Goal: Task Accomplishment & Management: Use online tool/utility

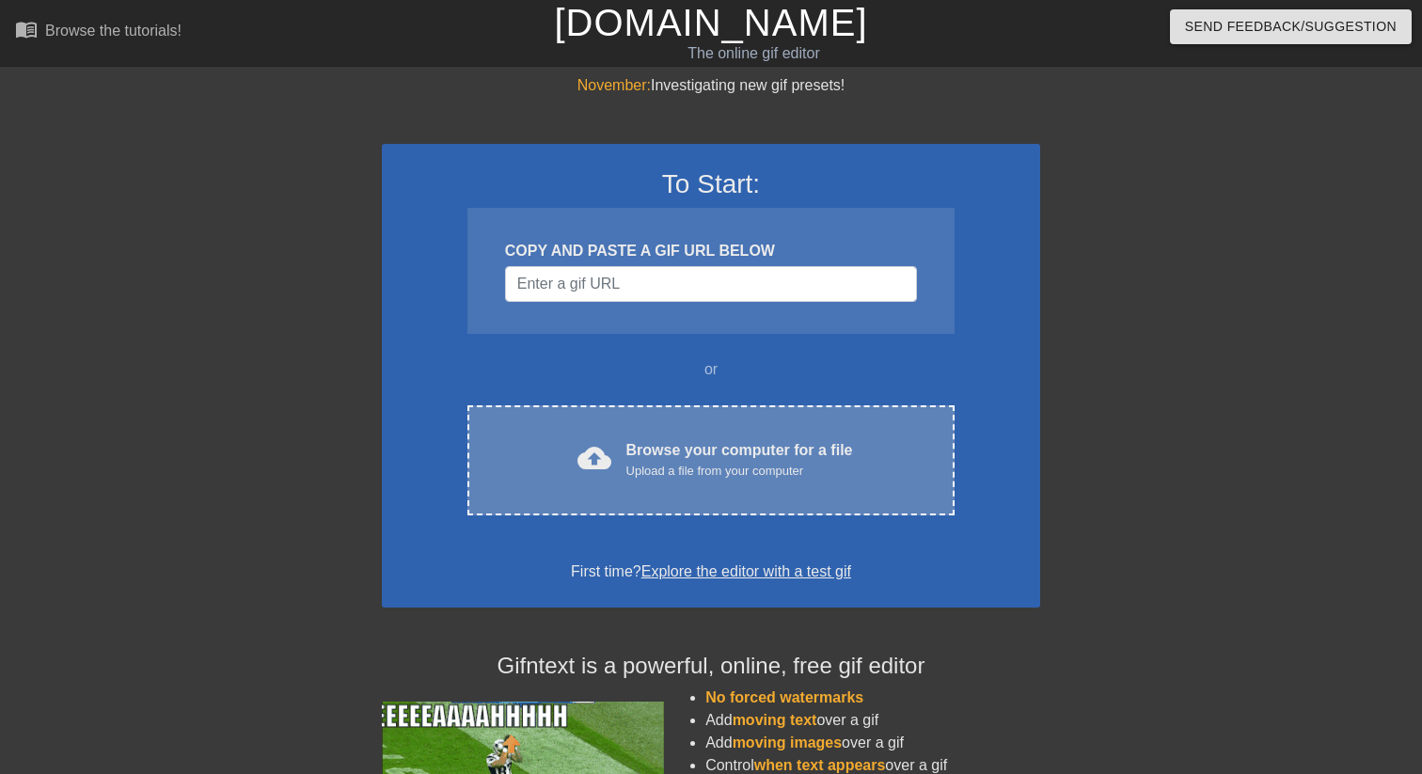
click at [757, 453] on div "Browse your computer for a file Upload a file from your computer" at bounding box center [739, 459] width 227 height 41
click at [637, 454] on div "Browse your computer for a file Upload a file from your computer" at bounding box center [739, 459] width 227 height 41
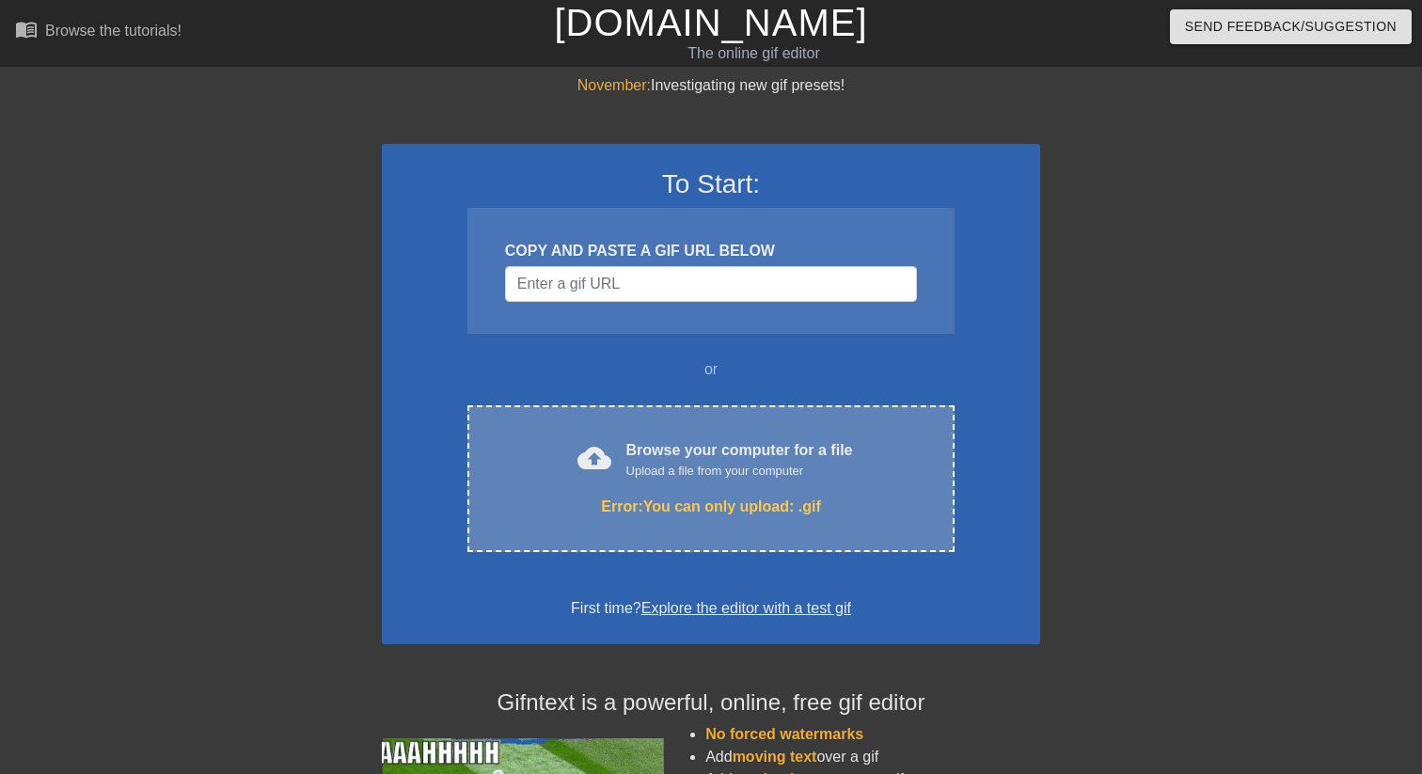
click at [737, 456] on div "Browse your computer for a file Upload a file from your computer" at bounding box center [739, 459] width 227 height 41
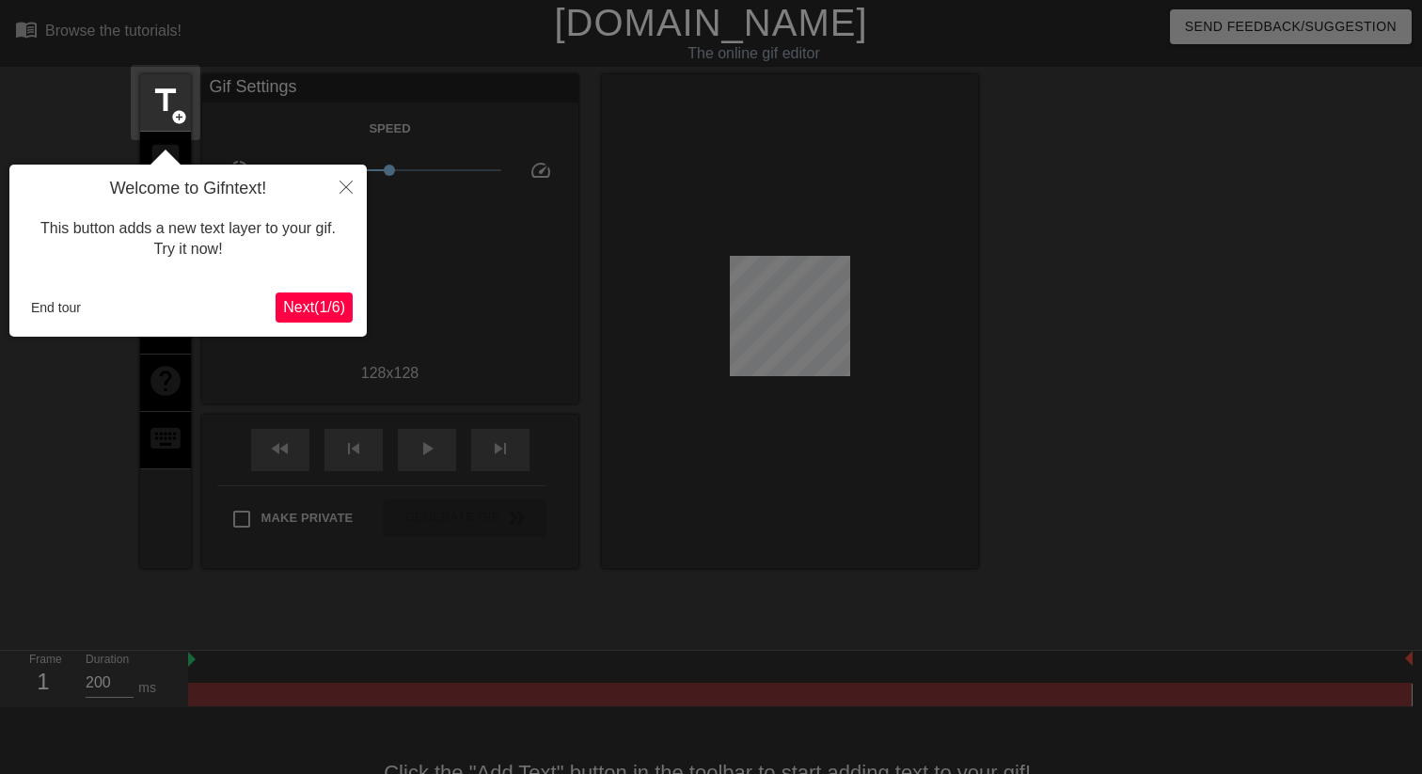
scroll to position [46, 0]
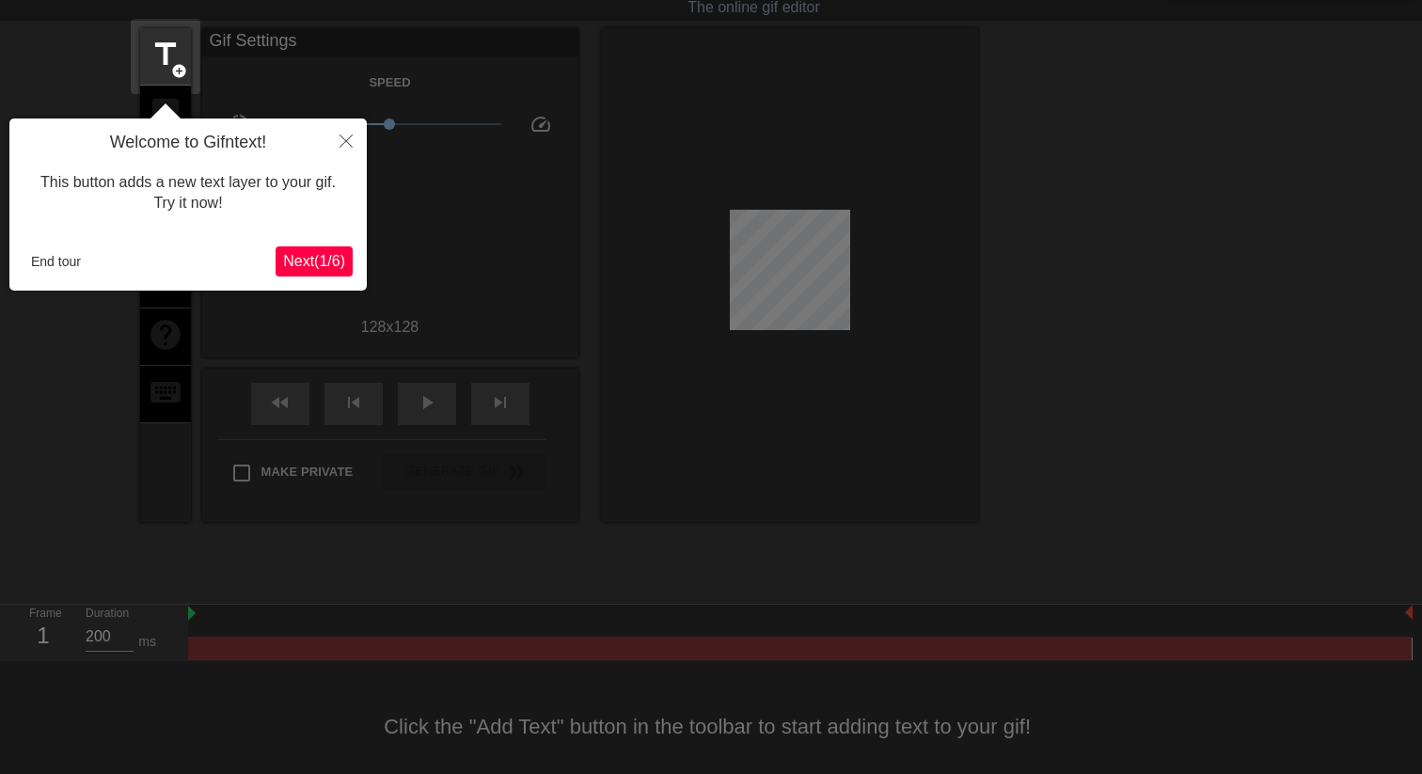
click at [935, 409] on div at bounding box center [711, 373] width 1422 height 838
click at [343, 137] on icon "Close" at bounding box center [345, 140] width 13 height 13
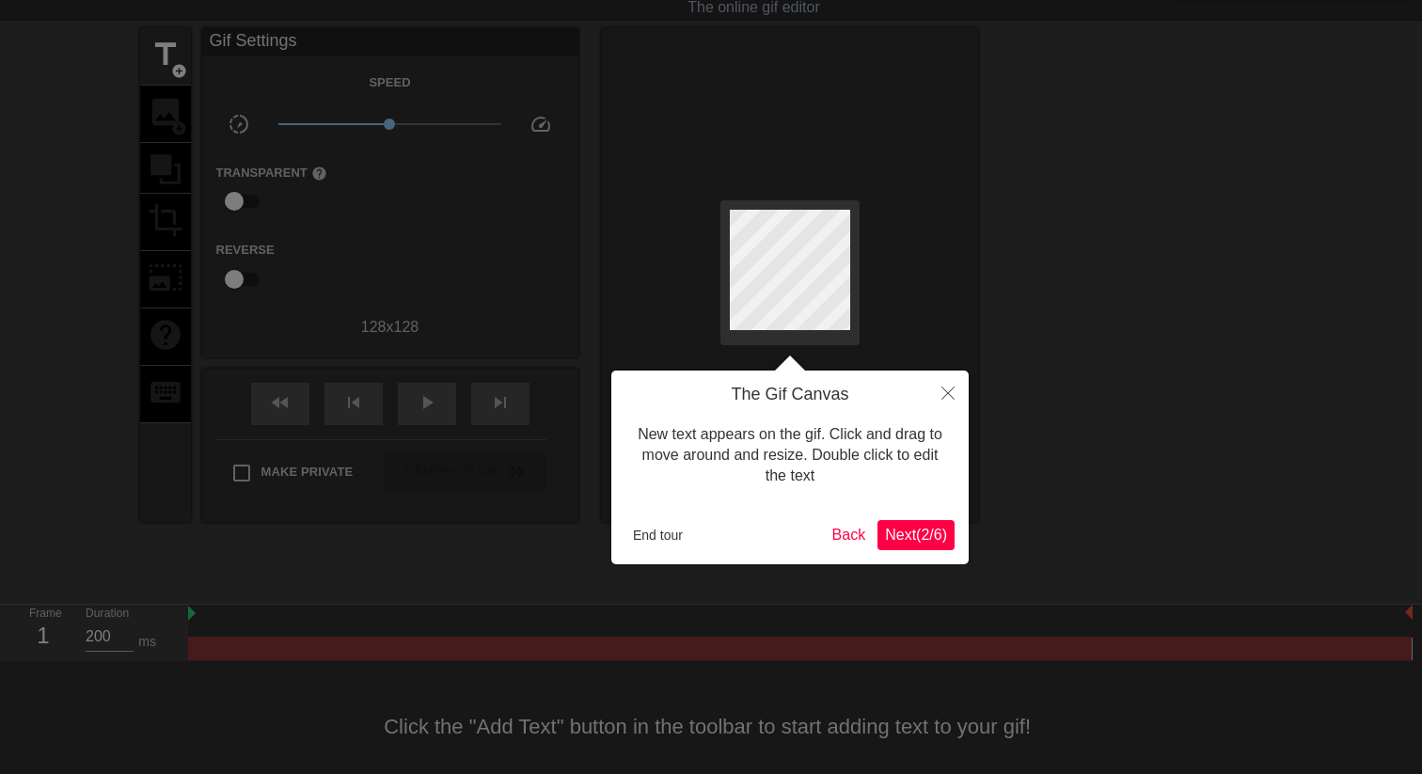
scroll to position [0, 0]
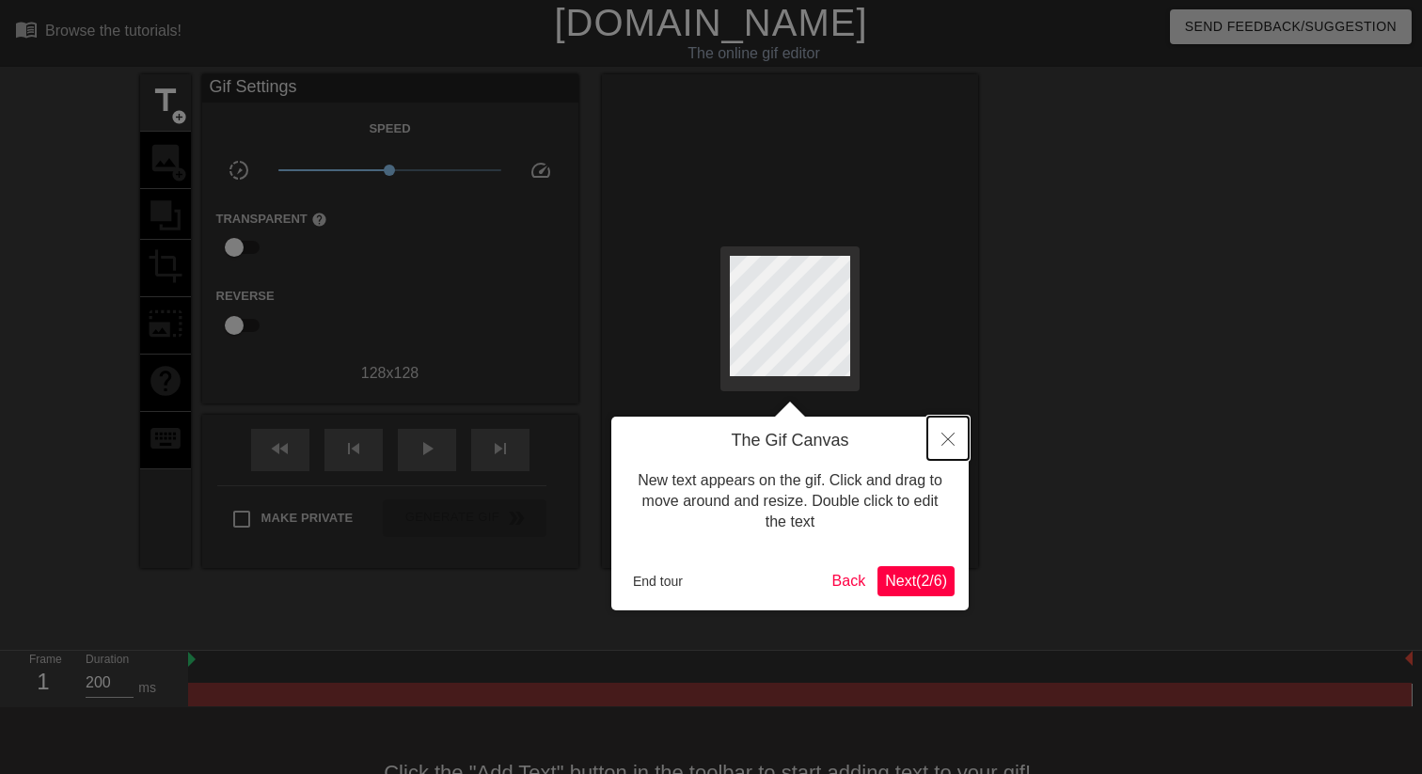
click at [943, 442] on icon "Close" at bounding box center [947, 439] width 13 height 13
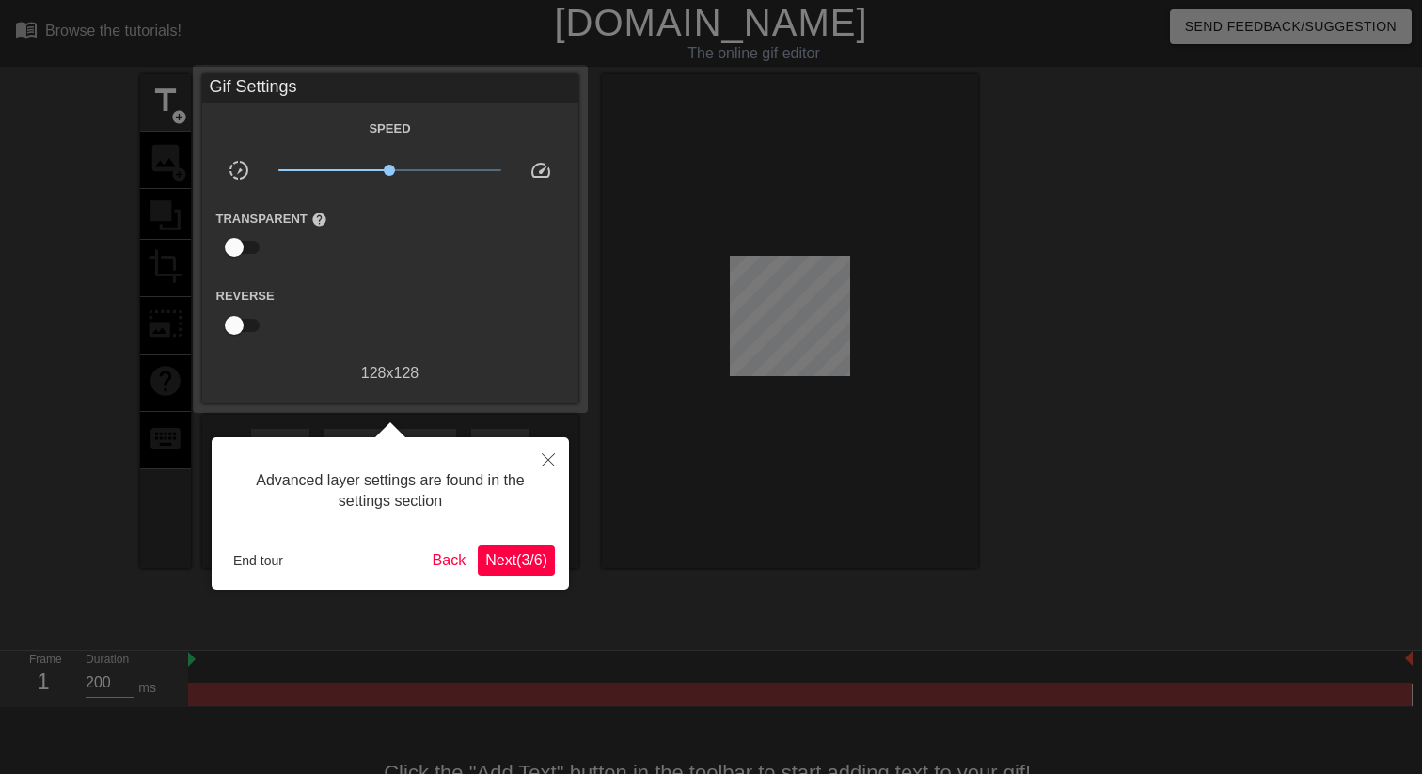
scroll to position [46, 0]
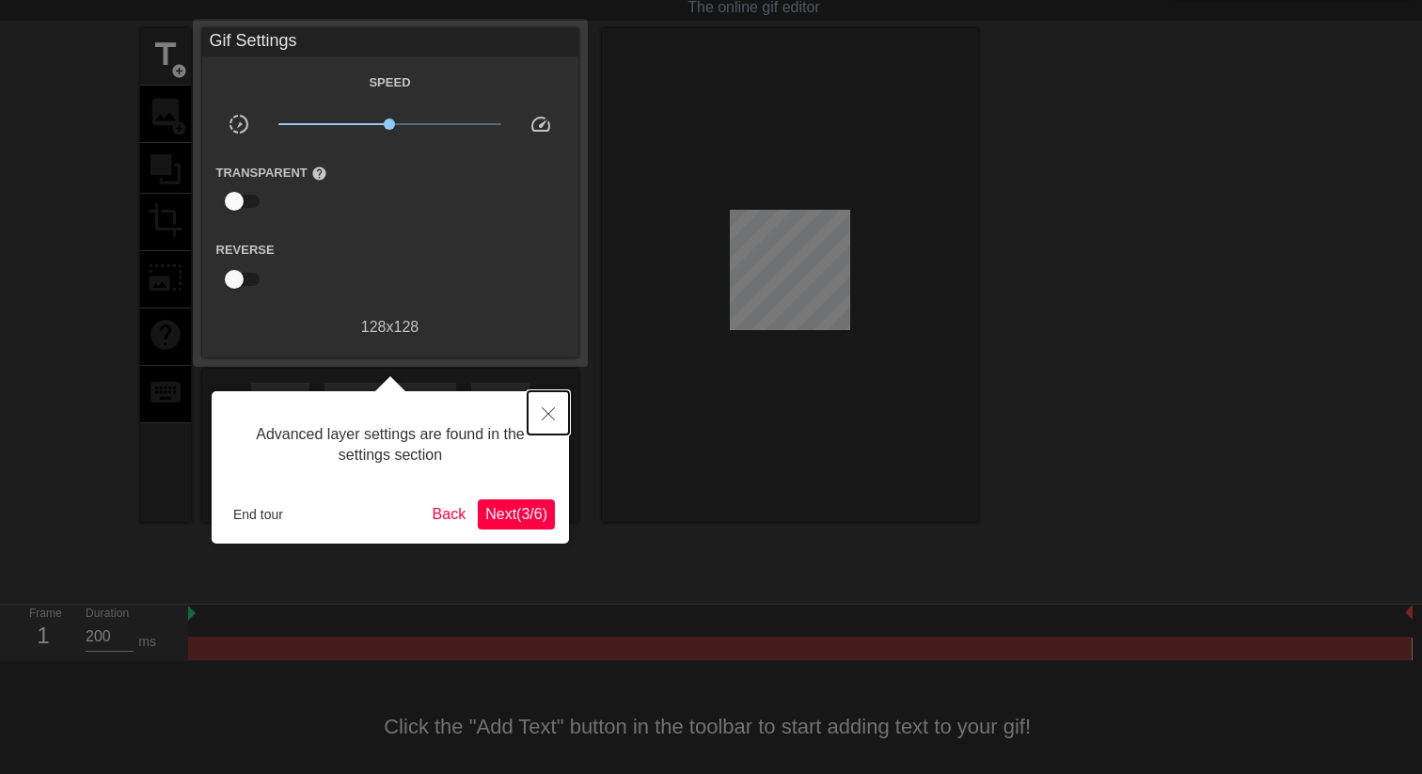
click at [560, 415] on button "Close" at bounding box center [548, 412] width 41 height 43
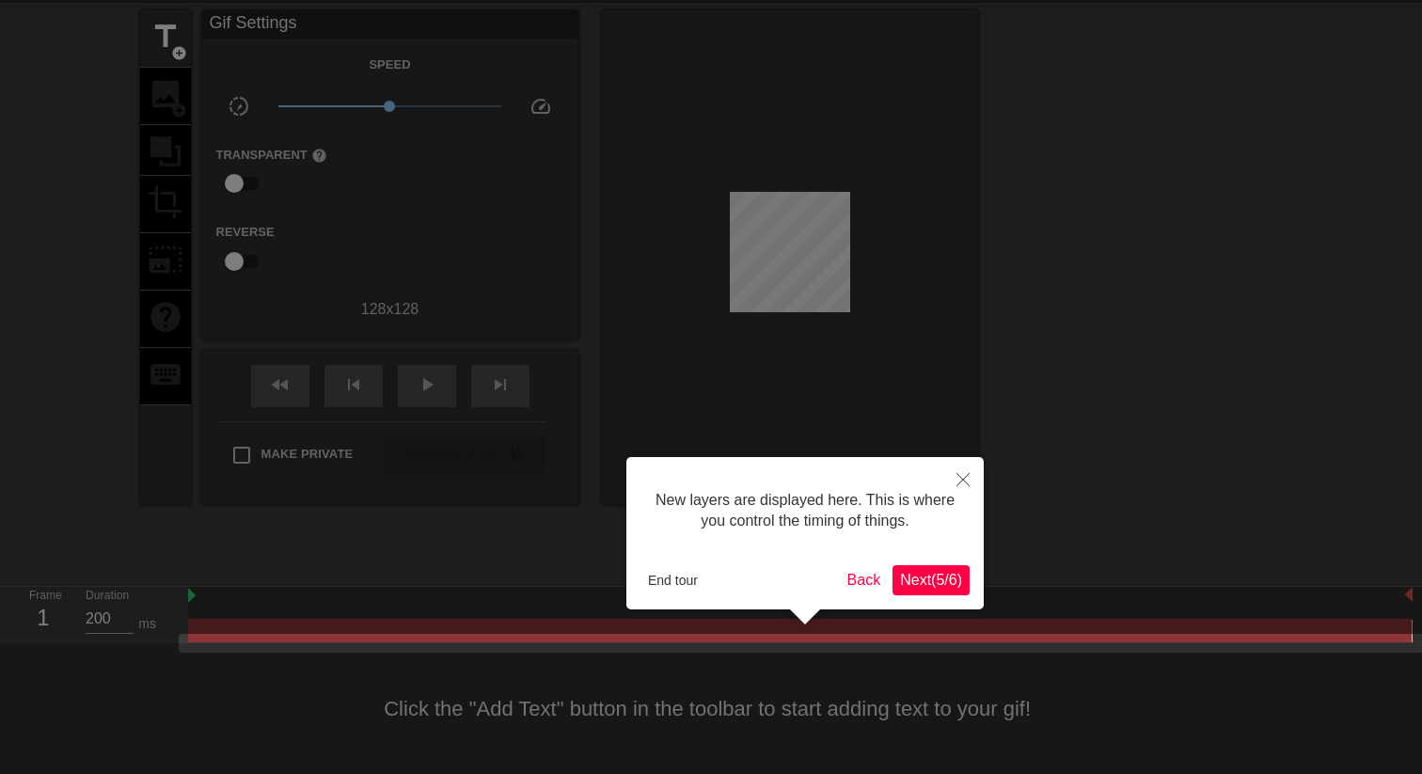
click at [948, 578] on span "Next ( 5 / 6 )" at bounding box center [931, 580] width 62 height 16
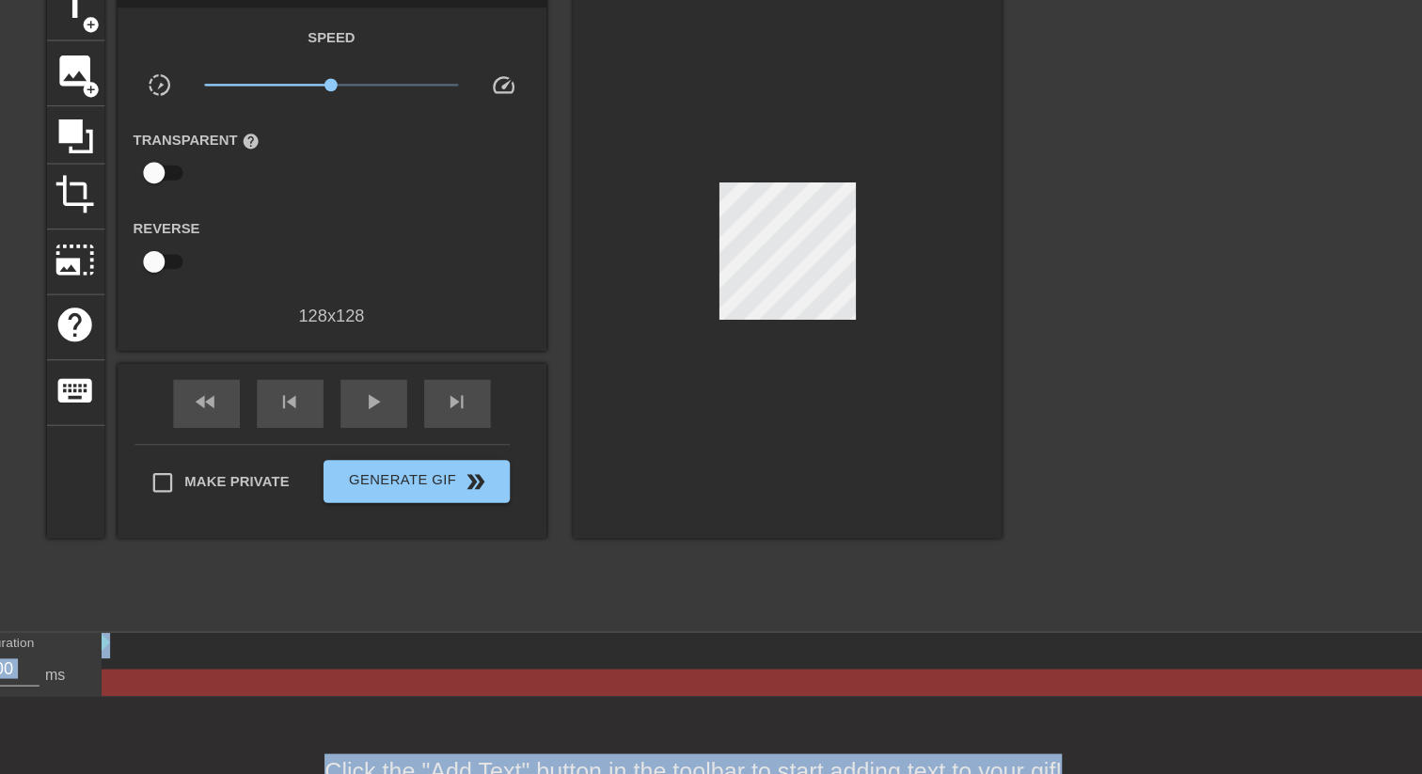
click at [925, 325] on div at bounding box center [790, 257] width 376 height 494
click at [401, 381] on div "play_arrow" at bounding box center [427, 386] width 58 height 42
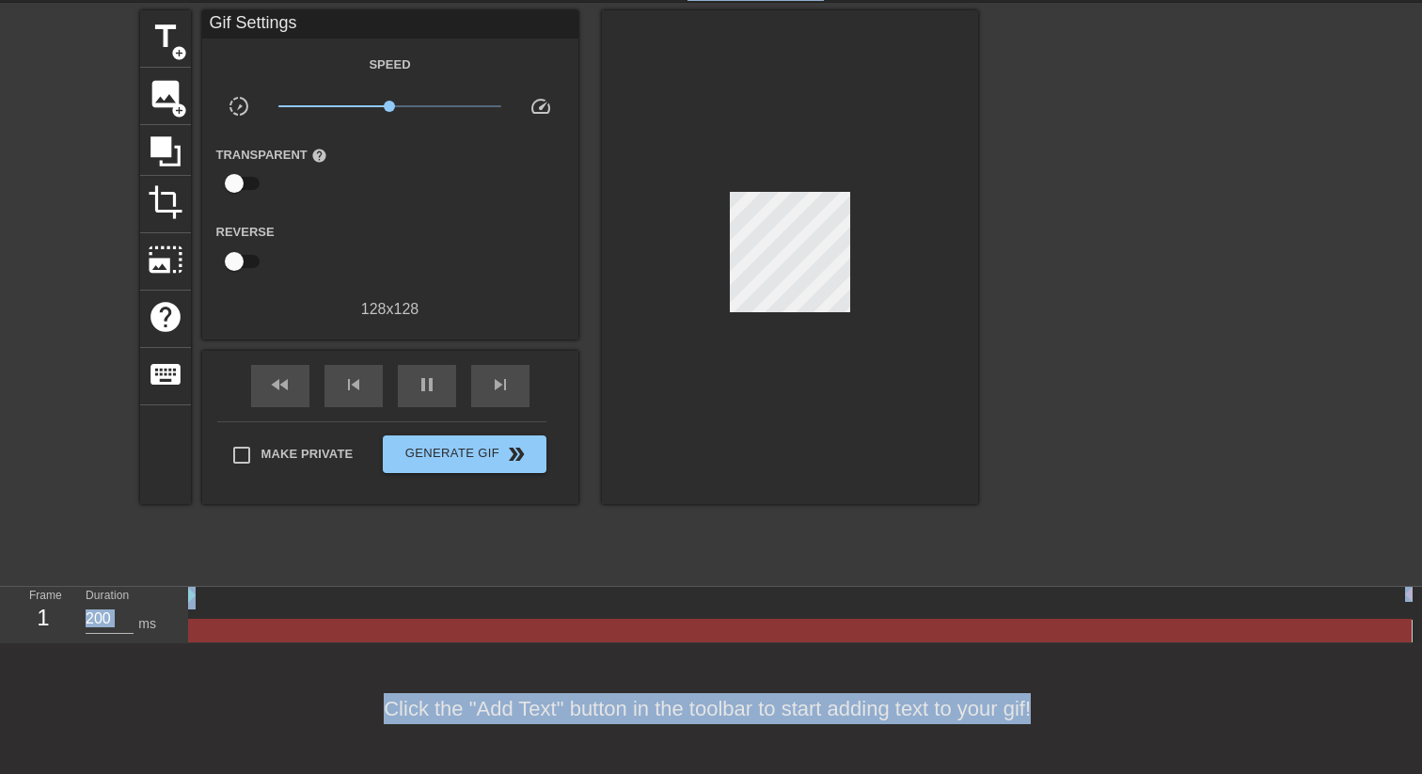
click at [937, 491] on div at bounding box center [790, 257] width 376 height 494
click at [1018, 465] on div at bounding box center [1142, 292] width 282 height 564
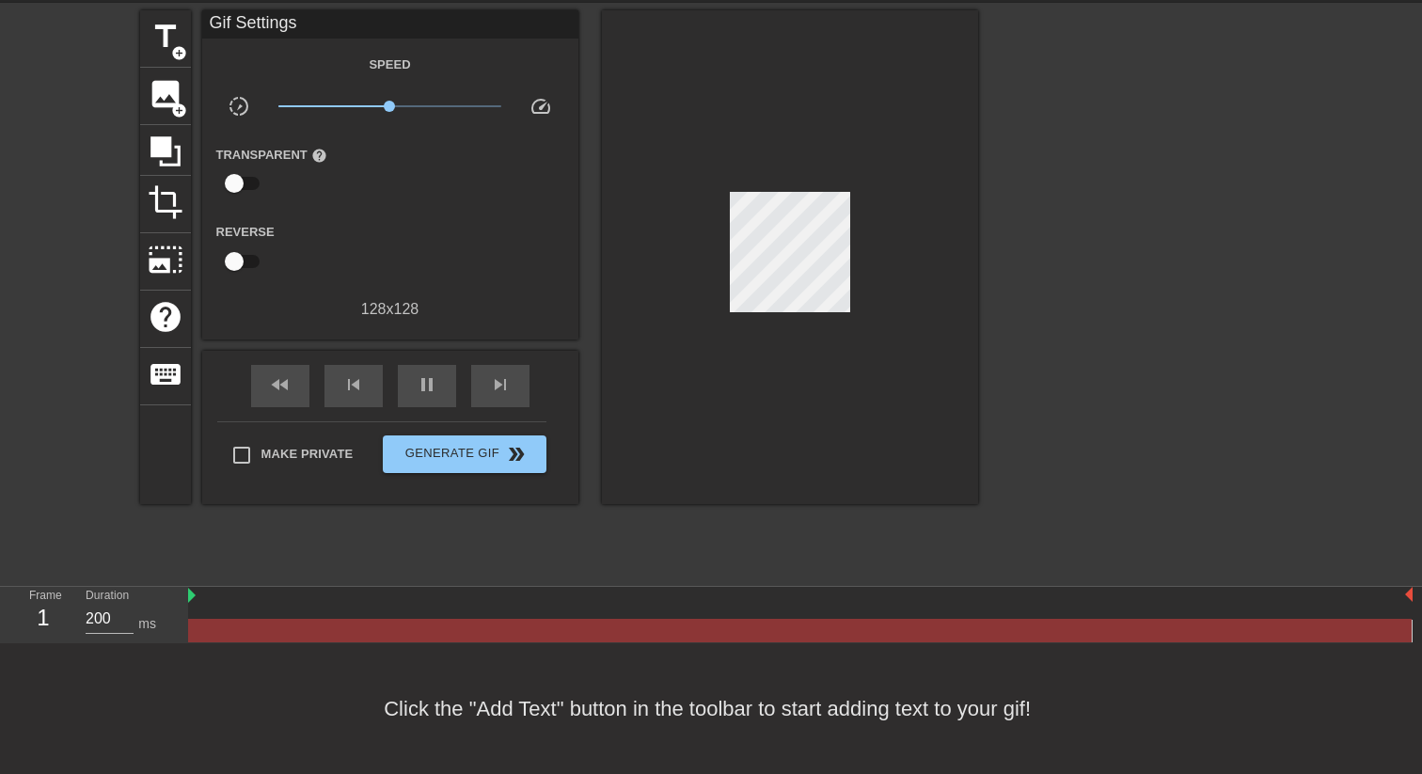
click at [722, 355] on div at bounding box center [790, 257] width 376 height 494
click at [348, 615] on div at bounding box center [800, 618] width 1224 height 24
click at [197, 592] on div at bounding box center [800, 596] width 1224 height 19
click at [450, 431] on div "Make Private Generate Gif double_arrow" at bounding box center [381, 458] width 329 height 74
click at [445, 450] on span "Generate Gif double_arrow" at bounding box center [464, 454] width 148 height 23
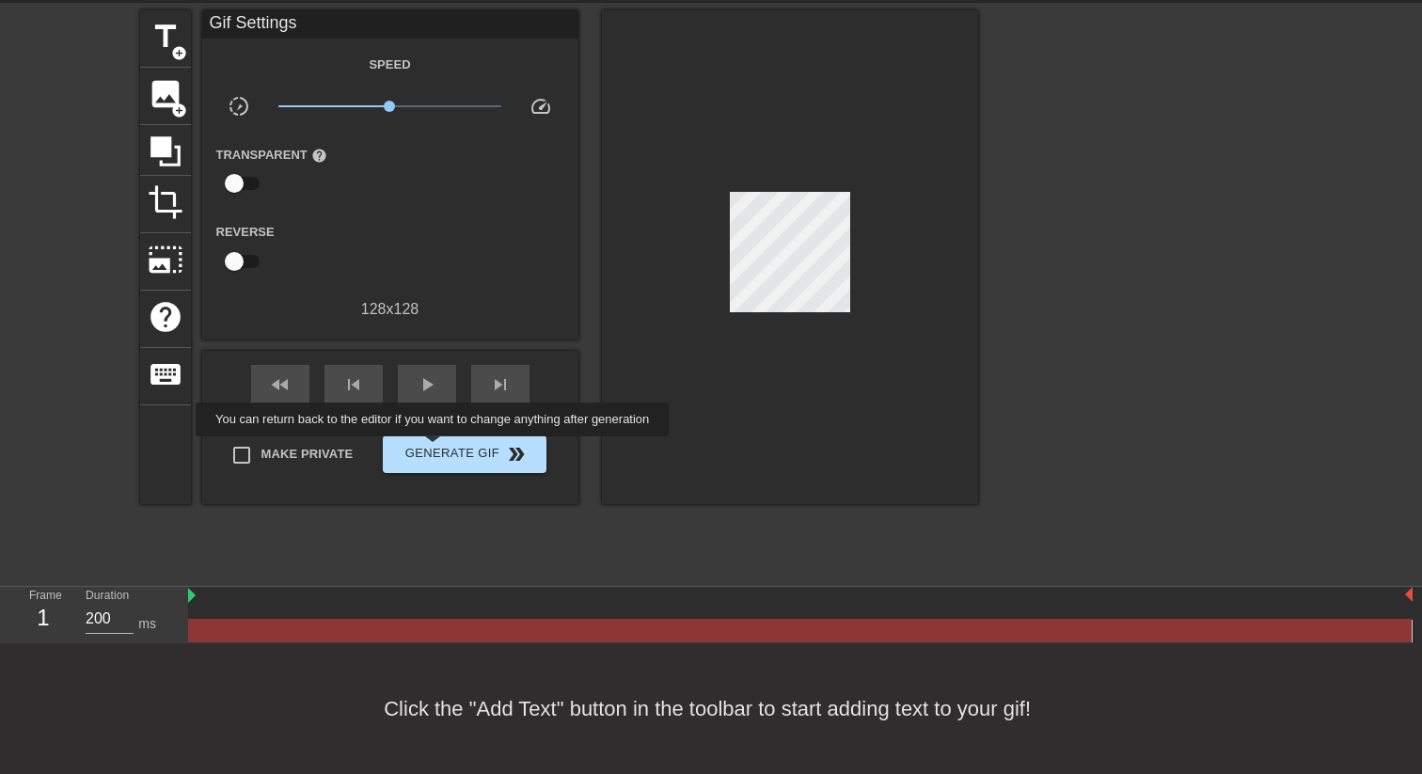
scroll to position [0, 0]
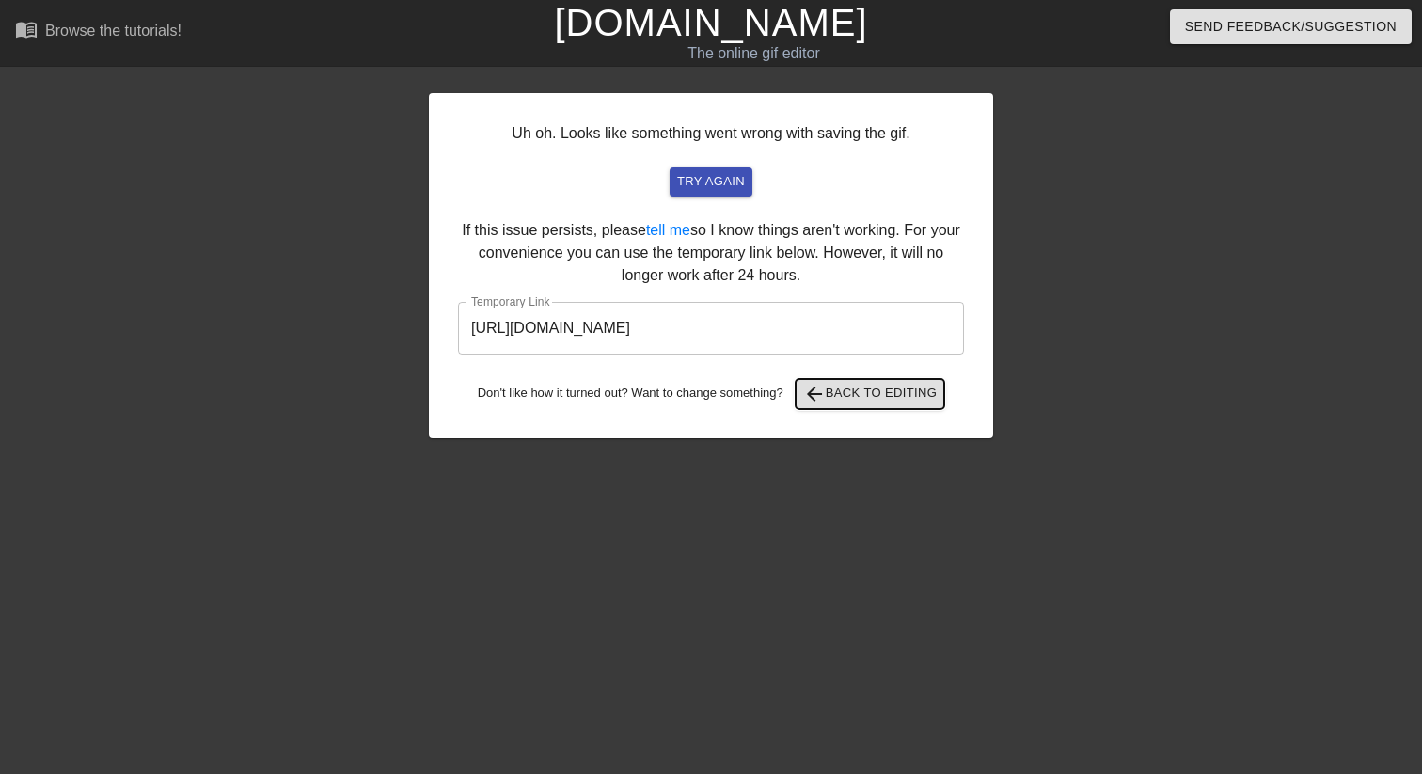
click at [848, 399] on span "arrow_back Back to Editing" at bounding box center [870, 394] width 134 height 23
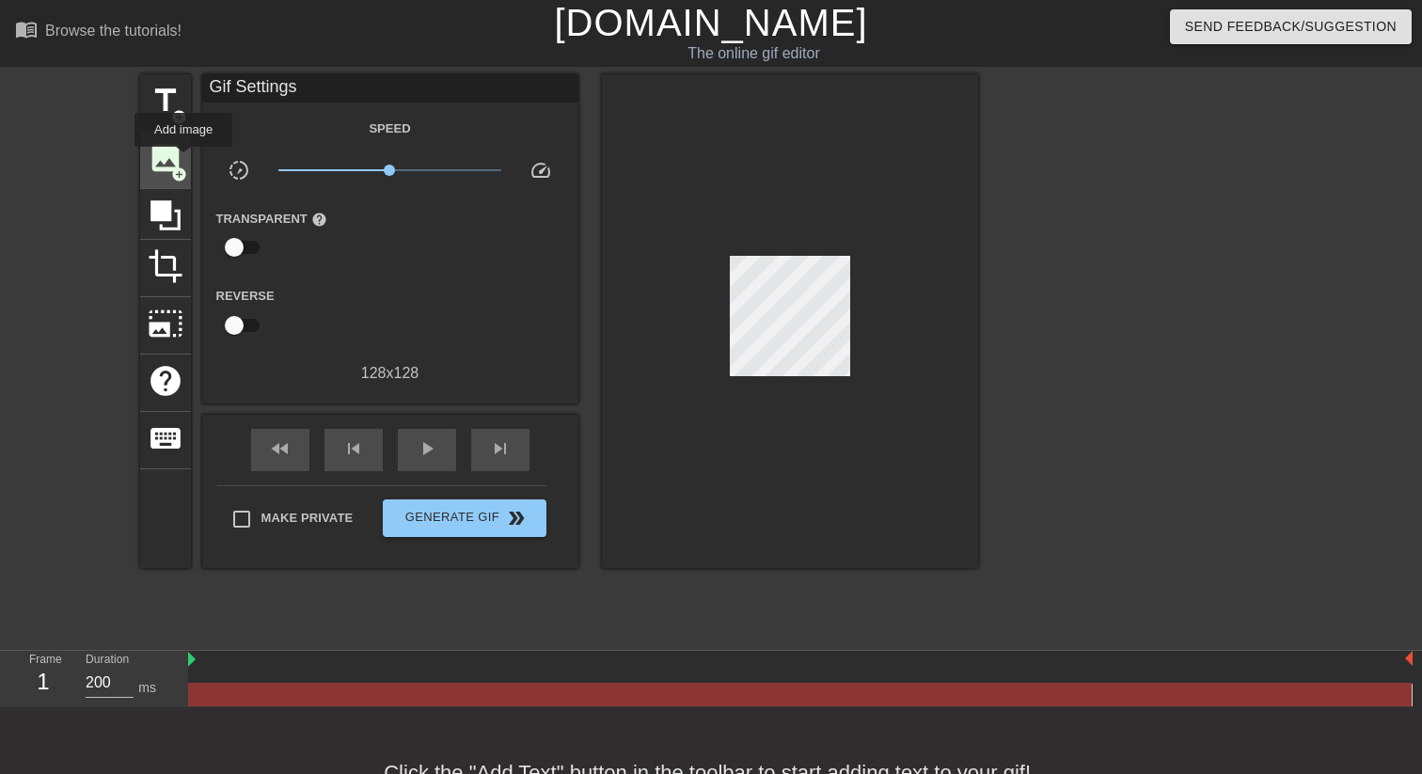
click at [184, 160] on div "image add_circle" at bounding box center [165, 160] width 51 height 57
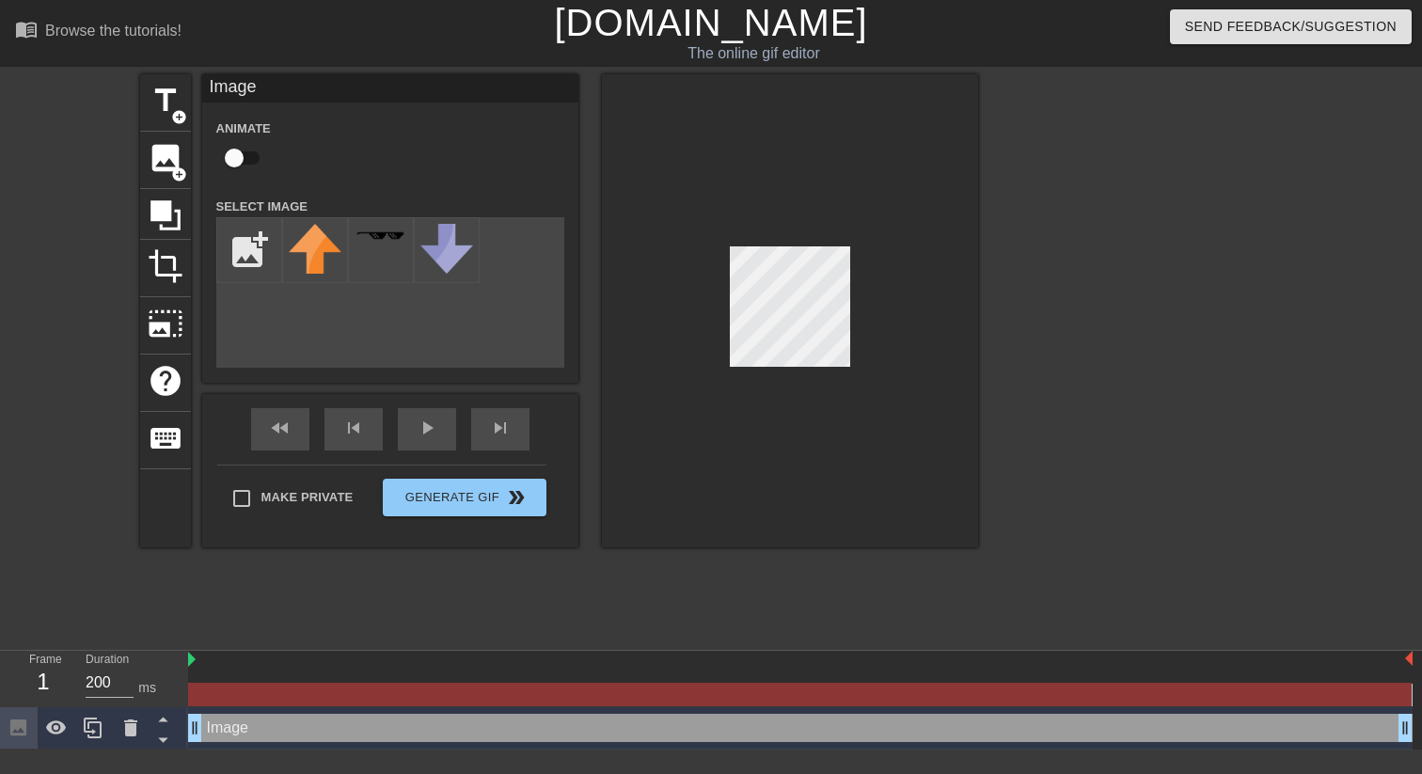
drag, startPoint x: 1397, startPoint y: 726, endPoint x: 883, endPoint y: 714, distance: 514.5
click at [864, 728] on div "Image drag_handle drag_handle" at bounding box center [800, 728] width 1224 height 28
click at [233, 725] on div "Image drag_handle drag_handle" at bounding box center [800, 728] width 1224 height 28
click at [271, 676] on div at bounding box center [800, 682] width 1224 height 24
click at [229, 690] on div at bounding box center [799, 695] width 1223 height 24
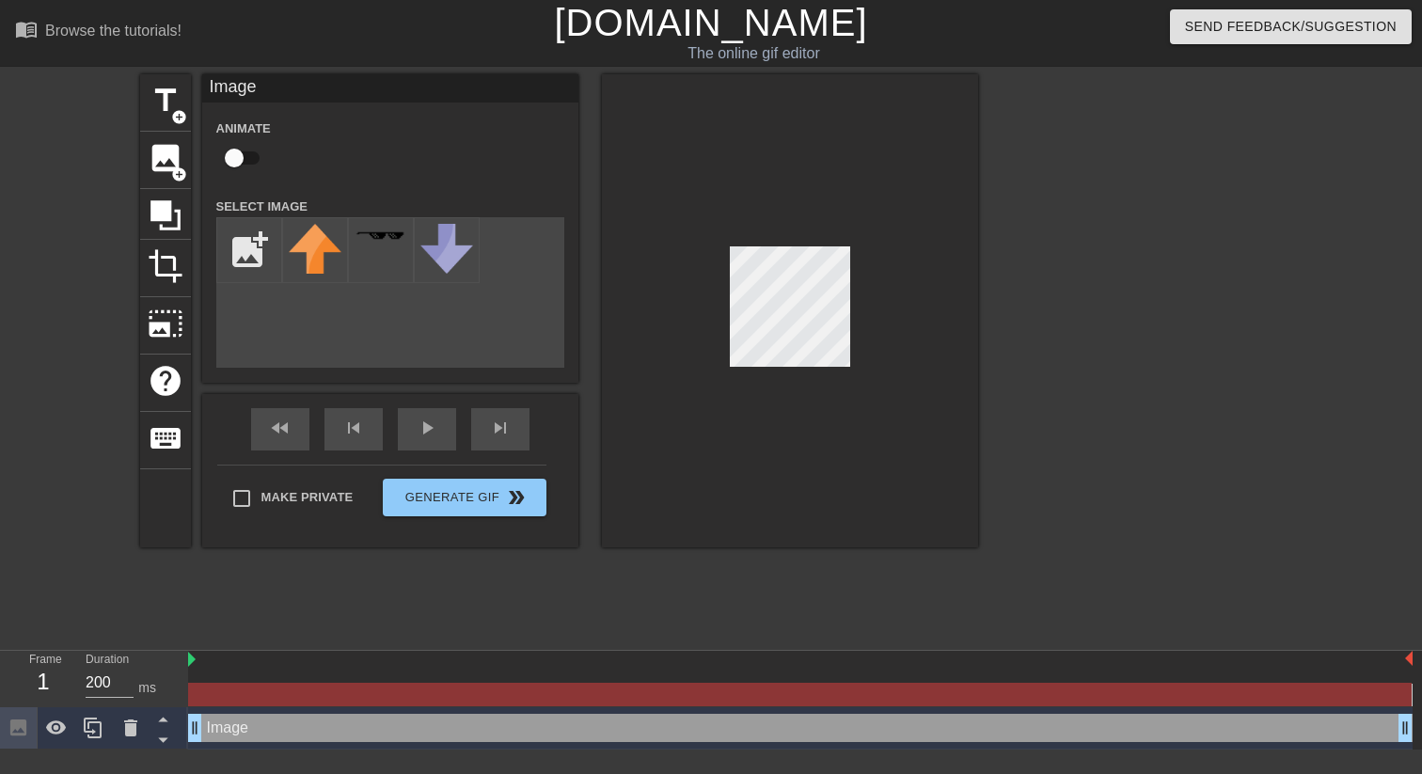
click at [229, 690] on div at bounding box center [799, 695] width 1223 height 24
drag, startPoint x: 1406, startPoint y: 724, endPoint x: 1128, endPoint y: 717, distance: 277.5
click at [271, 674] on div at bounding box center [800, 682] width 1224 height 24
click at [195, 663] on img at bounding box center [192, 659] width 8 height 15
drag, startPoint x: 192, startPoint y: 661, endPoint x: 359, endPoint y: 671, distance: 167.7
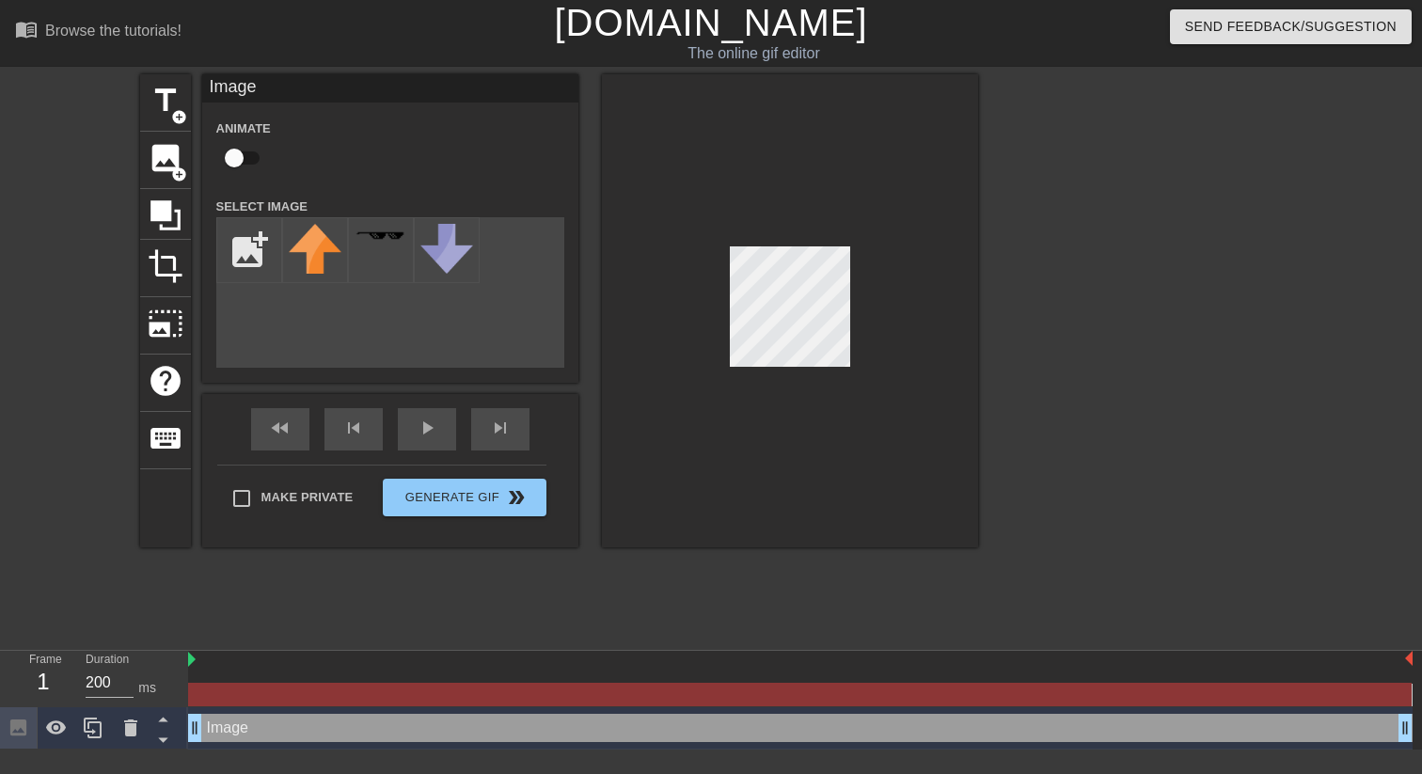
click at [359, 671] on div at bounding box center [800, 678] width 1224 height 55
drag, startPoint x: 1409, startPoint y: 663, endPoint x: 1155, endPoint y: 664, distance: 253.9
click at [1270, 689] on div at bounding box center [799, 695] width 1223 height 24
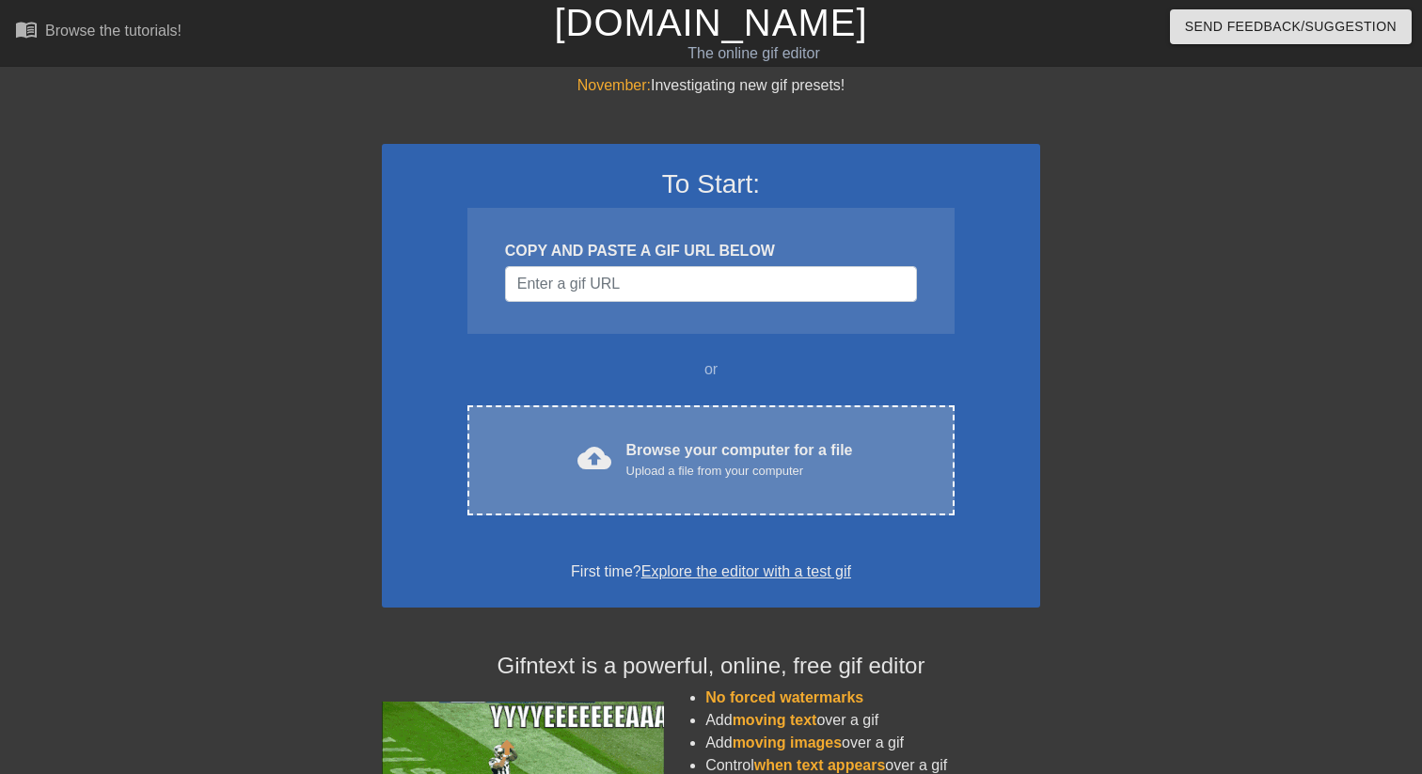
click at [641, 431] on div "cloud_upload Browse your computer for a file Upload a file from your computer C…" at bounding box center [710, 460] width 487 height 110
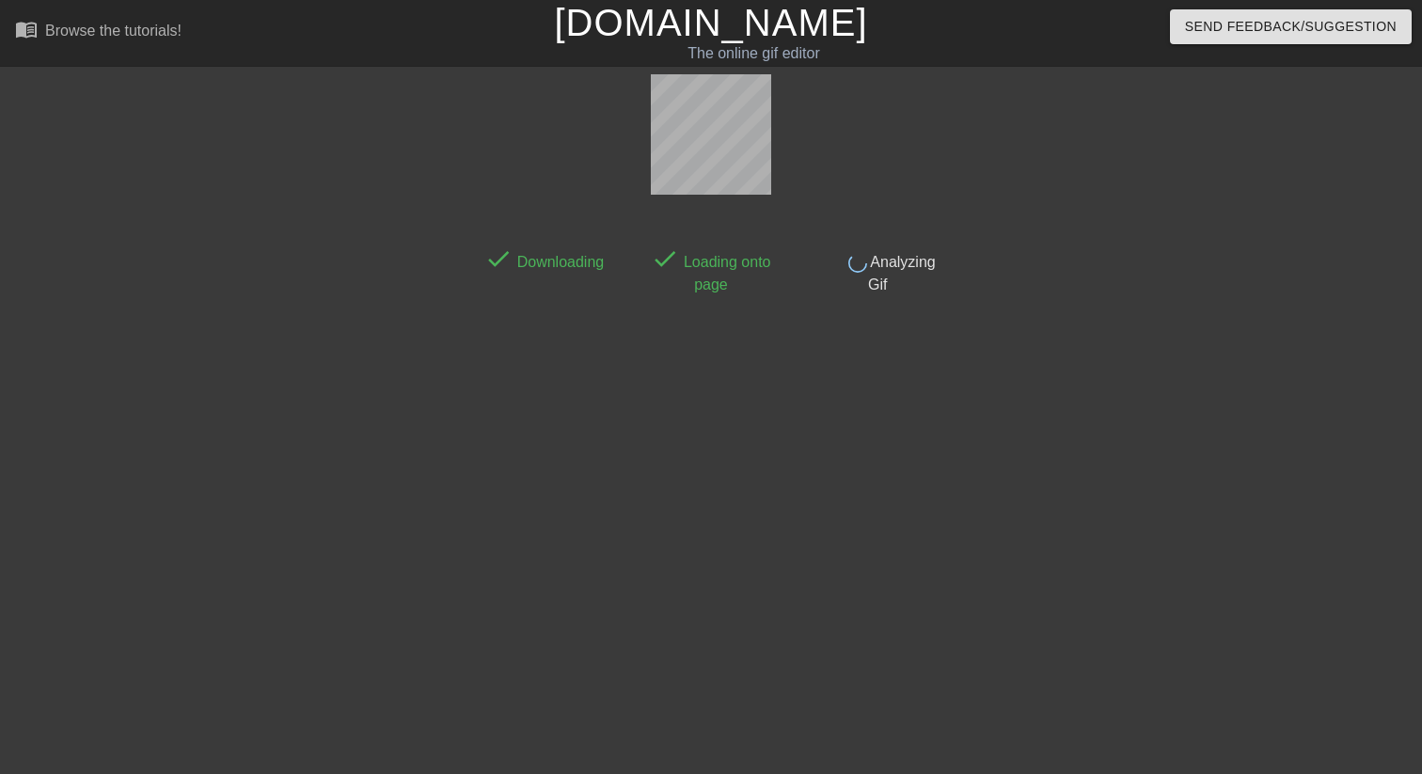
scroll to position [46, 0]
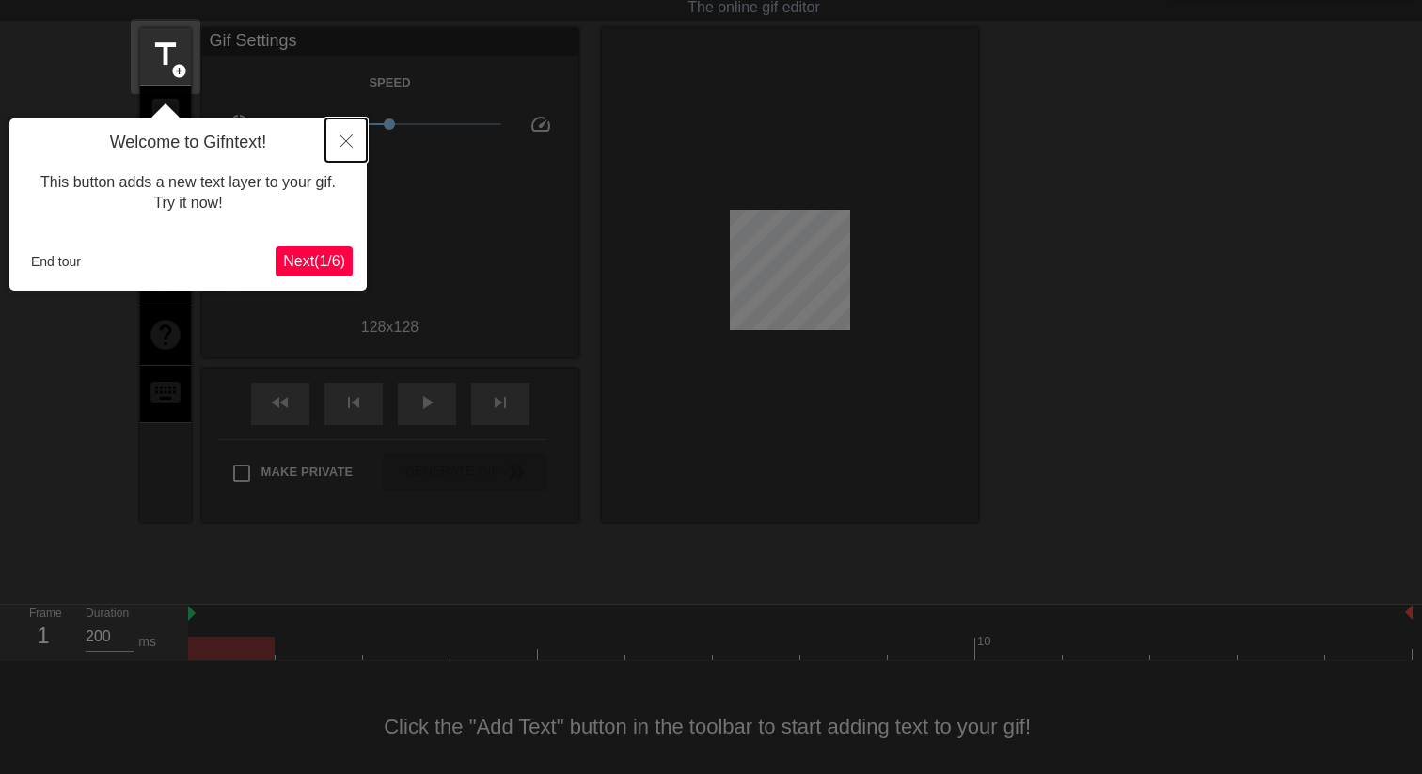
click at [339, 151] on button "Close" at bounding box center [345, 139] width 41 height 43
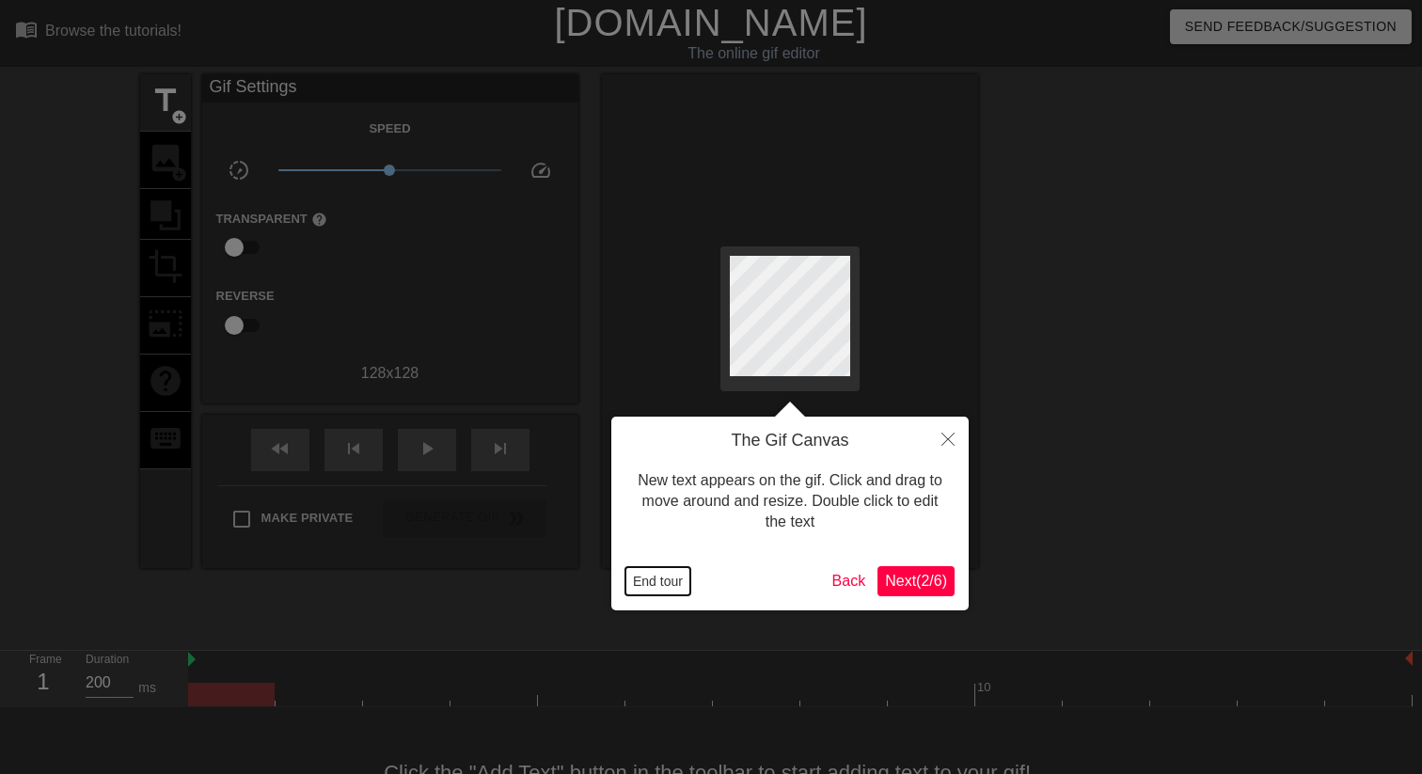
click at [677, 579] on button "End tour" at bounding box center [657, 581] width 65 height 28
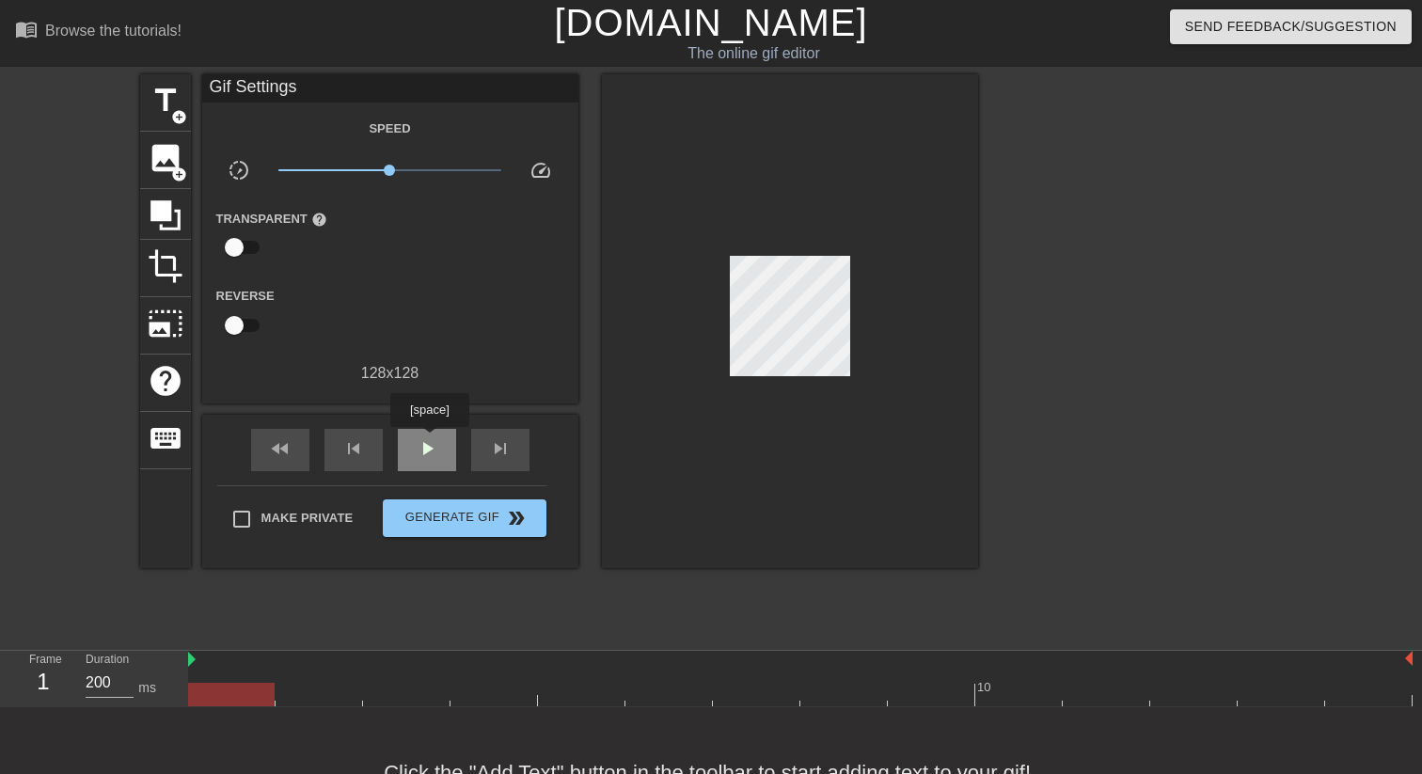
click at [432, 439] on span "play_arrow" at bounding box center [427, 448] width 23 height 23
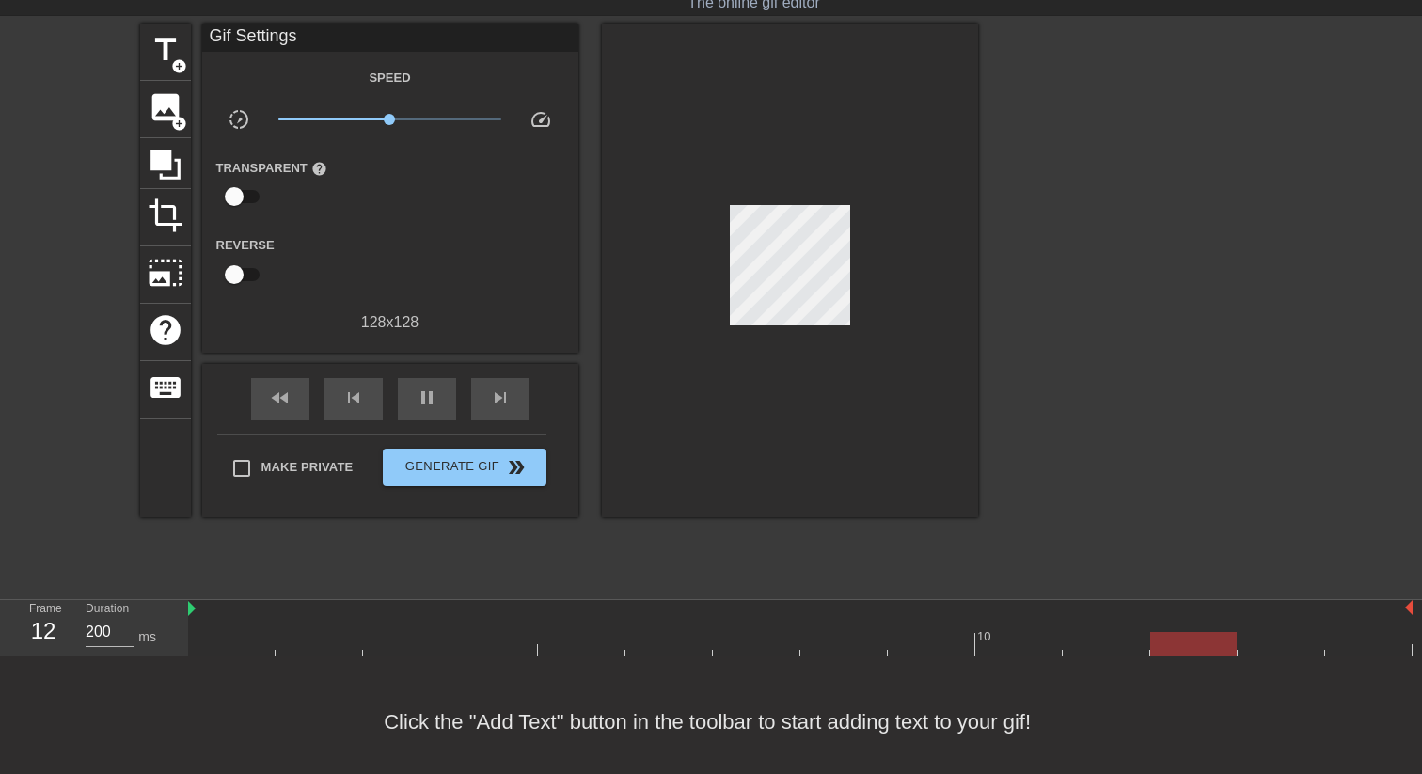
scroll to position [64, 0]
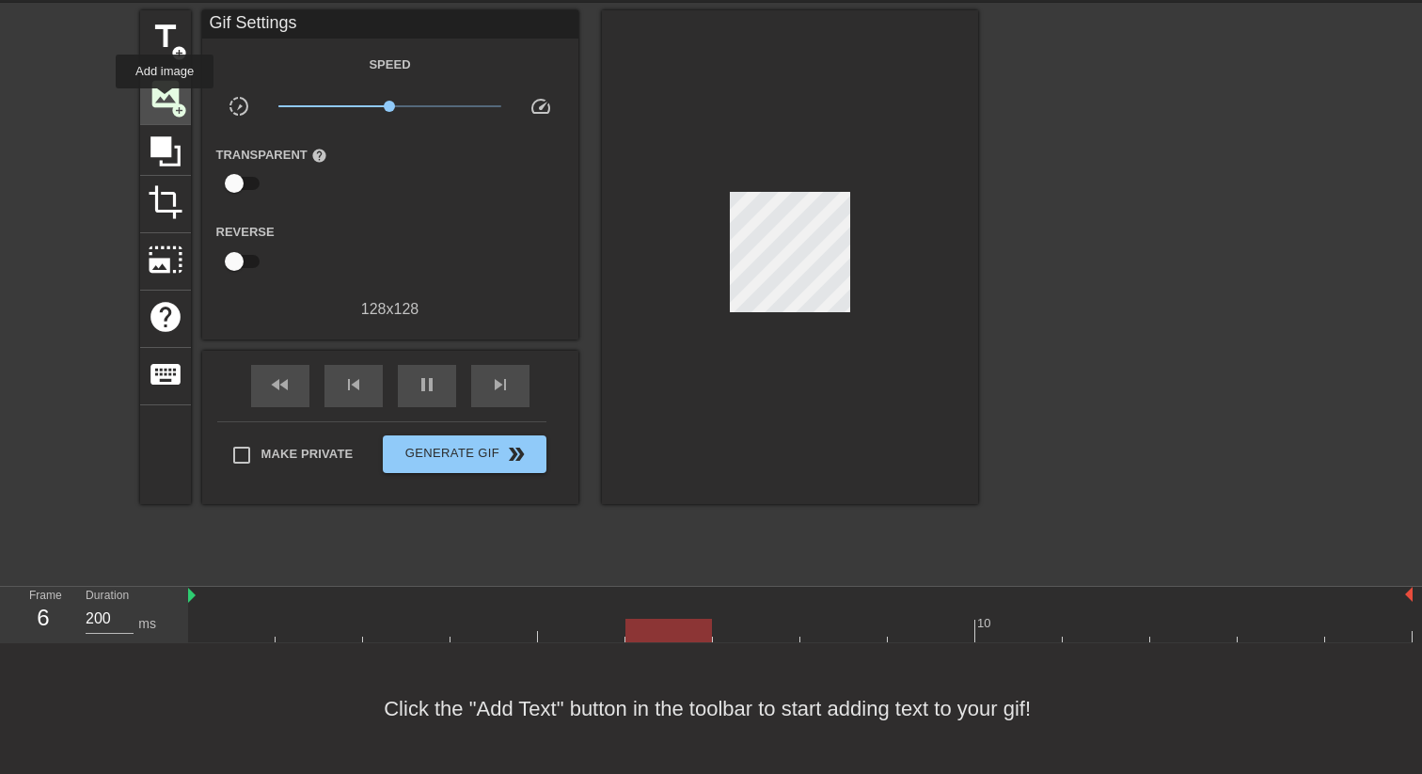
click at [166, 102] on span "image" at bounding box center [166, 94] width 36 height 36
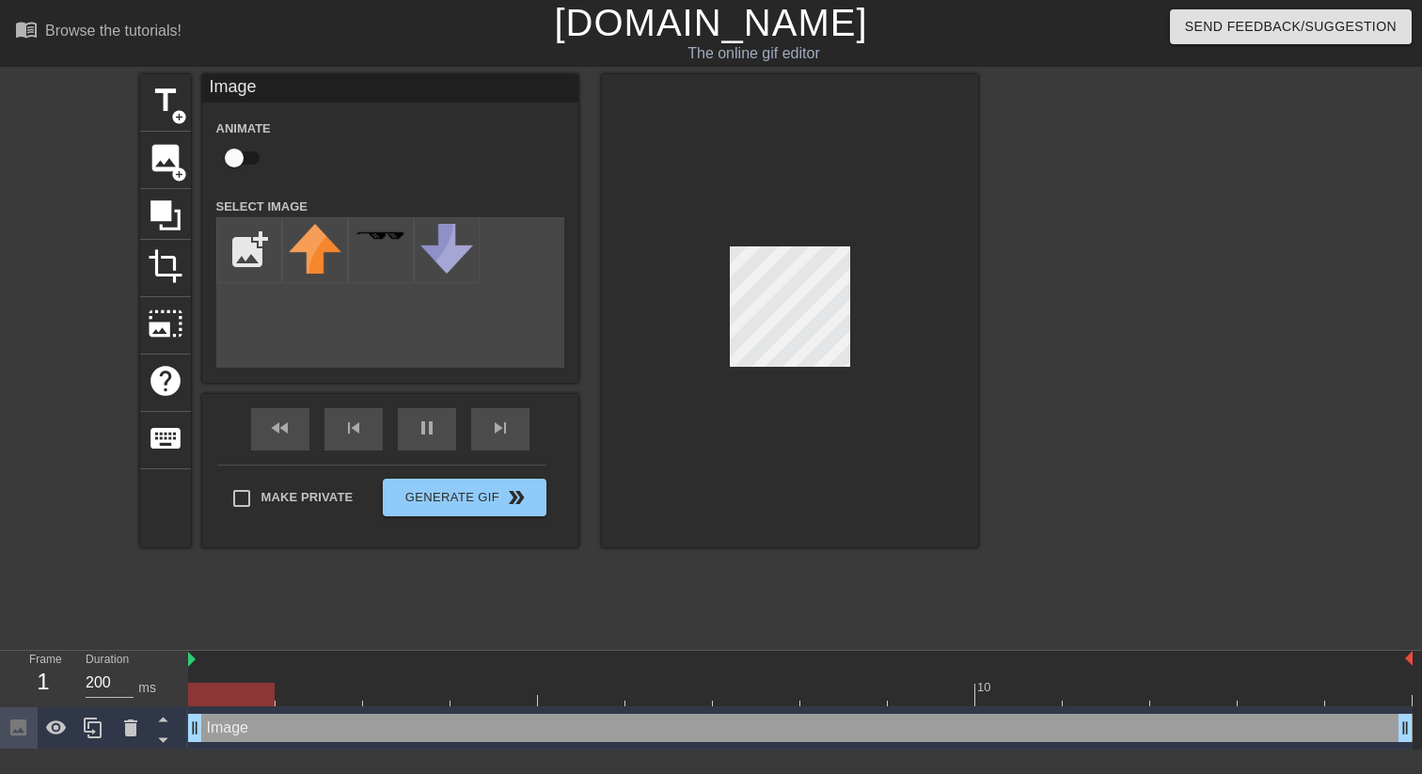
drag, startPoint x: 629, startPoint y: 728, endPoint x: 197, endPoint y: 696, distance: 432.8
click at [197, 696] on div "10 Image drag_handle drag_handle" at bounding box center [805, 700] width 1234 height 99
click at [375, 730] on div "Image drag_handle drag_handle" at bounding box center [800, 728] width 1224 height 28
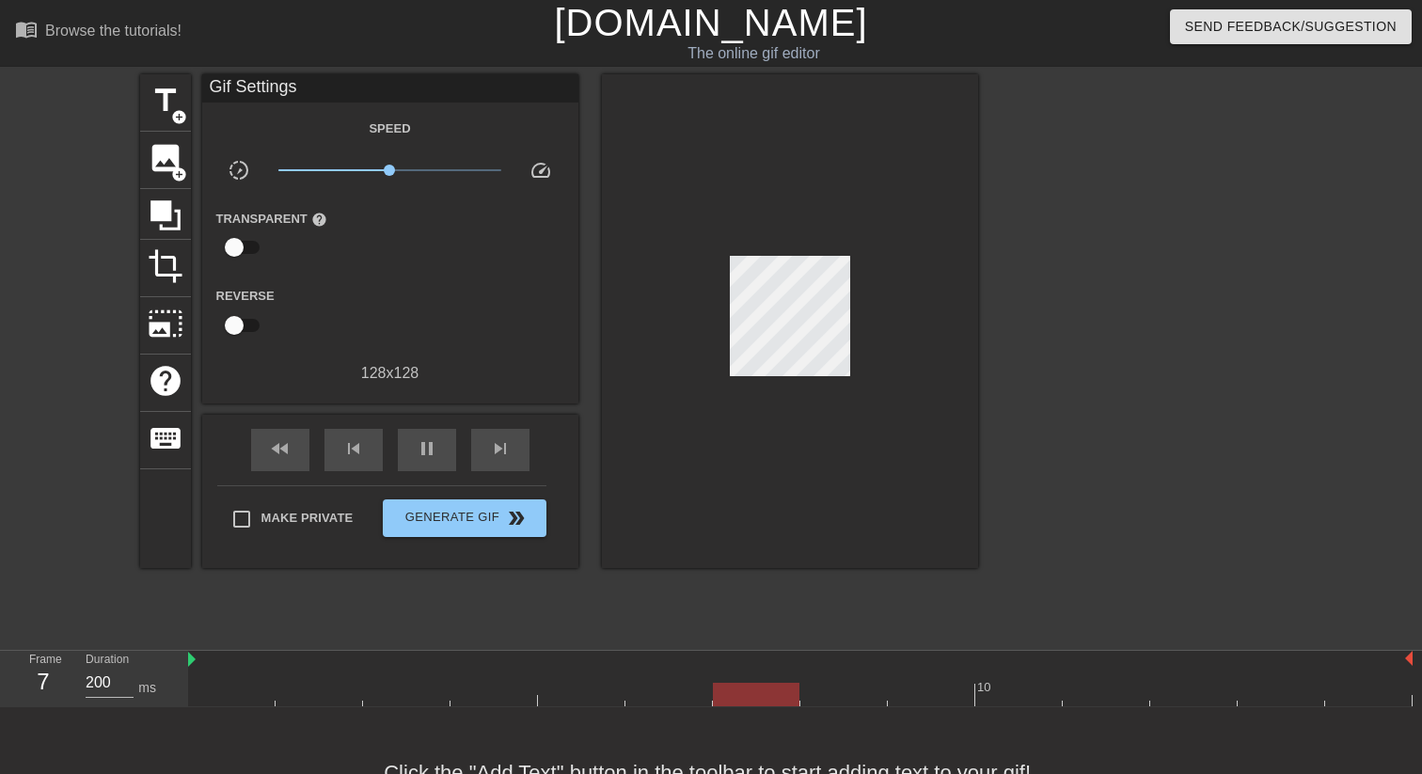
click at [420, 473] on div "fast_rewind skip_previous pause skip_next" at bounding box center [390, 450] width 307 height 71
click at [434, 458] on span "pause" at bounding box center [427, 448] width 23 height 23
click at [175, 162] on span "image" at bounding box center [166, 158] width 36 height 36
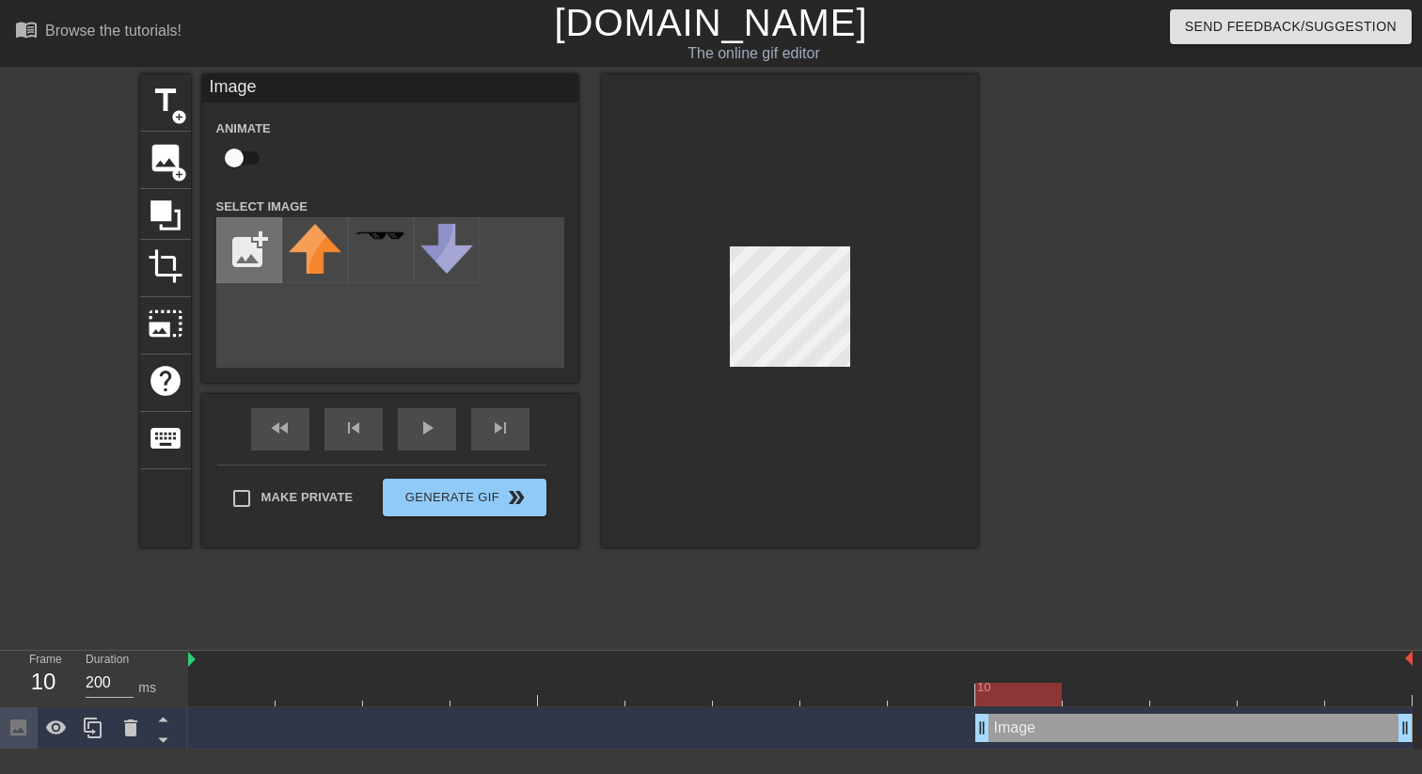
click at [255, 254] on input "file" at bounding box center [249, 250] width 64 height 64
click at [230, 223] on input "file" at bounding box center [249, 250] width 64 height 64
type input "C:\fakepath\blue-dot.png"
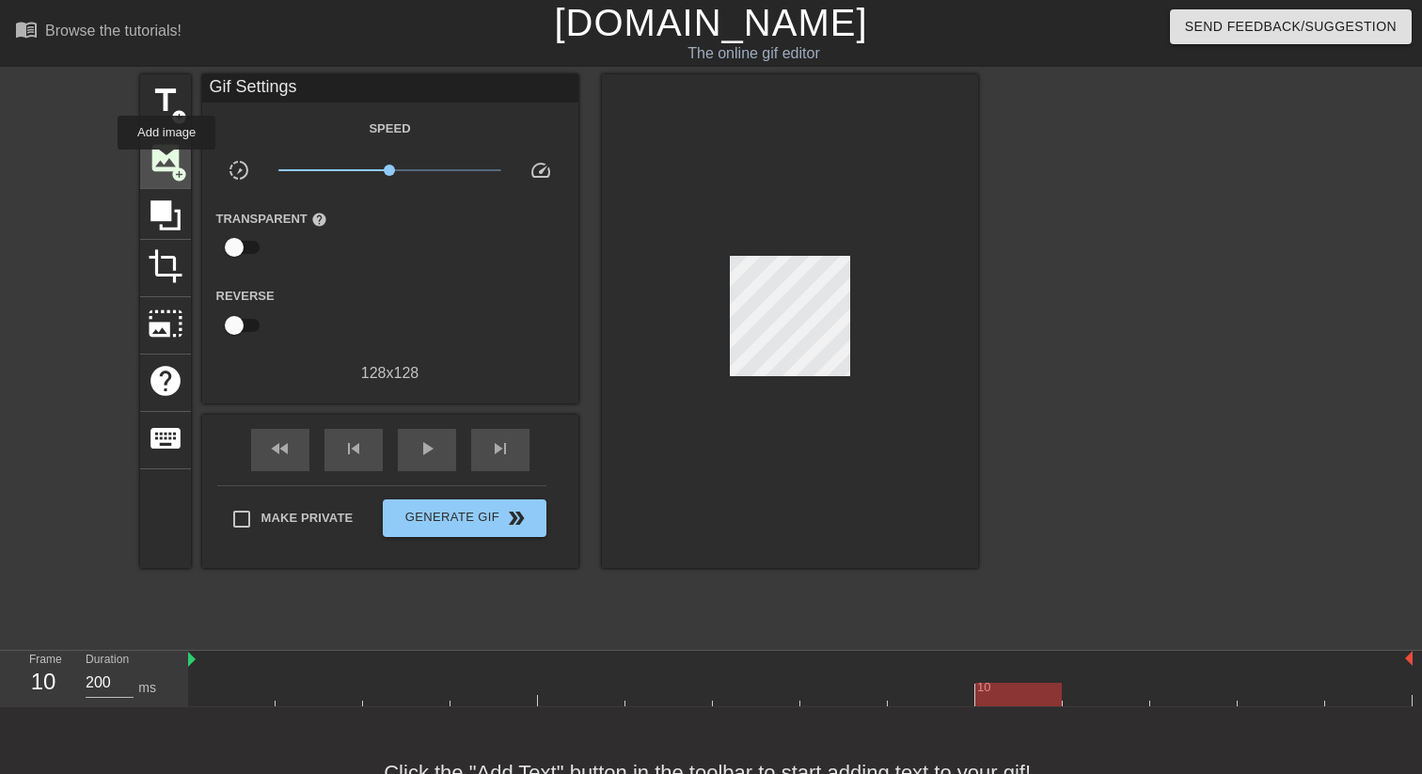
click at [167, 163] on span "image" at bounding box center [166, 158] width 36 height 36
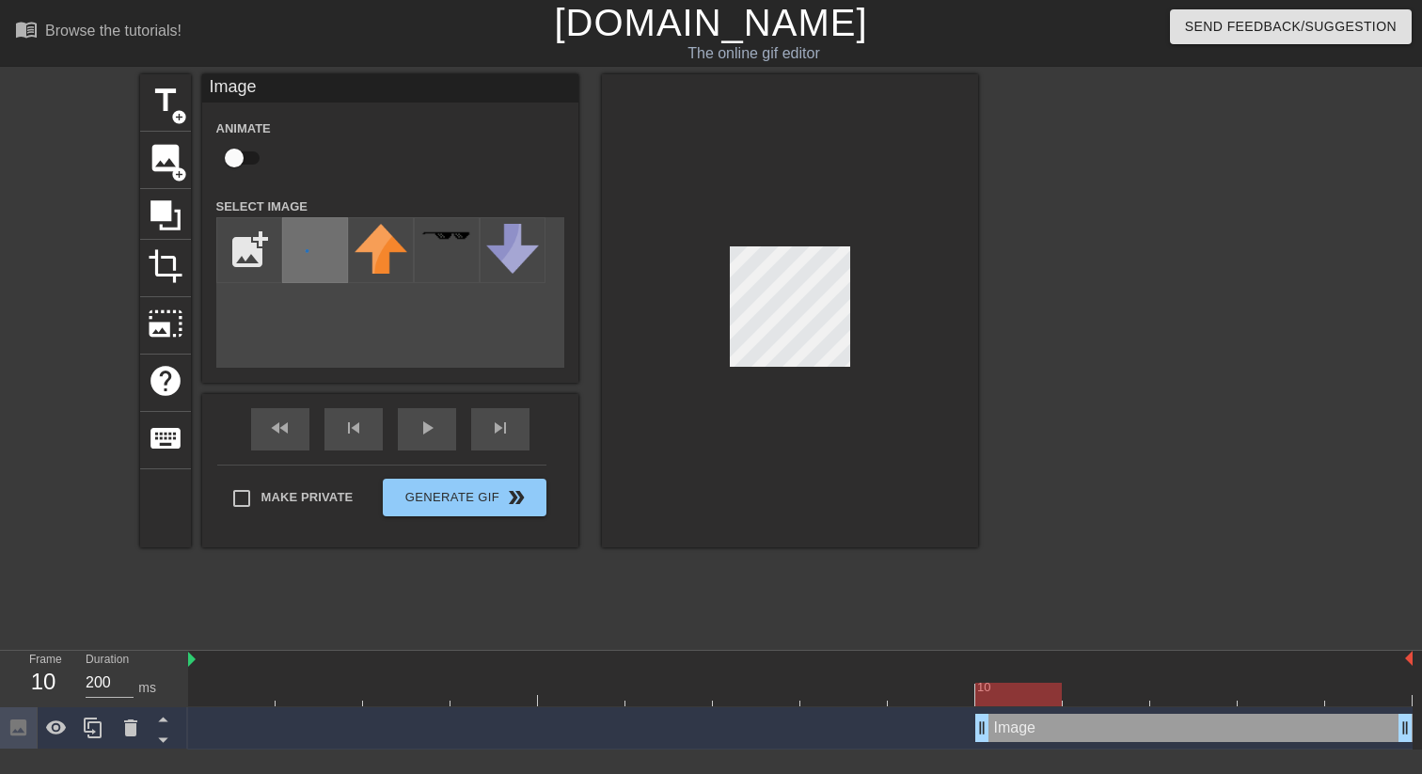
click at [315, 246] on img at bounding box center [315, 251] width 53 height 55
click at [887, 393] on div at bounding box center [790, 310] width 376 height 473
click at [866, 371] on div at bounding box center [790, 310] width 376 height 473
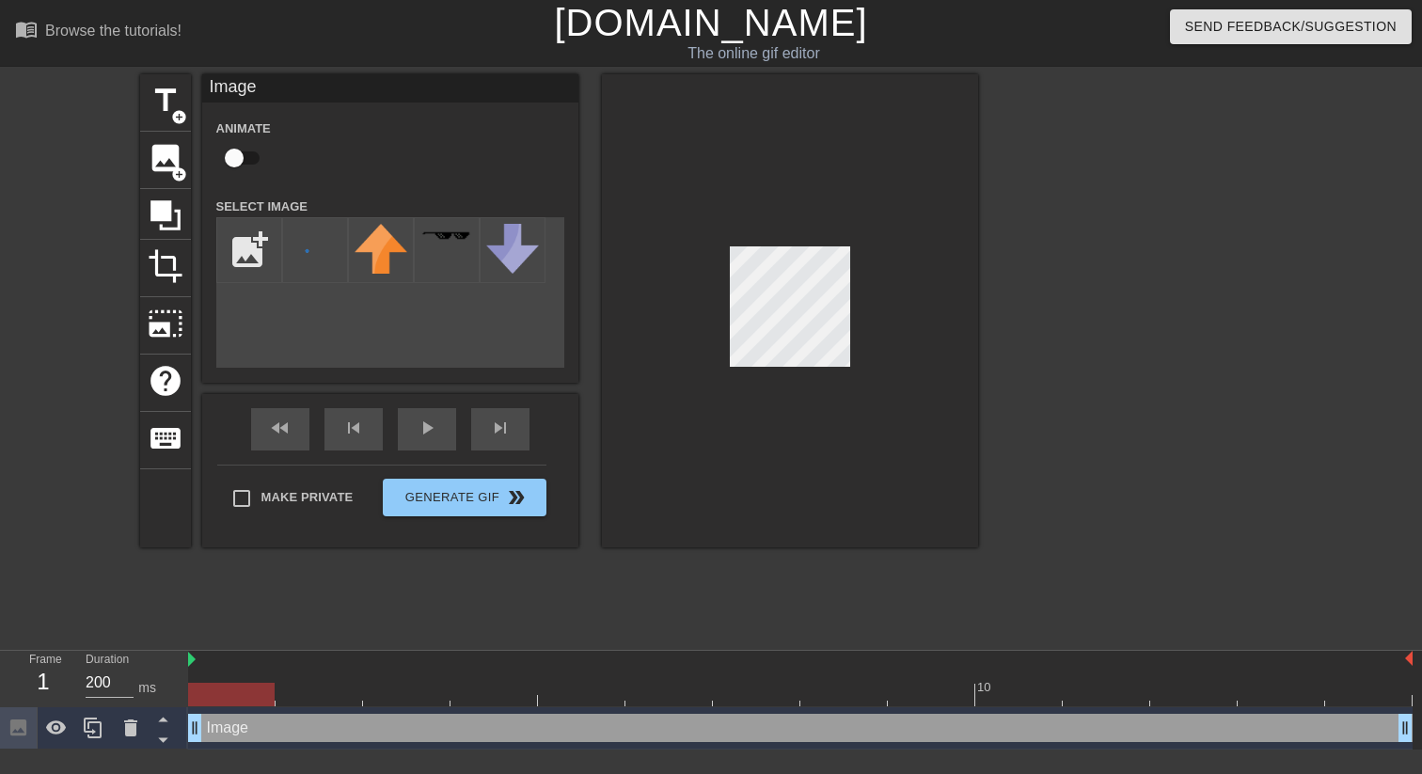
drag, startPoint x: 978, startPoint y: 726, endPoint x: 126, endPoint y: 751, distance: 852.4
click at [126, 750] on html "menu_book Browse the tutorials! [DOMAIN_NAME] The online gif editor Send Feedba…" at bounding box center [711, 375] width 1422 height 750
click at [246, 159] on input "checkbox" at bounding box center [234, 158] width 107 height 36
checkbox input "true"
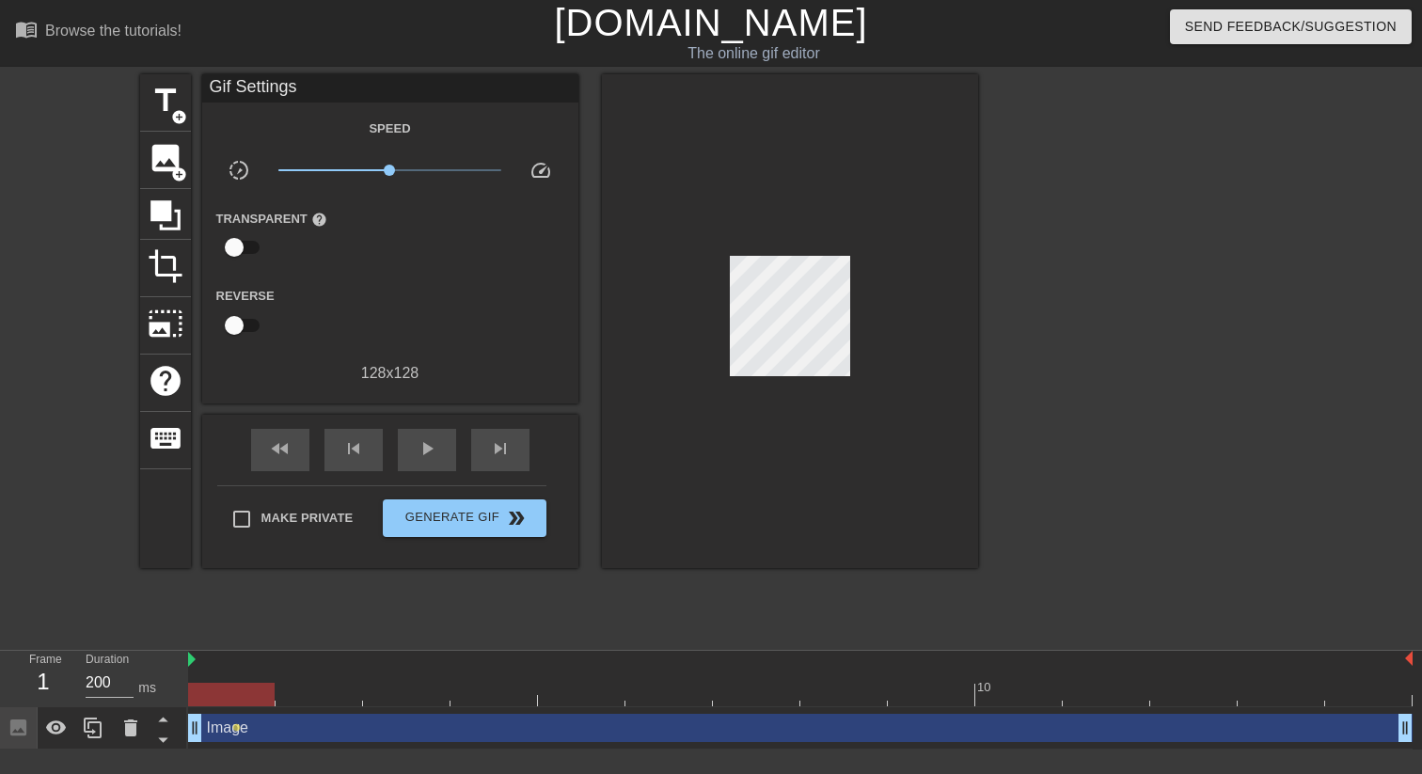
drag, startPoint x: 233, startPoint y: 729, endPoint x: 209, endPoint y: 729, distance: 24.5
click at [209, 729] on div "Image drag_handle drag_handle lens" at bounding box center [800, 728] width 1224 height 28
click at [1370, 731] on div "Image drag_handle drag_handle" at bounding box center [800, 728] width 1224 height 28
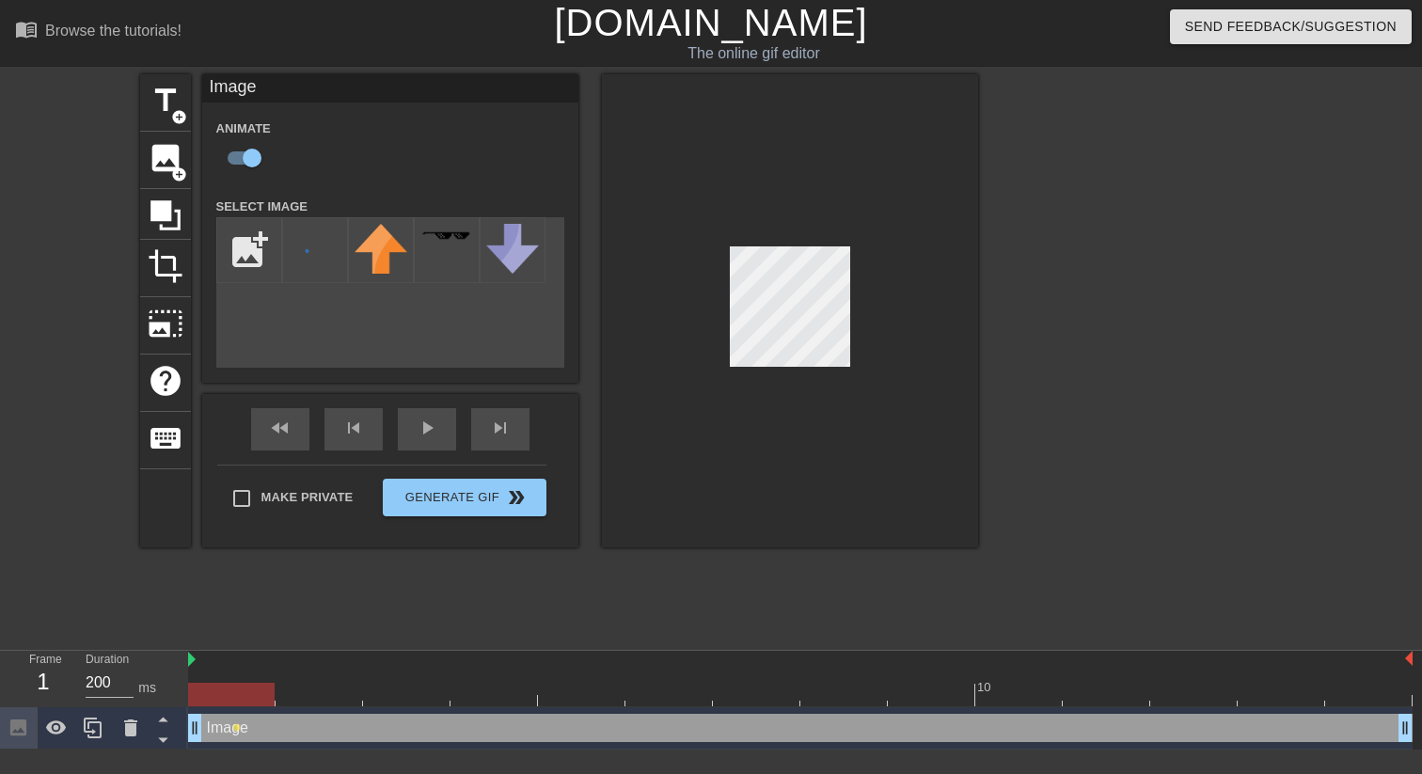
click at [1363, 723] on div "Image drag_handle drag_handle" at bounding box center [800, 728] width 1224 height 28
click at [235, 728] on span "lens" at bounding box center [236, 727] width 8 height 8
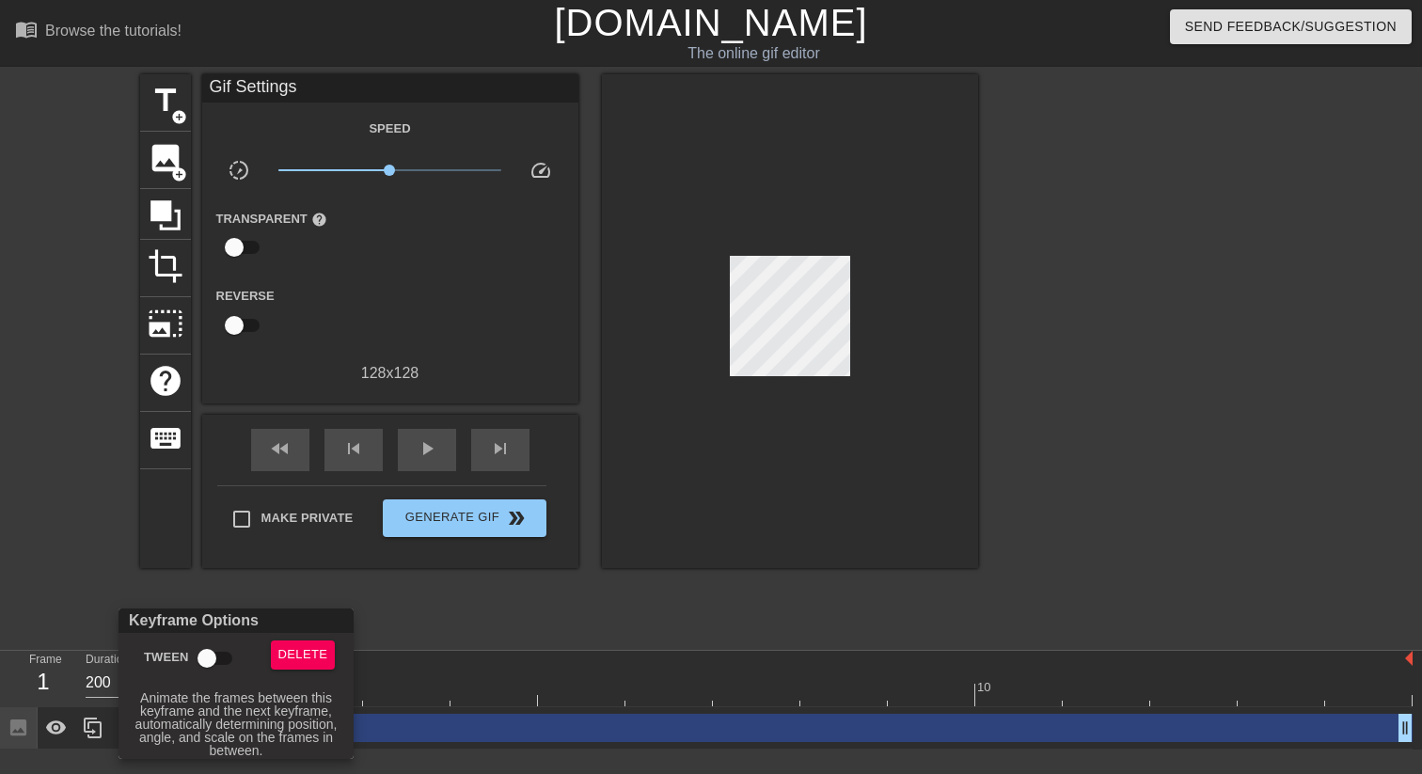
click at [224, 673] on input "Tween" at bounding box center [206, 658] width 107 height 36
click at [223, 659] on input "Tween" at bounding box center [224, 658] width 107 height 36
checkbox input "false"
click at [664, 527] on div at bounding box center [711, 387] width 1422 height 774
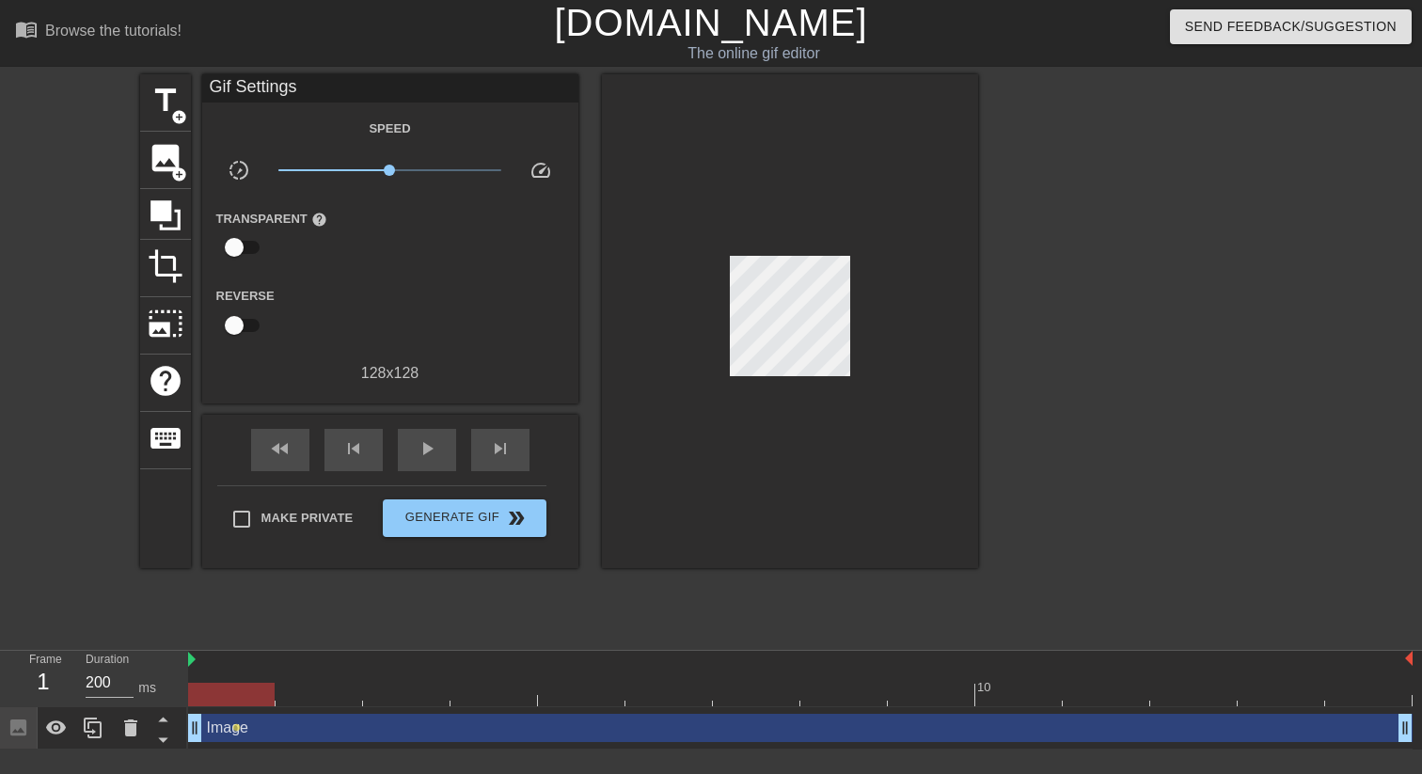
click at [1373, 731] on div "Image drag_handle drag_handle" at bounding box center [800, 728] width 1224 height 28
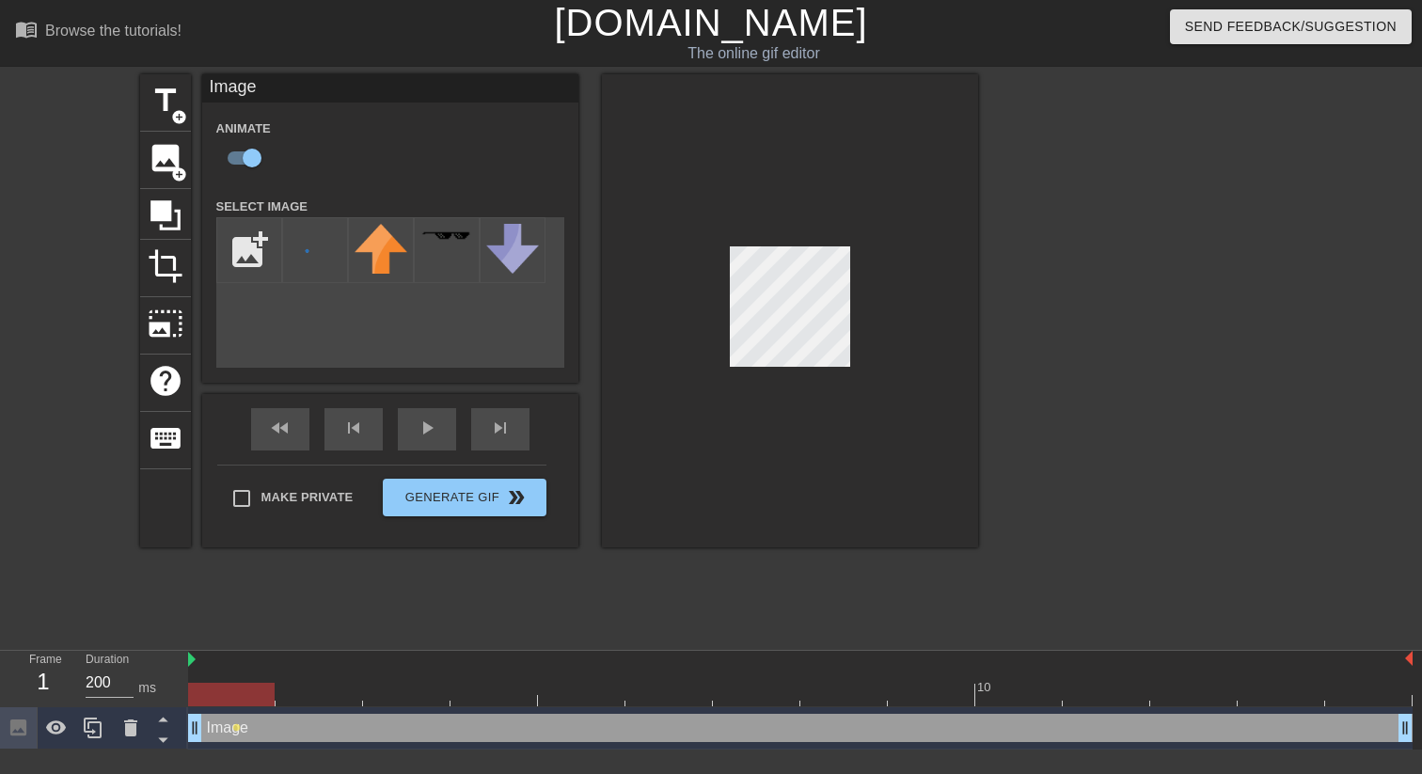
click at [1341, 726] on div "Image drag_handle drag_handle" at bounding box center [800, 728] width 1224 height 28
click at [232, 729] on span "lens" at bounding box center [236, 727] width 8 height 8
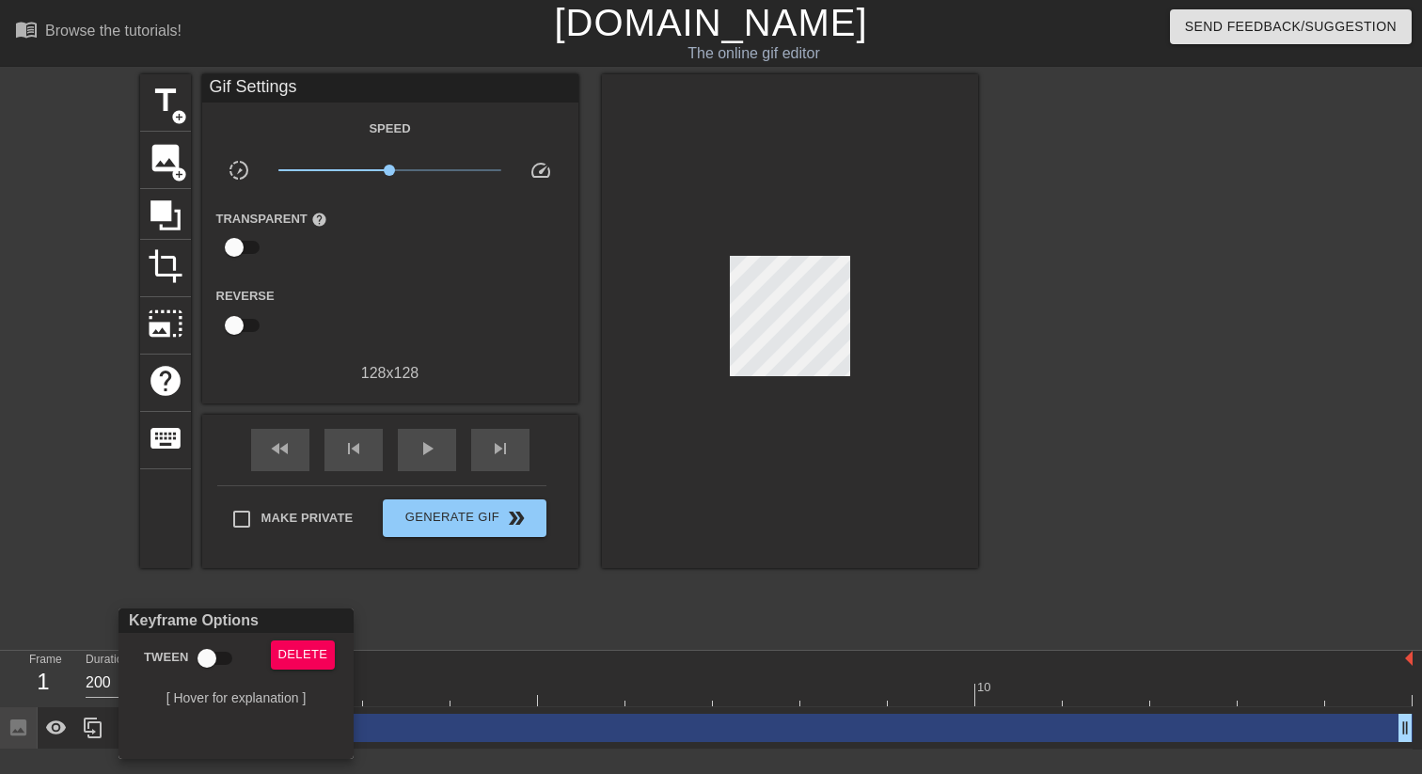
click at [466, 715] on div at bounding box center [711, 387] width 1422 height 774
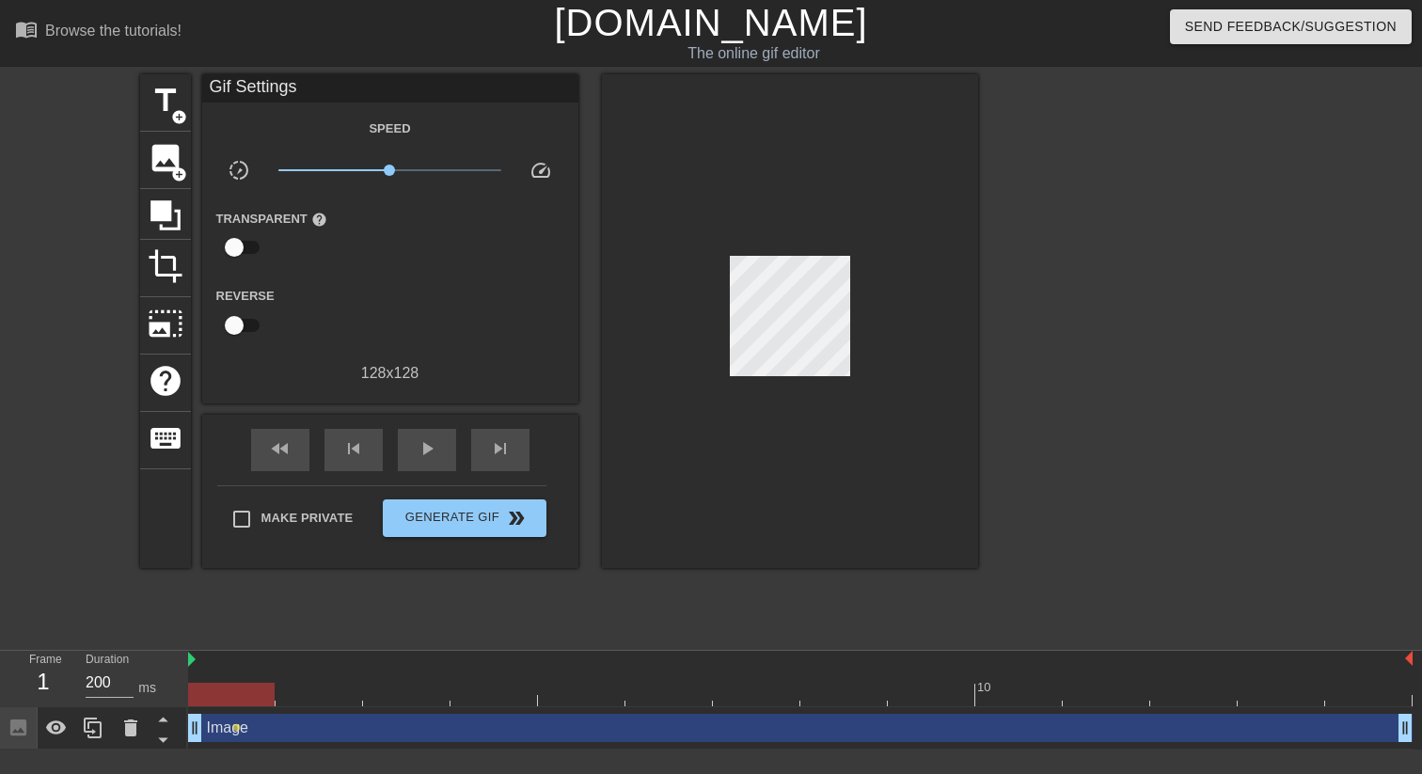
drag, startPoint x: 235, startPoint y: 728, endPoint x: 364, endPoint y: 737, distance: 129.2
click at [364, 737] on div "Image drag_handle drag_handle lens" at bounding box center [800, 728] width 1224 height 28
click at [461, 731] on div "Image drag_handle drag_handle" at bounding box center [800, 728] width 1224 height 28
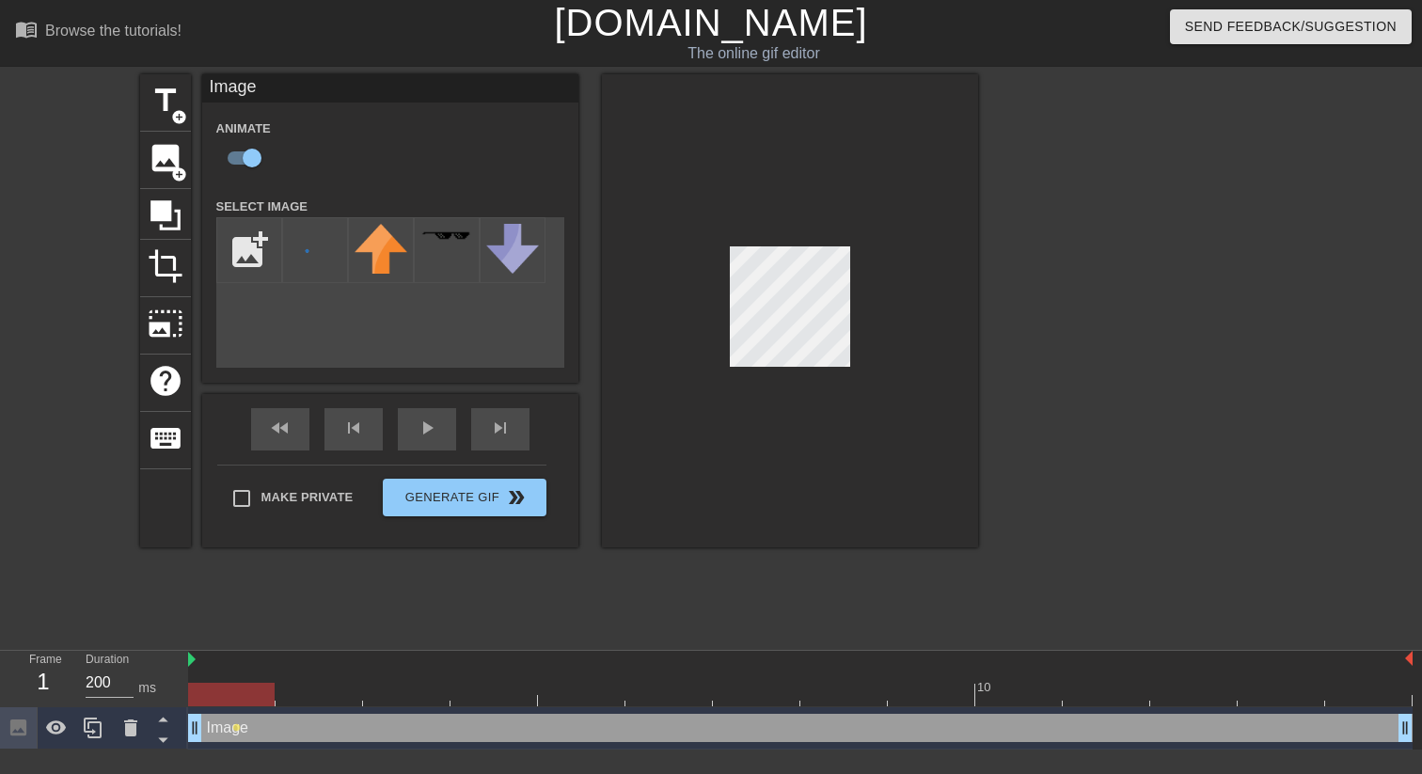
click at [461, 731] on div "Image drag_handle drag_handle" at bounding box center [800, 728] width 1224 height 28
click at [568, 723] on div "Image drag_handle drag_handle" at bounding box center [800, 728] width 1224 height 28
click at [1349, 728] on div "Image drag_handle drag_handle" at bounding box center [800, 728] width 1224 height 28
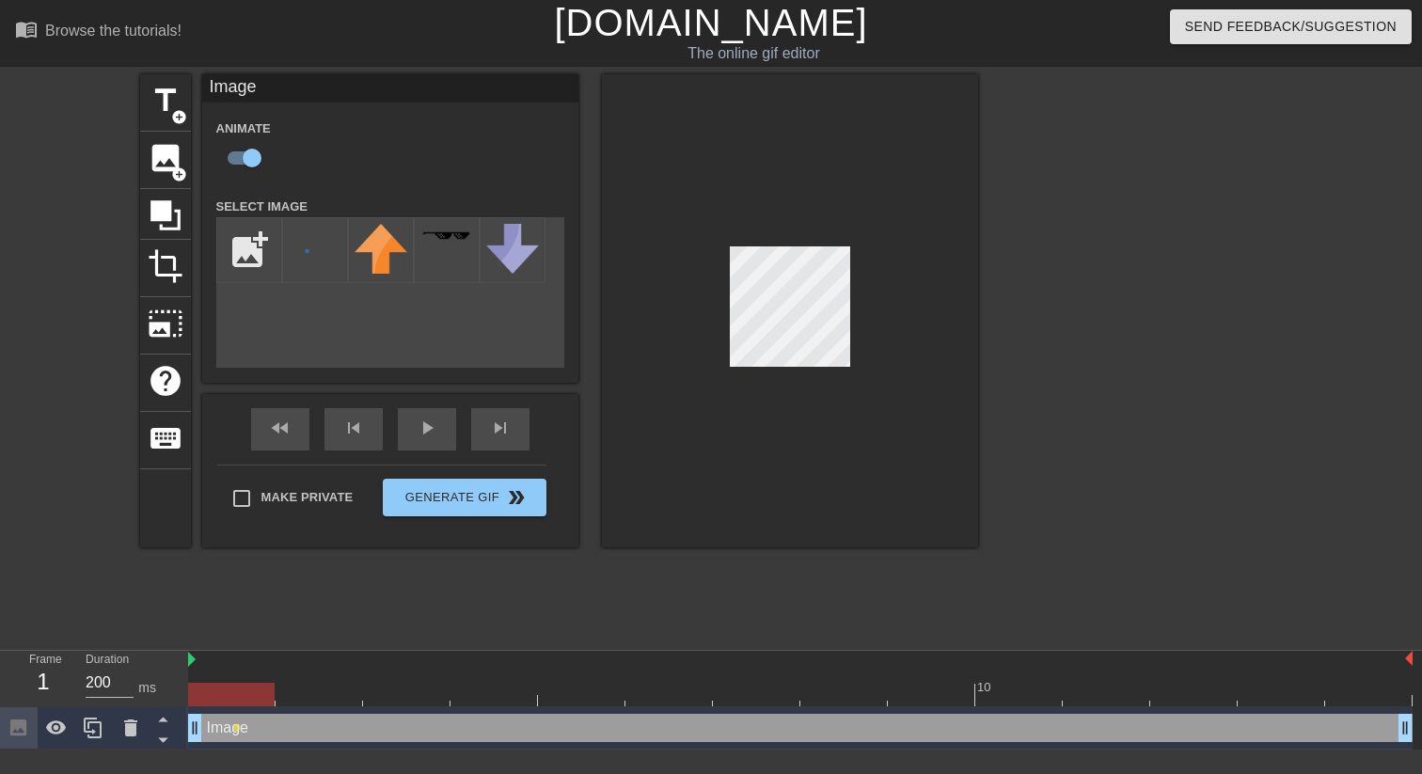
click at [1349, 728] on div "Image drag_handle drag_handle" at bounding box center [800, 728] width 1224 height 28
drag, startPoint x: 197, startPoint y: 725, endPoint x: 68, endPoint y: 724, distance: 128.8
click at [68, 724] on div "Frame 1 Duration 200 ms 10 Image drag_handle drag_handle lens" at bounding box center [711, 700] width 1422 height 99
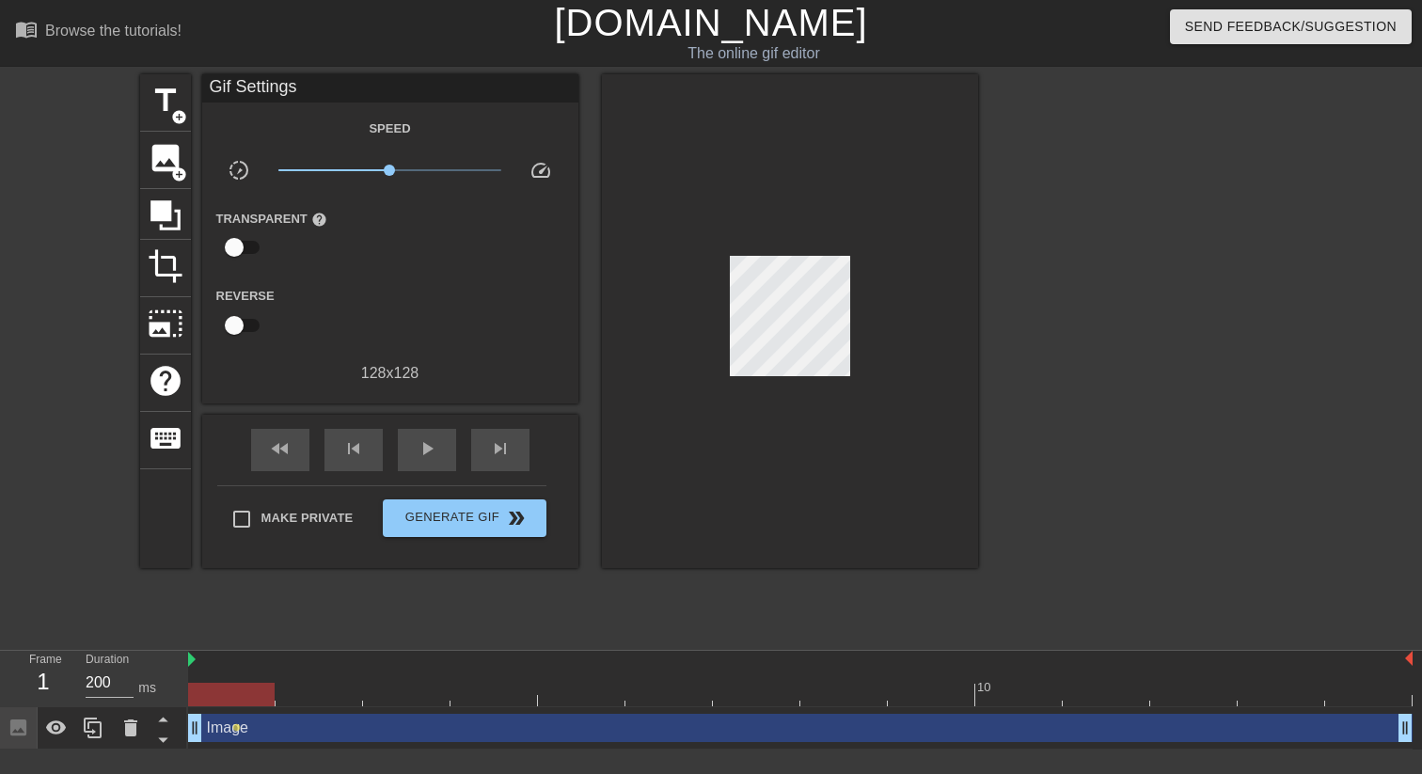
drag, startPoint x: 234, startPoint y: 725, endPoint x: 346, endPoint y: 729, distance: 112.0
click at [346, 729] on div "Image drag_handle drag_handle lens" at bounding box center [800, 728] width 1224 height 28
click at [435, 449] on span "play_arrow" at bounding box center [427, 448] width 23 height 23
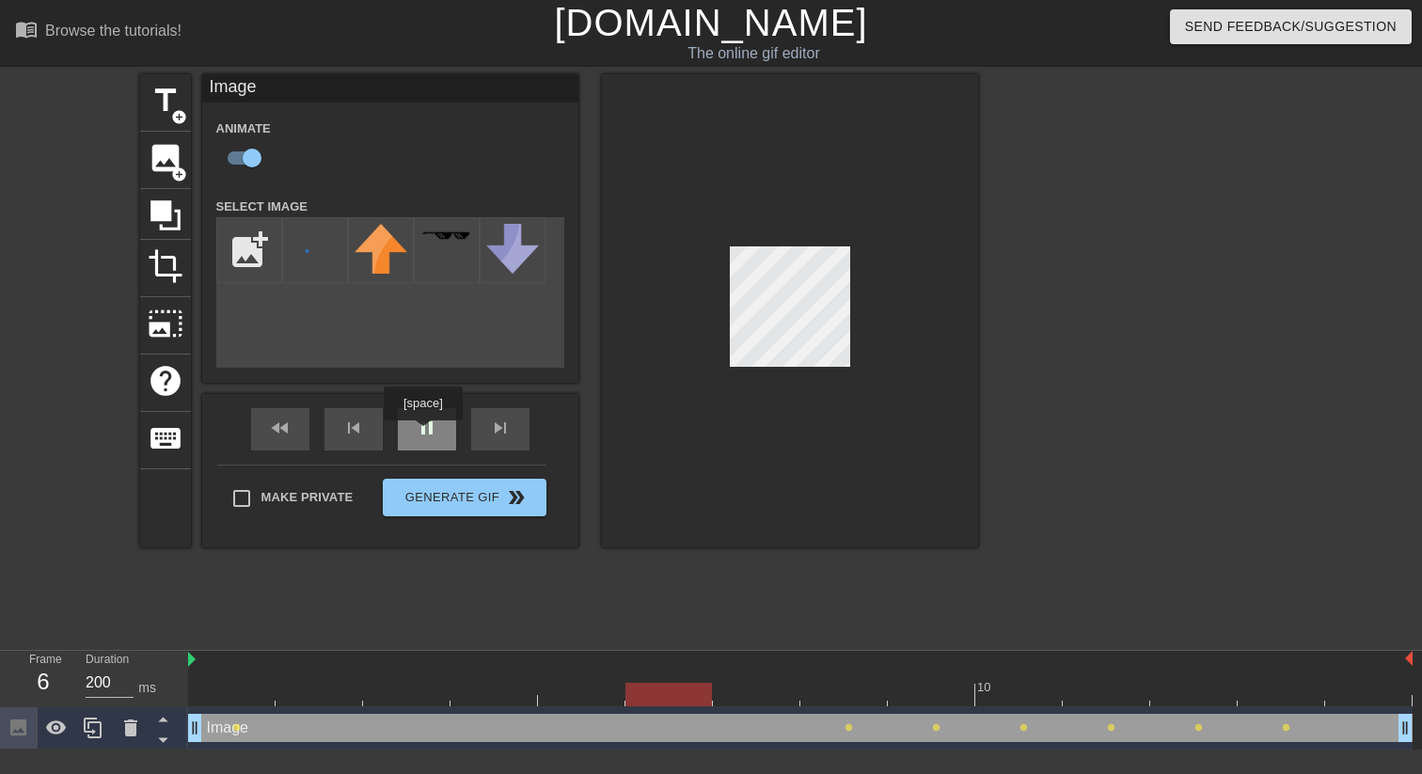
click at [425, 434] on div "pause" at bounding box center [427, 429] width 58 height 42
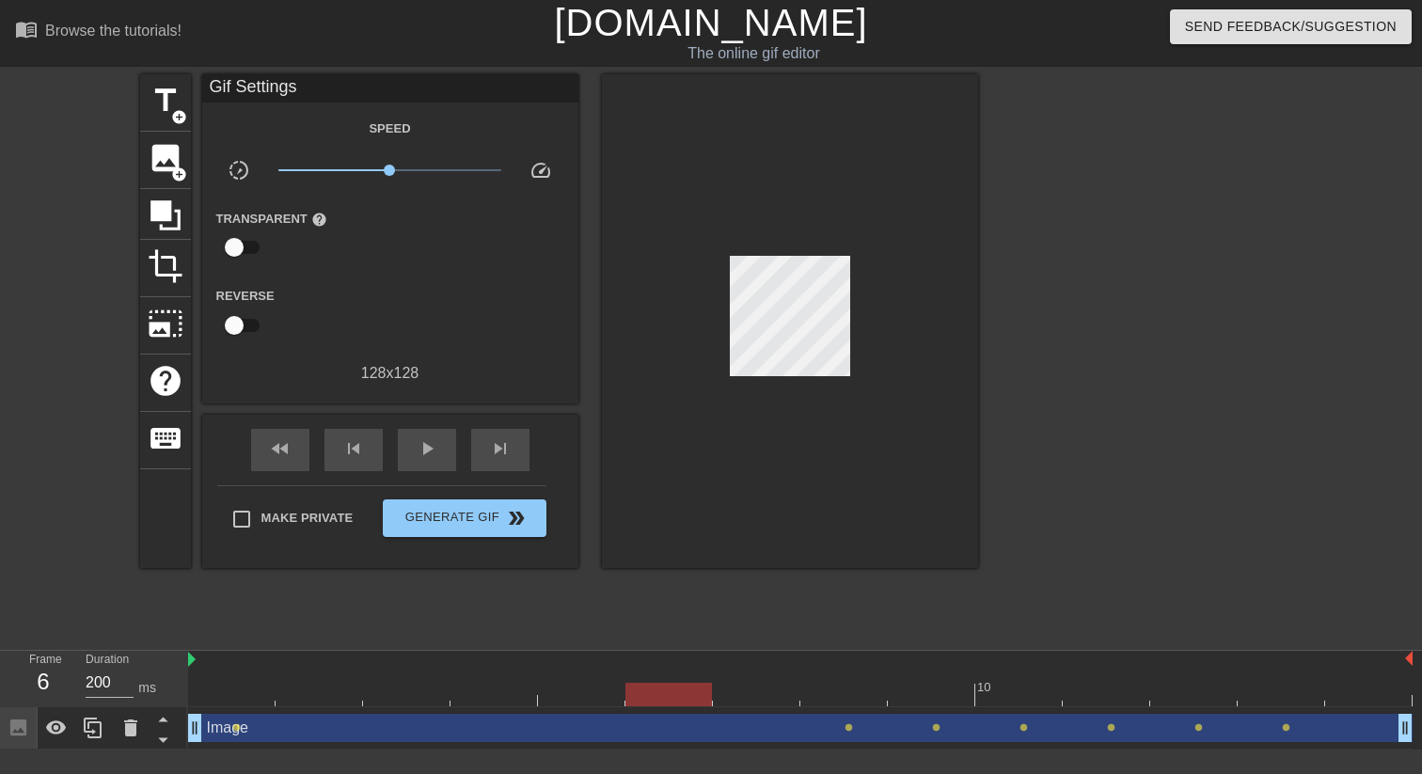
drag, startPoint x: 851, startPoint y: 728, endPoint x: 739, endPoint y: 727, distance: 111.9
click at [739, 727] on div "Image drag_handle drag_handle lens lens lens lens lens lens lens" at bounding box center [800, 728] width 1224 height 28
click at [851, 695] on div at bounding box center [800, 695] width 1224 height 24
click at [487, 692] on div at bounding box center [800, 695] width 1224 height 24
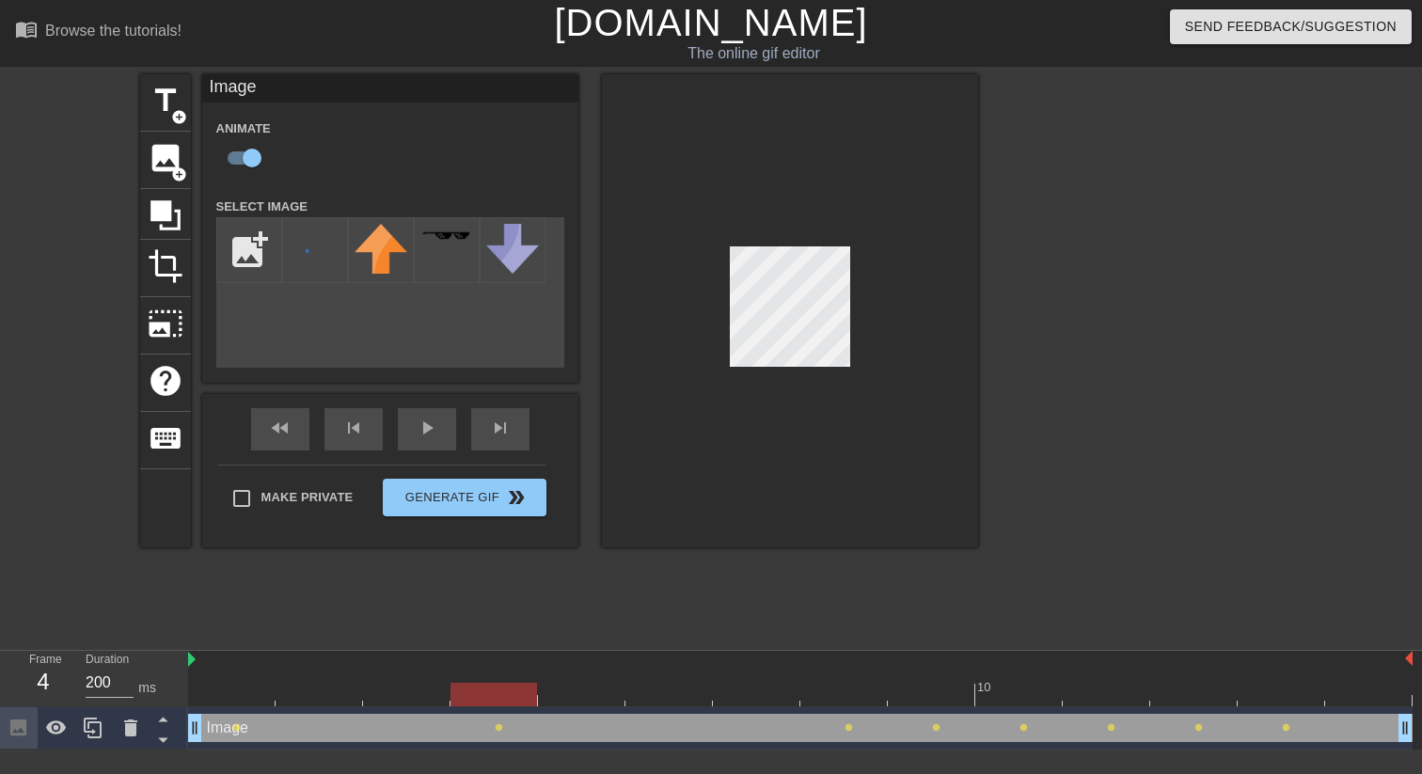
click at [865, 736] on div "Image drag_handle drag_handle" at bounding box center [800, 728] width 1224 height 28
click at [854, 724] on div "Image drag_handle drag_handle" at bounding box center [800, 728] width 1224 height 28
click at [852, 701] on div at bounding box center [800, 695] width 1224 height 24
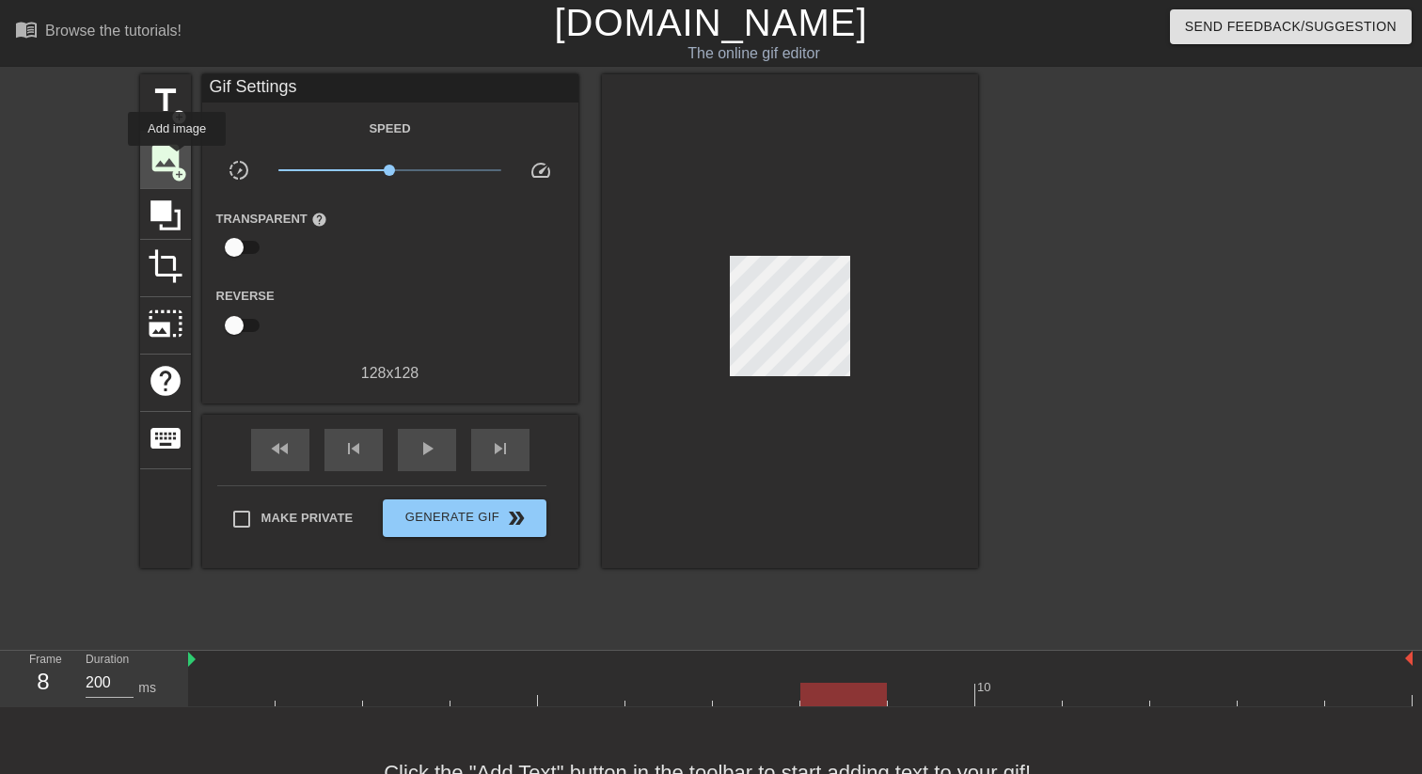
click at [178, 159] on span "image" at bounding box center [166, 158] width 36 height 36
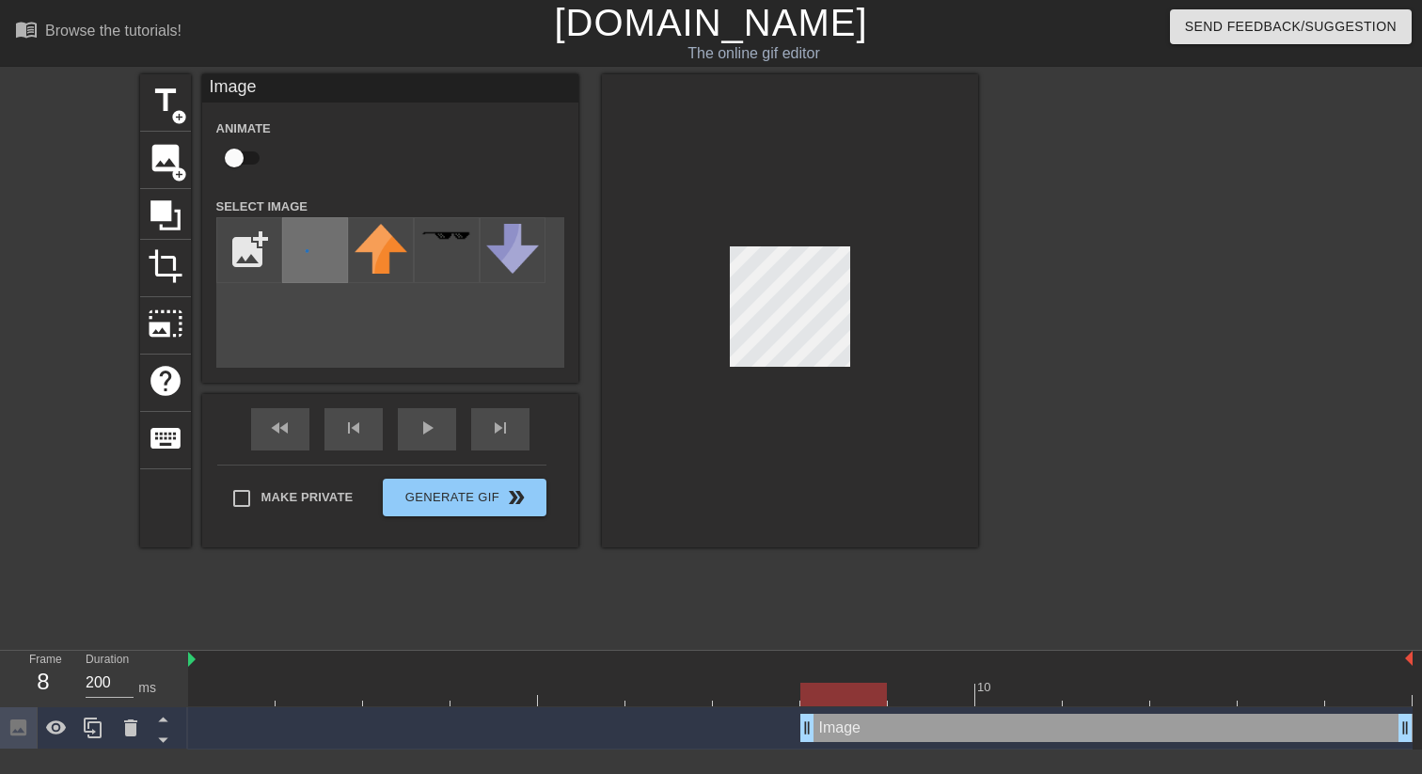
click at [296, 243] on img at bounding box center [315, 251] width 53 height 55
click at [869, 377] on div at bounding box center [790, 310] width 376 height 473
click at [866, 371] on div at bounding box center [790, 310] width 376 height 473
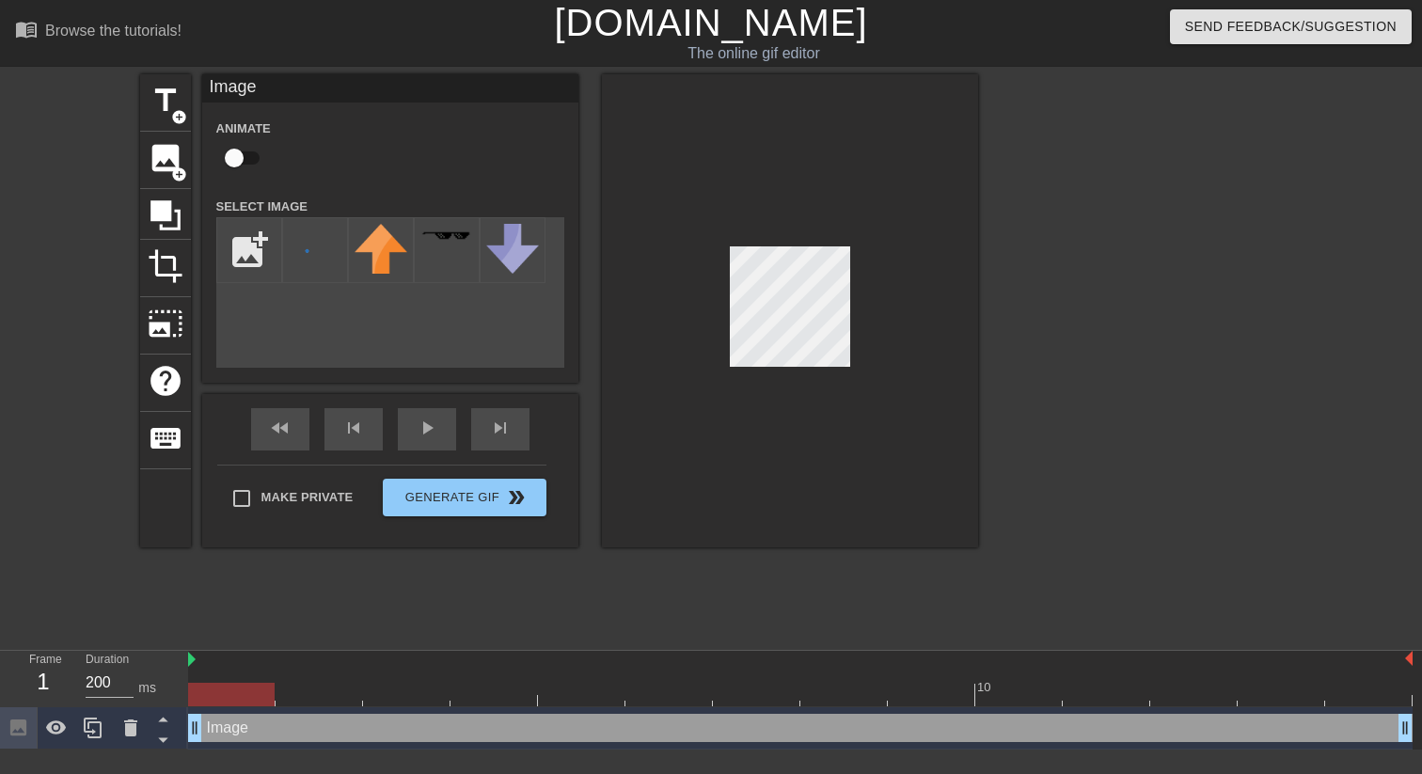
drag, startPoint x: 811, startPoint y: 734, endPoint x: 192, endPoint y: 727, distance: 618.8
click at [207, 697] on div at bounding box center [231, 695] width 87 height 24
click at [240, 167] on input "checkbox" at bounding box center [234, 158] width 107 height 36
checkbox input "true"
click at [687, 700] on div at bounding box center [800, 695] width 1224 height 24
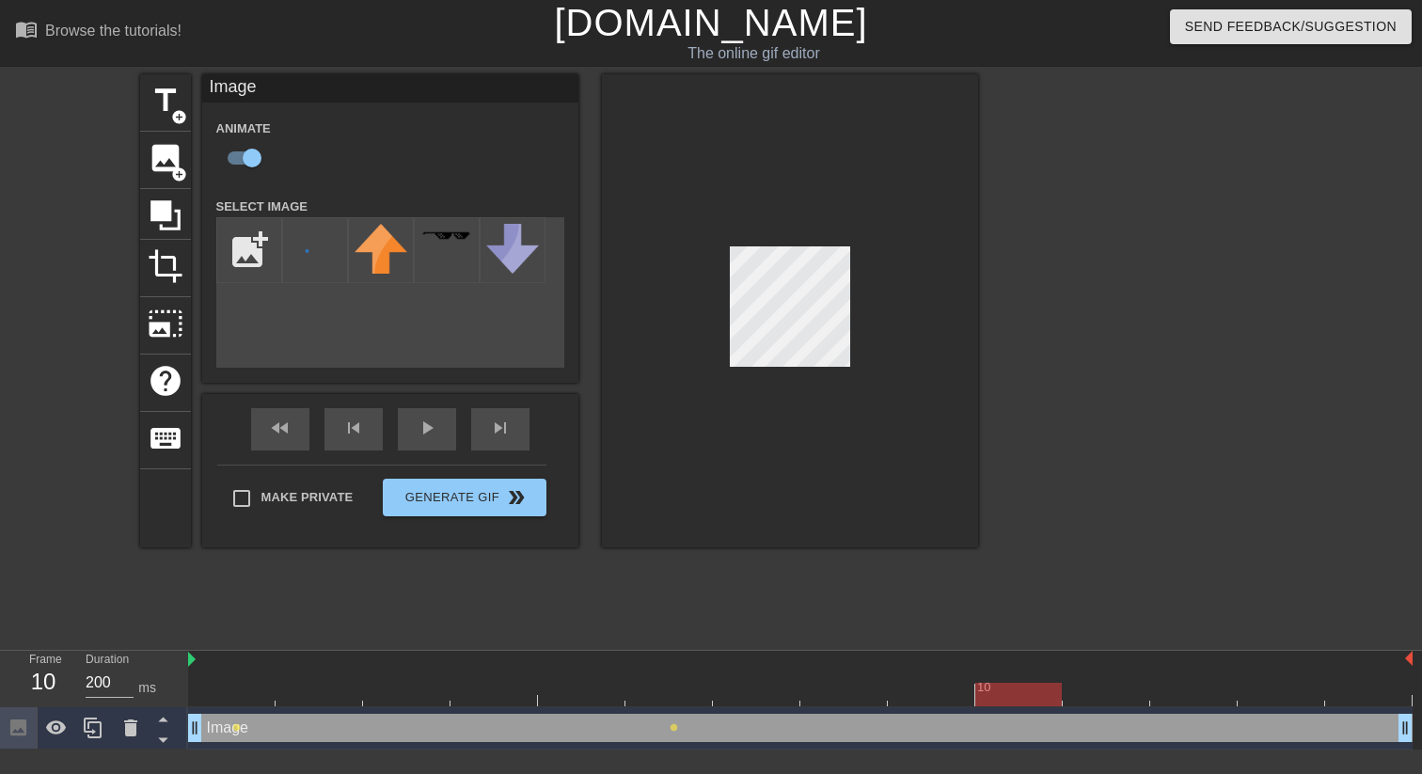
drag, startPoint x: 686, startPoint y: 700, endPoint x: 1025, endPoint y: 699, distance: 338.5
click at [1025, 699] on div at bounding box center [1018, 695] width 87 height 24
drag, startPoint x: 1016, startPoint y: 695, endPoint x: 1344, endPoint y: 696, distance: 328.2
click at [1344, 696] on div at bounding box center [1368, 695] width 87 height 24
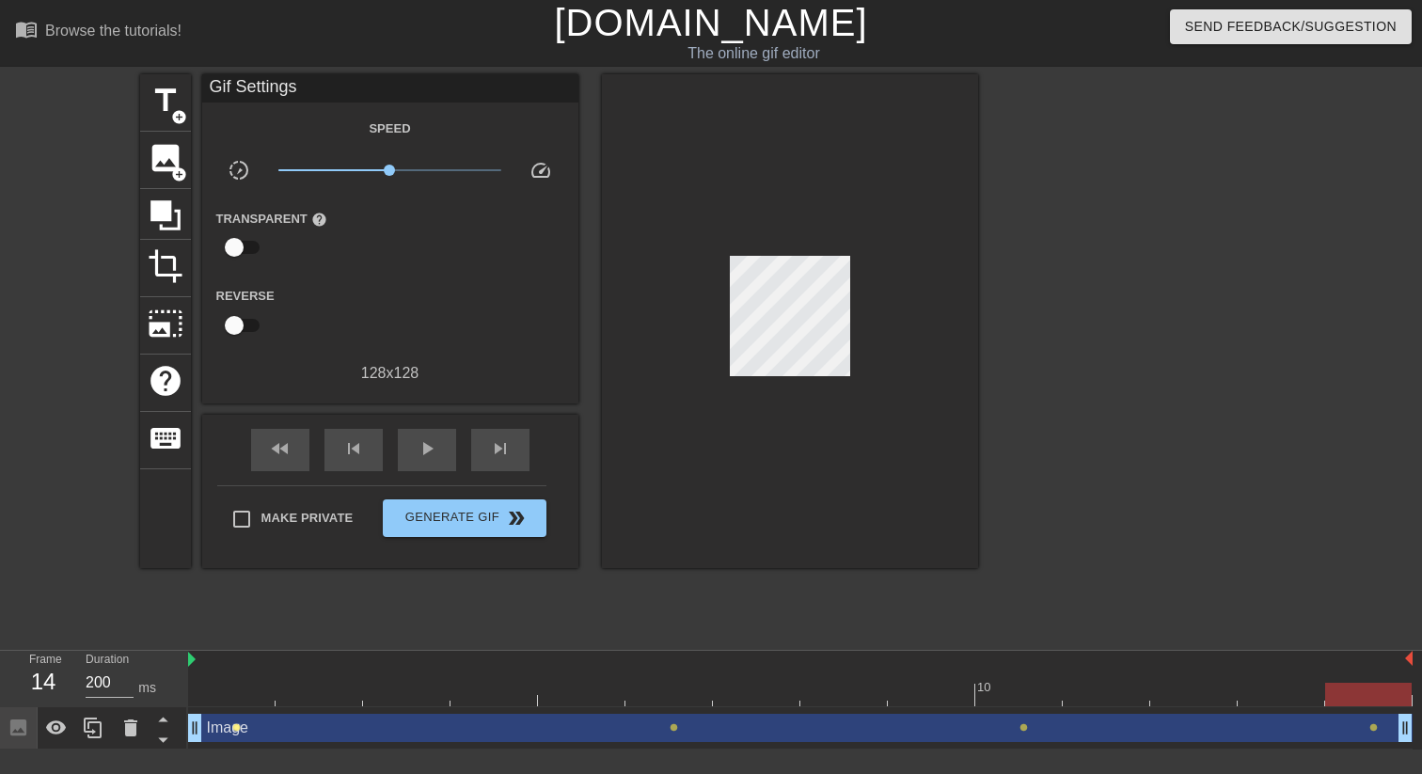
click at [239, 727] on span "lens" at bounding box center [236, 727] width 8 height 8
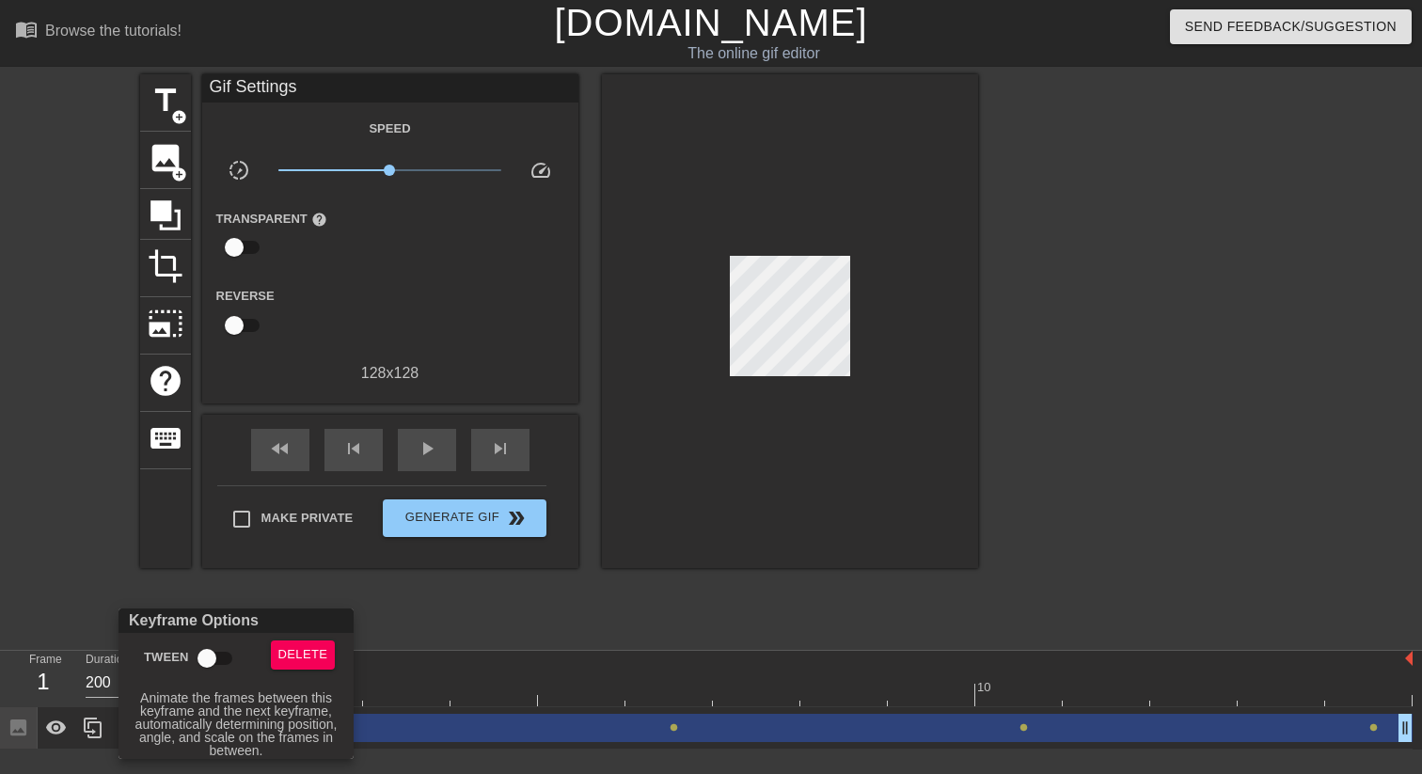
click at [214, 650] on input "Tween" at bounding box center [206, 658] width 107 height 36
checkbox input "true"
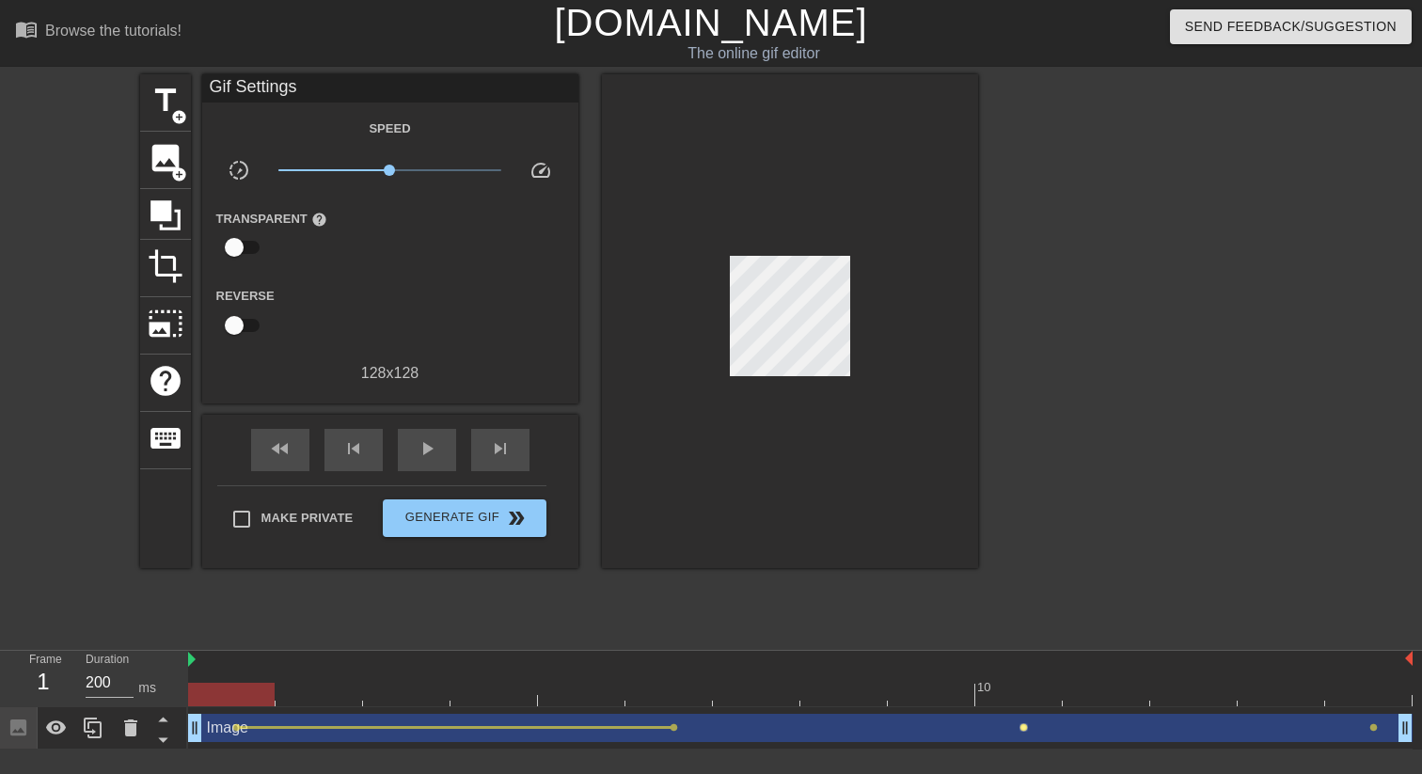
click at [1022, 728] on span "lens" at bounding box center [1023, 727] width 8 height 8
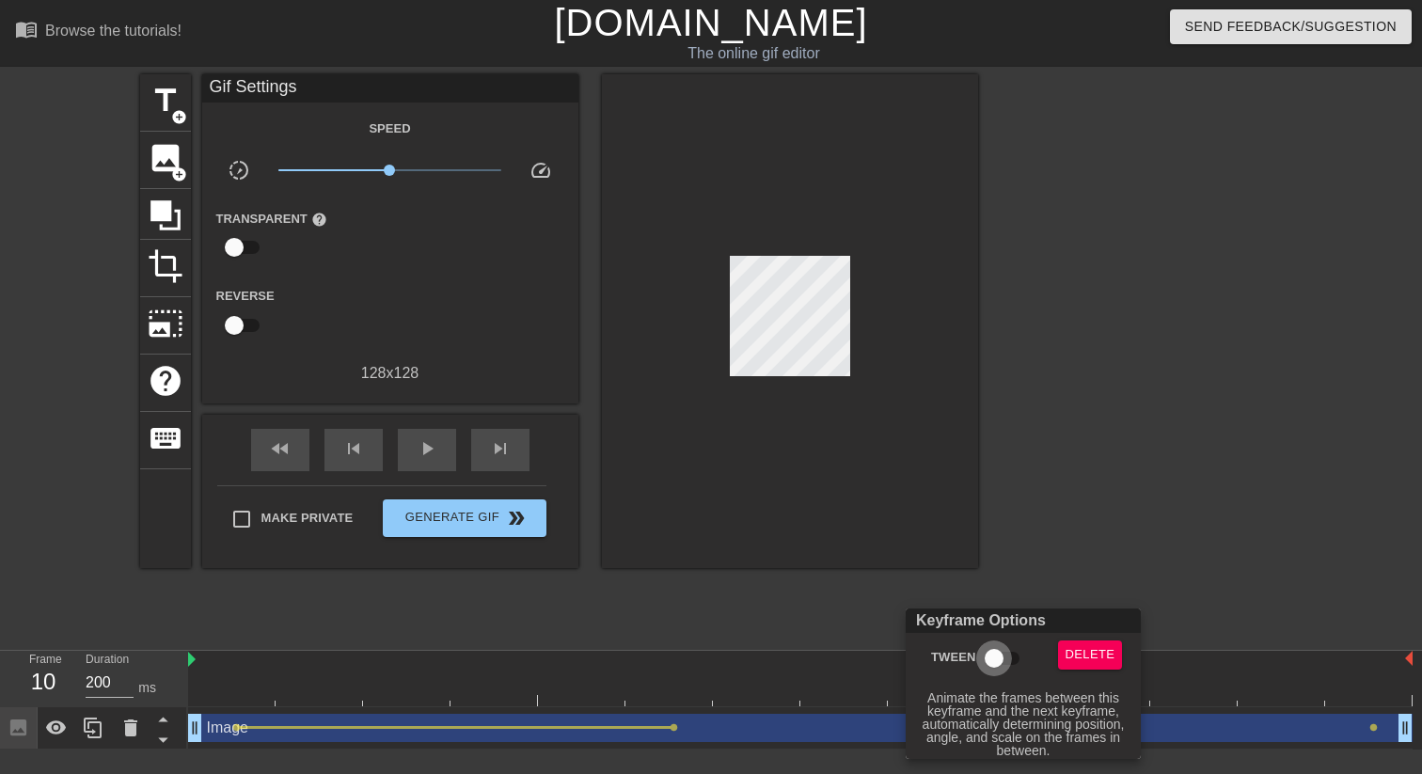
click at [999, 658] on input "Tween" at bounding box center [993, 658] width 107 height 36
checkbox input "true"
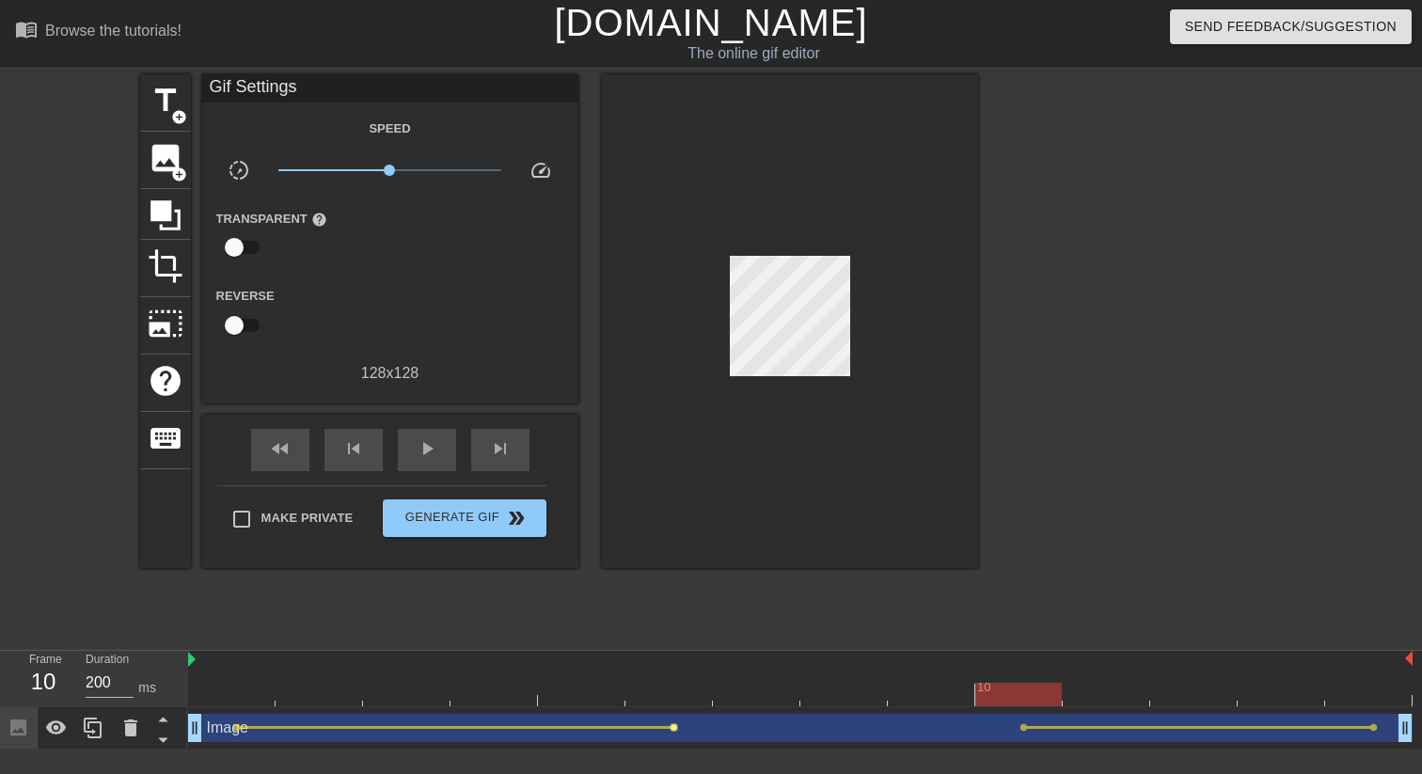
click at [671, 728] on span "lens" at bounding box center [674, 727] width 8 height 8
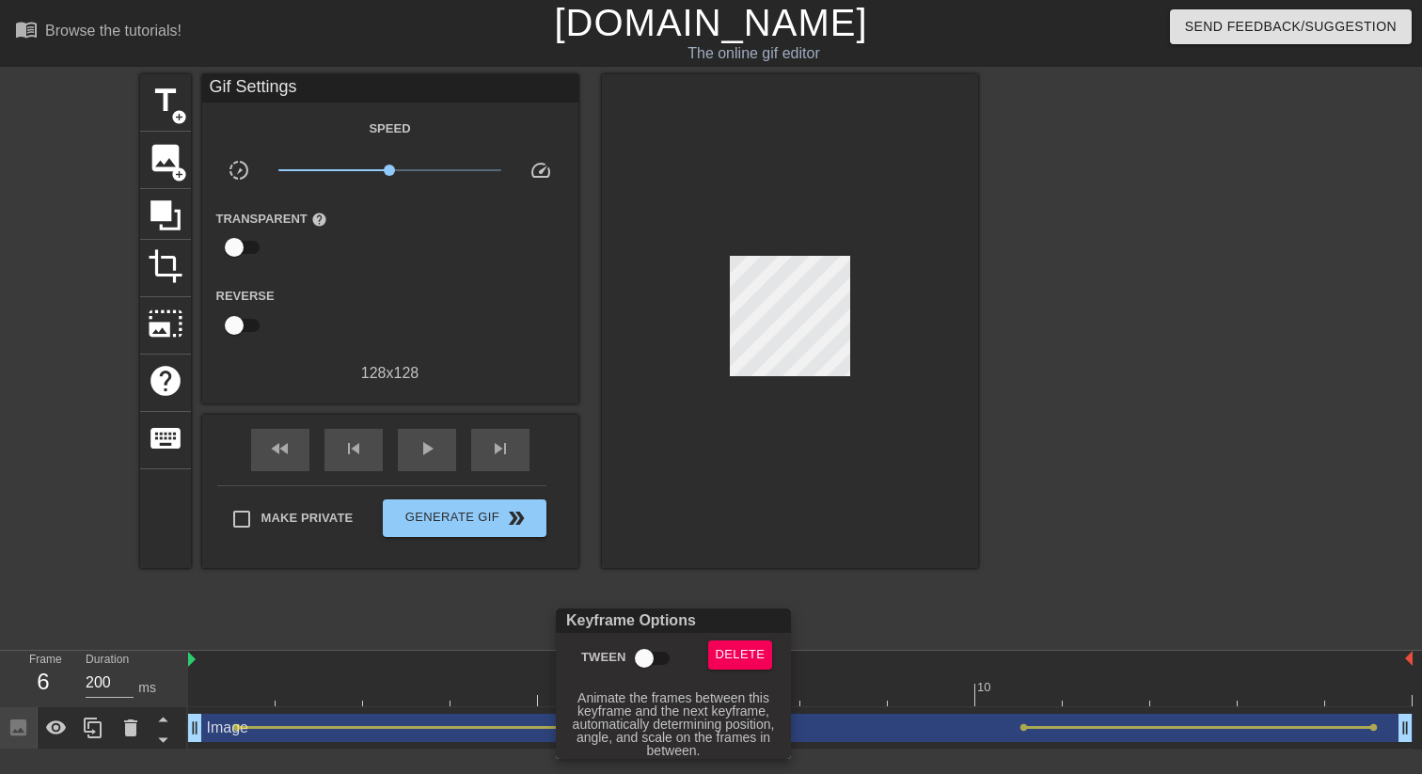
click at [659, 656] on input "Tween" at bounding box center [644, 658] width 107 height 36
checkbox input "true"
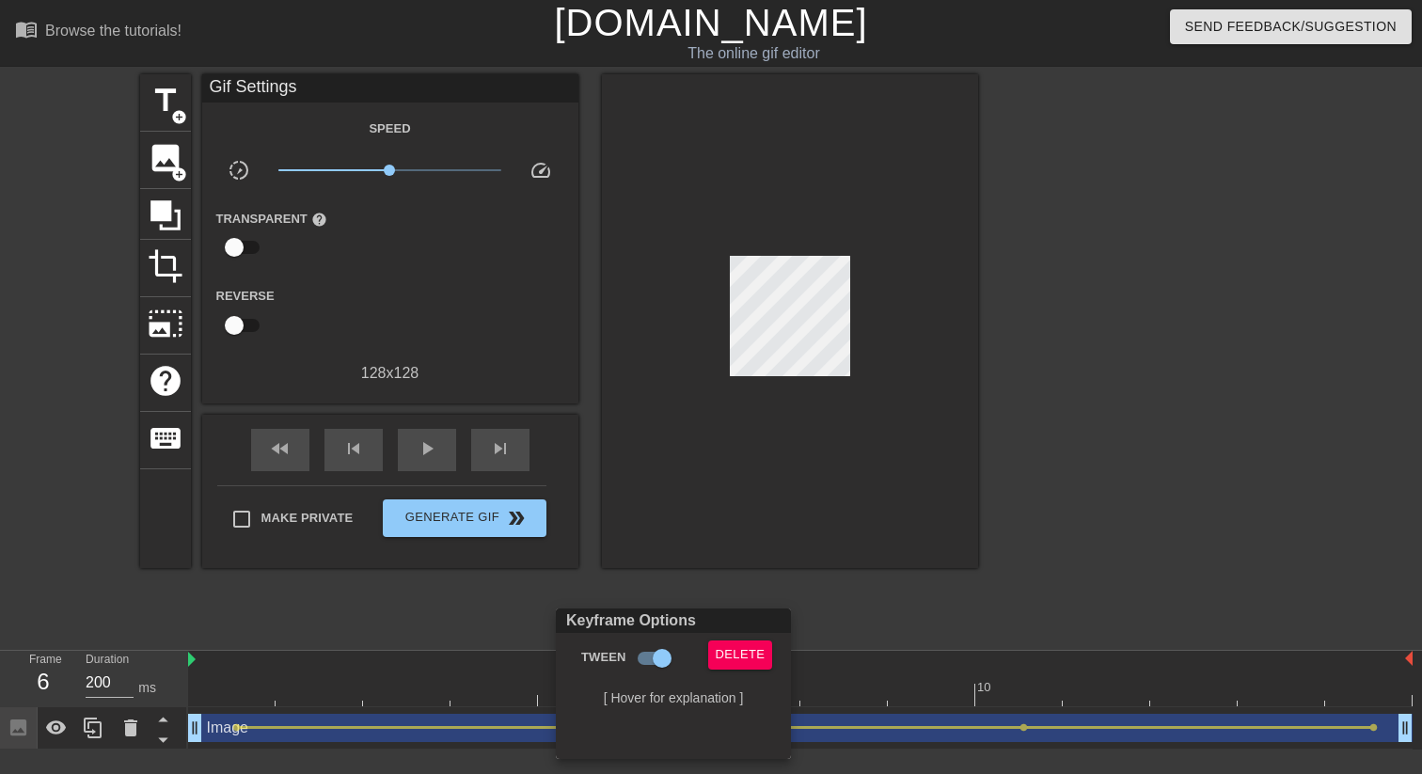
click at [950, 649] on div at bounding box center [711, 387] width 1422 height 774
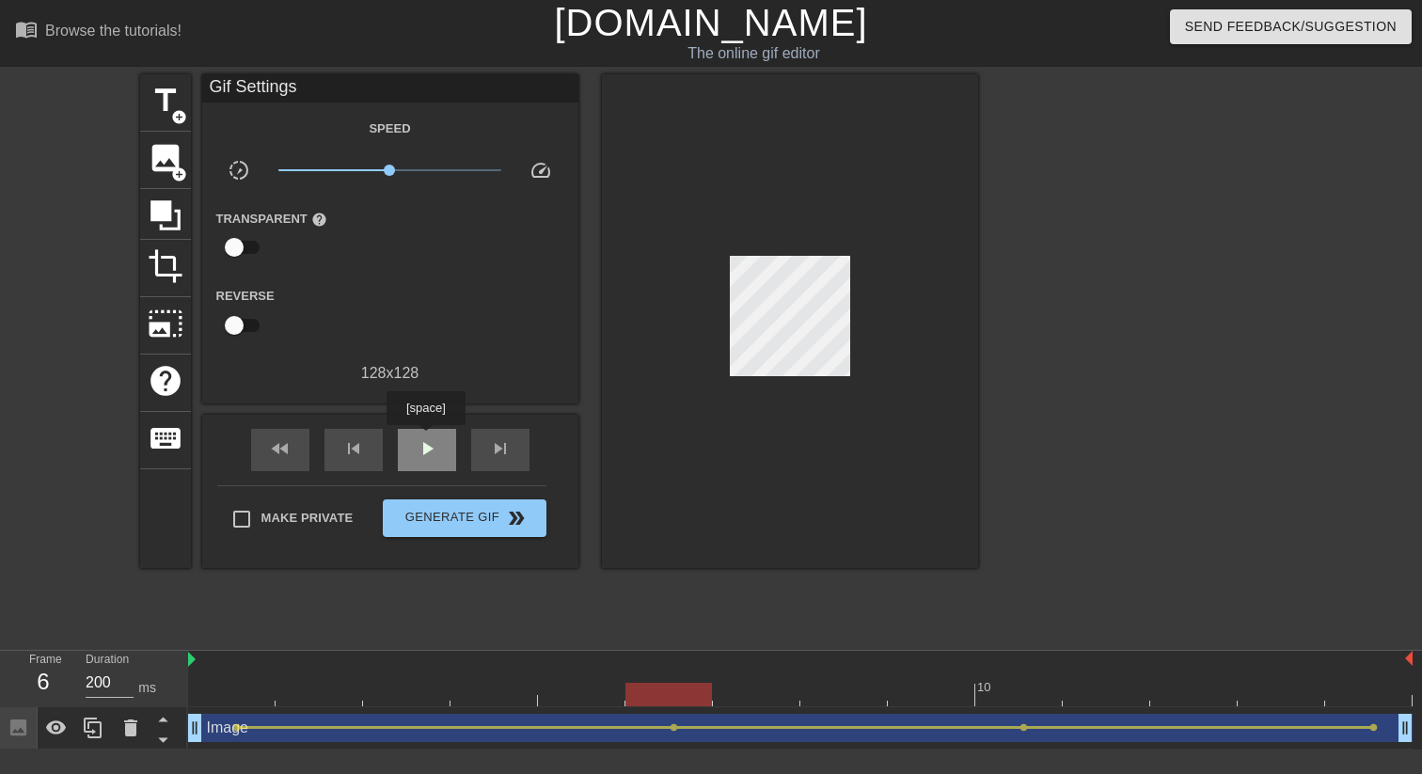
click at [428, 438] on span "play_arrow" at bounding box center [427, 448] width 23 height 23
click at [1374, 727] on span "lens" at bounding box center [1373, 727] width 8 height 8
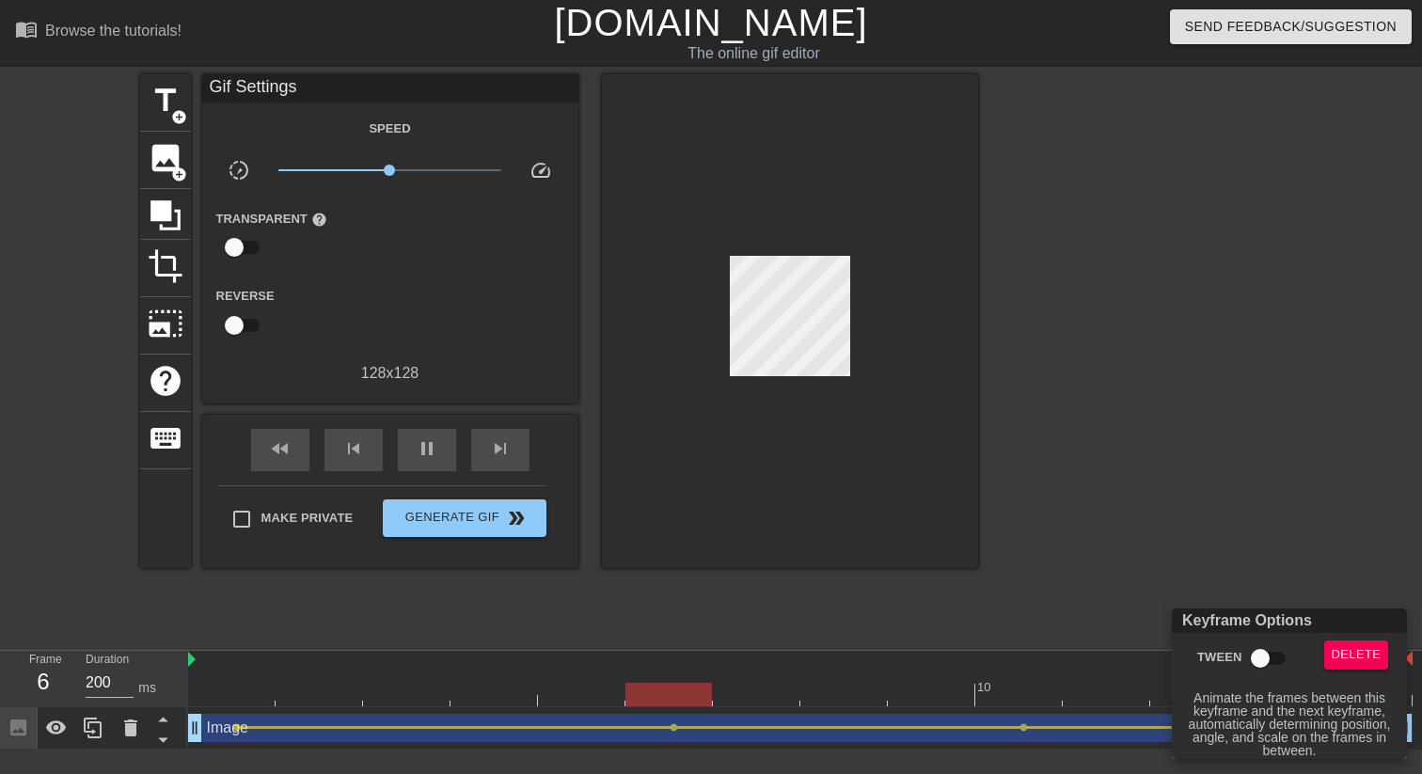
click at [1281, 654] on input "Tween" at bounding box center [1260, 658] width 107 height 36
checkbox input "true"
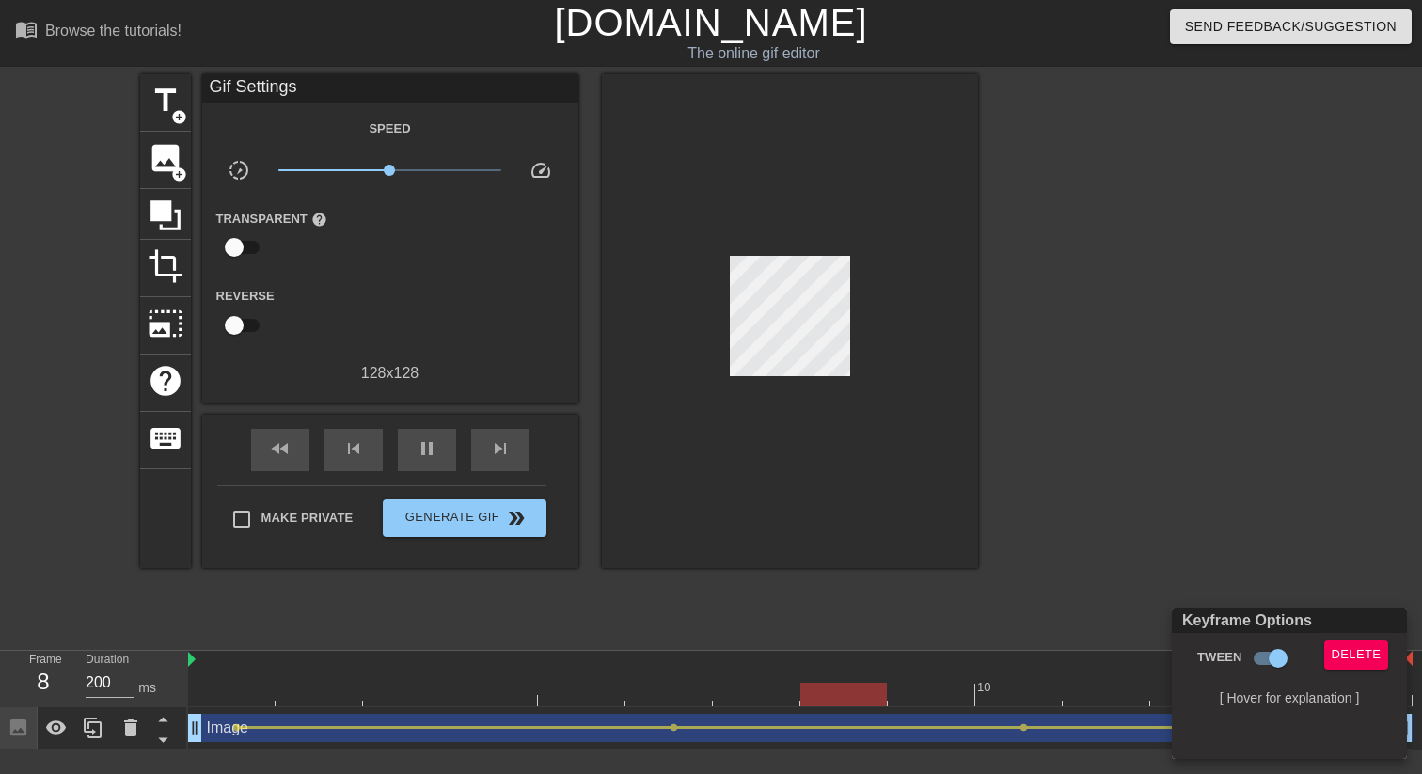
click at [1245, 472] on div at bounding box center [711, 387] width 1422 height 774
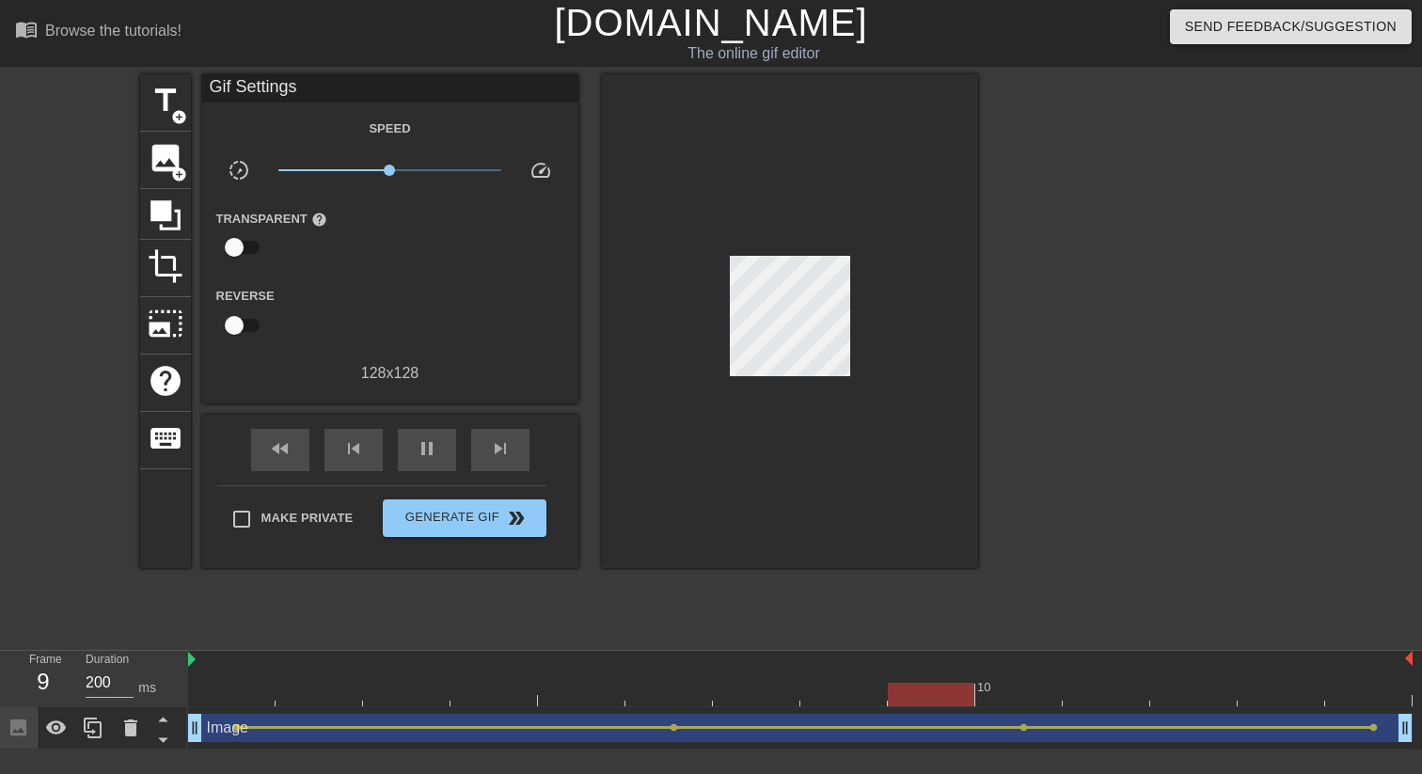
click at [1245, 472] on div at bounding box center [1142, 356] width 282 height 564
click at [246, 329] on input "checkbox" at bounding box center [234, 326] width 107 height 36
click at [246, 329] on input "checkbox" at bounding box center [251, 326] width 107 height 36
checkbox input "false"
click at [421, 444] on span "pause" at bounding box center [427, 448] width 23 height 23
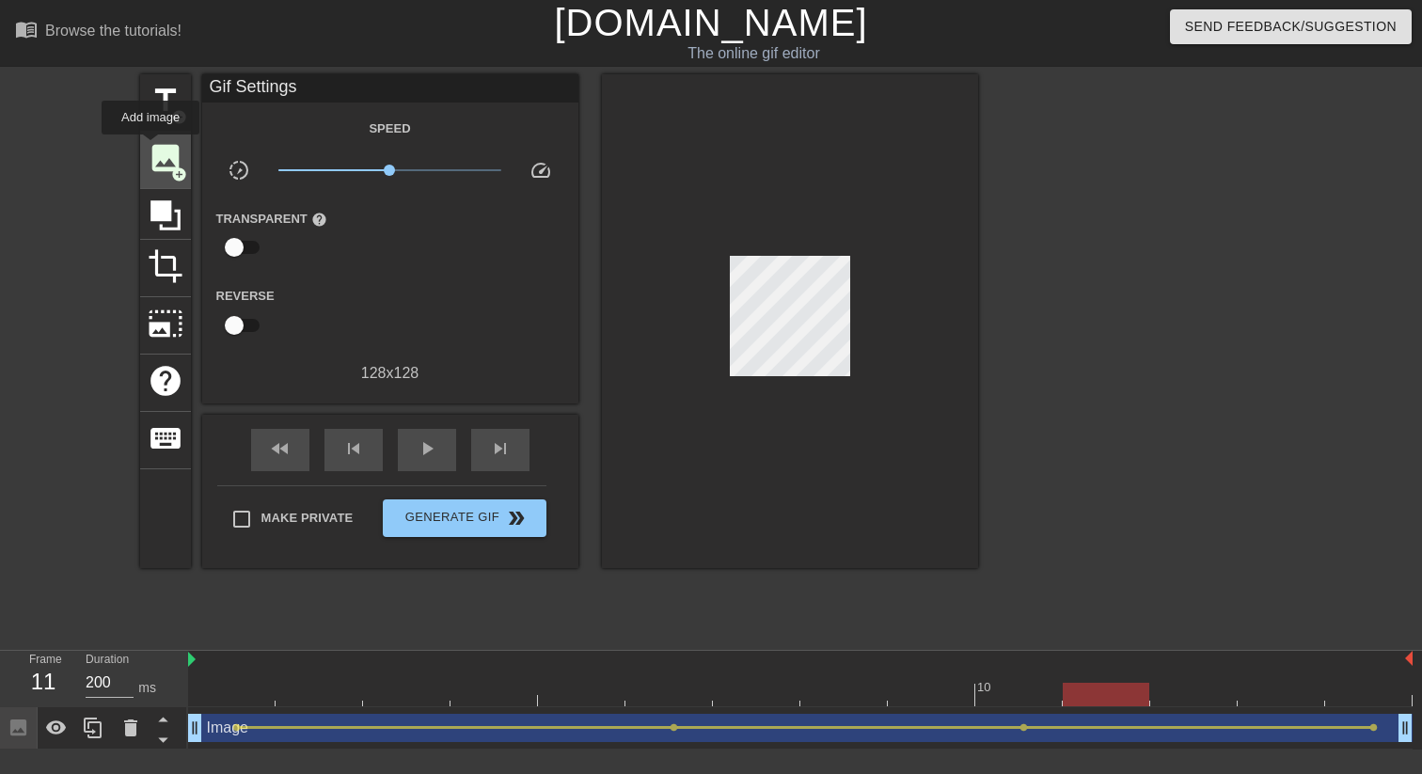
click at [151, 148] on span "image" at bounding box center [166, 158] width 36 height 36
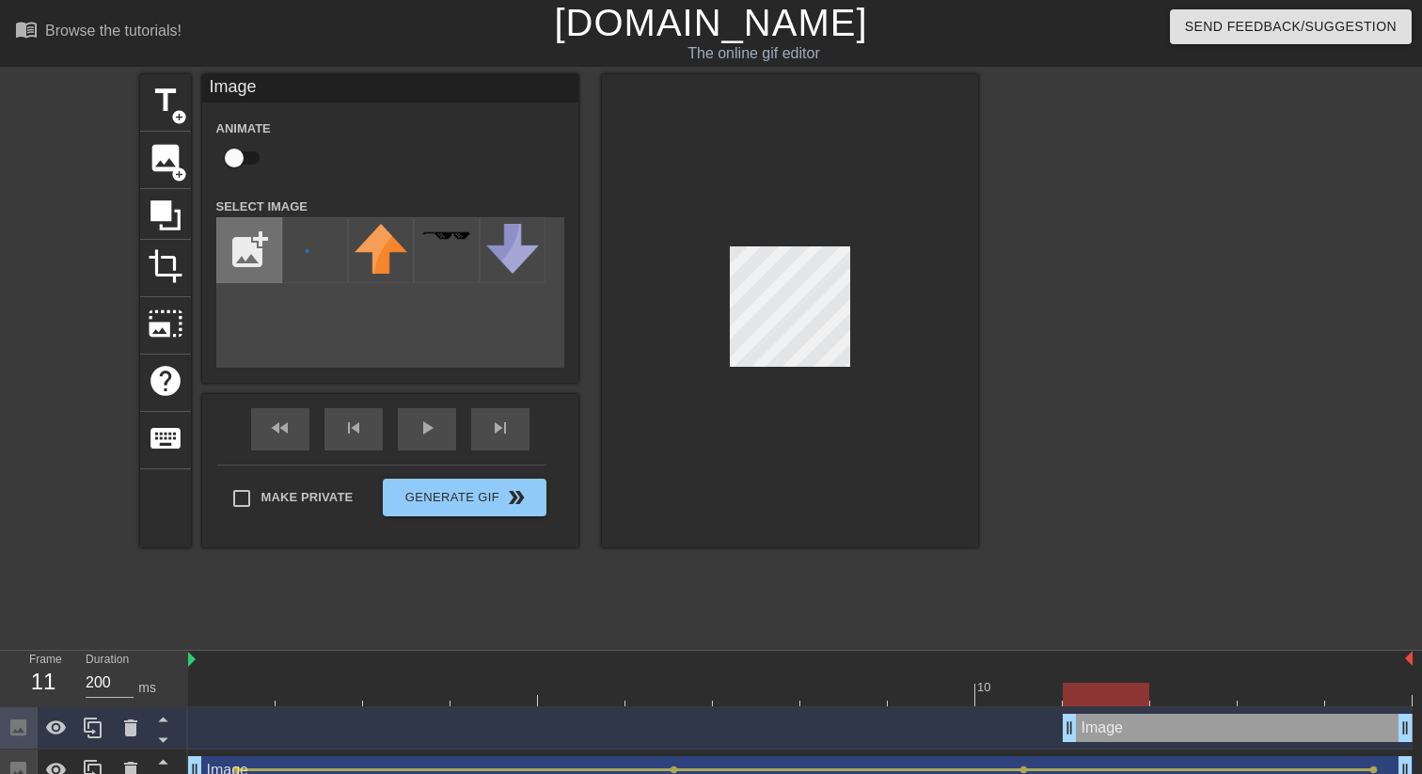
click at [238, 254] on input "file" at bounding box center [249, 250] width 64 height 64
type input "C:\fakepath\bell.png"
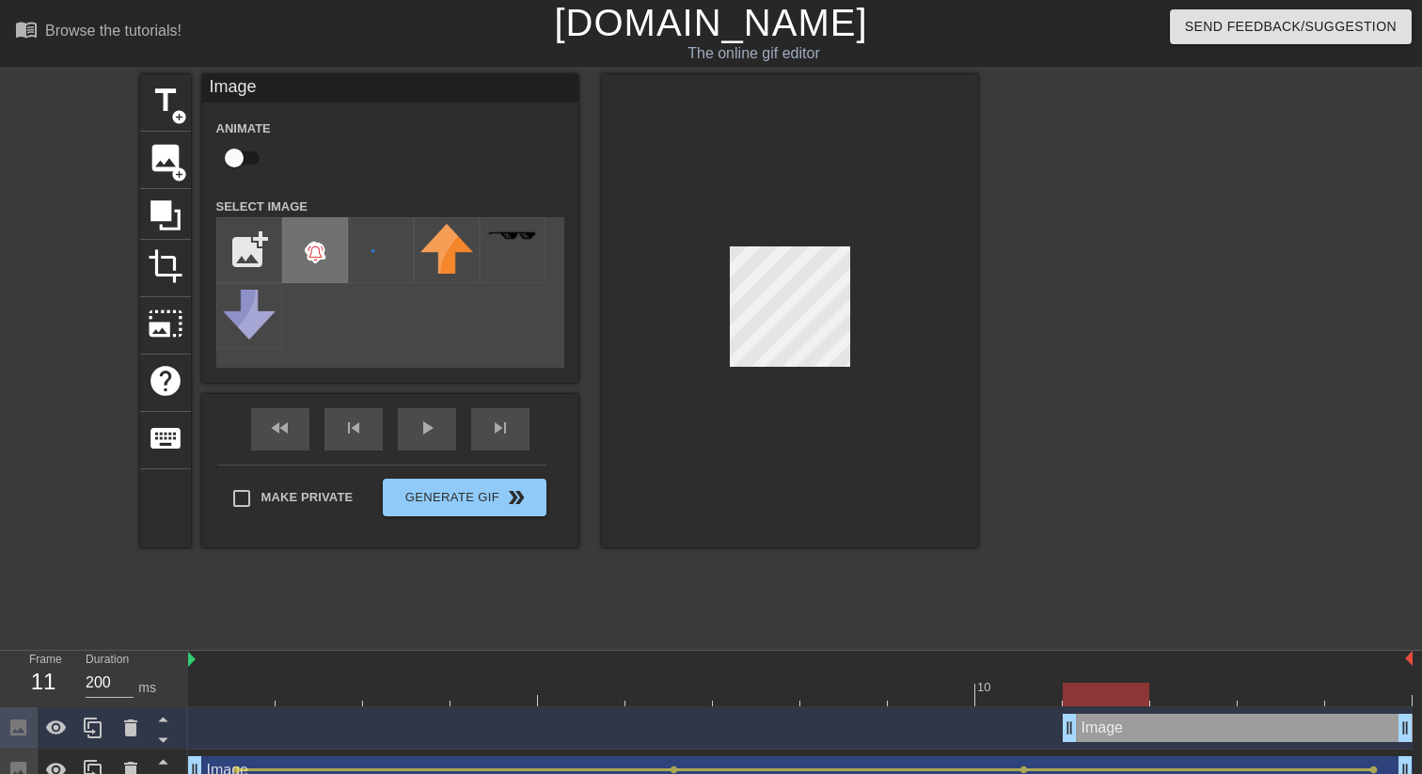
click at [337, 268] on img at bounding box center [315, 251] width 53 height 55
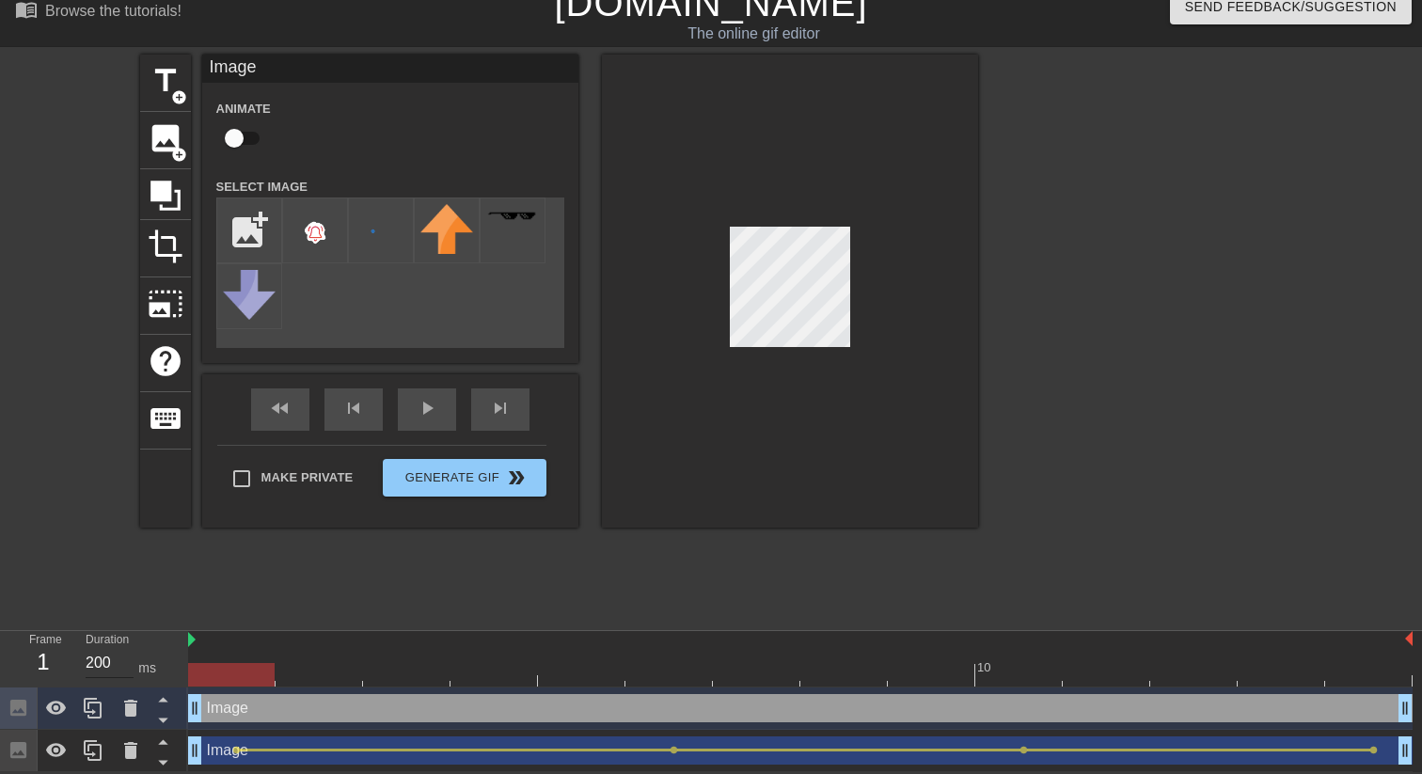
drag, startPoint x: 1066, startPoint y: 701, endPoint x: 118, endPoint y: 655, distance: 949.1
click at [118, 655] on div "Frame 1 Duration 200 ms 10 Image drag_handle drag_handle Image drag_handle drag…" at bounding box center [711, 701] width 1422 height 141
click at [339, 706] on div "Image drag_handle drag_handle" at bounding box center [800, 708] width 1224 height 28
drag, startPoint x: 253, startPoint y: 666, endPoint x: 331, endPoint y: 666, distance: 78.1
click at [331, 666] on div at bounding box center [319, 675] width 87 height 24
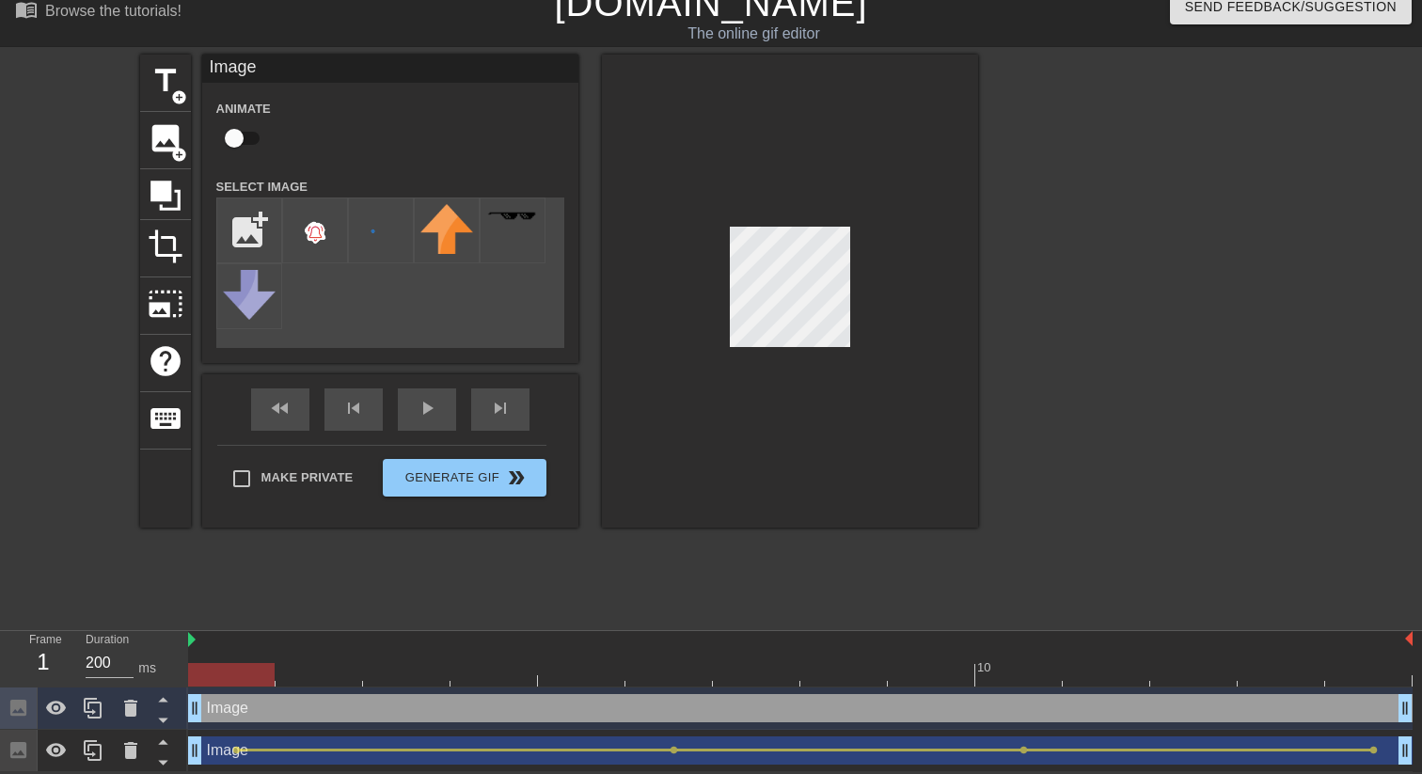
drag, startPoint x: 298, startPoint y: 676, endPoint x: 213, endPoint y: 676, distance: 84.6
click at [213, 676] on div at bounding box center [231, 675] width 87 height 24
click at [54, 744] on icon at bounding box center [56, 750] width 21 height 14
click at [250, 134] on input "checkbox" at bounding box center [234, 138] width 107 height 36
checkbox input "true"
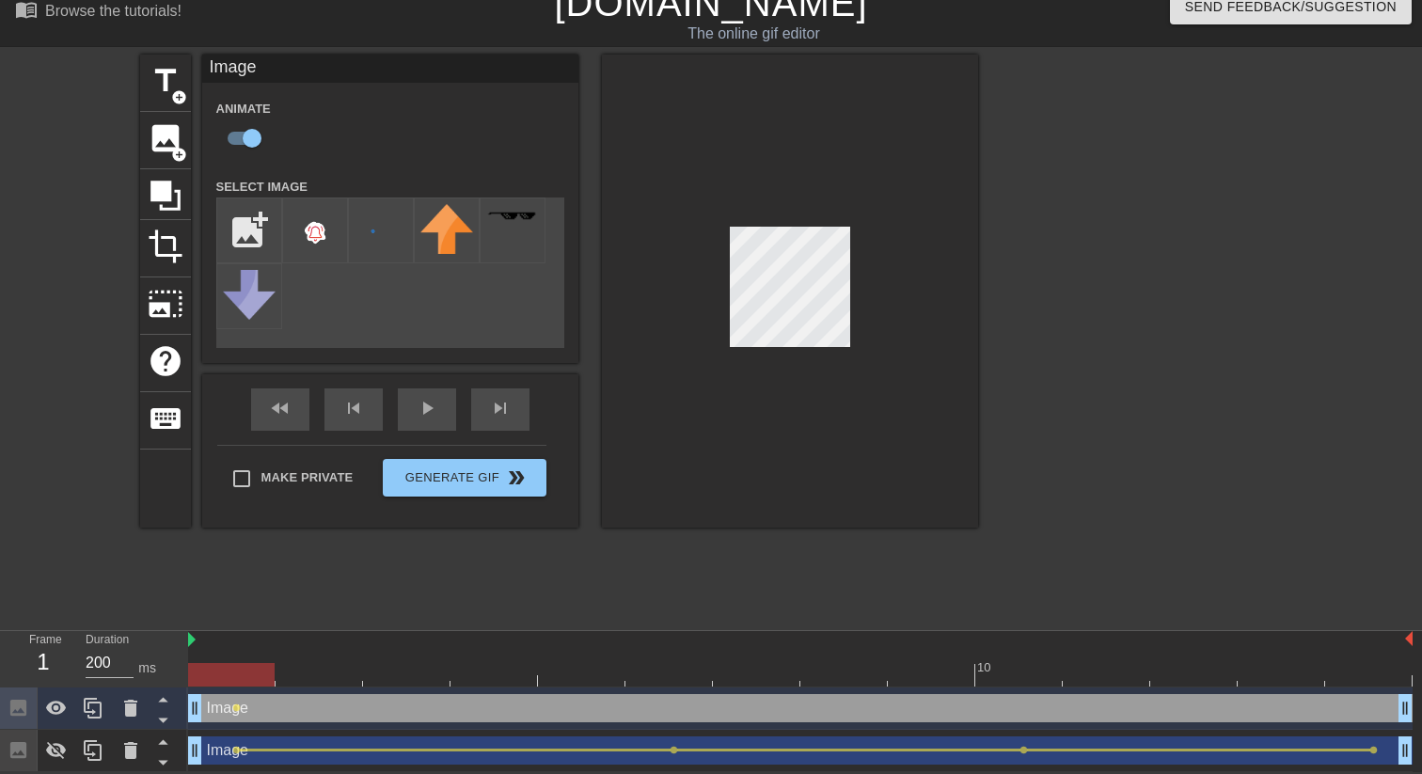
click at [343, 672] on div at bounding box center [800, 675] width 1224 height 24
click at [515, 680] on div at bounding box center [800, 675] width 1224 height 24
click at [760, 679] on div at bounding box center [800, 675] width 1224 height 24
click at [1015, 681] on div at bounding box center [800, 675] width 1224 height 24
click at [1297, 675] on div at bounding box center [800, 675] width 1224 height 24
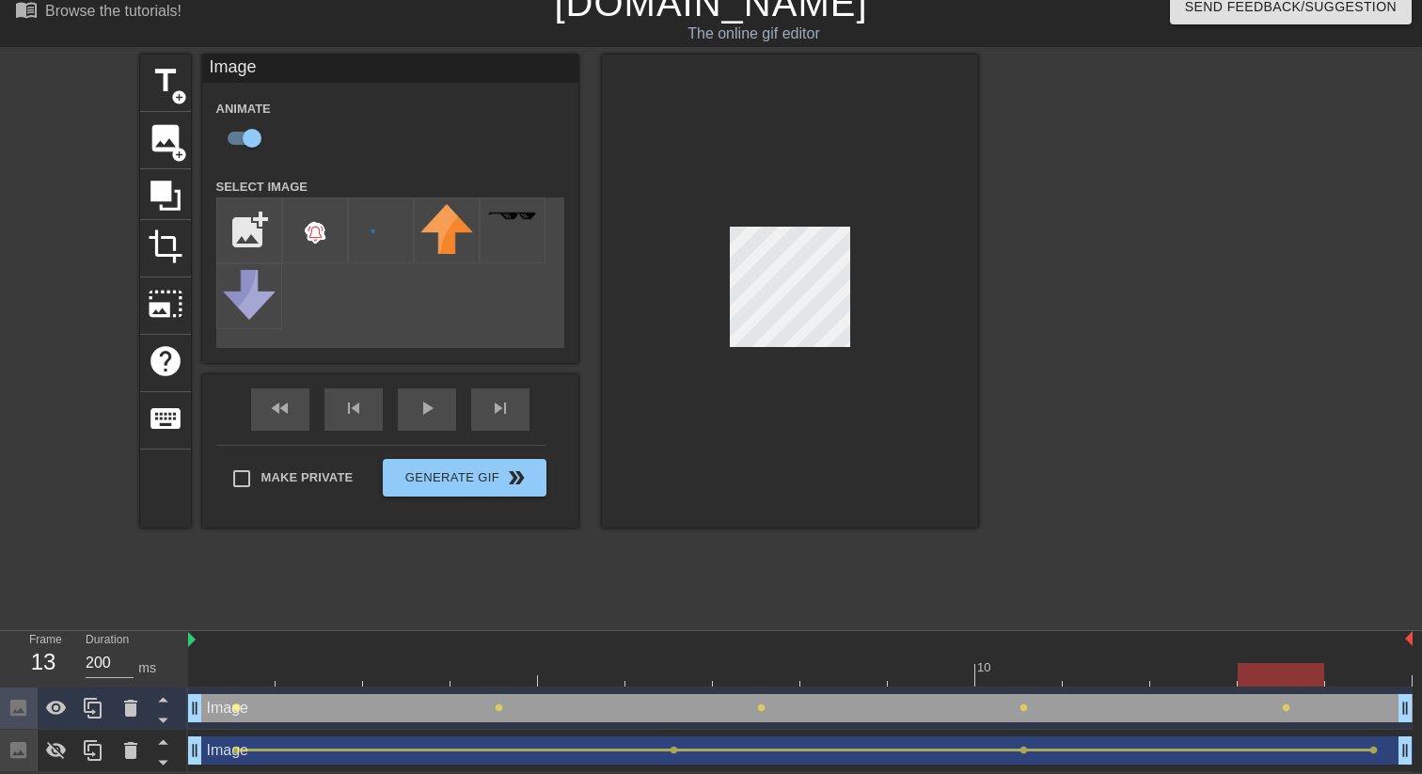
click at [234, 709] on span "lens" at bounding box center [236, 707] width 8 height 8
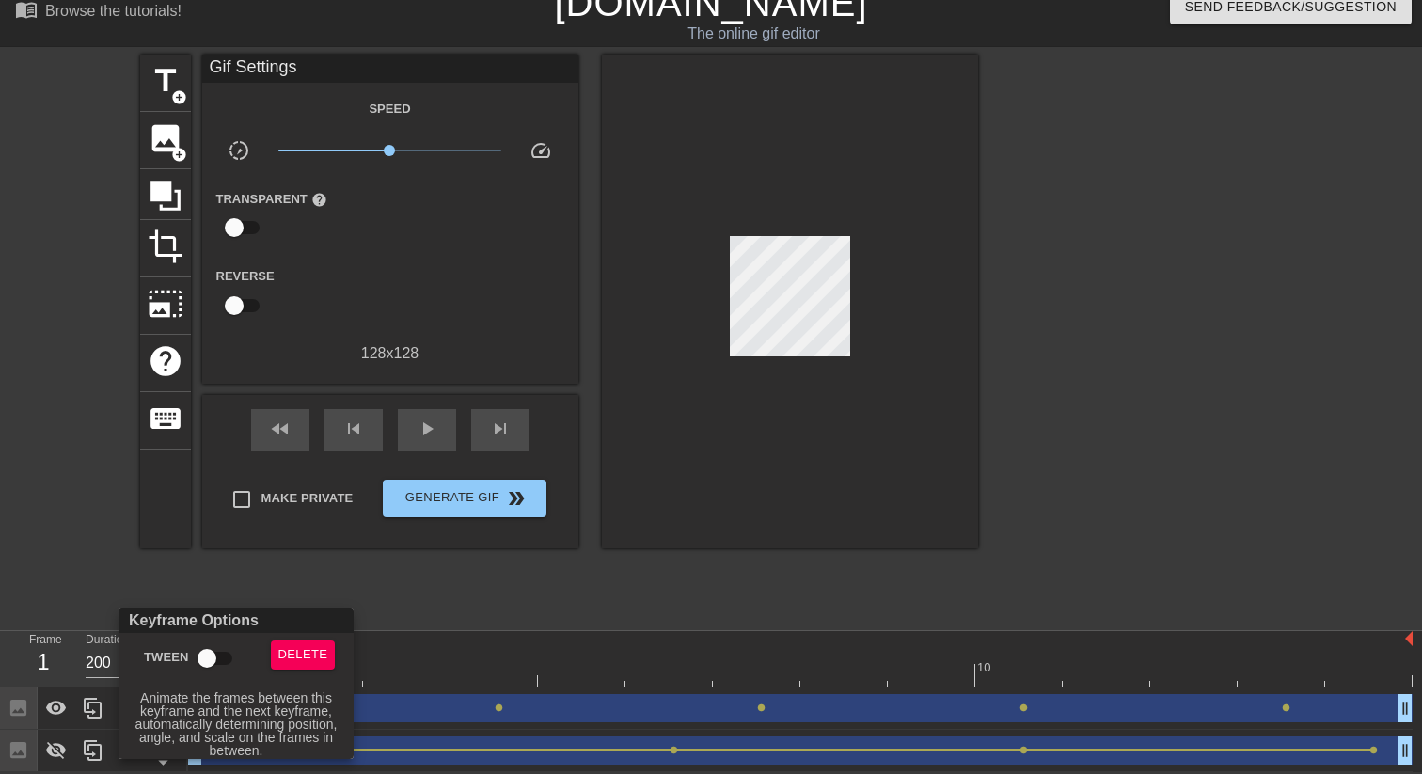
click at [213, 655] on input "Tween" at bounding box center [206, 658] width 107 height 36
checkbox input "true"
click at [501, 701] on div at bounding box center [711, 387] width 1422 height 774
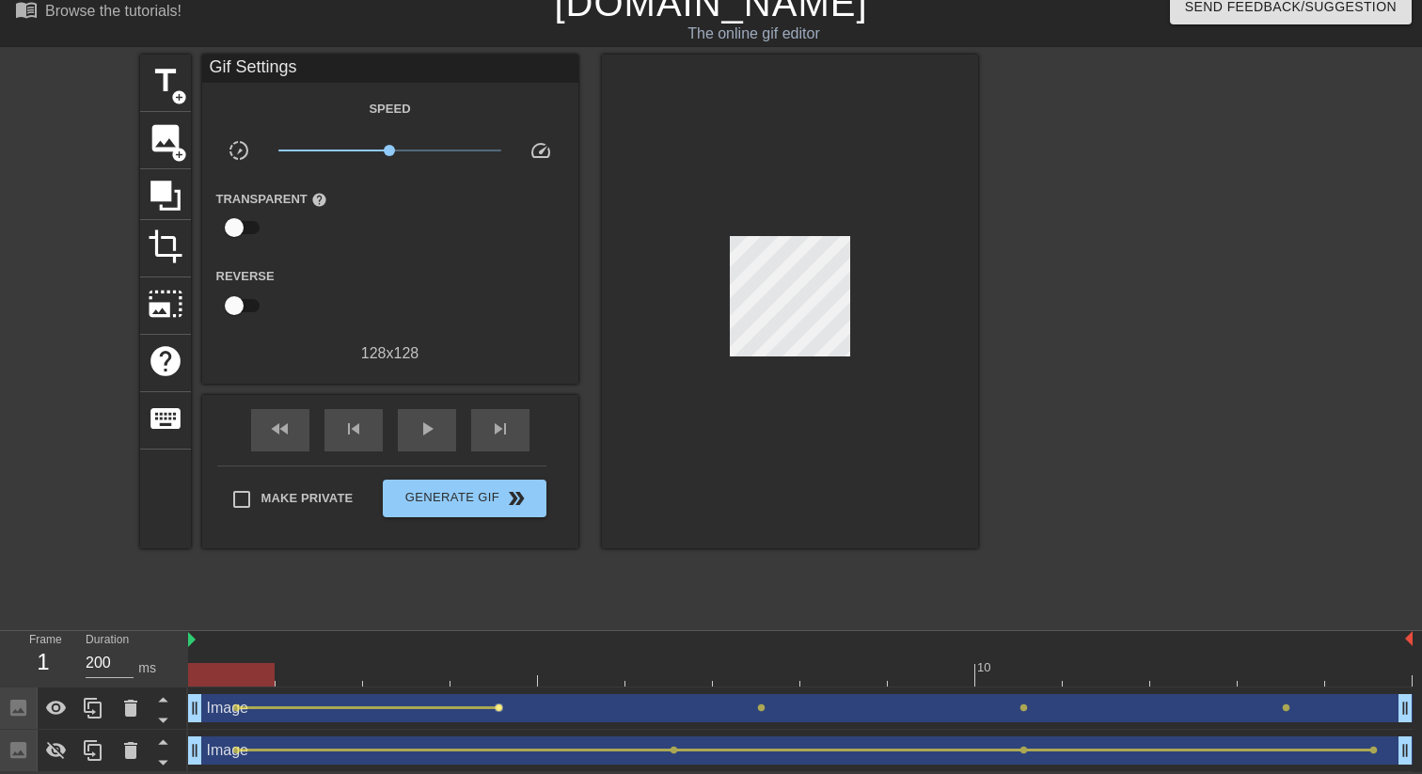
click at [500, 705] on span "lens" at bounding box center [499, 707] width 8 height 8
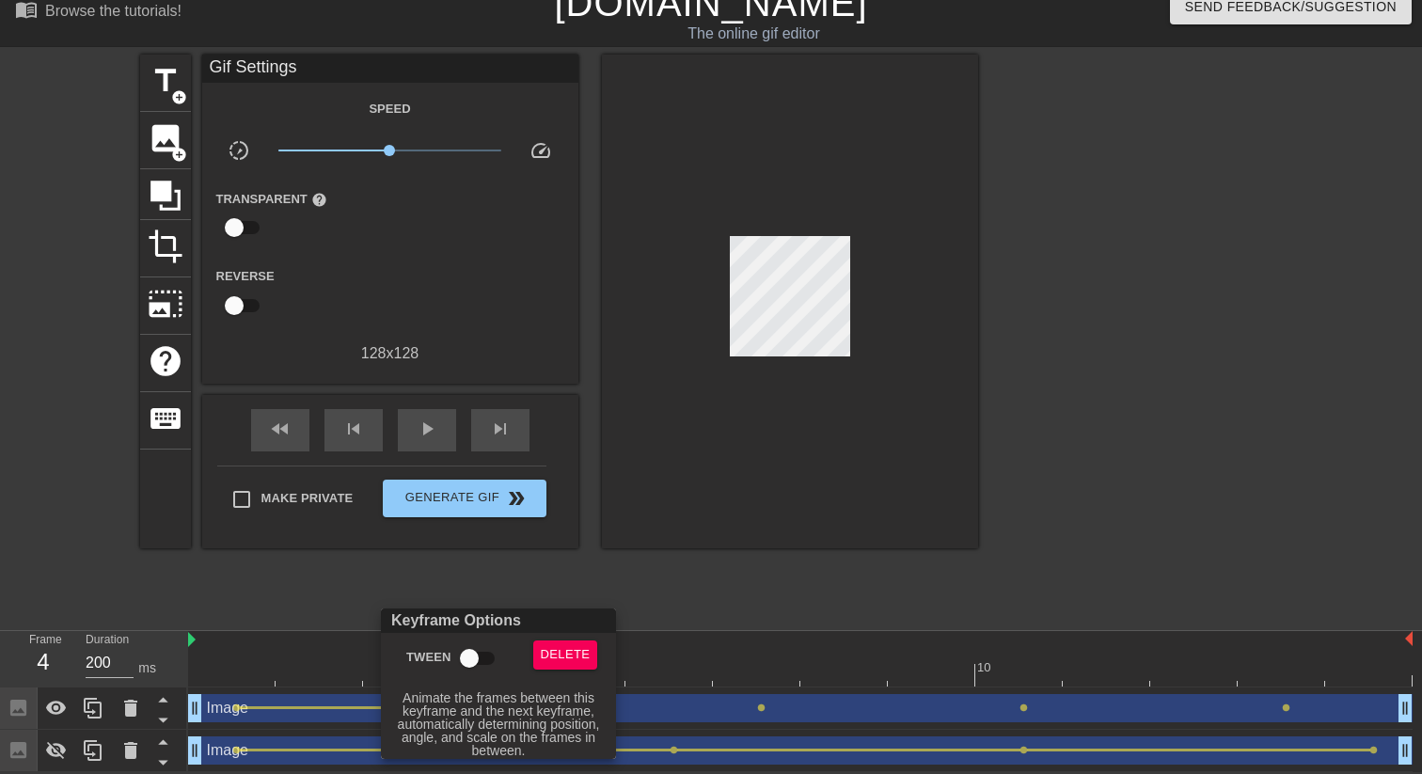
click at [474, 648] on input "Tween" at bounding box center [469, 658] width 107 height 36
checkbox input "true"
click at [762, 705] on div at bounding box center [711, 387] width 1422 height 774
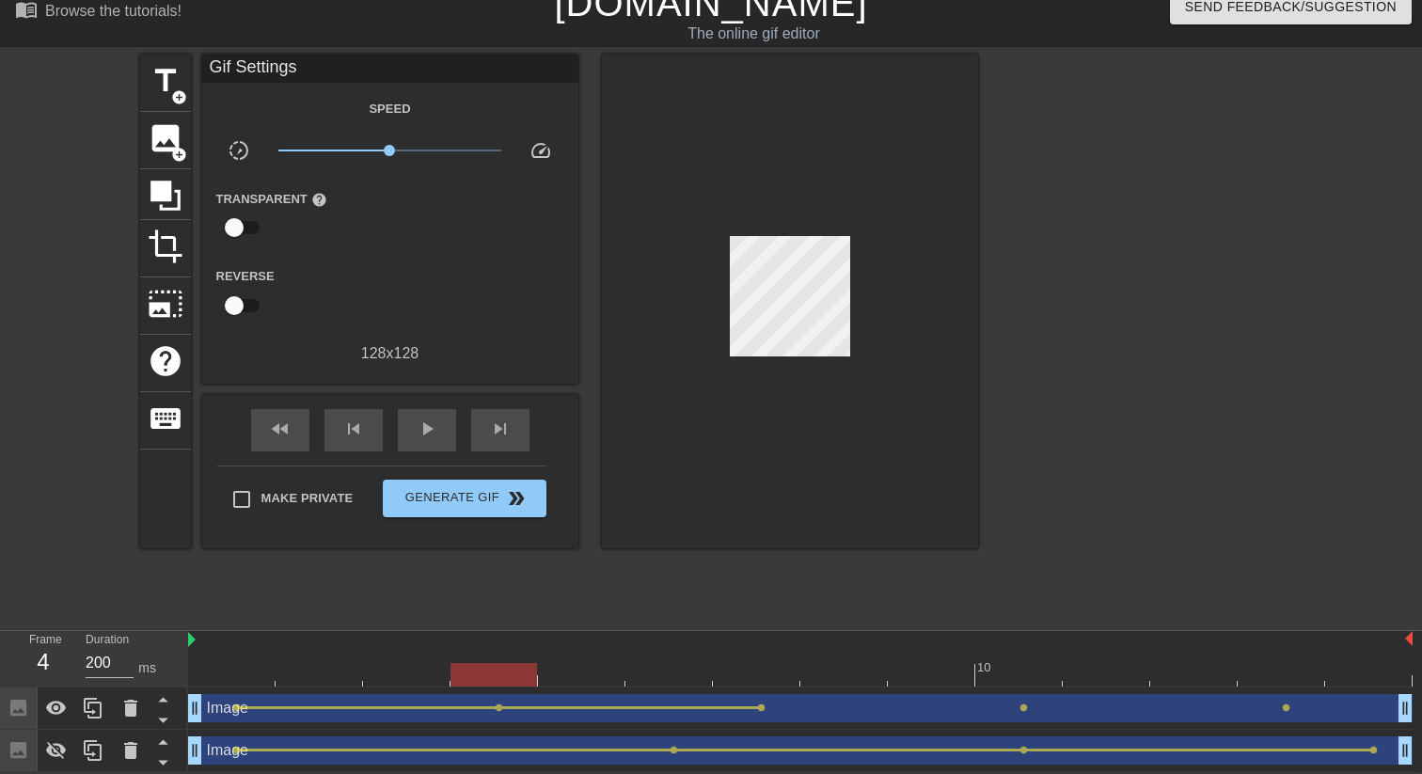
click at [762, 705] on span "lens" at bounding box center [761, 707] width 8 height 8
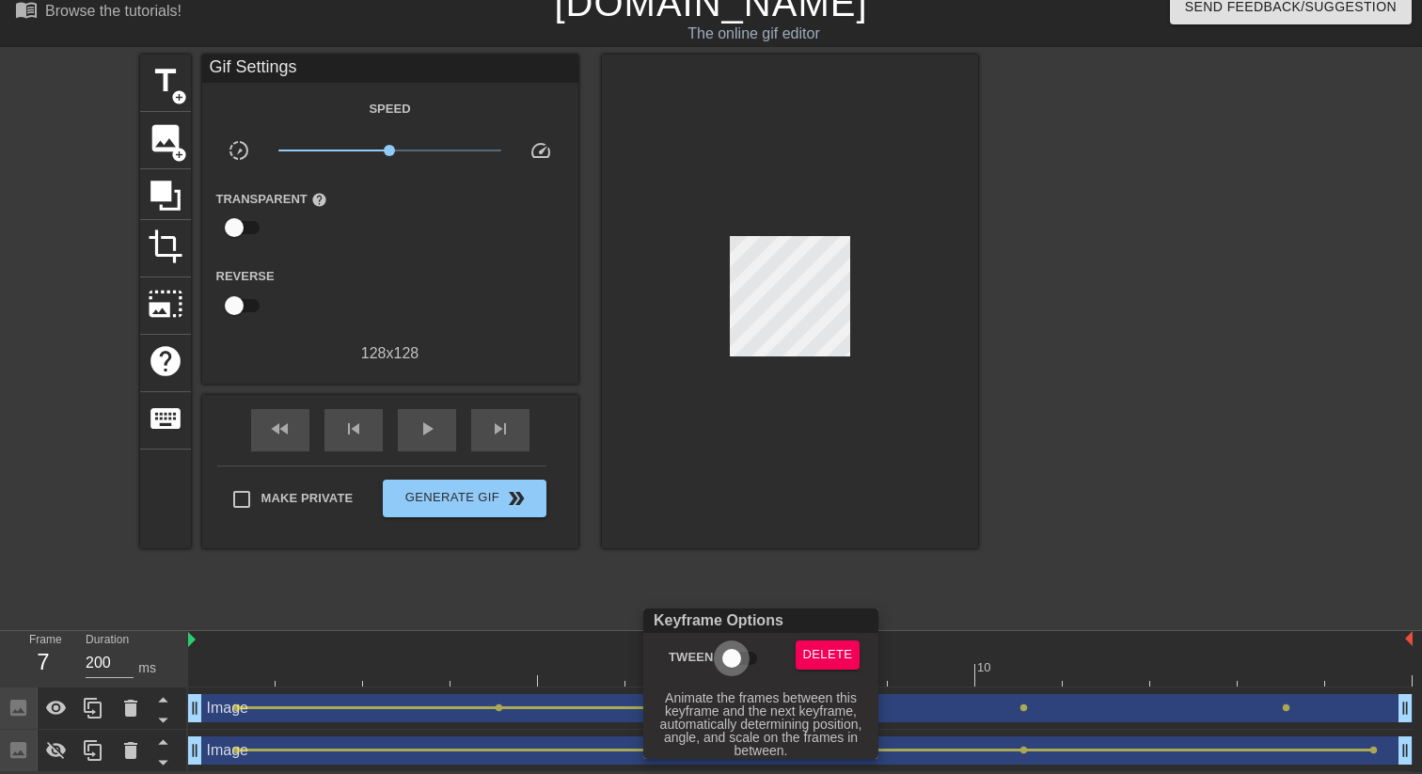
click at [734, 651] on input "Tween" at bounding box center [731, 658] width 107 height 36
checkbox input "true"
click at [1026, 701] on div at bounding box center [711, 387] width 1422 height 774
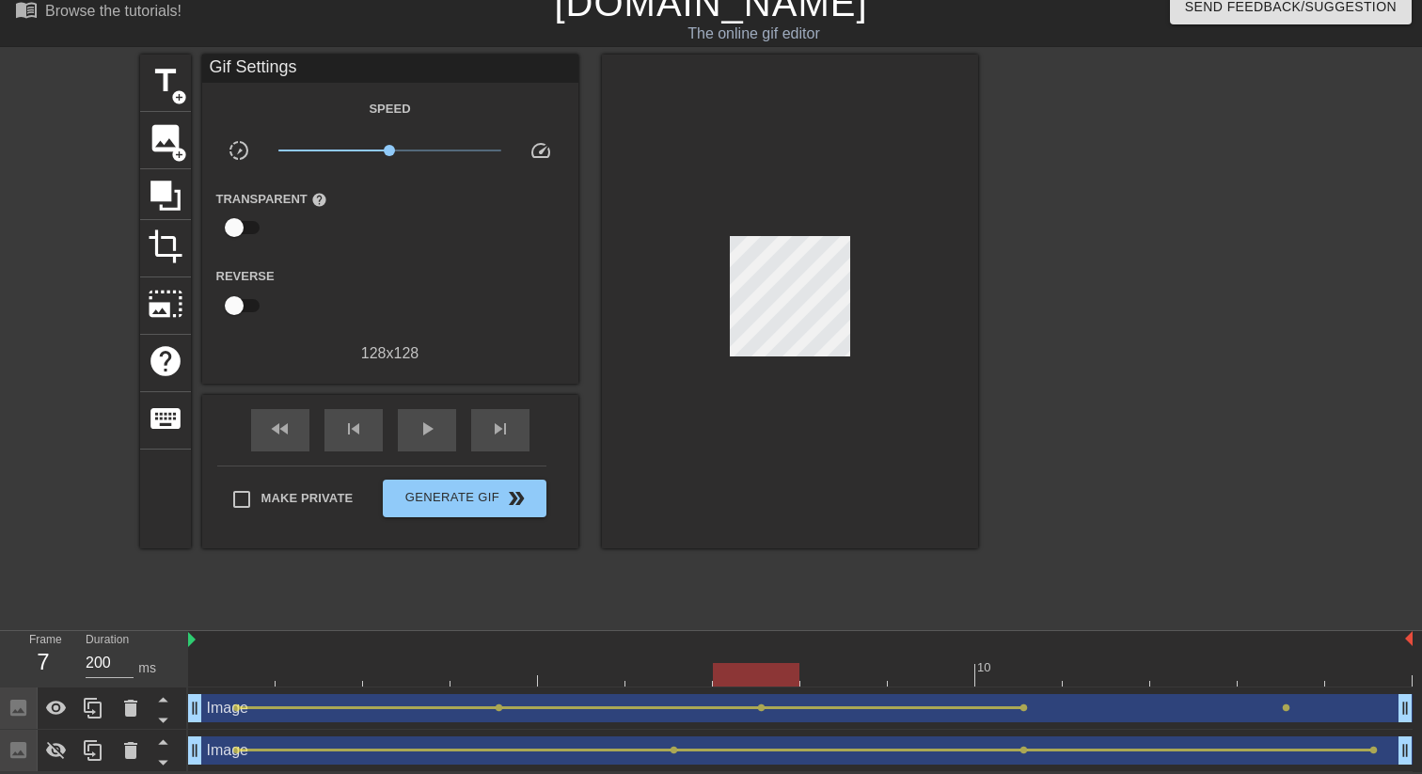
click at [1024, 712] on div "Image drag_handle drag_handle" at bounding box center [800, 708] width 1224 height 28
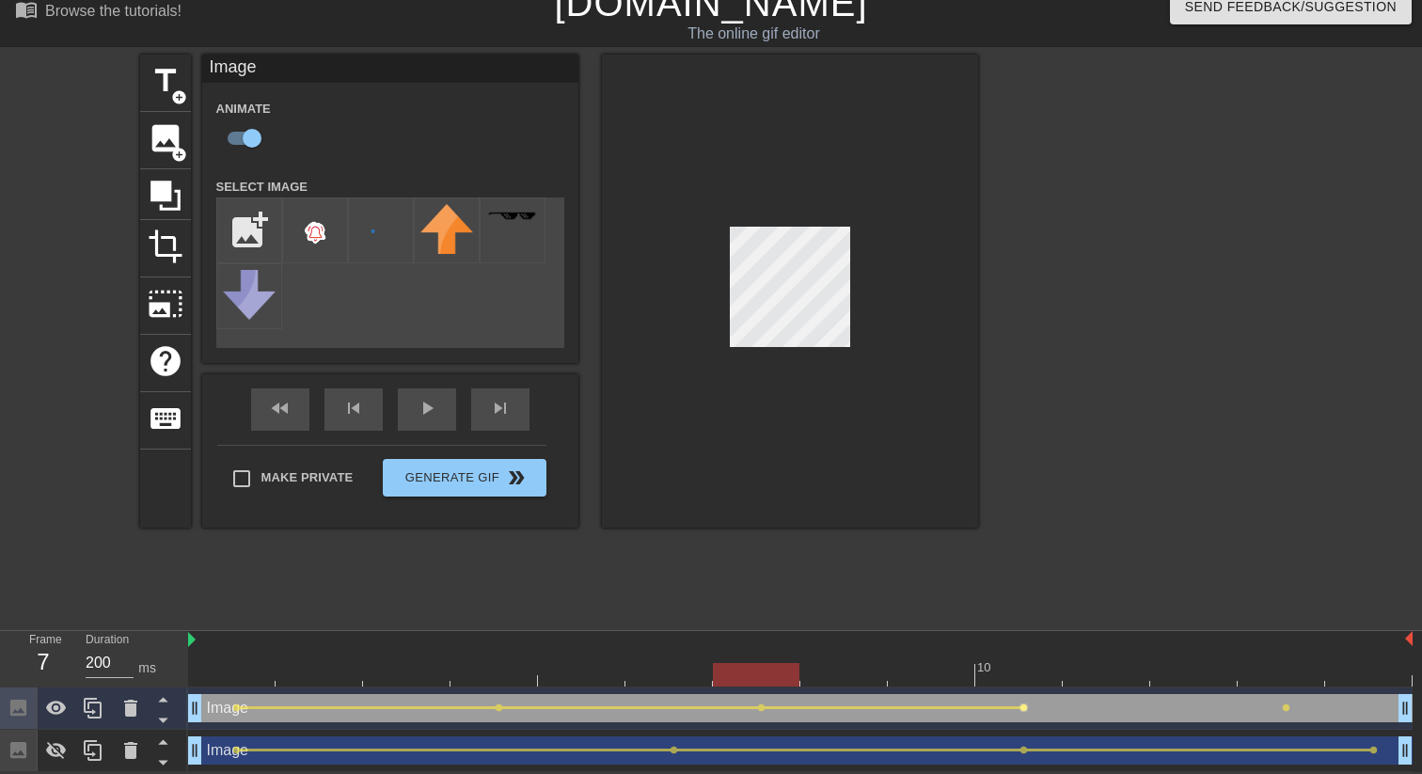
click at [1024, 705] on span "lens" at bounding box center [1023, 707] width 8 height 8
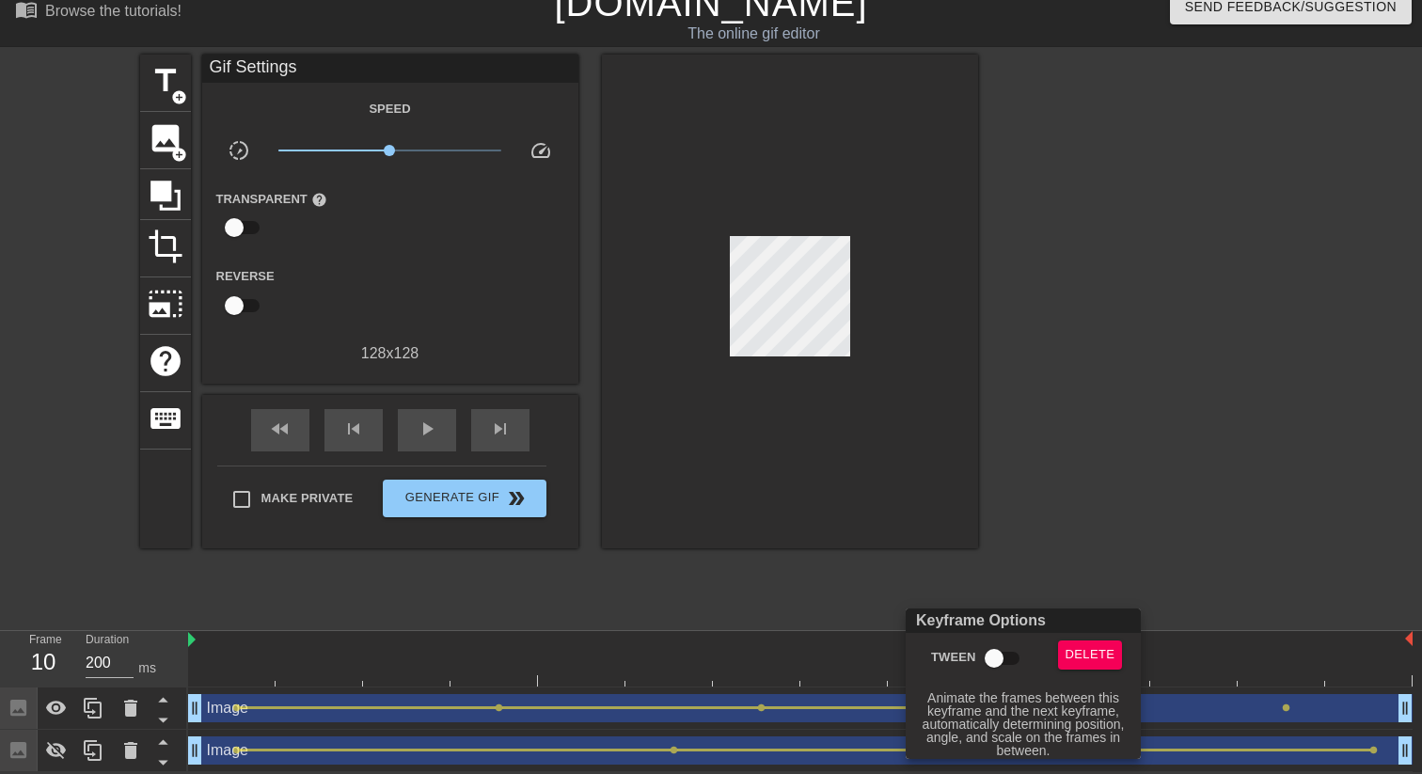
click at [992, 665] on input "Tween" at bounding box center [993, 658] width 107 height 36
checkbox input "true"
click at [1143, 552] on div at bounding box center [711, 387] width 1422 height 774
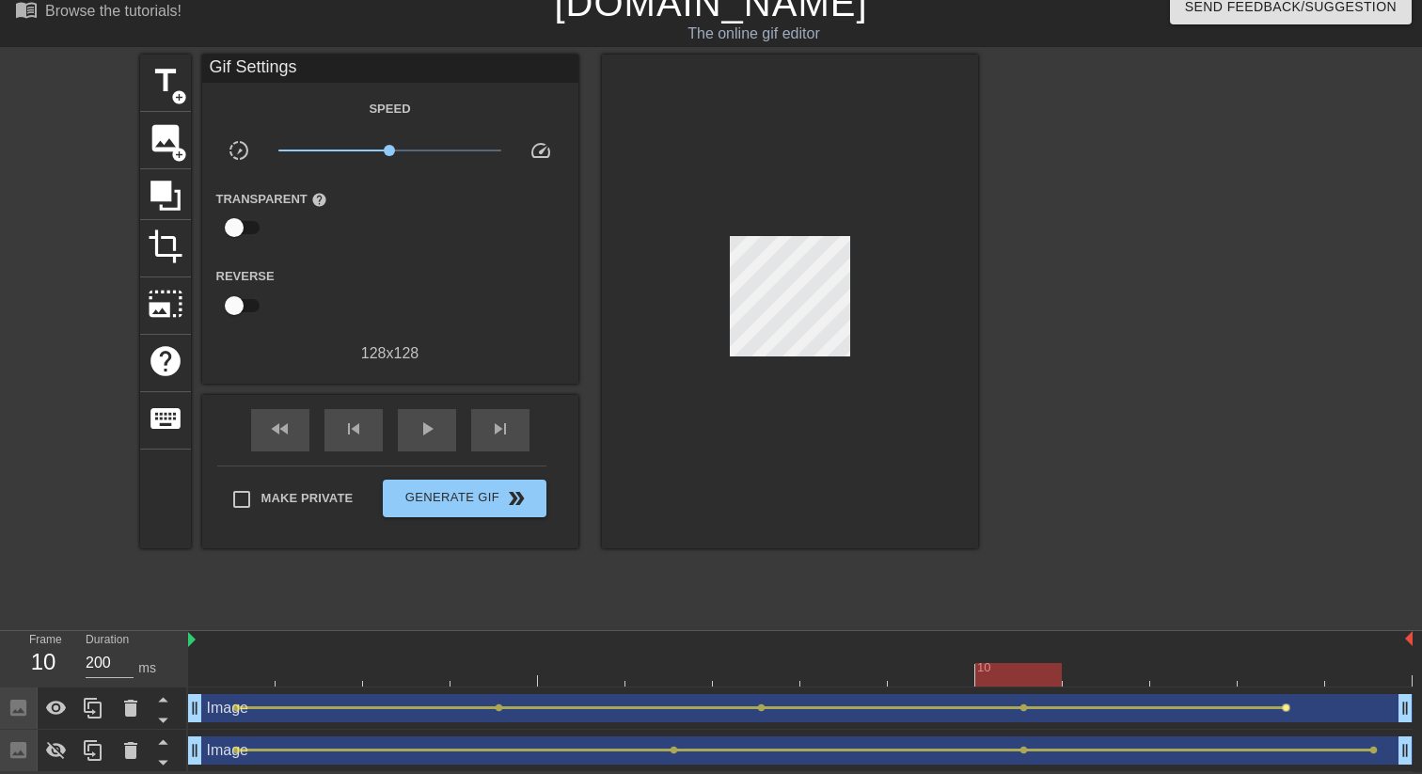
click at [1286, 707] on span "lens" at bounding box center [1286, 707] width 8 height 8
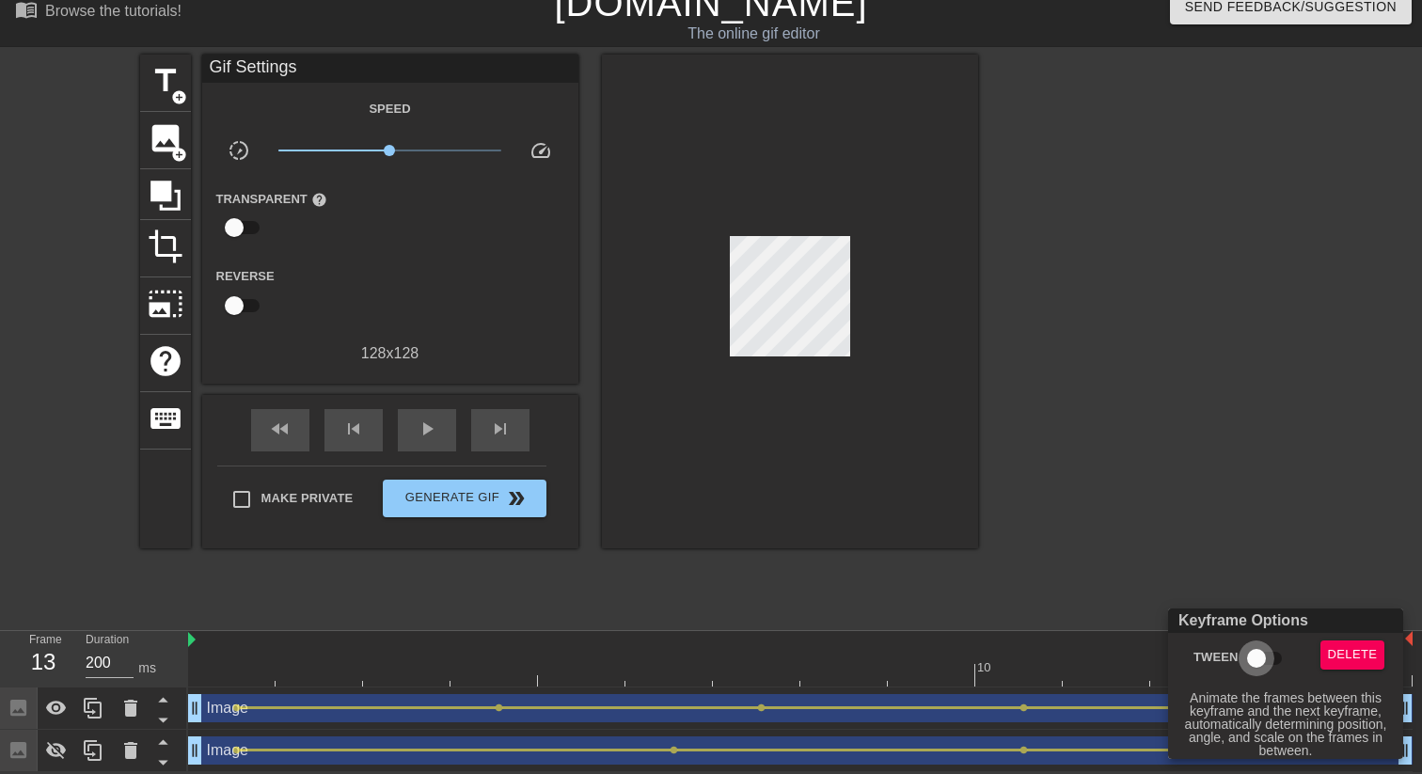
click at [1261, 655] on input "Tween" at bounding box center [1256, 658] width 107 height 36
checkbox input "true"
click at [1259, 504] on div at bounding box center [711, 387] width 1422 height 774
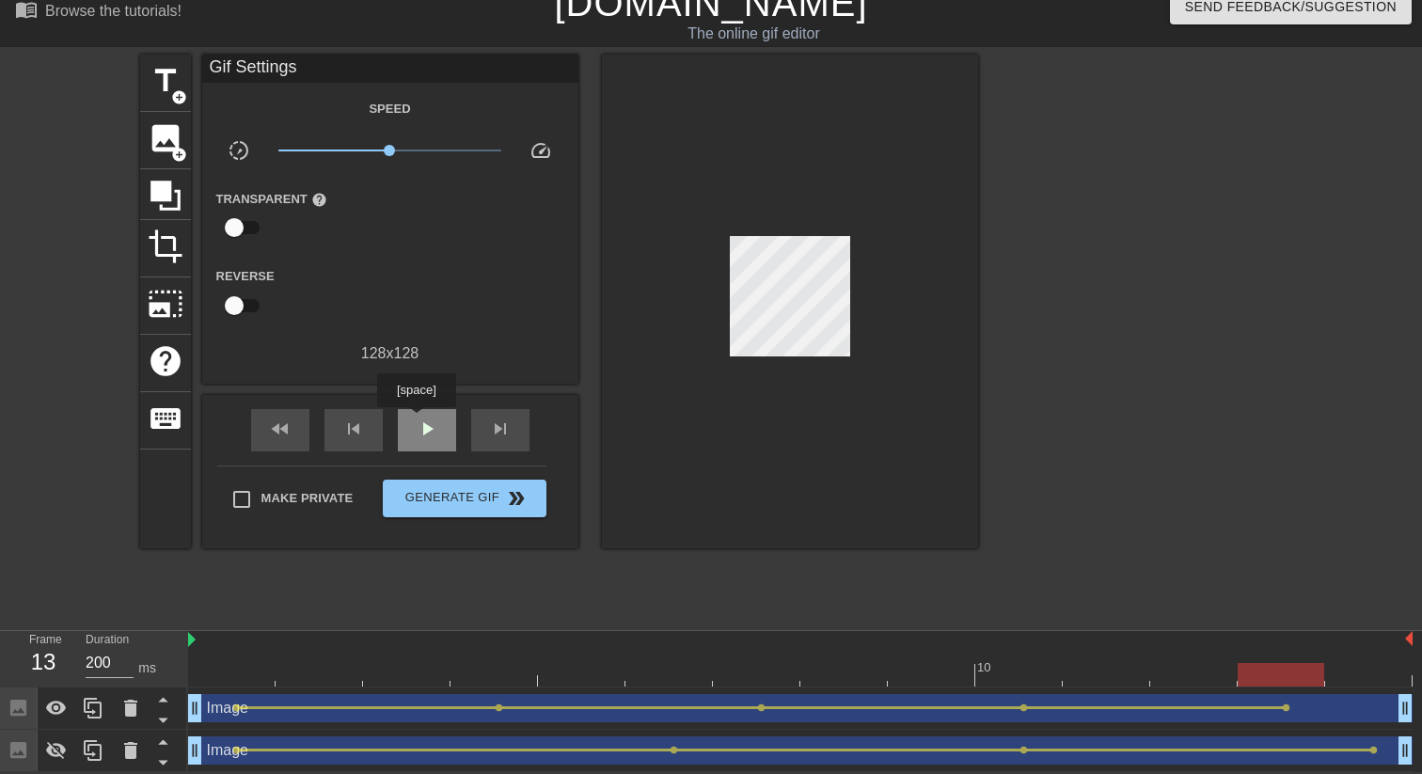
click at [418, 420] on span "play_arrow" at bounding box center [427, 429] width 23 height 23
click at [58, 759] on icon at bounding box center [56, 750] width 23 height 23
click at [421, 426] on span "pause" at bounding box center [427, 429] width 23 height 23
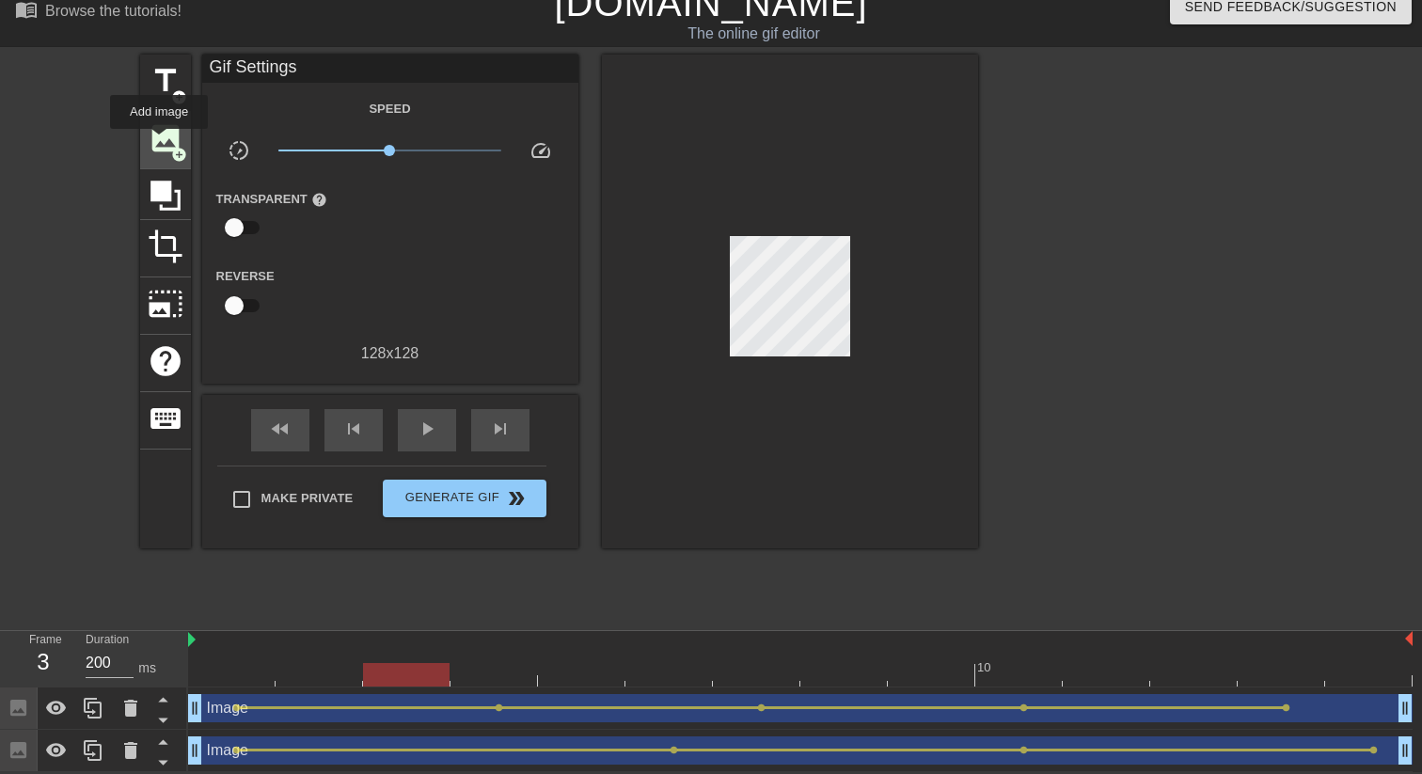
click at [160, 142] on span "image" at bounding box center [166, 138] width 36 height 36
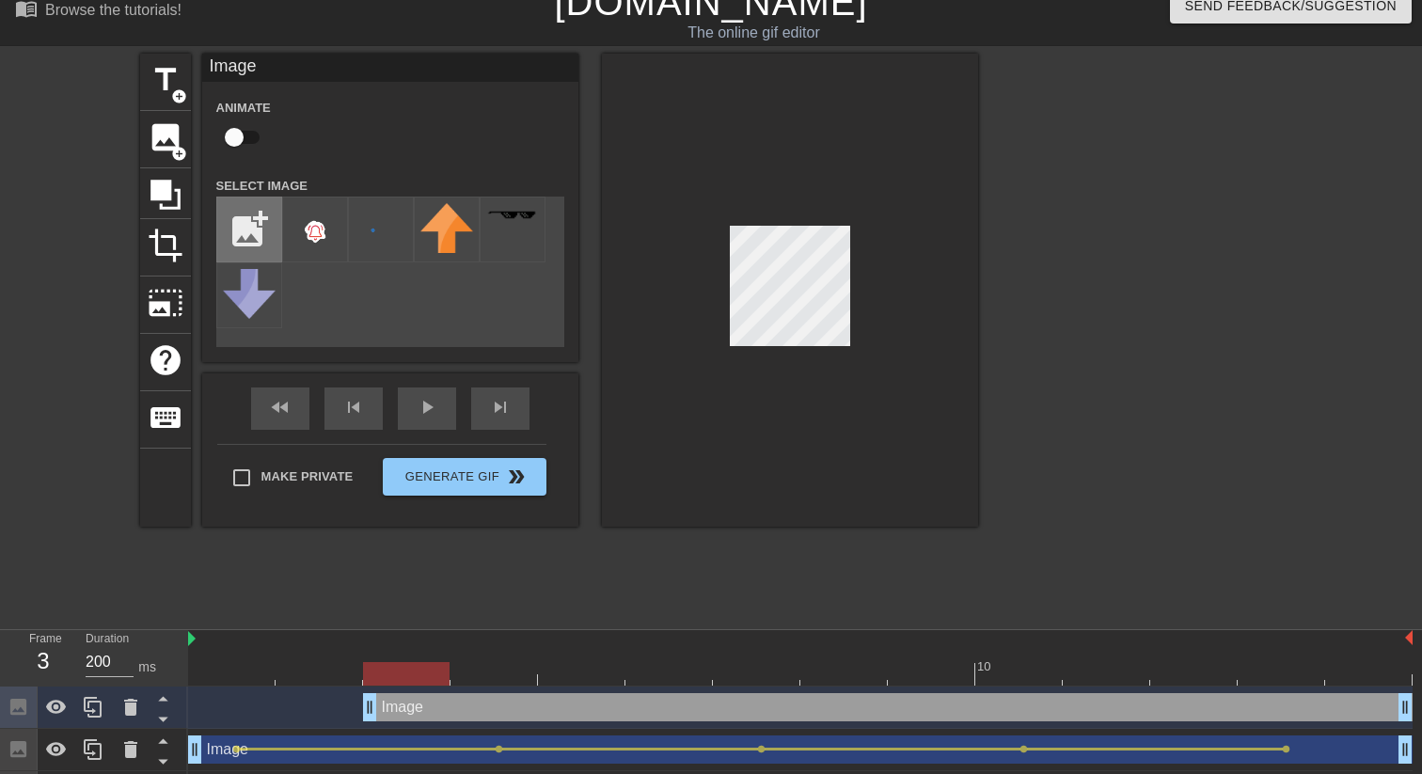
click at [259, 232] on input "file" at bounding box center [249, 229] width 64 height 64
type input "C:\fakepath\bookmark.png"
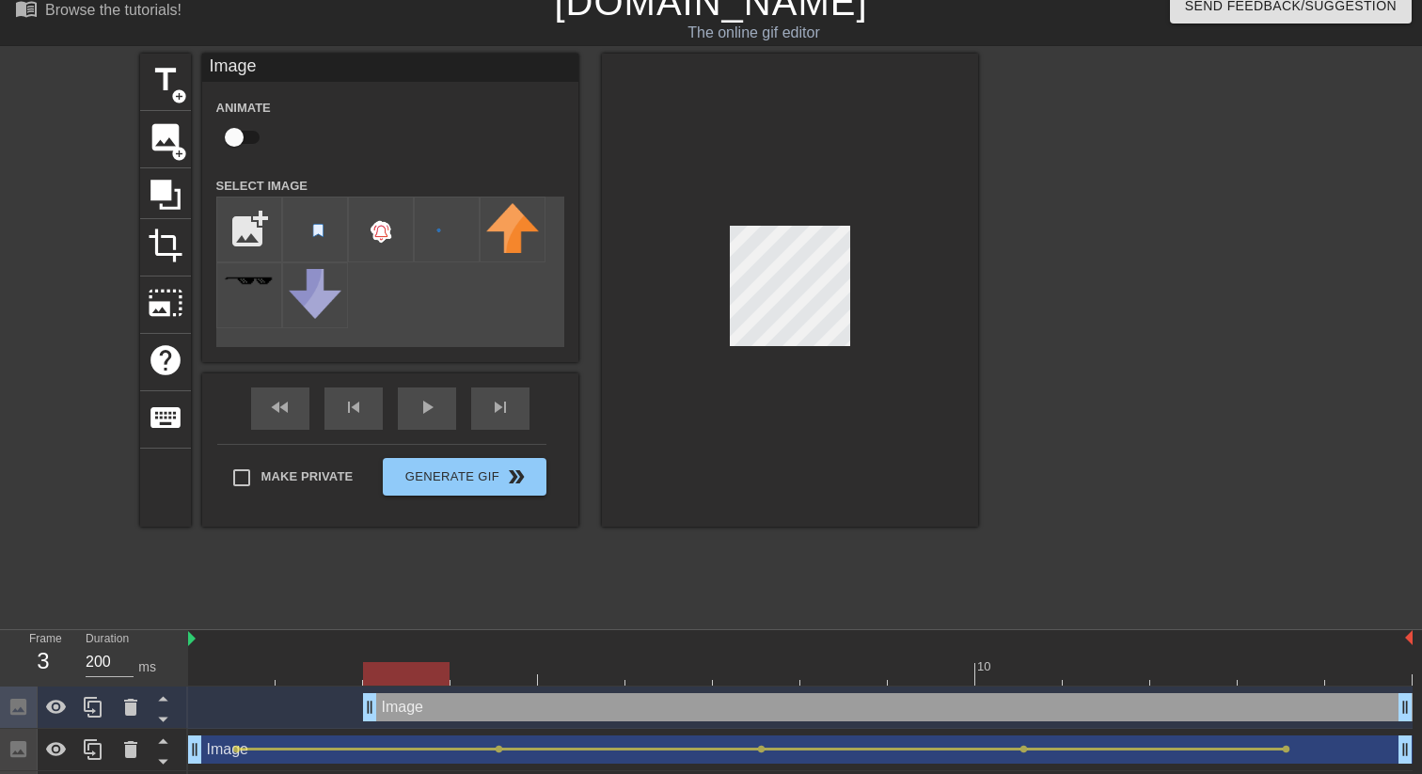
scroll to position [63, 0]
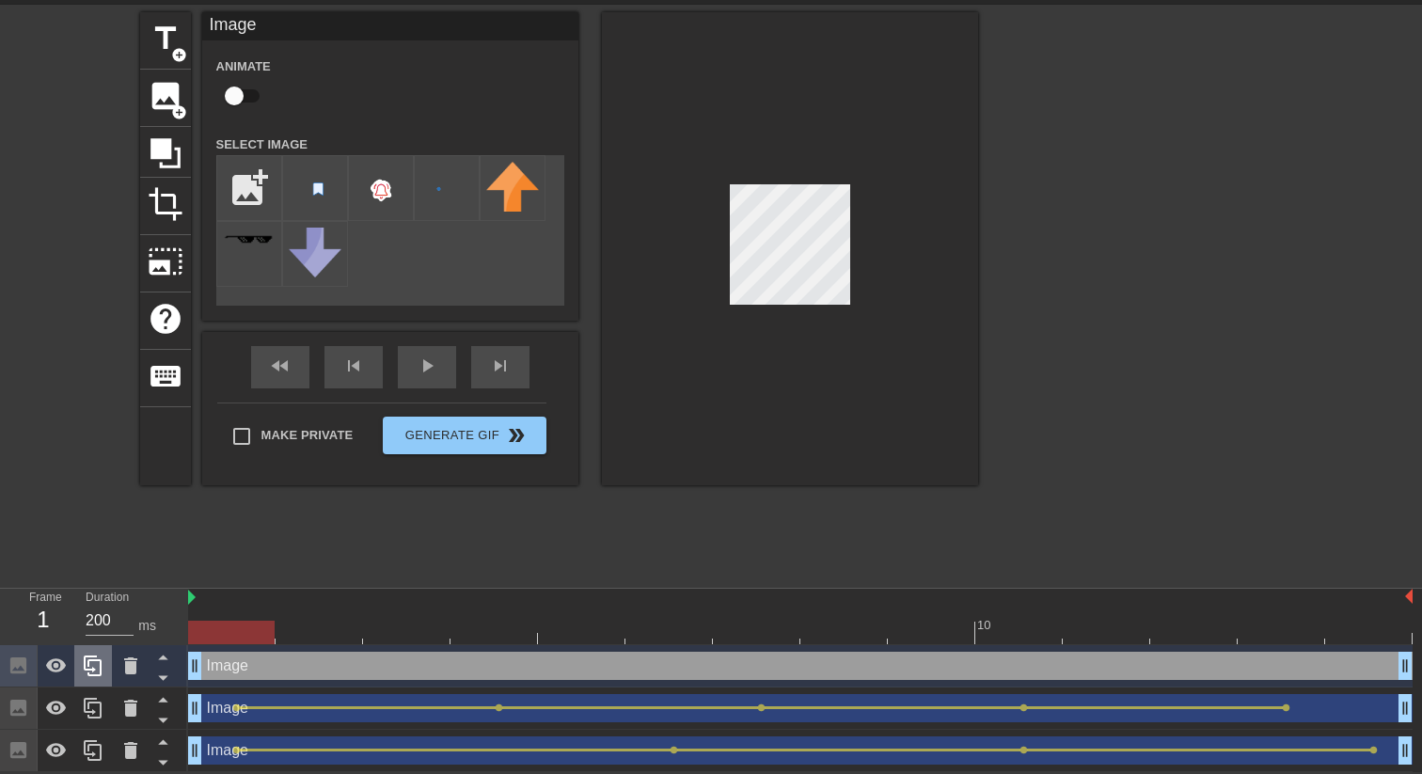
drag, startPoint x: 368, startPoint y: 672, endPoint x: 103, endPoint y: 657, distance: 265.6
click at [103, 657] on div "Frame 1 Duration 200 ms 10 Image drag_handle drag_handle Image drag_handle drag…" at bounding box center [711, 680] width 1422 height 183
click at [242, 188] on input "file" at bounding box center [249, 188] width 64 height 64
click at [307, 178] on img at bounding box center [315, 189] width 53 height 55
click at [884, 331] on div at bounding box center [790, 248] width 376 height 473
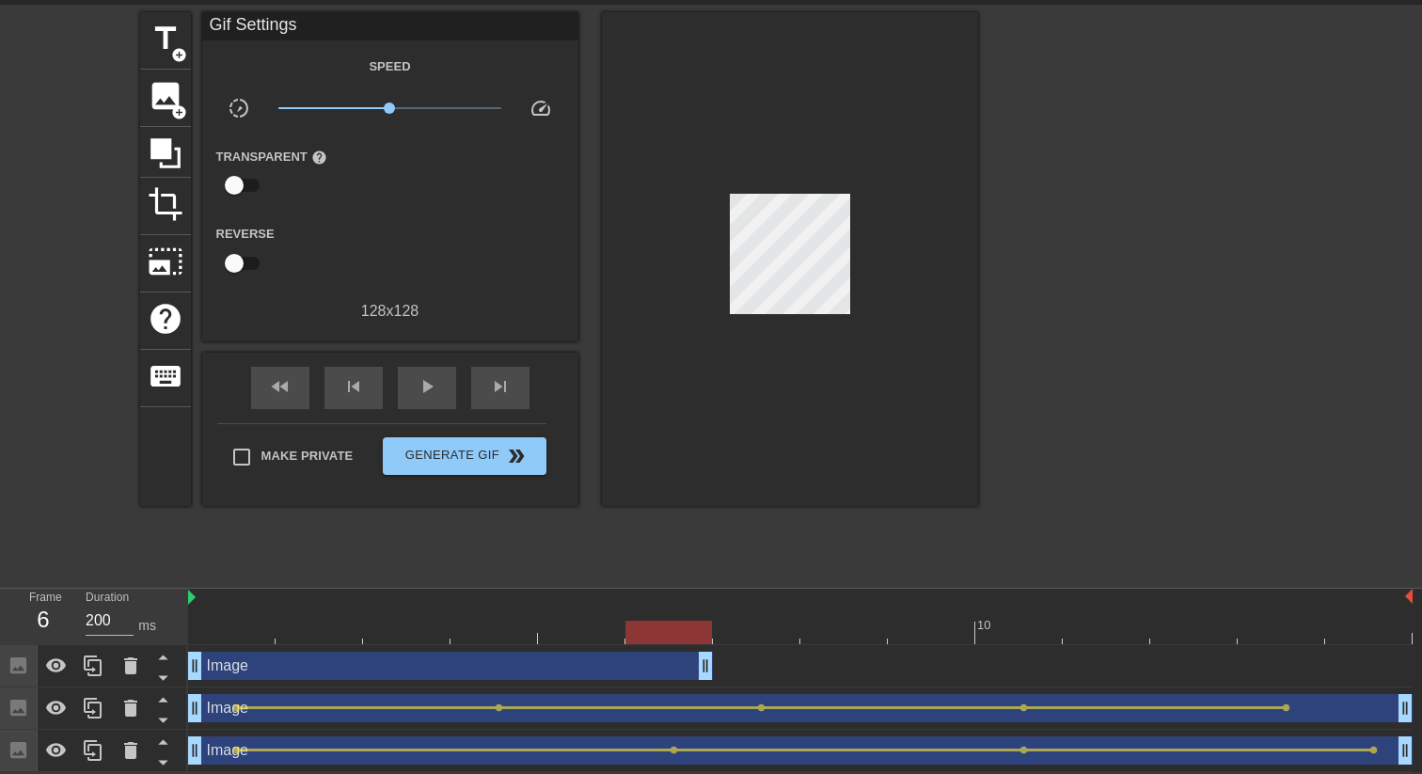
scroll to position [63, 1]
drag, startPoint x: 1411, startPoint y: 670, endPoint x: 657, endPoint y: 629, distance: 754.4
click at [657, 629] on div "10 Image drag_handle drag_handle Image drag_handle drag_handle lens lens lens l…" at bounding box center [804, 680] width 1234 height 183
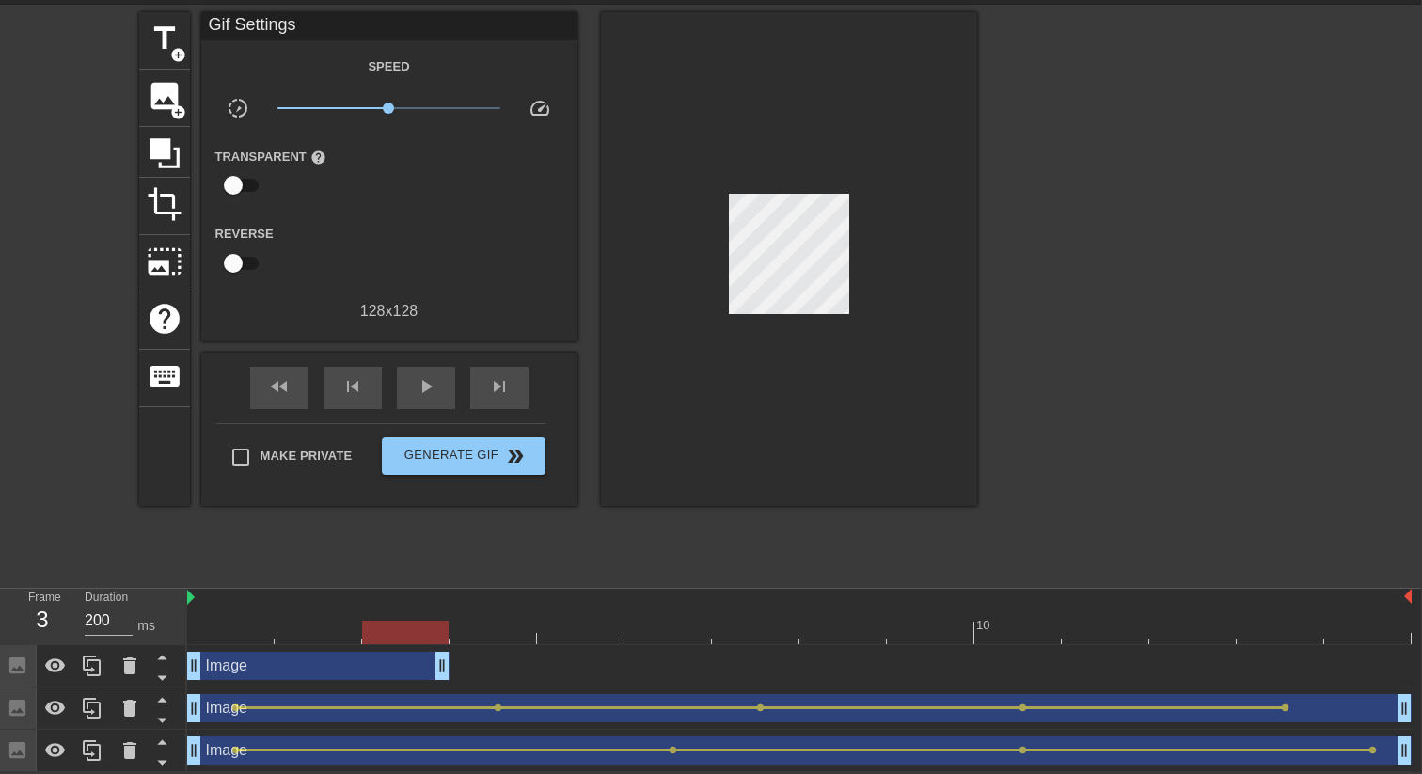
drag, startPoint x: 621, startPoint y: 655, endPoint x: 466, endPoint y: 641, distance: 155.8
click at [466, 641] on div "10 Image drag_handle drag_handle Image drag_handle drag_handle lens lens lens l…" at bounding box center [804, 680] width 1234 height 183
click at [167, 107] on span "image" at bounding box center [165, 96] width 36 height 36
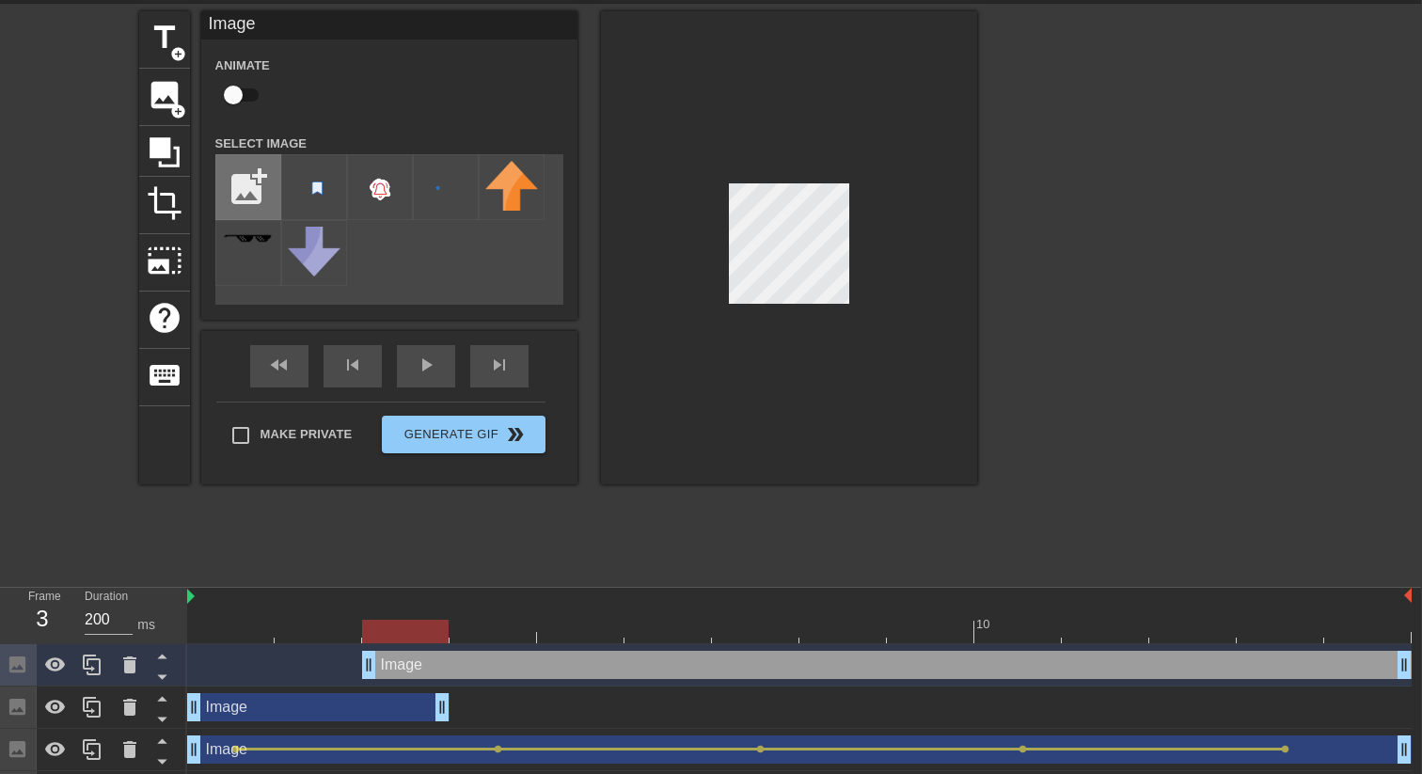
click at [249, 219] on div "add_photo_alternate" at bounding box center [248, 187] width 66 height 66
click at [265, 194] on input "file" at bounding box center [248, 187] width 64 height 64
type input "C:\fakepath\bookmark-fill.png"
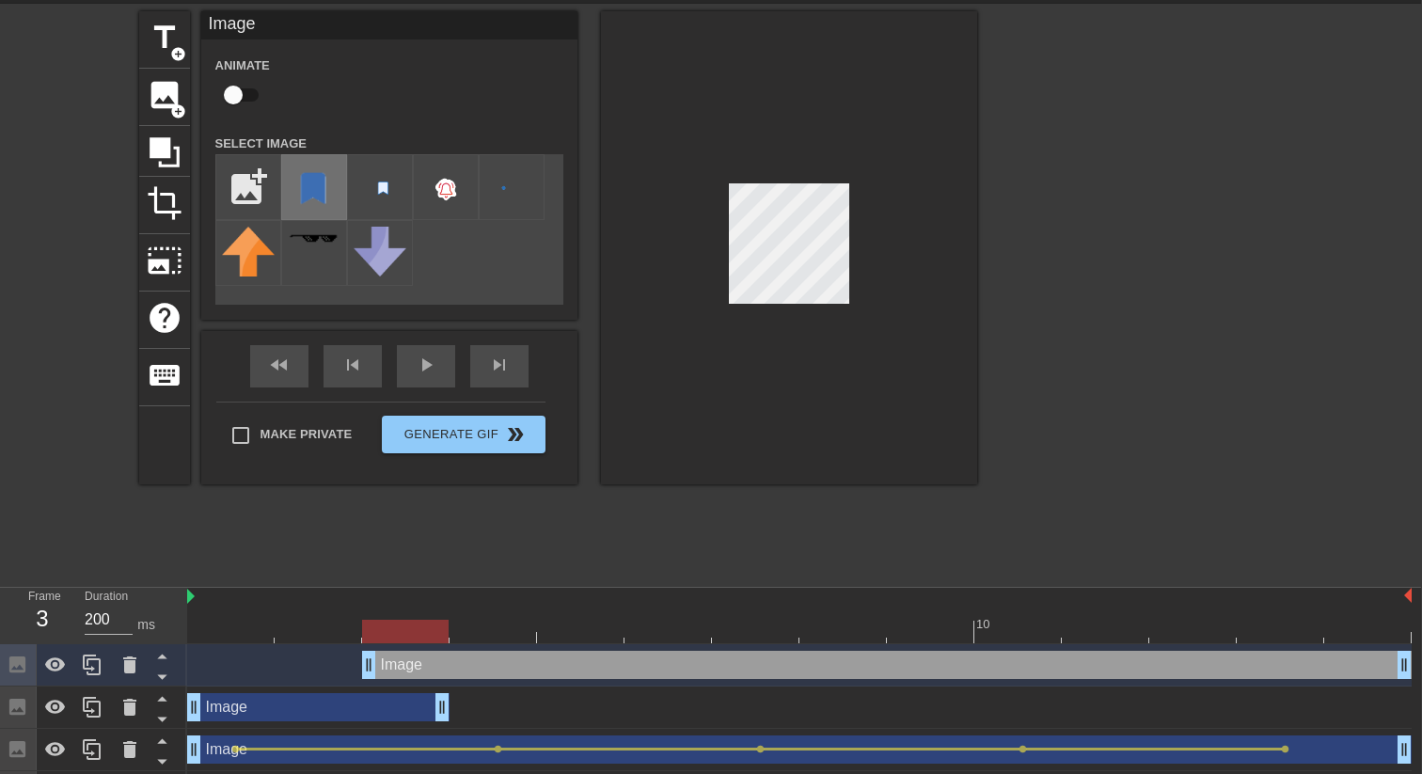
click at [323, 180] on img at bounding box center [314, 189] width 53 height 56
click at [925, 286] on div at bounding box center [789, 247] width 376 height 473
click at [943, 282] on div at bounding box center [789, 247] width 376 height 473
click at [896, 279] on div at bounding box center [789, 247] width 376 height 473
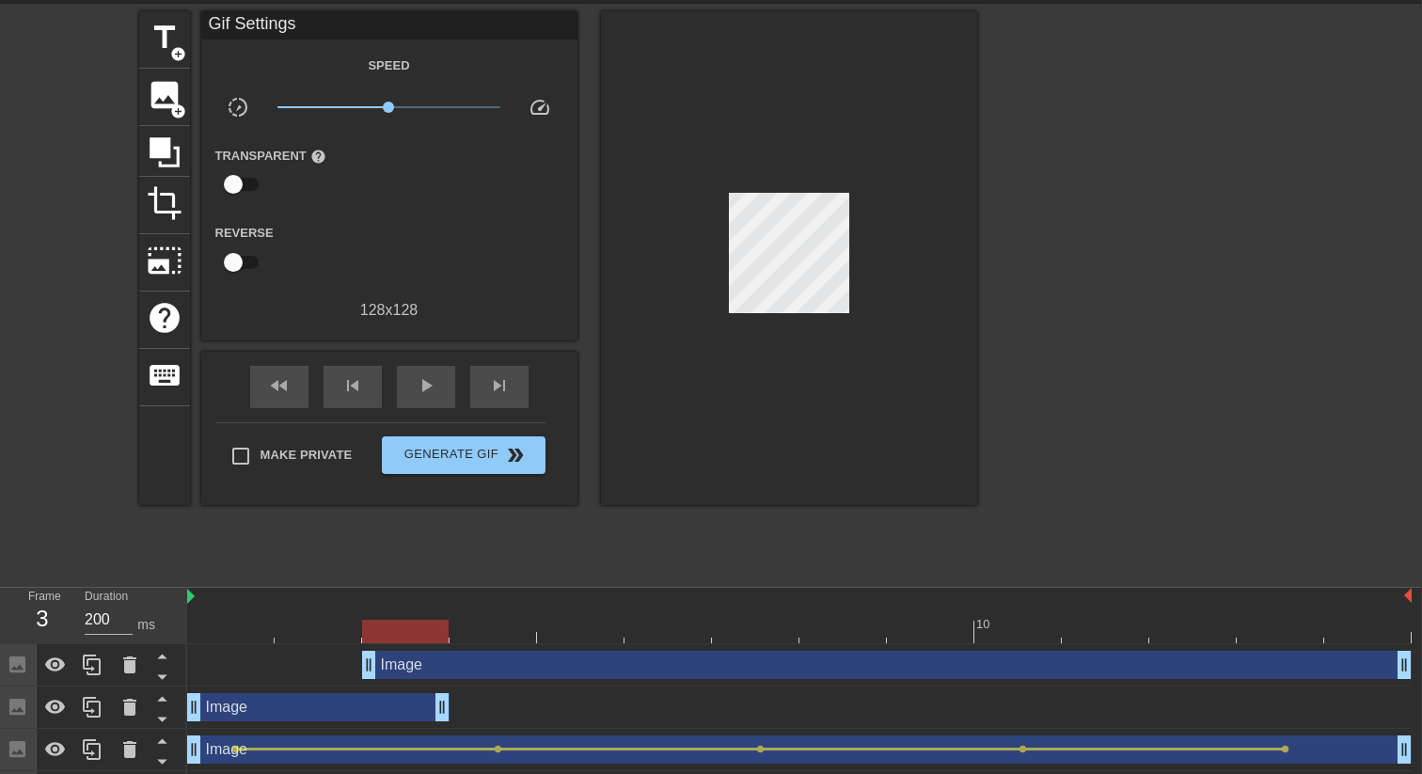
scroll to position [105, 1]
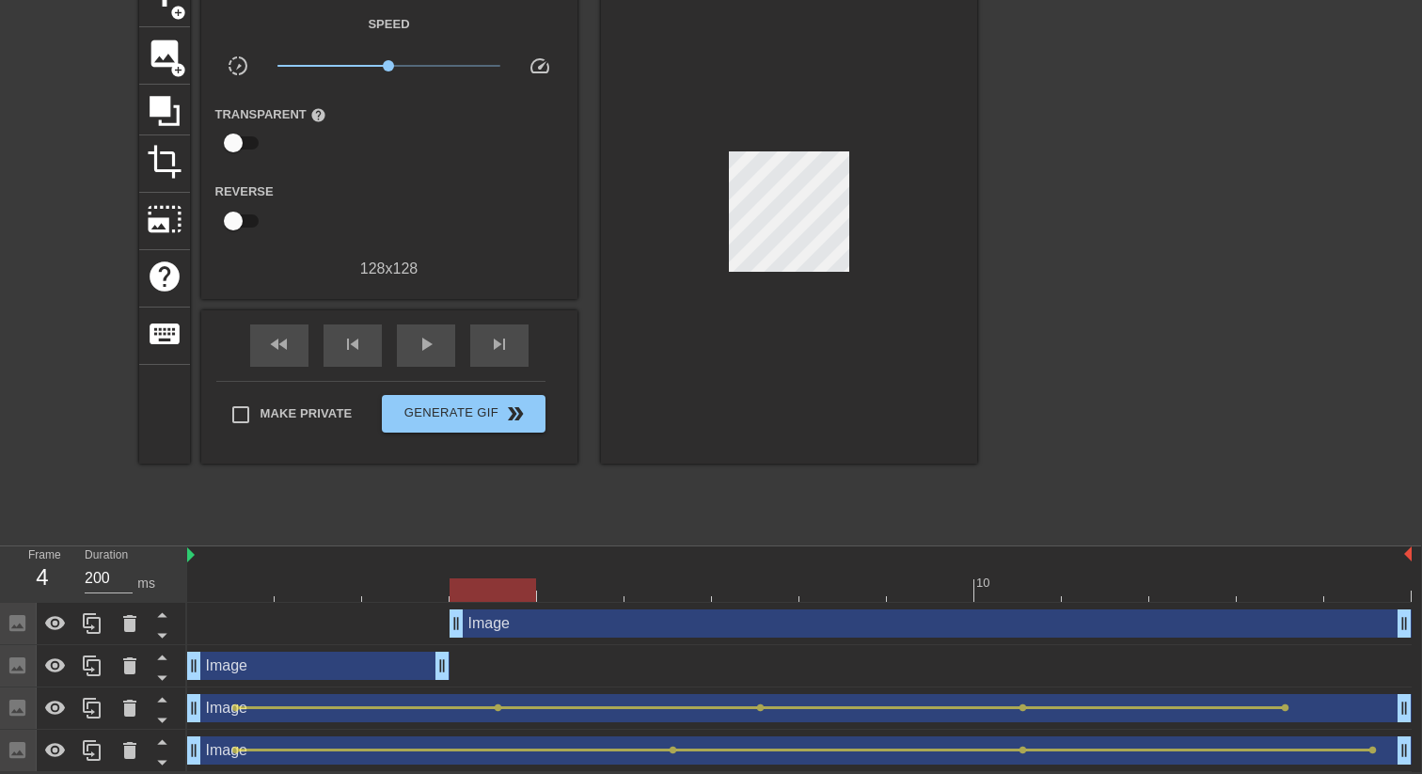
drag, startPoint x: 375, startPoint y: 624, endPoint x: 443, endPoint y: 627, distance: 67.8
click at [443, 627] on div "Image drag_handle drag_handle" at bounding box center [799, 623] width 1224 height 28
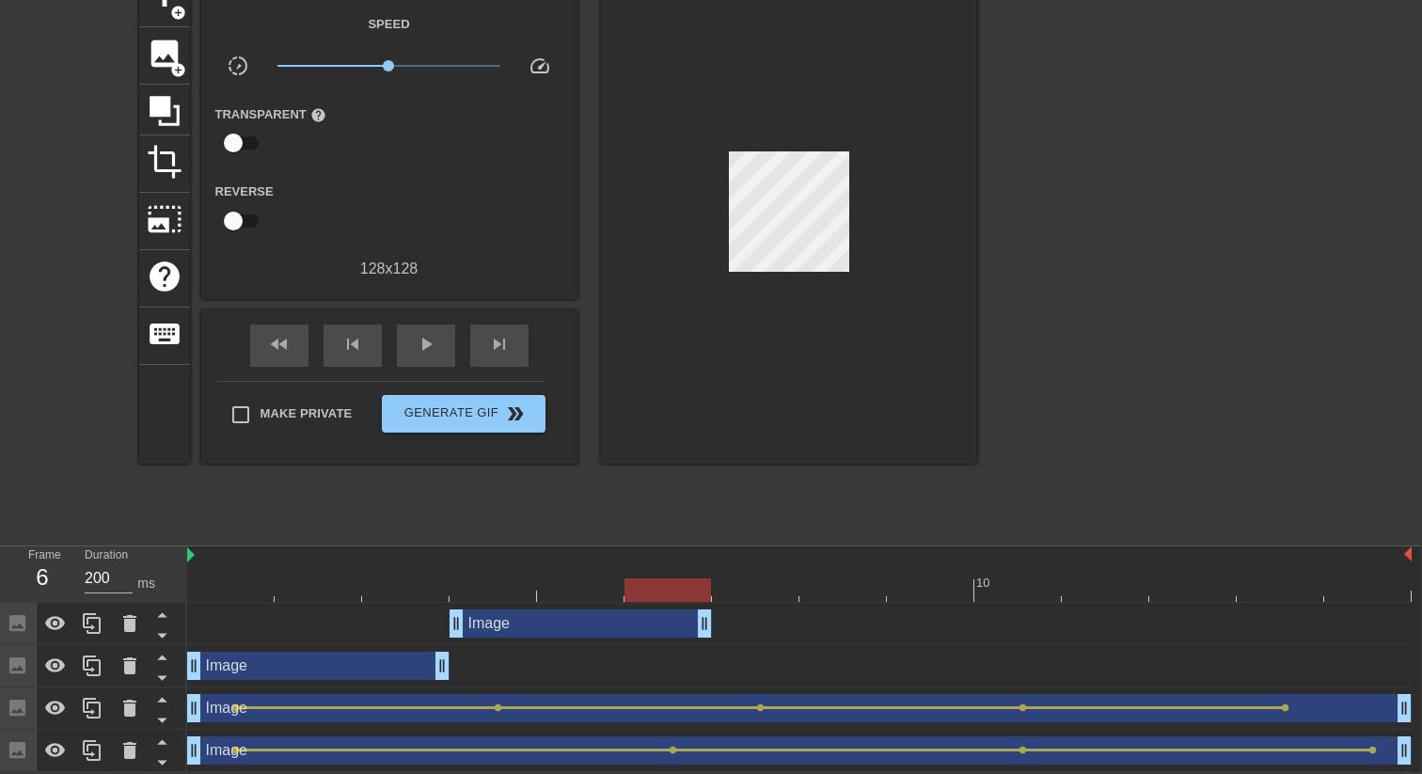
drag, startPoint x: 1406, startPoint y: 624, endPoint x: 733, endPoint y: 625, distance: 673.3
click at [733, 625] on div "Image drag_handle drag_handle" at bounding box center [799, 623] width 1224 height 28
click at [418, 336] on span "play_arrow" at bounding box center [426, 344] width 23 height 23
click at [355, 663] on div "Image drag_handle drag_handle" at bounding box center [318, 666] width 262 height 28
click at [426, 338] on div "pause" at bounding box center [426, 345] width 58 height 42
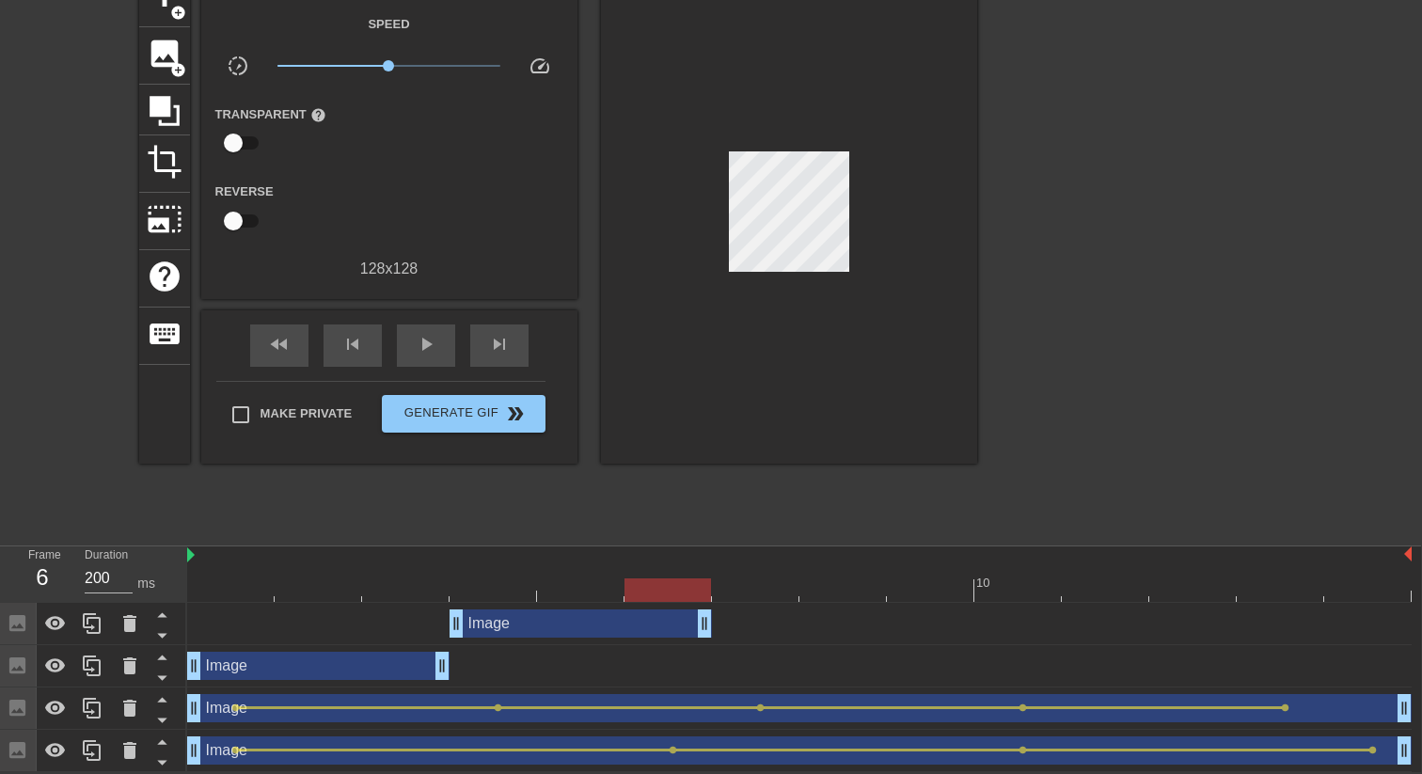
click at [308, 664] on div "Image drag_handle drag_handle" at bounding box center [318, 666] width 262 height 28
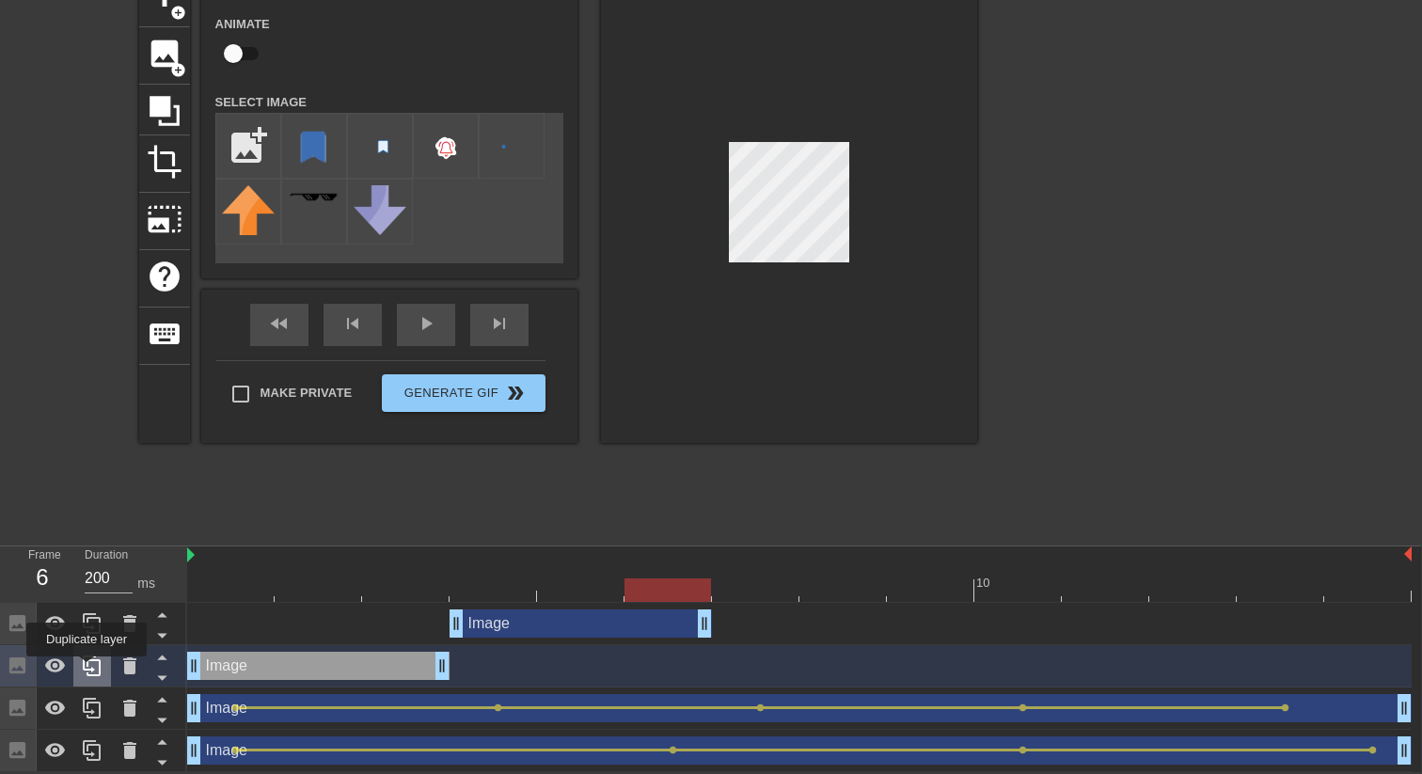
click at [88, 670] on icon at bounding box center [92, 666] width 23 height 23
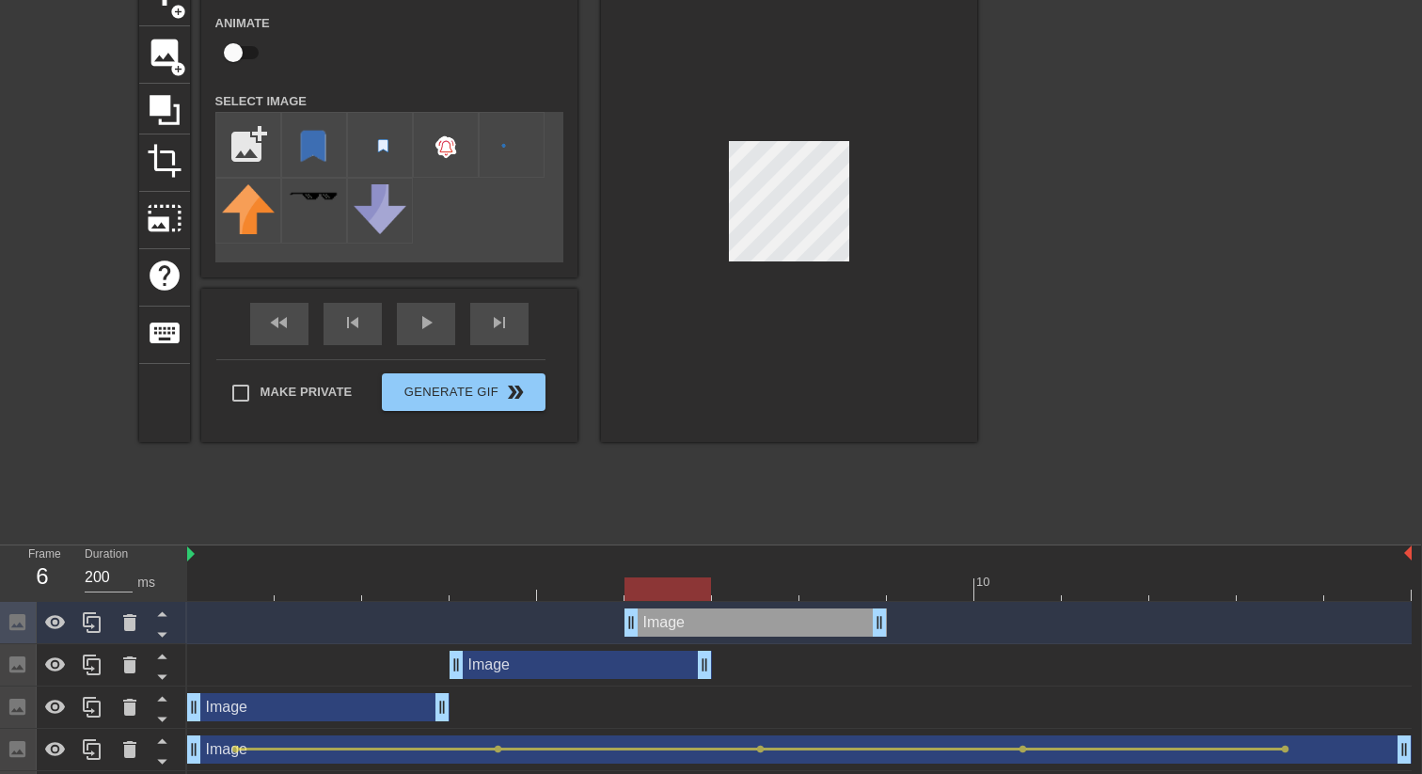
drag, startPoint x: 378, startPoint y: 615, endPoint x: 849, endPoint y: 622, distance: 471.2
click at [849, 622] on div "Image drag_handle drag_handle" at bounding box center [755, 622] width 262 height 28
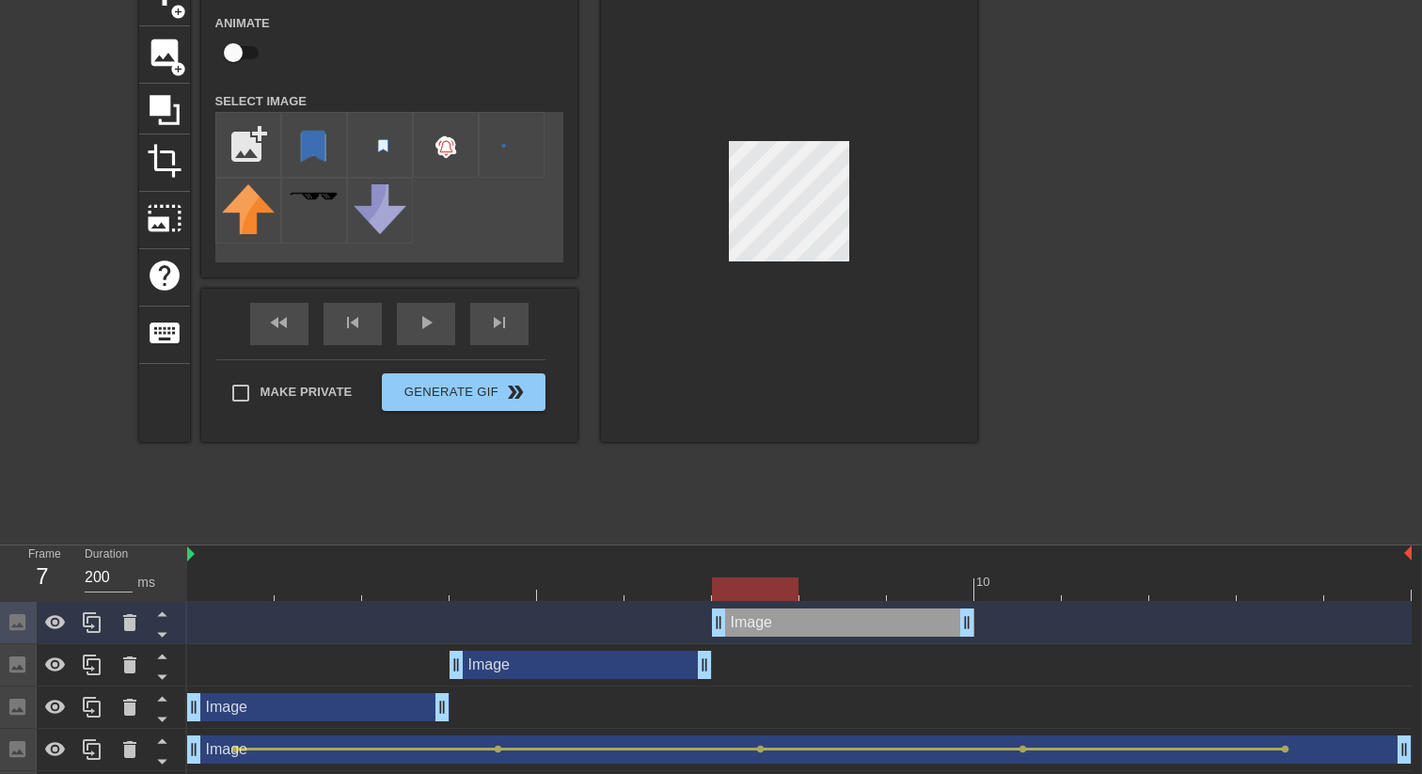
drag, startPoint x: 764, startPoint y: 613, endPoint x: 848, endPoint y: 609, distance: 84.7
click at [848, 609] on div "Image drag_handle drag_handle" at bounding box center [843, 622] width 262 height 28
drag, startPoint x: 971, startPoint y: 626, endPoint x: 1037, endPoint y: 622, distance: 66.0
click at [651, 665] on div "Image drag_handle drag_handle" at bounding box center [581, 665] width 262 height 28
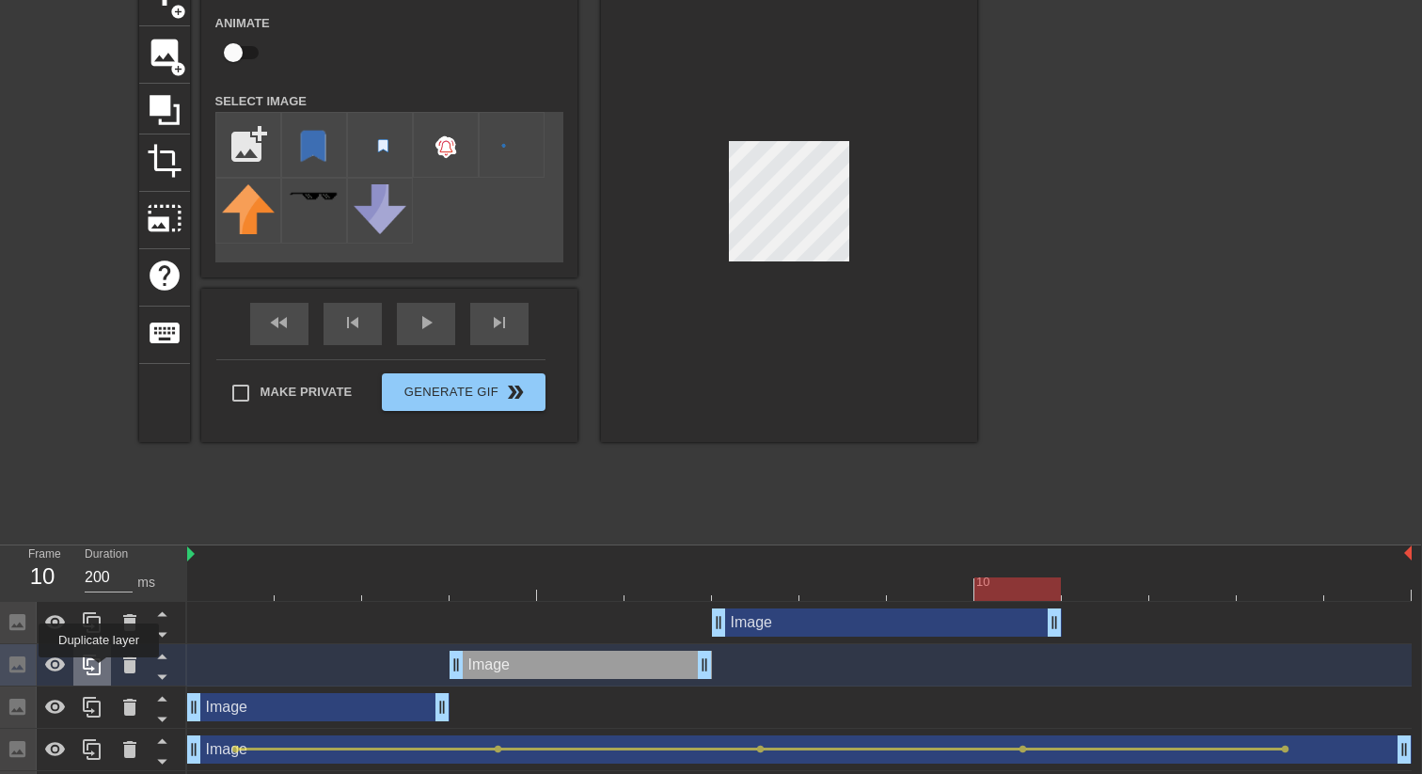
click at [101, 671] on icon at bounding box center [92, 665] width 23 height 23
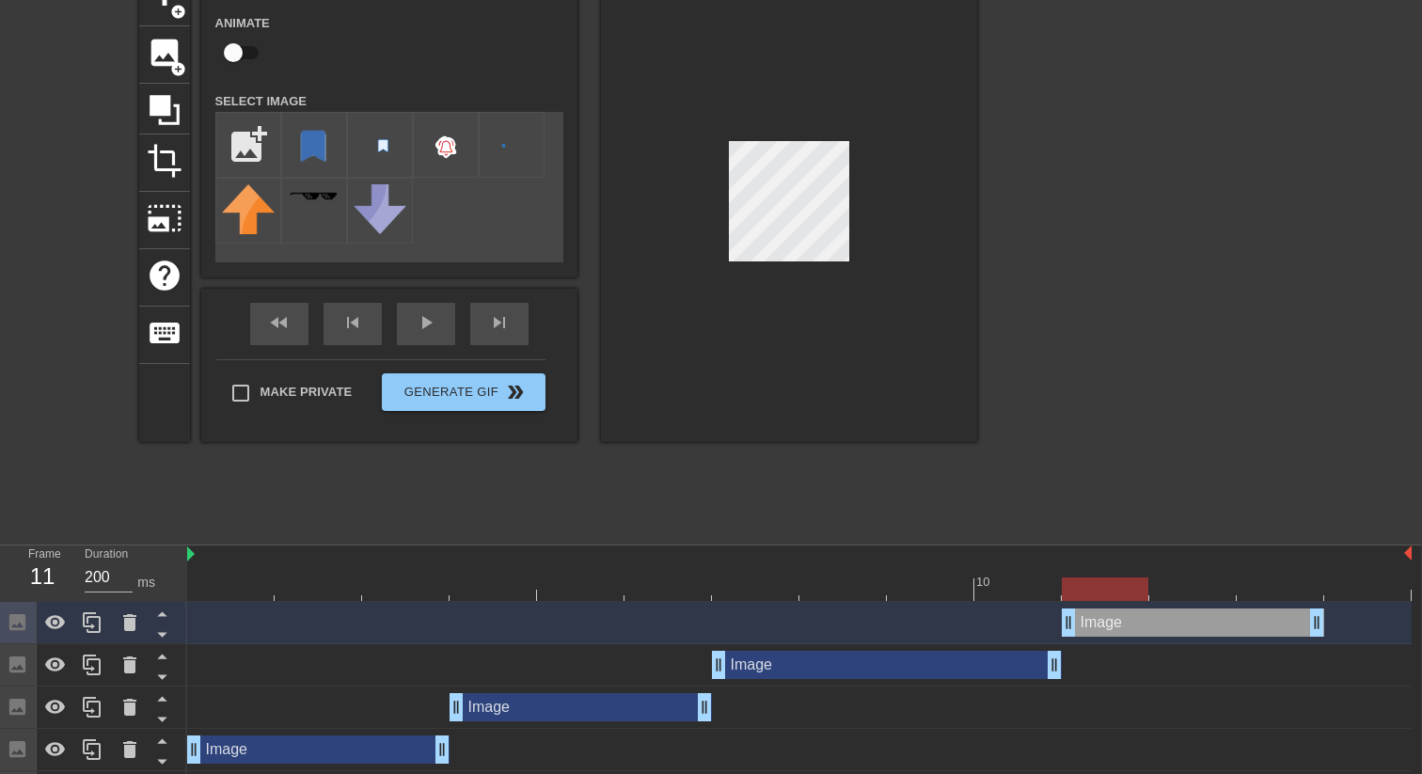
drag, startPoint x: 505, startPoint y: 622, endPoint x: 1140, endPoint y: 620, distance: 634.8
click at [1140, 620] on div "Image drag_handle drag_handle" at bounding box center [1193, 622] width 262 height 28
drag, startPoint x: 1321, startPoint y: 622, endPoint x: 1384, endPoint y: 620, distance: 63.0
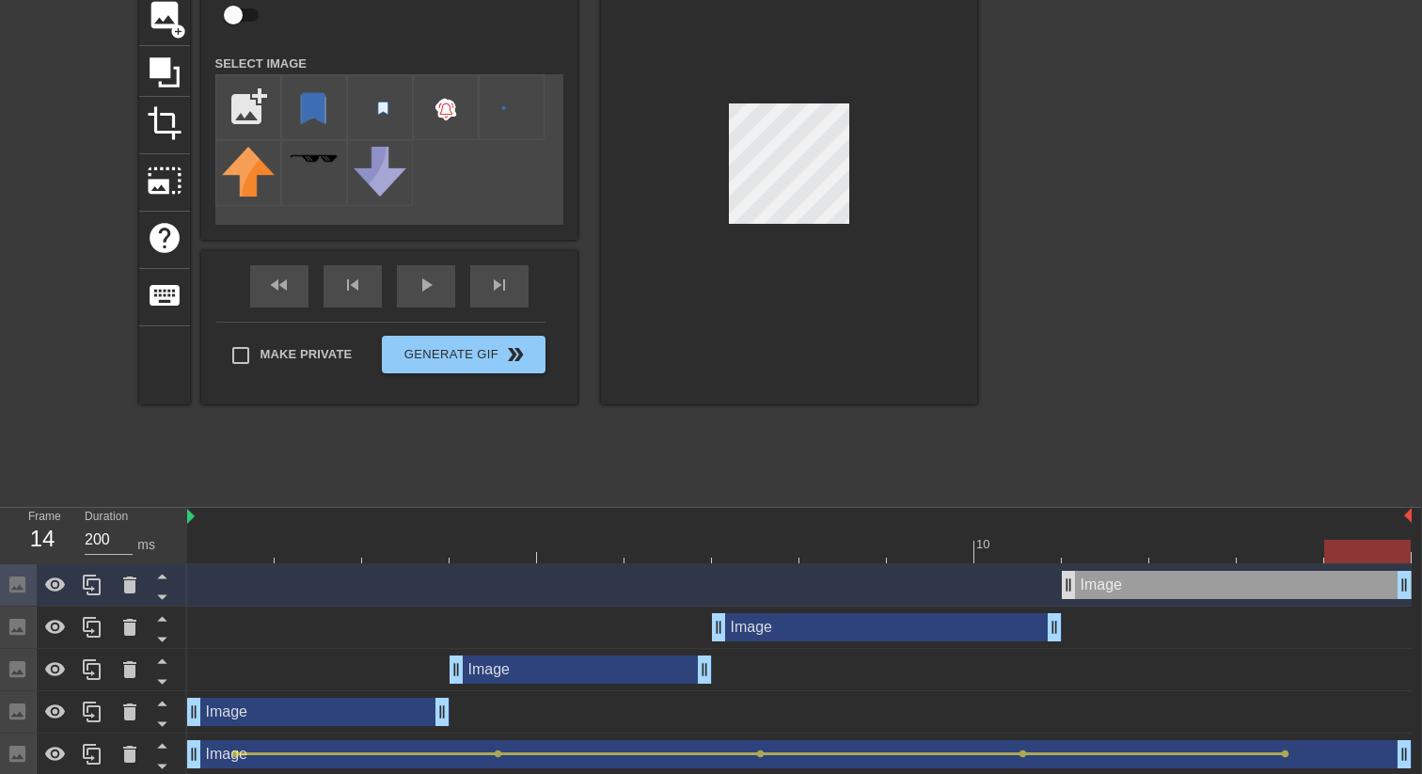
scroll to position [190, 1]
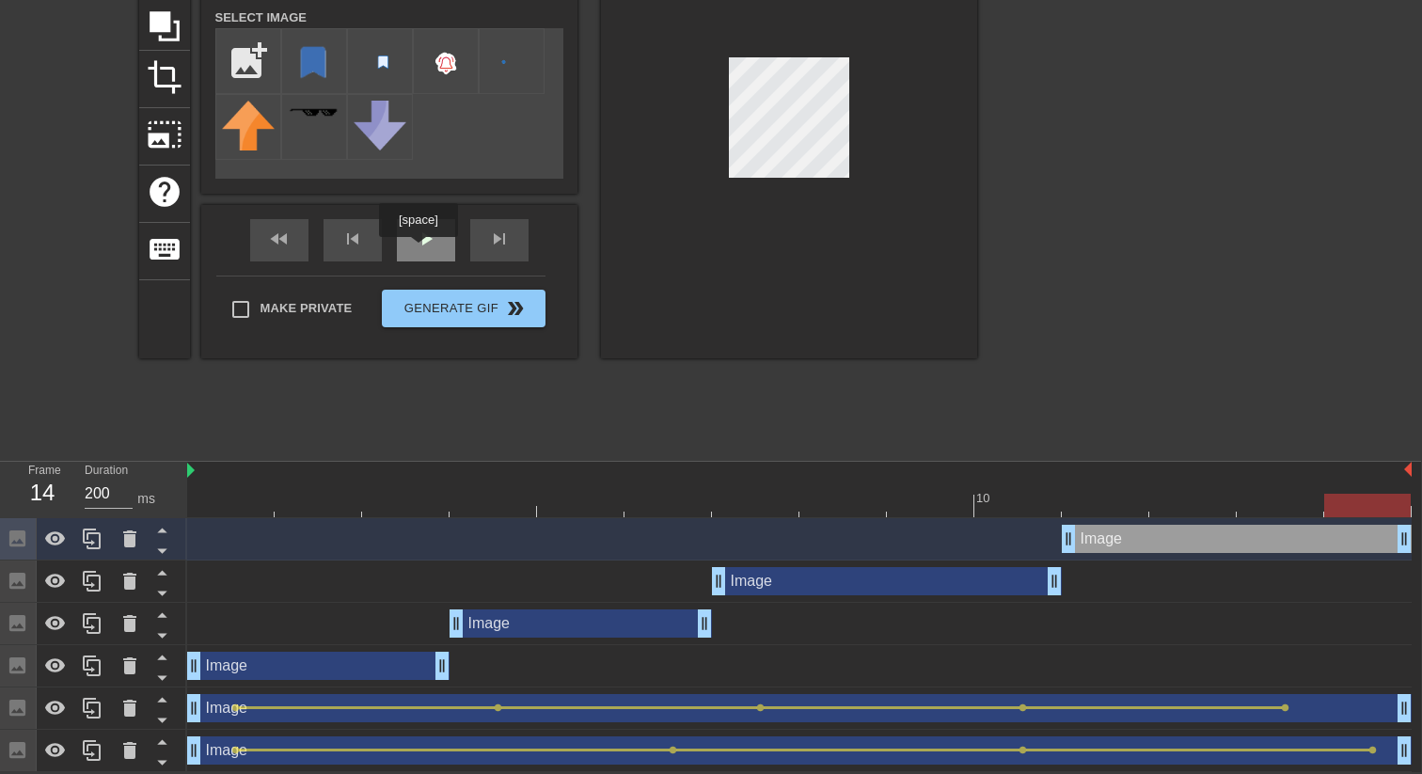
click at [420, 250] on div "play_arrow" at bounding box center [426, 240] width 58 height 42
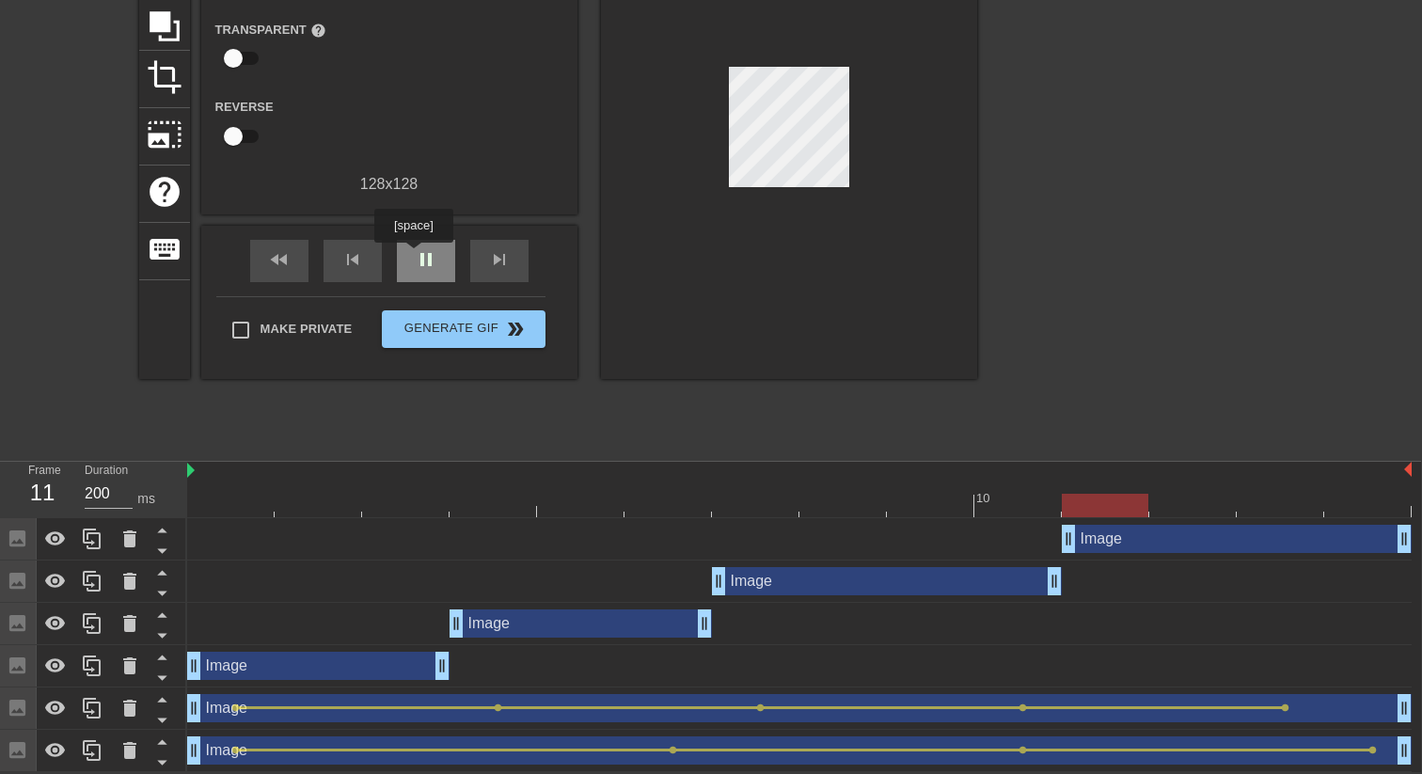
click at [416, 256] on span "pause" at bounding box center [426, 259] width 23 height 23
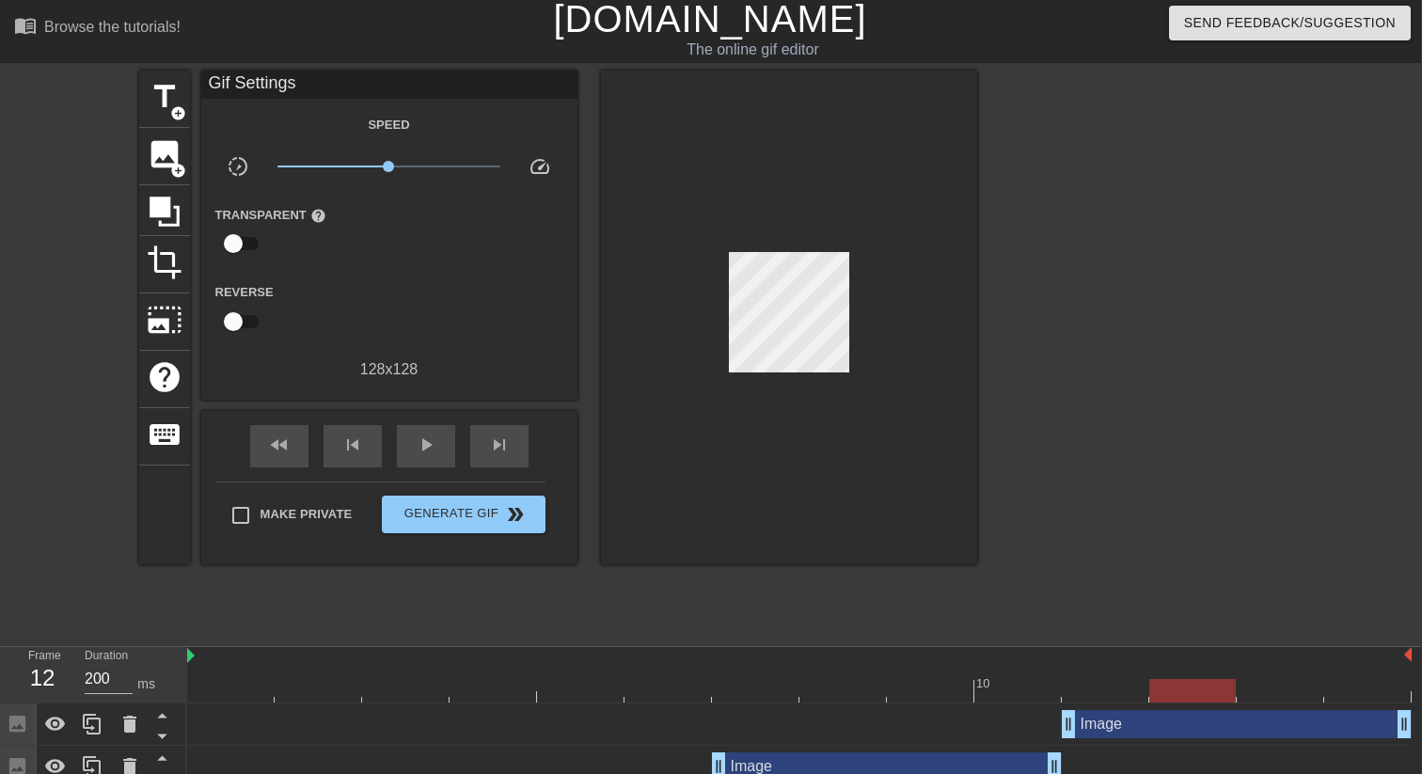
scroll to position [0, 1]
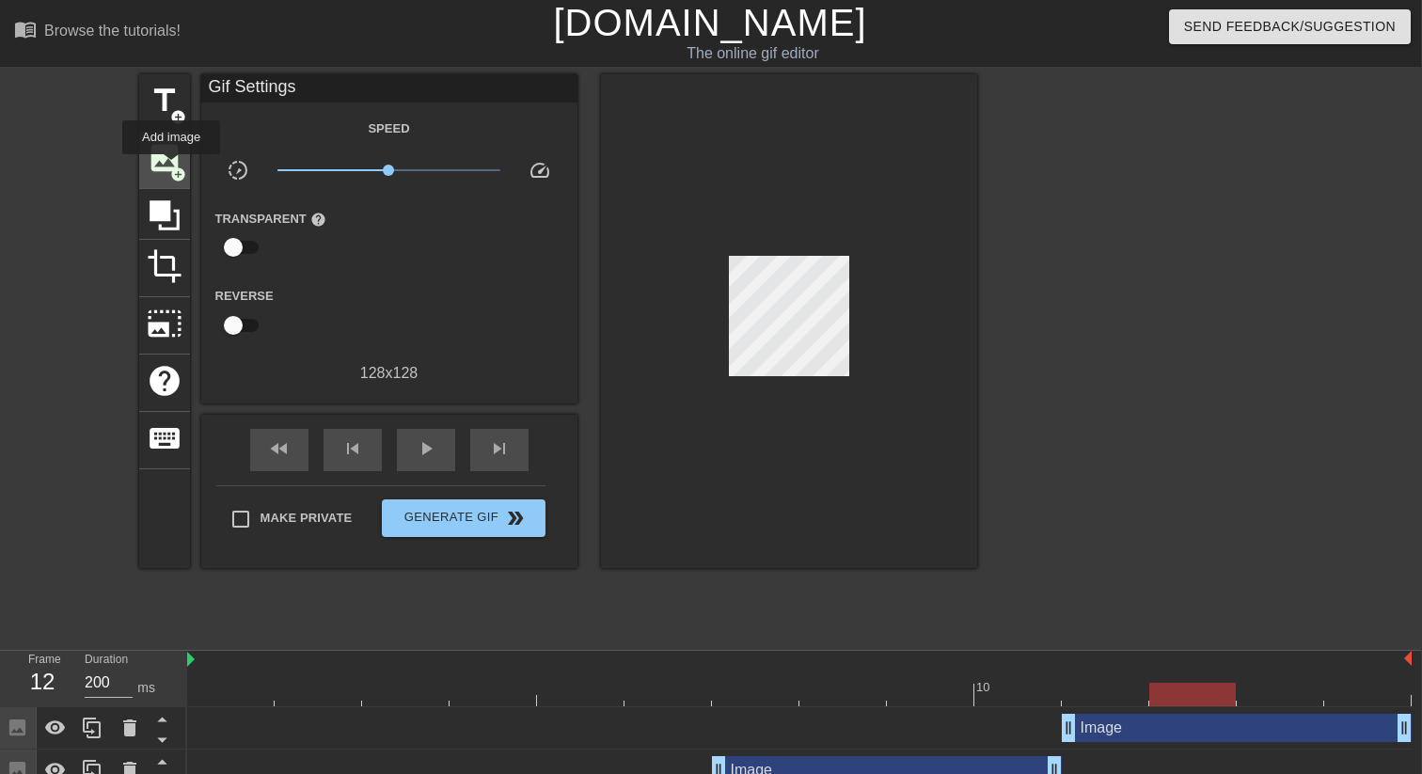
click at [172, 167] on span "add_circle" at bounding box center [178, 174] width 16 height 16
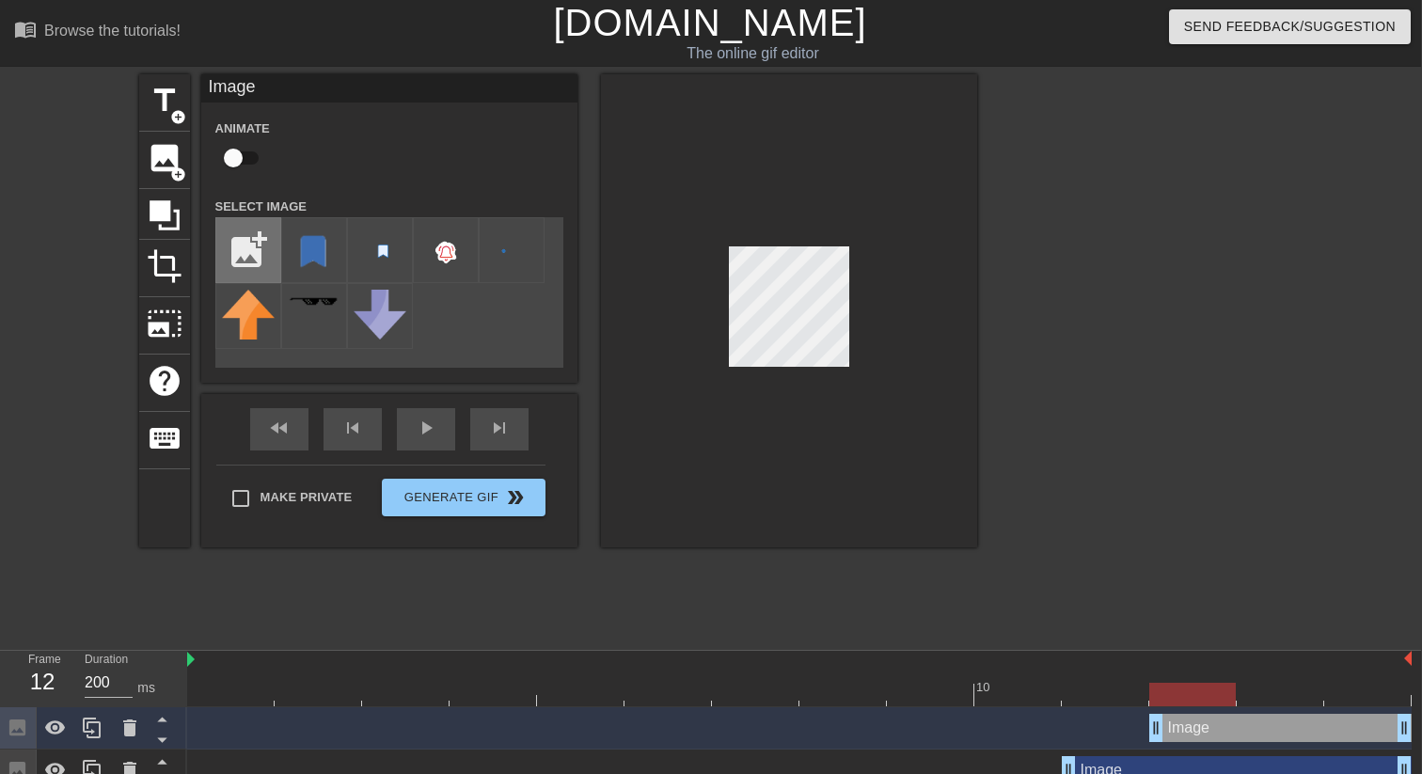
click at [259, 259] on input "file" at bounding box center [248, 250] width 64 height 64
type input "C:\fakepath\percent.png"
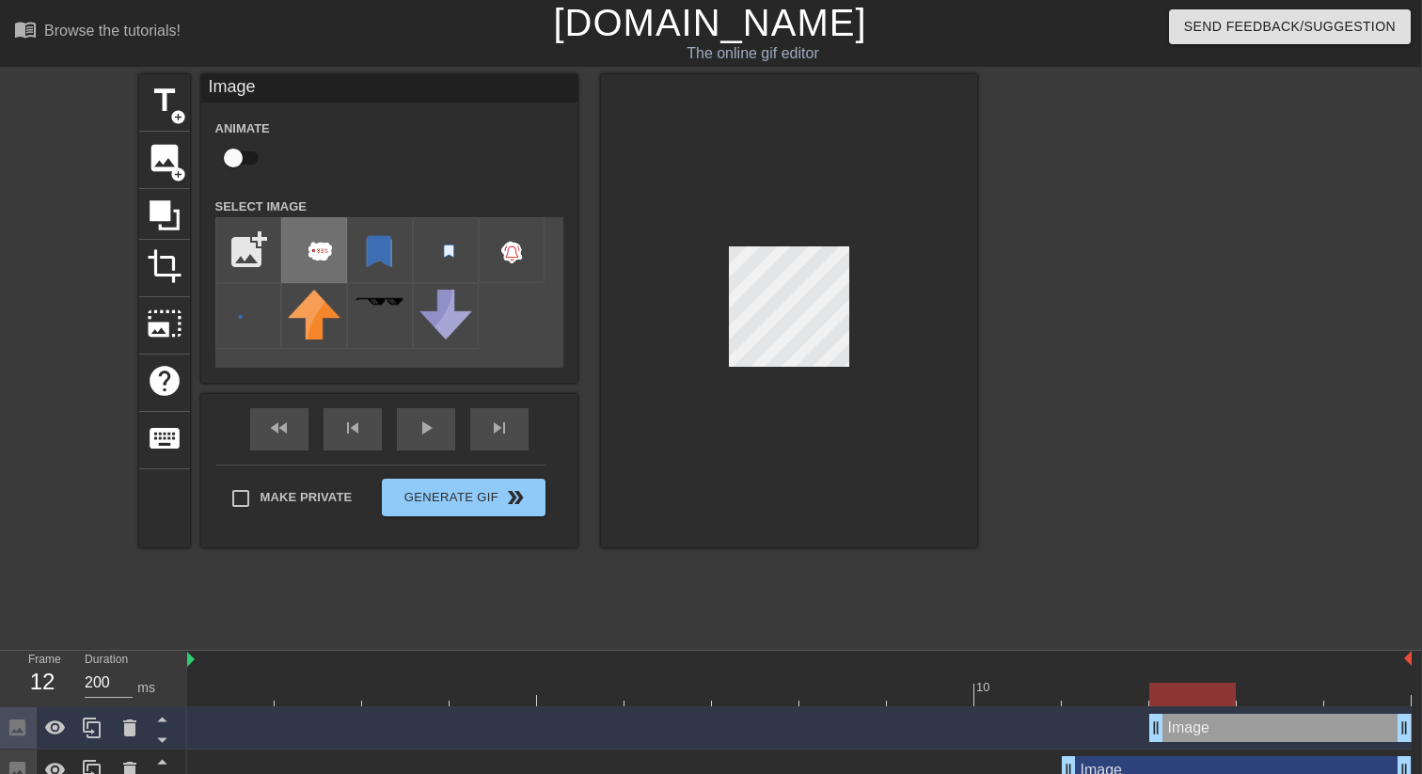
click at [334, 262] on img at bounding box center [314, 251] width 53 height 55
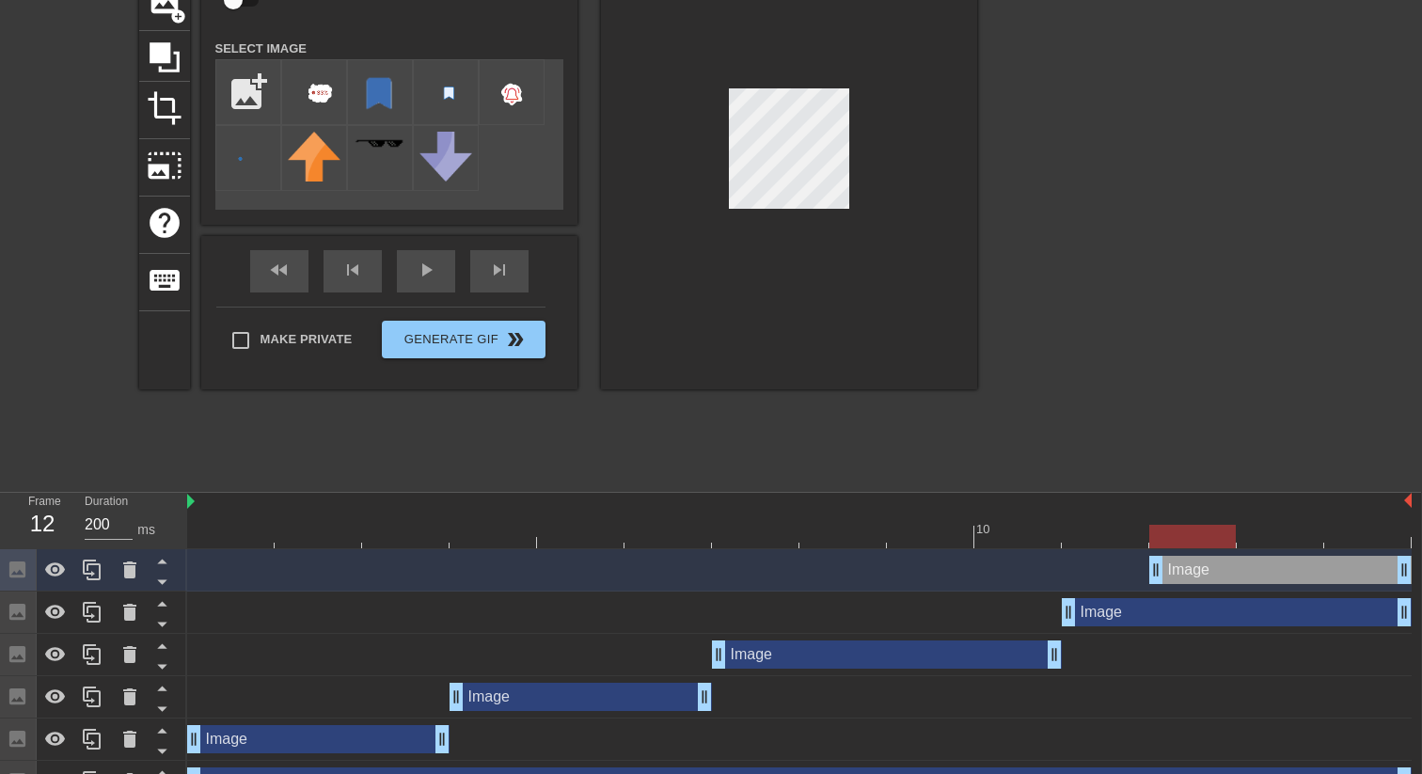
scroll to position [232, 1]
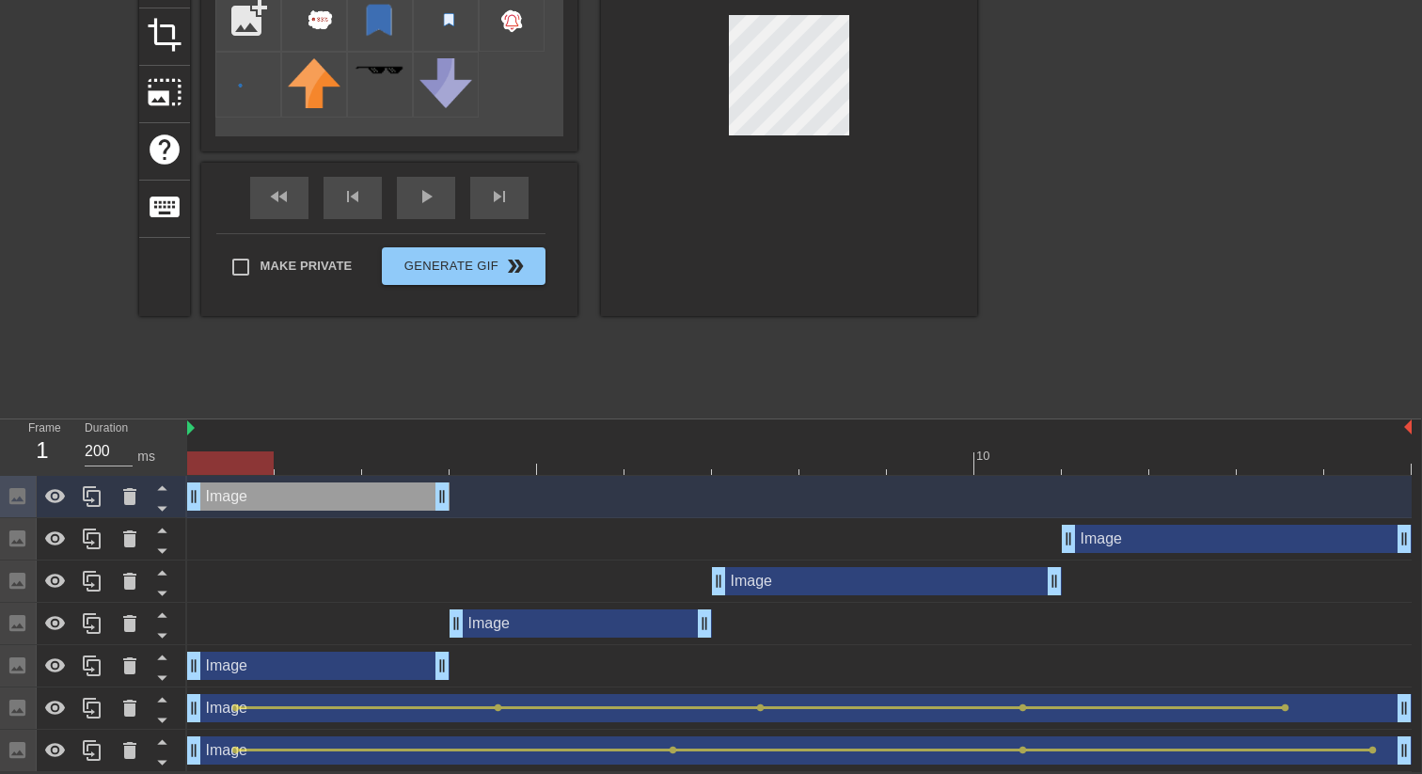
drag, startPoint x: 1220, startPoint y: 486, endPoint x: 233, endPoint y: 474, distance: 986.6
click at [233, 474] on div "10 Image drag_handle drag_handle Image drag_handle drag_handle Image drag_handl…" at bounding box center [804, 595] width 1234 height 353
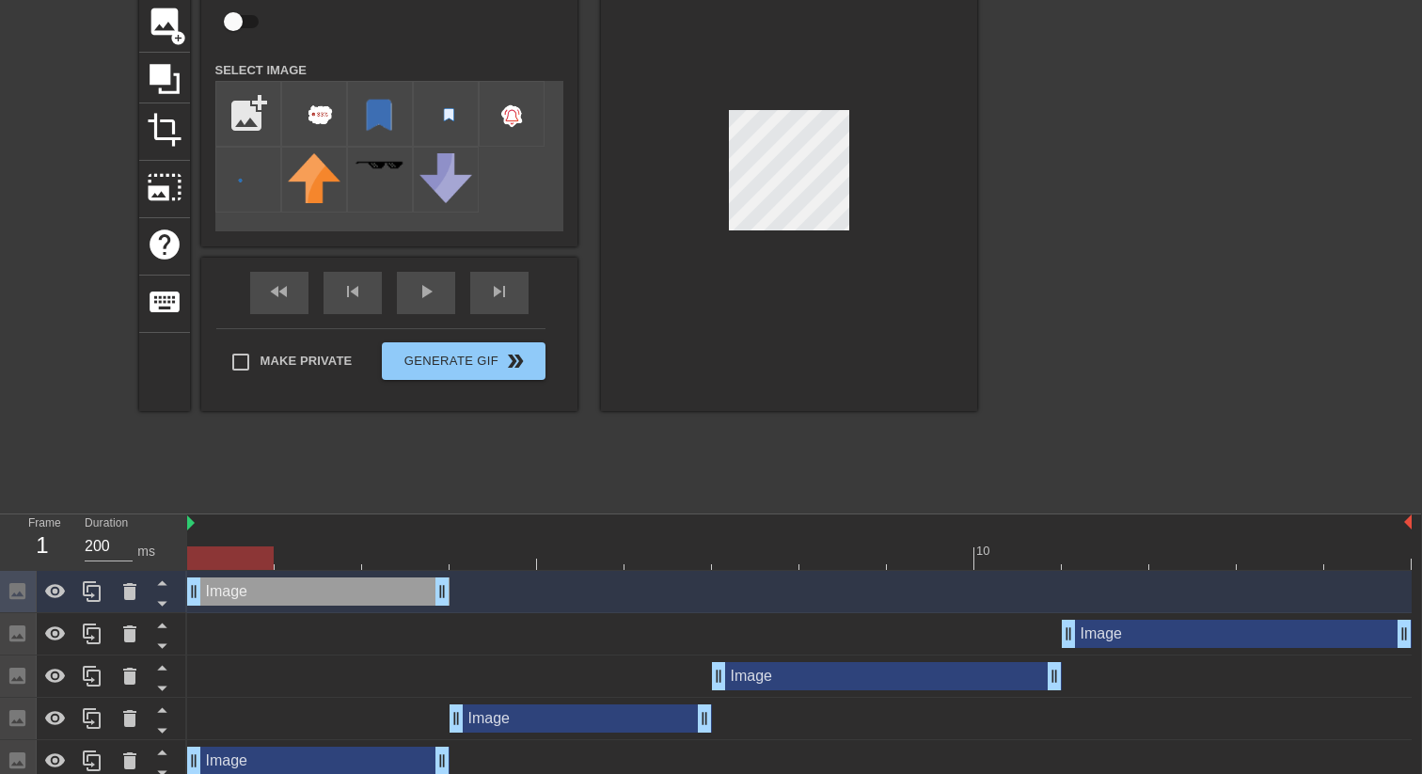
scroll to position [132, 1]
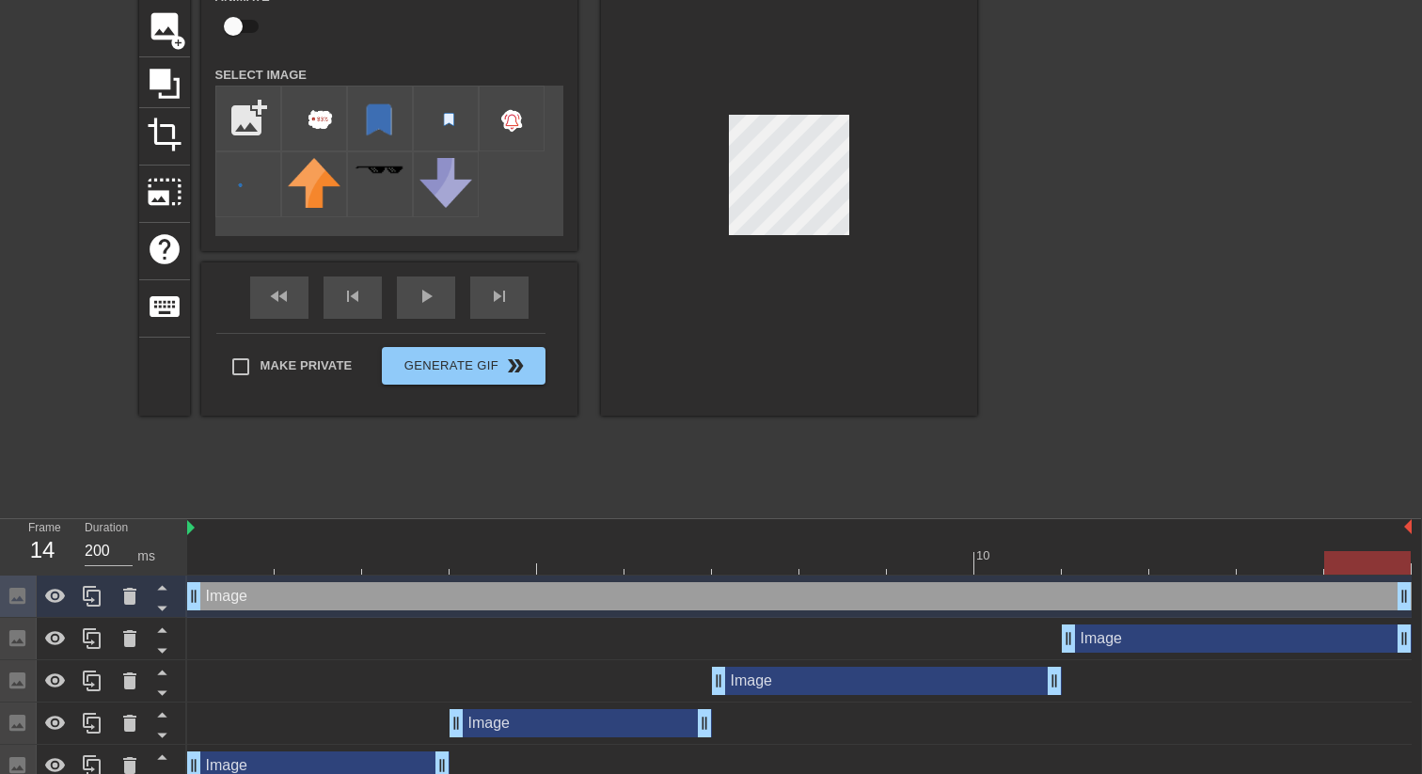
drag, startPoint x: 444, startPoint y: 599, endPoint x: 1392, endPoint y: 623, distance: 948.2
click at [1392, 623] on div "Image drag_handle drag_handle Image drag_handle drag_handle Image drag_handle d…" at bounding box center [804, 724] width 1234 height 296
click at [237, 32] on input "checkbox" at bounding box center [233, 26] width 107 height 36
checkbox input "true"
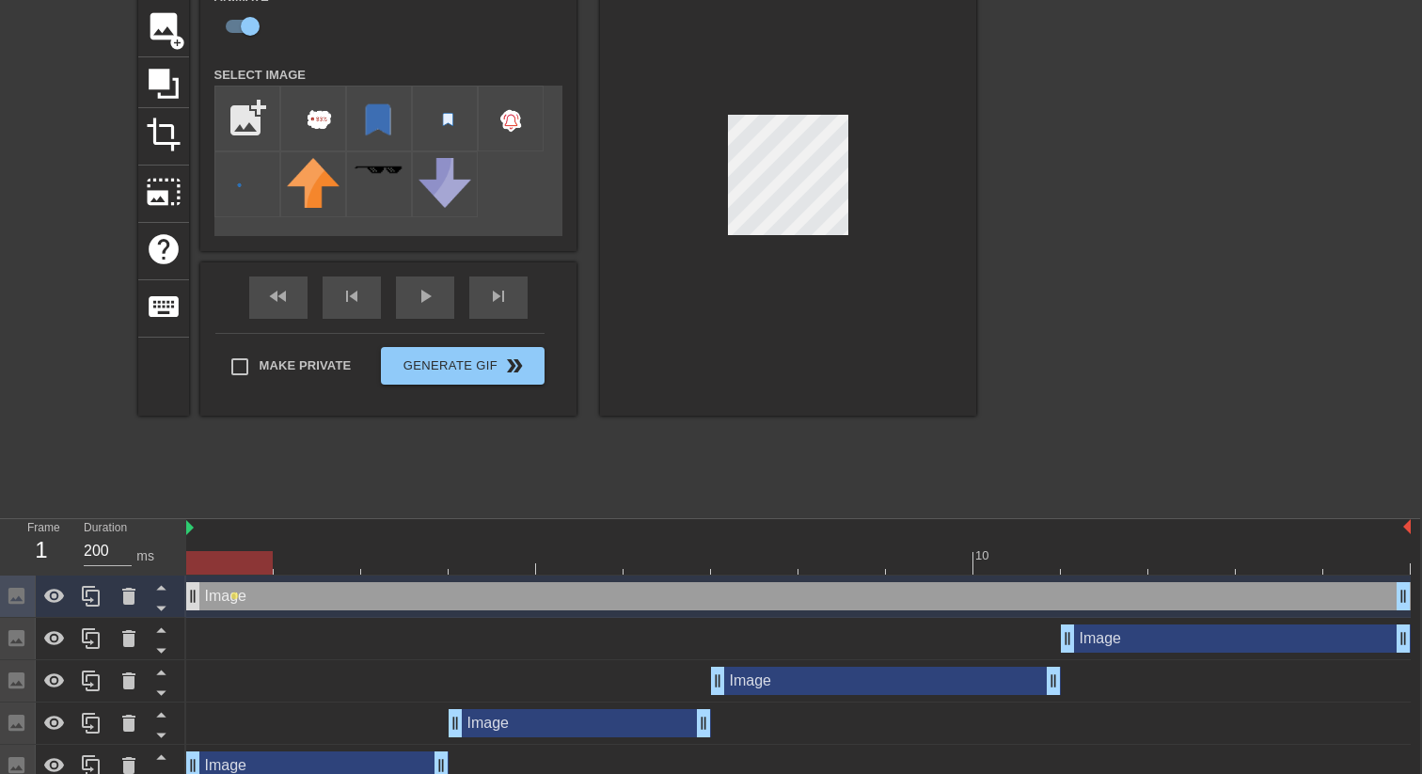
drag, startPoint x: 1369, startPoint y: 562, endPoint x: 192, endPoint y: 581, distance: 1177.5
click at [192, 581] on div "10 Image drag_handle drag_handle lens Image drag_handle drag_handle Image drag_…" at bounding box center [803, 695] width 1234 height 353
click at [1367, 564] on div at bounding box center [798, 563] width 1224 height 24
click at [673, 93] on div at bounding box center [788, 179] width 376 height 473
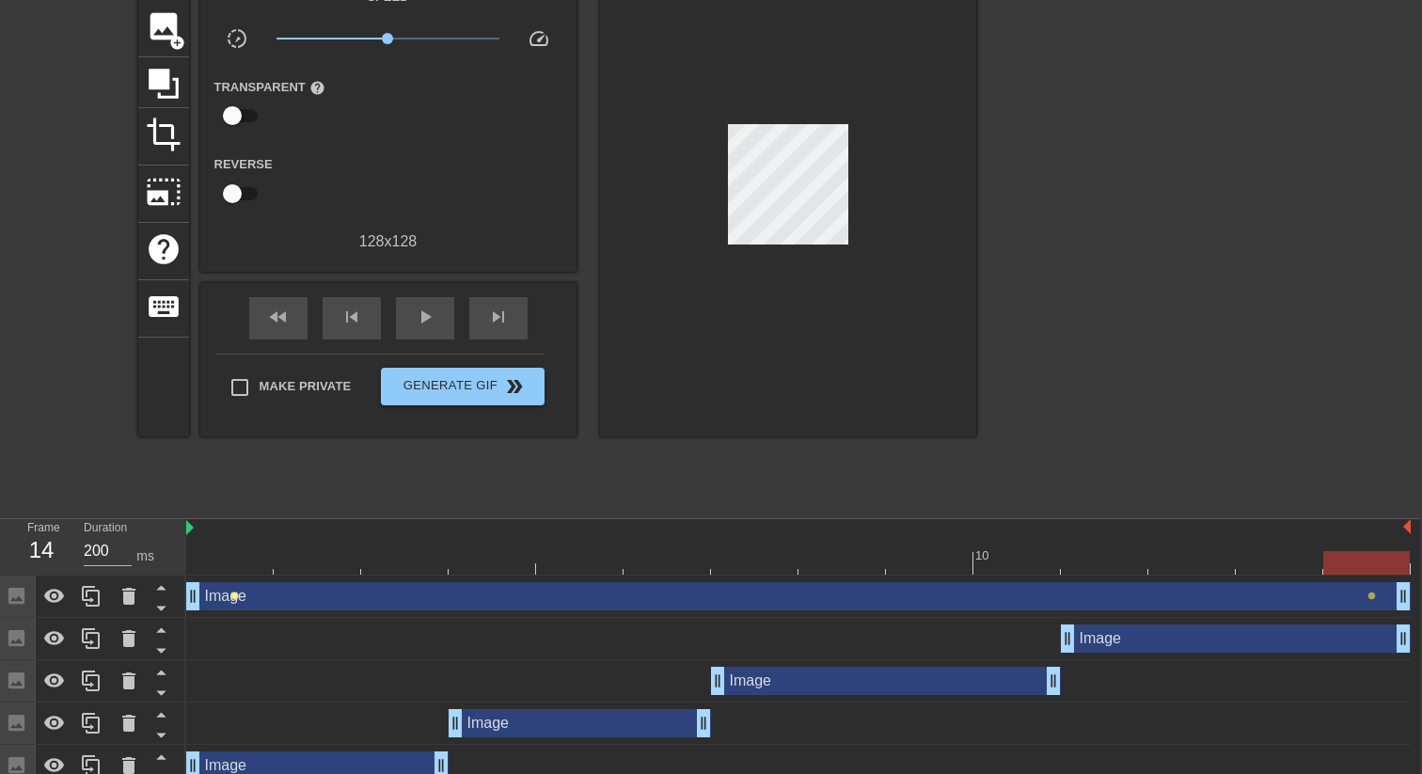
click at [235, 594] on span "lens" at bounding box center [234, 596] width 8 height 8
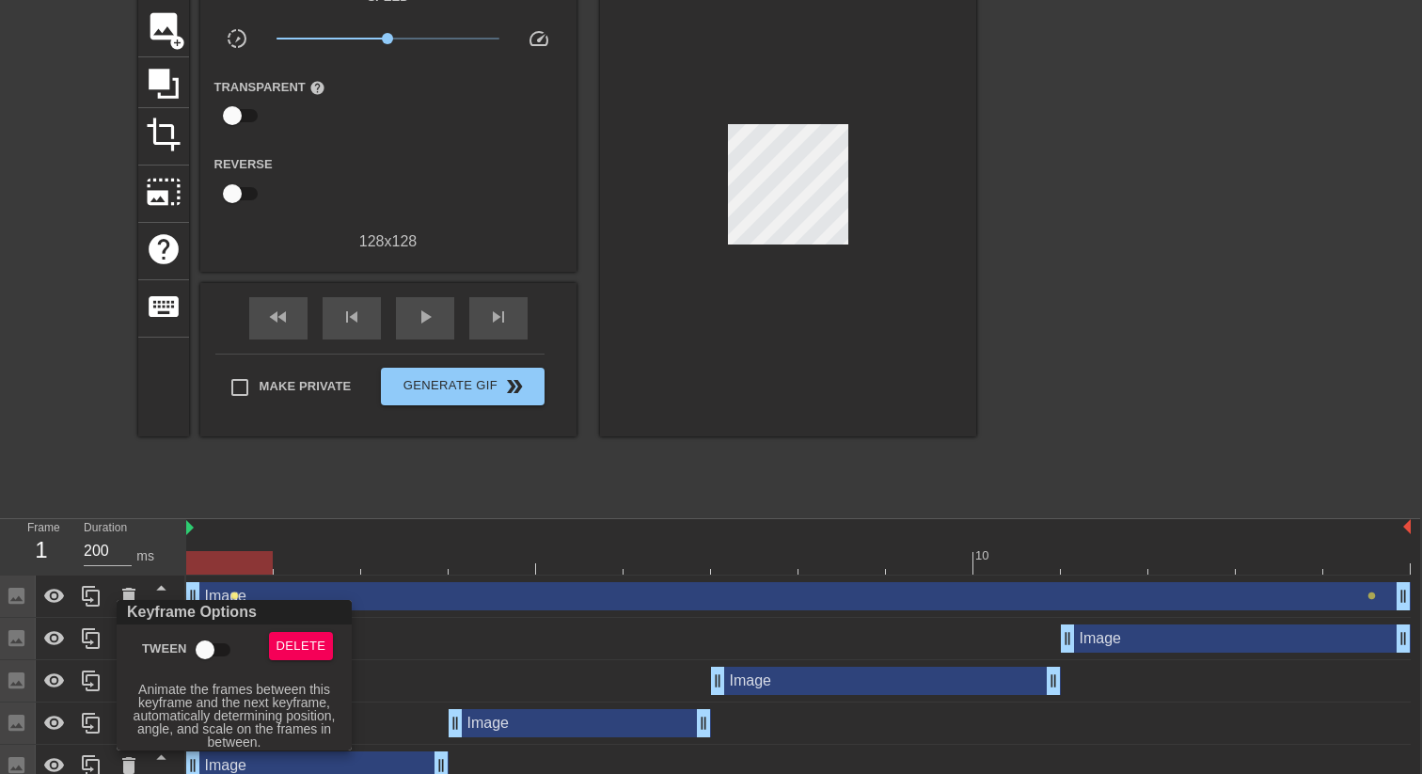
click at [214, 648] on input "Tween" at bounding box center [204, 650] width 107 height 36
checkbox input "true"
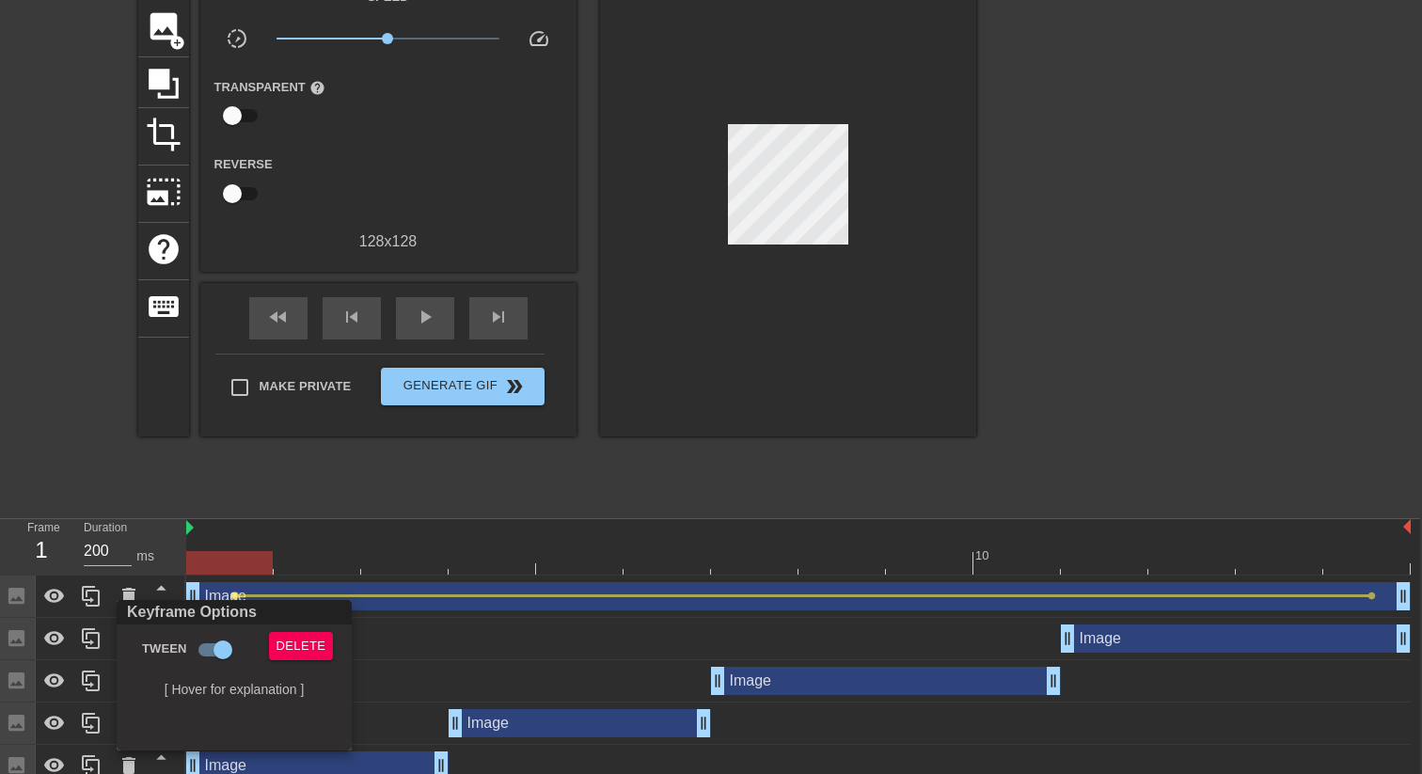
click at [429, 310] on div at bounding box center [711, 387] width 1422 height 774
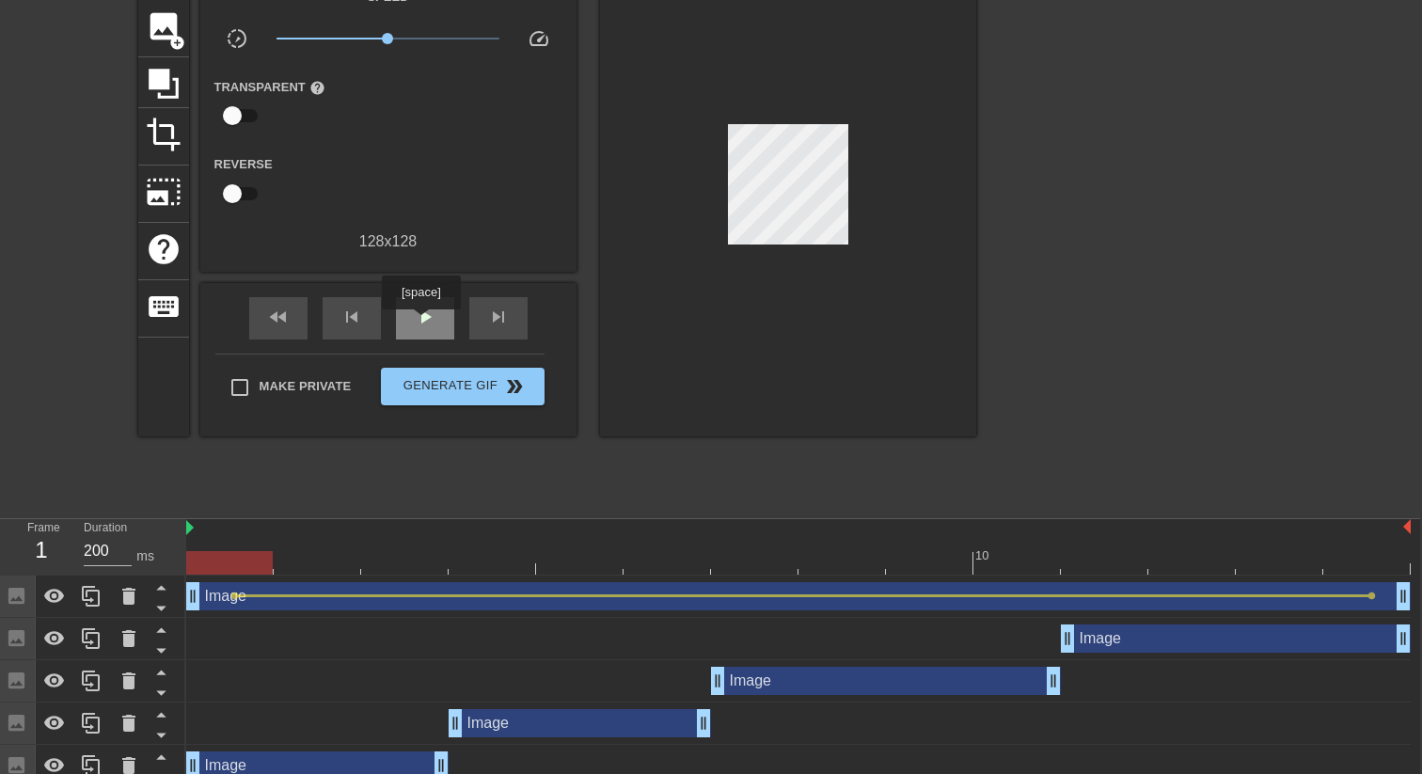
click at [423, 323] on span "play_arrow" at bounding box center [425, 317] width 23 height 23
click at [415, 316] on span "pause" at bounding box center [425, 317] width 23 height 23
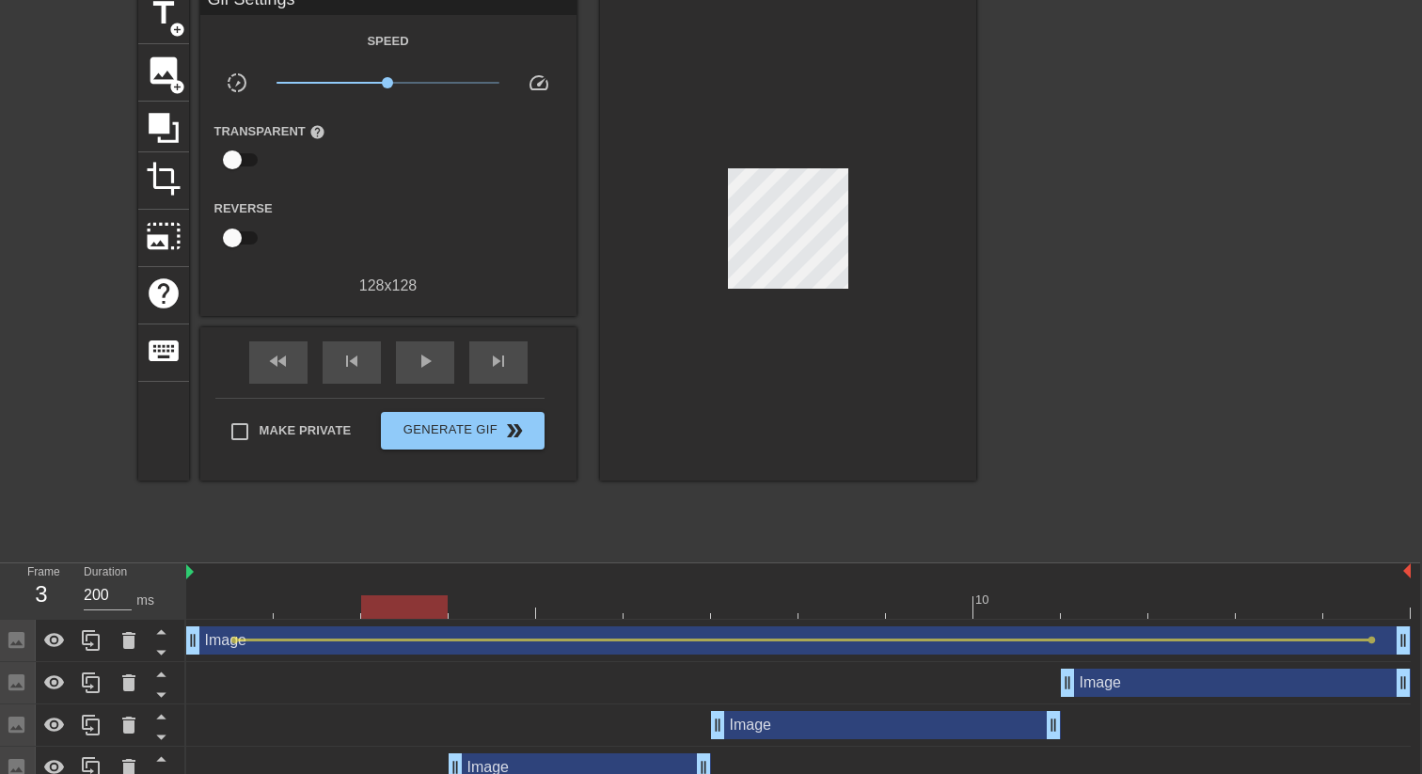
scroll to position [0, 2]
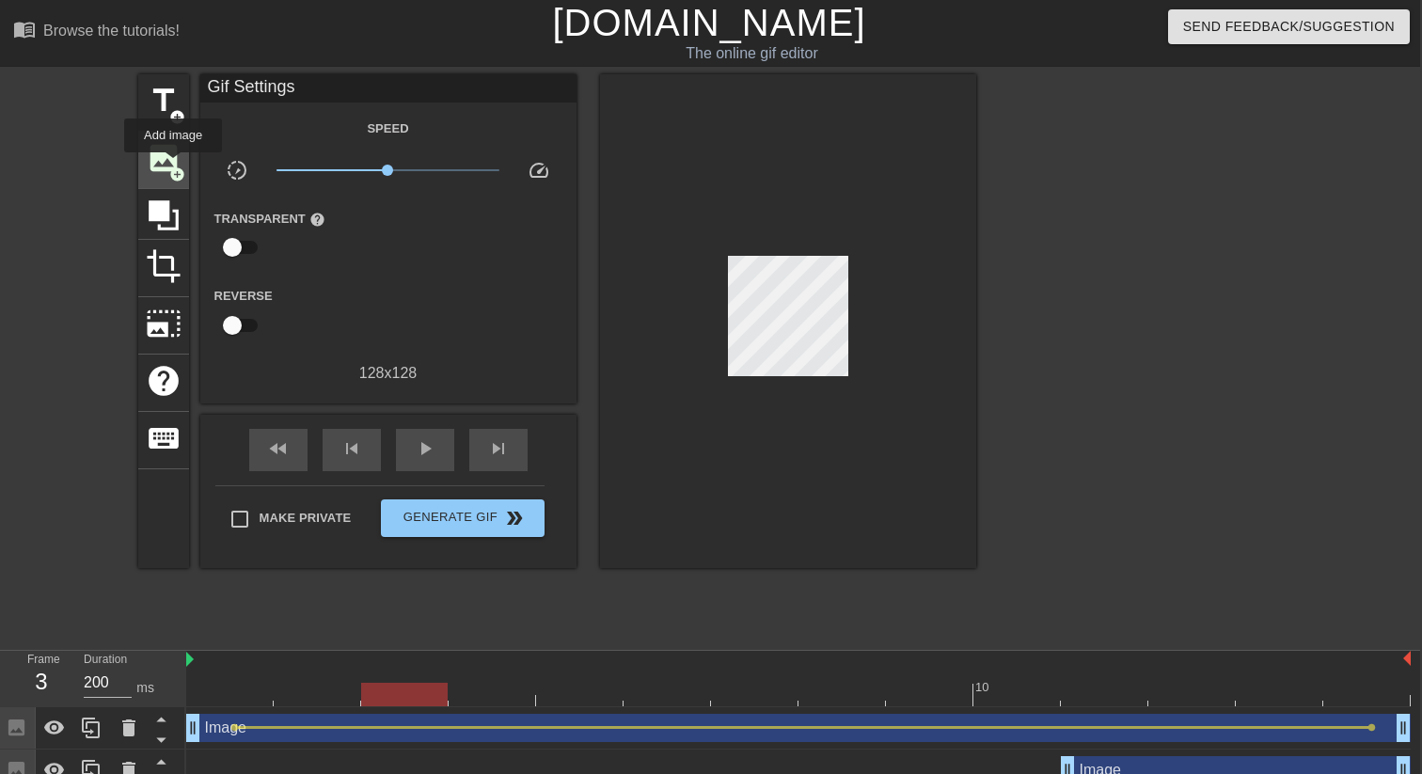
click at [174, 166] on span "add_circle" at bounding box center [177, 174] width 16 height 16
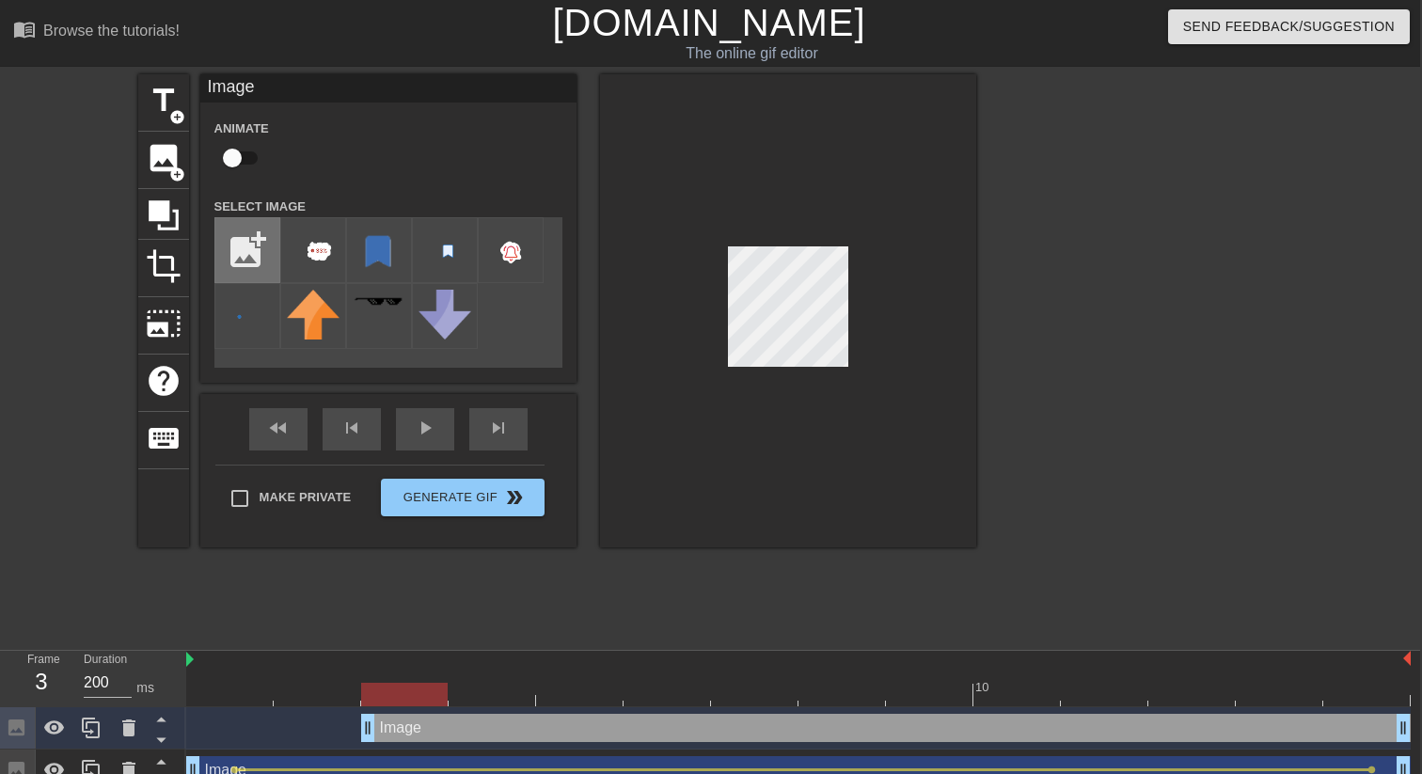
click at [250, 250] on input "file" at bounding box center [247, 250] width 64 height 64
type input "C:\fakepath\improve.png"
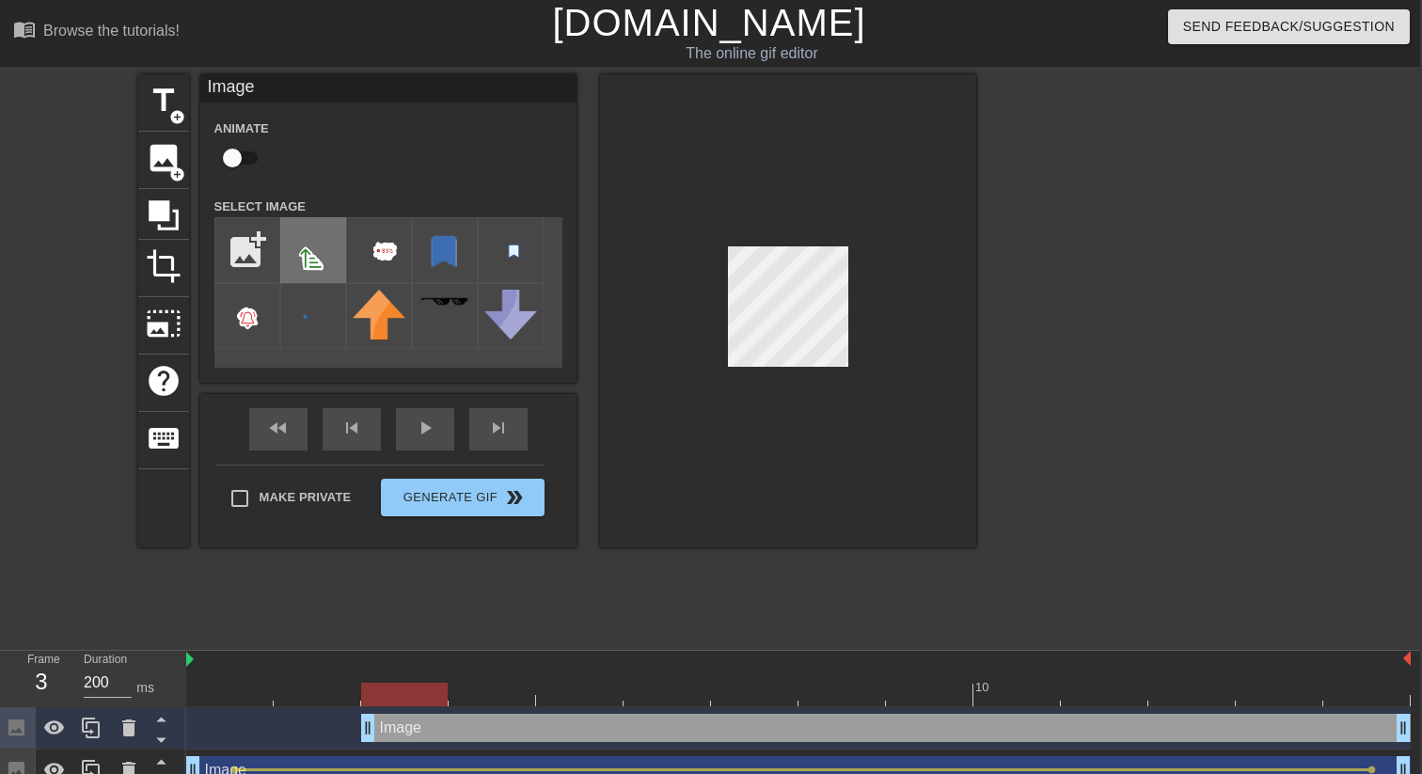
click at [305, 255] on img at bounding box center [313, 251] width 53 height 55
click at [756, 389] on div at bounding box center [788, 310] width 376 height 473
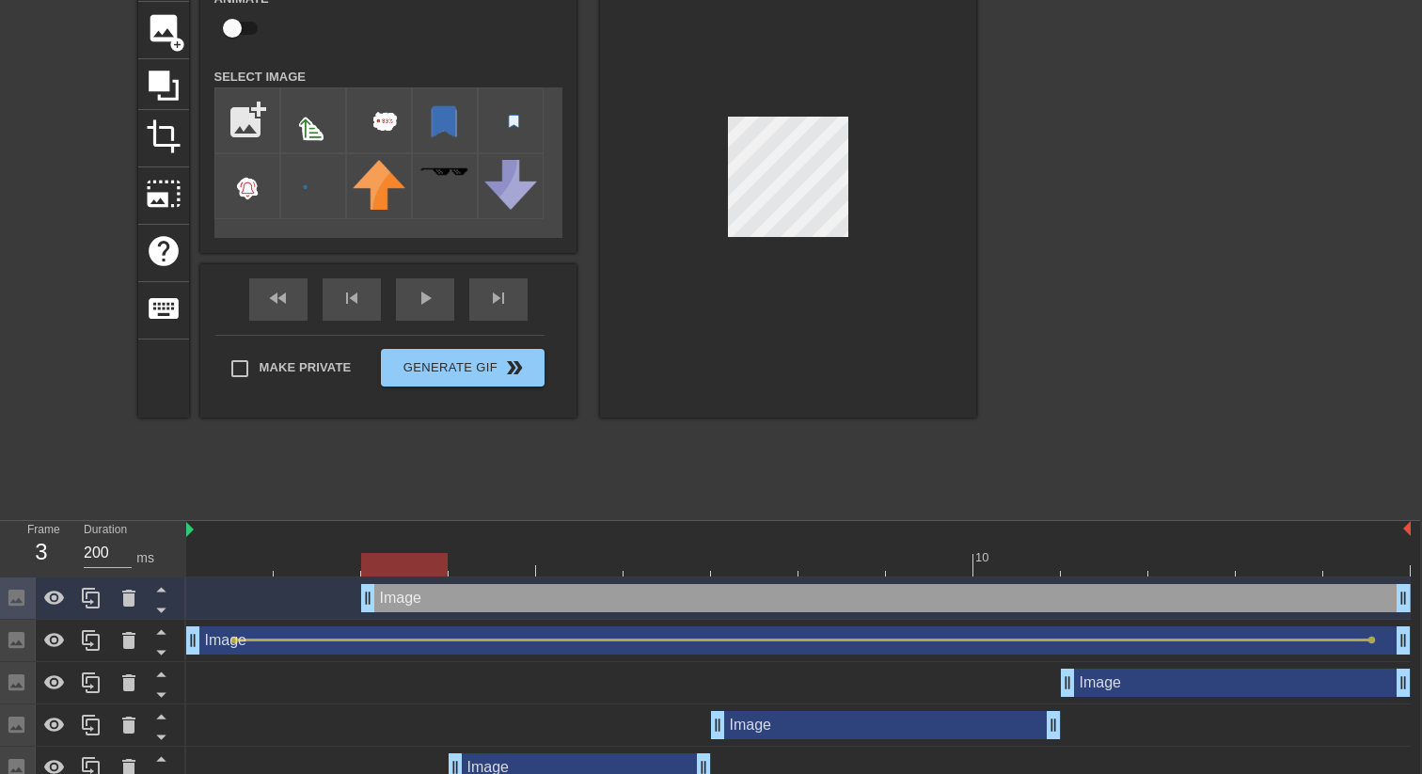
scroll to position [219, 2]
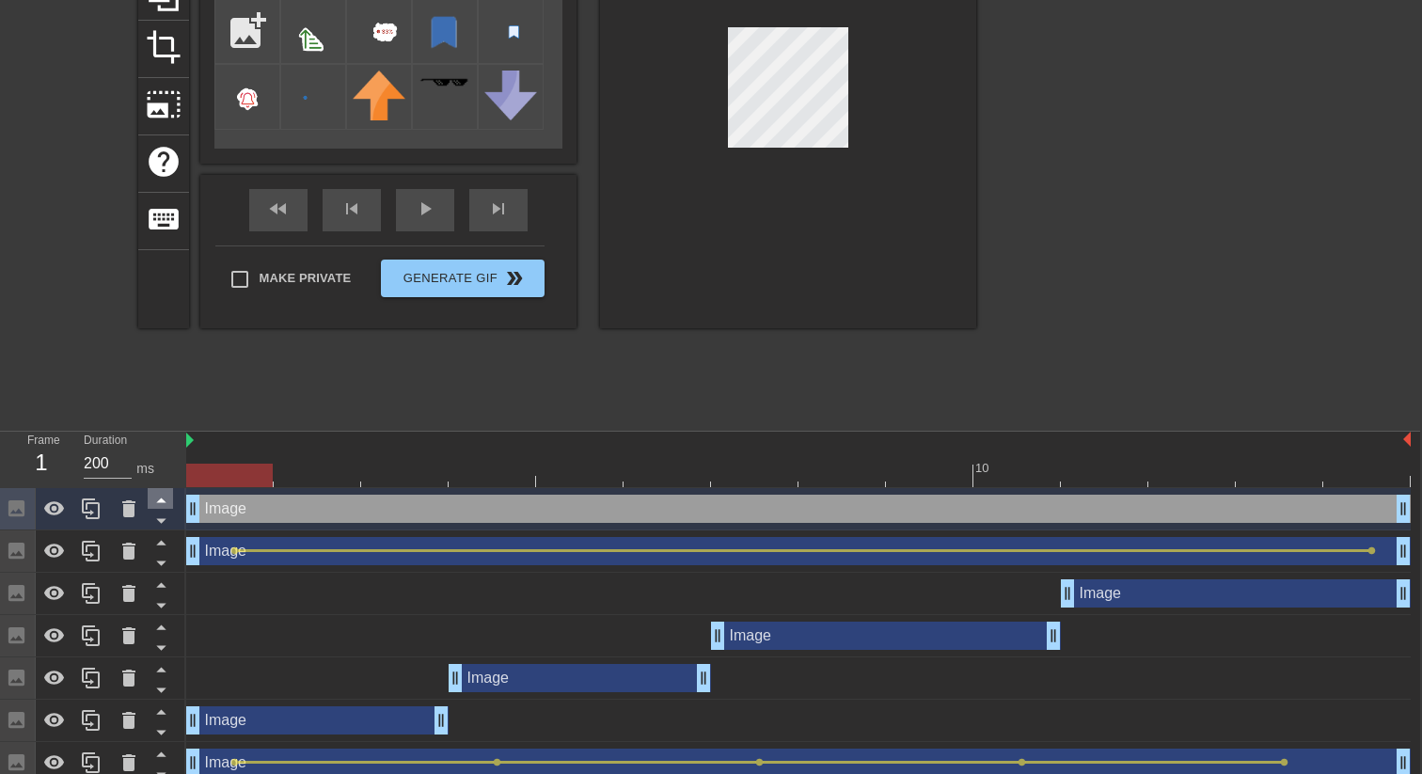
drag, startPoint x: 370, startPoint y: 511, endPoint x: 169, endPoint y: 506, distance: 200.4
click at [169, 506] on div "Frame 1 Duration 200 ms 10 Image drag_handle drag_handle Image drag_handle drag…" at bounding box center [709, 629] width 1422 height 395
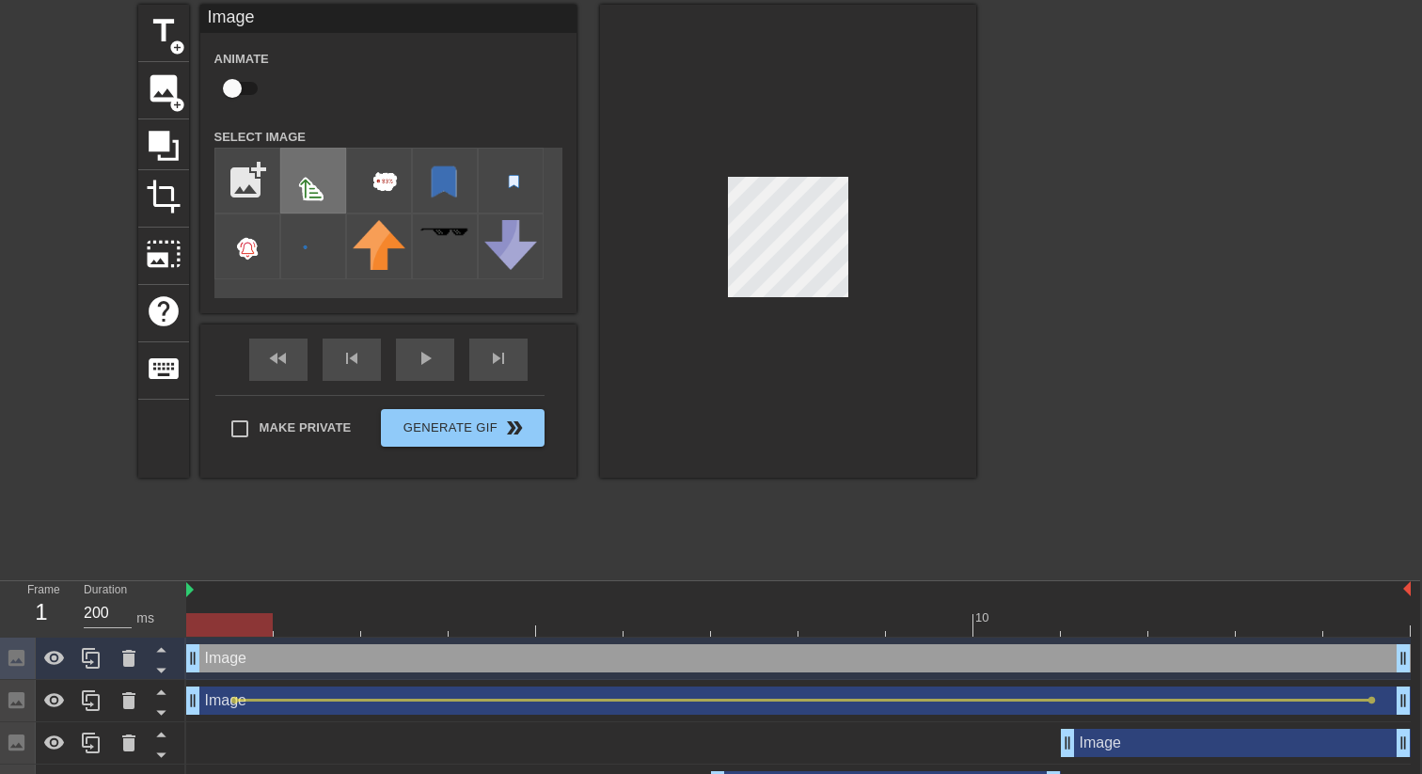
scroll to position [44, 2]
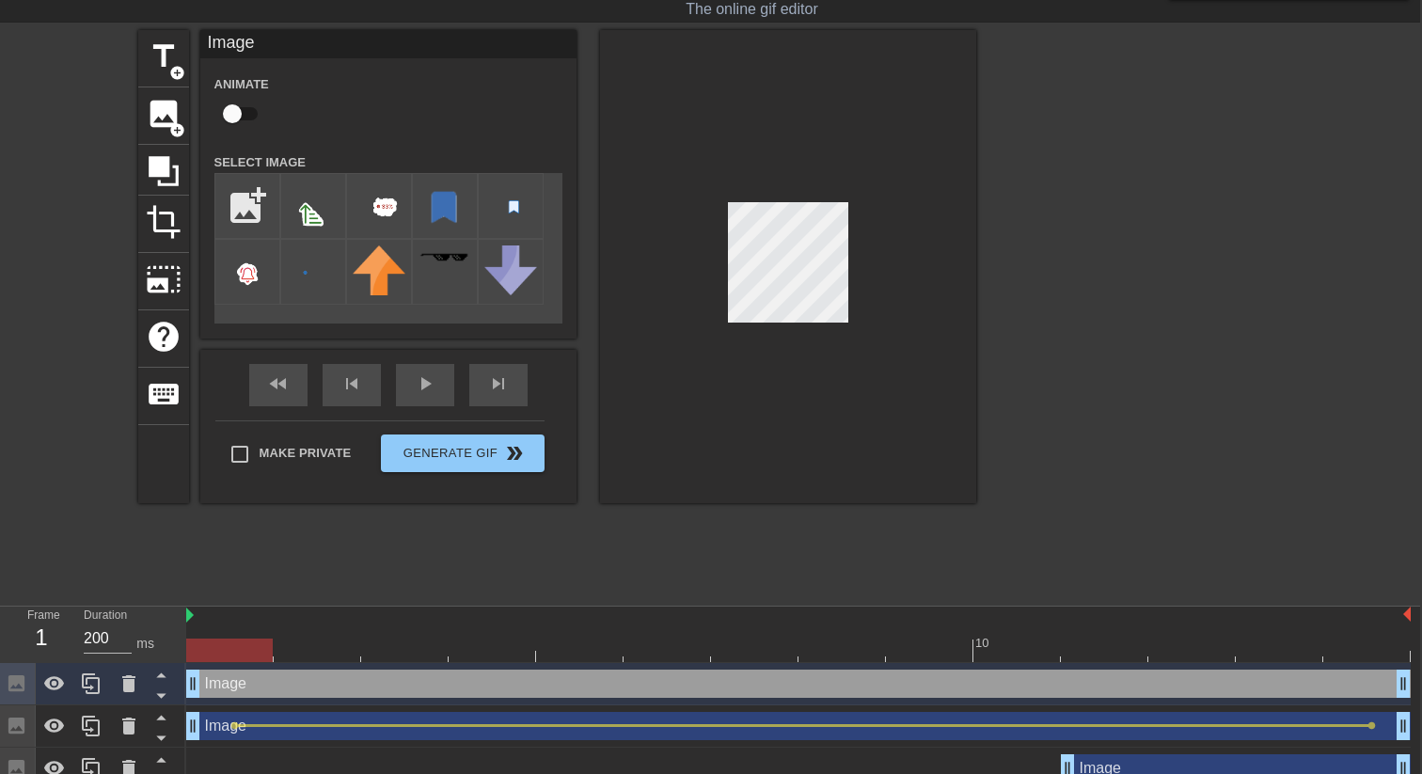
click at [240, 118] on input "checkbox" at bounding box center [232, 114] width 107 height 36
checkbox input "true"
click at [1362, 655] on div at bounding box center [798, 651] width 1224 height 24
click at [747, 144] on div at bounding box center [788, 266] width 376 height 473
click at [233, 684] on span "lens" at bounding box center [234, 683] width 8 height 8
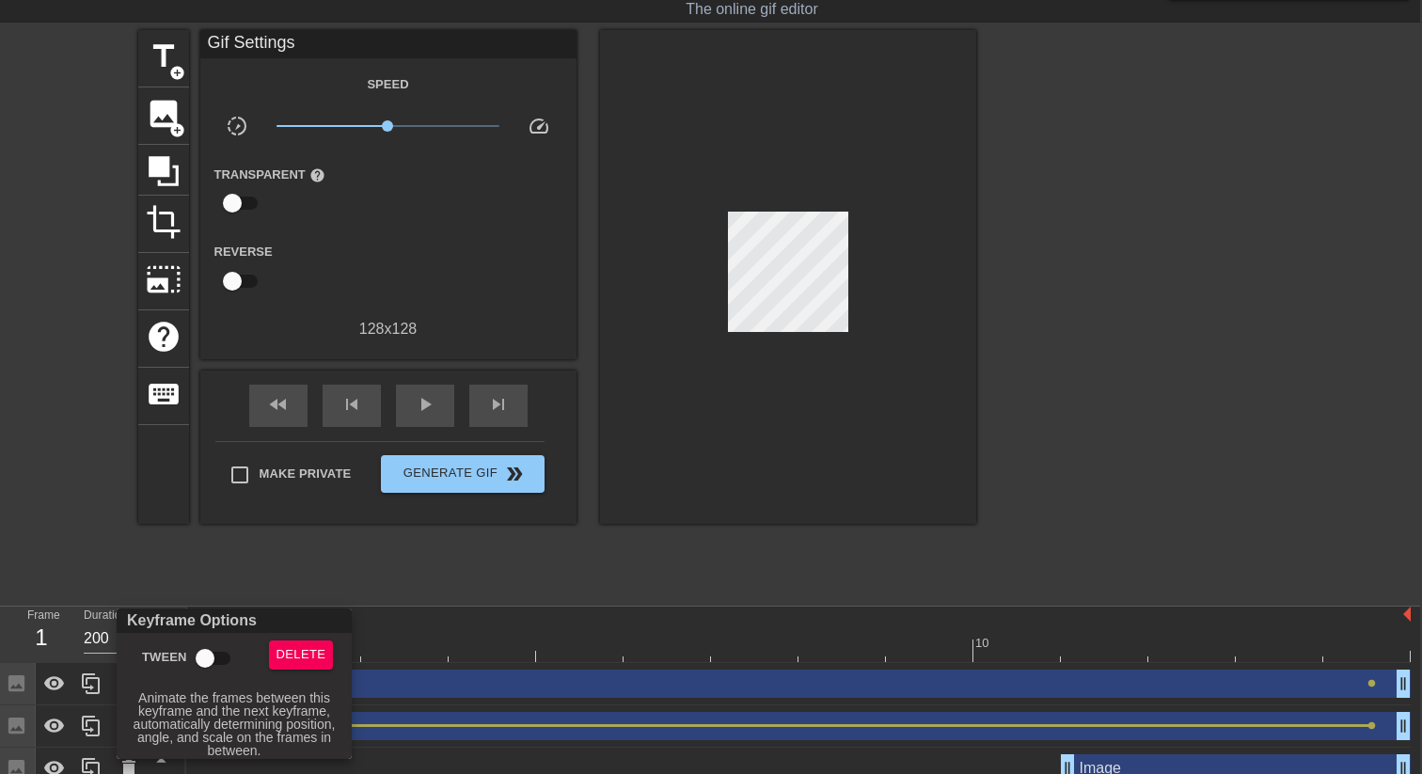
click at [217, 658] on input "Tween" at bounding box center [204, 658] width 107 height 36
checkbox input "true"
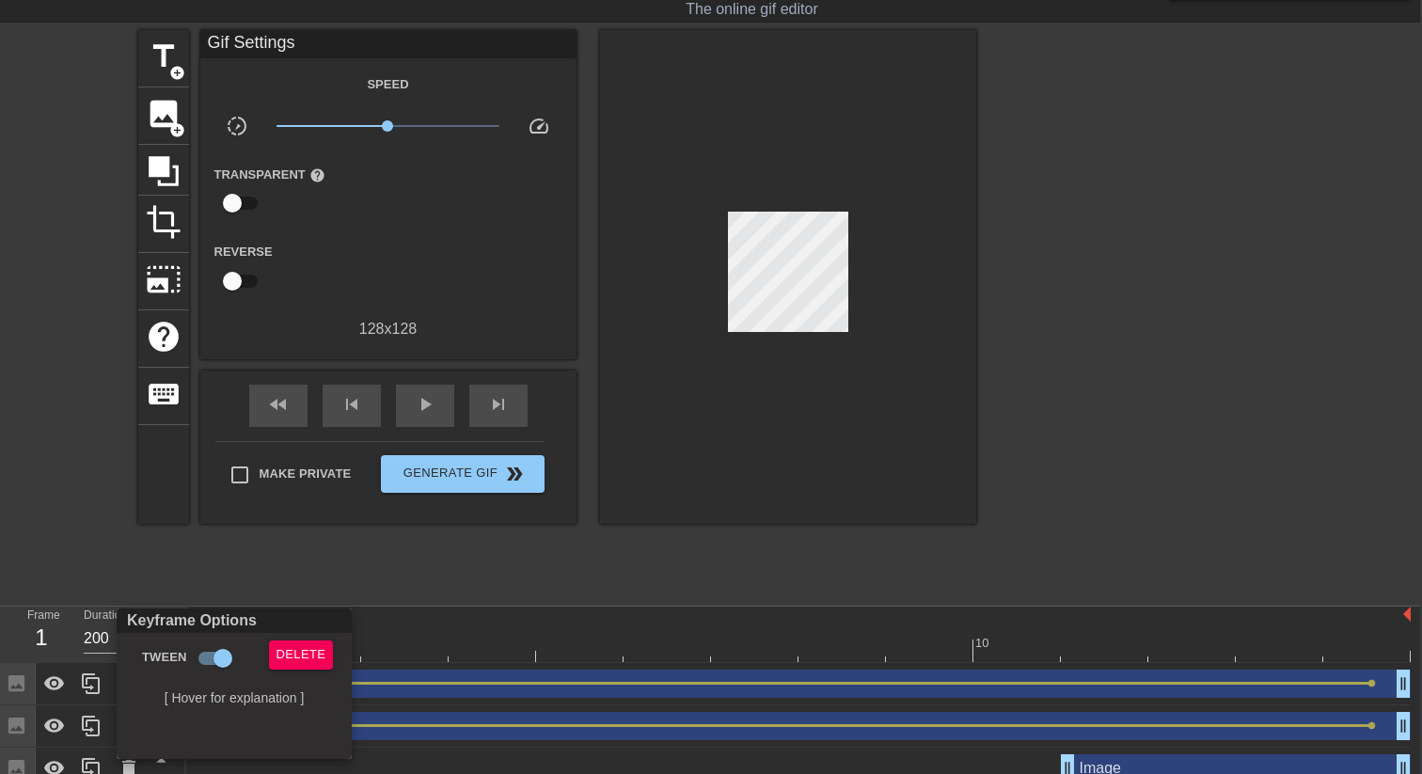
click at [491, 609] on div at bounding box center [711, 387] width 1422 height 774
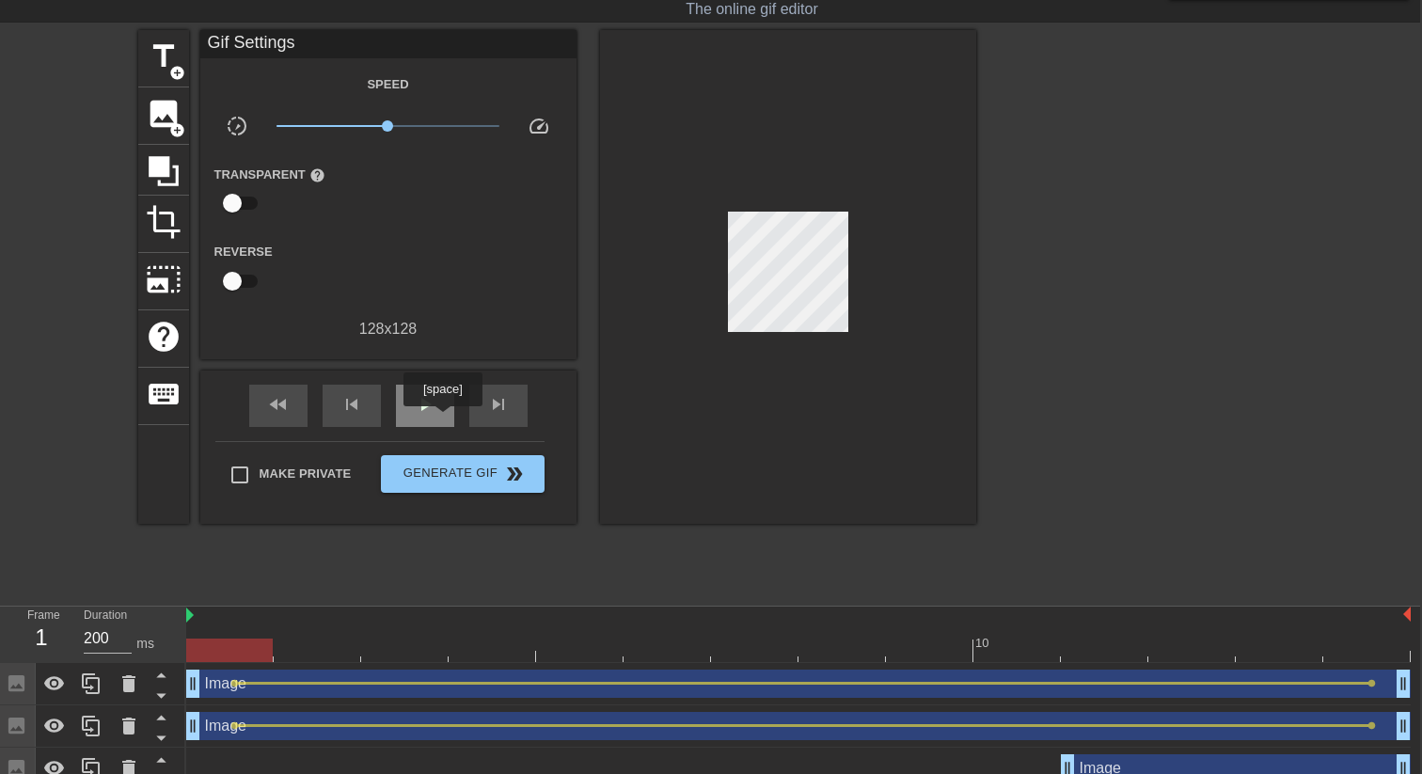
click at [445, 419] on div "play_arrow" at bounding box center [425, 406] width 58 height 42
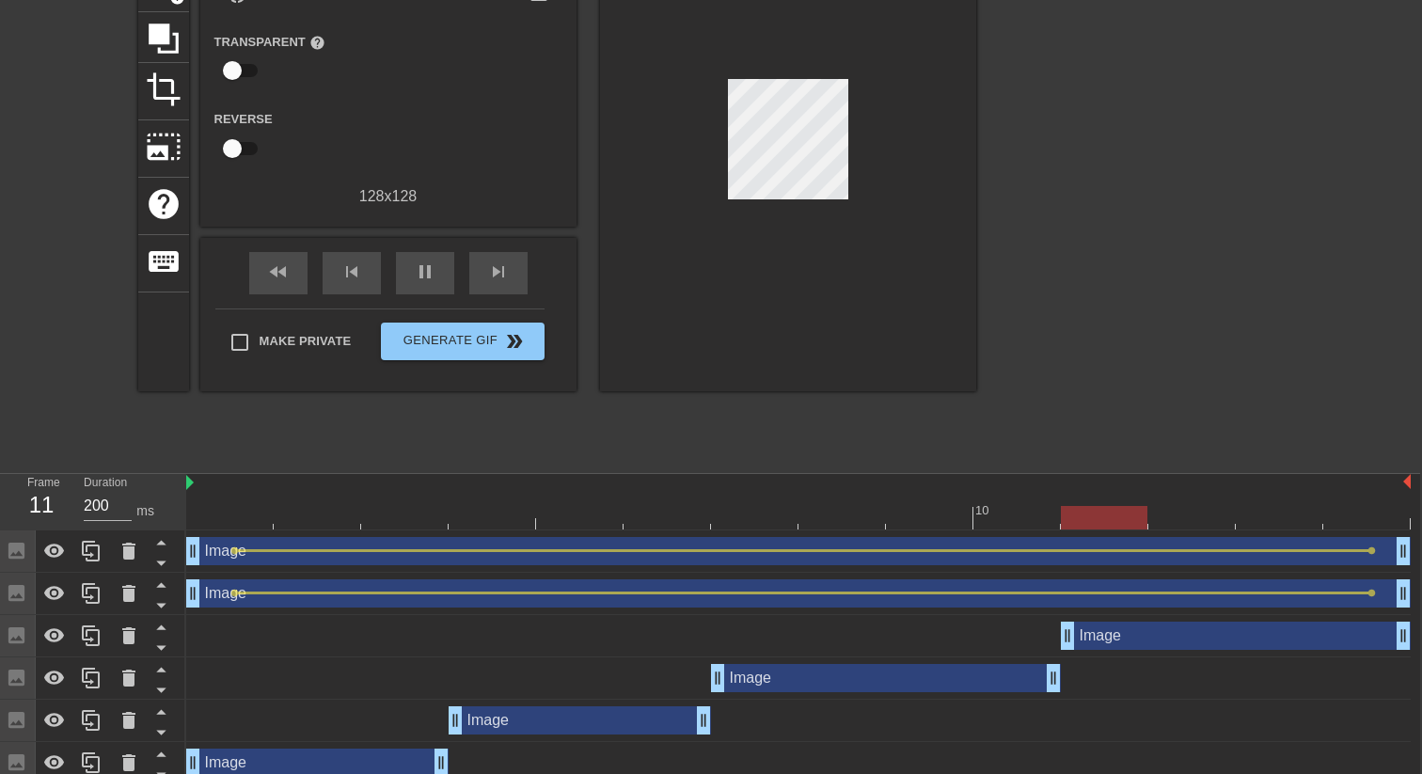
scroll to position [179, 2]
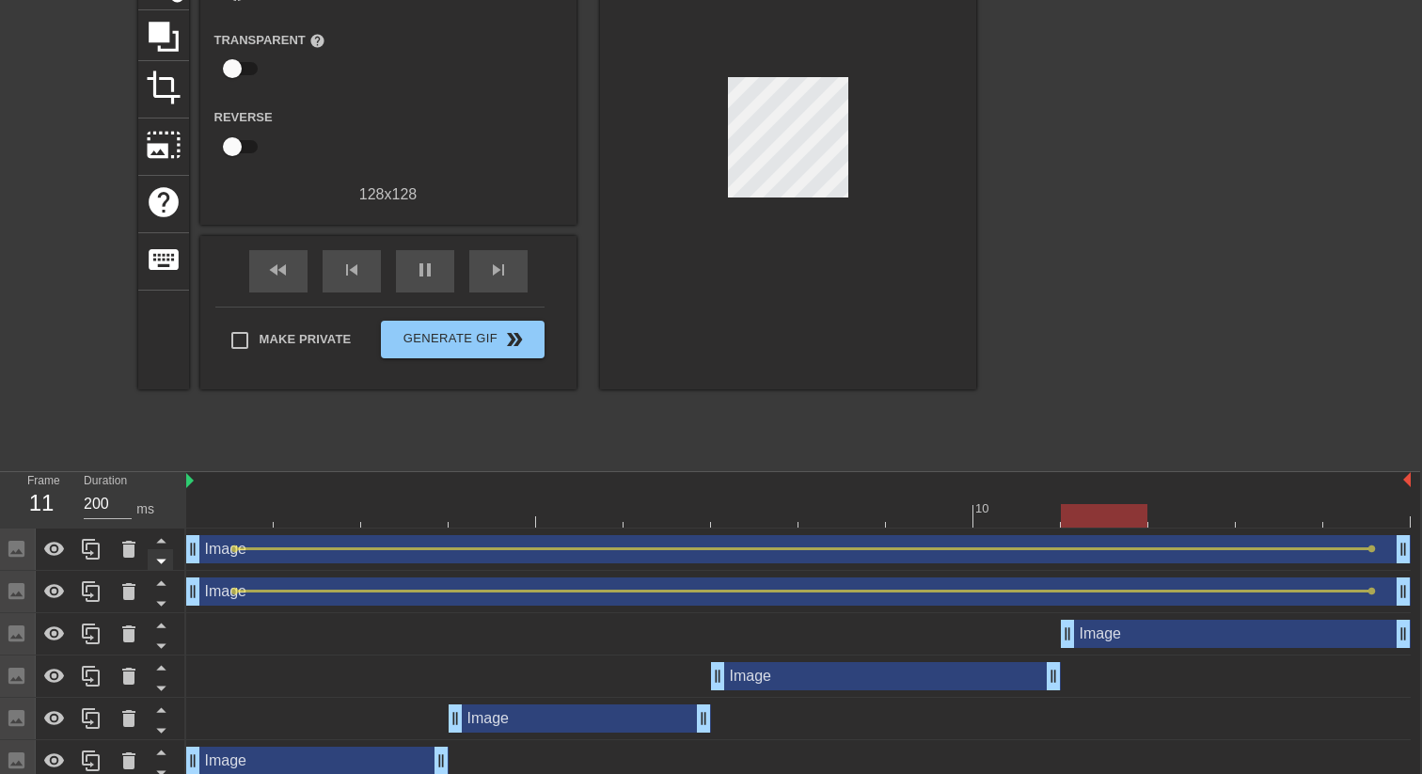
click at [169, 562] on icon at bounding box center [162, 561] width 24 height 24
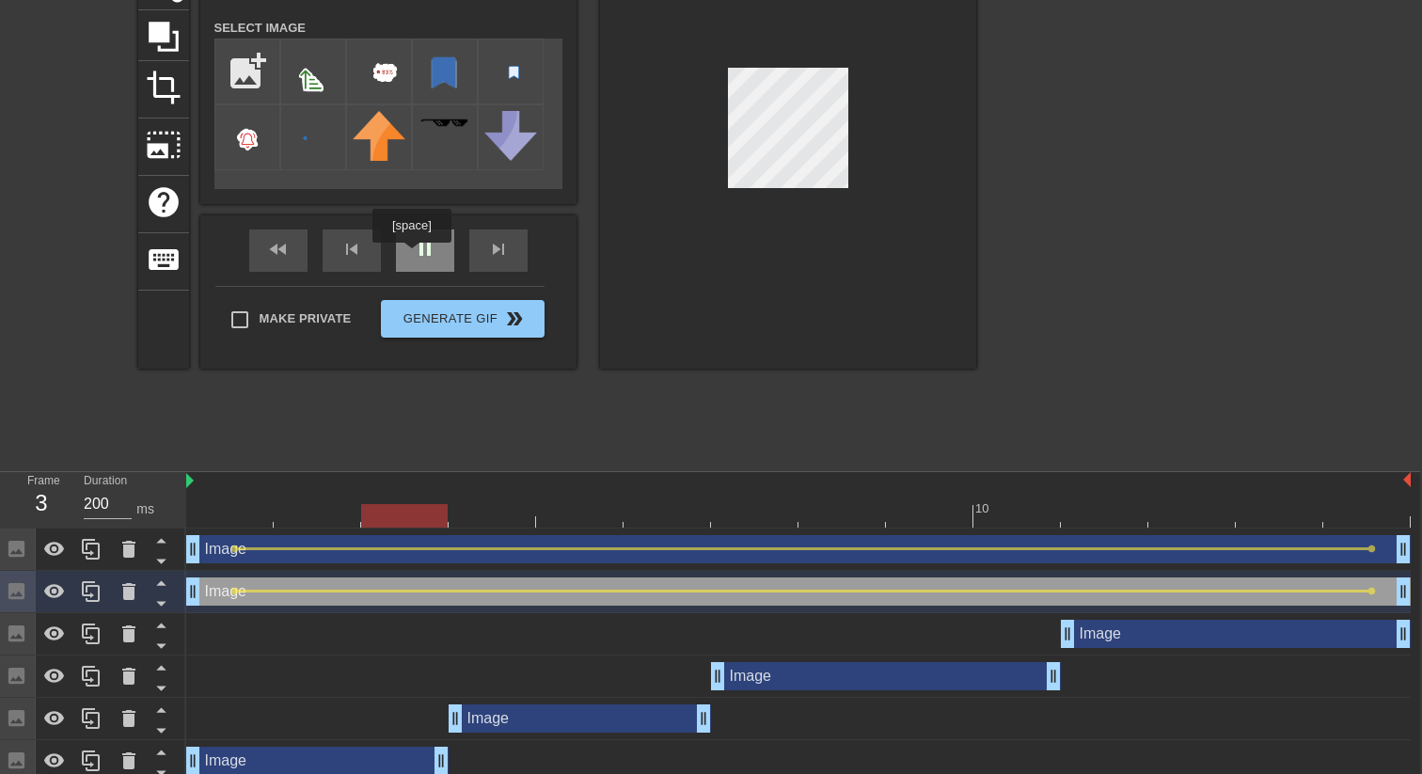
click at [414, 256] on div "pause" at bounding box center [425, 250] width 58 height 42
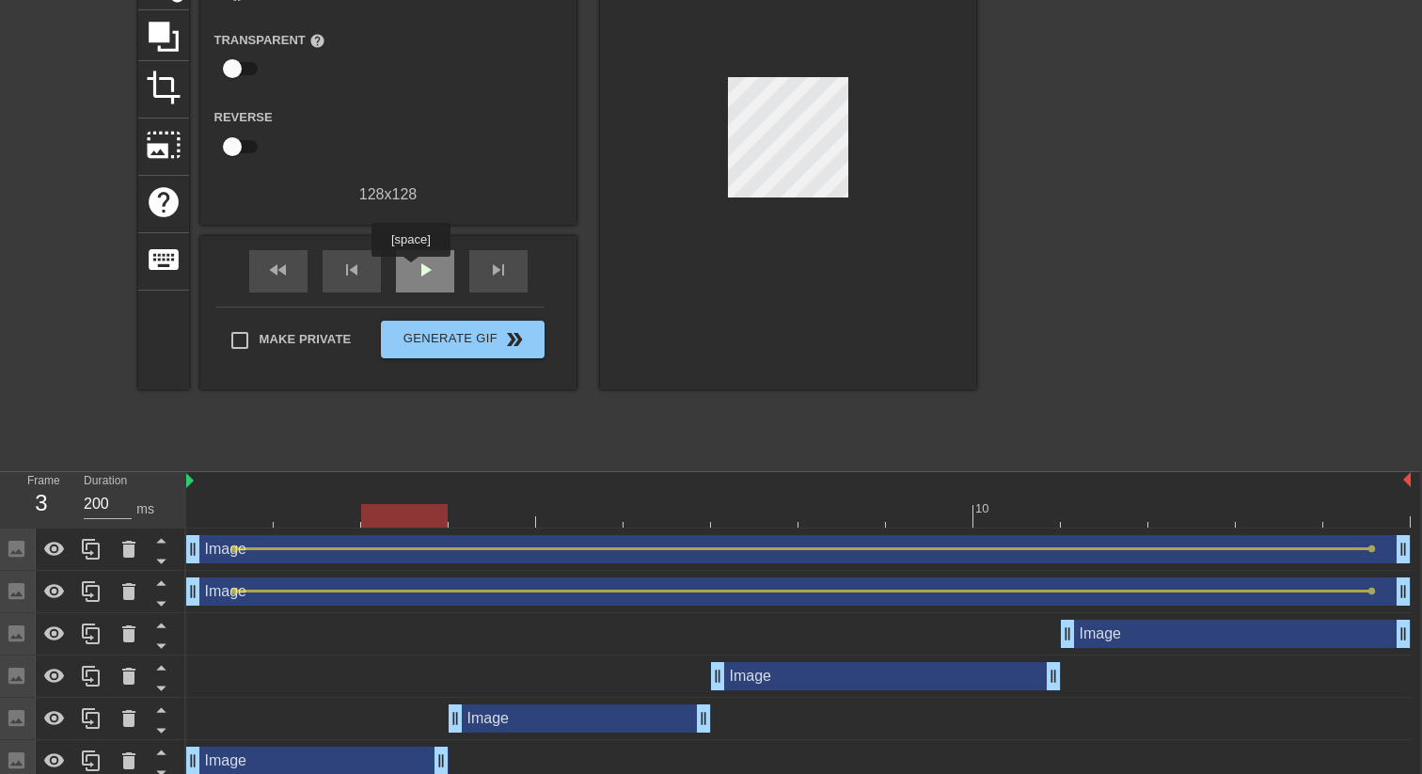
click at [414, 270] on span "play_arrow" at bounding box center [425, 270] width 23 height 23
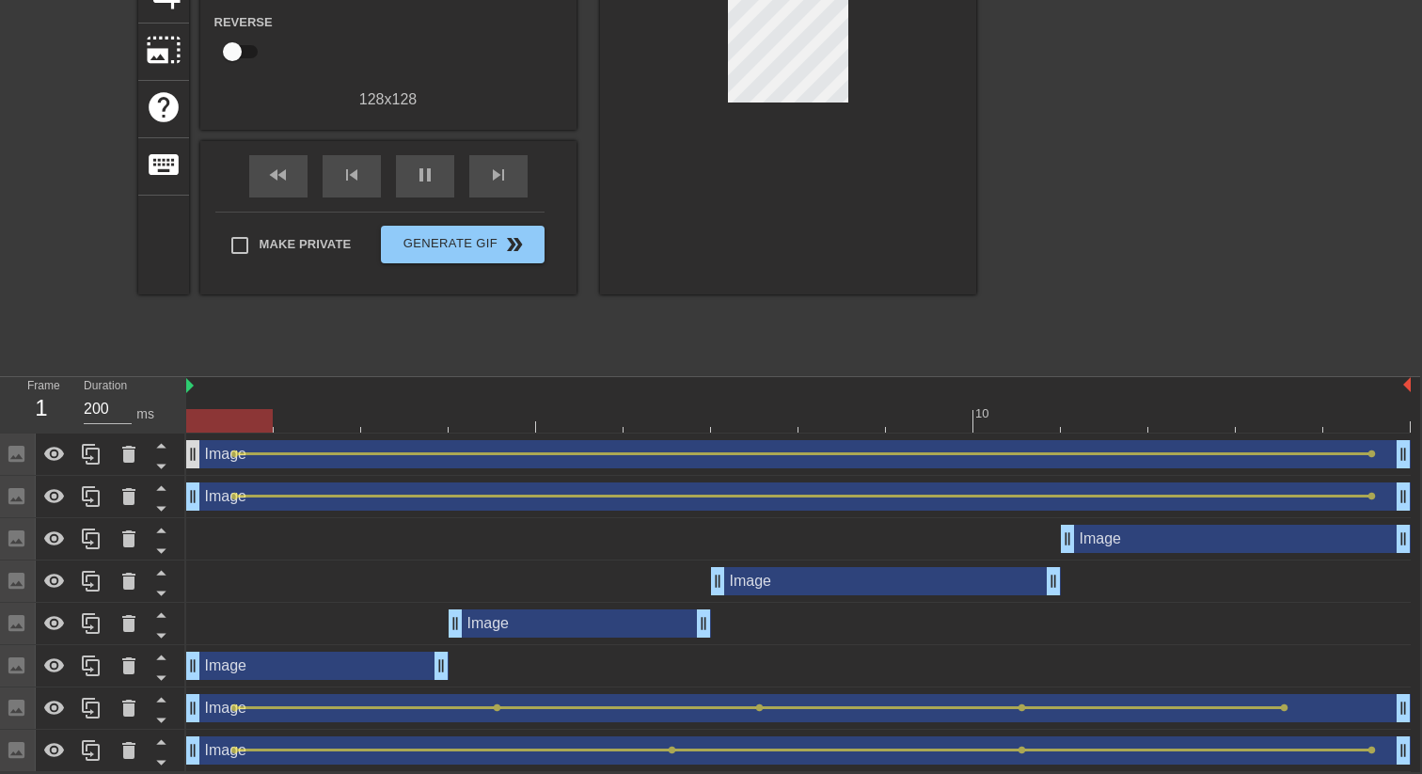
drag, startPoint x: 192, startPoint y: 748, endPoint x: 190, endPoint y: 441, distance: 306.6
click at [190, 441] on div "Image drag_handle drag_handle lens lens Image drag_handle drag_handle lens lens…" at bounding box center [803, 603] width 1234 height 339
click at [158, 741] on icon at bounding box center [162, 742] width 24 height 24
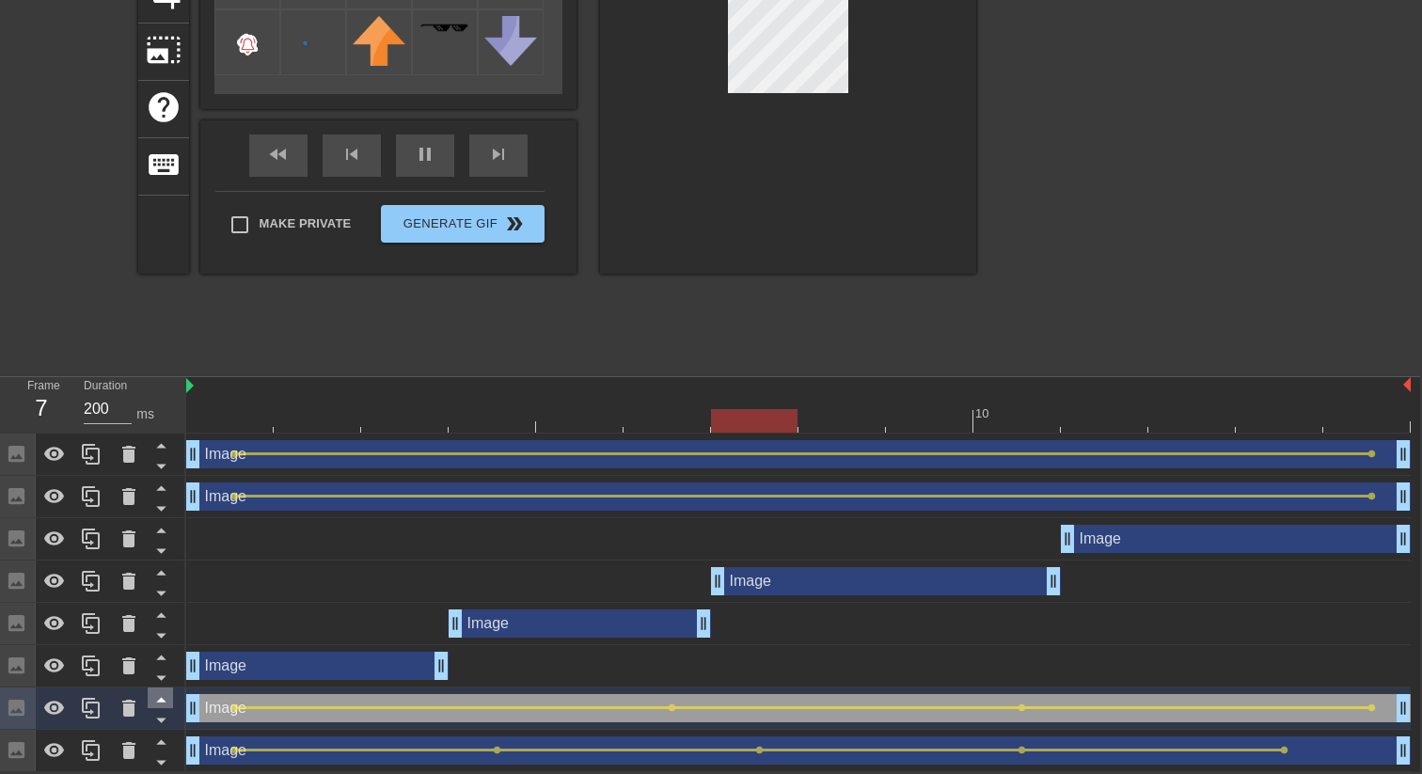
click at [163, 699] on icon at bounding box center [162, 699] width 24 height 24
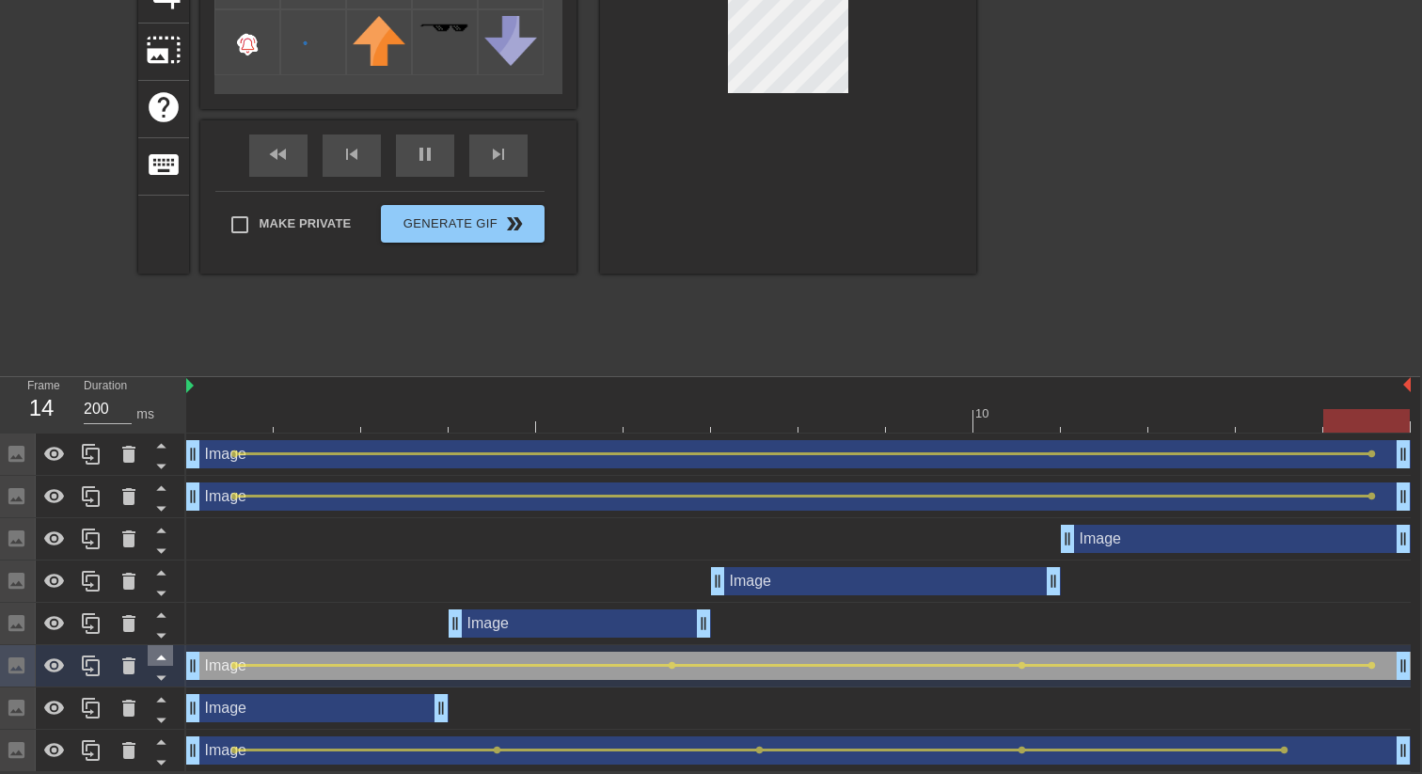
click at [162, 654] on icon at bounding box center [162, 657] width 24 height 24
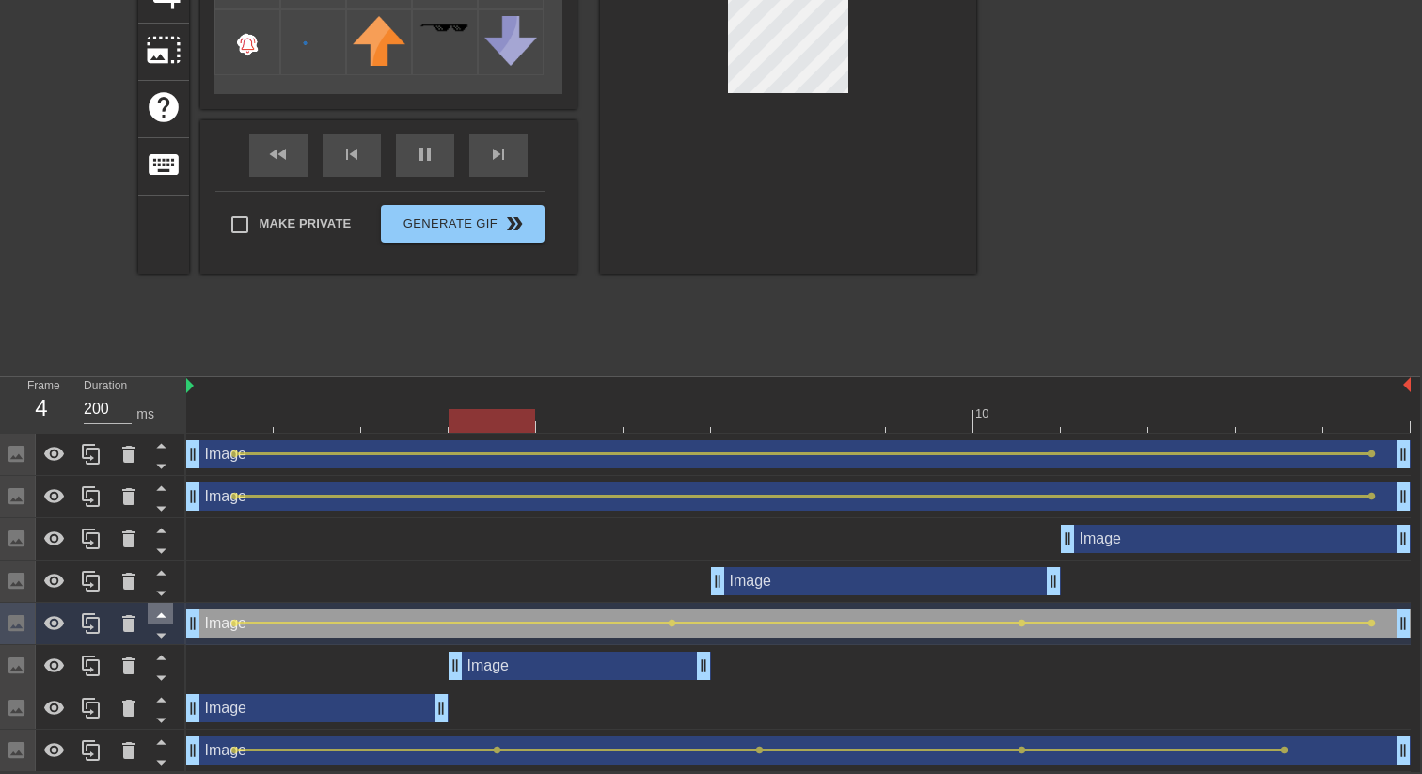
click at [163, 610] on icon at bounding box center [162, 615] width 24 height 24
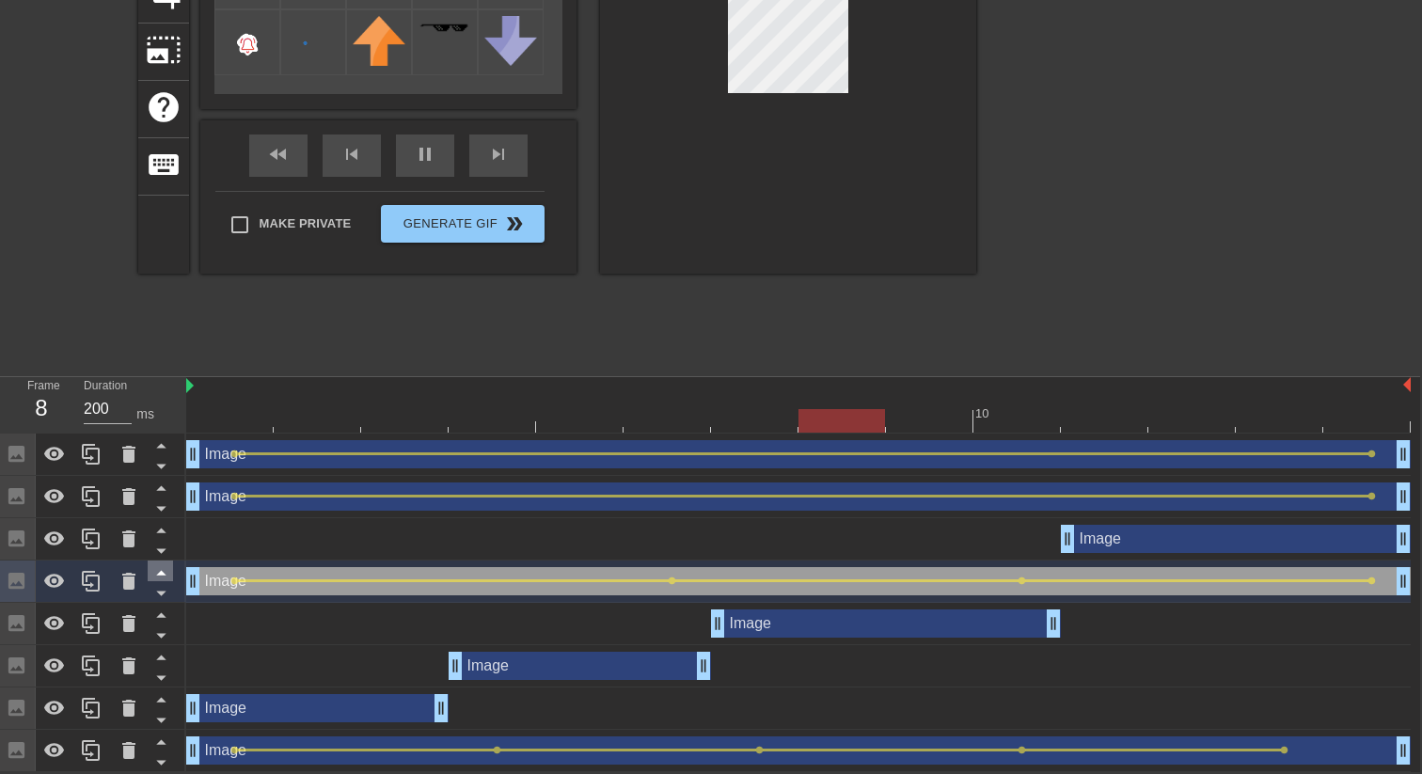
click at [165, 565] on icon at bounding box center [162, 572] width 24 height 24
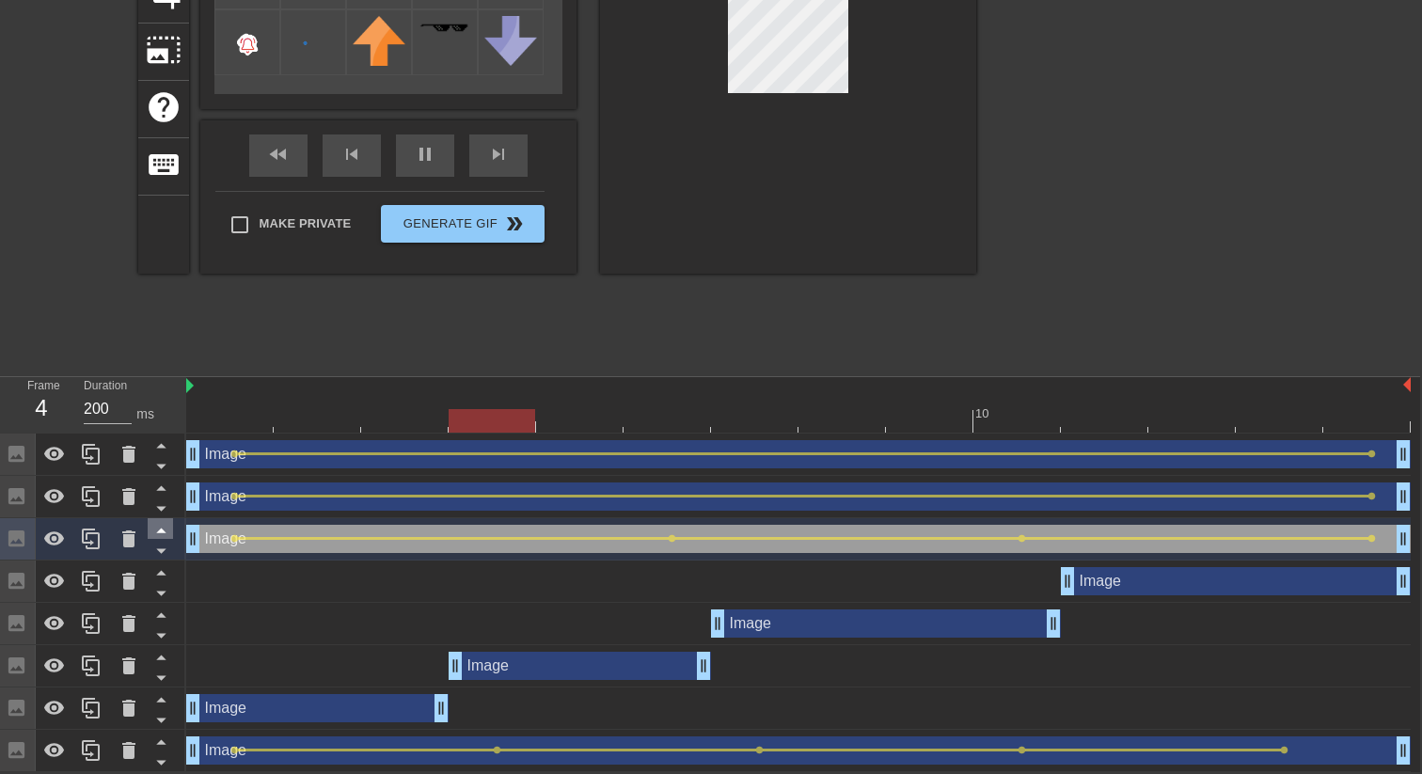
click at [163, 531] on icon at bounding box center [160, 531] width 9 height 5
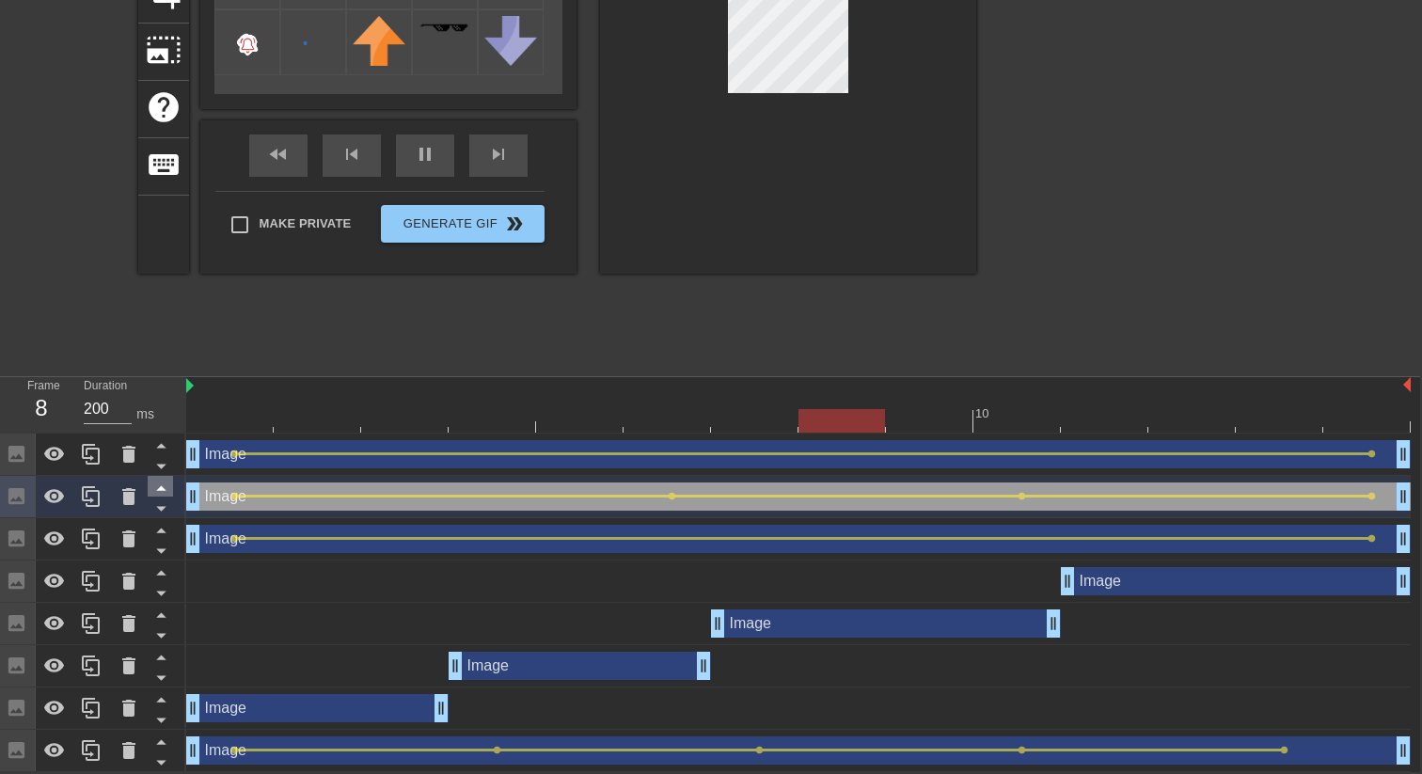
click at [164, 486] on icon at bounding box center [162, 488] width 24 height 24
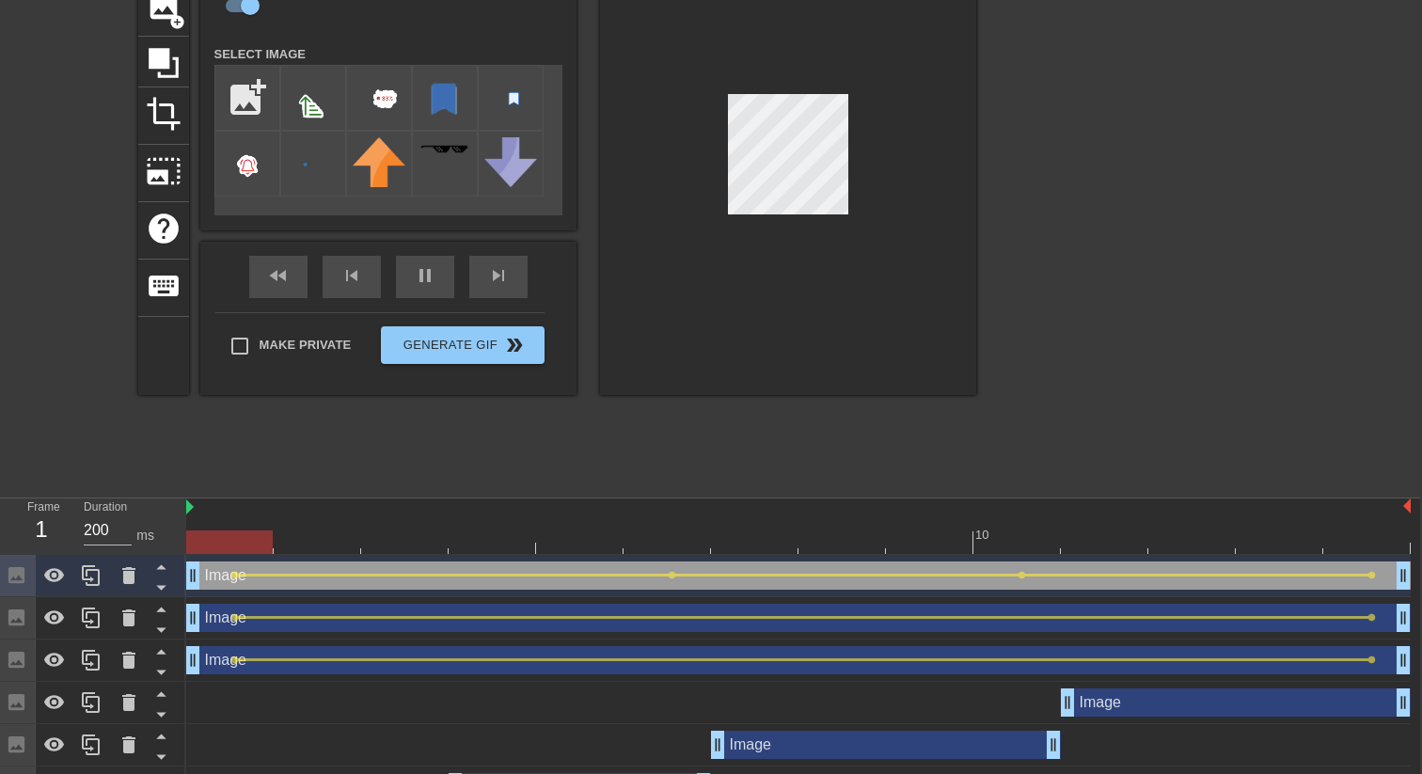
scroll to position [151, 2]
click at [438, 275] on div "fast_rewind skip_previous pause skip_next" at bounding box center [388, 278] width 307 height 71
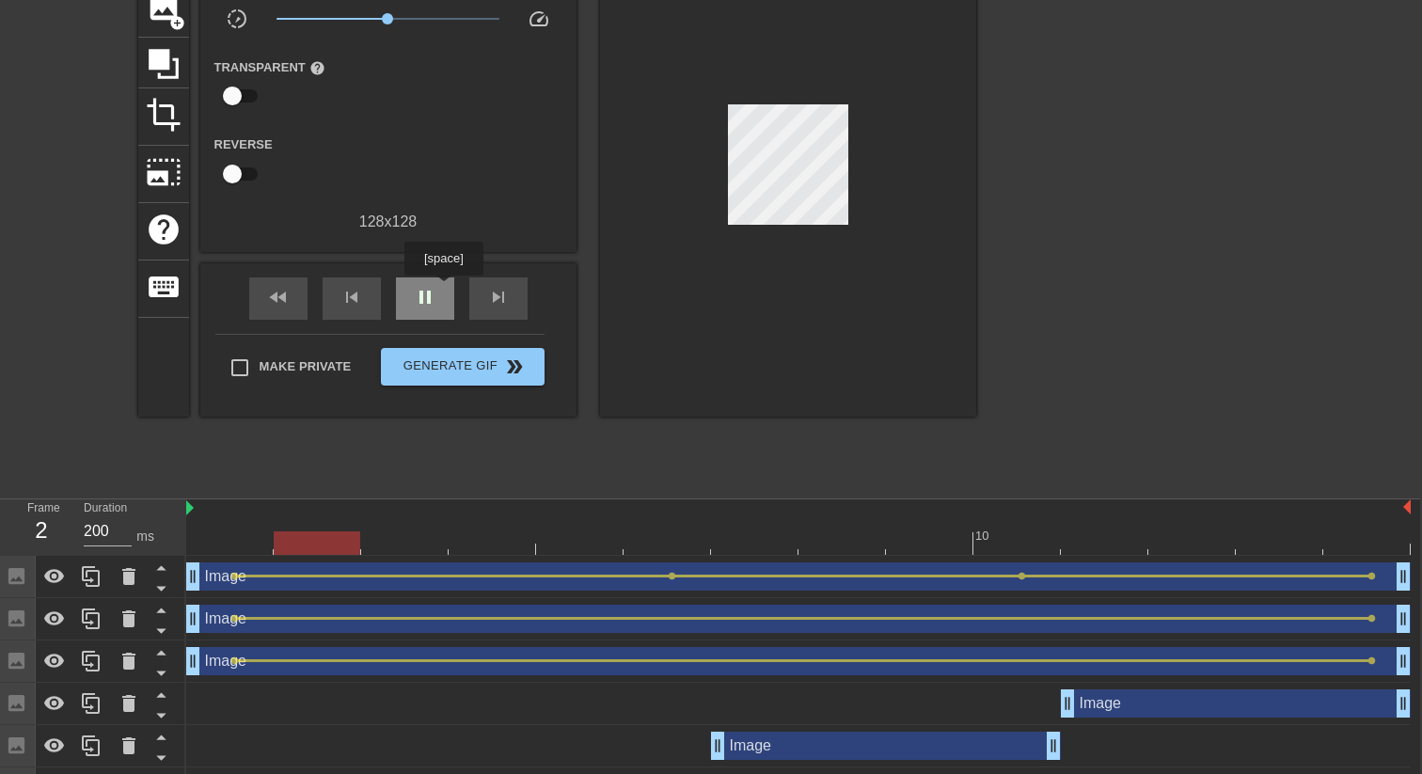
click at [446, 289] on div "pause" at bounding box center [425, 298] width 58 height 42
click at [1365, 544] on div at bounding box center [798, 543] width 1224 height 24
click at [240, 544] on div at bounding box center [798, 543] width 1224 height 24
click at [1360, 540] on div at bounding box center [798, 543] width 1224 height 24
click at [1207, 547] on div at bounding box center [798, 543] width 1224 height 24
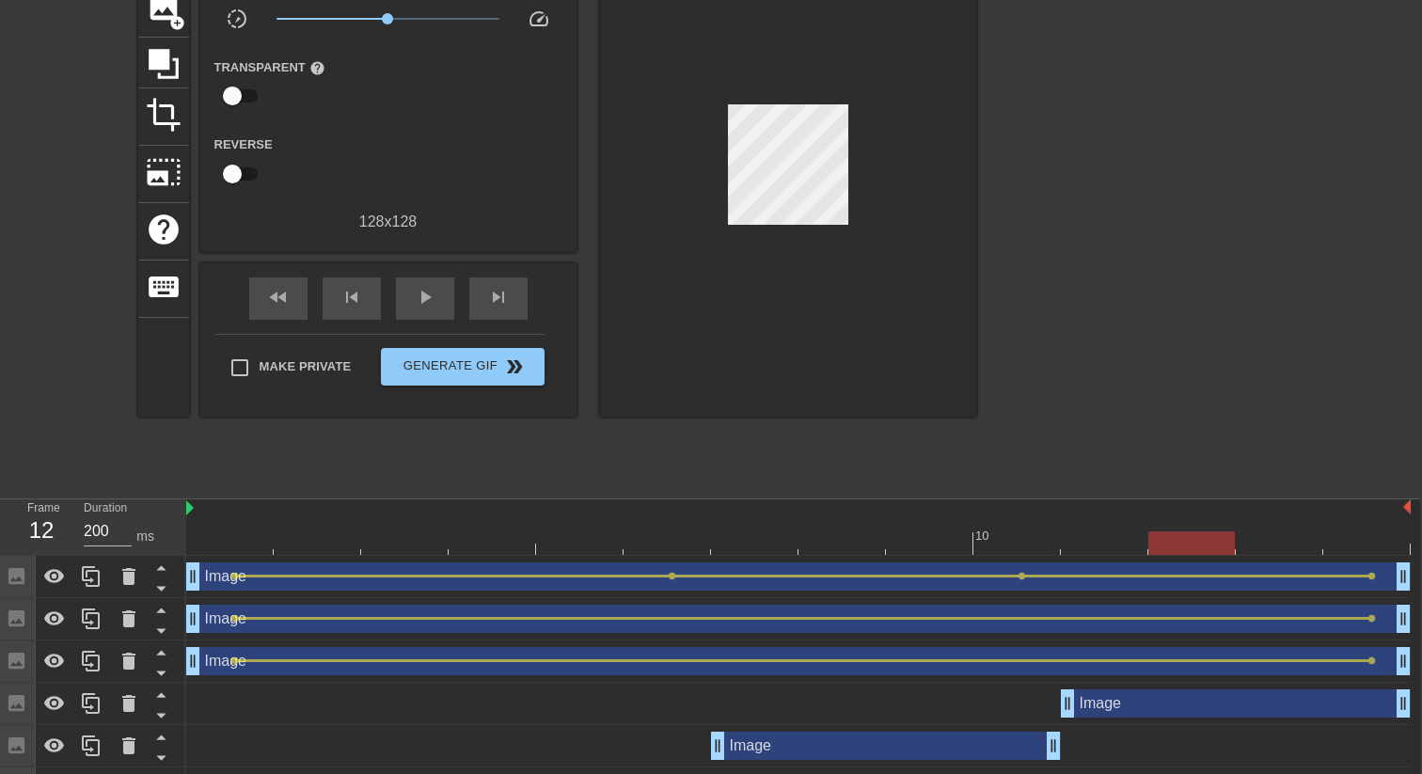
click at [245, 541] on div at bounding box center [798, 543] width 1224 height 24
drag, startPoint x: 671, startPoint y: 574, endPoint x: 525, endPoint y: 576, distance: 146.7
click at [525, 576] on div "Image drag_handle drag_handle lens lens lens lens" at bounding box center [798, 576] width 1224 height 28
click at [672, 543] on div at bounding box center [798, 543] width 1224 height 24
click at [1377, 541] on div at bounding box center [798, 543] width 1224 height 24
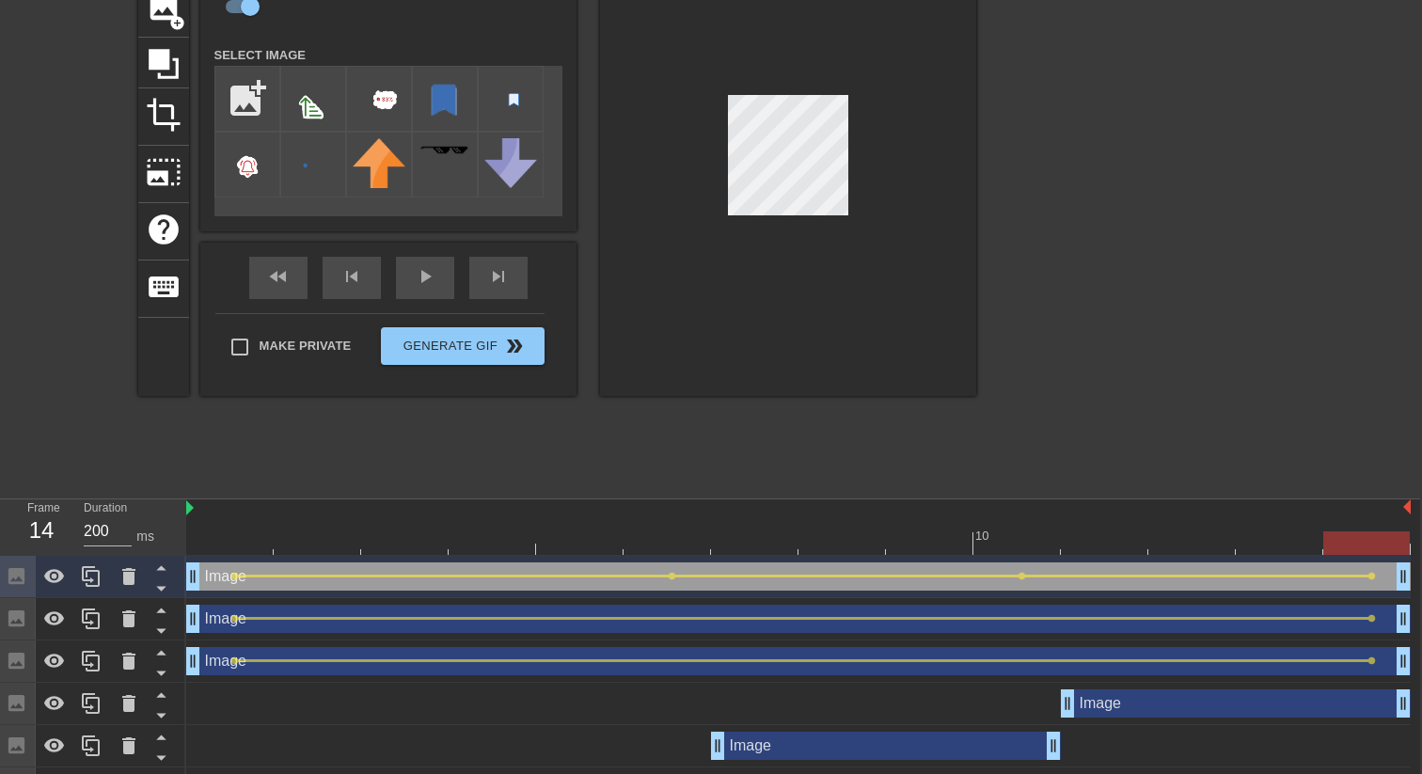
click at [1028, 536] on div at bounding box center [798, 543] width 1224 height 24
click at [670, 547] on div at bounding box center [798, 543] width 1224 height 24
click at [418, 278] on div "play_arrow" at bounding box center [425, 278] width 58 height 42
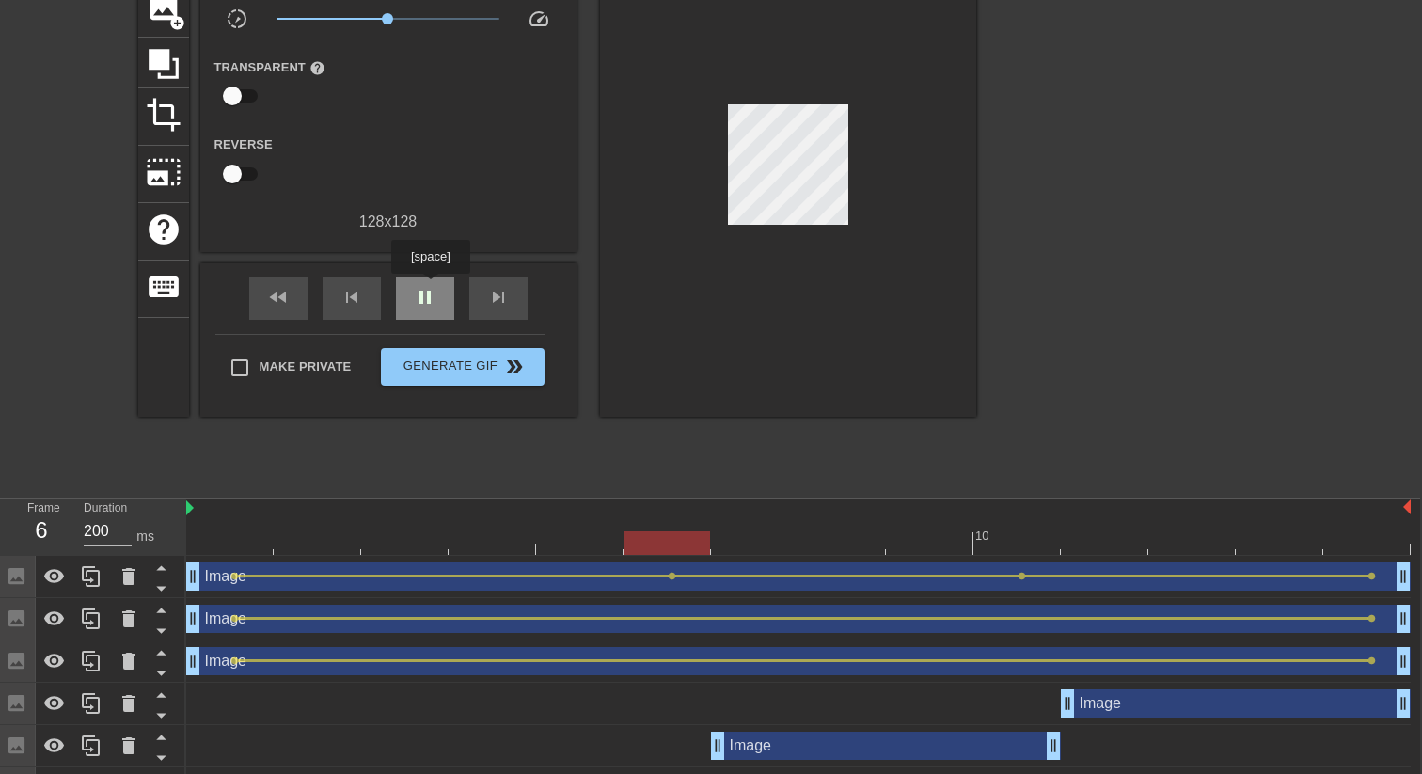
click at [432, 287] on span "pause" at bounding box center [425, 297] width 23 height 23
click at [475, 550] on div at bounding box center [798, 543] width 1224 height 24
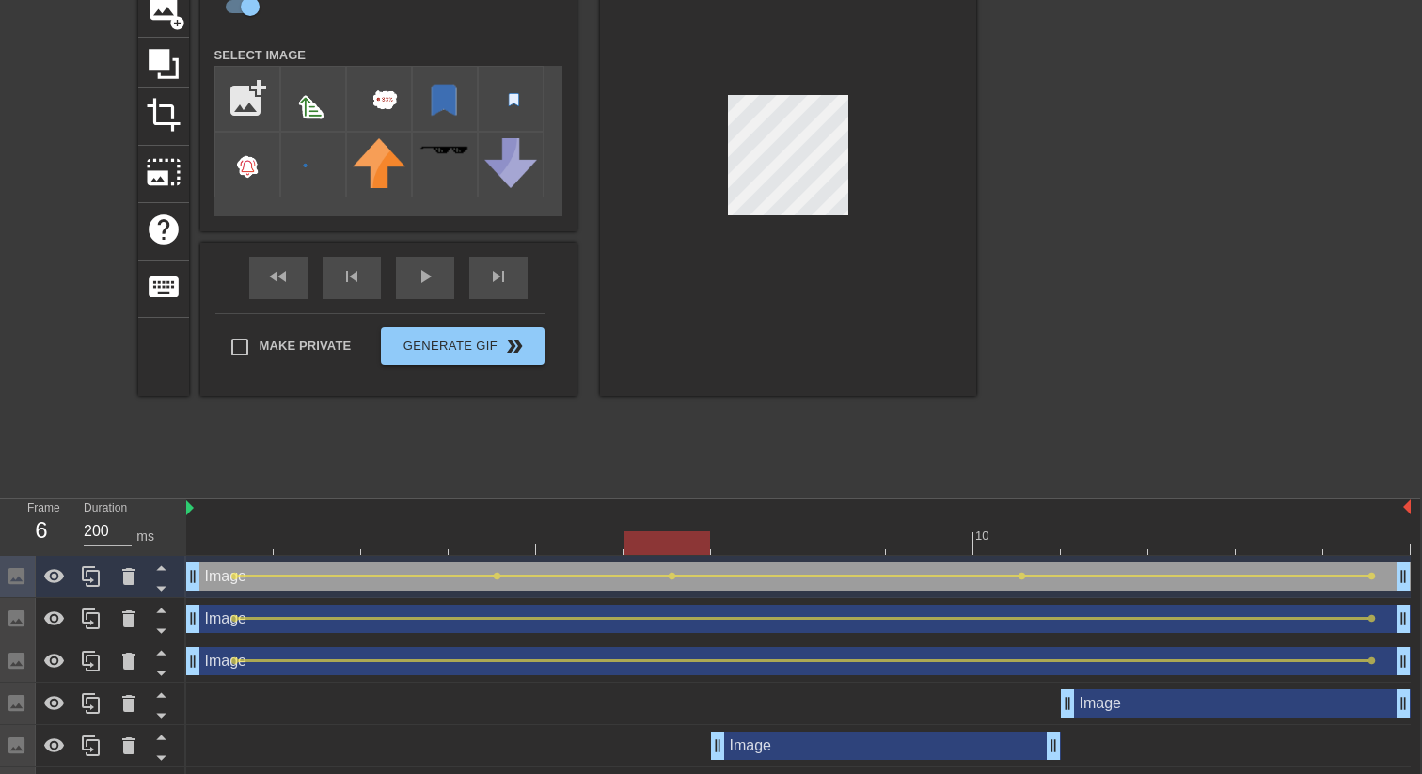
click at [668, 545] on div at bounding box center [798, 543] width 1224 height 24
click at [498, 551] on div at bounding box center [798, 543] width 1224 height 24
click at [670, 554] on div at bounding box center [798, 543] width 1224 height 24
click at [1032, 546] on div at bounding box center [798, 543] width 1224 height 24
click at [434, 264] on div "fast_rewind skip_previous play_arrow skip_next" at bounding box center [388, 278] width 307 height 71
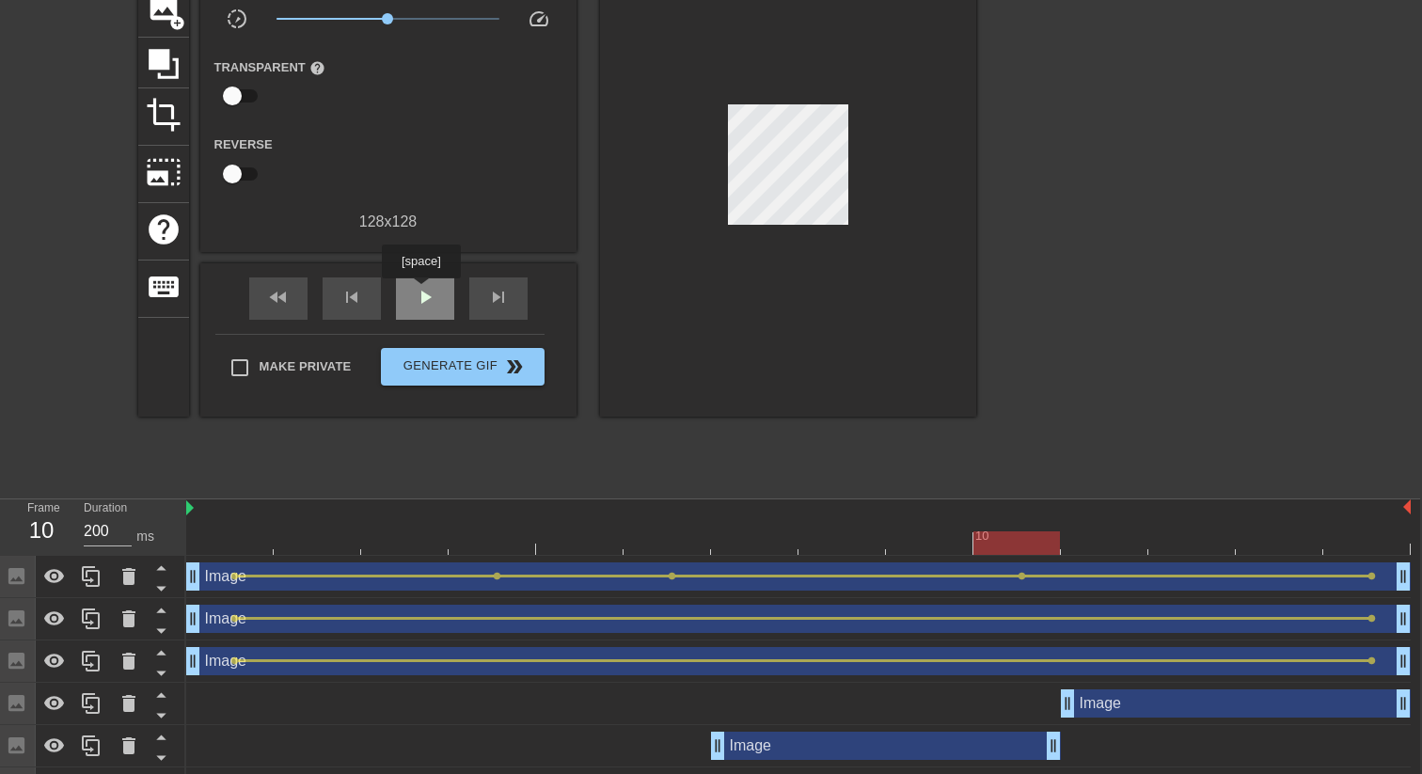
click at [423, 292] on span "play_arrow" at bounding box center [425, 297] width 23 height 23
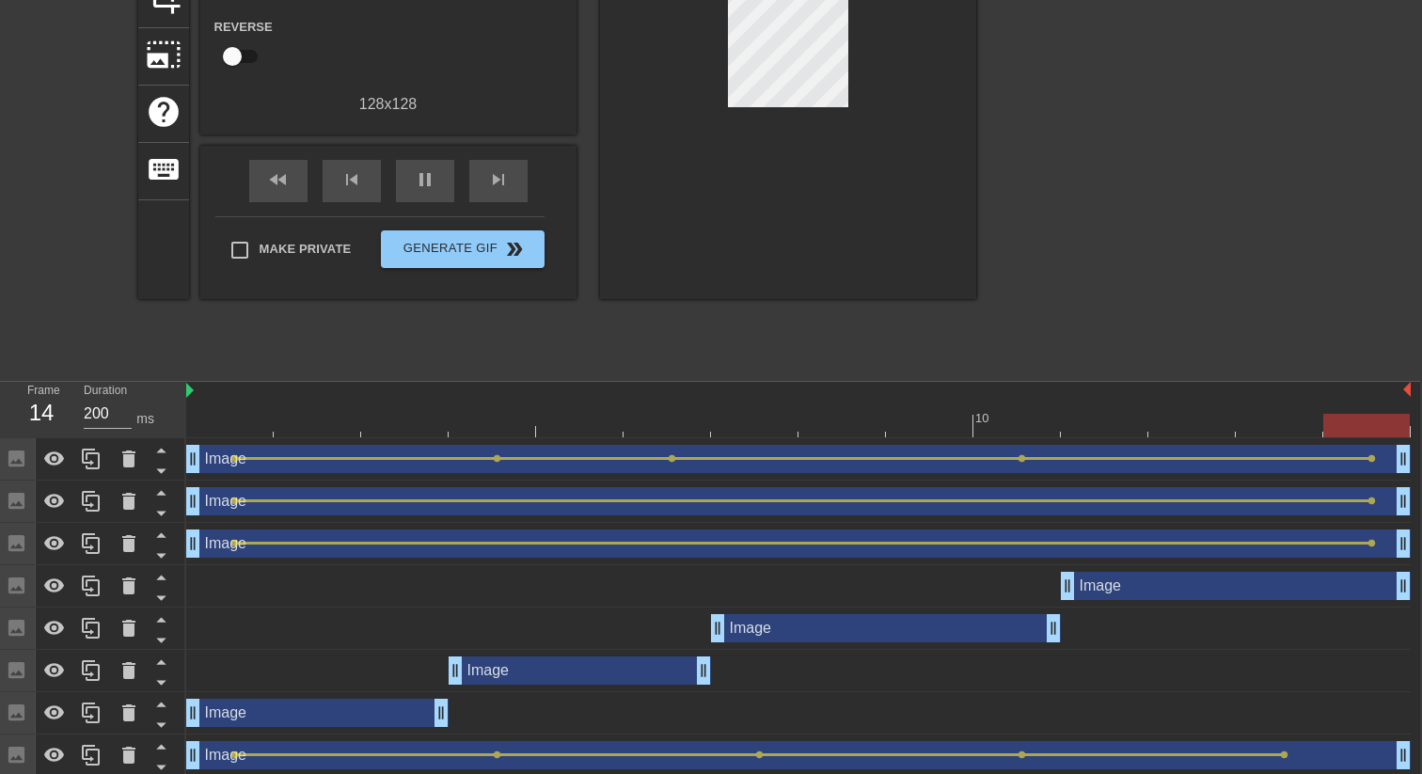
scroll to position [275, 2]
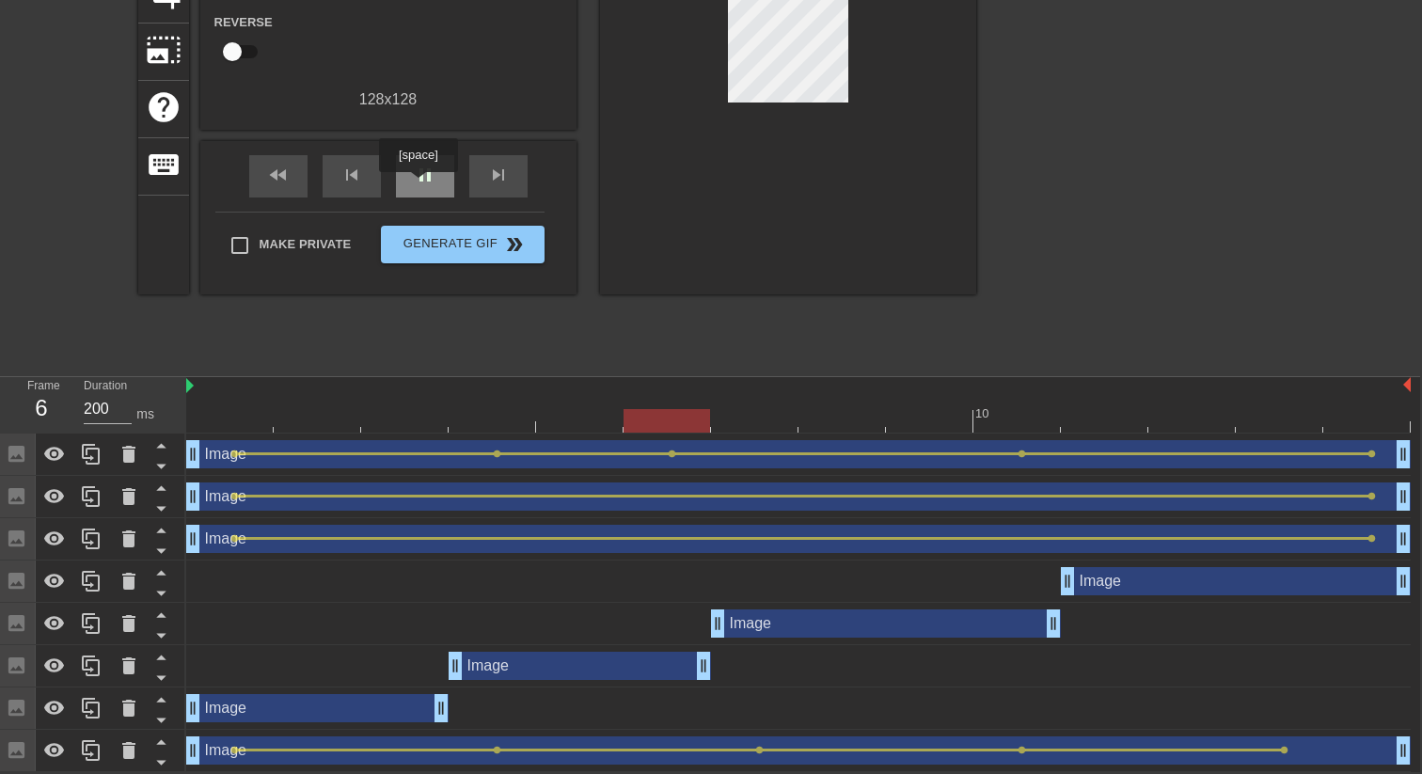
click at [420, 185] on div "pause" at bounding box center [425, 176] width 58 height 42
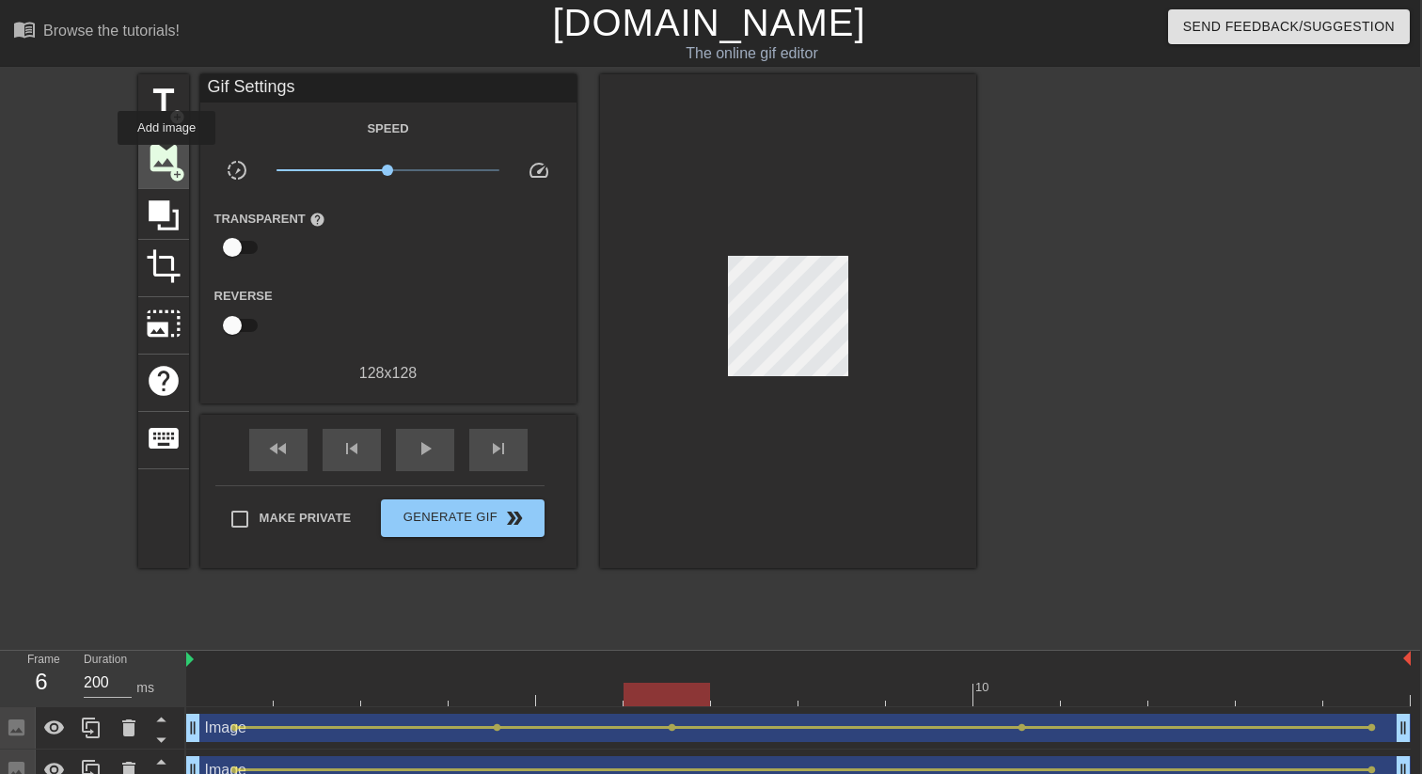
click at [167, 158] on span "image" at bounding box center [164, 158] width 36 height 36
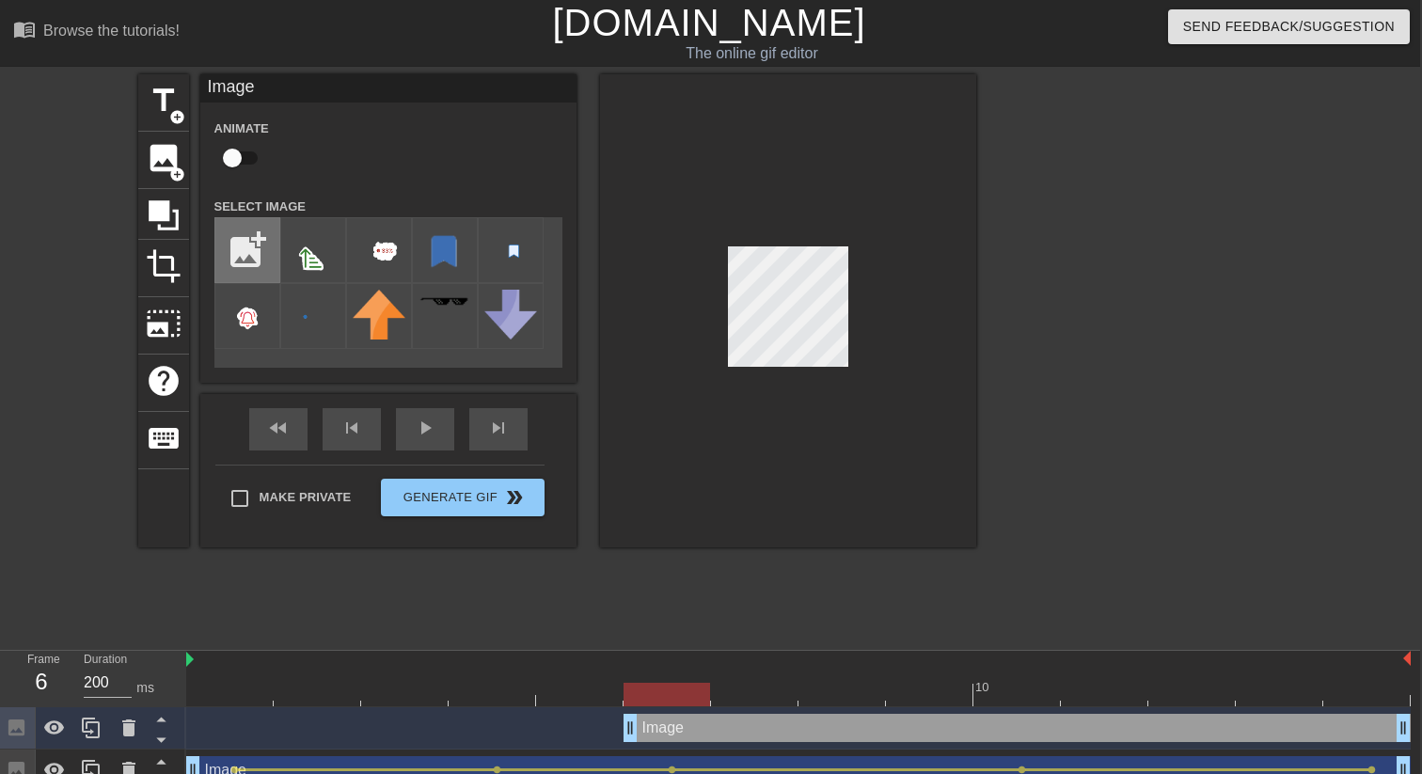
click at [229, 233] on input "file" at bounding box center [247, 250] width 64 height 64
type input "C:\fakepath\urgent.png"
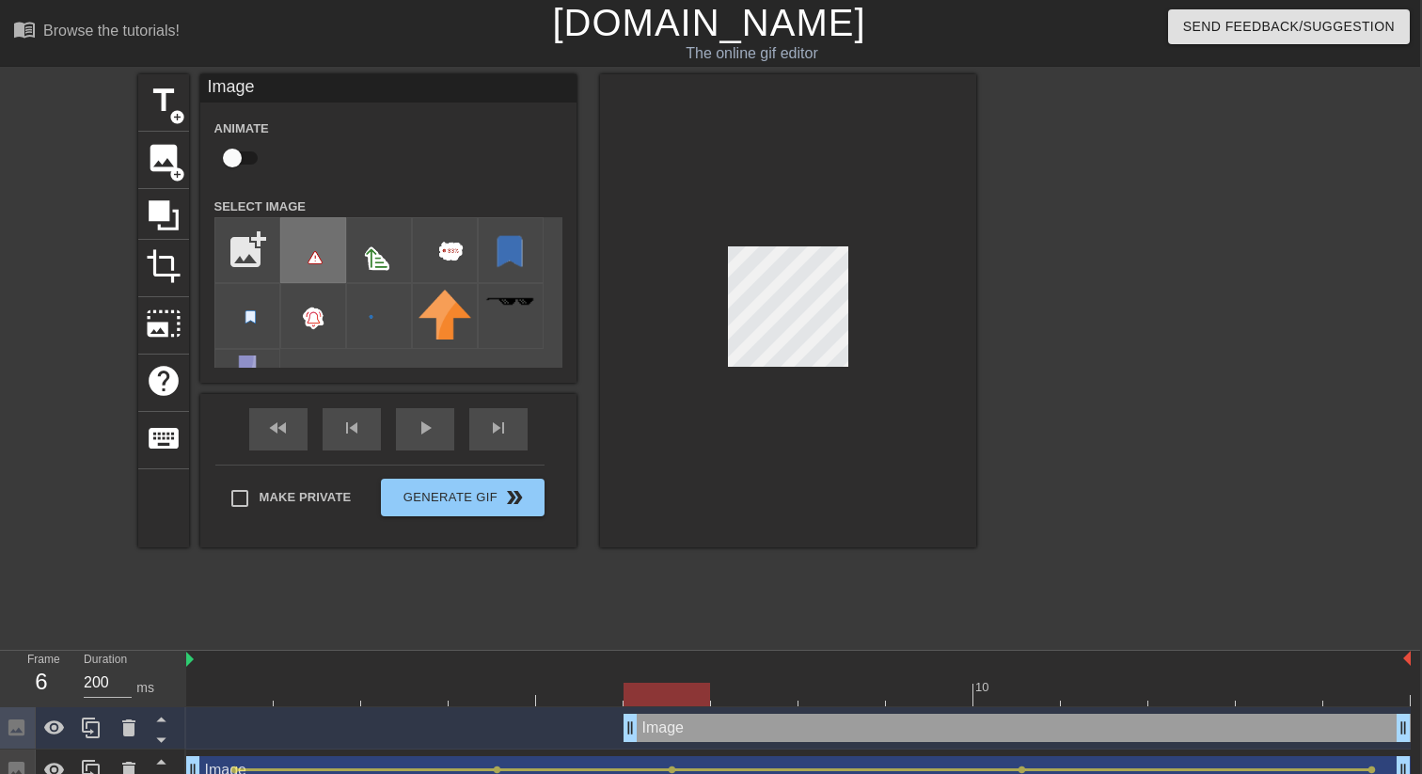
click at [323, 257] on img at bounding box center [313, 251] width 53 height 55
click at [898, 353] on div at bounding box center [788, 310] width 376 height 473
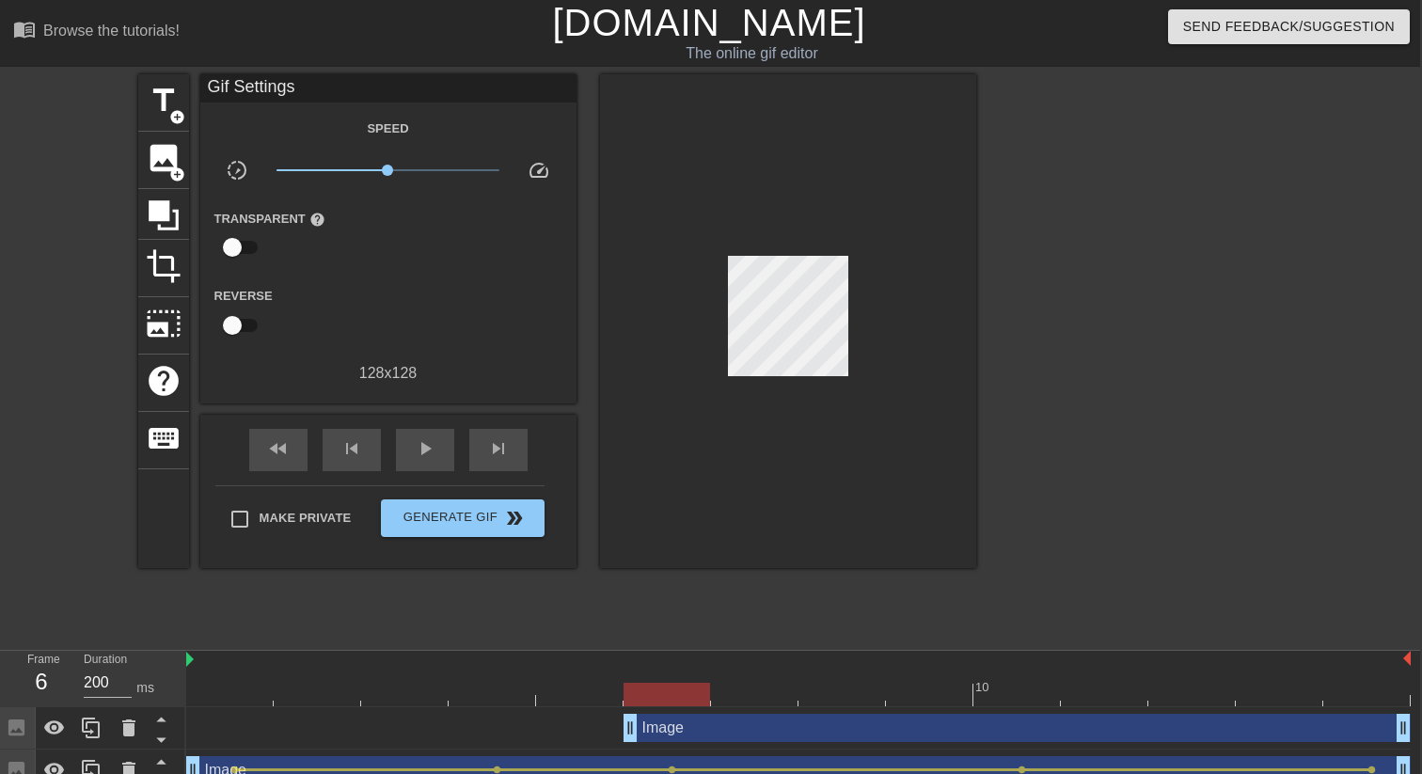
click at [880, 327] on div at bounding box center [788, 321] width 376 height 494
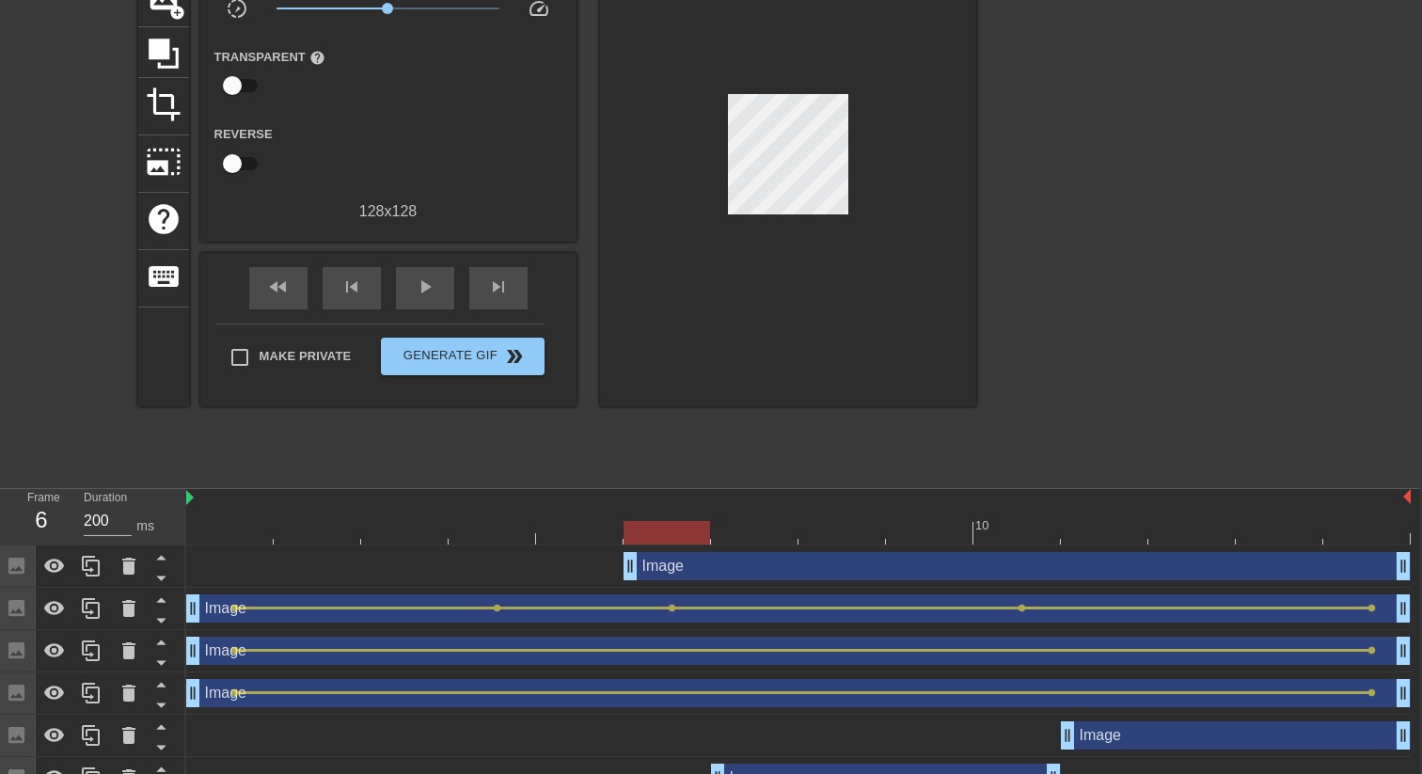
scroll to position [158, 2]
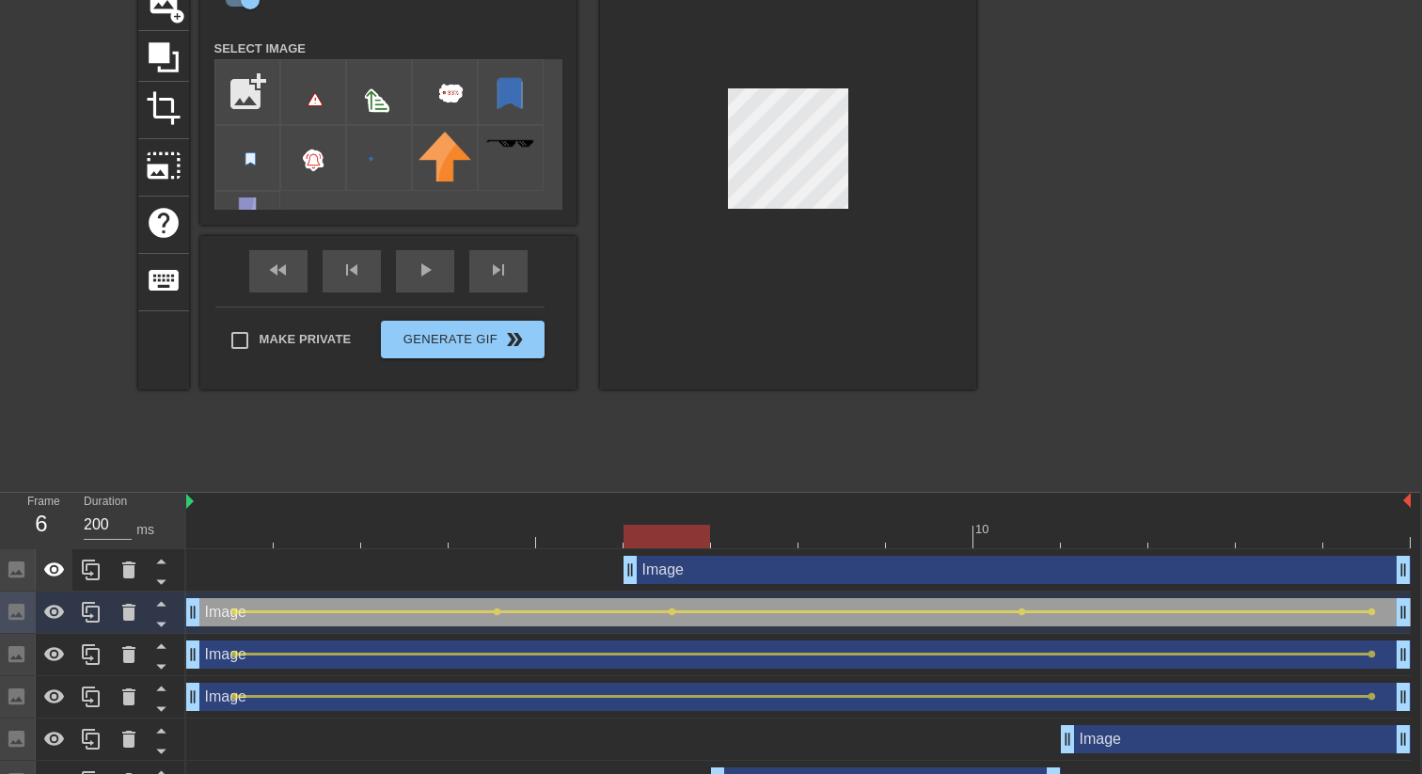
click at [45, 569] on icon at bounding box center [54, 569] width 21 height 14
click at [51, 691] on icon at bounding box center [54, 696] width 21 height 14
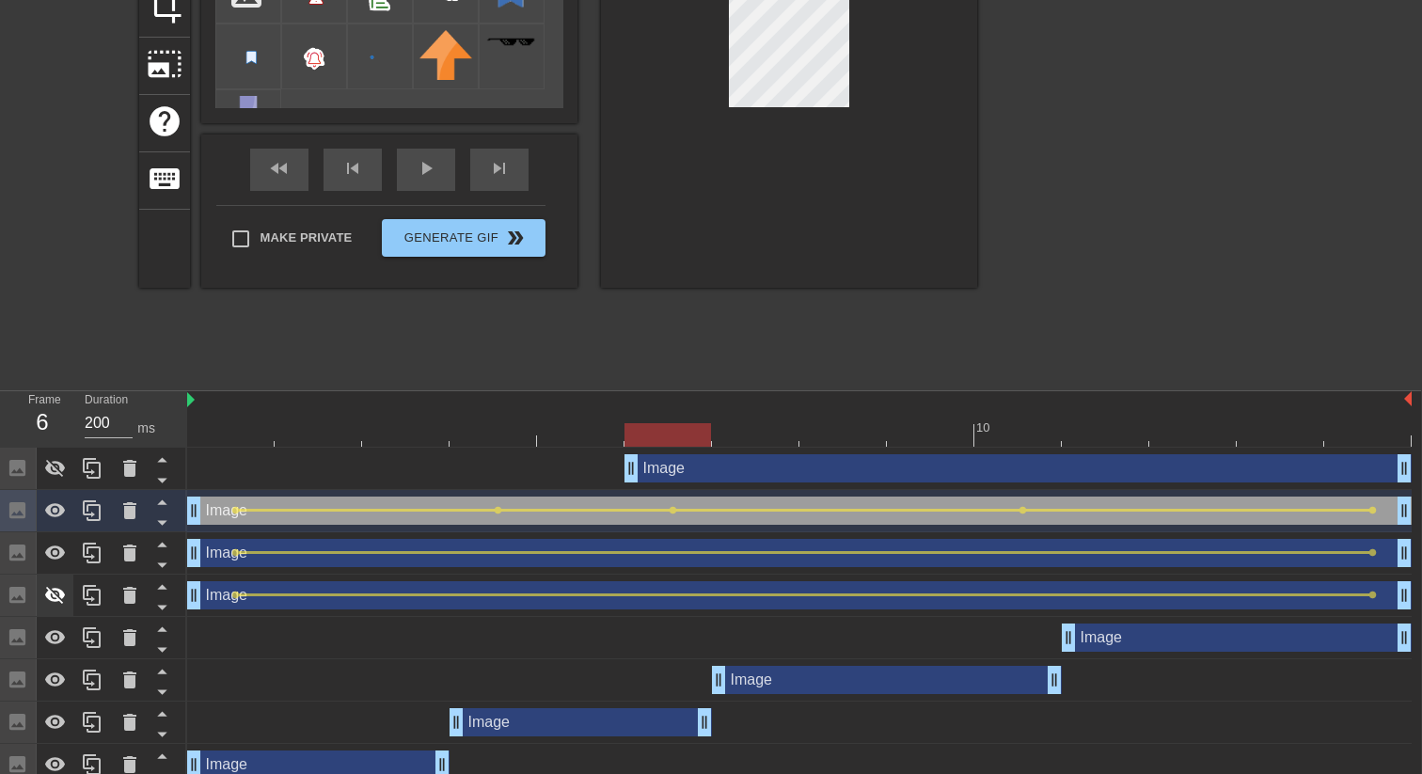
scroll to position [260, 1]
click at [72, 599] on div at bounding box center [56, 594] width 38 height 41
click at [58, 644] on icon at bounding box center [55, 636] width 23 height 23
click at [52, 678] on icon at bounding box center [55, 679] width 23 height 23
click at [52, 723] on icon at bounding box center [55, 721] width 23 height 23
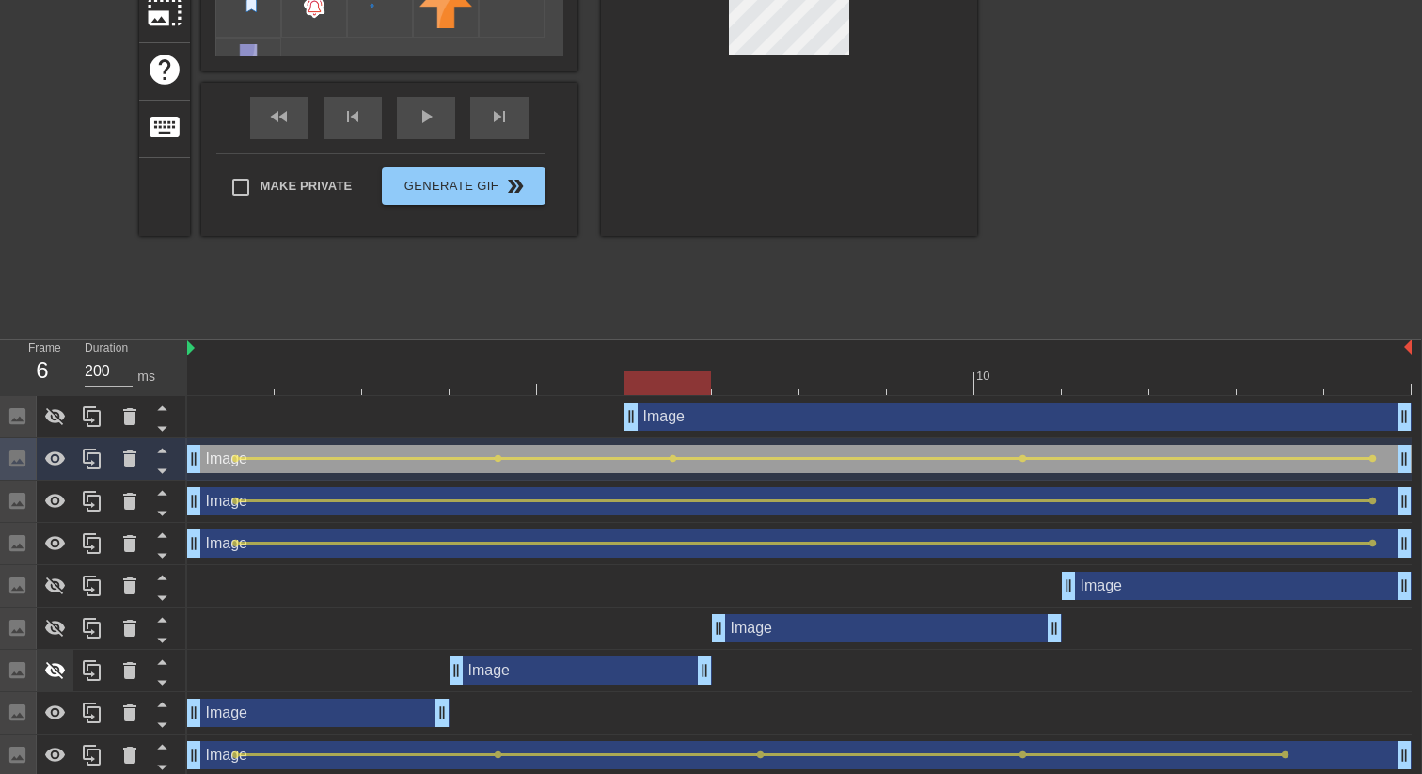
scroll to position [317, 1]
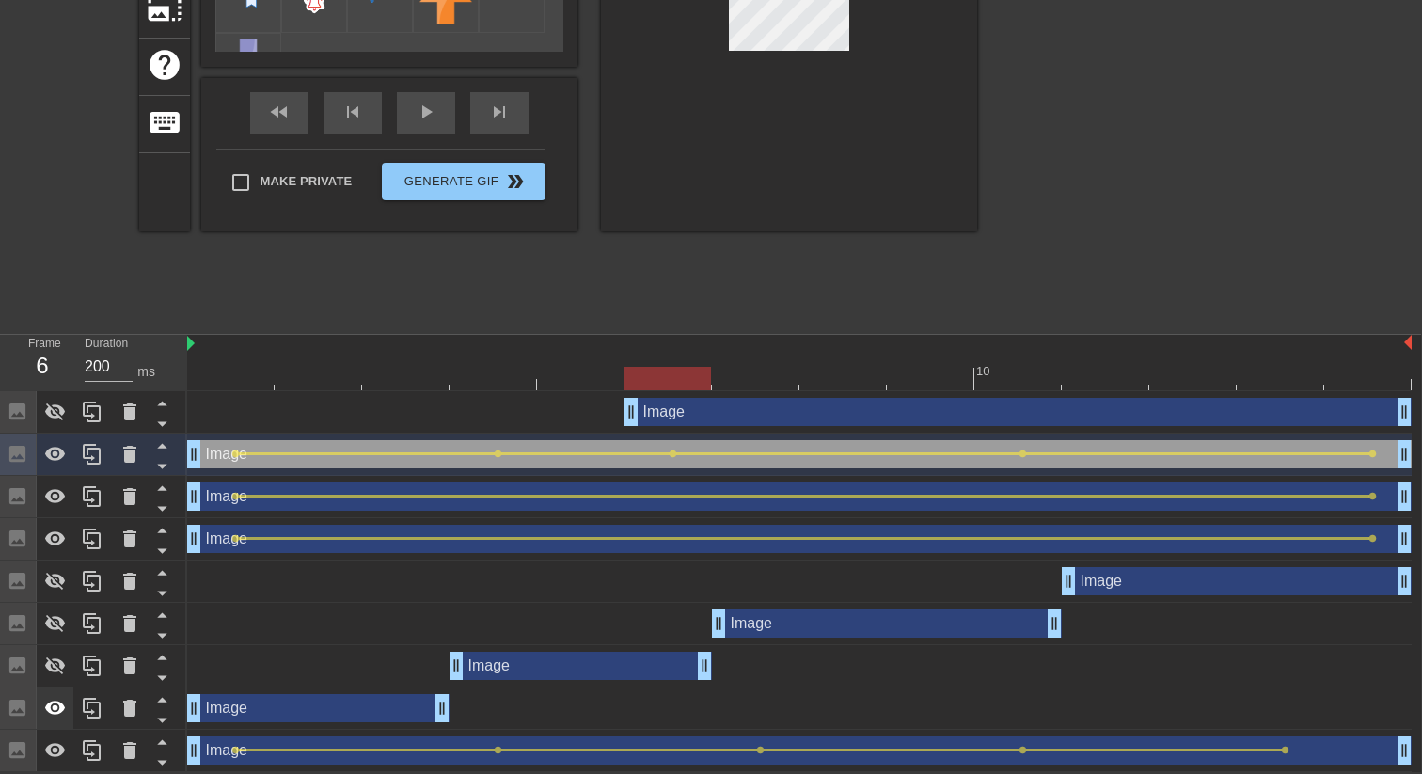
click at [55, 700] on icon at bounding box center [55, 708] width 23 height 23
click at [50, 757] on icon at bounding box center [55, 750] width 23 height 23
click at [48, 450] on icon at bounding box center [55, 454] width 21 height 14
click at [48, 499] on icon at bounding box center [55, 496] width 21 height 14
click at [55, 533] on icon at bounding box center [55, 539] width 23 height 23
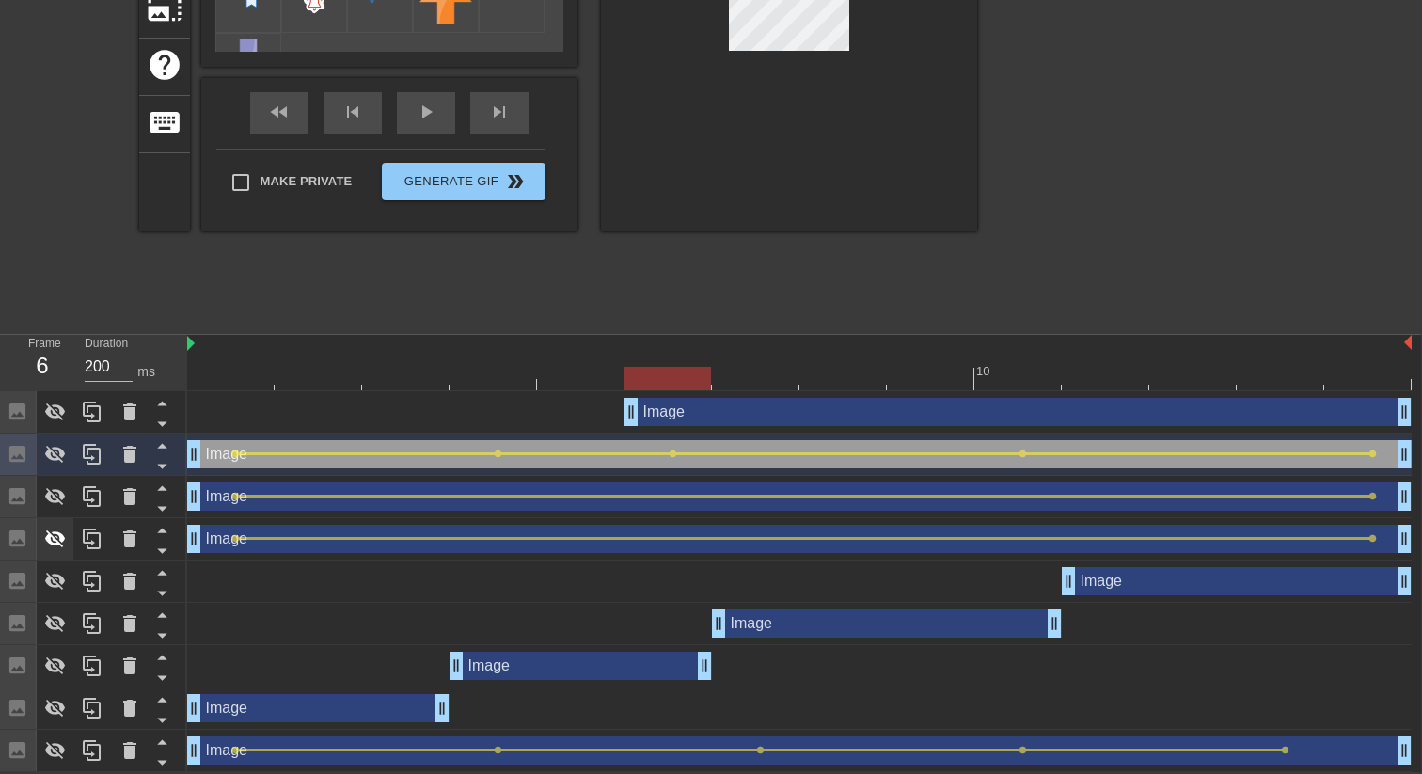
scroll to position [274, 1]
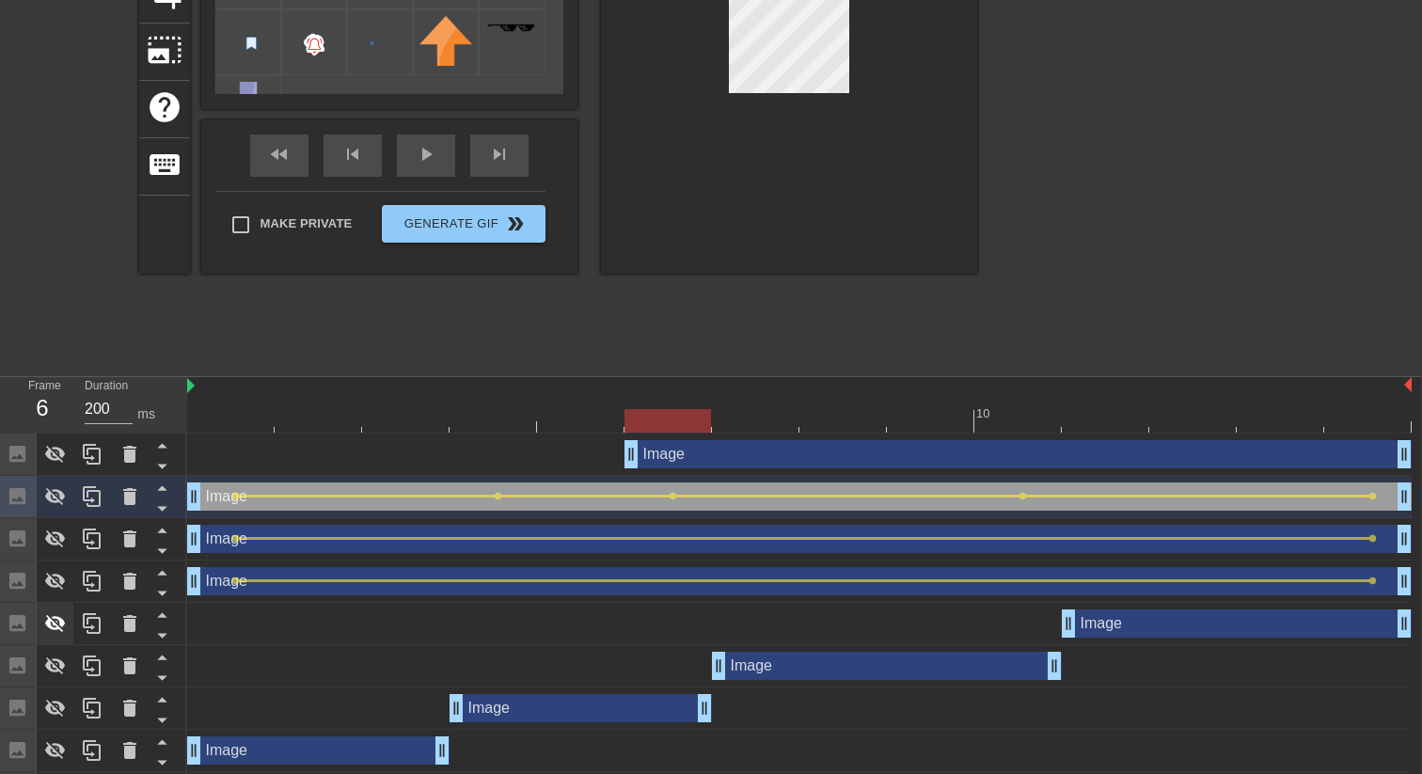
click at [57, 621] on icon at bounding box center [55, 623] width 23 height 23
click at [56, 667] on icon at bounding box center [55, 666] width 23 height 23
click at [55, 706] on icon at bounding box center [55, 709] width 21 height 18
click at [50, 758] on icon at bounding box center [55, 750] width 23 height 23
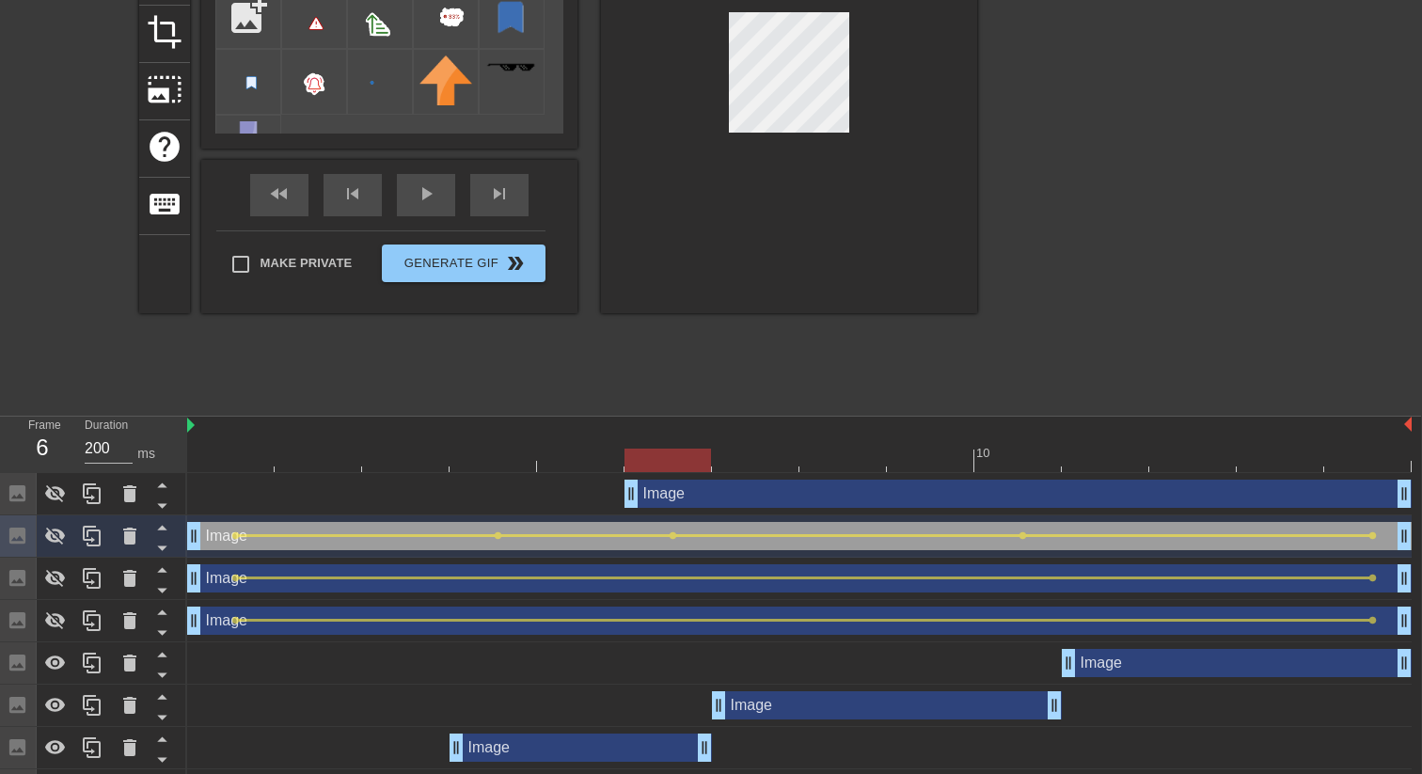
scroll to position [317, 1]
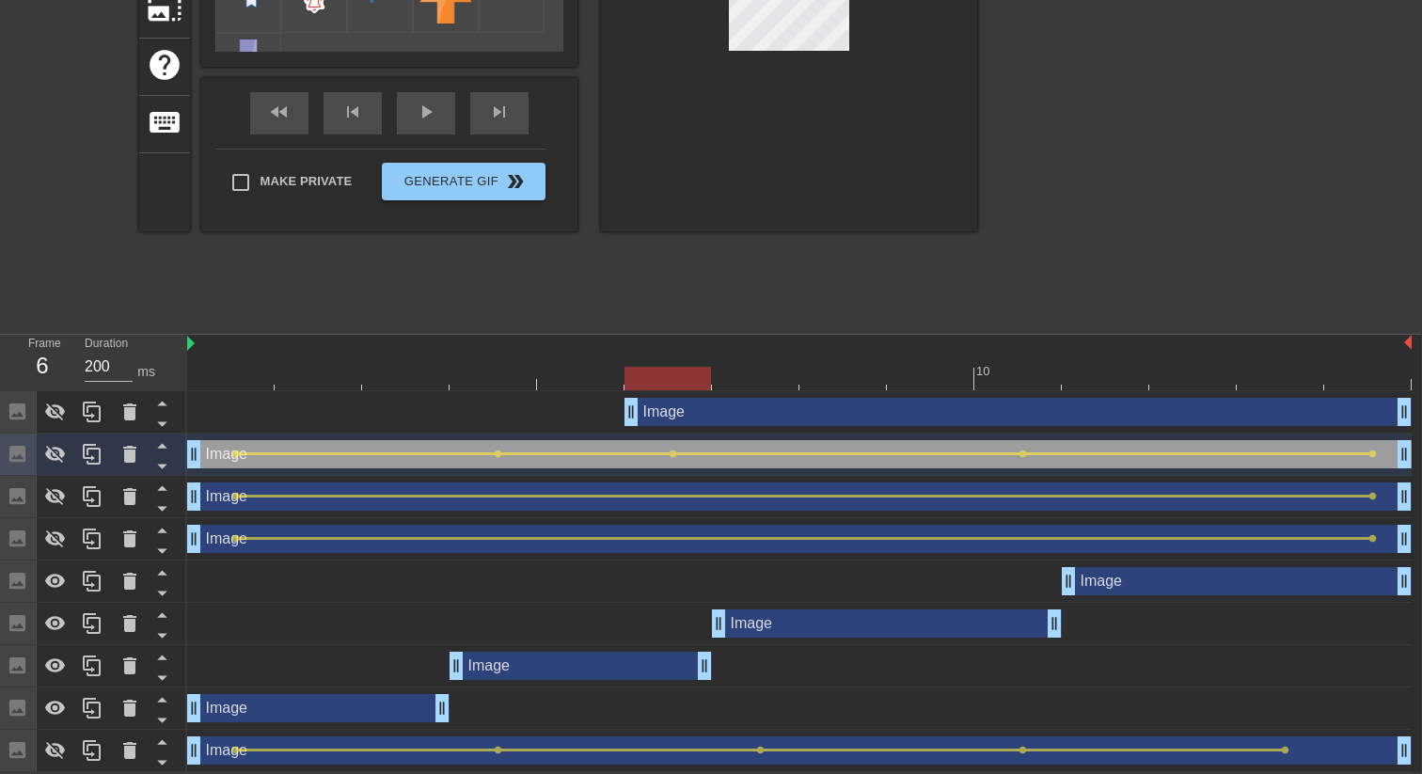
click at [293, 706] on div "Image drag_handle drag_handle" at bounding box center [318, 708] width 262 height 28
checkbox input "false"
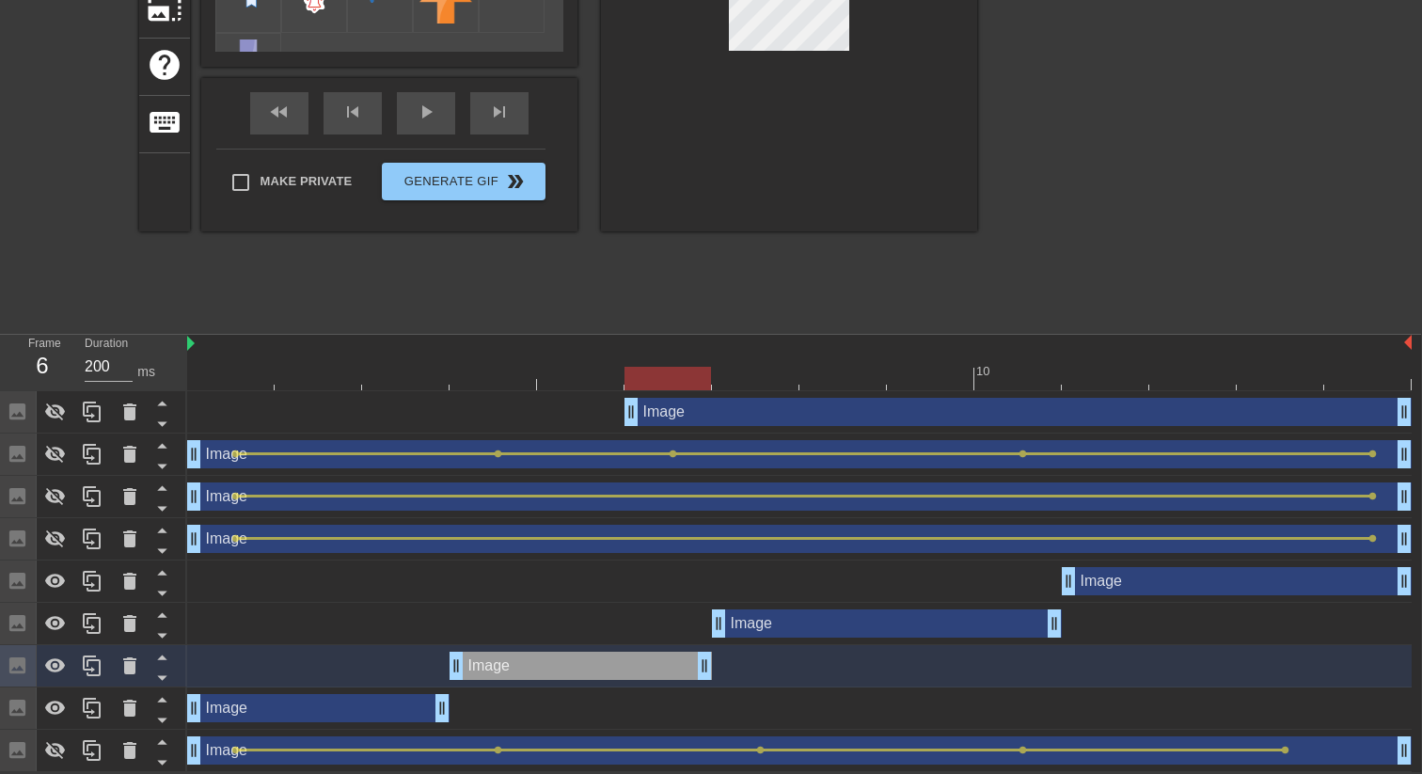
click at [380, 717] on div "Image drag_handle drag_handle" at bounding box center [318, 708] width 262 height 28
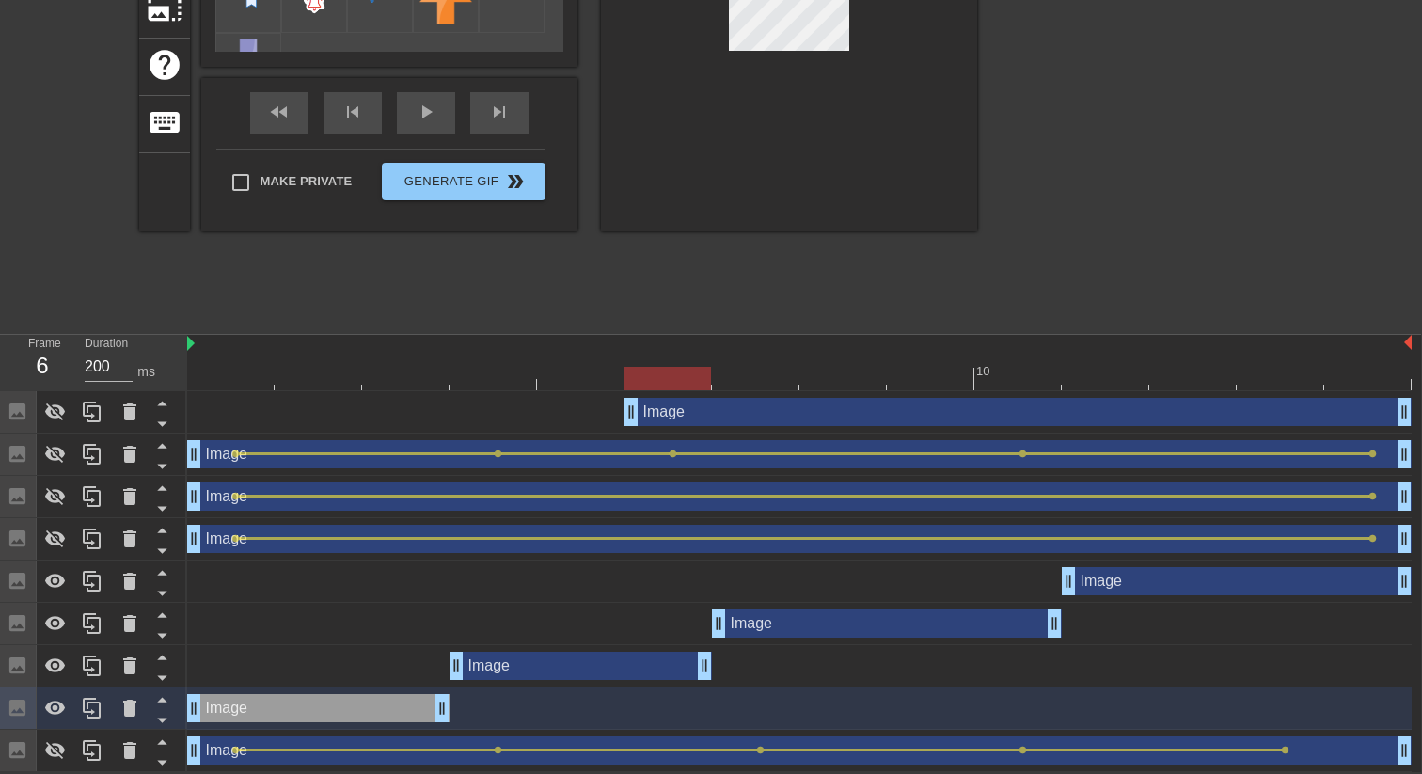
click at [661, 668] on div "Image drag_handle drag_handle" at bounding box center [581, 666] width 262 height 28
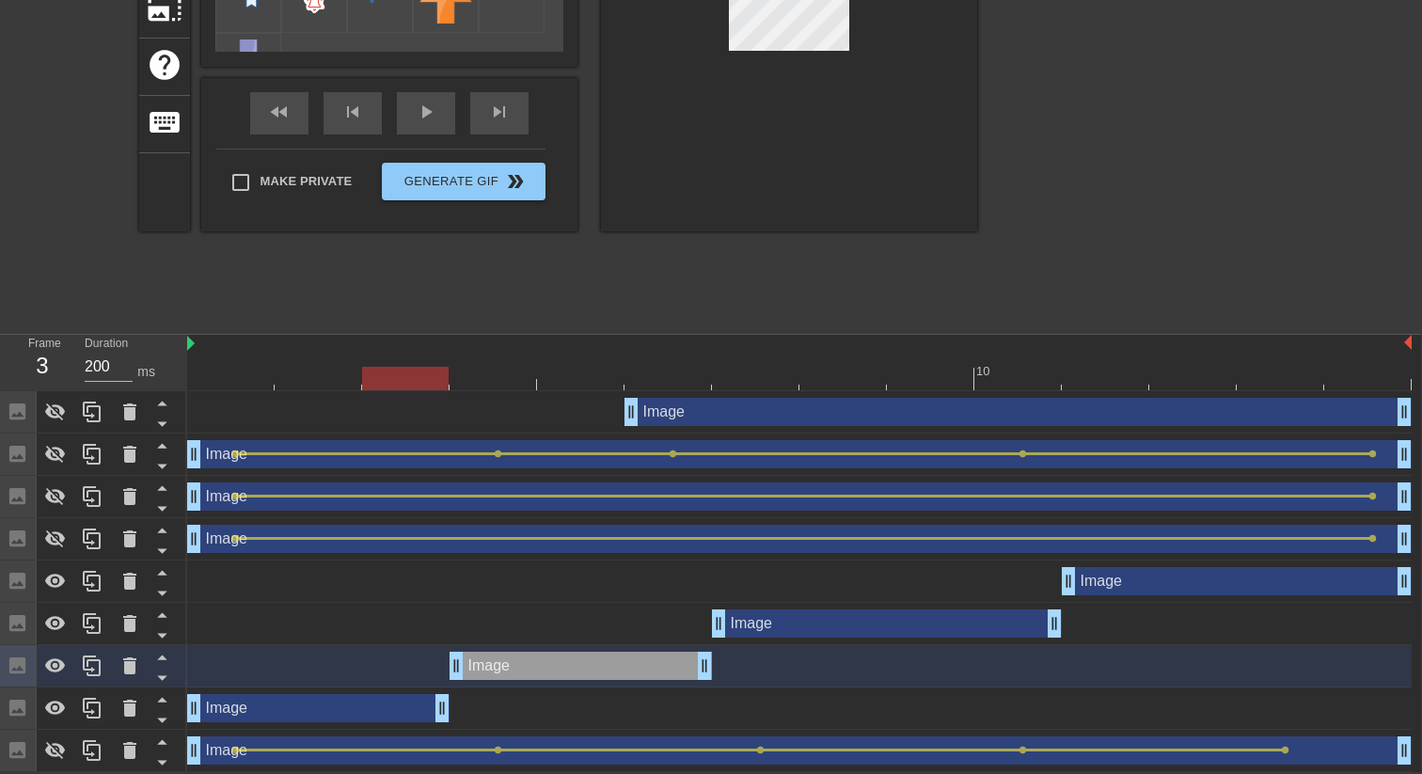
drag, startPoint x: 668, startPoint y: 376, endPoint x: 384, endPoint y: 359, distance: 284.5
click at [384, 359] on div "10" at bounding box center [799, 362] width 1224 height 55
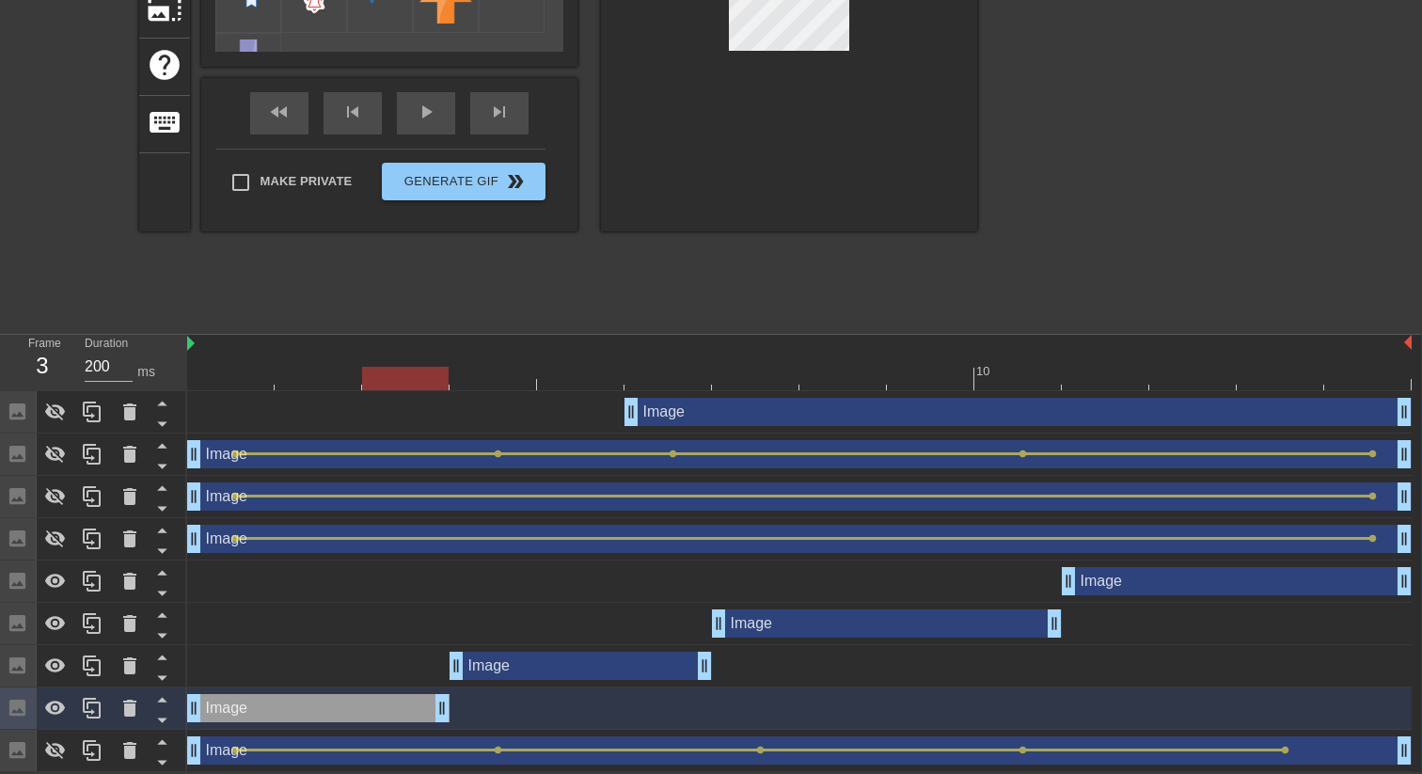
click at [817, 620] on div "Image drag_handle drag_handle" at bounding box center [887, 623] width 350 height 28
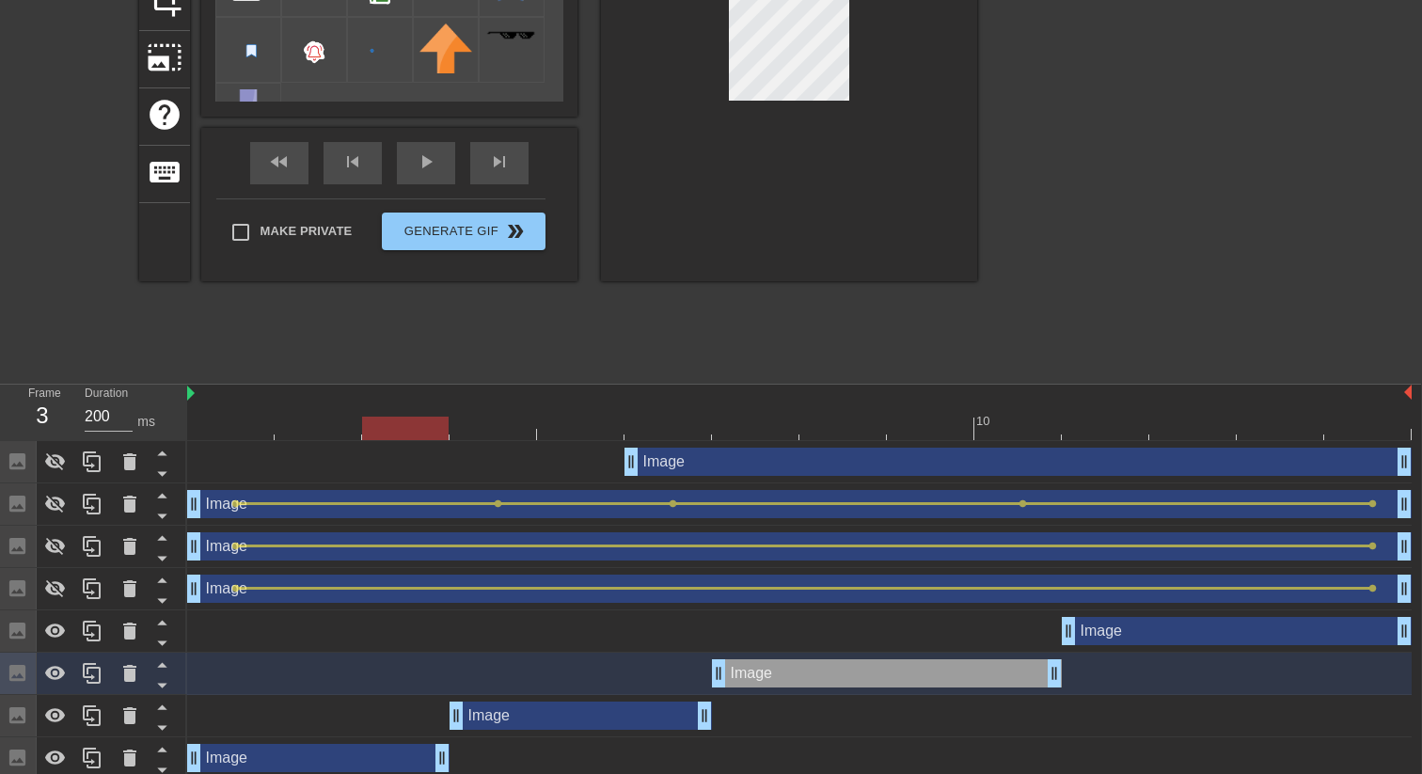
scroll to position [250, 1]
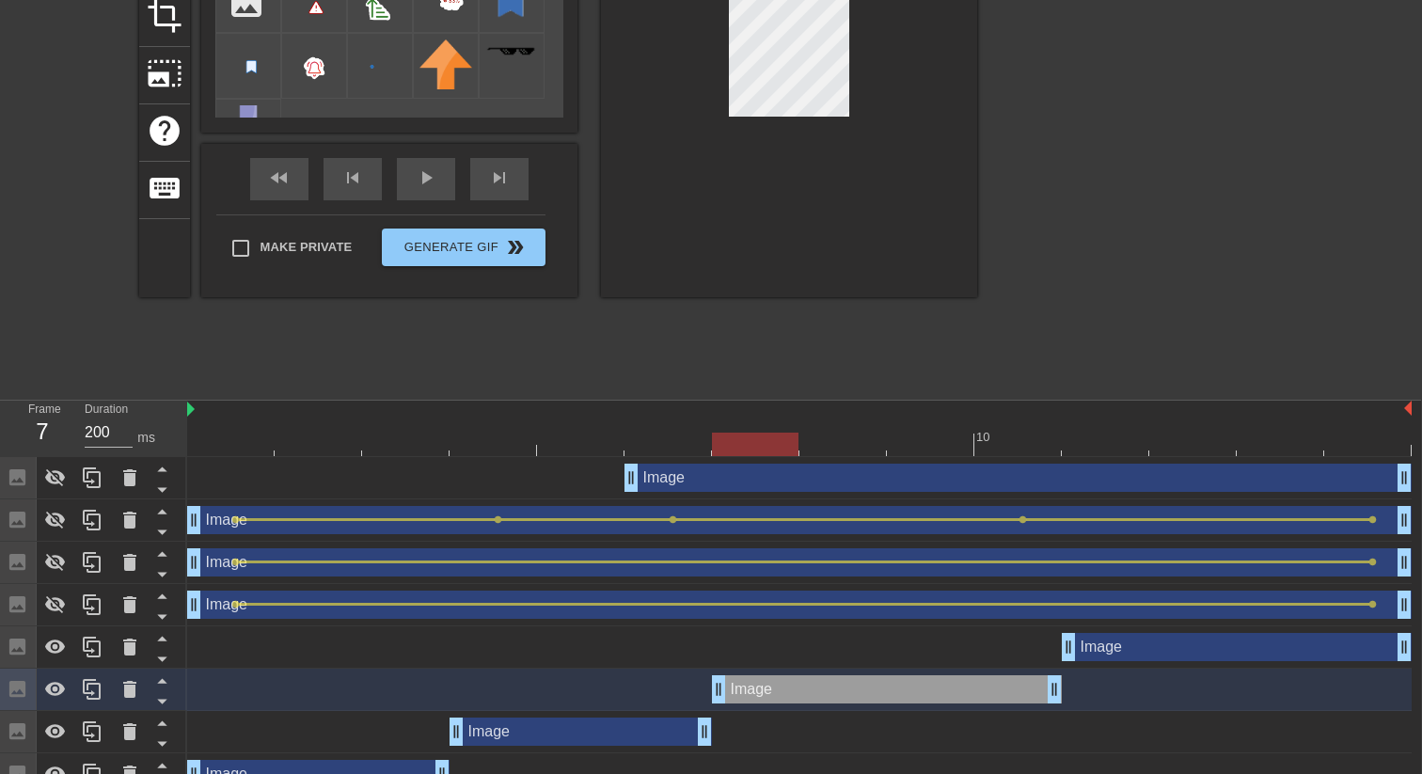
click at [782, 426] on div at bounding box center [755, 431] width 87 height 24
click at [924, 97] on div at bounding box center [789, 60] width 376 height 473
click at [1111, 639] on div "Image drag_handle drag_handle" at bounding box center [1237, 647] width 350 height 28
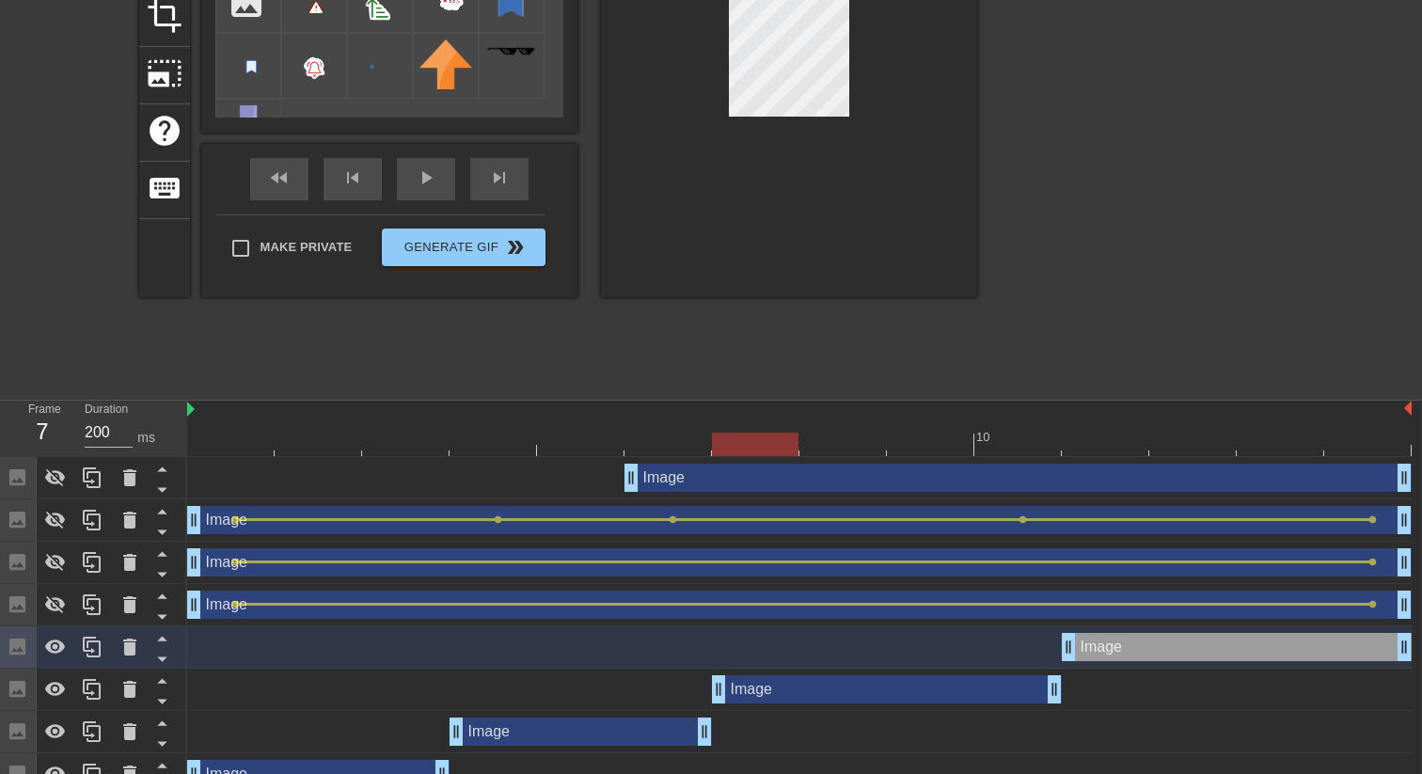
click at [891, 150] on div at bounding box center [789, 60] width 376 height 473
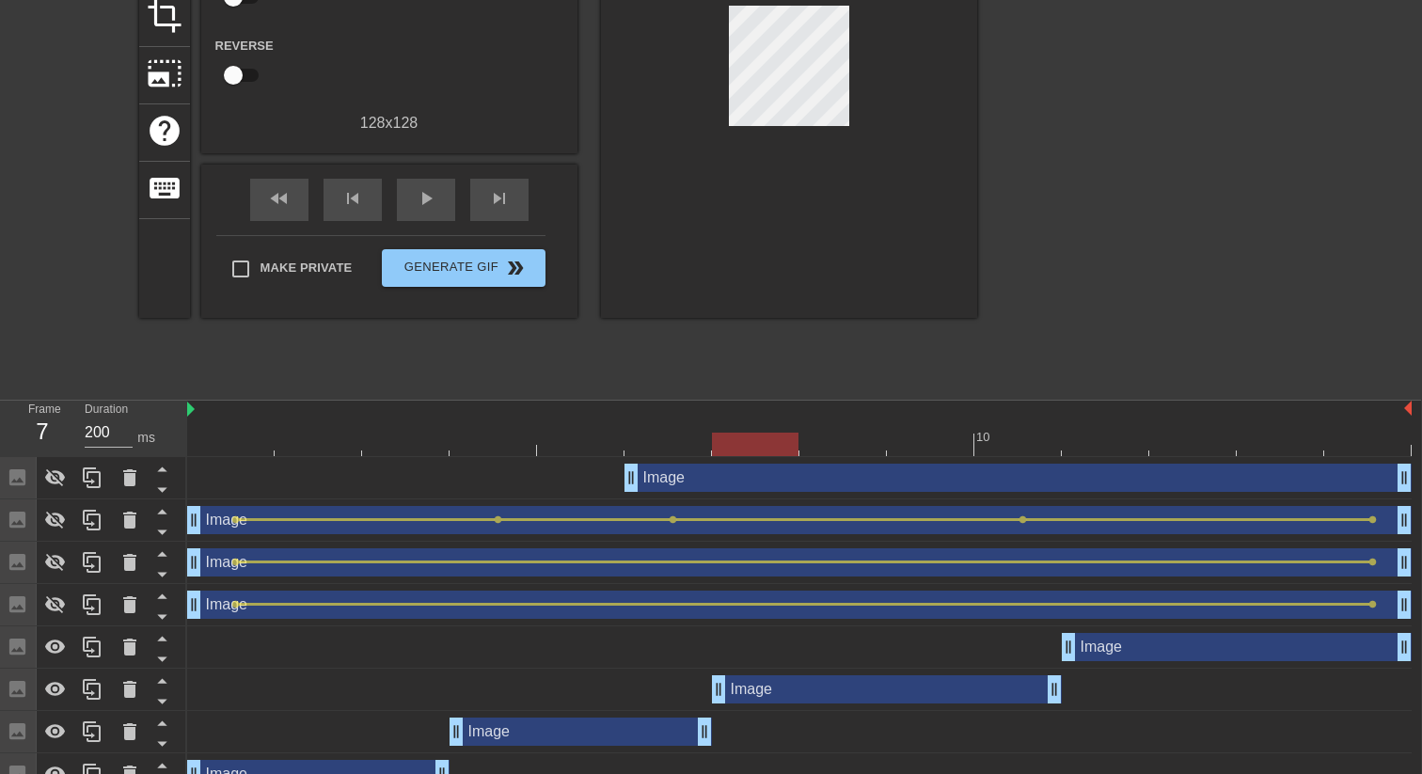
click at [1114, 434] on div at bounding box center [799, 445] width 1224 height 24
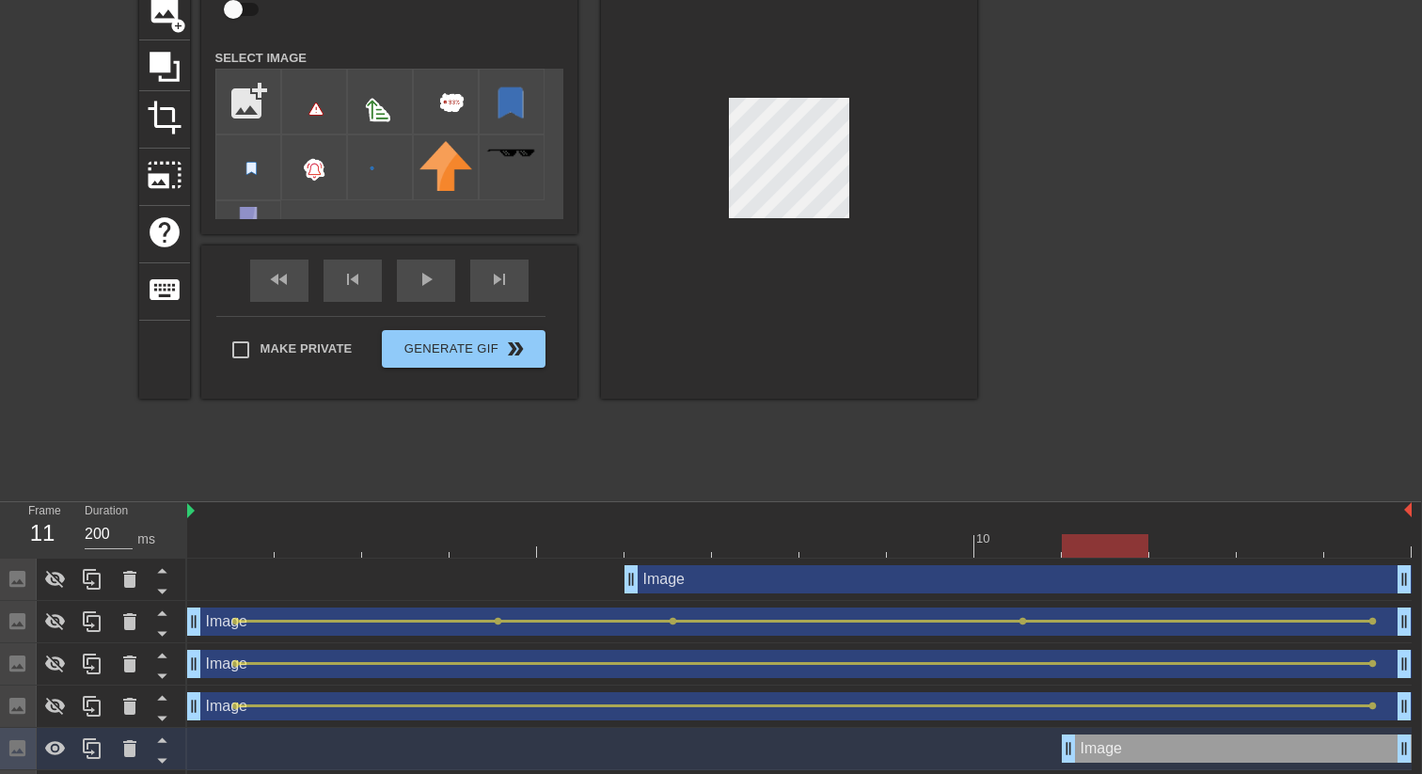
scroll to position [146, 1]
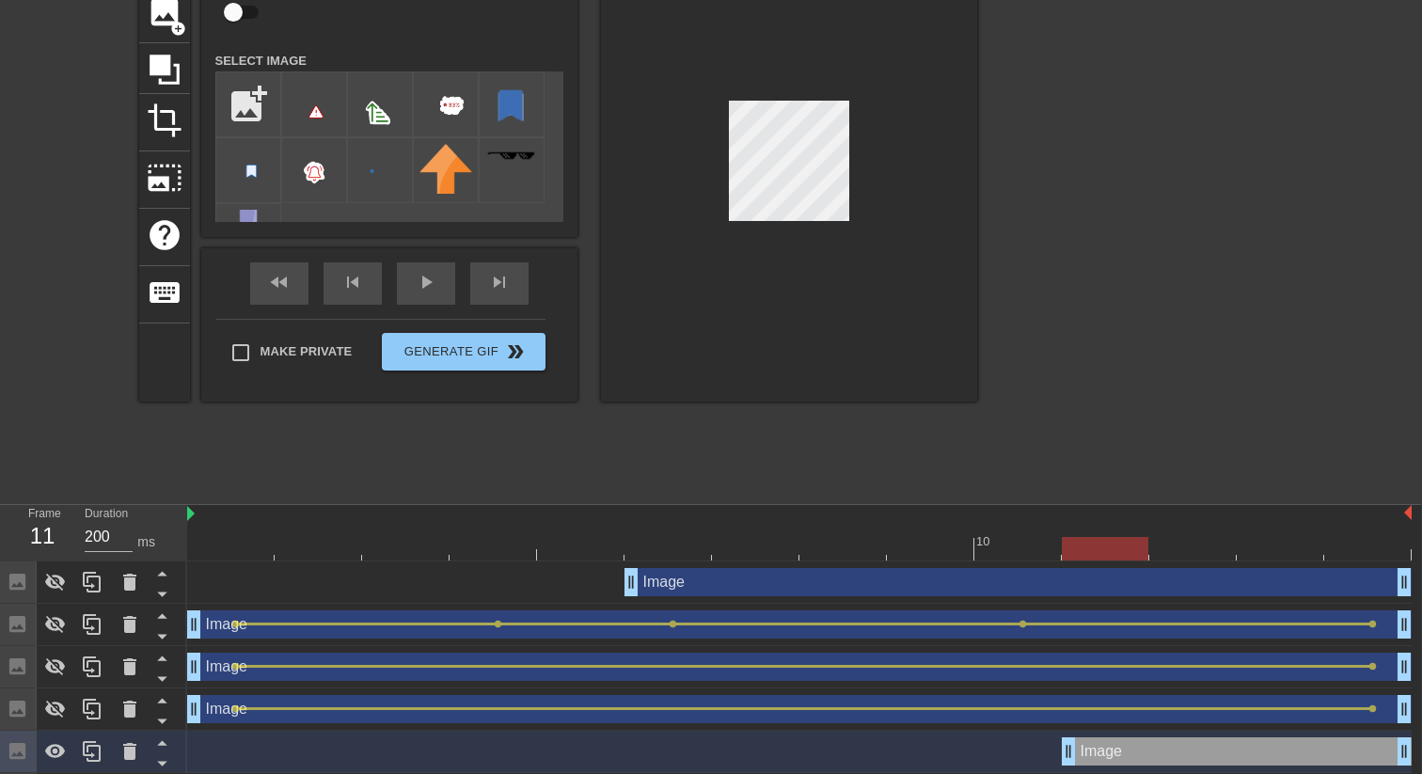
click at [418, 306] on div "fast_rewind skip_previous play_arrow skip_next" at bounding box center [389, 283] width 307 height 71
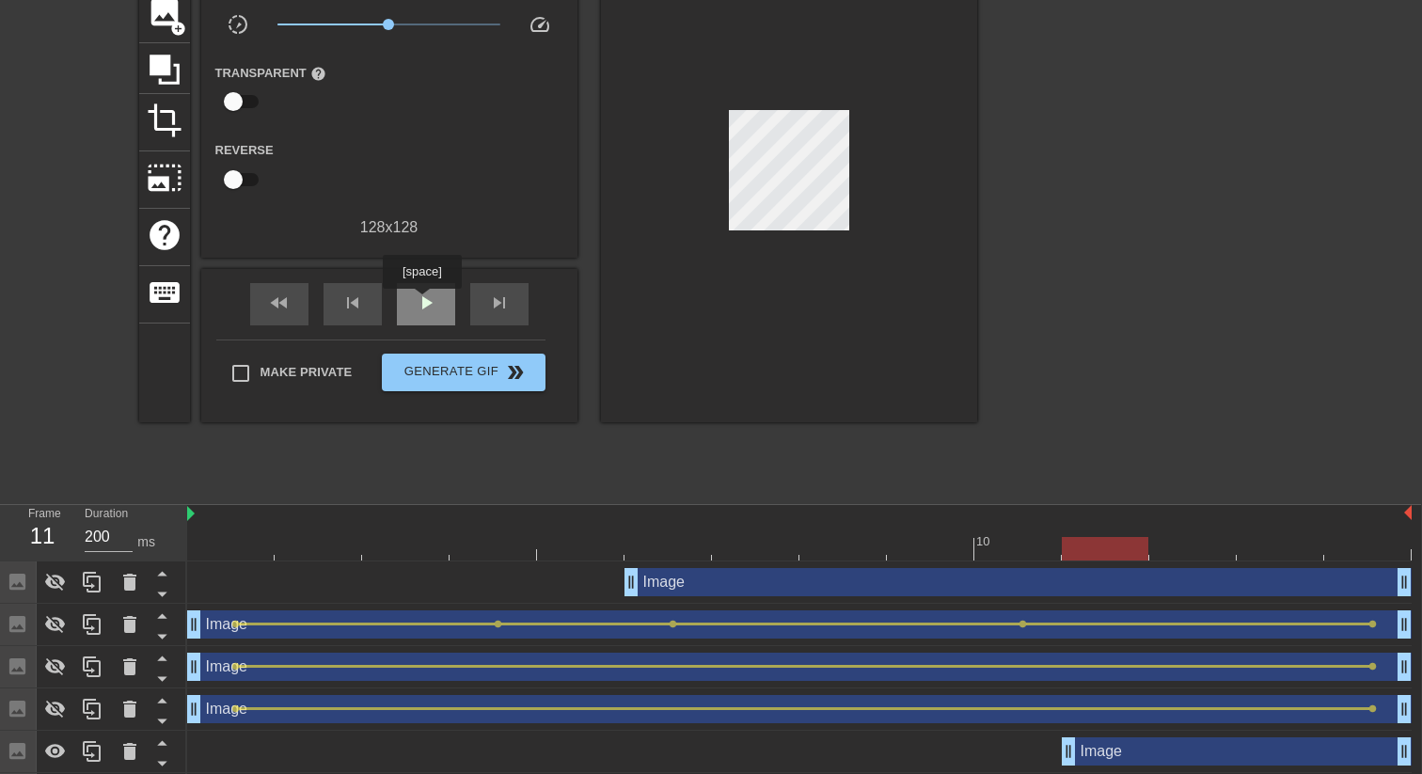
click at [424, 302] on span "play_arrow" at bounding box center [426, 303] width 23 height 23
click at [424, 297] on span "pause" at bounding box center [426, 303] width 23 height 23
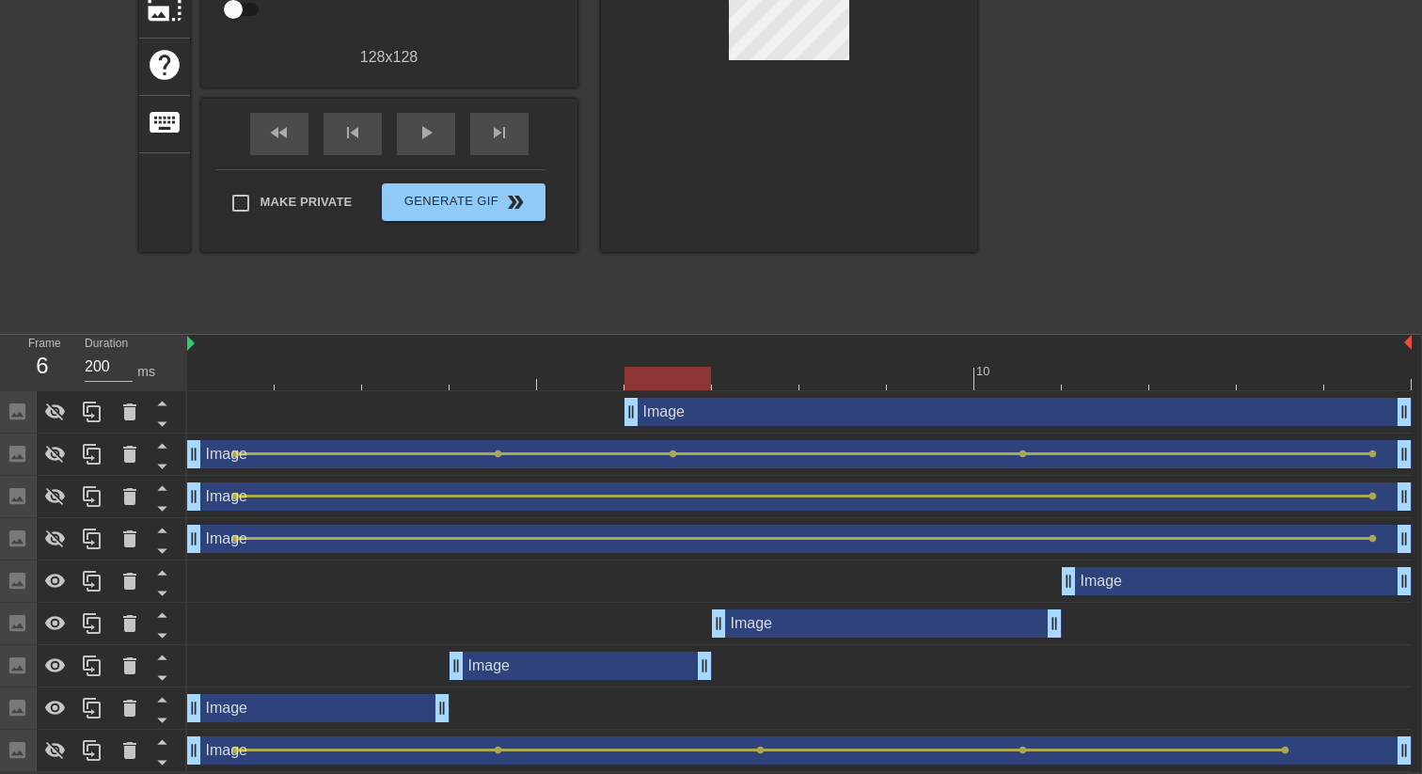
click at [245, 699] on div "Image drag_handle drag_handle" at bounding box center [318, 708] width 262 height 28
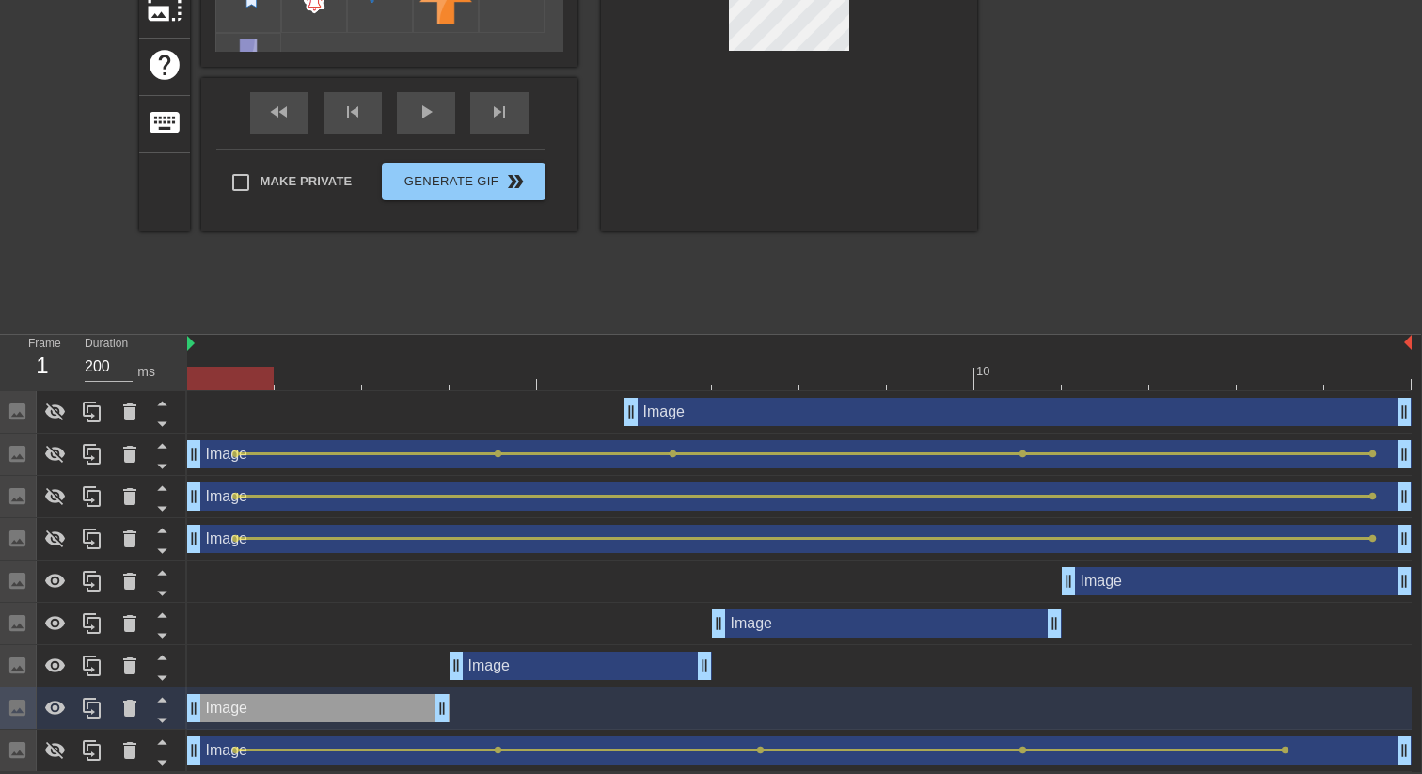
drag, startPoint x: 661, startPoint y: 377, endPoint x: 205, endPoint y: 379, distance: 456.1
click at [205, 379] on div at bounding box center [230, 379] width 87 height 24
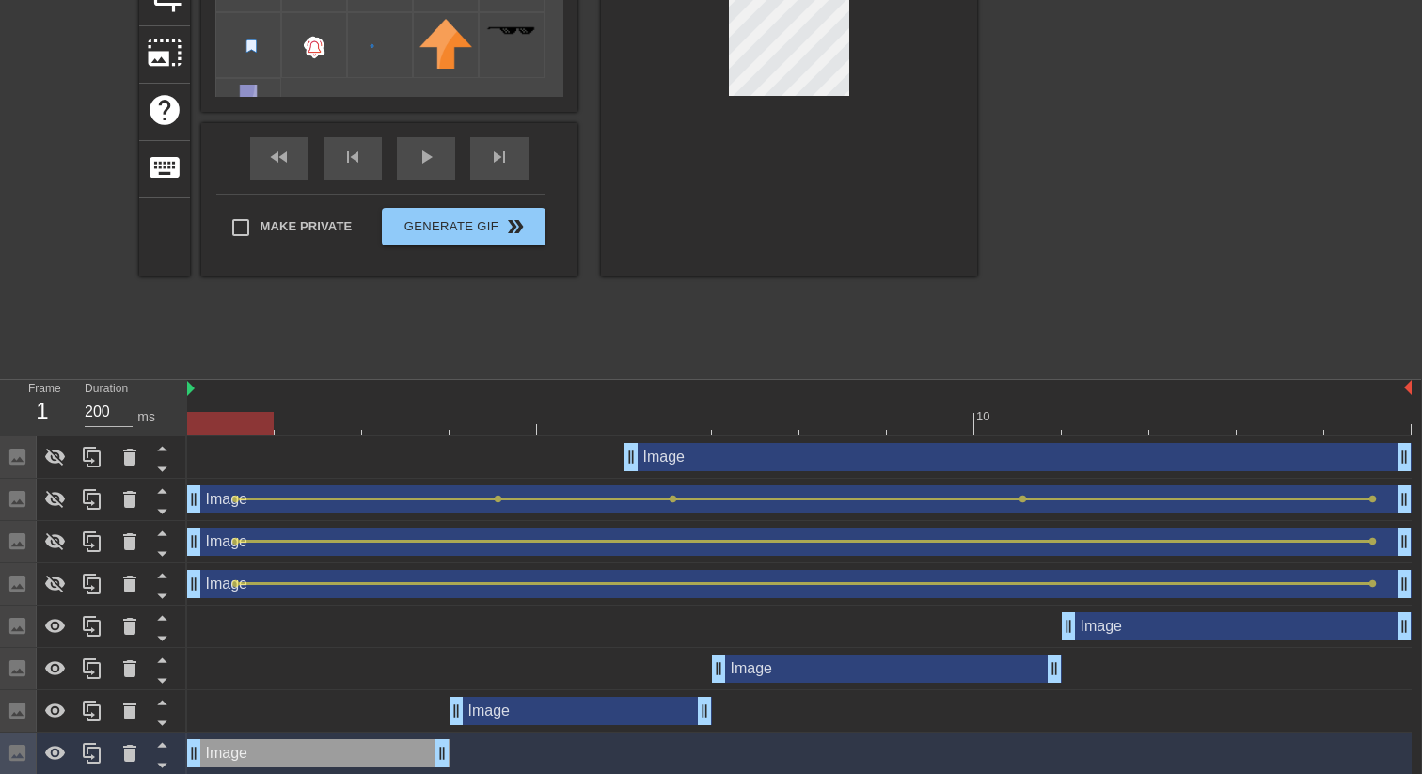
scroll to position [273, 1]
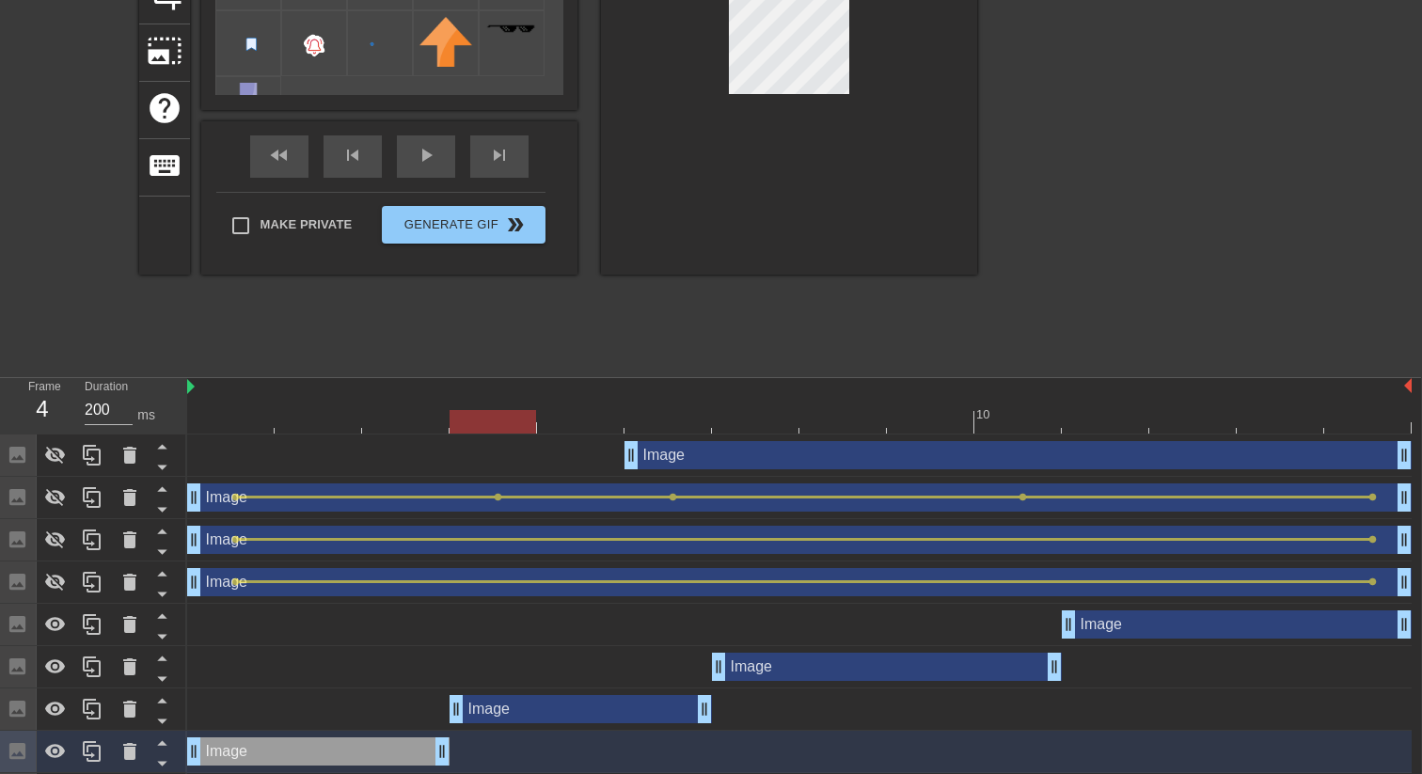
click at [489, 418] on div at bounding box center [799, 422] width 1224 height 24
click at [226, 419] on div at bounding box center [799, 422] width 1224 height 24
click at [508, 418] on div at bounding box center [799, 422] width 1224 height 24
click at [241, 411] on div at bounding box center [799, 422] width 1224 height 24
click at [505, 415] on div at bounding box center [799, 422] width 1224 height 24
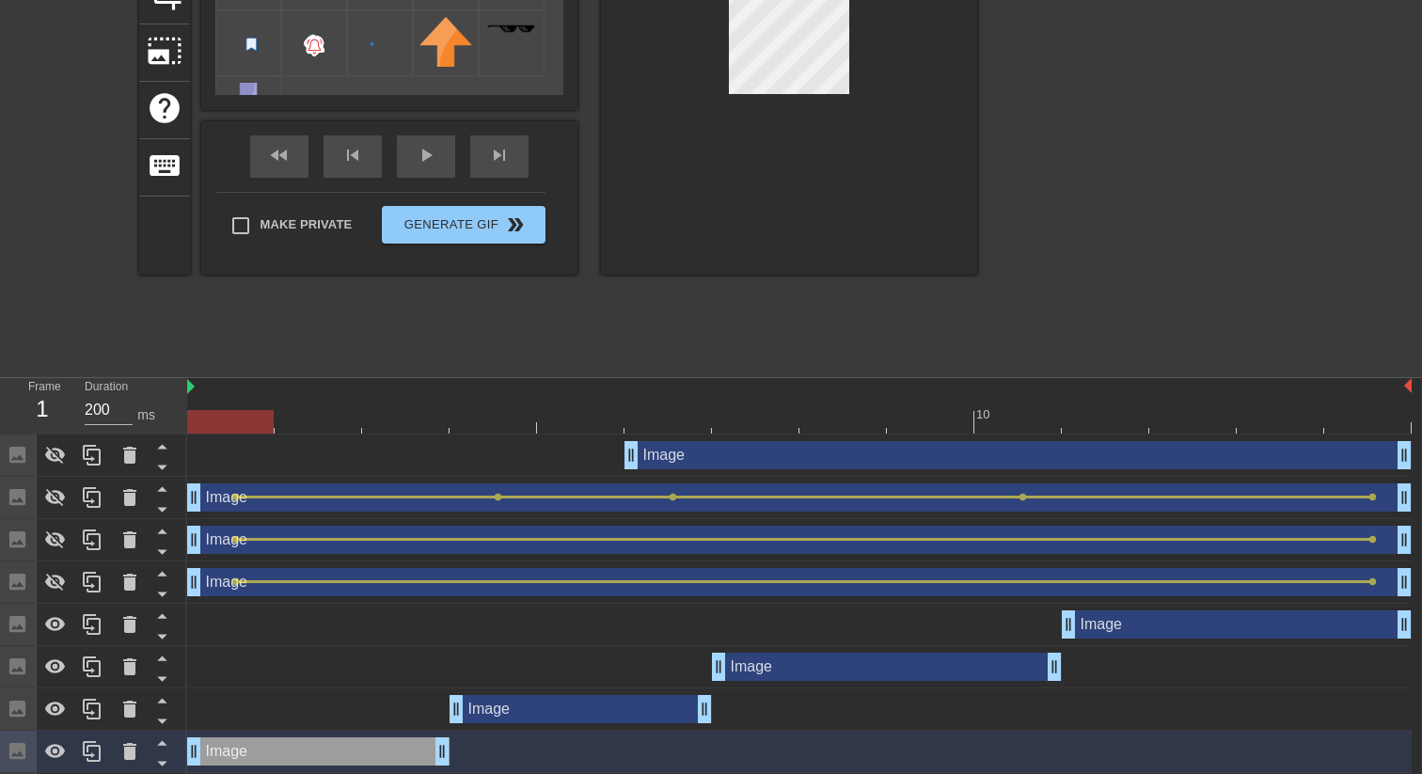
click at [245, 419] on div at bounding box center [799, 422] width 1224 height 24
click at [503, 417] on div at bounding box center [799, 422] width 1224 height 24
click at [219, 422] on div at bounding box center [799, 422] width 1224 height 24
click at [513, 415] on div at bounding box center [799, 422] width 1224 height 24
click at [244, 418] on div at bounding box center [799, 422] width 1224 height 24
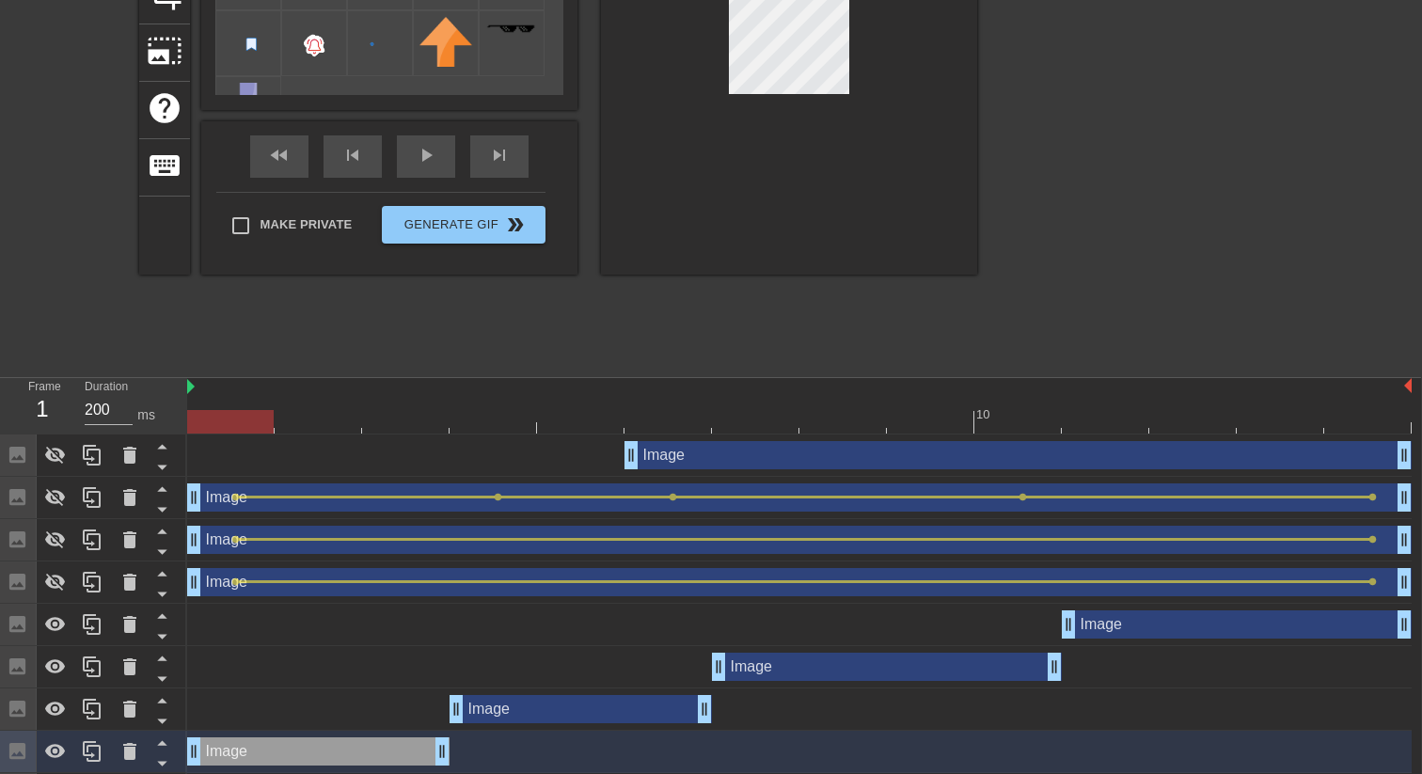
click at [491, 419] on div at bounding box center [799, 422] width 1224 height 24
click at [245, 414] on div at bounding box center [799, 422] width 1224 height 24
click at [519, 421] on div at bounding box center [799, 422] width 1224 height 24
click at [215, 429] on div at bounding box center [799, 422] width 1224 height 24
click at [487, 417] on div at bounding box center [799, 422] width 1224 height 24
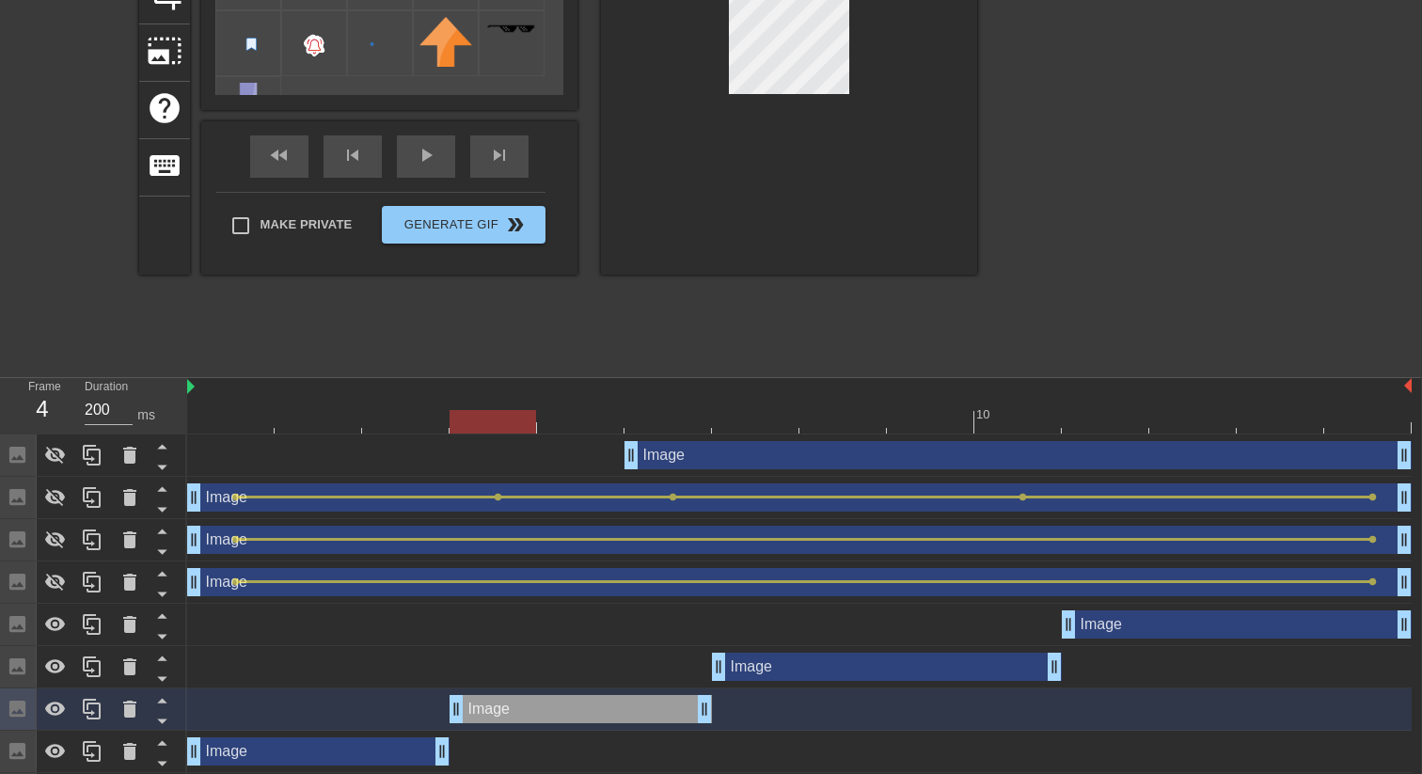
click at [763, 417] on div at bounding box center [799, 422] width 1224 height 24
click at [684, 412] on div at bounding box center [799, 422] width 1224 height 24
click at [750, 420] on div at bounding box center [799, 422] width 1224 height 24
click at [715, 425] on div at bounding box center [755, 422] width 87 height 24
click at [669, 424] on div at bounding box center [799, 422] width 1224 height 24
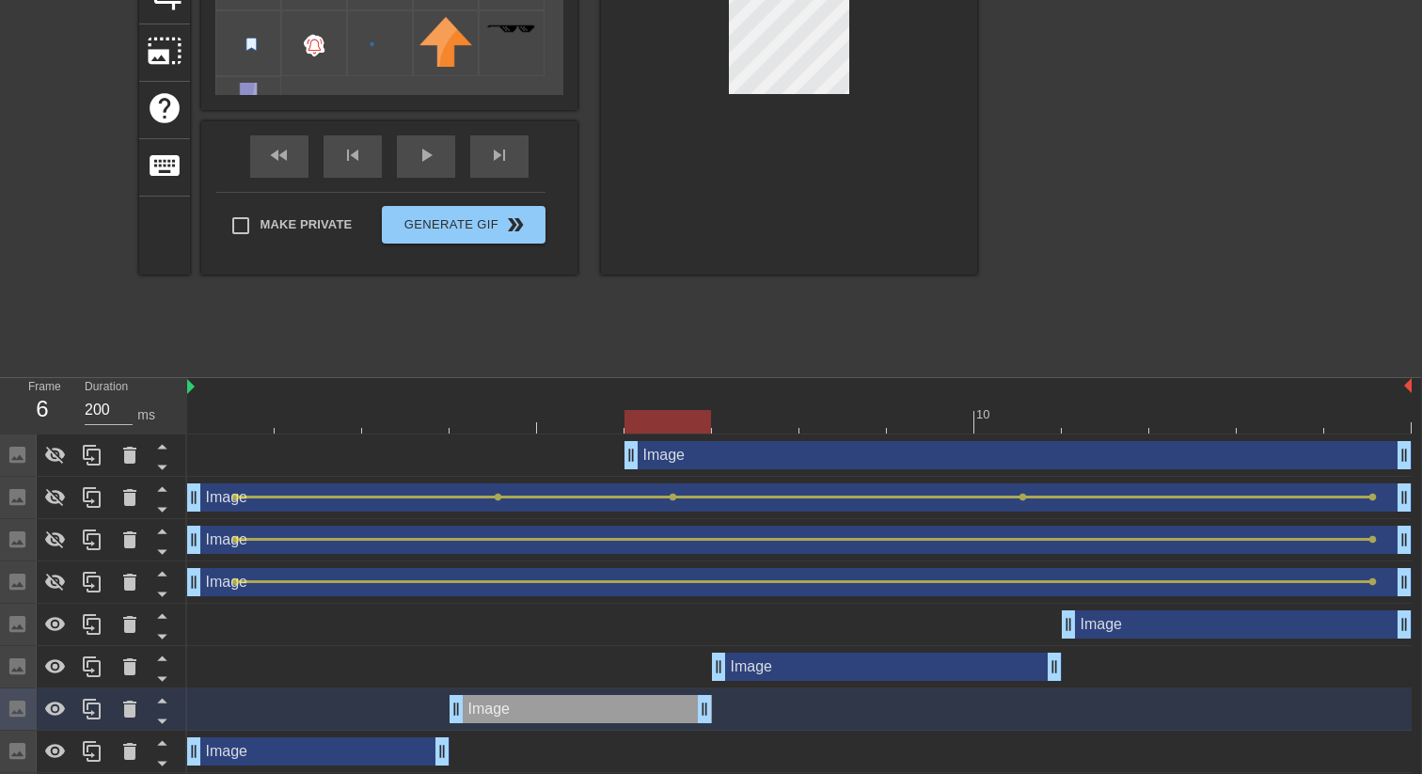
click at [760, 426] on div at bounding box center [799, 422] width 1224 height 24
click at [692, 422] on div at bounding box center [799, 422] width 1224 height 24
click at [743, 415] on div at bounding box center [799, 422] width 1224 height 24
click at [672, 408] on div at bounding box center [667, 409] width 87 height 24
click at [772, 421] on div at bounding box center [799, 422] width 1224 height 24
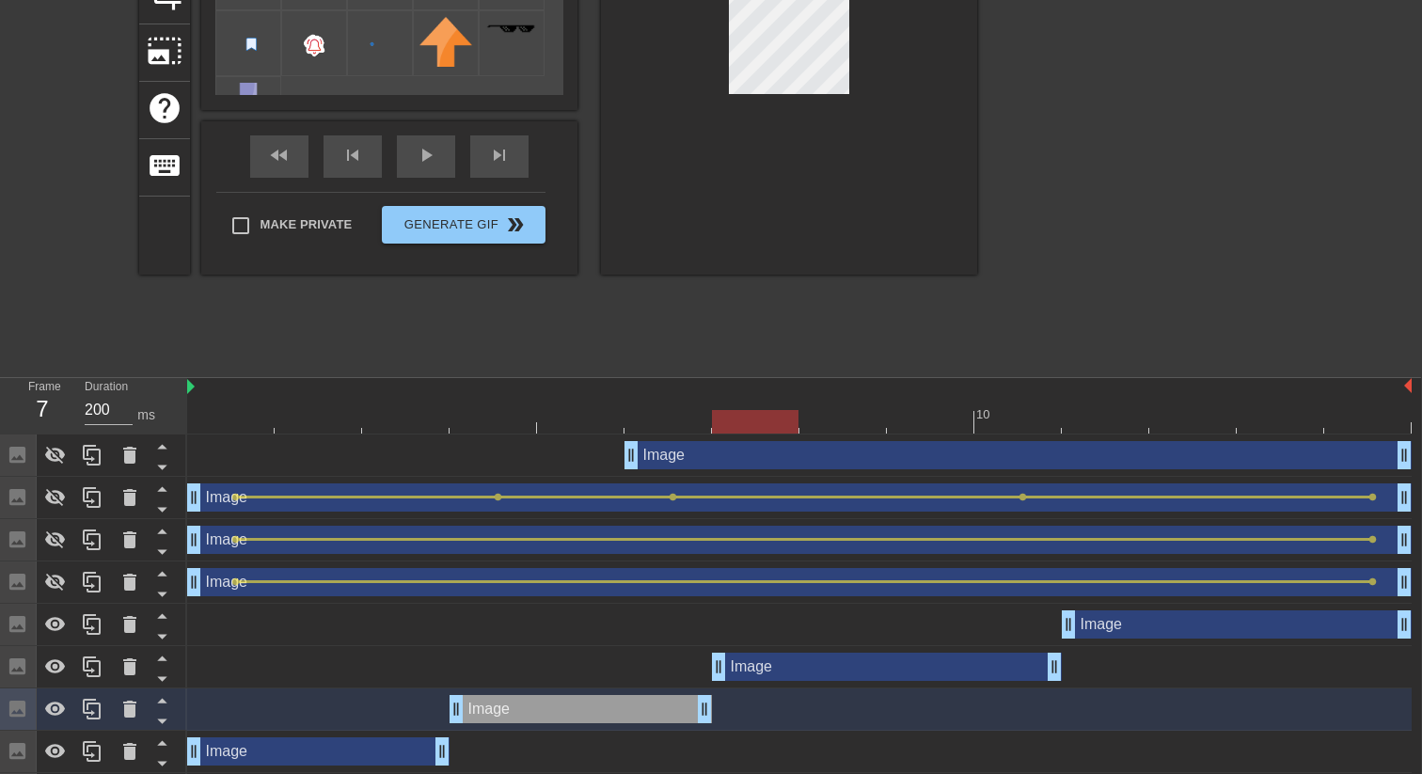
click at [714, 420] on div at bounding box center [755, 422] width 87 height 24
click at [673, 438] on div "Image drag_handle drag_handle" at bounding box center [799, 455] width 1224 height 42
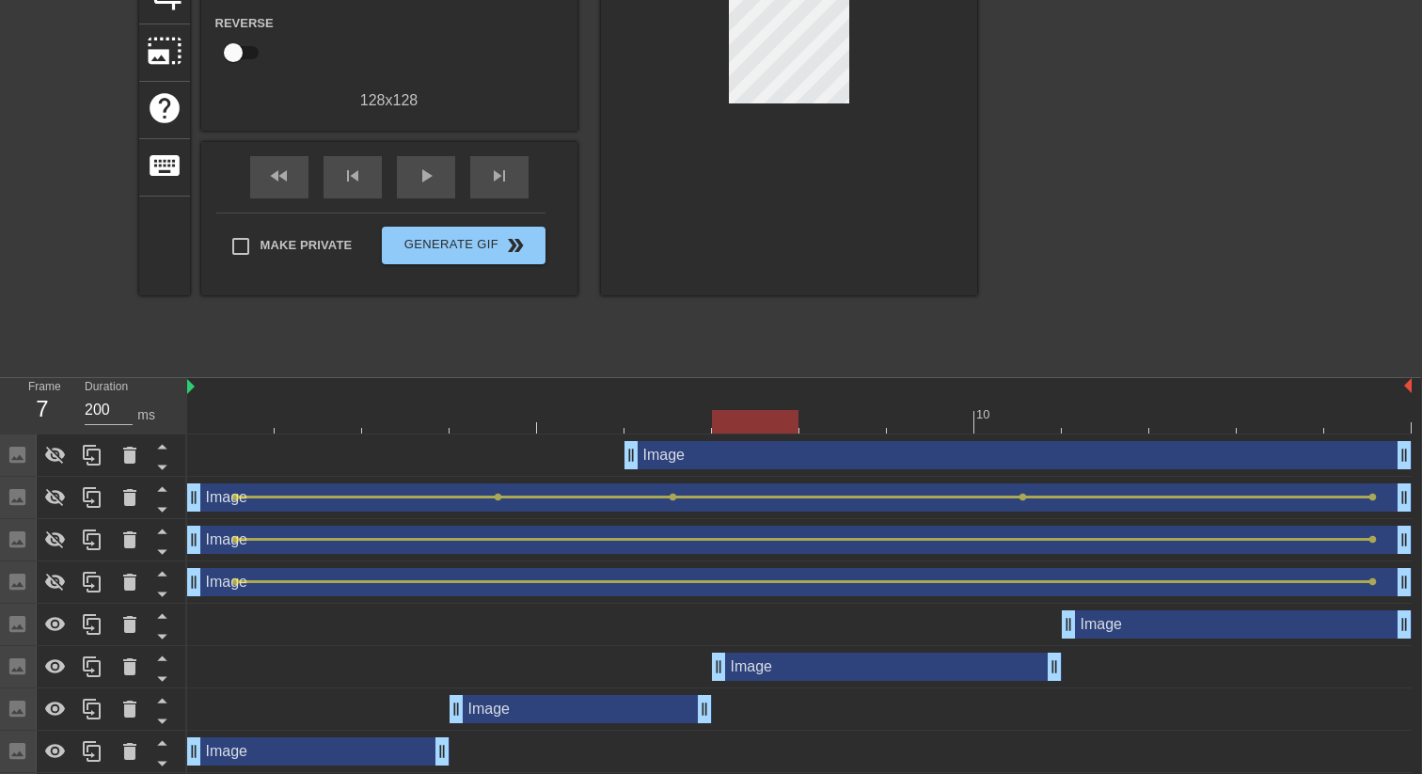
click at [684, 426] on div at bounding box center [799, 422] width 1224 height 24
click at [765, 418] on div at bounding box center [799, 422] width 1224 height 24
click at [693, 413] on div at bounding box center [799, 422] width 1224 height 24
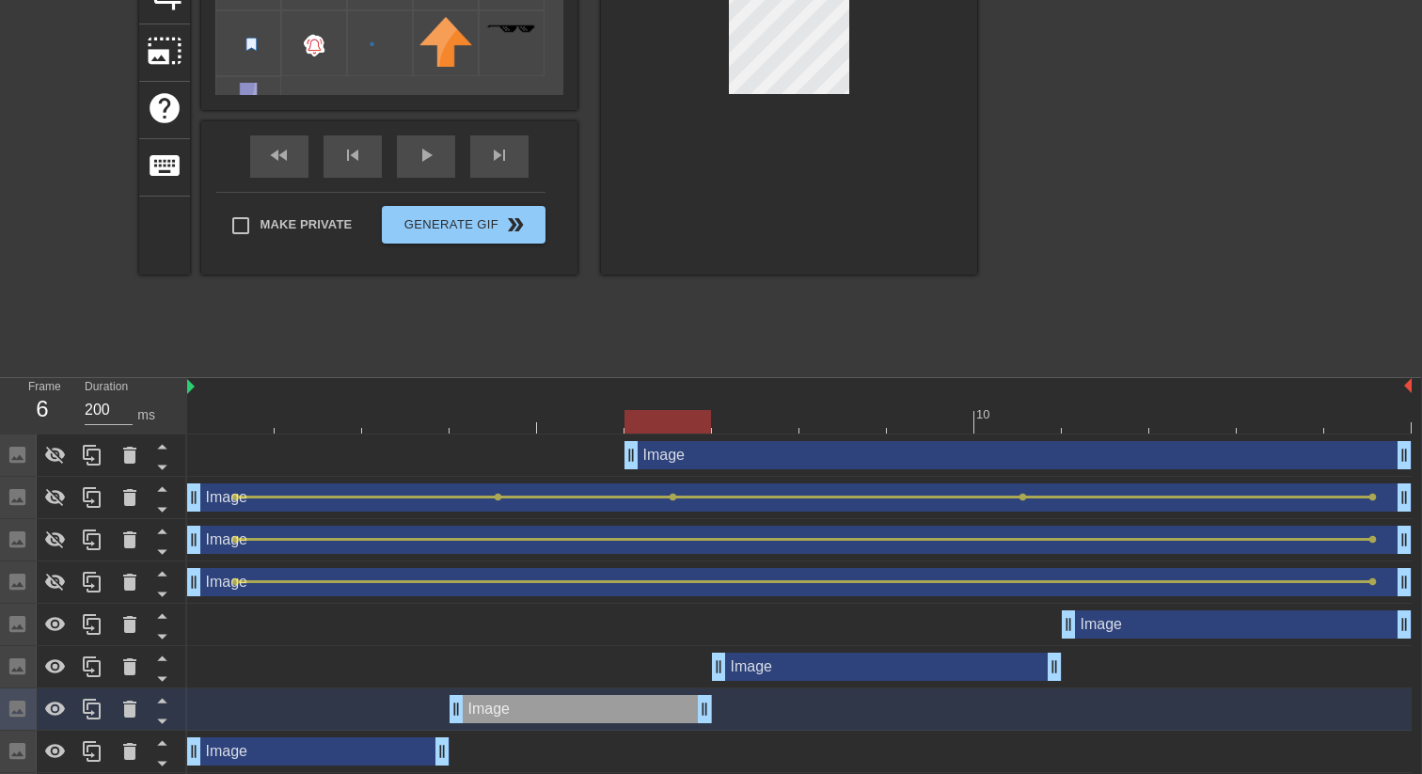
click at [761, 410] on div at bounding box center [799, 422] width 1224 height 24
click at [673, 410] on div at bounding box center [799, 422] width 1224 height 24
click at [760, 414] on div at bounding box center [799, 422] width 1224 height 24
click at [694, 415] on div at bounding box center [799, 422] width 1224 height 24
click at [767, 417] on div at bounding box center [799, 422] width 1224 height 24
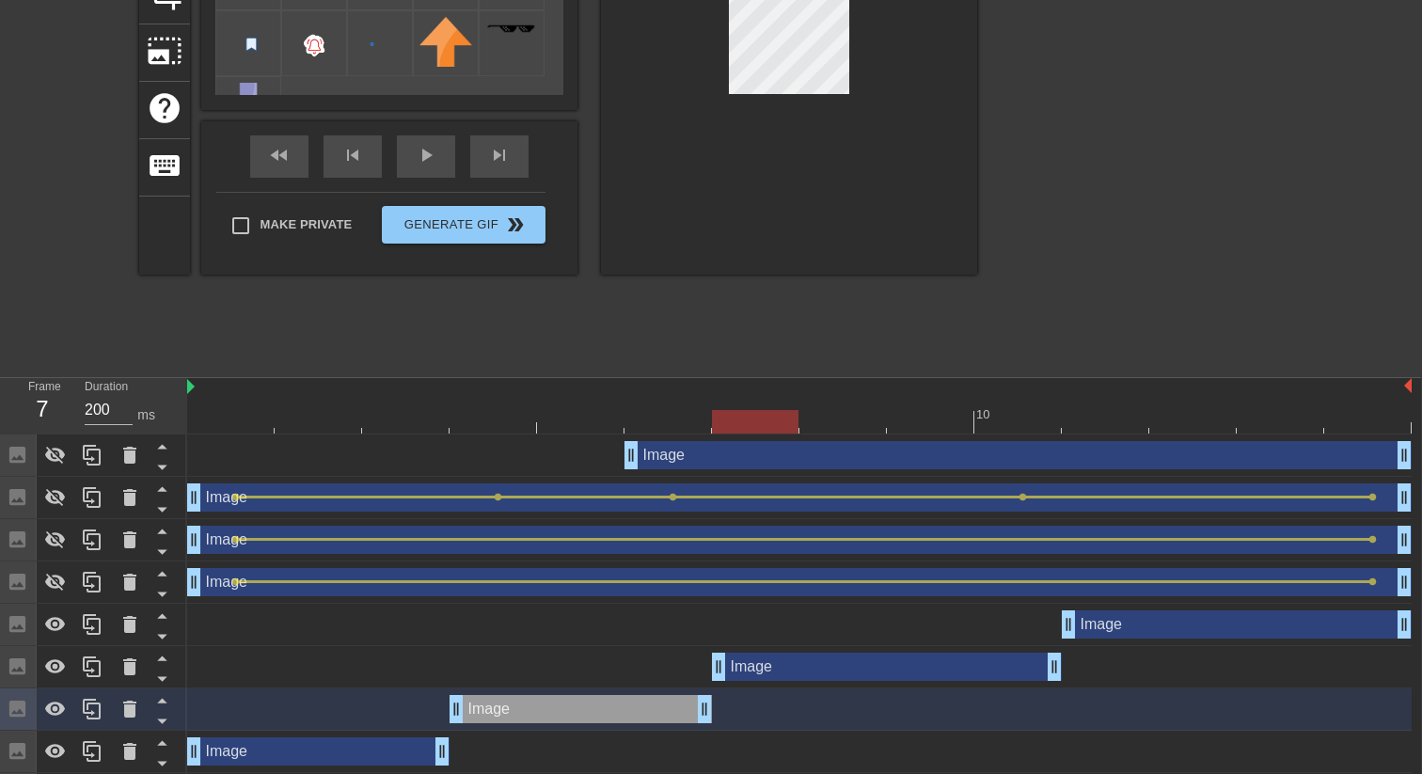
click at [676, 429] on div at bounding box center [799, 422] width 1224 height 24
click at [765, 424] on div at bounding box center [799, 422] width 1224 height 24
click at [1018, 422] on div at bounding box center [799, 422] width 1224 height 24
click at [925, 98] on div at bounding box center [789, 38] width 376 height 473
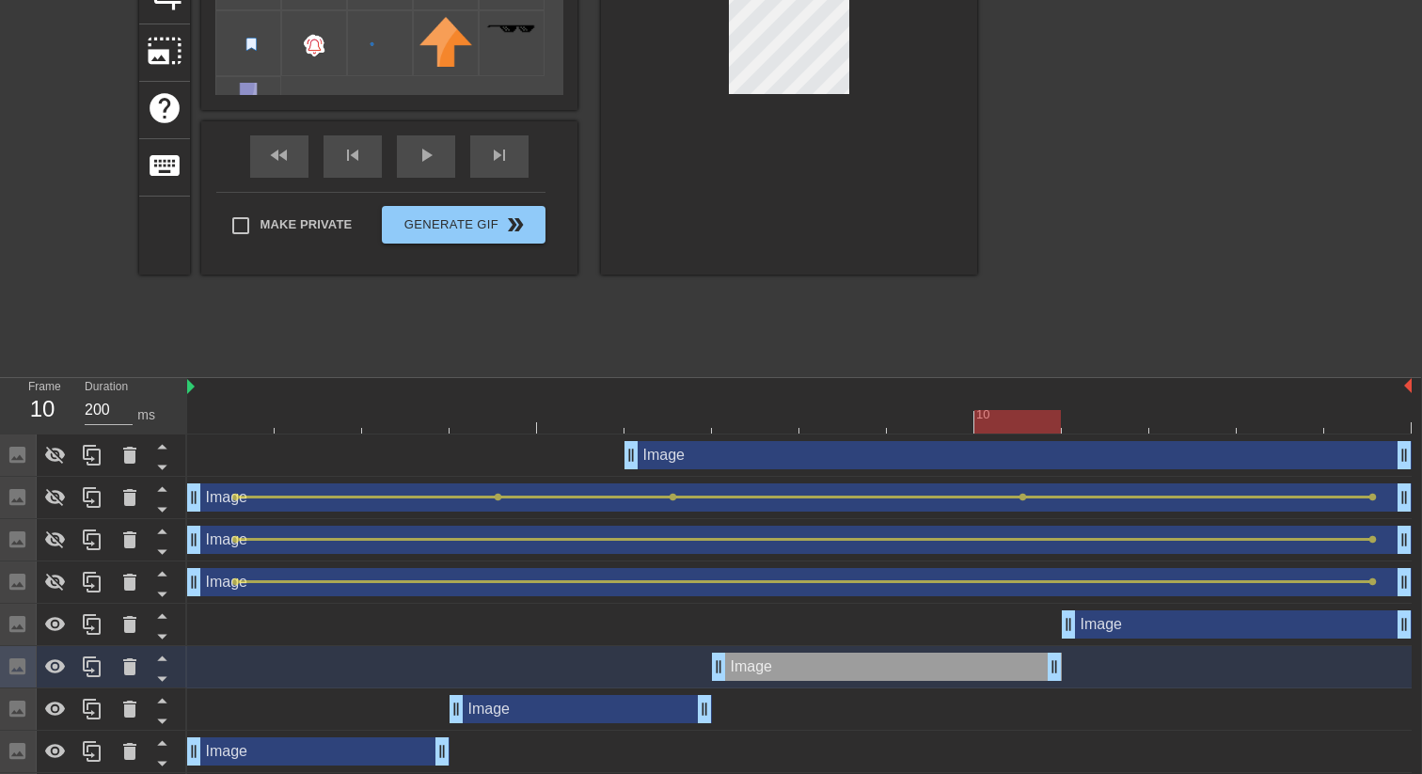
click at [1097, 416] on div at bounding box center [799, 422] width 1224 height 24
click at [1028, 416] on div at bounding box center [799, 422] width 1224 height 24
click at [1099, 423] on div at bounding box center [799, 422] width 1224 height 24
click at [1052, 426] on div at bounding box center [799, 422] width 1224 height 24
click at [1102, 421] on div at bounding box center [799, 422] width 1224 height 24
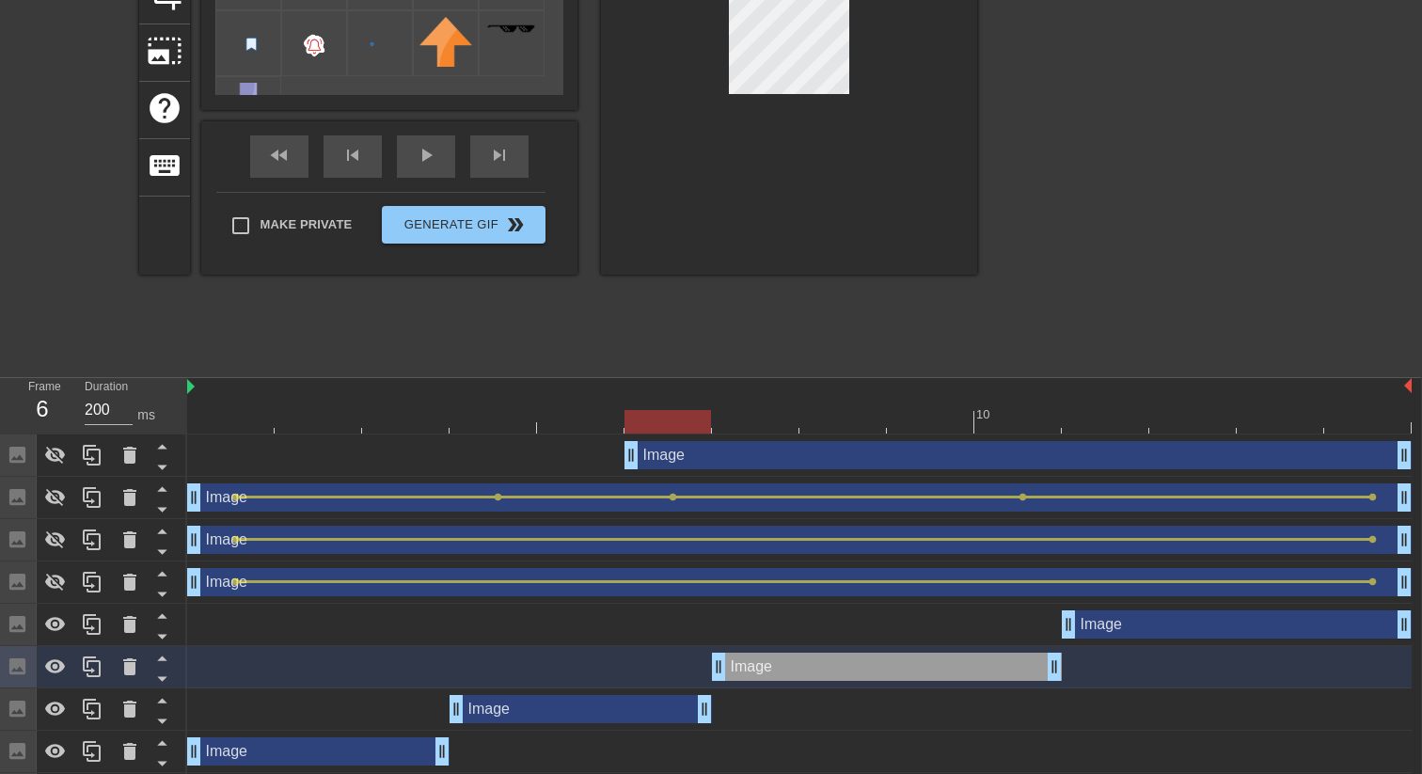
drag, startPoint x: 1103, startPoint y: 421, endPoint x: 693, endPoint y: 418, distance: 410.0
click at [693, 418] on div at bounding box center [667, 422] width 87 height 24
click at [927, 133] on div at bounding box center [789, 38] width 376 height 473
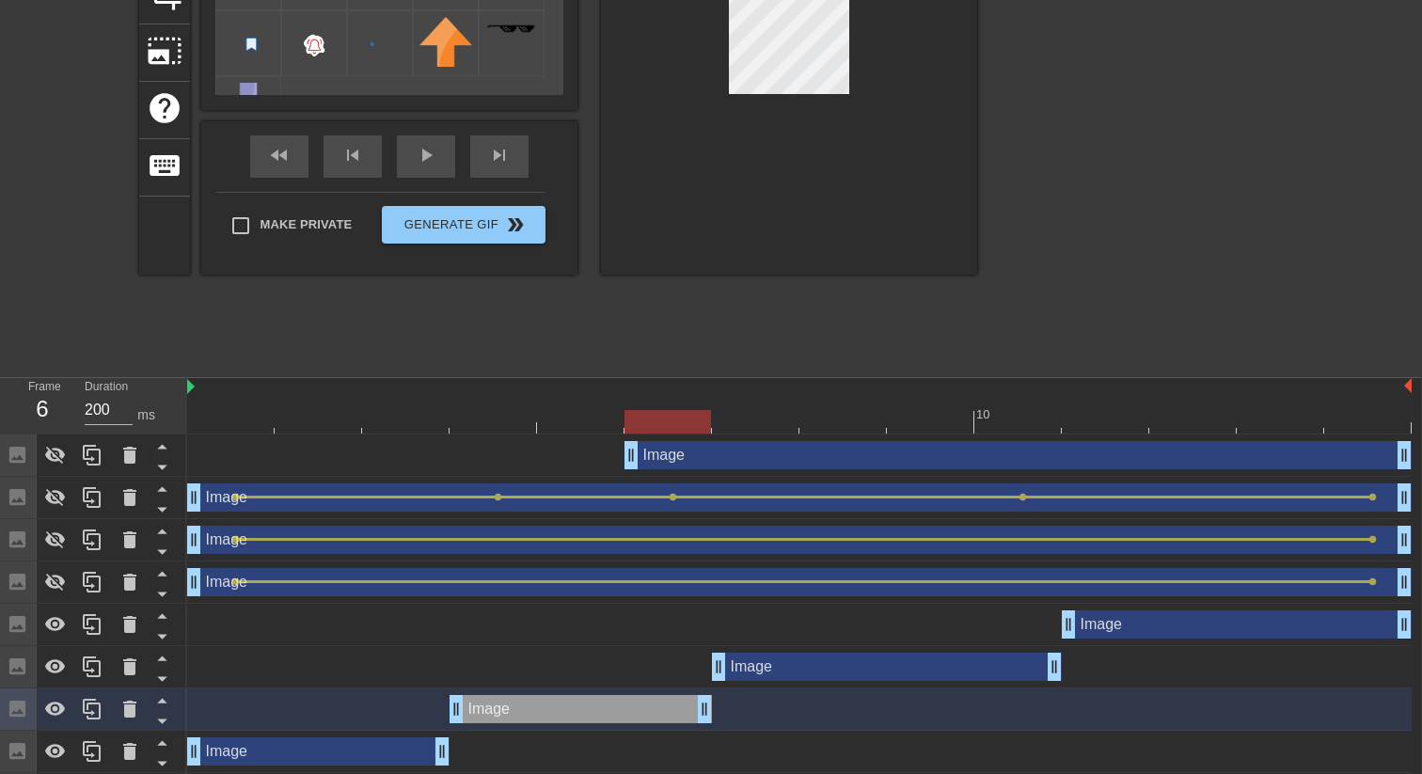
click at [751, 408] on div at bounding box center [755, 409] width 87 height 24
click at [684, 414] on div at bounding box center [799, 422] width 1224 height 24
click at [740, 413] on div at bounding box center [799, 422] width 1224 height 24
click at [677, 411] on div at bounding box center [799, 422] width 1224 height 24
click at [891, 69] on div at bounding box center [789, 38] width 376 height 473
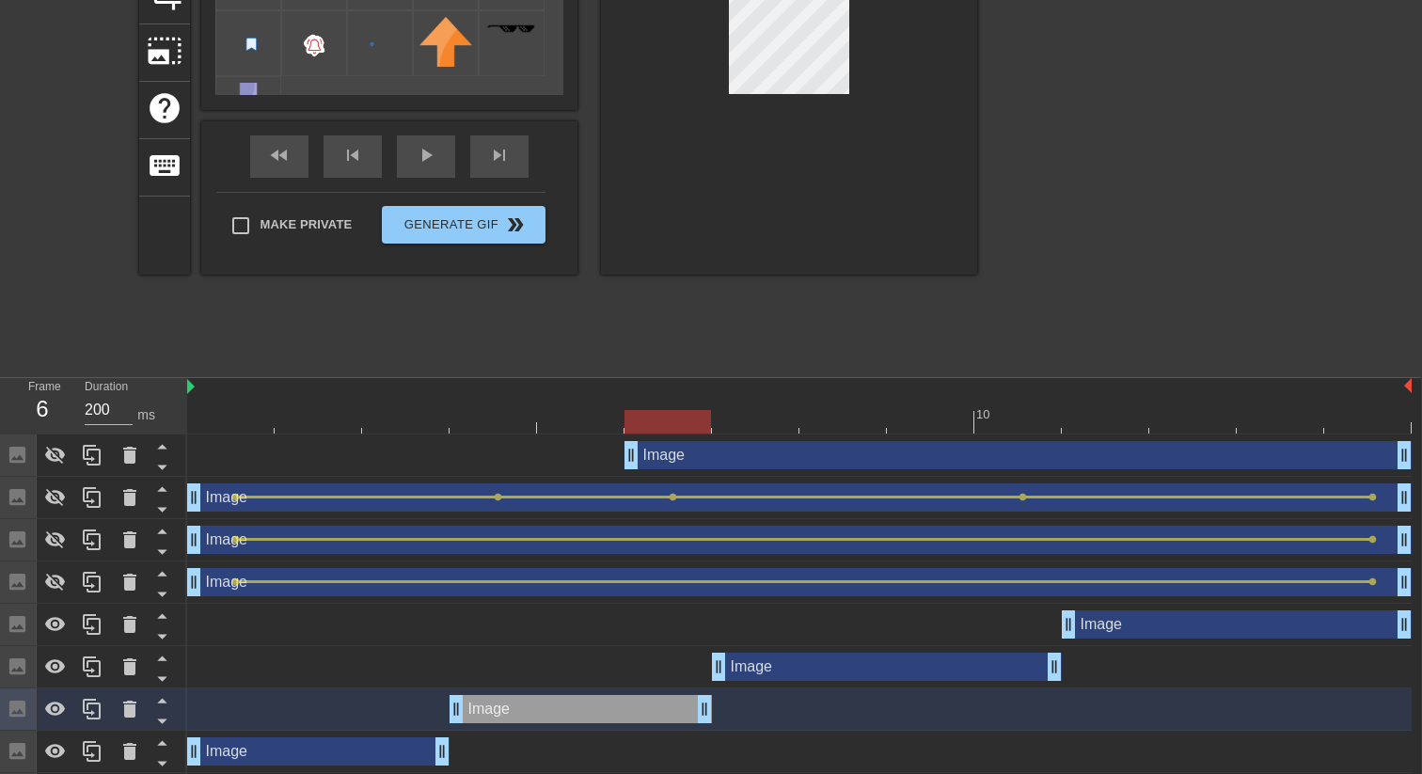
click at [876, 346] on div "title add_circle image add_circle crop photo_size_select_large help keyboard Im…" at bounding box center [558, 84] width 838 height 564
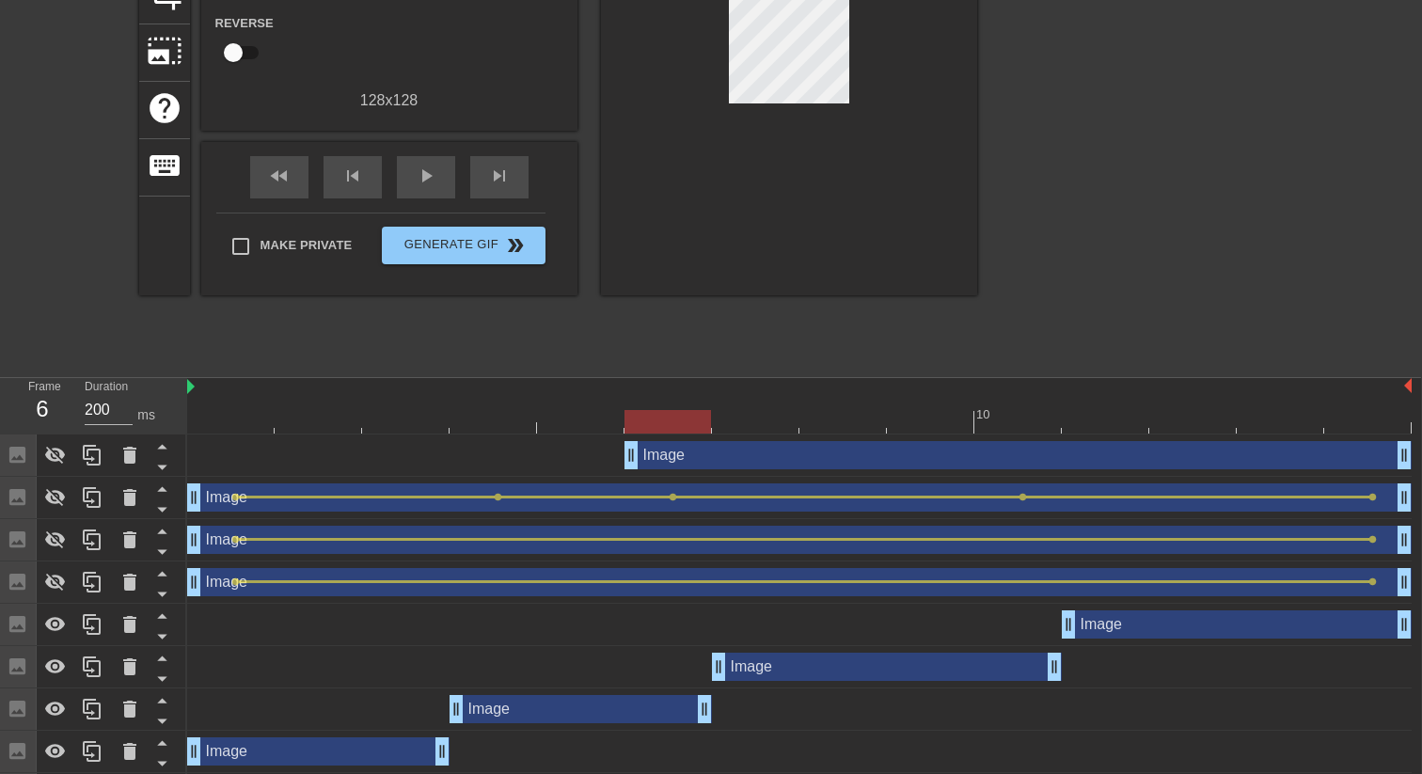
click at [750, 415] on div at bounding box center [799, 422] width 1224 height 24
click at [672, 415] on div at bounding box center [799, 422] width 1224 height 24
click at [763, 422] on div at bounding box center [799, 422] width 1224 height 24
click at [671, 421] on div at bounding box center [799, 422] width 1224 height 24
click at [728, 421] on div at bounding box center [799, 422] width 1224 height 24
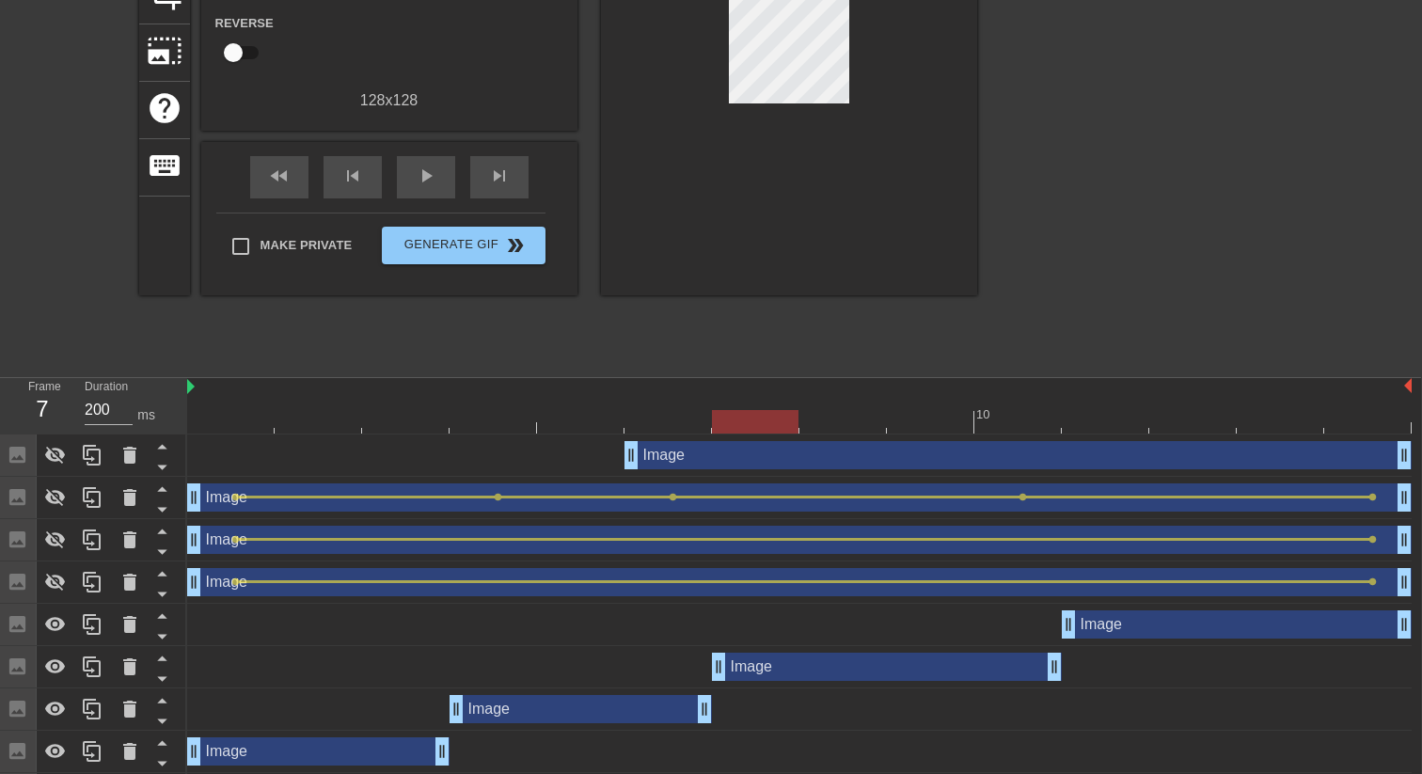
click at [673, 424] on div at bounding box center [799, 422] width 1224 height 24
click at [740, 421] on div at bounding box center [799, 422] width 1224 height 24
click at [710, 419] on div at bounding box center [799, 422] width 1224 height 24
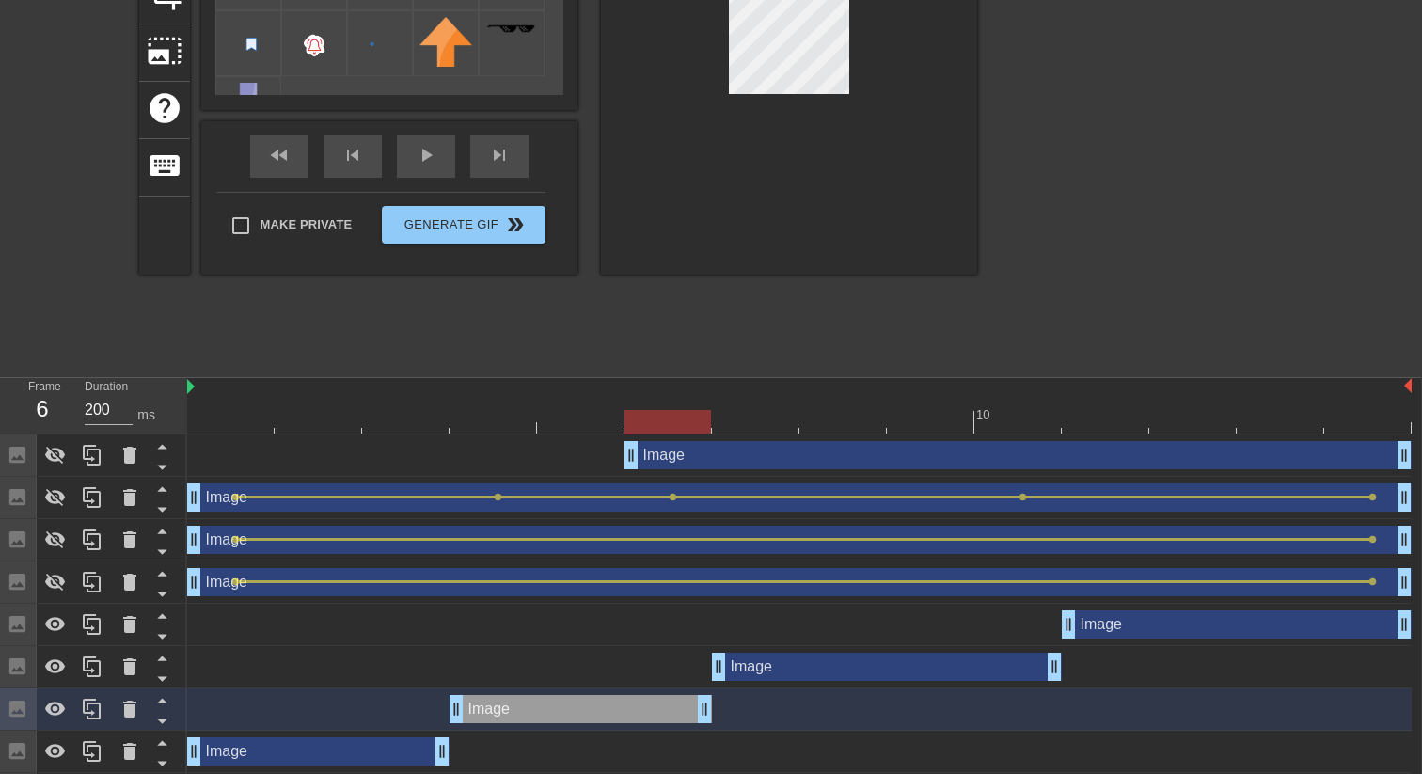
click at [739, 424] on div at bounding box center [799, 422] width 1224 height 24
click at [673, 427] on div at bounding box center [799, 422] width 1224 height 24
click at [778, 423] on div at bounding box center [799, 422] width 1224 height 24
click at [674, 423] on div at bounding box center [799, 422] width 1224 height 24
click at [406, 415] on div at bounding box center [799, 422] width 1224 height 24
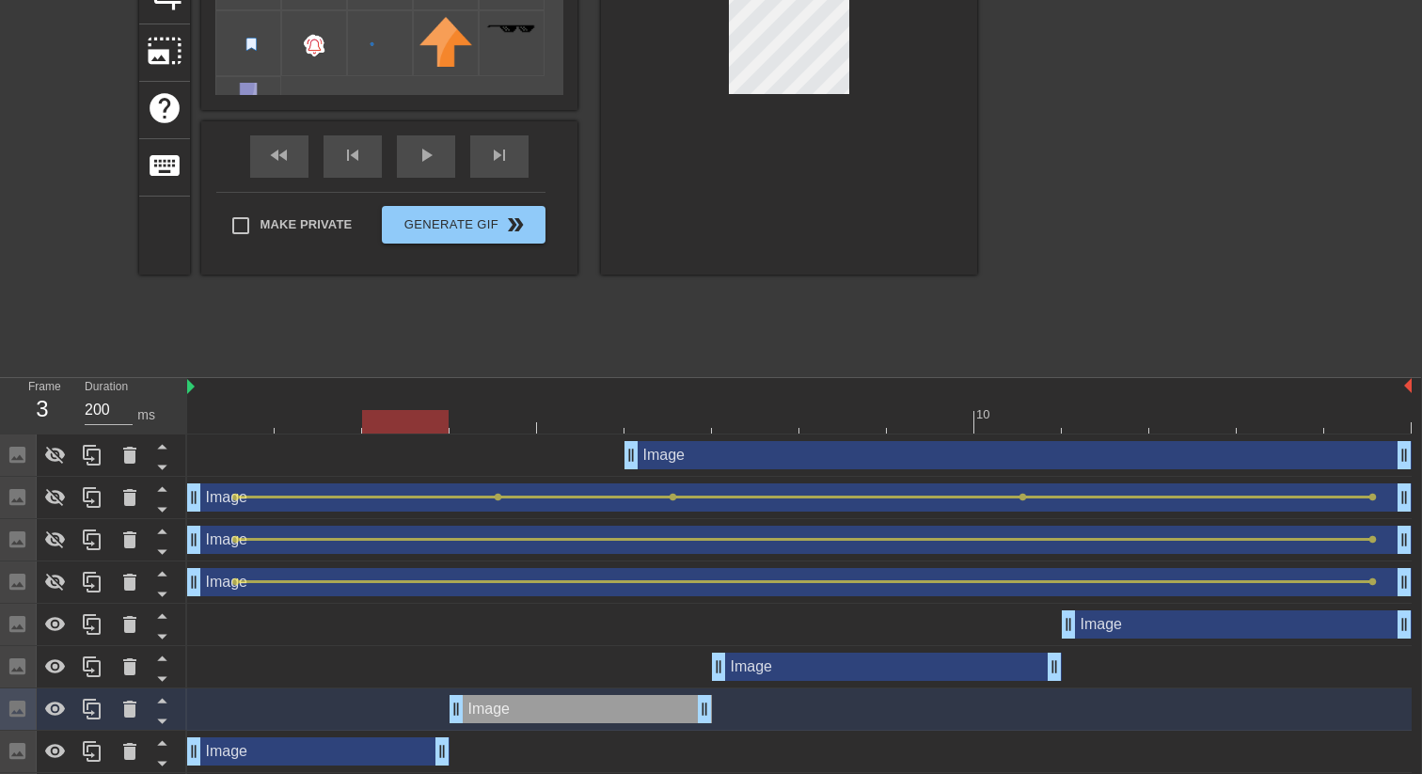
click at [490, 416] on div at bounding box center [799, 422] width 1224 height 24
click at [406, 405] on div at bounding box center [405, 409] width 87 height 24
click at [491, 403] on div at bounding box center [493, 409] width 87 height 24
click at [681, 429] on div at bounding box center [799, 422] width 1224 height 24
click at [773, 424] on div at bounding box center [799, 422] width 1224 height 24
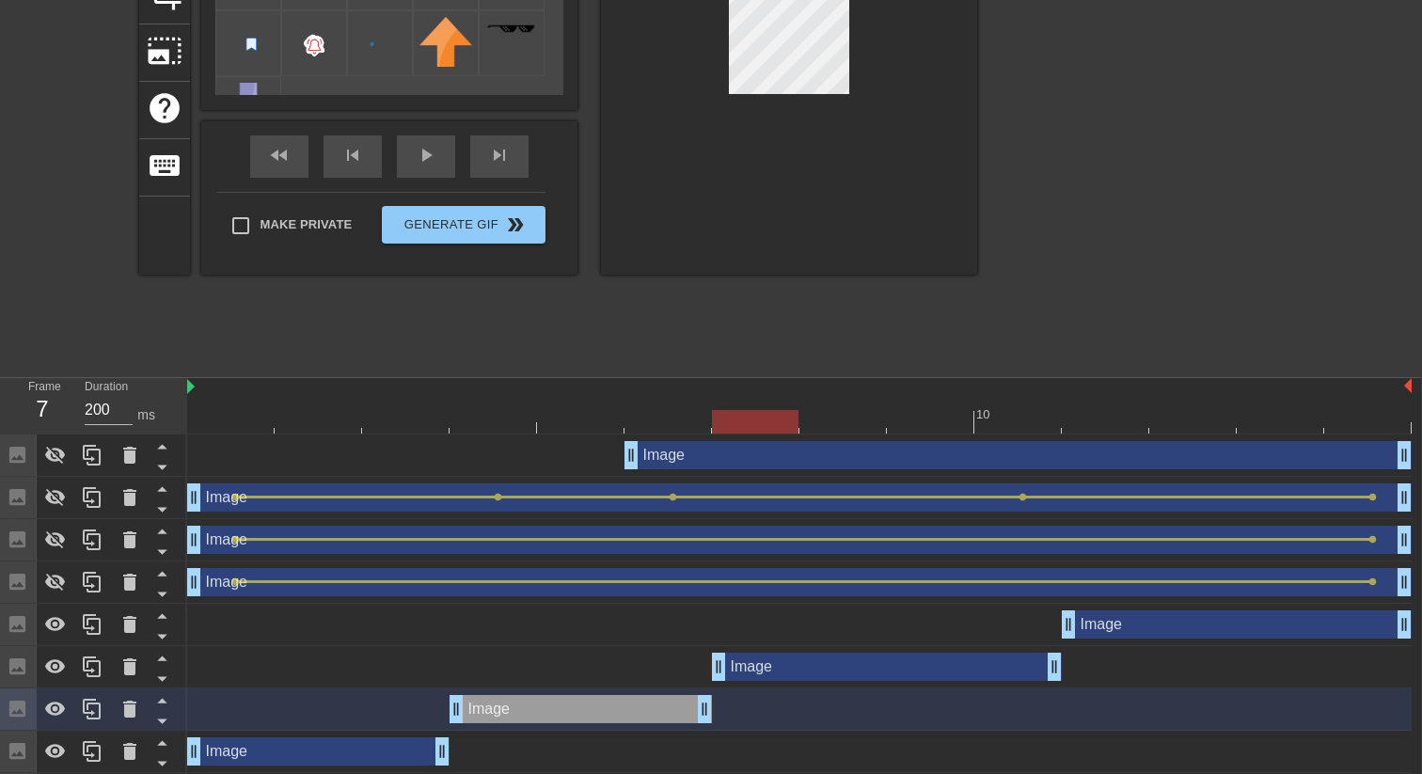
click at [672, 434] on div "Image drag_handle drag_handle" at bounding box center [799, 455] width 1224 height 42
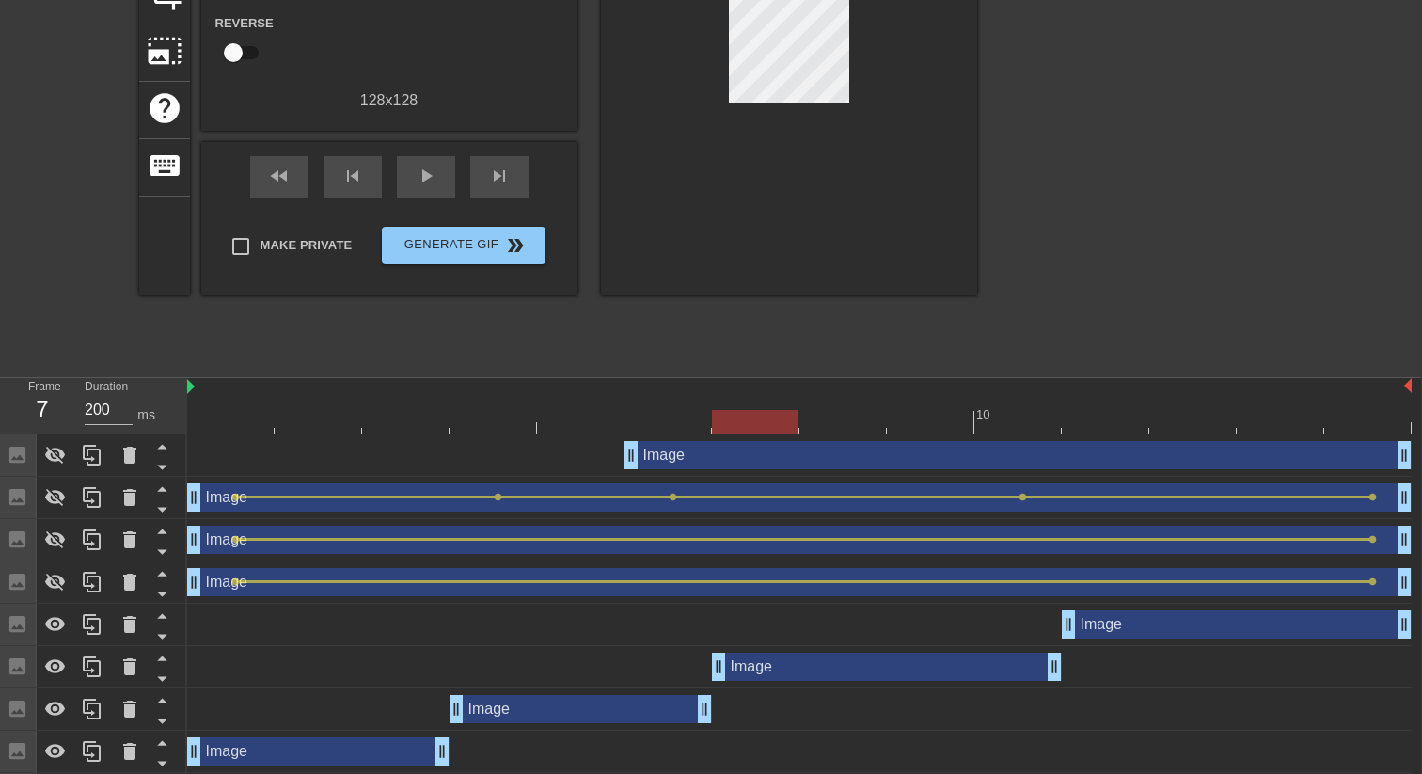
click at [657, 418] on div at bounding box center [799, 422] width 1224 height 24
click at [510, 426] on div at bounding box center [799, 422] width 1224 height 24
click at [419, 422] on div at bounding box center [799, 422] width 1224 height 24
click at [491, 423] on div at bounding box center [799, 422] width 1224 height 24
click at [411, 421] on div at bounding box center [799, 422] width 1224 height 24
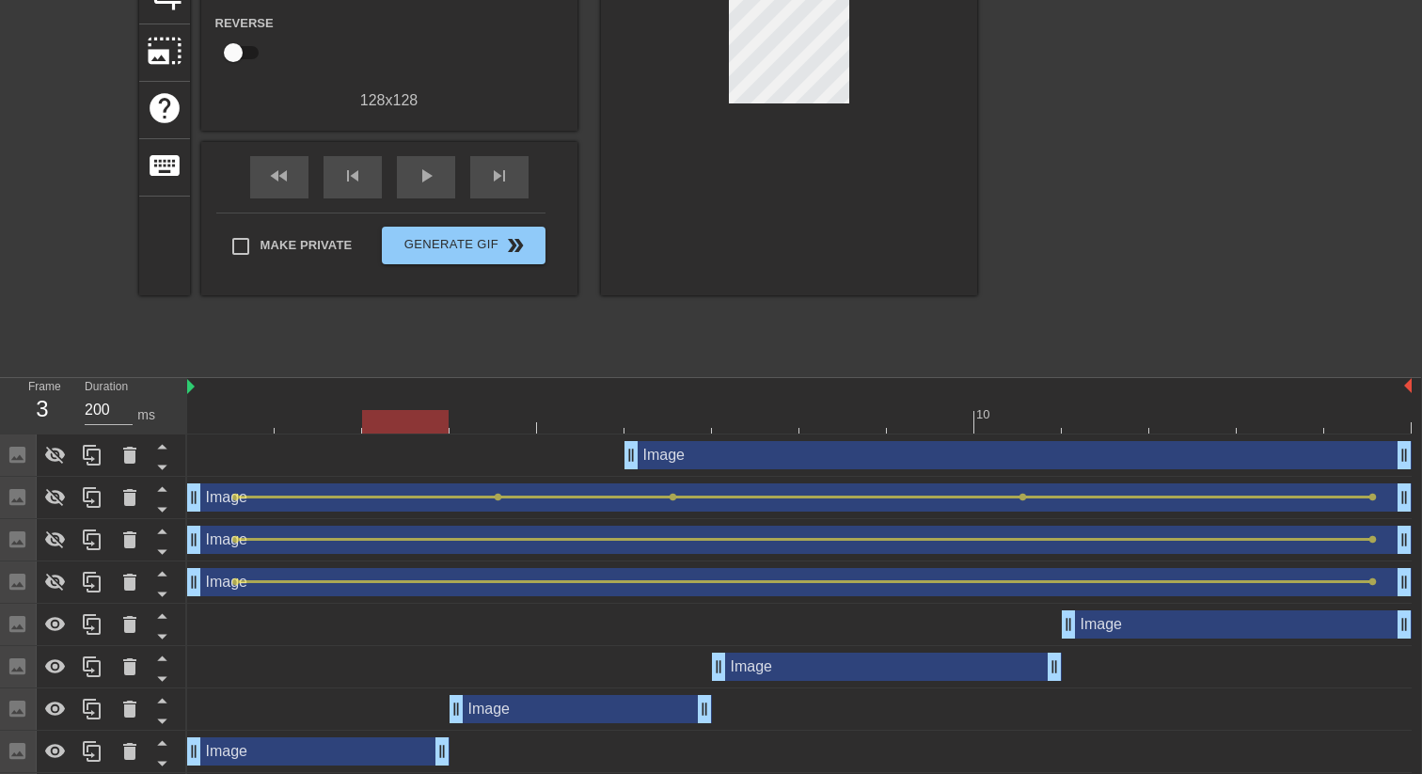
click at [495, 425] on div at bounding box center [799, 422] width 1224 height 24
click at [400, 413] on div at bounding box center [799, 422] width 1224 height 24
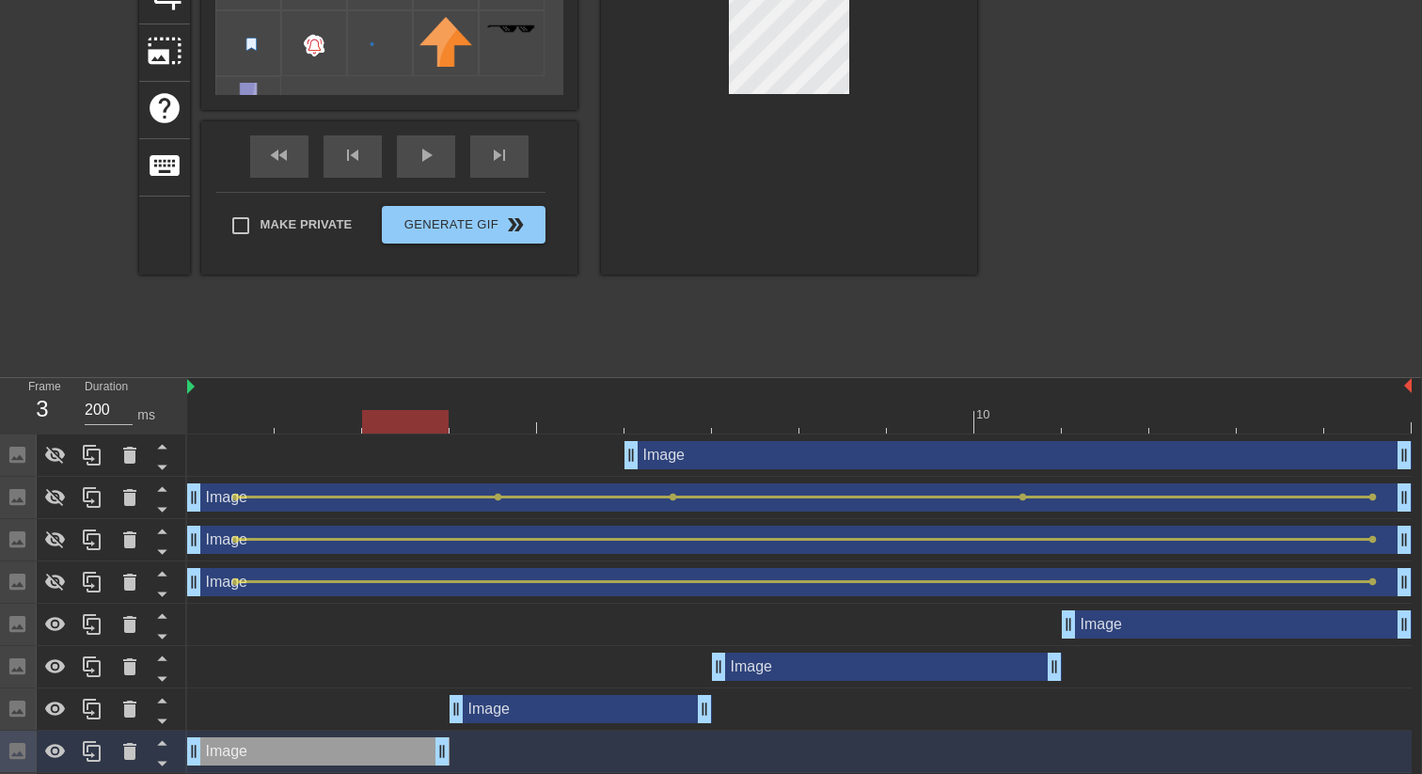
click at [498, 418] on div at bounding box center [799, 422] width 1224 height 24
click at [377, 417] on div at bounding box center [799, 422] width 1224 height 24
click at [478, 426] on div at bounding box center [799, 422] width 1224 height 24
click at [392, 417] on div at bounding box center [799, 422] width 1224 height 24
click at [516, 416] on div at bounding box center [799, 422] width 1224 height 24
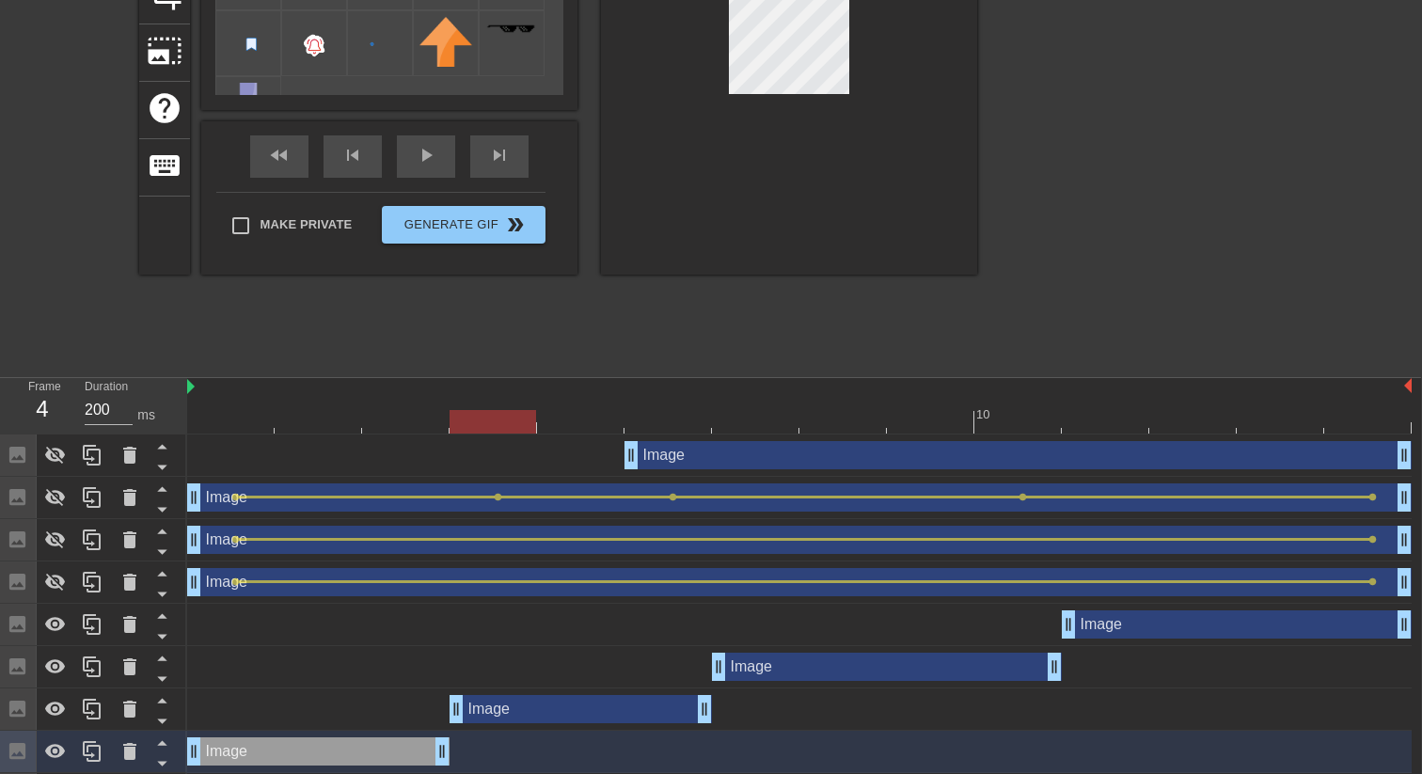
click at [459, 418] on div at bounding box center [493, 422] width 87 height 24
click at [419, 416] on div at bounding box center [799, 422] width 1224 height 24
click at [434, 166] on div "play_arrow" at bounding box center [426, 156] width 58 height 42
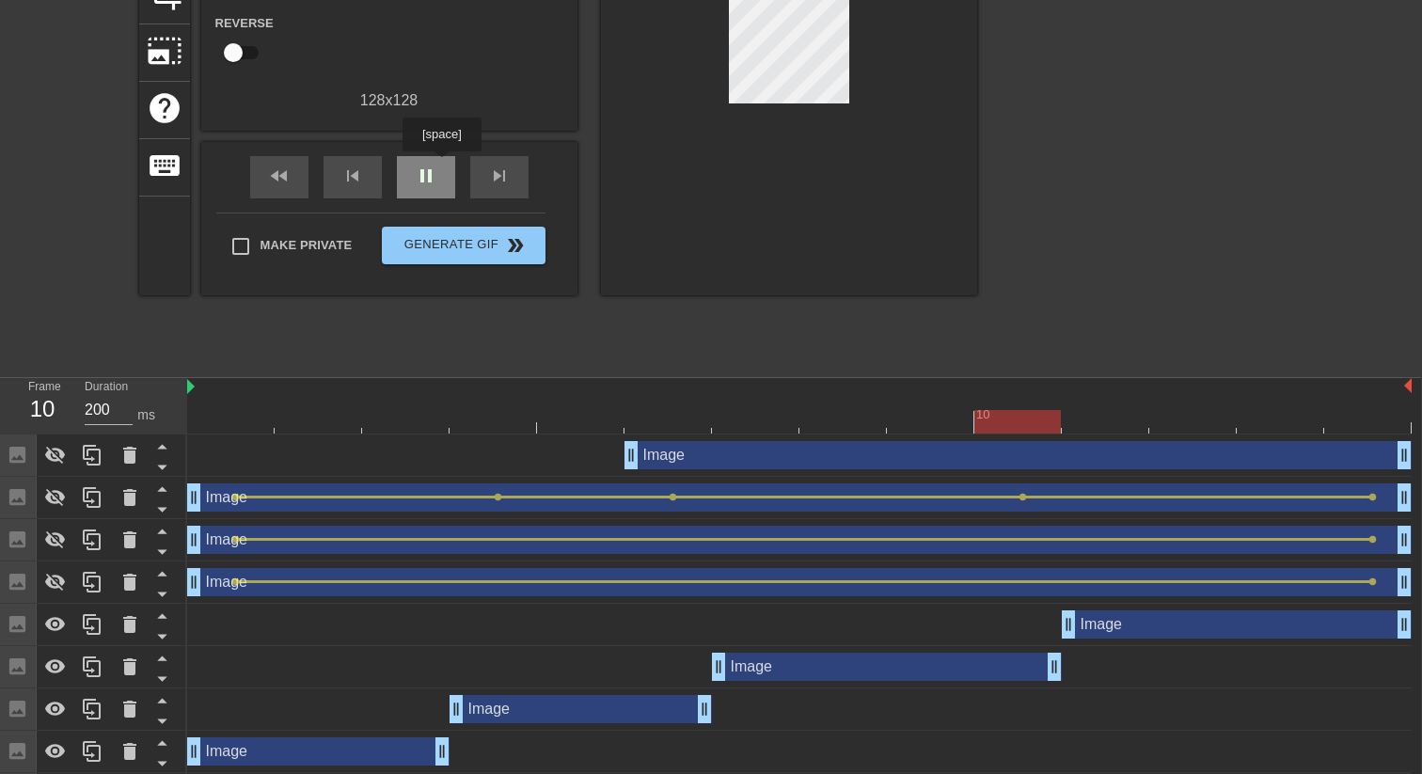
click at [443, 166] on div "pause" at bounding box center [426, 177] width 58 height 42
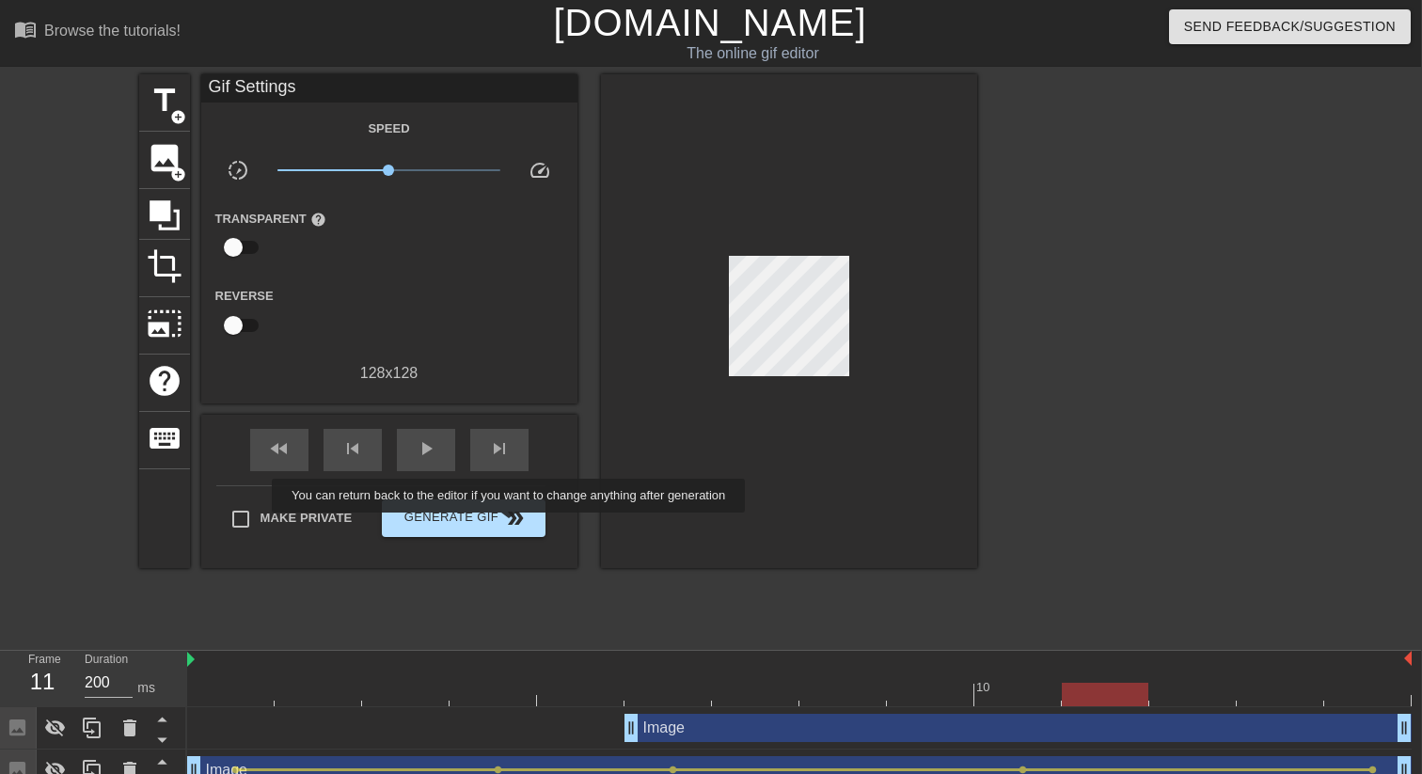
scroll to position [317, 1]
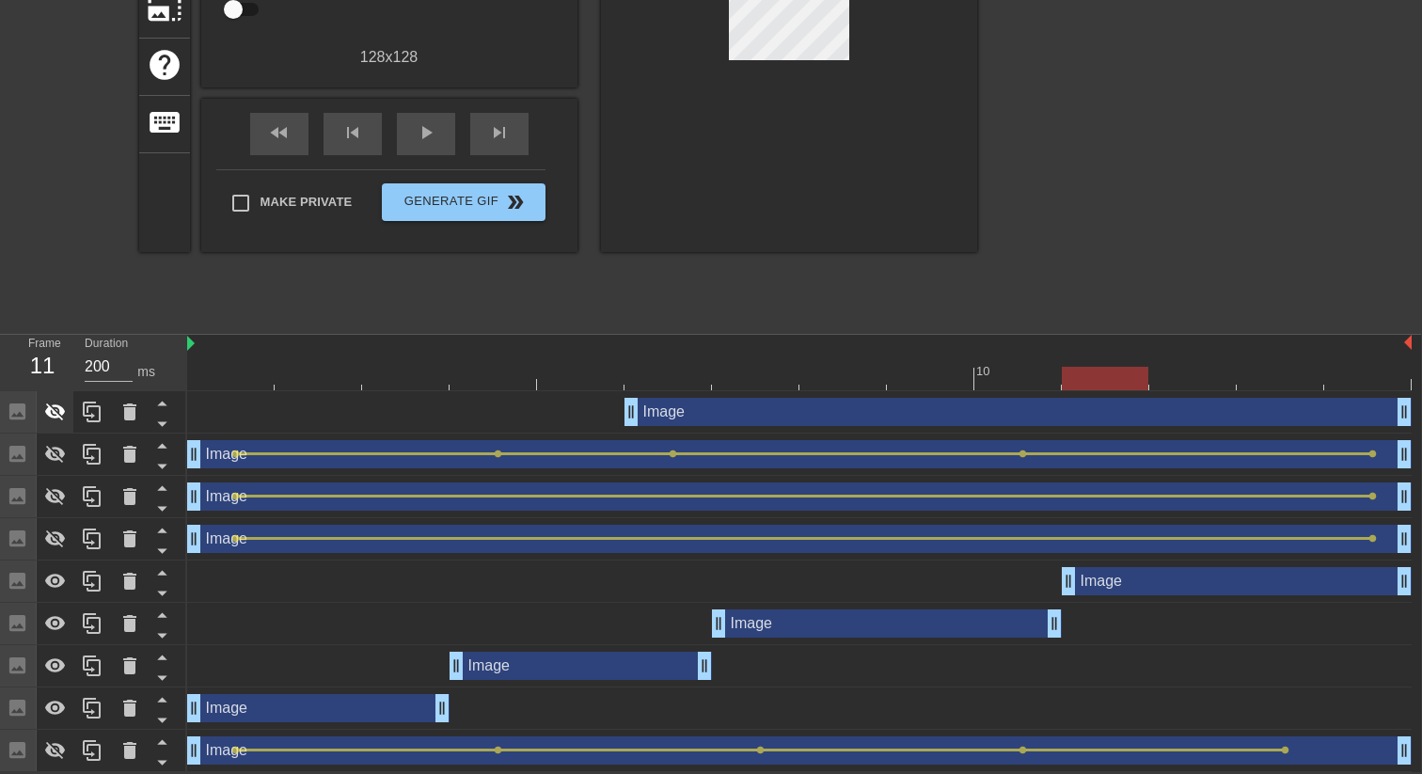
click at [48, 409] on icon at bounding box center [55, 412] width 21 height 18
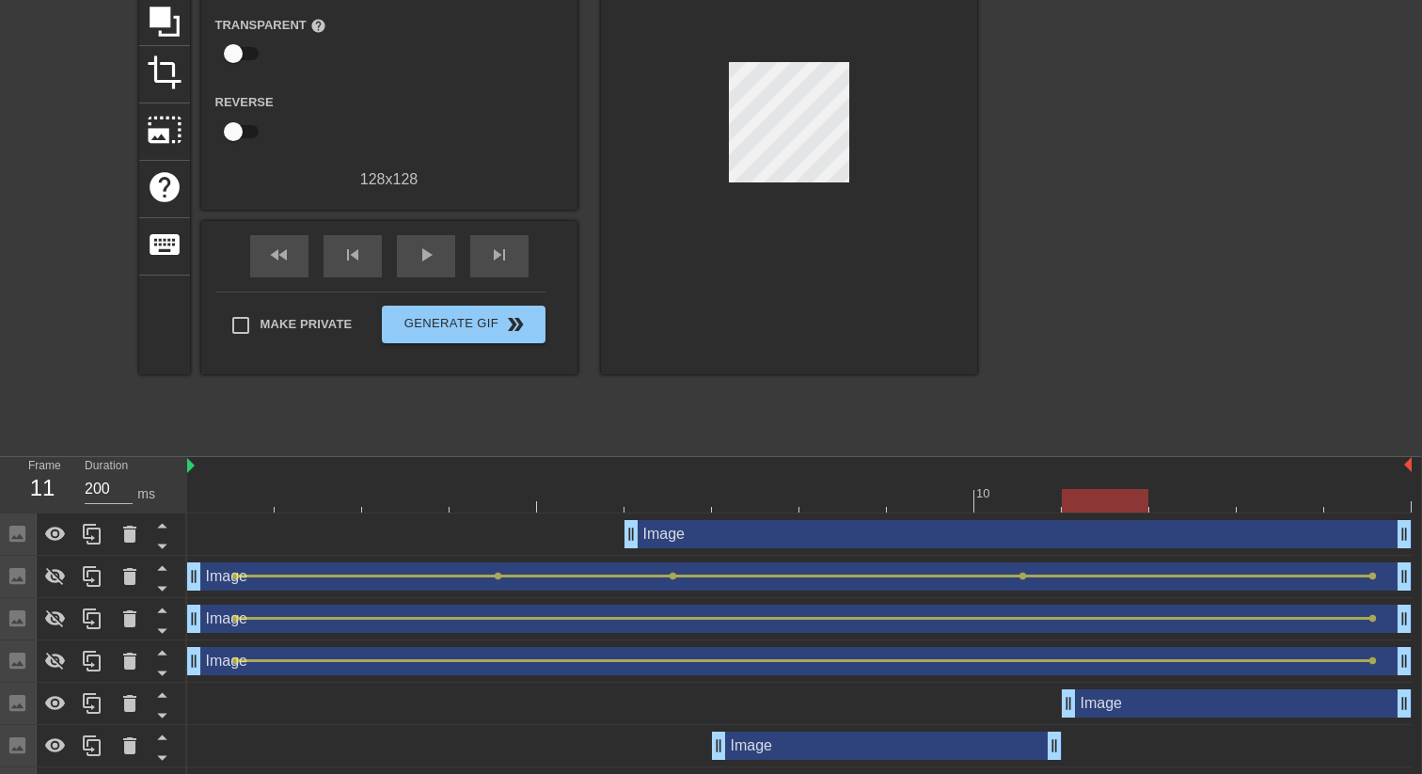
scroll to position [191, 1]
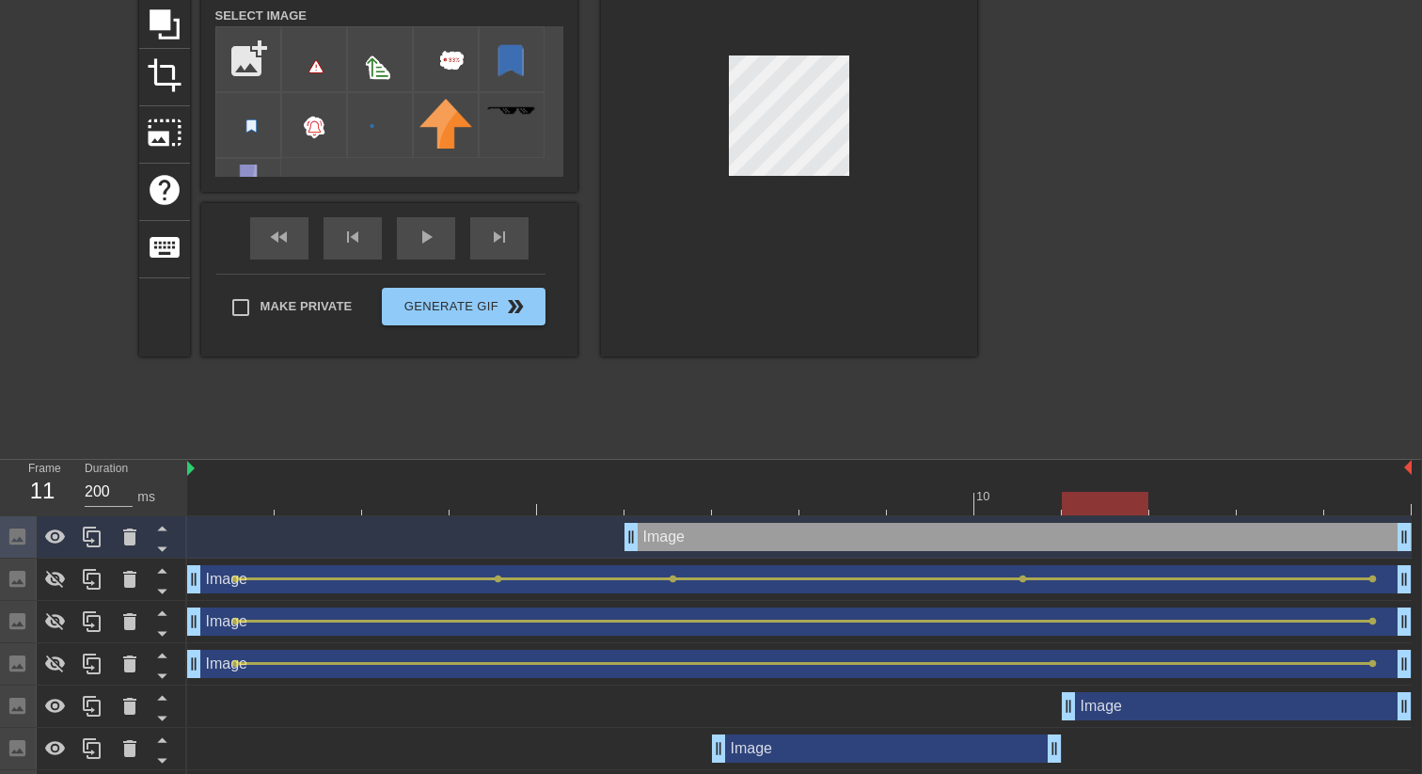
click at [858, 162] on div at bounding box center [789, 119] width 376 height 473
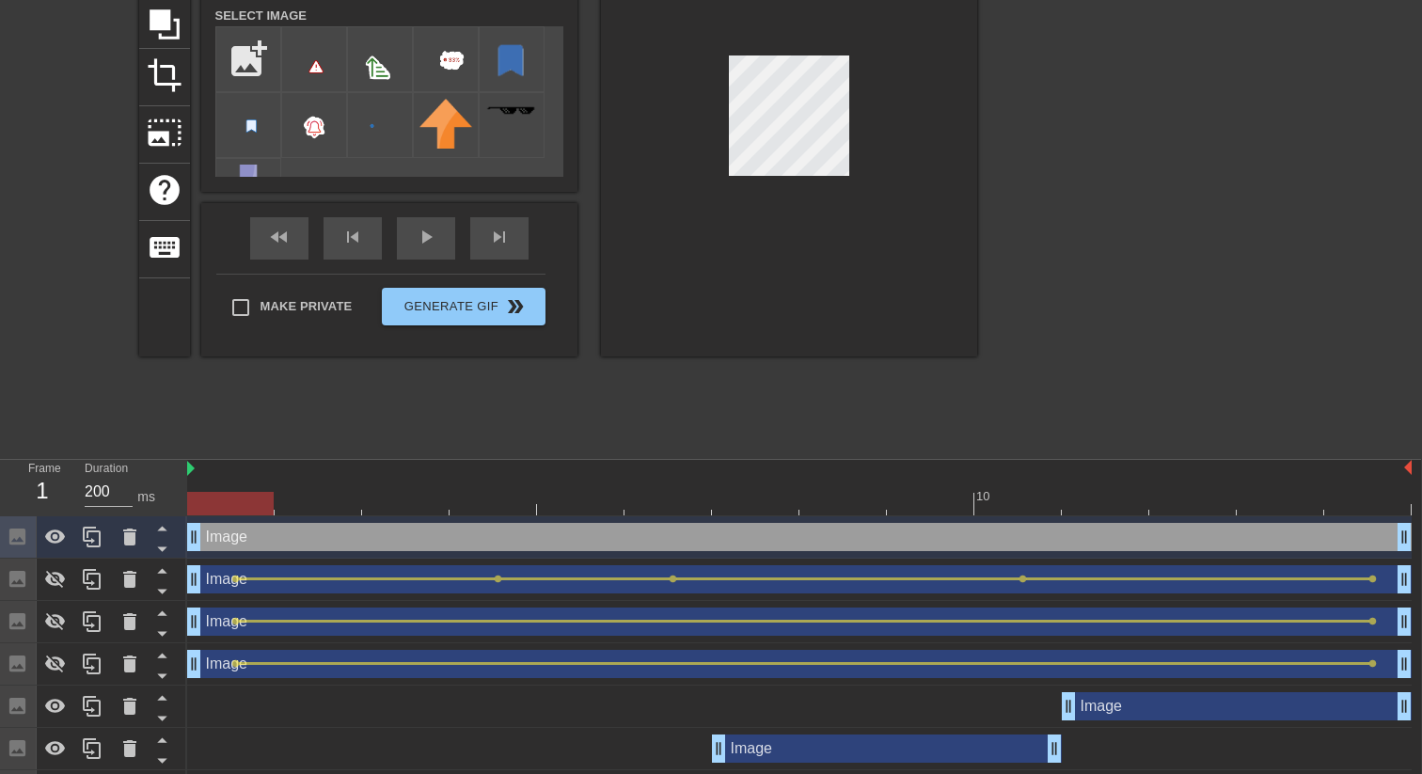
drag, startPoint x: 634, startPoint y: 544, endPoint x: 213, endPoint y: 536, distance: 421.4
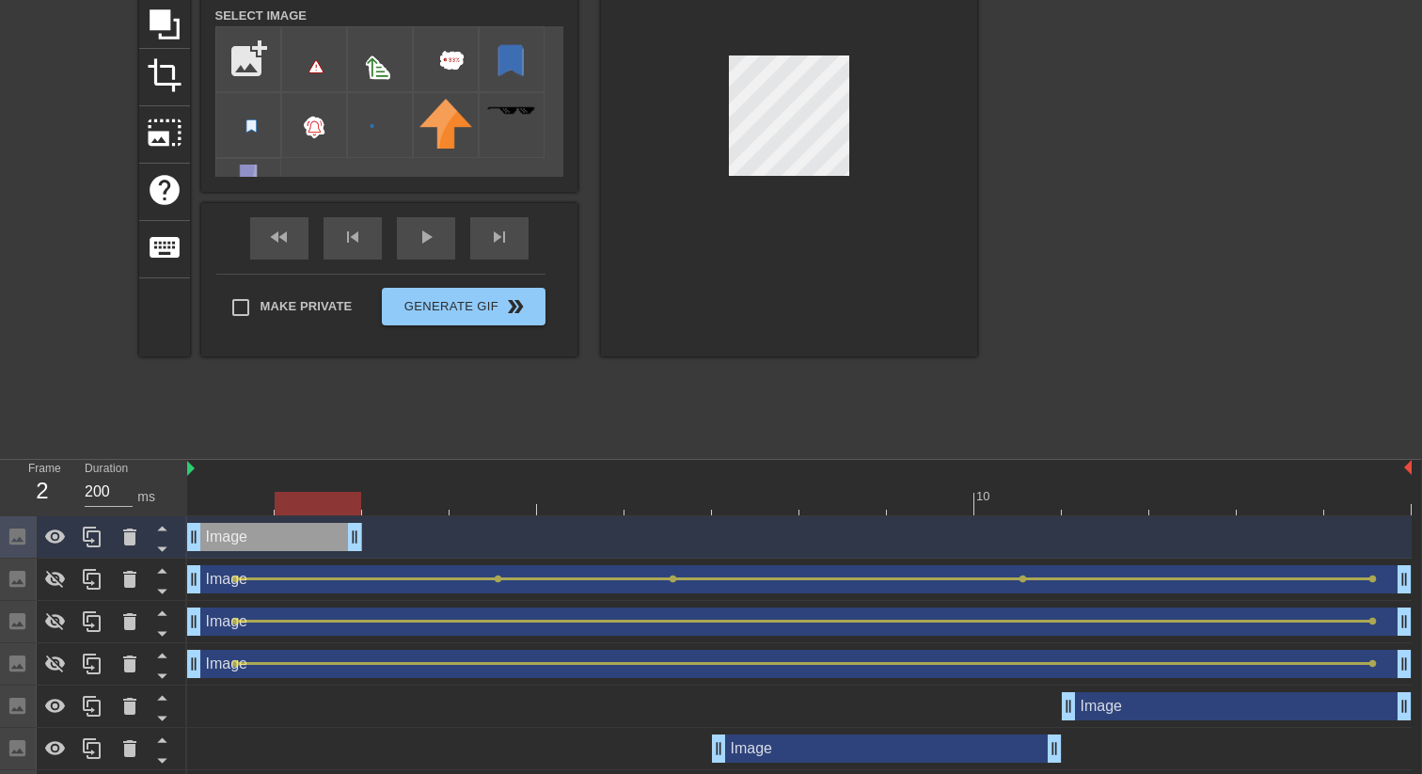
drag, startPoint x: 1403, startPoint y: 531, endPoint x: 336, endPoint y: 514, distance: 1067.5
click at [336, 514] on div "10 Image drag_handle drag_handle Image drag_handle drag_handle lens lens lens l…" at bounding box center [804, 678] width 1234 height 437
click at [98, 537] on icon at bounding box center [92, 537] width 23 height 23
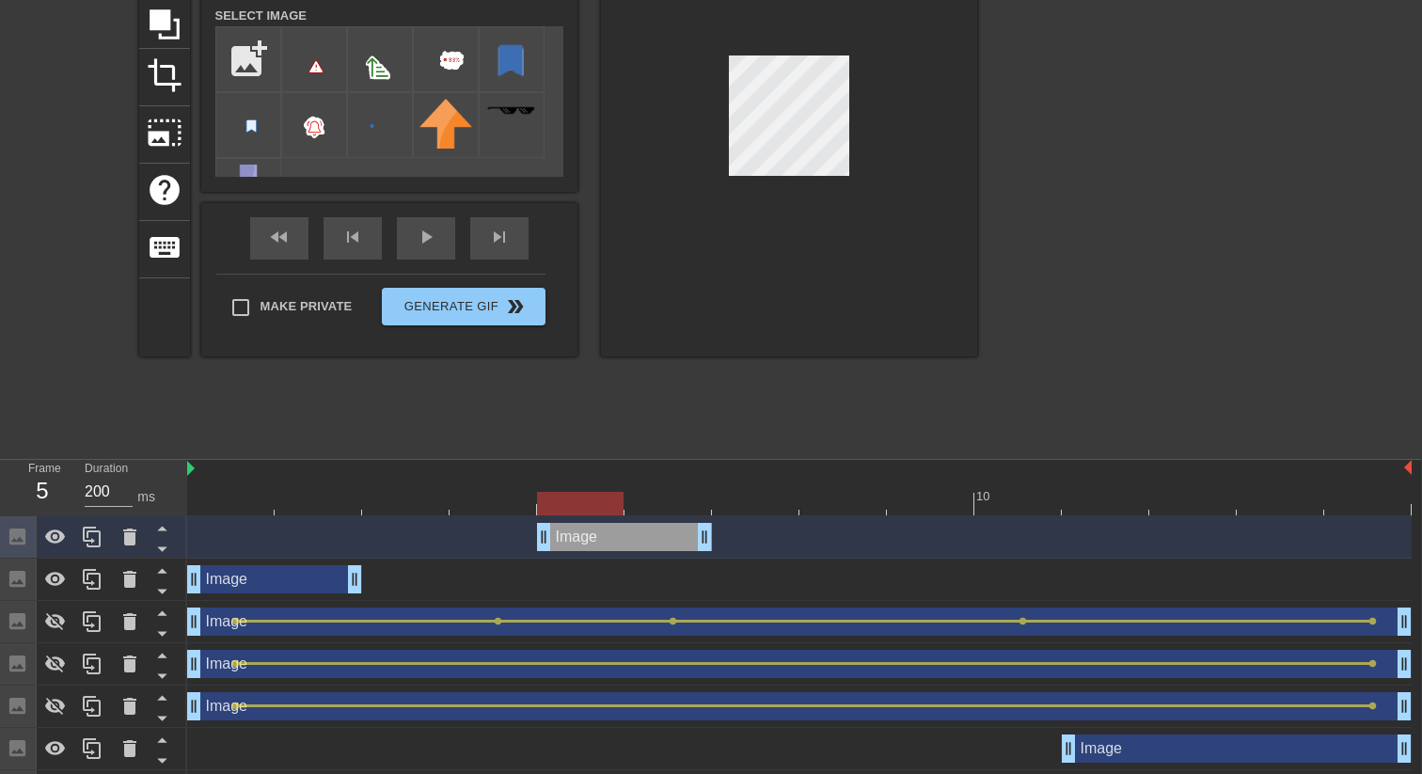
drag, startPoint x: 302, startPoint y: 528, endPoint x: 635, endPoint y: 533, distance: 333.0
click at [635, 533] on div "Image drag_handle drag_handle" at bounding box center [624, 537] width 175 height 28
click at [93, 536] on icon at bounding box center [92, 537] width 23 height 23
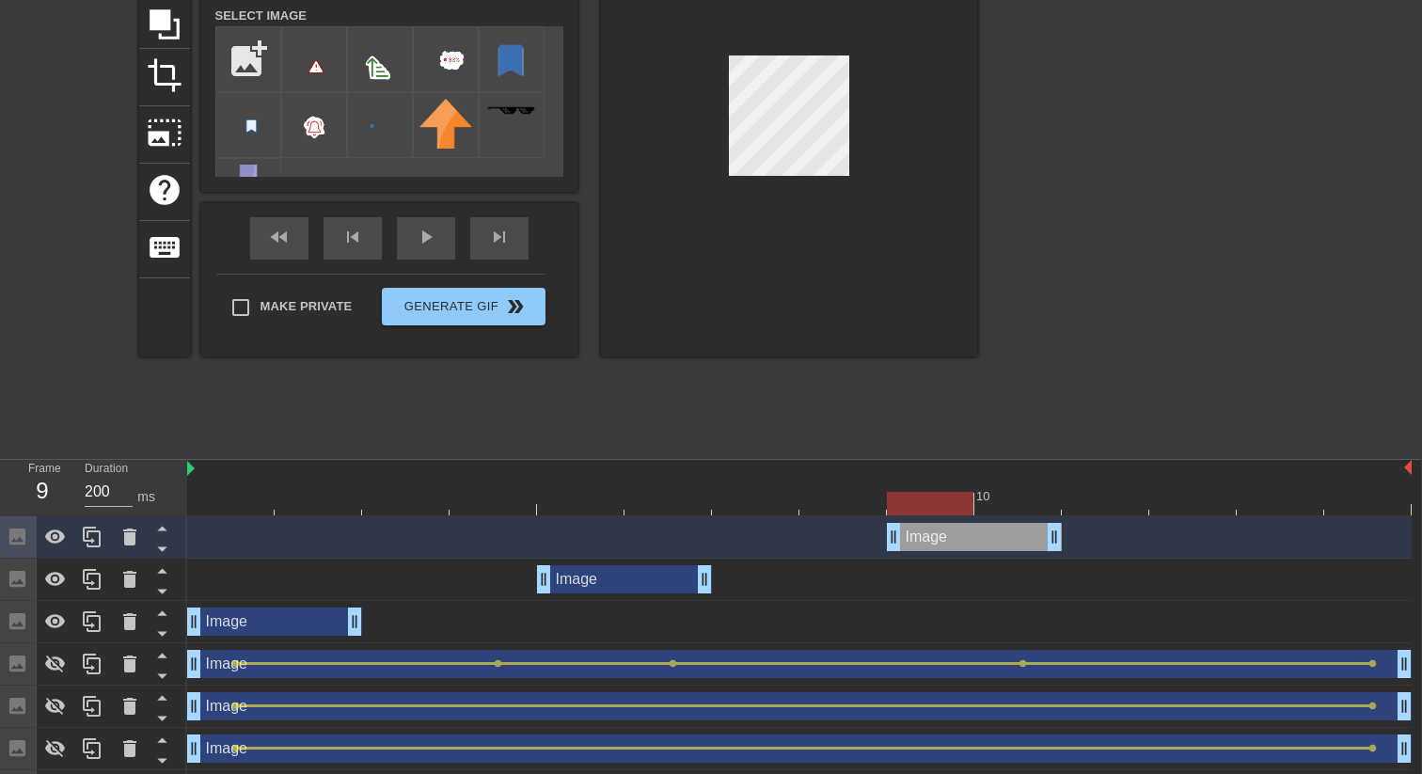
drag, startPoint x: 637, startPoint y: 543, endPoint x: 1018, endPoint y: 544, distance: 381.8
click at [1018, 544] on div "Image drag_handle drag_handle" at bounding box center [974, 537] width 175 height 28
click at [98, 539] on icon at bounding box center [92, 537] width 23 height 23
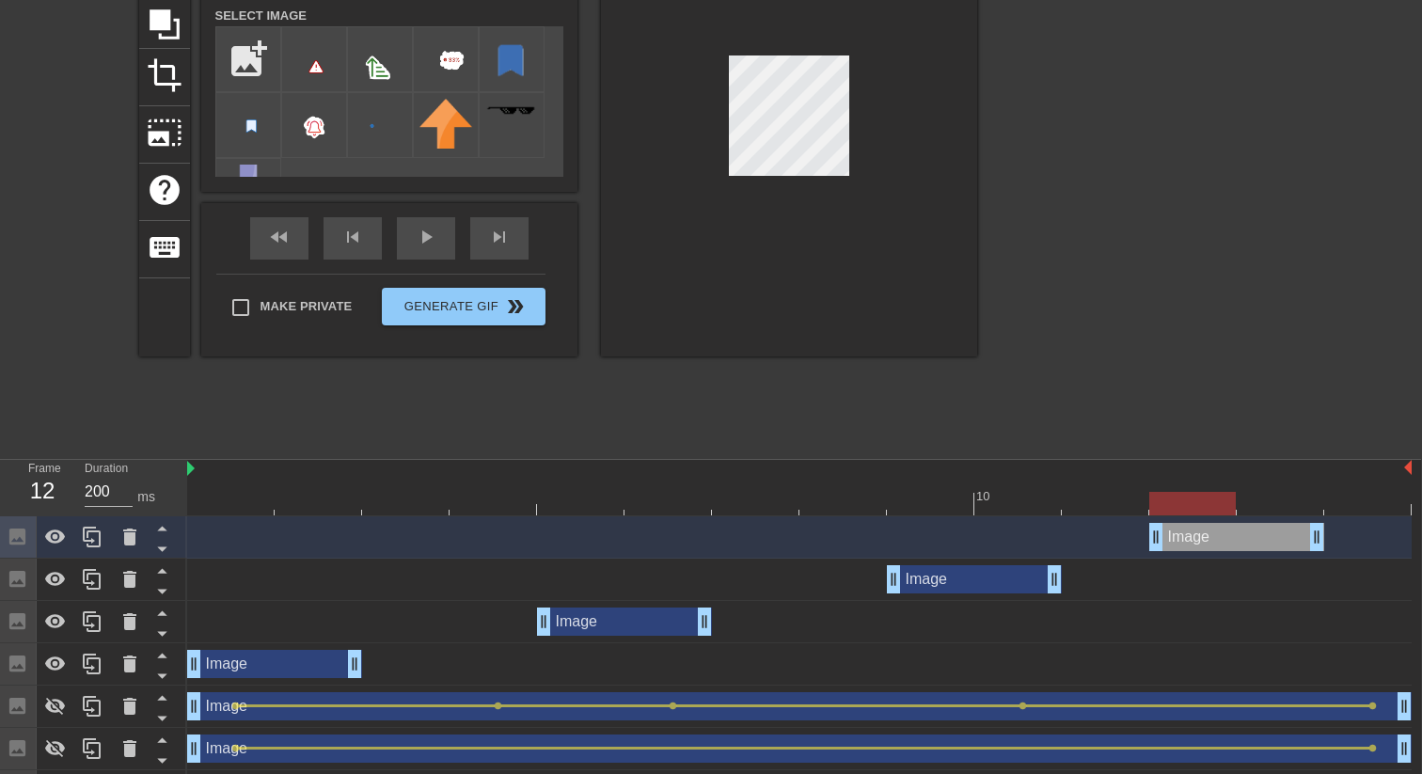
drag, startPoint x: 976, startPoint y: 532, endPoint x: 1229, endPoint y: 523, distance: 253.1
click at [1229, 523] on div "Image drag_handle drag_handle" at bounding box center [1236, 537] width 175 height 28
click at [443, 245] on div "play_arrow" at bounding box center [426, 238] width 58 height 42
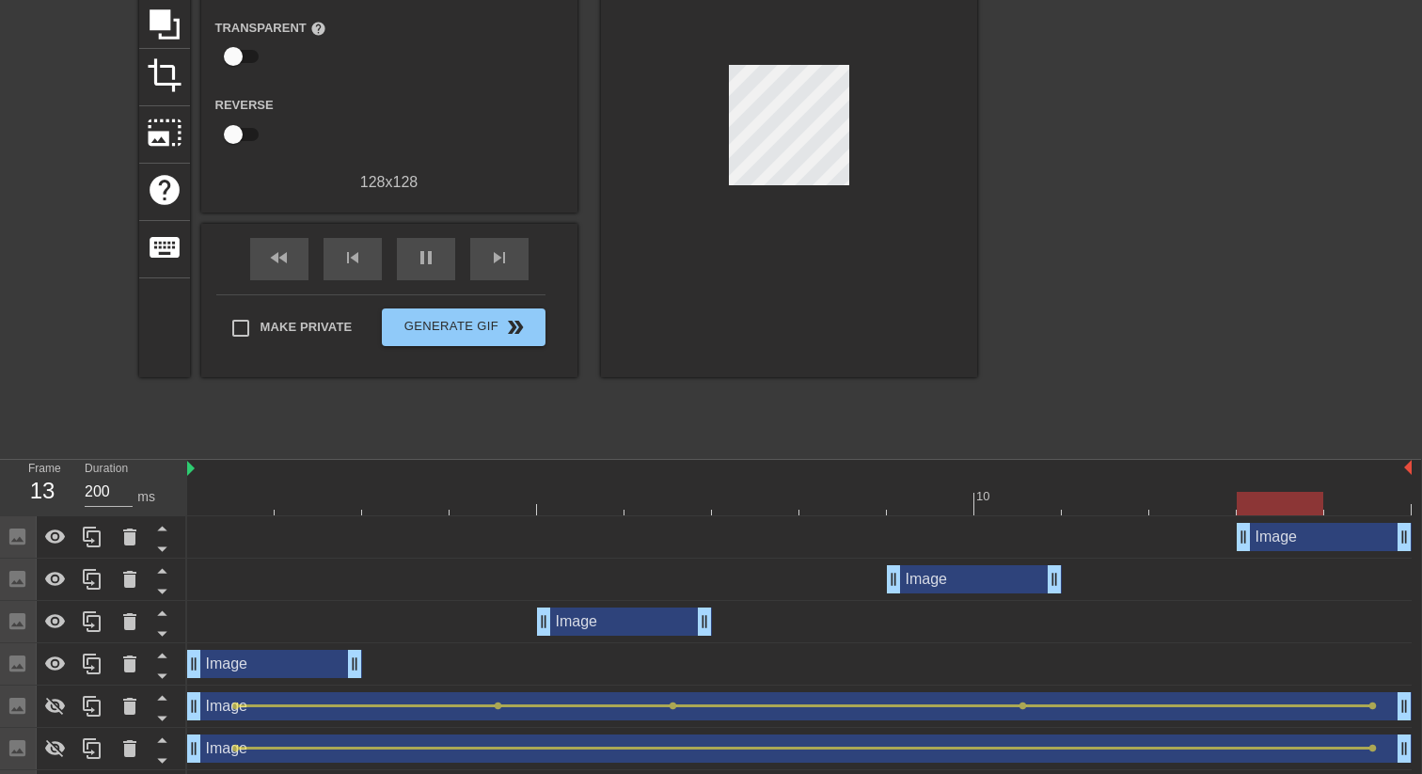
drag, startPoint x: 1204, startPoint y: 533, endPoint x: 1288, endPoint y: 534, distance: 84.6
click at [1288, 534] on div "Image drag_handle drag_handle" at bounding box center [1324, 537] width 175 height 28
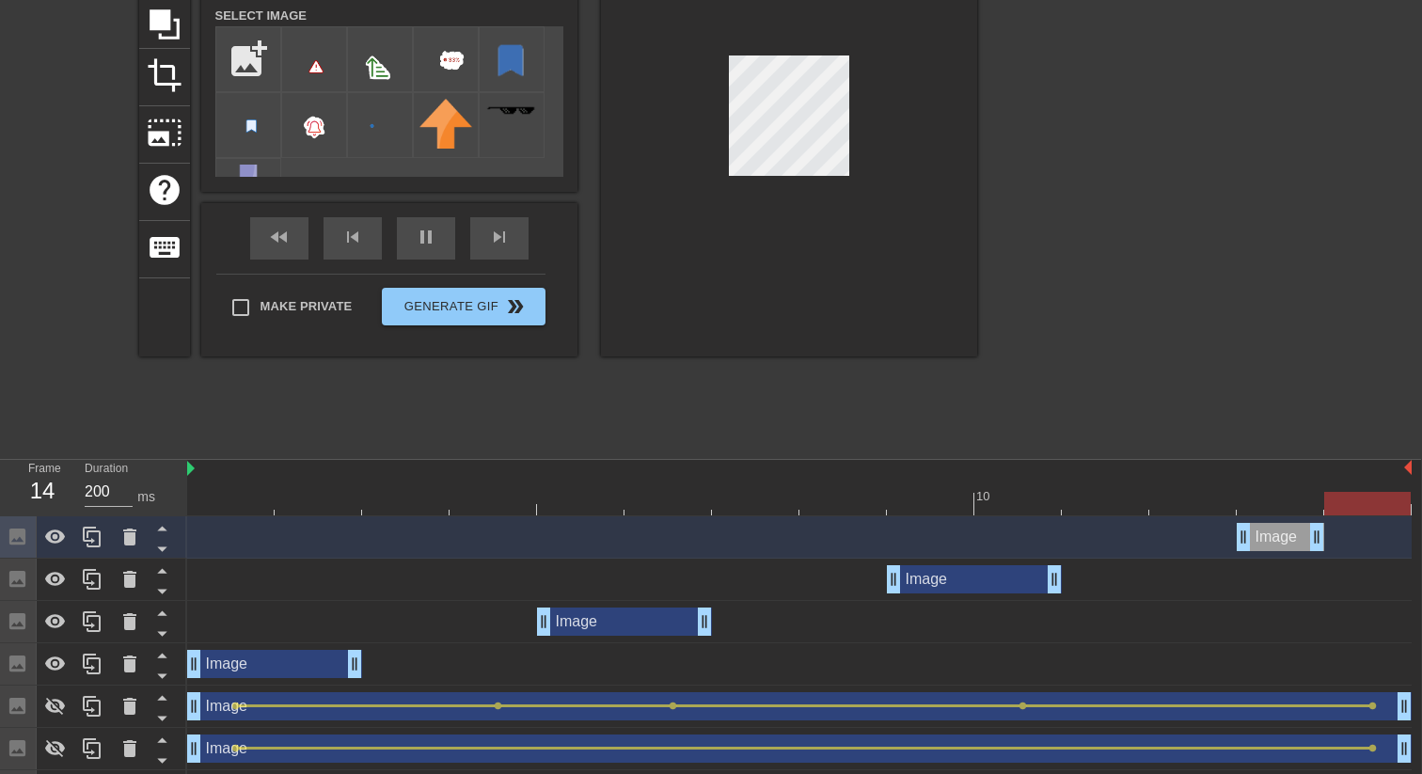
drag, startPoint x: 1404, startPoint y: 536, endPoint x: 1339, endPoint y: 544, distance: 65.3
click at [1339, 544] on div "Image drag_handle drag_handle" at bounding box center [799, 537] width 1224 height 28
drag, startPoint x: 1320, startPoint y: 542, endPoint x: 1421, endPoint y: 534, distance: 100.9
click at [1421, 534] on html "menu_book Browse the tutorials! [DOMAIN_NAME] The online gif editor Send Feedba…" at bounding box center [710, 416] width 1422 height 1215
drag, startPoint x: 360, startPoint y: 667, endPoint x: 402, endPoint y: 665, distance: 42.4
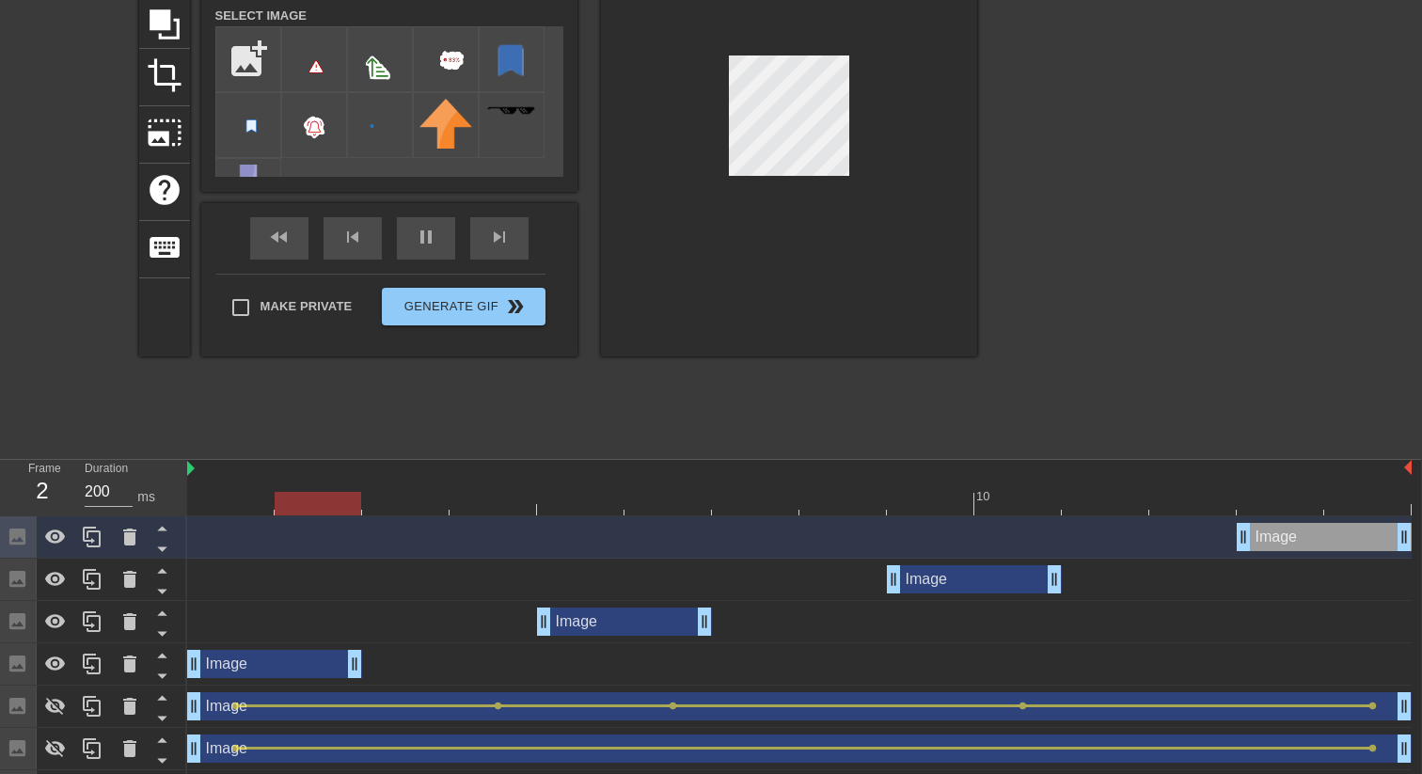
click at [402, 665] on div "Image drag_handle drag_handle" at bounding box center [799, 664] width 1224 height 28
click at [433, 238] on div "pause" at bounding box center [426, 238] width 58 height 42
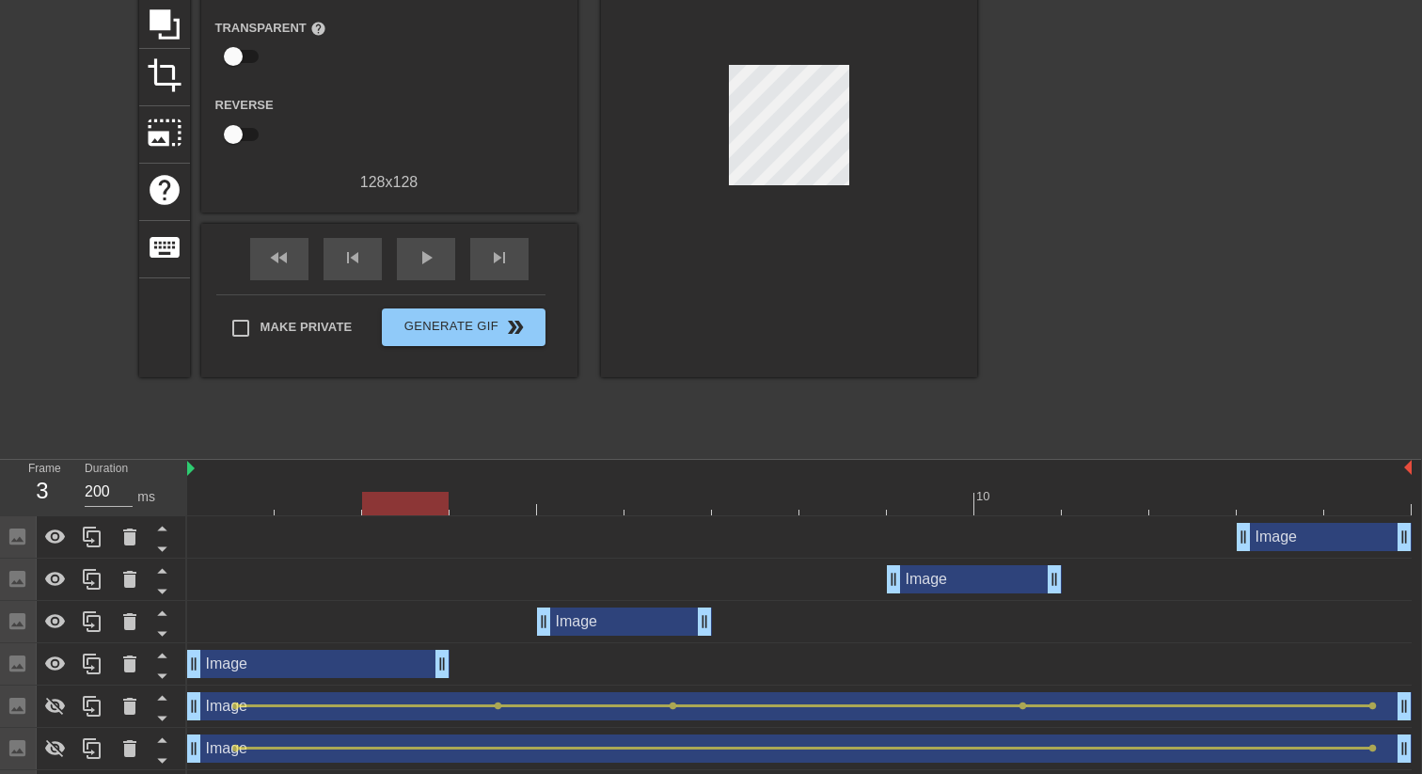
drag, startPoint x: 356, startPoint y: 670, endPoint x: 419, endPoint y: 669, distance: 63.0
drag, startPoint x: 701, startPoint y: 623, endPoint x: 772, endPoint y: 616, distance: 71.9
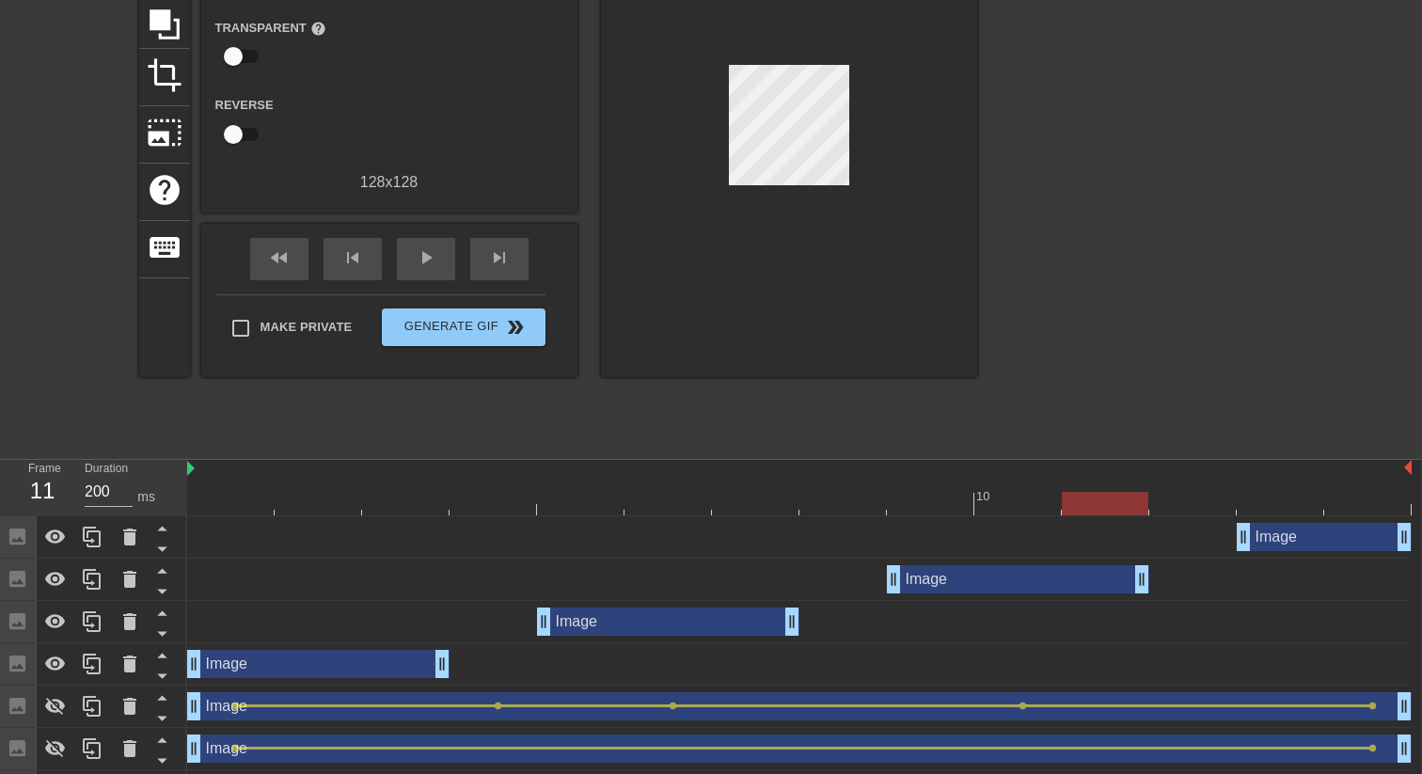
drag, startPoint x: 1056, startPoint y: 576, endPoint x: 1113, endPoint y: 573, distance: 57.5
drag, startPoint x: 438, startPoint y: 664, endPoint x: 370, endPoint y: 669, distance: 68.8
click at [370, 669] on div "Image drag_handle drag_handle" at bounding box center [799, 664] width 1224 height 28
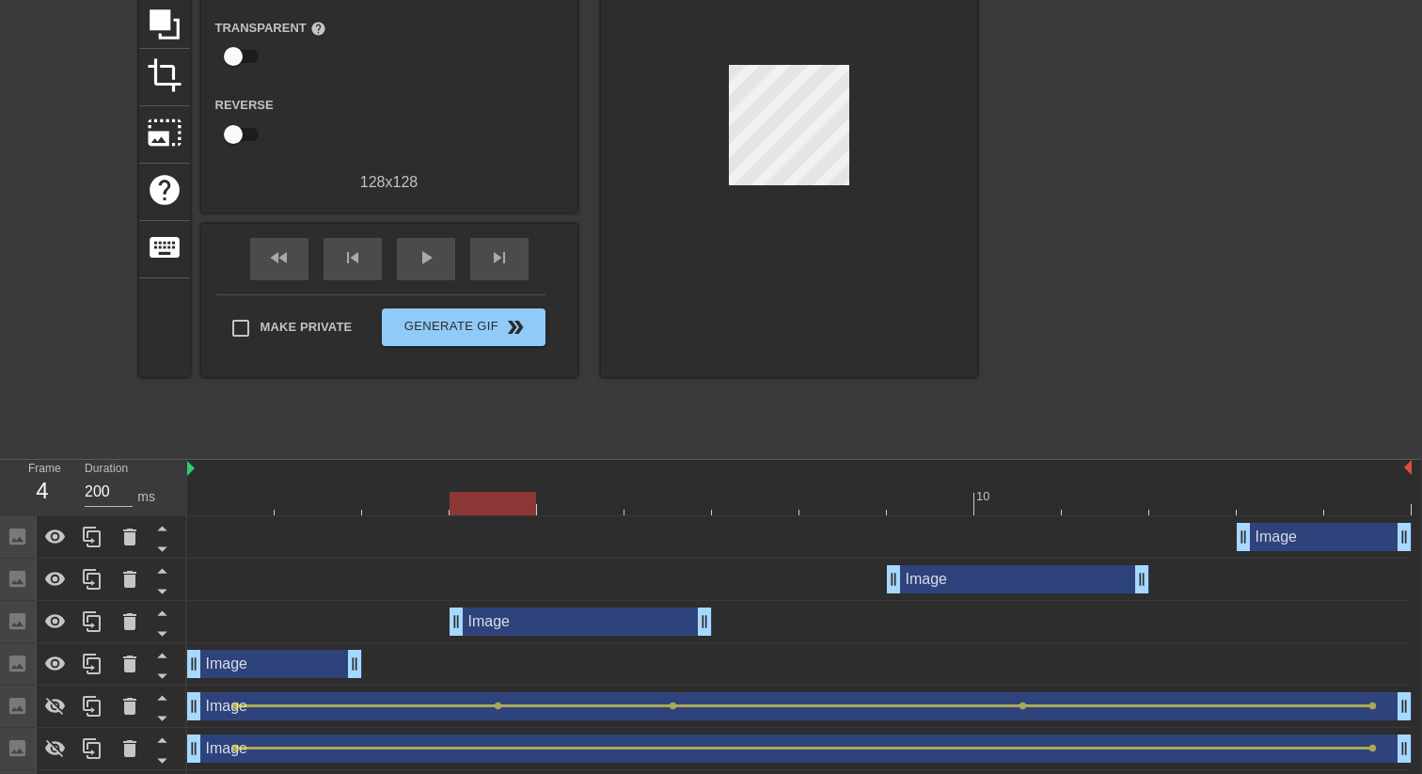
drag, startPoint x: 601, startPoint y: 614, endPoint x: 512, endPoint y: 617, distance: 89.4
click at [512, 617] on div "Image drag_handle drag_handle" at bounding box center [581, 622] width 262 height 28
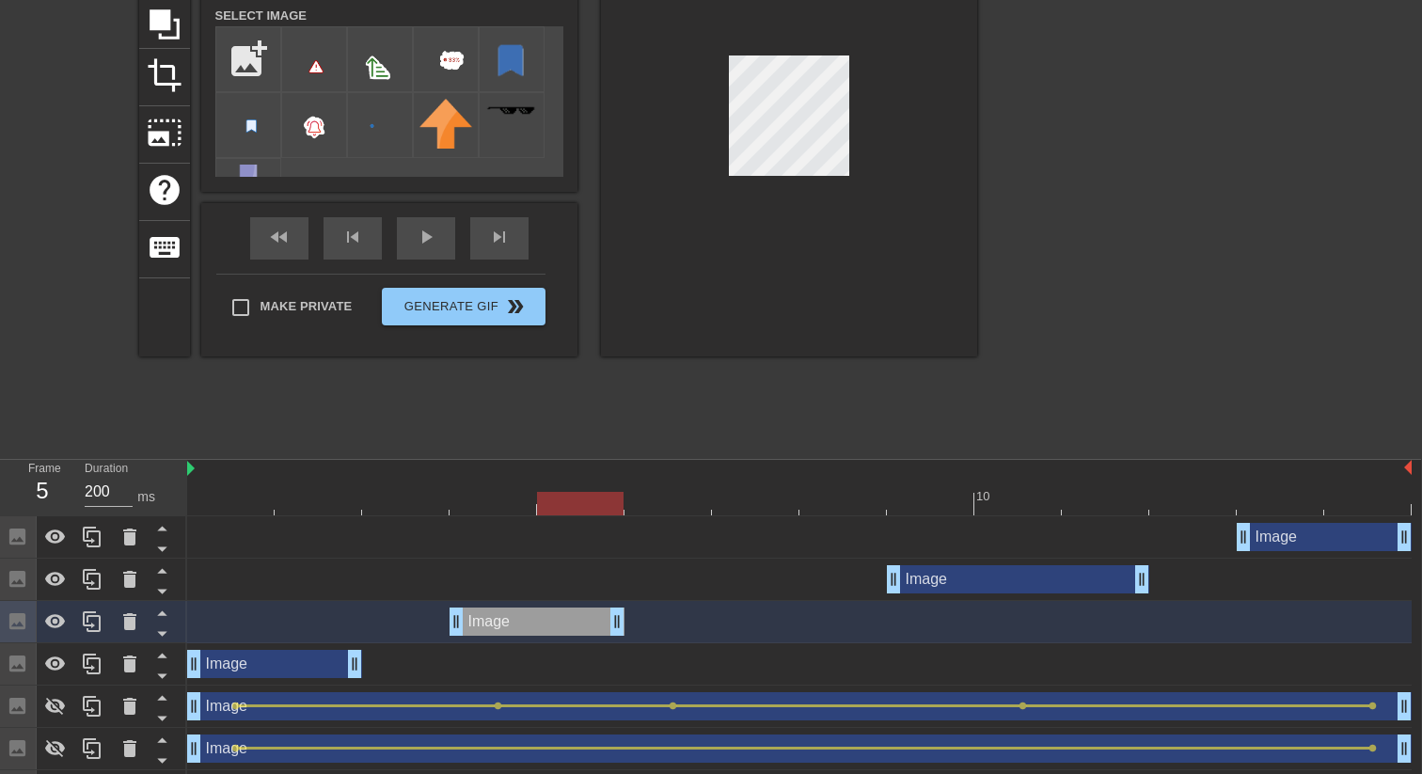
drag, startPoint x: 704, startPoint y: 620, endPoint x: 645, endPoint y: 619, distance: 59.3
click at [645, 619] on div "Image drag_handle drag_handle" at bounding box center [799, 622] width 1224 height 28
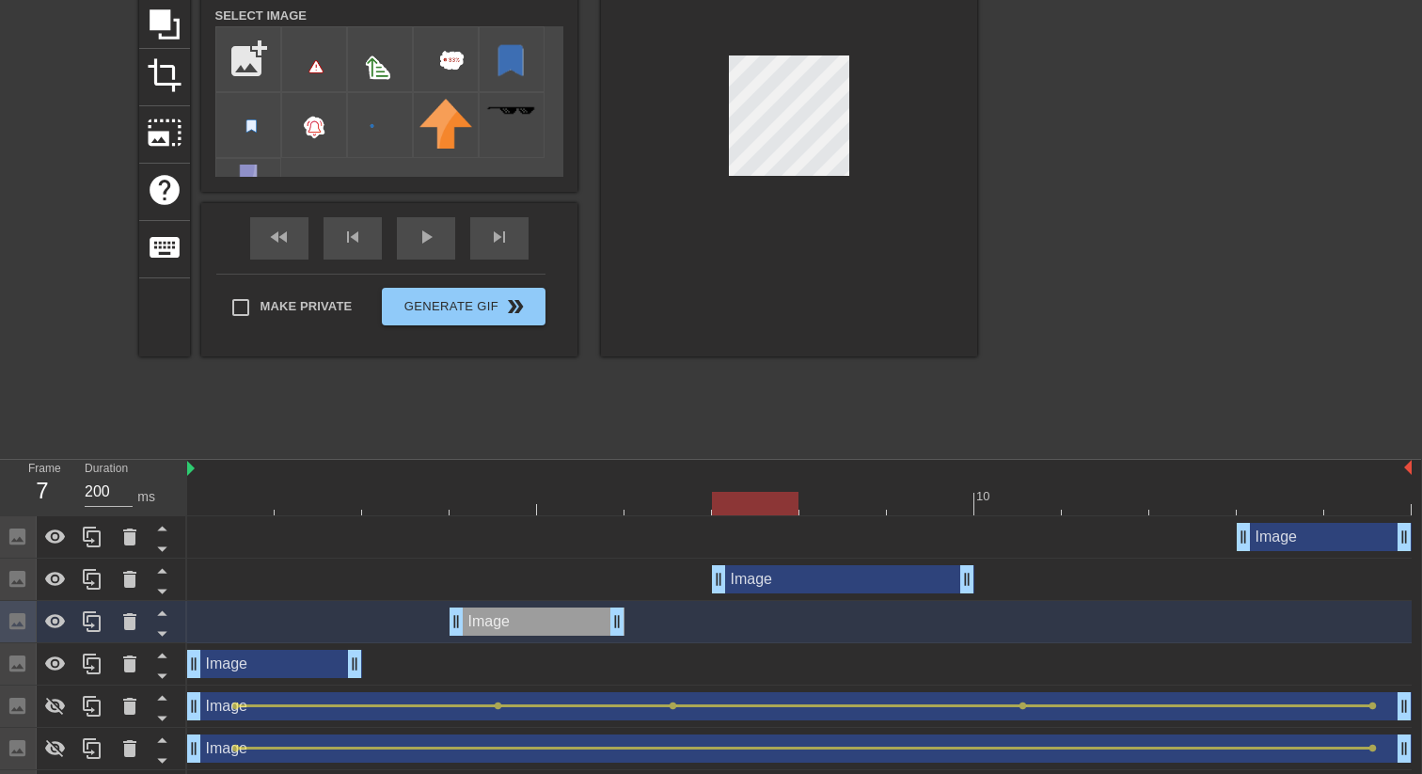
drag, startPoint x: 915, startPoint y: 586, endPoint x: 734, endPoint y: 580, distance: 181.6
click at [734, 580] on div "Image drag_handle drag_handle" at bounding box center [843, 579] width 262 height 28
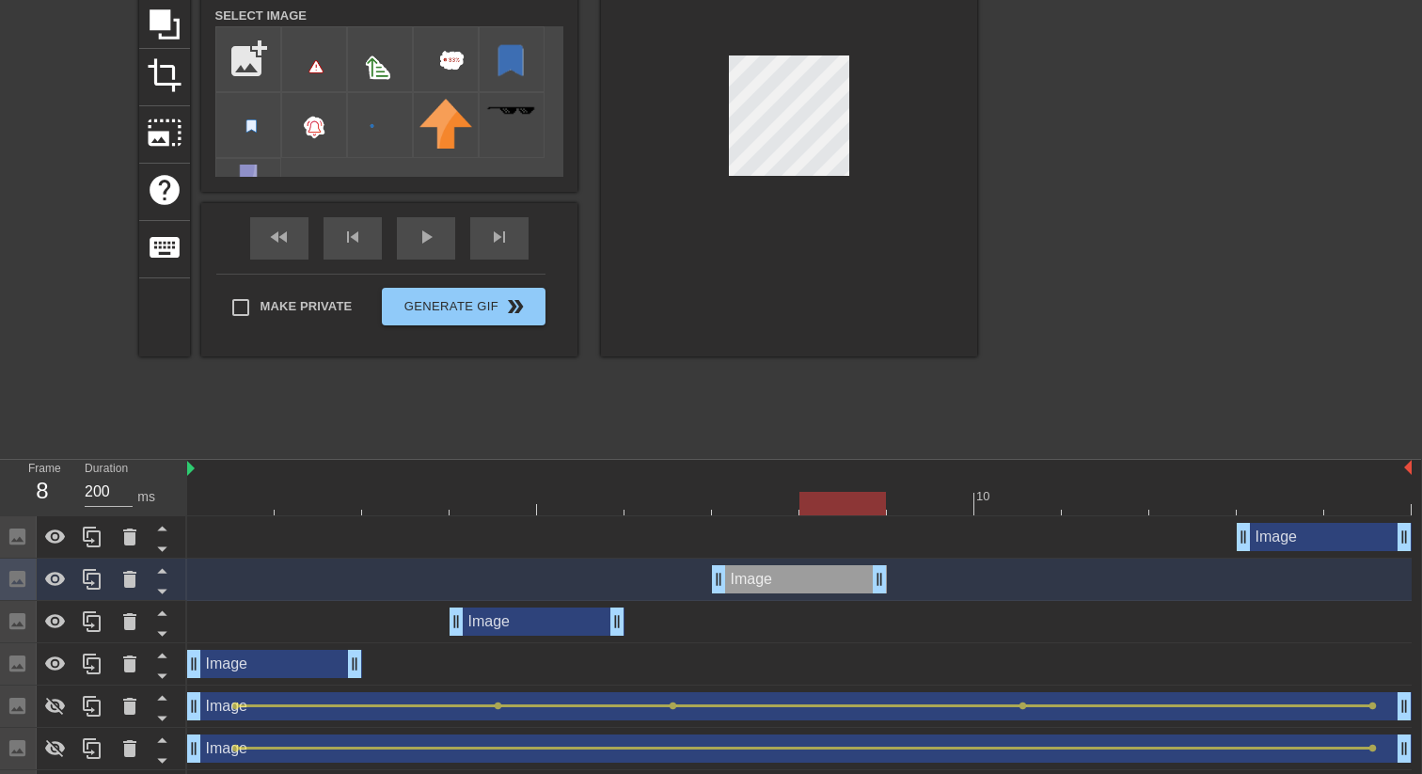
drag, startPoint x: 965, startPoint y: 575, endPoint x: 891, endPoint y: 576, distance: 74.3
click at [891, 576] on div "Image drag_handle drag_handle" at bounding box center [799, 579] width 1224 height 28
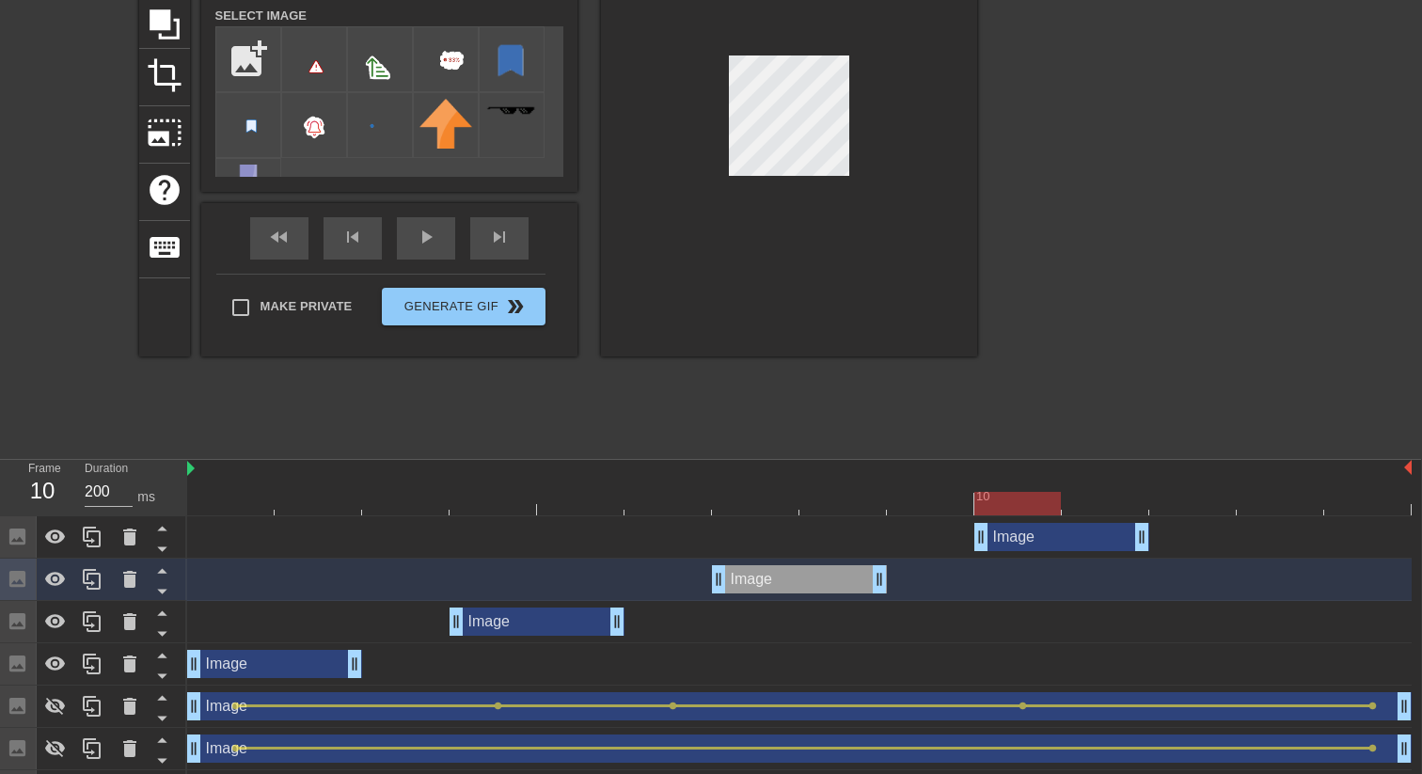
drag, startPoint x: 1263, startPoint y: 535, endPoint x: 1009, endPoint y: 534, distance: 253.9
click at [1009, 534] on div "Image drag_handle drag_handle" at bounding box center [1061, 537] width 175 height 28
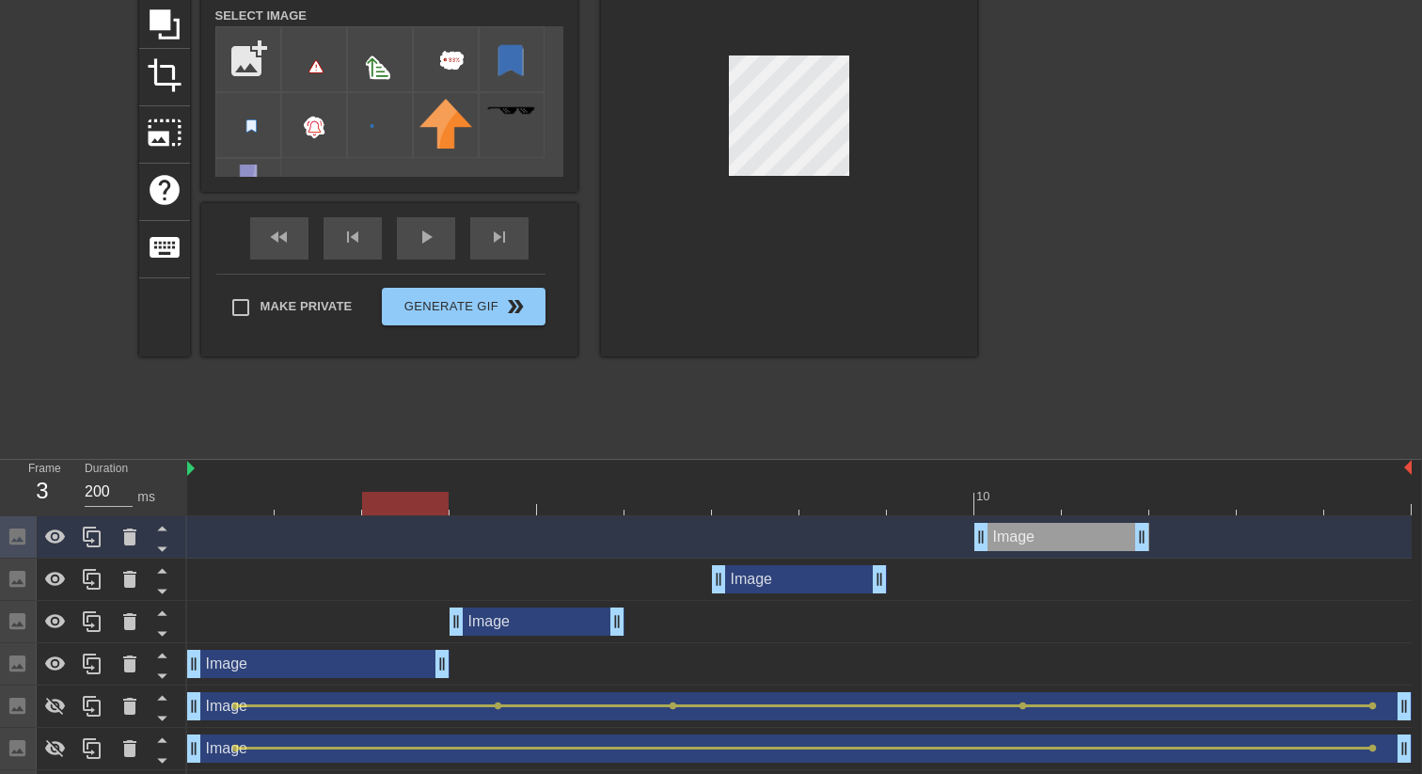
drag, startPoint x: 354, startPoint y: 669, endPoint x: 412, endPoint y: 670, distance: 58.3
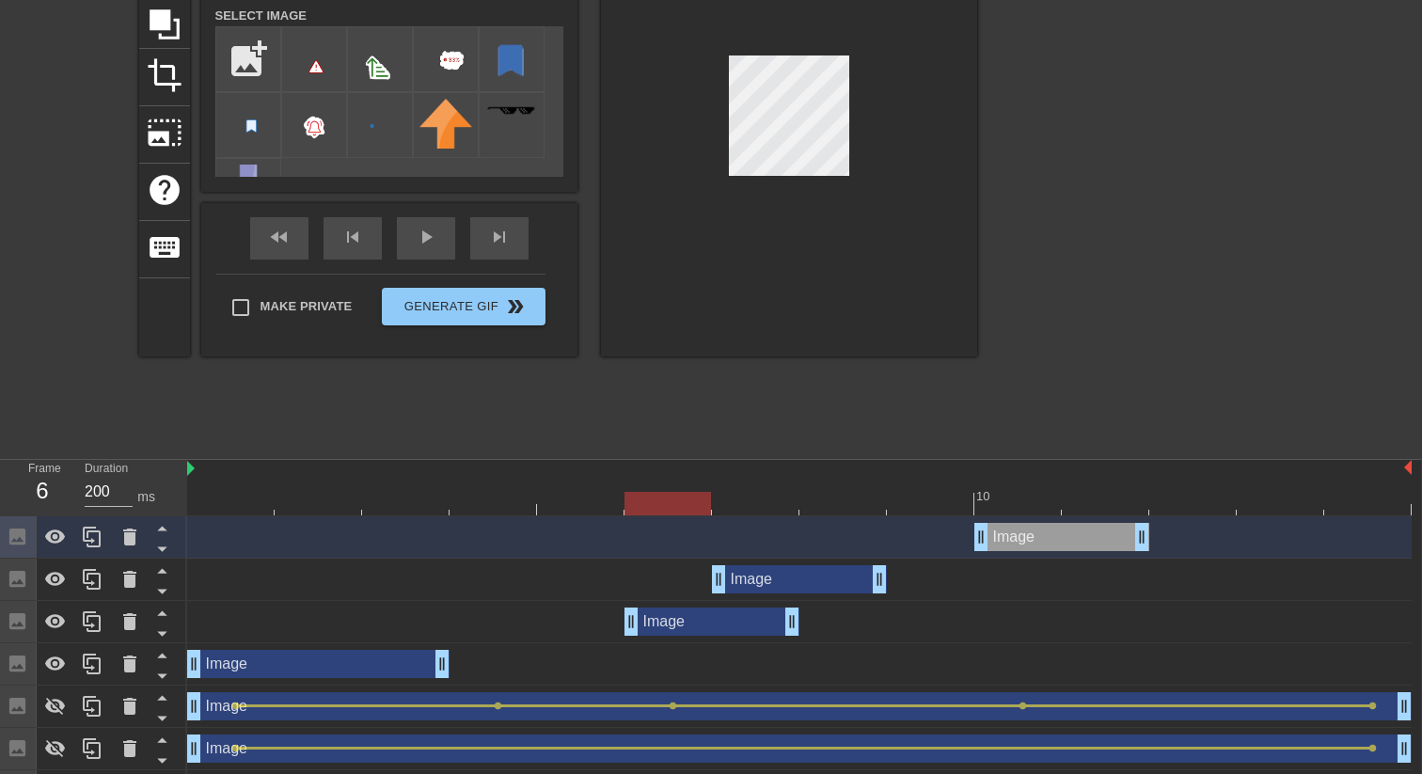
drag, startPoint x: 544, startPoint y: 617, endPoint x: 707, endPoint y: 615, distance: 163.6
click at [707, 615] on div "Image drag_handle drag_handle" at bounding box center [711, 622] width 175 height 28
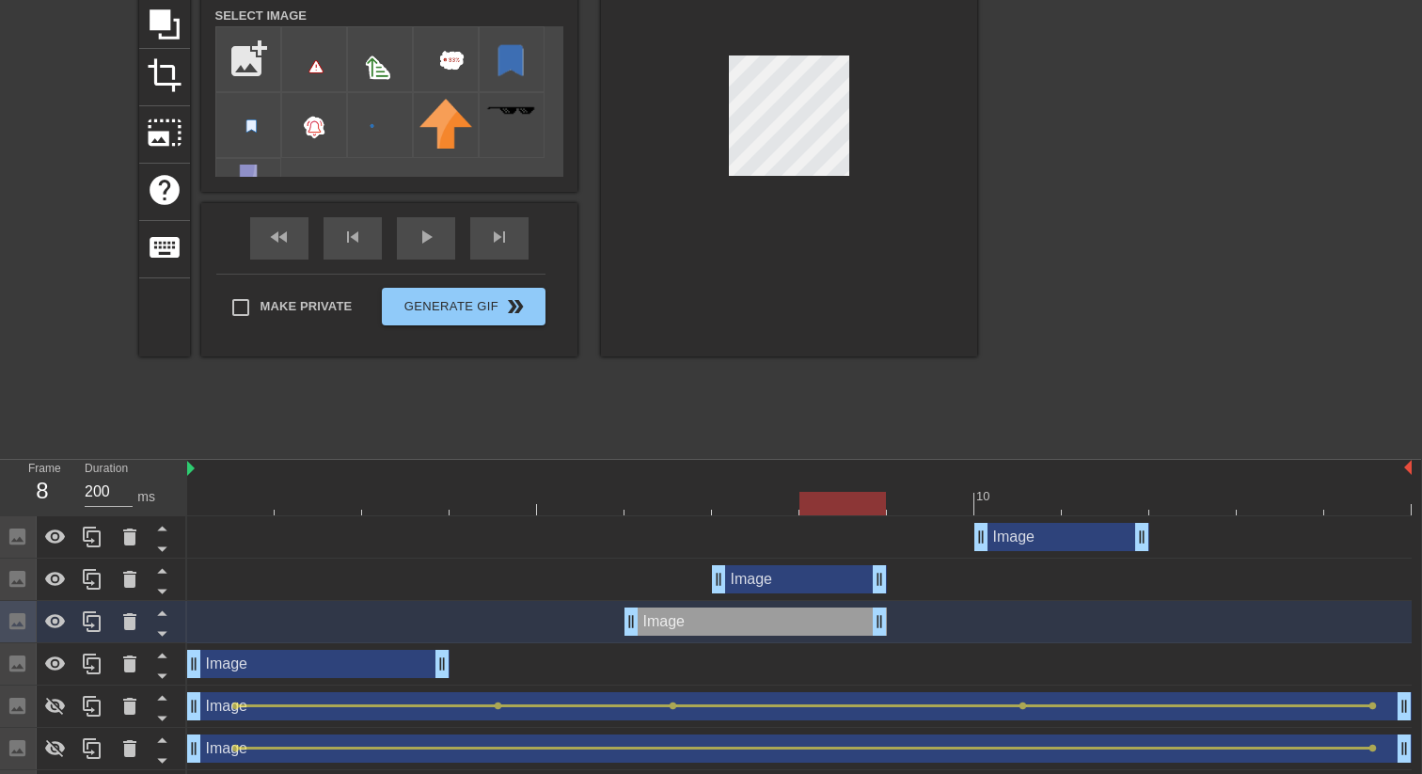
drag, startPoint x: 790, startPoint y: 622, endPoint x: 853, endPoint y: 622, distance: 63.0
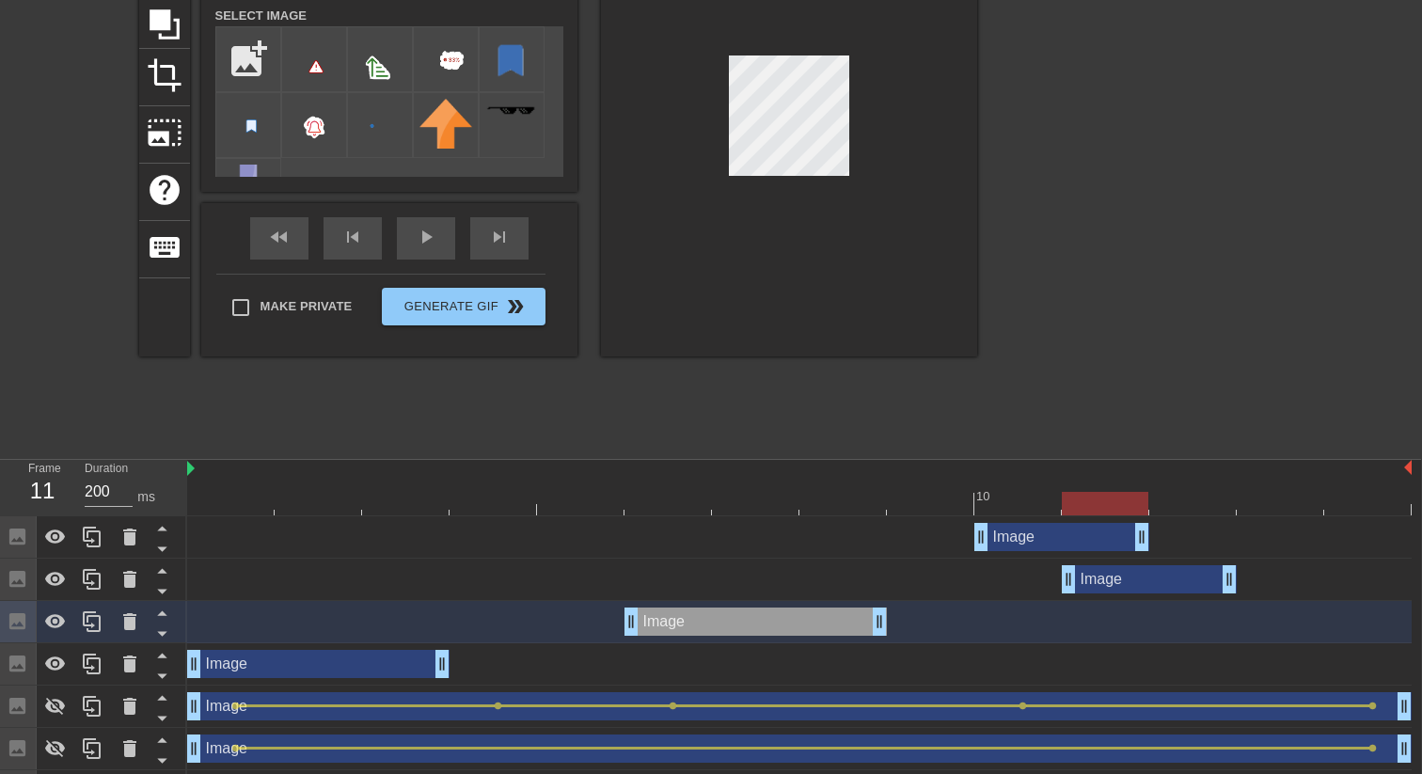
drag, startPoint x: 812, startPoint y: 579, endPoint x: 1140, endPoint y: 579, distance: 328.2
click at [1140, 579] on div "Image drag_handle drag_handle" at bounding box center [1149, 579] width 175 height 28
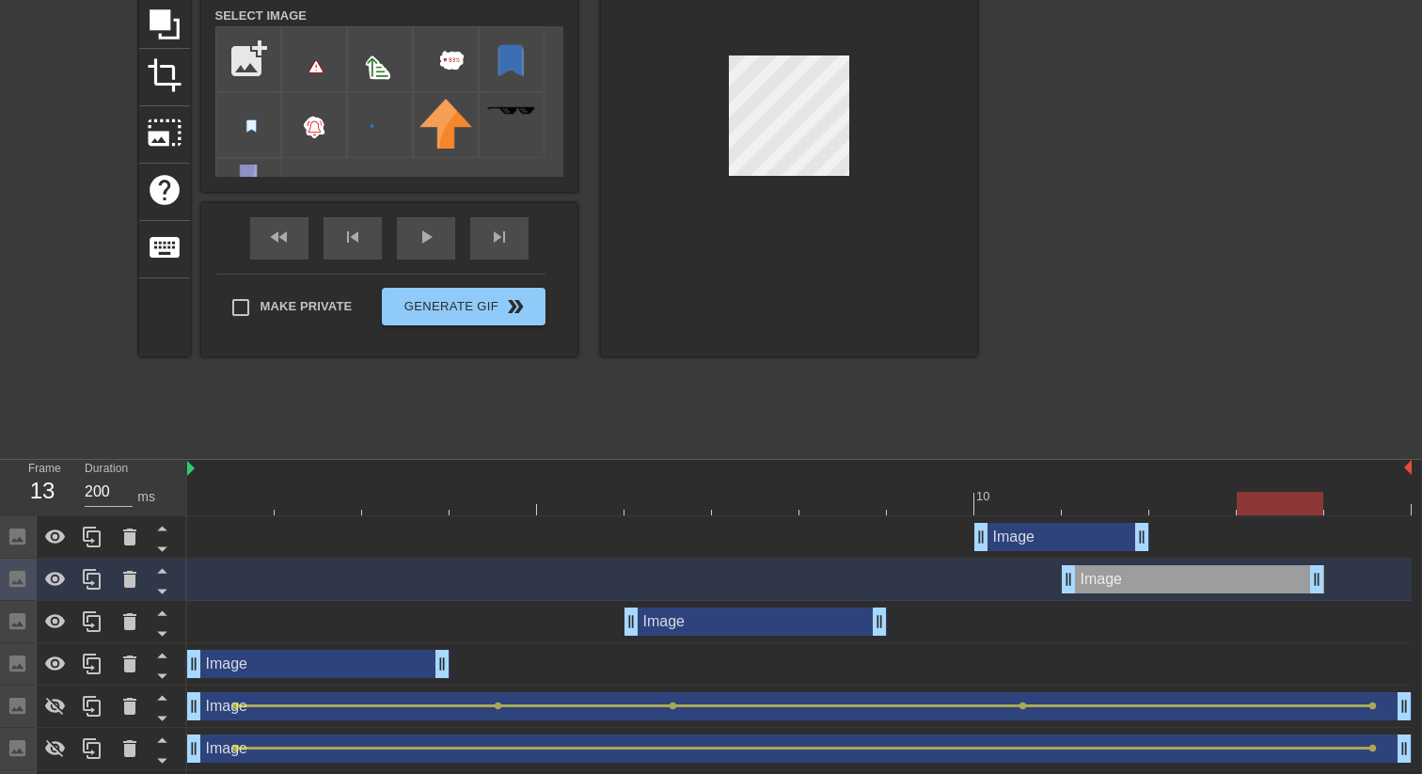
drag, startPoint x: 1225, startPoint y: 581, endPoint x: 1278, endPoint y: 581, distance: 52.7
click at [256, 523] on div "Image drag_handle drag_handle" at bounding box center [799, 537] width 1224 height 28
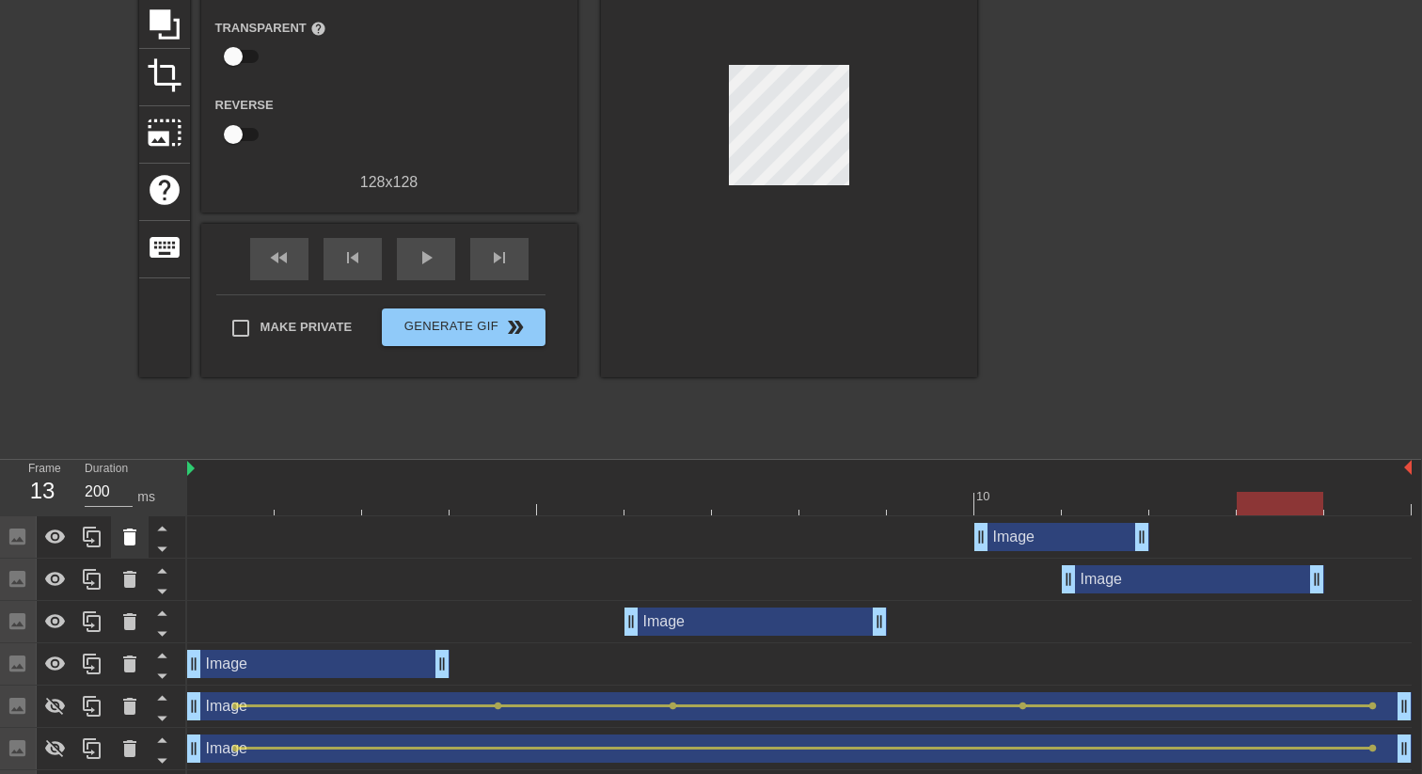
click at [119, 544] on icon at bounding box center [129, 537] width 23 height 23
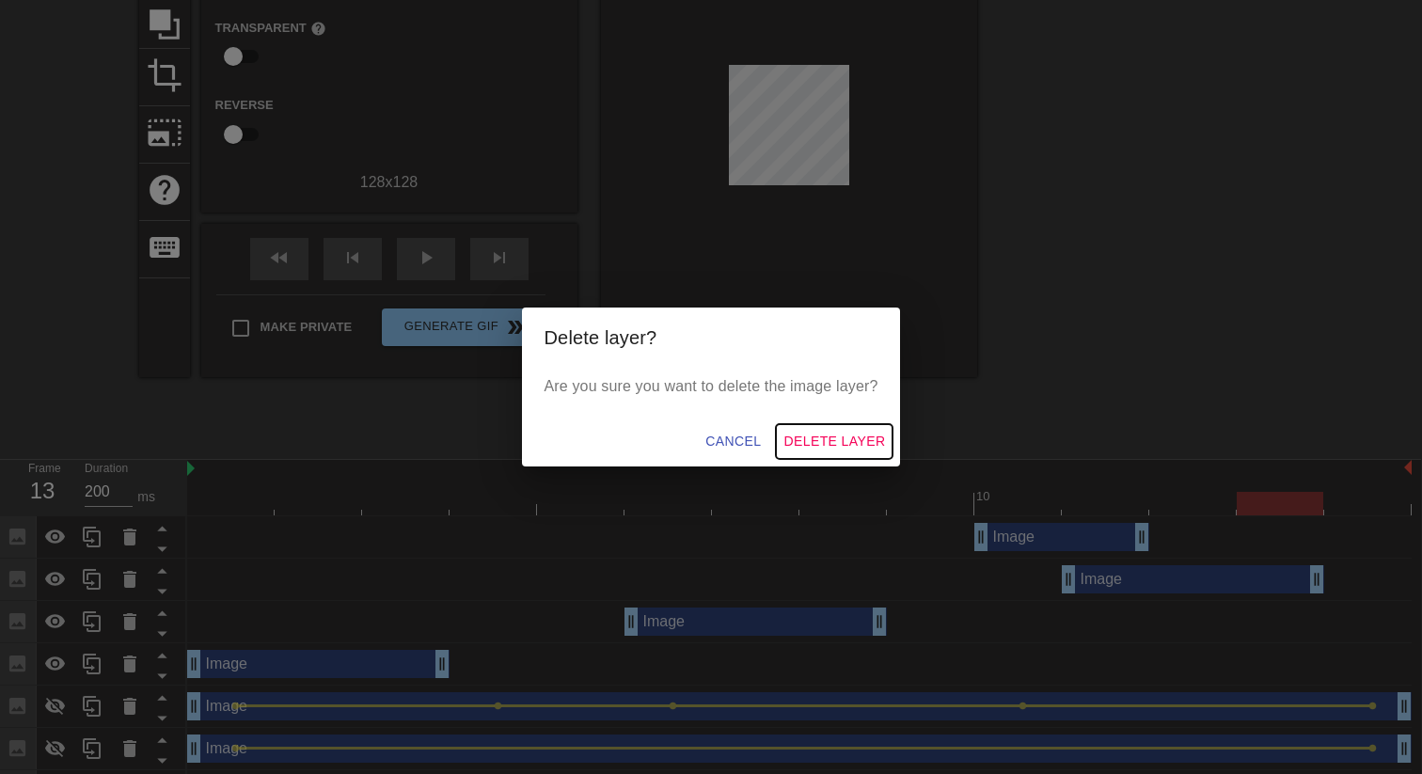
click at [837, 437] on span "Delete Layer" at bounding box center [834, 442] width 102 height 24
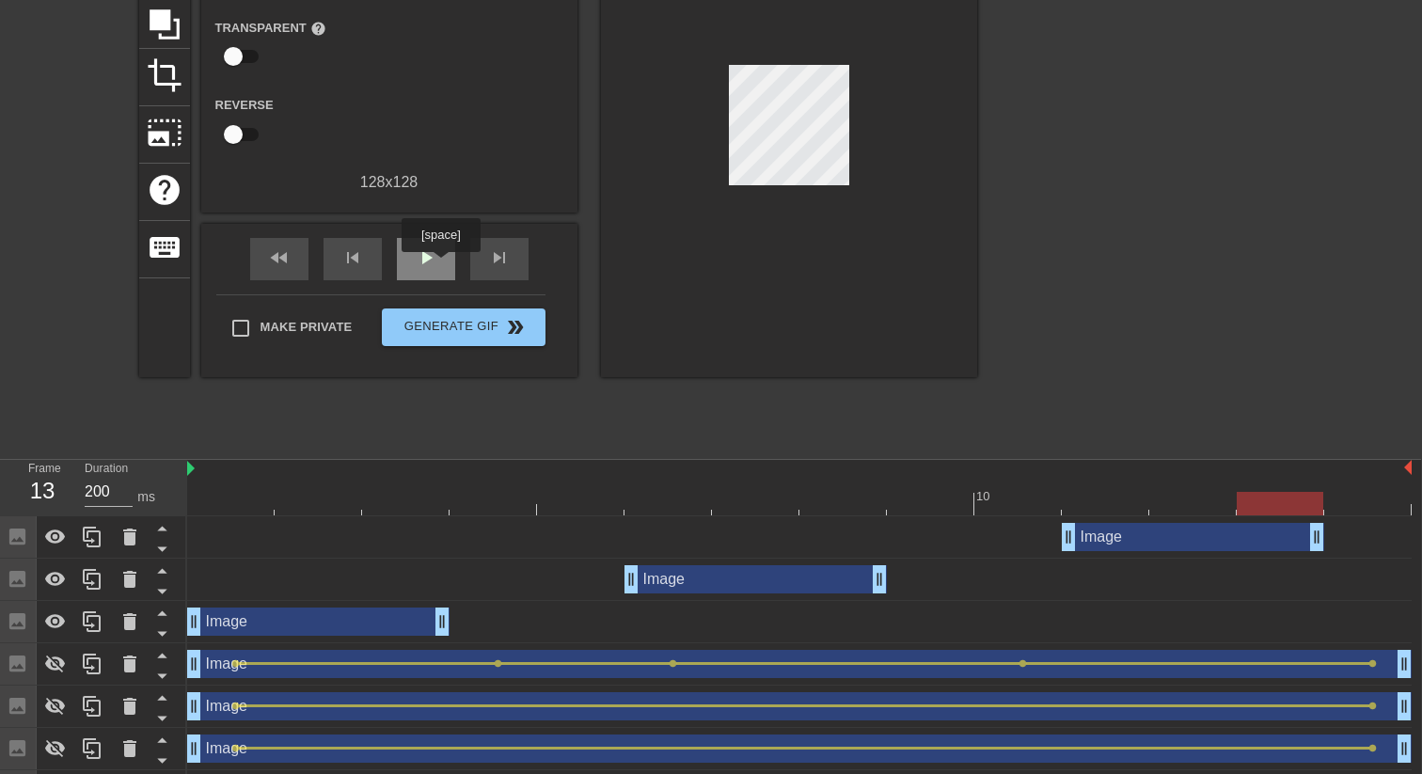
click at [443, 265] on div "play_arrow" at bounding box center [426, 259] width 58 height 42
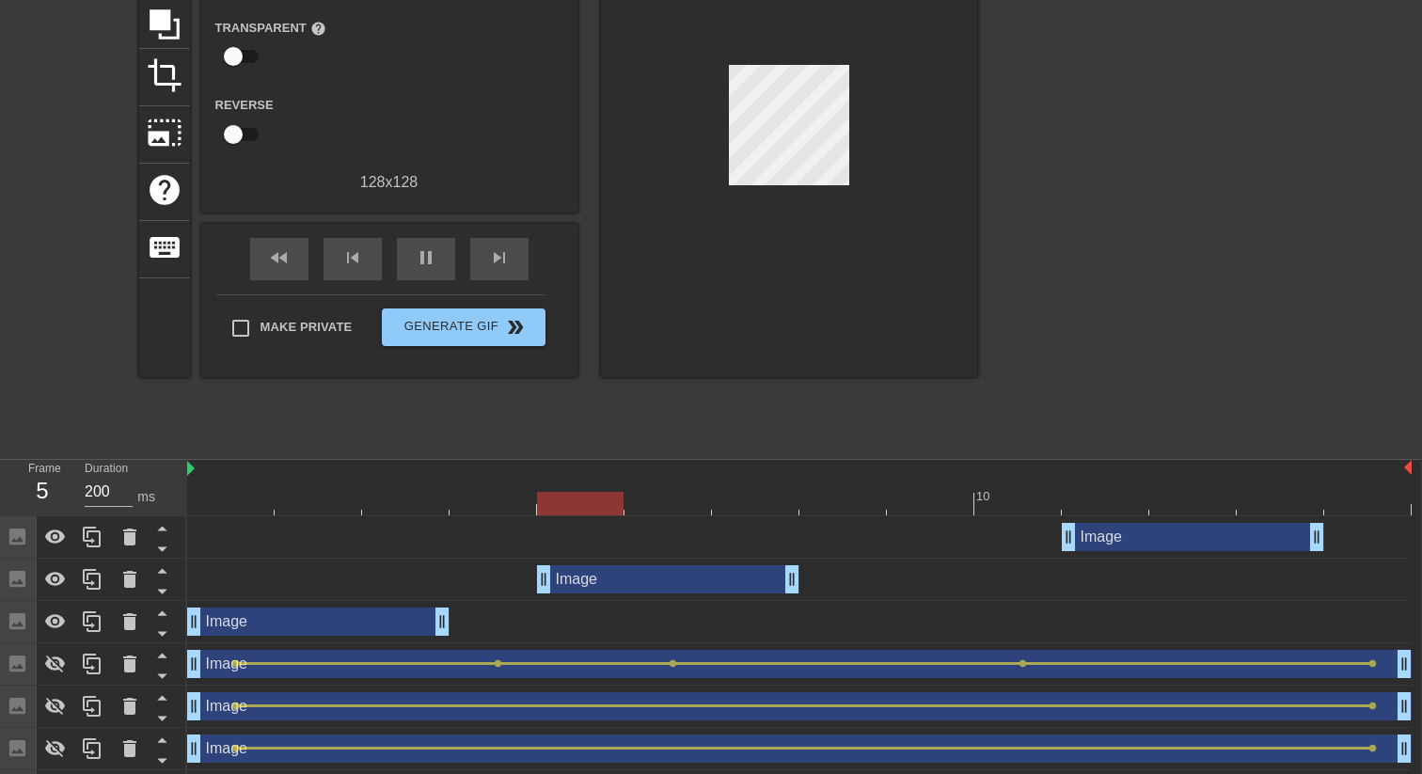
drag, startPoint x: 752, startPoint y: 577, endPoint x: 674, endPoint y: 585, distance: 78.4
click at [674, 585] on div "Image drag_handle drag_handle" at bounding box center [668, 579] width 262 height 28
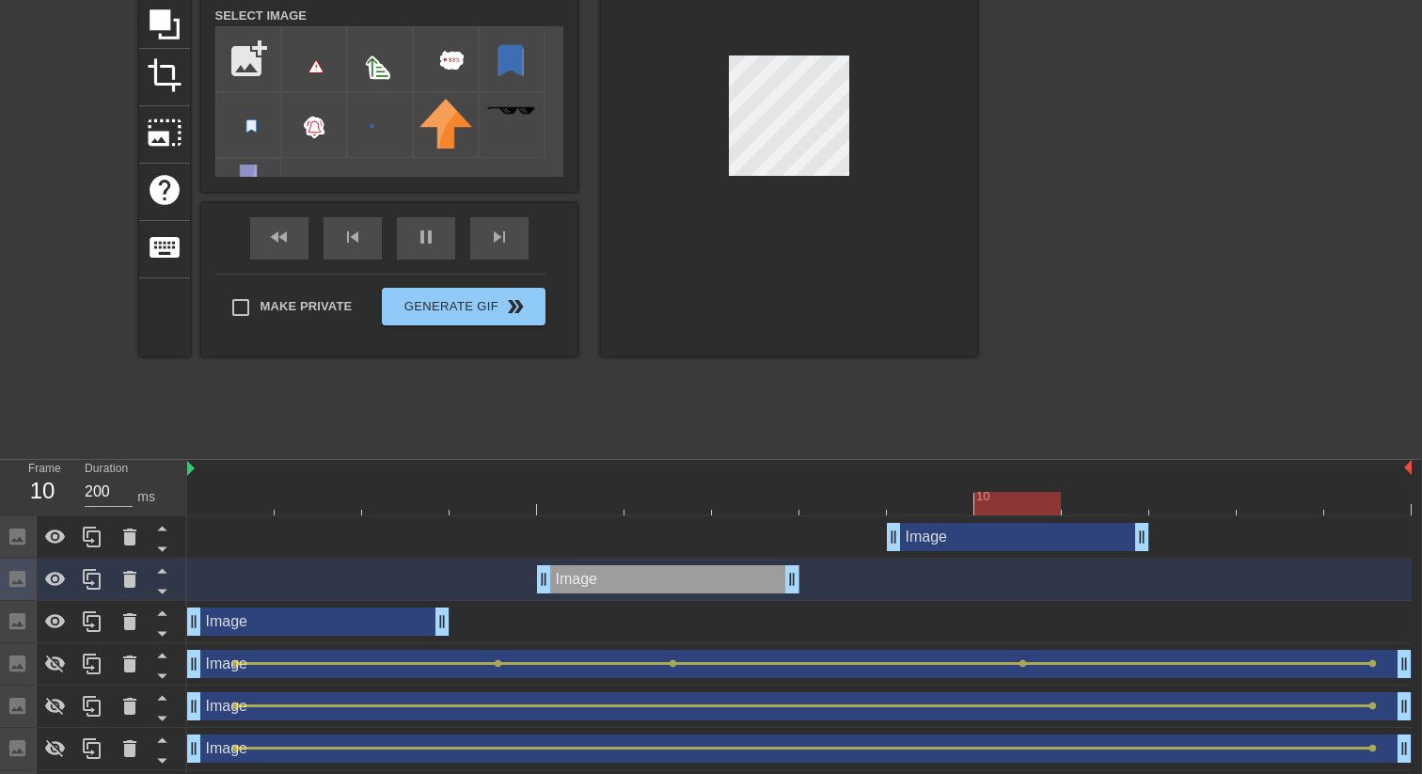
drag, startPoint x: 1093, startPoint y: 543, endPoint x: 946, endPoint y: 540, distance: 146.7
click at [946, 540] on div "Image drag_handle drag_handle" at bounding box center [1018, 537] width 262 height 28
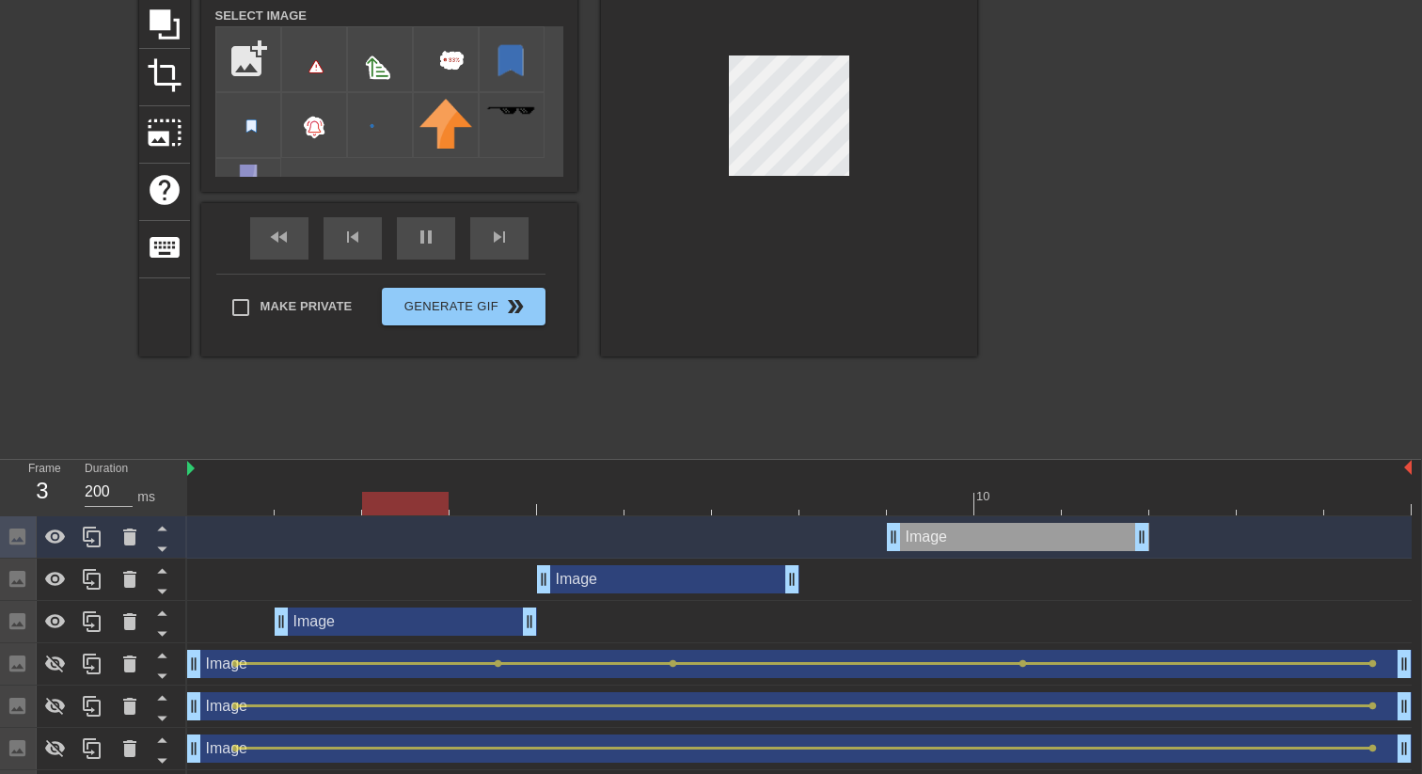
drag, startPoint x: 324, startPoint y: 623, endPoint x: 418, endPoint y: 623, distance: 93.1
click at [418, 623] on div "Image drag_handle drag_handle" at bounding box center [406, 622] width 262 height 28
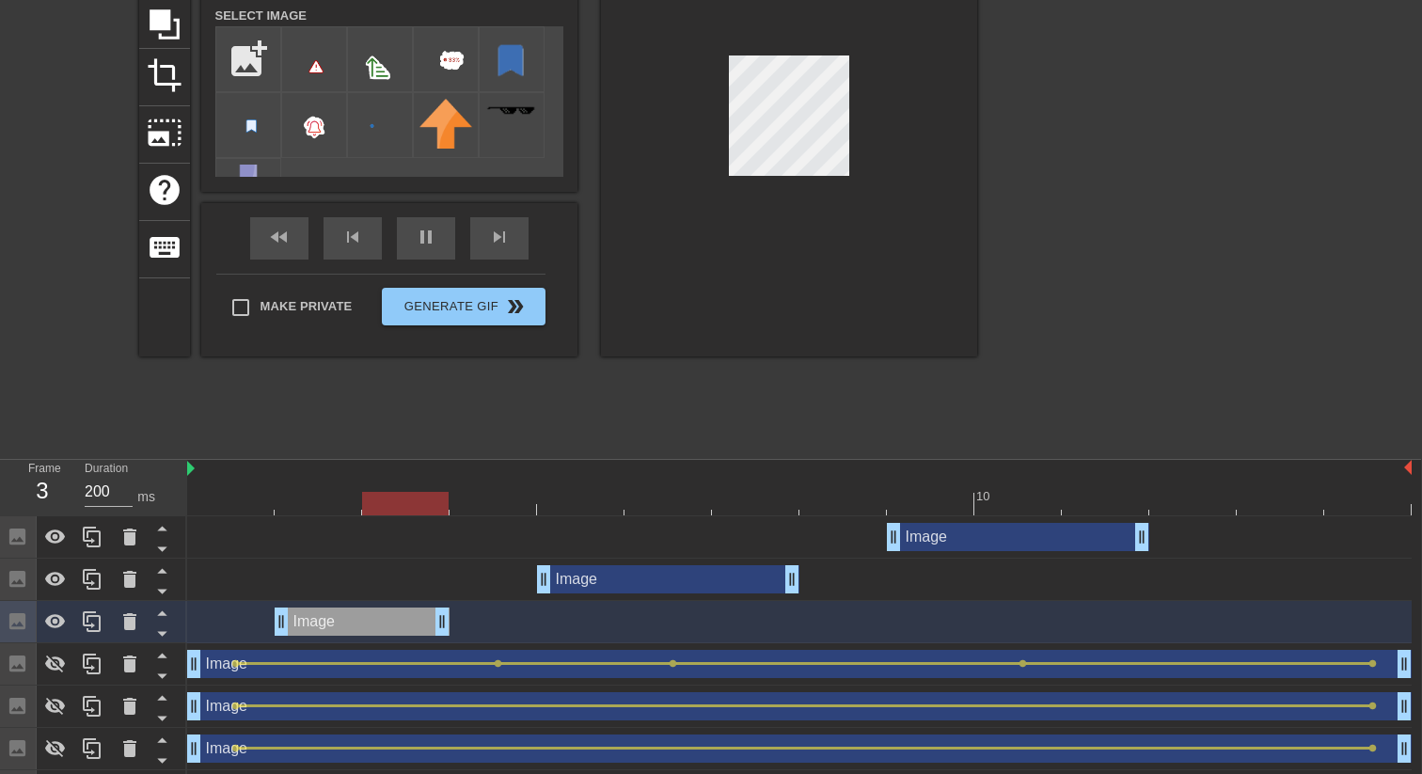
drag, startPoint x: 526, startPoint y: 627, endPoint x: 462, endPoint y: 628, distance: 64.0
click at [462, 628] on div "Image drag_handle drag_handle" at bounding box center [799, 622] width 1224 height 28
drag, startPoint x: 541, startPoint y: 581, endPoint x: 594, endPoint y: 581, distance: 53.6
click at [594, 581] on div "Image drag_handle drag_handle" at bounding box center [799, 579] width 1224 height 28
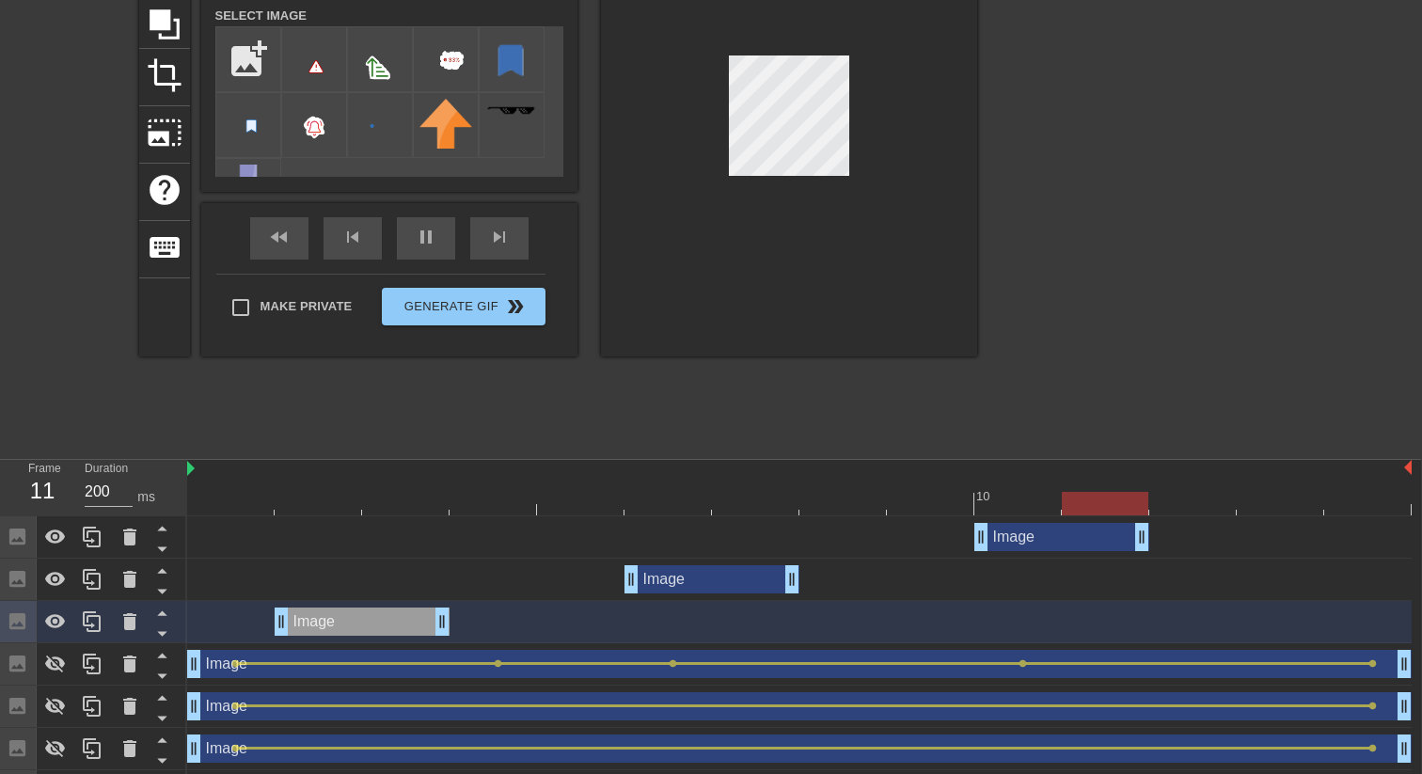
drag, startPoint x: 892, startPoint y: 543, endPoint x: 987, endPoint y: 544, distance: 95.9
drag, startPoint x: 445, startPoint y: 627, endPoint x: 392, endPoint y: 626, distance: 52.7
click at [392, 626] on div "Image drag_handle drag_handle" at bounding box center [799, 622] width 1224 height 28
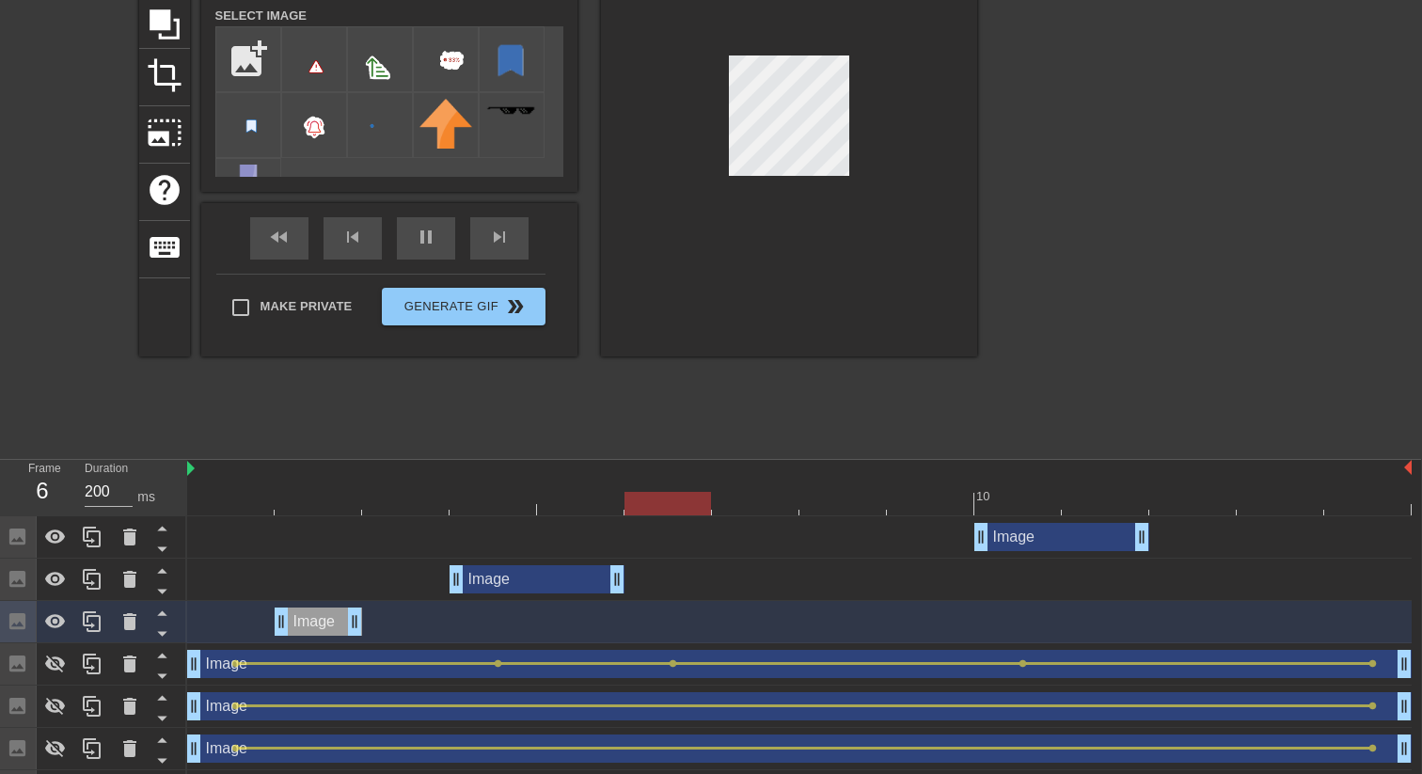
drag, startPoint x: 679, startPoint y: 577, endPoint x: 471, endPoint y: 578, distance: 207.8
click at [471, 578] on div "Image drag_handle drag_handle" at bounding box center [537, 579] width 175 height 28
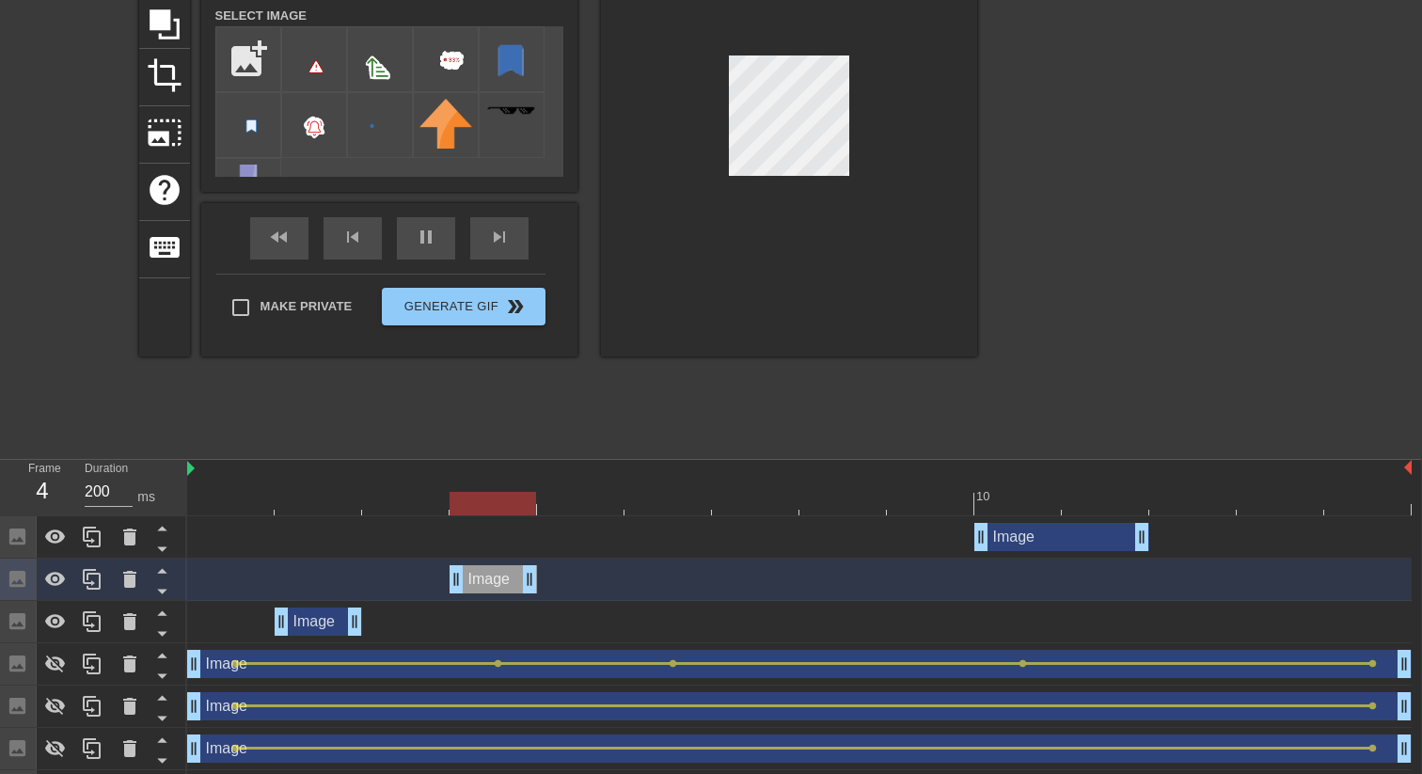
drag, startPoint x: 620, startPoint y: 583, endPoint x: 543, endPoint y: 583, distance: 77.1
click at [543, 583] on div "Image drag_handle drag_handle" at bounding box center [799, 579] width 1224 height 28
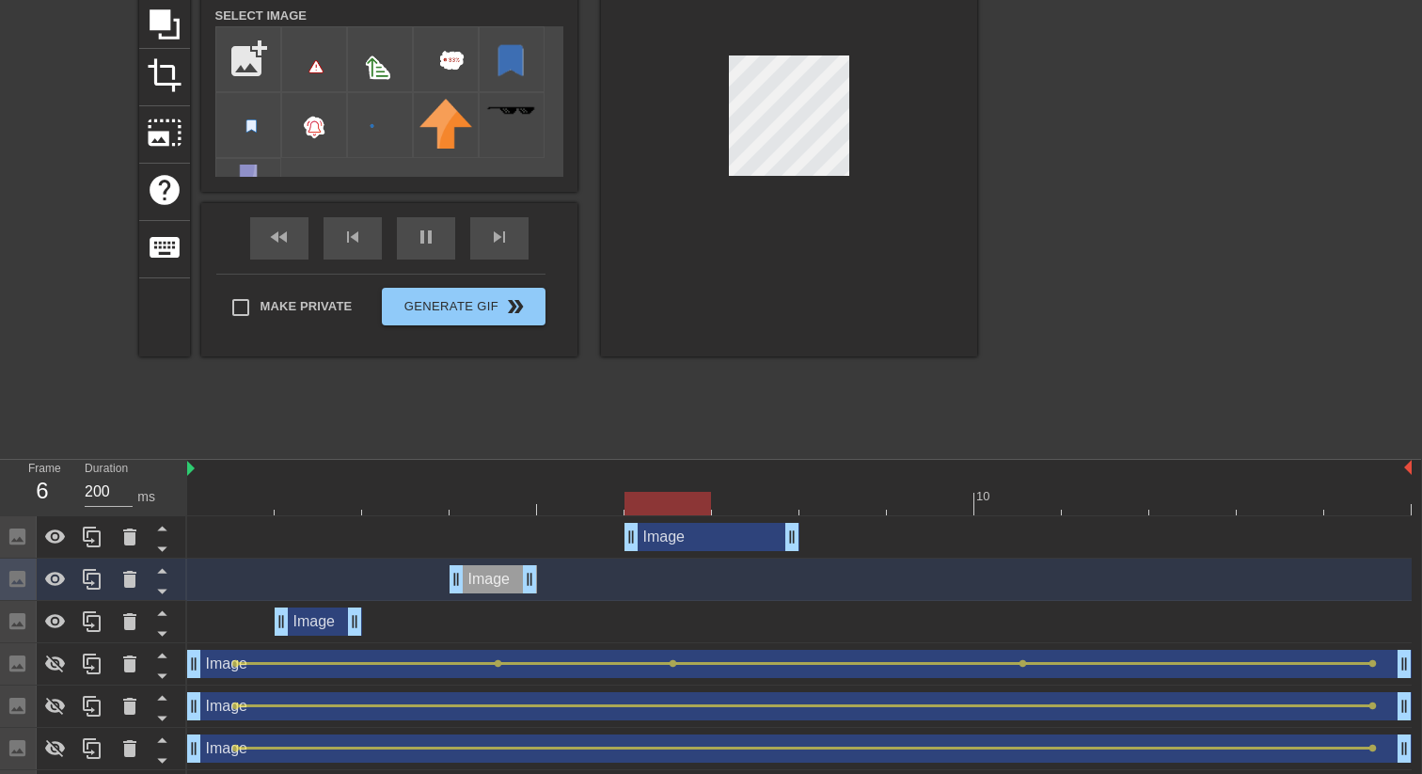
drag, startPoint x: 1039, startPoint y: 535, endPoint x: 683, endPoint y: 543, distance: 356.5
click at [683, 543] on div "Image drag_handle drag_handle" at bounding box center [711, 537] width 175 height 28
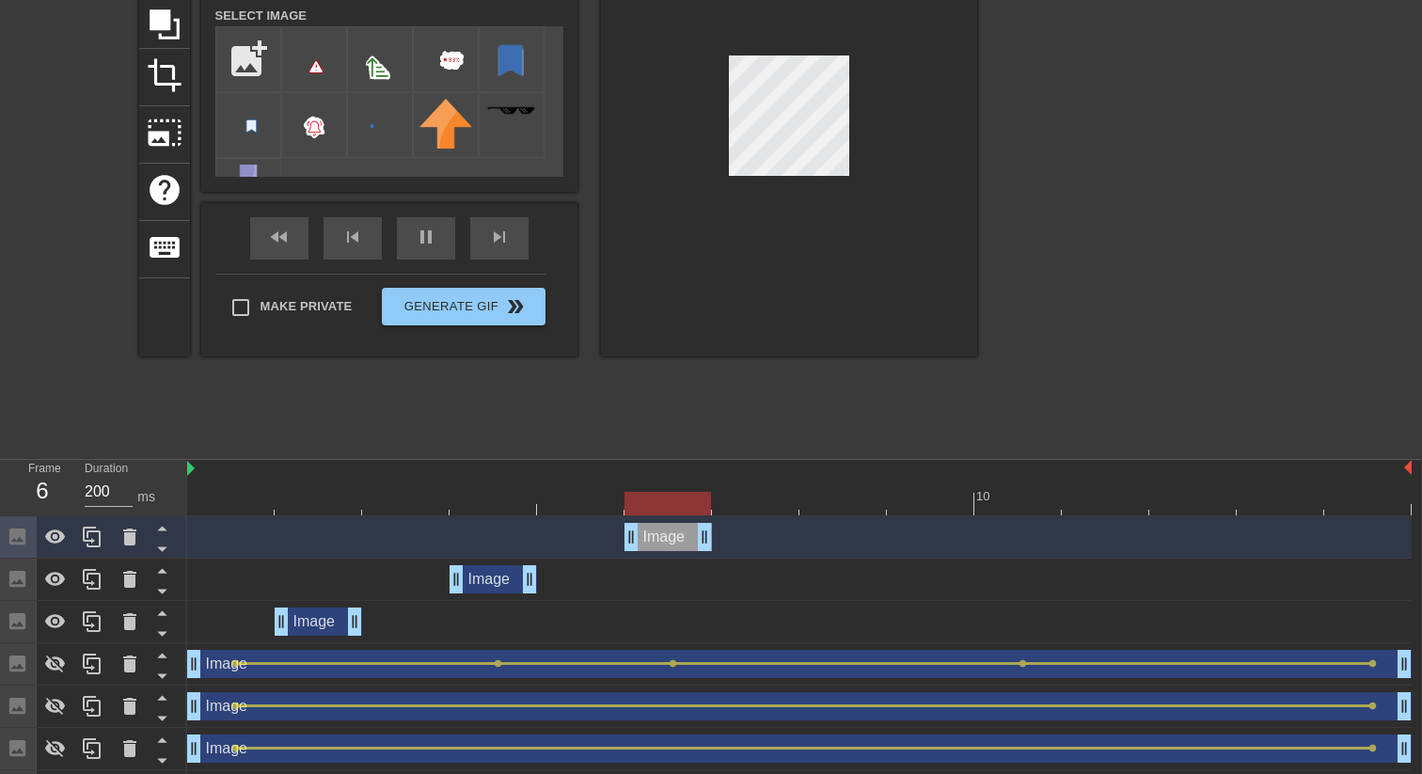
drag, startPoint x: 797, startPoint y: 537, endPoint x: 723, endPoint y: 537, distance: 73.4
click at [723, 537] on div "Image drag_handle drag_handle" at bounding box center [799, 537] width 1224 height 28
drag, startPoint x: 355, startPoint y: 623, endPoint x: 415, endPoint y: 624, distance: 60.2
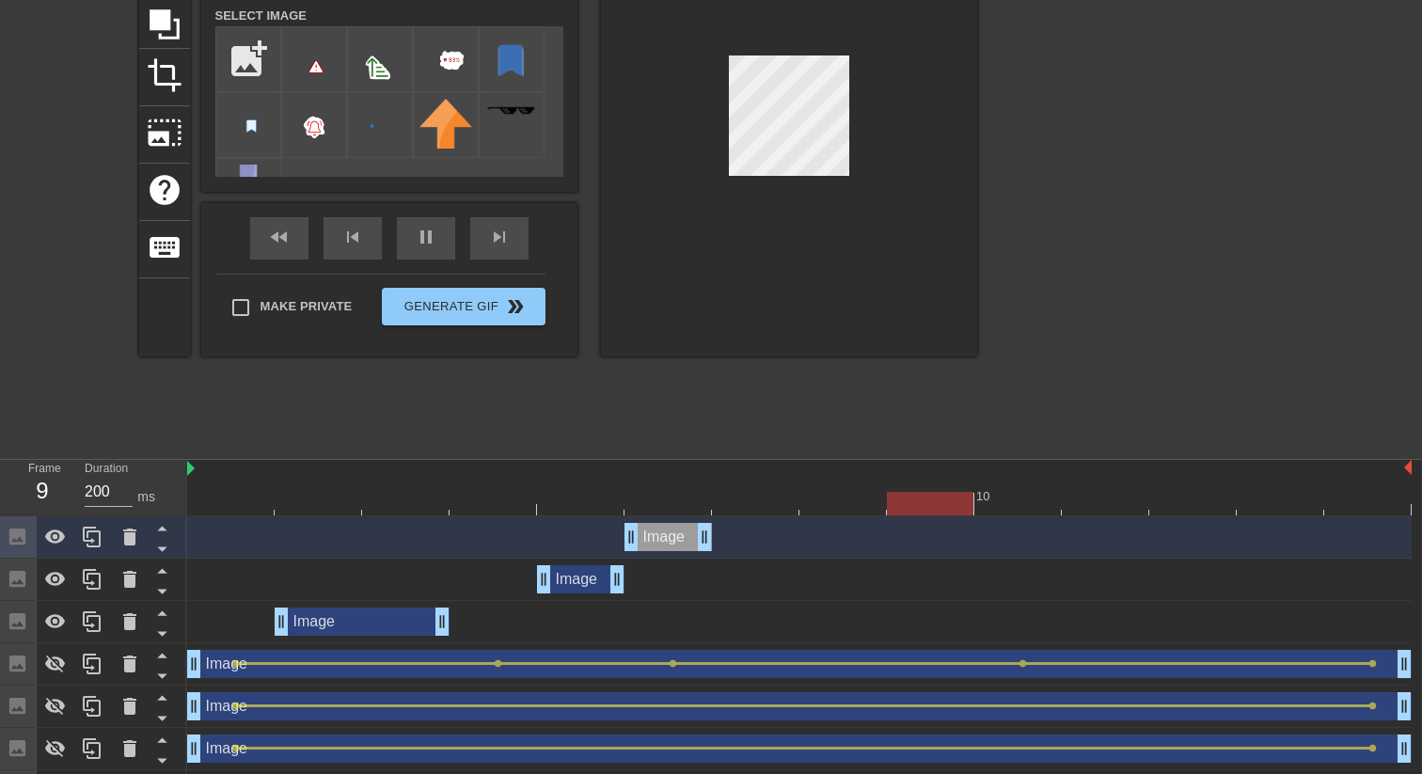
drag, startPoint x: 505, startPoint y: 584, endPoint x: 628, endPoint y: 577, distance: 123.4
click at [628, 577] on div "Image drag_handle drag_handle" at bounding box center [799, 579] width 1224 height 28
drag, startPoint x: 661, startPoint y: 544, endPoint x: 928, endPoint y: 535, distance: 267.2
click at [928, 535] on div "Image drag_handle drag_handle" at bounding box center [930, 537] width 87 height 28
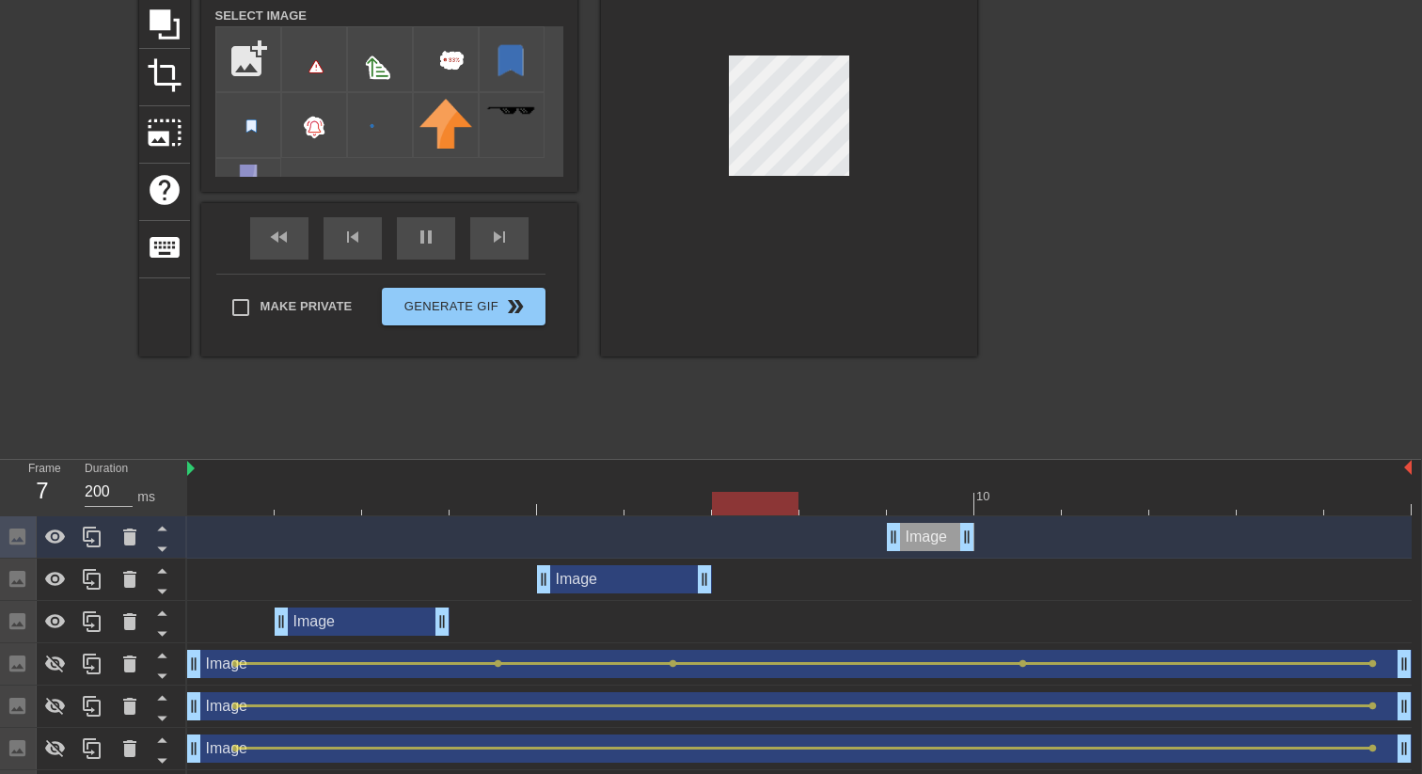
drag, startPoint x: 617, startPoint y: 576, endPoint x: 698, endPoint y: 576, distance: 80.9
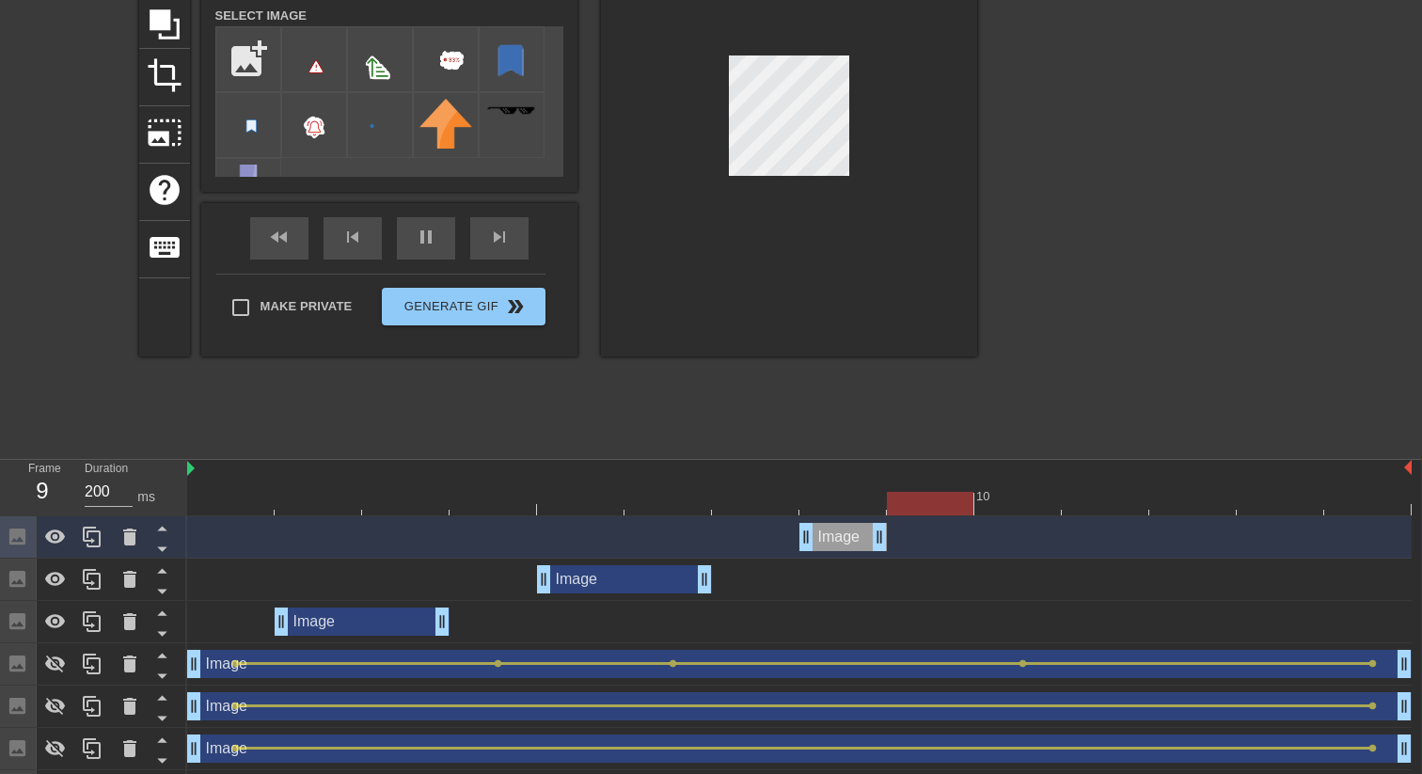
drag, startPoint x: 916, startPoint y: 531, endPoint x: 842, endPoint y: 532, distance: 74.3
click at [842, 532] on div "Image drag_handle drag_handle" at bounding box center [842, 537] width 87 height 28
drag, startPoint x: 882, startPoint y: 534, endPoint x: 954, endPoint y: 532, distance: 71.5
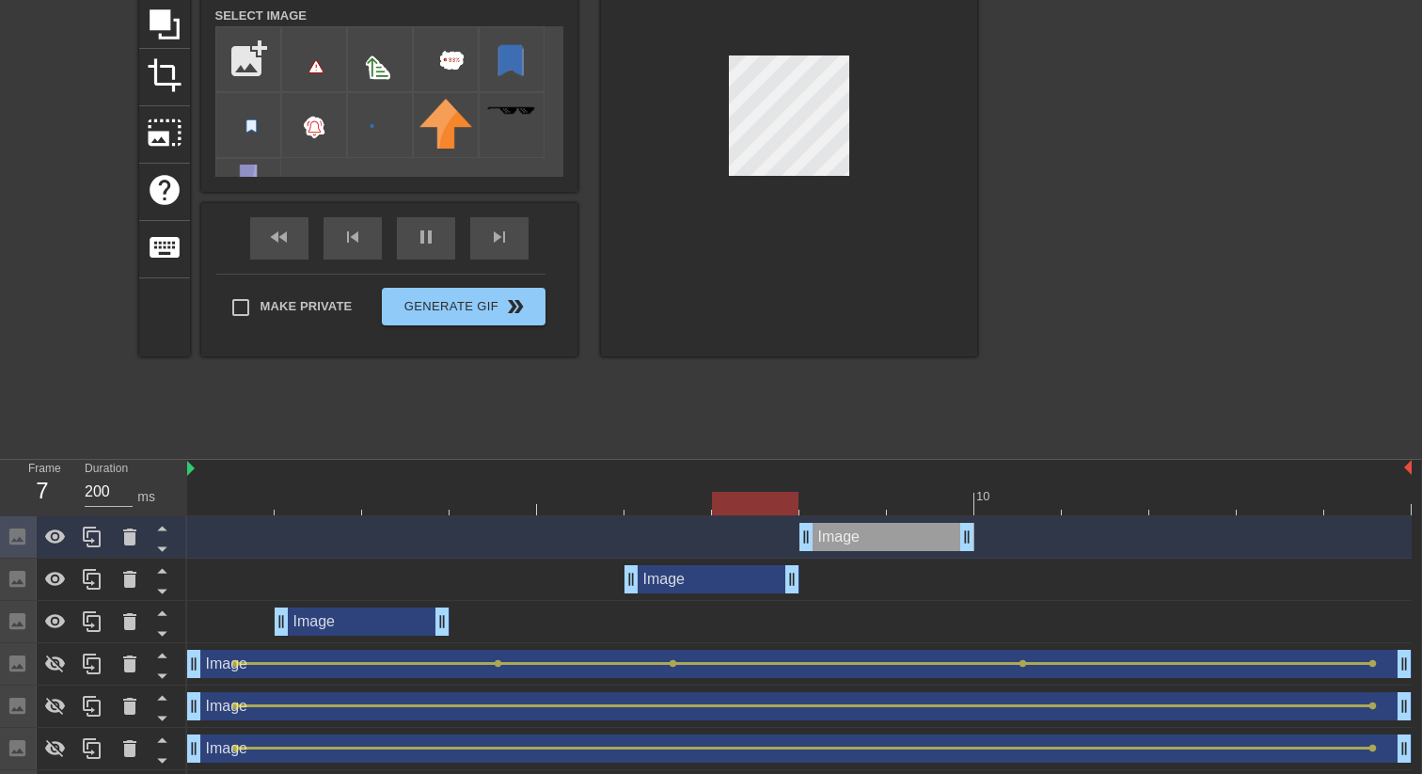
drag, startPoint x: 655, startPoint y: 579, endPoint x: 716, endPoint y: 579, distance: 61.1
click at [716, 579] on div "Image drag_handle drag_handle" at bounding box center [711, 579] width 175 height 28
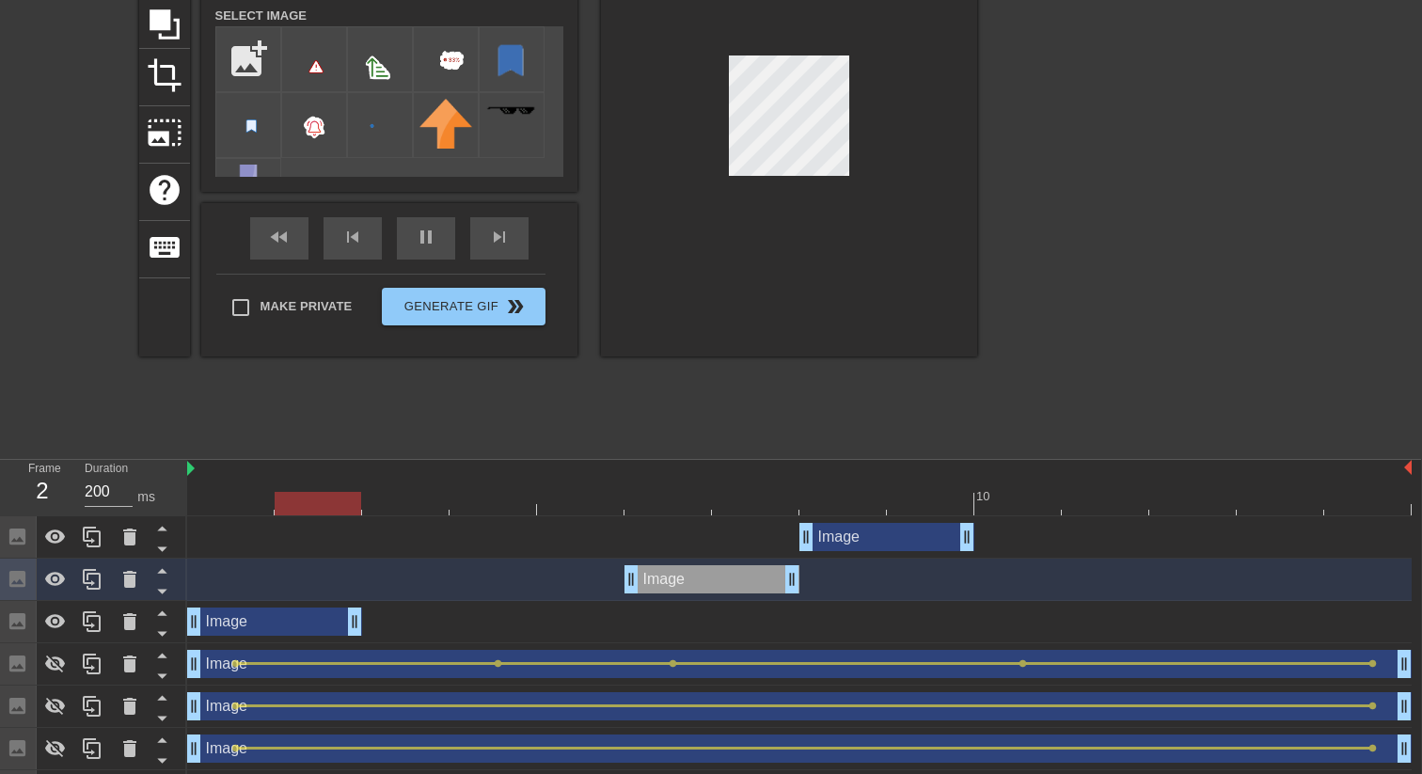
drag, startPoint x: 383, startPoint y: 627, endPoint x: 318, endPoint y: 627, distance: 64.9
click at [318, 627] on div "Image drag_handle drag_handle" at bounding box center [274, 622] width 175 height 28
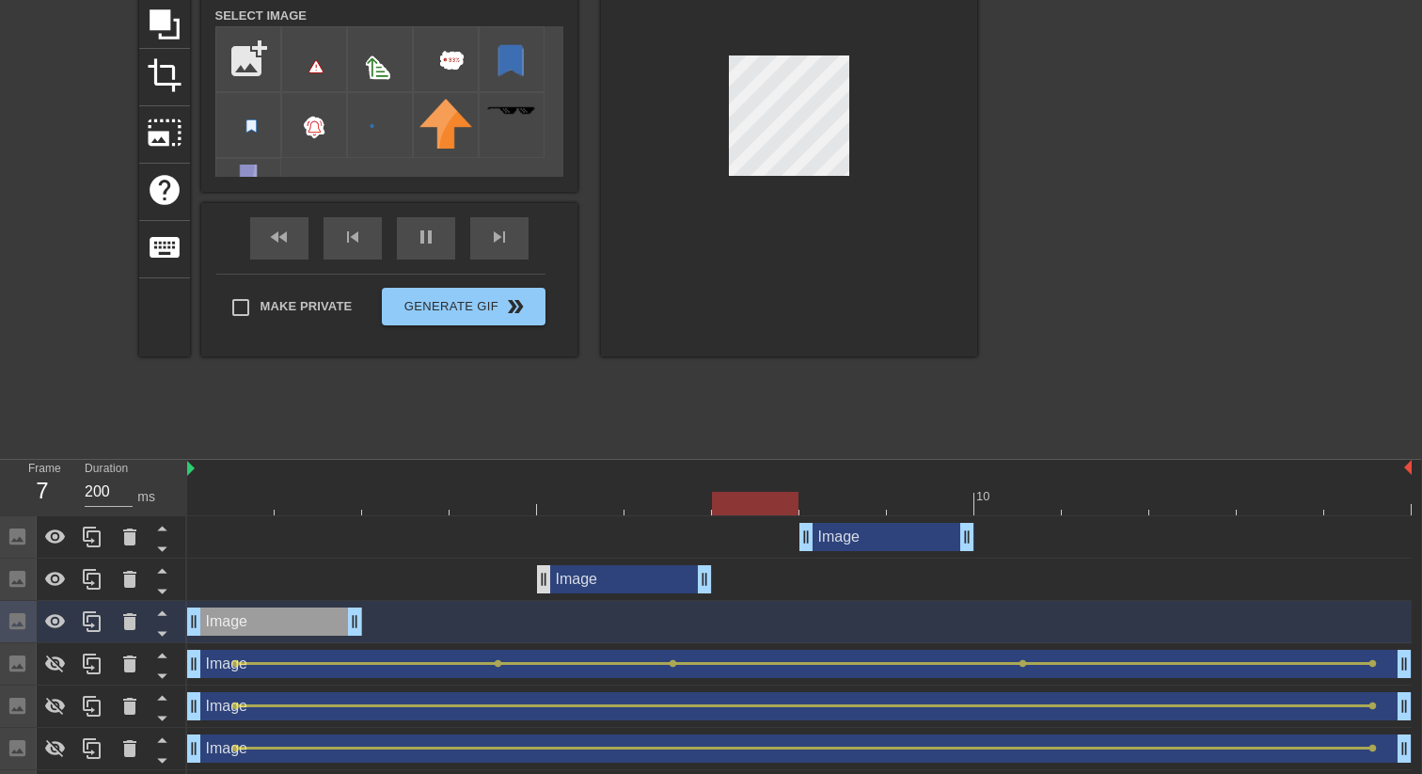
drag, startPoint x: 665, startPoint y: 576, endPoint x: 550, endPoint y: 576, distance: 114.7
click at [550, 576] on div "Image drag_handle drag_handle" at bounding box center [624, 579] width 175 height 28
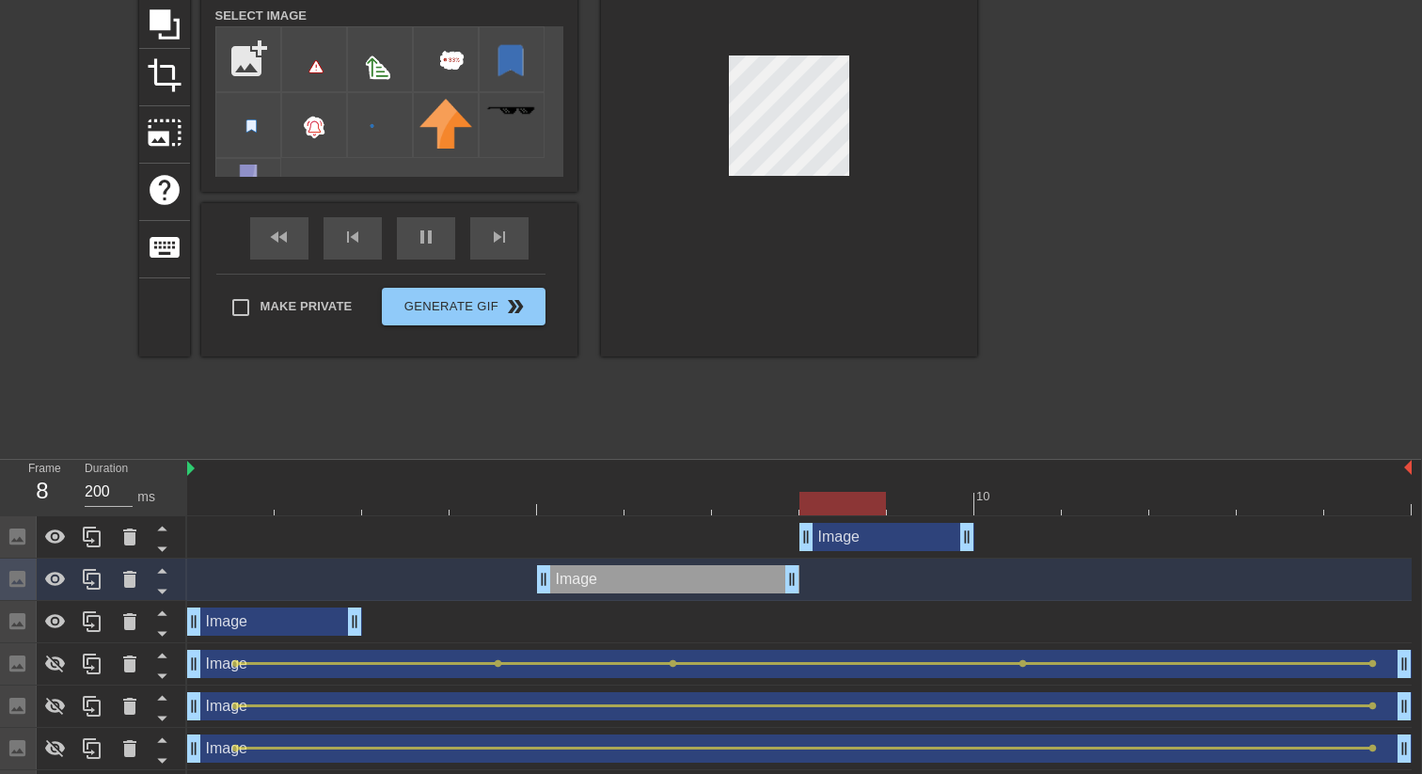
drag, startPoint x: 707, startPoint y: 576, endPoint x: 789, endPoint y: 572, distance: 81.9
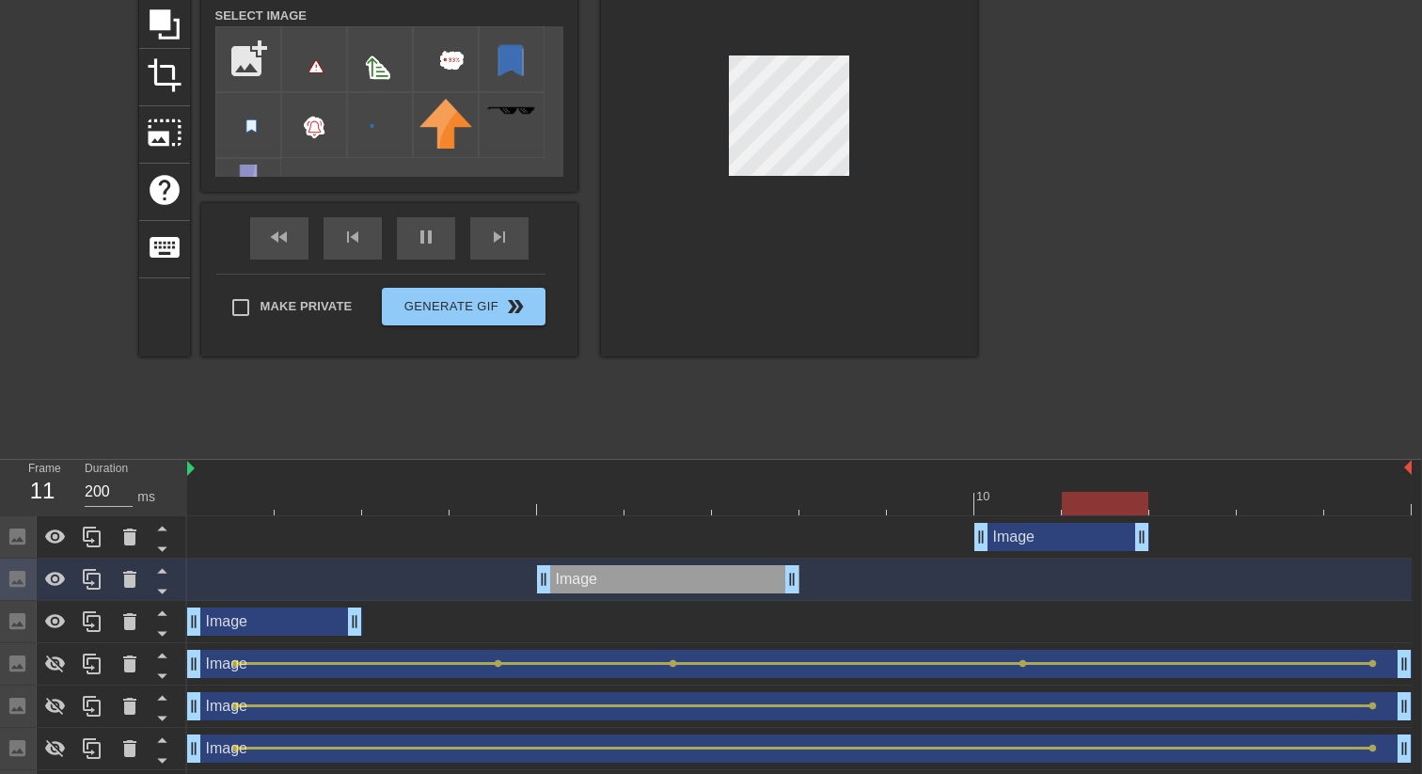
drag, startPoint x: 865, startPoint y: 544, endPoint x: 1041, endPoint y: 537, distance: 176.0
click at [1041, 537] on div "Image drag_handle drag_handle" at bounding box center [1061, 537] width 175 height 28
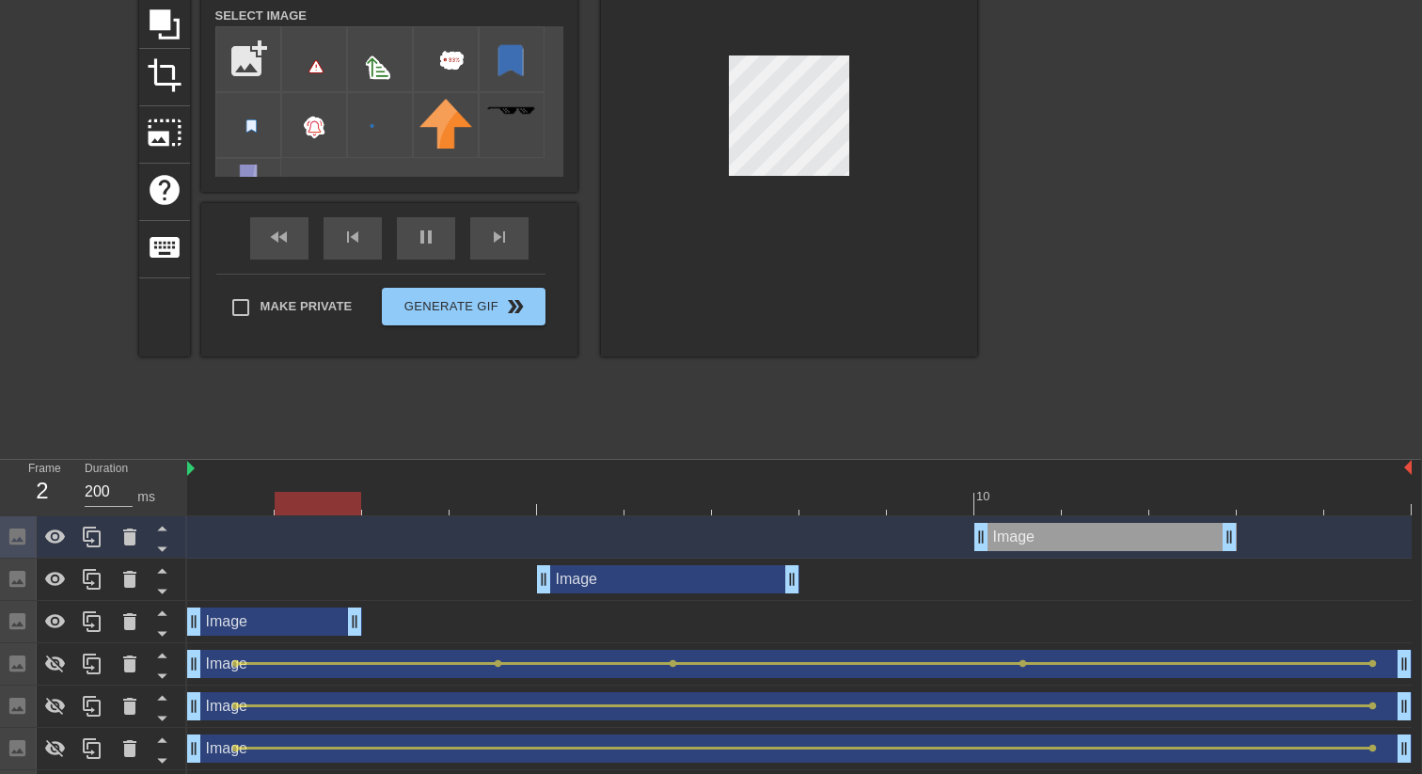
drag, startPoint x: 1147, startPoint y: 537, endPoint x: 1274, endPoint y: 529, distance: 127.2
click at [1274, 529] on div "Image drag_handle drag_handle" at bounding box center [799, 537] width 1224 height 28
drag, startPoint x: 355, startPoint y: 625, endPoint x: 416, endPoint y: 625, distance: 60.2
drag, startPoint x: 440, startPoint y: 624, endPoint x: 384, endPoint y: 625, distance: 56.4
click at [384, 625] on div "Image drag_handle drag_handle" at bounding box center [799, 622] width 1224 height 28
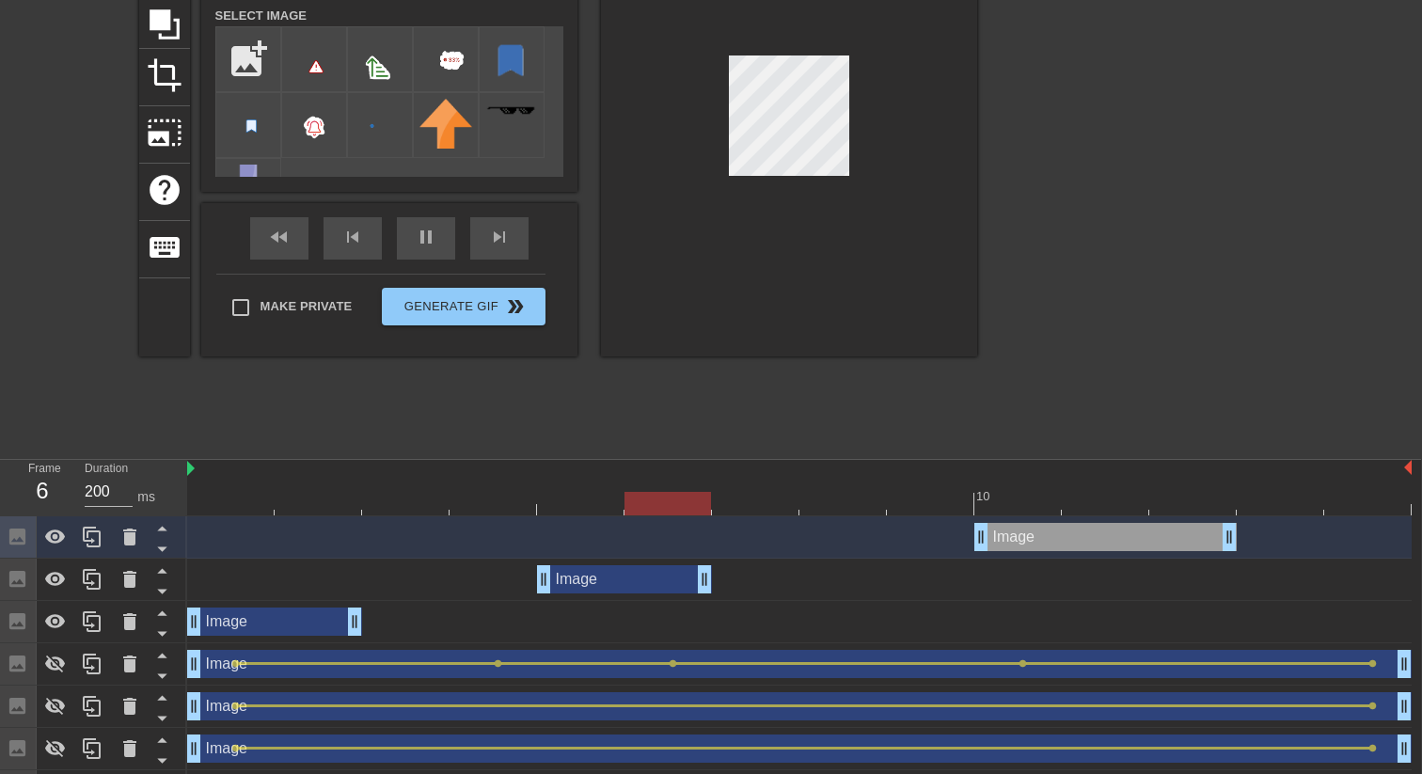
drag, startPoint x: 790, startPoint y: 580, endPoint x: 719, endPoint y: 585, distance: 70.7
click at [719, 585] on div "Image drag_handle drag_handle" at bounding box center [799, 579] width 1224 height 28
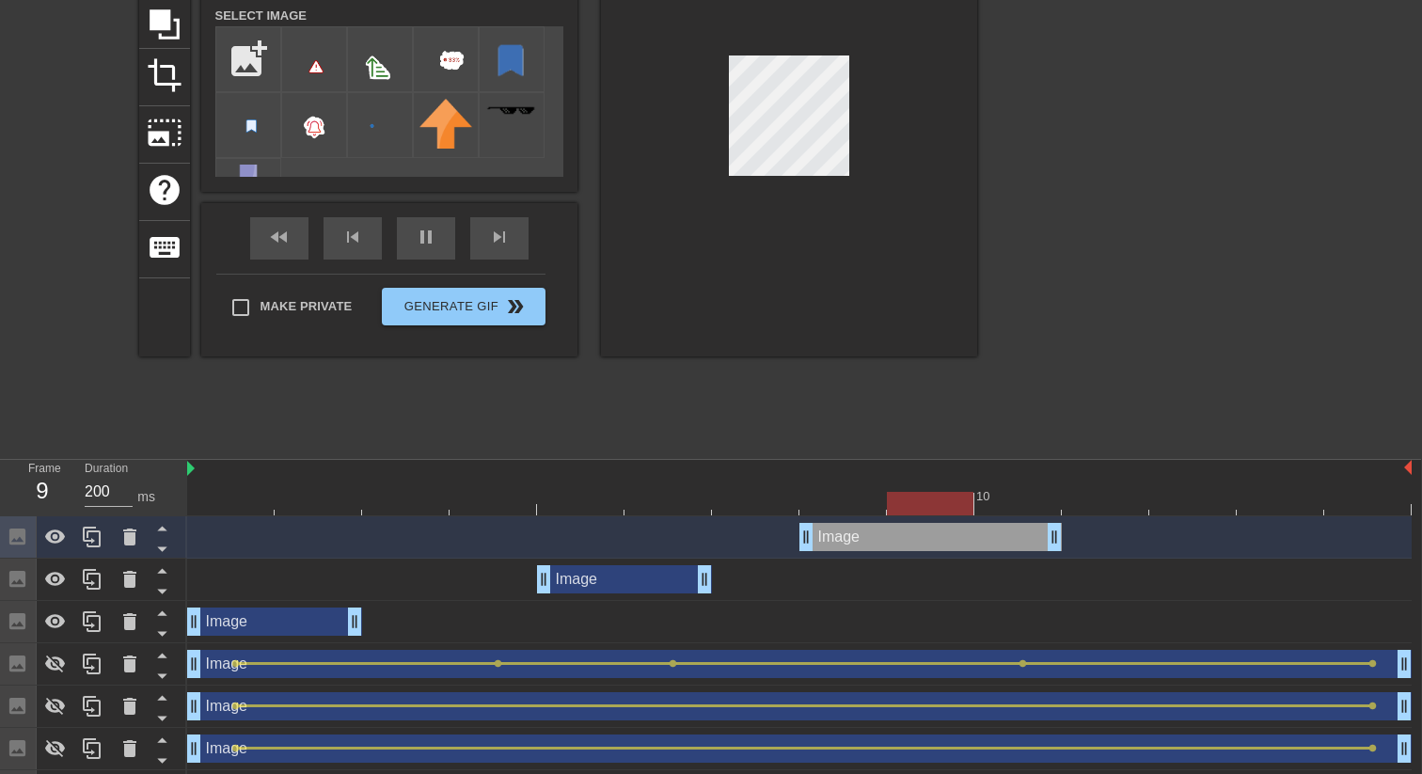
drag, startPoint x: 1012, startPoint y: 528, endPoint x: 832, endPoint y: 529, distance: 179.6
click at [832, 529] on div "Image drag_handle drag_handle" at bounding box center [930, 537] width 262 height 28
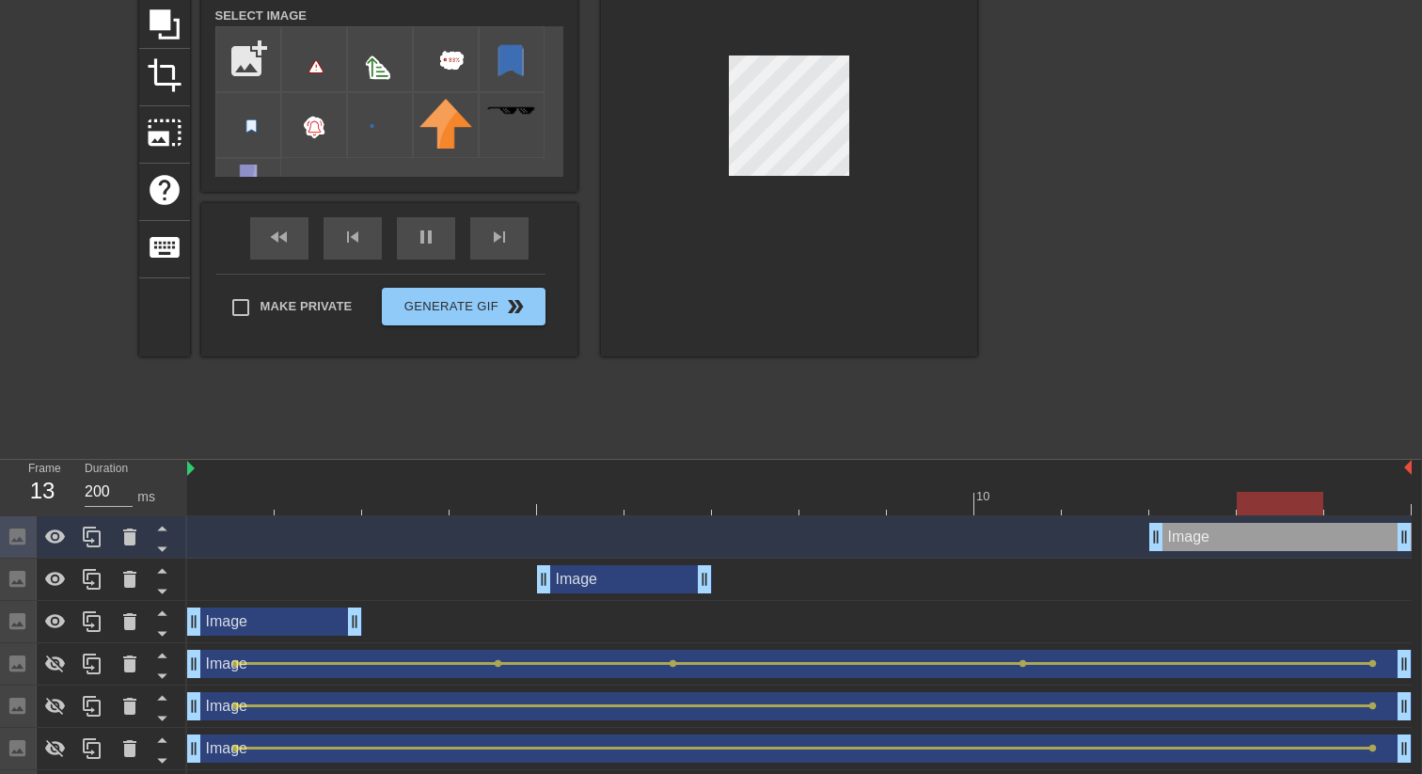
drag, startPoint x: 923, startPoint y: 544, endPoint x: 1294, endPoint y: 509, distance: 372.2
click at [1294, 509] on div "10 Image drag_handle drag_handle Image drag_handle drag_handle Image drag_handl…" at bounding box center [804, 721] width 1234 height 522
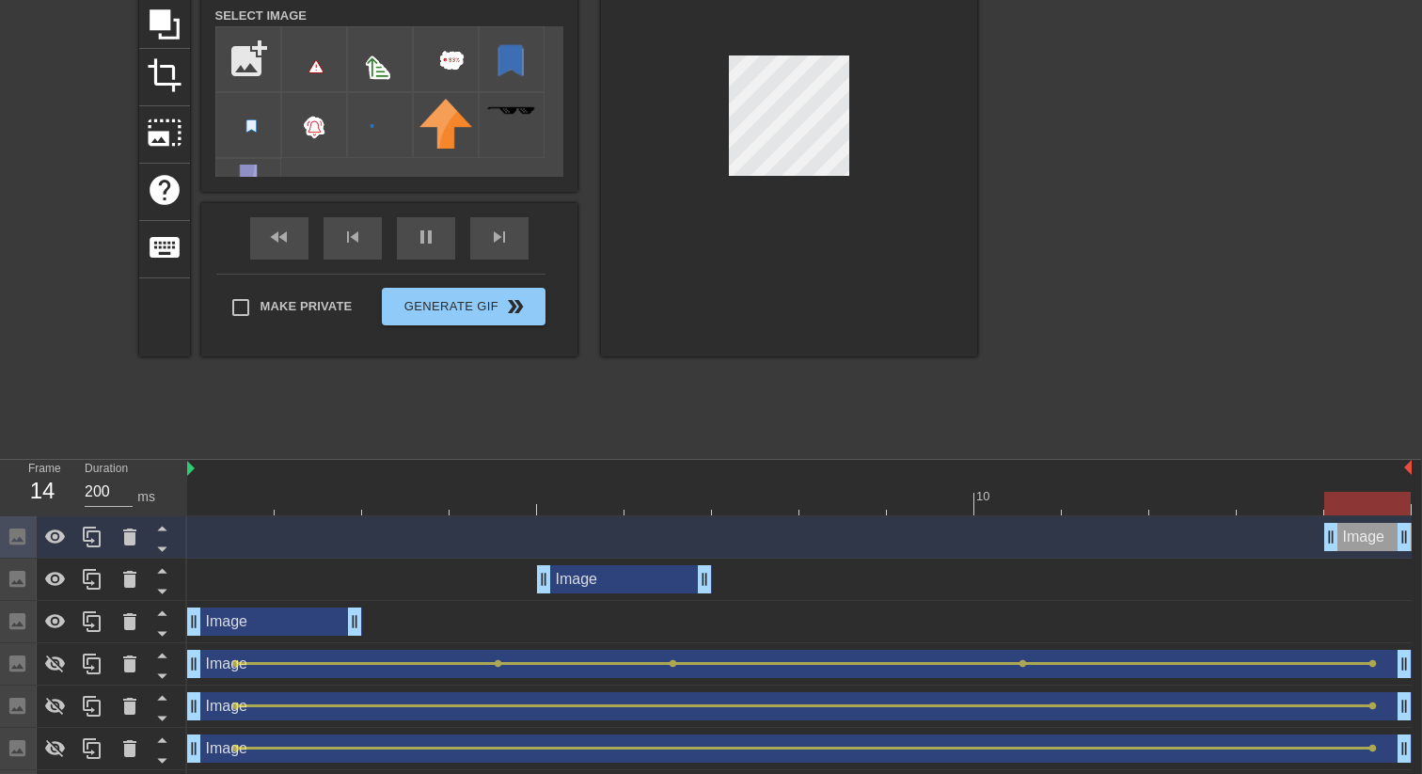
scroll to position [191, 0]
drag, startPoint x: 1157, startPoint y: 539, endPoint x: 1310, endPoint y: 527, distance: 153.8
click at [1310, 527] on div "Image drag_handle drag_handle" at bounding box center [800, 537] width 1224 height 28
click at [666, 575] on div "Image drag_handle drag_handle" at bounding box center [625, 579] width 175 height 28
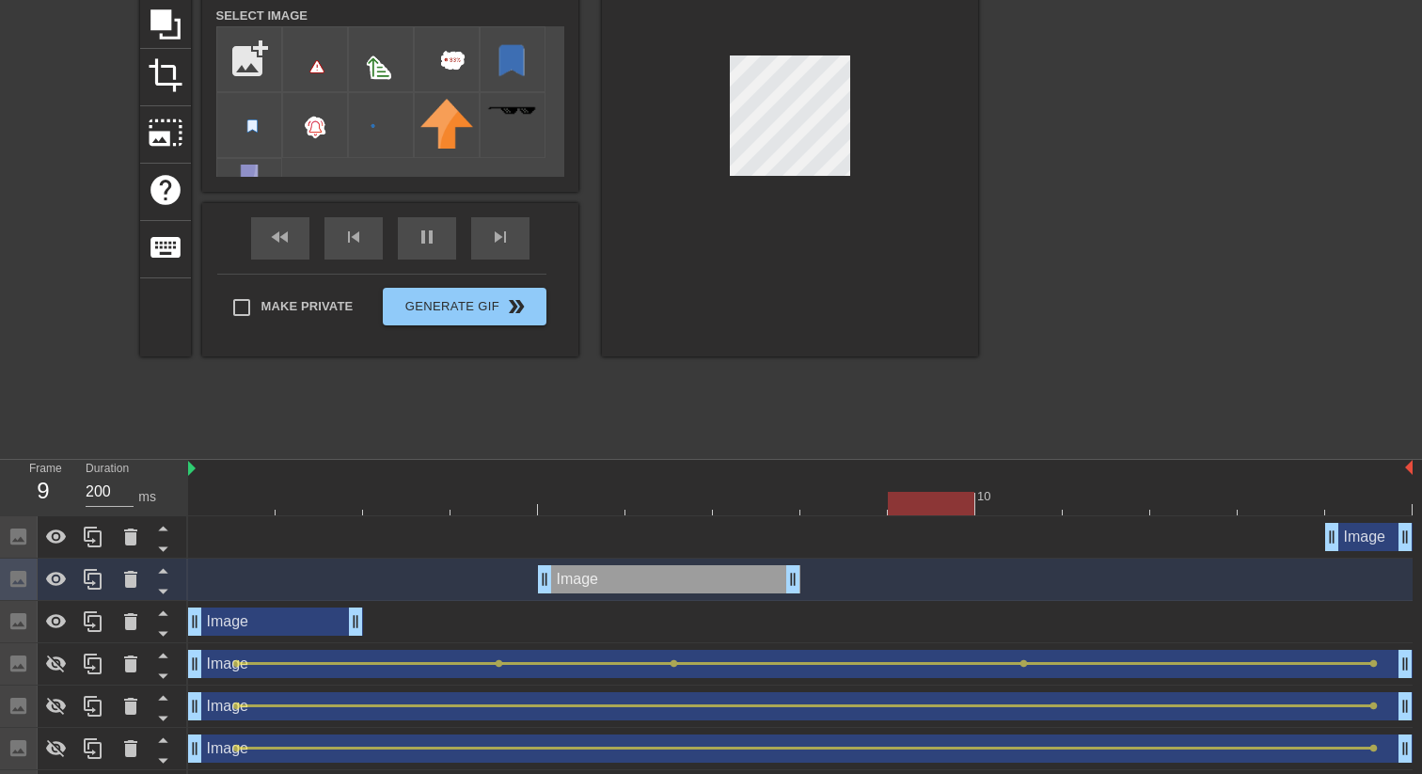
drag, startPoint x: 710, startPoint y: 583, endPoint x: 768, endPoint y: 582, distance: 58.3
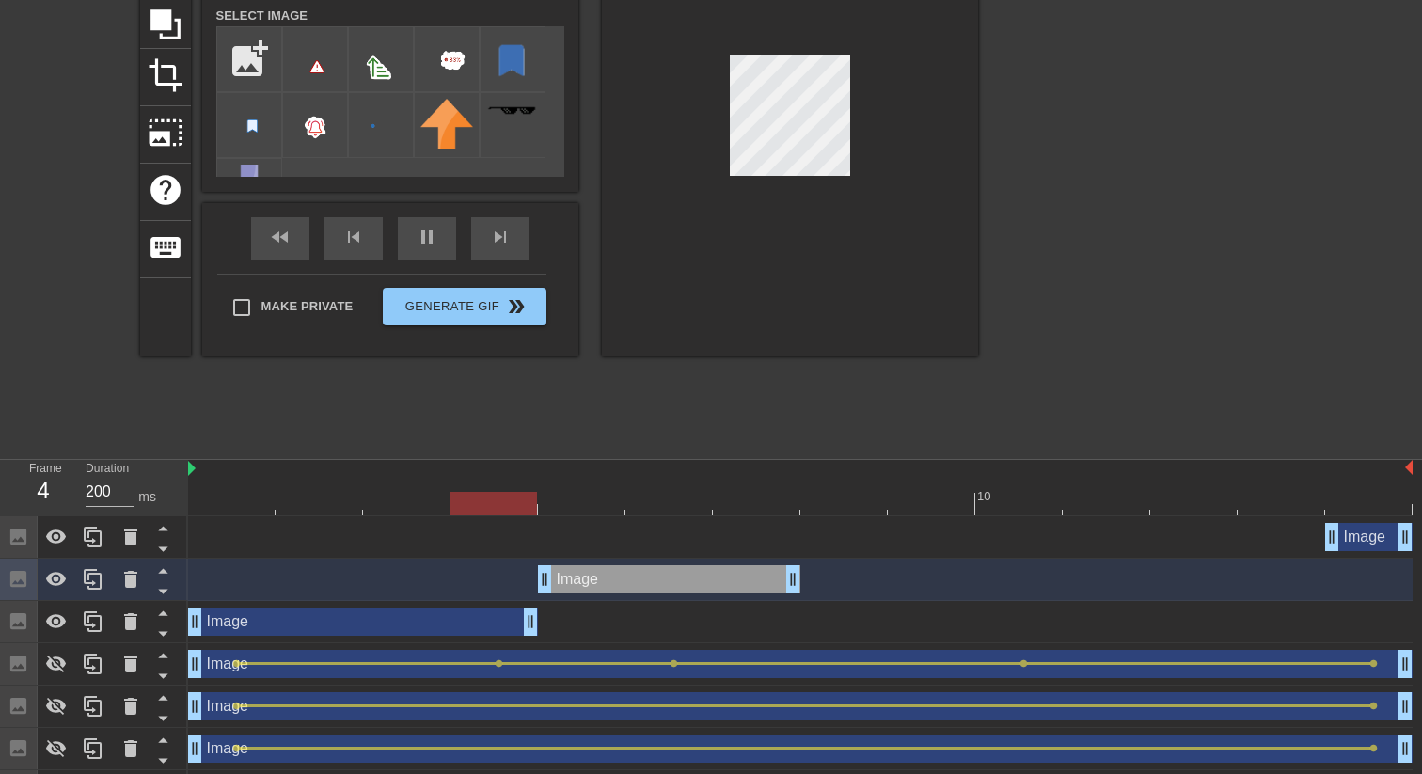
drag, startPoint x: 355, startPoint y: 626, endPoint x: 502, endPoint y: 620, distance: 146.9
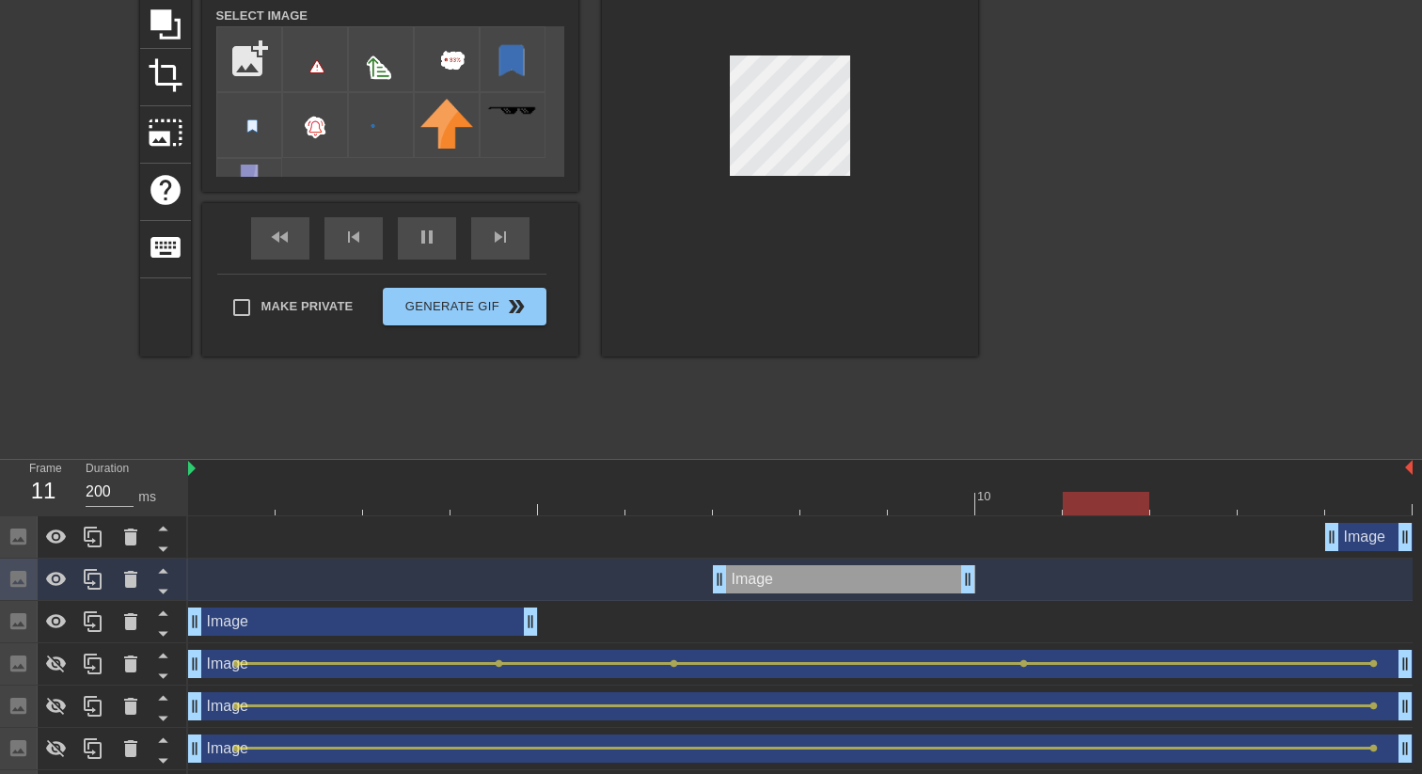
drag, startPoint x: 604, startPoint y: 579, endPoint x: 742, endPoint y: 576, distance: 138.3
click at [742, 576] on div "Image drag_handle drag_handle" at bounding box center [844, 579] width 262 height 28
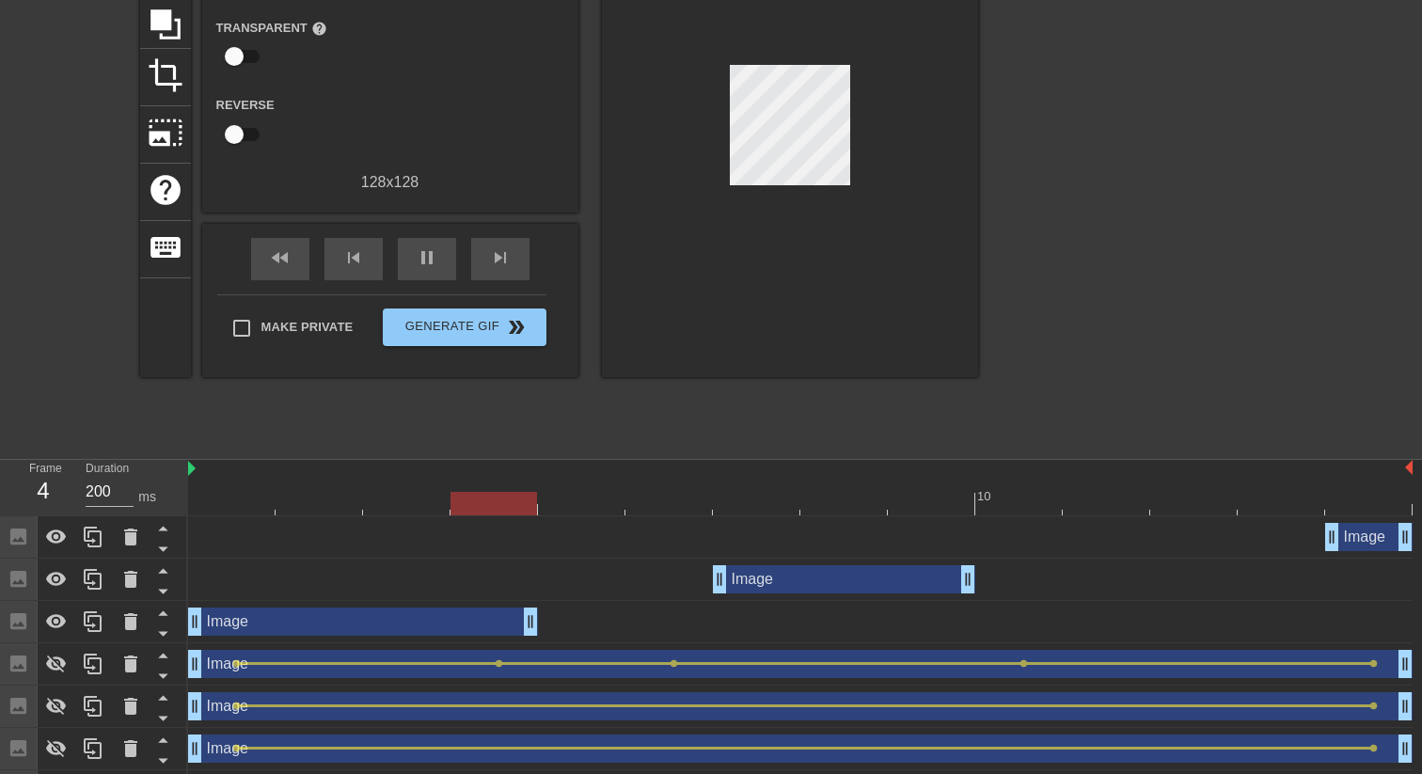
click at [977, 578] on div "Image drag_handle drag_handle" at bounding box center [800, 579] width 1224 height 28
drag, startPoint x: 972, startPoint y: 579, endPoint x: 909, endPoint y: 573, distance: 63.4
click at [909, 573] on div "Image drag_handle drag_handle" at bounding box center [800, 579] width 1224 height 28
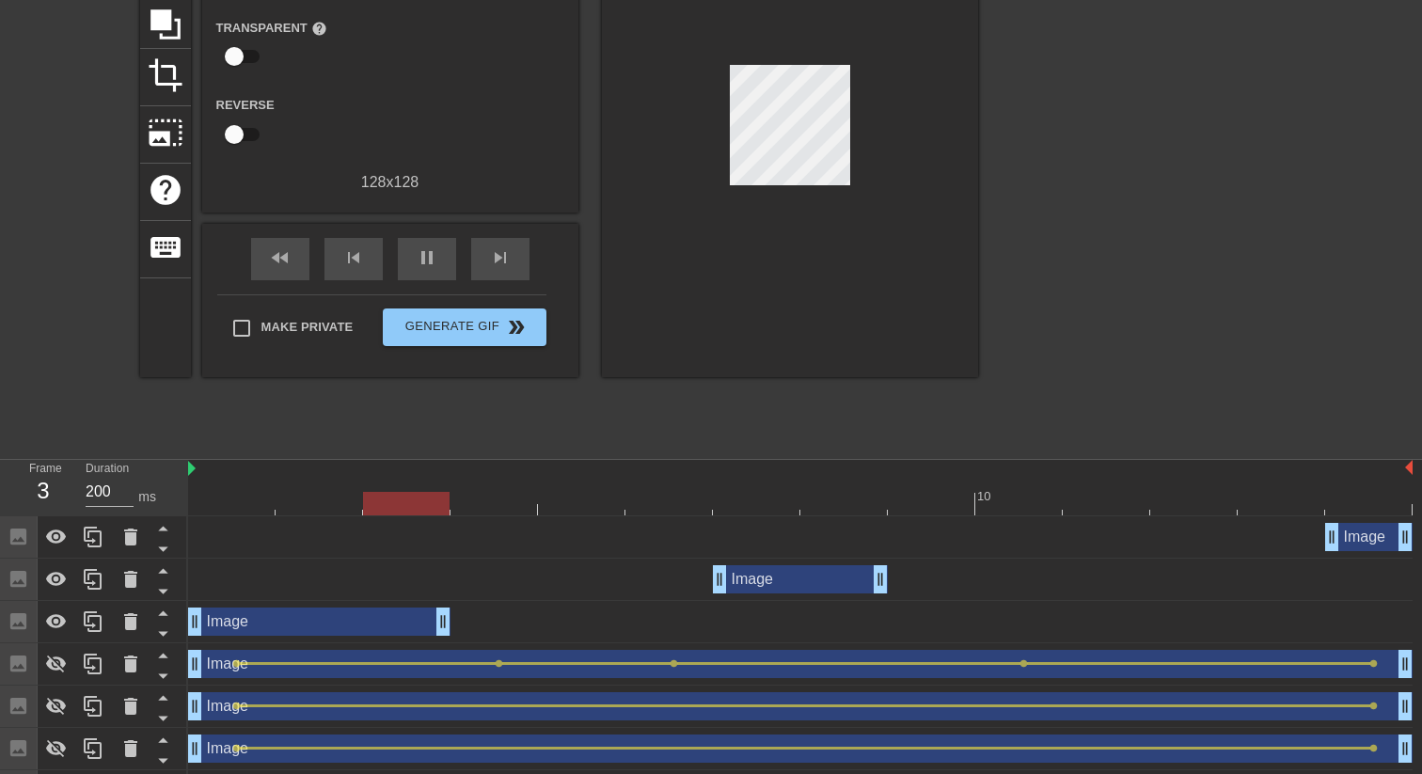
drag, startPoint x: 527, startPoint y: 617, endPoint x: 436, endPoint y: 617, distance: 90.3
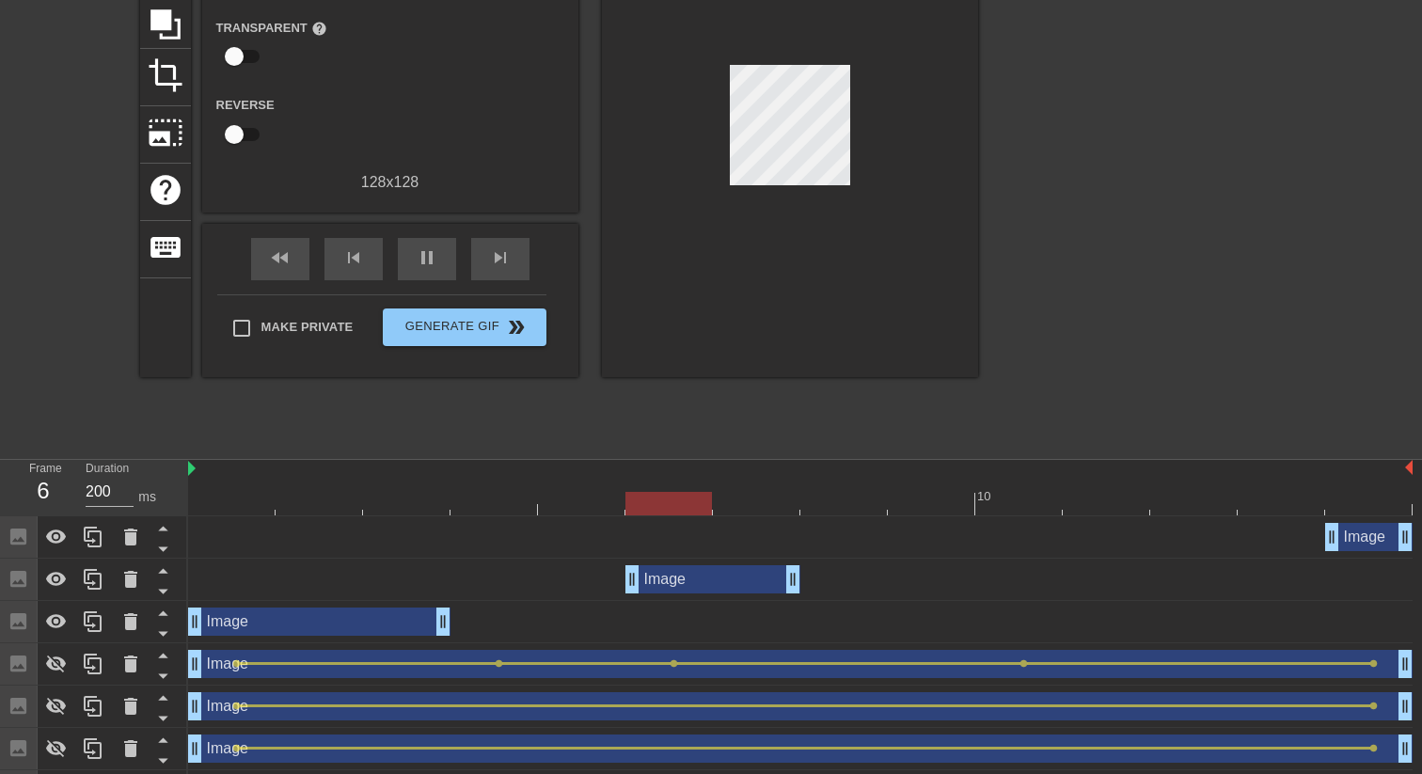
drag, startPoint x: 760, startPoint y: 577, endPoint x: 666, endPoint y: 577, distance: 94.0
click at [666, 577] on div "Image drag_handle drag_handle" at bounding box center [712, 579] width 175 height 28
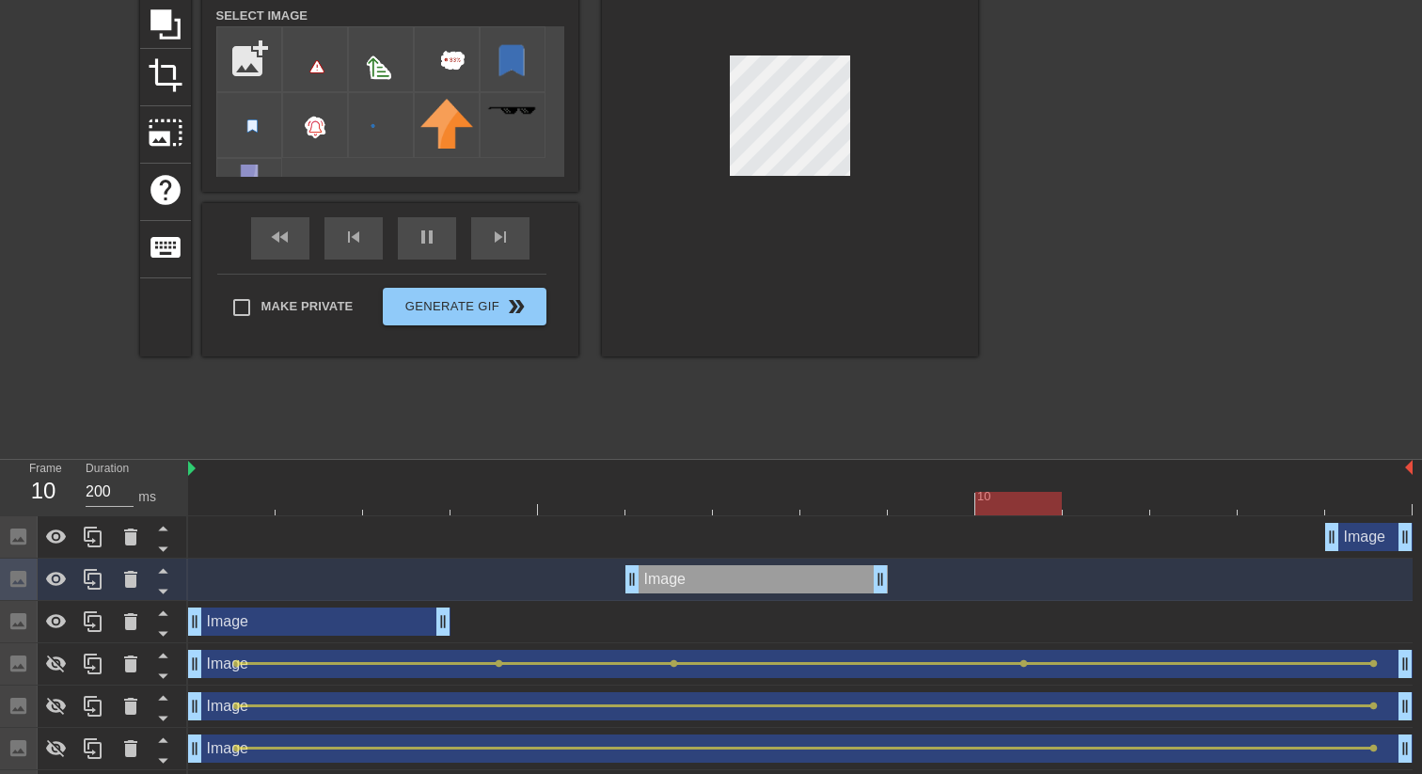
drag, startPoint x: 791, startPoint y: 579, endPoint x: 836, endPoint y: 579, distance: 45.1
click at [1348, 542] on div "Image drag_handle drag_handle" at bounding box center [1368, 537] width 87 height 28
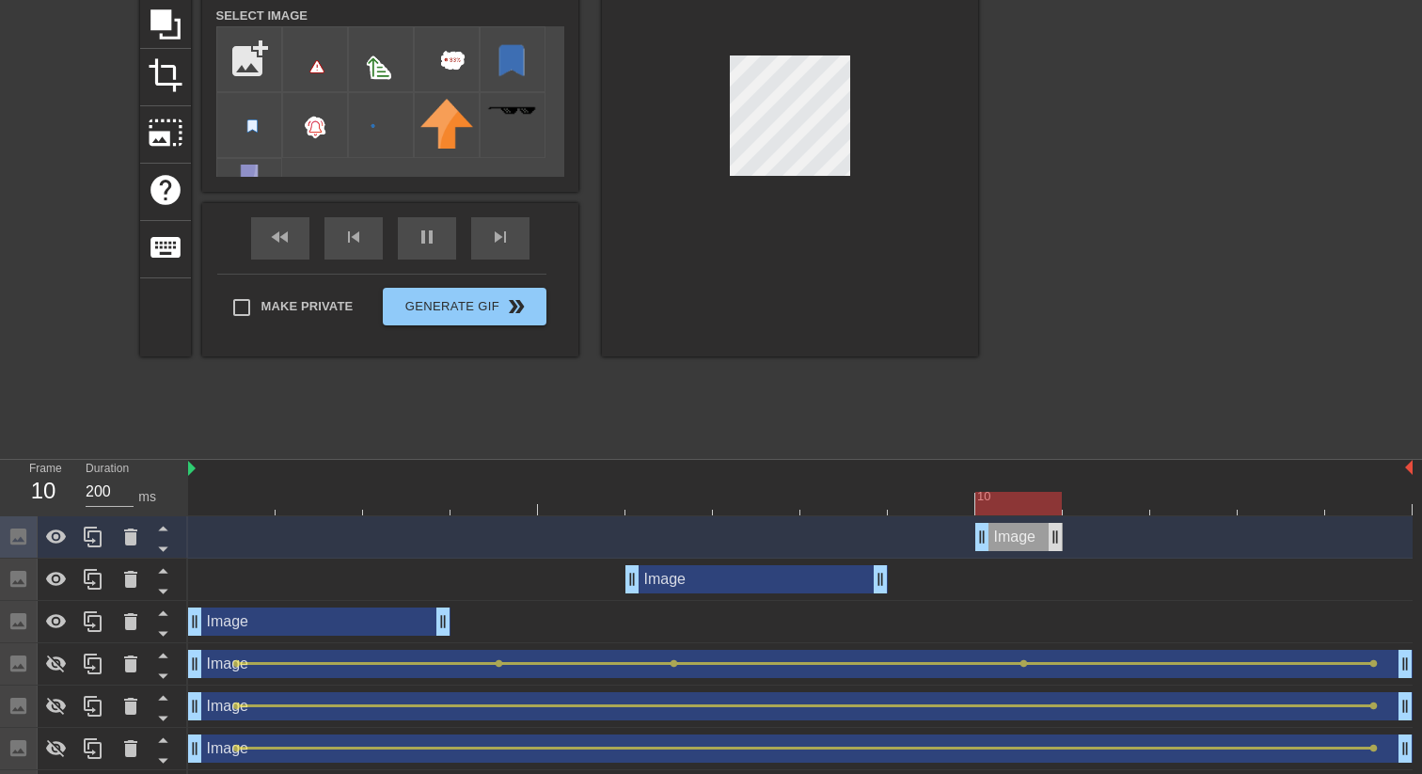
drag, startPoint x: 1372, startPoint y: 537, endPoint x: 1049, endPoint y: 550, distance: 323.8
click at [1049, 550] on div "Image drag_handle drag_handle" at bounding box center [1018, 537] width 87 height 28
drag, startPoint x: 1058, startPoint y: 543, endPoint x: 1189, endPoint y: 541, distance: 130.7
click at [1189, 541] on div "Image drag_handle drag_handle" at bounding box center [800, 537] width 1224 height 28
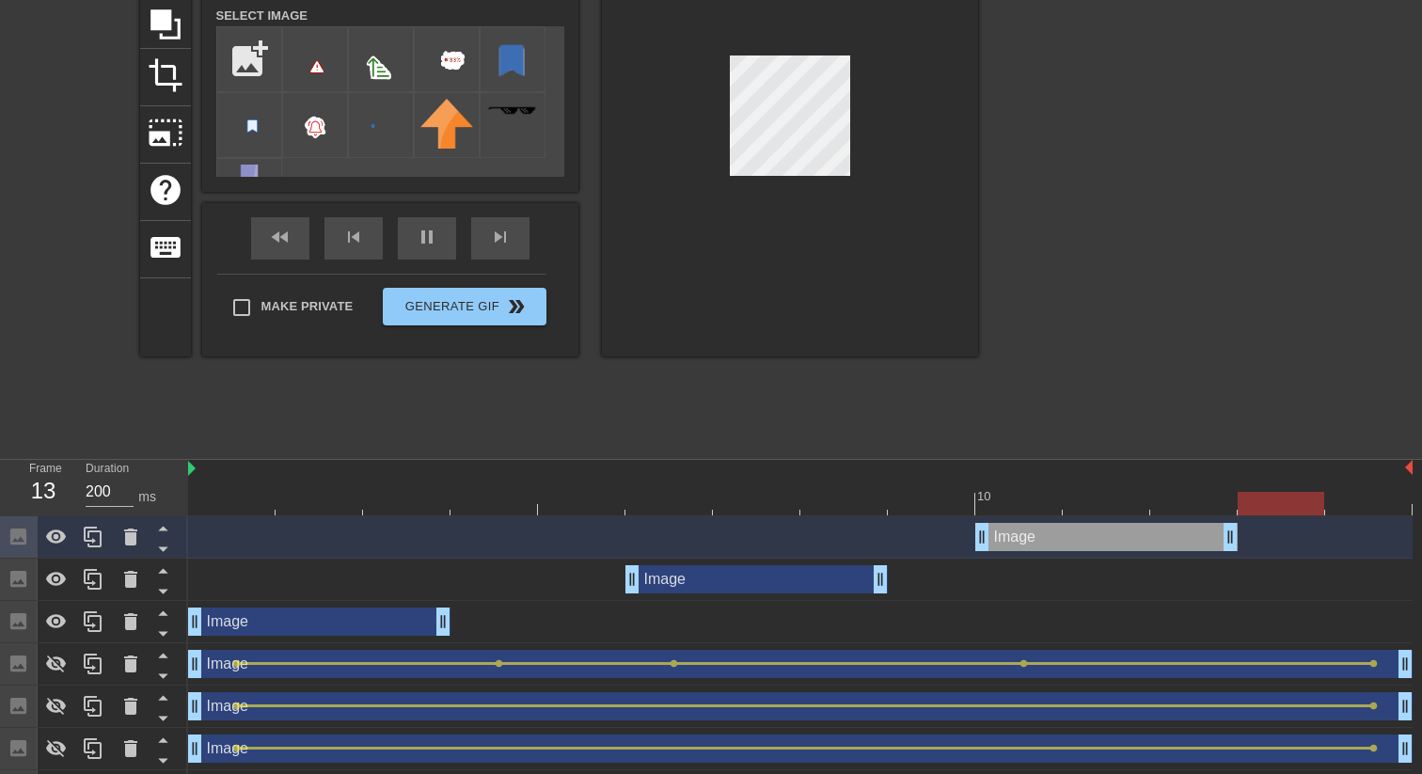
drag, startPoint x: 1146, startPoint y: 533, endPoint x: 1201, endPoint y: 533, distance: 54.5
drag, startPoint x: 986, startPoint y: 541, endPoint x: 1044, endPoint y: 541, distance: 58.3
click at [1044, 541] on div "Image drag_handle drag_handle" at bounding box center [800, 537] width 1224 height 28
drag, startPoint x: 1231, startPoint y: 540, endPoint x: 1306, endPoint y: 540, distance: 75.2
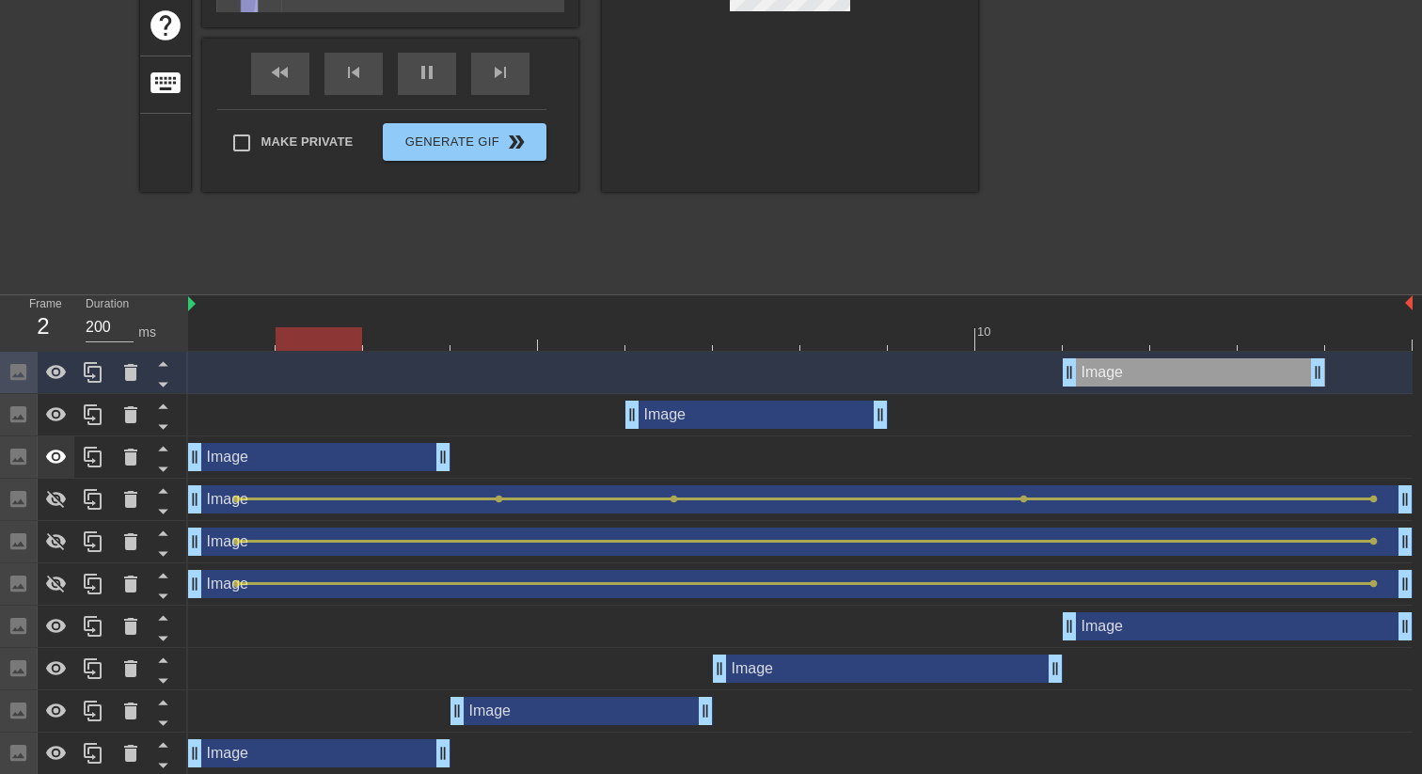
scroll to position [382, 0]
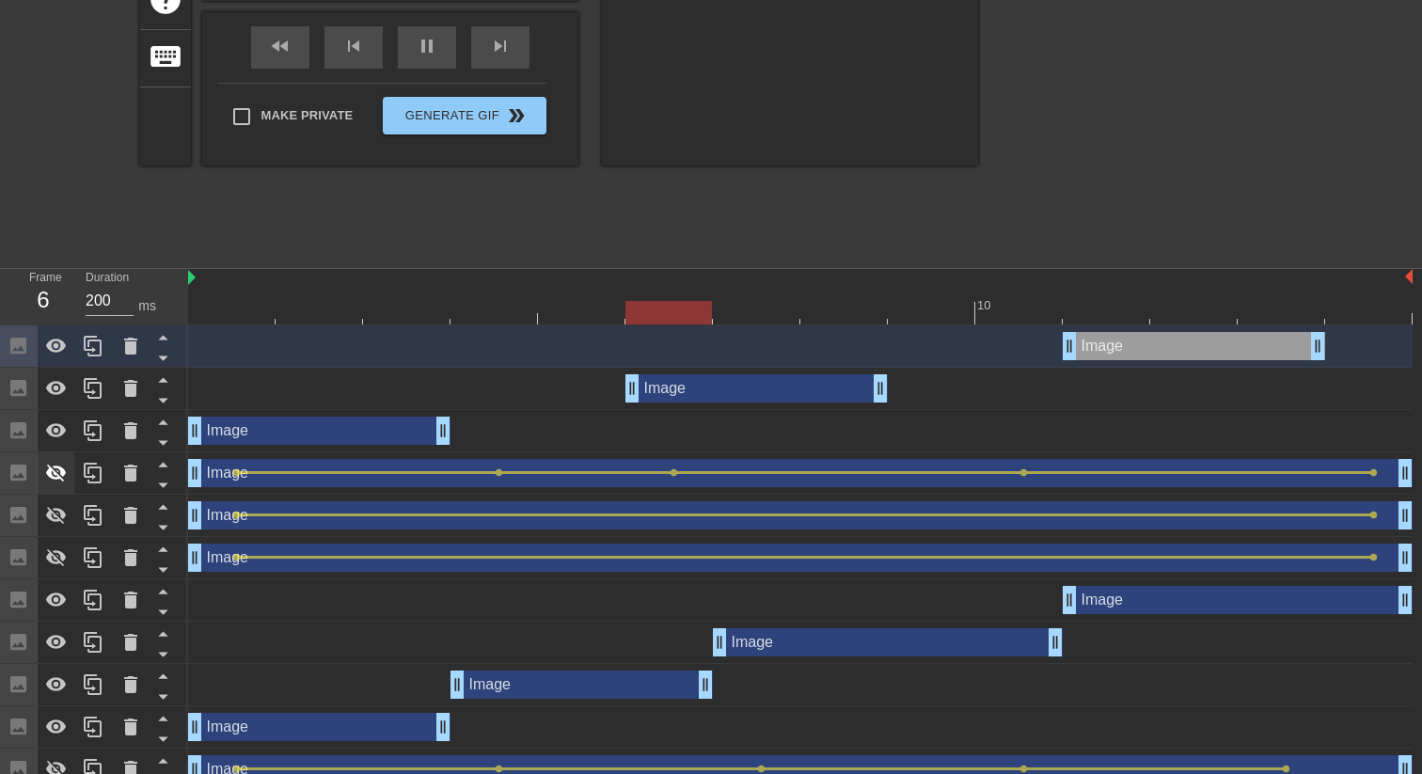
click at [49, 478] on icon at bounding box center [56, 474] width 21 height 18
click at [54, 505] on icon at bounding box center [56, 515] width 23 height 23
click at [56, 543] on div at bounding box center [57, 557] width 38 height 41
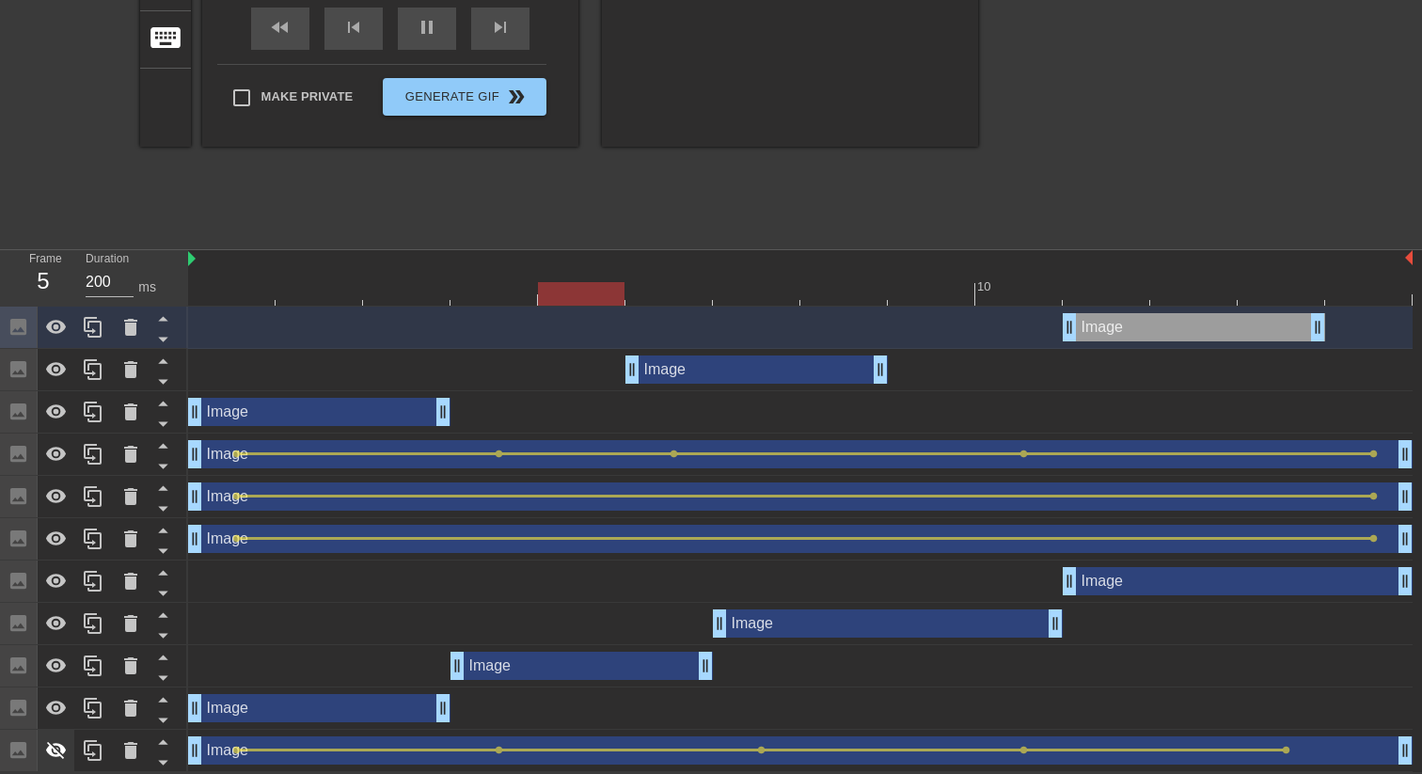
click at [46, 748] on icon at bounding box center [56, 751] width 21 height 18
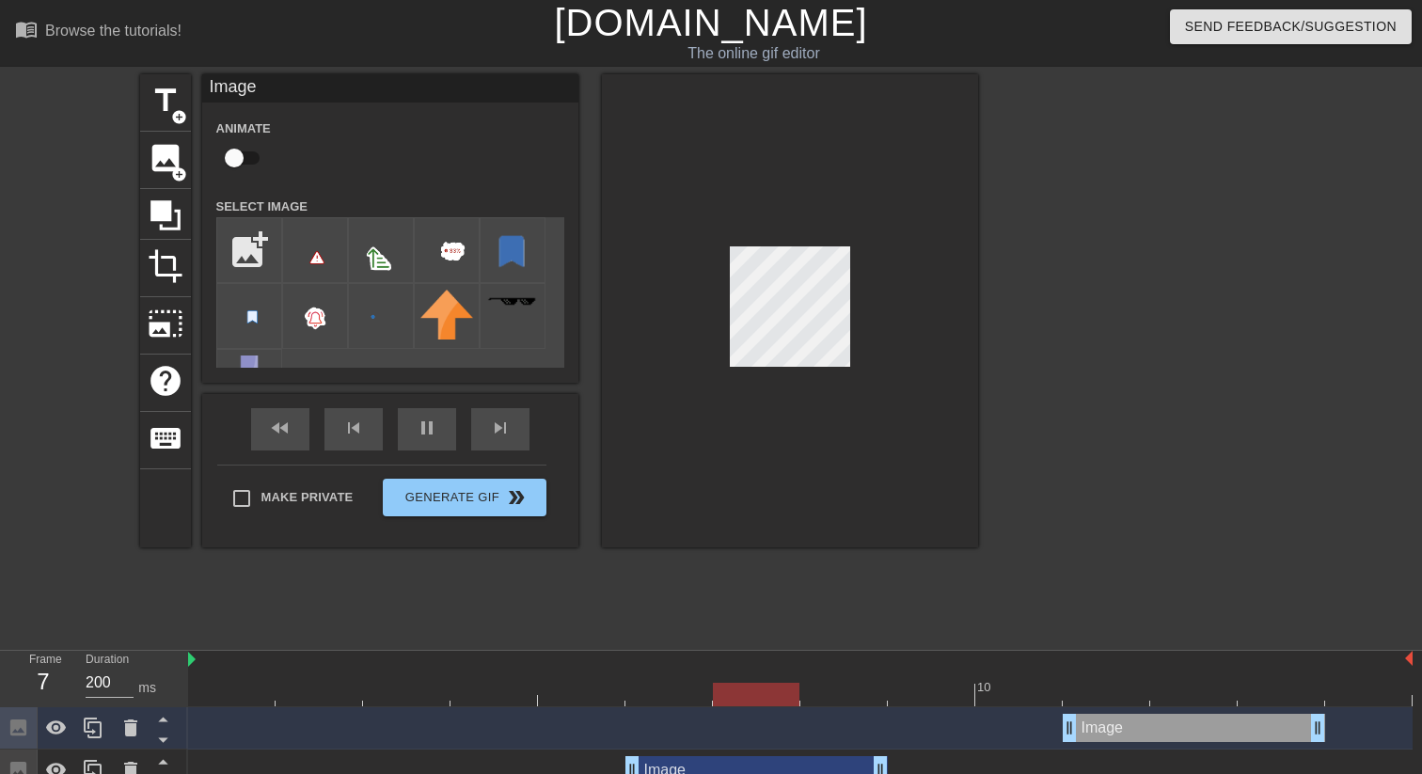
click at [807, 468] on div at bounding box center [790, 310] width 376 height 473
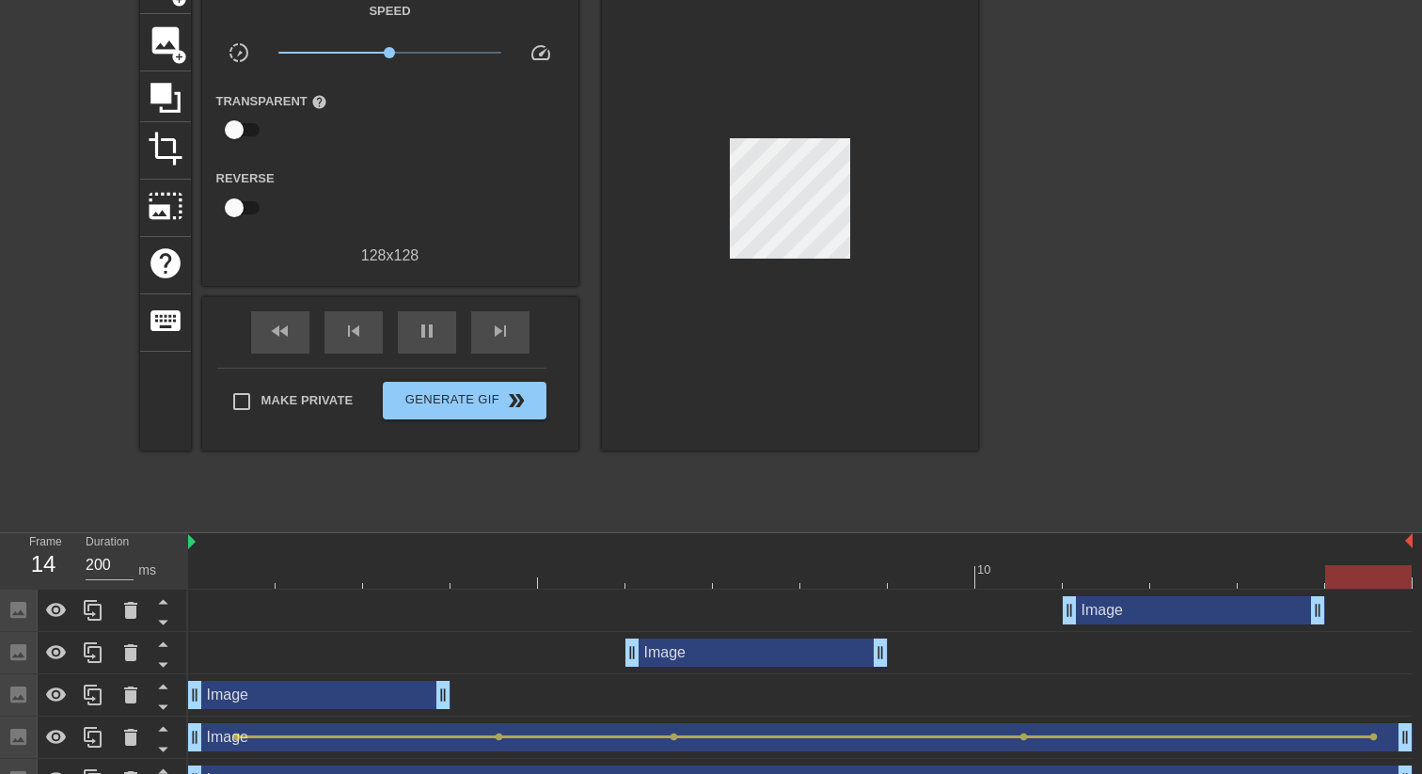
scroll to position [402, 0]
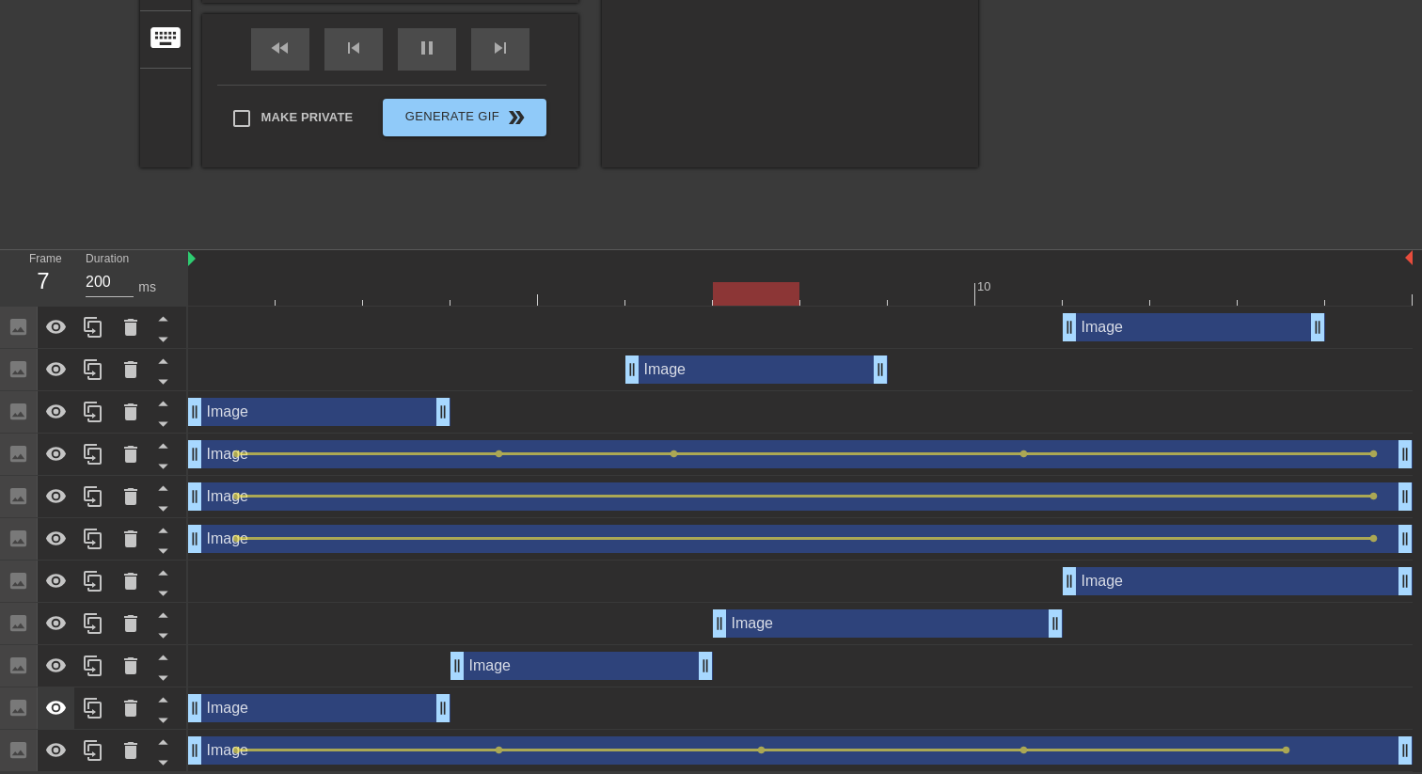
click at [63, 702] on icon at bounding box center [56, 708] width 23 height 23
click at [57, 666] on icon at bounding box center [56, 665] width 21 height 14
click at [57, 612] on icon at bounding box center [56, 623] width 23 height 23
click at [57, 565] on div at bounding box center [57, 580] width 38 height 41
click at [58, 581] on icon at bounding box center [56, 581] width 23 height 23
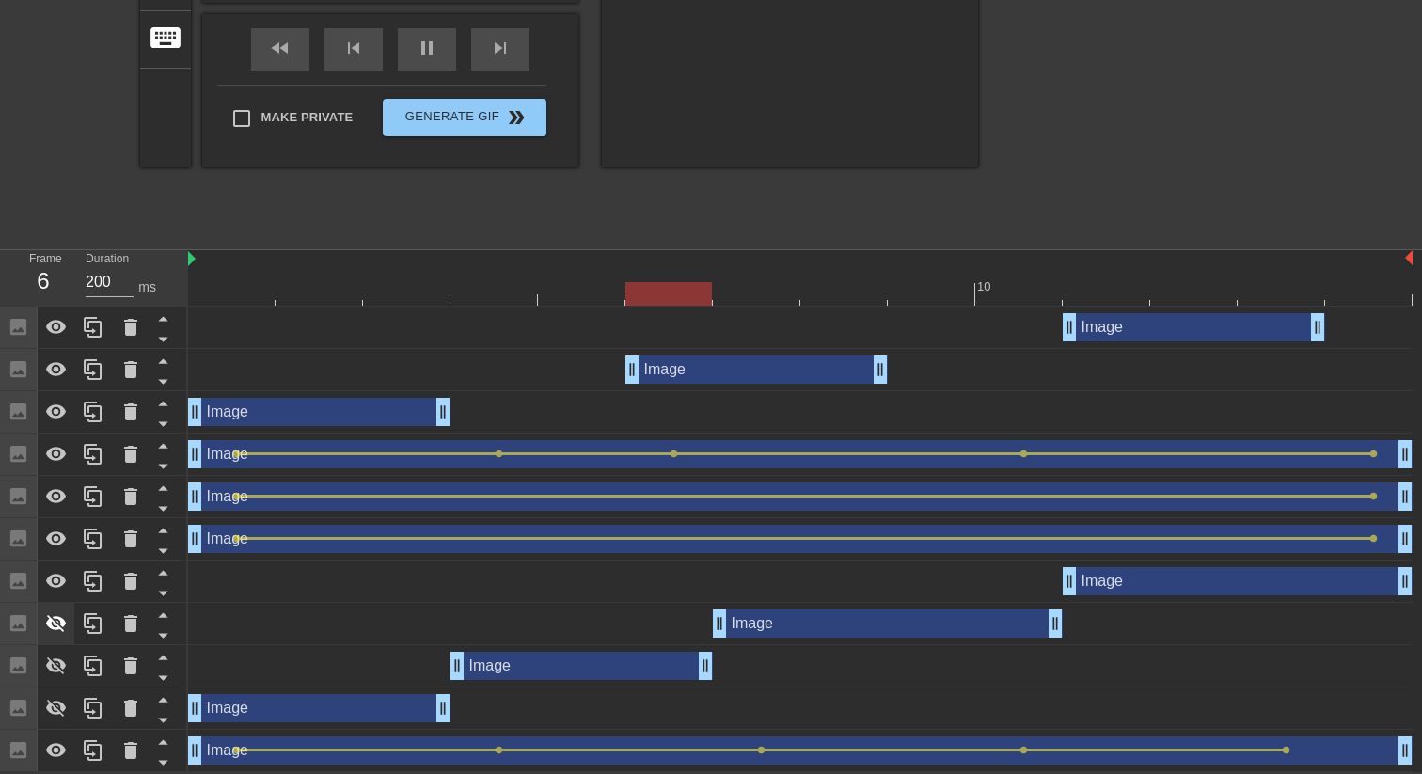
click at [57, 603] on div at bounding box center [57, 623] width 38 height 41
click at [62, 666] on icon at bounding box center [56, 666] width 21 height 18
click at [60, 713] on icon at bounding box center [56, 709] width 21 height 18
click at [61, 758] on icon at bounding box center [56, 750] width 23 height 23
click at [60, 711] on icon at bounding box center [56, 708] width 21 height 14
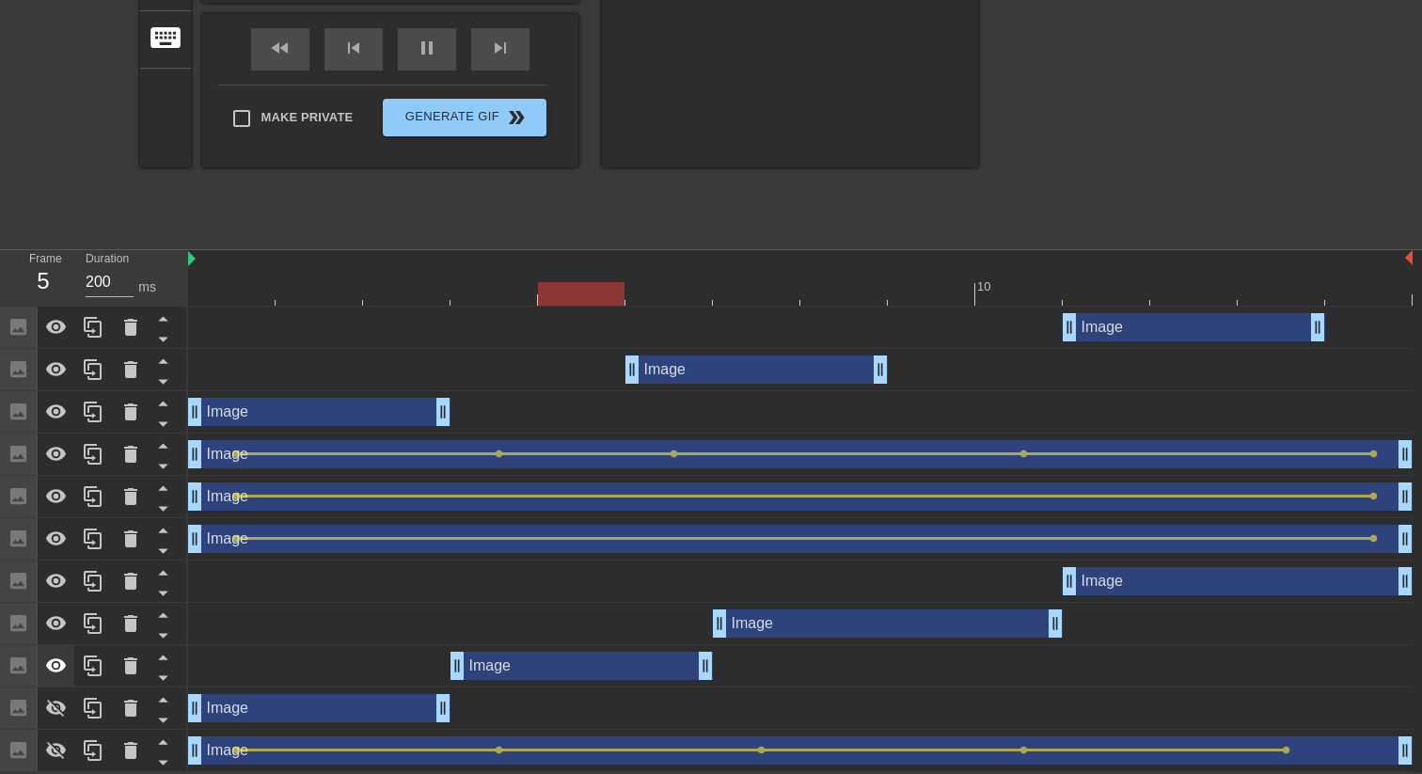
click at [55, 663] on icon at bounding box center [56, 665] width 21 height 14
click at [59, 586] on icon at bounding box center [56, 581] width 21 height 14
click at [59, 606] on div at bounding box center [57, 623] width 38 height 41
click at [60, 540] on icon at bounding box center [56, 538] width 21 height 14
click at [60, 459] on icon at bounding box center [56, 454] width 21 height 14
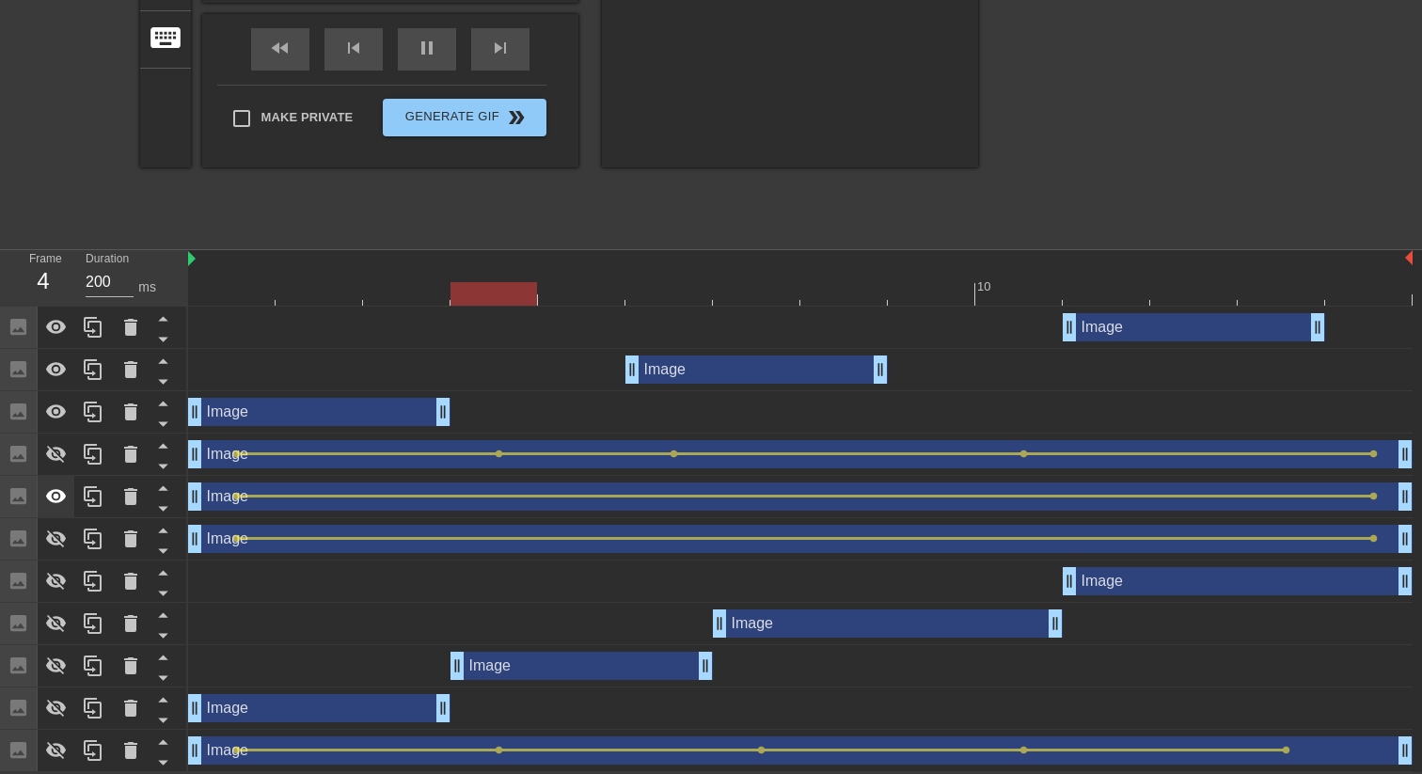
click at [58, 489] on icon at bounding box center [56, 496] width 21 height 14
click at [55, 331] on icon at bounding box center [56, 327] width 21 height 14
click at [57, 370] on icon at bounding box center [56, 369] width 21 height 14
click at [59, 402] on icon at bounding box center [56, 412] width 23 height 23
click at [64, 452] on icon at bounding box center [56, 455] width 21 height 18
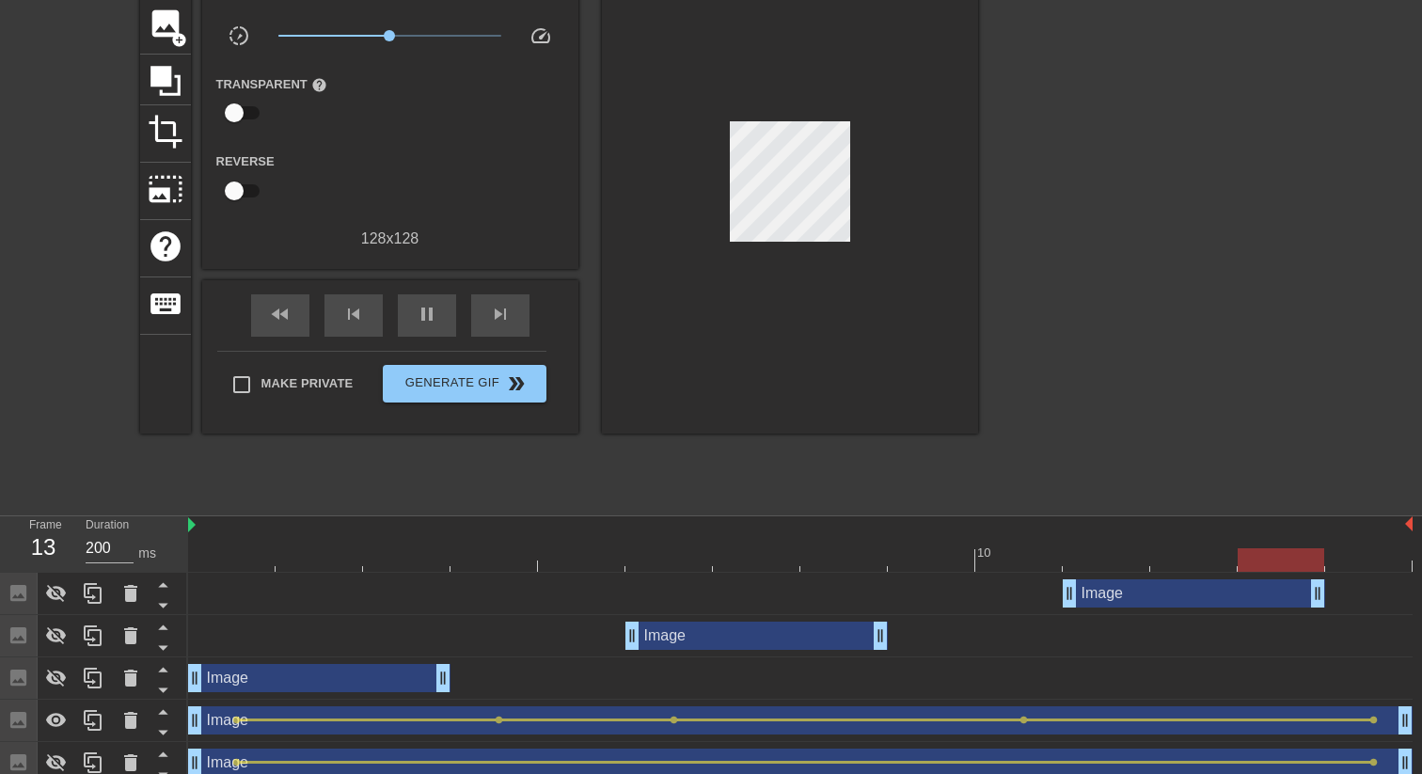
scroll to position [366, 0]
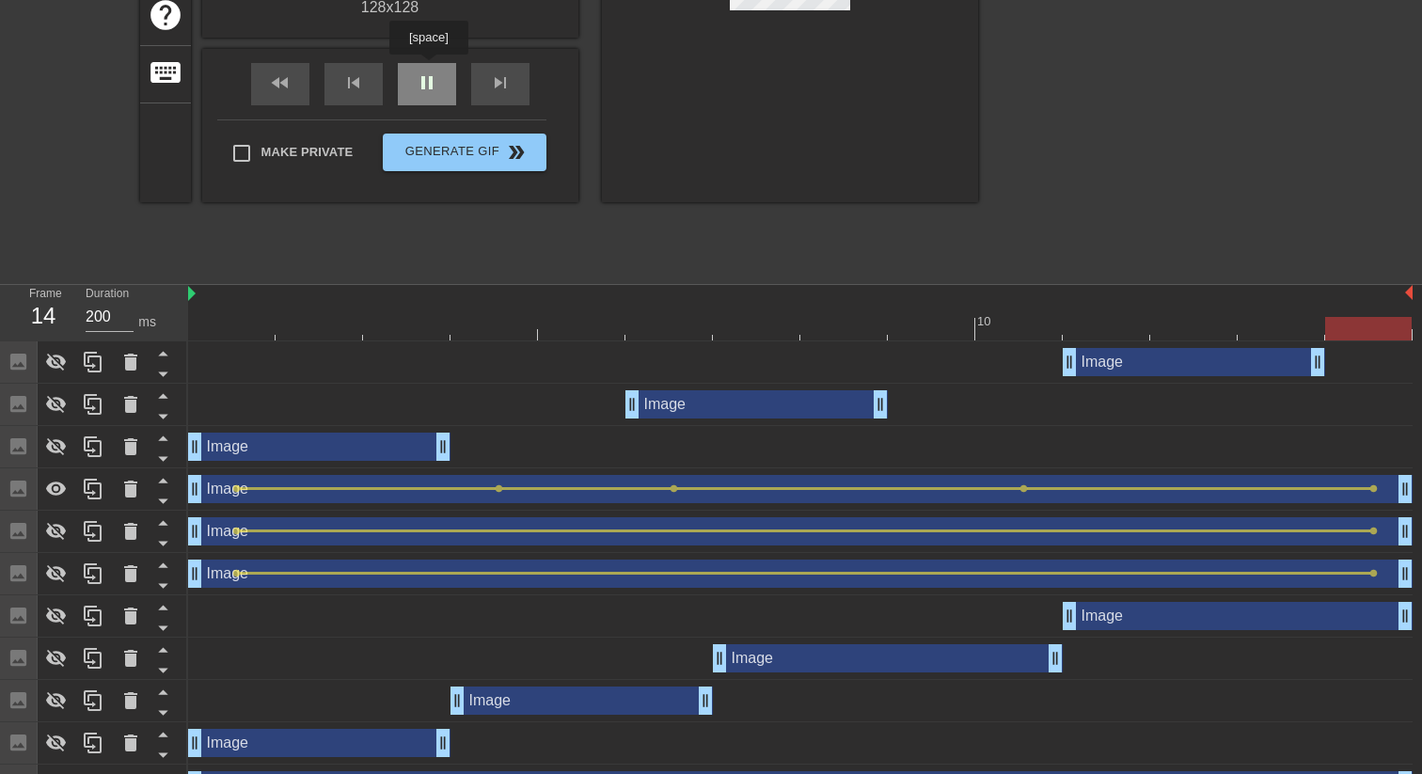
click at [431, 68] on div "pause" at bounding box center [427, 84] width 58 height 42
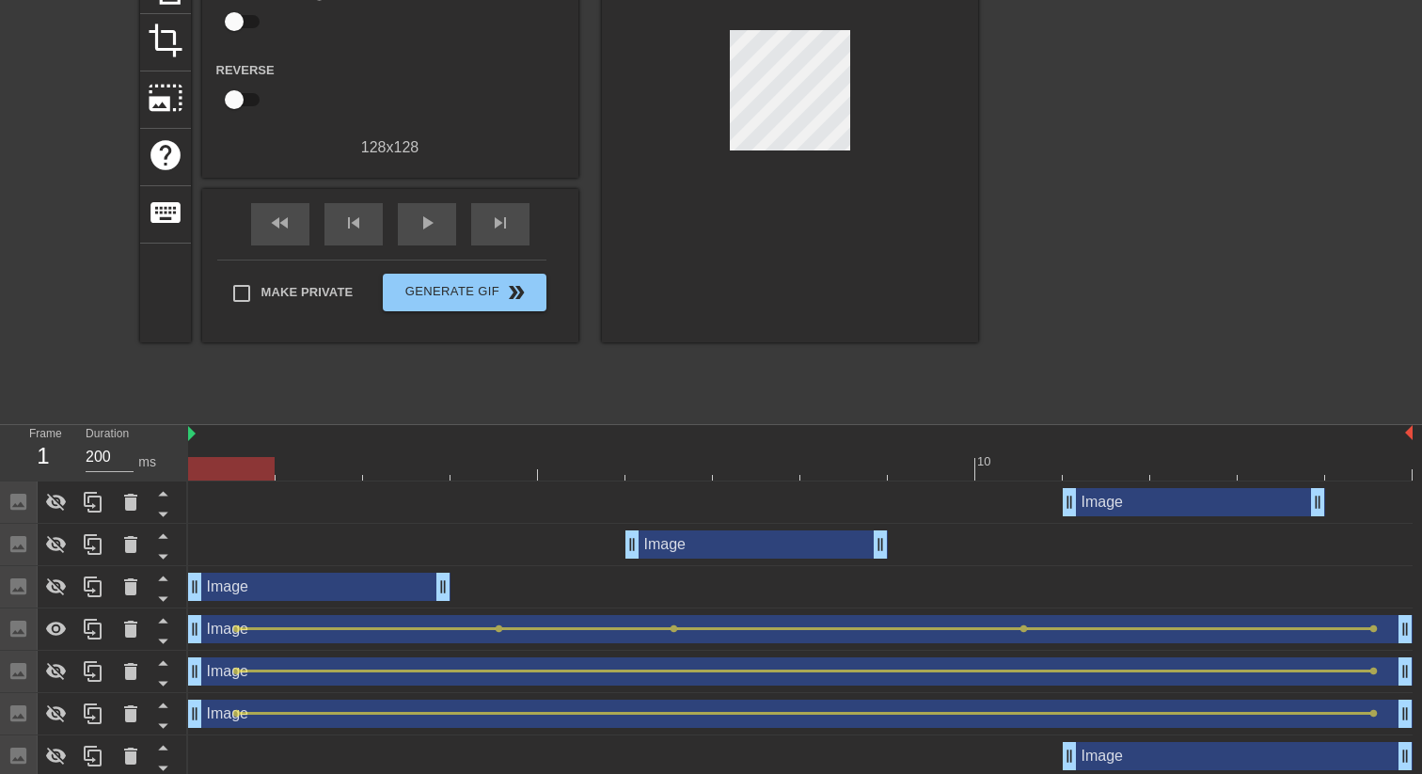
scroll to position [247, 0]
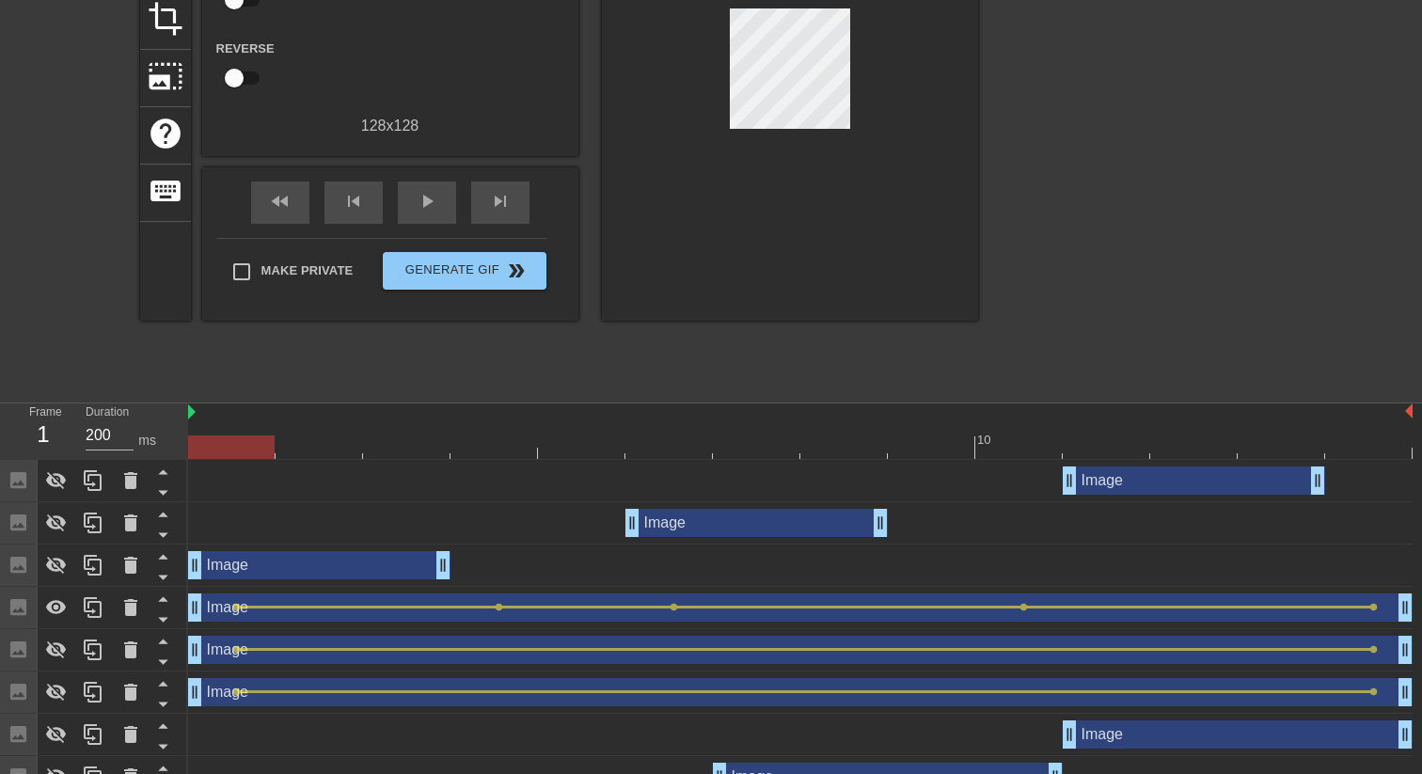
click at [497, 456] on div at bounding box center [800, 447] width 1224 height 24
click at [440, 197] on div "play_arrow" at bounding box center [427, 202] width 58 height 42
click at [440, 201] on div "pause" at bounding box center [427, 202] width 58 height 42
click at [510, 451] on div at bounding box center [800, 447] width 1224 height 24
click at [671, 447] on div at bounding box center [800, 447] width 1224 height 24
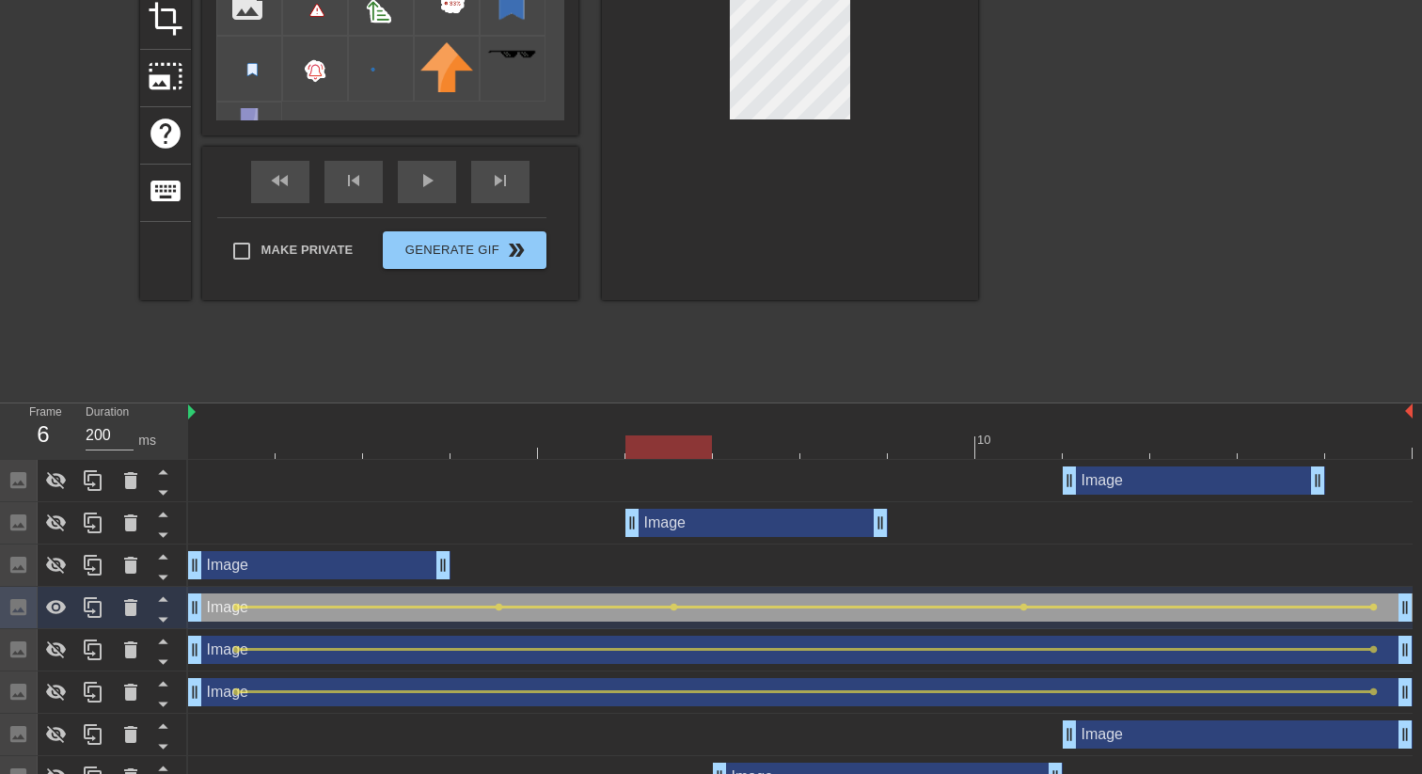
click at [839, 438] on div at bounding box center [800, 447] width 1224 height 24
click at [1021, 457] on div at bounding box center [800, 447] width 1224 height 24
click at [861, 439] on div at bounding box center [800, 447] width 1224 height 24
click at [1008, 440] on div at bounding box center [800, 447] width 1224 height 24
click at [1201, 456] on div at bounding box center [800, 447] width 1224 height 24
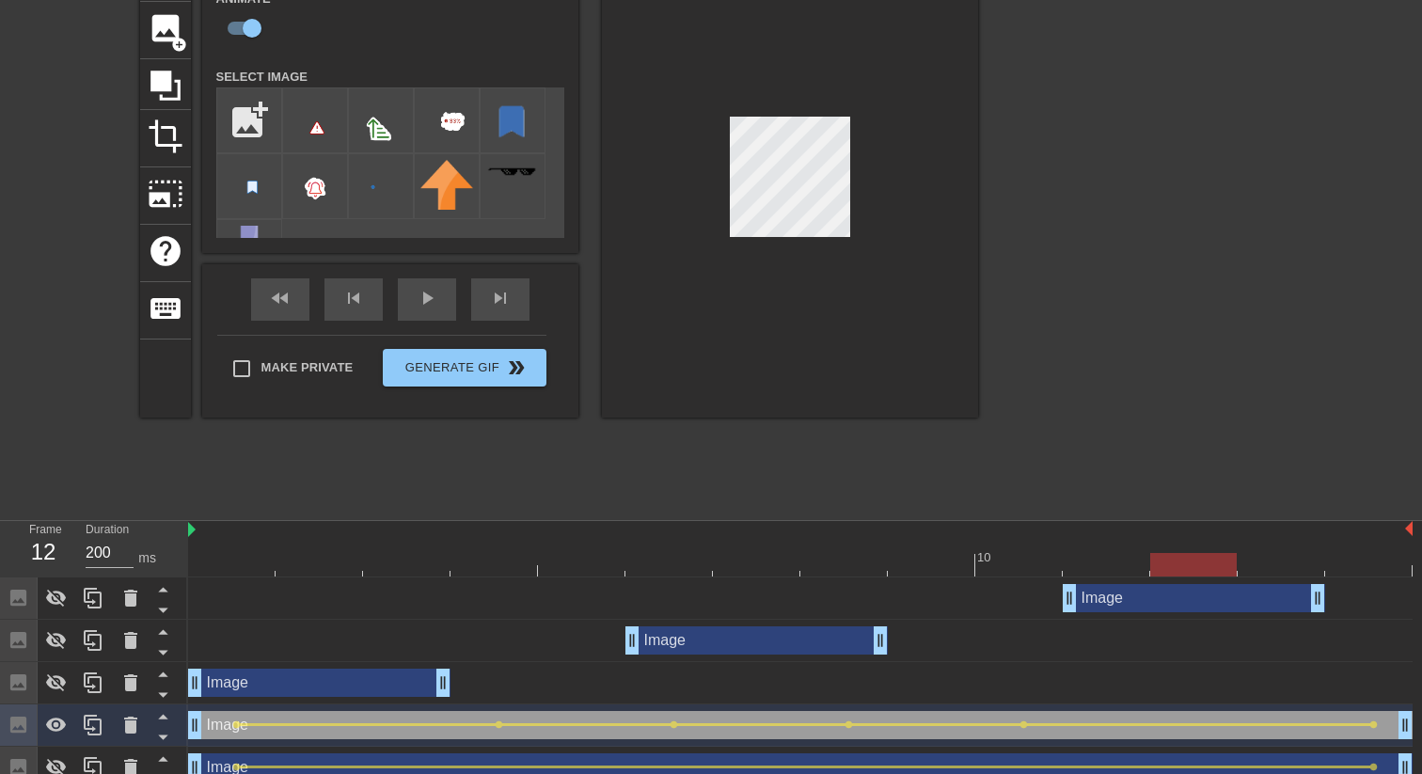
scroll to position [126, 0]
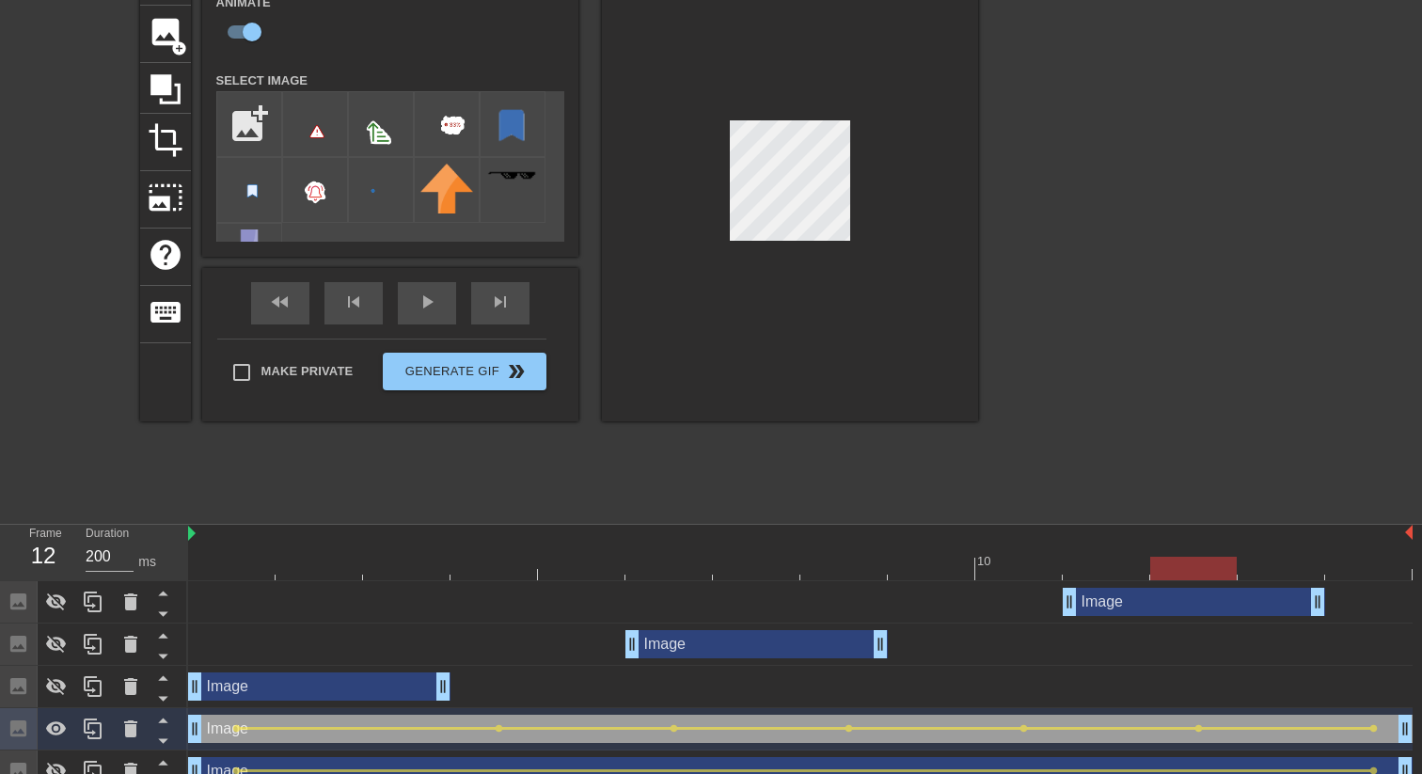
click at [1362, 576] on div at bounding box center [800, 569] width 1224 height 24
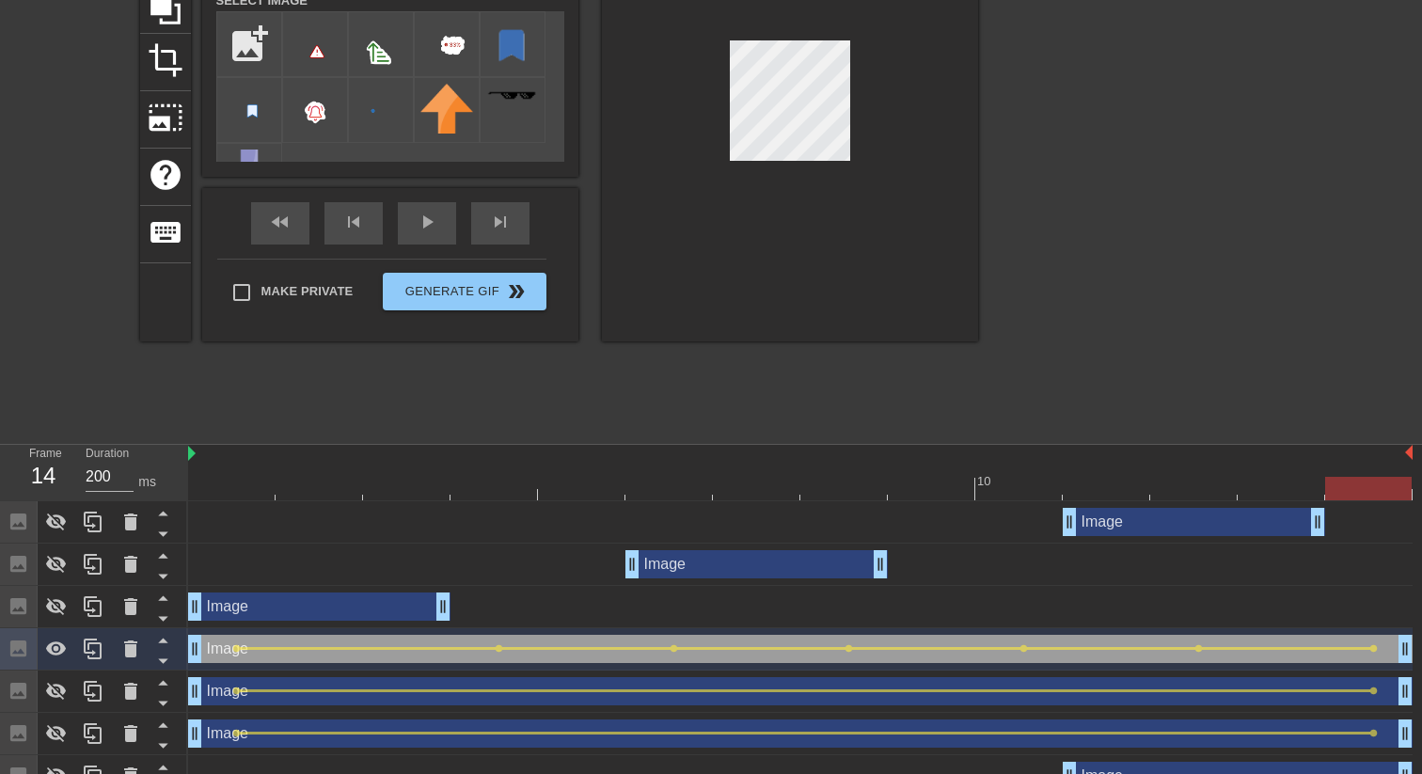
scroll to position [218, 0]
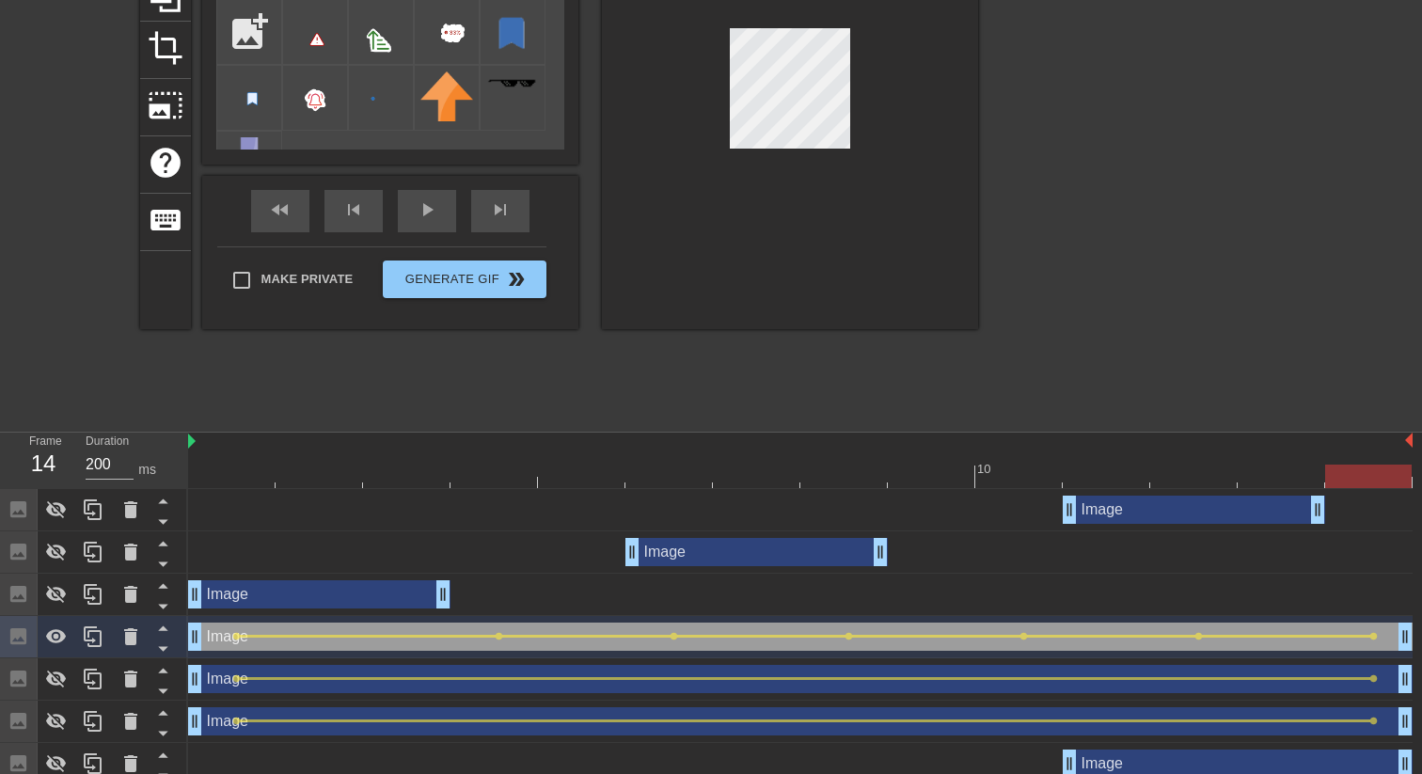
click at [1192, 467] on div at bounding box center [800, 477] width 1224 height 24
click at [1020, 466] on div at bounding box center [800, 477] width 1224 height 24
click at [436, 211] on div "play_arrow" at bounding box center [427, 211] width 58 height 42
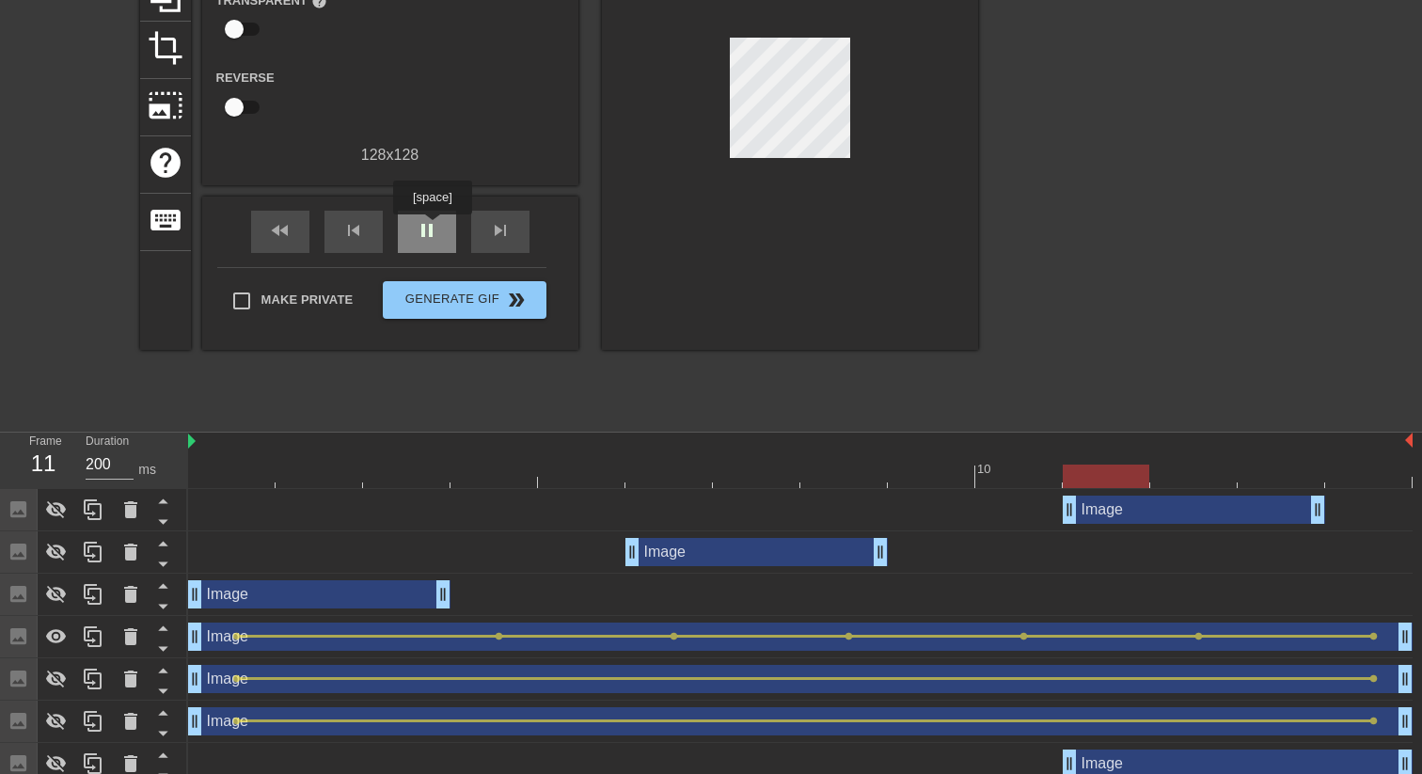
click at [434, 228] on span "pause" at bounding box center [427, 230] width 23 height 23
click at [252, 479] on div at bounding box center [800, 477] width 1224 height 24
click at [1349, 480] on div at bounding box center [800, 477] width 1224 height 24
click at [190, 493] on div "Image drag_handle drag_handle" at bounding box center [800, 510] width 1224 height 42
click at [242, 475] on div at bounding box center [800, 477] width 1224 height 24
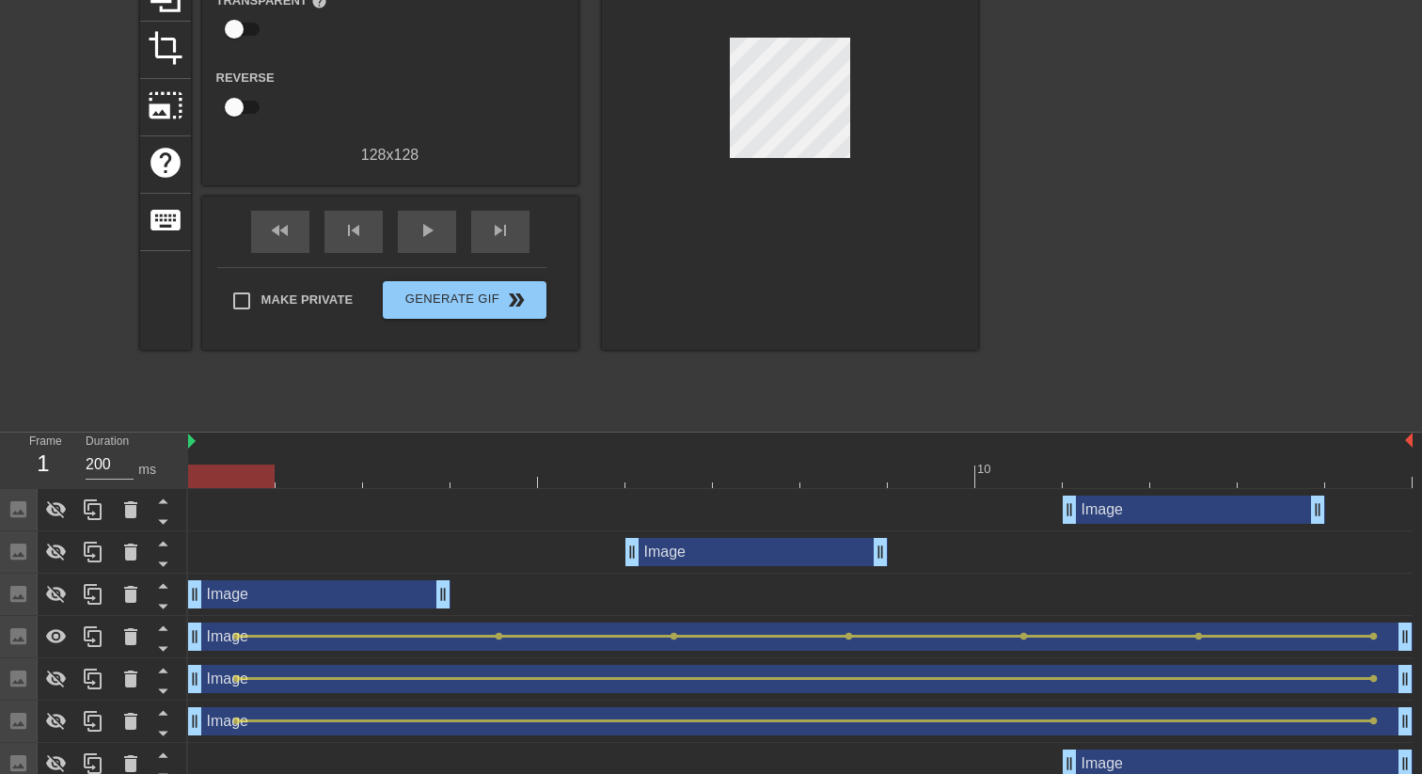
click at [1360, 472] on div at bounding box center [800, 477] width 1224 height 24
click at [246, 473] on div at bounding box center [800, 477] width 1224 height 24
click at [1381, 465] on div at bounding box center [800, 477] width 1224 height 24
click at [250, 479] on div at bounding box center [800, 477] width 1224 height 24
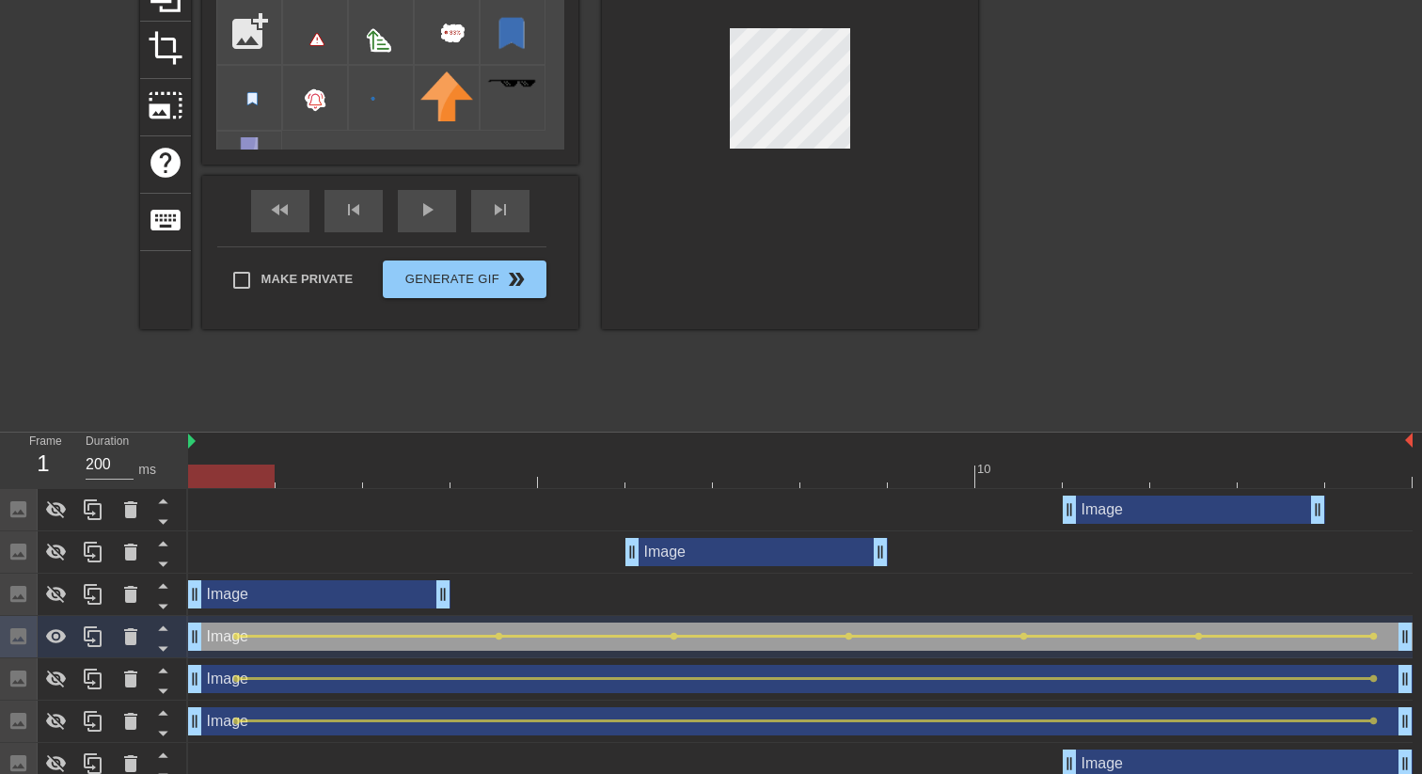
click at [1358, 478] on div at bounding box center [800, 477] width 1224 height 24
click at [247, 477] on div at bounding box center [800, 477] width 1224 height 24
click at [1354, 482] on div at bounding box center [800, 477] width 1224 height 24
click at [264, 470] on div at bounding box center [800, 477] width 1224 height 24
click at [1365, 477] on div at bounding box center [800, 477] width 1224 height 24
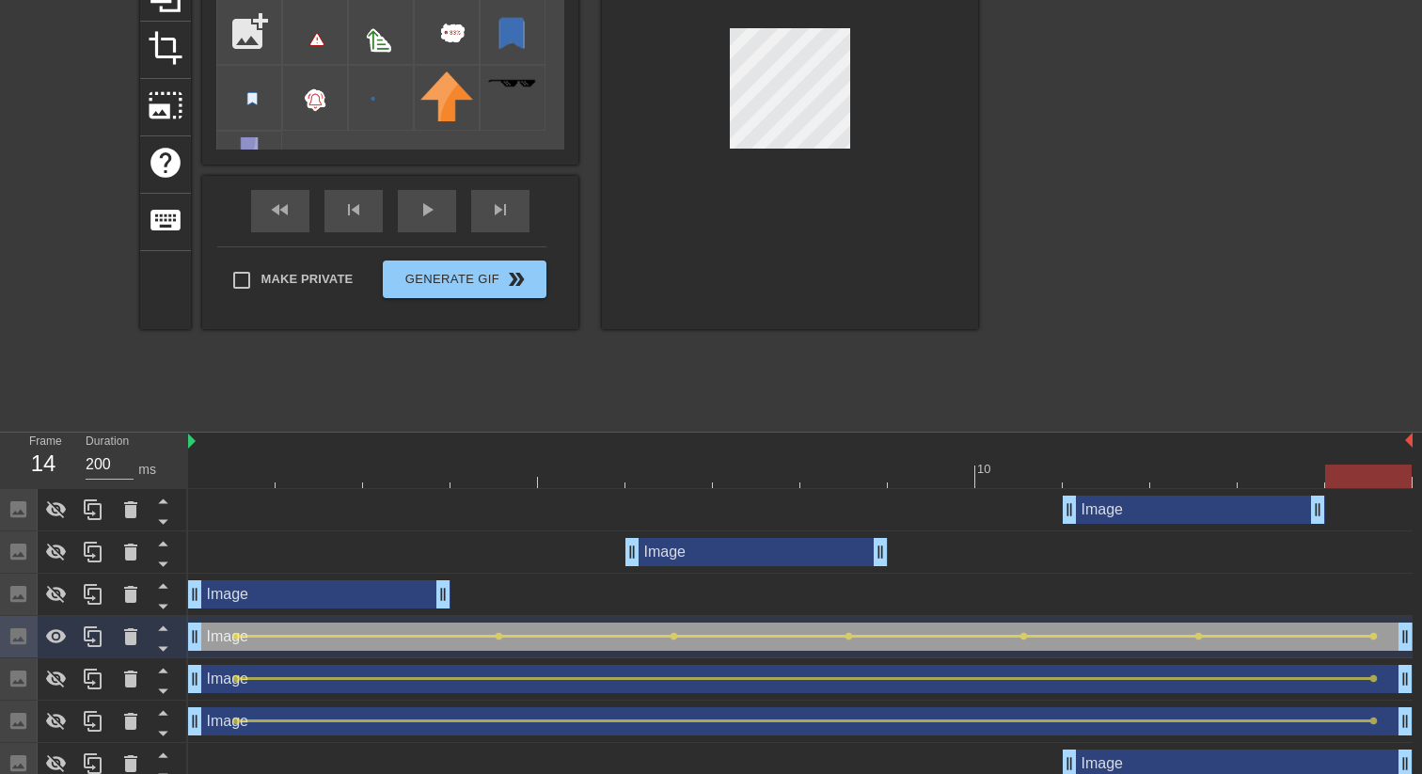
click at [260, 467] on div at bounding box center [800, 477] width 1224 height 24
click at [424, 205] on div "fast_rewind skip_previous play_arrow skip_next" at bounding box center [390, 211] width 307 height 71
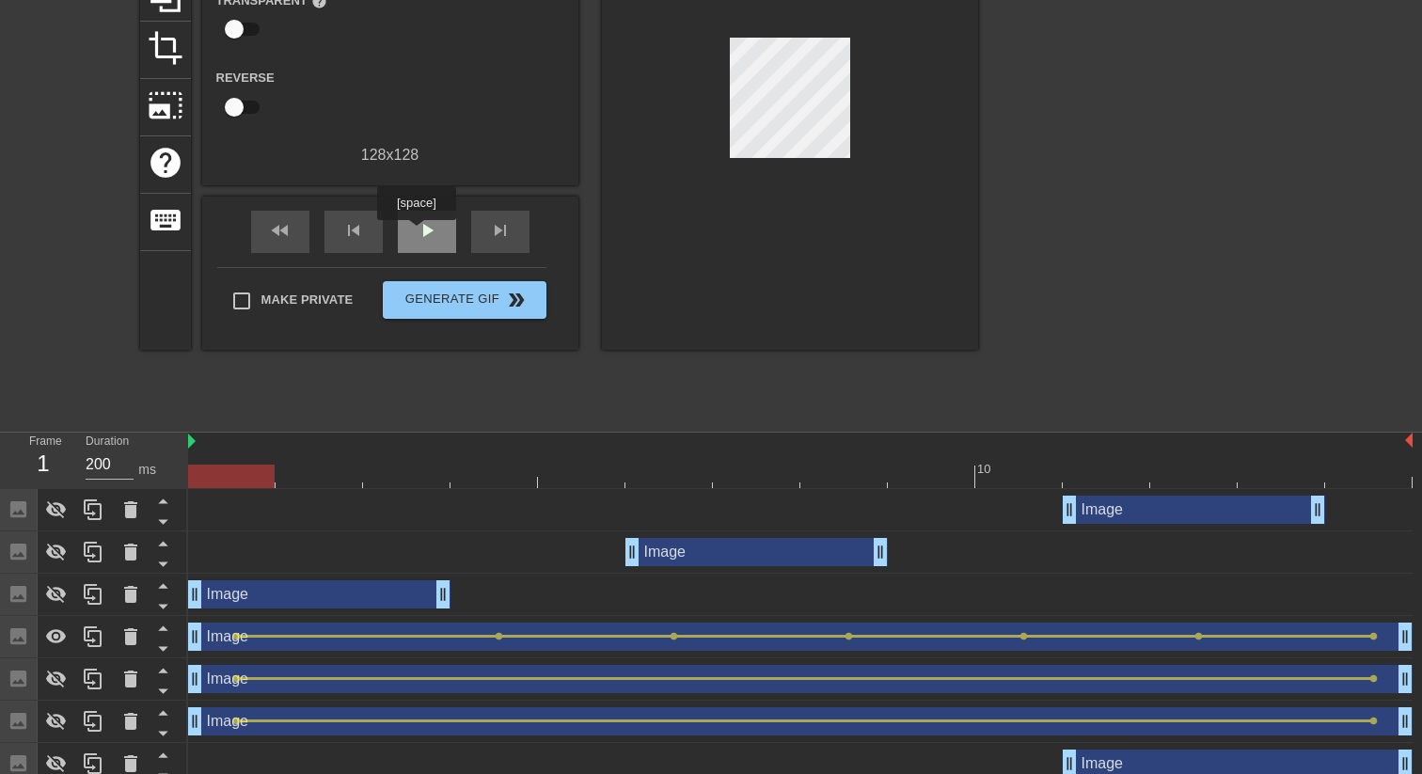
click at [418, 233] on span "play_arrow" at bounding box center [427, 230] width 23 height 23
click at [432, 241] on span "pause" at bounding box center [427, 230] width 23 height 23
click at [1128, 469] on div at bounding box center [800, 477] width 1224 height 24
click at [1211, 466] on div at bounding box center [800, 477] width 1224 height 24
click at [1277, 470] on div at bounding box center [800, 477] width 1224 height 24
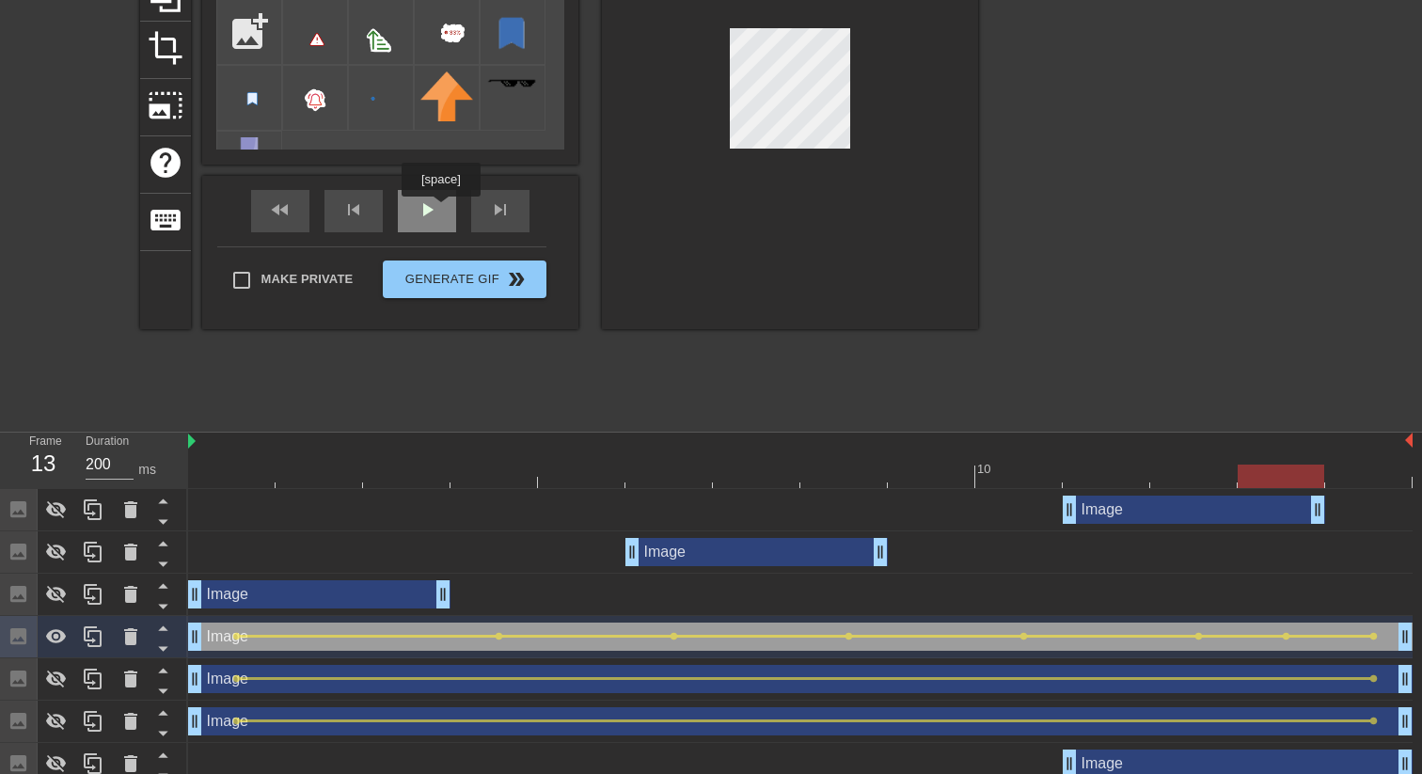
click at [443, 210] on div "fast_rewind skip_previous play_arrow skip_next" at bounding box center [390, 211] width 307 height 71
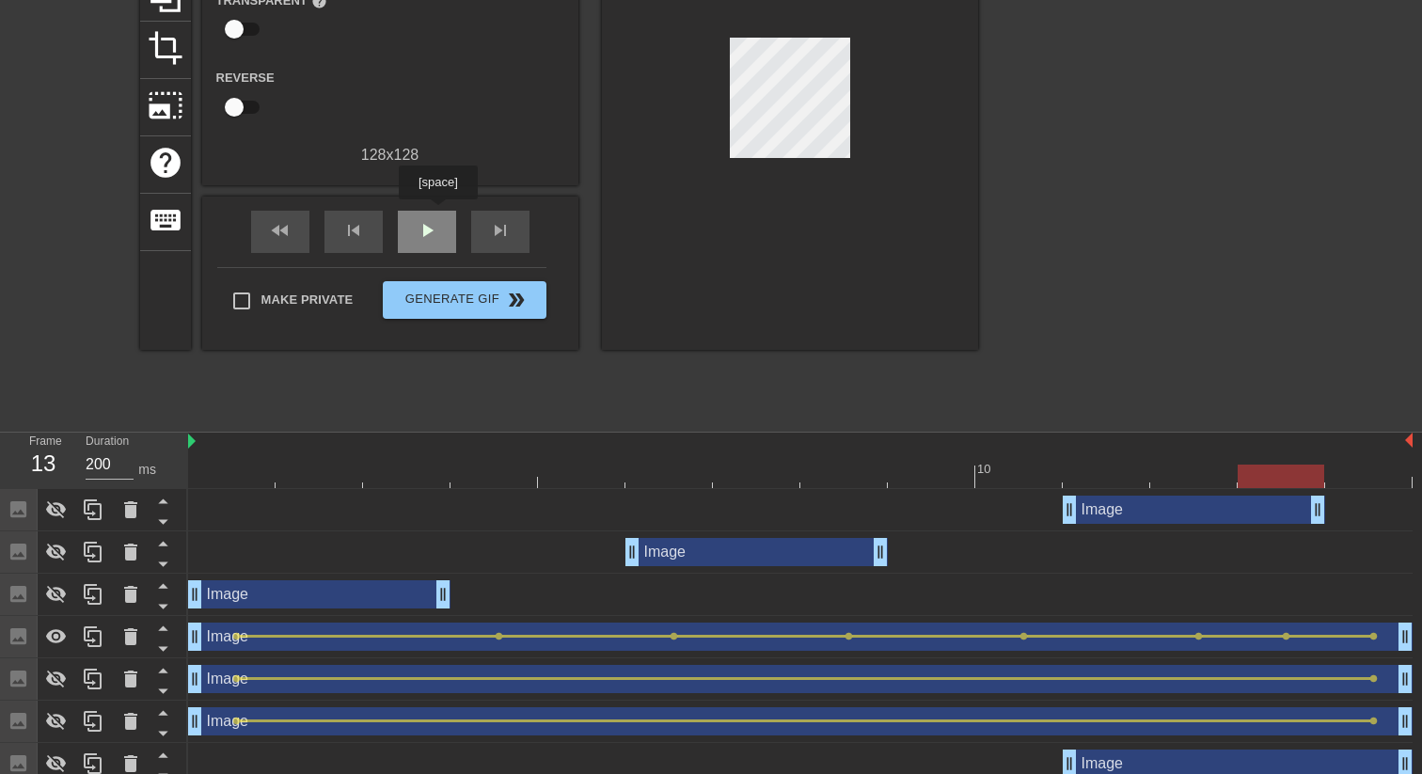
click at [434, 221] on span "play_arrow" at bounding box center [427, 230] width 23 height 23
click at [422, 227] on span "pause" at bounding box center [427, 230] width 23 height 23
click at [739, 472] on div at bounding box center [800, 477] width 1224 height 24
click at [681, 476] on div at bounding box center [800, 477] width 1224 height 24
click at [591, 483] on div at bounding box center [800, 477] width 1224 height 24
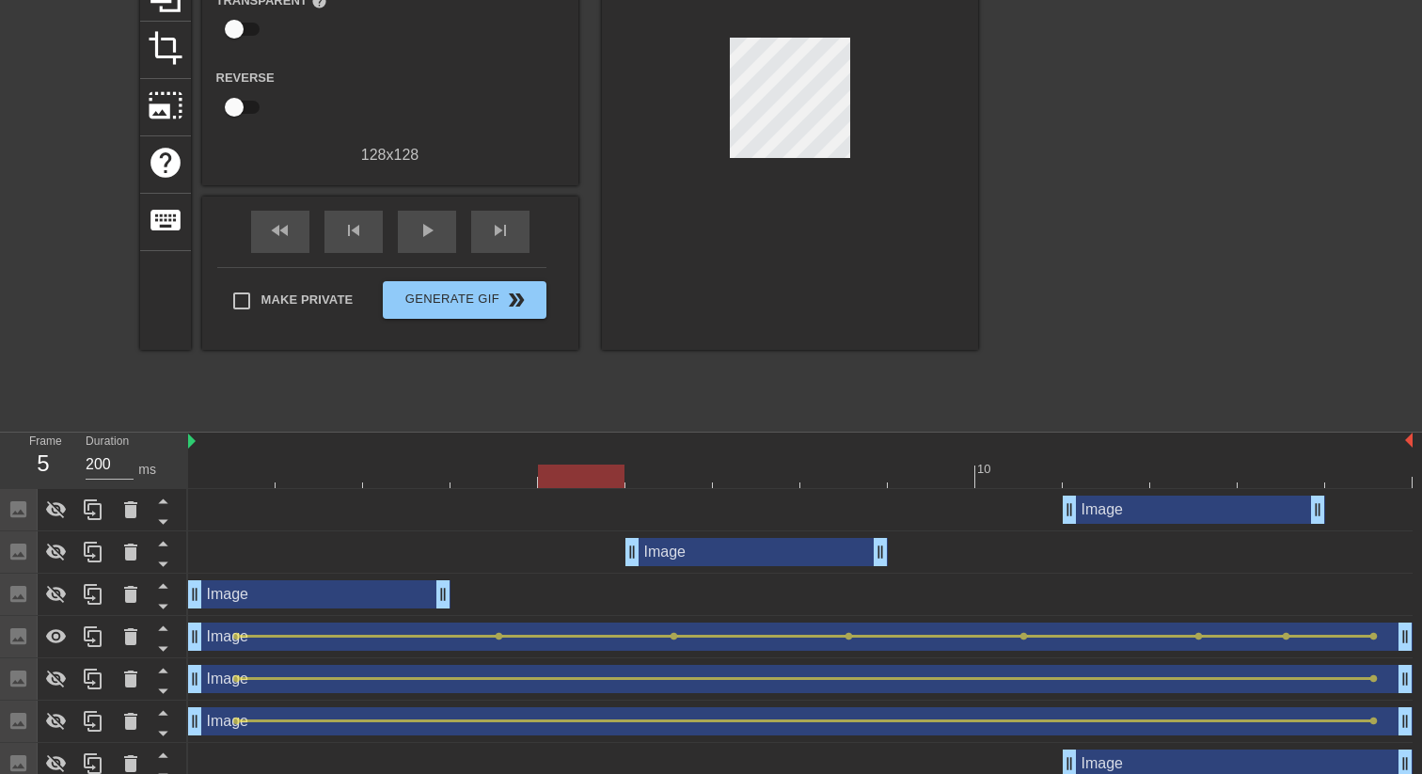
click at [522, 468] on div at bounding box center [800, 477] width 1224 height 24
click at [429, 479] on div at bounding box center [800, 477] width 1224 height 24
click at [503, 474] on div at bounding box center [800, 477] width 1224 height 24
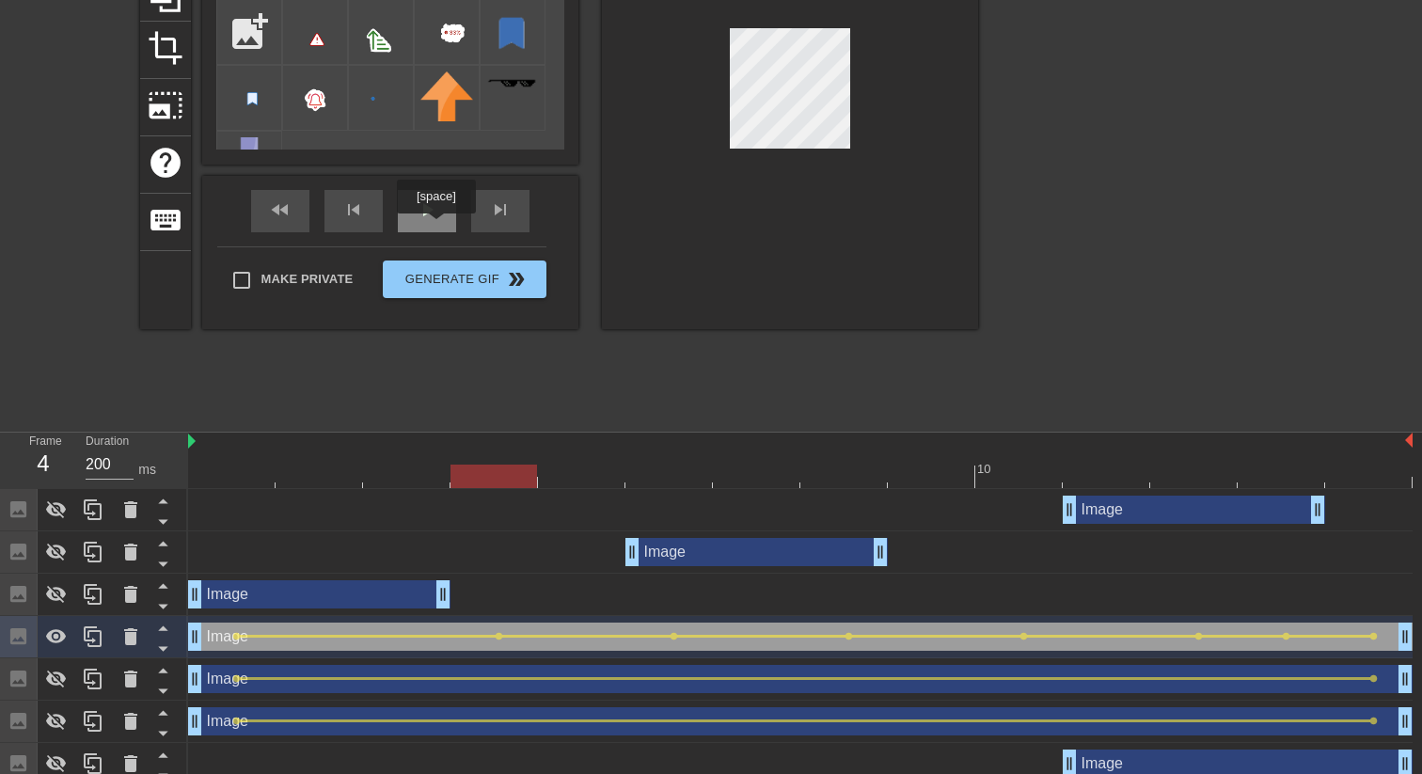
click at [438, 227] on div "play_arrow" at bounding box center [427, 211] width 58 height 42
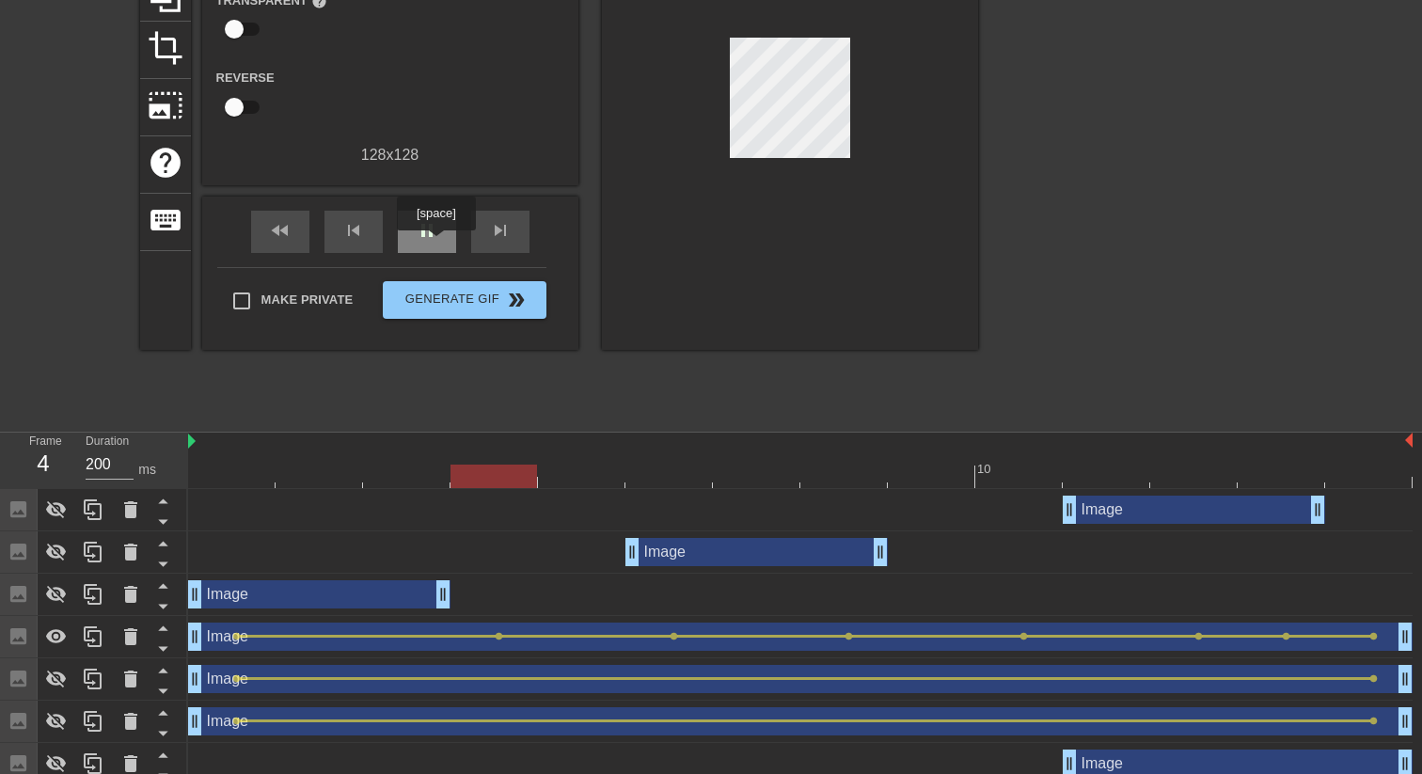
click at [438, 244] on div "pause" at bounding box center [427, 232] width 58 height 42
click at [754, 466] on div at bounding box center [800, 477] width 1224 height 24
click at [676, 471] on div at bounding box center [800, 477] width 1224 height 24
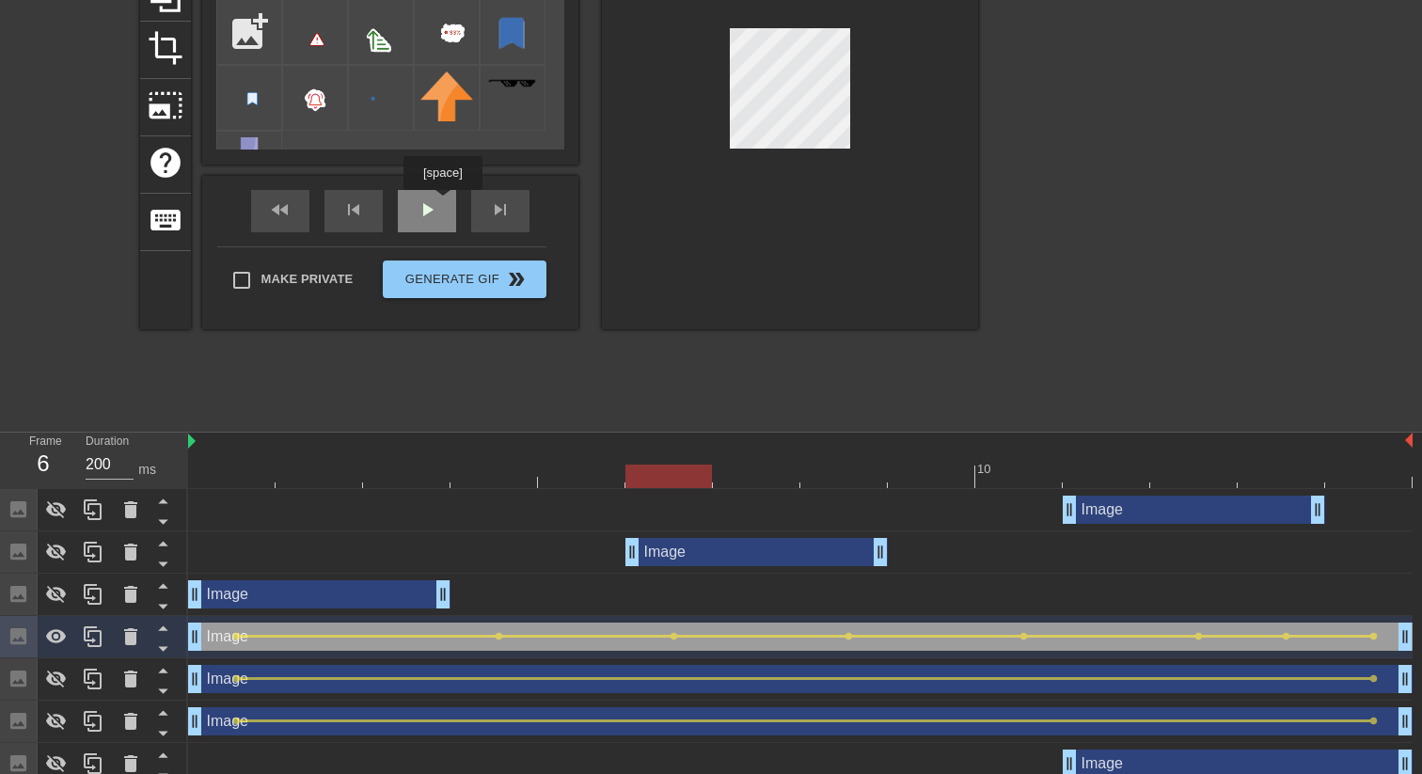
click at [432, 197] on div "fast_rewind skip_previous play_arrow skip_next" at bounding box center [390, 211] width 307 height 71
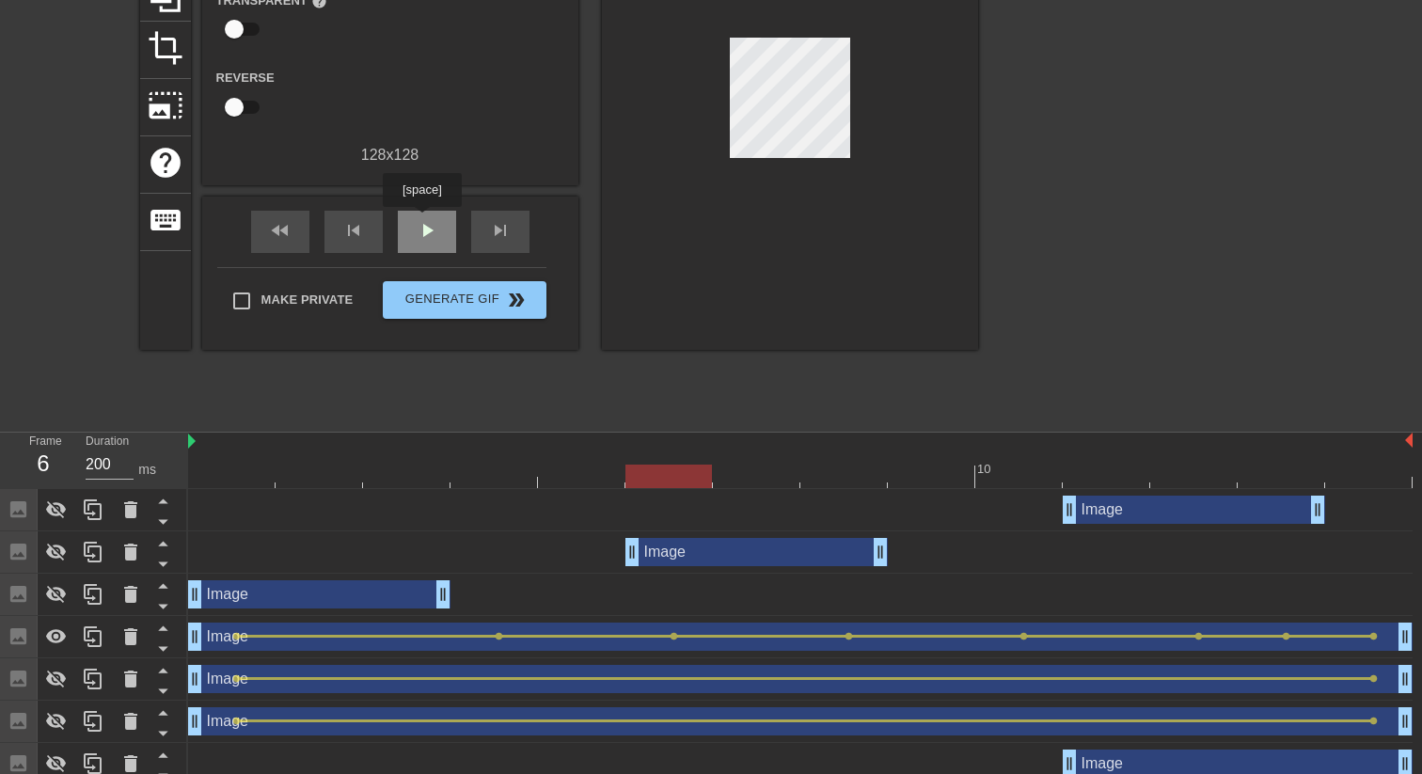
click at [424, 220] on span "play_arrow" at bounding box center [427, 230] width 23 height 23
click at [406, 244] on div "pause" at bounding box center [427, 232] width 58 height 42
click at [1120, 457] on div at bounding box center [1106, 463] width 87 height 24
click at [1211, 466] on div at bounding box center [800, 477] width 1224 height 24
click at [1274, 466] on div at bounding box center [800, 477] width 1224 height 24
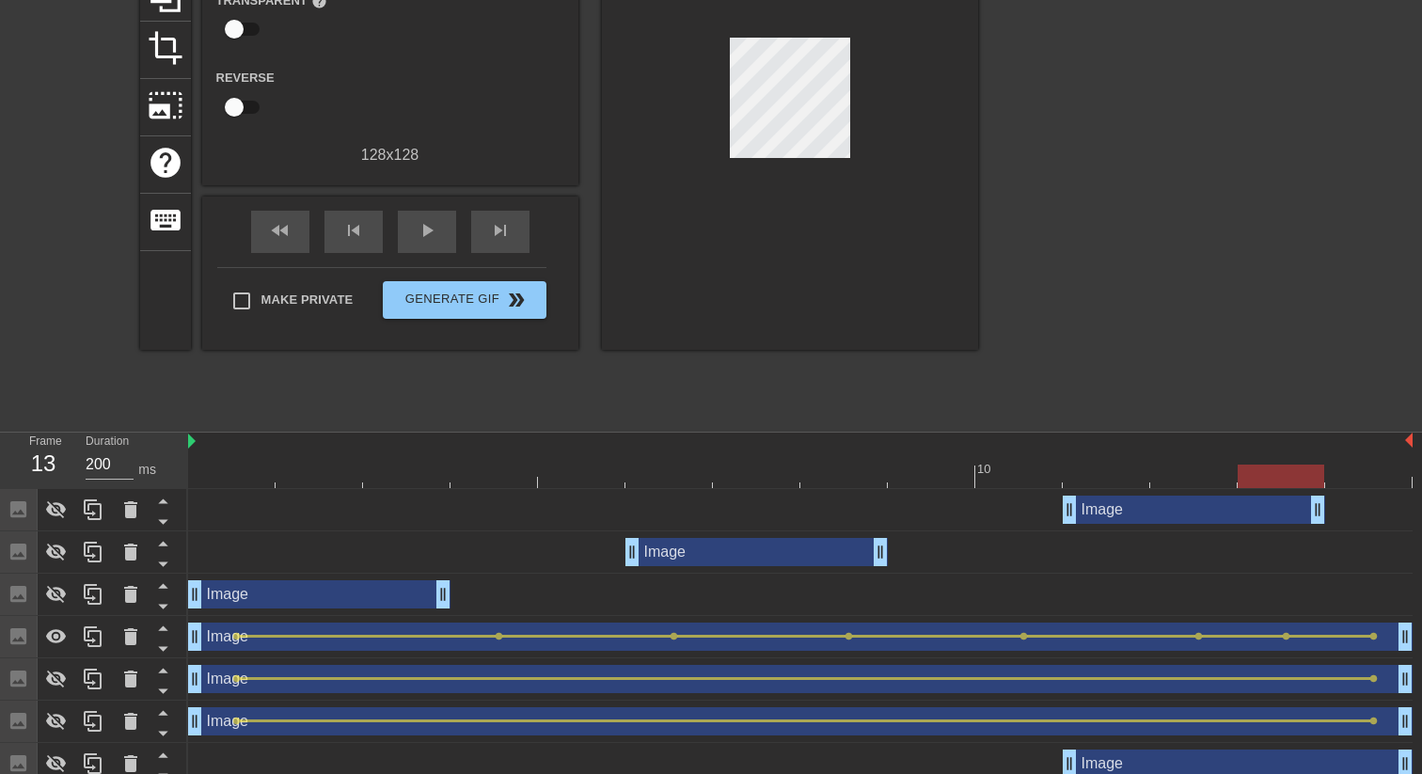
click at [1365, 471] on div at bounding box center [800, 477] width 1224 height 24
click at [1300, 471] on div at bounding box center [800, 477] width 1224 height 24
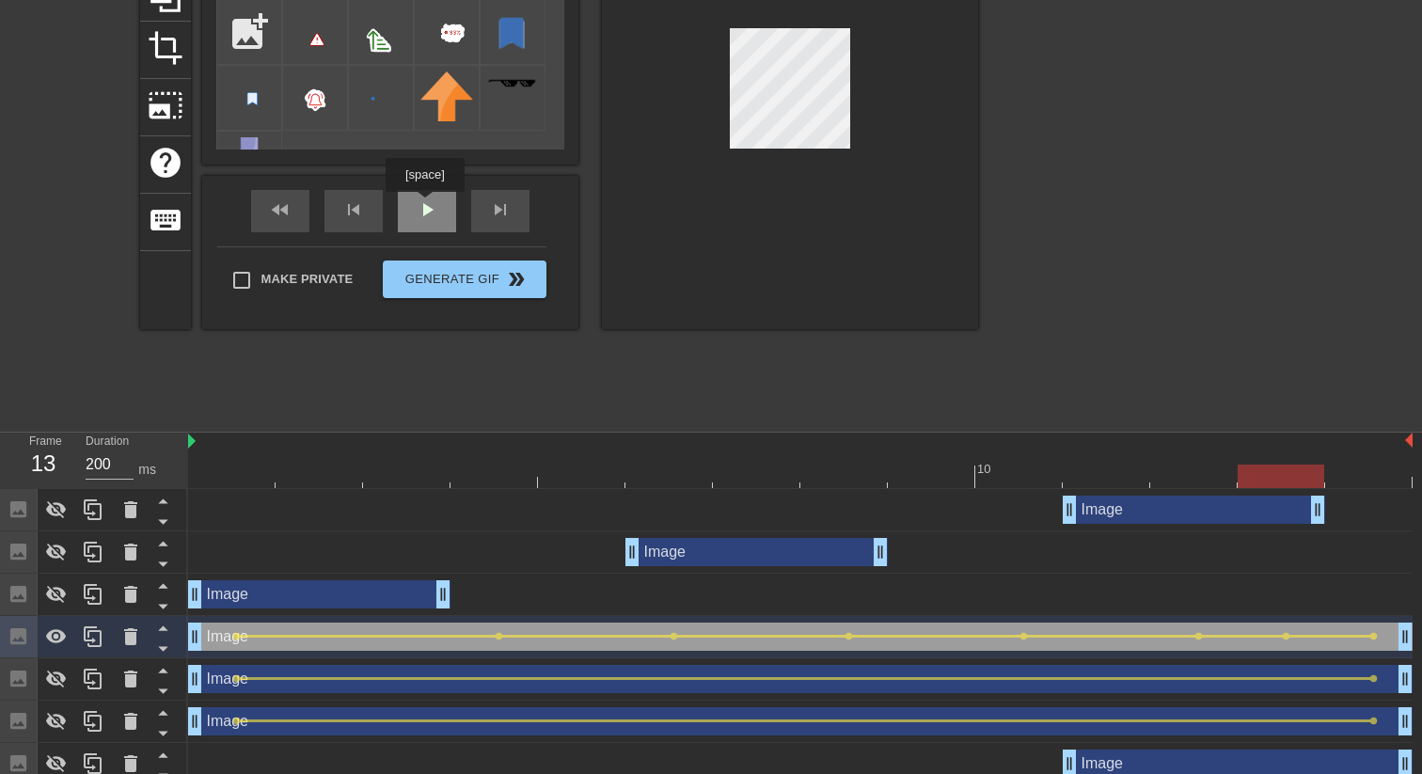
click at [427, 205] on div "fast_rewind skip_previous play_arrow skip_next" at bounding box center [390, 211] width 307 height 71
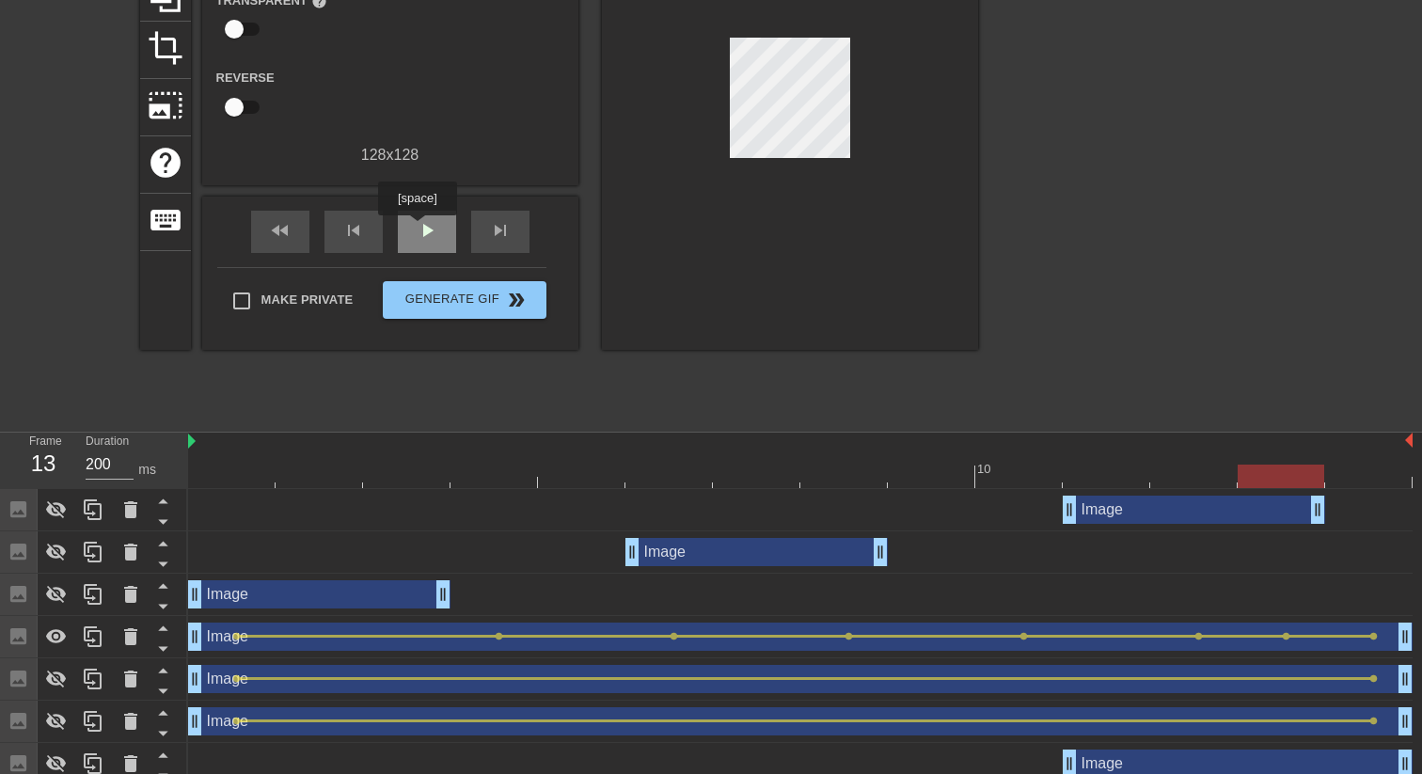
click at [419, 229] on span "play_arrow" at bounding box center [427, 230] width 23 height 23
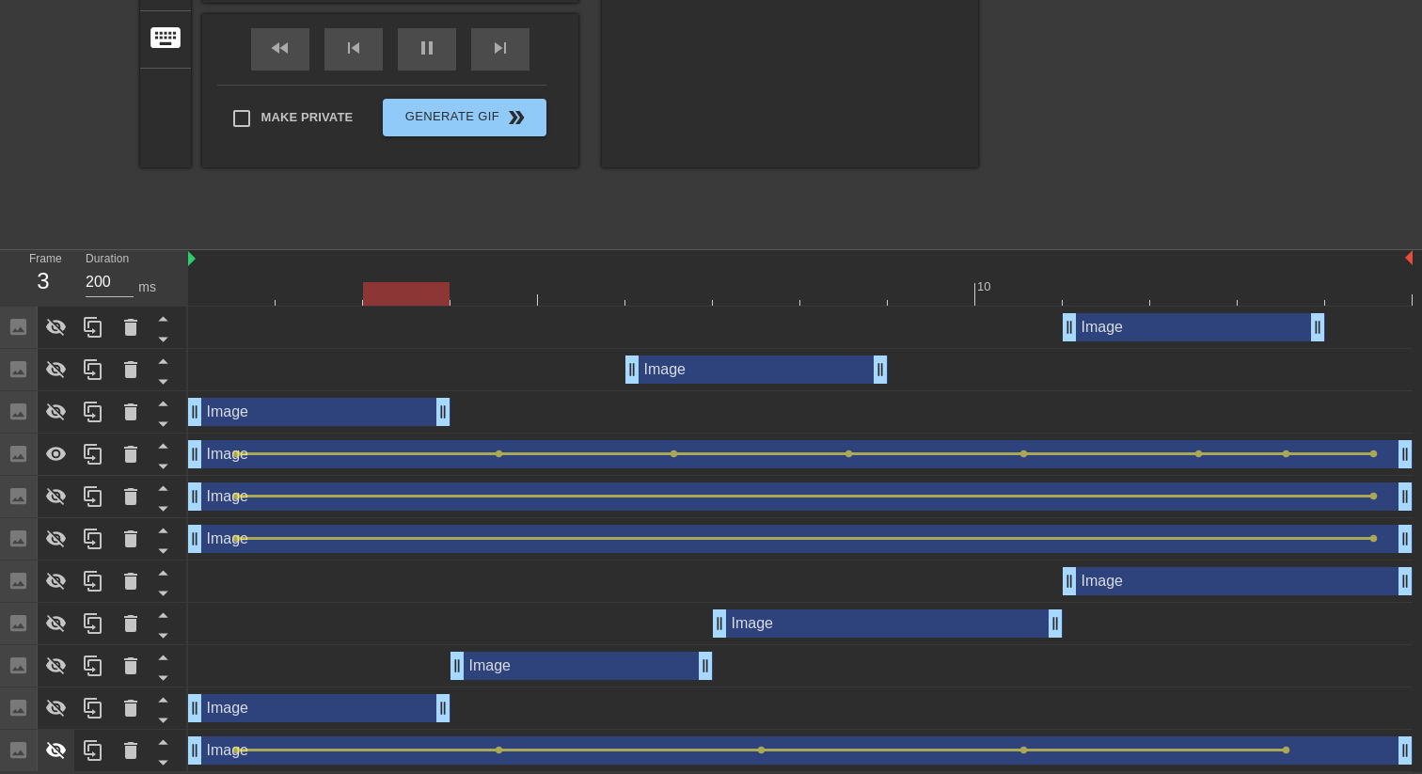
click at [45, 755] on icon at bounding box center [56, 750] width 23 height 23
click at [56, 719] on div at bounding box center [57, 707] width 38 height 41
click at [65, 665] on icon at bounding box center [56, 666] width 21 height 18
click at [60, 623] on icon at bounding box center [56, 623] width 23 height 23
click at [56, 553] on div at bounding box center [57, 538] width 38 height 41
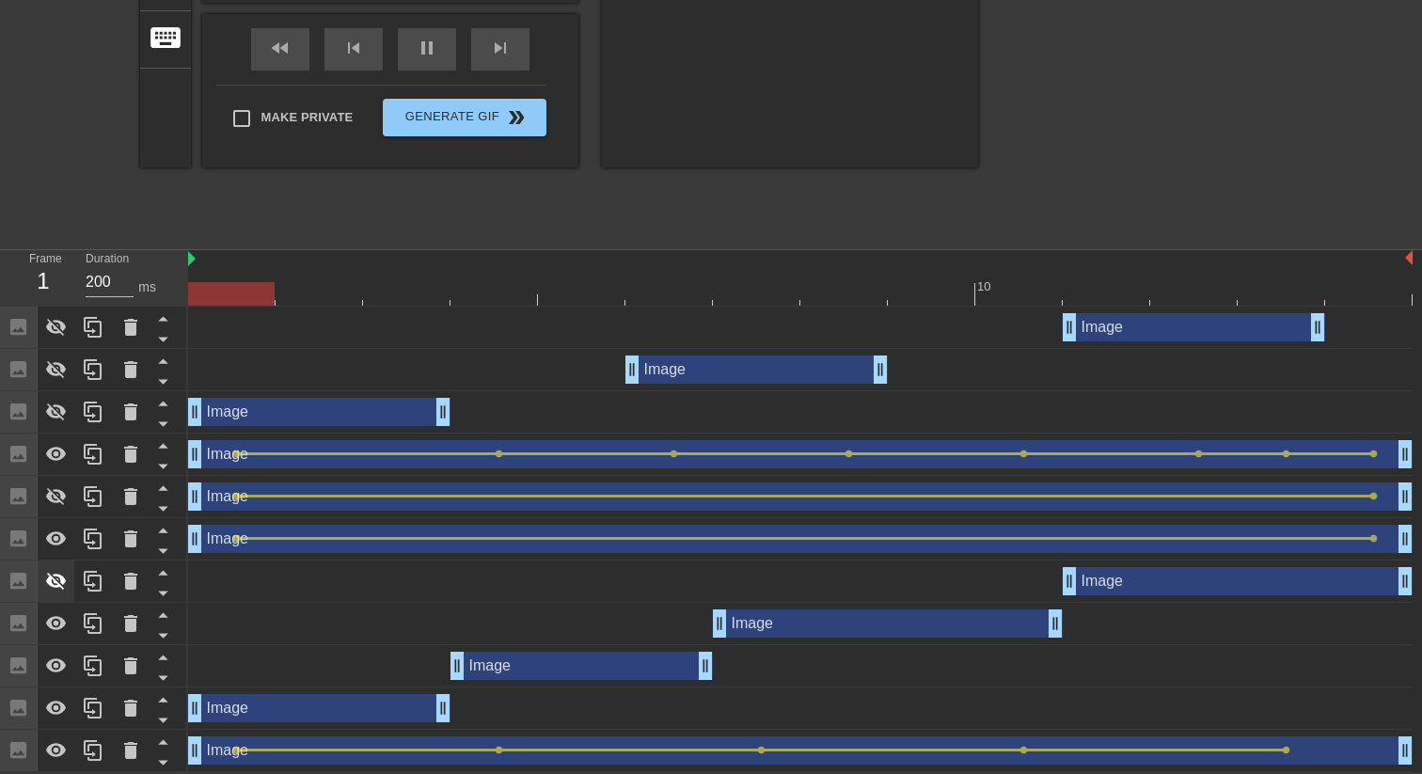
click at [57, 580] on icon at bounding box center [56, 581] width 23 height 23
click at [62, 501] on icon at bounding box center [56, 497] width 21 height 18
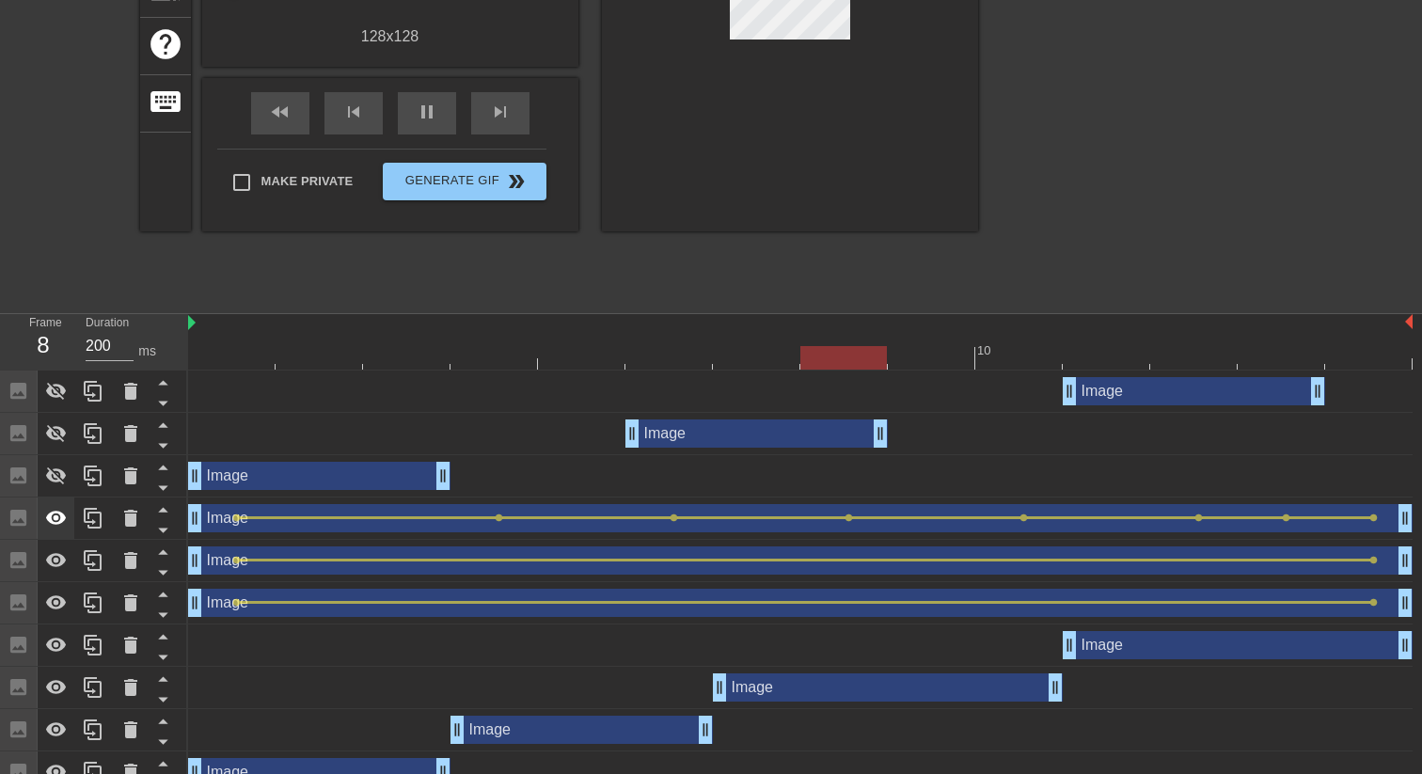
scroll to position [336, 0]
click at [52, 492] on div at bounding box center [57, 476] width 38 height 41
click at [56, 433] on icon at bounding box center [56, 434] width 23 height 23
click at [57, 390] on icon at bounding box center [56, 392] width 23 height 23
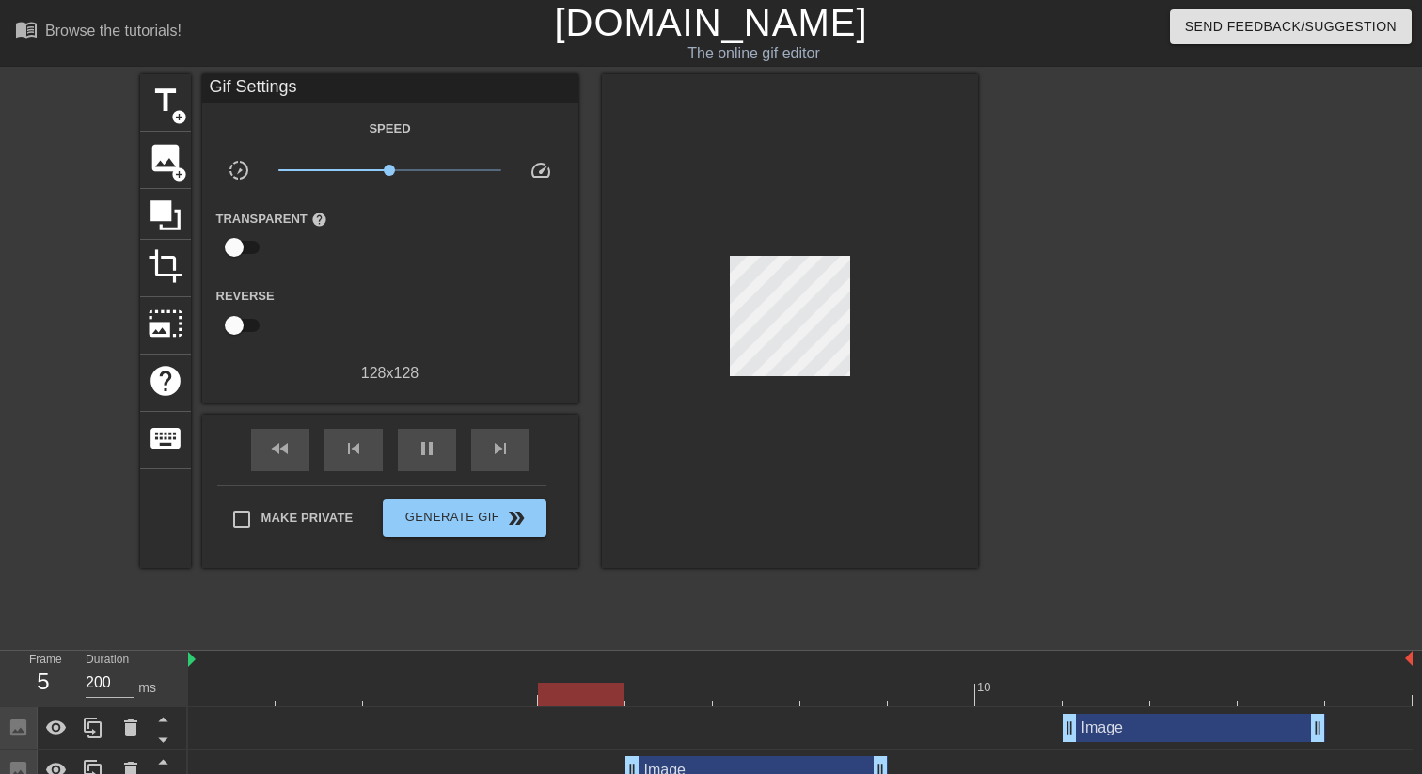
scroll to position [402, 0]
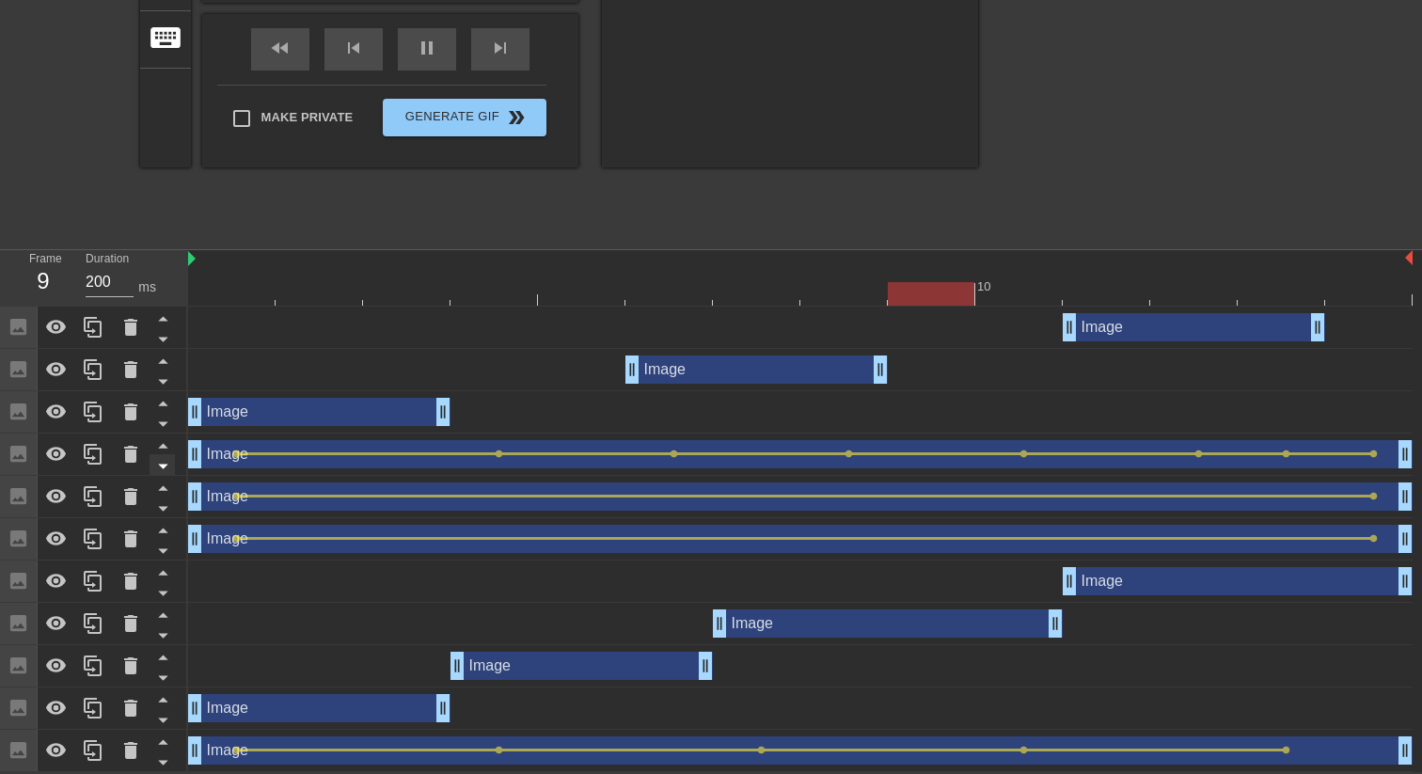
click at [168, 463] on icon at bounding box center [163, 466] width 24 height 24
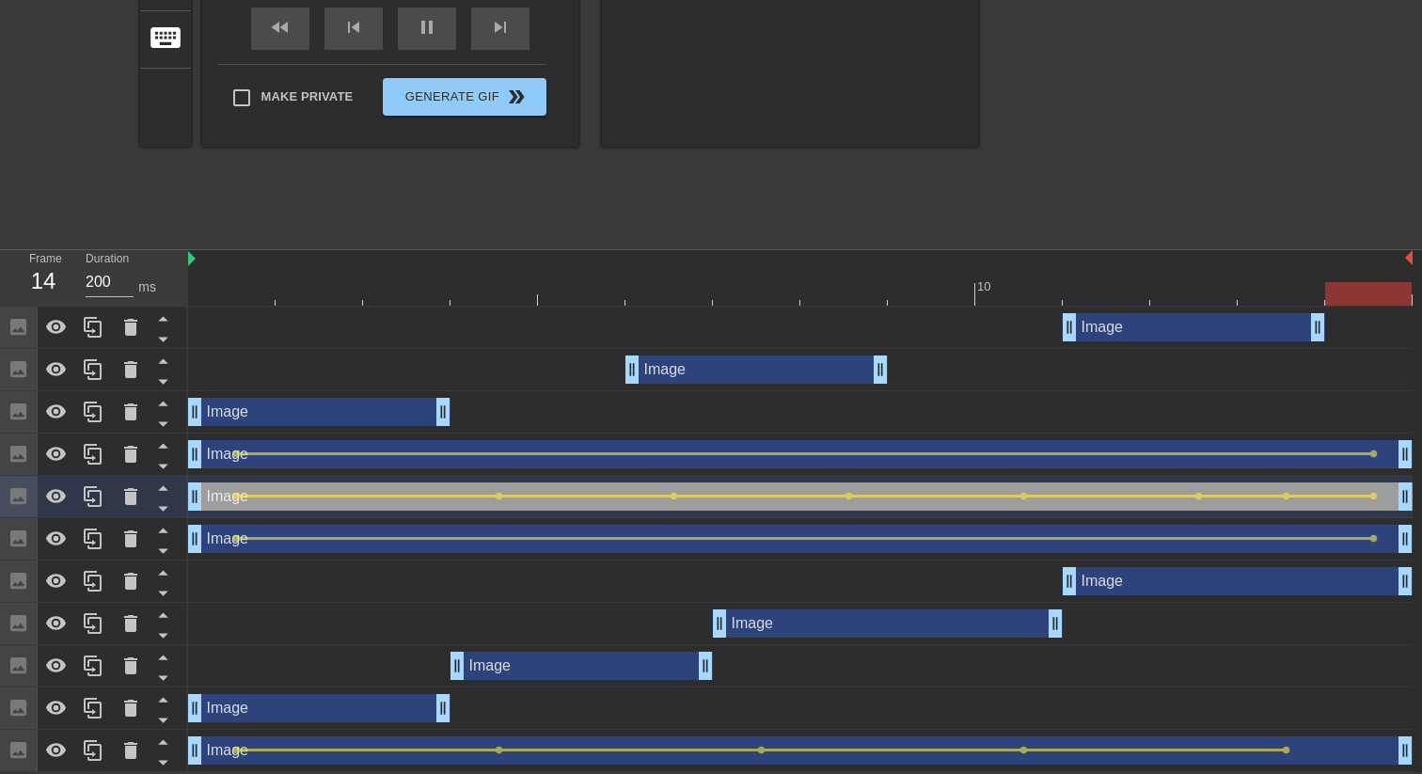
click at [168, 463] on icon at bounding box center [163, 466] width 24 height 24
click at [160, 466] on icon at bounding box center [162, 467] width 9 height 5
click at [164, 508] on icon at bounding box center [162, 509] width 9 height 5
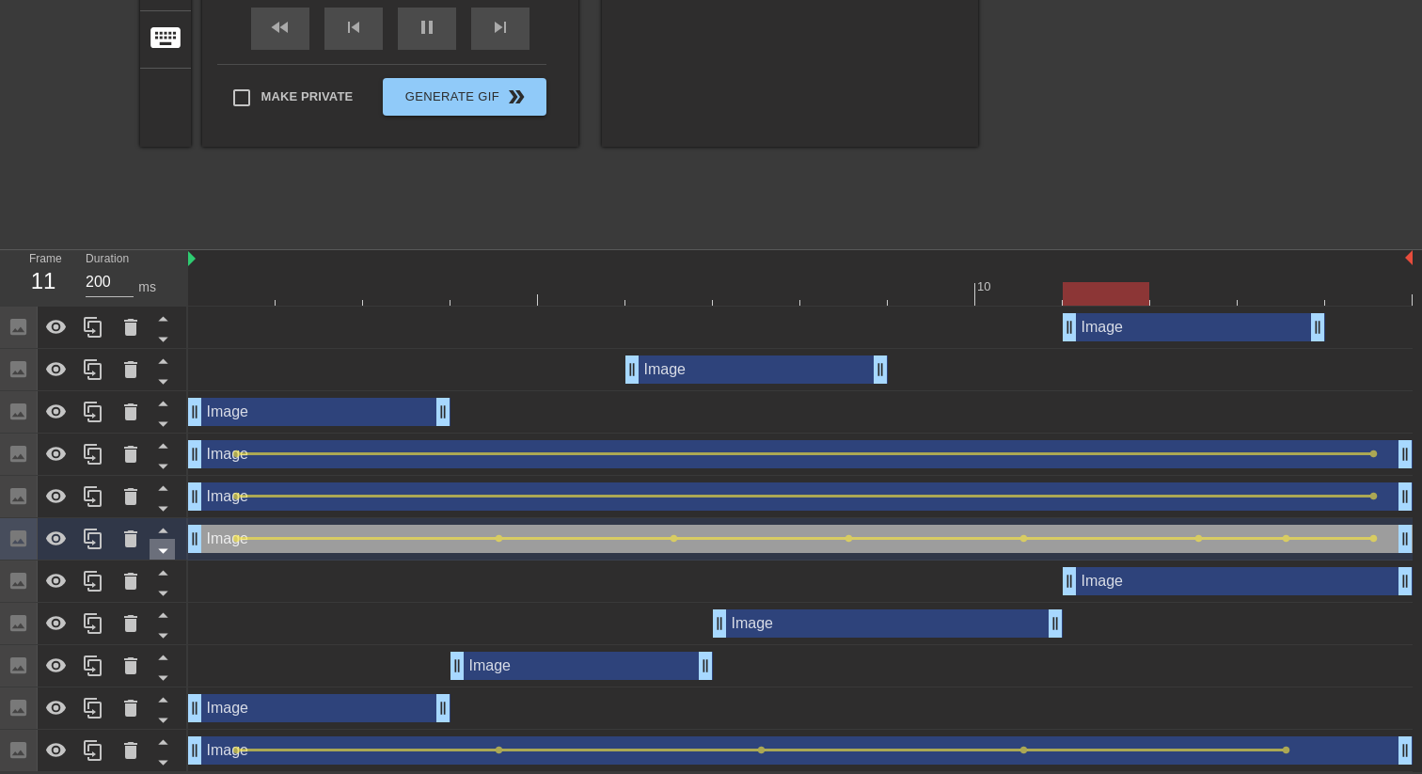
click at [163, 546] on icon at bounding box center [163, 551] width 24 height 24
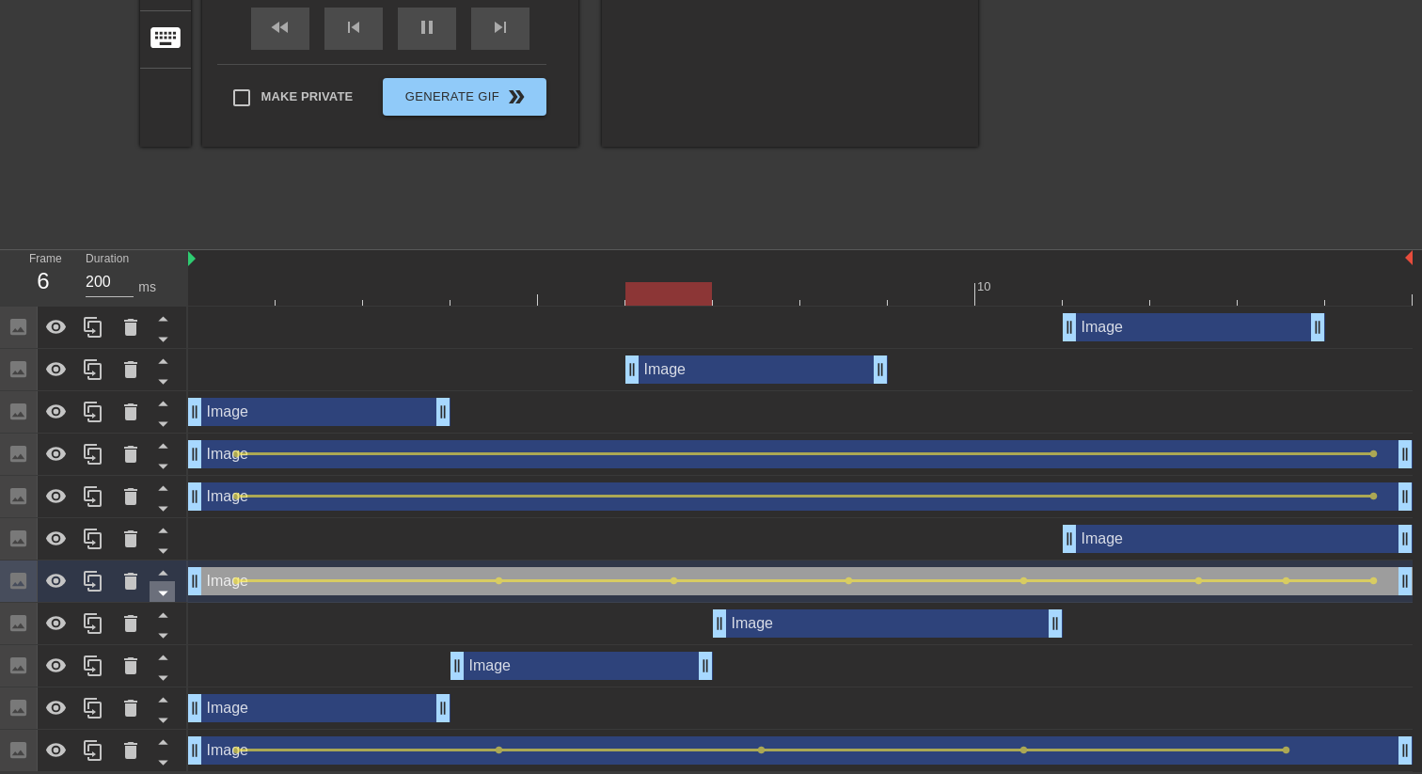
click at [160, 593] on icon at bounding box center [163, 593] width 24 height 24
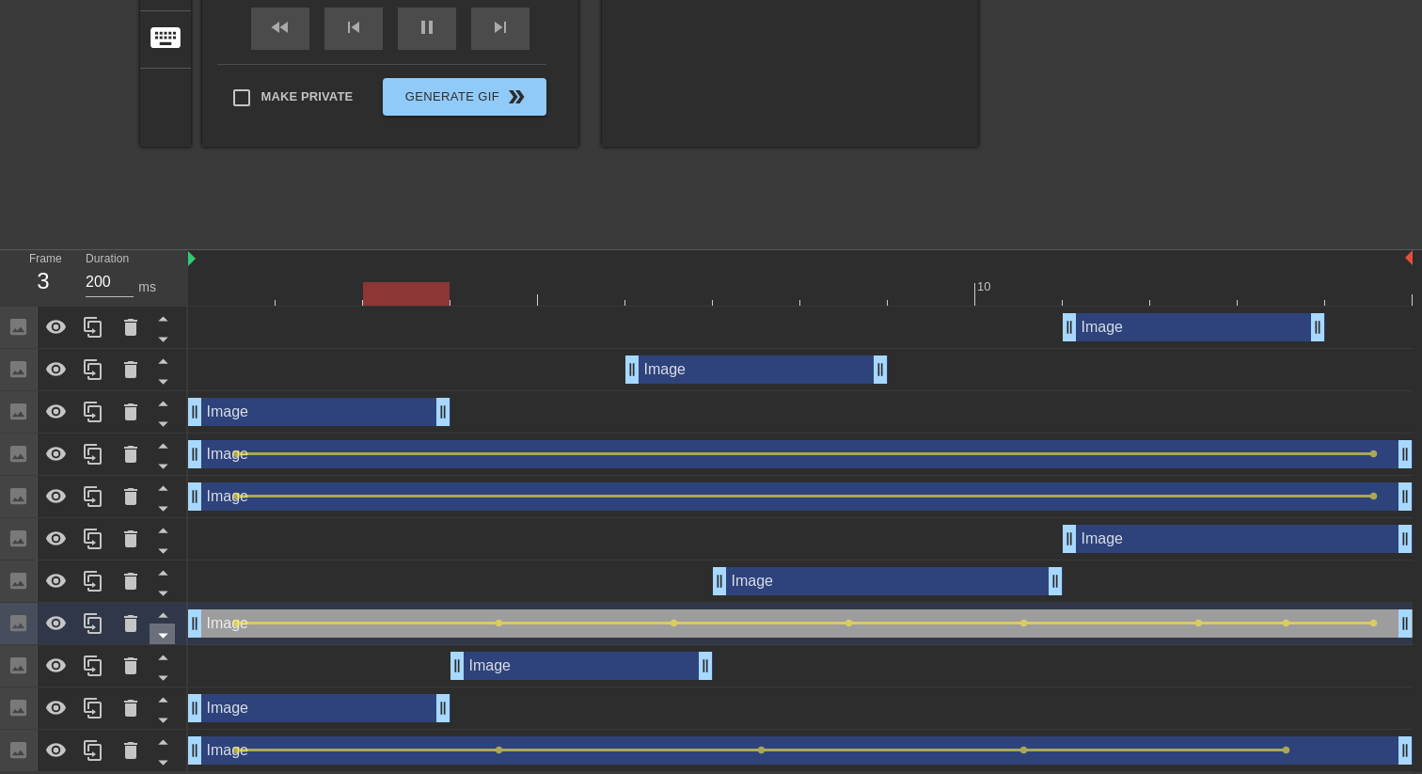
click at [164, 639] on icon at bounding box center [163, 635] width 24 height 24
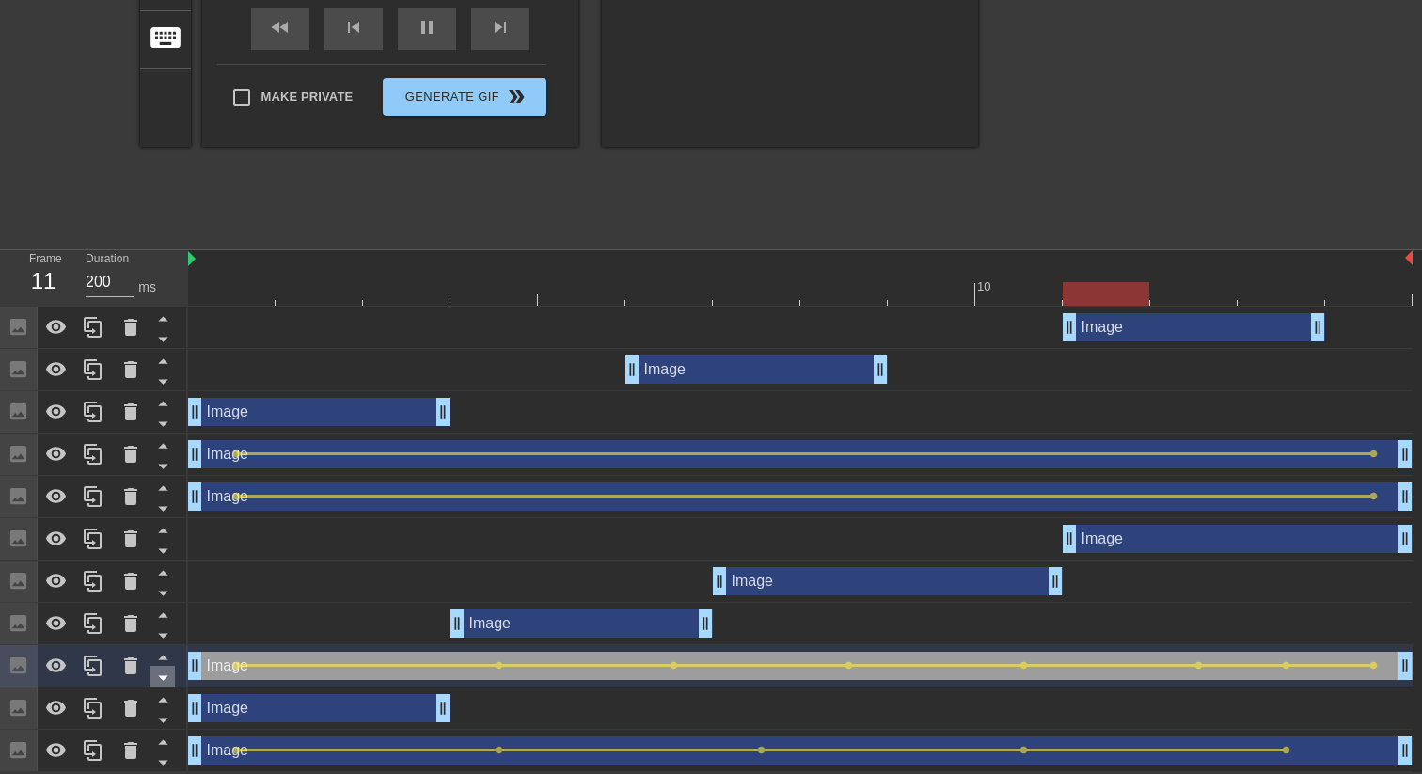
click at [162, 668] on icon at bounding box center [163, 678] width 24 height 24
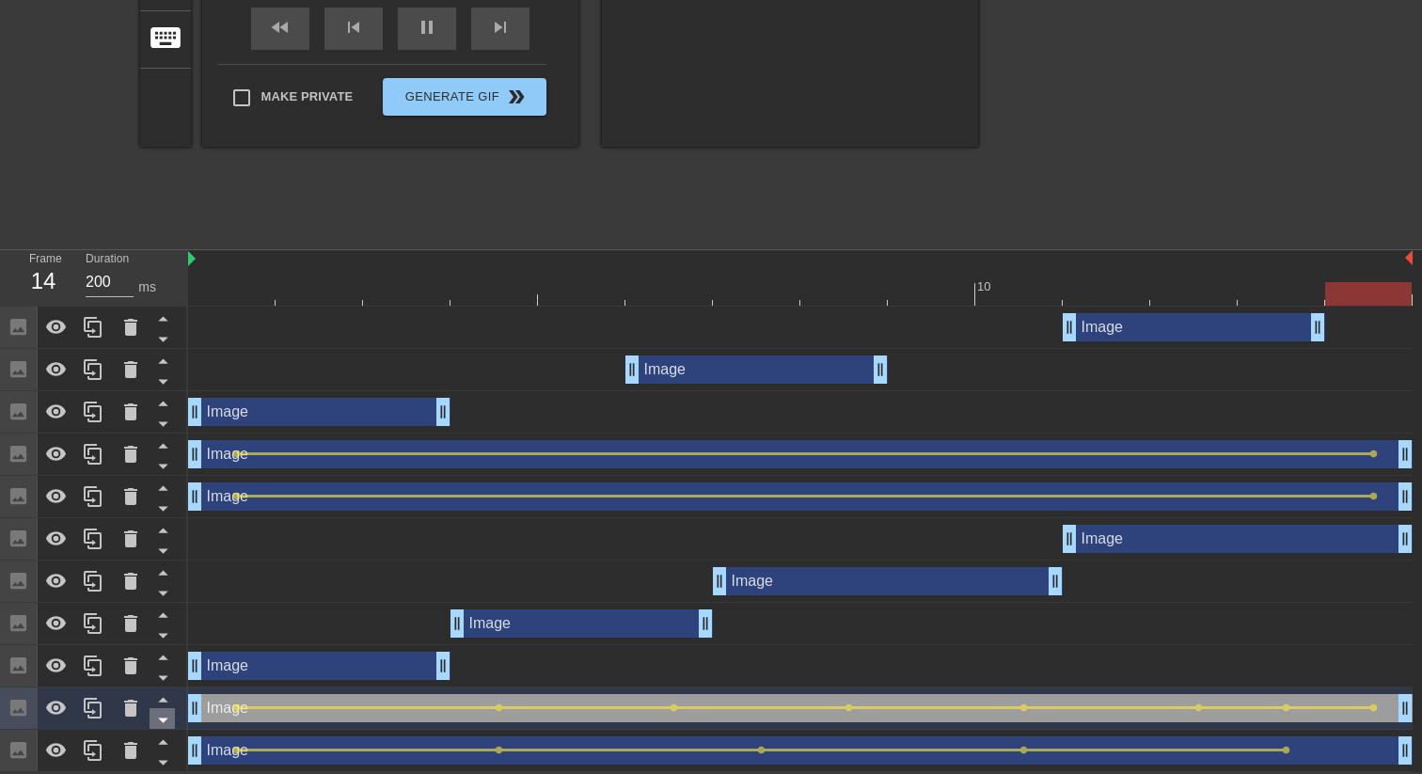
click at [163, 722] on icon at bounding box center [163, 720] width 24 height 24
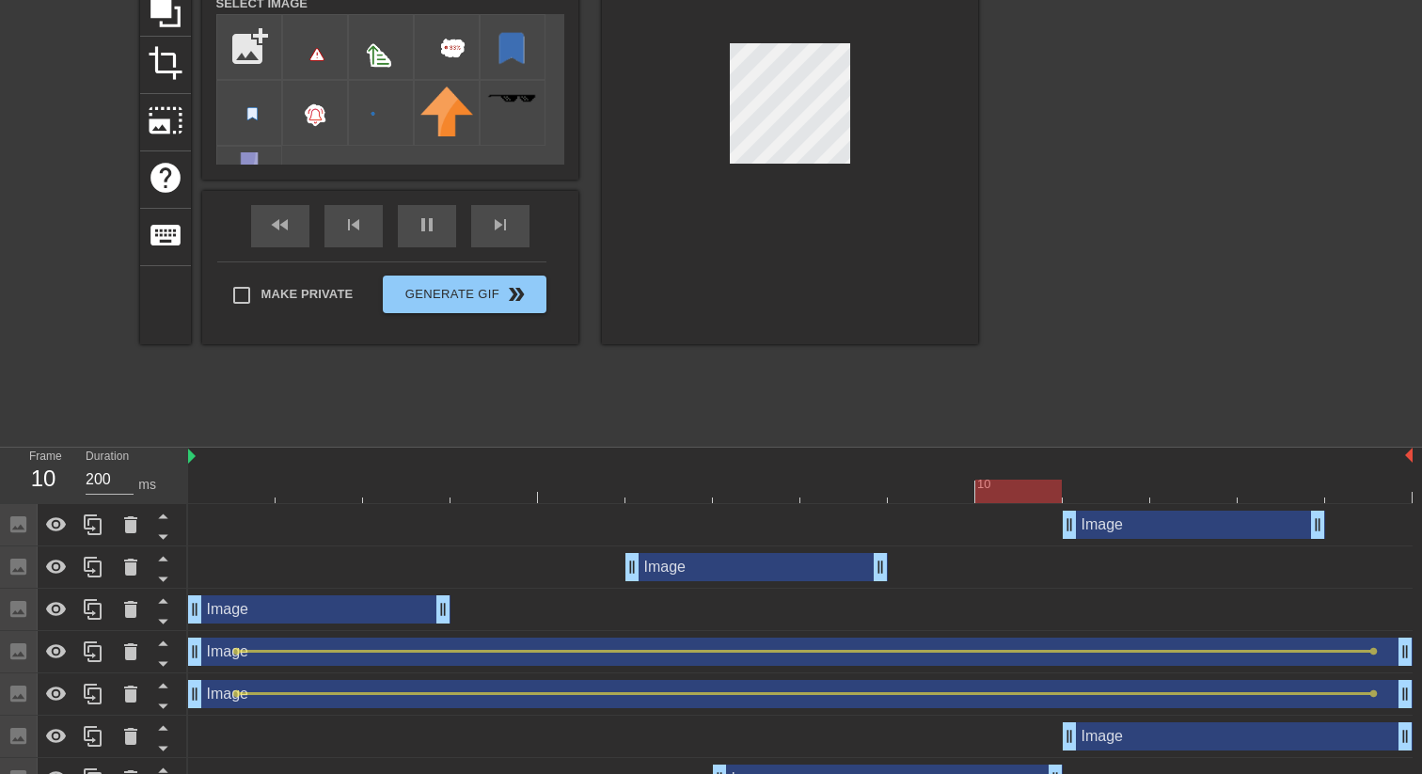
scroll to position [0, 0]
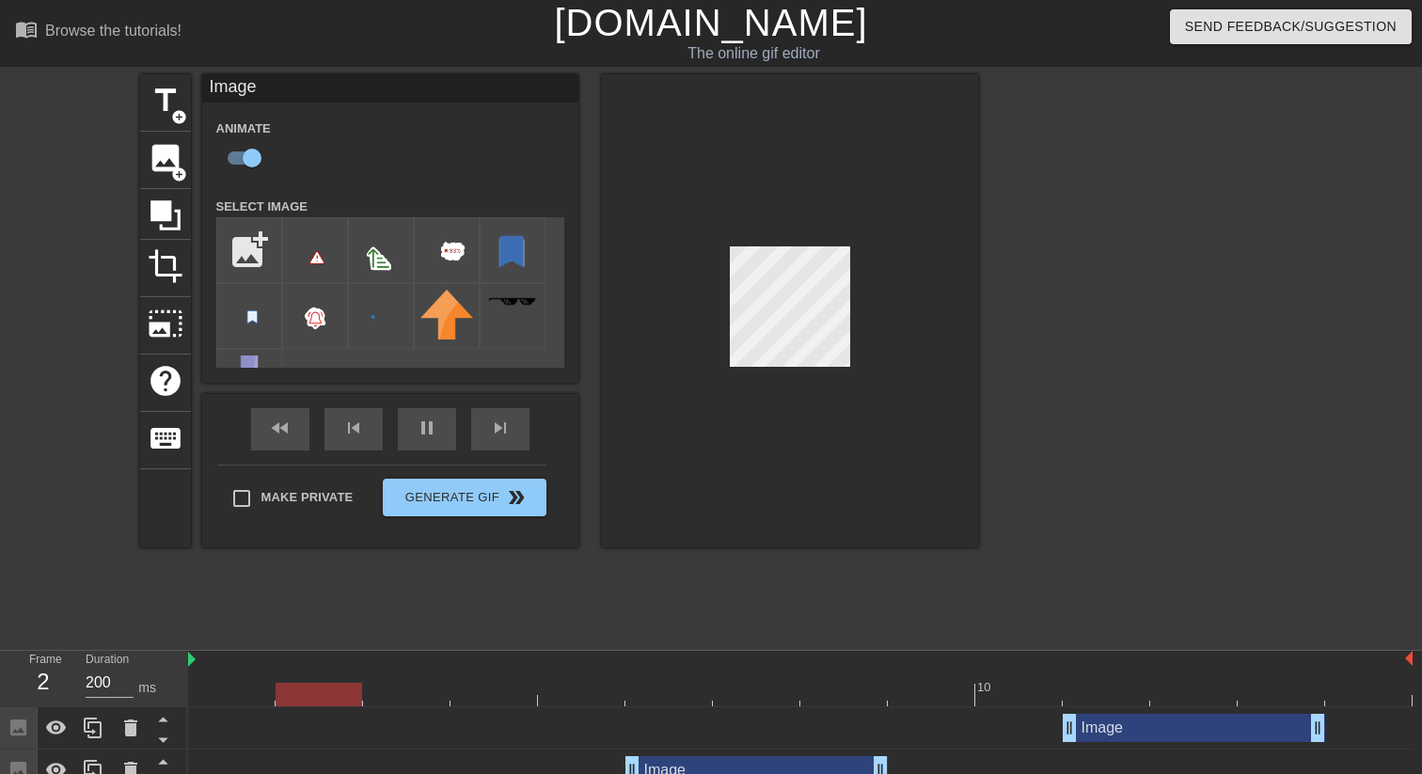
click at [760, 507] on div at bounding box center [790, 310] width 376 height 473
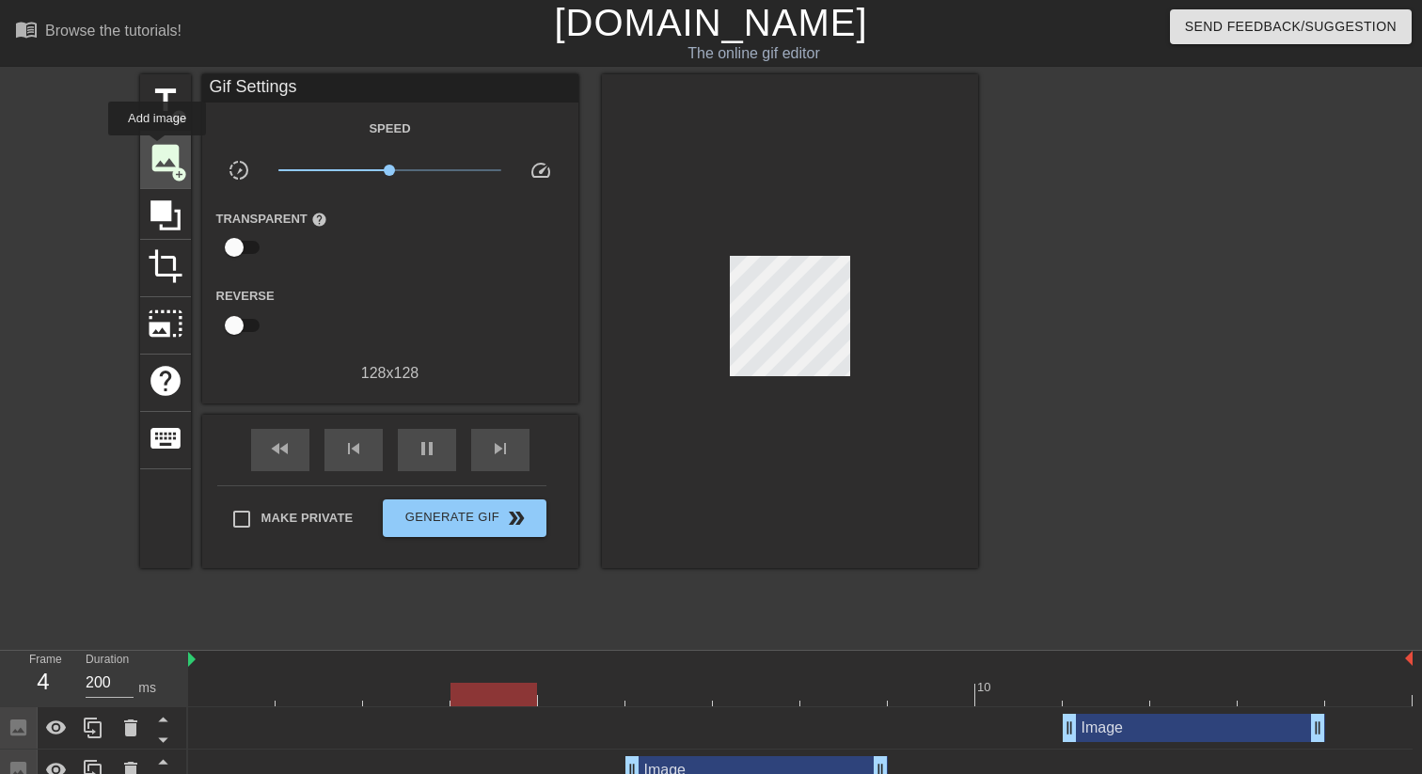
click at [162, 162] on span "image" at bounding box center [166, 158] width 36 height 36
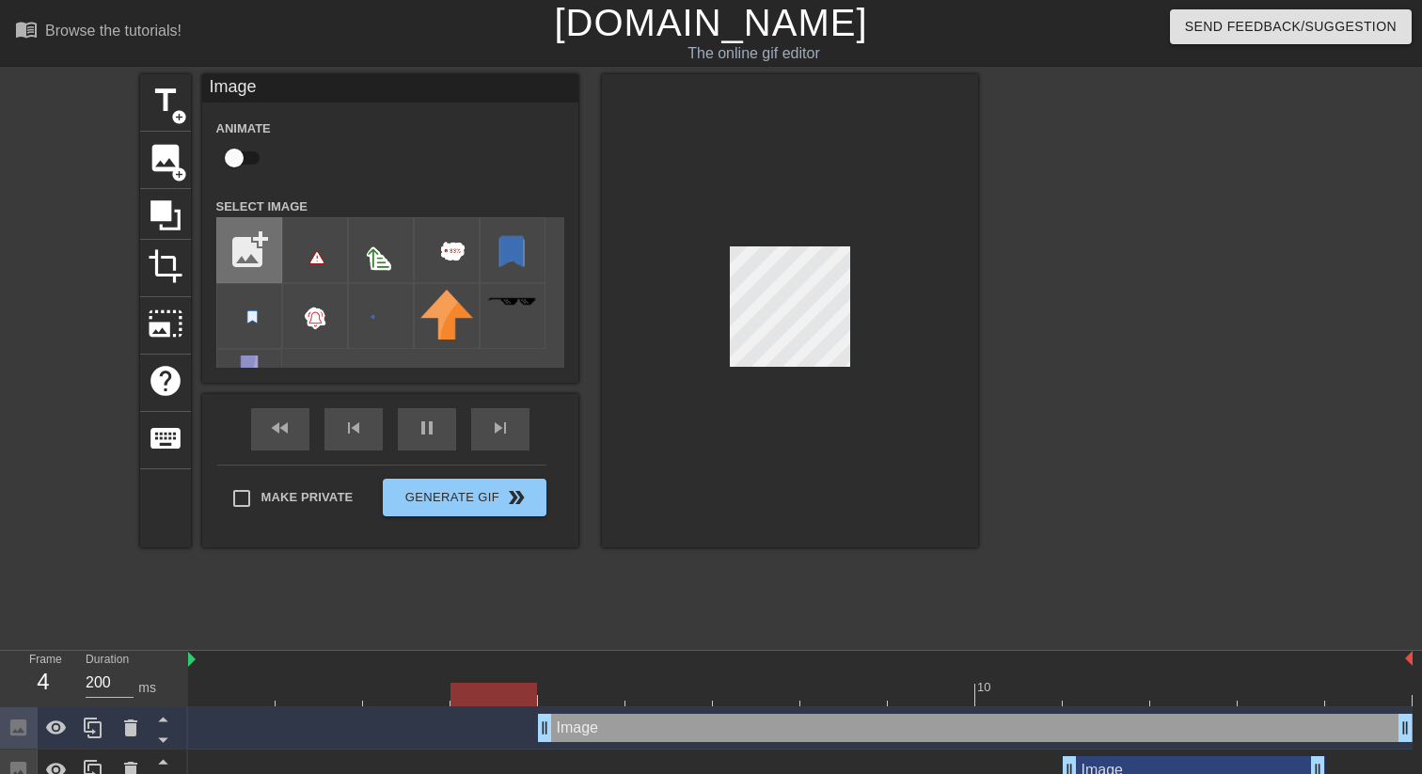
click at [260, 247] on input "file" at bounding box center [249, 250] width 64 height 64
type input "C:\fakepath\previous.png"
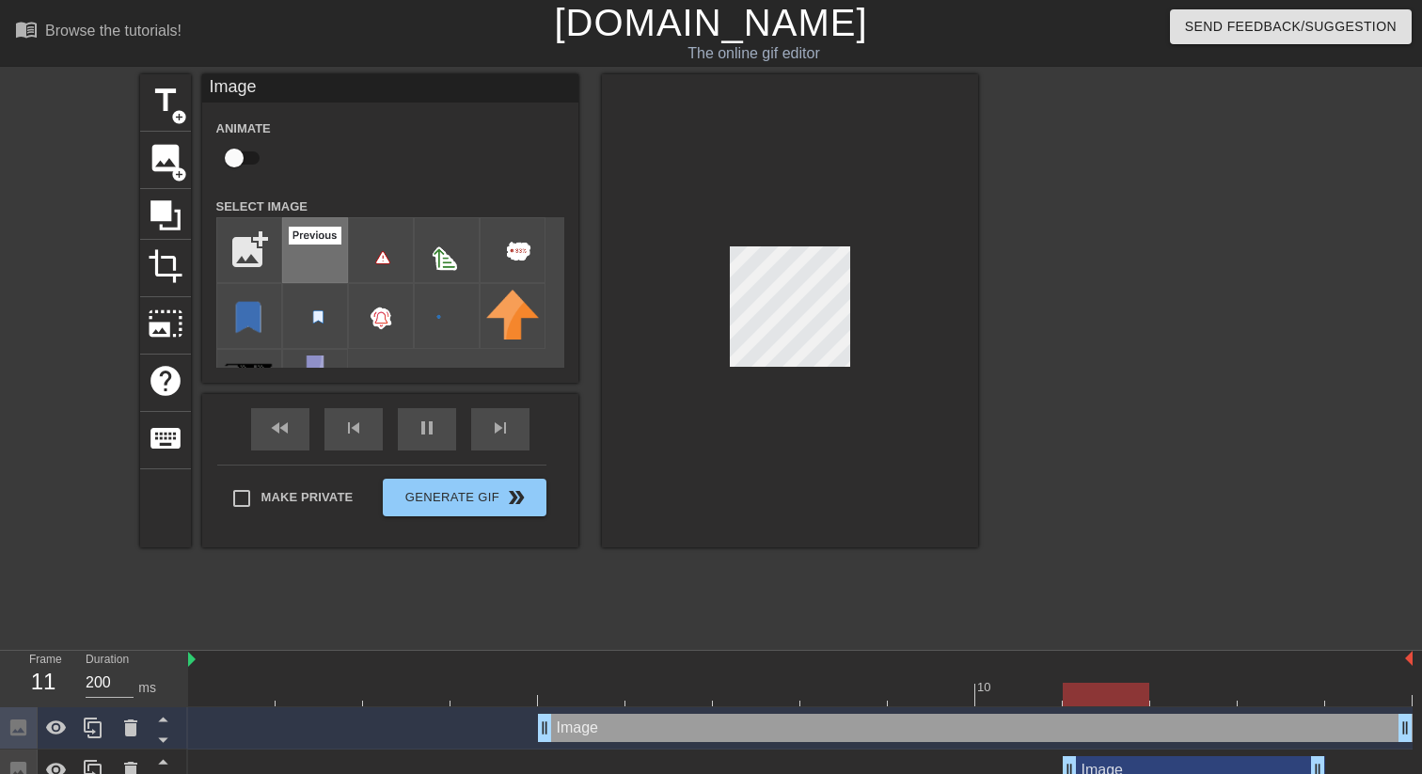
click at [313, 260] on div at bounding box center [315, 250] width 66 height 66
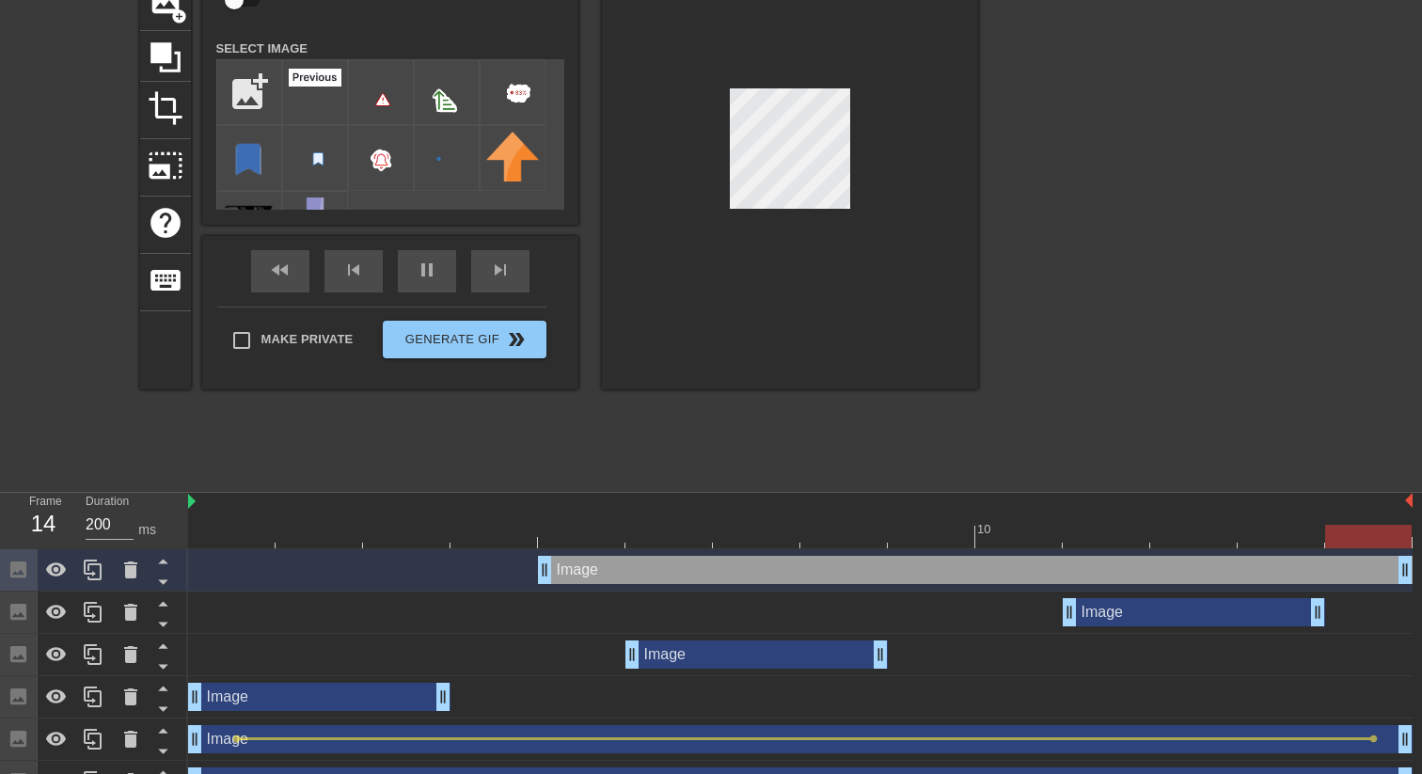
scroll to position [330, 0]
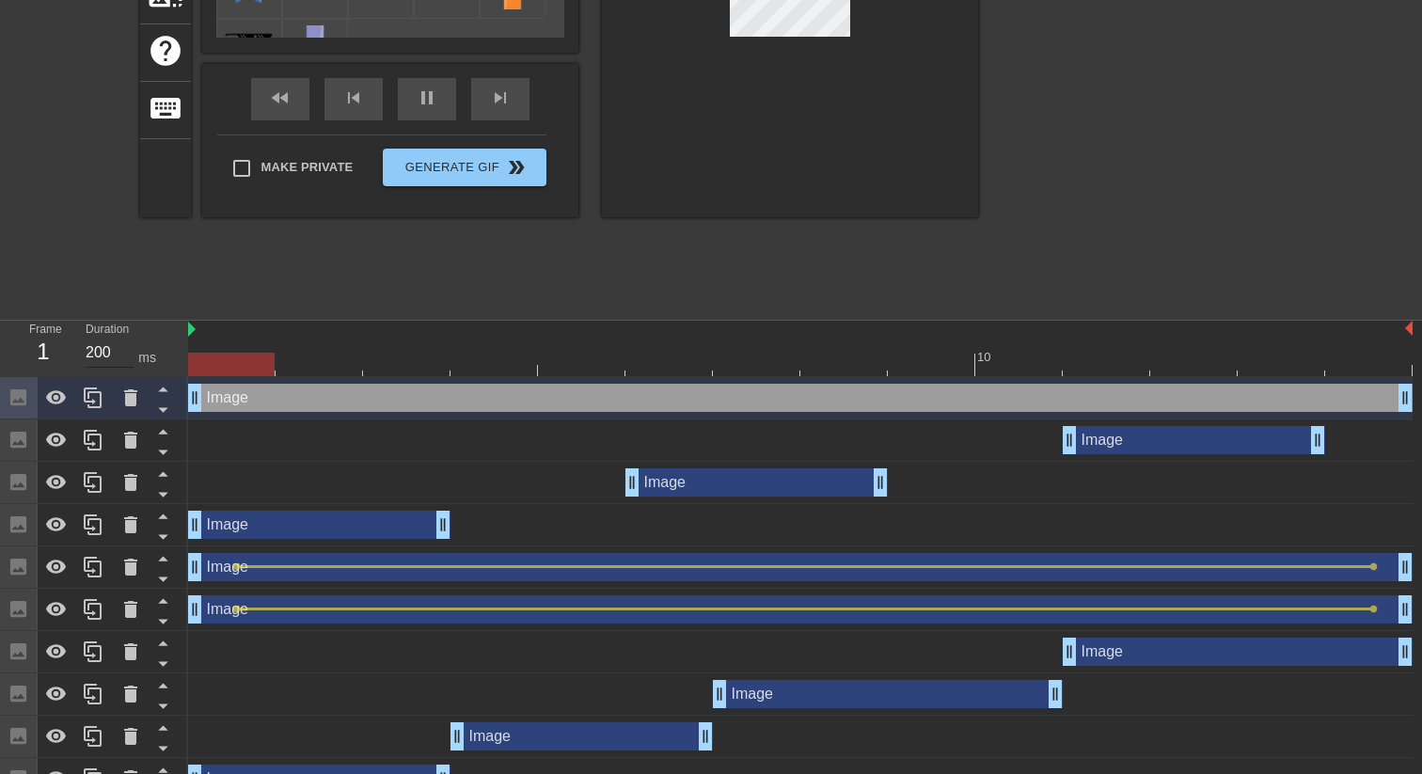
drag, startPoint x: 547, startPoint y: 396, endPoint x: 131, endPoint y: 358, distance: 418.3
click at [131, 358] on div "Frame 1 Duration 200 ms 10 Image drag_handle drag_handle Image drag_handle drag…" at bounding box center [711, 603] width 1422 height 564
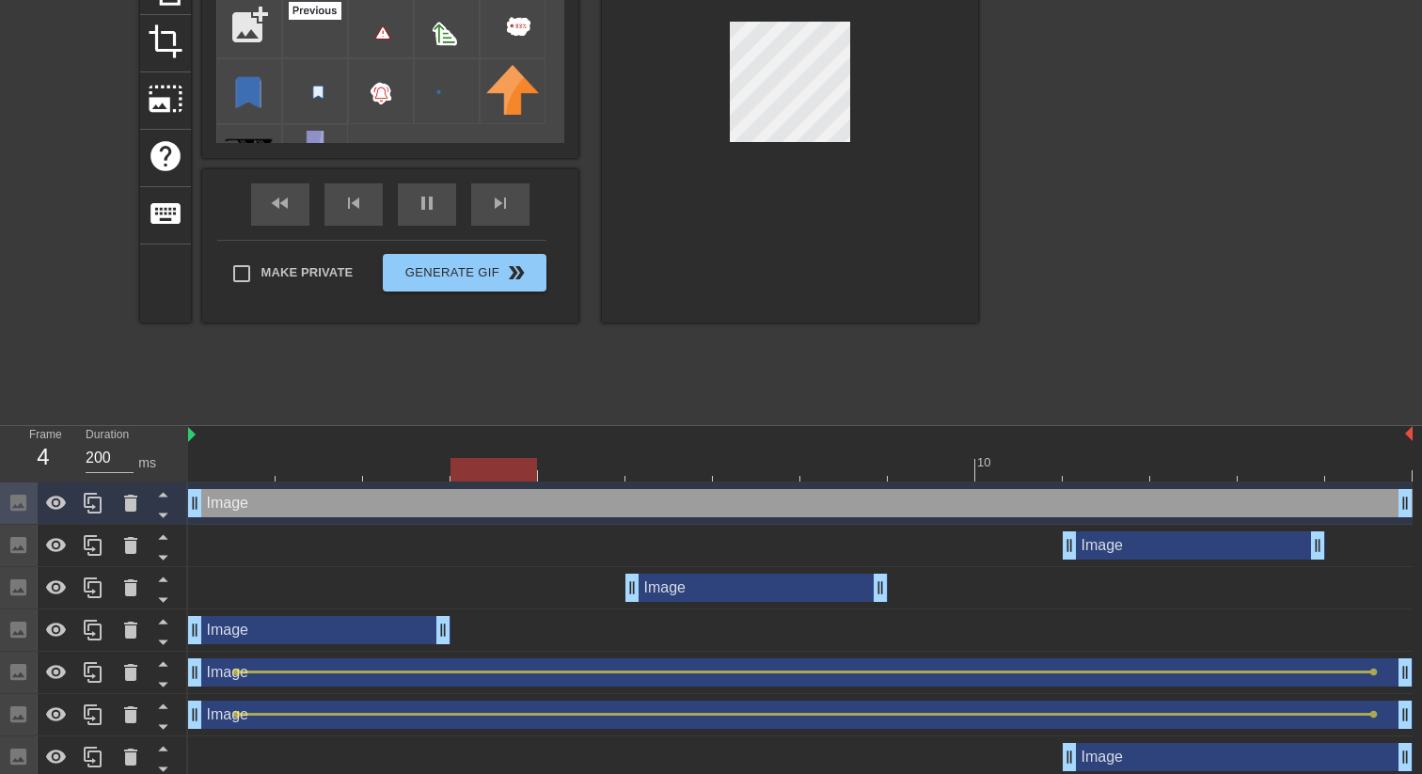
scroll to position [222, 0]
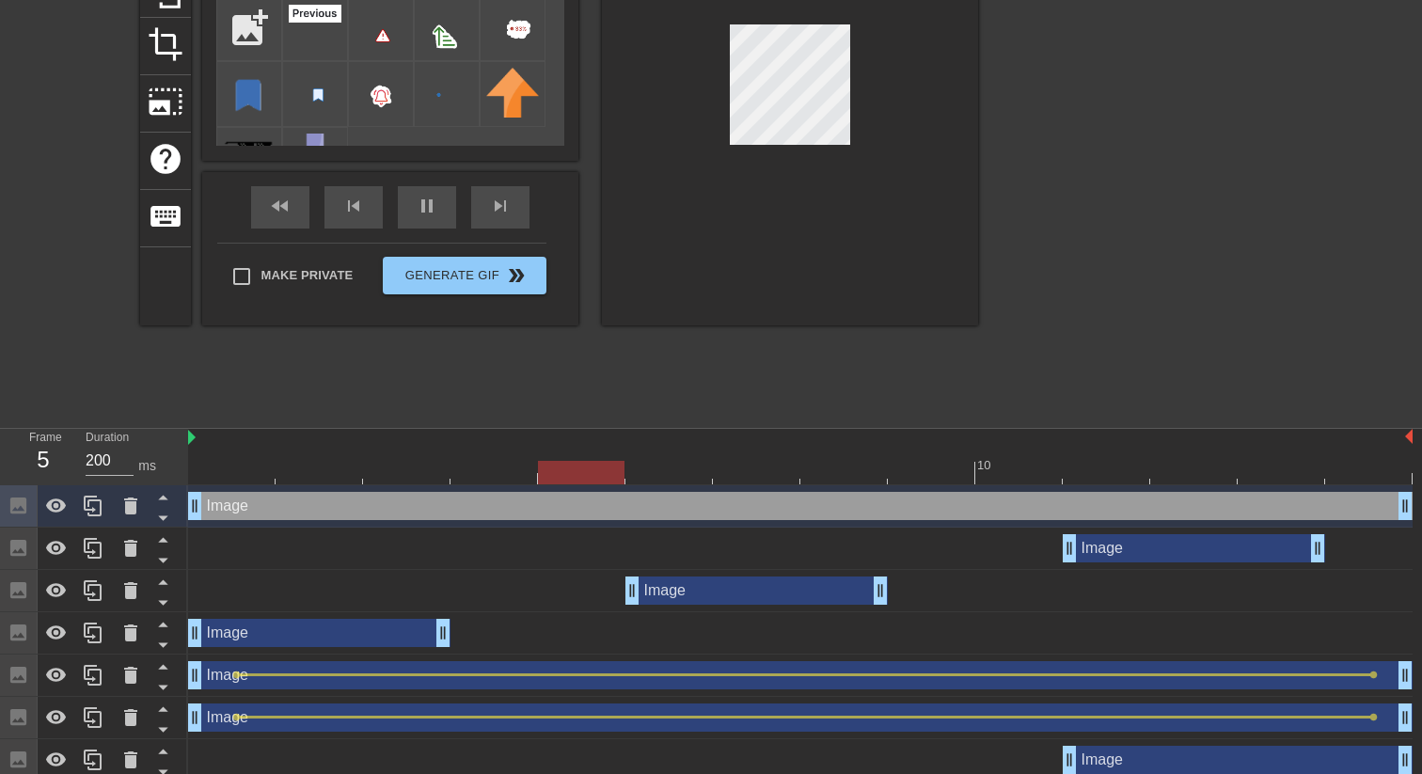
click at [907, 144] on div at bounding box center [790, 88] width 376 height 473
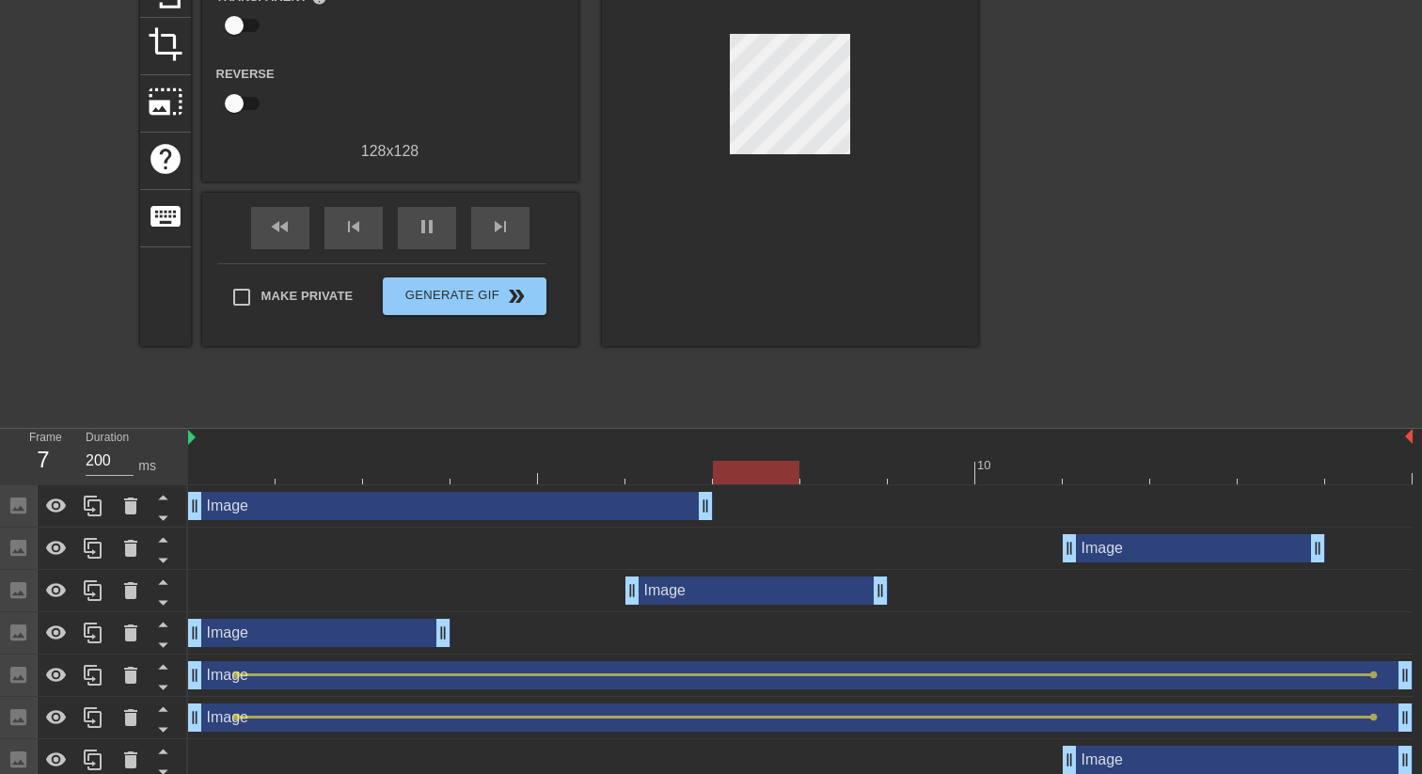
scroll to position [222, 1]
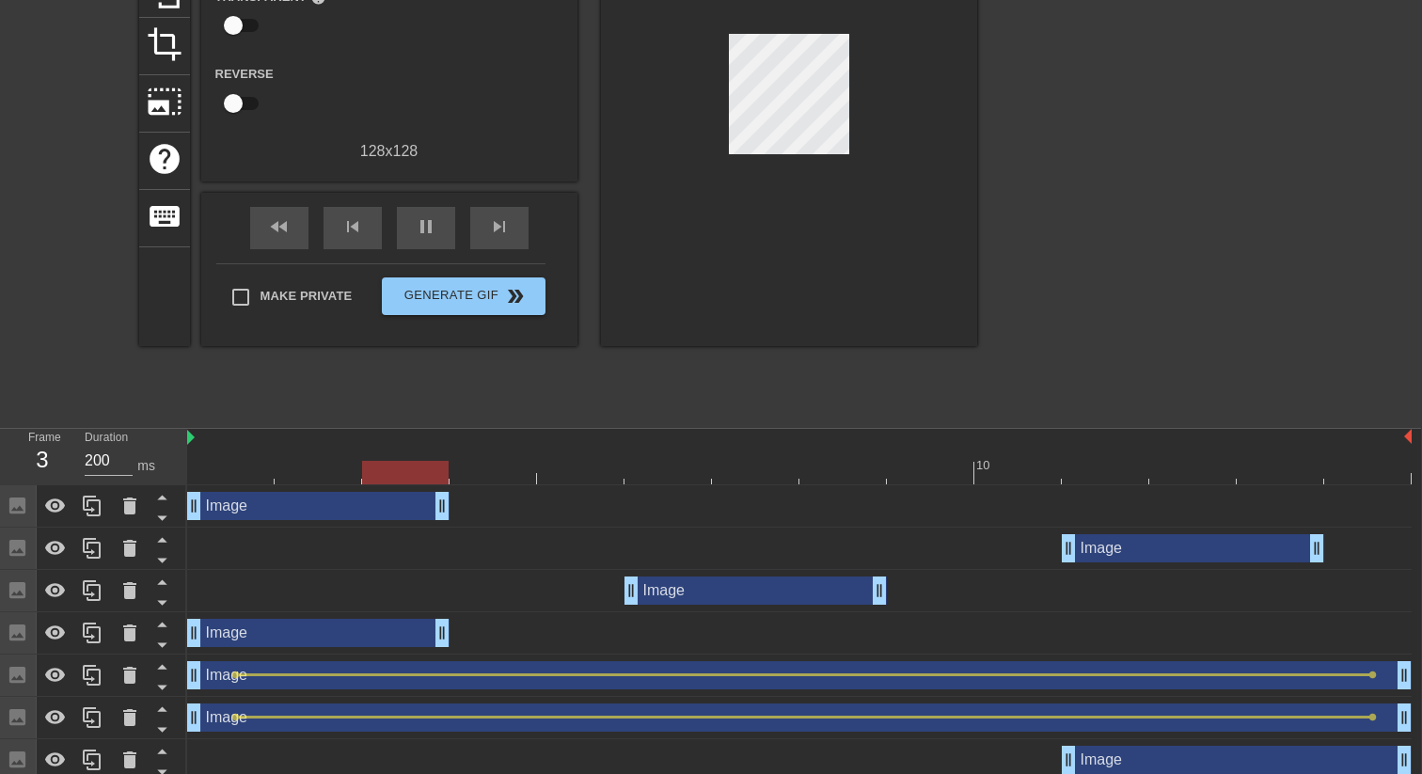
drag, startPoint x: 1409, startPoint y: 508, endPoint x: 475, endPoint y: 506, distance: 933.8
click at [475, 506] on div "Image drag_handle drag_handle" at bounding box center [799, 506] width 1224 height 28
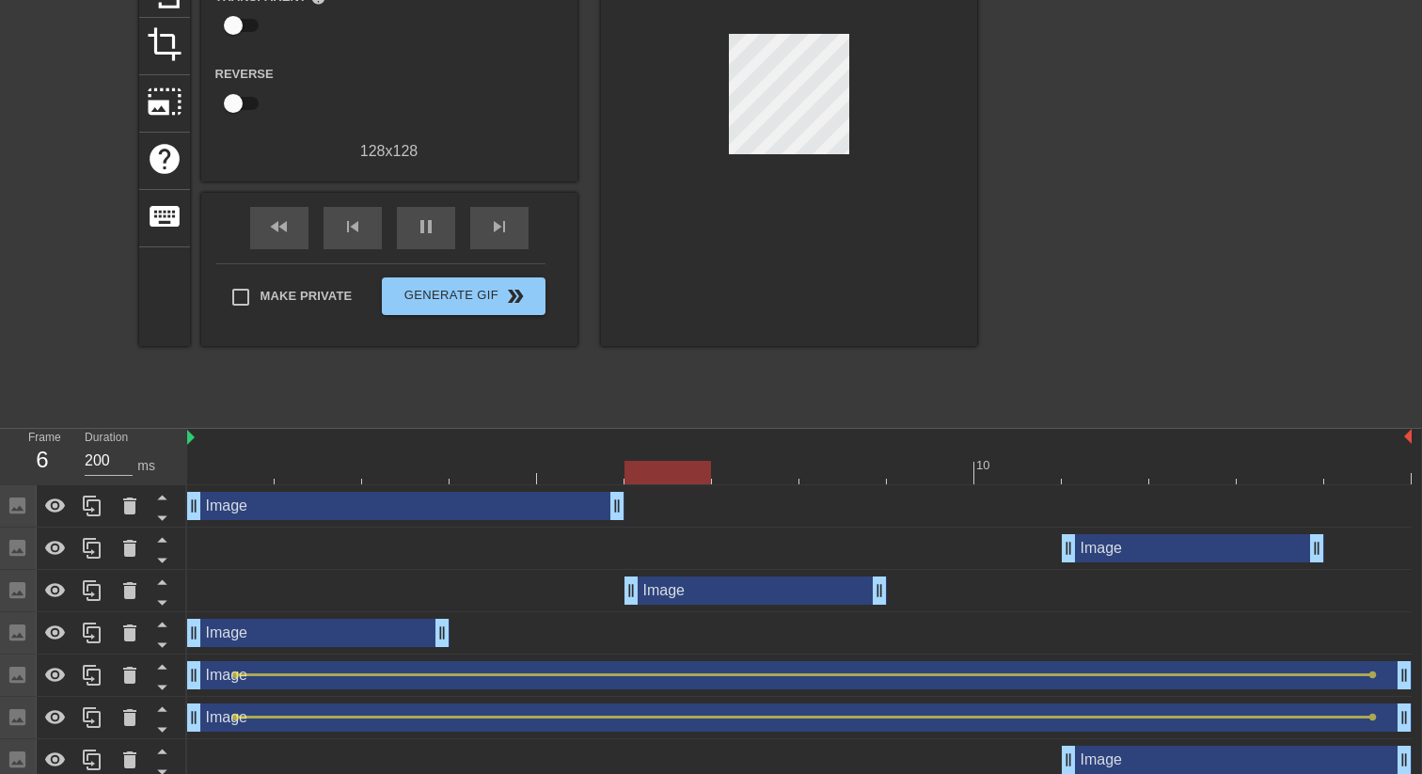
drag, startPoint x: 446, startPoint y: 510, endPoint x: 622, endPoint y: 502, distance: 176.0
drag, startPoint x: 202, startPoint y: 510, endPoint x: 262, endPoint y: 507, distance: 60.3
click at [262, 507] on div "Image drag_handle drag_handle" at bounding box center [799, 506] width 1224 height 28
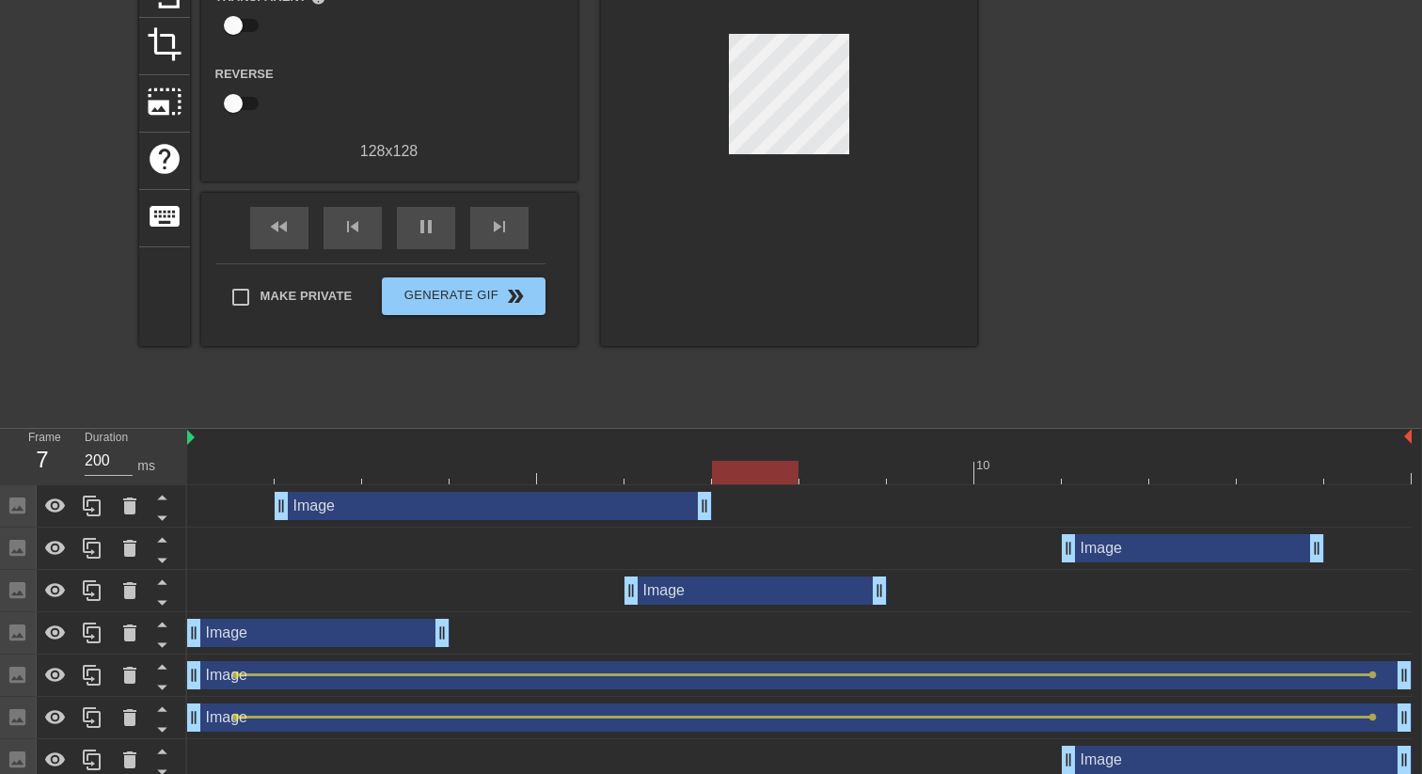
drag, startPoint x: 616, startPoint y: 509, endPoint x: 686, endPoint y: 509, distance: 69.6
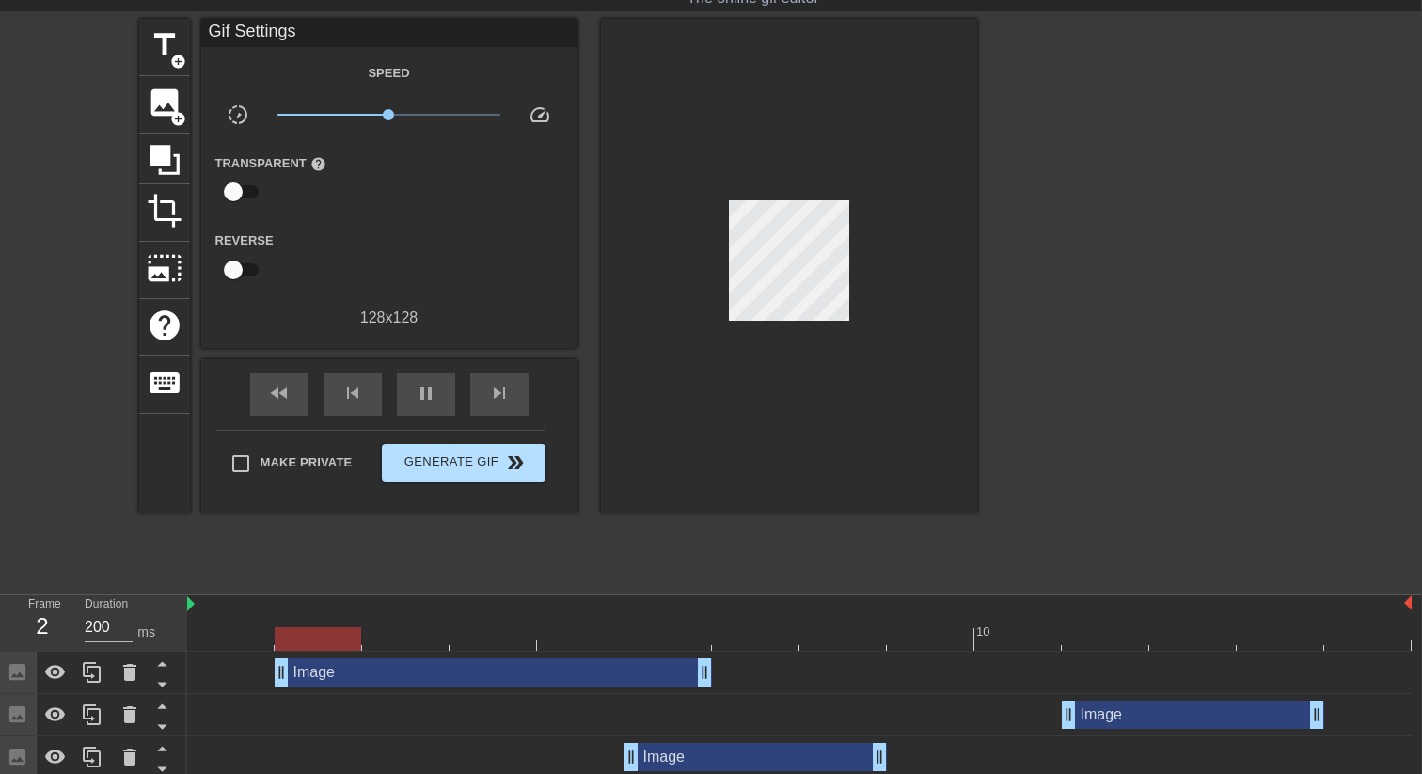
scroll to position [0, 1]
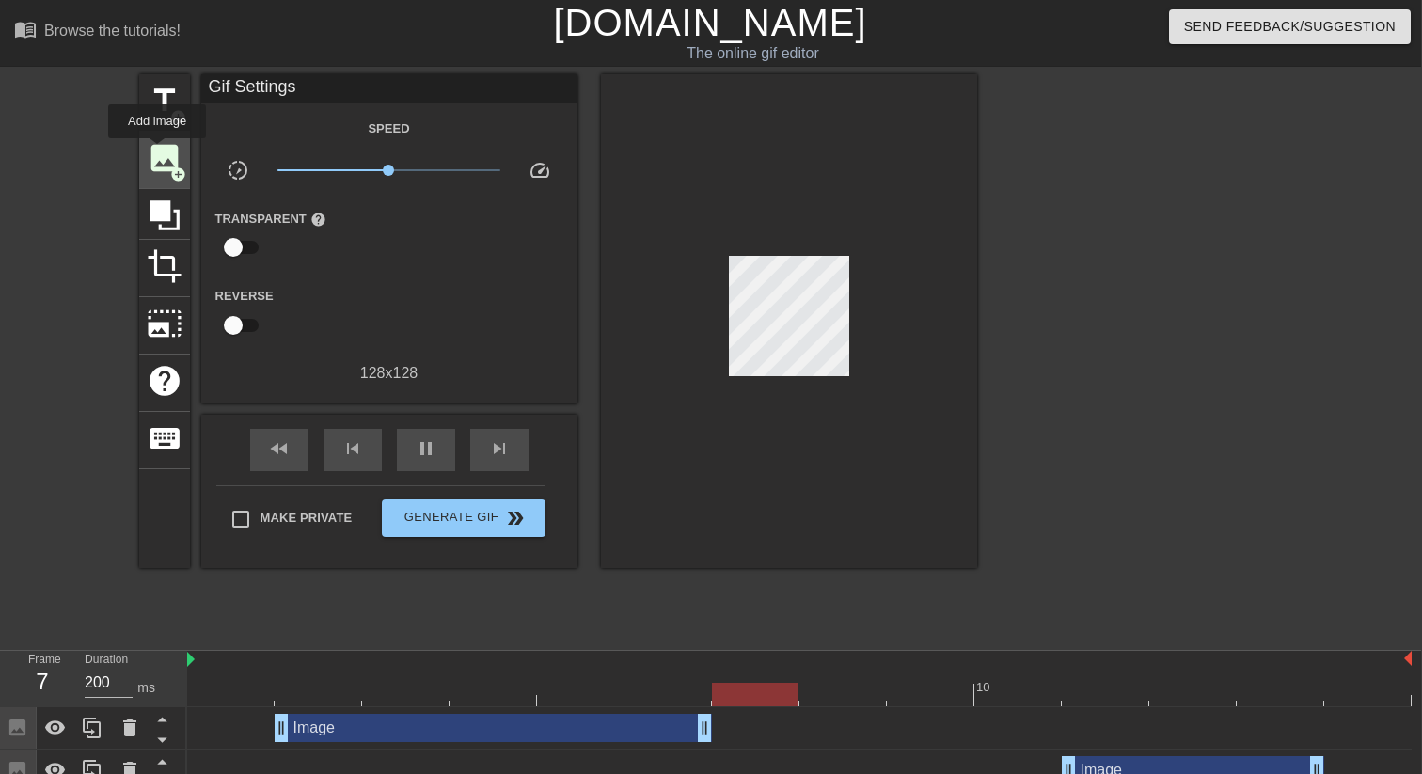
click at [158, 151] on span "image" at bounding box center [165, 158] width 36 height 36
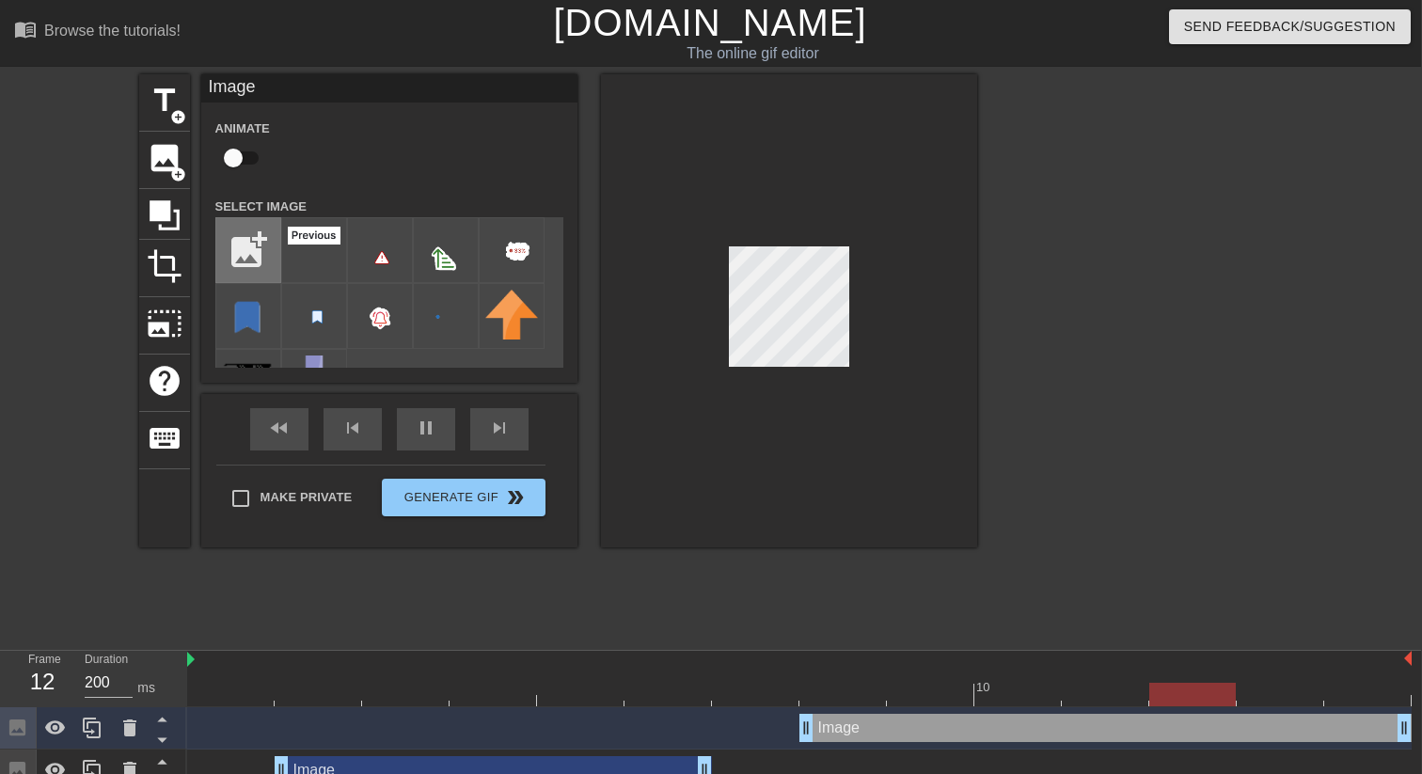
click at [256, 252] on input "file" at bounding box center [248, 250] width 64 height 64
type input "C:\fakepath\current.png"
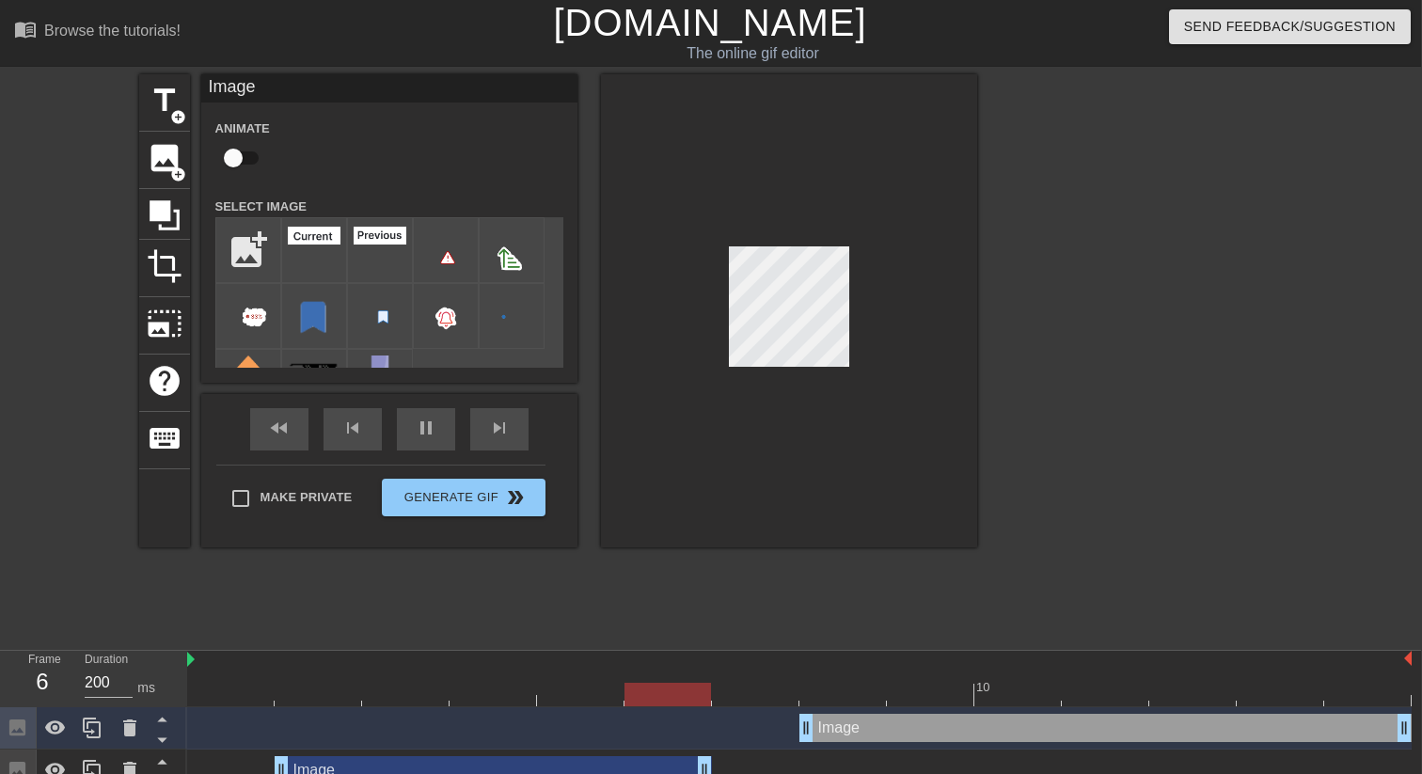
click at [857, 710] on div "Image drag_handle drag_handle" at bounding box center [799, 728] width 1224 height 42
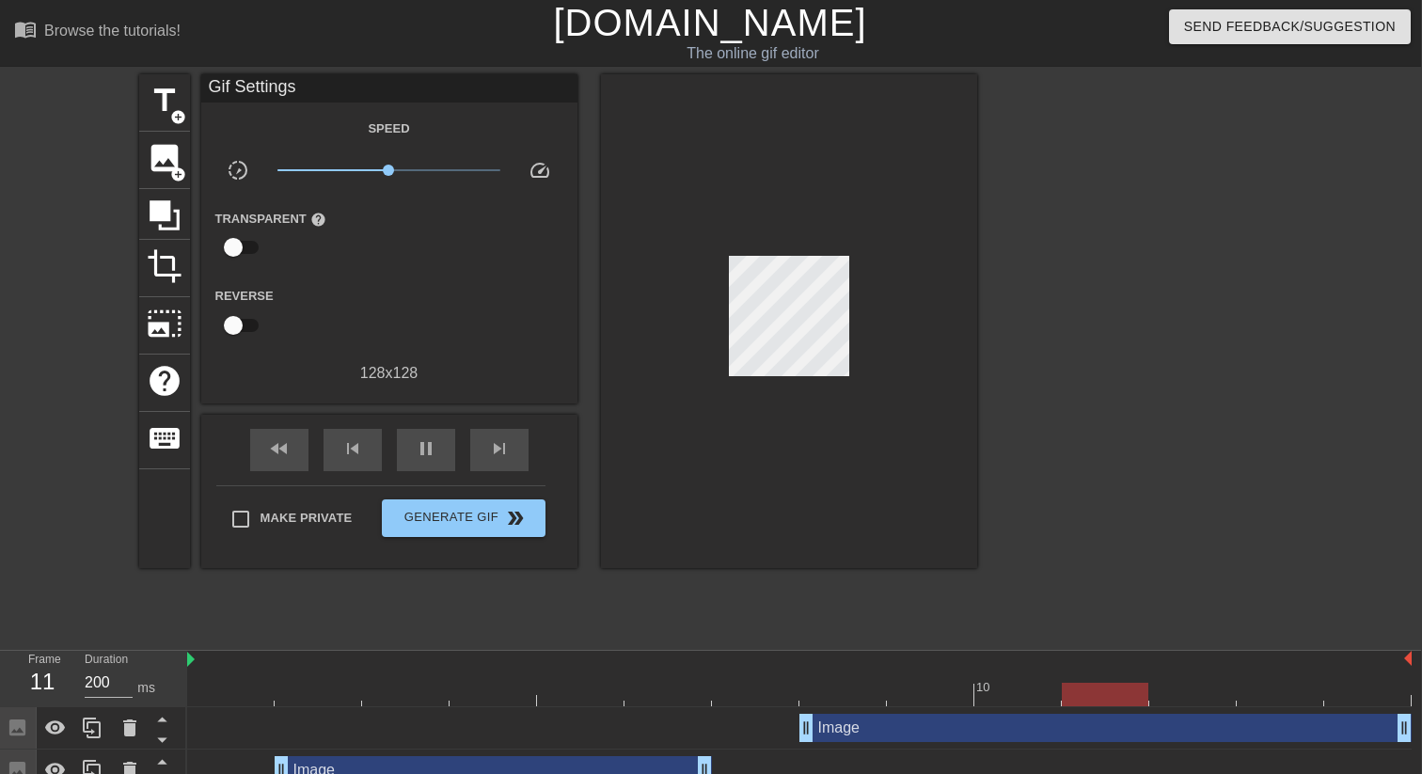
click at [844, 724] on div "Image drag_handle drag_handle" at bounding box center [1105, 728] width 612 height 28
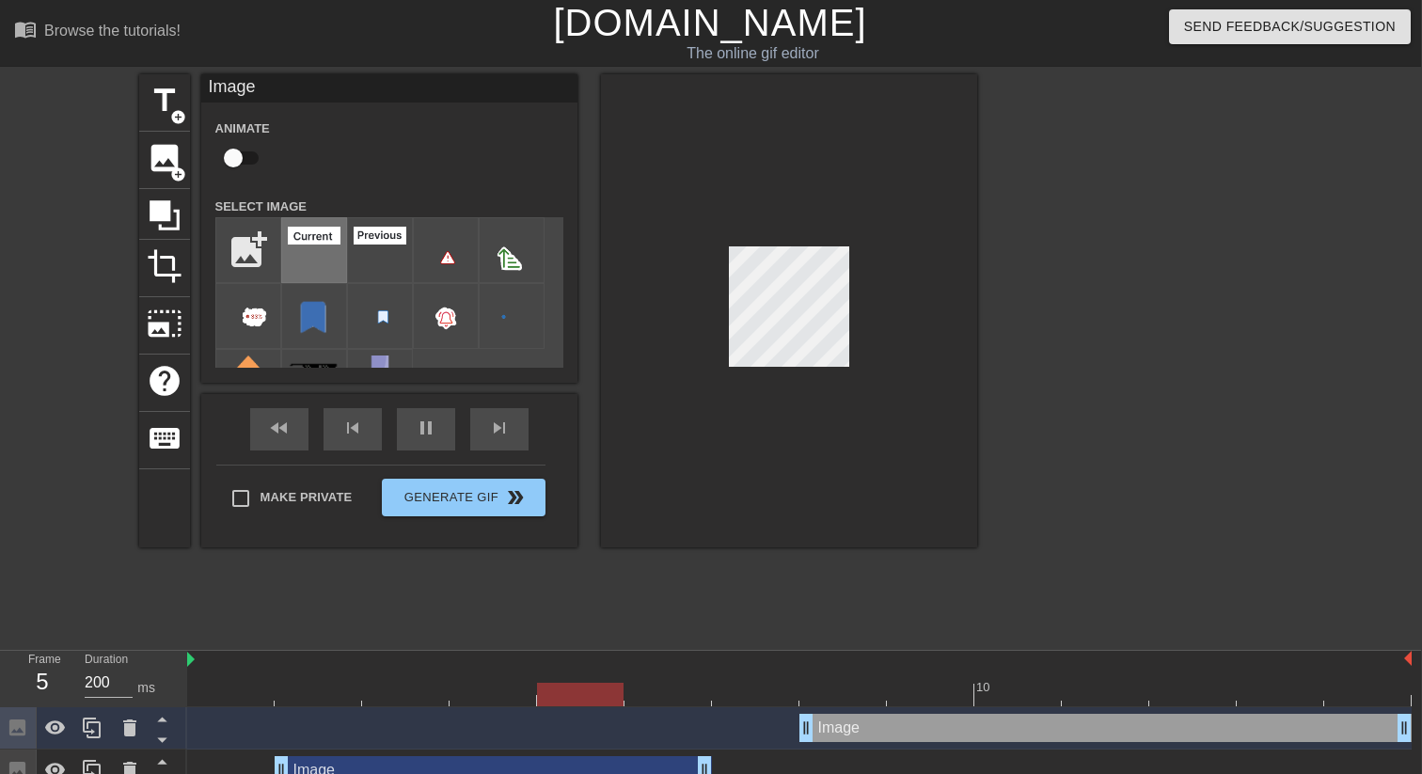
click at [311, 232] on img at bounding box center [314, 236] width 53 height 18
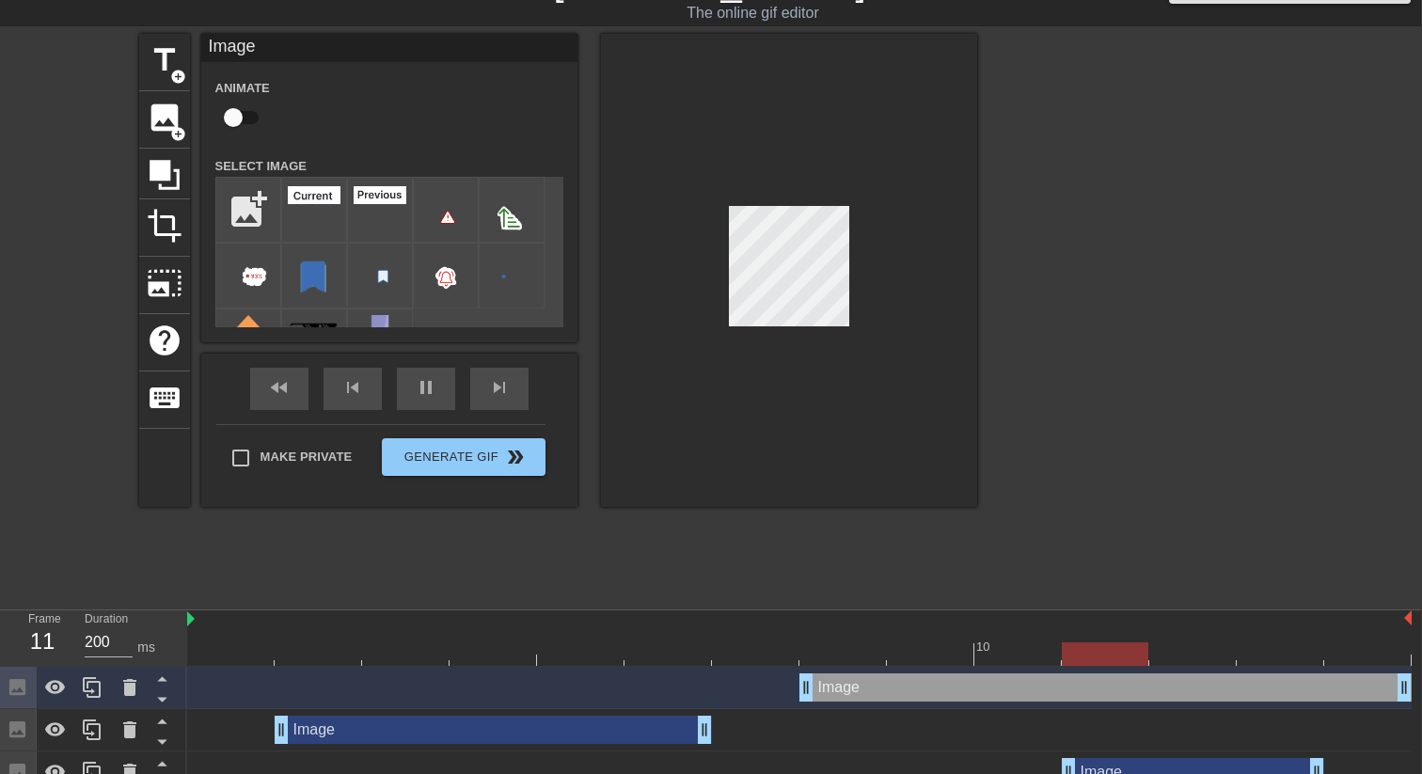
scroll to position [54, 1]
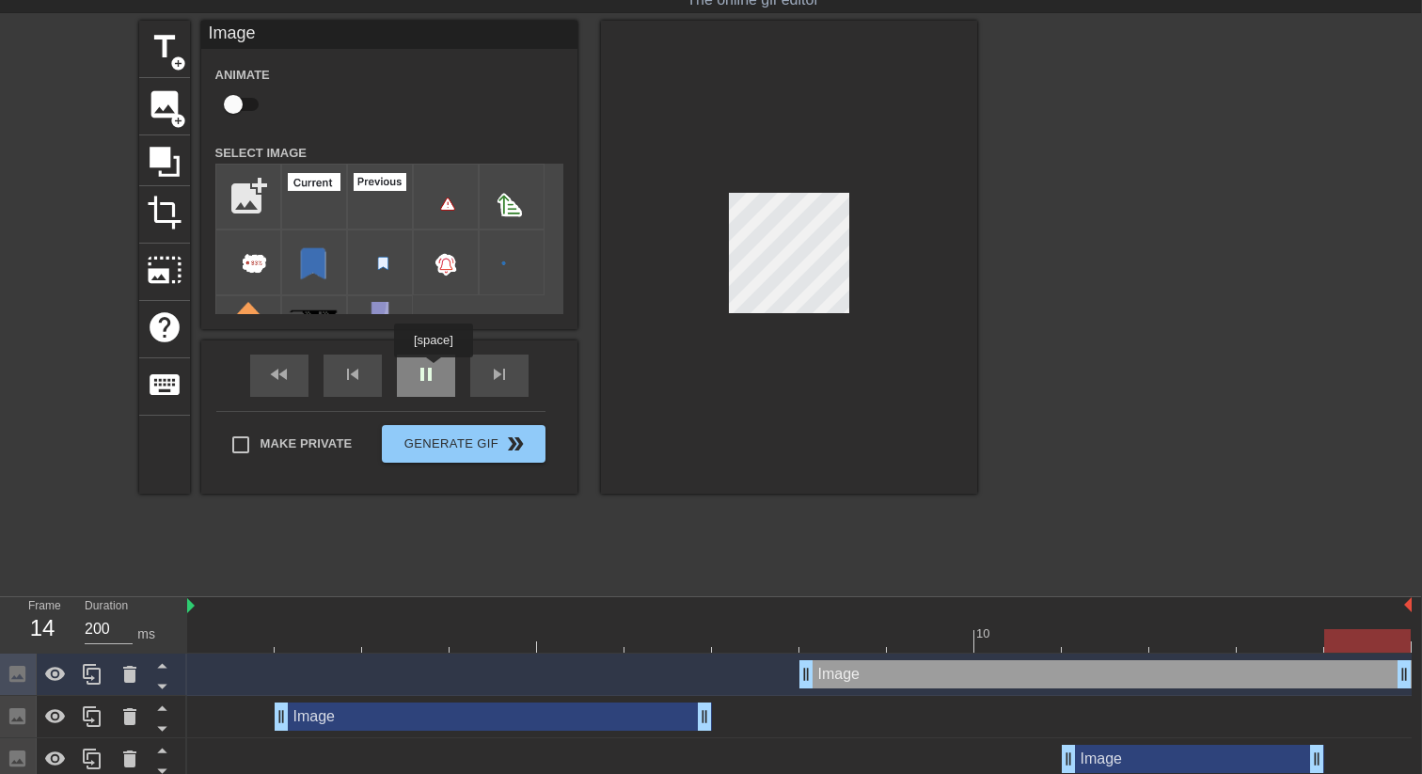
click at [435, 370] on div "fast_rewind skip_previous pause skip_next" at bounding box center [389, 375] width 307 height 71
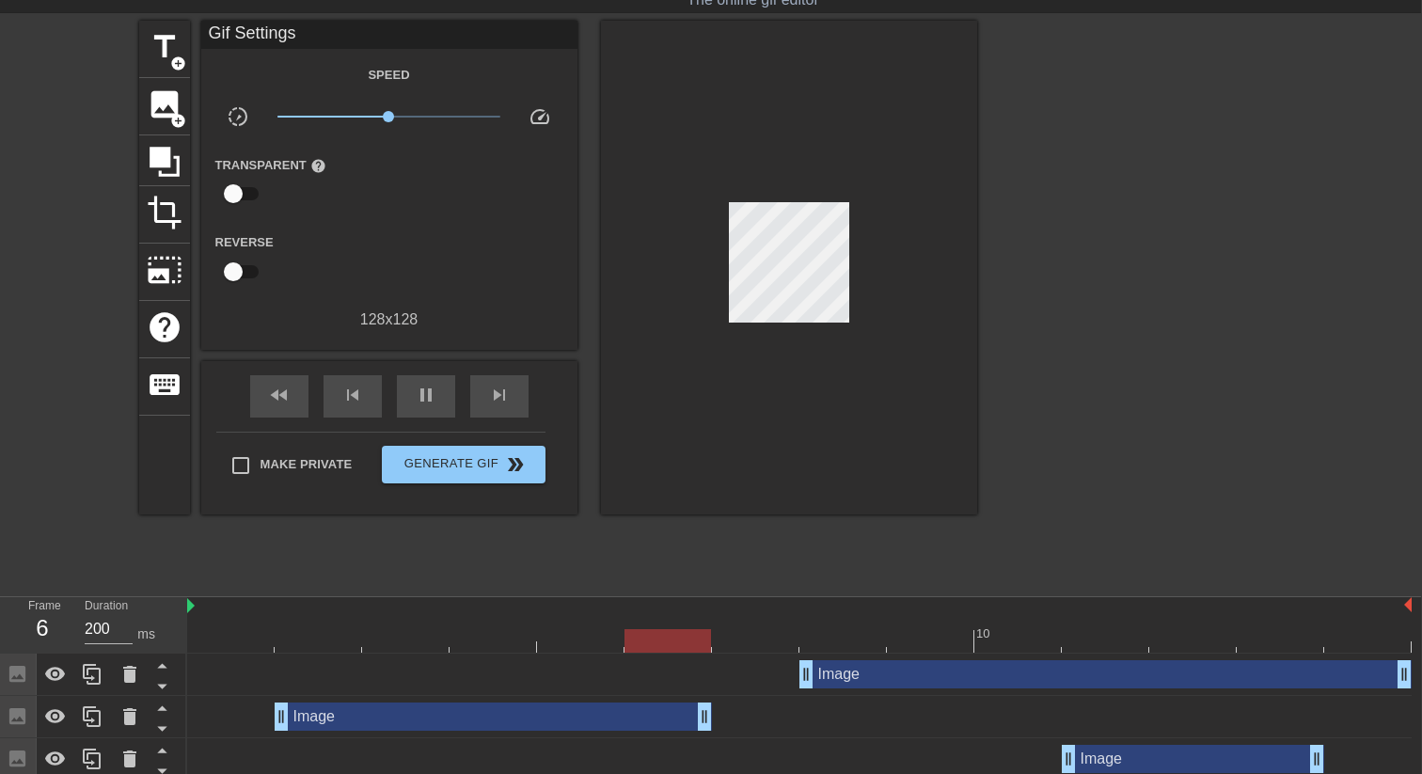
click at [857, 677] on div "Image drag_handle drag_handle" at bounding box center [1105, 674] width 612 height 28
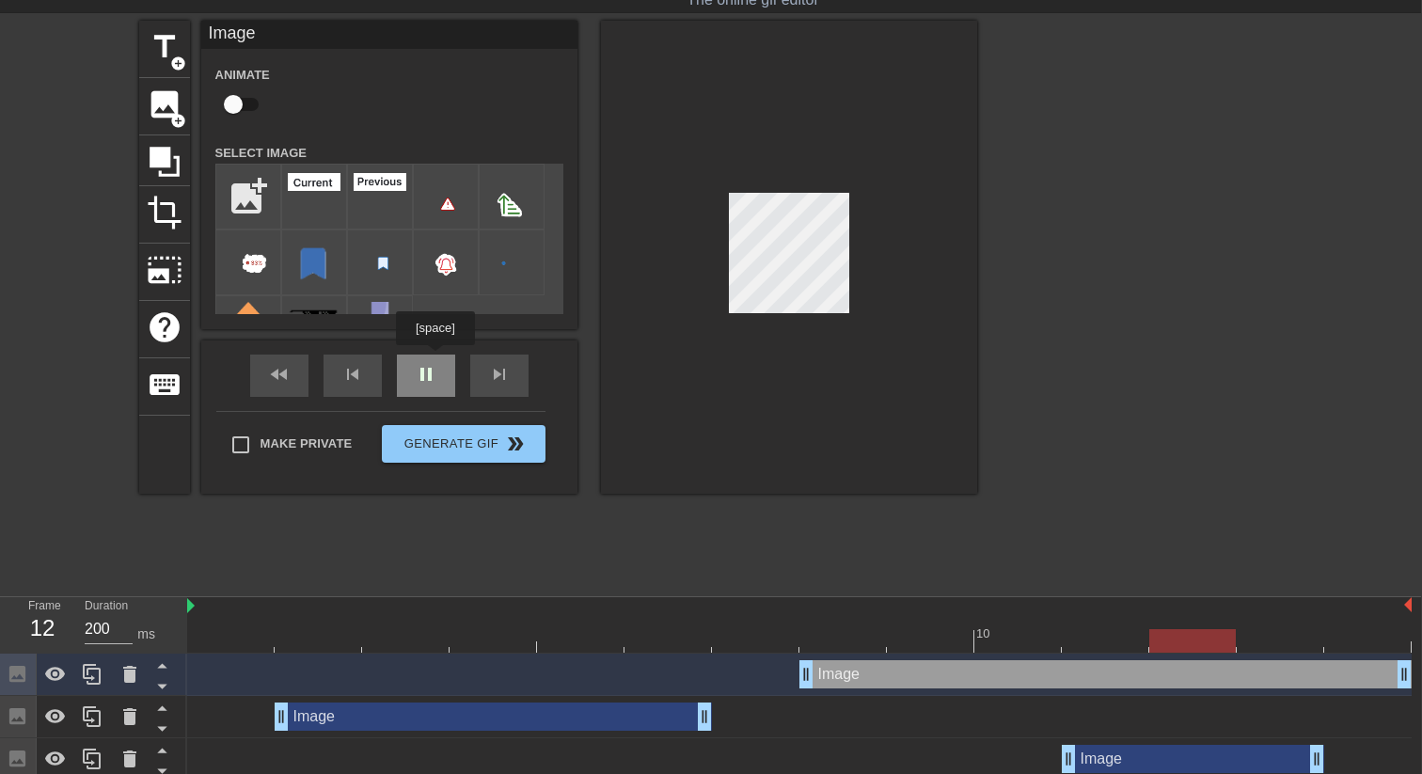
click at [437, 358] on div "Image Animate Select Image add_photo_alternate fast_rewind skip_previous pause …" at bounding box center [389, 257] width 376 height 473
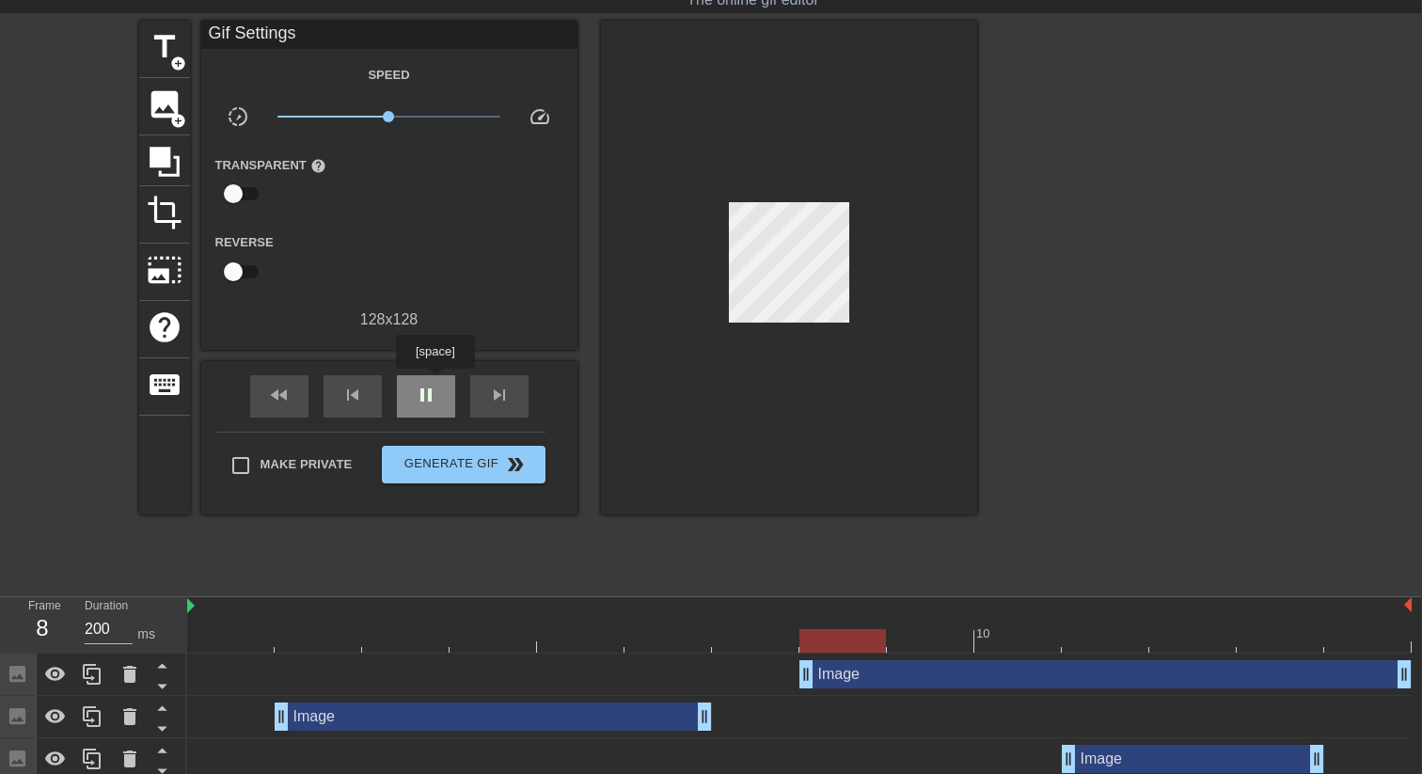
click at [437, 382] on div "pause" at bounding box center [426, 396] width 58 height 42
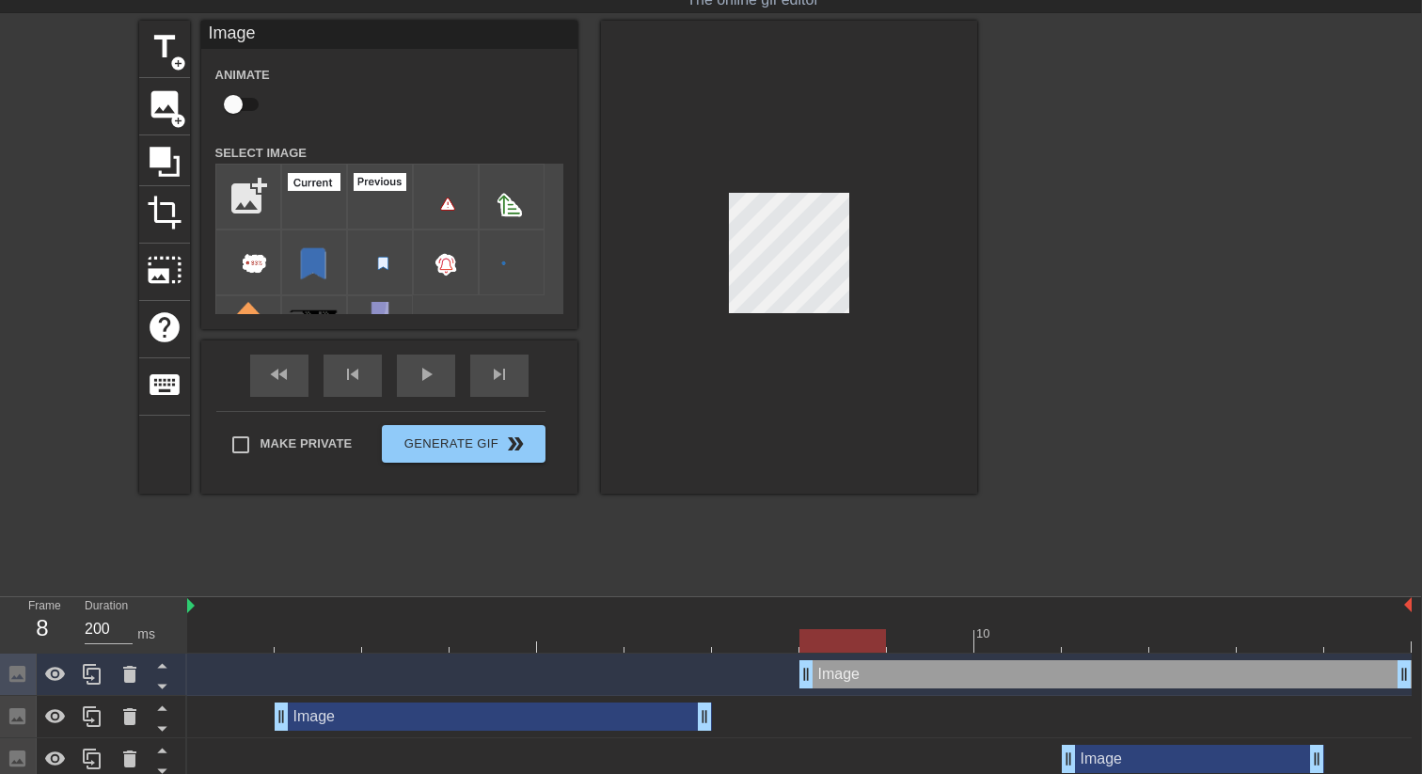
click at [839, 415] on div at bounding box center [789, 257] width 376 height 473
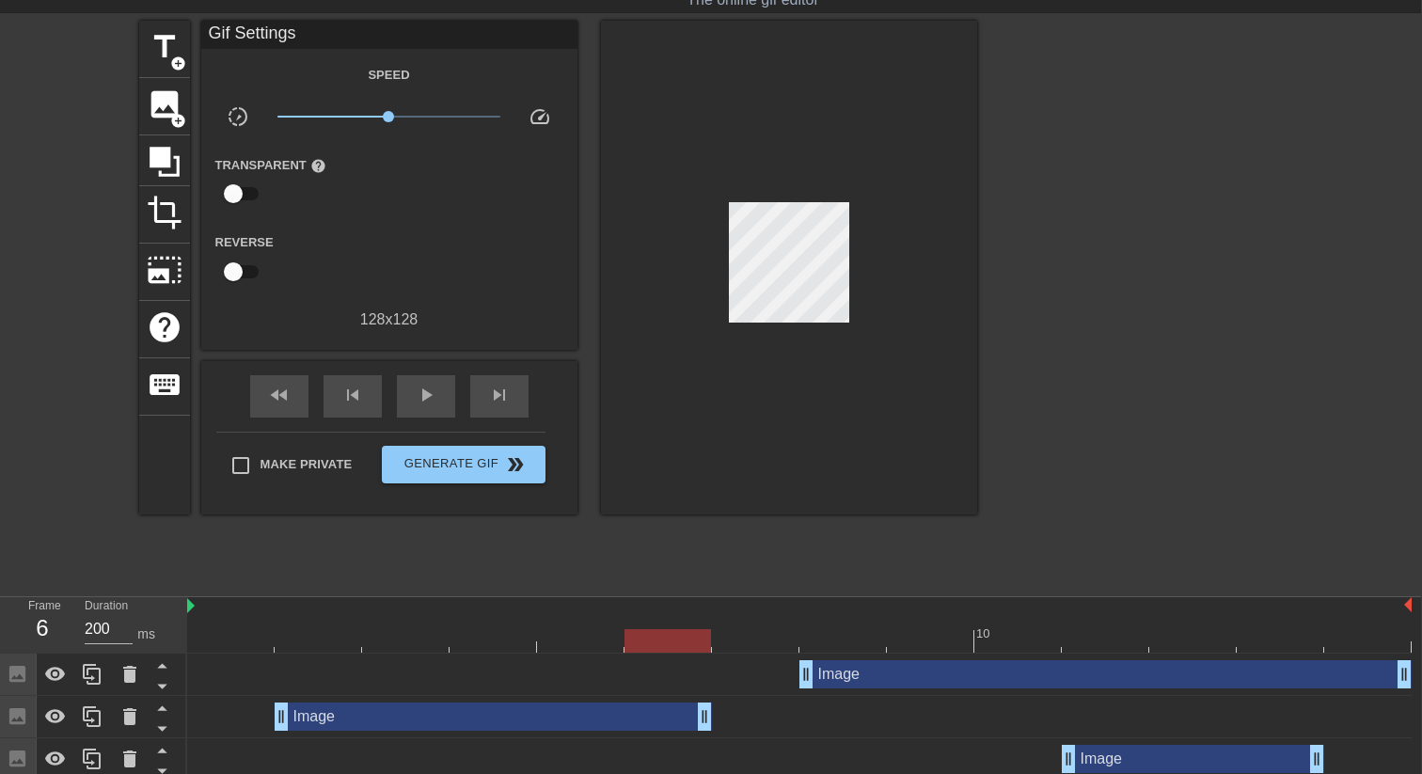
click at [651, 629] on div at bounding box center [799, 641] width 1224 height 24
click at [832, 630] on div at bounding box center [799, 641] width 1224 height 24
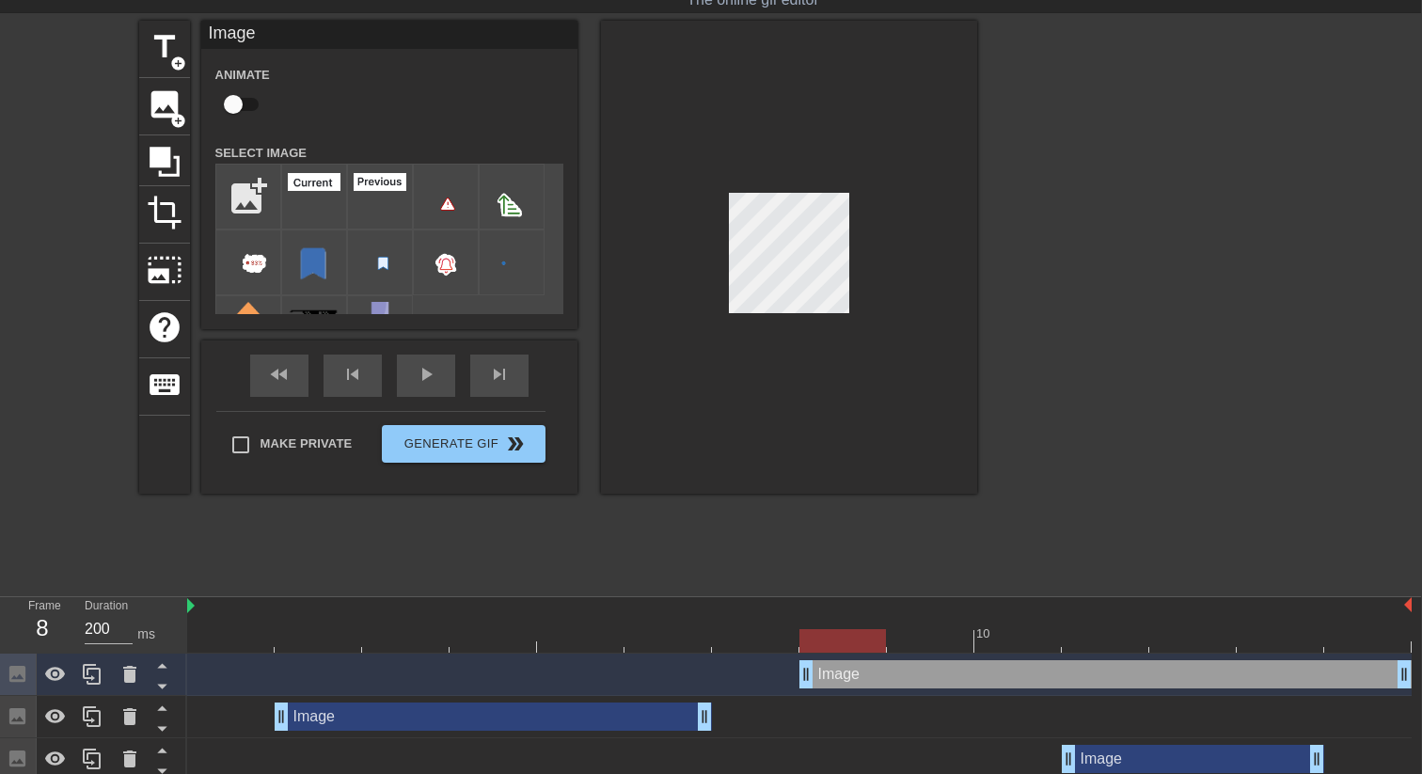
click at [669, 634] on div at bounding box center [799, 641] width 1224 height 24
click at [821, 642] on div at bounding box center [799, 641] width 1224 height 24
click at [692, 635] on div at bounding box center [799, 641] width 1224 height 24
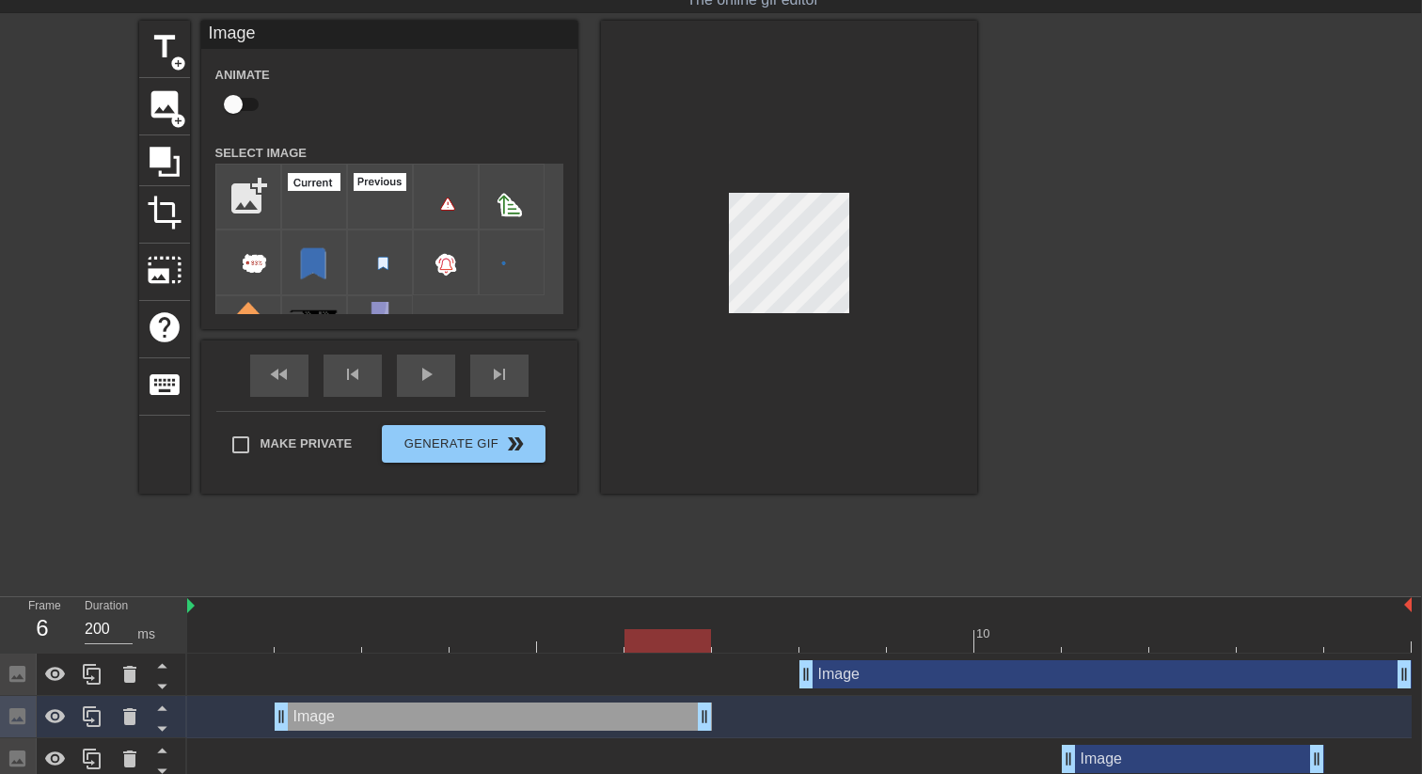
click at [840, 624] on div at bounding box center [842, 628] width 87 height 24
click at [692, 631] on div at bounding box center [799, 641] width 1224 height 24
click at [839, 638] on div at bounding box center [799, 641] width 1224 height 24
click at [693, 639] on div at bounding box center [799, 641] width 1224 height 24
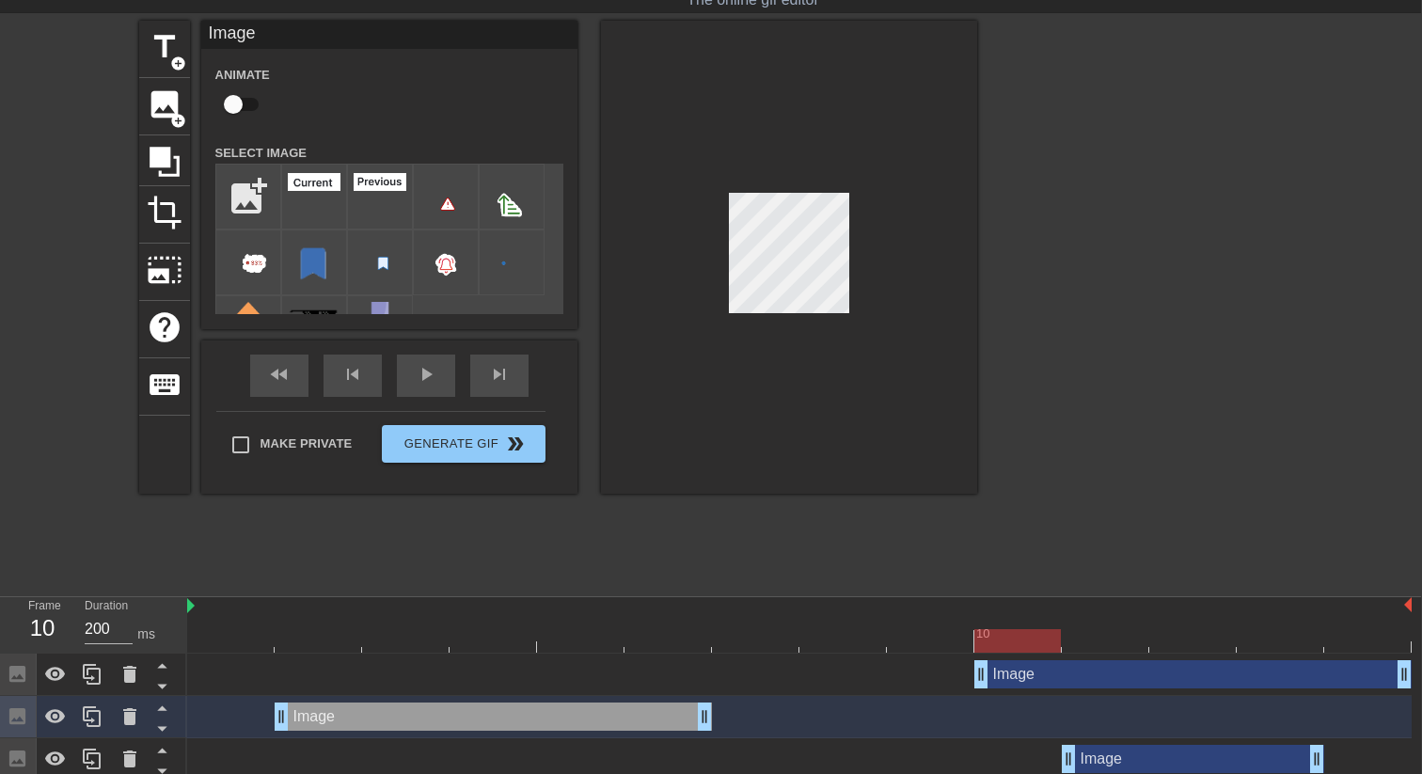
drag, startPoint x: 808, startPoint y: 671, endPoint x: 972, endPoint y: 671, distance: 164.6
click at [972, 671] on div "Image drag_handle drag_handle" at bounding box center [799, 674] width 1224 height 28
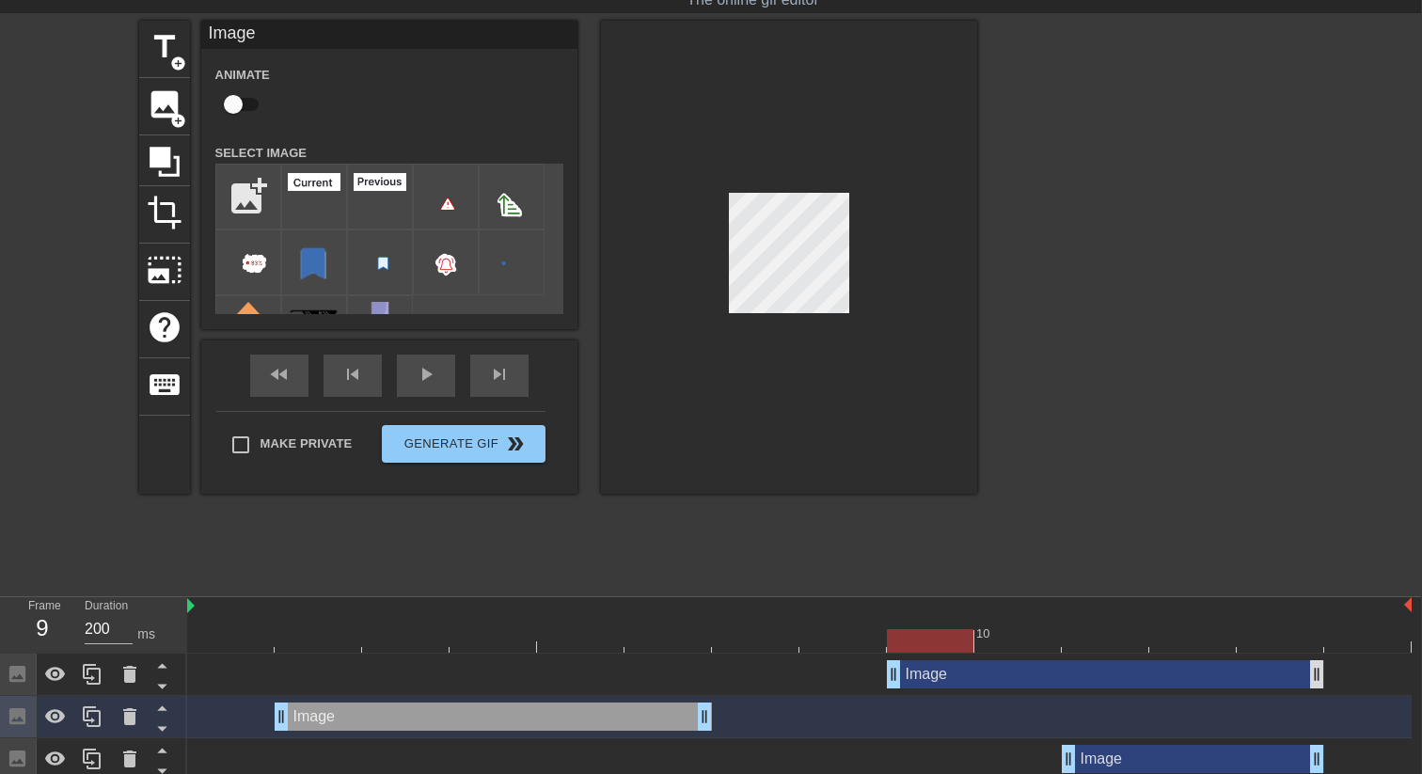
drag, startPoint x: 1394, startPoint y: 684, endPoint x: 1310, endPoint y: 676, distance: 84.0
click at [1310, 676] on div "Image drag_handle drag_handle" at bounding box center [1105, 674] width 437 height 28
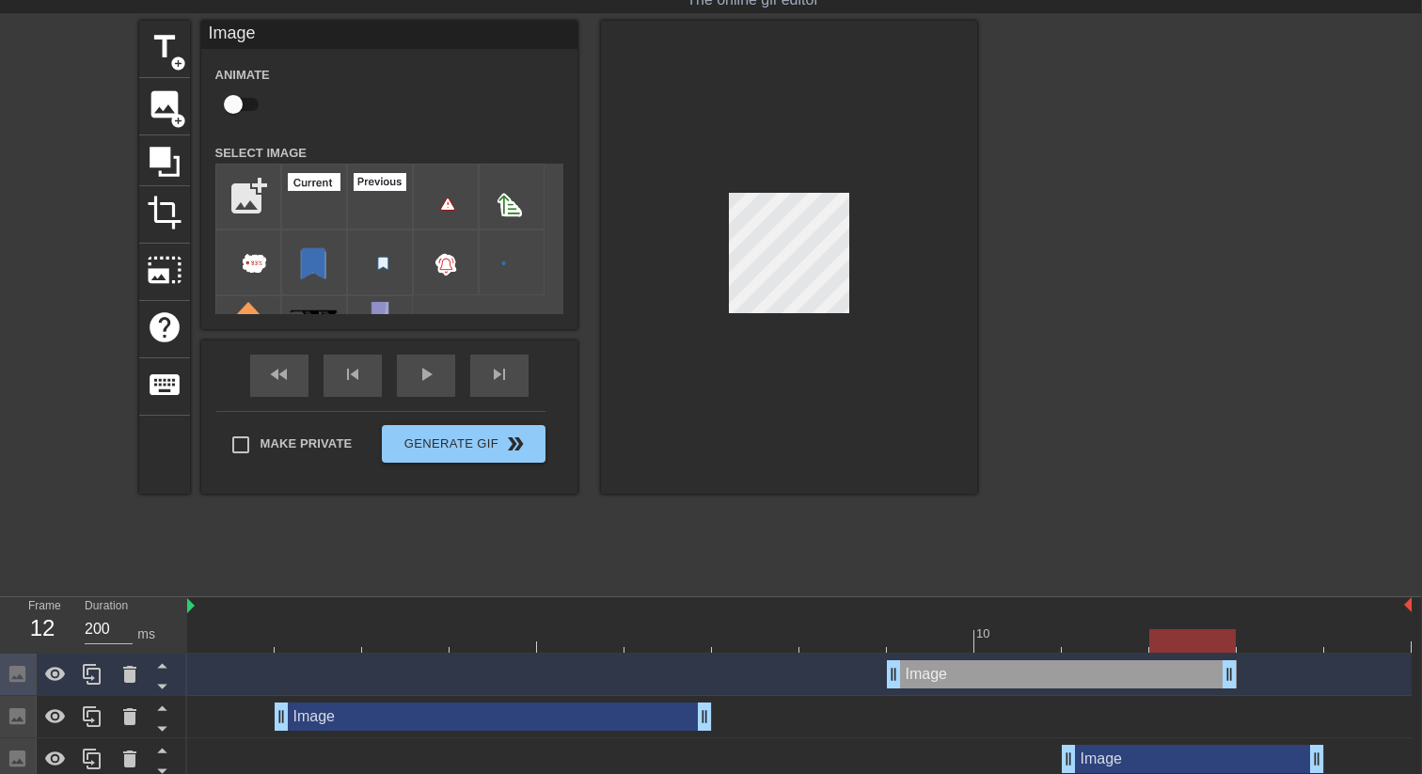
drag, startPoint x: 1318, startPoint y: 669, endPoint x: 1254, endPoint y: 668, distance: 64.0
click at [1254, 668] on div "Image drag_handle drag_handle" at bounding box center [799, 674] width 1224 height 28
drag, startPoint x: 701, startPoint y: 717, endPoint x: 638, endPoint y: 717, distance: 63.0
click at [638, 717] on div "Image drag_handle drag_handle" at bounding box center [799, 716] width 1224 height 28
click at [437, 371] on div "fast_rewind skip_previous play_arrow skip_next" at bounding box center [389, 375] width 307 height 71
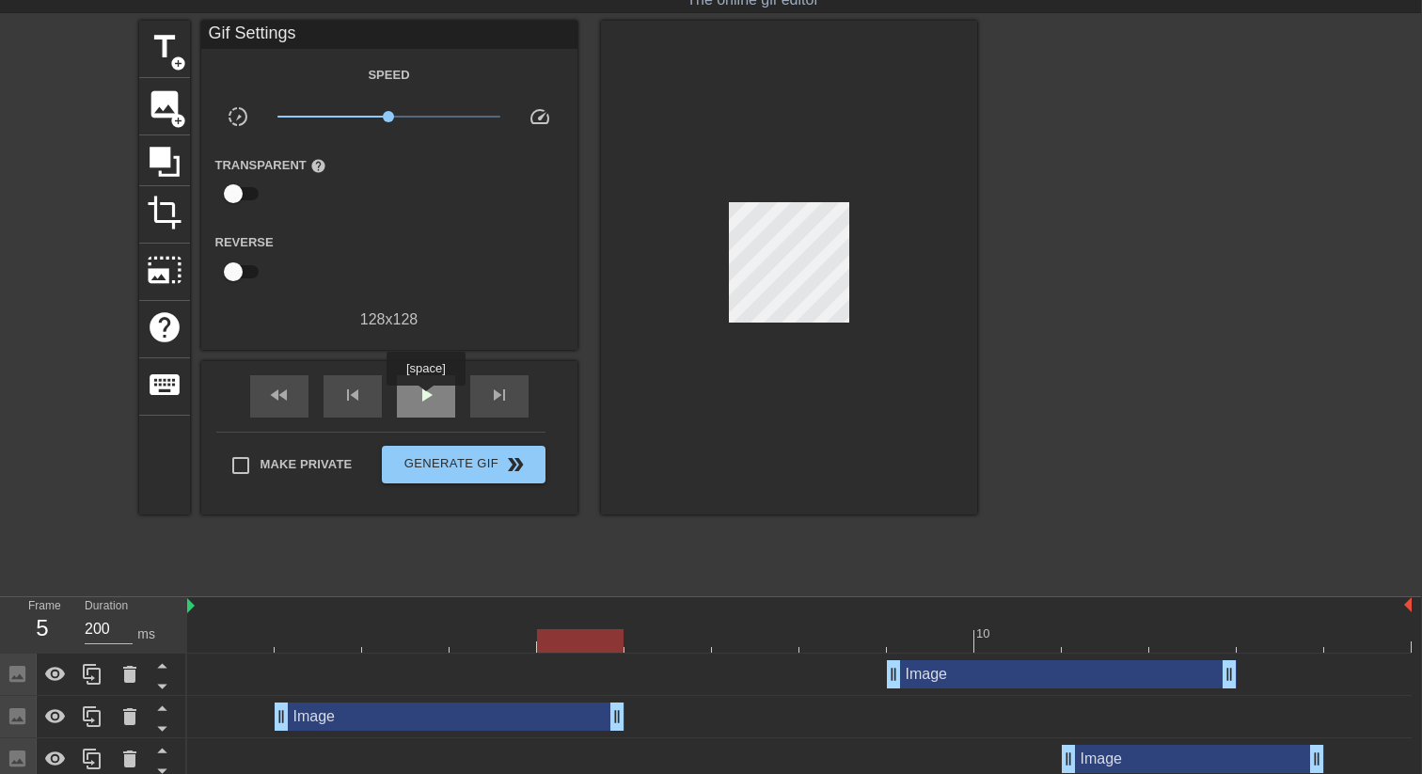
click at [428, 399] on span "play_arrow" at bounding box center [426, 395] width 23 height 23
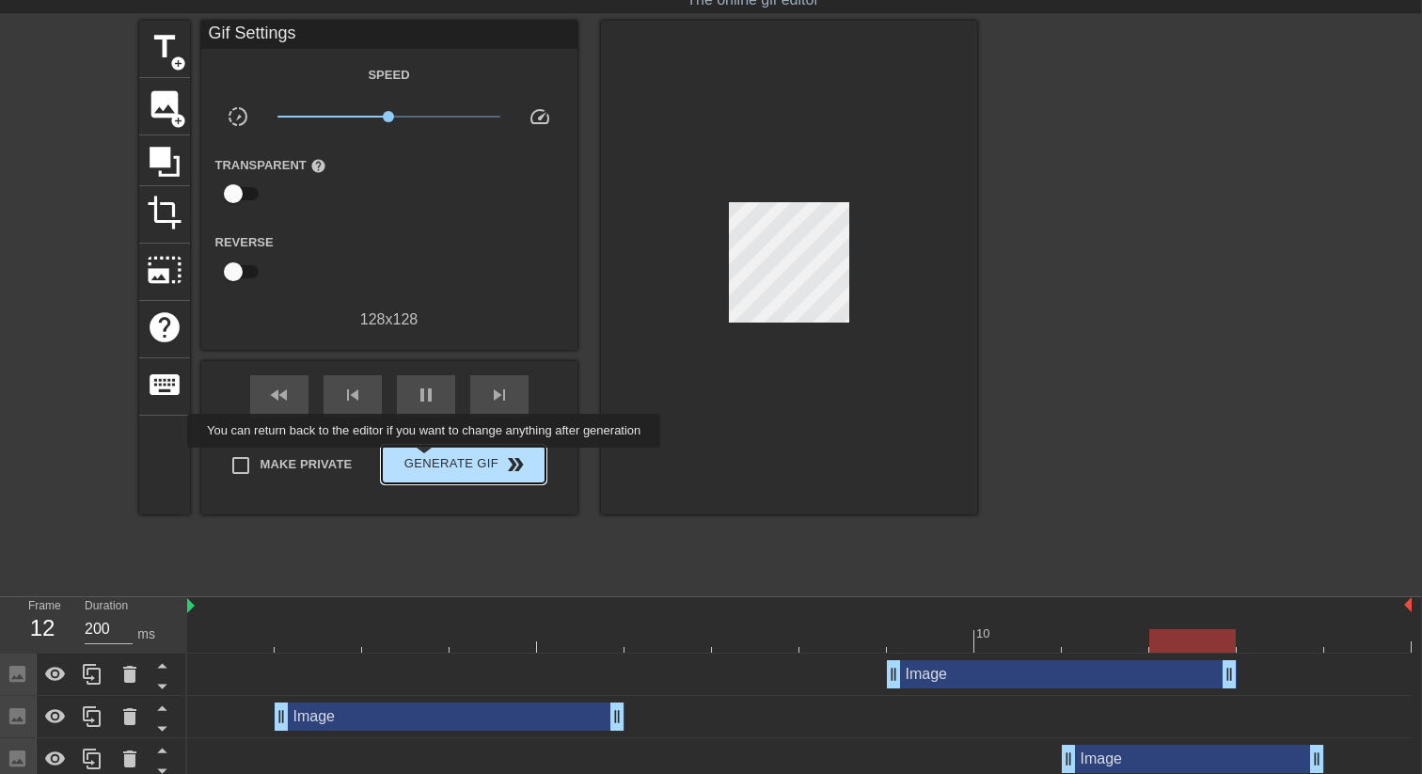
click at [436, 461] on span "Generate Gif double_arrow" at bounding box center [463, 464] width 148 height 23
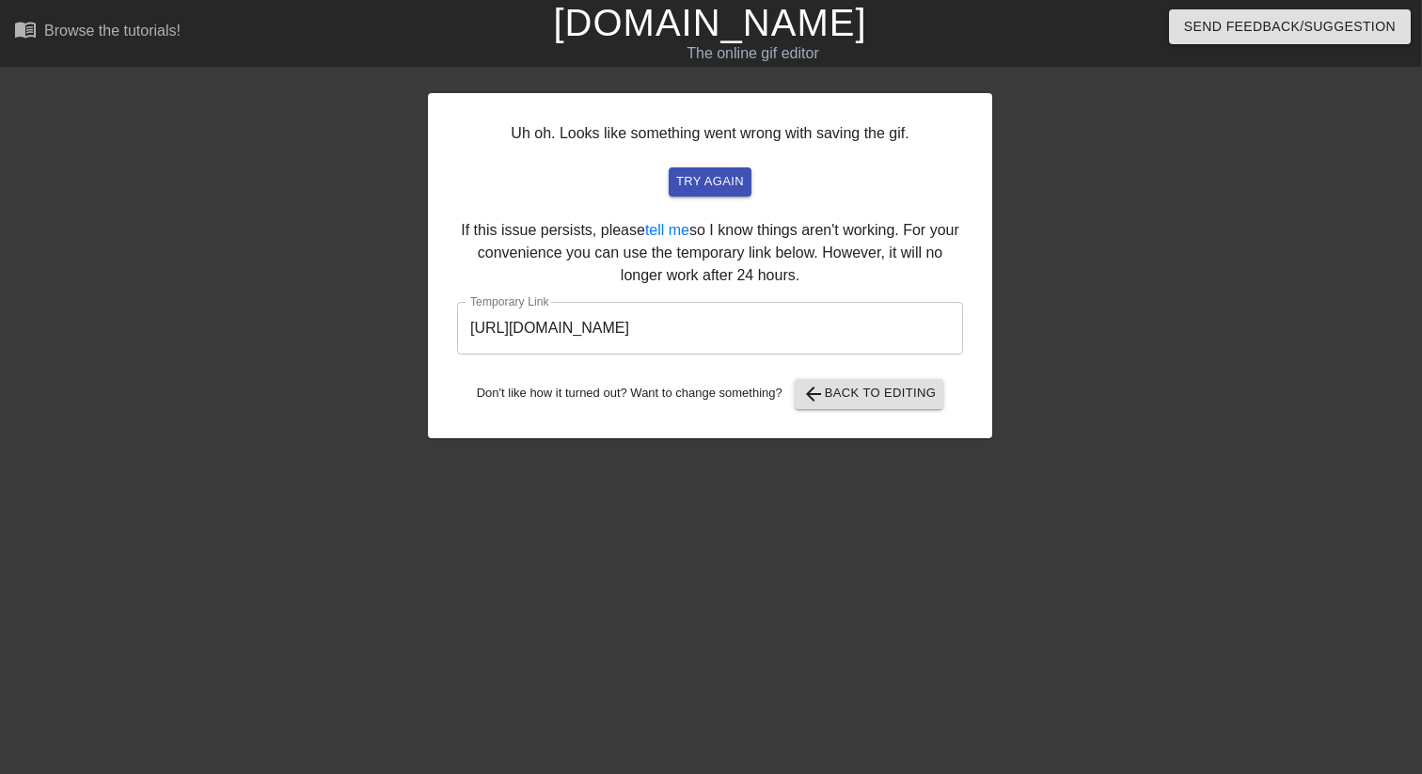
click at [748, 322] on input "[URL][DOMAIN_NAME]" at bounding box center [710, 328] width 506 height 53
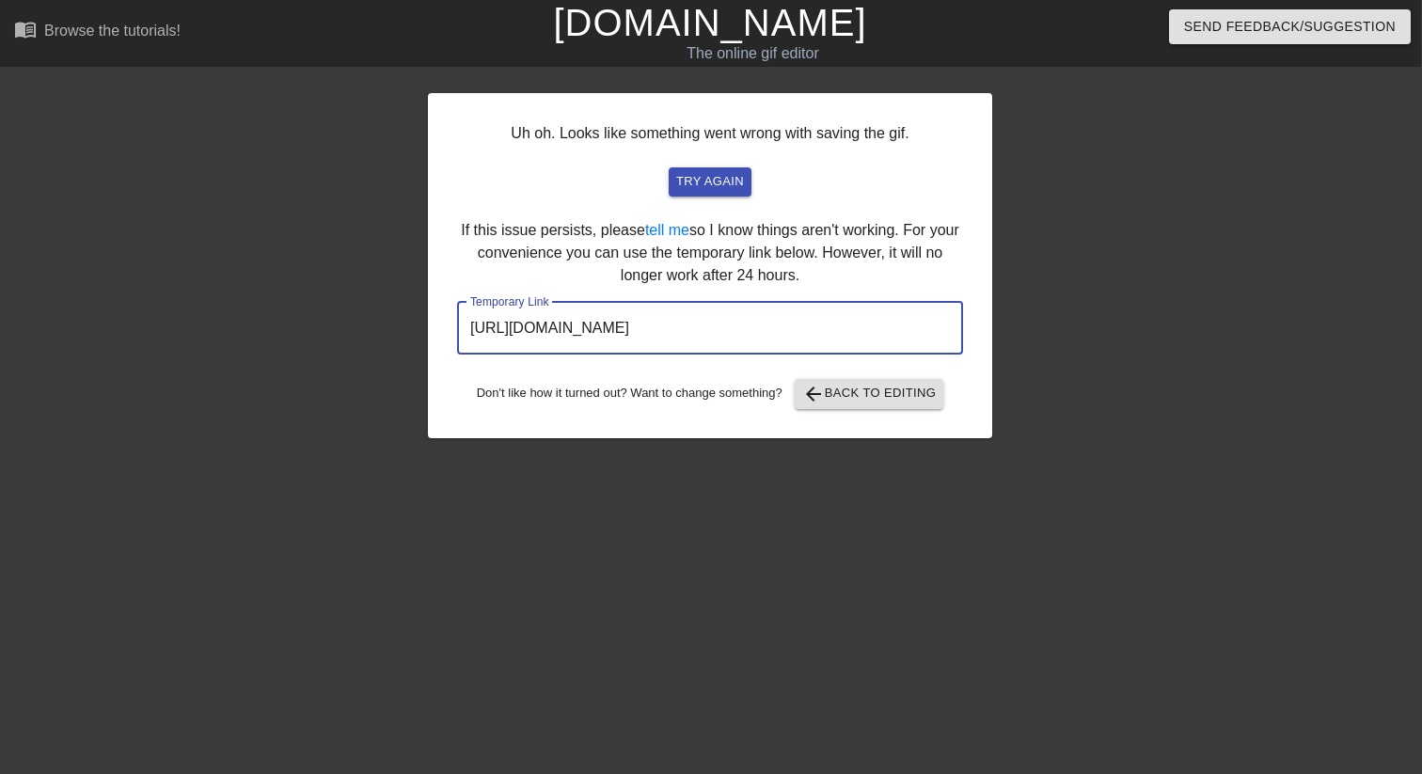
click at [746, 322] on input "[URL][DOMAIN_NAME]" at bounding box center [710, 328] width 506 height 53
click at [809, 398] on button "arrow_back Back to Editing" at bounding box center [870, 394] width 150 height 30
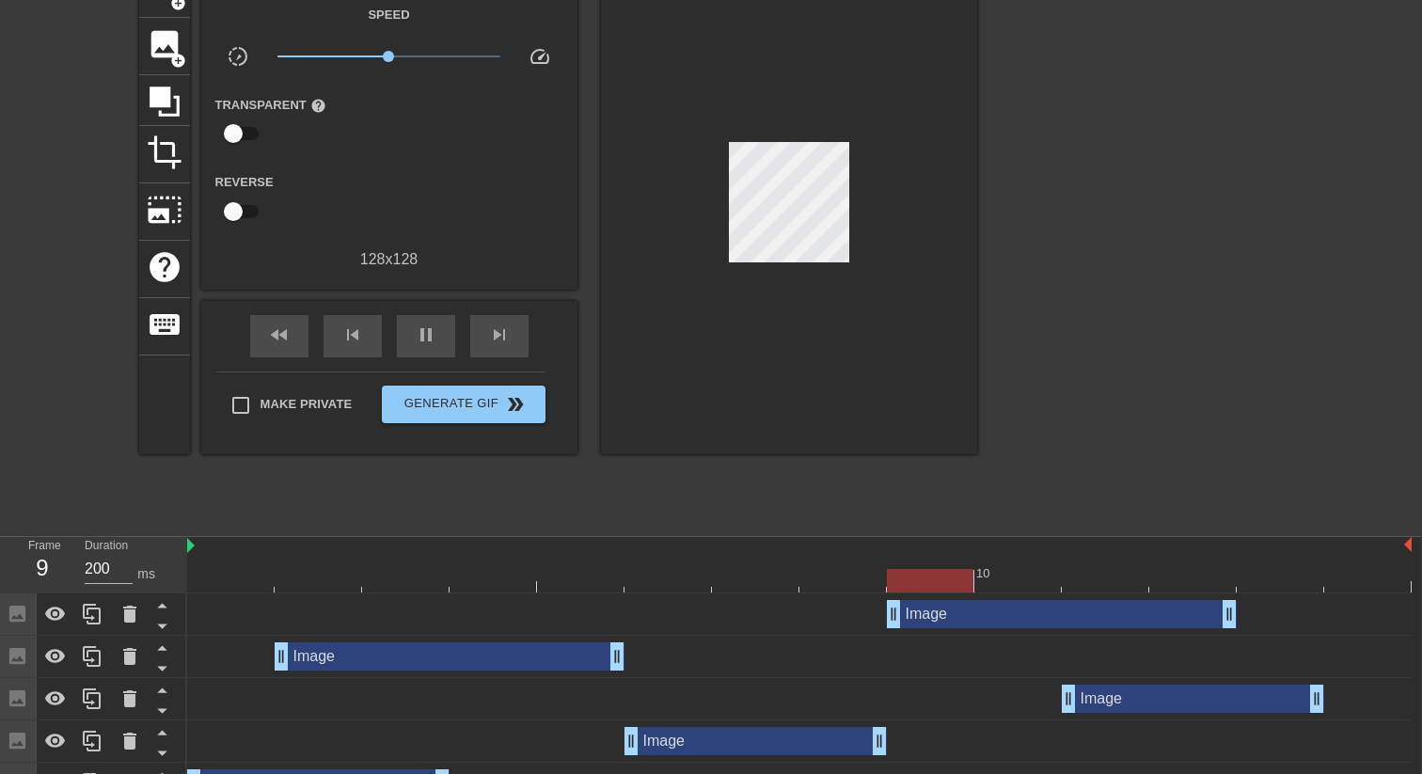
scroll to position [215, 1]
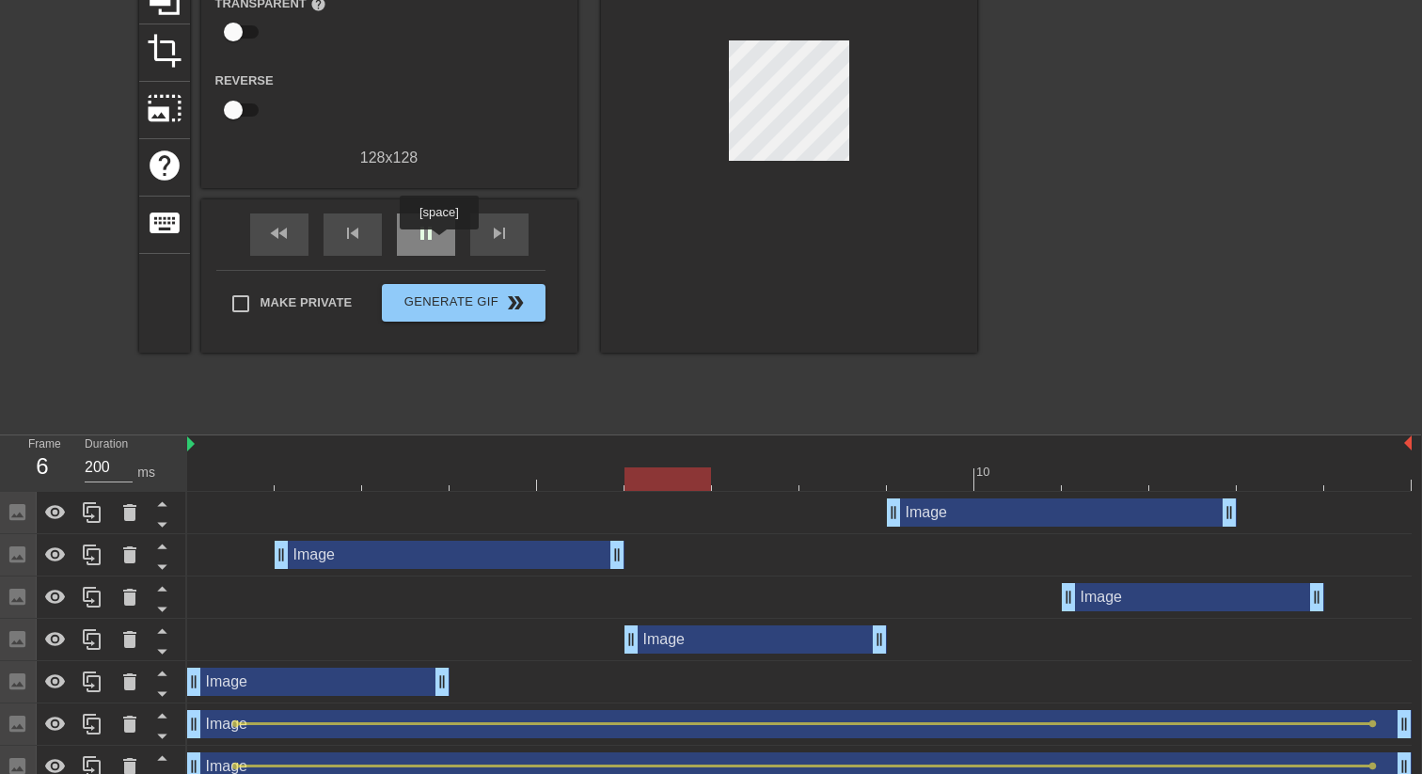
click at [441, 243] on div "pause" at bounding box center [426, 234] width 58 height 42
click at [572, 485] on div at bounding box center [799, 479] width 1224 height 24
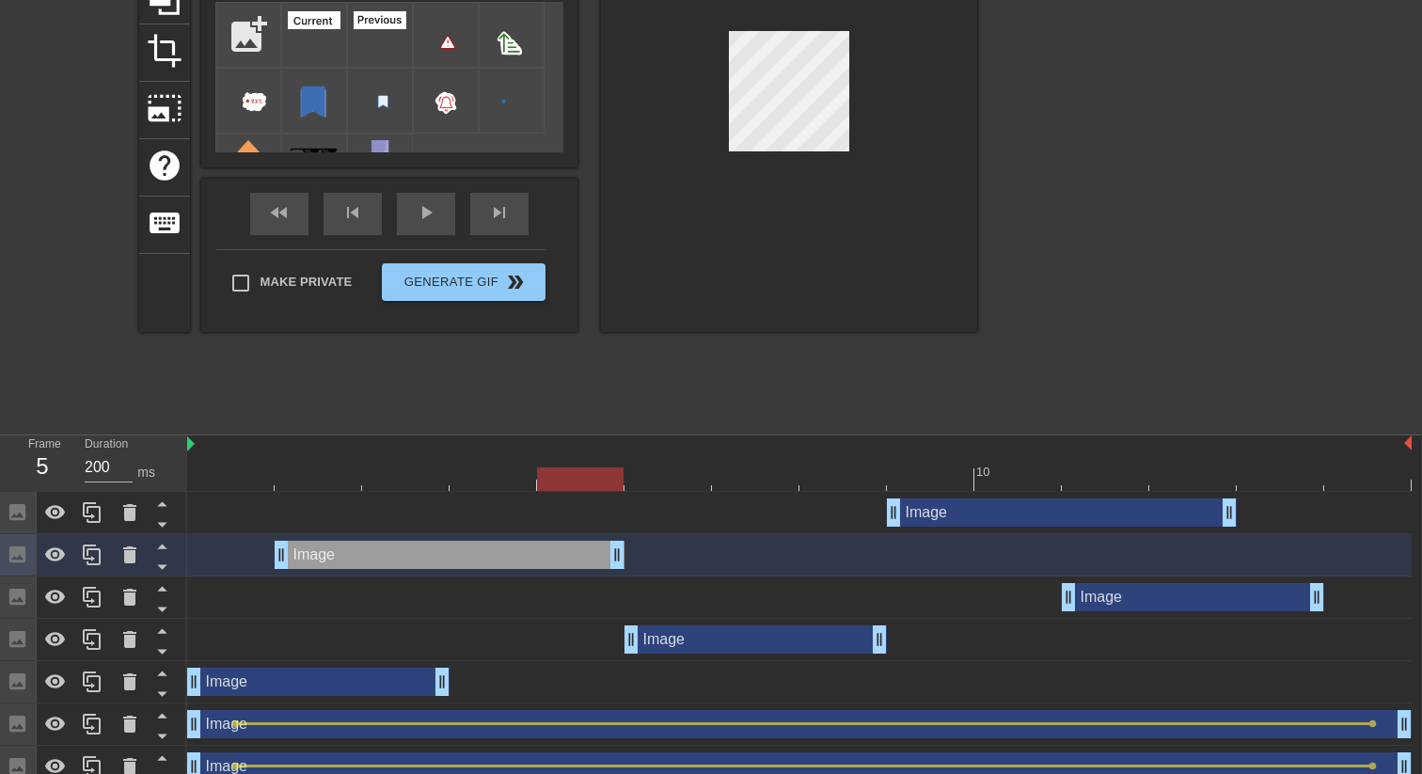
click at [894, 163] on div at bounding box center [789, 95] width 376 height 473
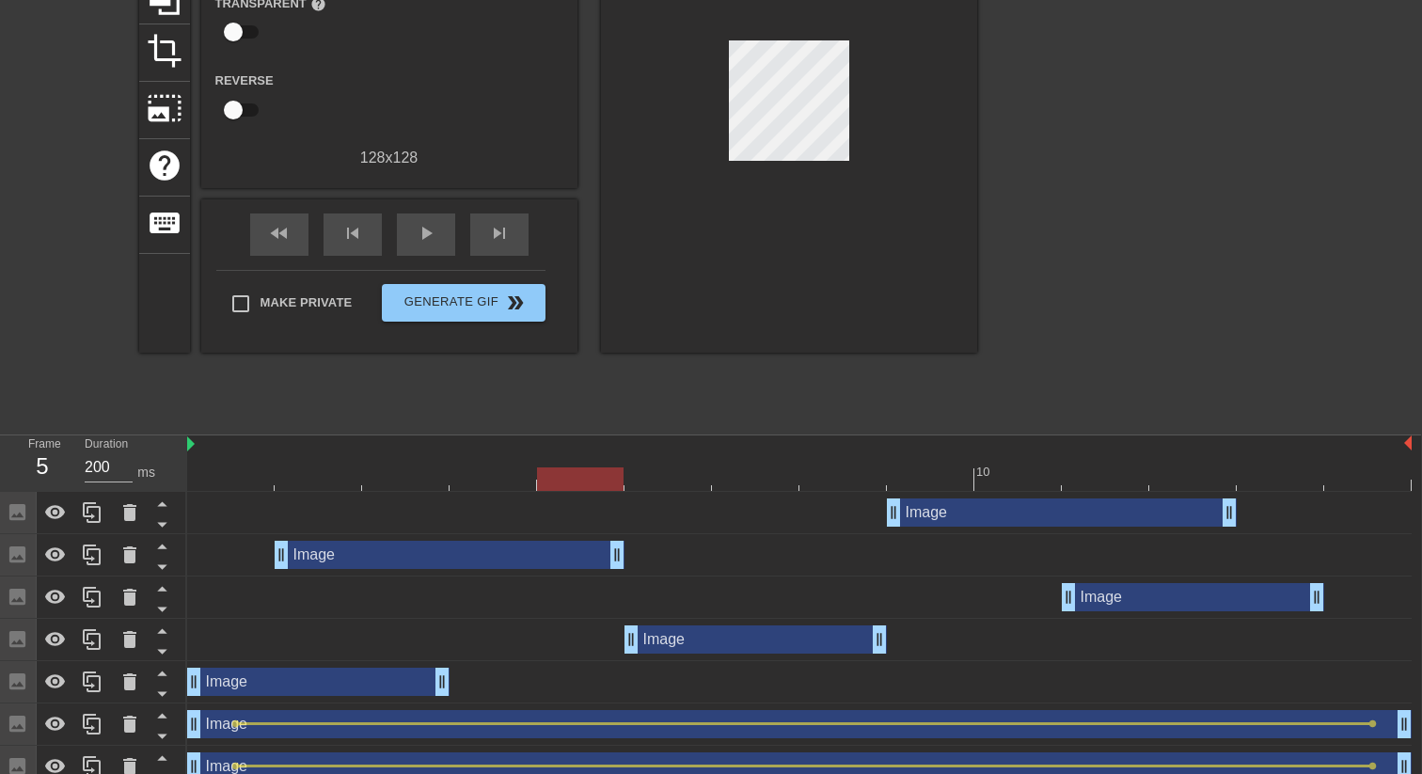
drag, startPoint x: 583, startPoint y: 478, endPoint x: 565, endPoint y: 478, distance: 17.9
click at [565, 478] on div at bounding box center [580, 479] width 87 height 24
click at [924, 476] on div at bounding box center [799, 479] width 1224 height 24
click at [812, 150] on div at bounding box center [789, 106] width 376 height 494
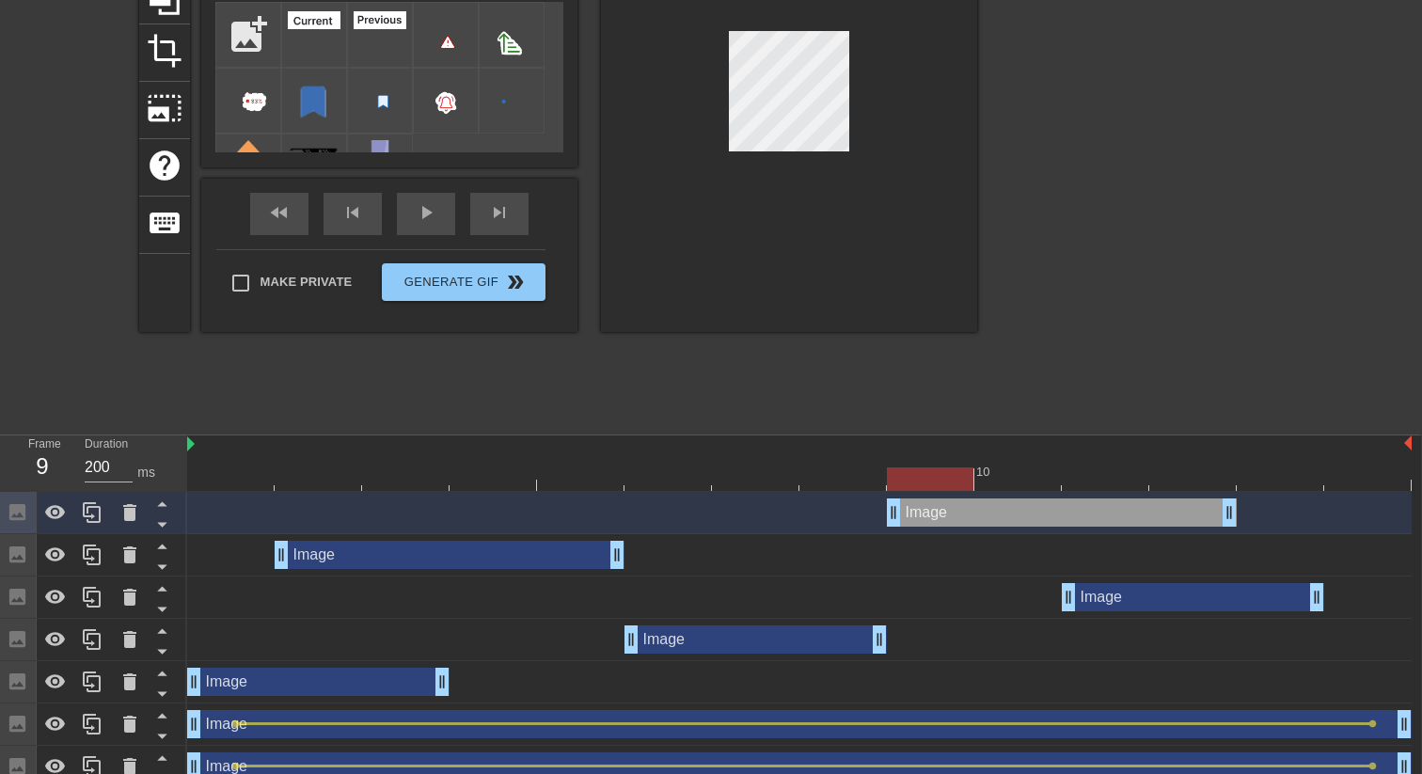
click at [575, 459] on div at bounding box center [580, 466] width 87 height 24
click at [922, 472] on div at bounding box center [799, 479] width 1224 height 24
click at [604, 476] on div at bounding box center [799, 479] width 1224 height 24
click at [950, 466] on div at bounding box center [930, 466] width 87 height 24
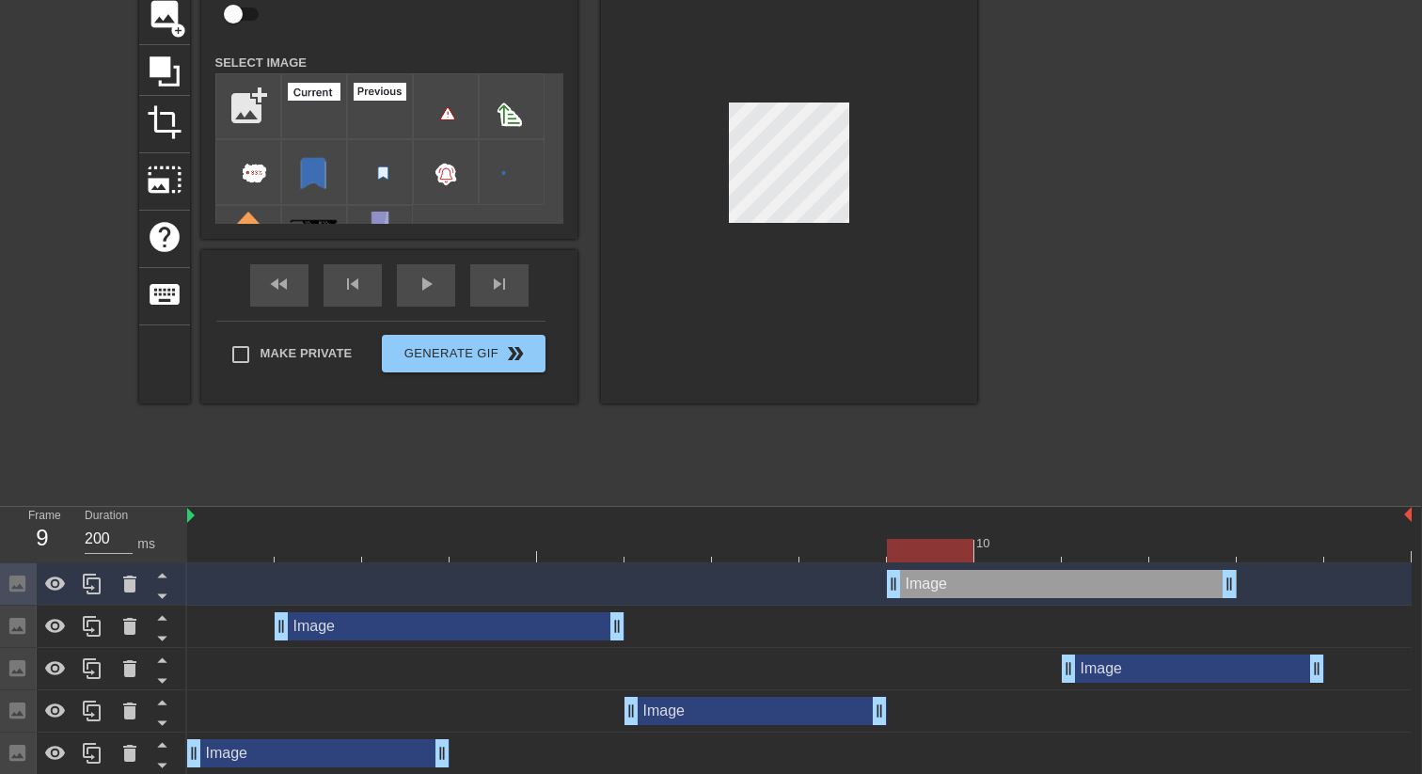
scroll to position [0, 1]
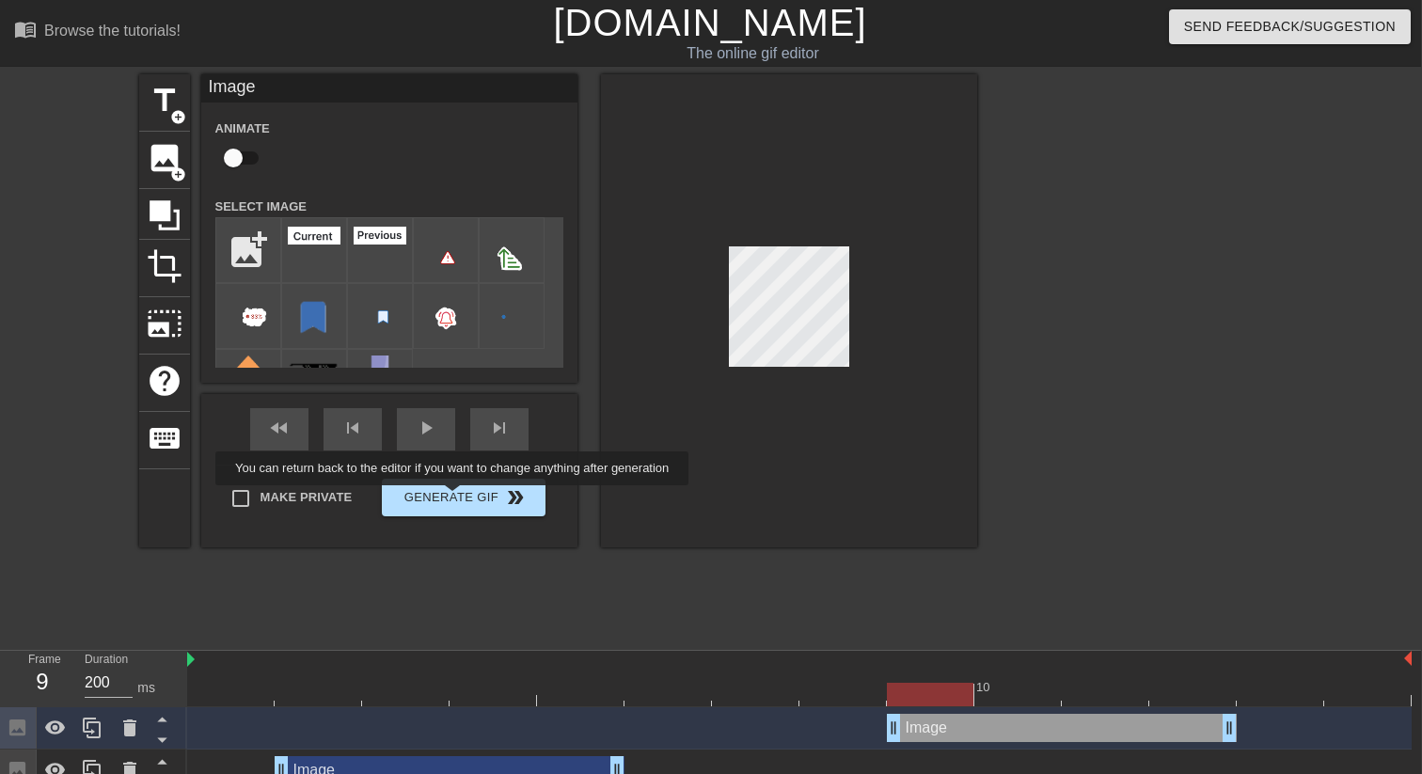
click at [465, 500] on button "Generate Gif double_arrow" at bounding box center [463, 498] width 163 height 38
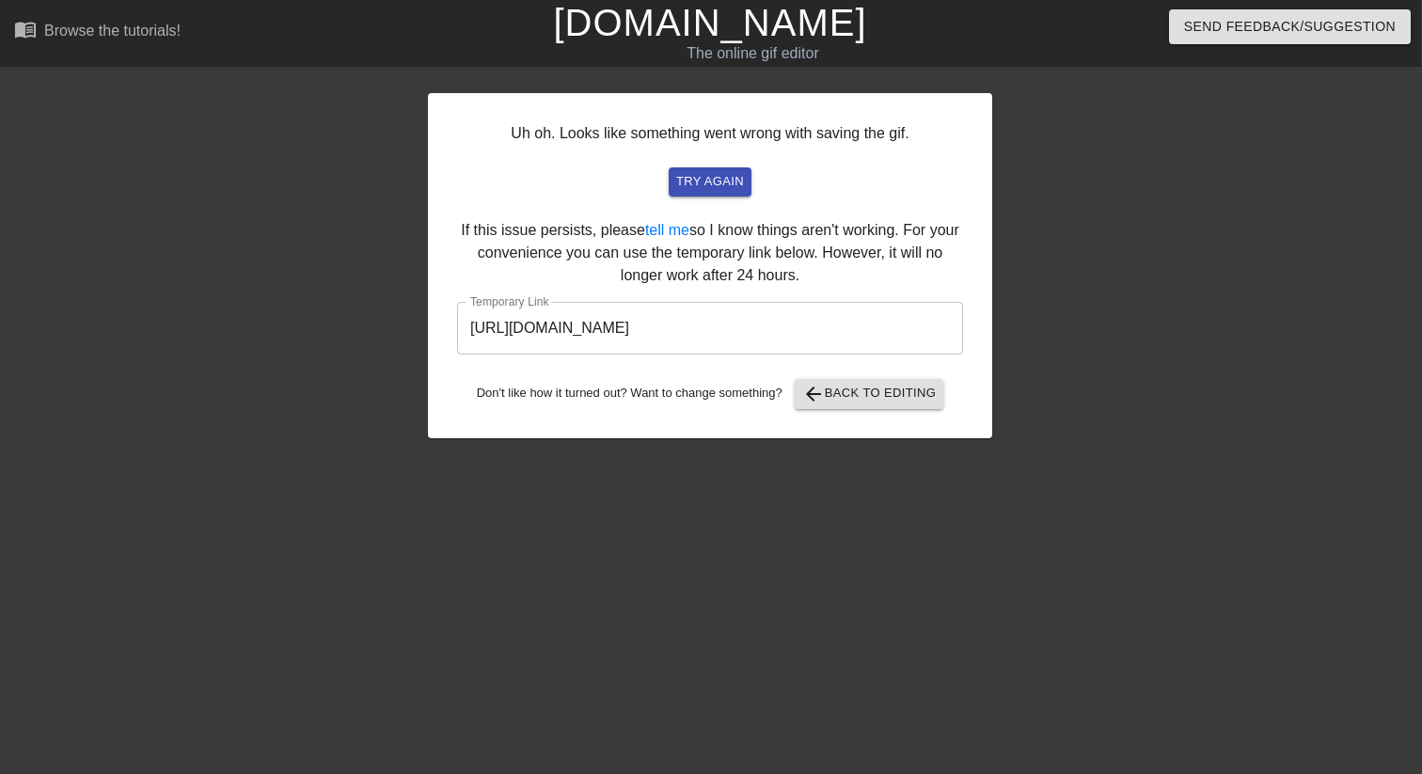
click at [817, 328] on input "[URL][DOMAIN_NAME]" at bounding box center [710, 328] width 506 height 53
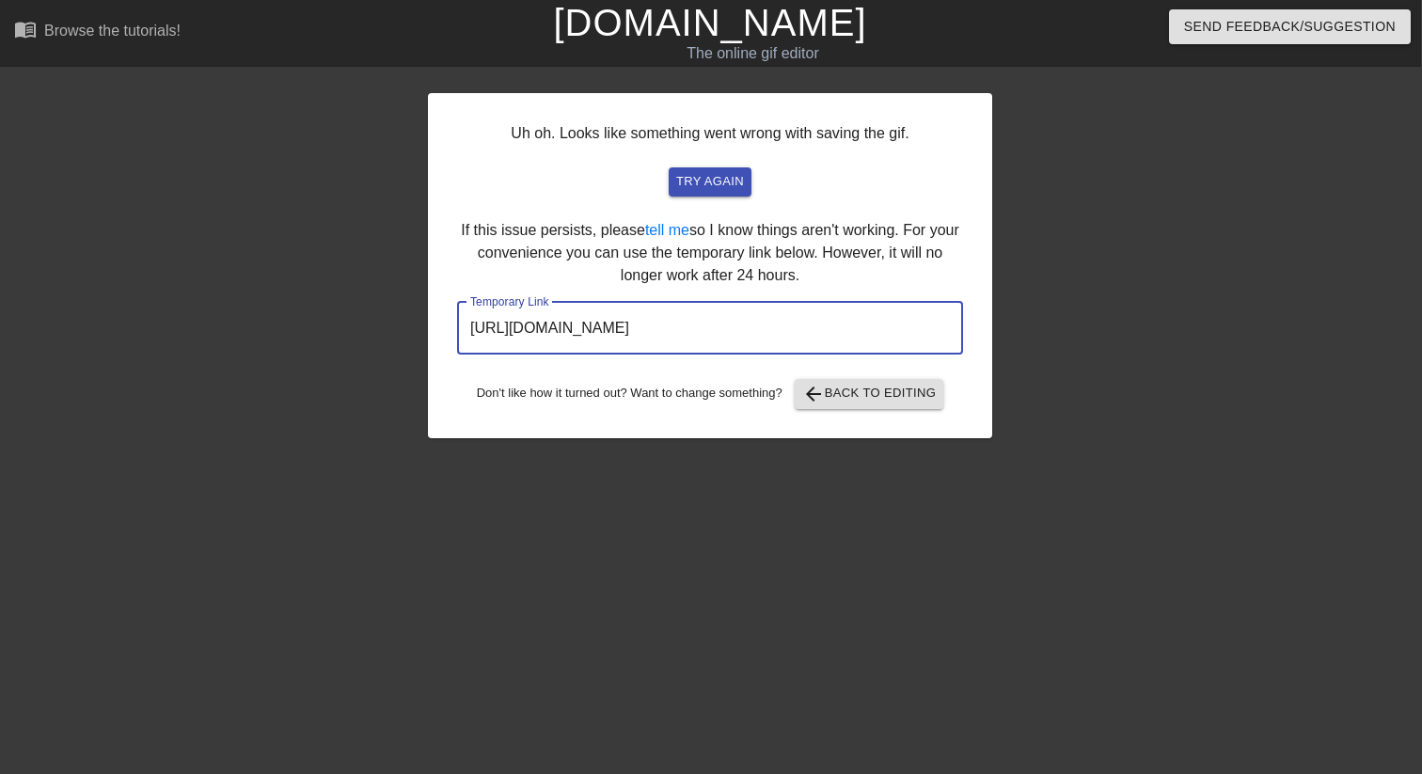
click at [817, 328] on input "[URL][DOMAIN_NAME]" at bounding box center [710, 328] width 506 height 53
click at [902, 395] on span "arrow_back Back to Editing" at bounding box center [869, 394] width 134 height 23
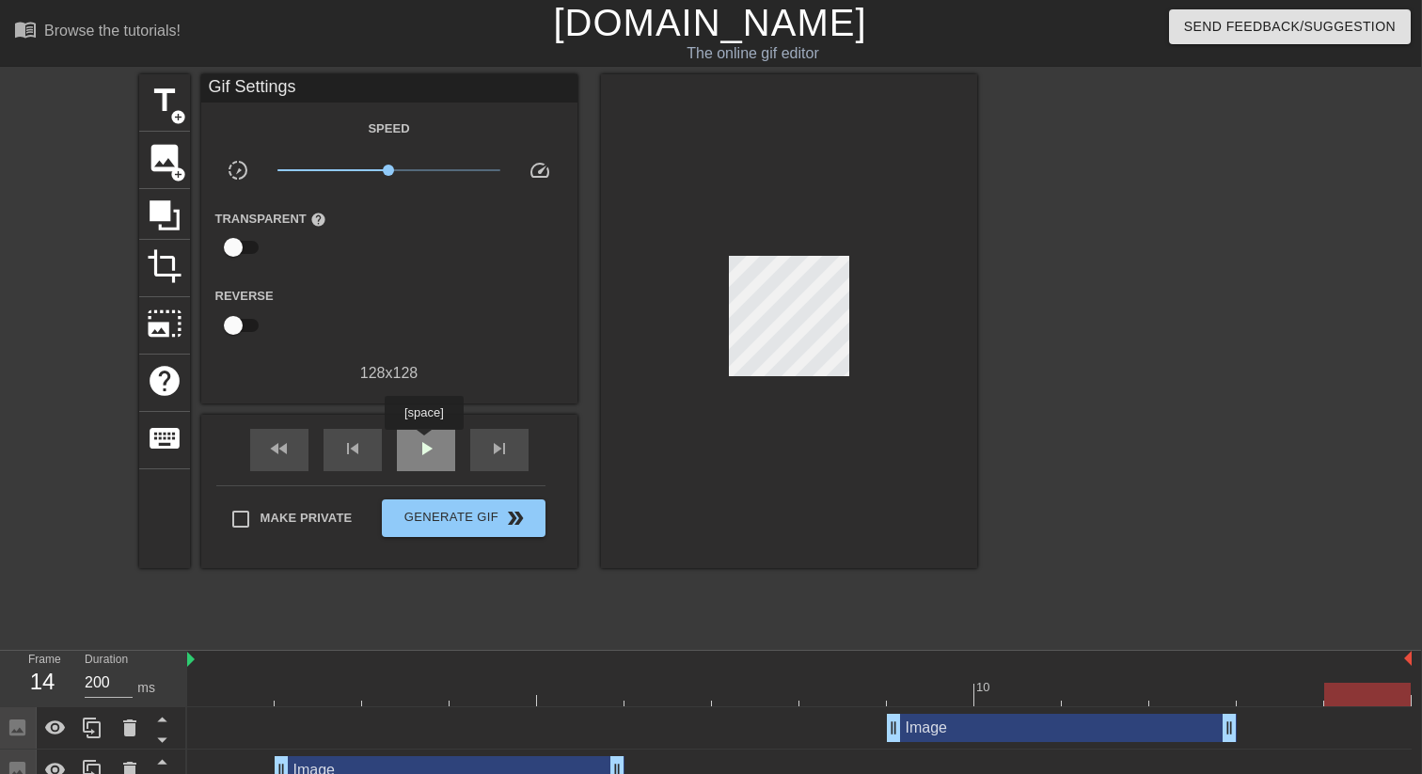
click at [426, 443] on span "play_arrow" at bounding box center [426, 448] width 23 height 23
click at [426, 443] on span "pause" at bounding box center [426, 448] width 23 height 23
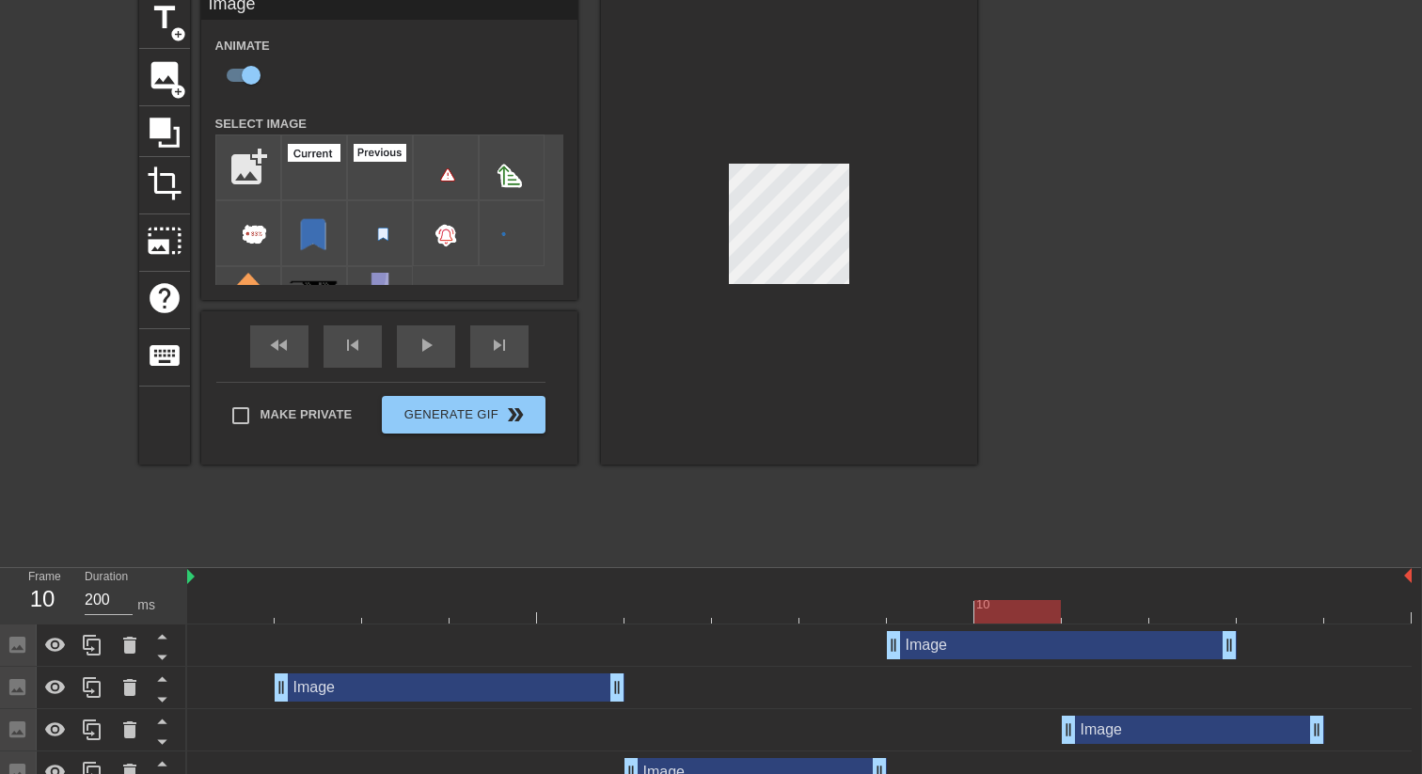
scroll to position [129, 1]
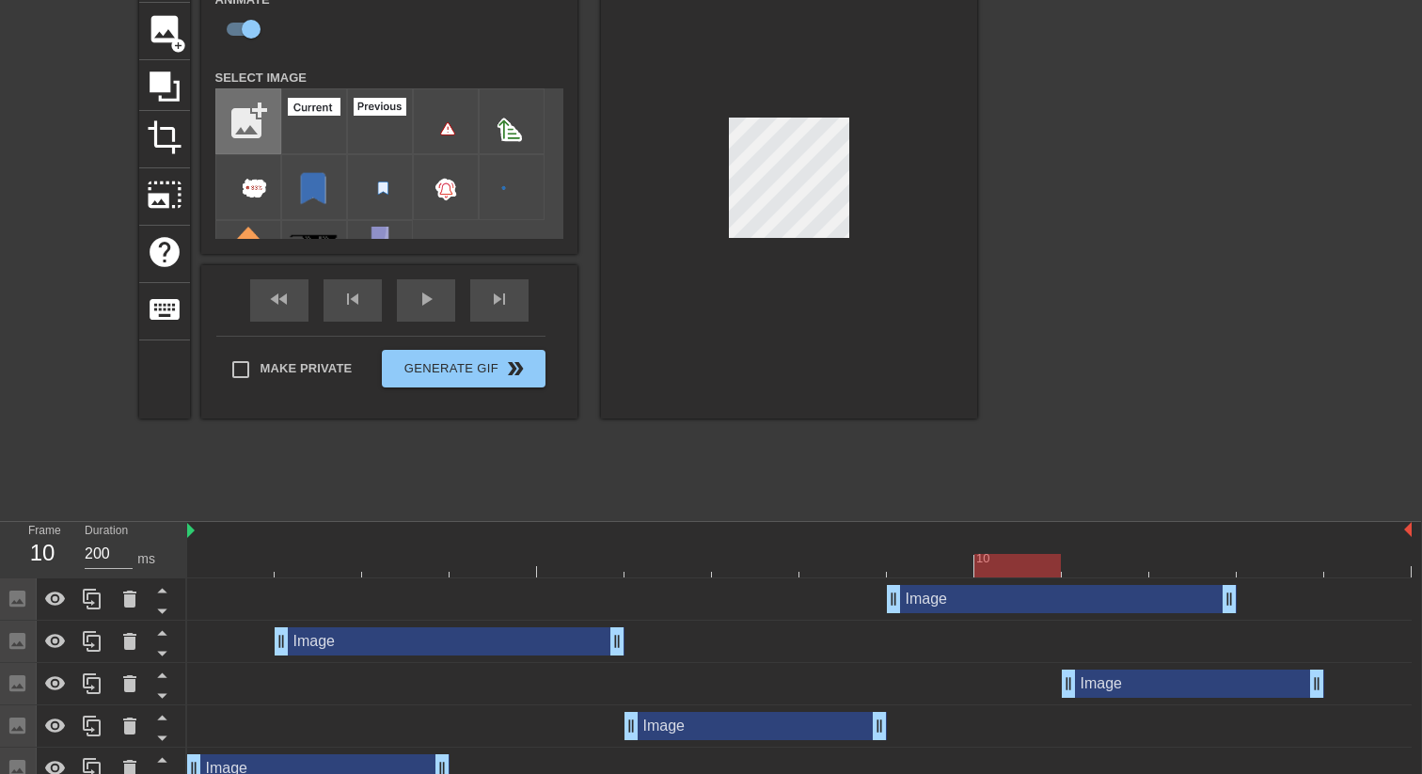
click at [256, 127] on input "file" at bounding box center [248, 121] width 64 height 64
type input "C:\fakepath\bell.png"
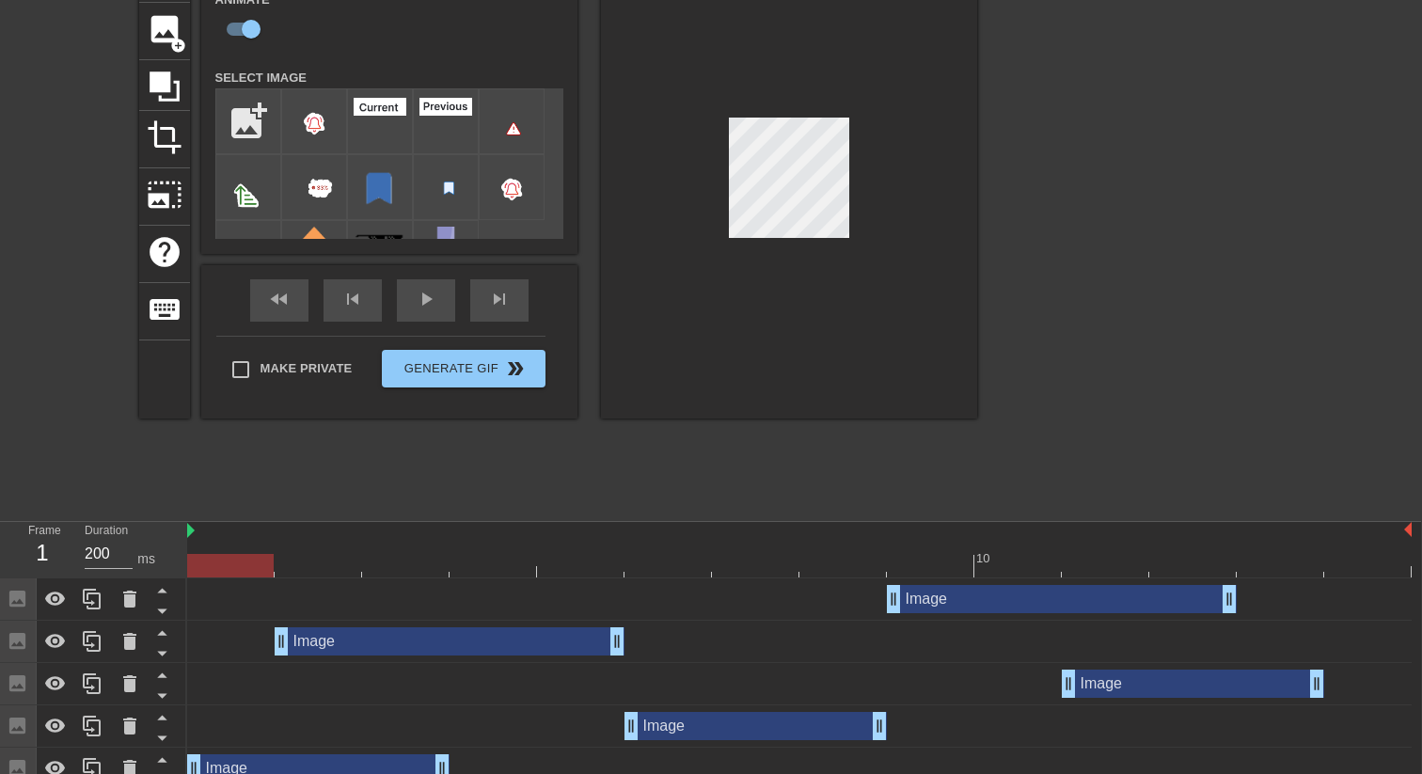
drag, startPoint x: 1024, startPoint y: 570, endPoint x: 194, endPoint y: 560, distance: 830.4
click at [195, 560] on div at bounding box center [230, 566] width 87 height 24
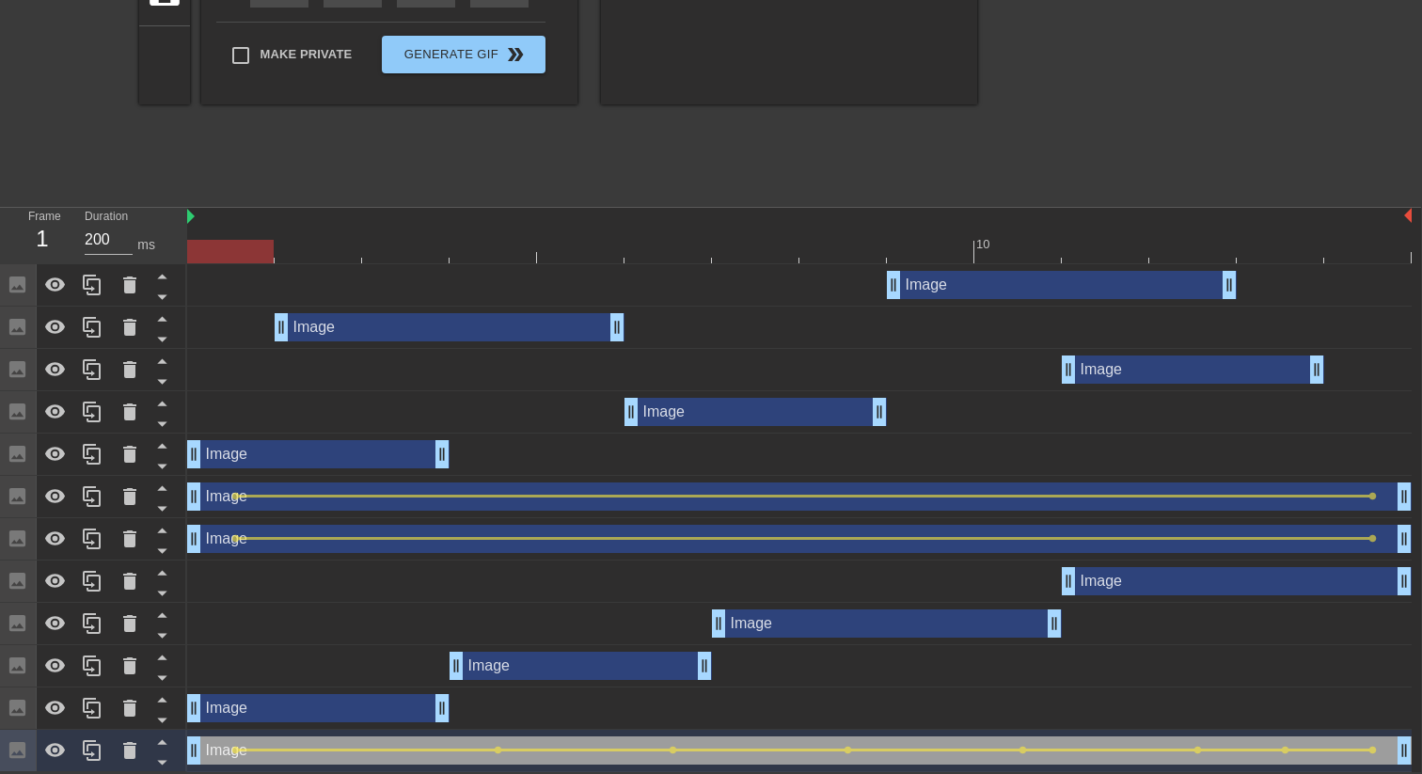
scroll to position [0, 1]
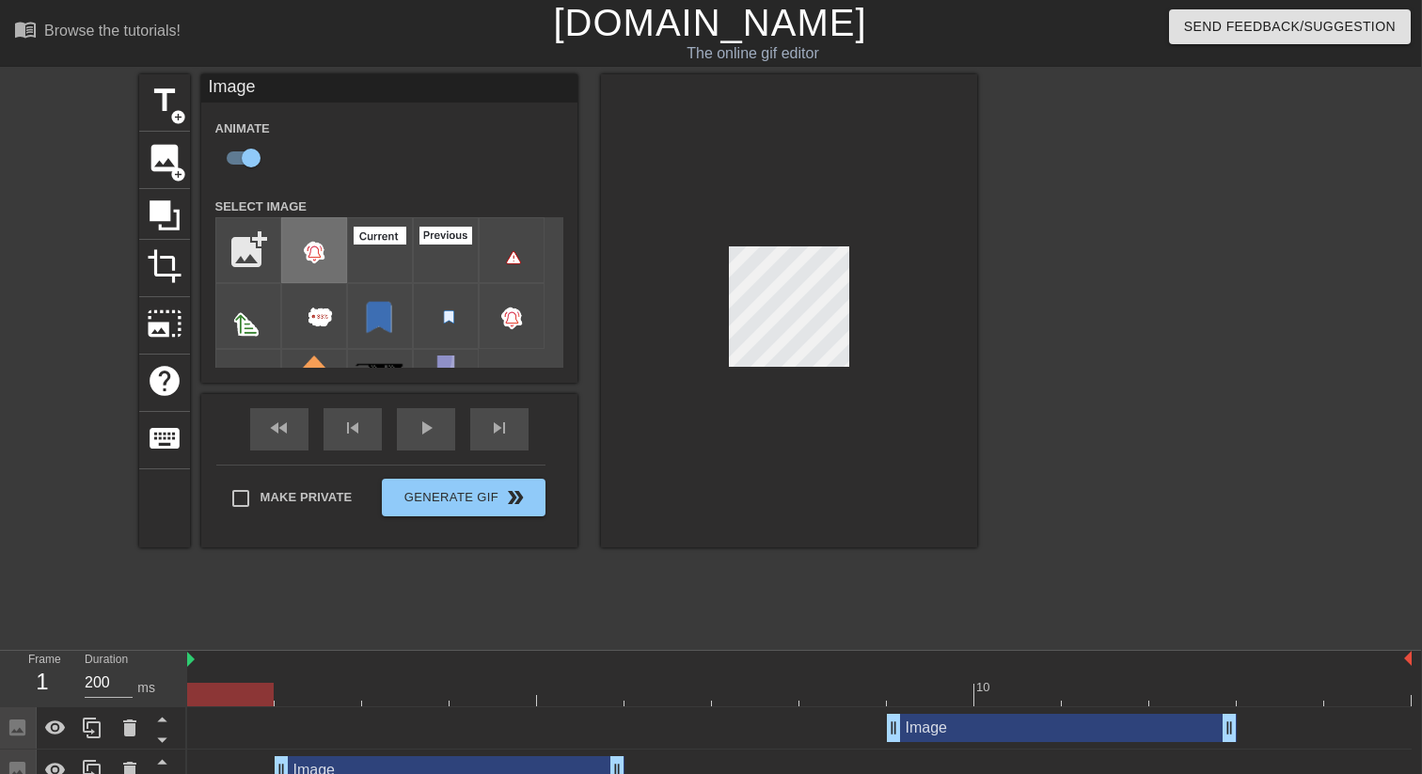
click at [319, 241] on img at bounding box center [314, 251] width 53 height 55
checkbox input "false"
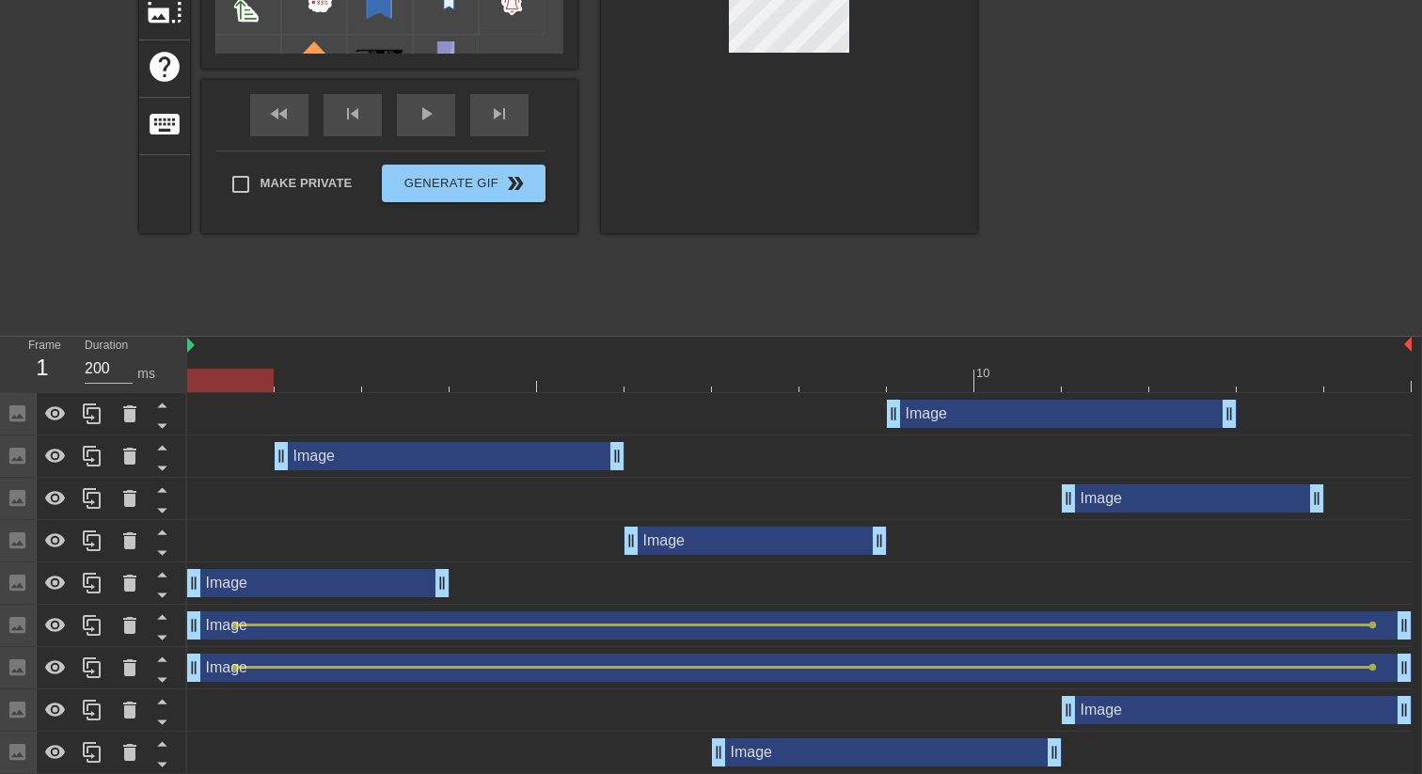
scroll to position [317, 1]
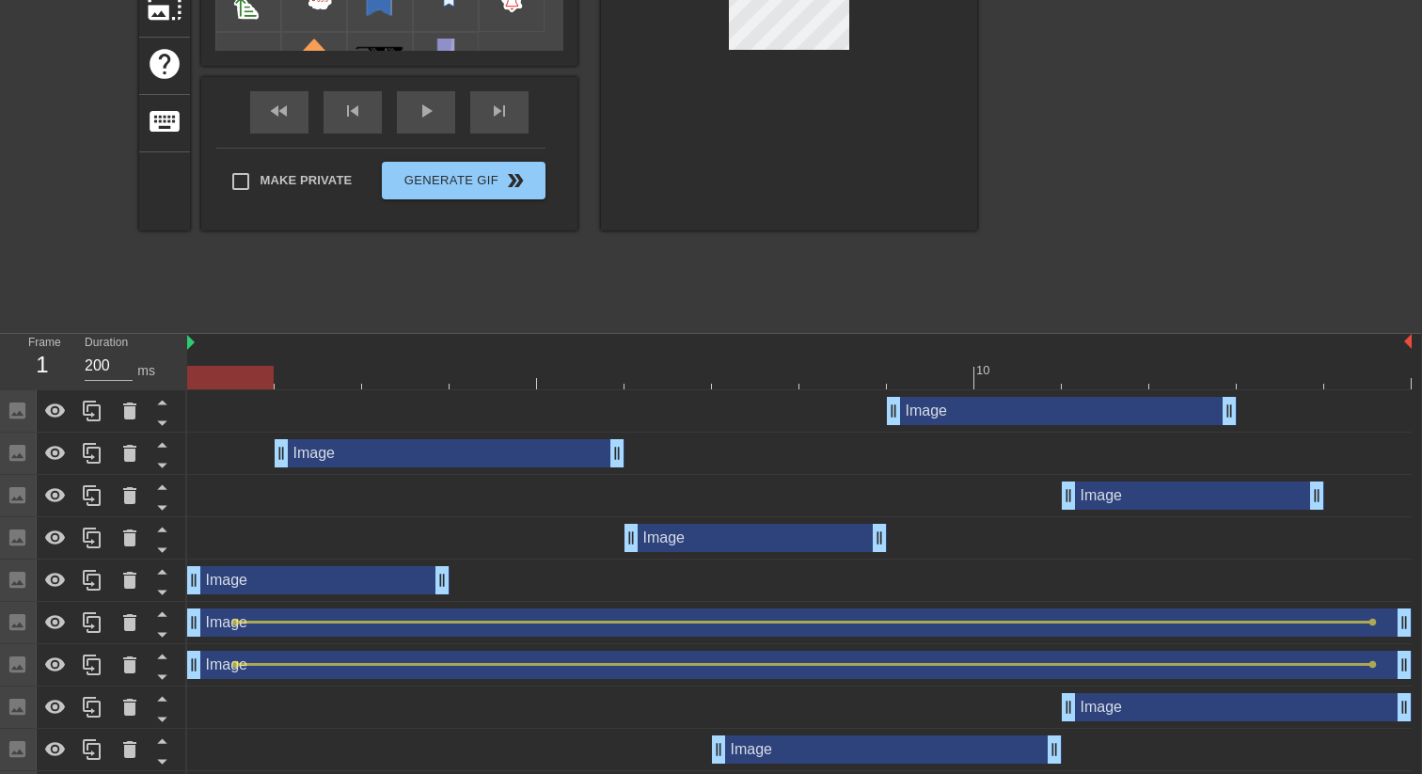
click at [497, 385] on div at bounding box center [799, 378] width 1224 height 24
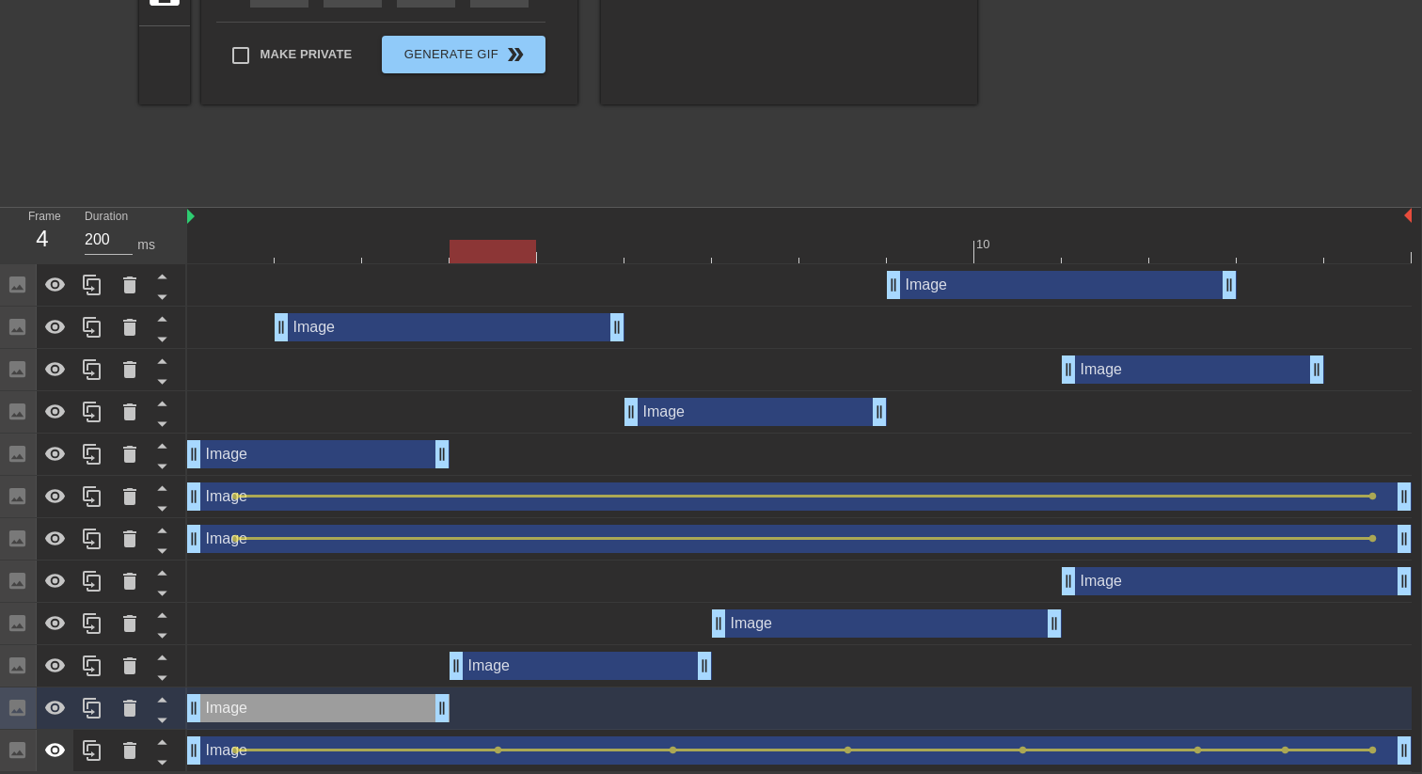
click at [58, 745] on icon at bounding box center [55, 750] width 21 height 14
click at [68, 589] on div at bounding box center [56, 580] width 38 height 41
click at [65, 541] on icon at bounding box center [55, 539] width 23 height 23
click at [65, 487] on icon at bounding box center [55, 496] width 23 height 23
click at [61, 444] on icon at bounding box center [55, 454] width 23 height 23
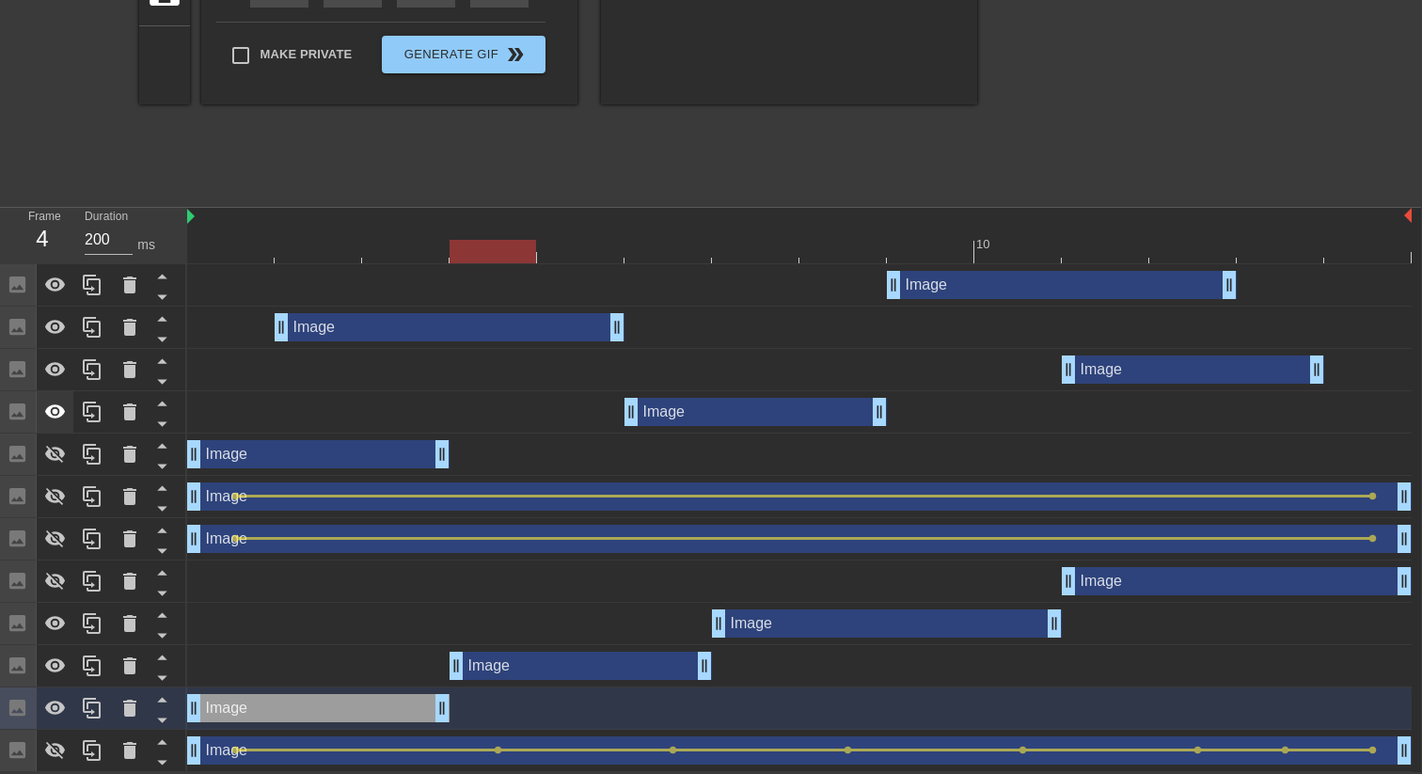
click at [57, 403] on icon at bounding box center [55, 412] width 23 height 23
click at [57, 371] on icon at bounding box center [55, 369] width 23 height 23
click at [59, 328] on icon at bounding box center [55, 327] width 21 height 14
click at [58, 294] on icon at bounding box center [55, 285] width 23 height 23
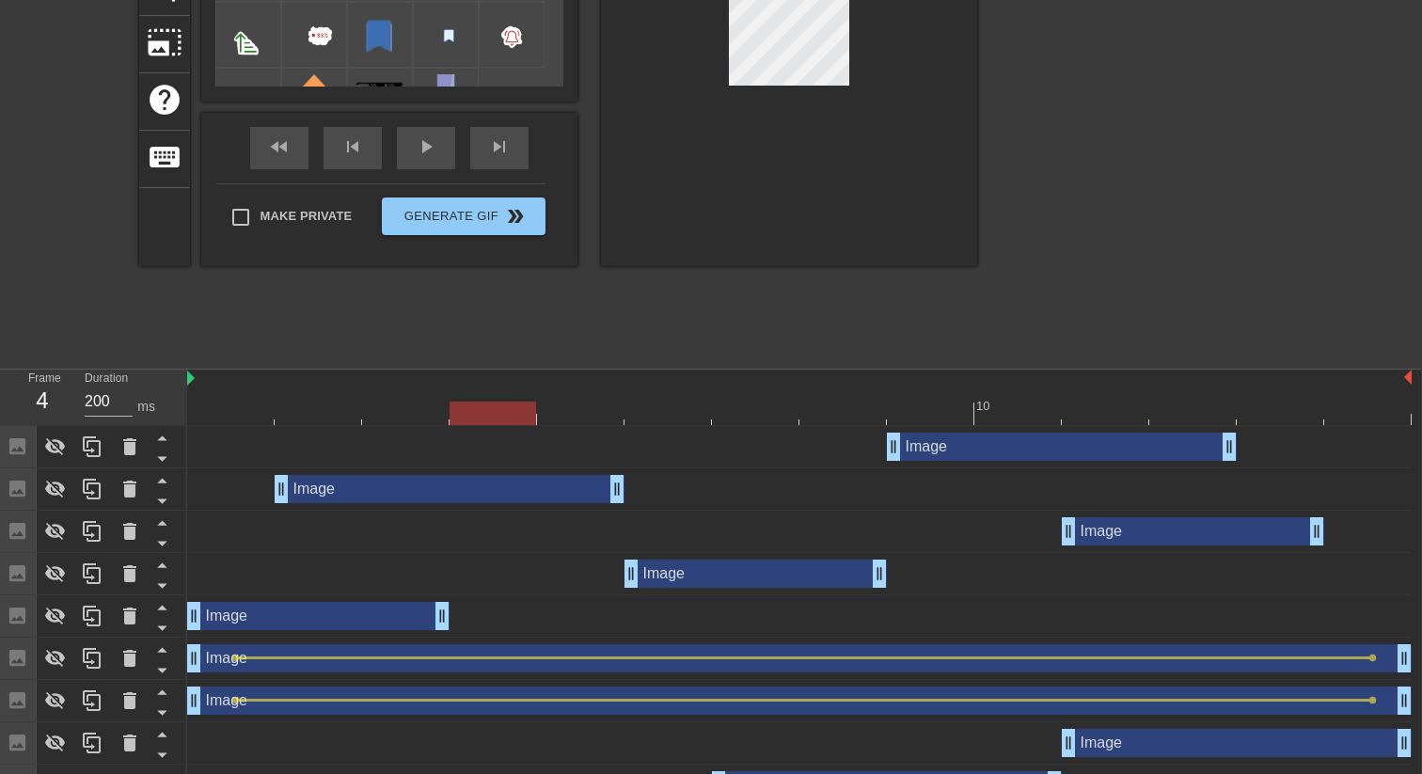
scroll to position [277, 1]
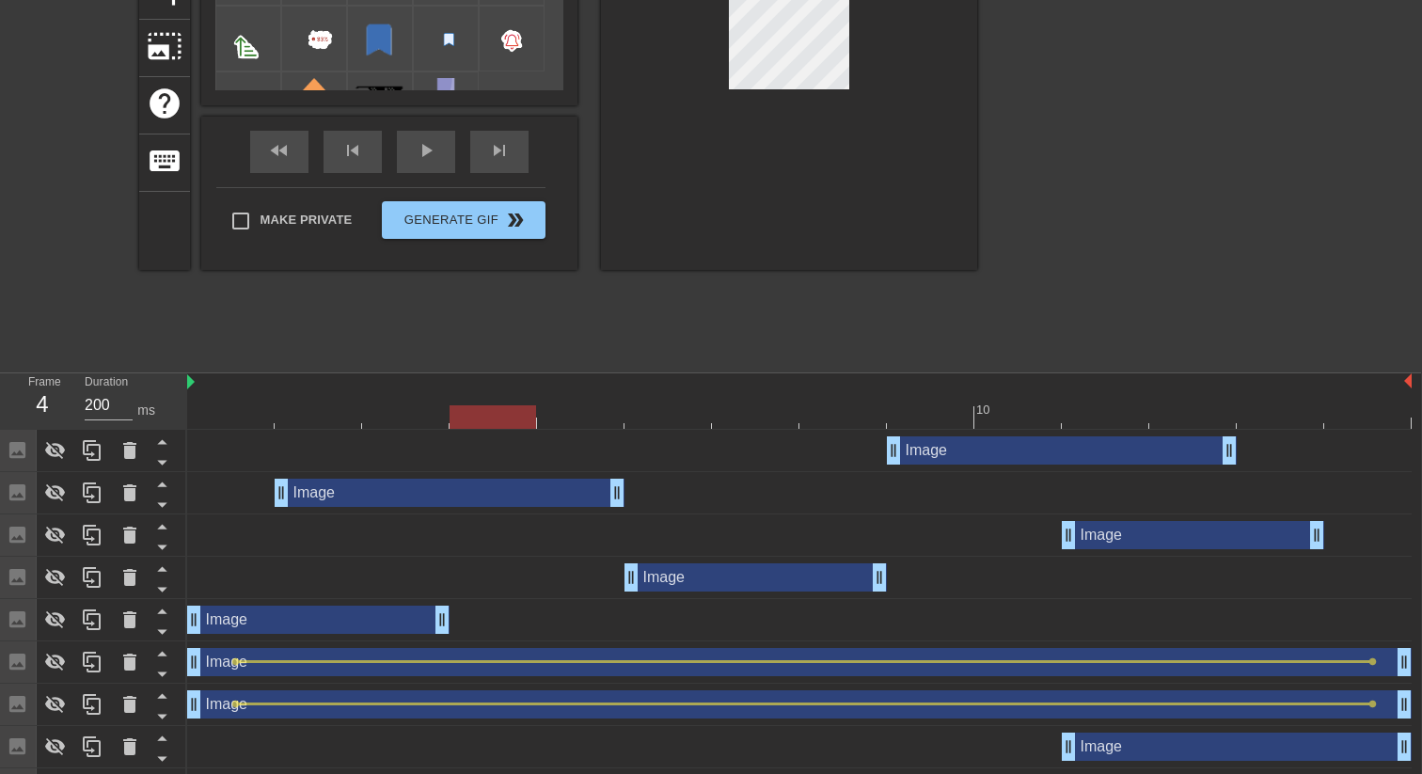
click at [390, 419] on div at bounding box center [799, 417] width 1224 height 24
click at [514, 412] on div at bounding box center [799, 417] width 1224 height 24
click at [424, 415] on div at bounding box center [799, 417] width 1224 height 24
click at [493, 408] on div at bounding box center [799, 417] width 1224 height 24
click at [600, 406] on div at bounding box center [799, 417] width 1224 height 24
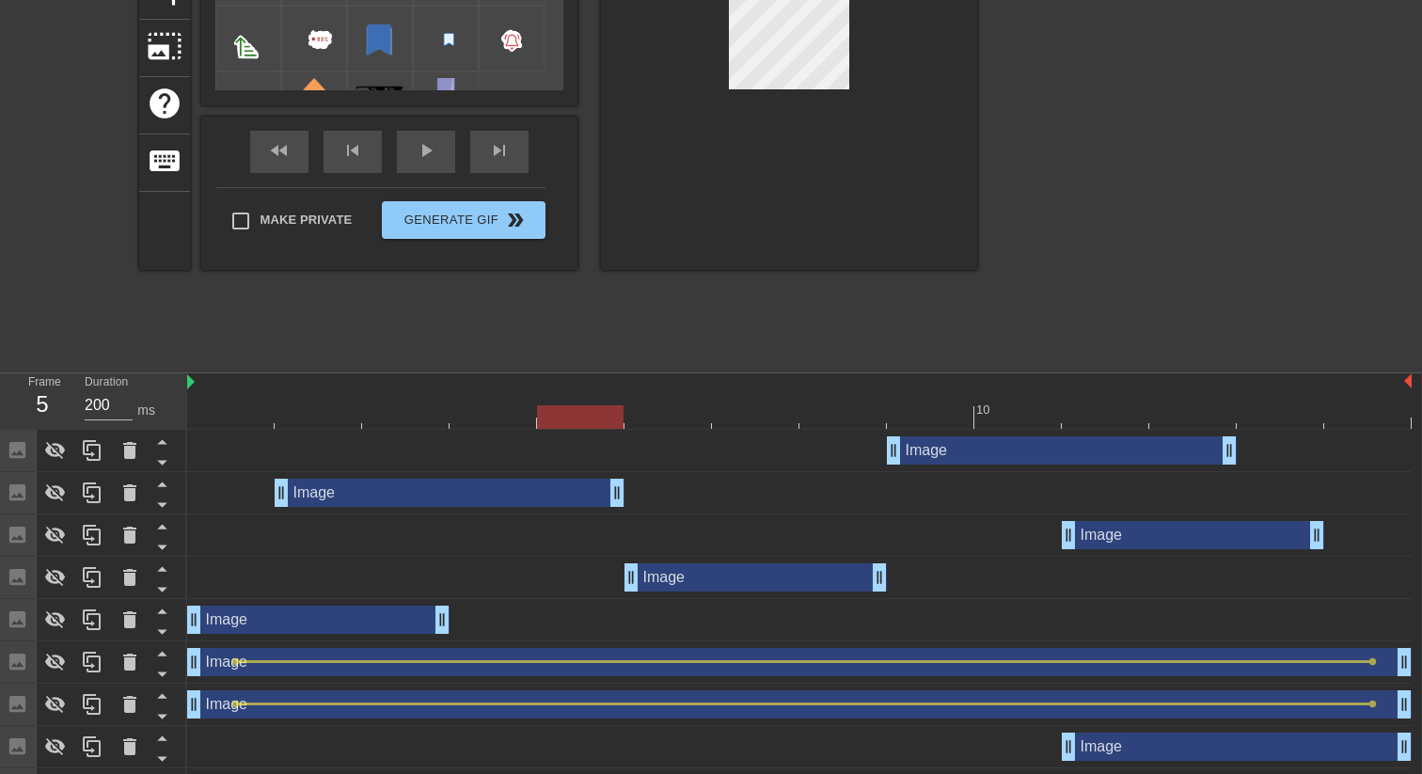
click at [816, 415] on div at bounding box center [799, 417] width 1224 height 24
click at [738, 405] on div at bounding box center [799, 417] width 1224 height 24
click at [688, 408] on div at bounding box center [799, 417] width 1224 height 24
click at [740, 406] on div at bounding box center [799, 417] width 1224 height 24
click at [663, 407] on div at bounding box center [799, 417] width 1224 height 24
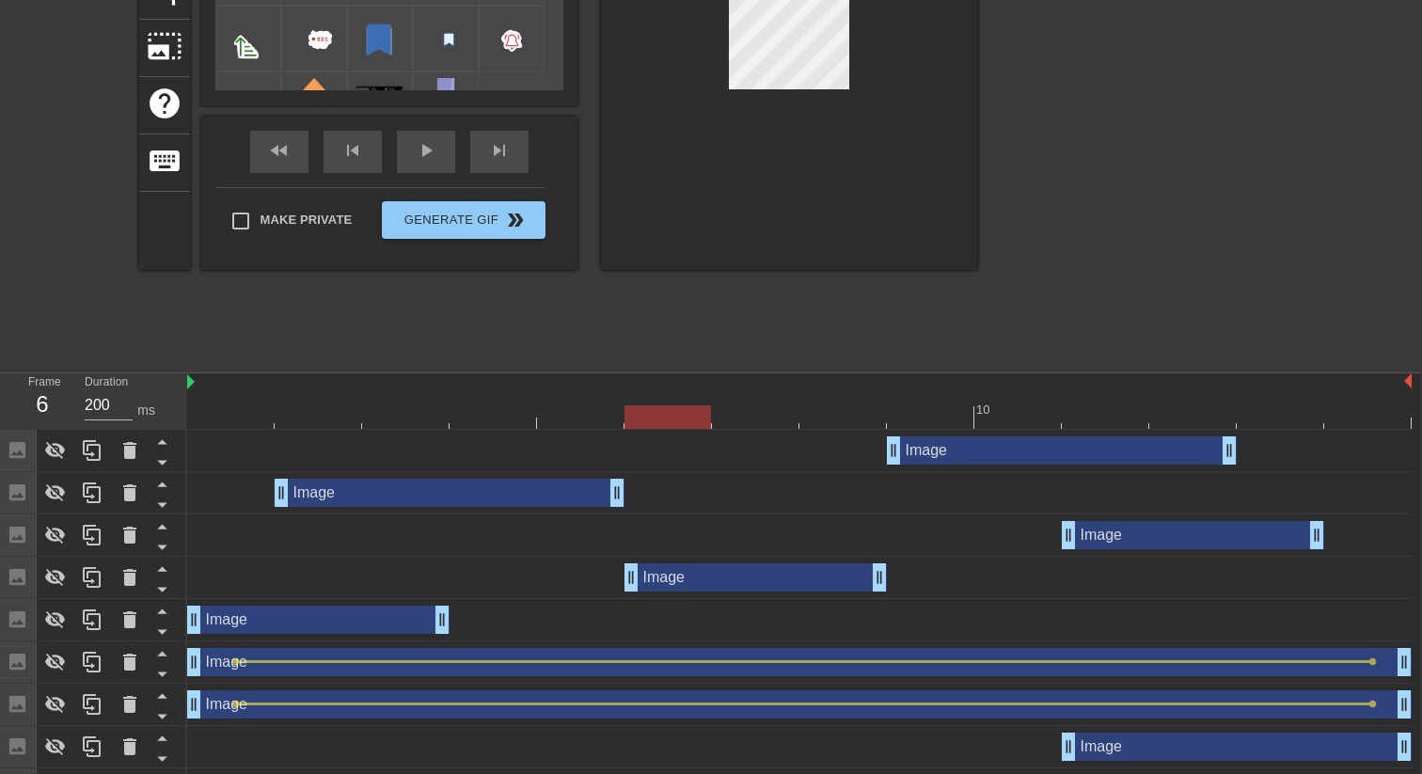
click at [581, 399] on div at bounding box center [580, 404] width 87 height 24
click at [503, 414] on div at bounding box center [799, 417] width 1224 height 24
click at [434, 416] on div at bounding box center [799, 417] width 1224 height 24
click at [597, 415] on div at bounding box center [799, 417] width 1224 height 24
click at [429, 418] on div at bounding box center [799, 417] width 1224 height 24
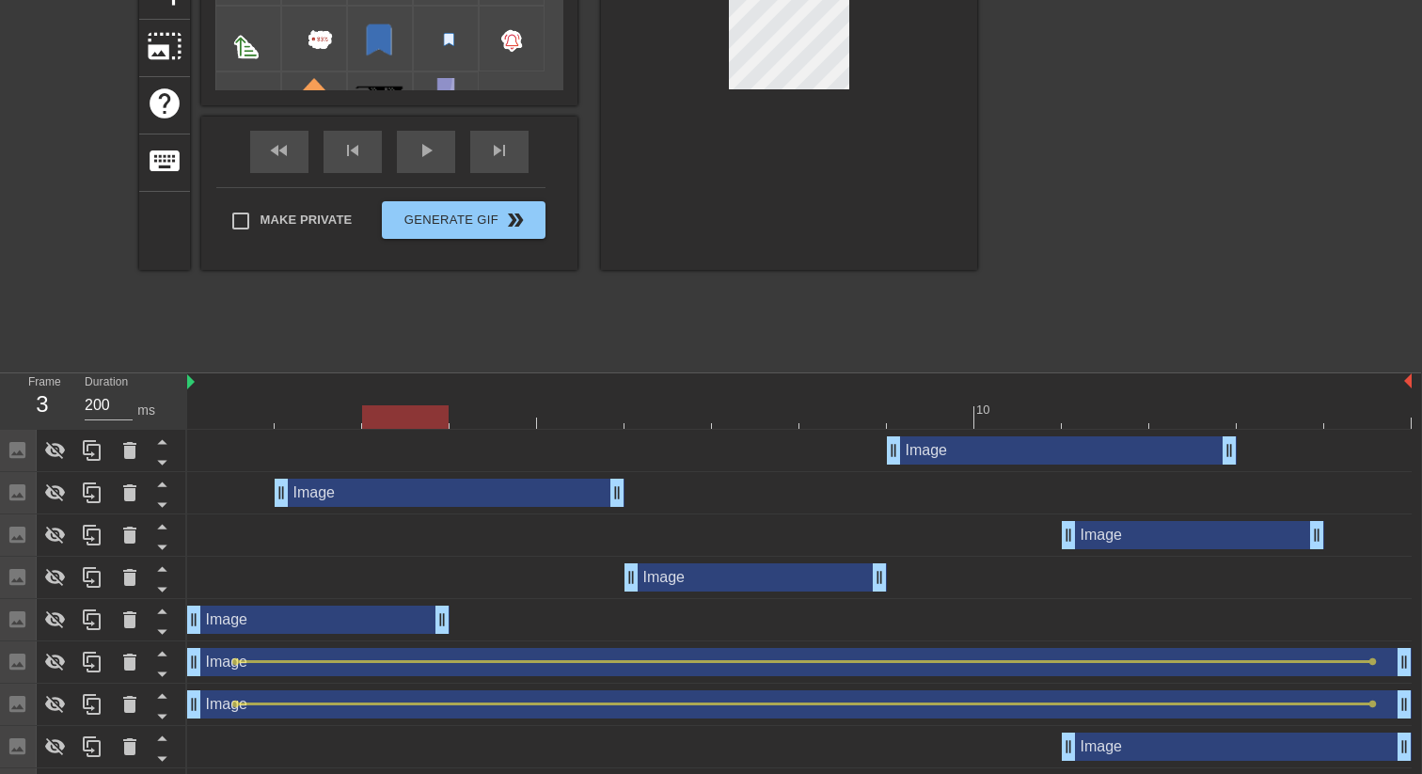
click at [578, 412] on div at bounding box center [799, 417] width 1224 height 24
click at [412, 402] on div at bounding box center [405, 404] width 87 height 24
click at [583, 411] on div at bounding box center [799, 417] width 1224 height 24
click at [418, 411] on div at bounding box center [799, 417] width 1224 height 24
click at [560, 398] on div at bounding box center [580, 404] width 87 height 24
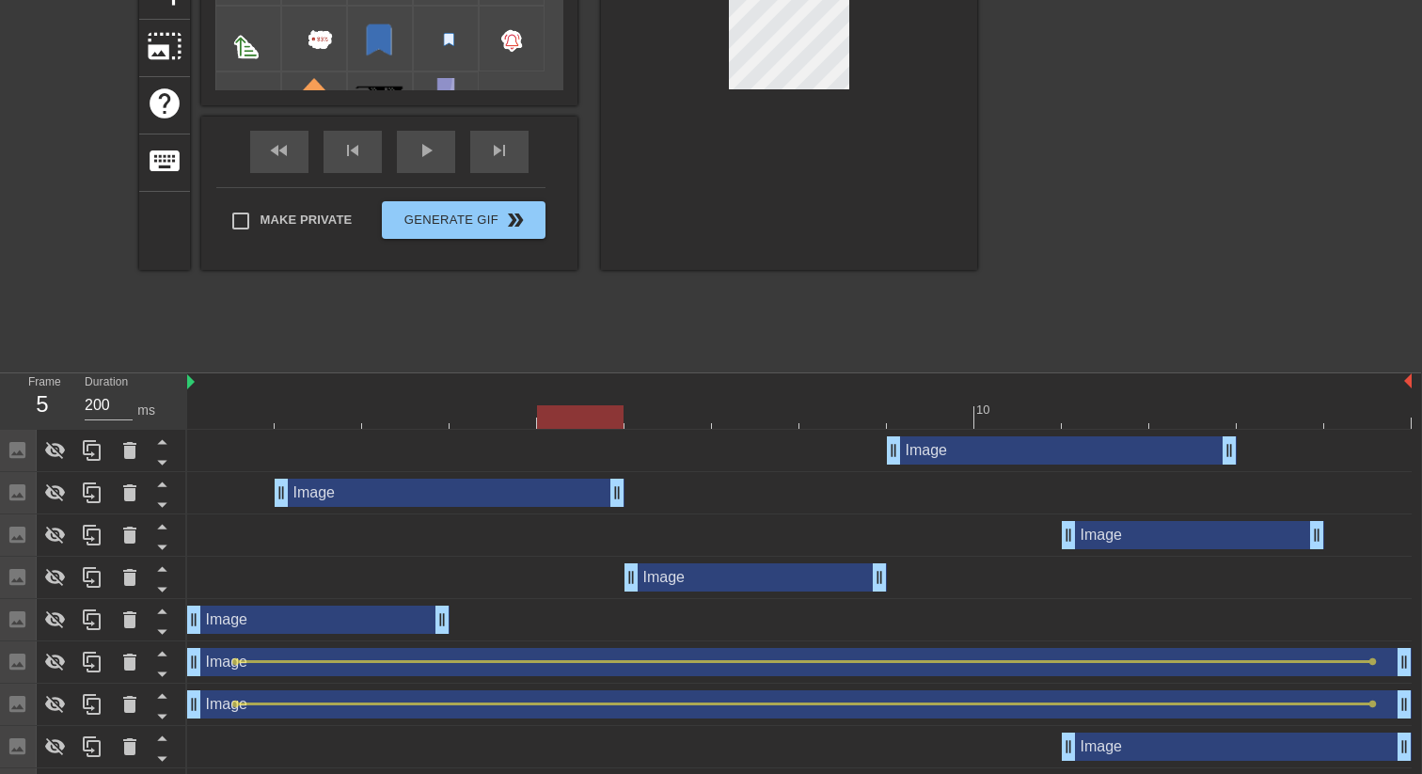
click at [402, 405] on div at bounding box center [799, 417] width 1224 height 24
click at [572, 402] on div at bounding box center [580, 404] width 87 height 24
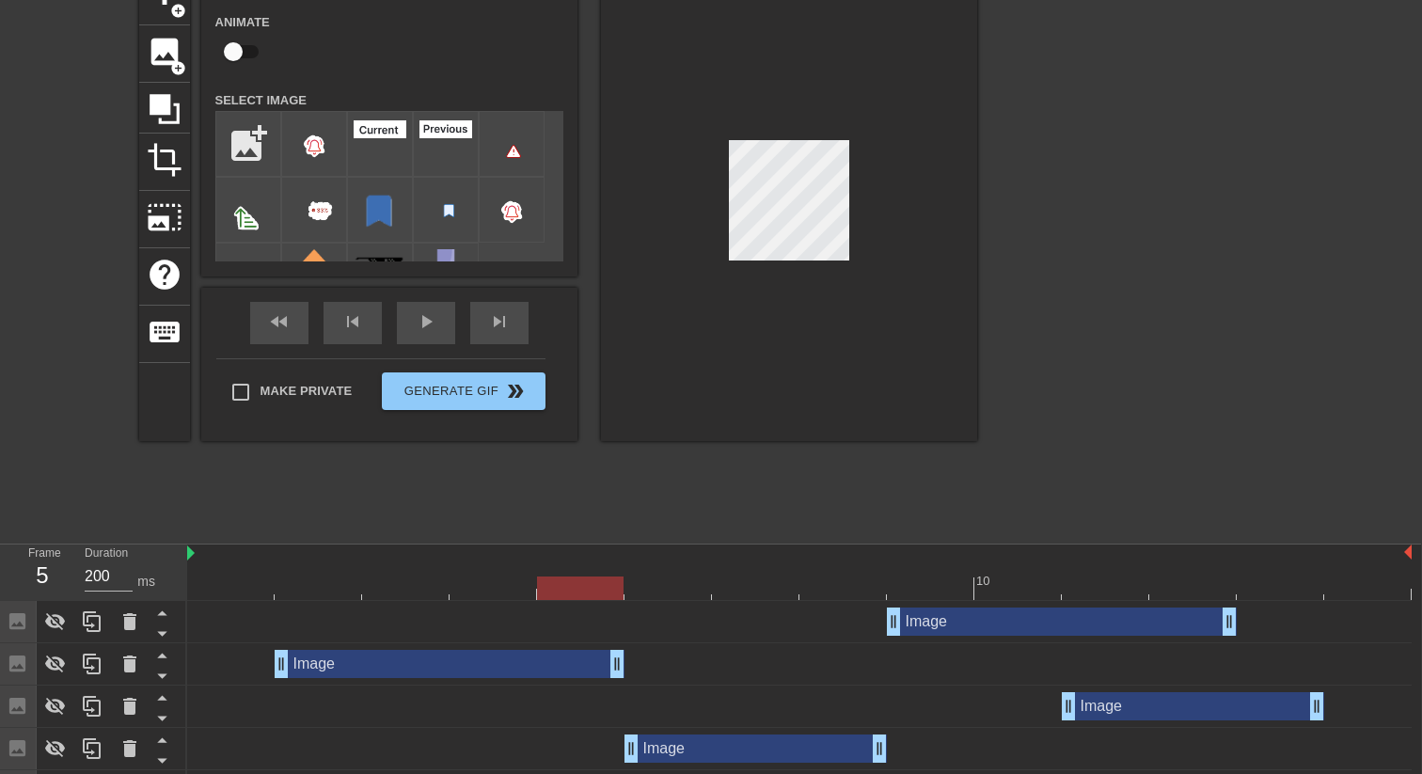
scroll to position [0, 1]
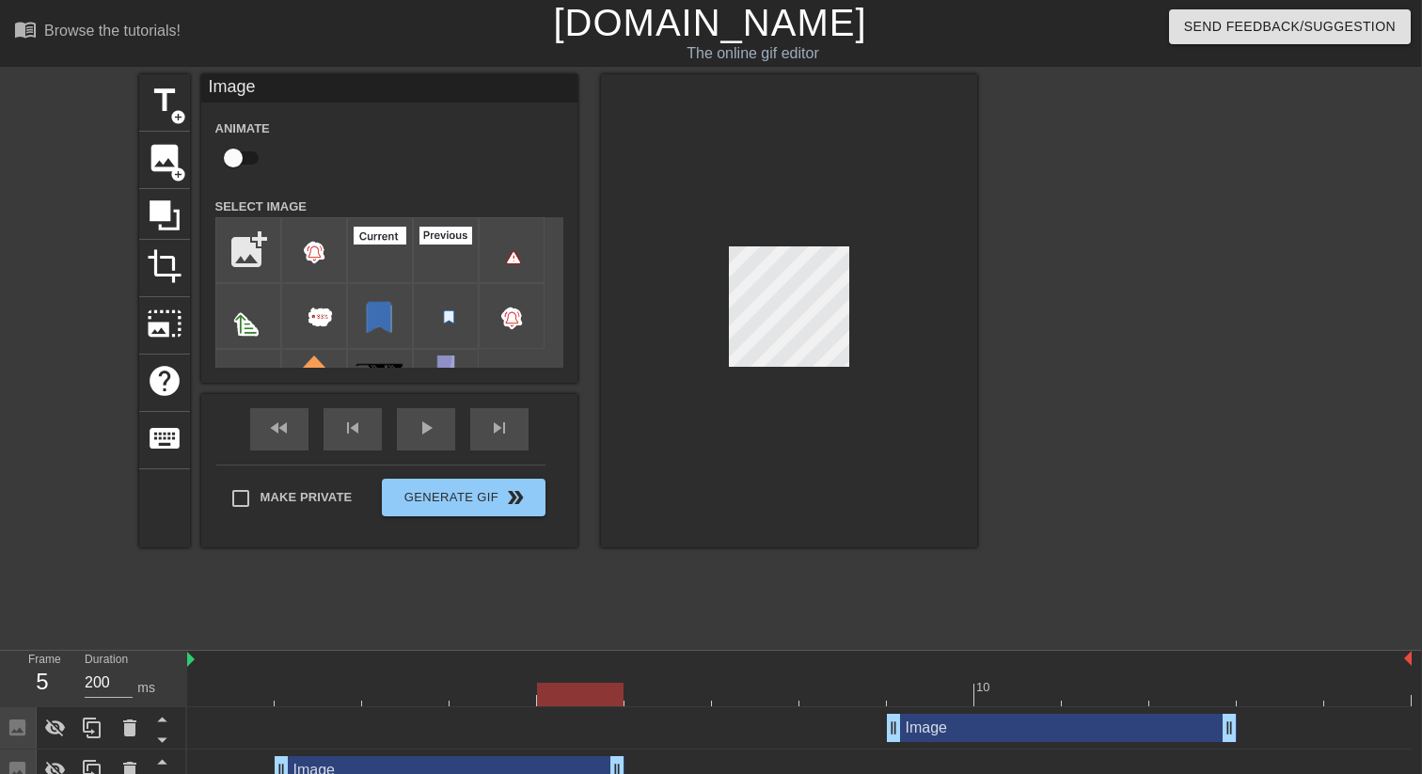
click at [969, 417] on div at bounding box center [789, 310] width 376 height 473
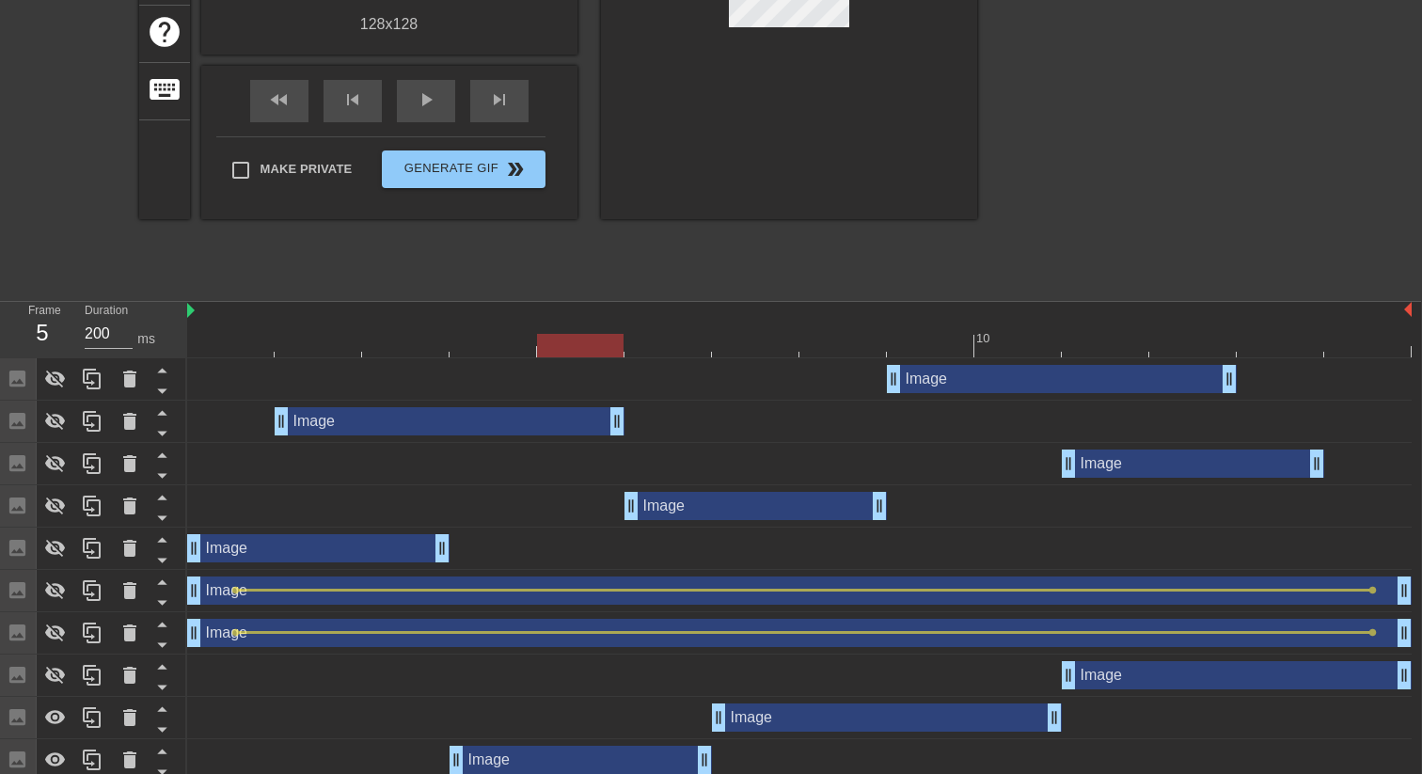
scroll to position [385, 1]
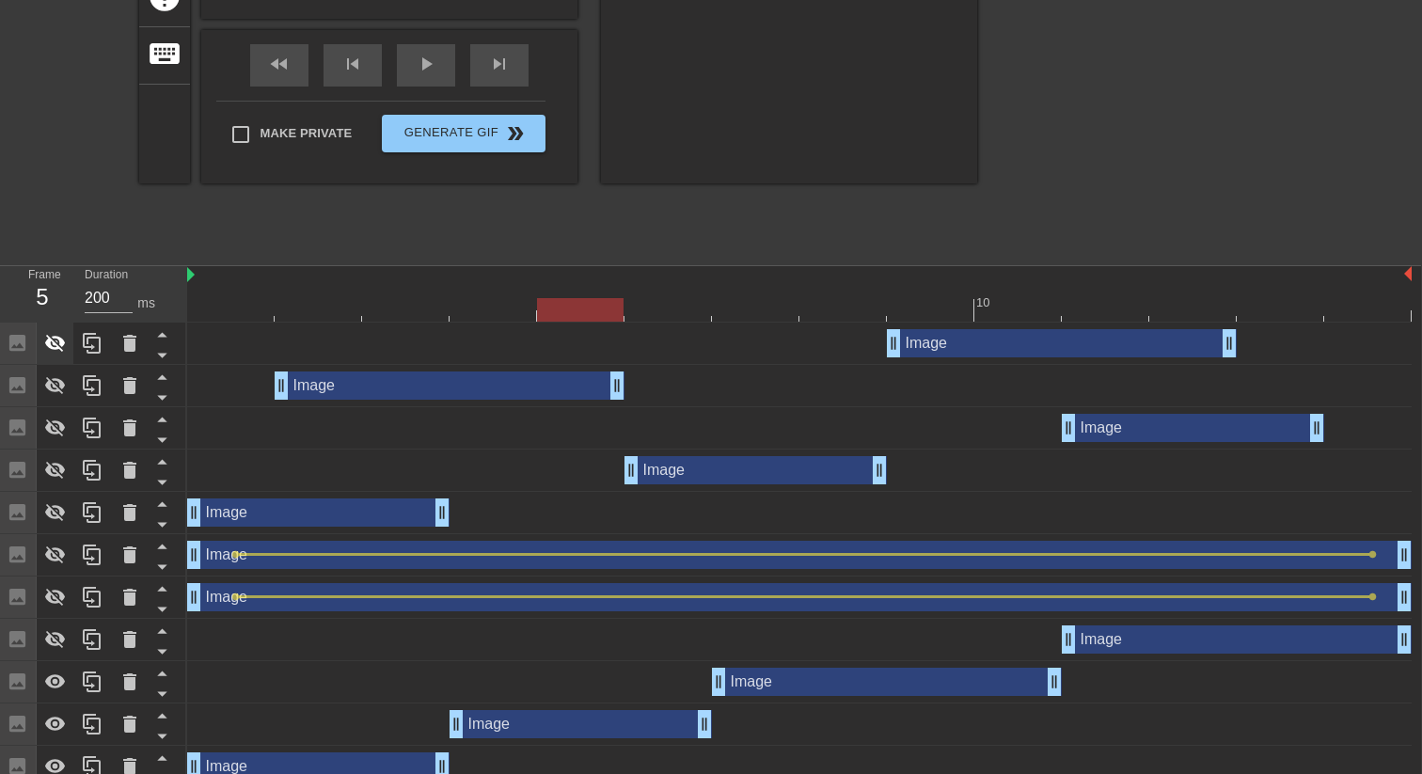
click at [58, 346] on icon at bounding box center [55, 343] width 23 height 23
click at [915, 294] on div at bounding box center [930, 297] width 87 height 24
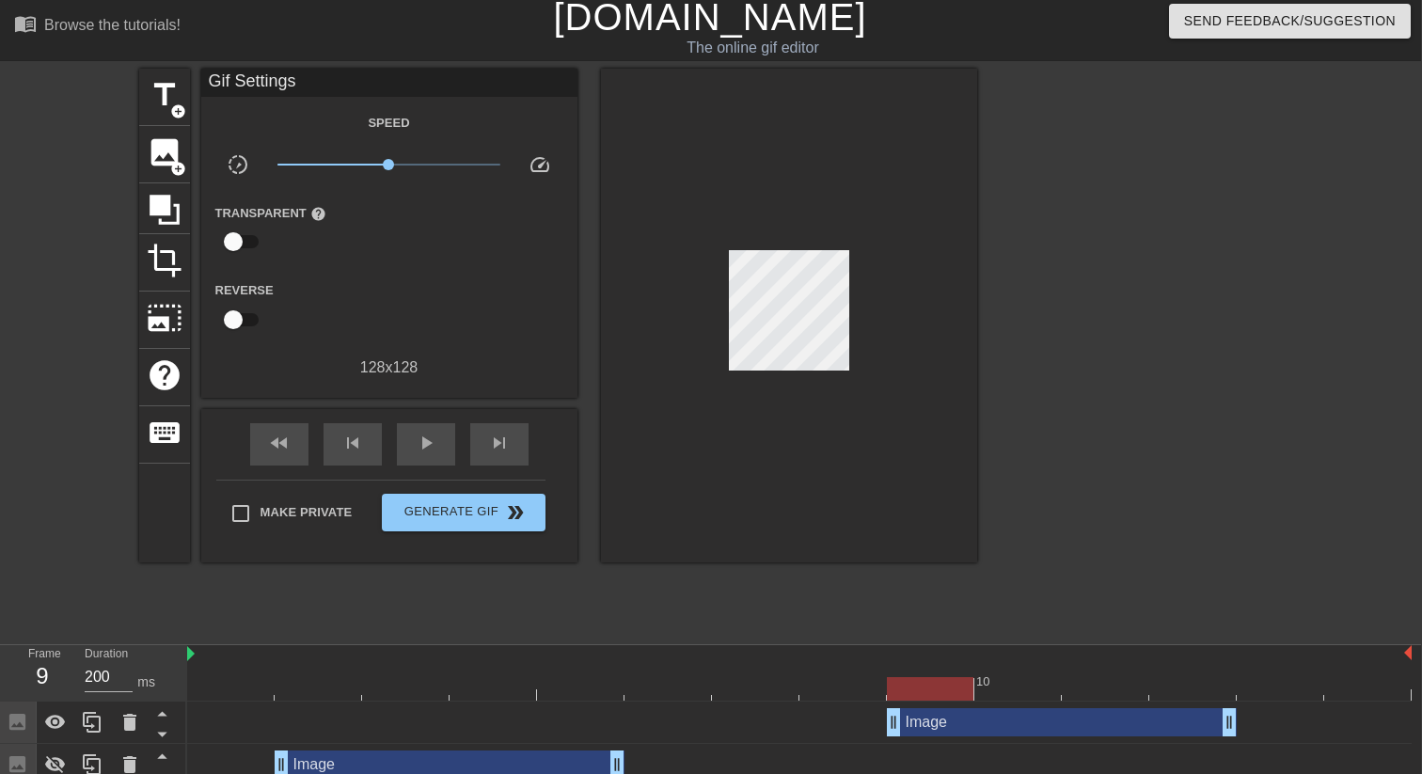
scroll to position [0, 1]
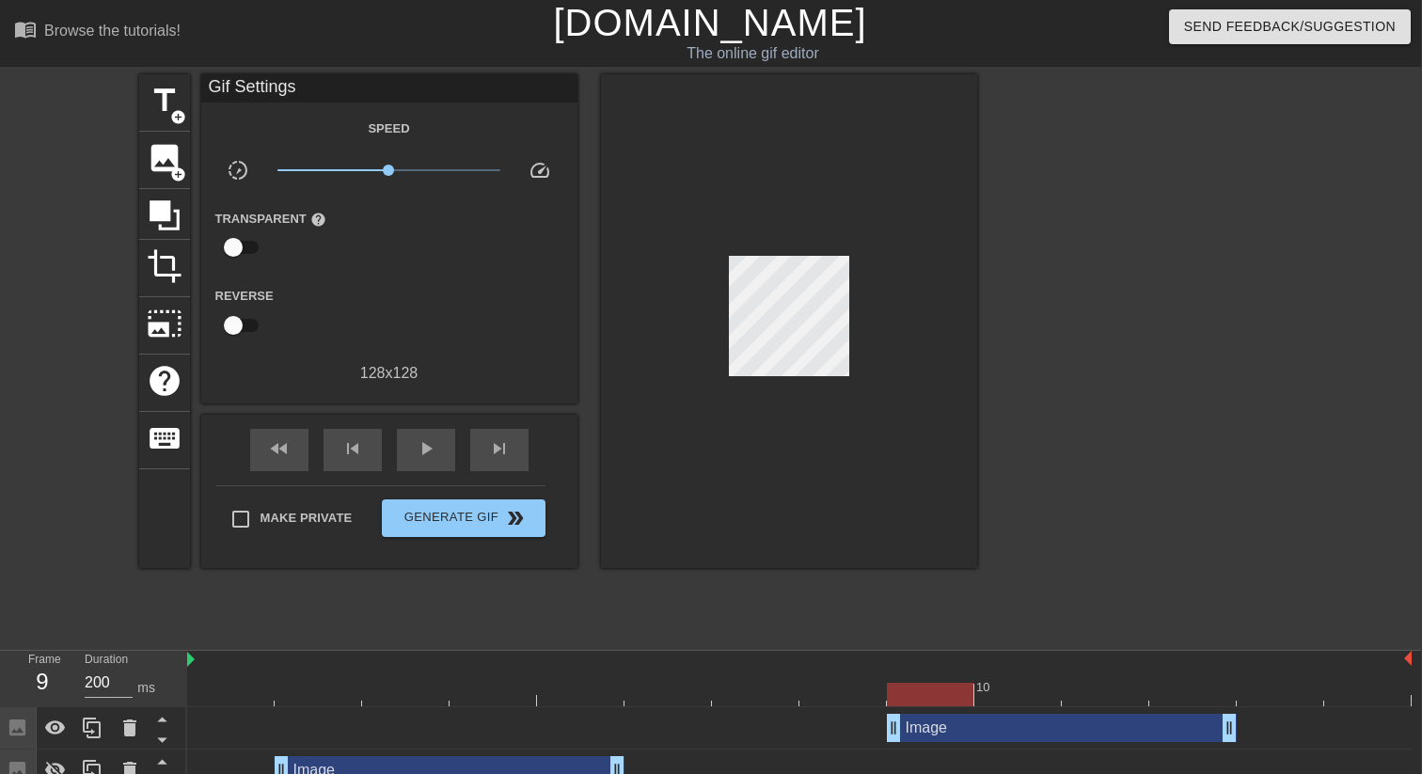
click at [1024, 703] on div at bounding box center [799, 695] width 1224 height 24
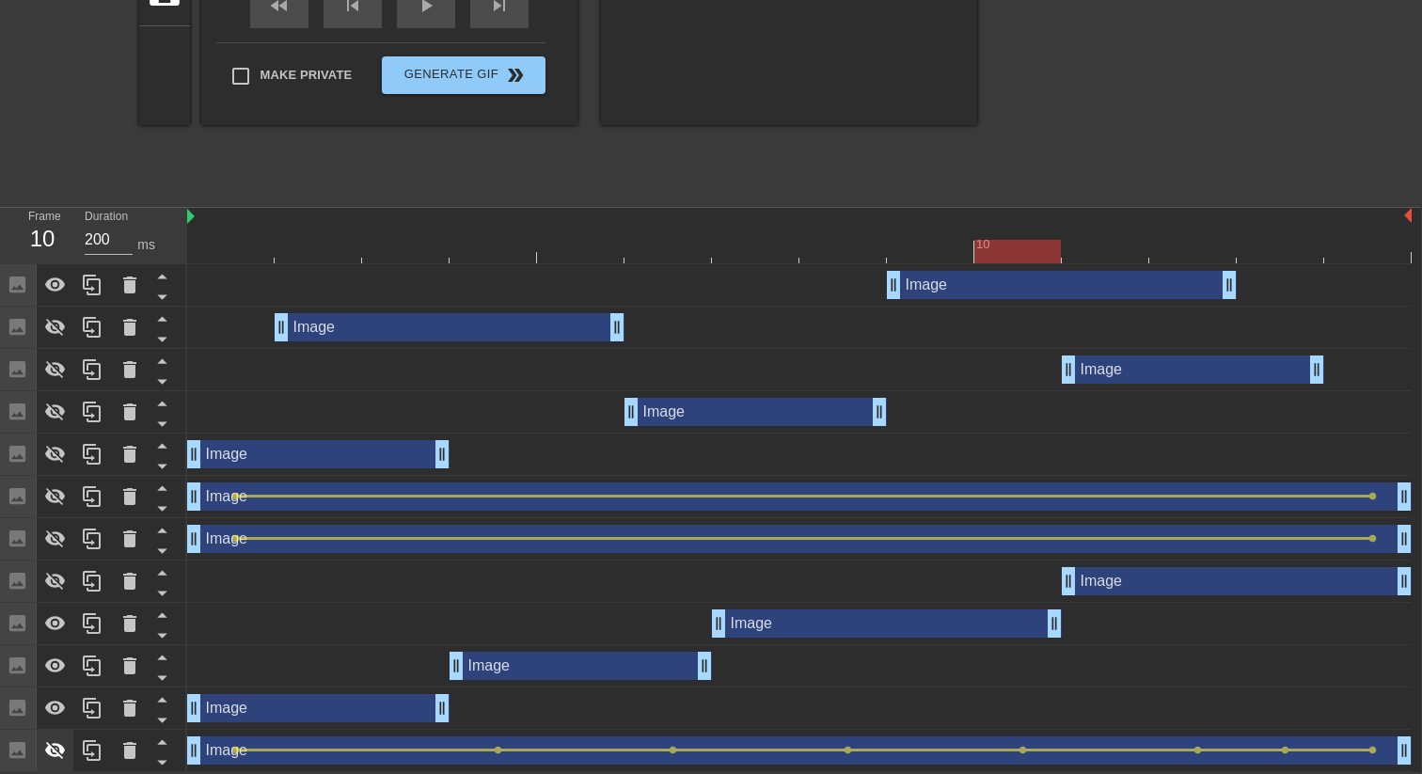
click at [55, 750] on icon at bounding box center [55, 751] width 21 height 18
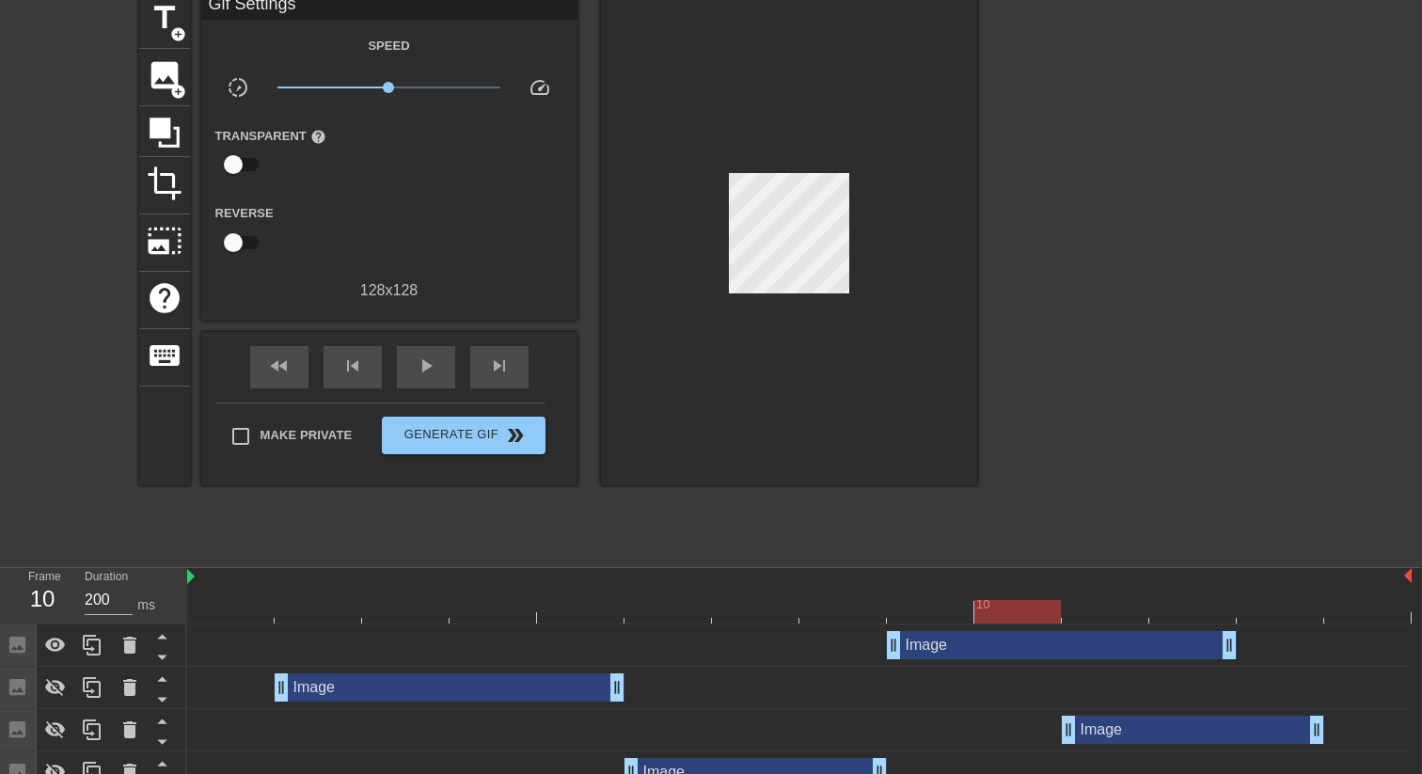
scroll to position [53, 1]
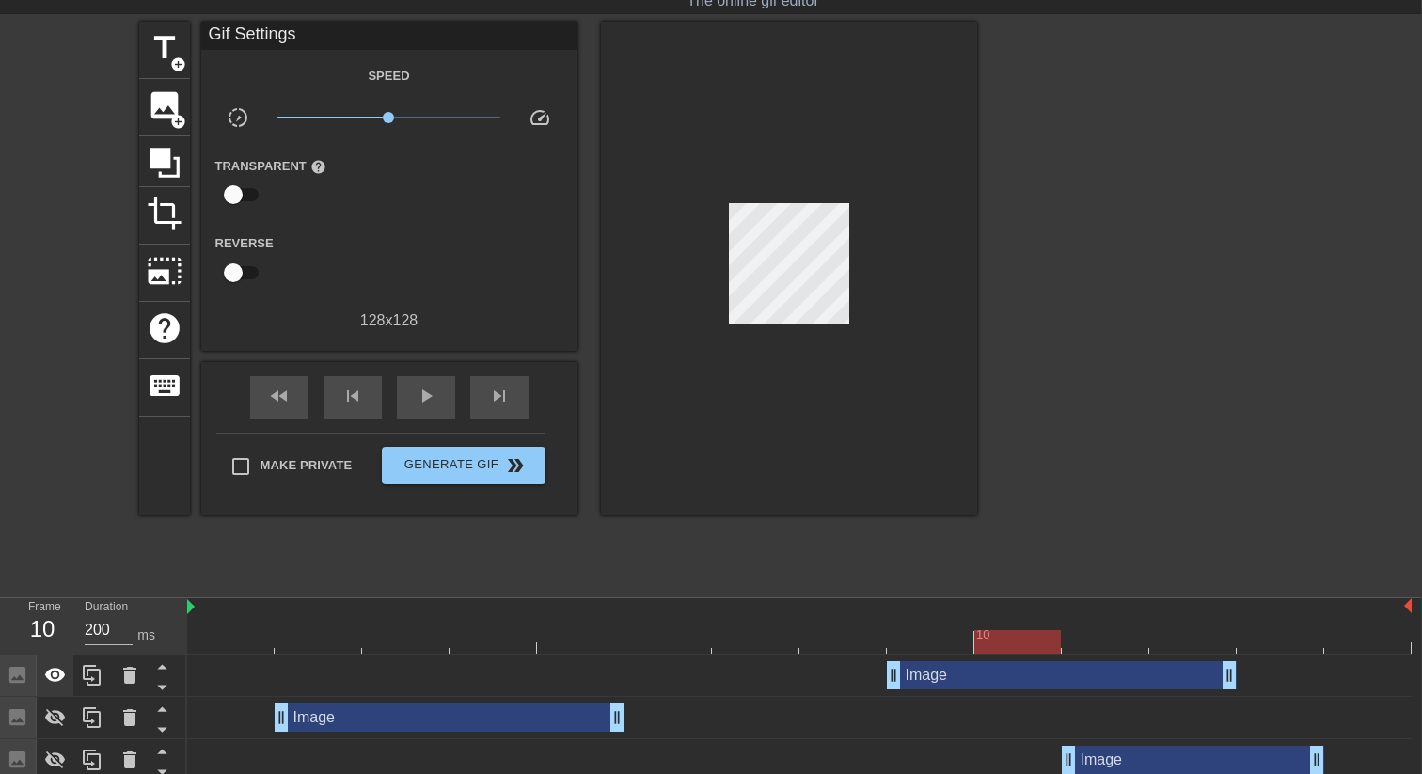
click at [71, 668] on div at bounding box center [56, 675] width 38 height 41
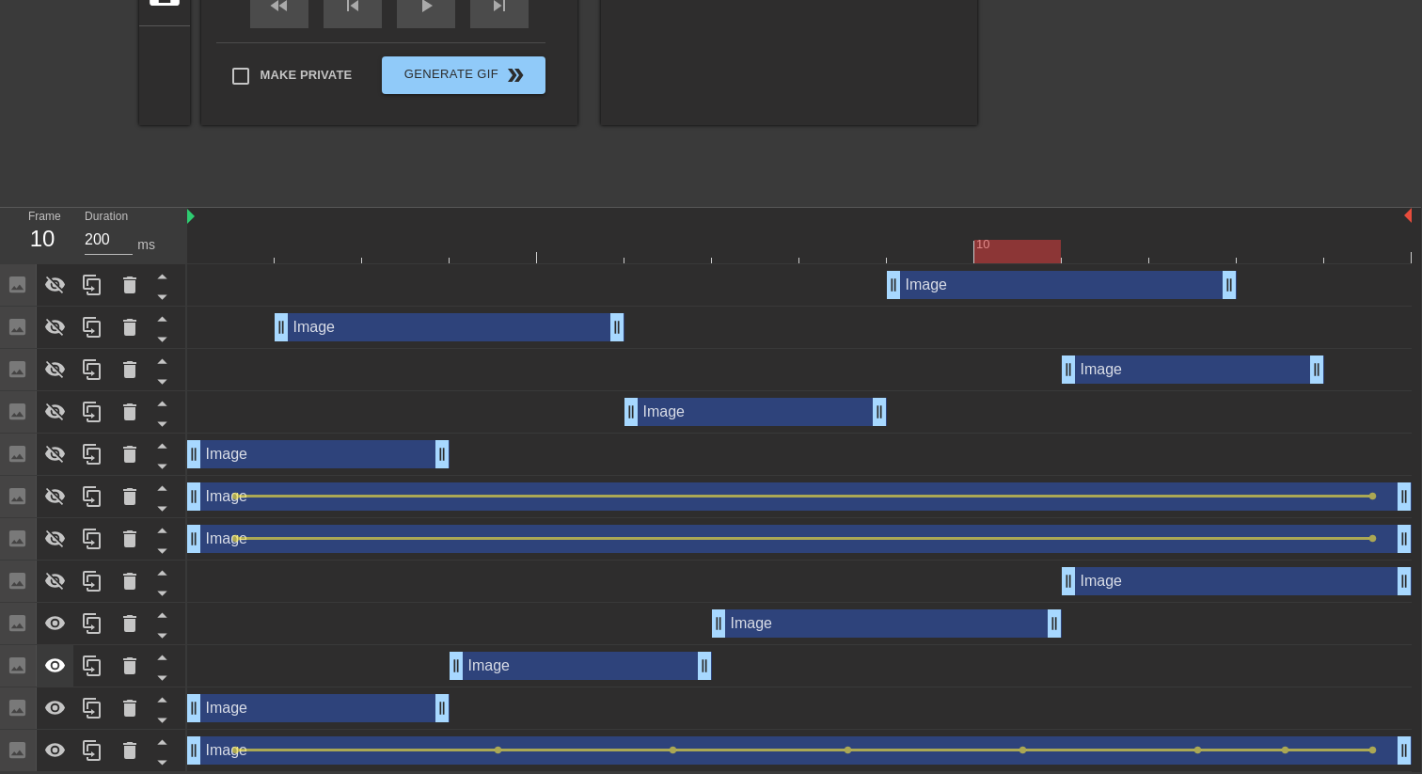
scroll to position [444, 1]
click at [59, 622] on icon at bounding box center [55, 623] width 23 height 23
click at [46, 669] on icon at bounding box center [55, 666] width 23 height 23
click at [49, 697] on icon at bounding box center [55, 708] width 23 height 23
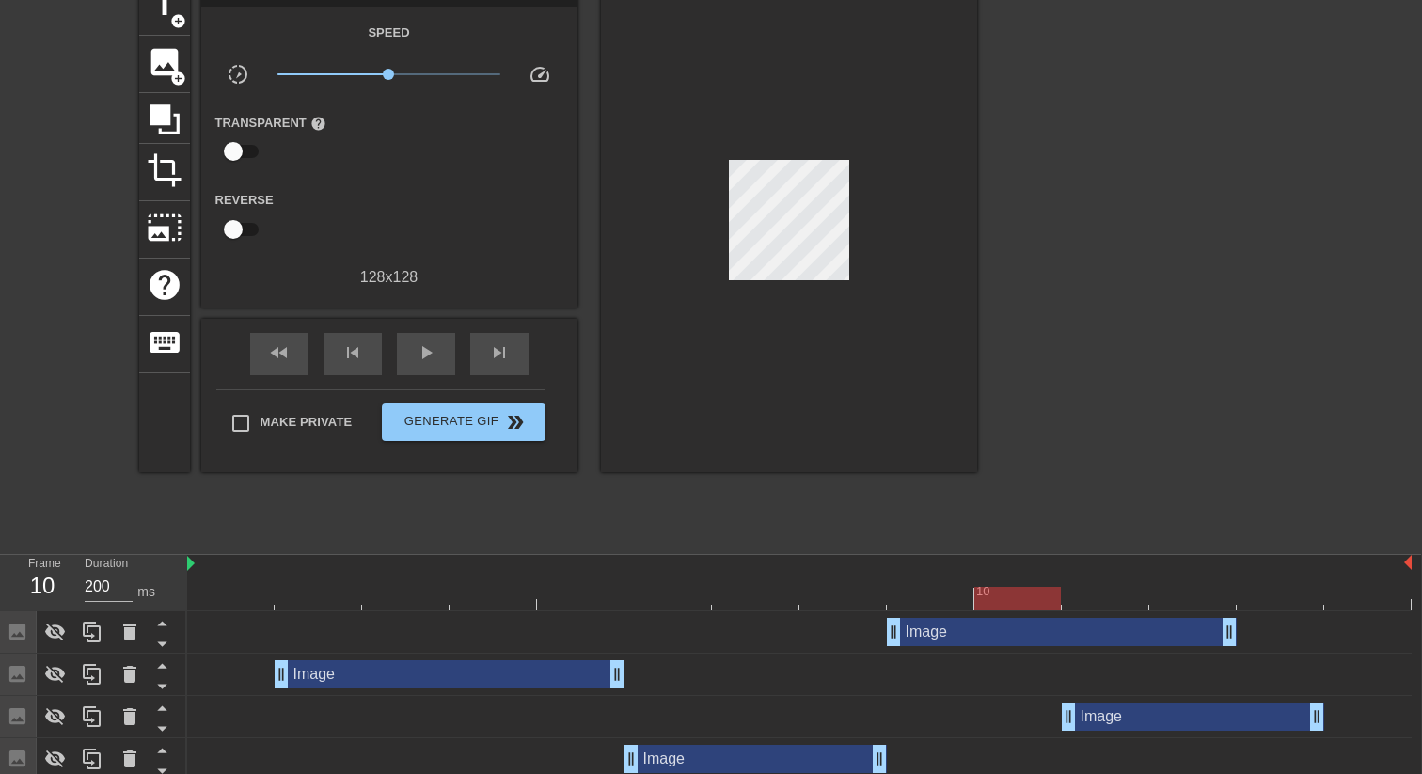
scroll to position [0, 1]
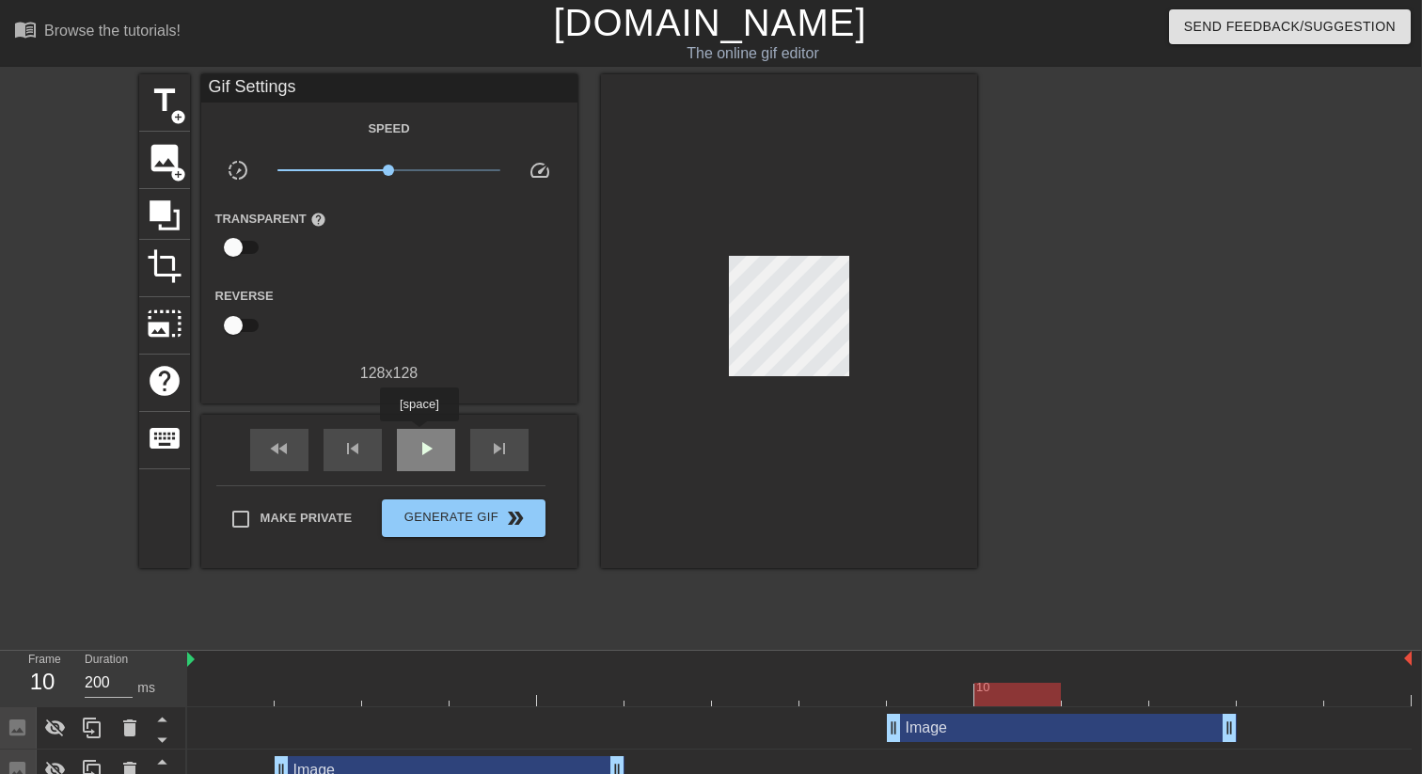
click at [421, 436] on div "play_arrow" at bounding box center [426, 450] width 58 height 42
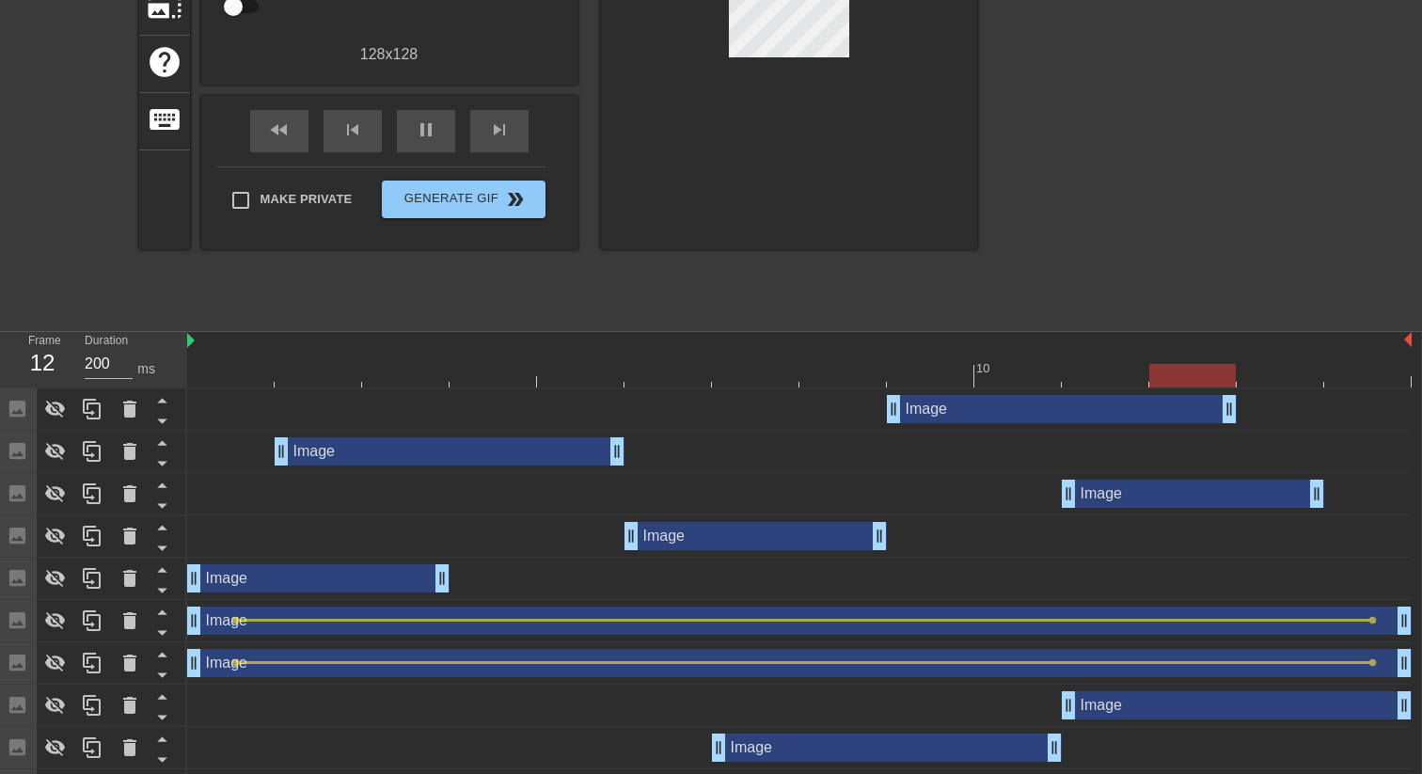
scroll to position [318, 1]
click at [434, 129] on span "pause" at bounding box center [426, 130] width 23 height 23
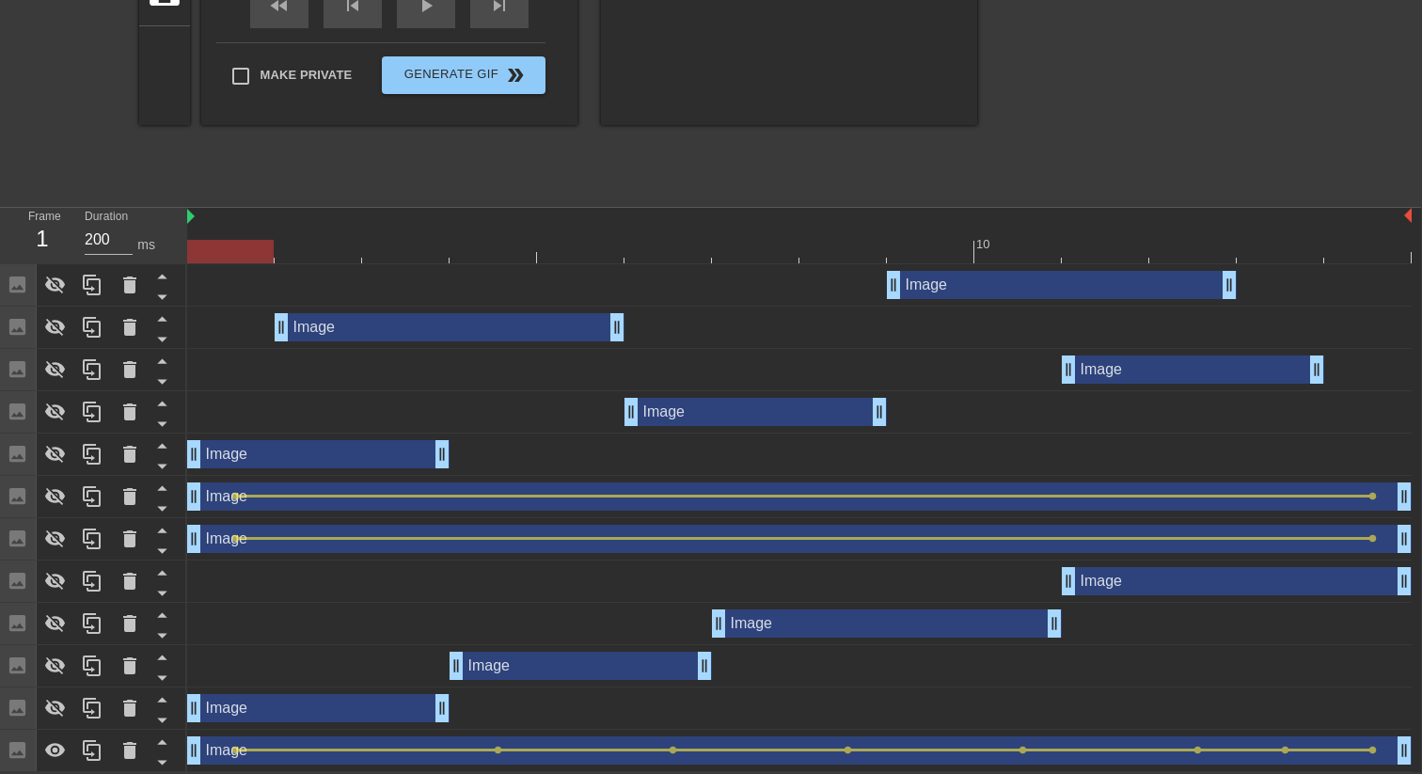
click at [211, 746] on div "Image drag_handle drag_handle" at bounding box center [799, 750] width 1224 height 28
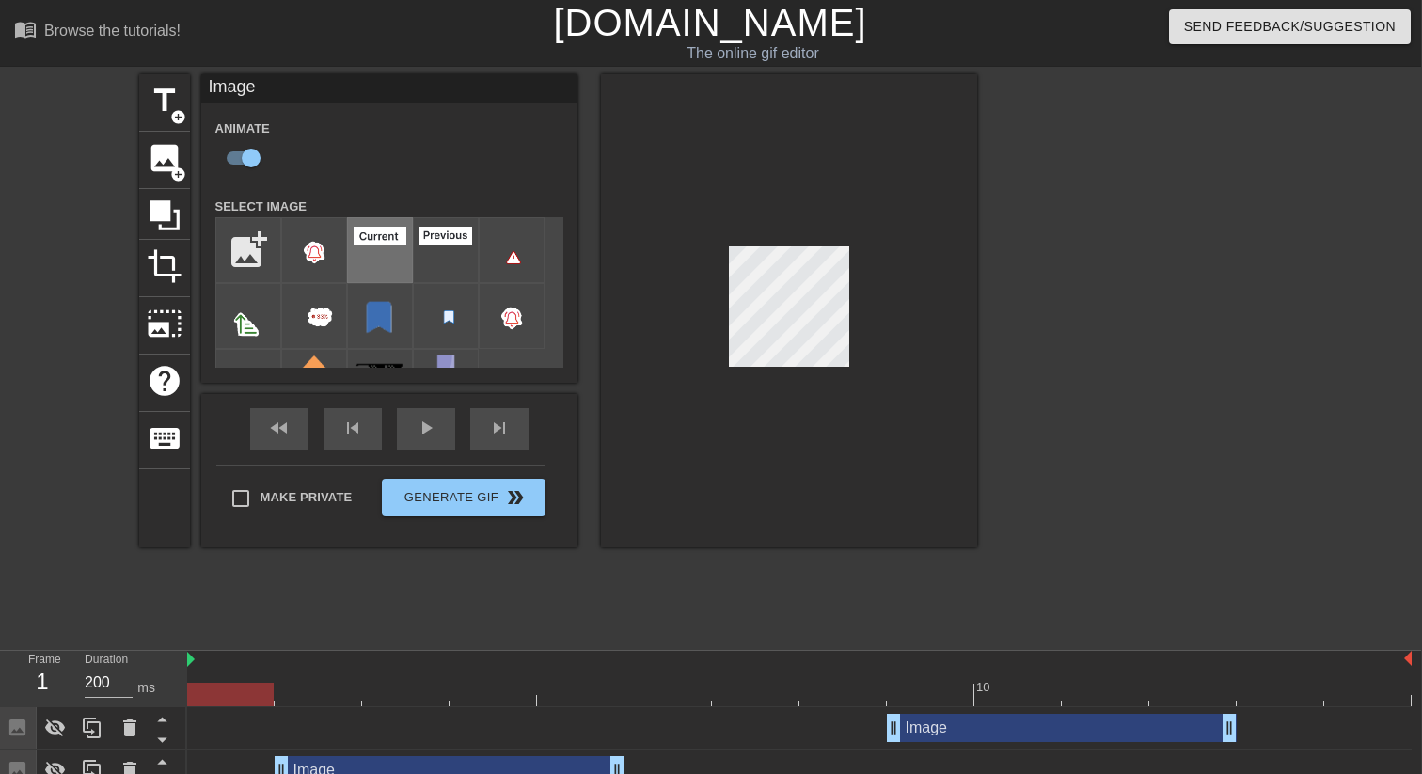
scroll to position [47, 0]
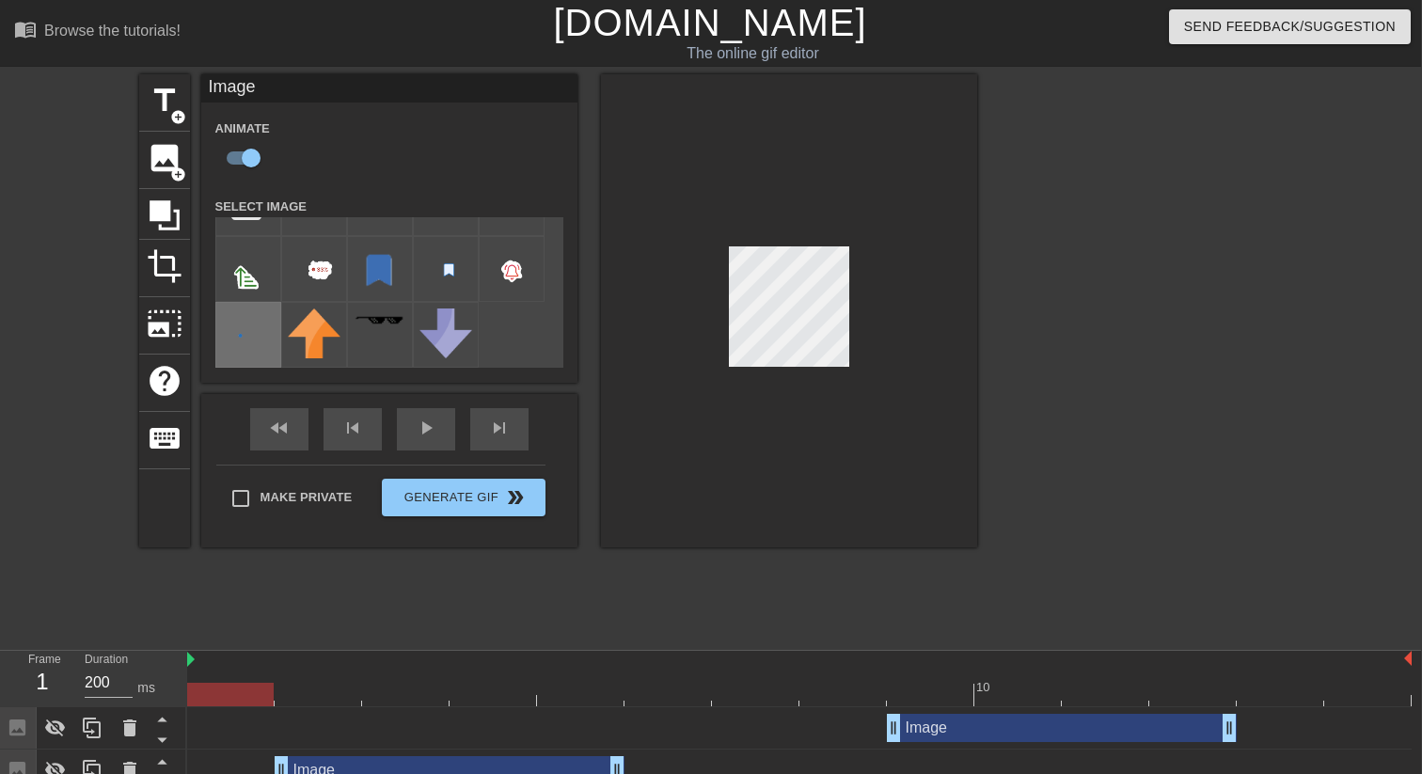
click at [259, 330] on img at bounding box center [248, 335] width 53 height 55
click at [444, 424] on div "fast_rewind skip_previous play_arrow skip_next" at bounding box center [389, 429] width 307 height 71
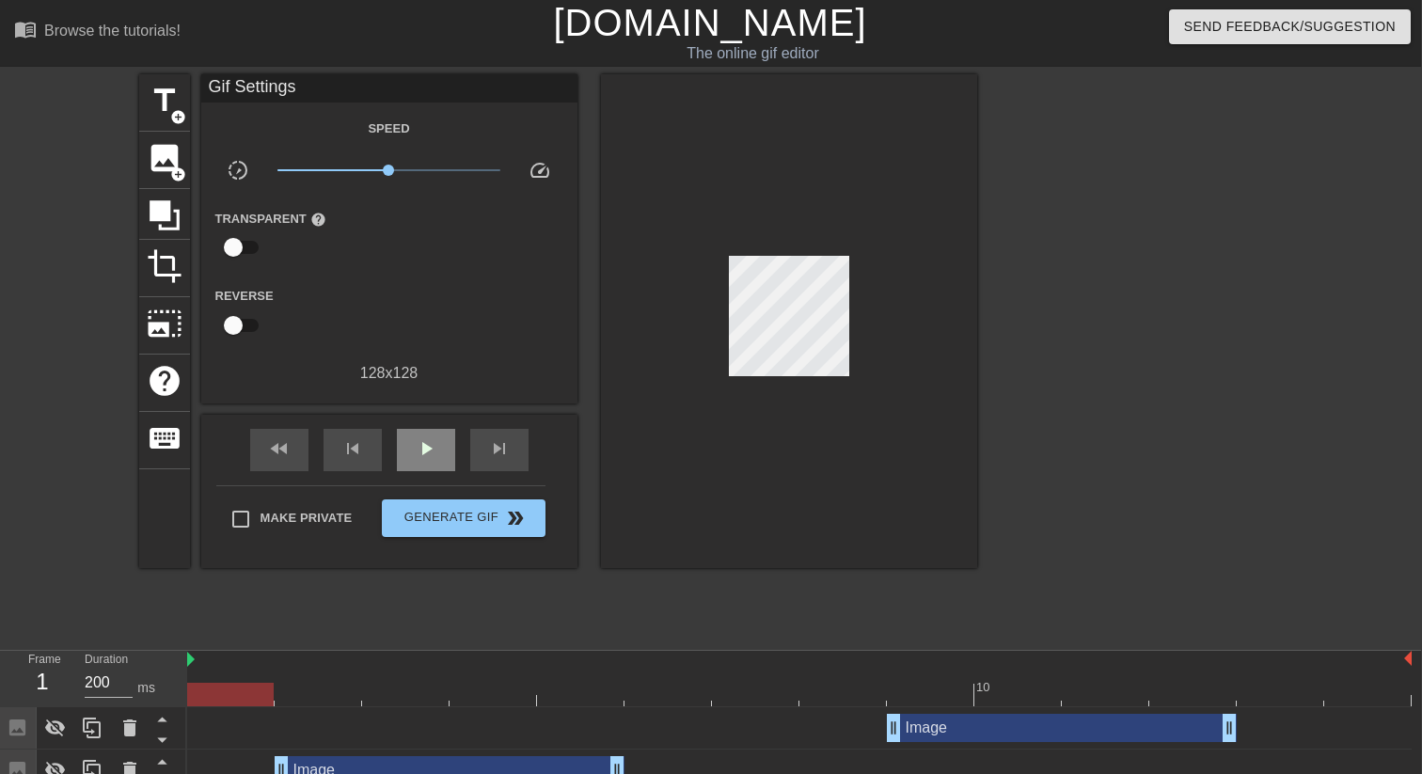
click at [435, 435] on div "play_arrow" at bounding box center [426, 450] width 58 height 42
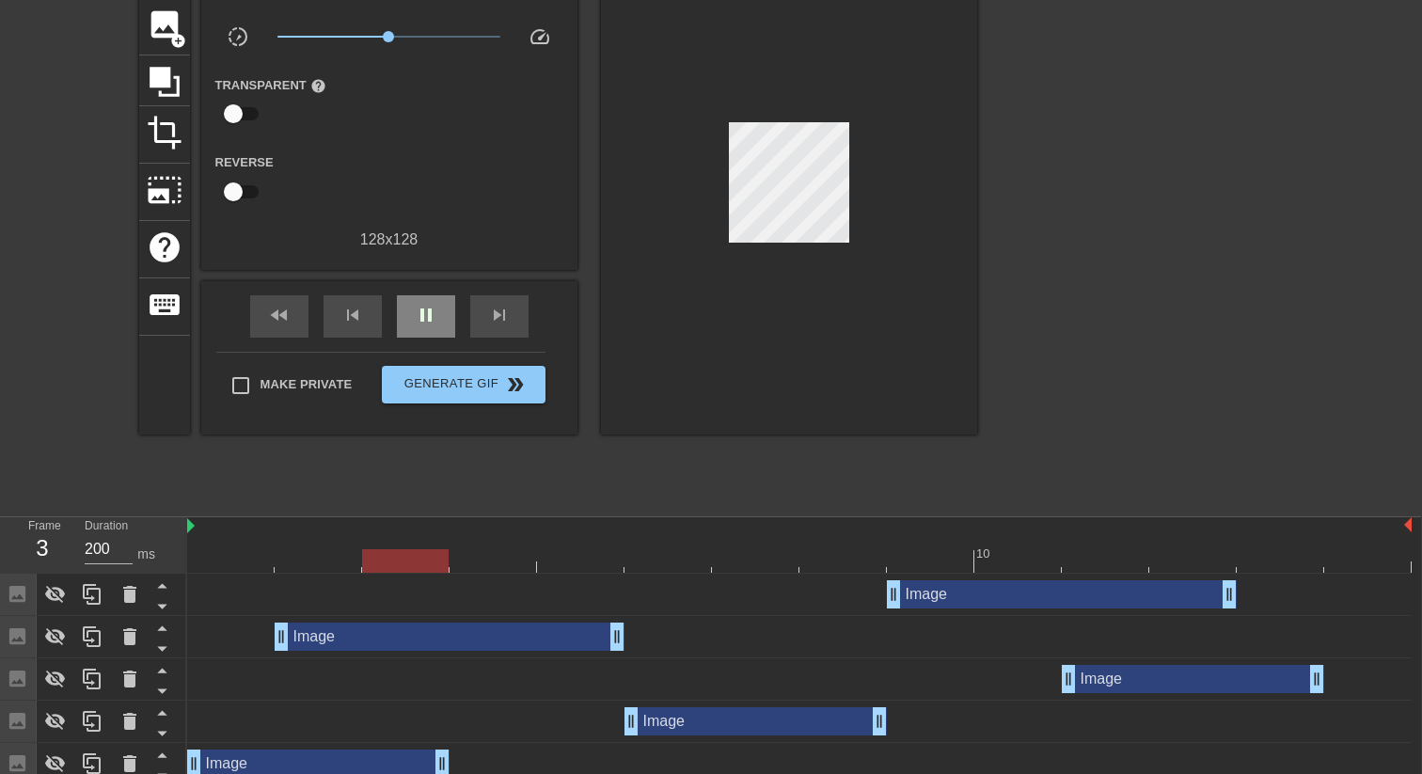
scroll to position [0, 1]
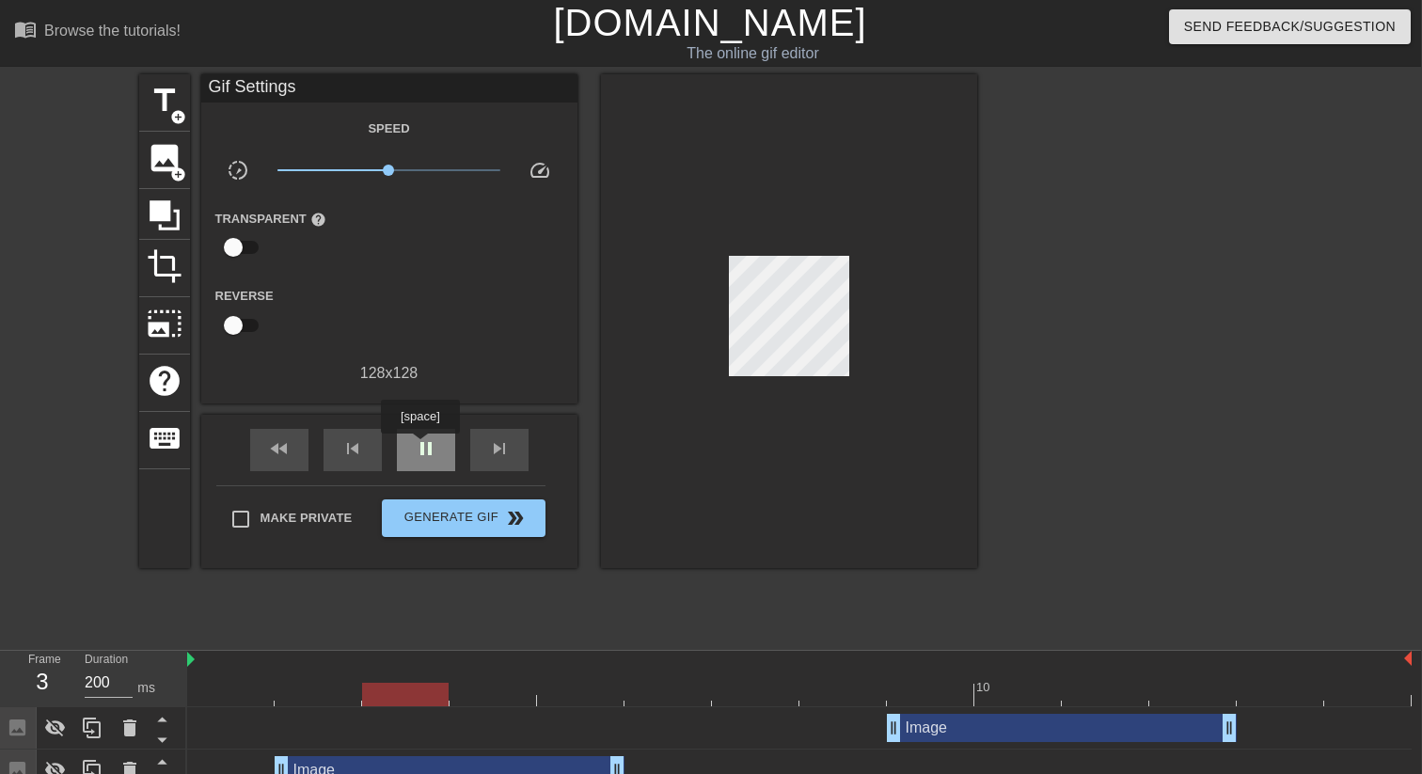
click at [422, 447] on span "pause" at bounding box center [426, 448] width 23 height 23
click at [175, 166] on span "add_circle" at bounding box center [178, 174] width 16 height 16
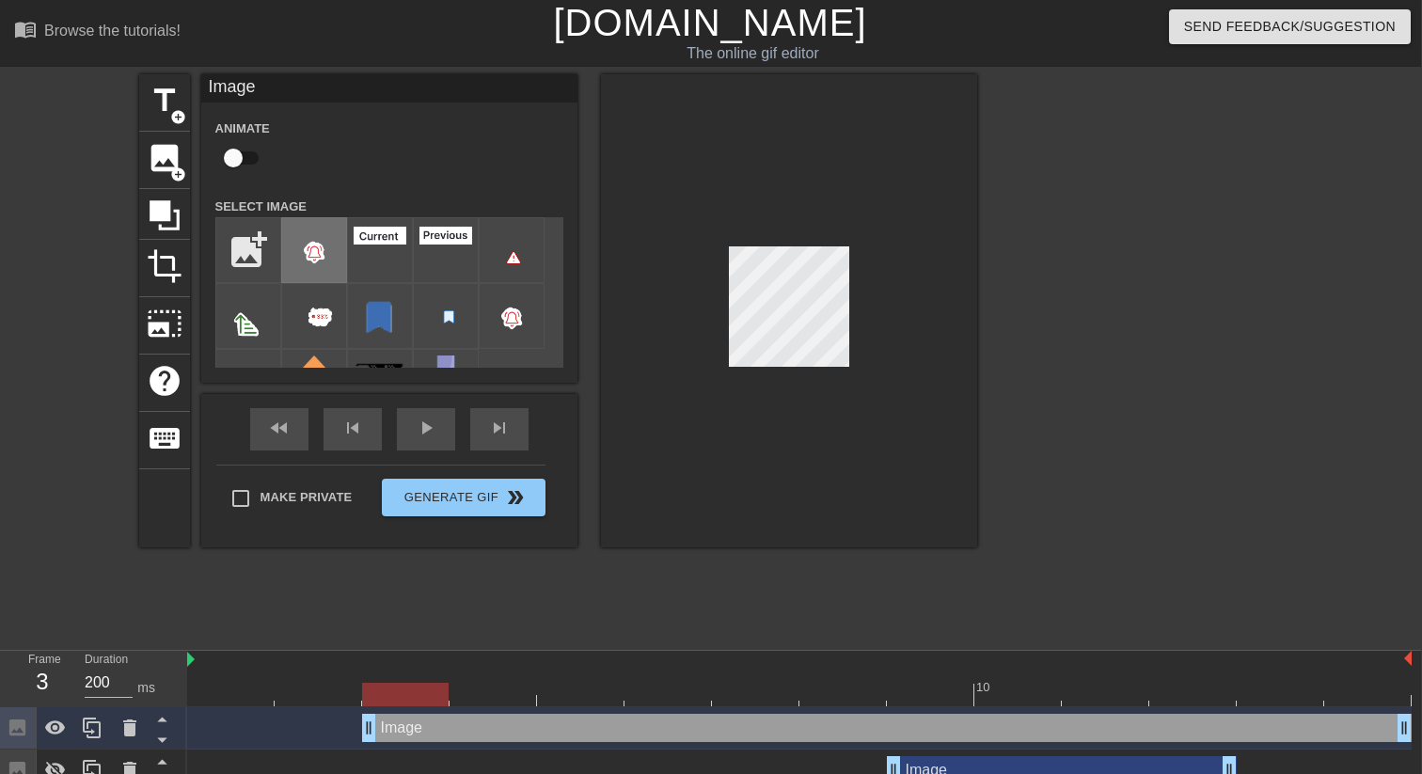
click at [329, 251] on img at bounding box center [314, 251] width 53 height 55
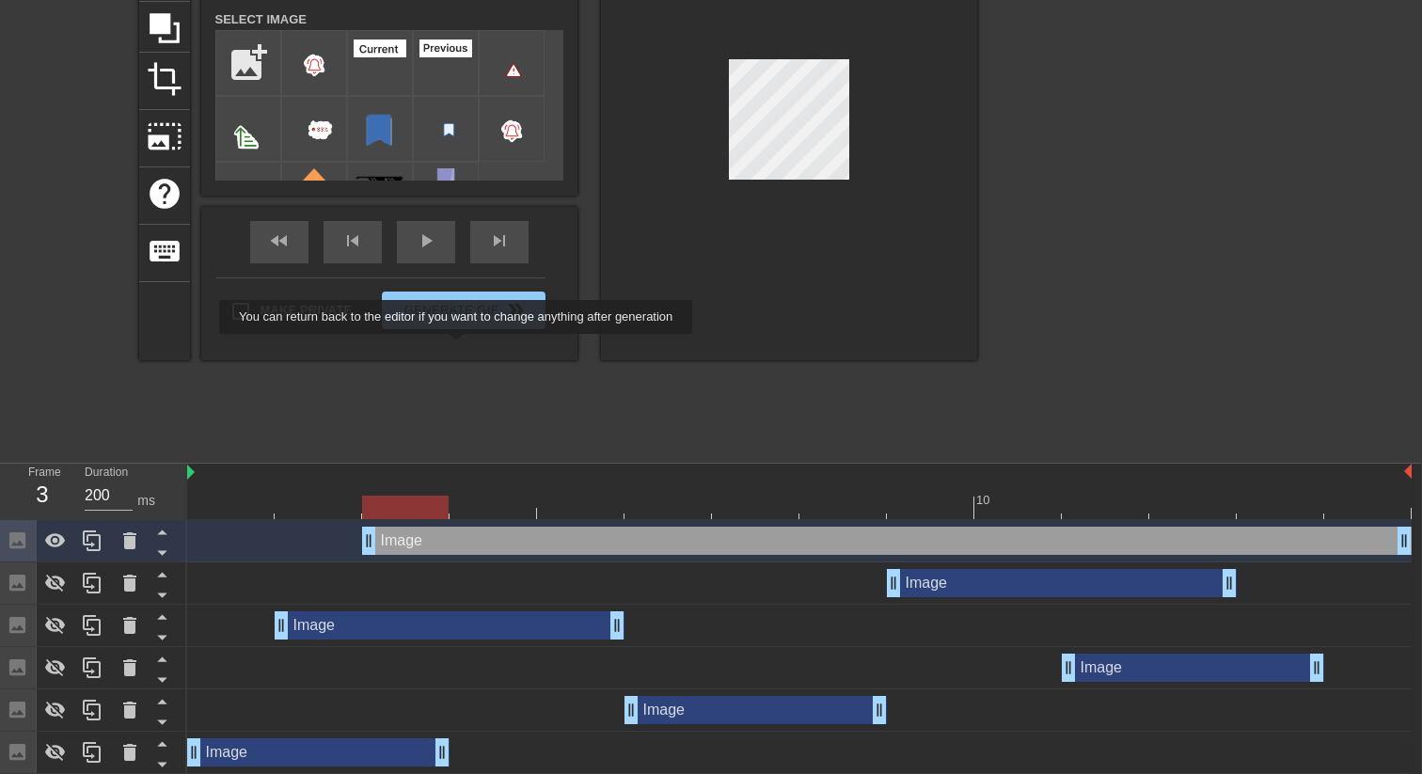
scroll to position [136, 1]
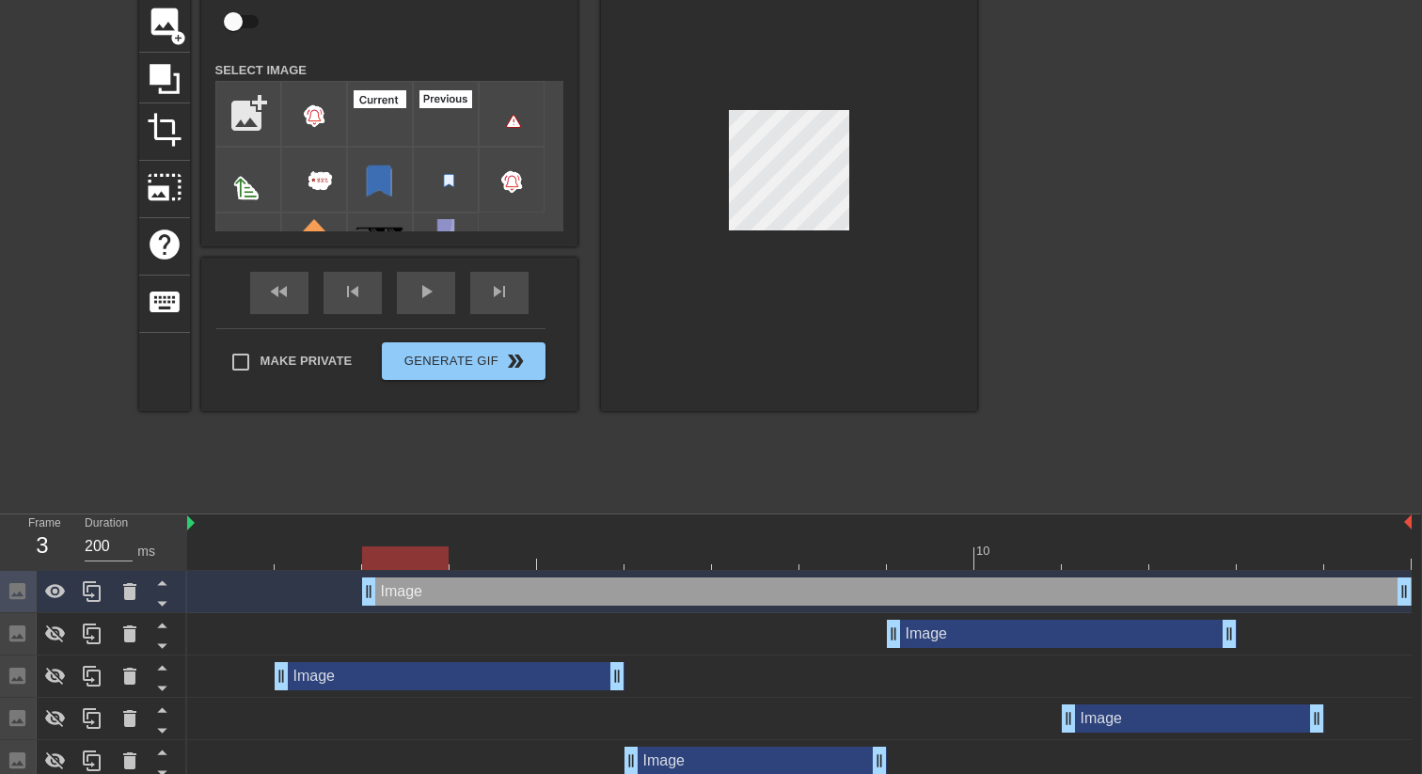
drag, startPoint x: 364, startPoint y: 568, endPoint x: 417, endPoint y: 572, distance: 52.8
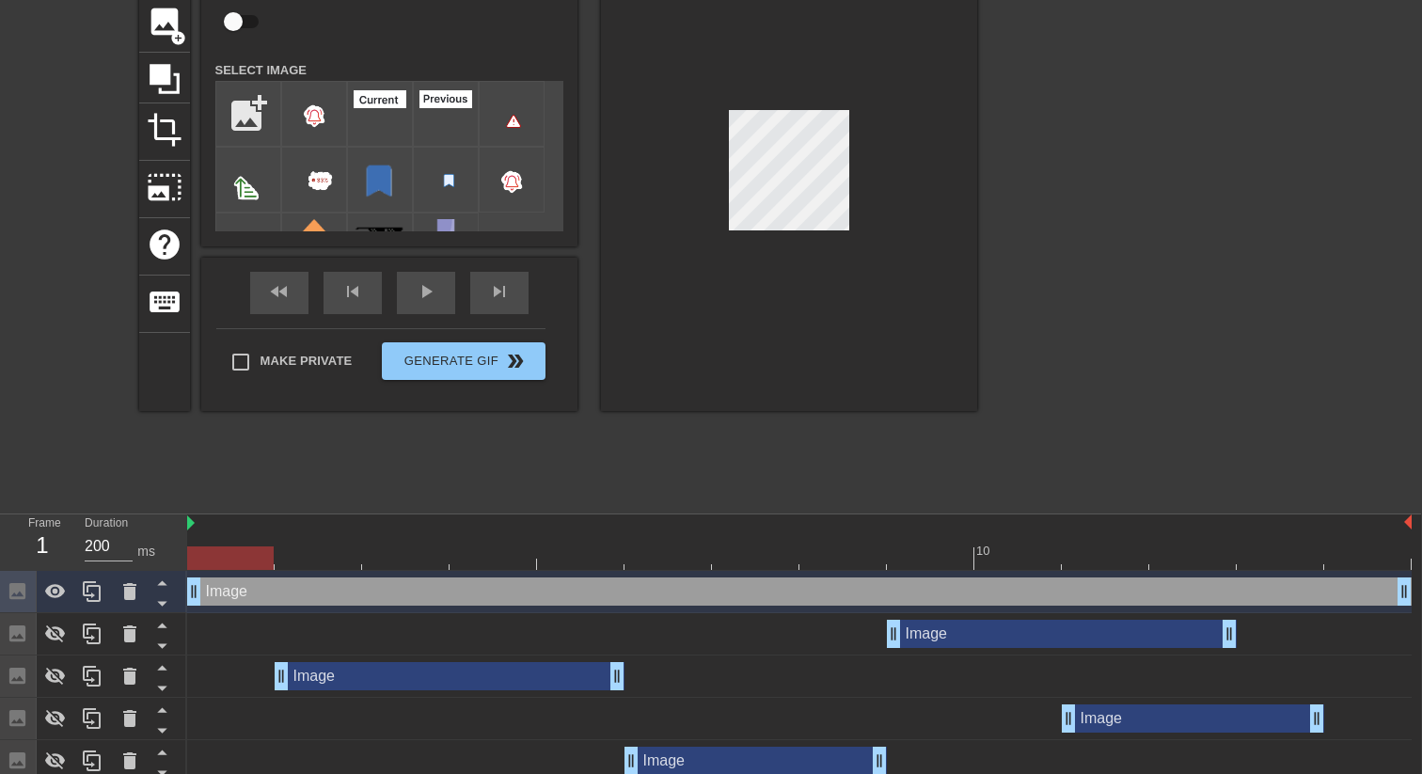
drag, startPoint x: 373, startPoint y: 592, endPoint x: 203, endPoint y: 585, distance: 170.3
click at [680, 252] on div at bounding box center [789, 174] width 376 height 473
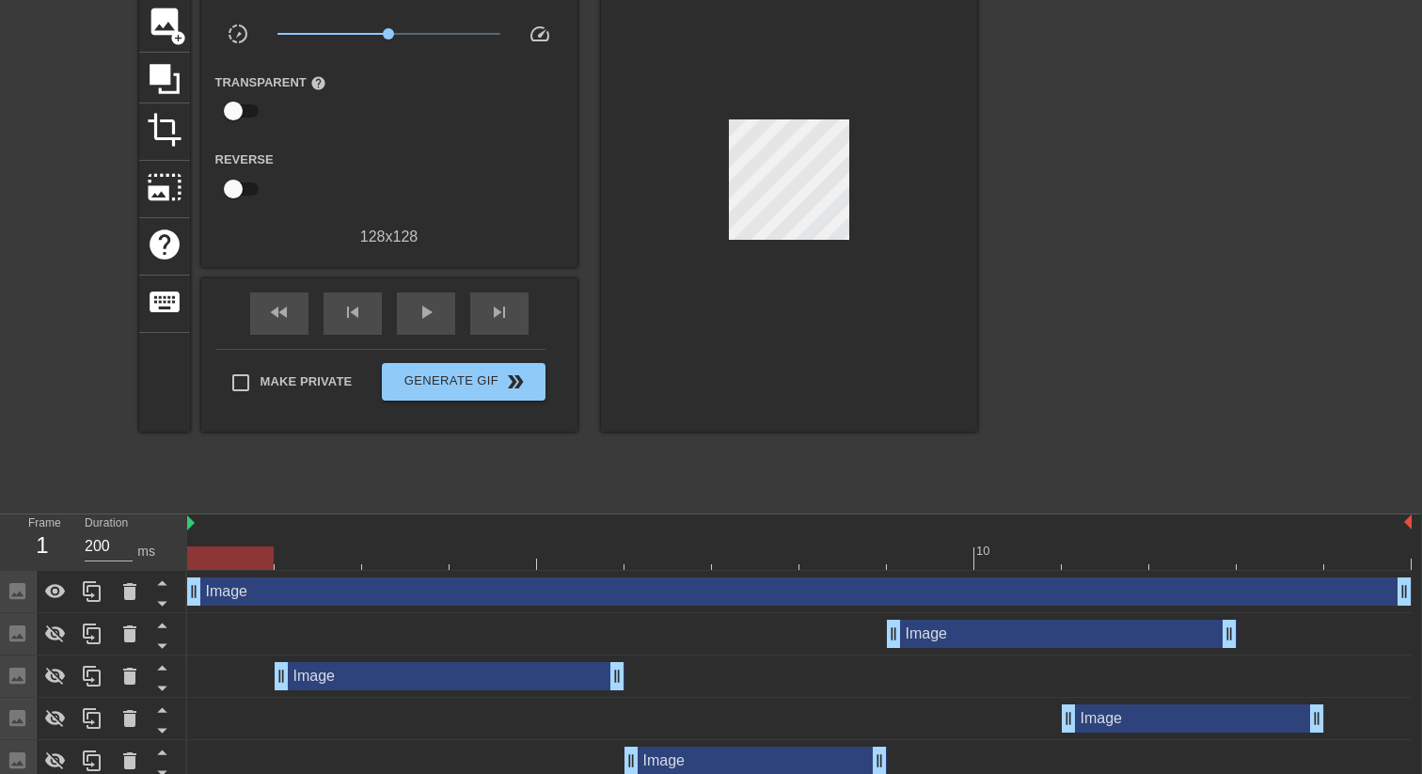
scroll to position [486, 1]
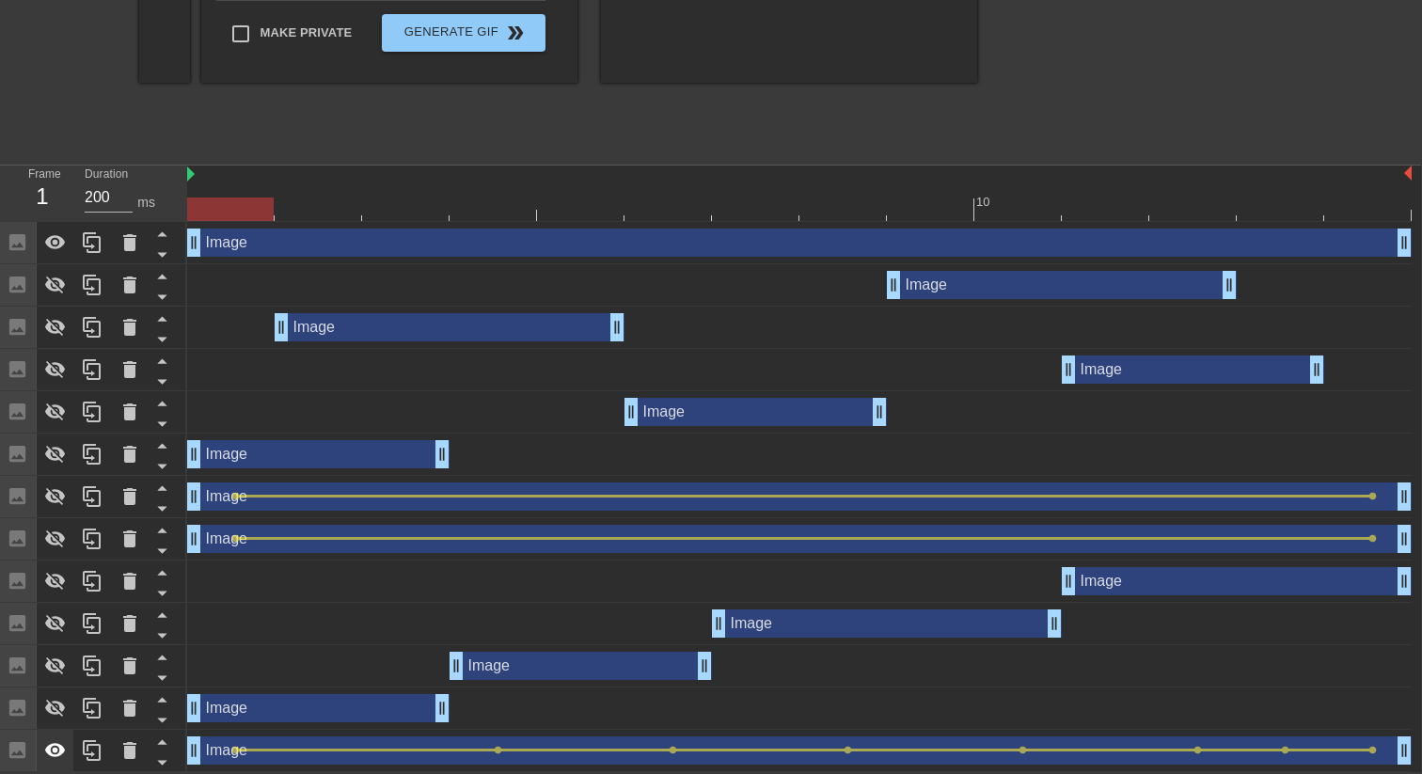
click at [67, 753] on div at bounding box center [56, 750] width 38 height 41
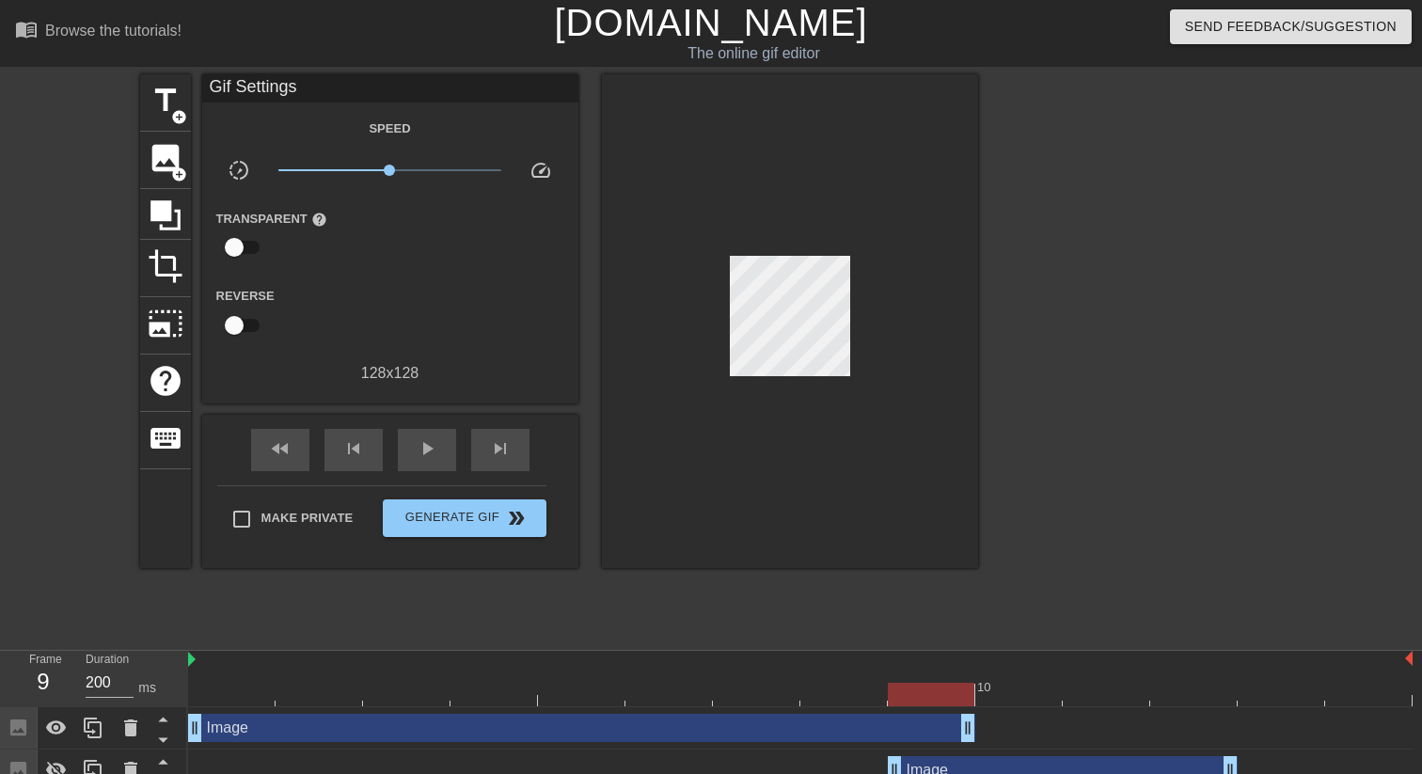
scroll to position [0, 1]
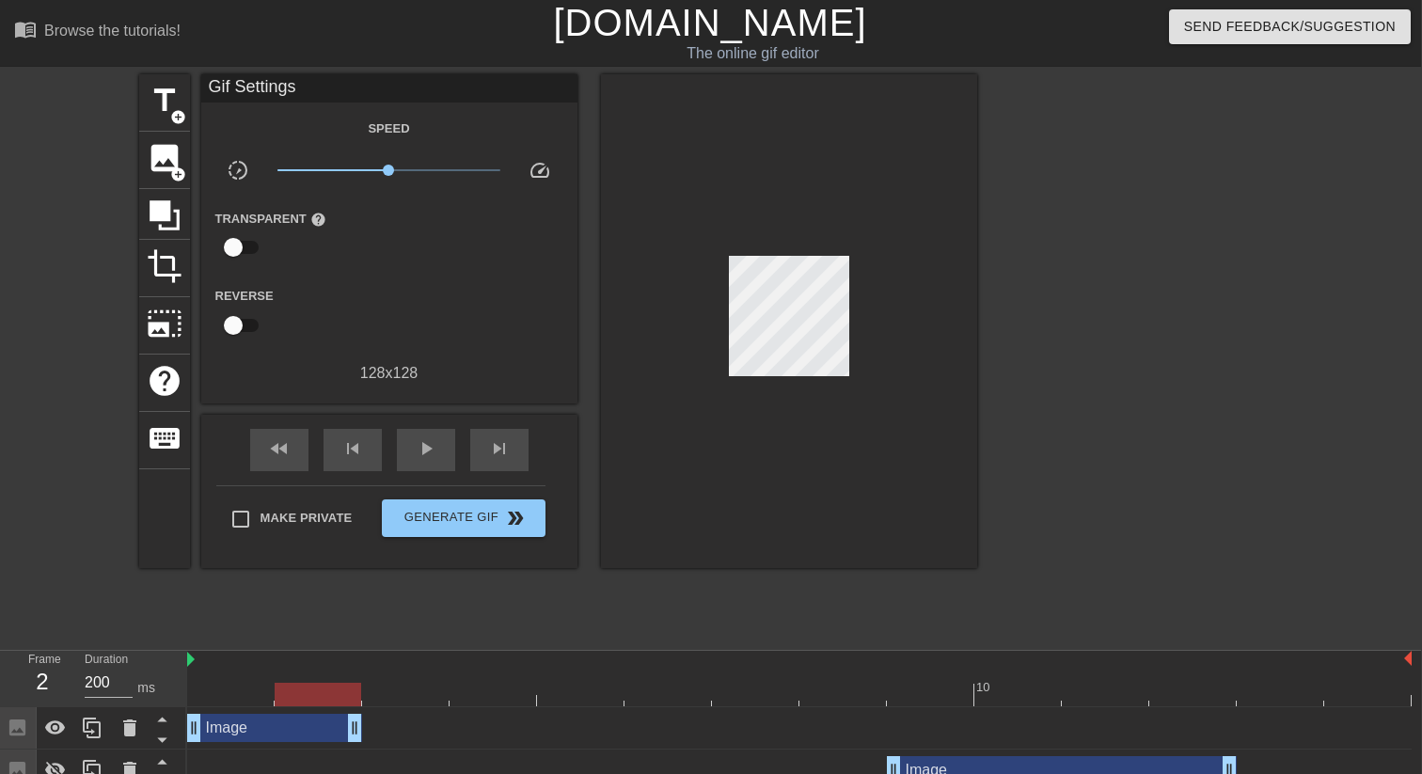
drag, startPoint x: 1401, startPoint y: 720, endPoint x: 362, endPoint y: 693, distance: 1039.5
click at [173, 173] on span "add_circle" at bounding box center [178, 174] width 16 height 16
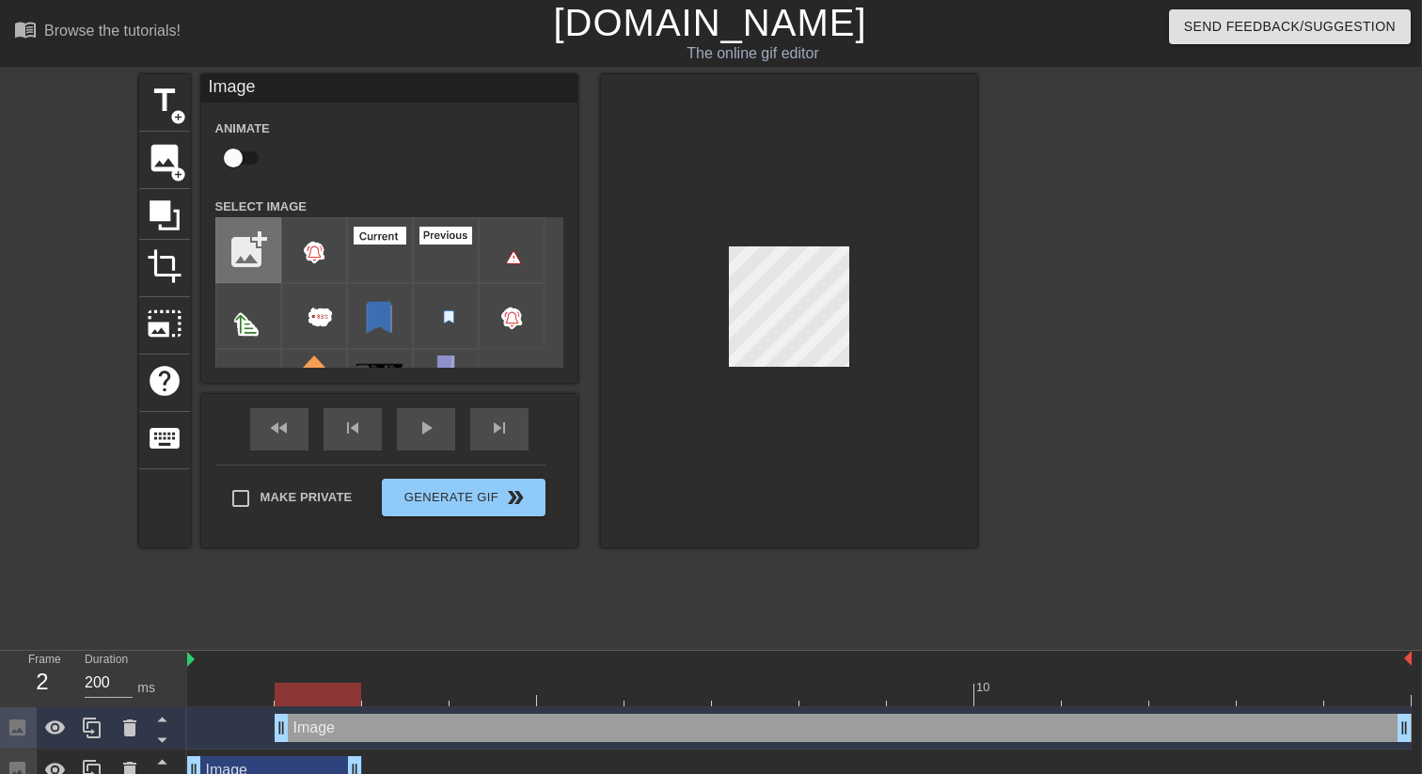
click at [245, 249] on input "file" at bounding box center [248, 250] width 64 height 64
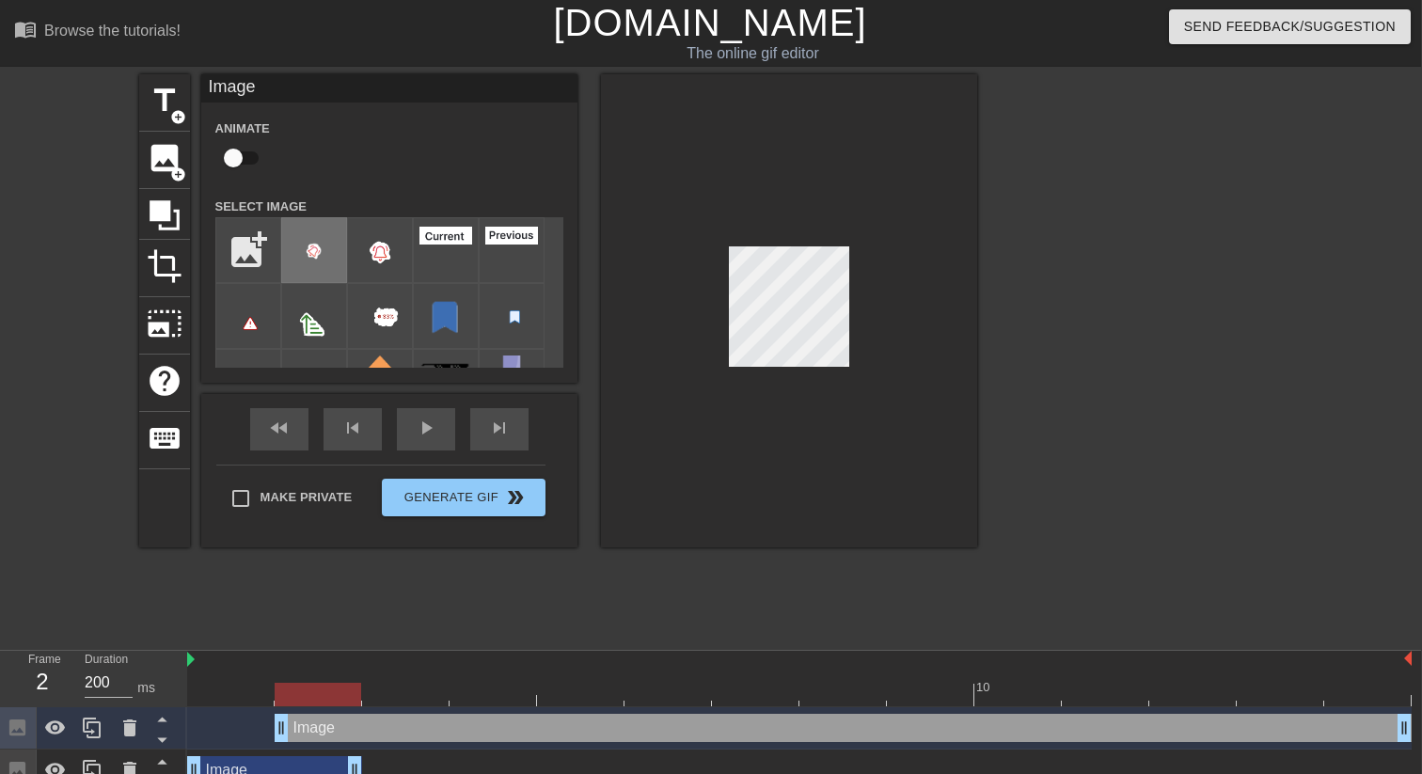
click at [317, 280] on div at bounding box center [314, 250] width 66 height 66
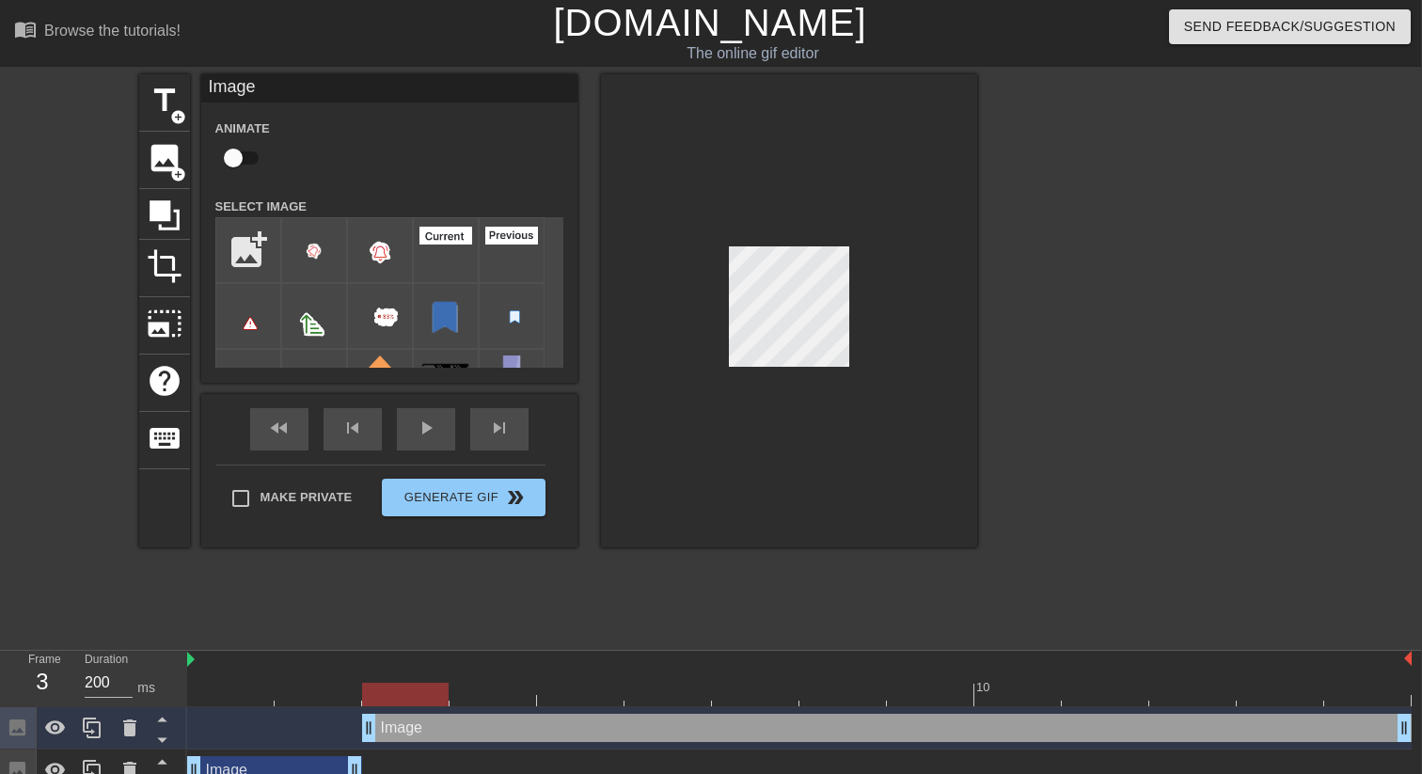
drag, startPoint x: 276, startPoint y: 728, endPoint x: 355, endPoint y: 728, distance: 79.0
click at [355, 728] on div "Image drag_handle drag_handle" at bounding box center [799, 728] width 1224 height 28
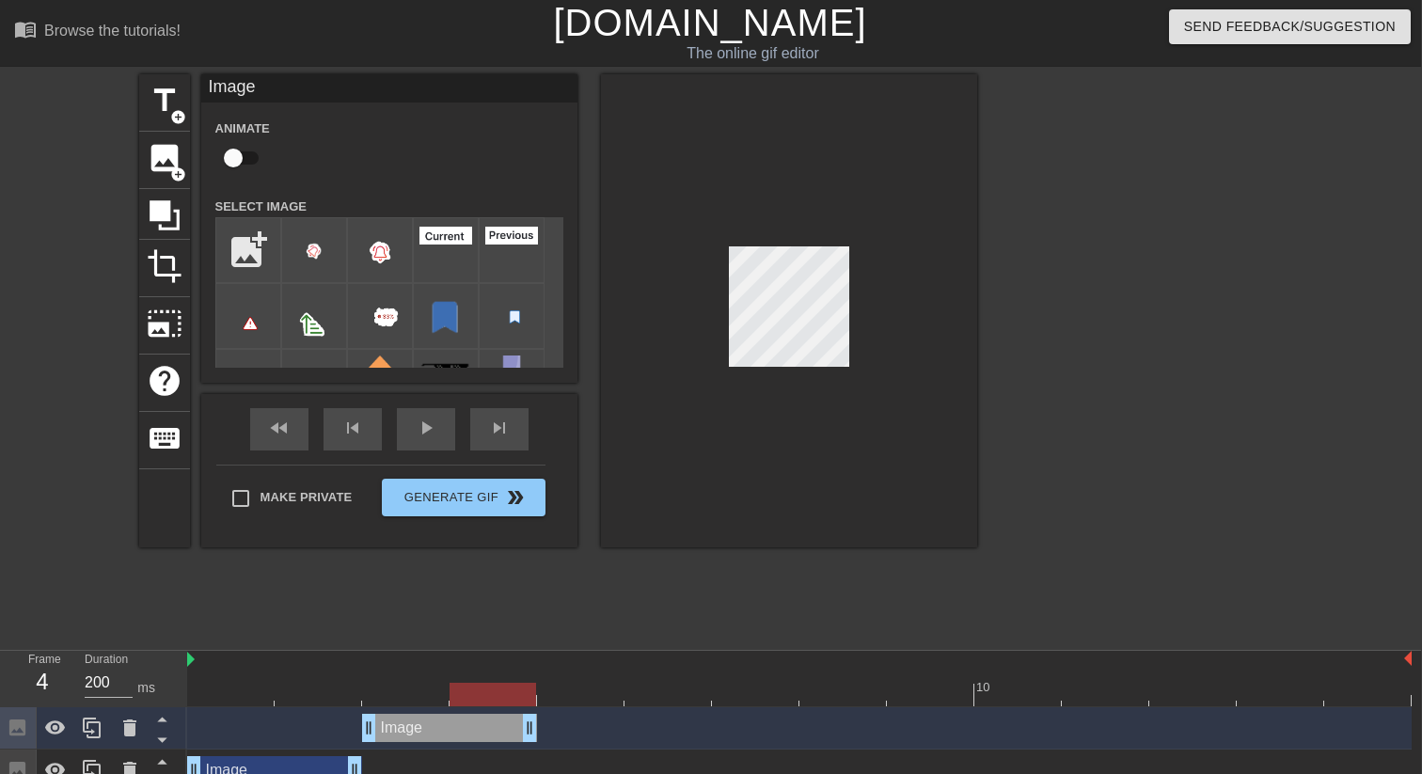
drag, startPoint x: 1405, startPoint y: 720, endPoint x: 540, endPoint y: 738, distance: 865.4
click at [540, 738] on div "Image drag_handle drag_handle" at bounding box center [799, 728] width 1224 height 28
click at [235, 241] on input "file" at bounding box center [248, 250] width 64 height 64
type input "C:\fakepath\bell-right.png"
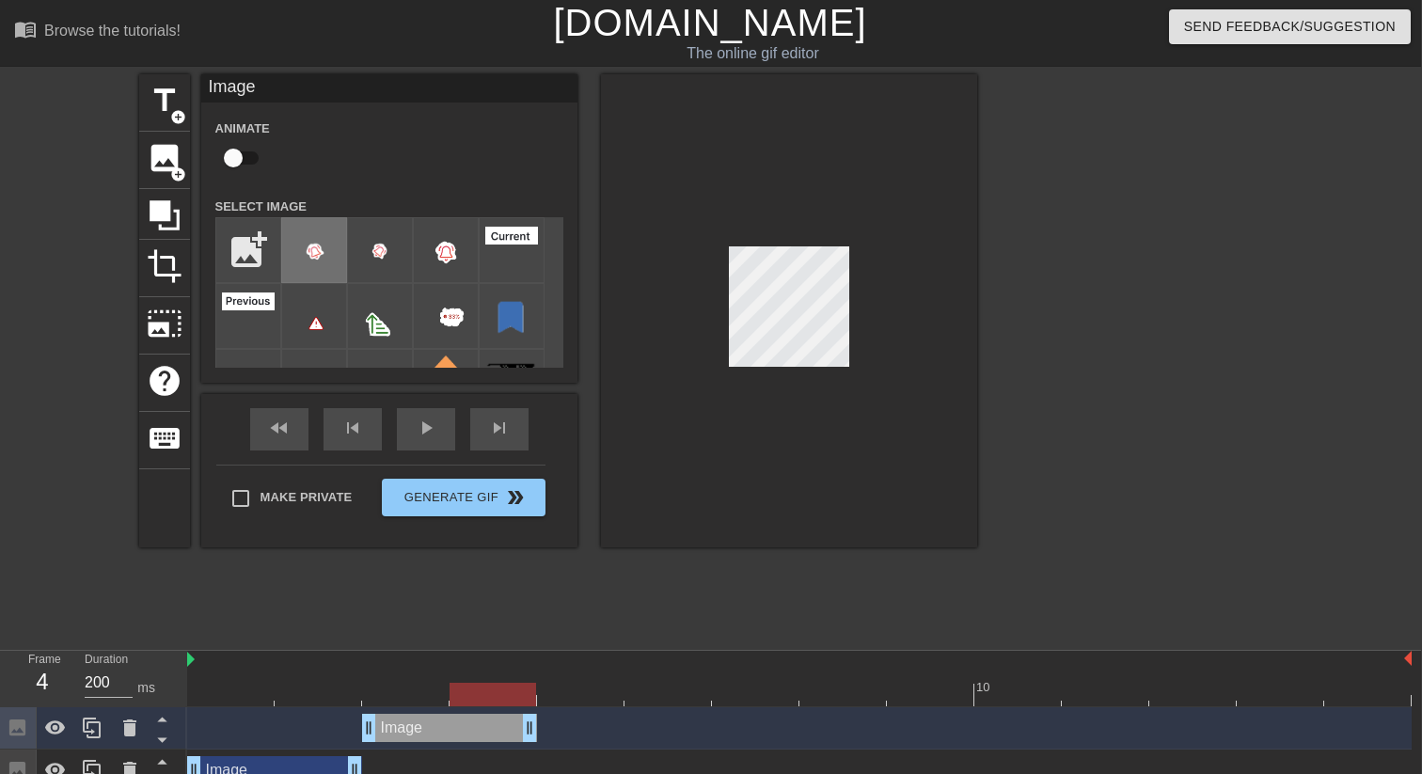
click at [316, 248] on img at bounding box center [314, 251] width 53 height 54
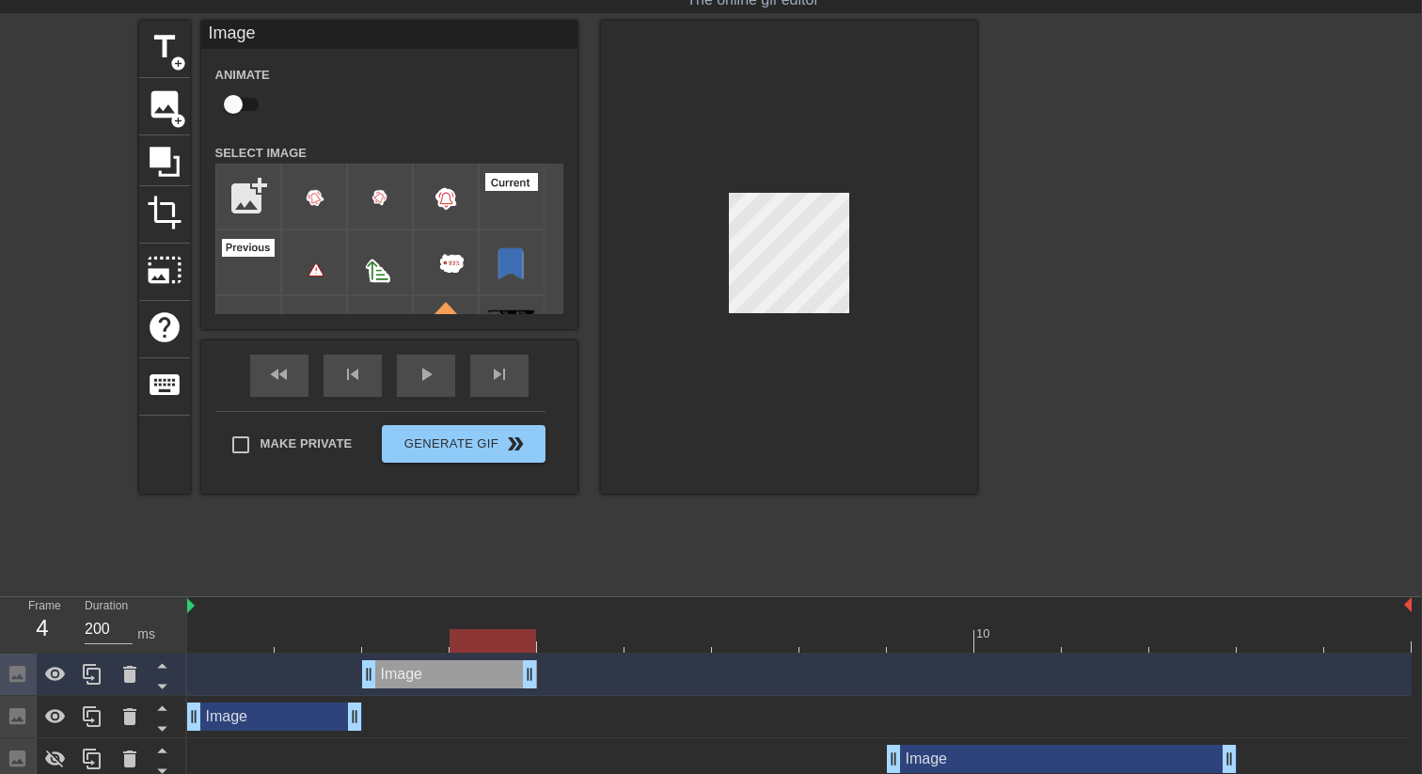
scroll to position [53, 1]
click at [260, 209] on input "file" at bounding box center [248, 198] width 64 height 64
click at [945, 342] on div at bounding box center [789, 258] width 376 height 473
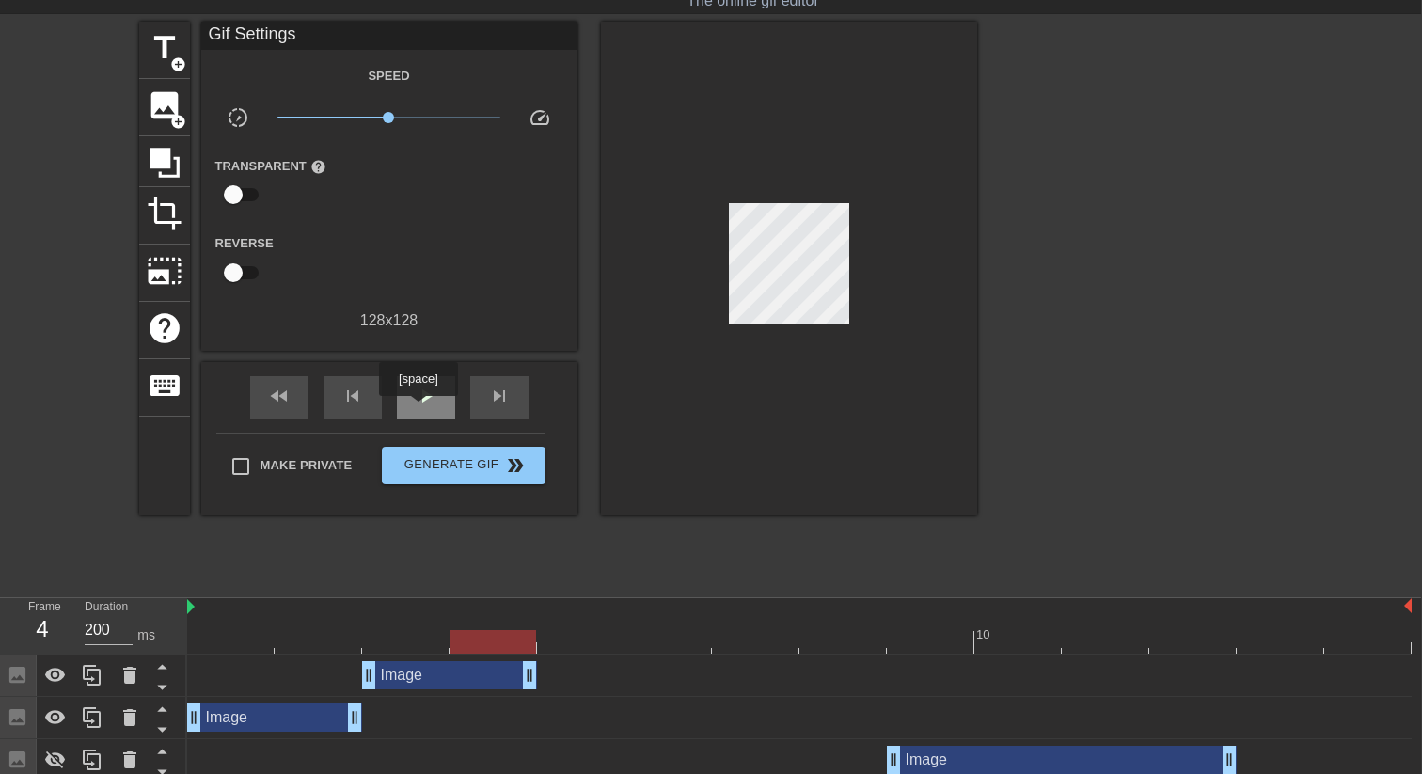
click at [420, 409] on div "play_arrow" at bounding box center [426, 397] width 58 height 42
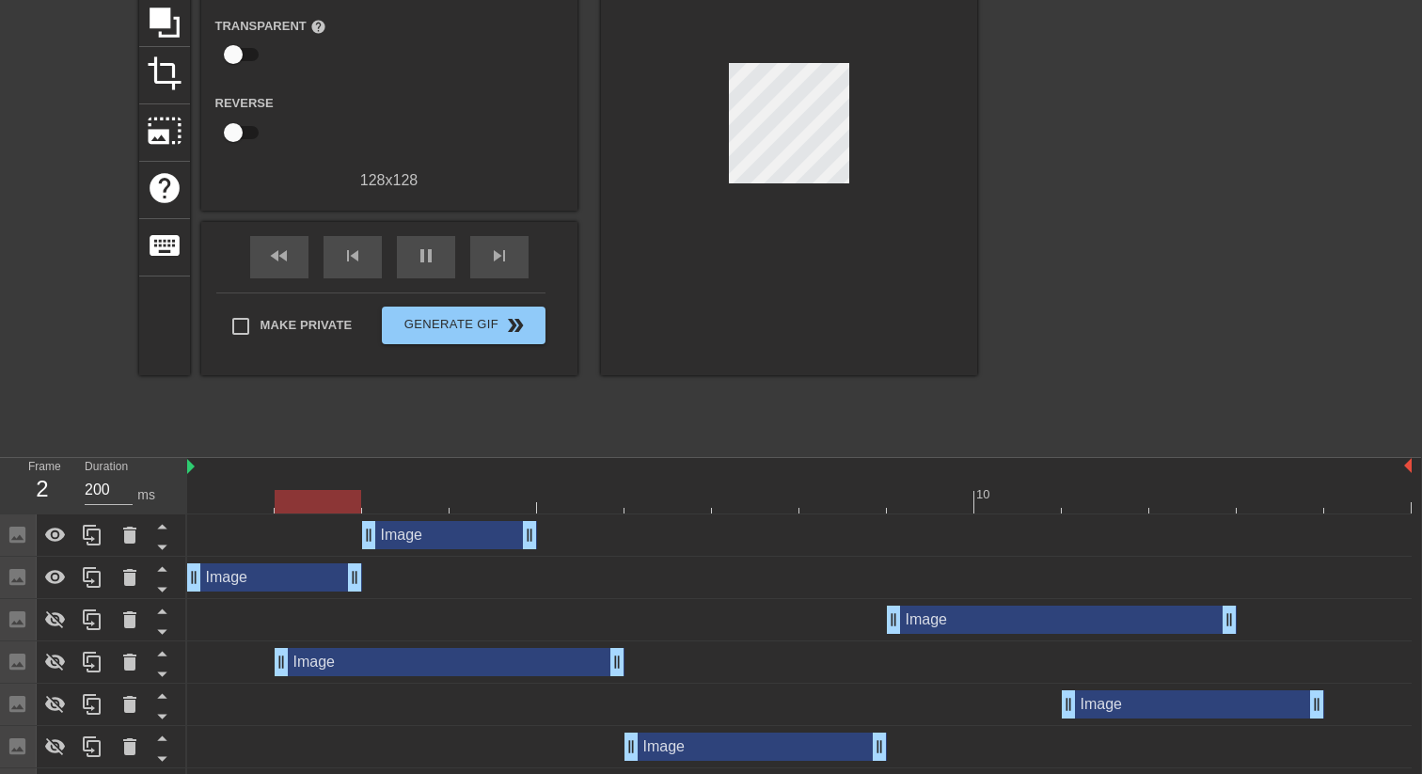
scroll to position [529, 1]
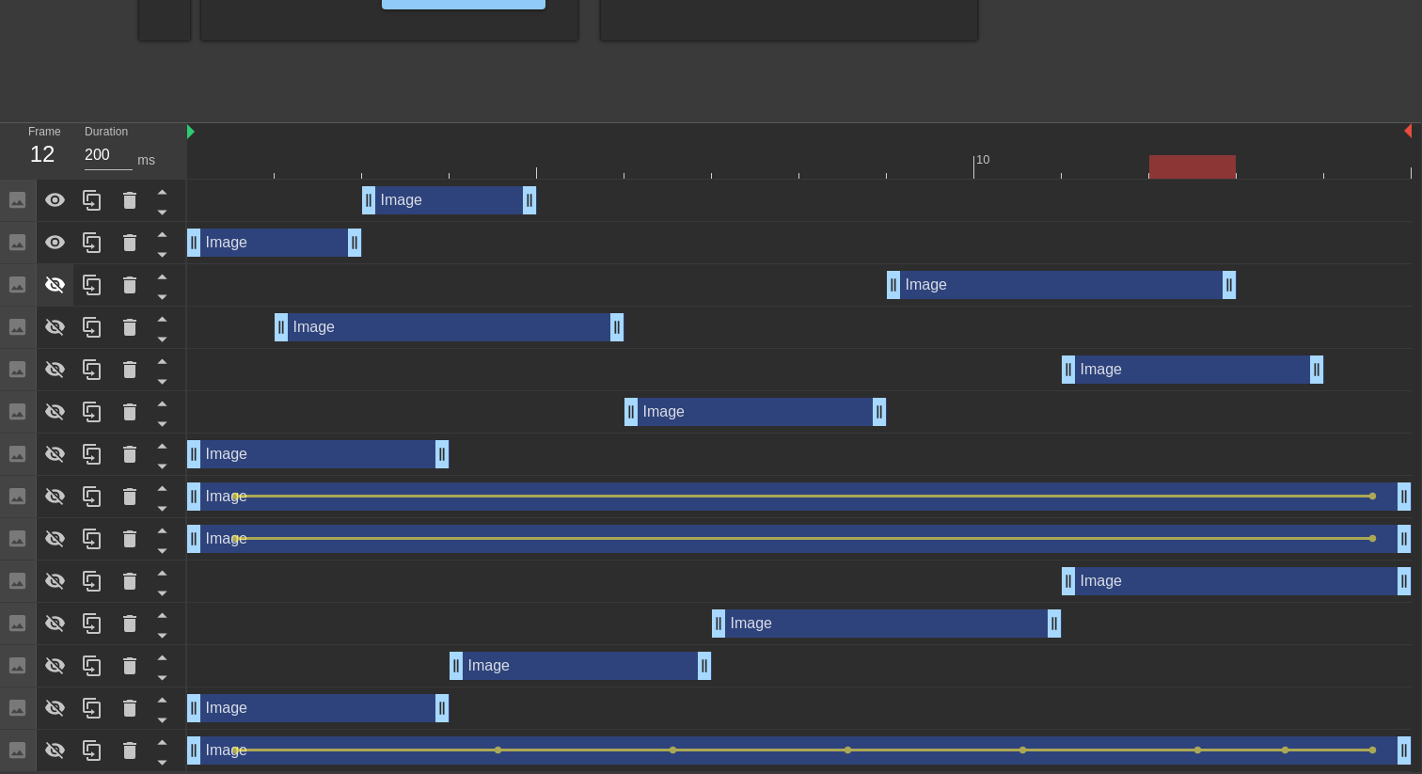
click at [59, 288] on icon at bounding box center [55, 285] width 23 height 23
click at [53, 326] on icon at bounding box center [55, 328] width 21 height 18
click at [51, 367] on icon at bounding box center [55, 369] width 23 height 23
click at [50, 417] on icon at bounding box center [55, 412] width 23 height 23
click at [50, 443] on icon at bounding box center [55, 454] width 23 height 23
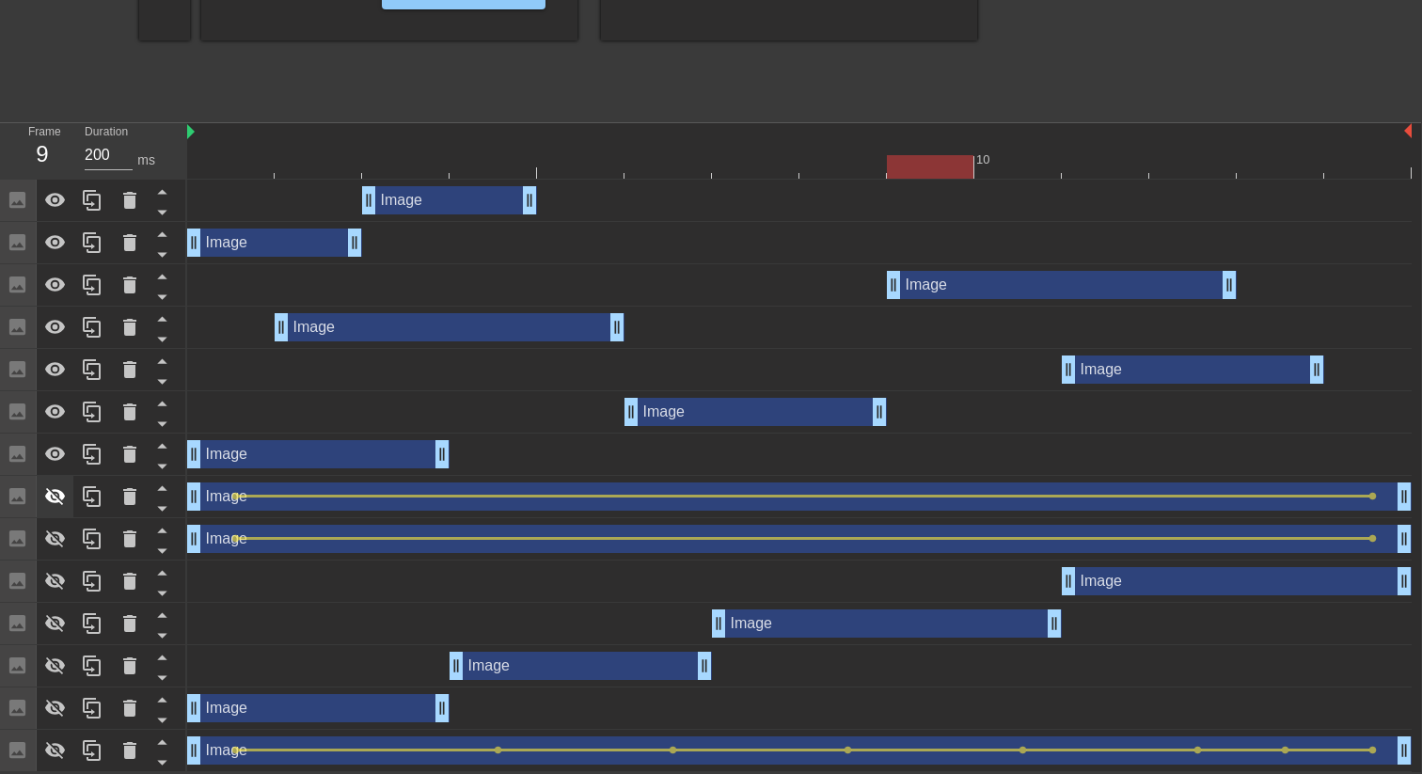
click at [53, 495] on icon at bounding box center [55, 497] width 21 height 18
click at [50, 540] on icon at bounding box center [55, 539] width 21 height 18
click at [52, 587] on icon at bounding box center [55, 581] width 23 height 23
click at [52, 639] on div at bounding box center [56, 623] width 38 height 41
click at [51, 659] on icon at bounding box center [55, 666] width 23 height 23
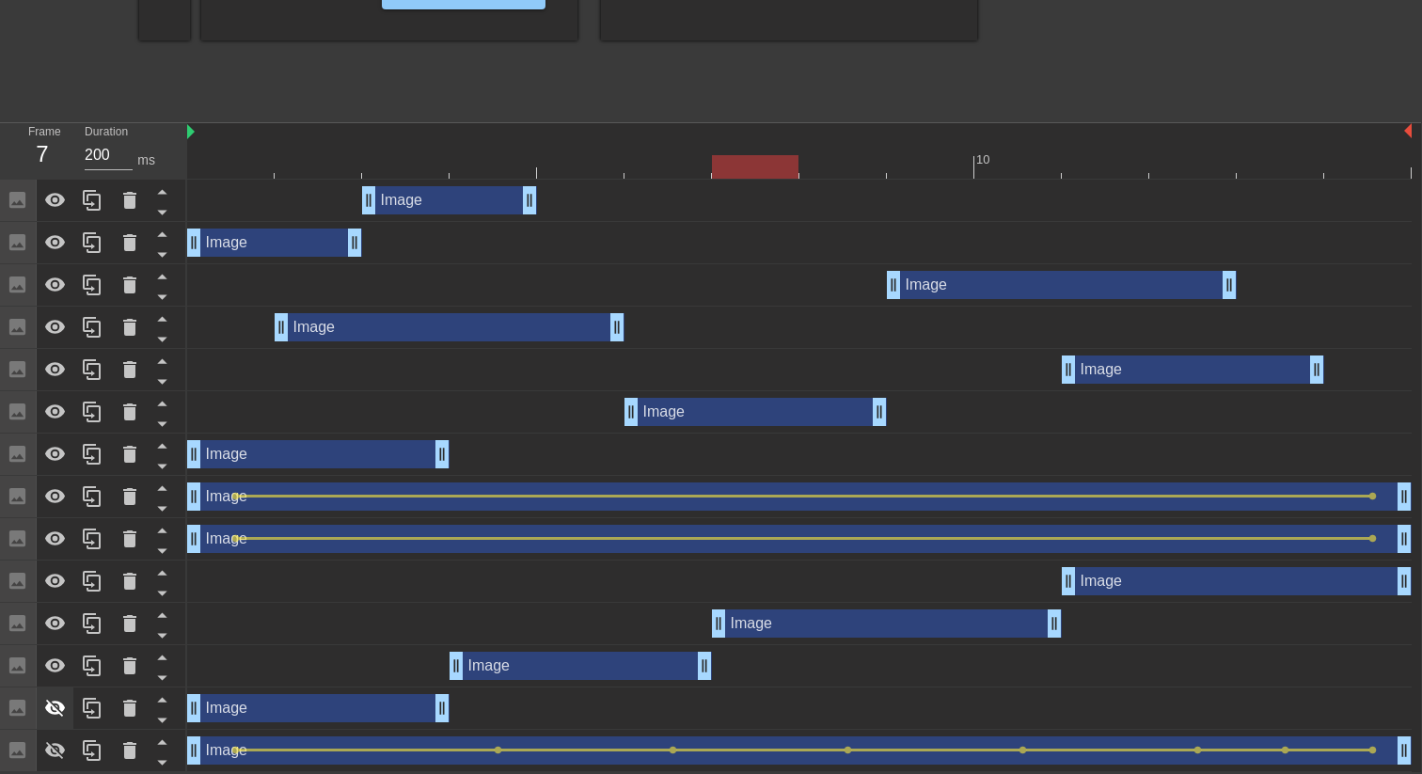
click at [52, 702] on icon at bounding box center [55, 708] width 23 height 23
click at [51, 760] on icon at bounding box center [55, 750] width 23 height 23
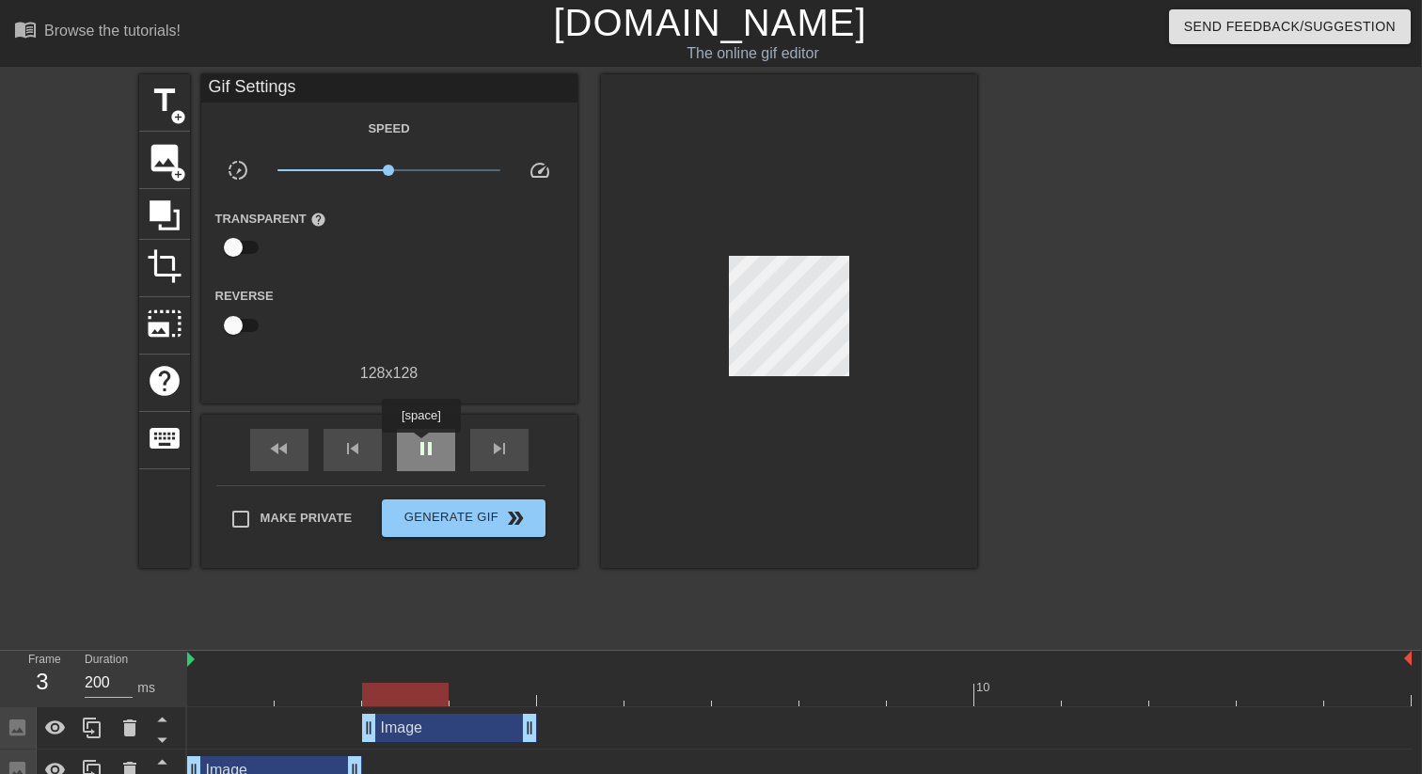
click at [423, 446] on span "pause" at bounding box center [426, 448] width 23 height 23
click at [407, 605] on div "title add_circle image add_circle crop photo_size_select_large help keyboard Gi…" at bounding box center [558, 356] width 838 height 564
click at [180, 164] on span "image" at bounding box center [165, 158] width 36 height 36
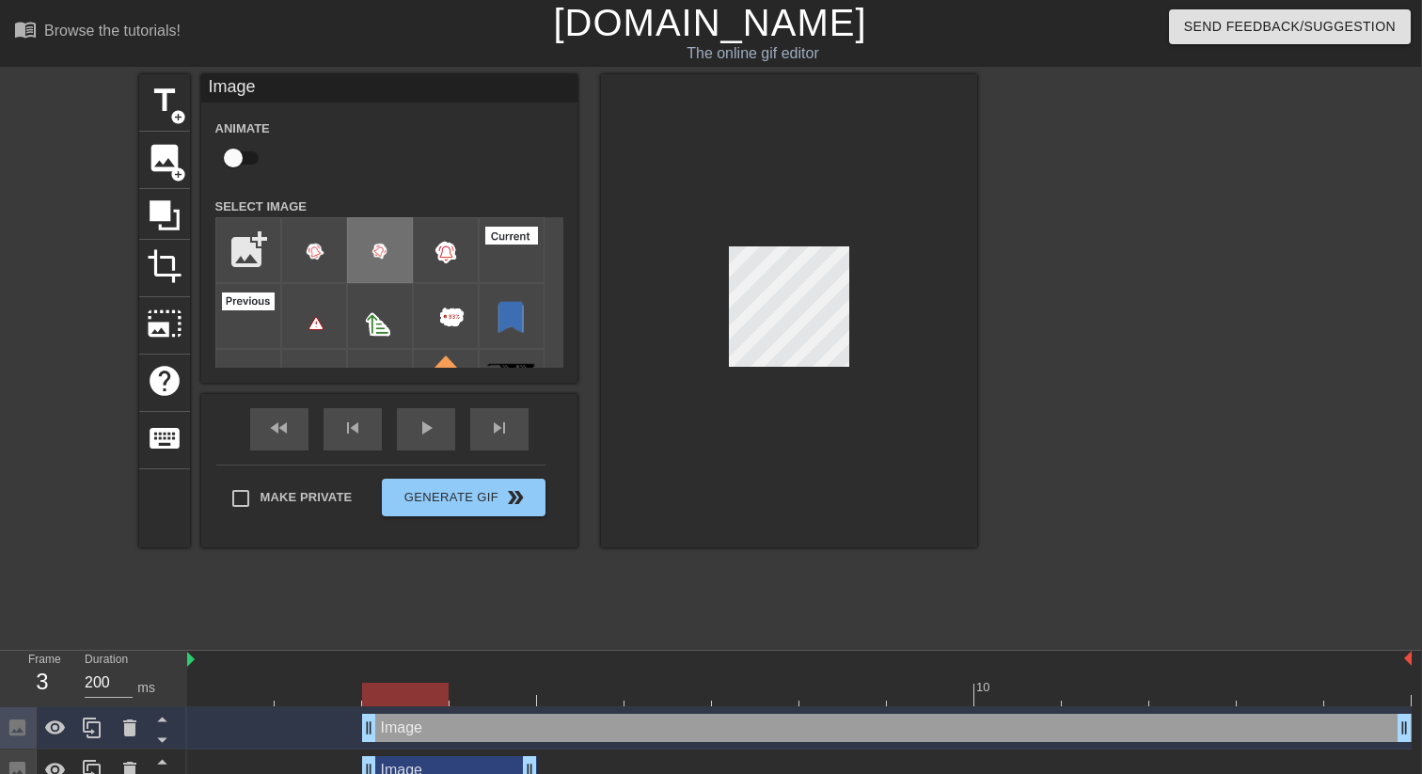
click at [396, 257] on img at bounding box center [380, 250] width 53 height 53
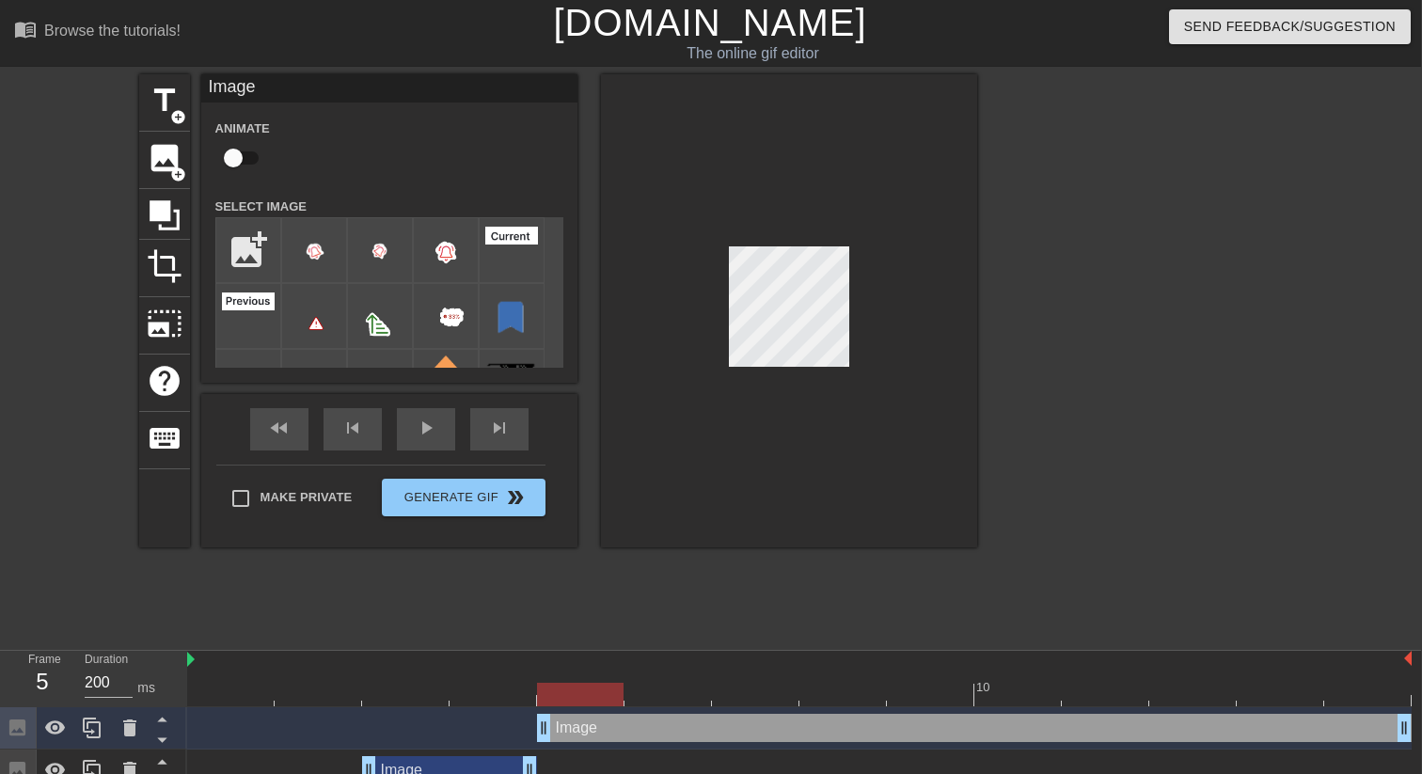
drag, startPoint x: 371, startPoint y: 720, endPoint x: 541, endPoint y: 714, distance: 169.4
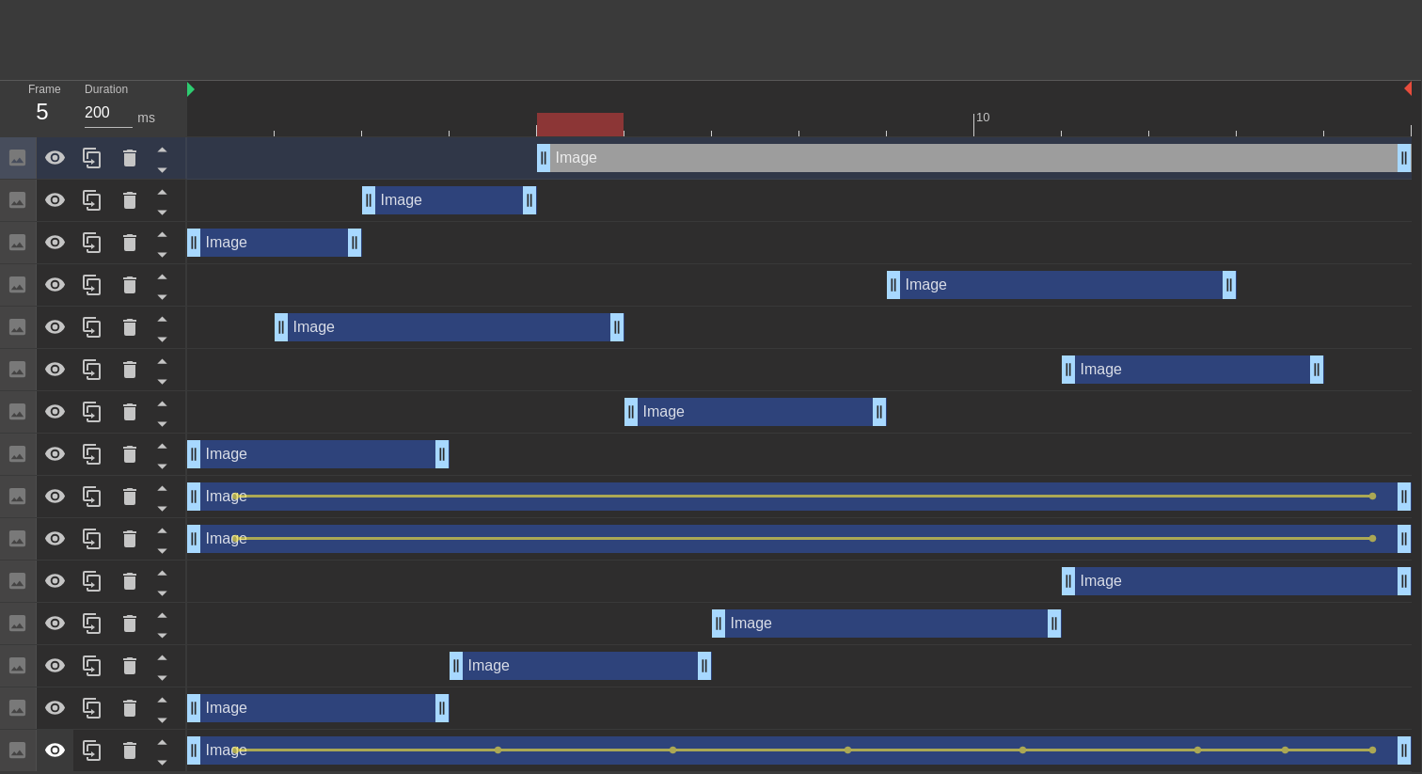
click at [56, 736] on div at bounding box center [56, 750] width 38 height 41
click at [61, 701] on icon at bounding box center [55, 708] width 23 height 23
click at [61, 661] on icon at bounding box center [55, 665] width 21 height 14
click at [61, 636] on div at bounding box center [56, 623] width 38 height 41
click at [61, 595] on div at bounding box center [56, 580] width 38 height 41
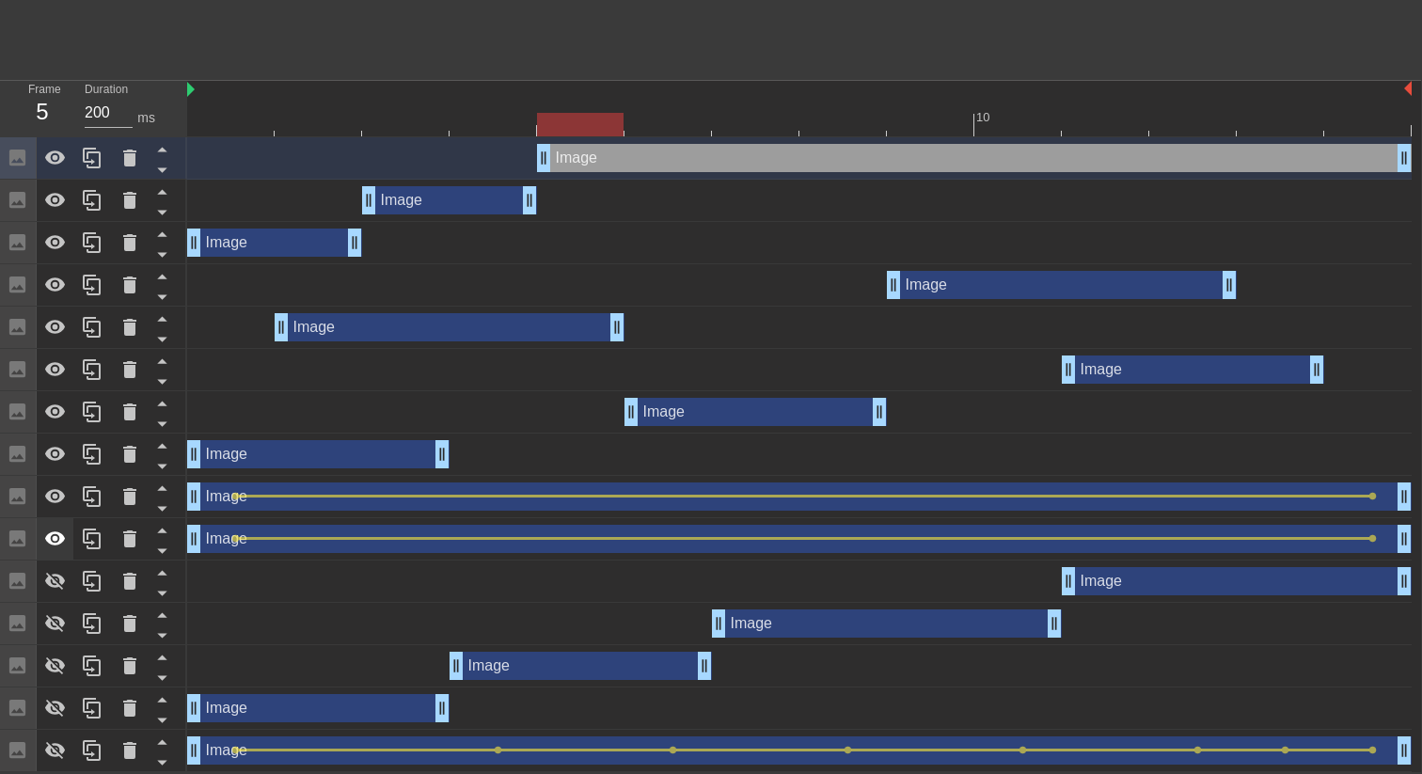
click at [61, 544] on icon at bounding box center [55, 539] width 23 height 23
click at [63, 492] on icon at bounding box center [55, 496] width 23 height 23
click at [62, 446] on icon at bounding box center [55, 454] width 23 height 23
click at [59, 403] on icon at bounding box center [55, 412] width 23 height 23
click at [55, 360] on icon at bounding box center [55, 369] width 23 height 23
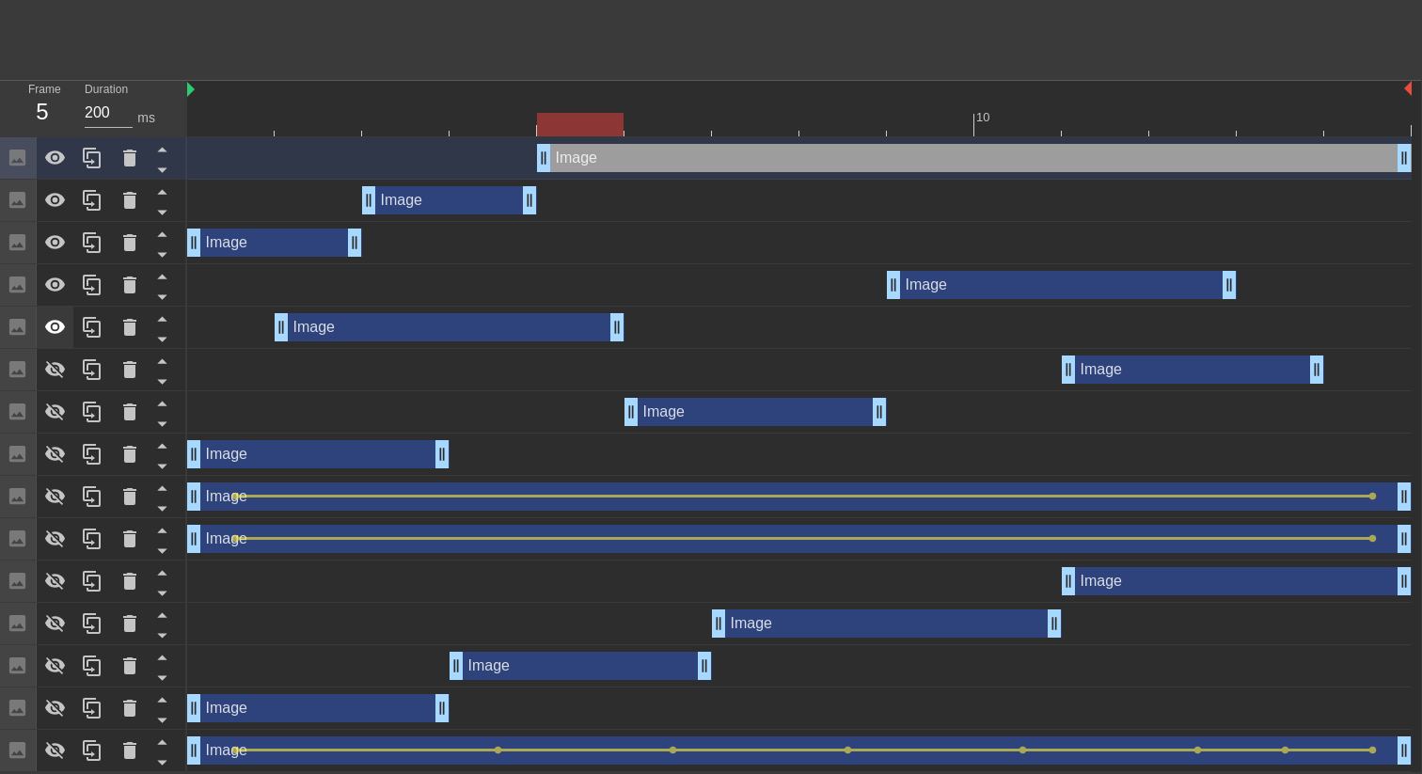
click at [58, 332] on icon at bounding box center [55, 327] width 21 height 14
click at [58, 294] on icon at bounding box center [55, 285] width 23 height 23
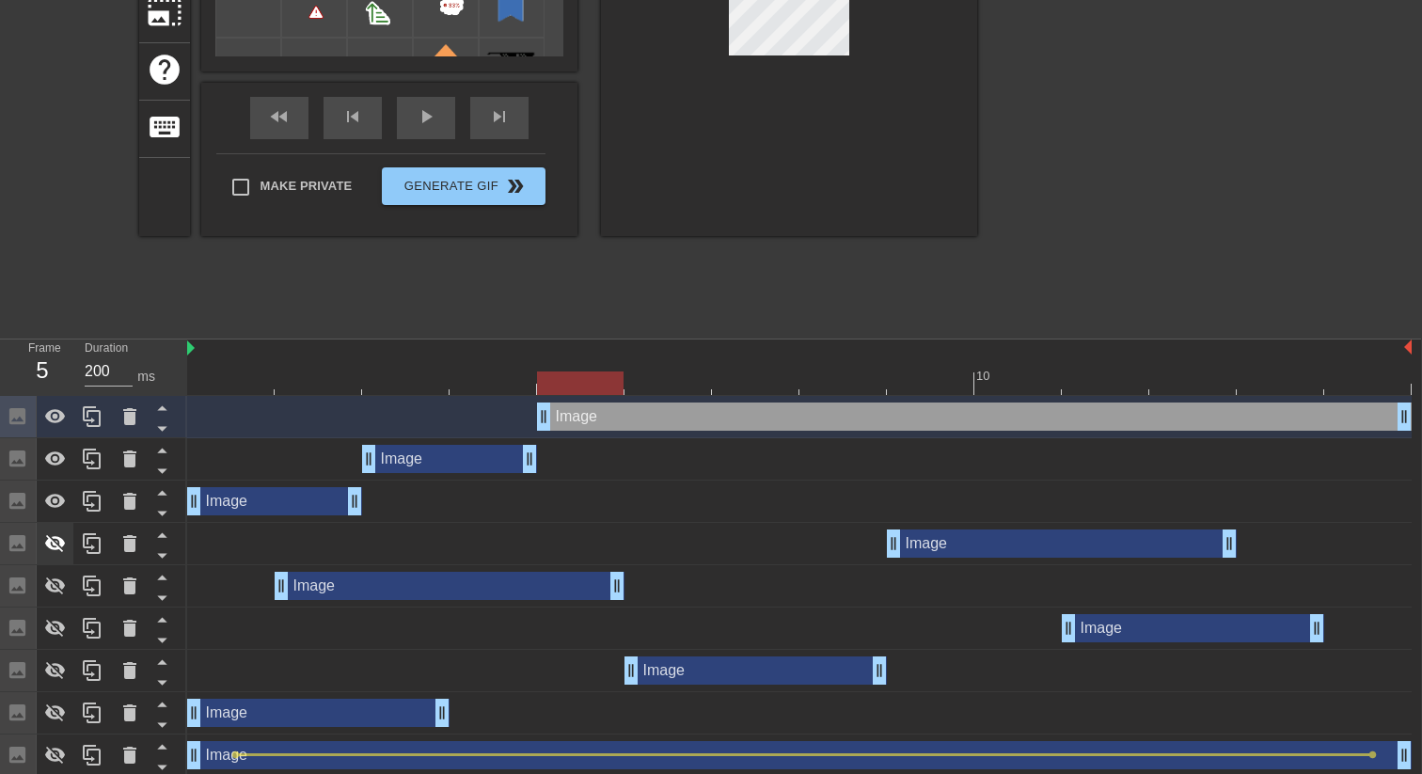
scroll to position [0, 1]
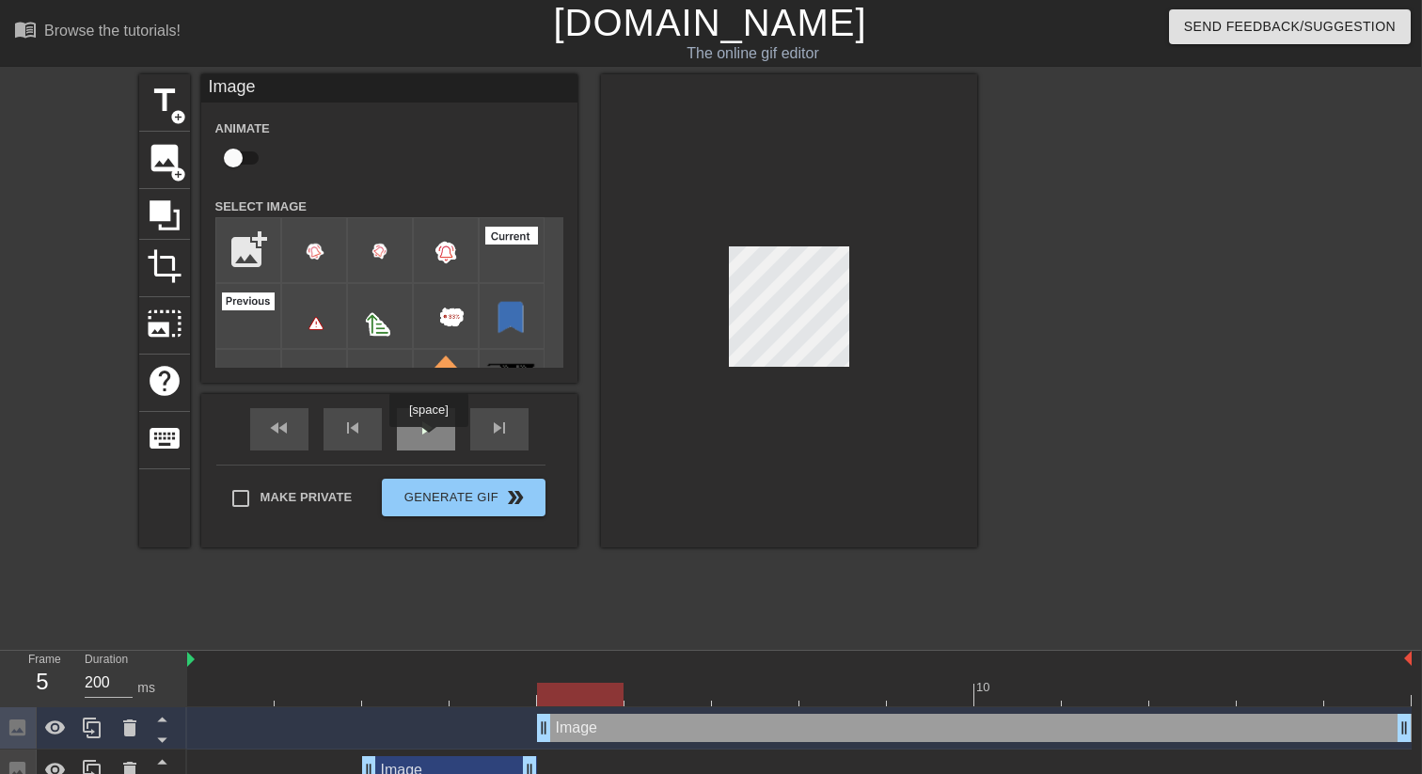
click at [431, 440] on div "play_arrow" at bounding box center [426, 429] width 58 height 42
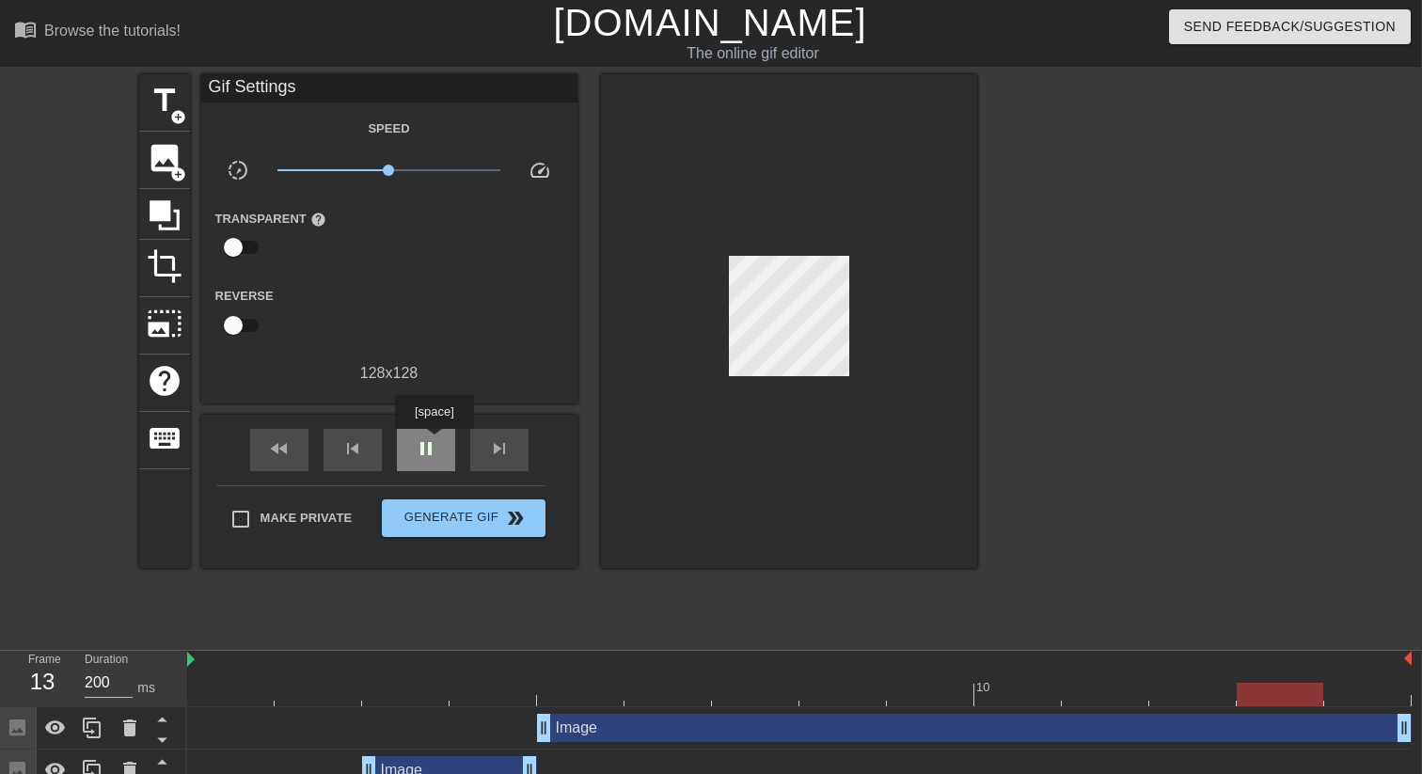
click at [436, 442] on span "pause" at bounding box center [426, 448] width 23 height 23
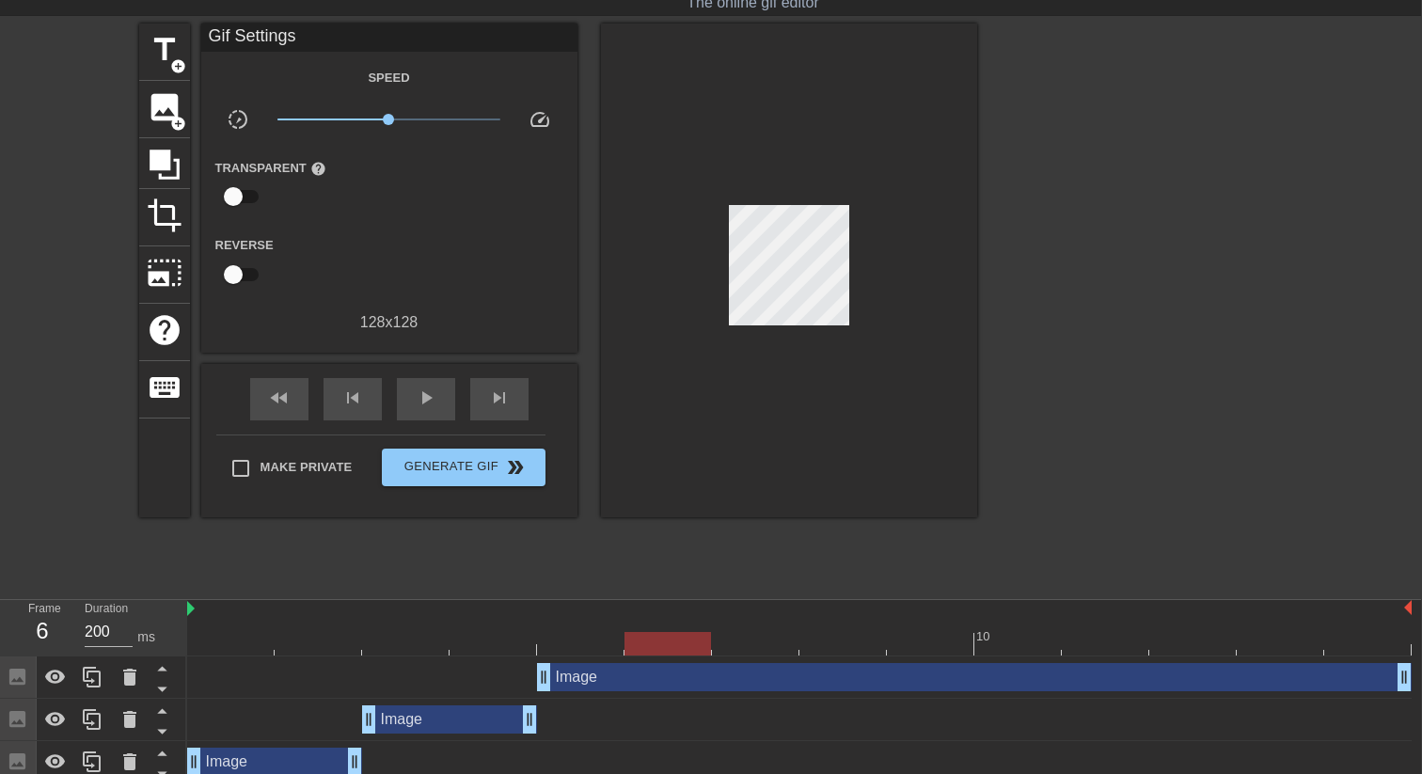
scroll to position [51, 2]
drag, startPoint x: 1370, startPoint y: 640, endPoint x: 367, endPoint y: 623, distance: 1003.6
click at [367, 623] on div "10" at bounding box center [798, 627] width 1224 height 55
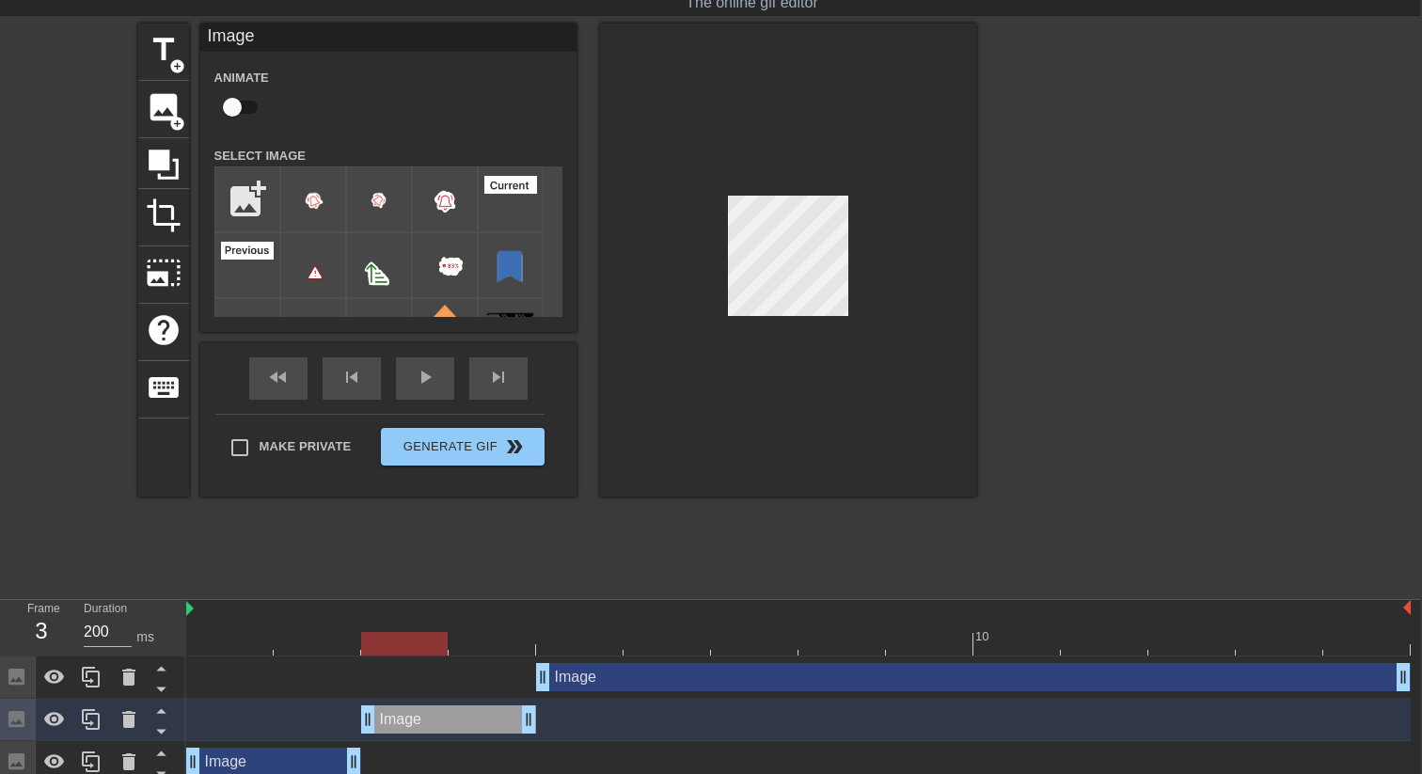
click at [311, 638] on div at bounding box center [798, 644] width 1224 height 24
click at [390, 638] on div at bounding box center [798, 644] width 1224 height 24
click at [332, 642] on div at bounding box center [798, 644] width 1224 height 24
click at [403, 639] on div at bounding box center [798, 644] width 1224 height 24
click at [509, 639] on div at bounding box center [798, 644] width 1224 height 24
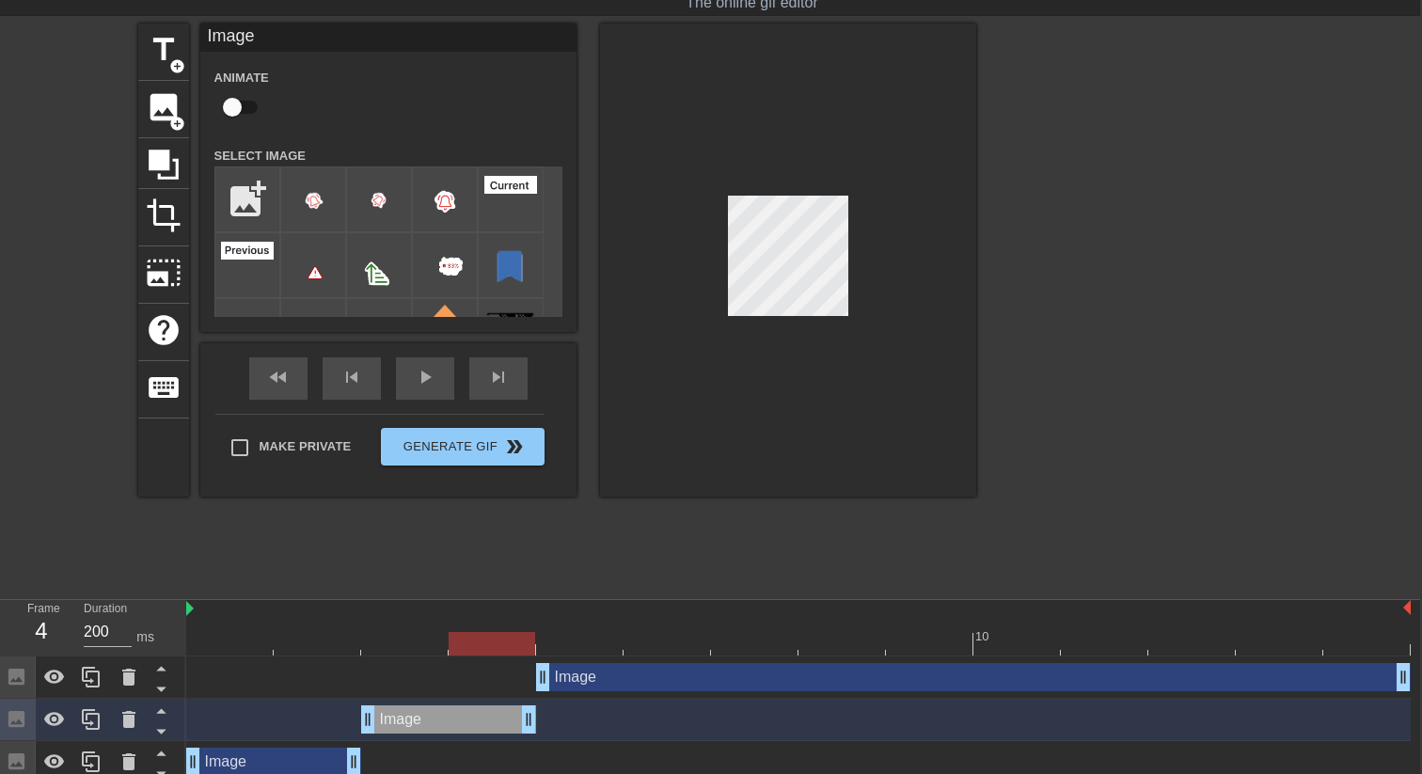
click at [399, 637] on div at bounding box center [798, 644] width 1224 height 24
click at [317, 637] on div at bounding box center [798, 644] width 1224 height 24
click at [280, 770] on div "Image drag_handle drag_handle" at bounding box center [273, 762] width 175 height 28
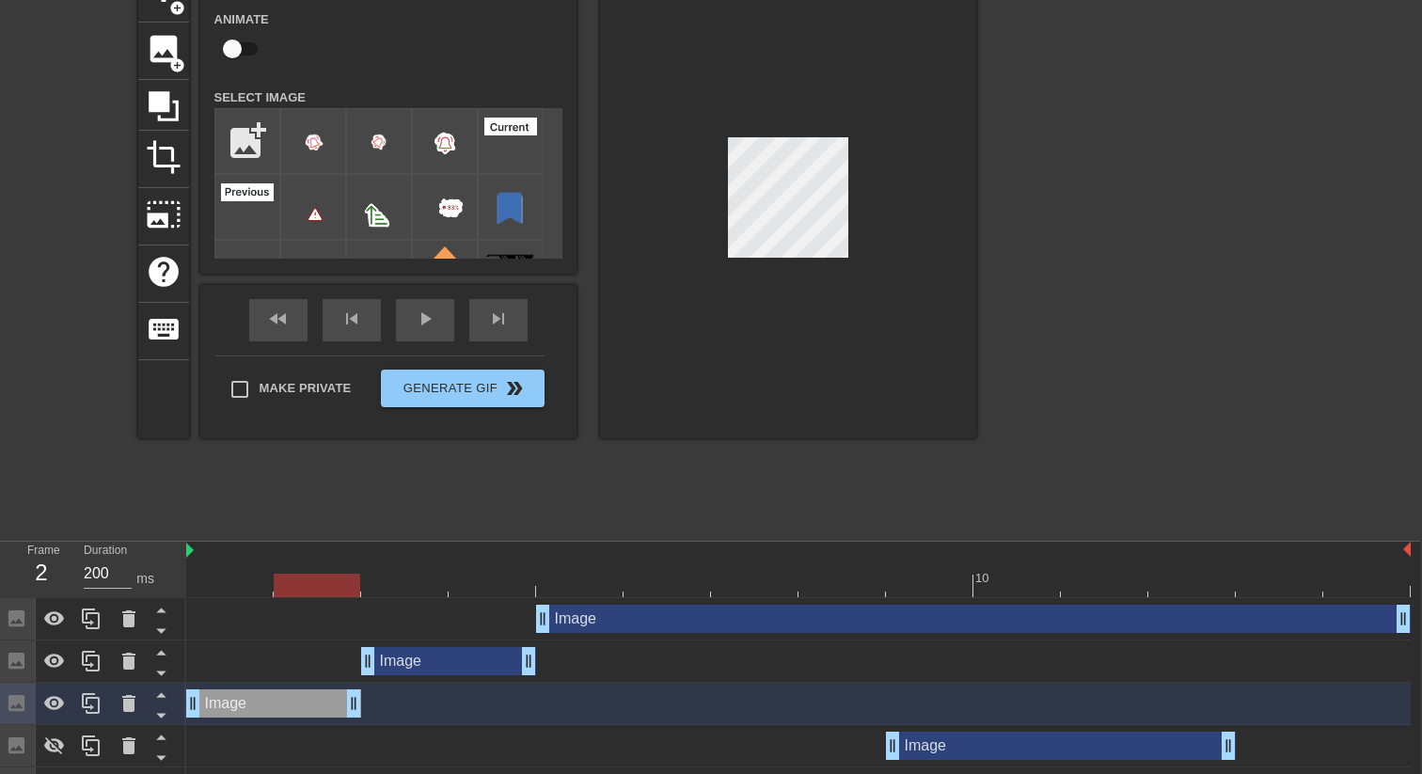
scroll to position [110, 2]
click at [98, 707] on icon at bounding box center [91, 702] width 18 height 21
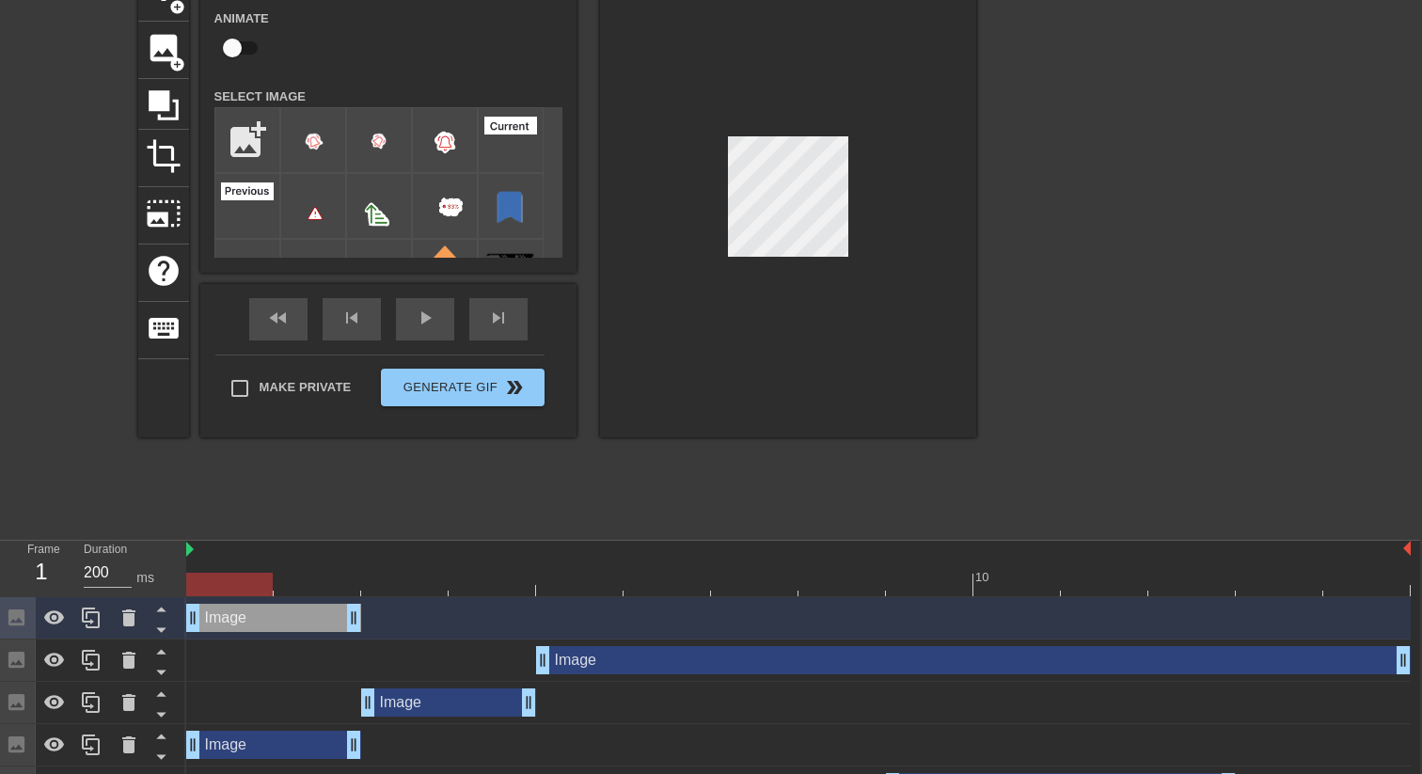
drag, startPoint x: 215, startPoint y: 621, endPoint x: 219, endPoint y: 670, distance: 49.0
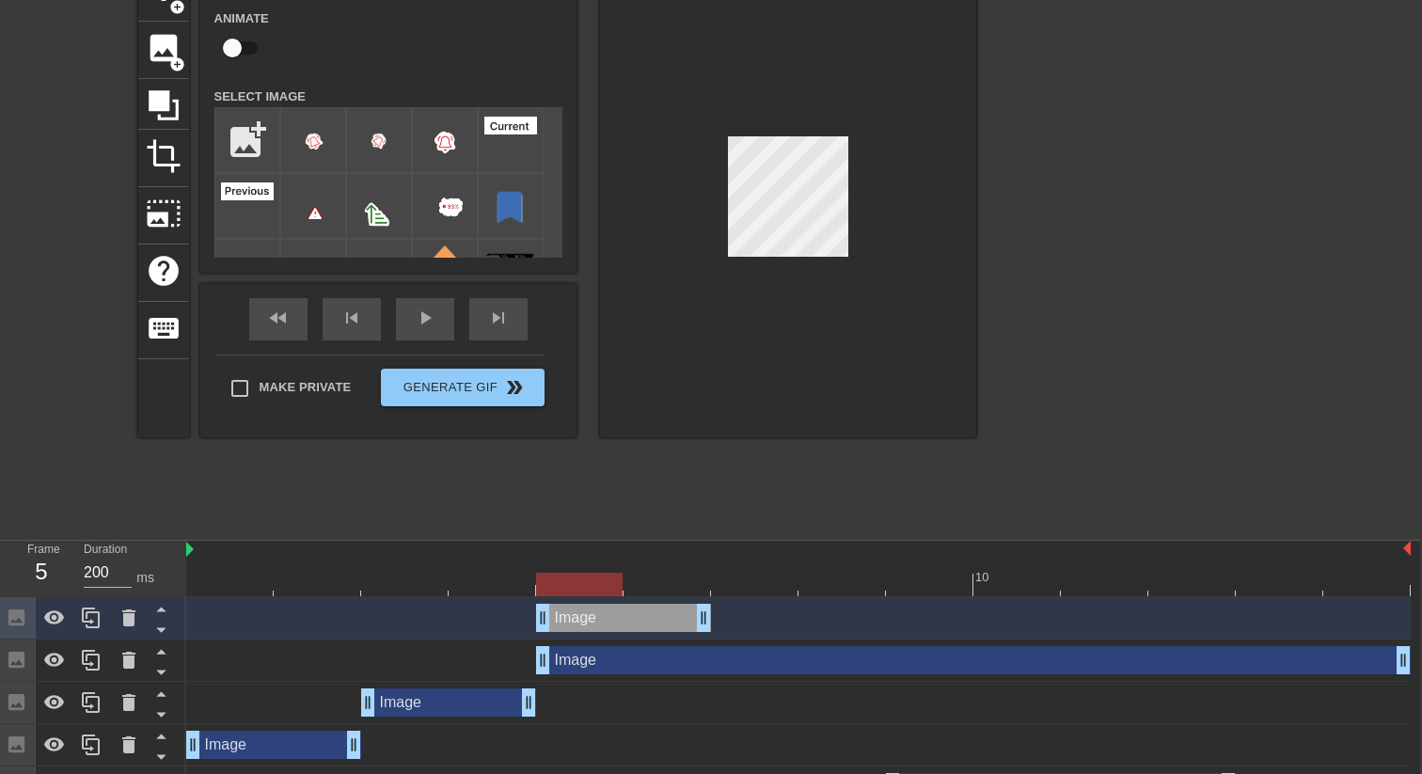
drag, startPoint x: 224, startPoint y: 622, endPoint x: 554, endPoint y: 631, distance: 330.2
click at [554, 631] on div "Image drag_handle drag_handle" at bounding box center [623, 618] width 175 height 28
click at [171, 638] on icon at bounding box center [162, 630] width 24 height 24
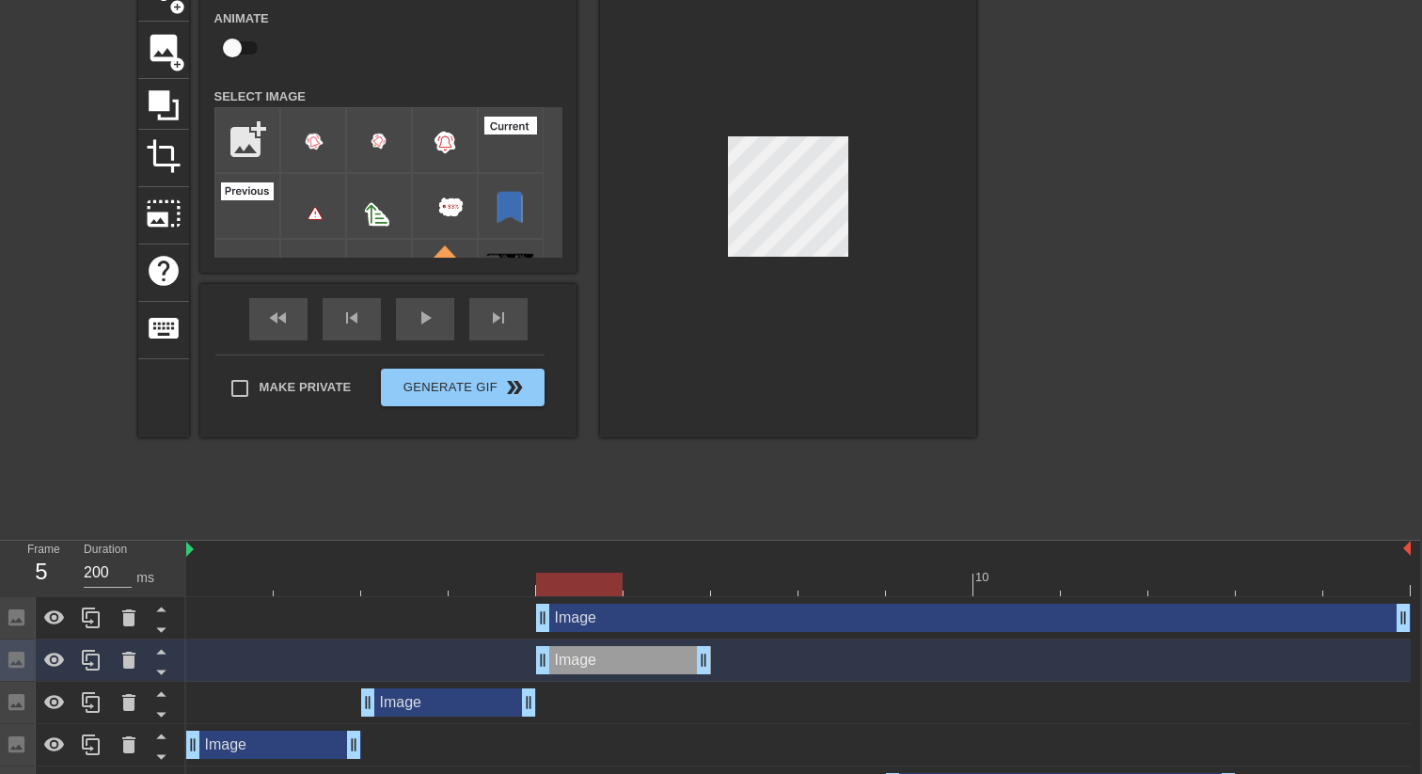
click at [171, 638] on icon at bounding box center [162, 630] width 24 height 24
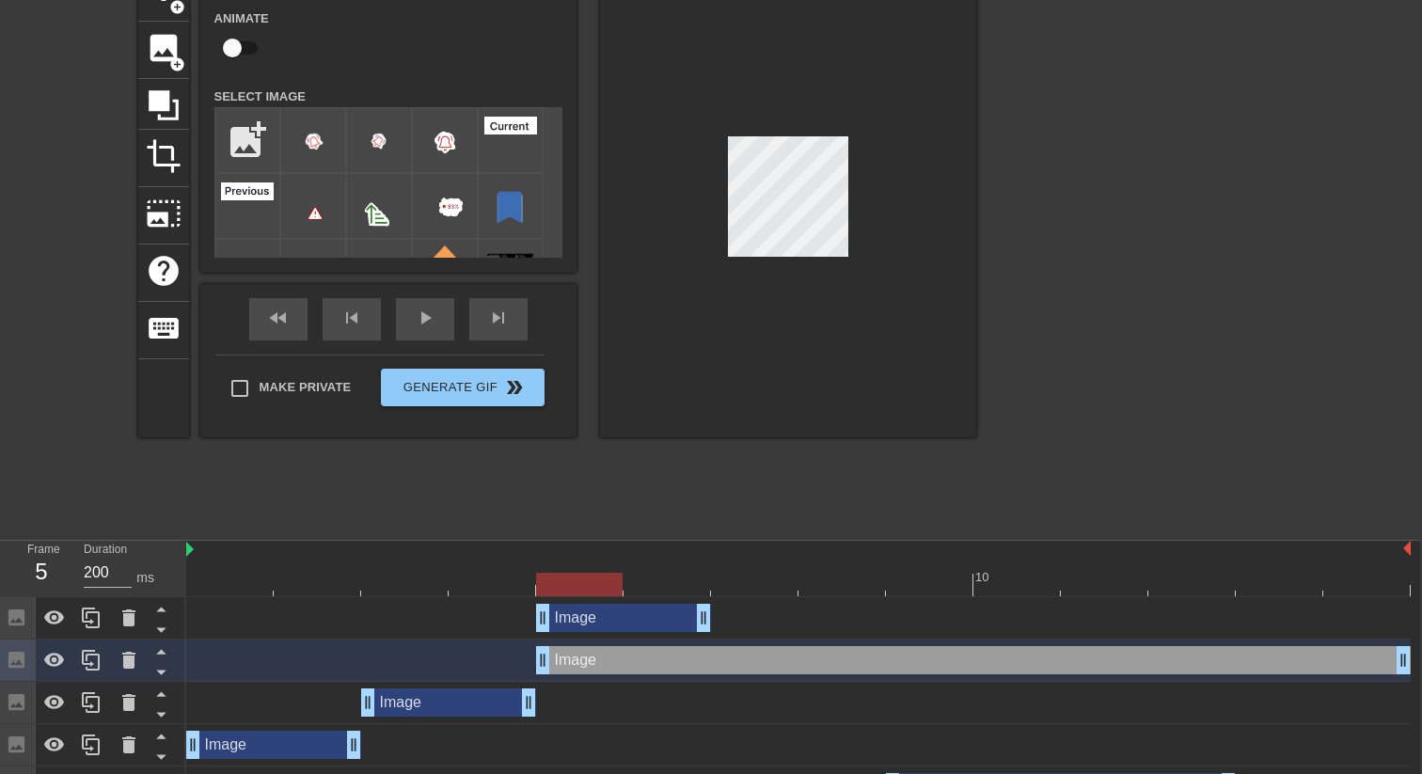
click at [569, 620] on div "Image drag_handle drag_handle" at bounding box center [623, 618] width 175 height 28
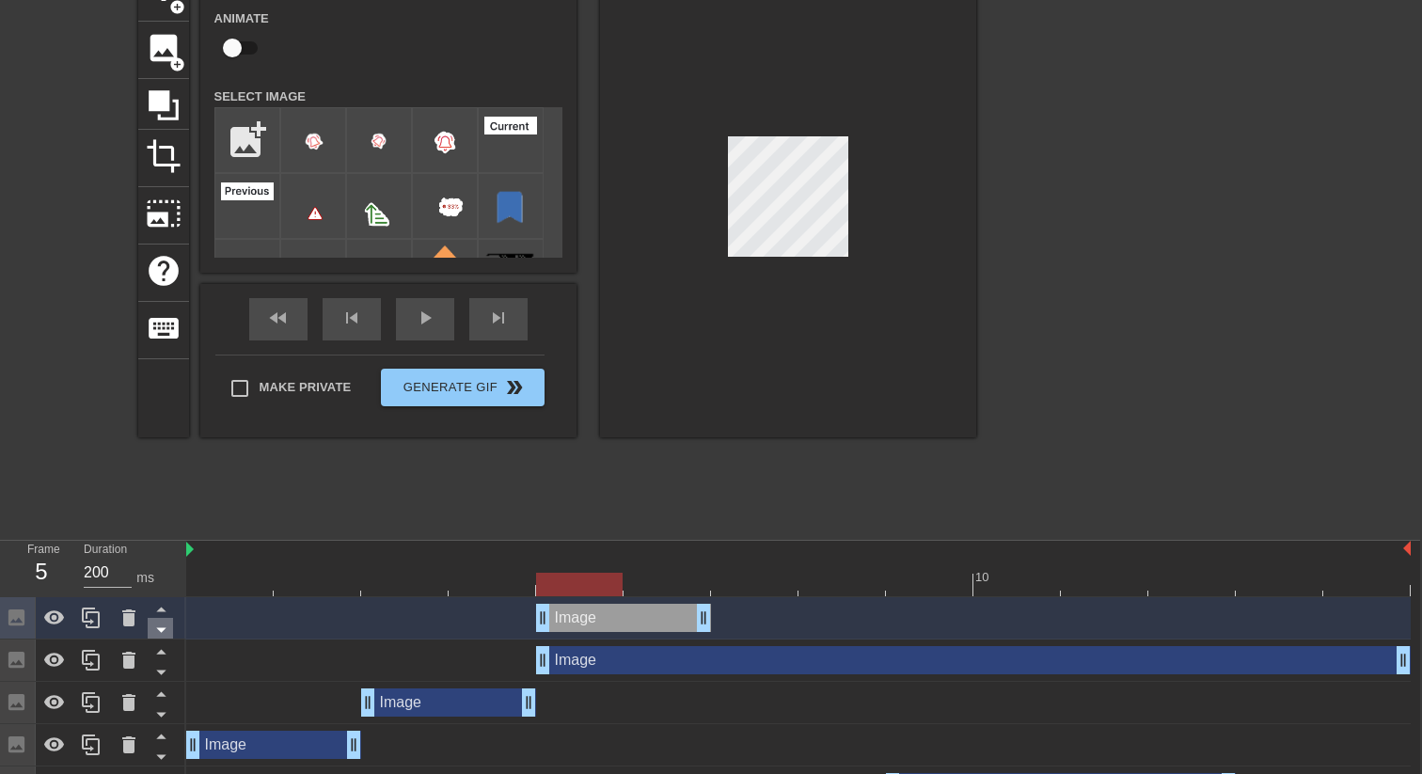
click at [166, 634] on icon at bounding box center [162, 630] width 24 height 24
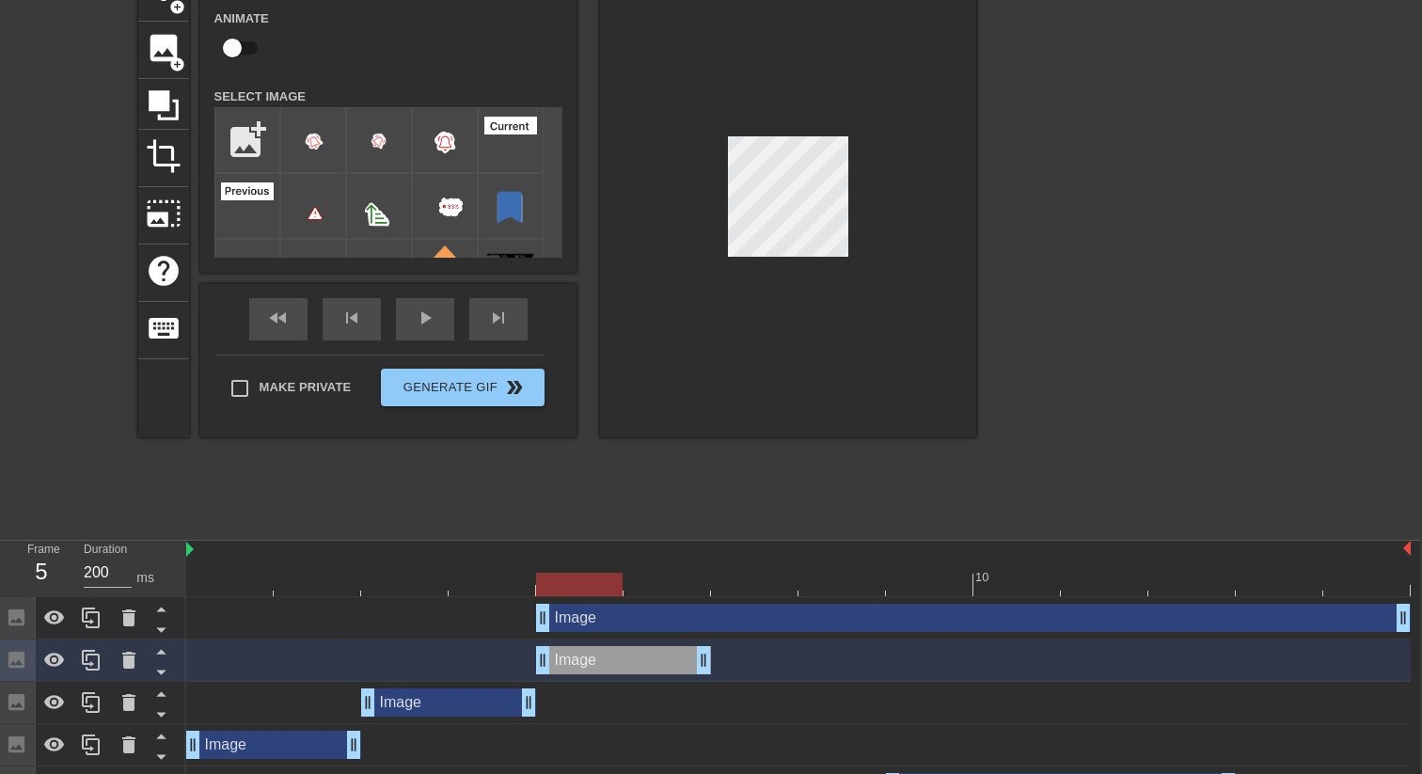
click at [198, 651] on div "Image drag_handle drag_handle" at bounding box center [798, 660] width 1224 height 28
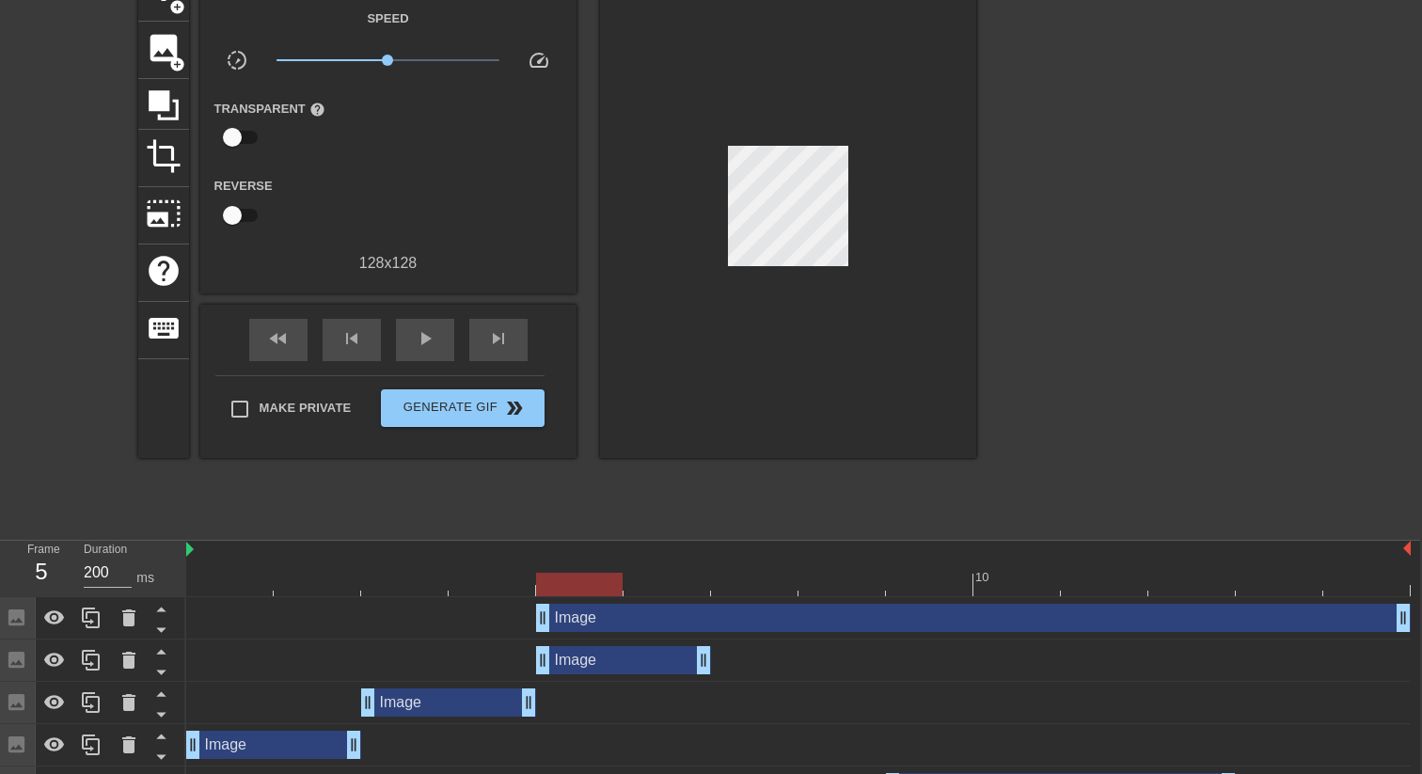
click at [576, 655] on div "Image drag_handle drag_handle" at bounding box center [623, 660] width 175 height 28
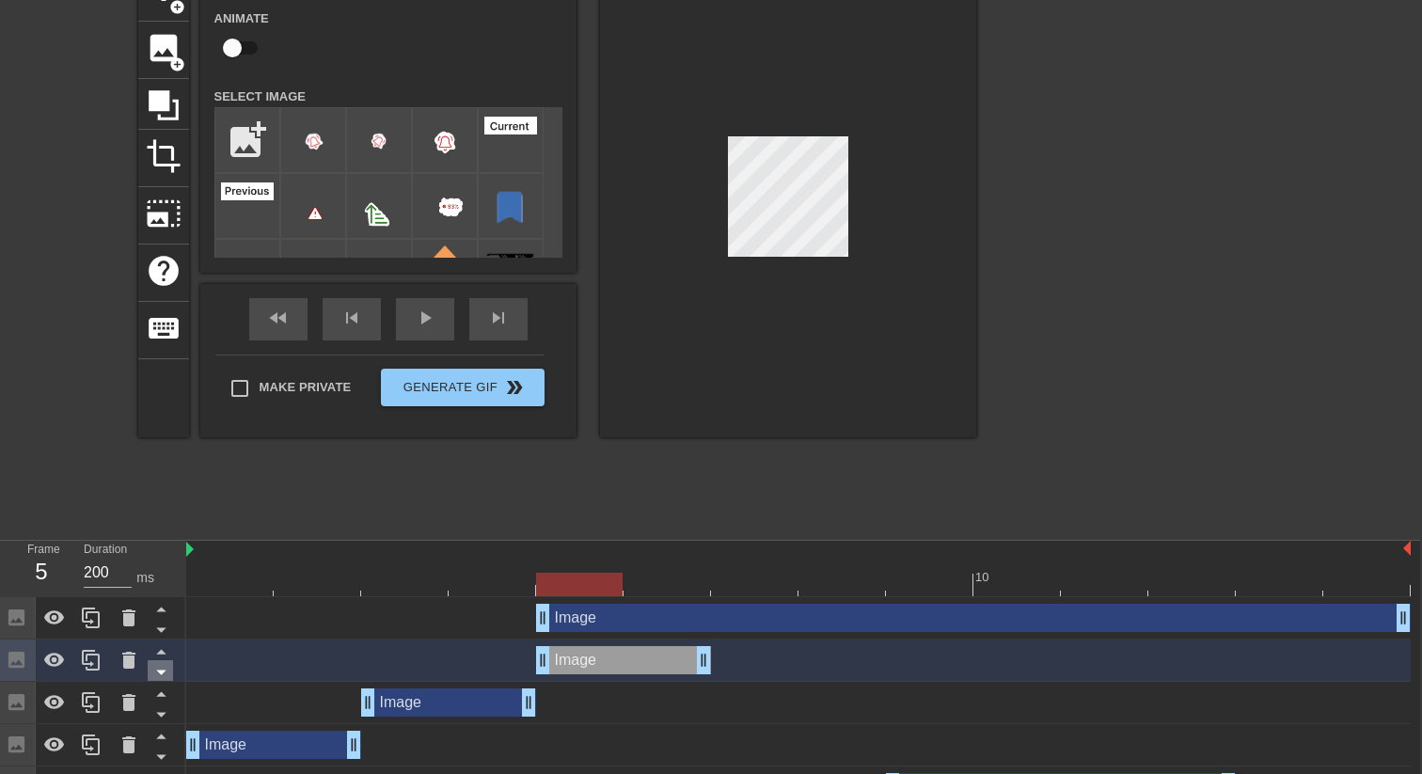
click at [161, 671] on icon at bounding box center [160, 673] width 9 height 5
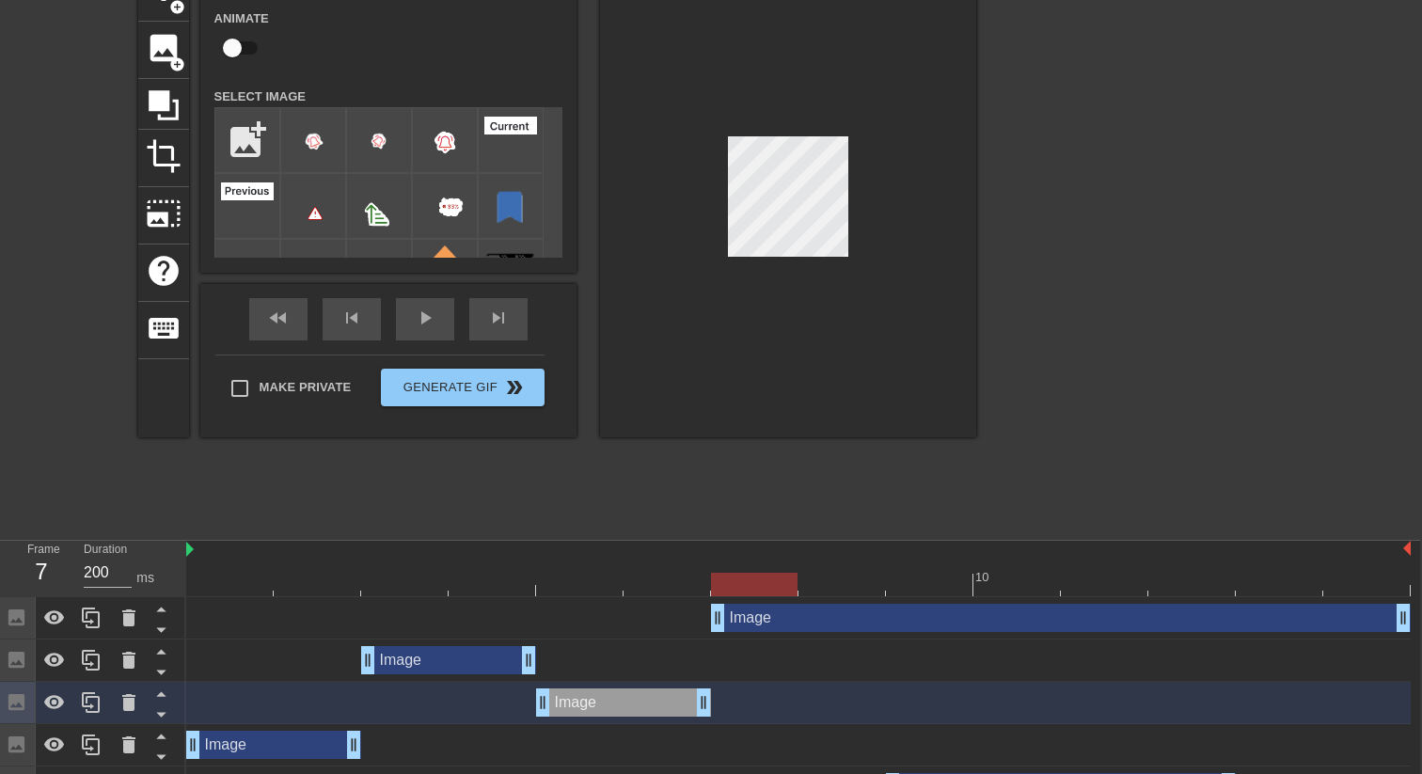
drag, startPoint x: 540, startPoint y: 623, endPoint x: 719, endPoint y: 622, distance: 179.6
drag, startPoint x: 735, startPoint y: 580, endPoint x: 391, endPoint y: 592, distance: 344.4
click at [391, 592] on div at bounding box center [404, 585] width 87 height 24
click at [493, 567] on div at bounding box center [492, 572] width 87 height 24
click at [586, 585] on div at bounding box center [798, 585] width 1224 height 24
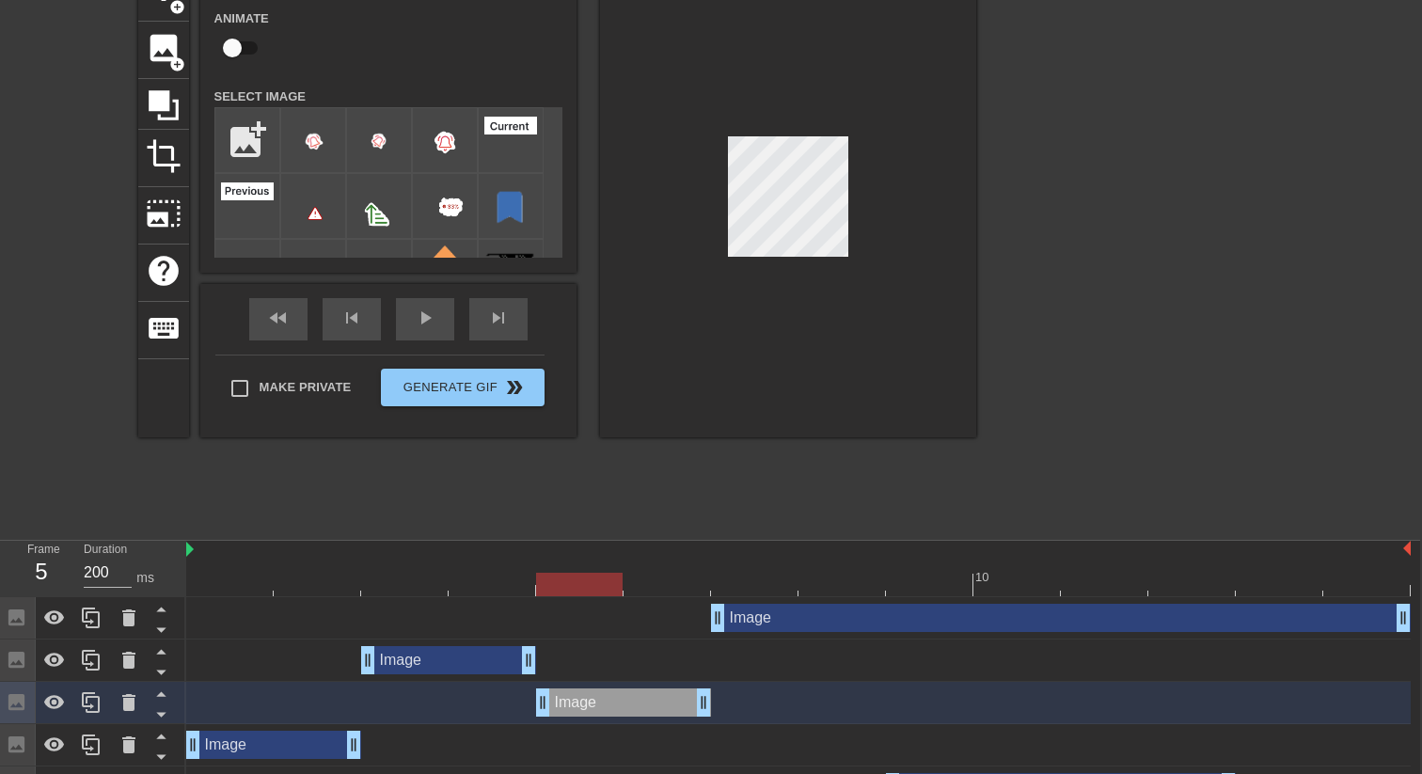
click at [671, 584] on div at bounding box center [798, 585] width 1224 height 24
click at [762, 579] on div at bounding box center [798, 585] width 1224 height 24
drag, startPoint x: 760, startPoint y: 583, endPoint x: 747, endPoint y: 581, distance: 13.3
click at [747, 581] on div at bounding box center [754, 585] width 87 height 24
click at [510, 576] on div at bounding box center [798, 585] width 1224 height 24
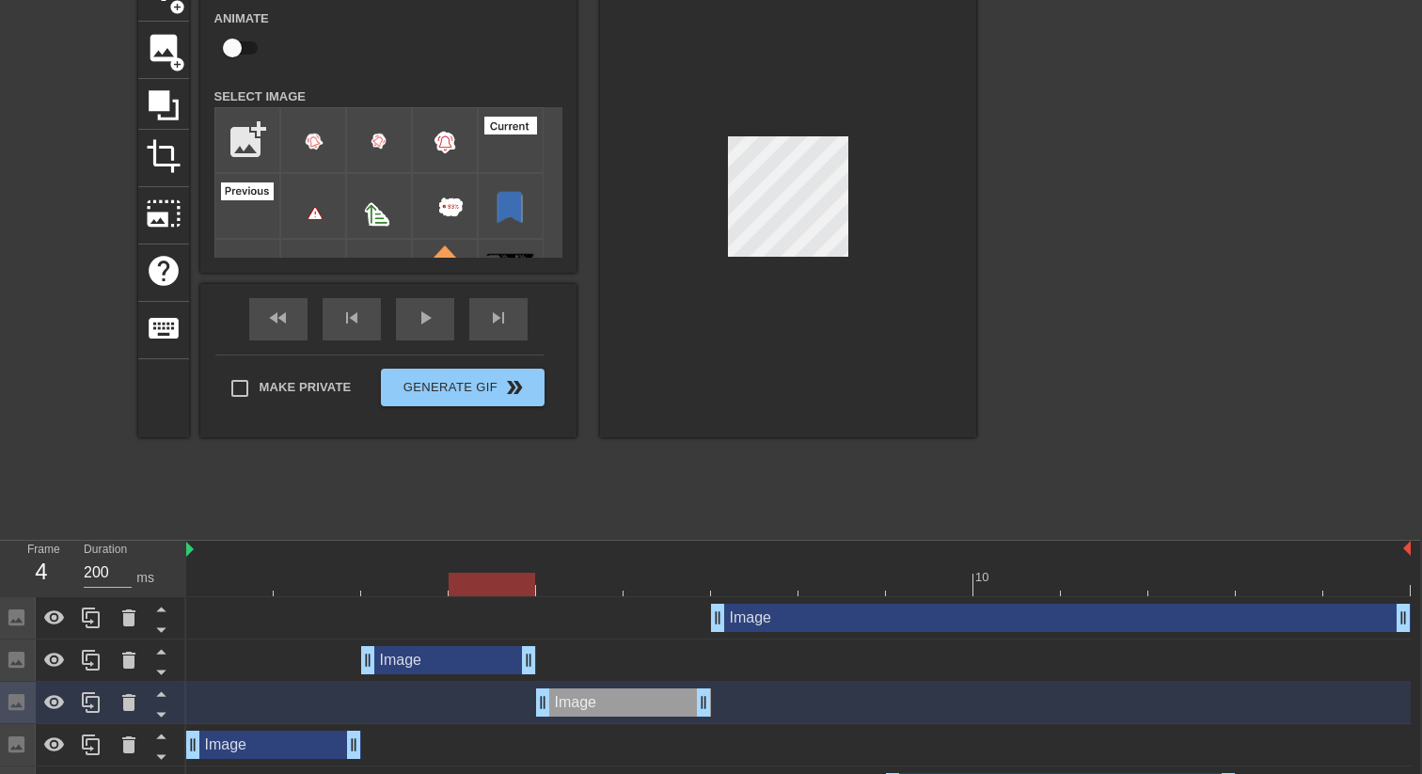
click at [750, 574] on div at bounding box center [798, 585] width 1224 height 24
click at [515, 588] on div at bounding box center [798, 585] width 1224 height 24
click at [770, 586] on div at bounding box center [798, 585] width 1224 height 24
click at [574, 583] on div at bounding box center [798, 585] width 1224 height 24
click at [702, 587] on div at bounding box center [798, 585] width 1224 height 24
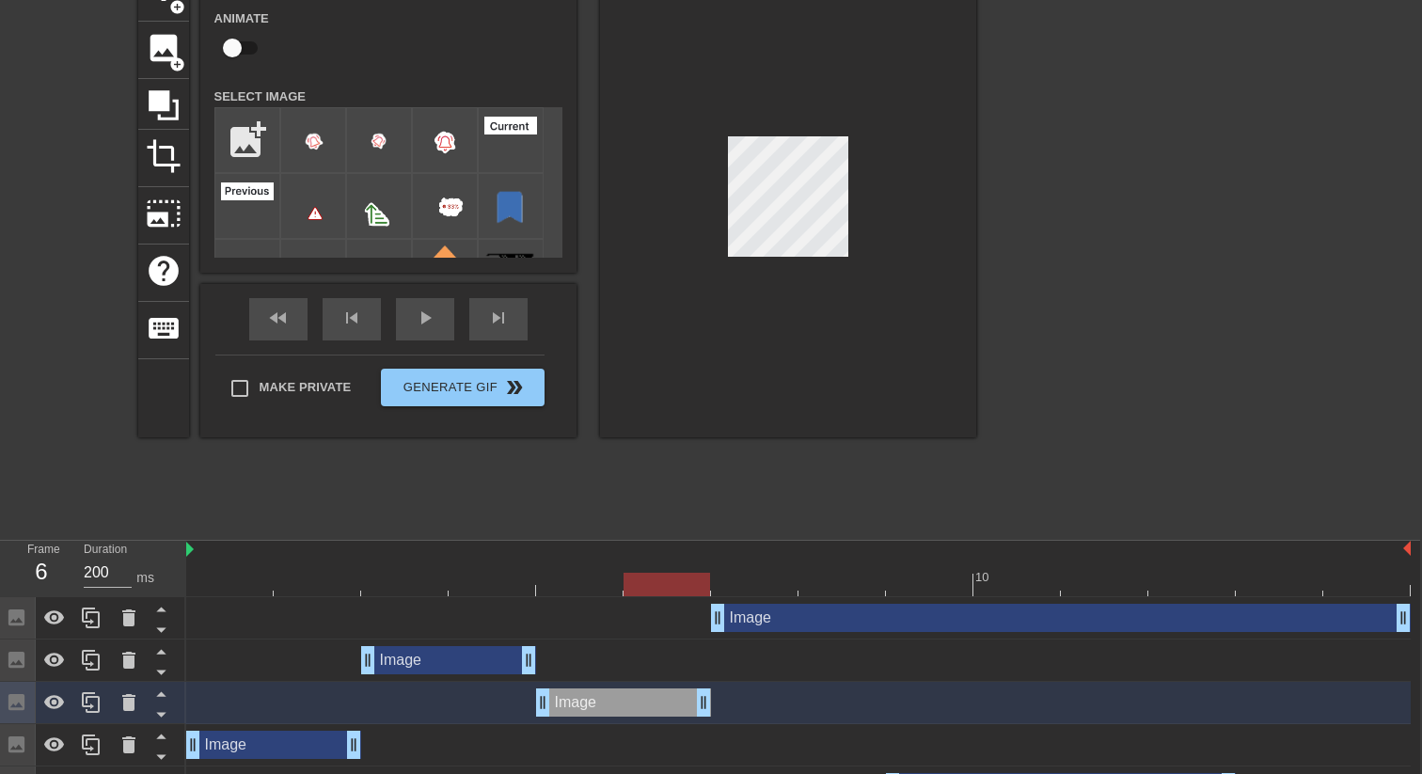
click at [741, 586] on div at bounding box center [798, 585] width 1224 height 24
click at [652, 590] on div at bounding box center [798, 585] width 1224 height 24
click at [529, 599] on div "Image drag_handle drag_handle" at bounding box center [798, 618] width 1224 height 42
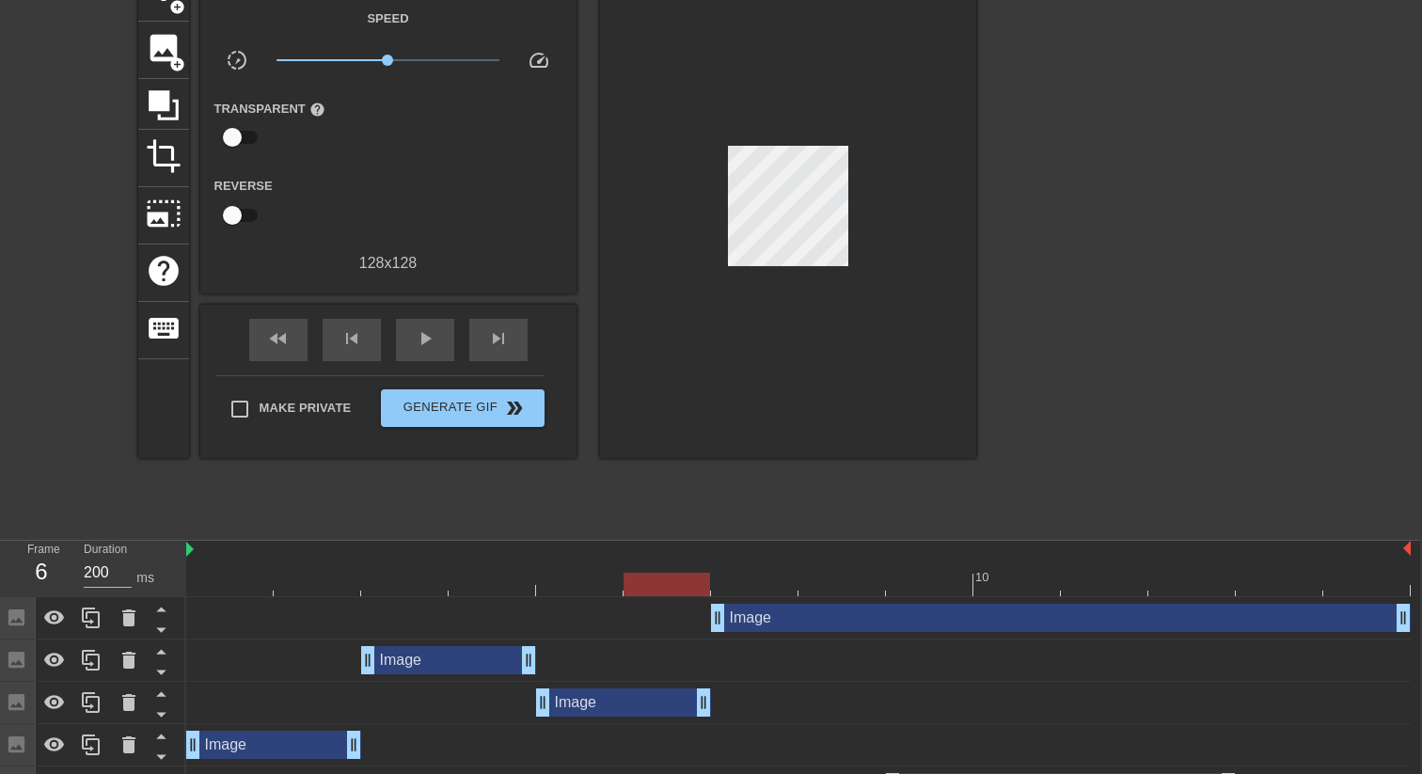
click at [513, 579] on div at bounding box center [798, 585] width 1224 height 24
click at [573, 576] on div at bounding box center [798, 585] width 1224 height 24
click at [683, 586] on div at bounding box center [798, 585] width 1224 height 24
click at [734, 585] on div at bounding box center [798, 585] width 1224 height 24
click at [688, 584] on div at bounding box center [798, 585] width 1224 height 24
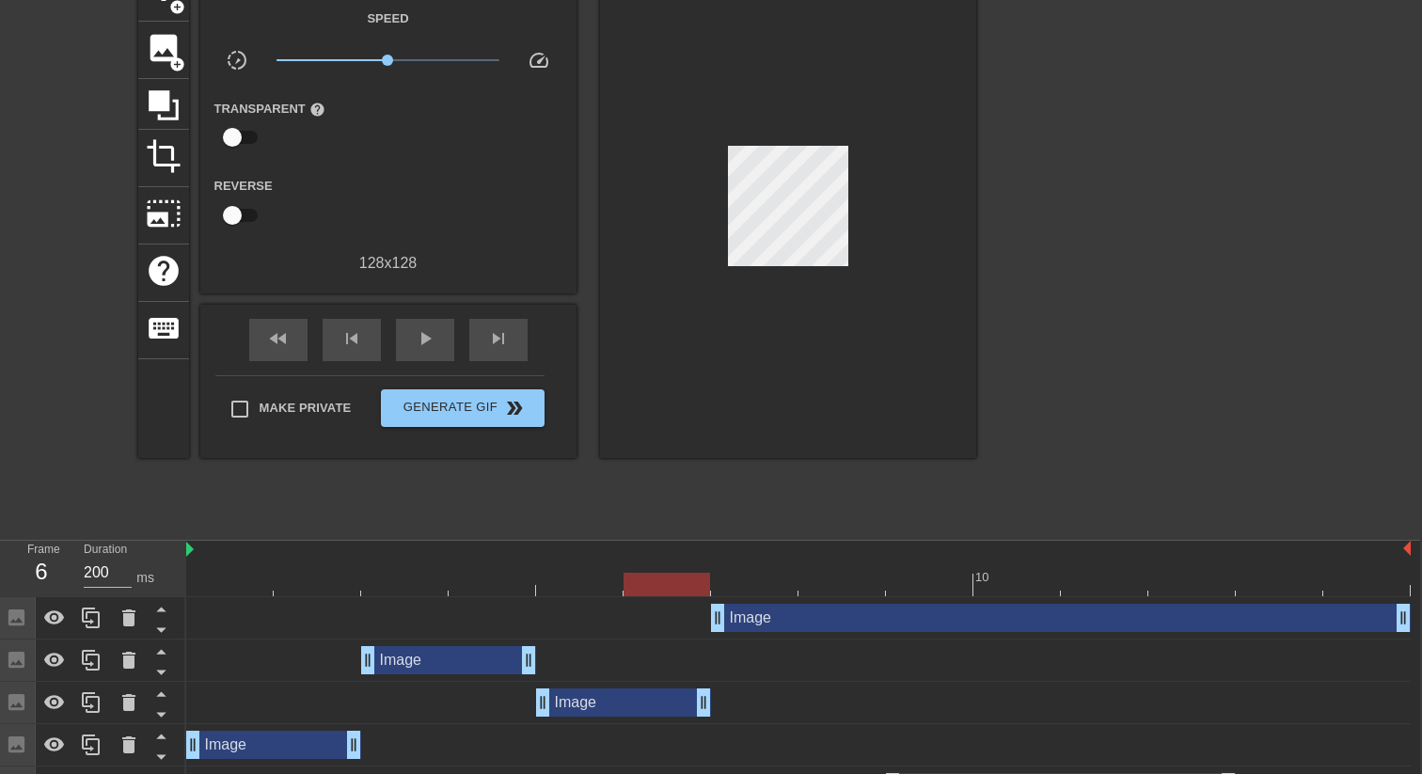
click at [520, 582] on div at bounding box center [798, 585] width 1224 height 24
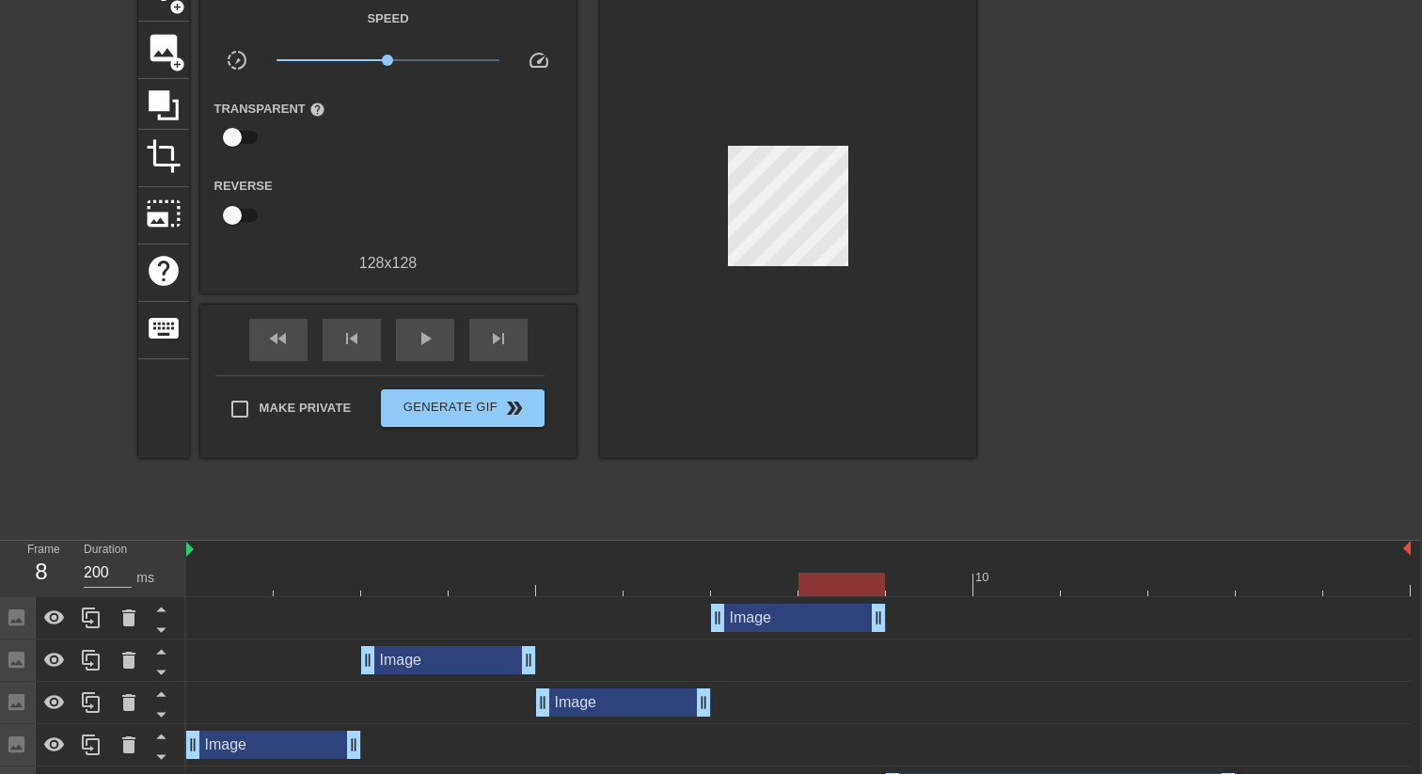
drag, startPoint x: 1406, startPoint y: 608, endPoint x: 898, endPoint y: 615, distance: 507.9
click at [898, 615] on div "Image drag_handle drag_handle" at bounding box center [798, 618] width 1224 height 28
click at [585, 710] on div "Image drag_handle drag_handle" at bounding box center [623, 702] width 175 height 28
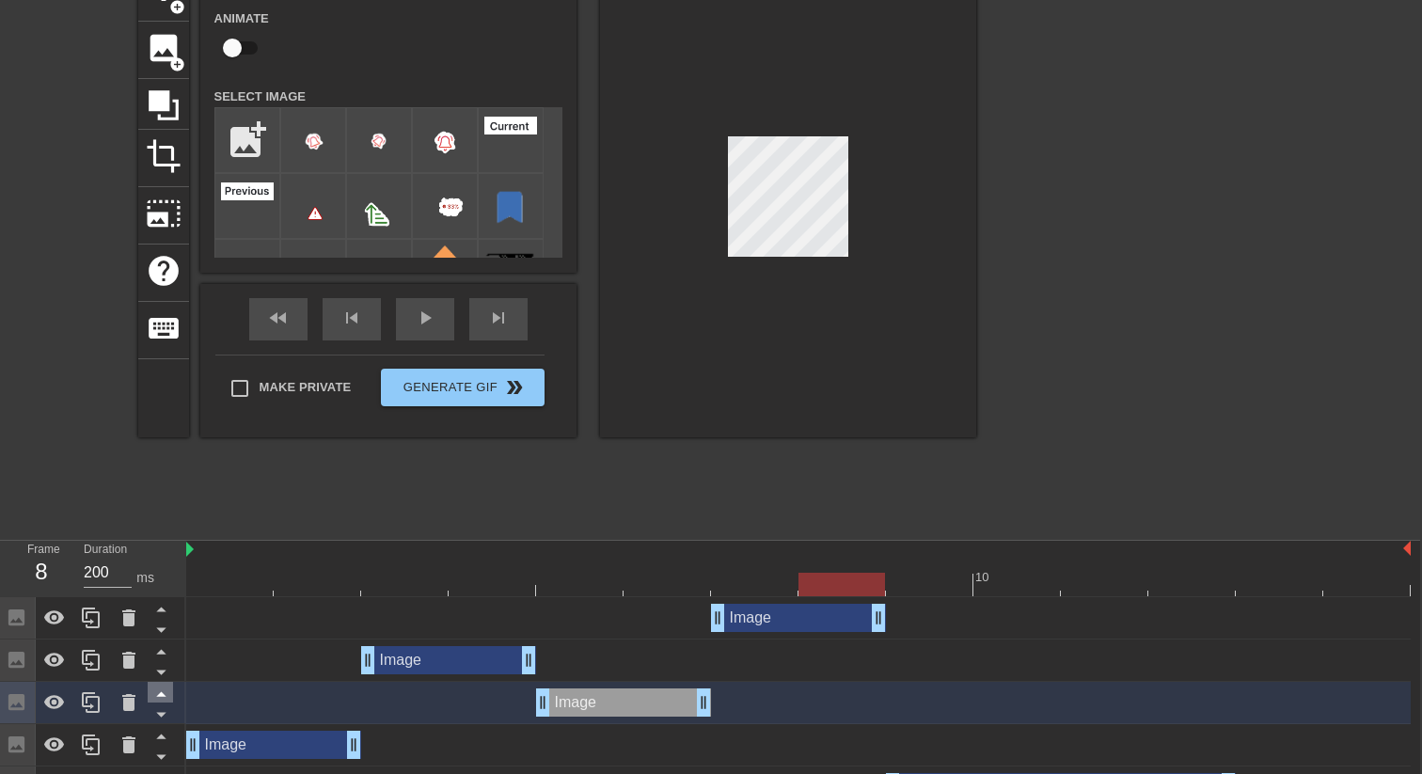
click at [160, 687] on icon at bounding box center [162, 694] width 24 height 24
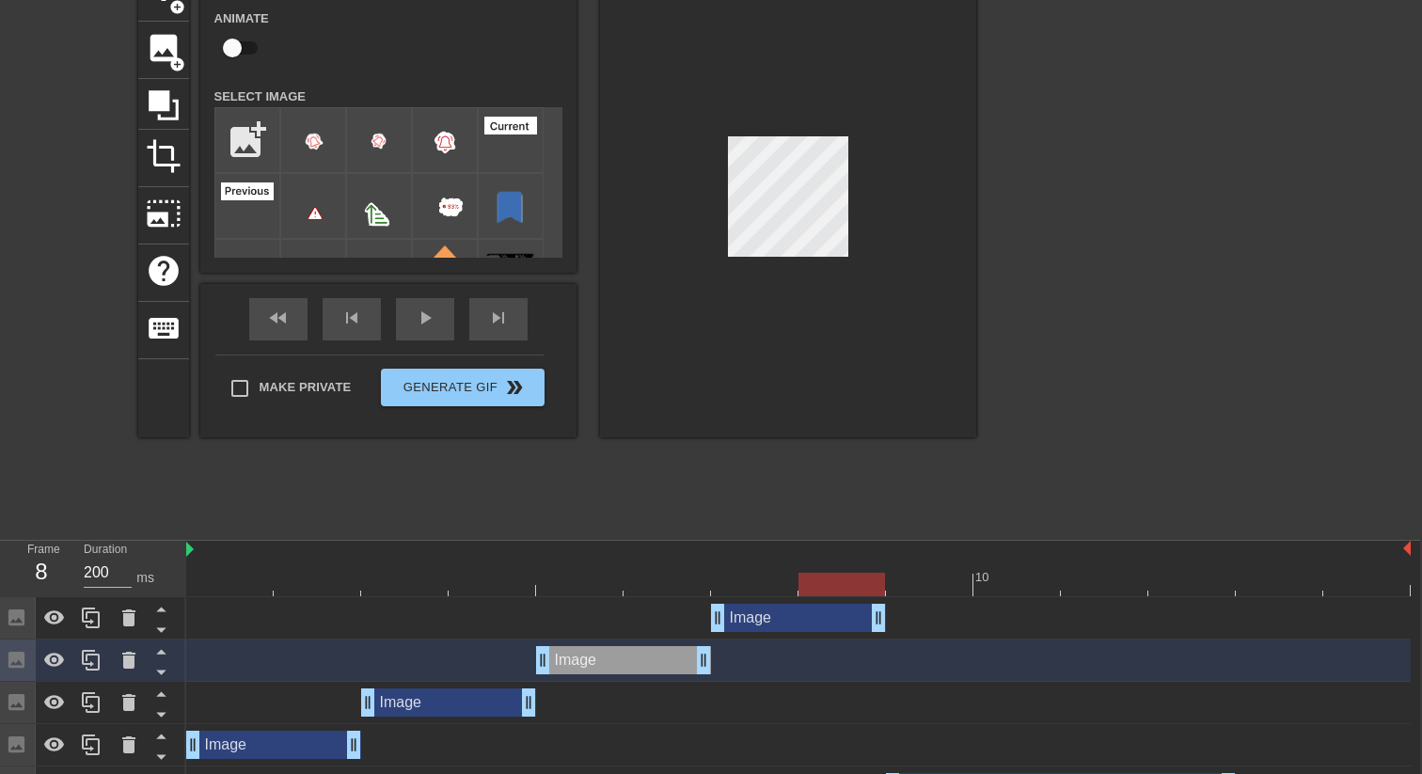
click at [734, 611] on div "Image drag_handle drag_handle" at bounding box center [798, 618] width 175 height 28
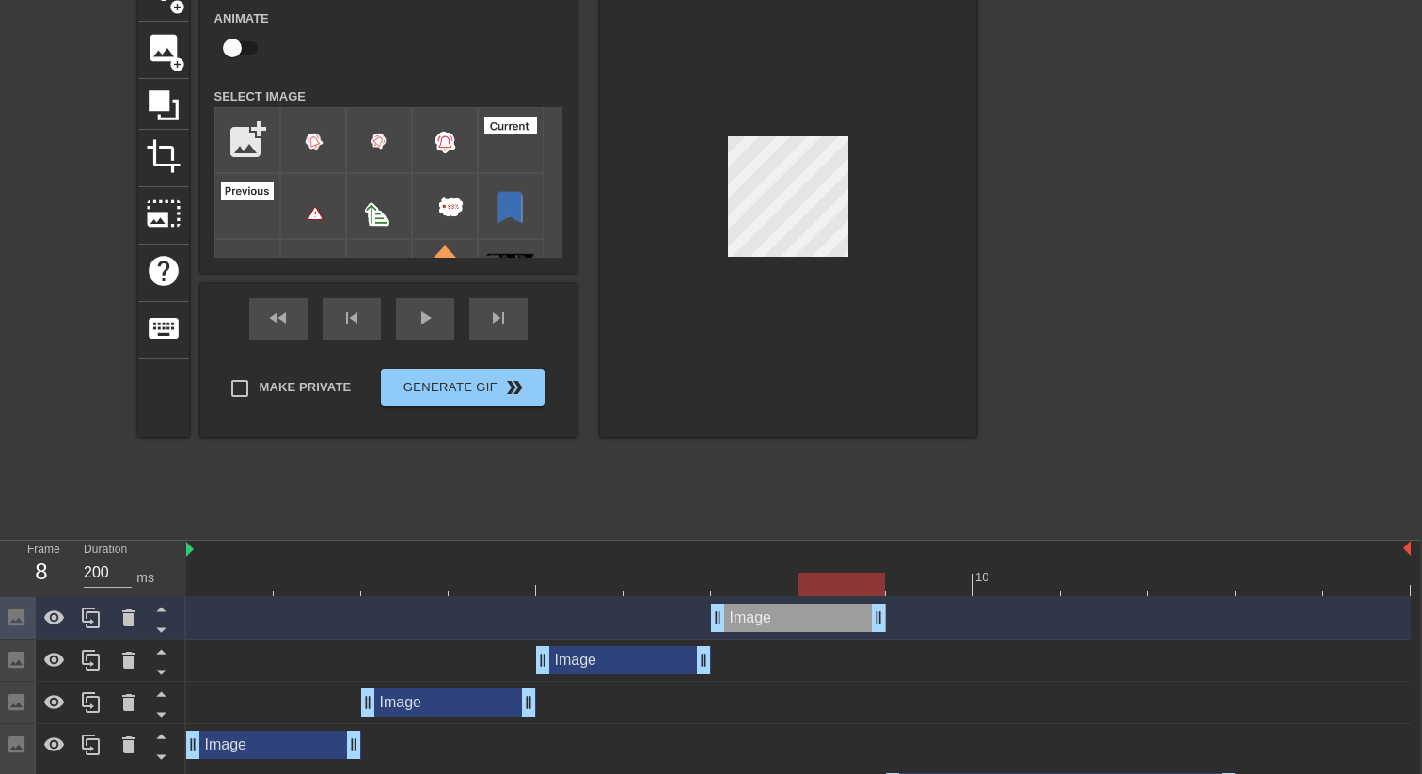
click at [671, 666] on div "Image drag_handle drag_handle" at bounding box center [623, 660] width 175 height 28
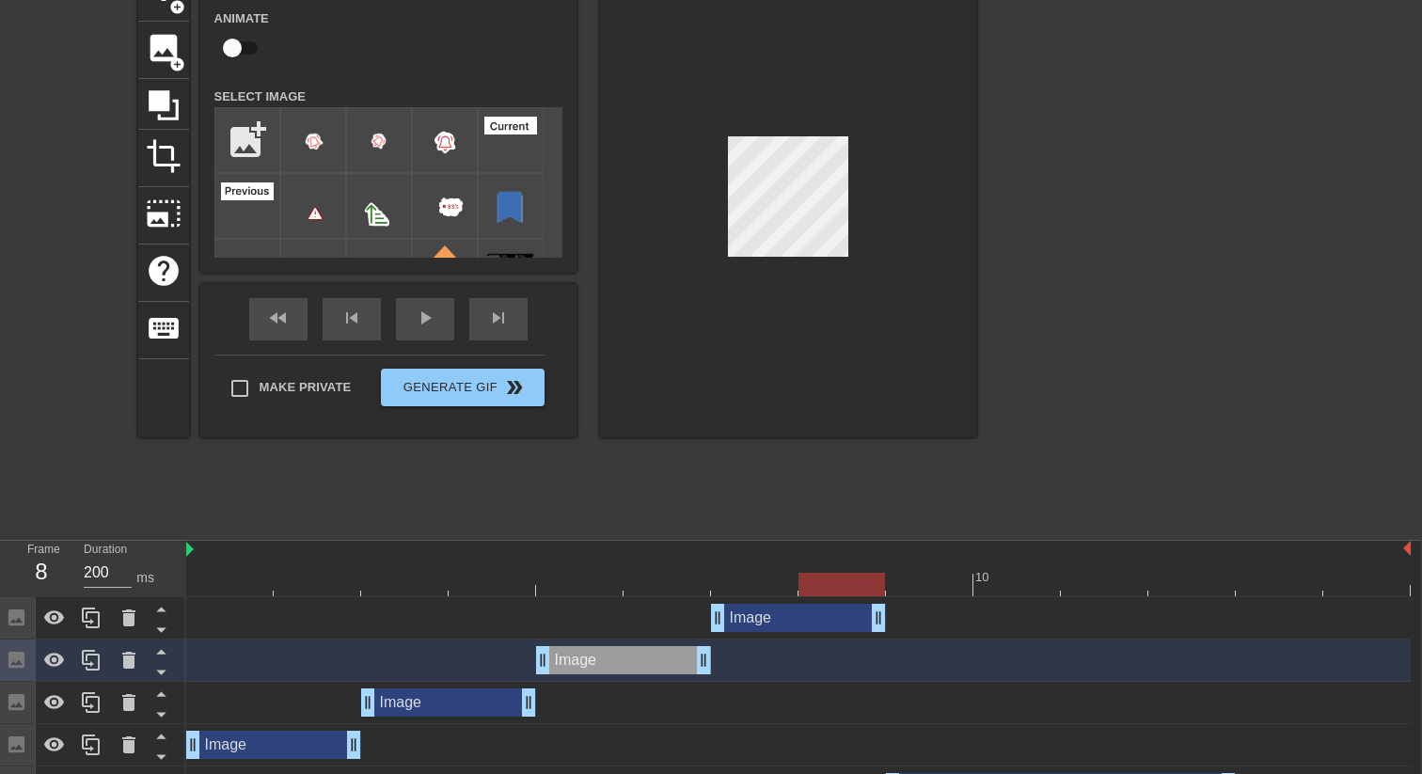
click at [696, 578] on div at bounding box center [798, 585] width 1224 height 24
click at [638, 661] on div "Image drag_handle drag_handle" at bounding box center [623, 660] width 175 height 28
click at [91, 660] on icon at bounding box center [91, 660] width 23 height 23
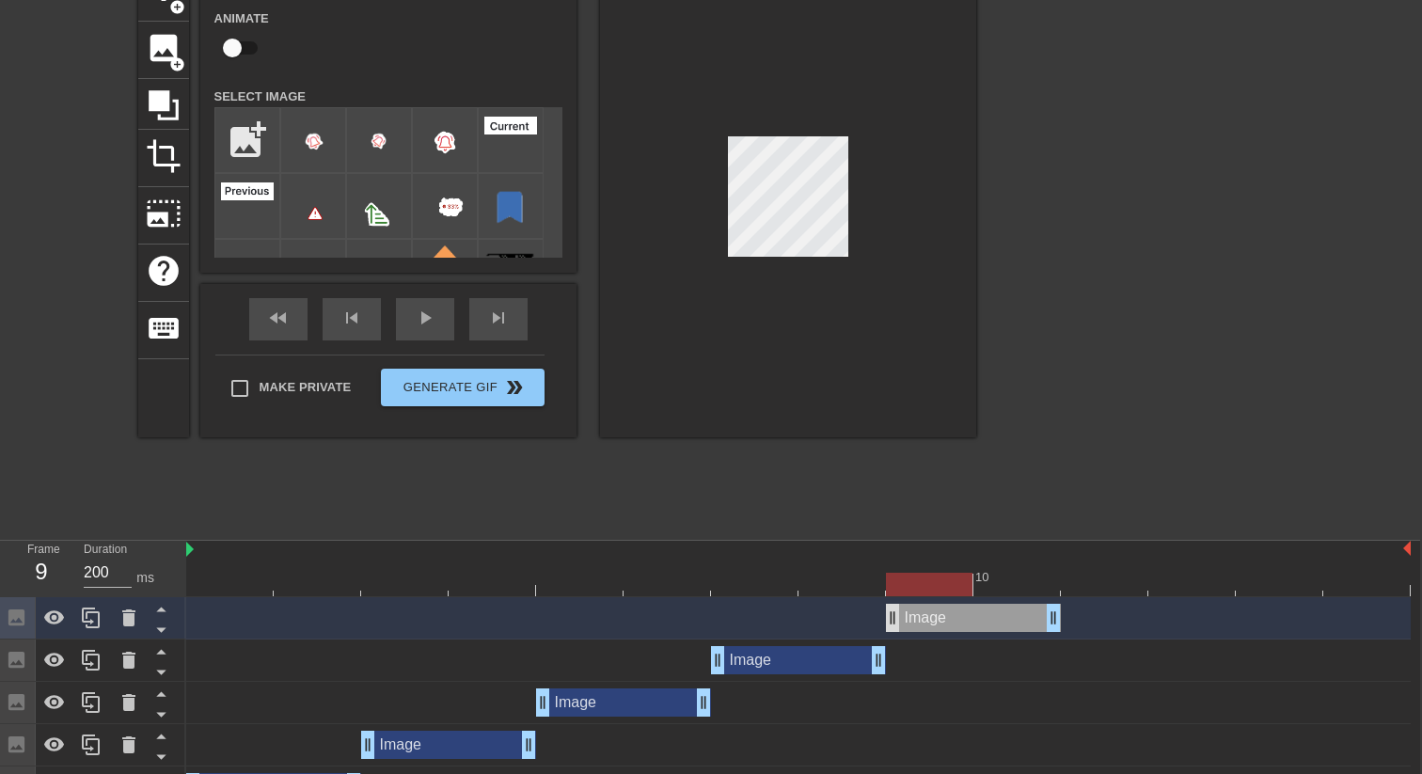
drag, startPoint x: 557, startPoint y: 608, endPoint x: 895, endPoint y: 614, distance: 338.6
click at [895, 614] on div "Image drag_handle drag_handle" at bounding box center [973, 618] width 175 height 28
click at [802, 665] on div "Image drag_handle drag_handle" at bounding box center [798, 660] width 175 height 28
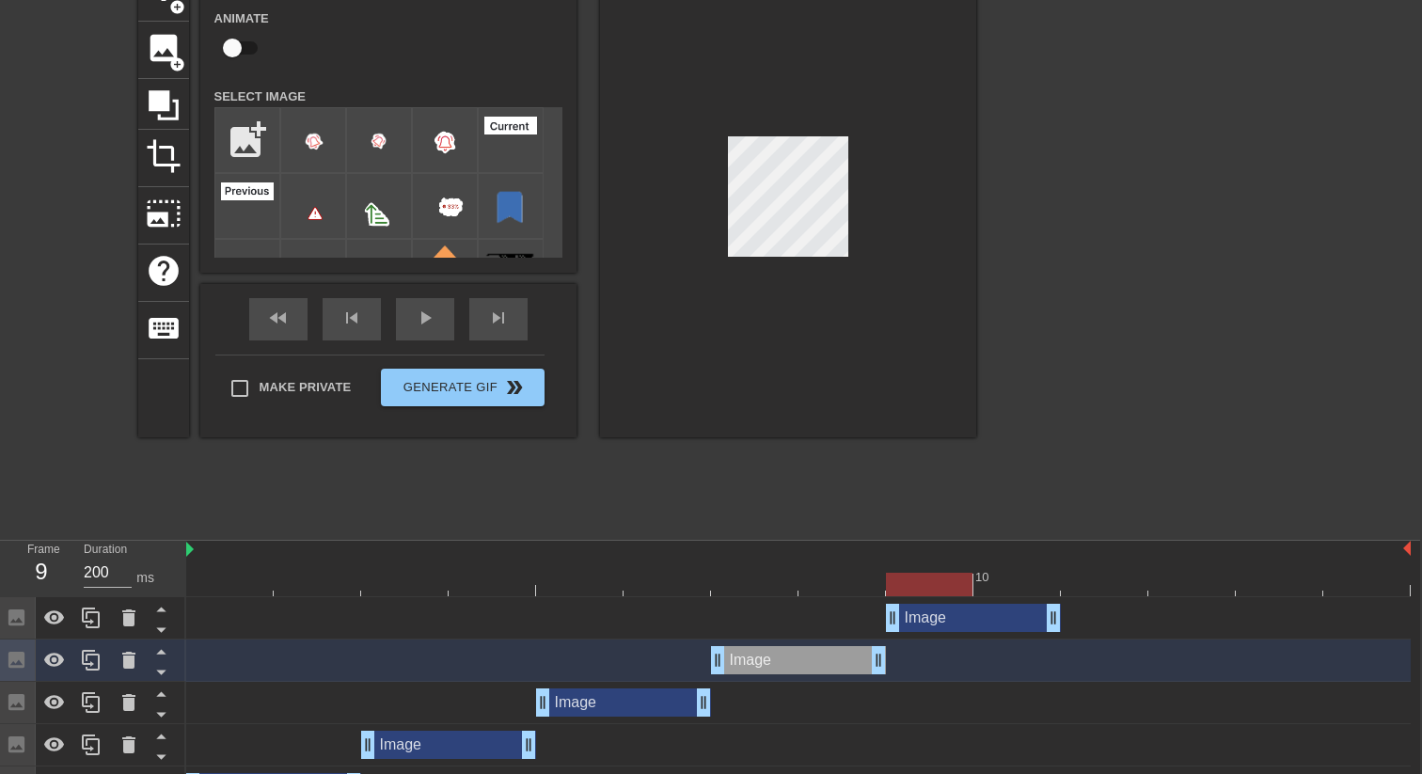
click at [836, 576] on div at bounding box center [798, 585] width 1224 height 24
click at [510, 576] on div at bounding box center [798, 585] width 1224 height 24
click at [474, 750] on div "Image drag_handle drag_handle" at bounding box center [448, 745] width 175 height 28
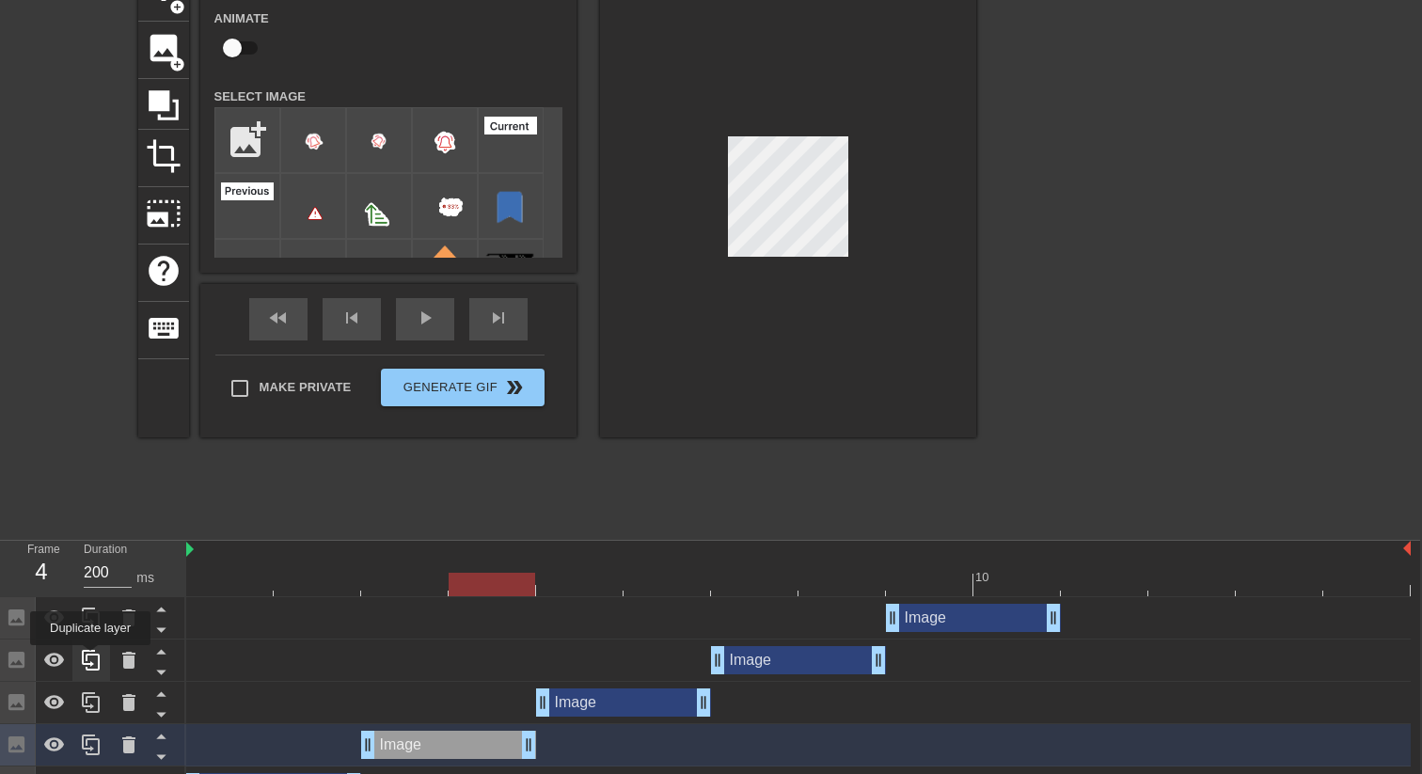
click at [92, 658] on icon at bounding box center [91, 660] width 23 height 23
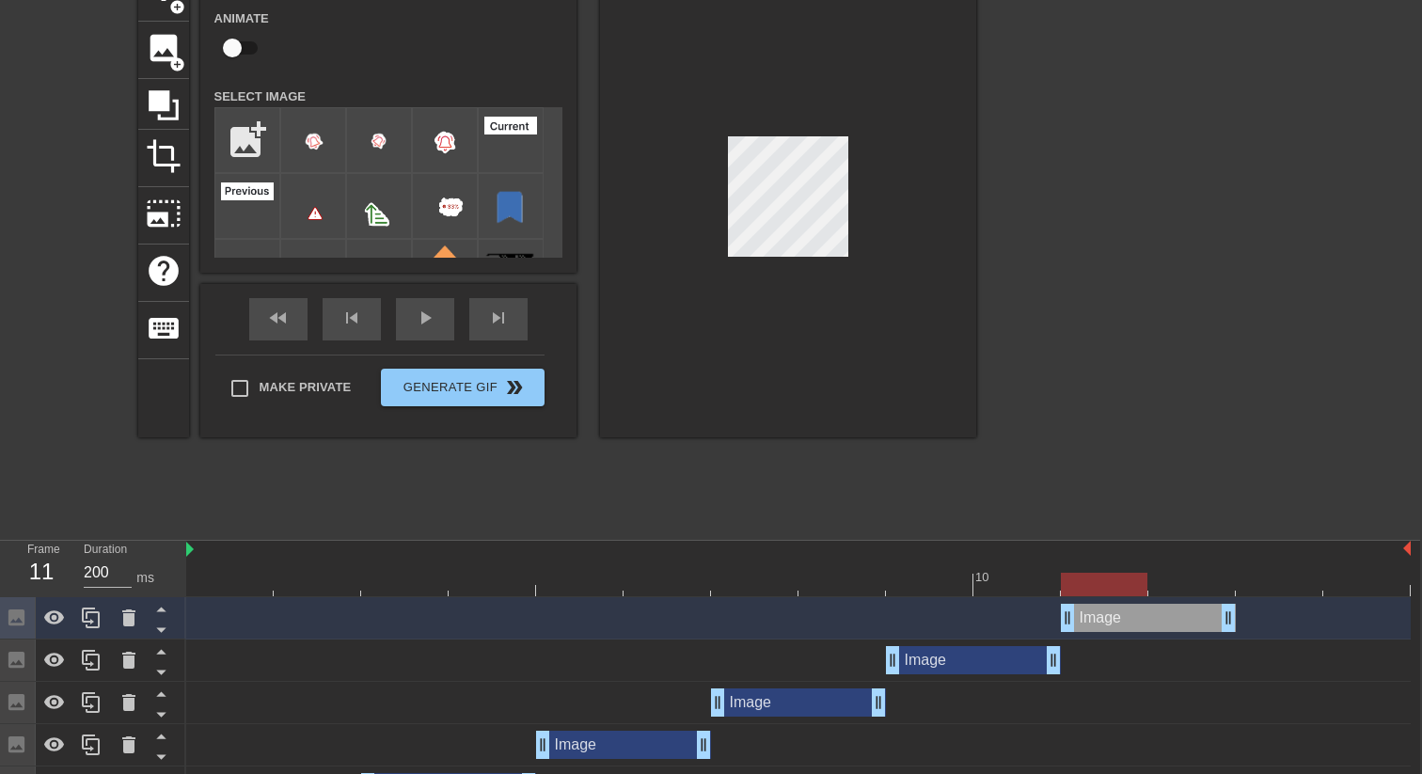
drag, startPoint x: 761, startPoint y: 609, endPoint x: 1082, endPoint y: 608, distance: 321.6
click at [1082, 608] on div "Image drag_handle drag_handle" at bounding box center [1148, 618] width 175 height 28
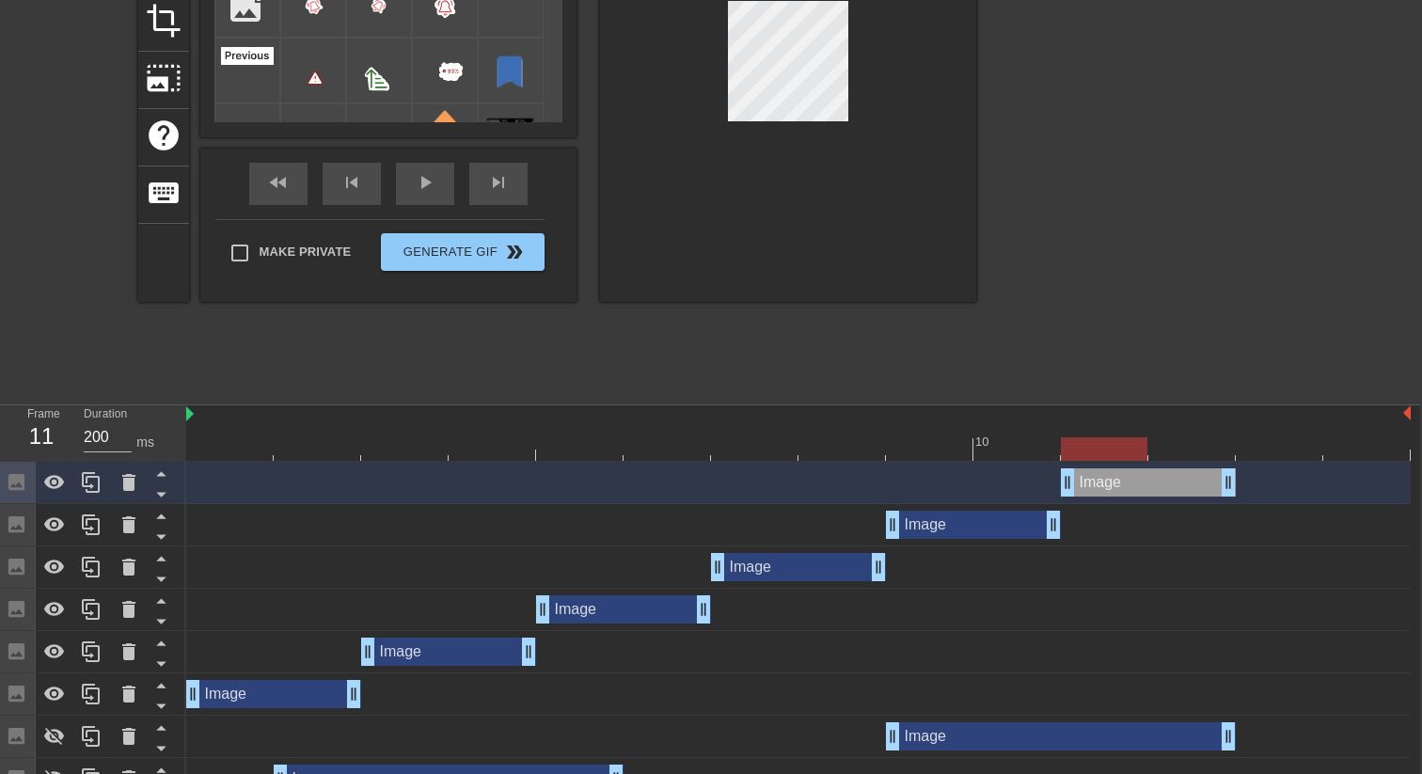
scroll to position [249, 2]
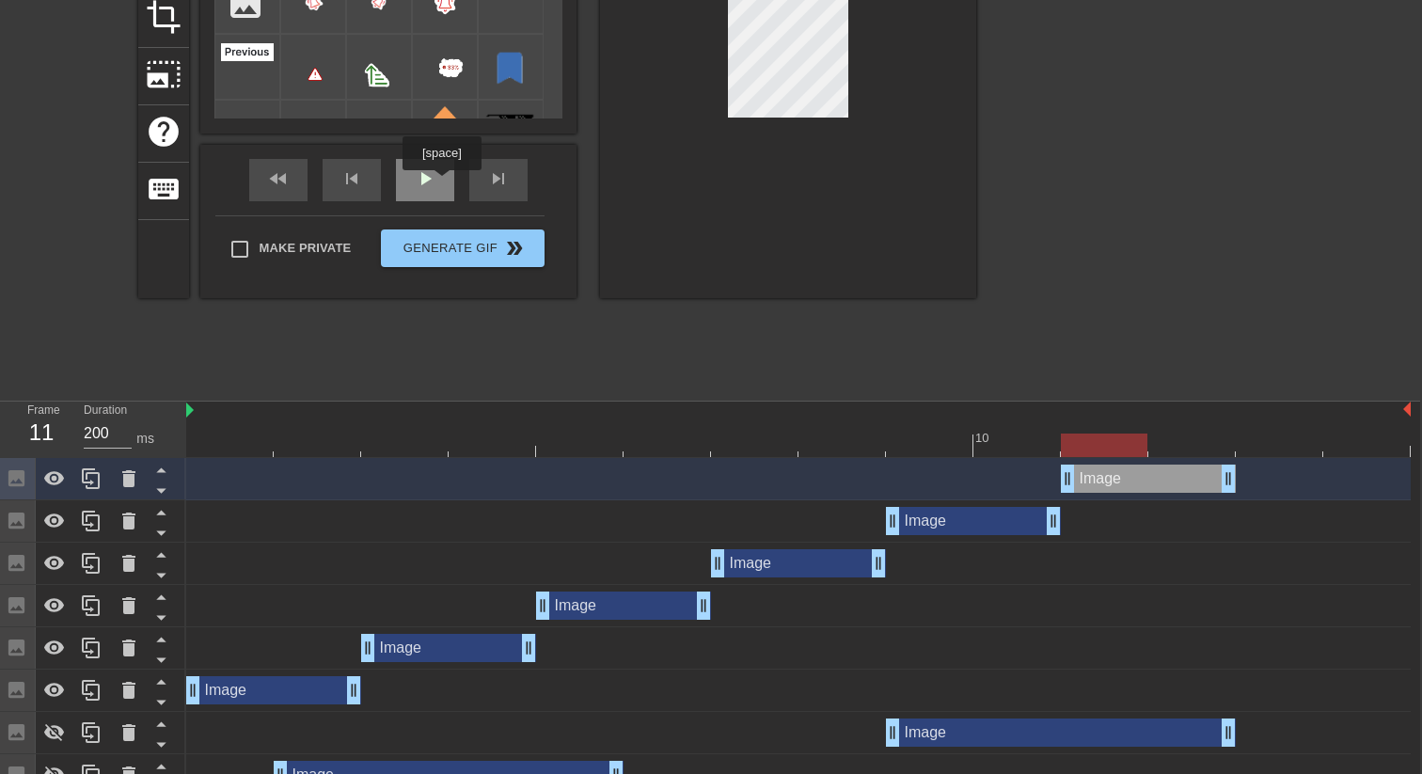
click at [444, 183] on div "play_arrow" at bounding box center [425, 180] width 58 height 42
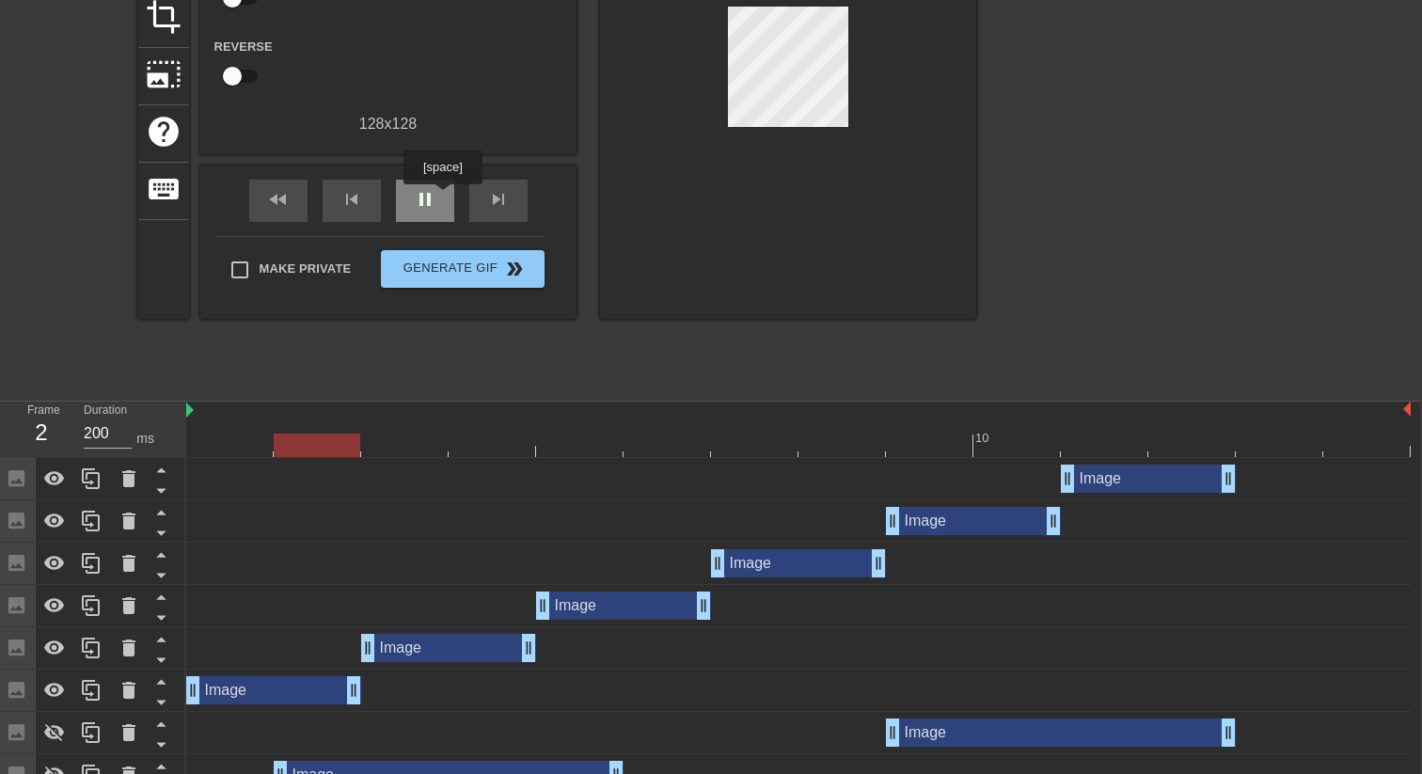
click at [445, 197] on div "pause" at bounding box center [425, 201] width 58 height 42
click at [1096, 468] on div "Image drag_handle drag_handle" at bounding box center [1148, 479] width 175 height 28
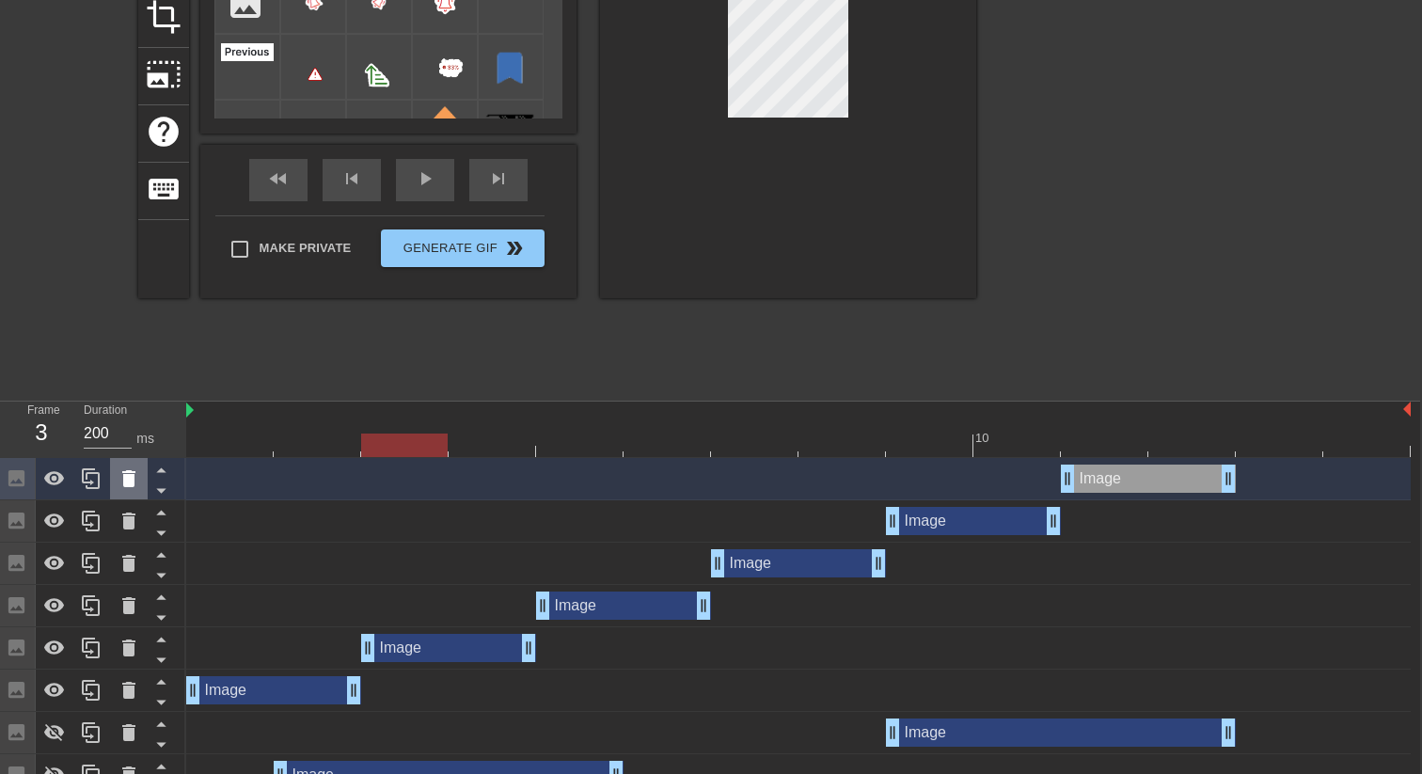
click at [124, 474] on icon at bounding box center [129, 478] width 23 height 23
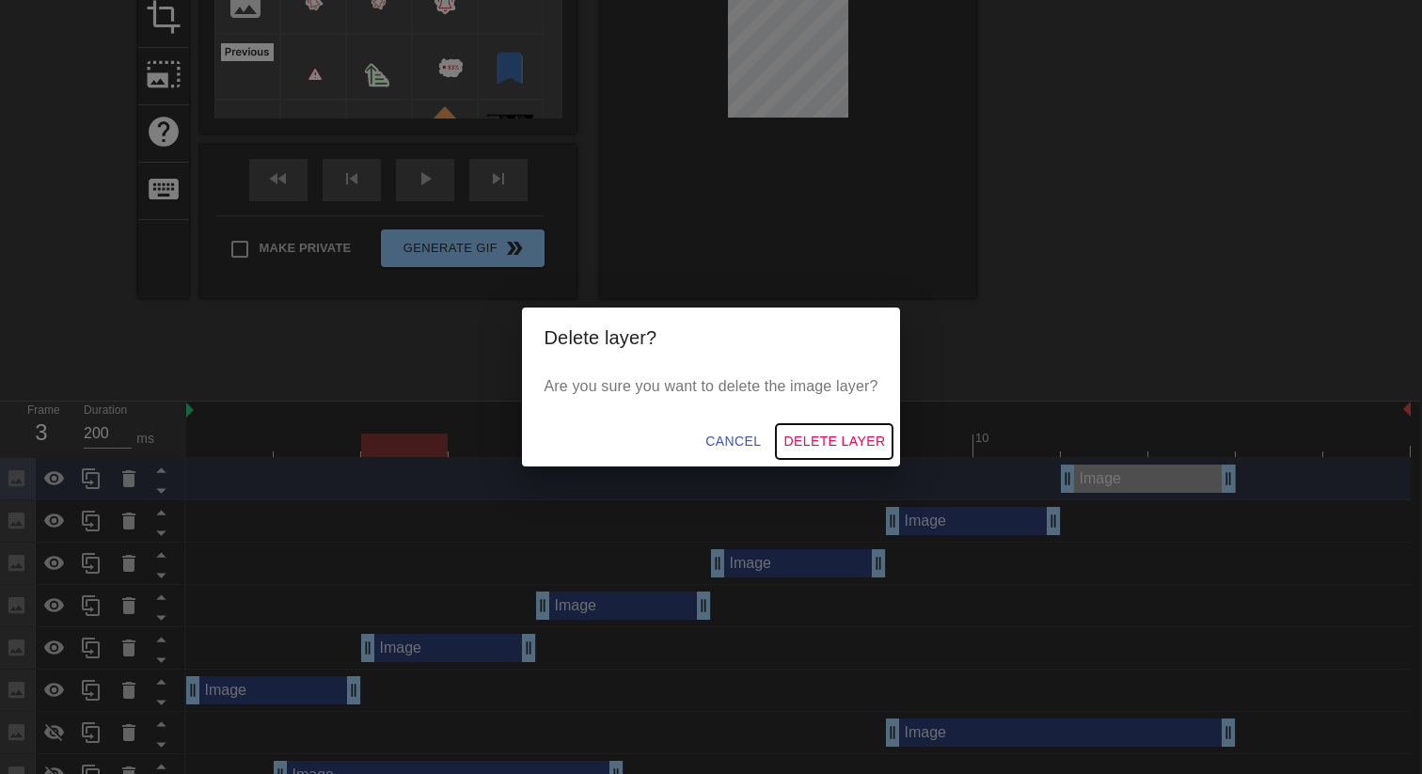
click at [830, 431] on span "Delete Layer" at bounding box center [834, 442] width 102 height 24
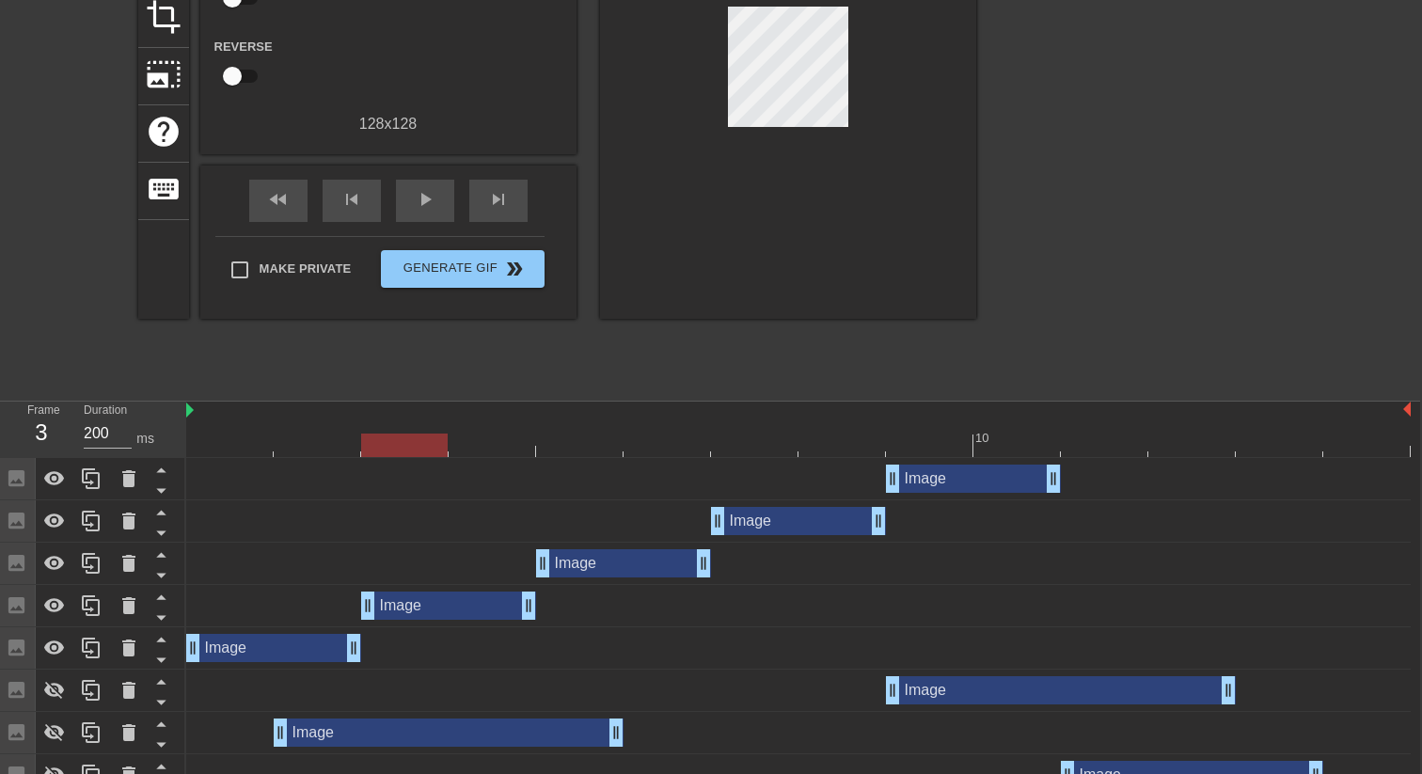
click at [917, 488] on div "Image drag_handle drag_handle" at bounding box center [973, 479] width 175 height 28
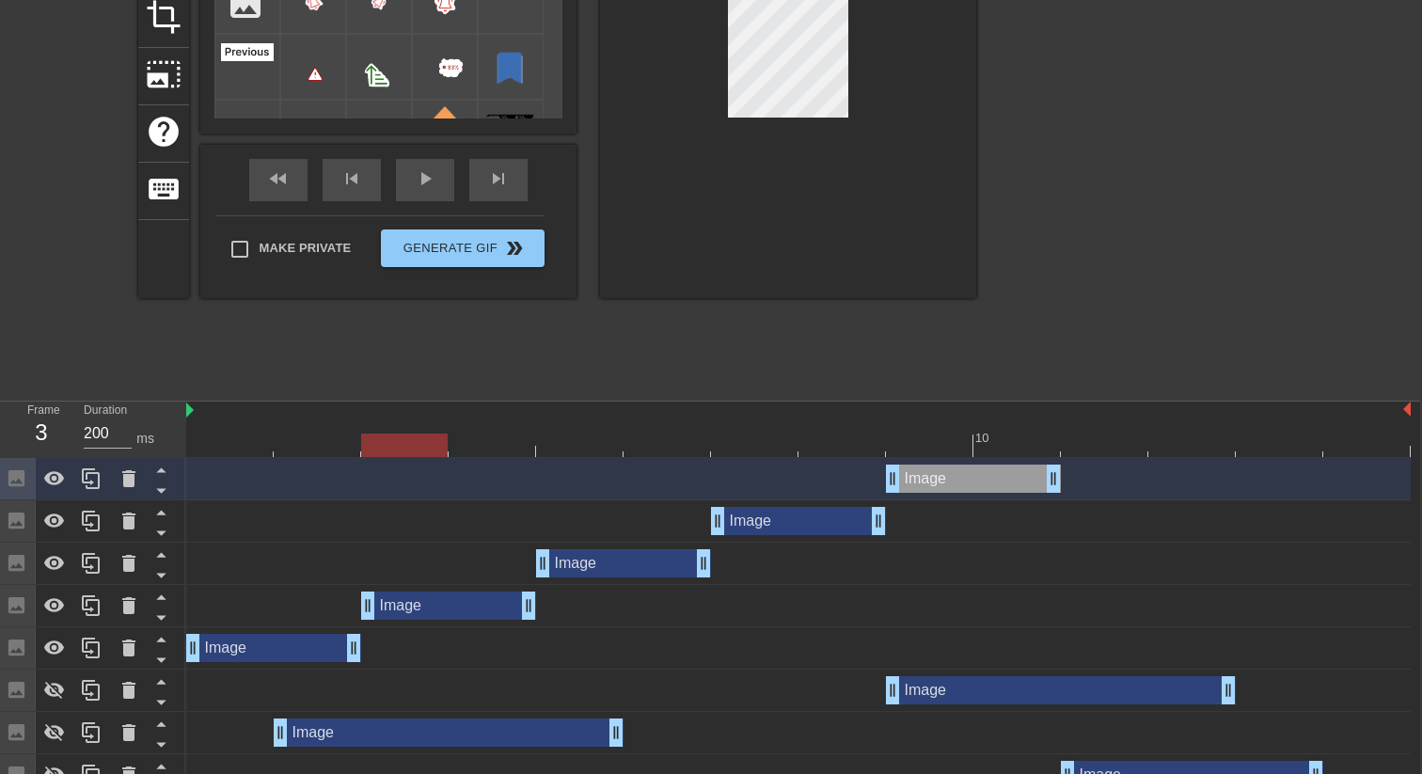
click at [848, 449] on div at bounding box center [798, 446] width 1224 height 24
click at [688, 445] on div at bounding box center [798, 446] width 1224 height 24
click at [841, 444] on div at bounding box center [798, 446] width 1224 height 24
click at [497, 447] on div at bounding box center [798, 446] width 1224 height 24
click at [672, 452] on div at bounding box center [798, 446] width 1224 height 24
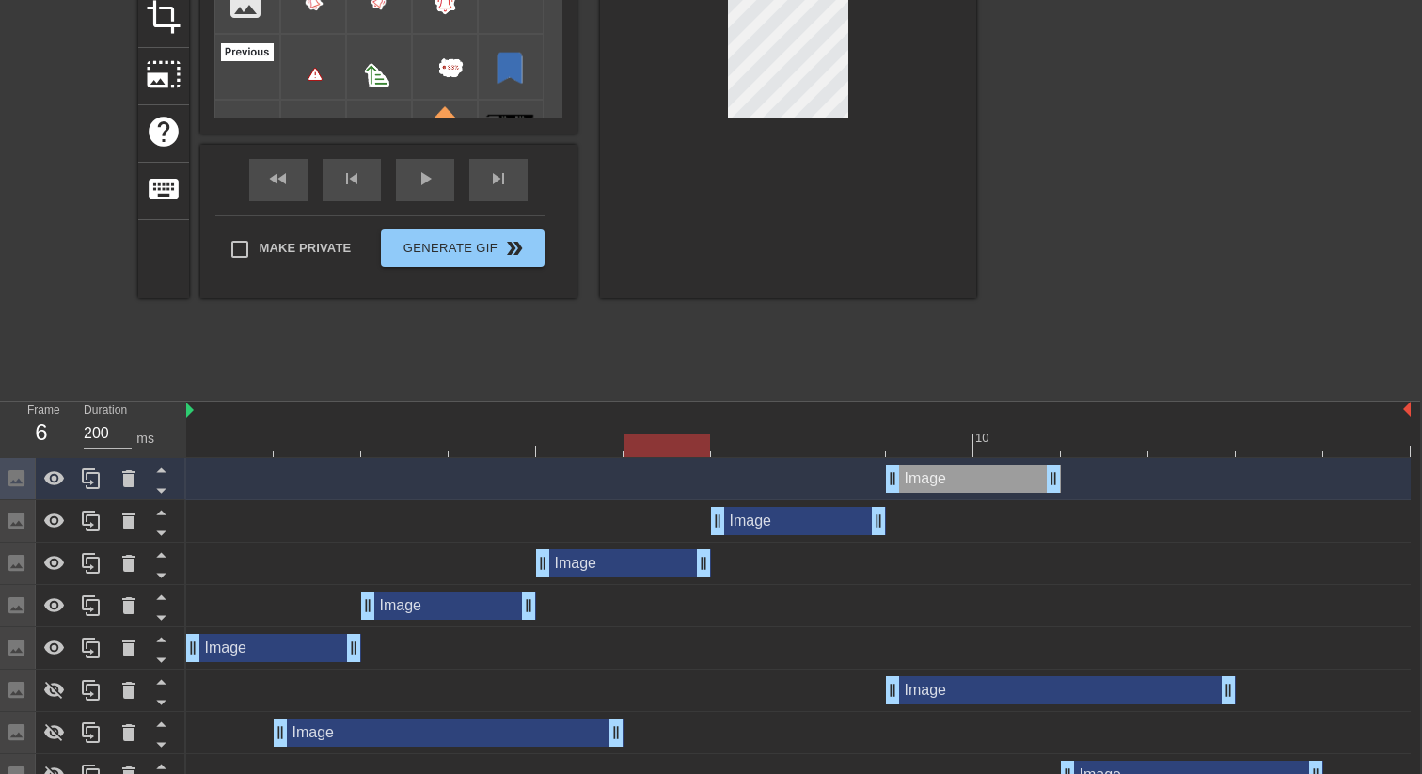
click at [846, 439] on div at bounding box center [798, 446] width 1224 height 24
click at [505, 445] on div at bounding box center [798, 446] width 1224 height 24
click at [99, 480] on icon at bounding box center [91, 478] width 18 height 21
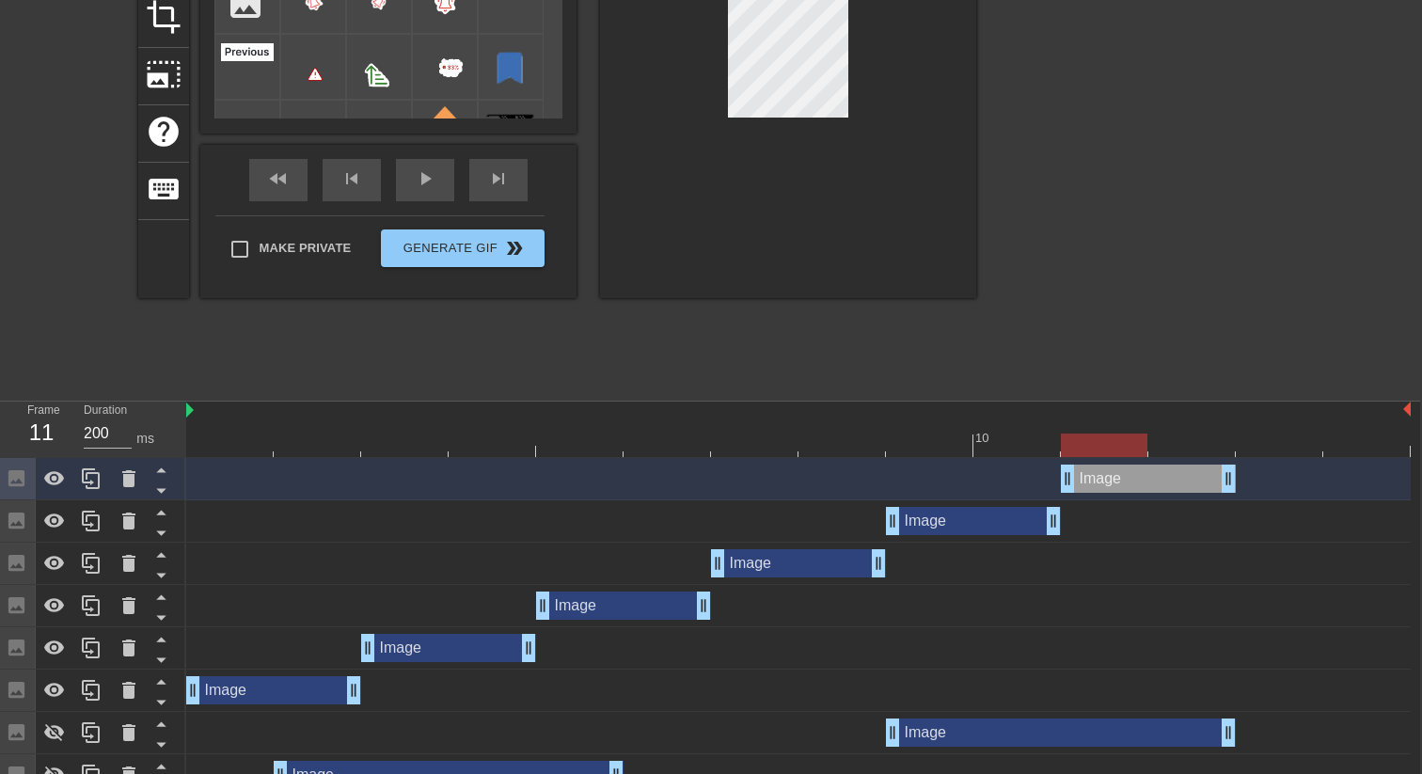
drag, startPoint x: 944, startPoint y: 468, endPoint x: 1109, endPoint y: 482, distance: 165.2
click at [1109, 482] on div "Image drag_handle drag_handle" at bounding box center [1148, 479] width 175 height 28
click at [425, 177] on div "fast_rewind skip_previous play_arrow skip_next" at bounding box center [388, 180] width 307 height 71
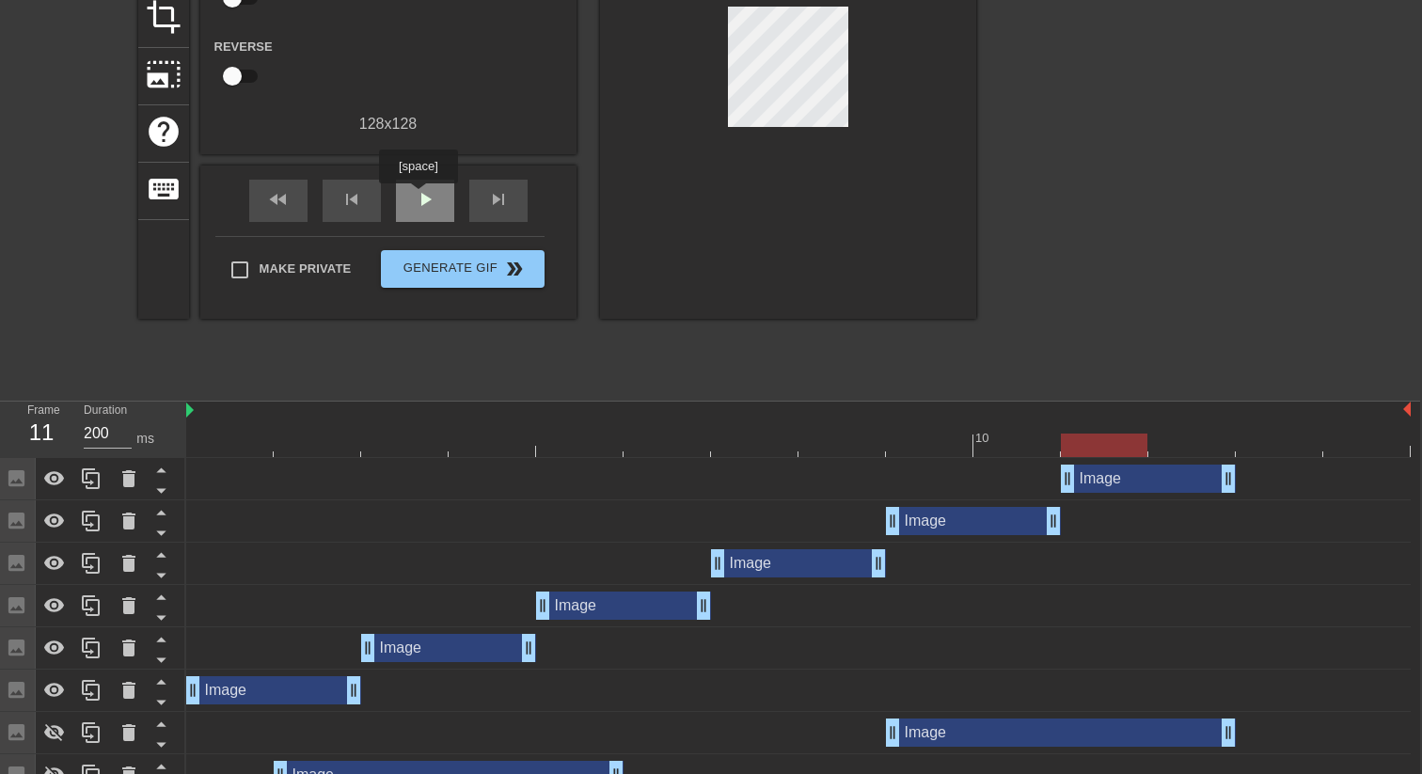
click at [420, 197] on span "play_arrow" at bounding box center [425, 199] width 23 height 23
click at [1101, 471] on div "Image drag_handle drag_handle" at bounding box center [1148, 479] width 175 height 28
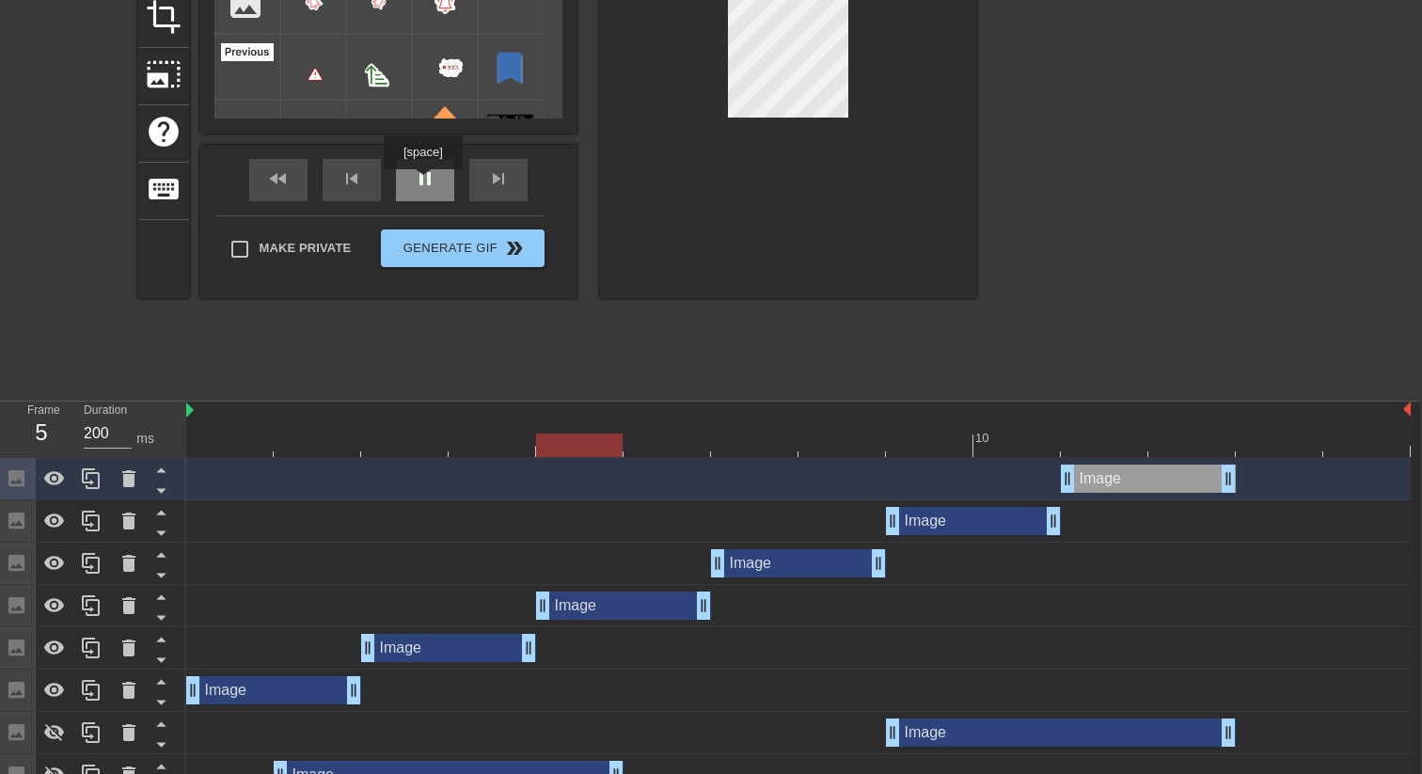
click at [425, 182] on div "pause" at bounding box center [425, 180] width 58 height 42
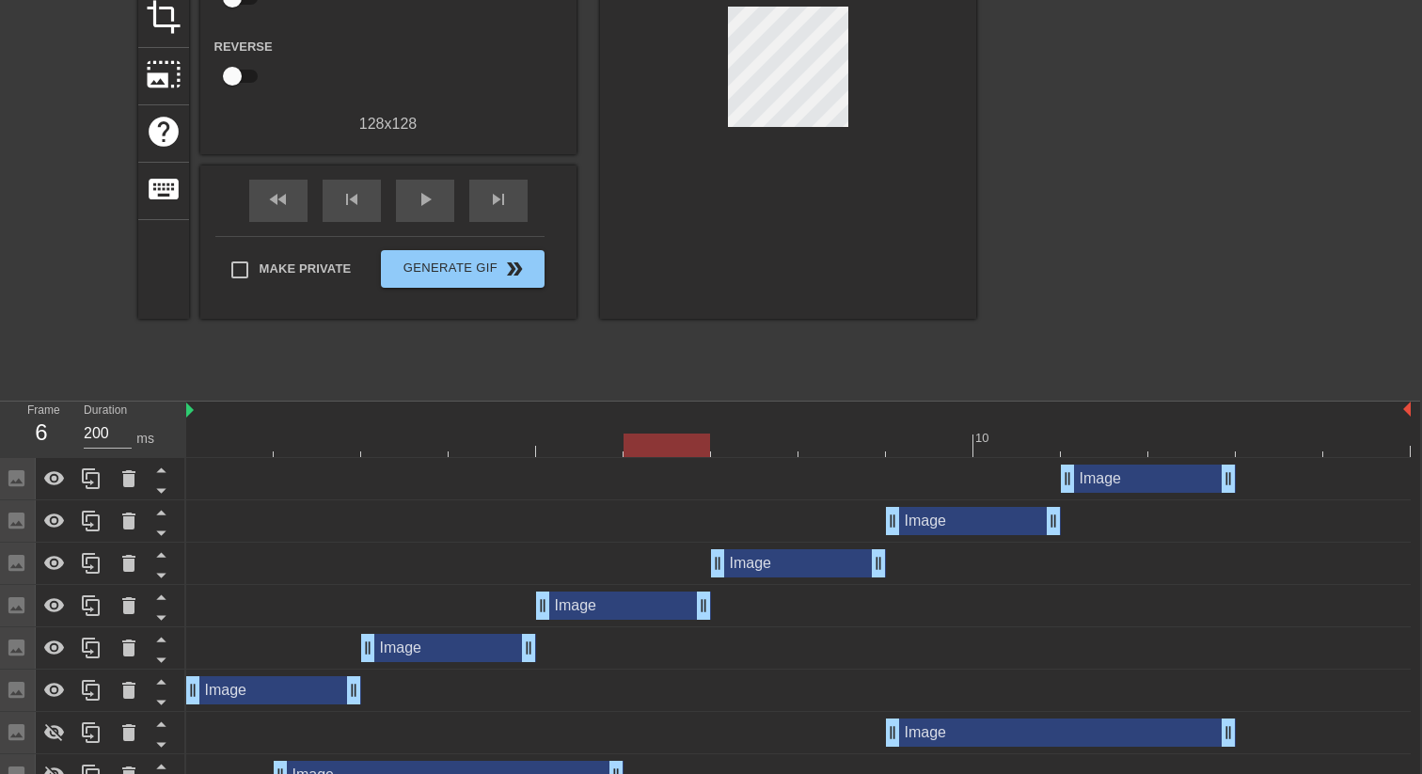
click at [441, 642] on div "Image drag_handle drag_handle" at bounding box center [448, 648] width 175 height 28
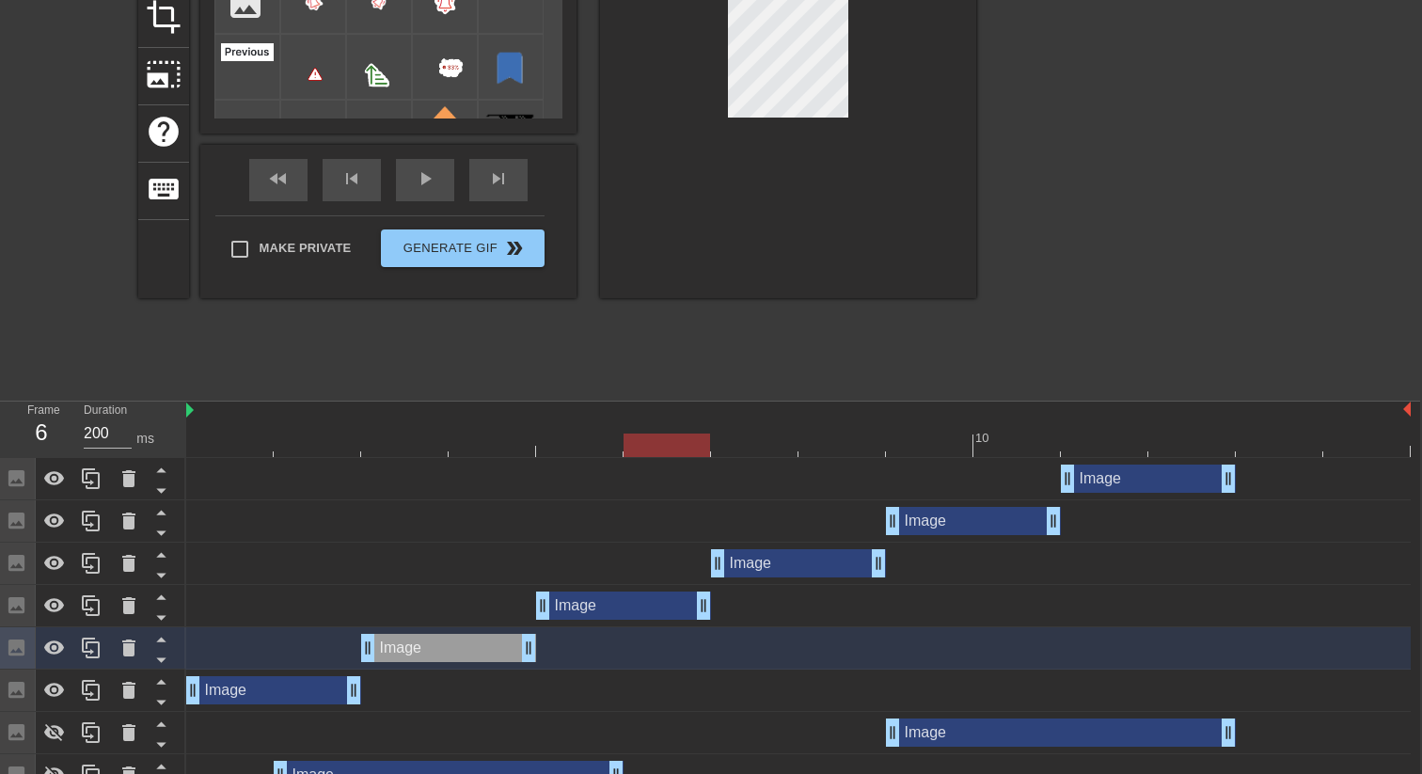
click at [490, 449] on div at bounding box center [798, 446] width 1224 height 24
click at [97, 650] on icon at bounding box center [91, 648] width 23 height 23
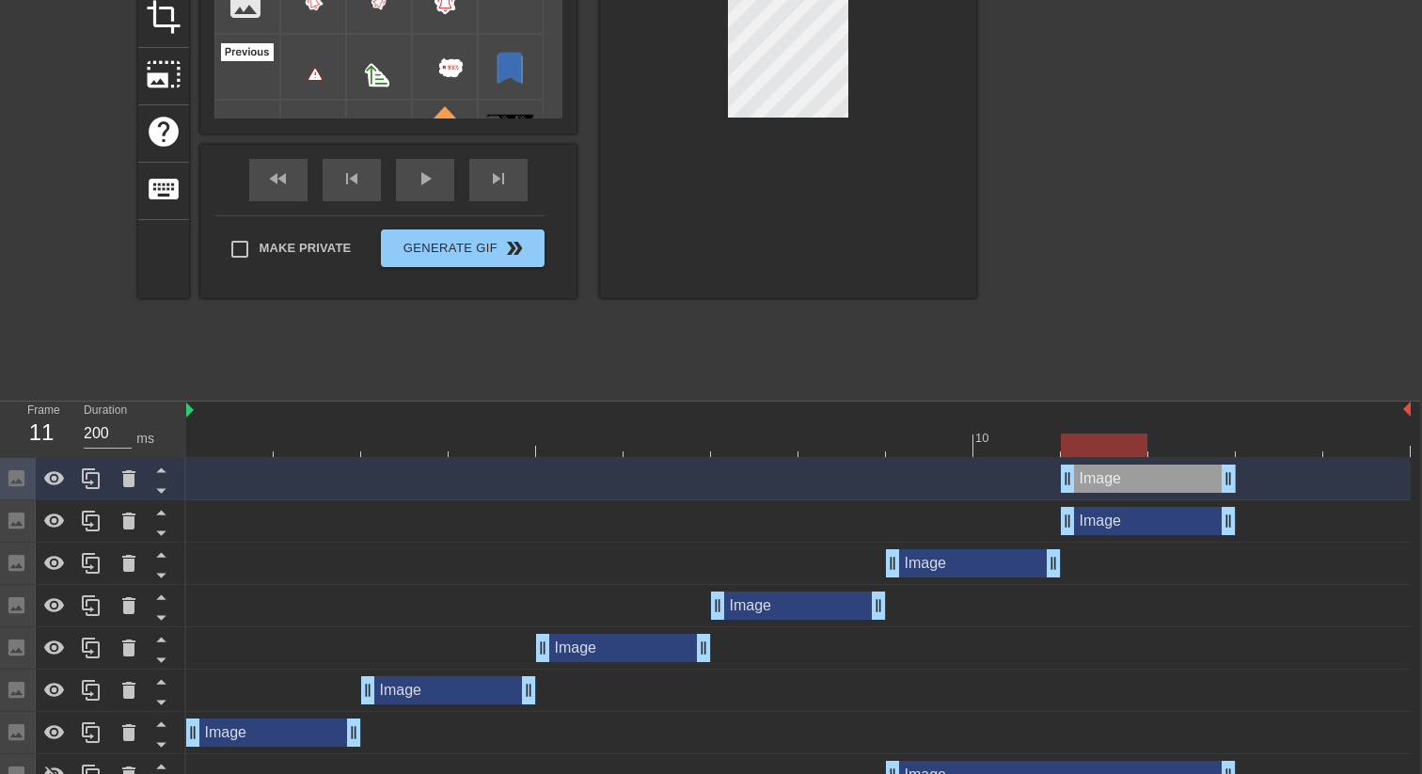
drag, startPoint x: 423, startPoint y: 478, endPoint x: 1101, endPoint y: 489, distance: 678.1
click at [1101, 489] on div "Image drag_handle drag_handle" at bounding box center [1148, 479] width 175 height 28
click at [424, 183] on div "play_arrow" at bounding box center [425, 180] width 58 height 42
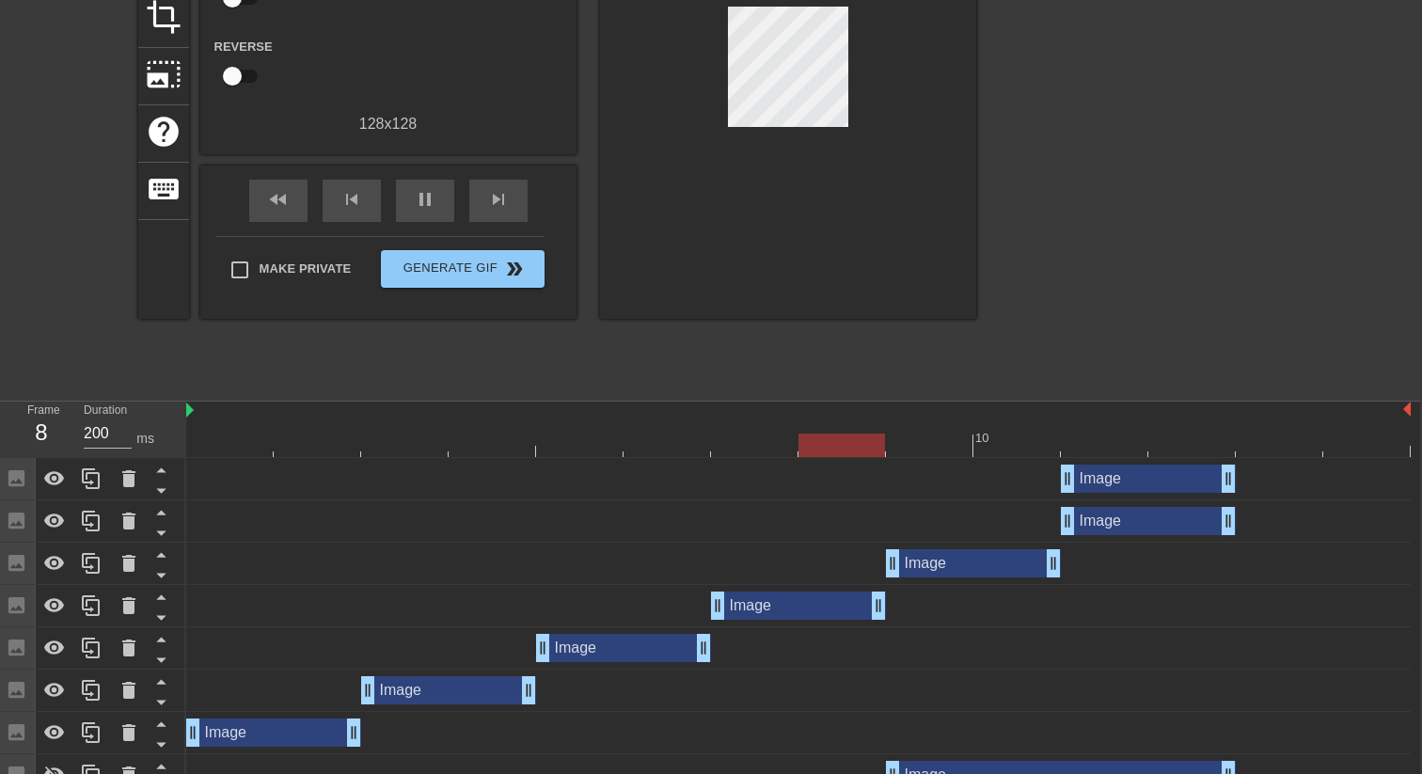
click at [1097, 525] on div "Image drag_handle drag_handle" at bounding box center [1148, 521] width 175 height 28
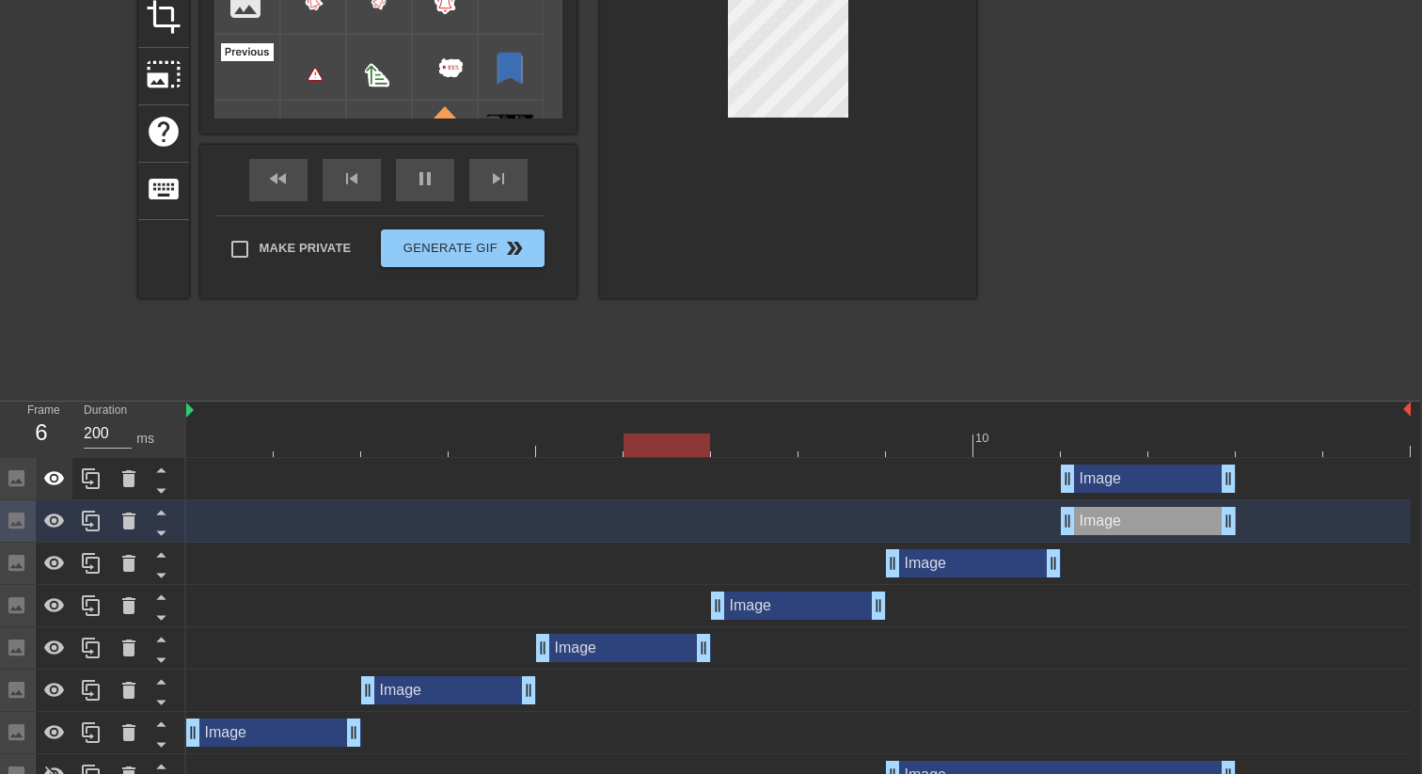
click at [59, 478] on icon at bounding box center [54, 478] width 21 height 14
click at [59, 478] on icon at bounding box center [54, 479] width 21 height 18
click at [119, 522] on icon at bounding box center [129, 521] width 23 height 23
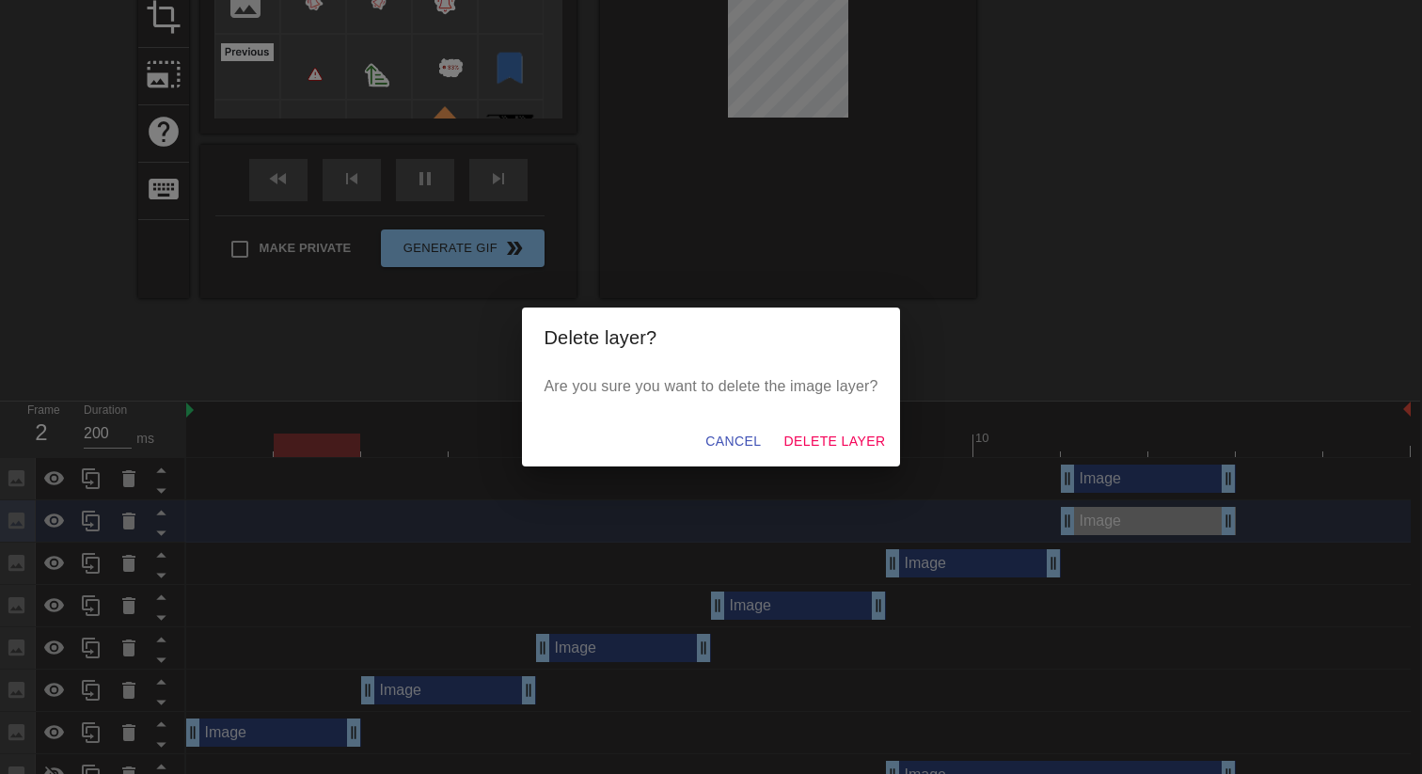
click at [798, 437] on span "Delete Layer" at bounding box center [834, 442] width 102 height 24
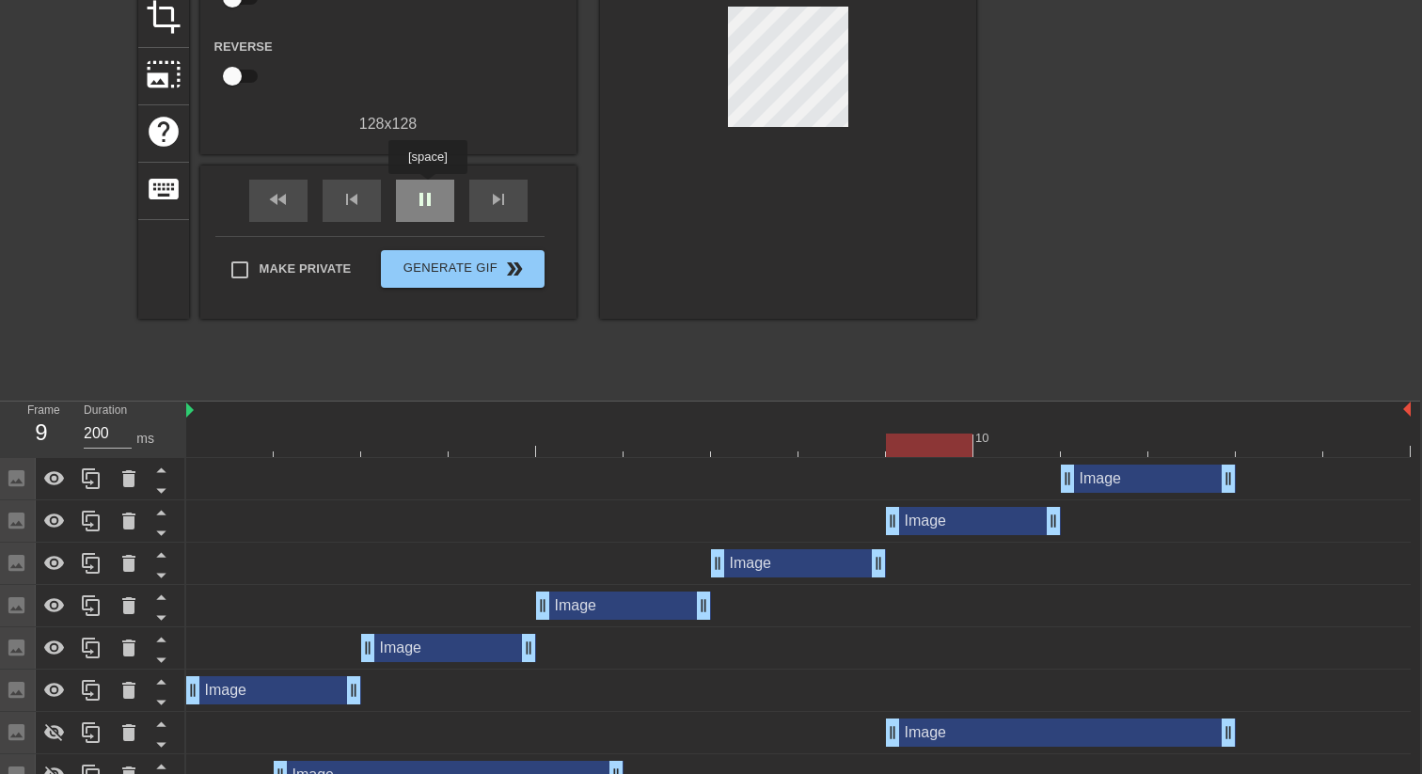
click at [430, 187] on div "pause" at bounding box center [425, 201] width 58 height 42
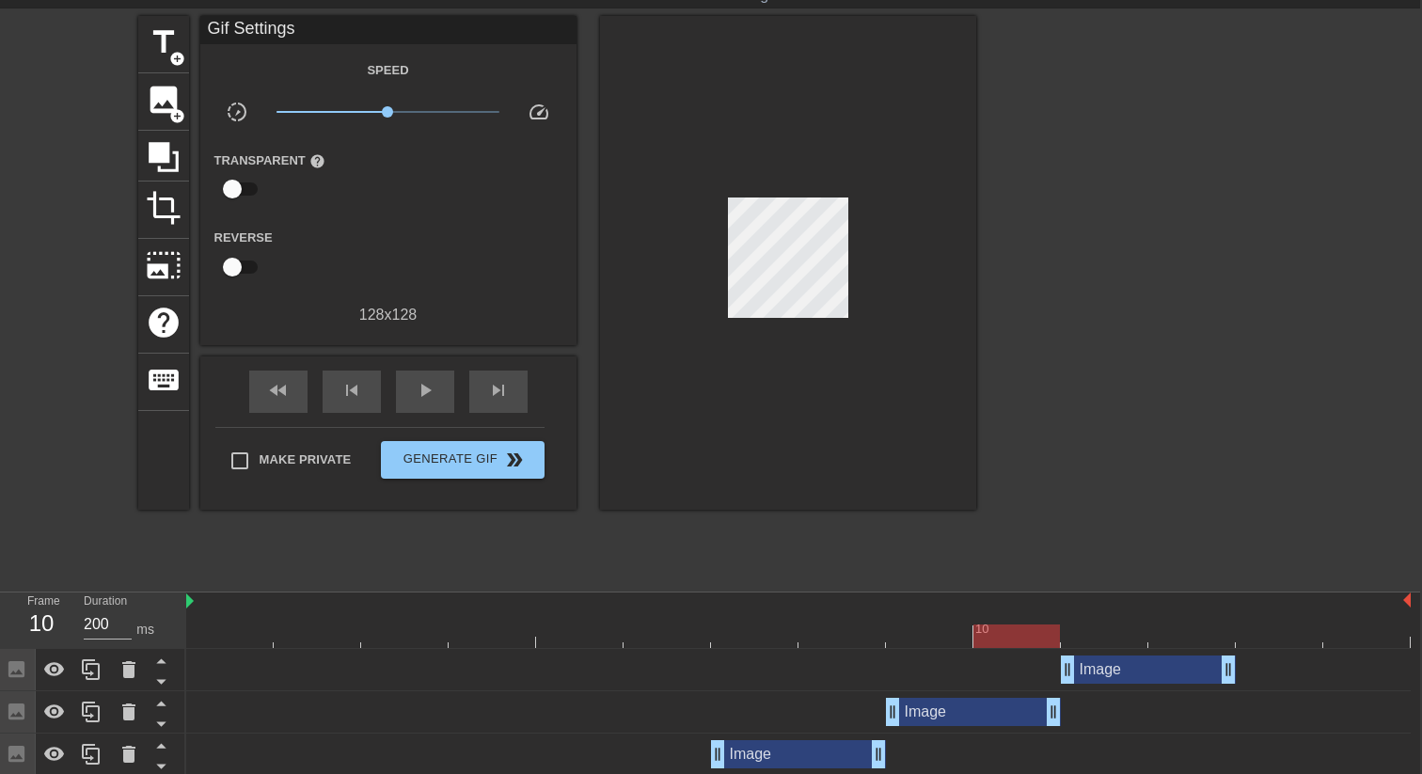
scroll to position [0, 2]
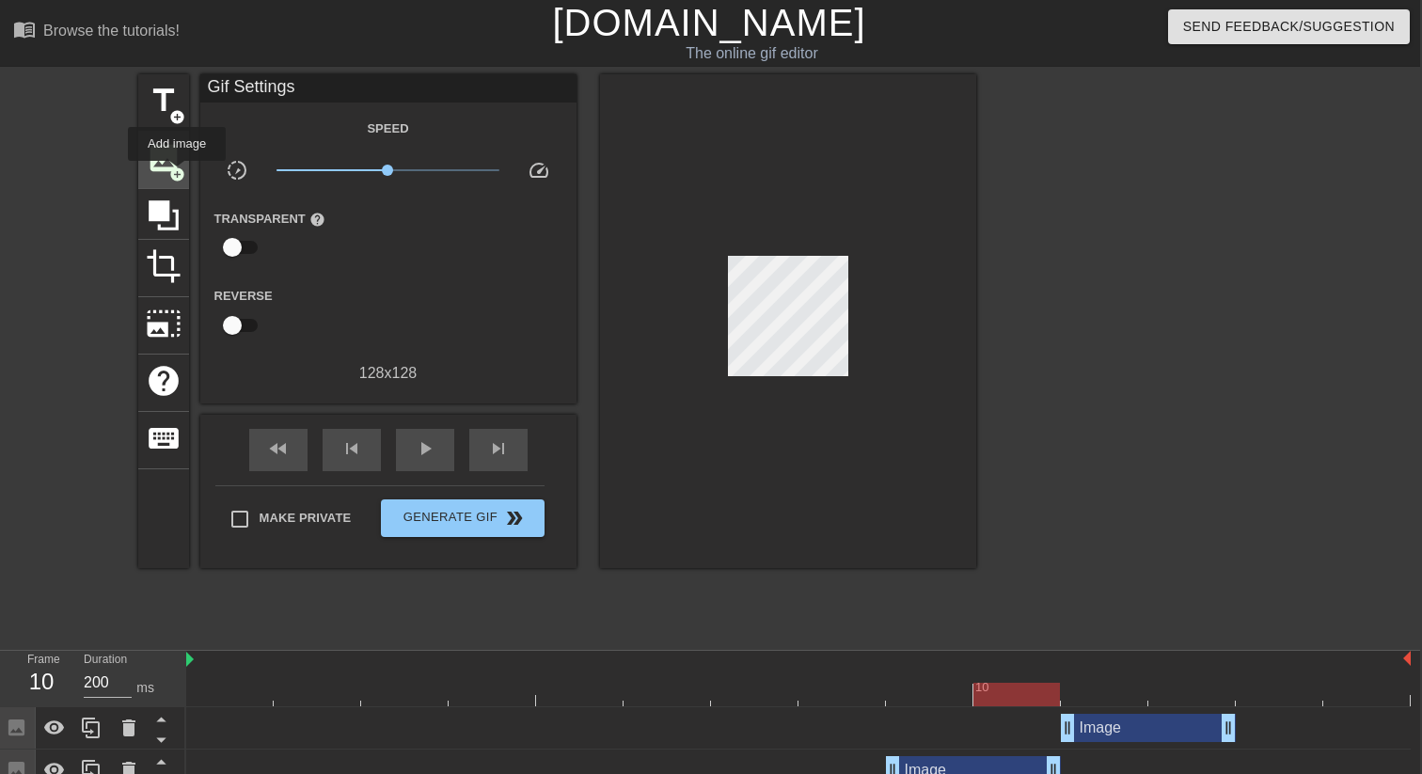
click at [178, 174] on span "add_circle" at bounding box center [177, 174] width 16 height 16
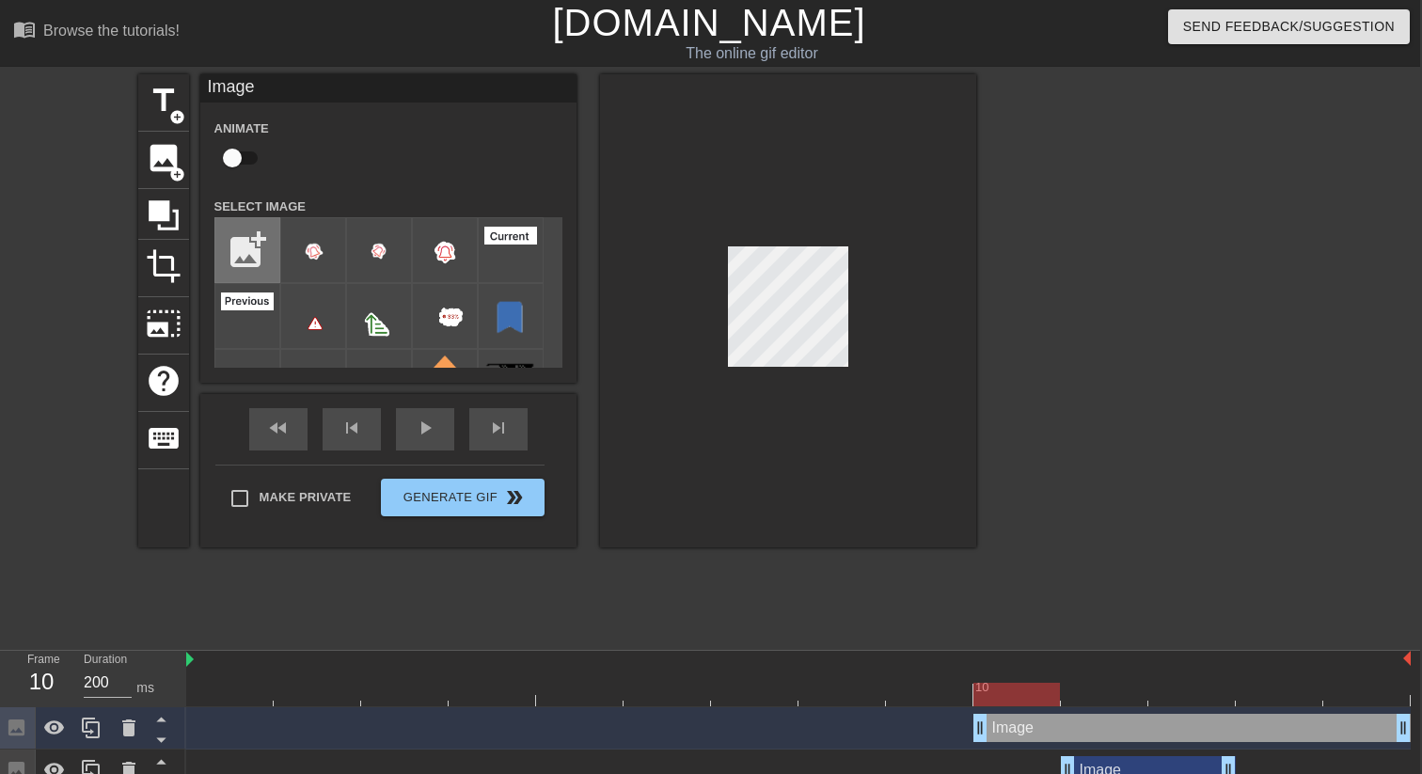
click at [260, 229] on input "file" at bounding box center [247, 250] width 64 height 64
type input "C:\fakepath\bell-left.png"
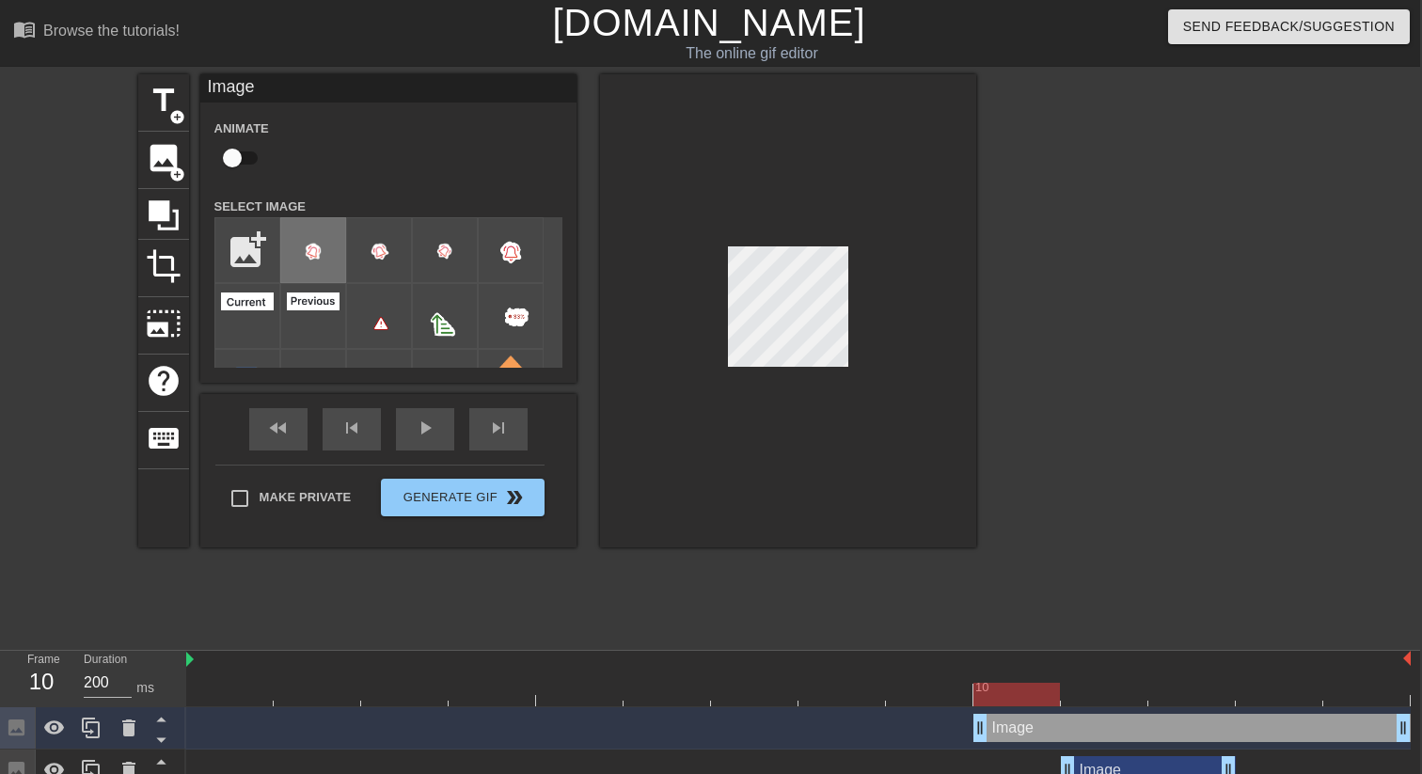
click at [330, 267] on img at bounding box center [313, 251] width 53 height 54
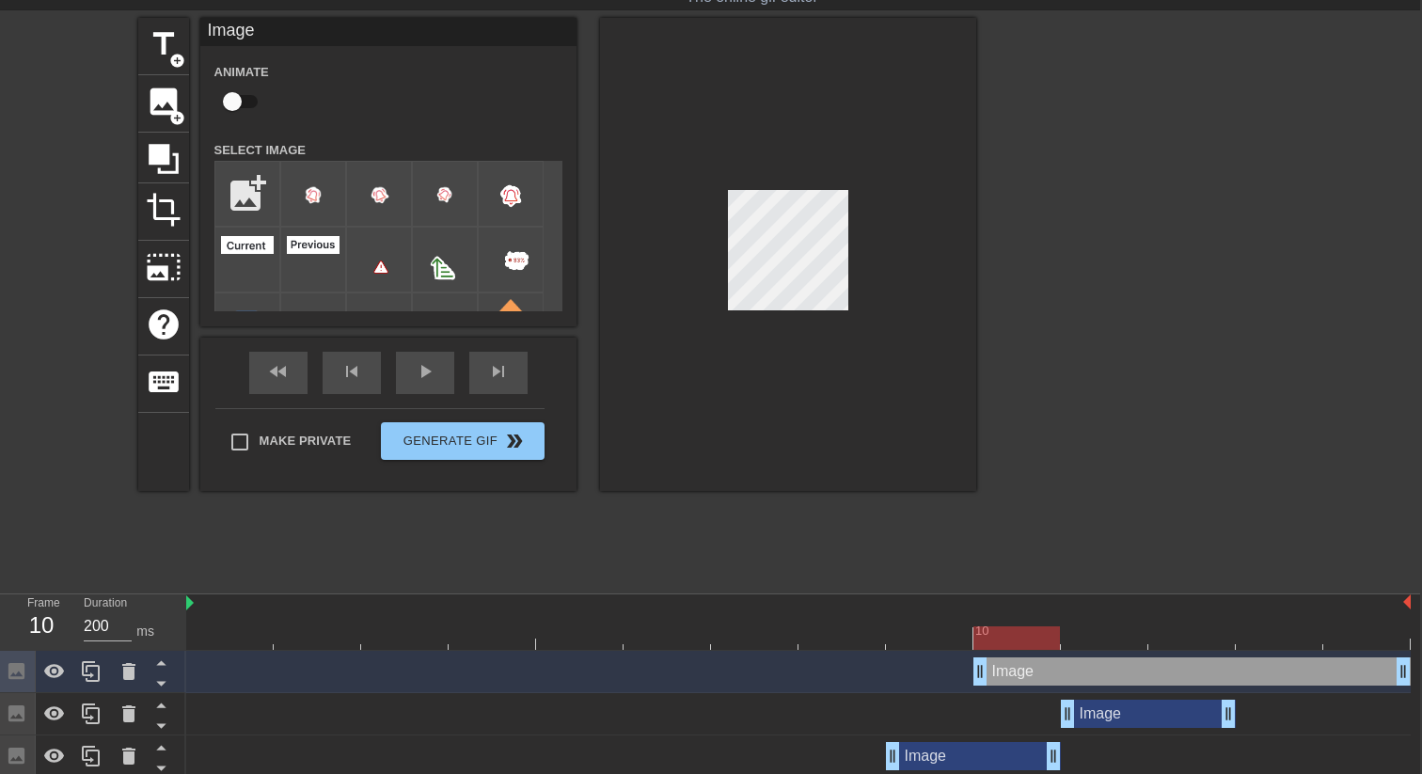
scroll to position [50, 2]
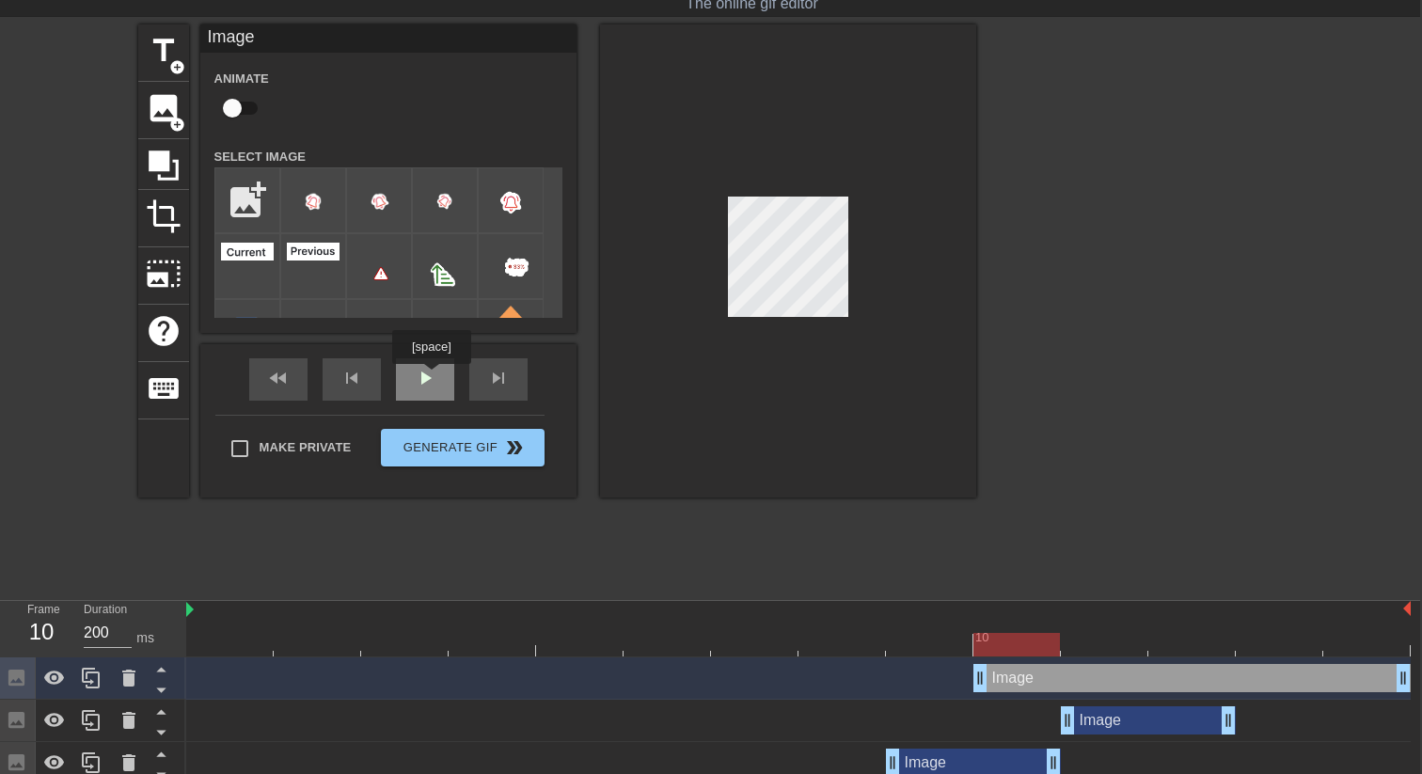
click at [434, 377] on div "fast_rewind skip_previous play_arrow skip_next" at bounding box center [388, 379] width 307 height 71
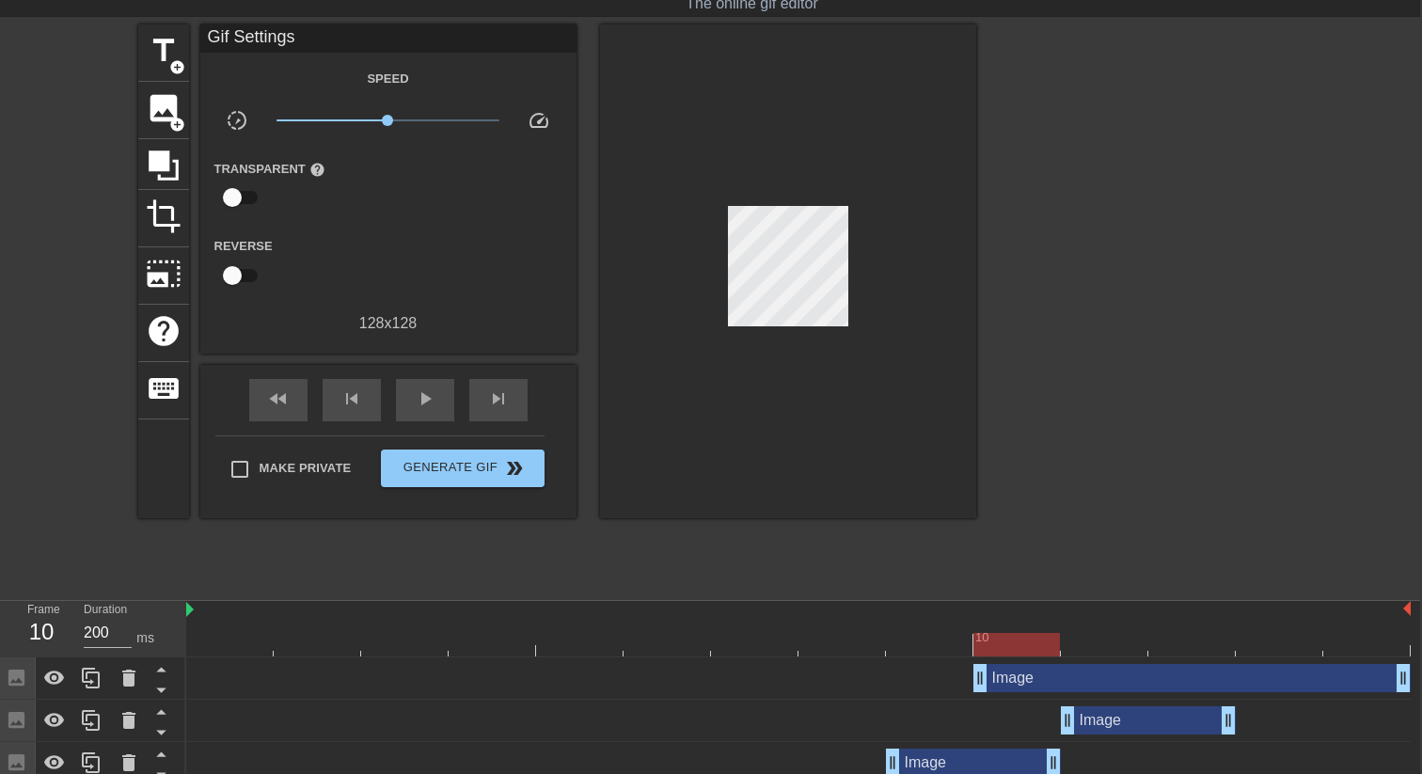
click at [387, 634] on div at bounding box center [798, 645] width 1224 height 24
click at [499, 644] on div at bounding box center [798, 645] width 1224 height 24
click at [608, 631] on div at bounding box center [579, 632] width 87 height 24
click at [674, 639] on div at bounding box center [798, 645] width 1224 height 24
click at [749, 646] on div at bounding box center [798, 645] width 1224 height 24
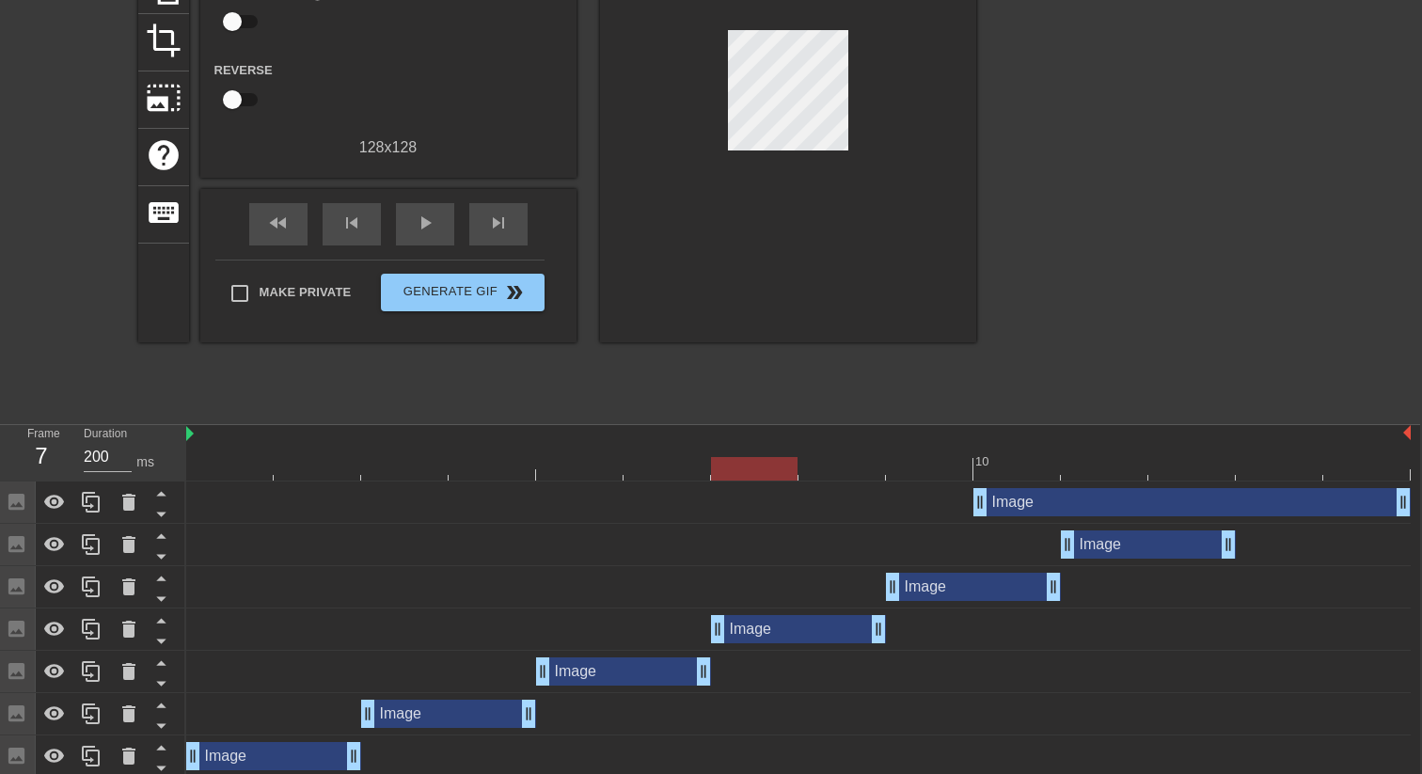
scroll to position [414, 2]
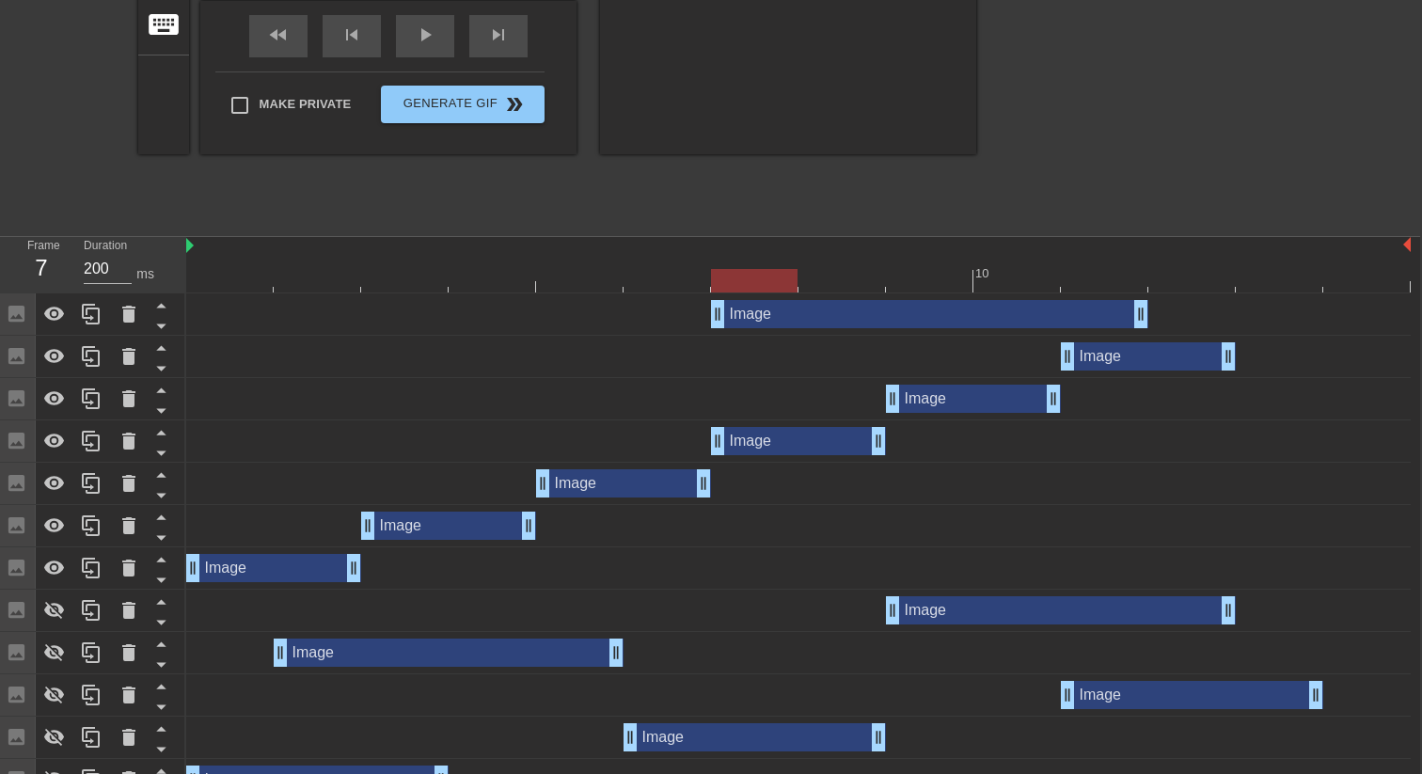
drag, startPoint x: 1006, startPoint y: 319, endPoint x: 779, endPoint y: 381, distance: 235.9
click at [779, 381] on div "Image drag_handle drag_handle Image drag_handle drag_handle Image drag_handle d…" at bounding box center [803, 695] width 1234 height 804
click at [164, 326] on icon at bounding box center [160, 326] width 9 height 5
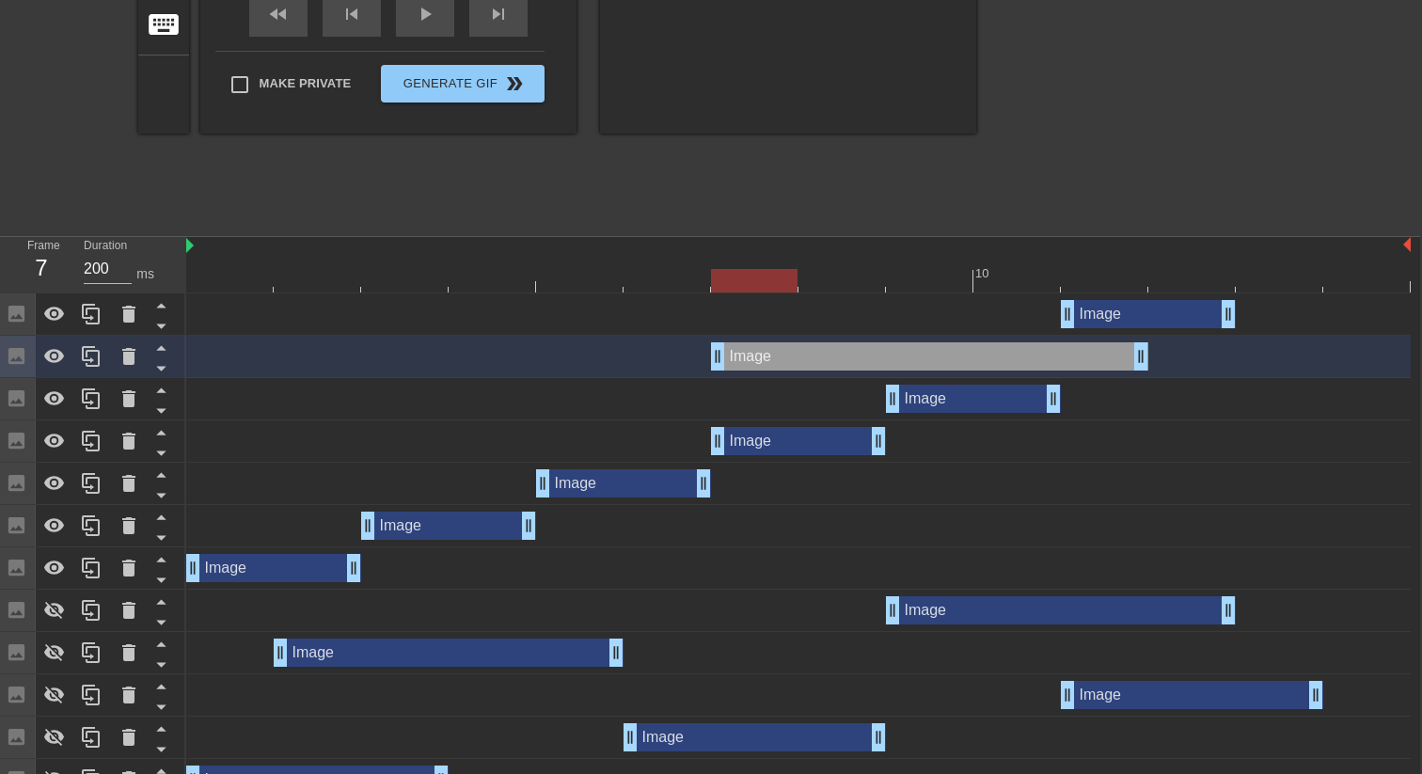
click at [164, 326] on icon at bounding box center [160, 326] width 9 height 5
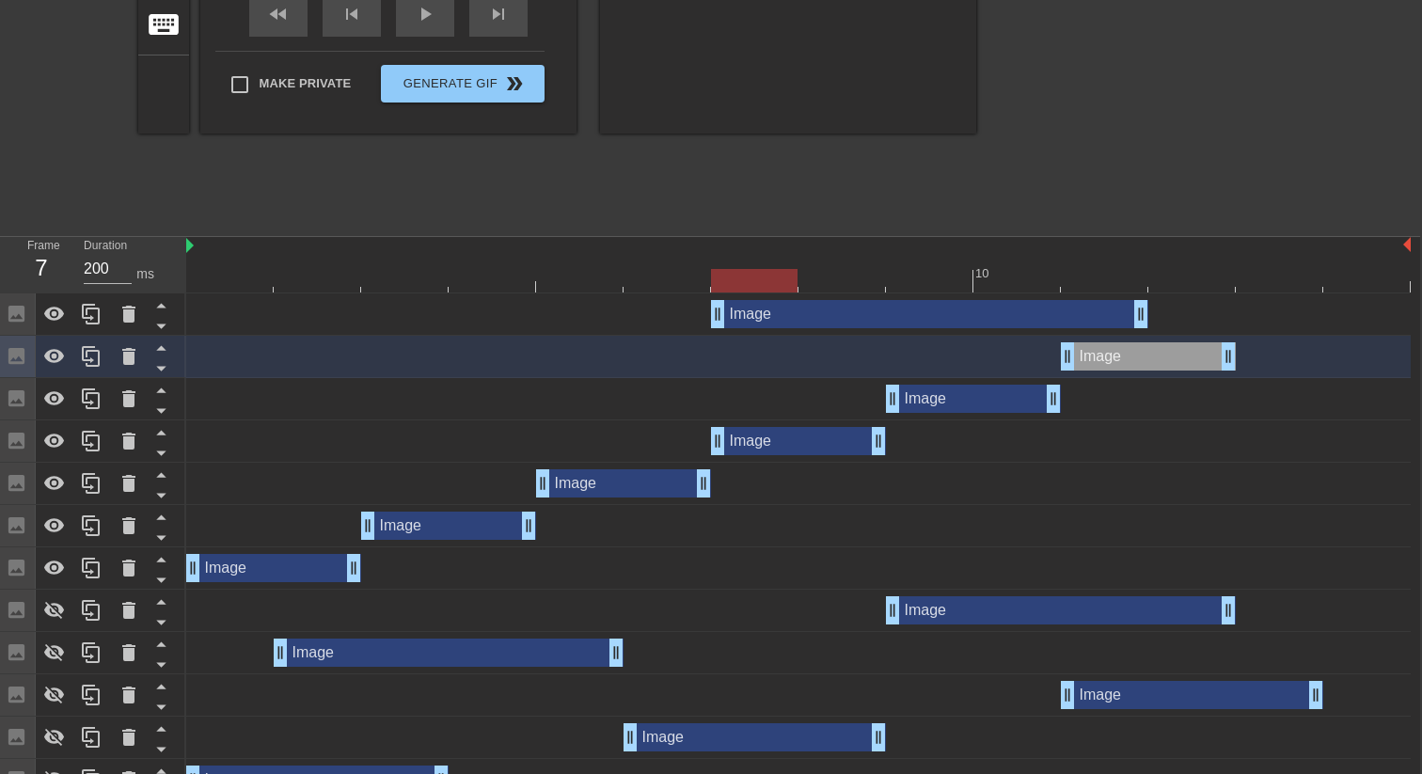
click at [164, 326] on icon at bounding box center [160, 326] width 9 height 5
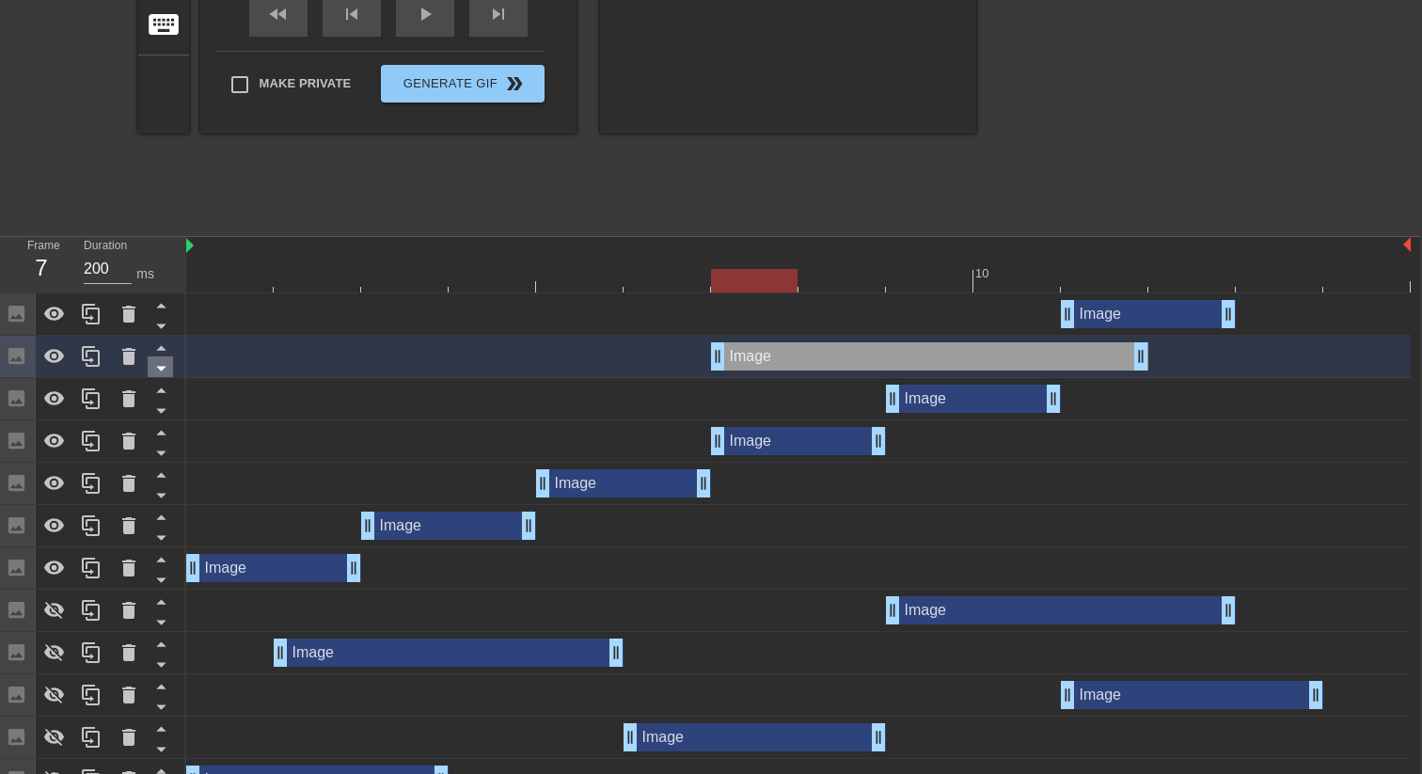
click at [165, 366] on icon at bounding box center [162, 368] width 24 height 24
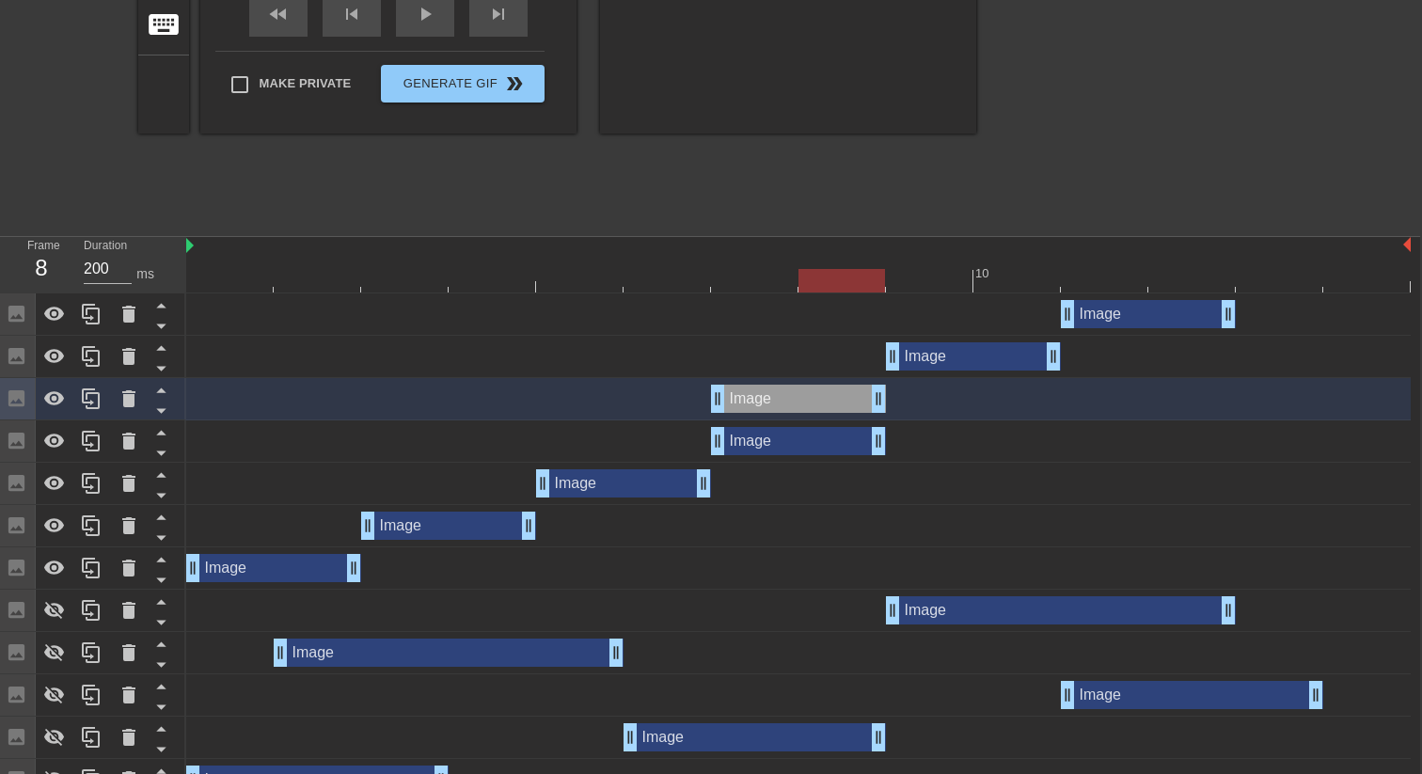
drag, startPoint x: 1134, startPoint y: 399, endPoint x: 874, endPoint y: 397, distance: 260.5
click at [795, 444] on div "Image drag_handle drag_handle" at bounding box center [798, 441] width 175 height 28
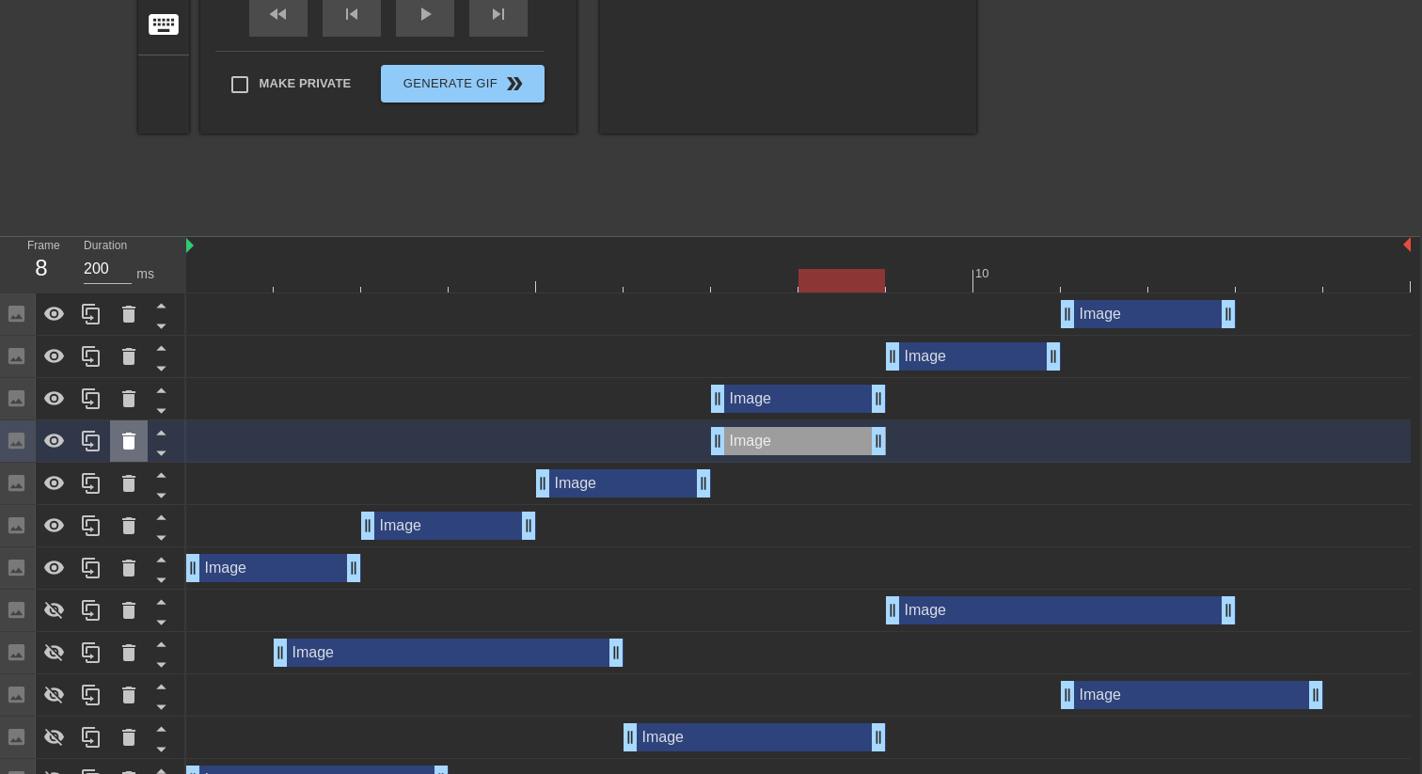
click at [139, 436] on icon at bounding box center [129, 441] width 23 height 23
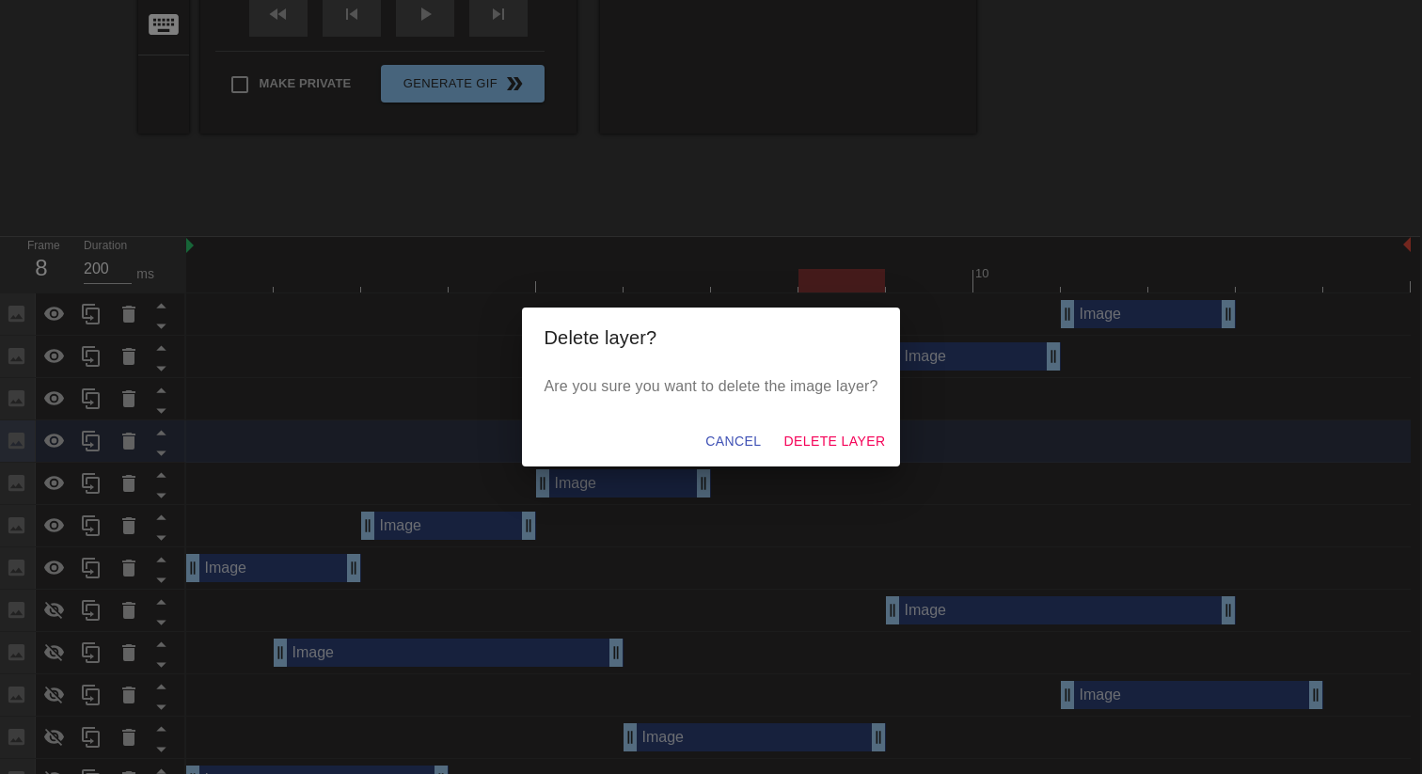
click at [858, 425] on button "Delete Layer" at bounding box center [834, 441] width 117 height 35
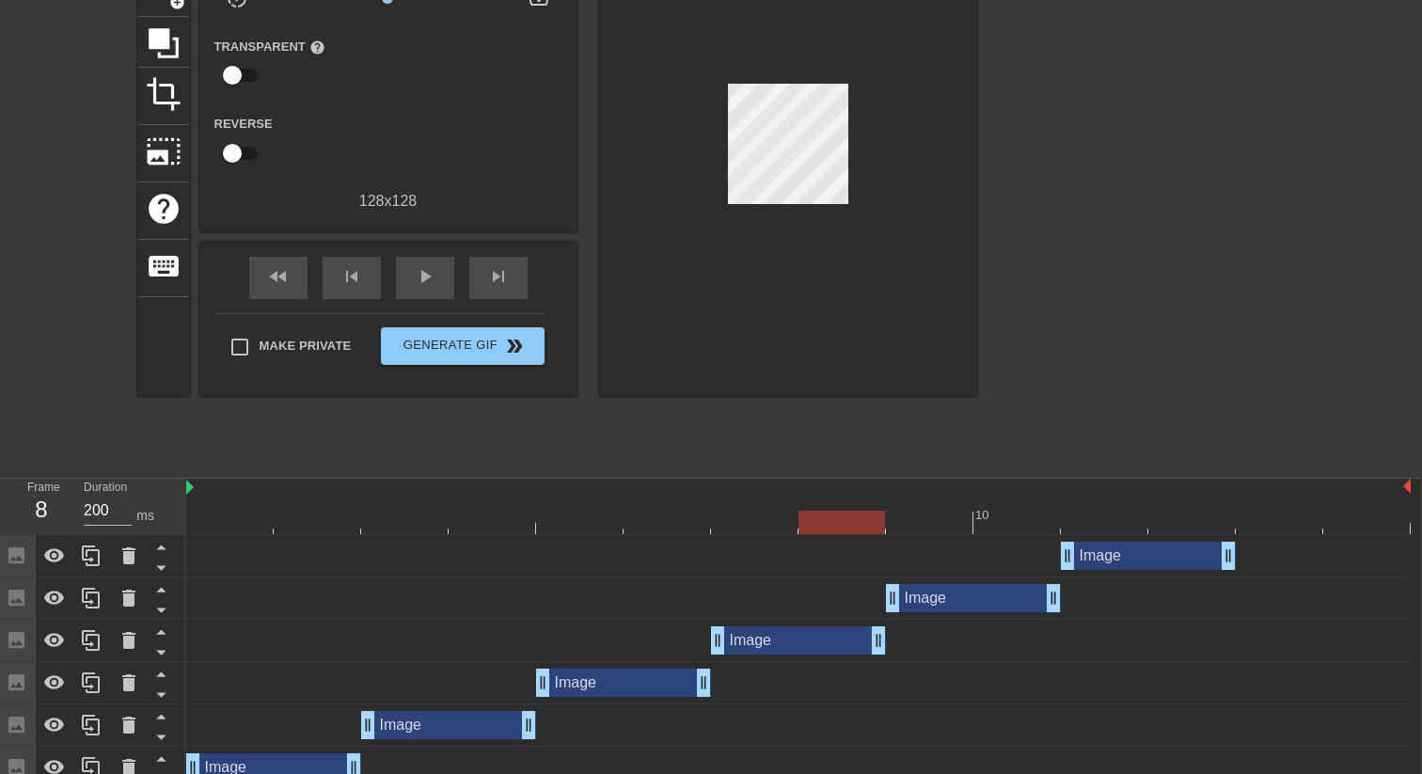
scroll to position [0, 2]
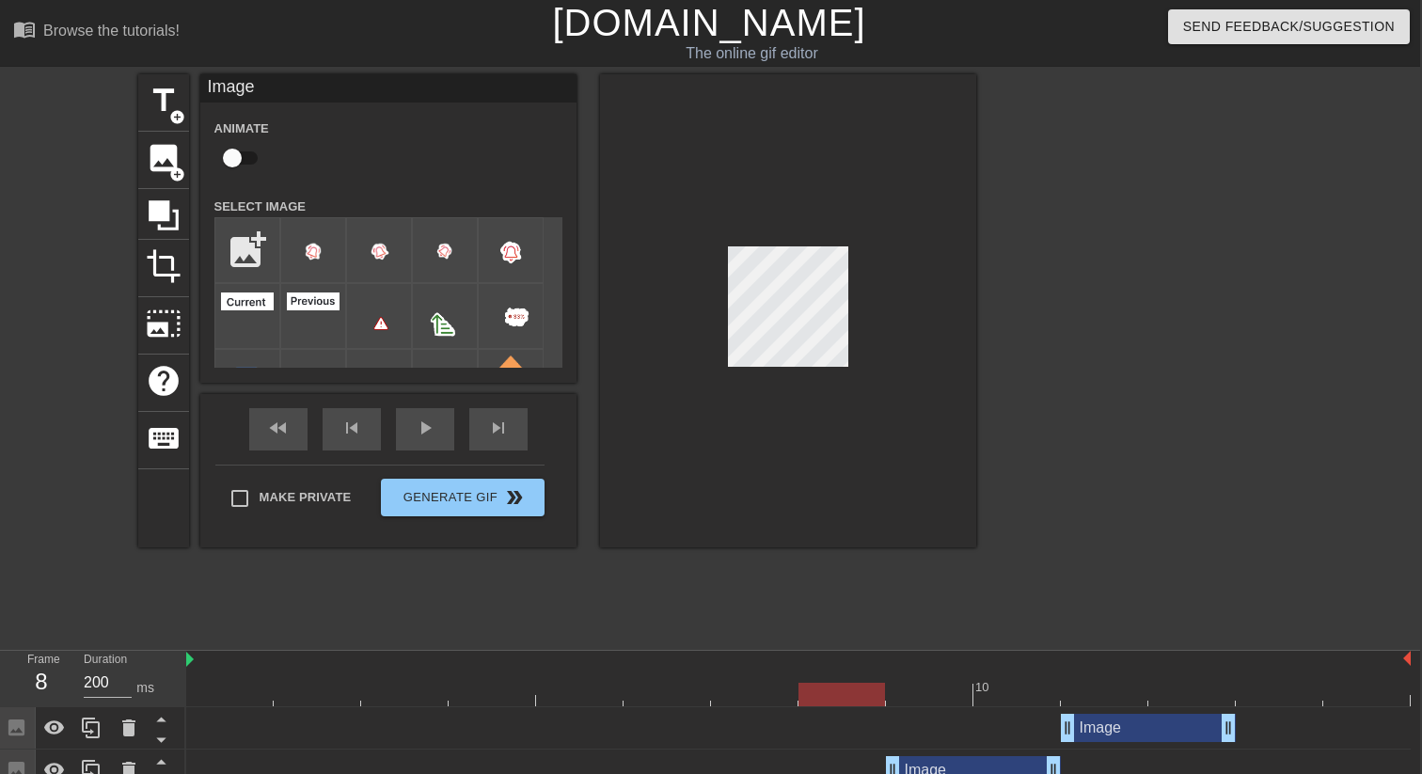
click at [922, 692] on div at bounding box center [798, 695] width 1224 height 24
click at [849, 685] on div at bounding box center [798, 695] width 1224 height 24
click at [924, 687] on div at bounding box center [798, 695] width 1224 height 24
click at [1009, 676] on div "10" at bounding box center [1016, 682] width 87 height 24
click at [1086, 684] on div at bounding box center [798, 695] width 1224 height 24
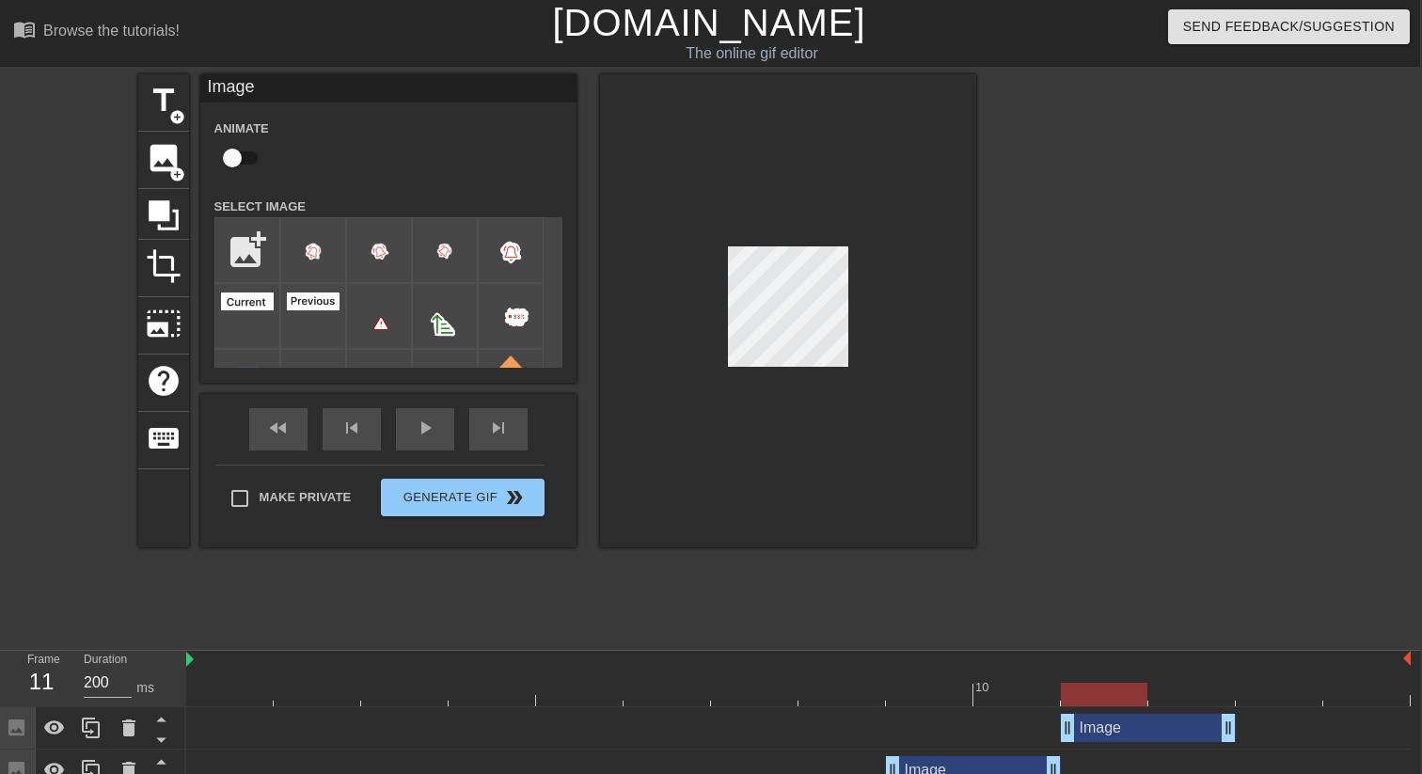
click at [1030, 690] on div at bounding box center [798, 695] width 1224 height 24
click at [922, 702] on div at bounding box center [798, 695] width 1224 height 24
click at [862, 697] on div at bounding box center [798, 695] width 1224 height 24
click at [430, 414] on div "Image Animate Select Image add_photo_alternate fast_rewind skip_previous play_a…" at bounding box center [388, 310] width 376 height 473
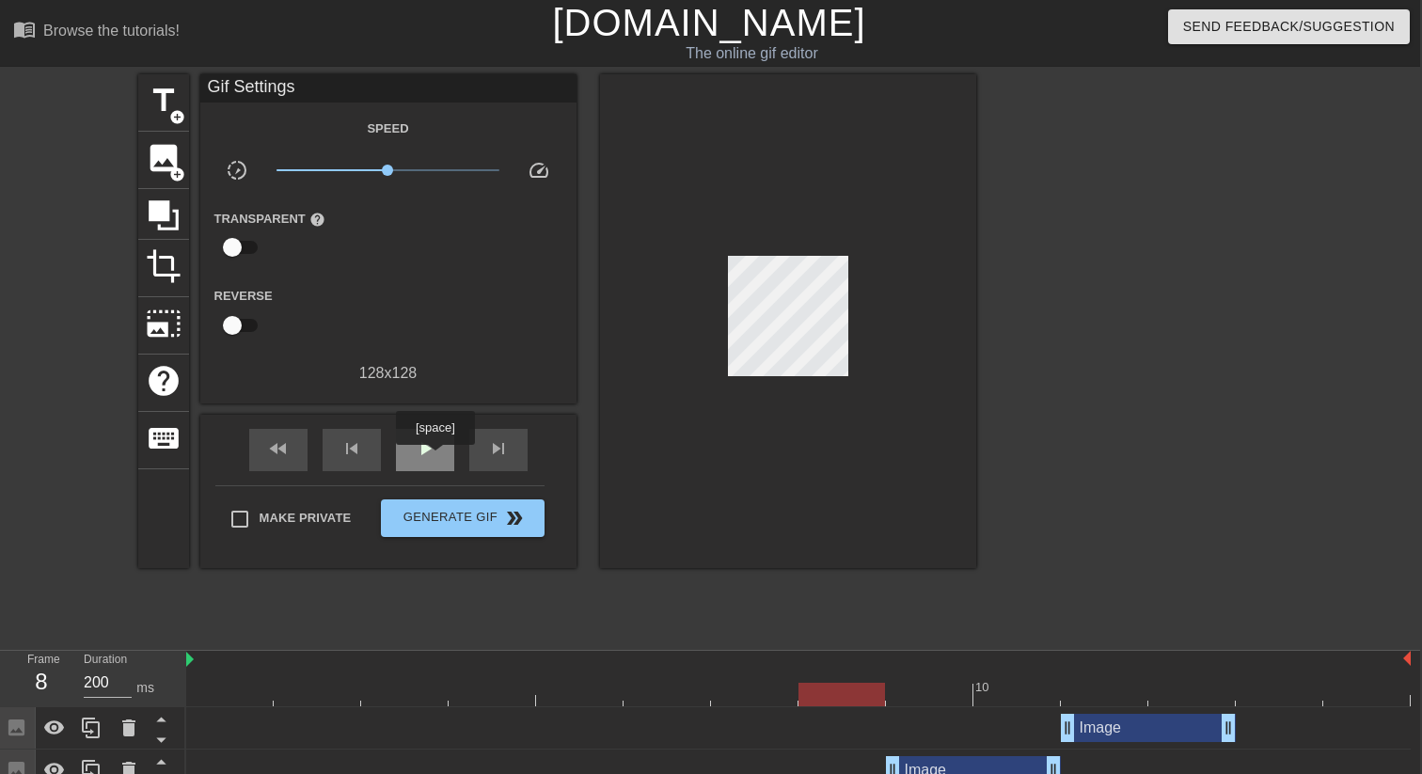
click at [437, 458] on div "play_arrow" at bounding box center [425, 450] width 58 height 42
click at [422, 440] on span "pause" at bounding box center [425, 448] width 23 height 23
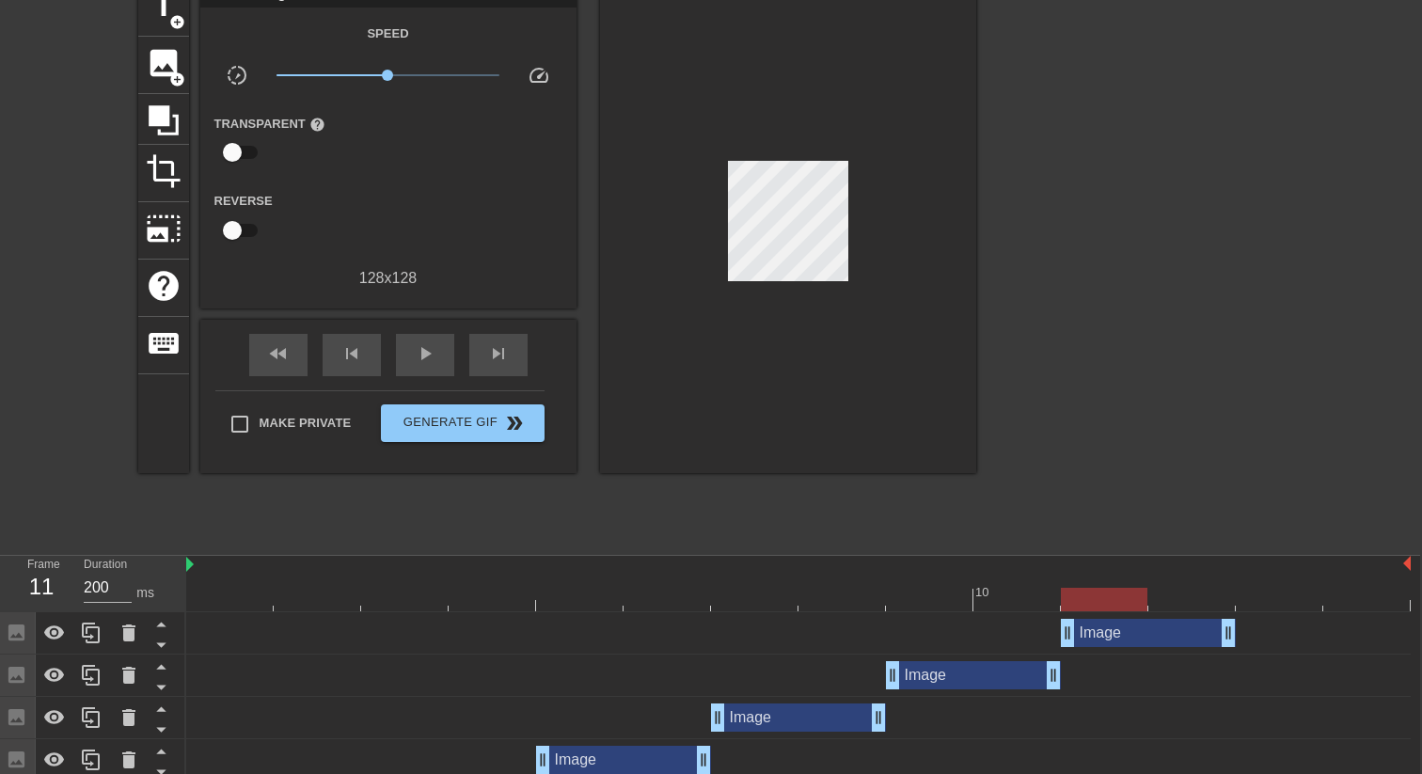
scroll to position [72, 2]
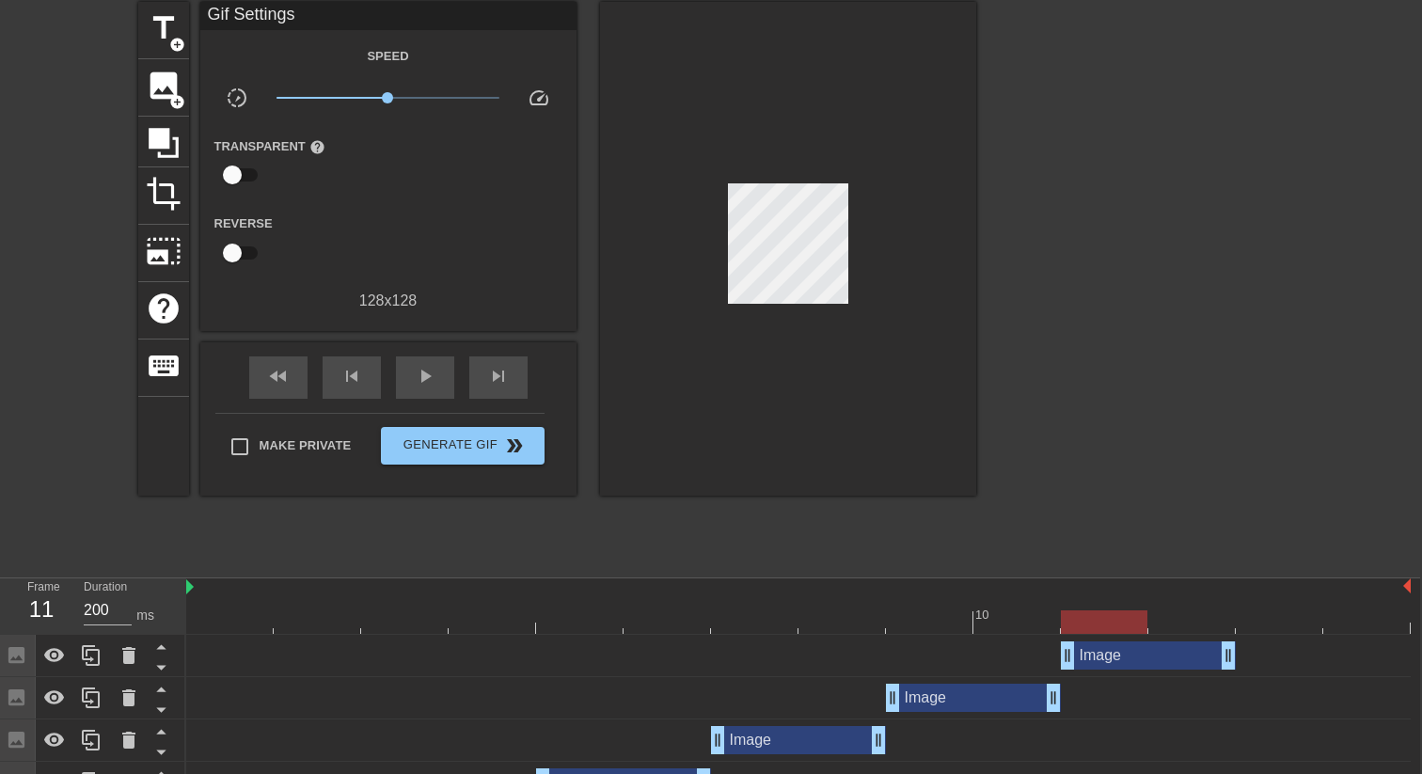
click at [457, 612] on div at bounding box center [798, 622] width 1224 height 24
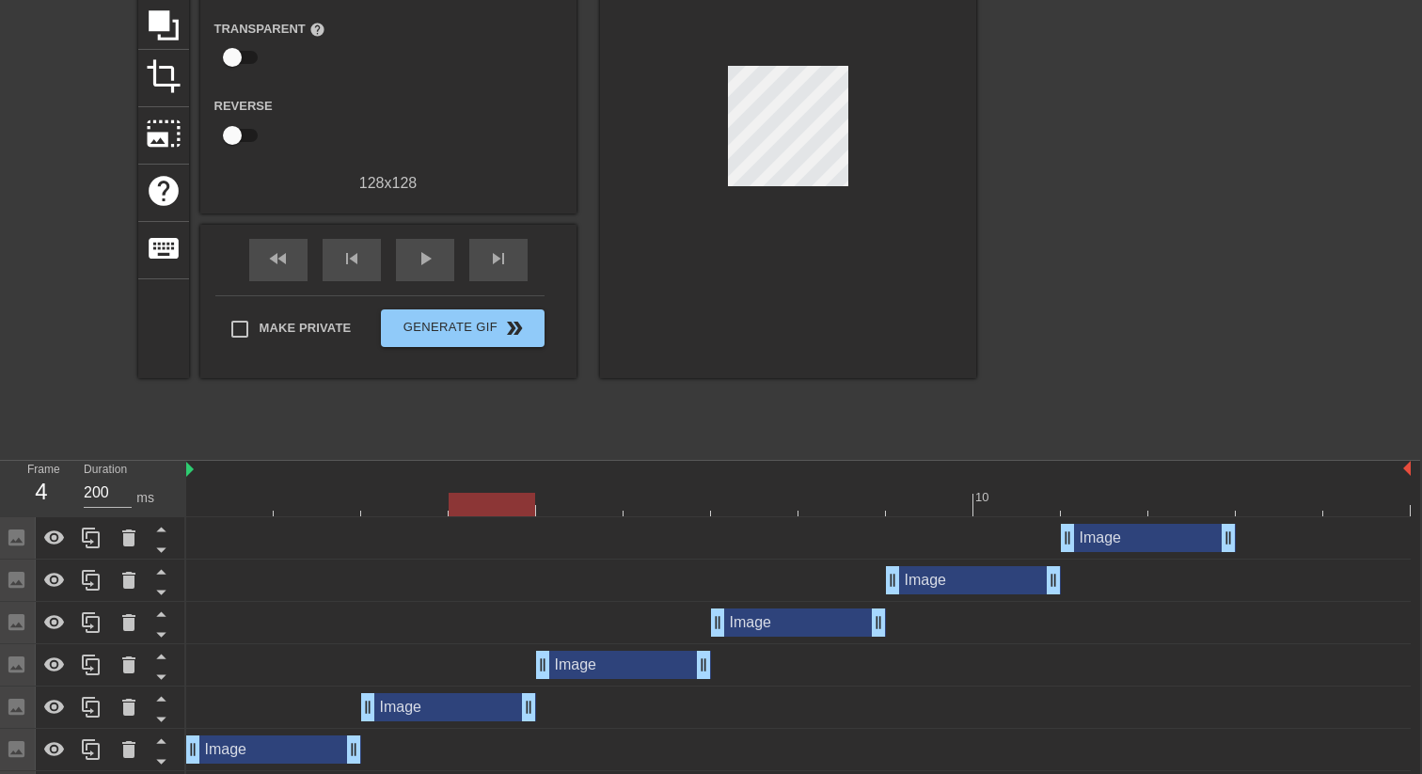
scroll to position [286, 2]
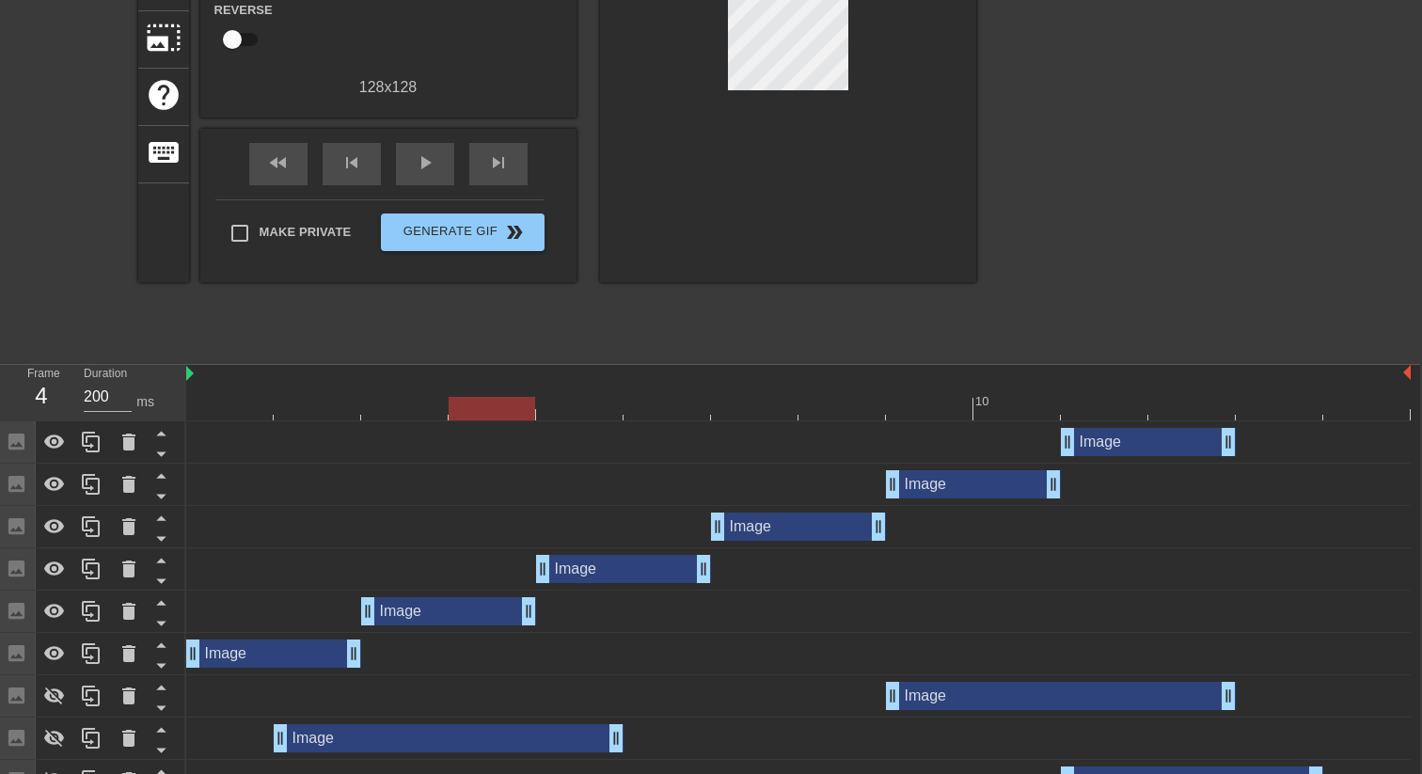
click at [258, 411] on div at bounding box center [798, 409] width 1224 height 24
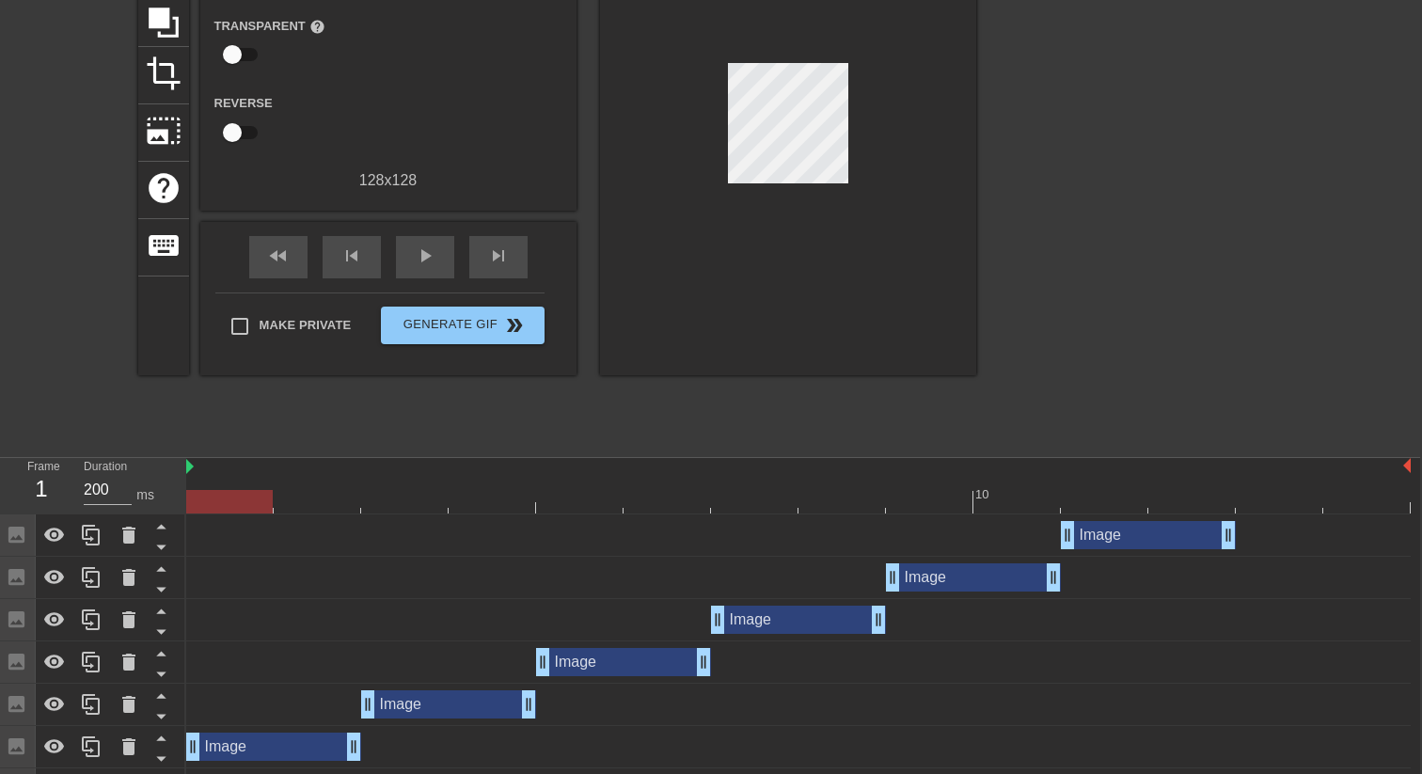
scroll to position [197, 2]
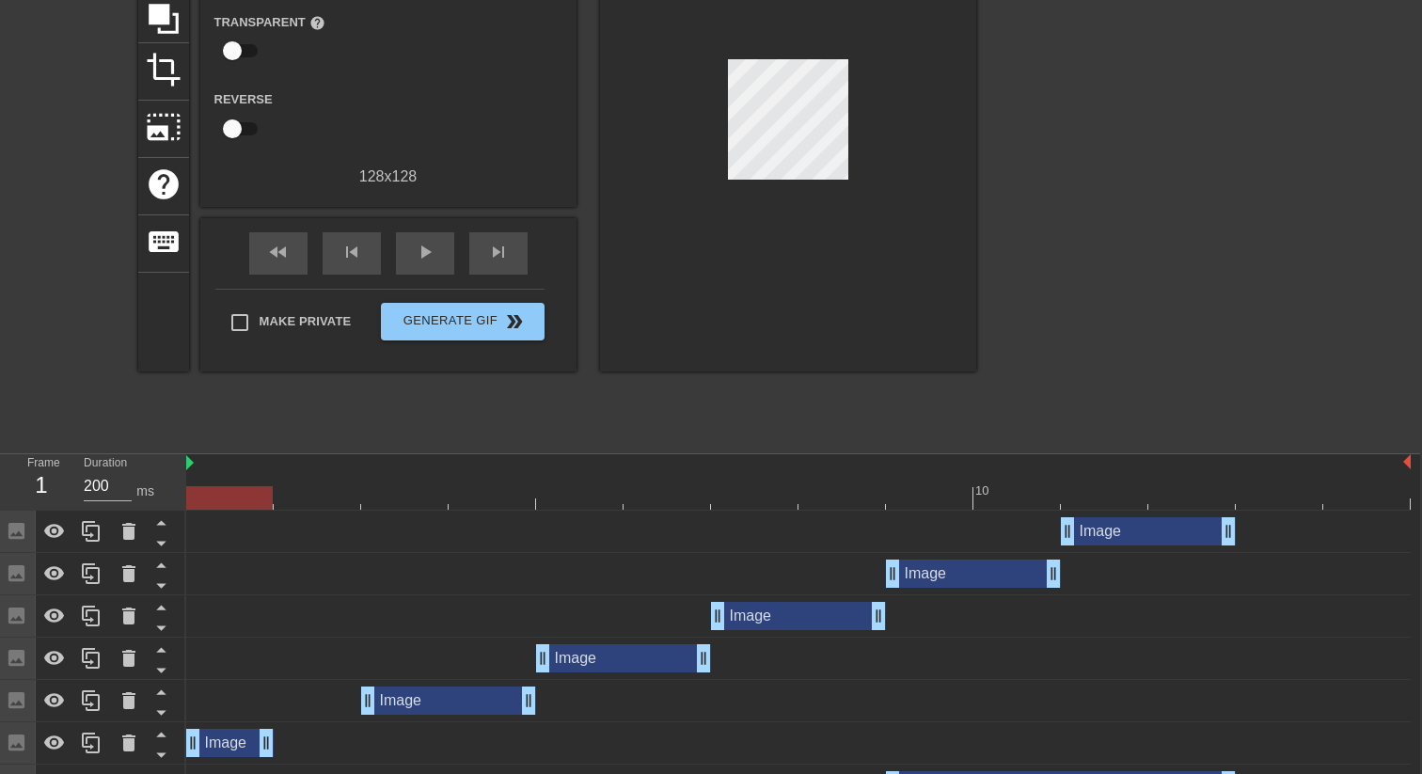
drag, startPoint x: 350, startPoint y: 743, endPoint x: 298, endPoint y: 732, distance: 52.9
click at [298, 732] on div "Image drag_handle drag_handle" at bounding box center [798, 743] width 1224 height 28
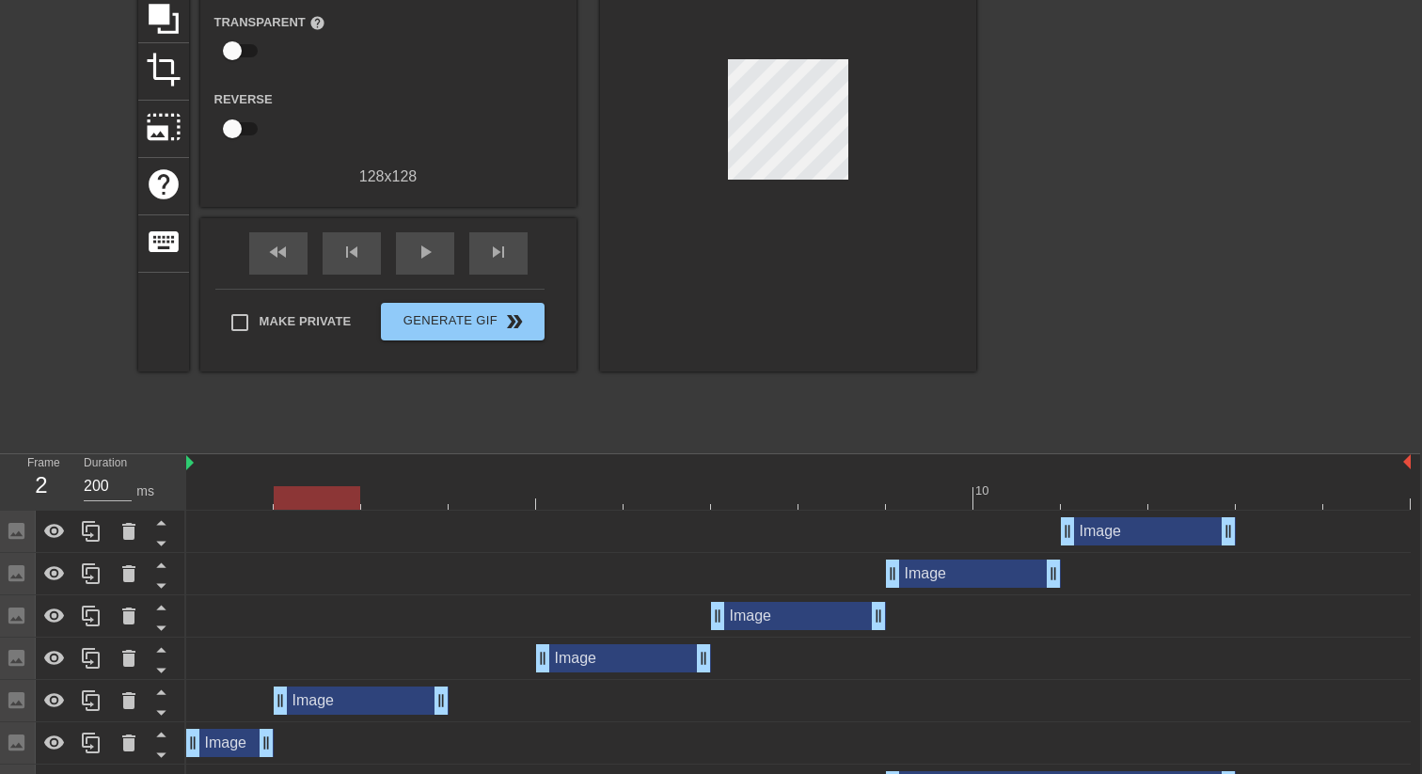
drag, startPoint x: 413, startPoint y: 707, endPoint x: 331, endPoint y: 703, distance: 81.9
click at [331, 703] on div "Image drag_handle drag_handle" at bounding box center [361, 700] width 175 height 28
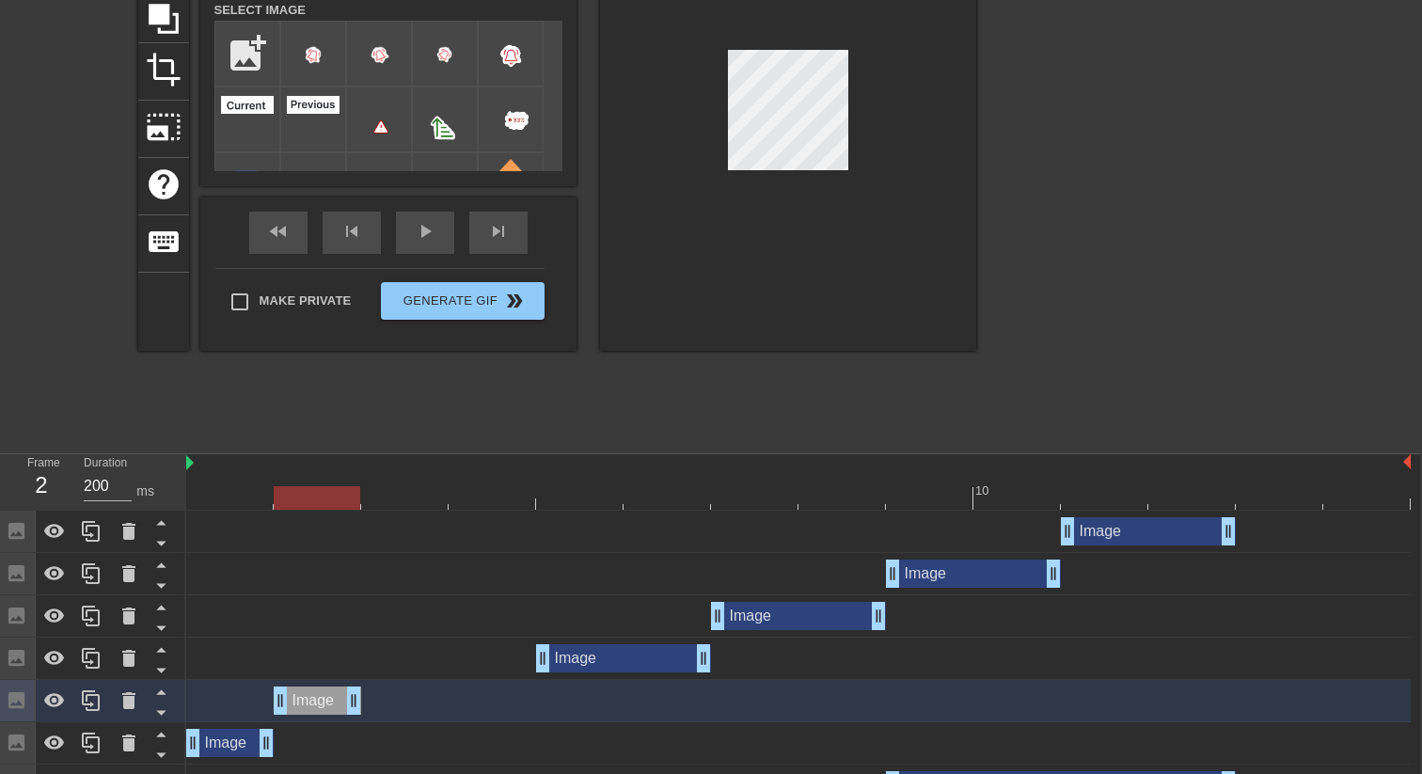
drag, startPoint x: 442, startPoint y: 702, endPoint x: 384, endPoint y: 700, distance: 58.3
click at [384, 700] on div "Image drag_handle drag_handle" at bounding box center [798, 700] width 1224 height 28
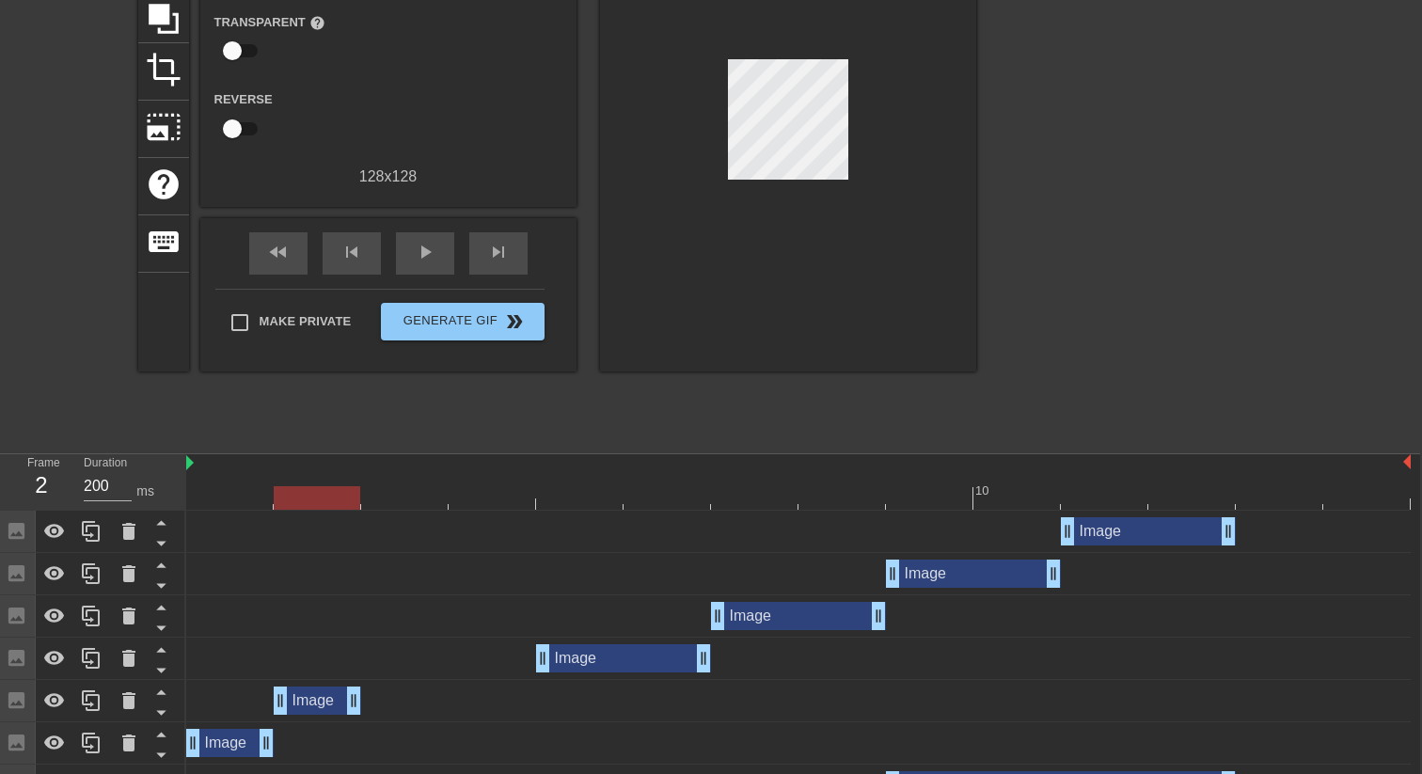
drag, startPoint x: 360, startPoint y: 694, endPoint x: 403, endPoint y: 692, distance: 43.3
click at [403, 692] on div "Image drag_handle drag_handle" at bounding box center [798, 700] width 1224 height 28
drag, startPoint x: 352, startPoint y: 696, endPoint x: 404, endPoint y: 695, distance: 52.7
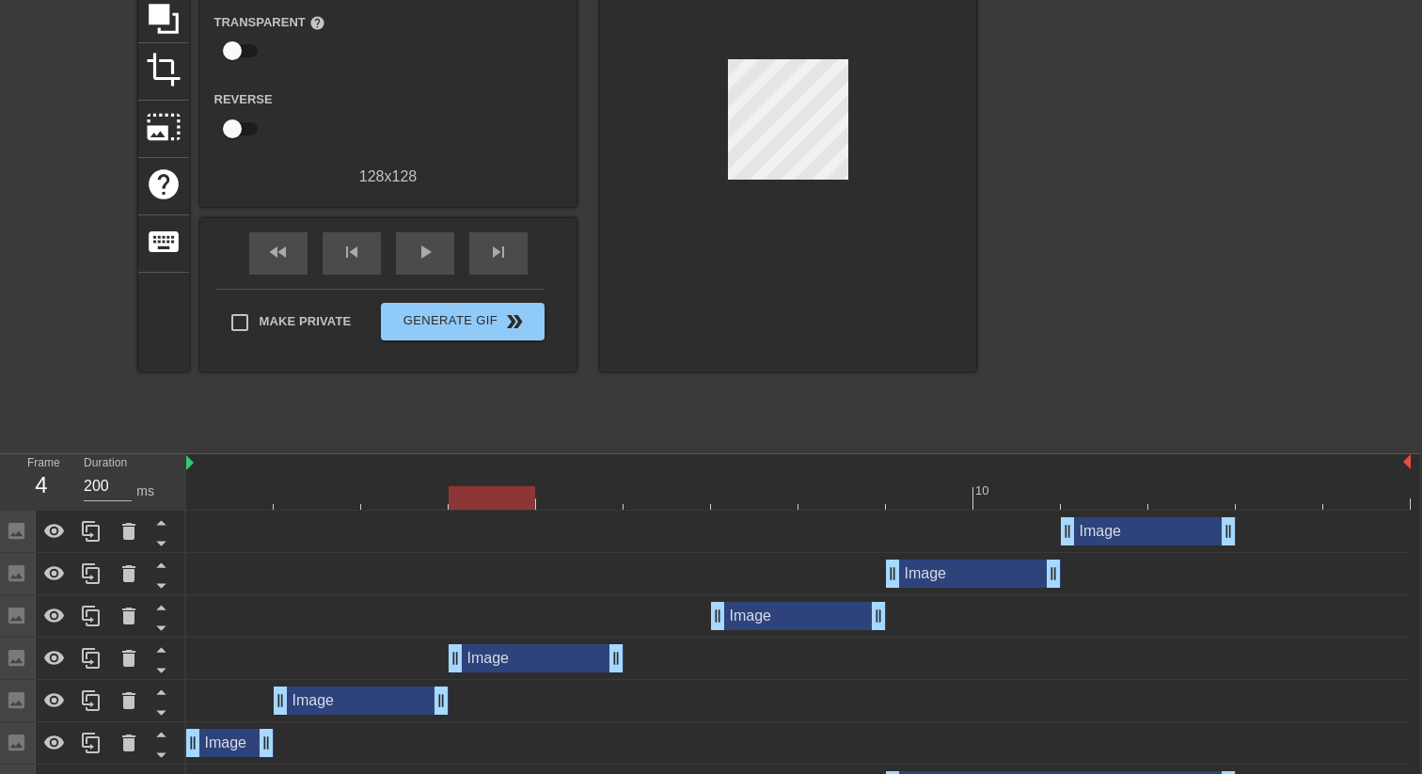
drag, startPoint x: 579, startPoint y: 656, endPoint x: 495, endPoint y: 665, distance: 85.1
click at [495, 665] on div "Image drag_handle drag_handle" at bounding box center [536, 658] width 175 height 28
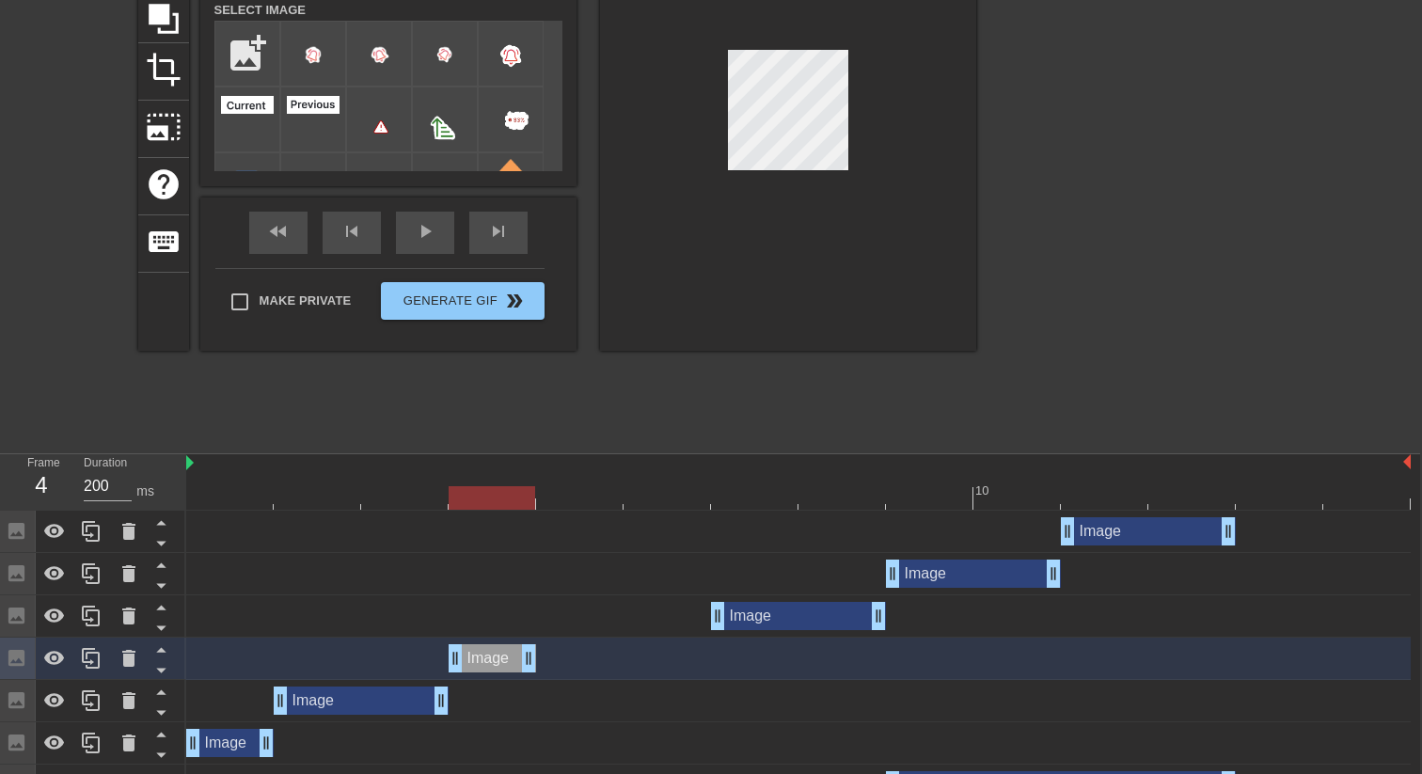
drag, startPoint x: 614, startPoint y: 653, endPoint x: 550, endPoint y: 654, distance: 64.0
click at [554, 654] on div "Image drag_handle drag_handle" at bounding box center [798, 658] width 1224 height 28
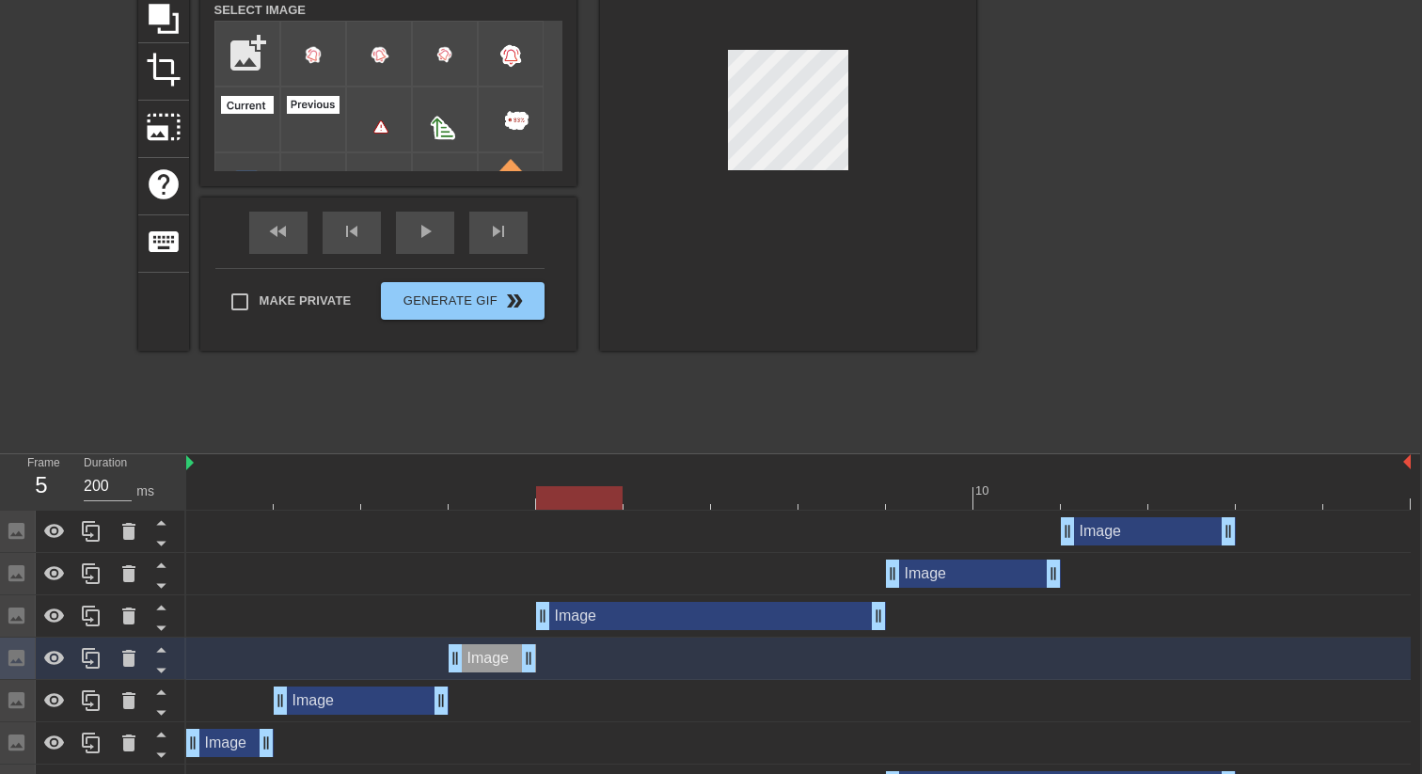
drag, startPoint x: 711, startPoint y: 620, endPoint x: 572, endPoint y: 623, distance: 139.2
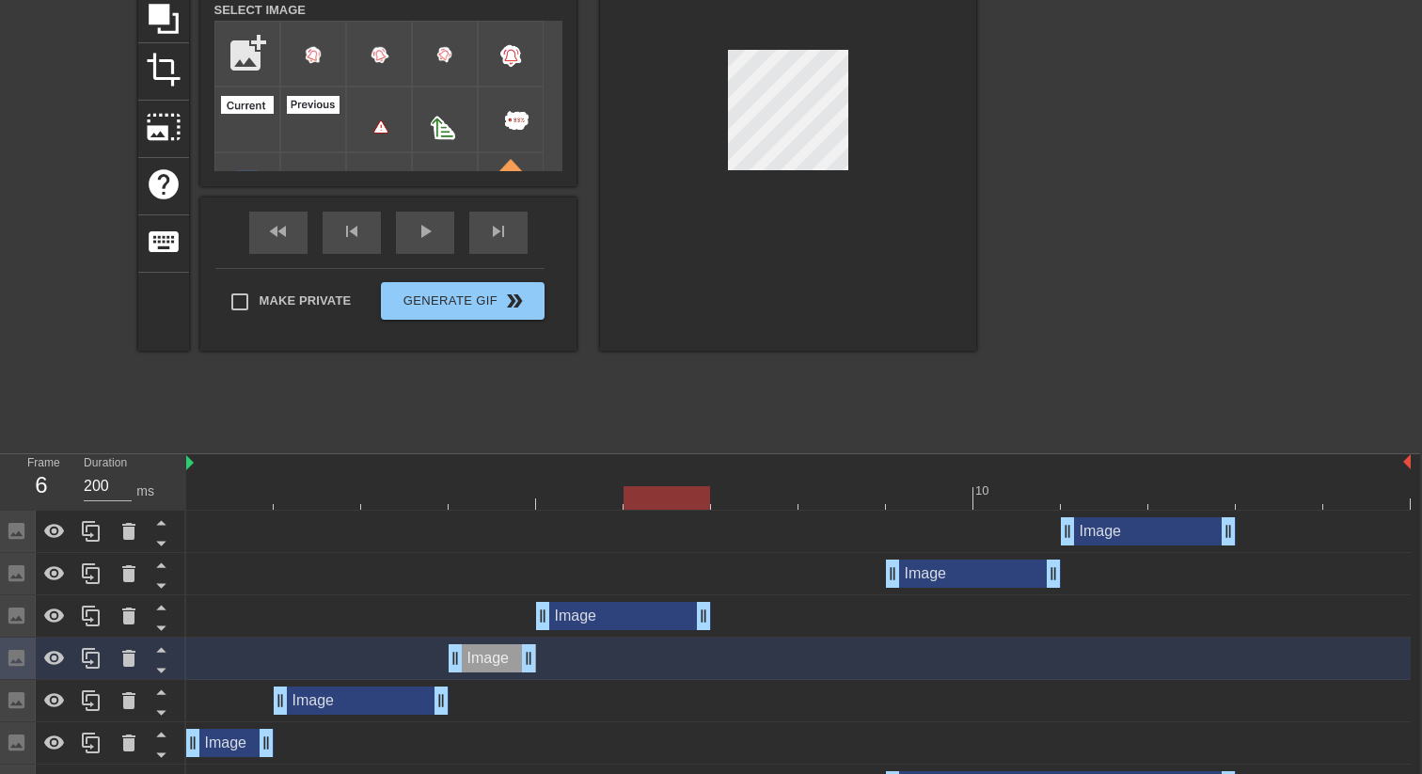
drag, startPoint x: 875, startPoint y: 618, endPoint x: 659, endPoint y: 617, distance: 215.4
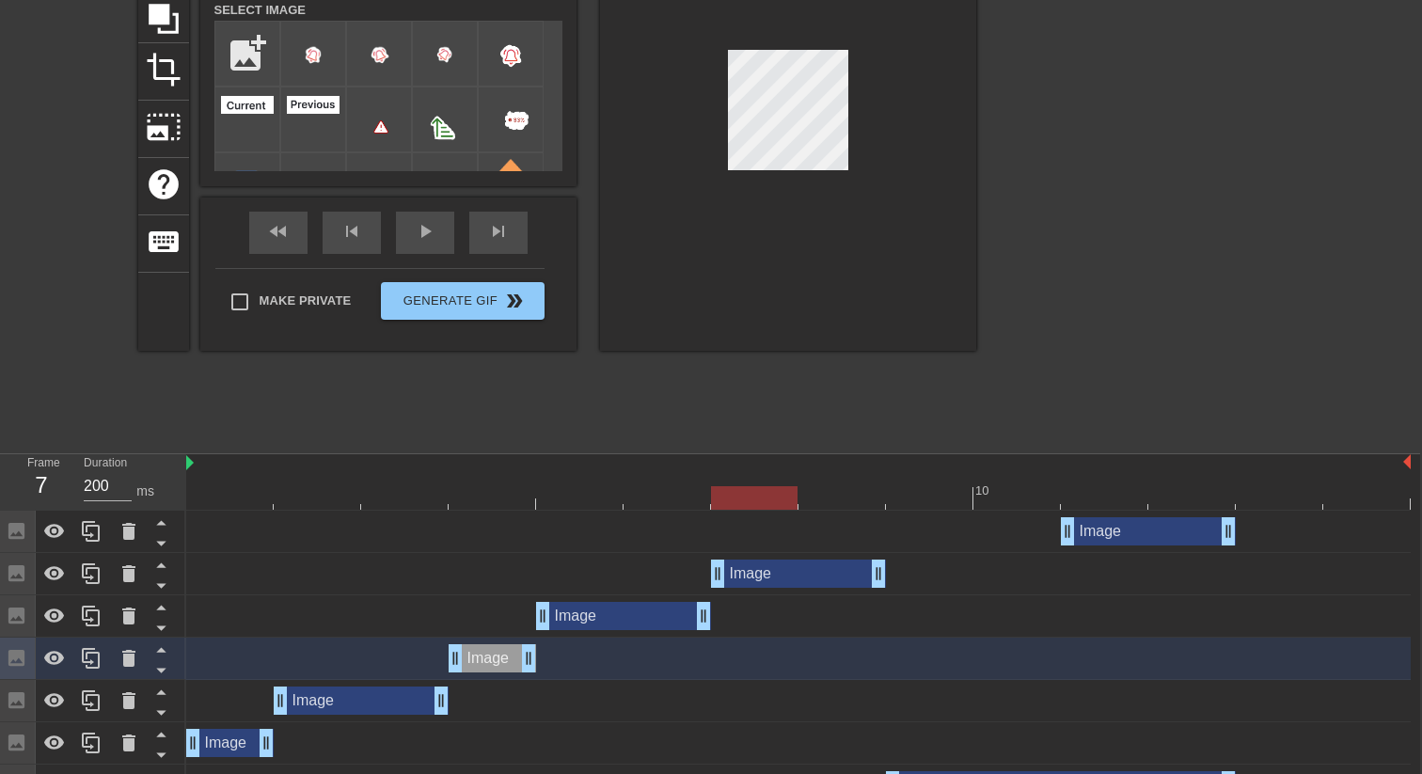
drag, startPoint x: 931, startPoint y: 581, endPoint x: 770, endPoint y: 584, distance: 160.8
click at [770, 584] on div "Image drag_handle drag_handle" at bounding box center [798, 574] width 175 height 28
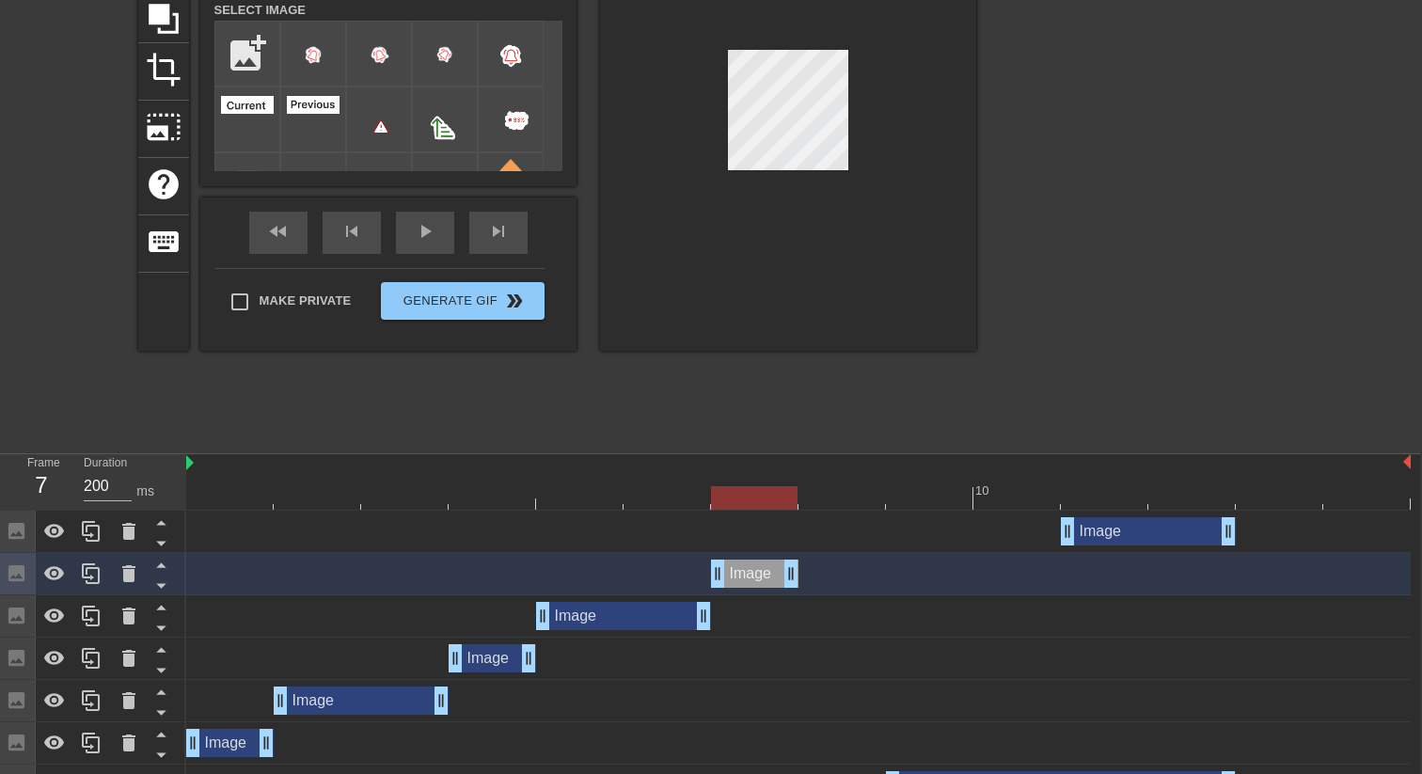
drag, startPoint x: 877, startPoint y: 573, endPoint x: 818, endPoint y: 572, distance: 59.3
click at [818, 572] on div "Image drag_handle drag_handle" at bounding box center [798, 574] width 1224 height 28
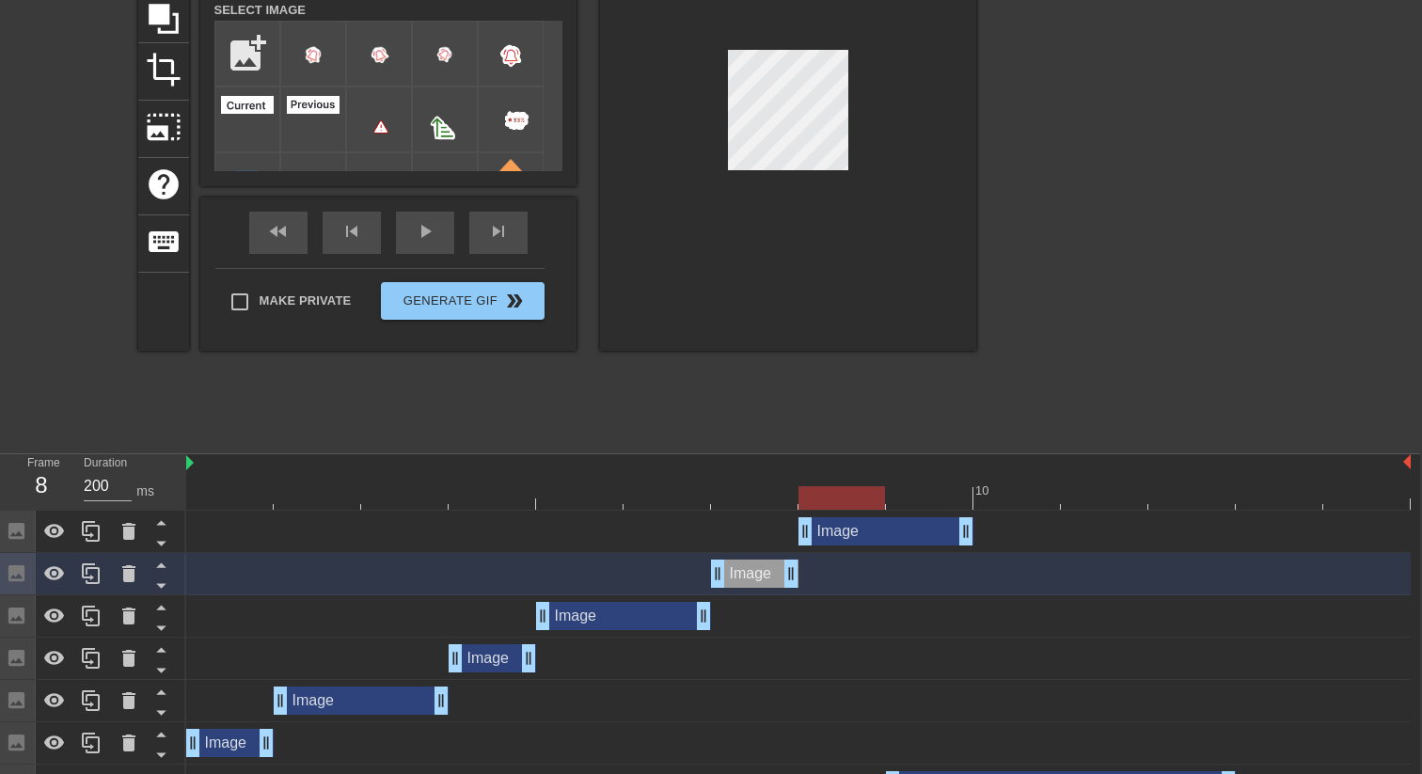
drag, startPoint x: 1085, startPoint y: 537, endPoint x: 846, endPoint y: 533, distance: 238.9
click at [846, 533] on div "Image drag_handle drag_handle" at bounding box center [885, 531] width 175 height 28
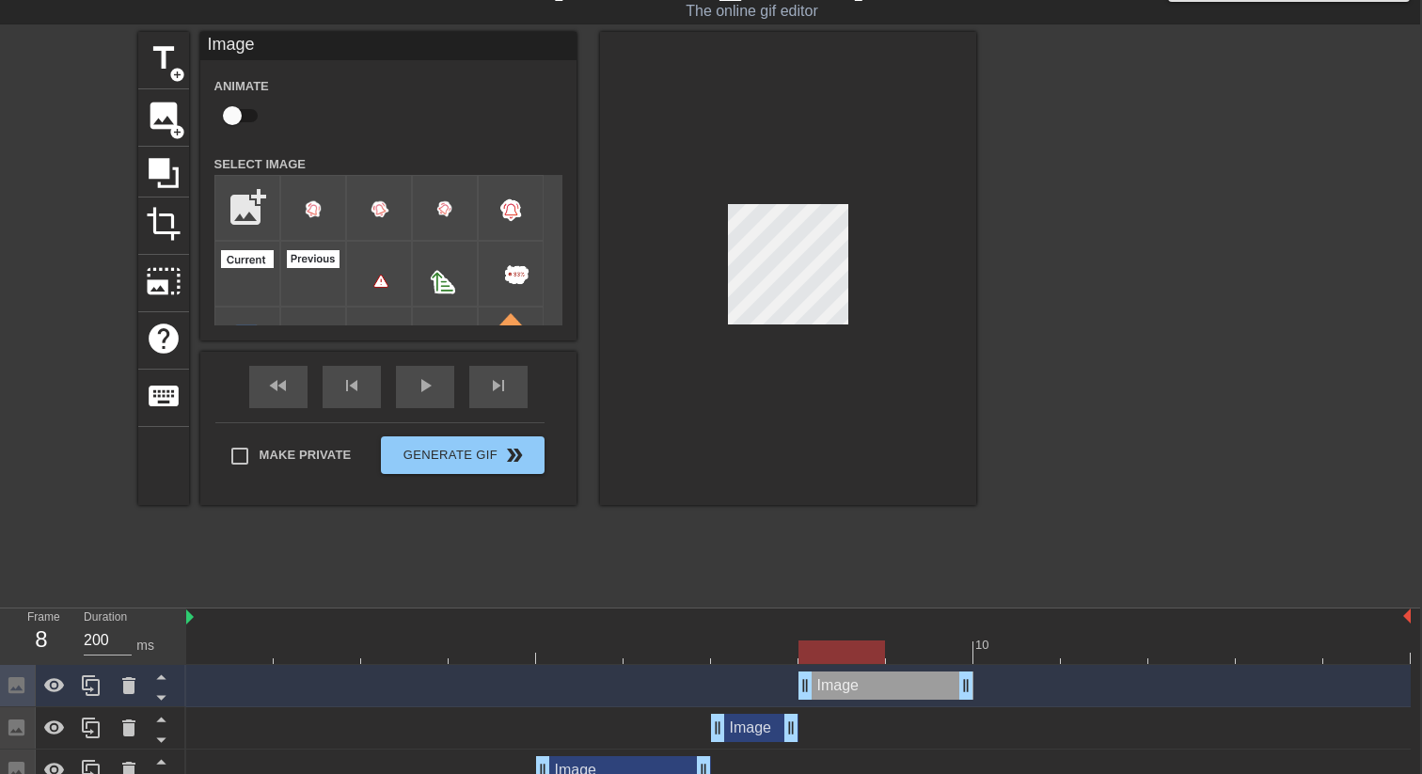
scroll to position [0, 2]
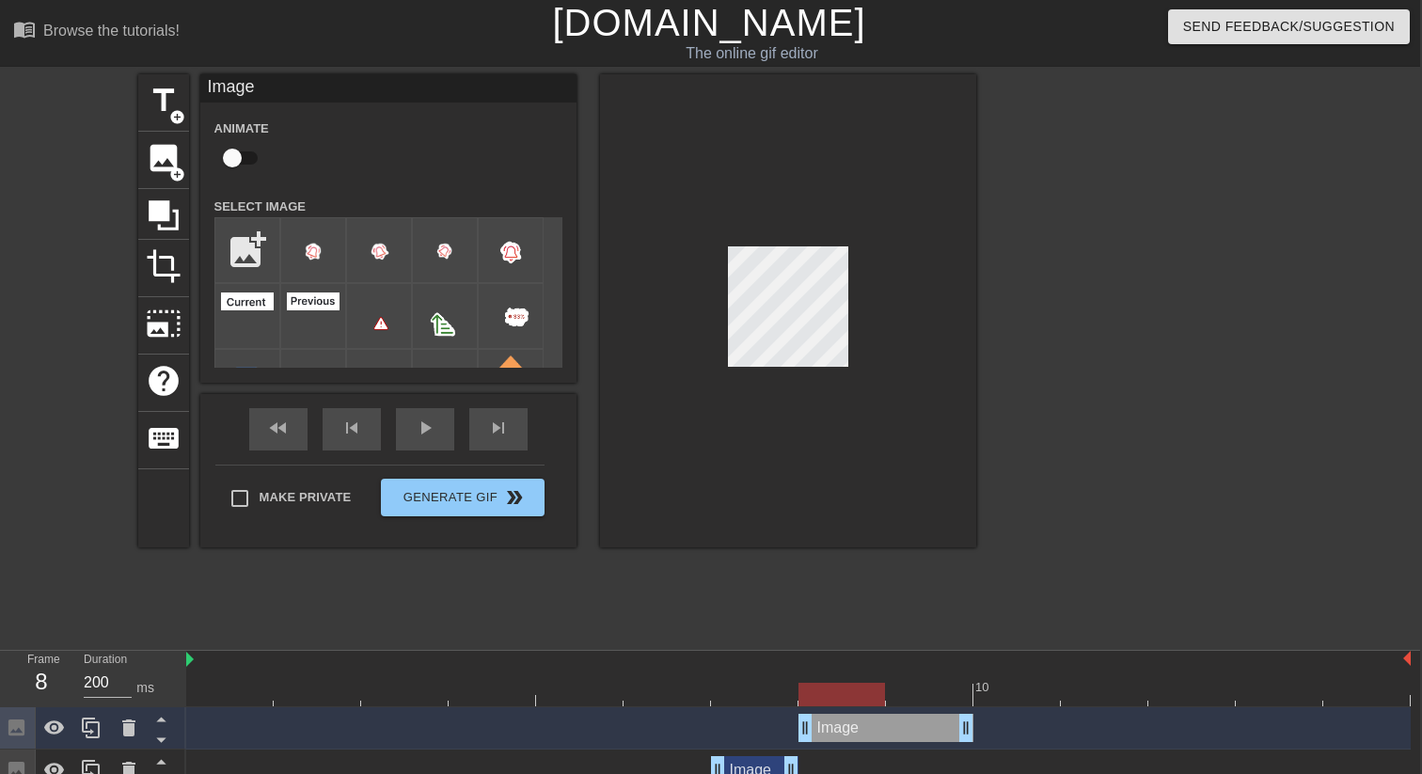
click at [221, 678] on div at bounding box center [229, 682] width 87 height 24
click at [449, 430] on div "play_arrow" at bounding box center [425, 429] width 58 height 42
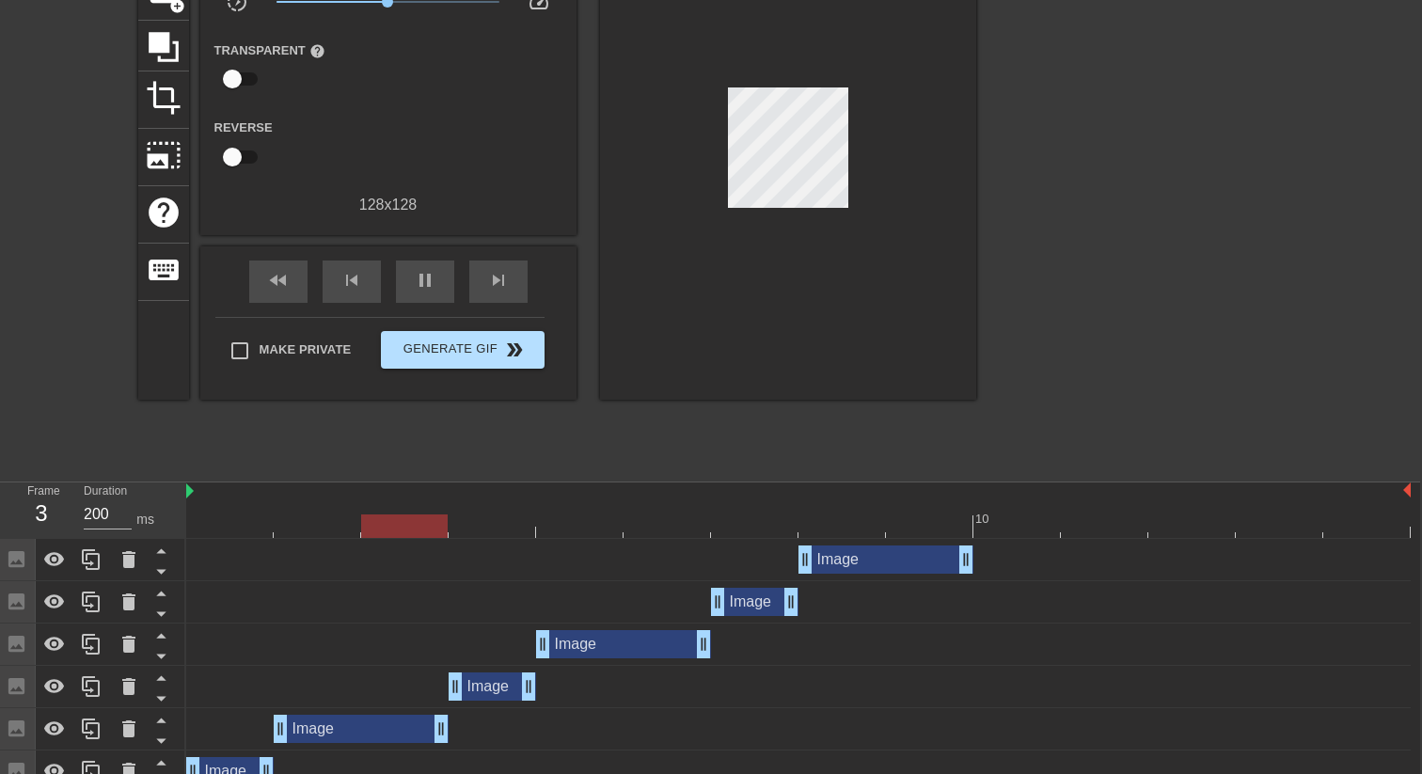
scroll to position [172, 2]
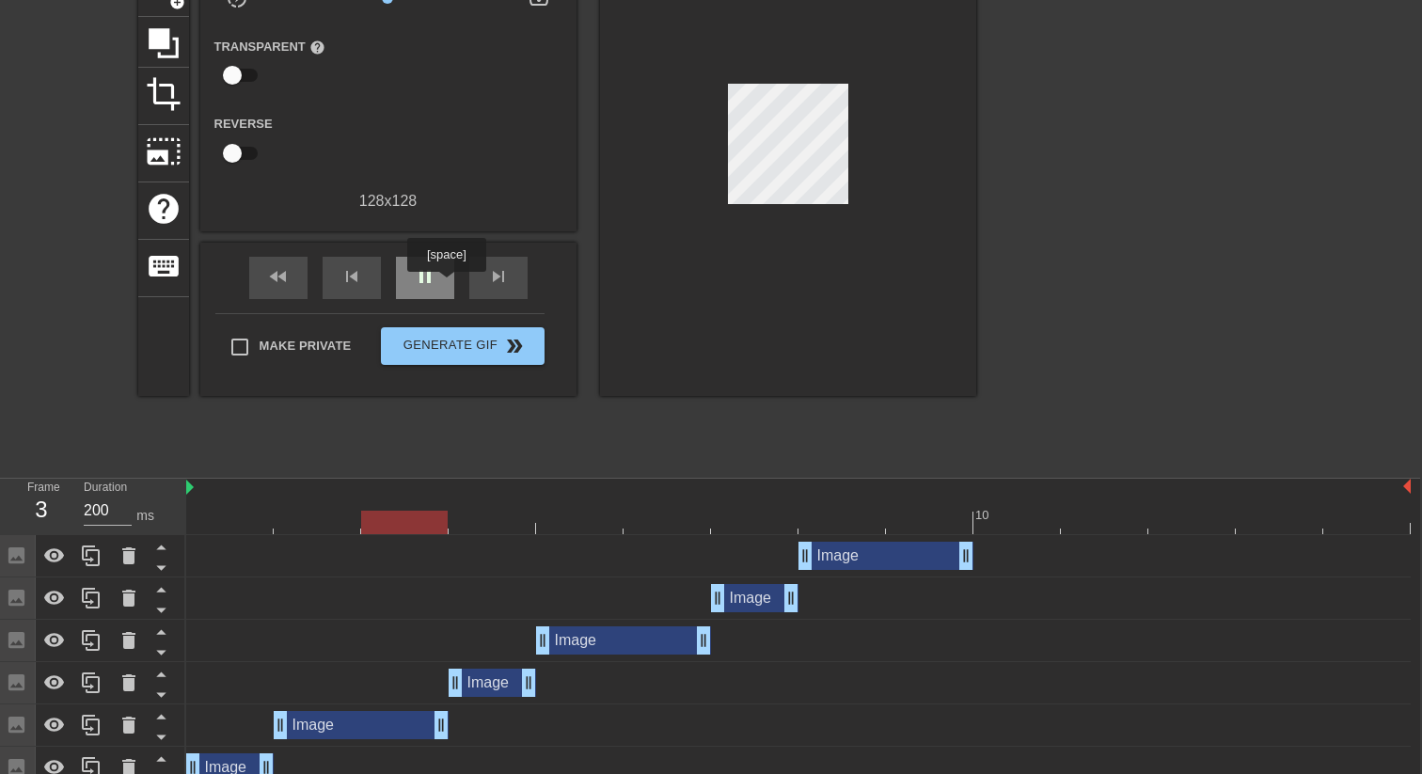
click at [449, 285] on div "pause" at bounding box center [425, 278] width 58 height 42
click at [734, 598] on div "Image drag_handle drag_handle" at bounding box center [754, 598] width 87 height 28
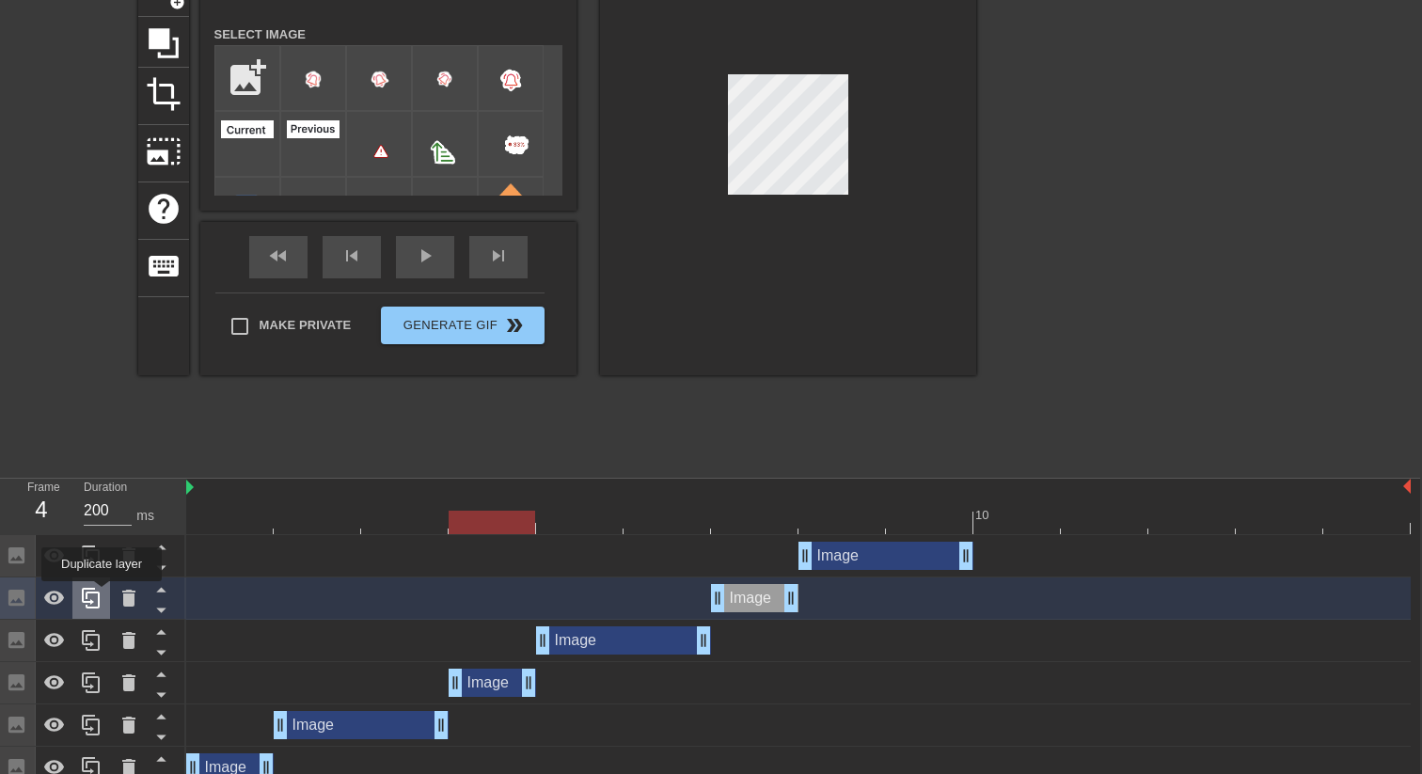
click at [103, 594] on div at bounding box center [91, 597] width 38 height 41
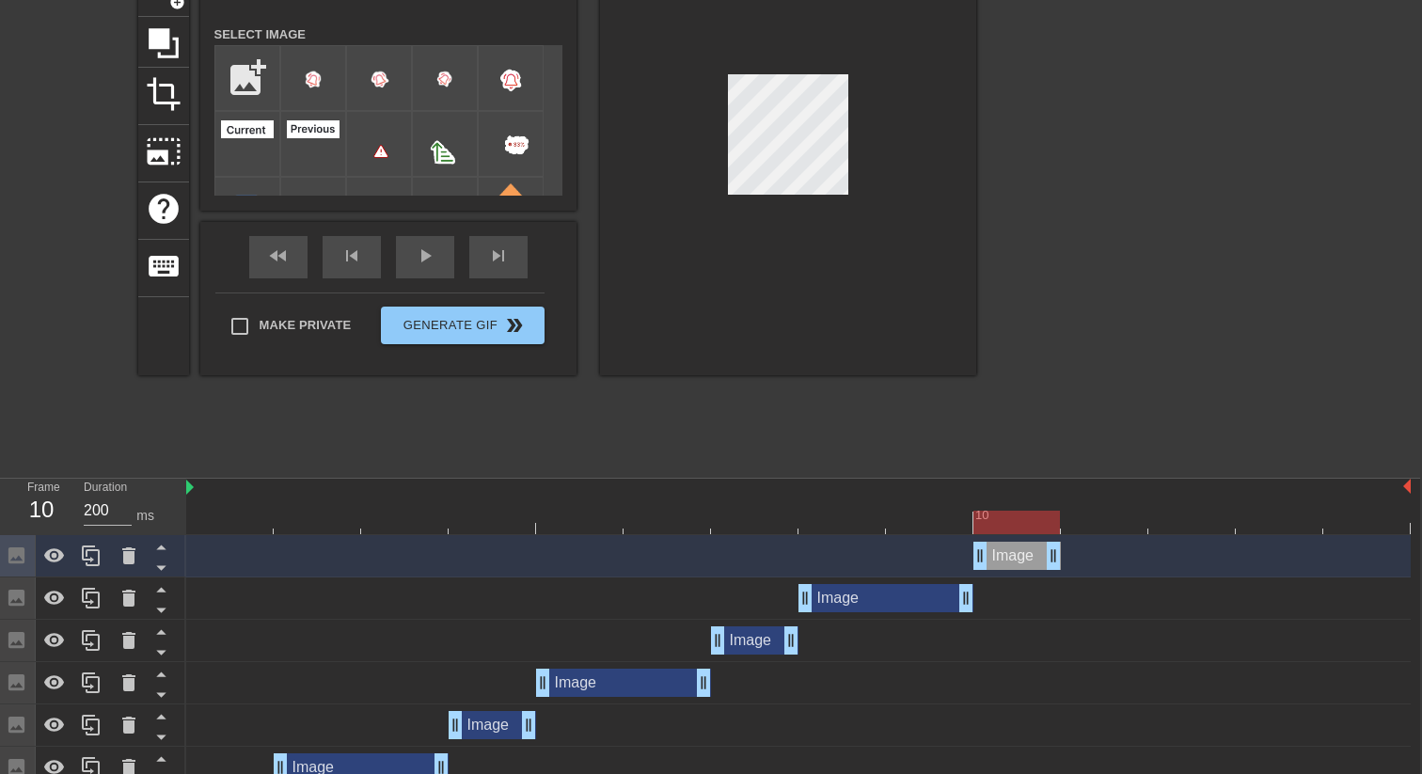
drag, startPoint x: 765, startPoint y: 551, endPoint x: 1015, endPoint y: 558, distance: 250.2
click at [1015, 558] on div "Image drag_handle drag_handle" at bounding box center [1016, 556] width 87 height 28
click at [614, 684] on div "Image drag_handle drag_handle" at bounding box center [623, 683] width 175 height 28
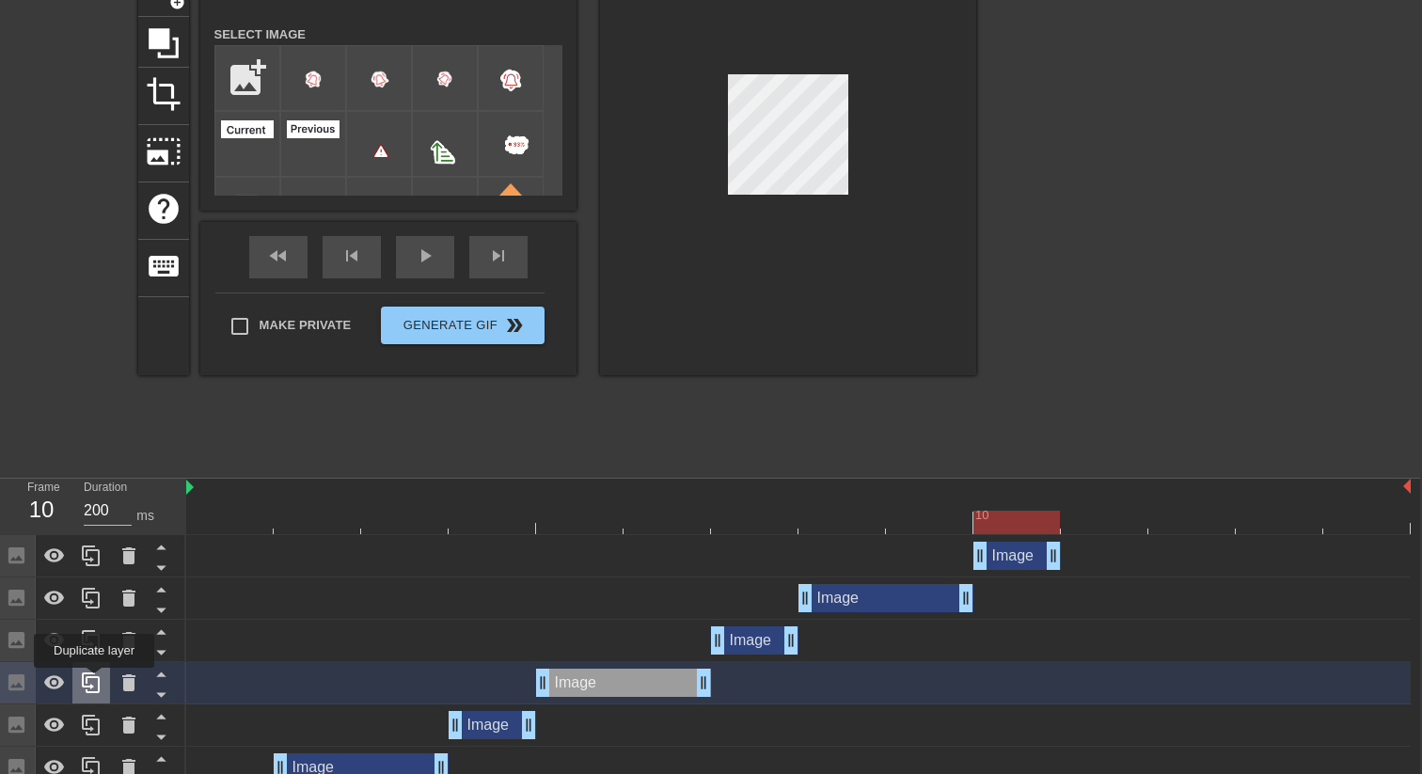
click at [96, 681] on icon at bounding box center [91, 682] width 23 height 23
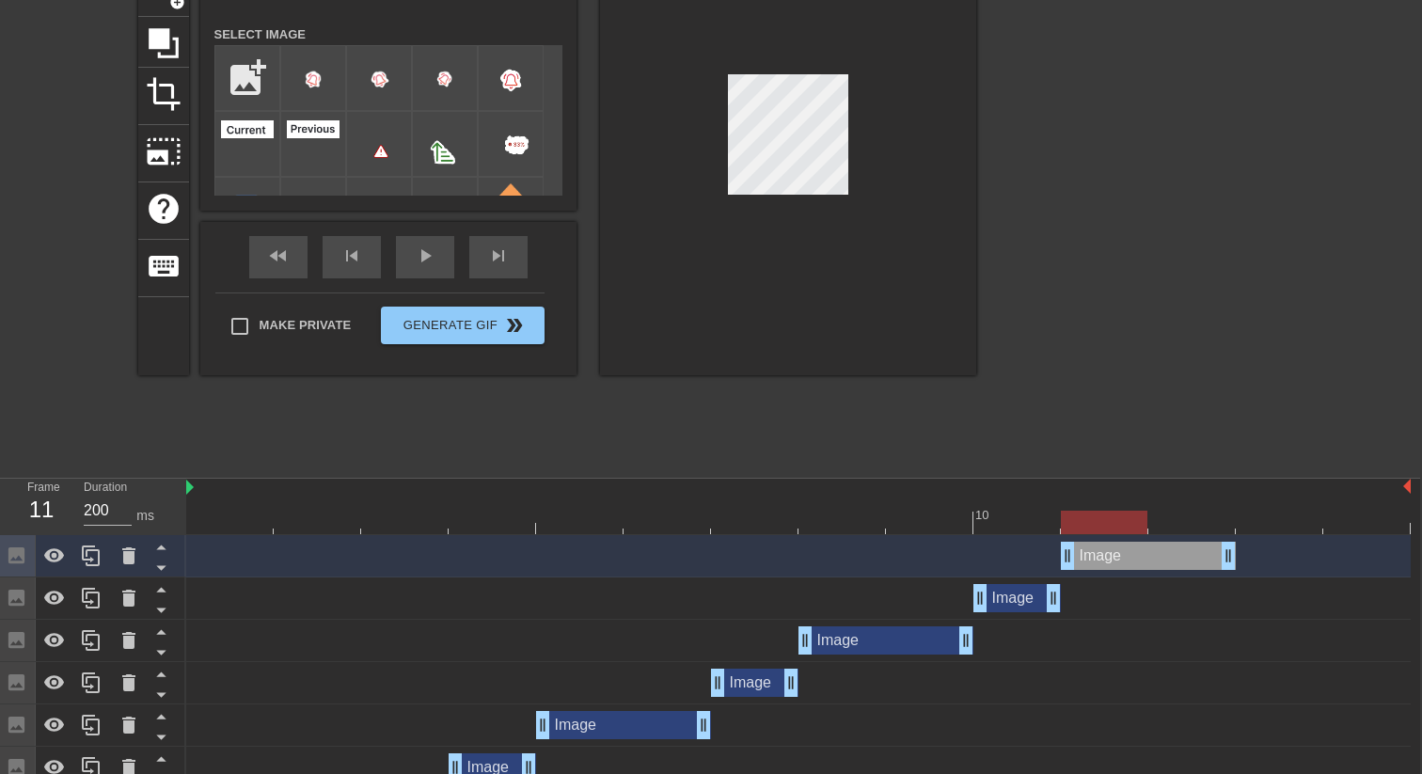
drag, startPoint x: 622, startPoint y: 555, endPoint x: 1160, endPoint y: 515, distance: 540.3
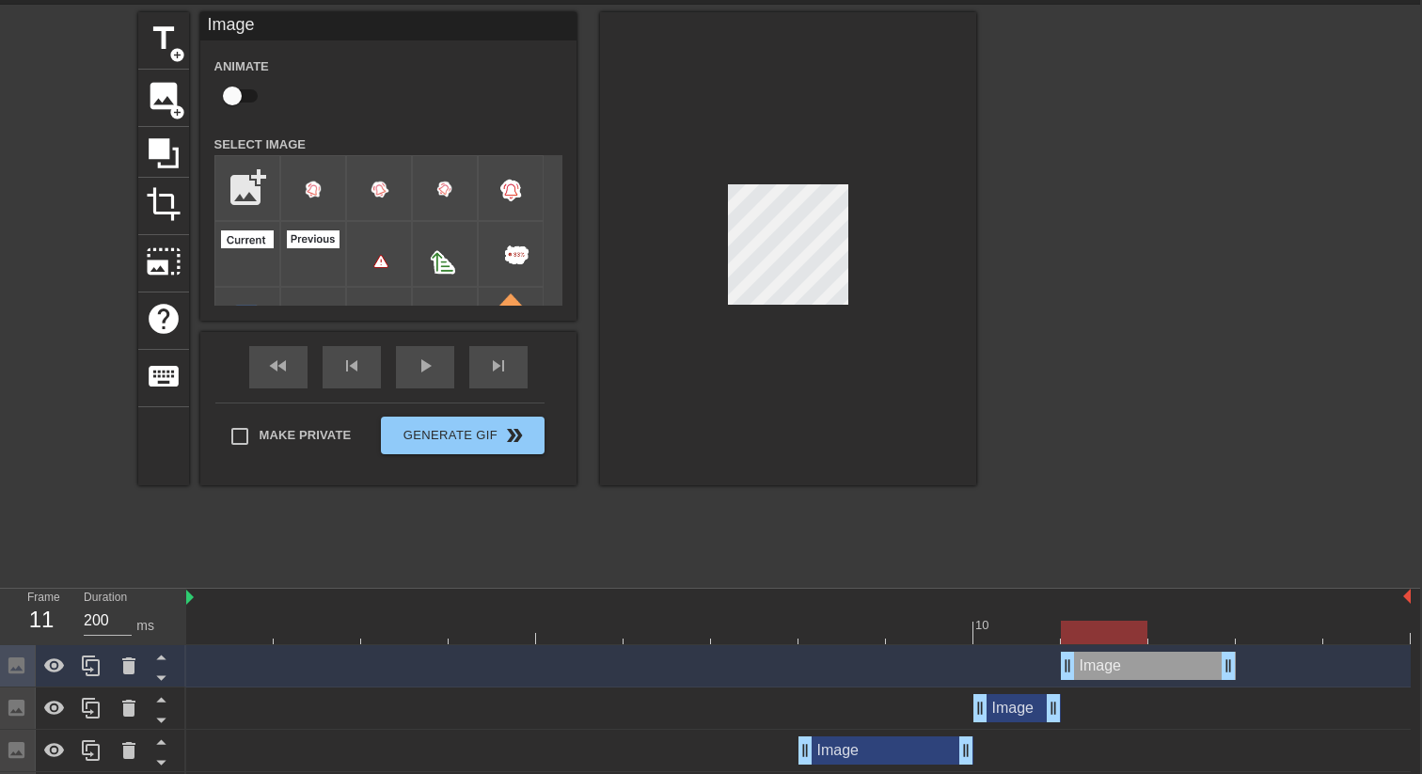
scroll to position [0, 2]
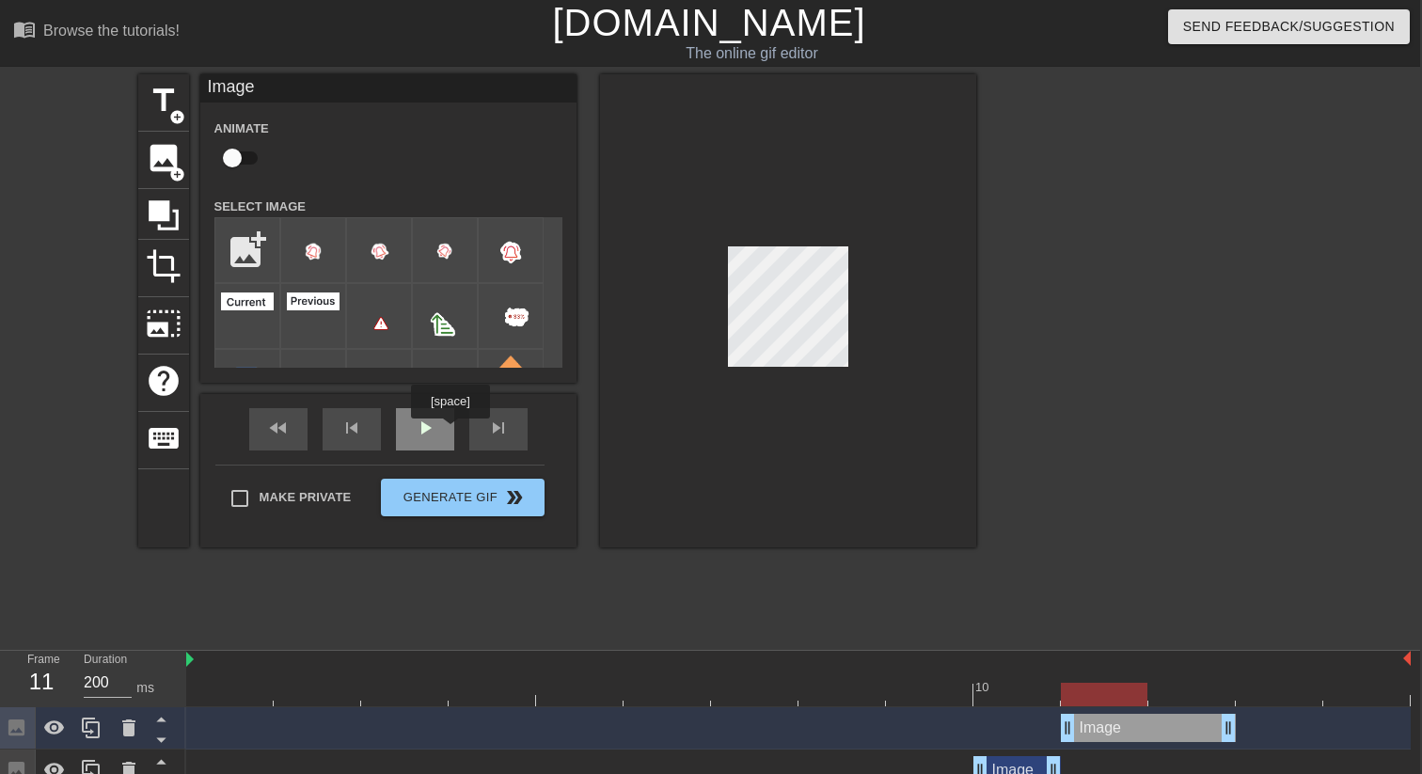
click at [452, 432] on div "play_arrow" at bounding box center [425, 429] width 58 height 42
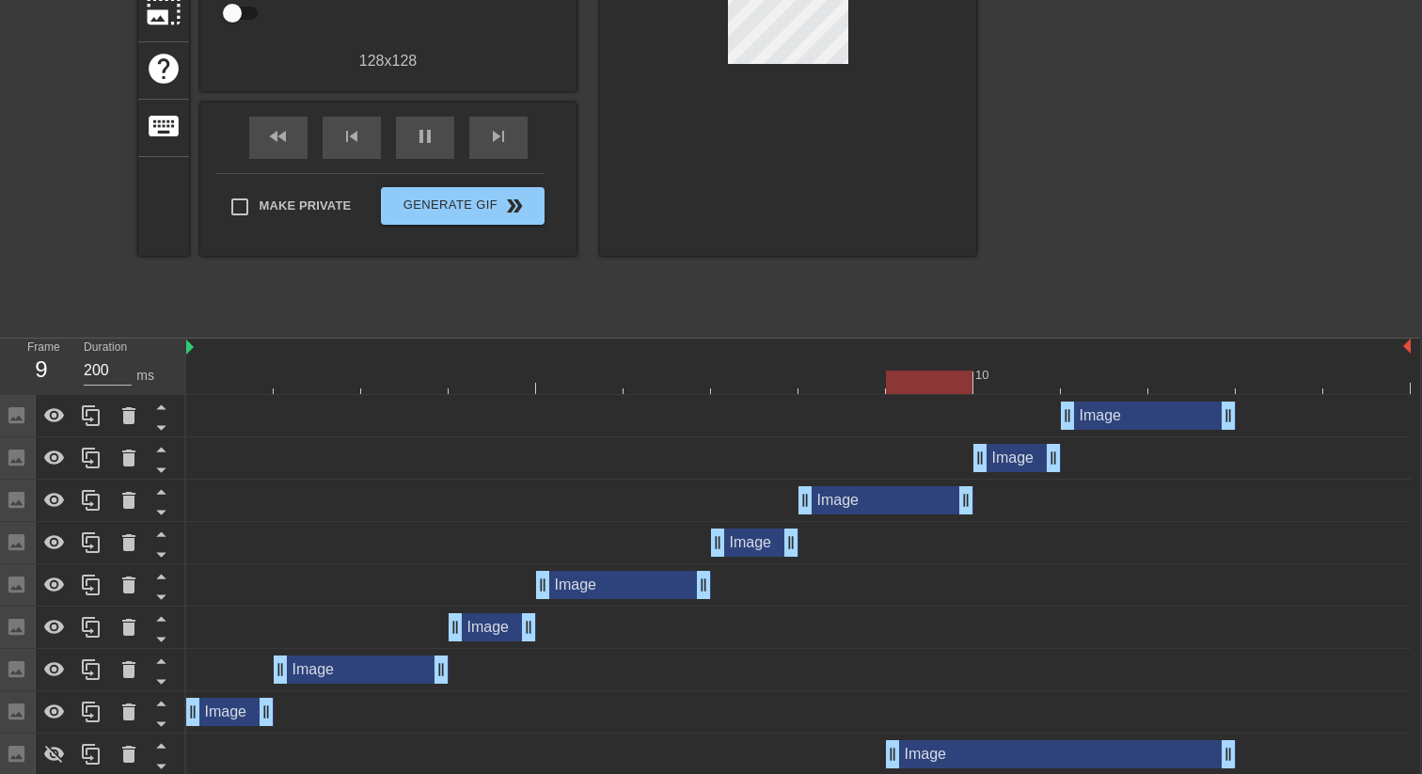
scroll to position [304, 2]
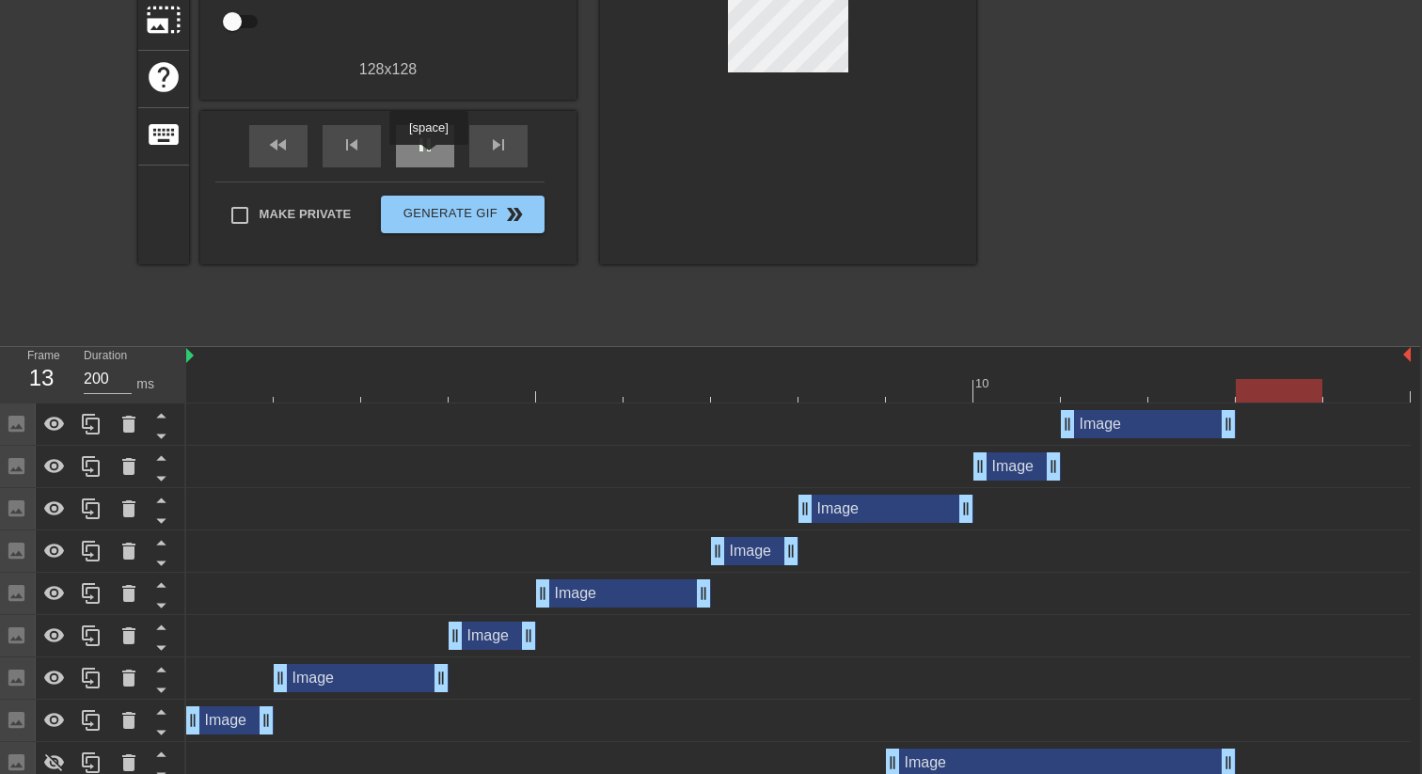
click at [431, 158] on div "pause" at bounding box center [425, 146] width 58 height 42
click at [1009, 464] on div "Image drag_handle drag_handle" at bounding box center [1016, 466] width 87 height 28
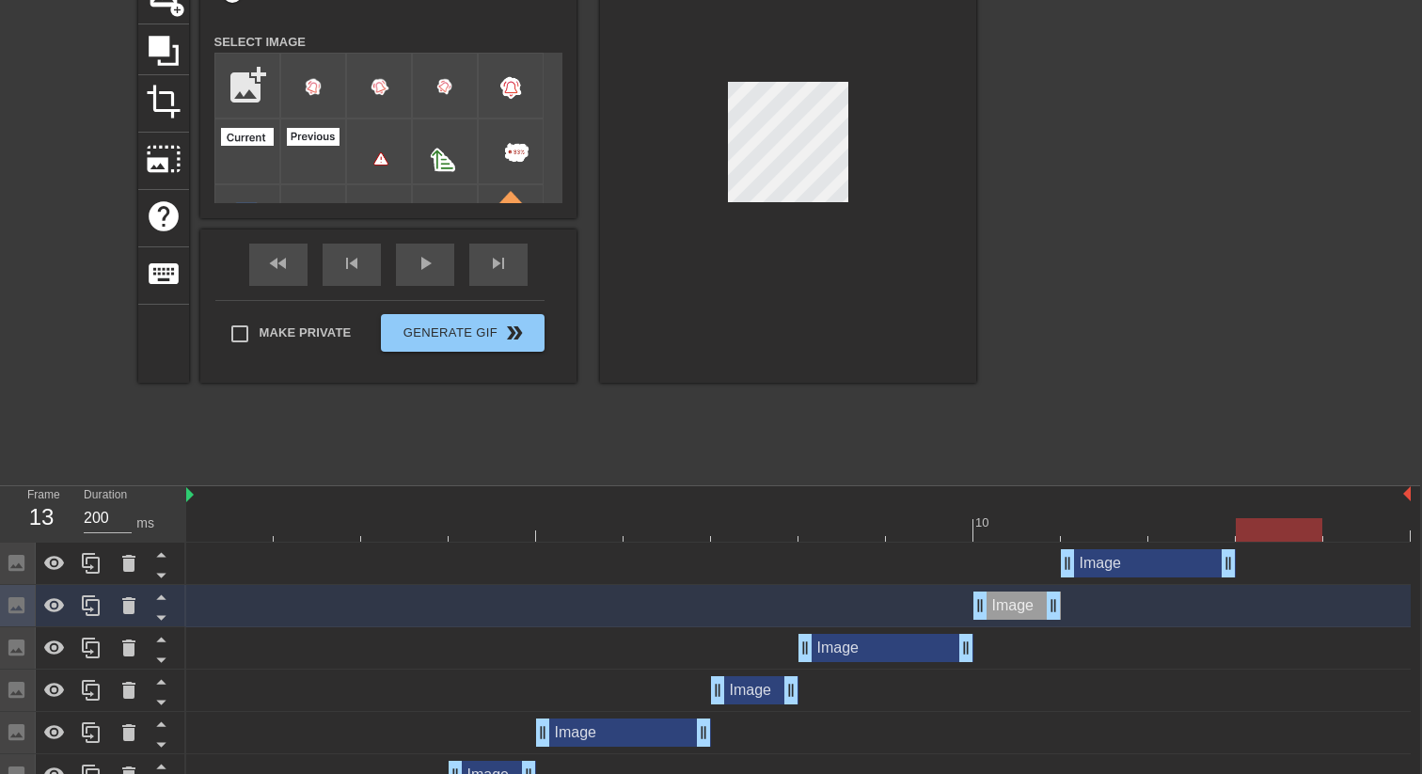
scroll to position [166, 2]
click at [95, 599] on icon at bounding box center [91, 604] width 18 height 21
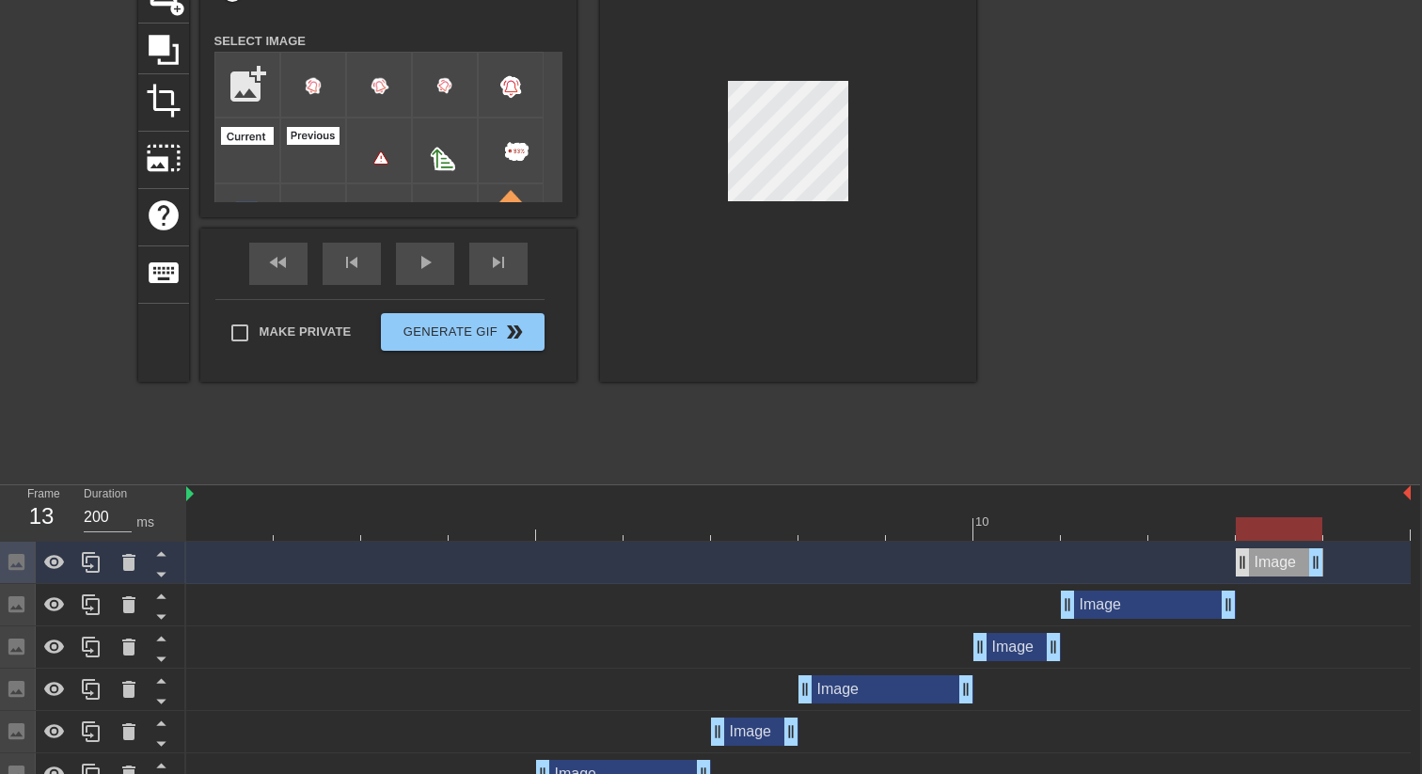
drag, startPoint x: 998, startPoint y: 553, endPoint x: 1244, endPoint y: 562, distance: 246.6
click at [1244, 562] on div "Image drag_handle drag_handle" at bounding box center [1279, 562] width 87 height 28
click at [298, 684] on div "Image drag_handle drag_handle" at bounding box center [798, 689] width 1224 height 28
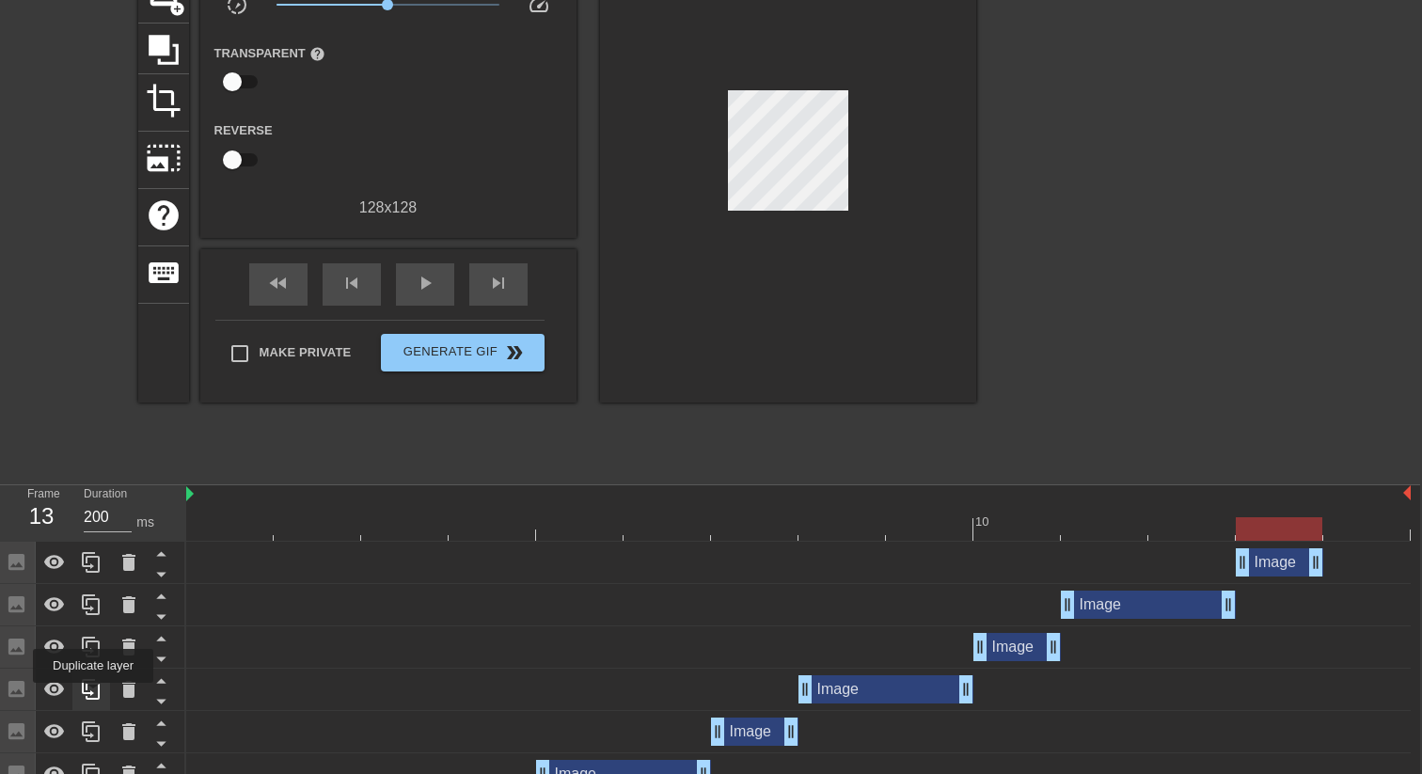
click at [95, 696] on icon at bounding box center [91, 689] width 23 height 23
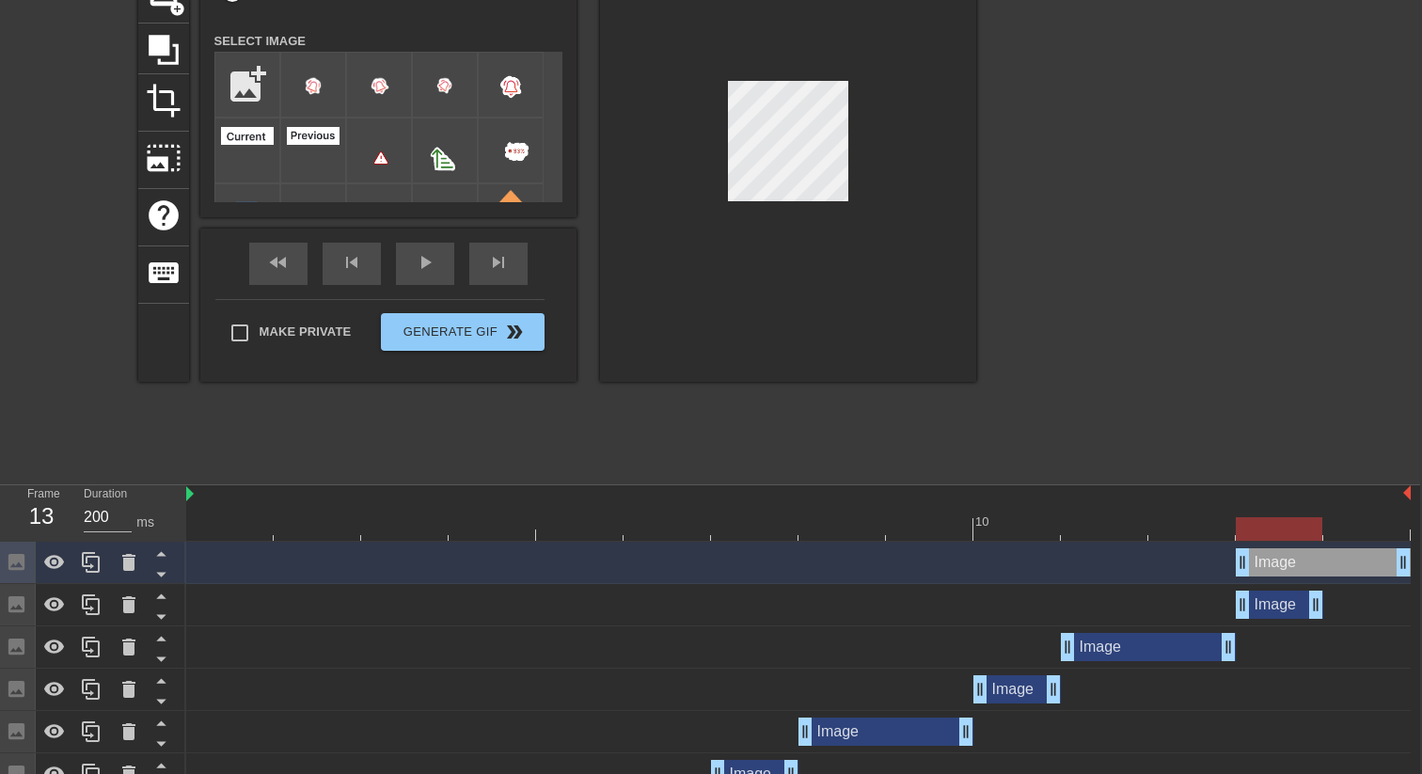
drag, startPoint x: 829, startPoint y: 554, endPoint x: 1270, endPoint y: 562, distance: 441.1
click at [1270, 562] on div "Image drag_handle drag_handle" at bounding box center [1323, 562] width 175 height 28
drag, startPoint x: 1244, startPoint y: 565, endPoint x: 1352, endPoint y: 569, distance: 108.2
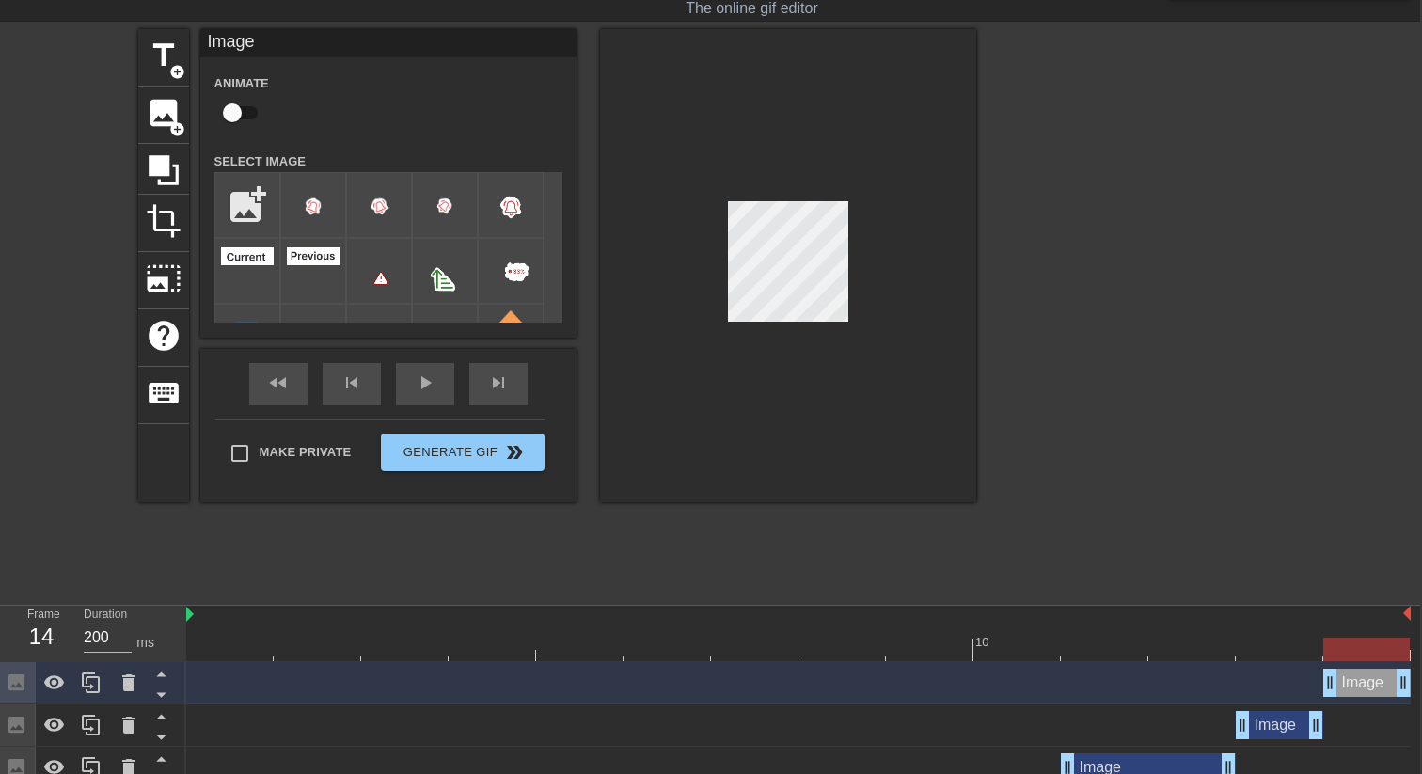
scroll to position [0, 2]
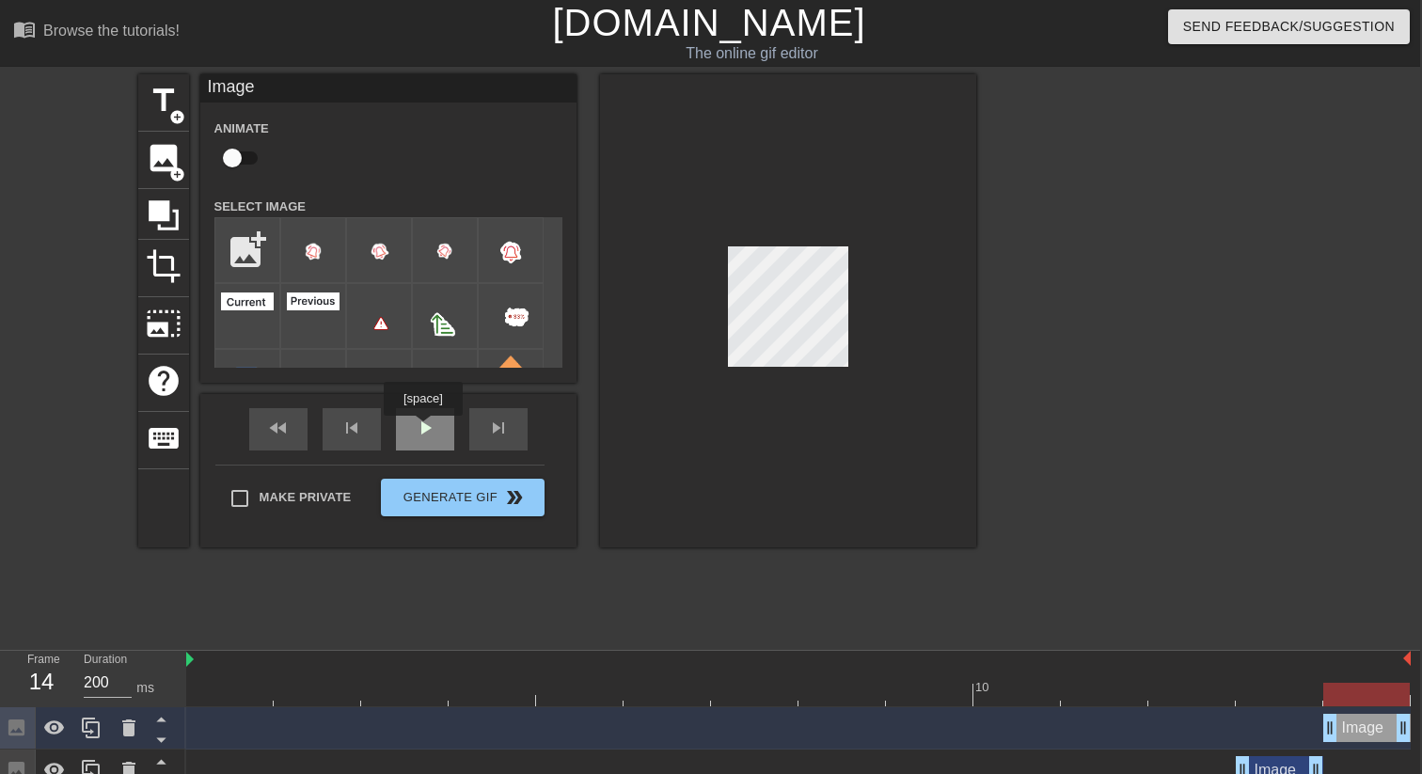
click at [425, 429] on div "play_arrow" at bounding box center [425, 429] width 58 height 42
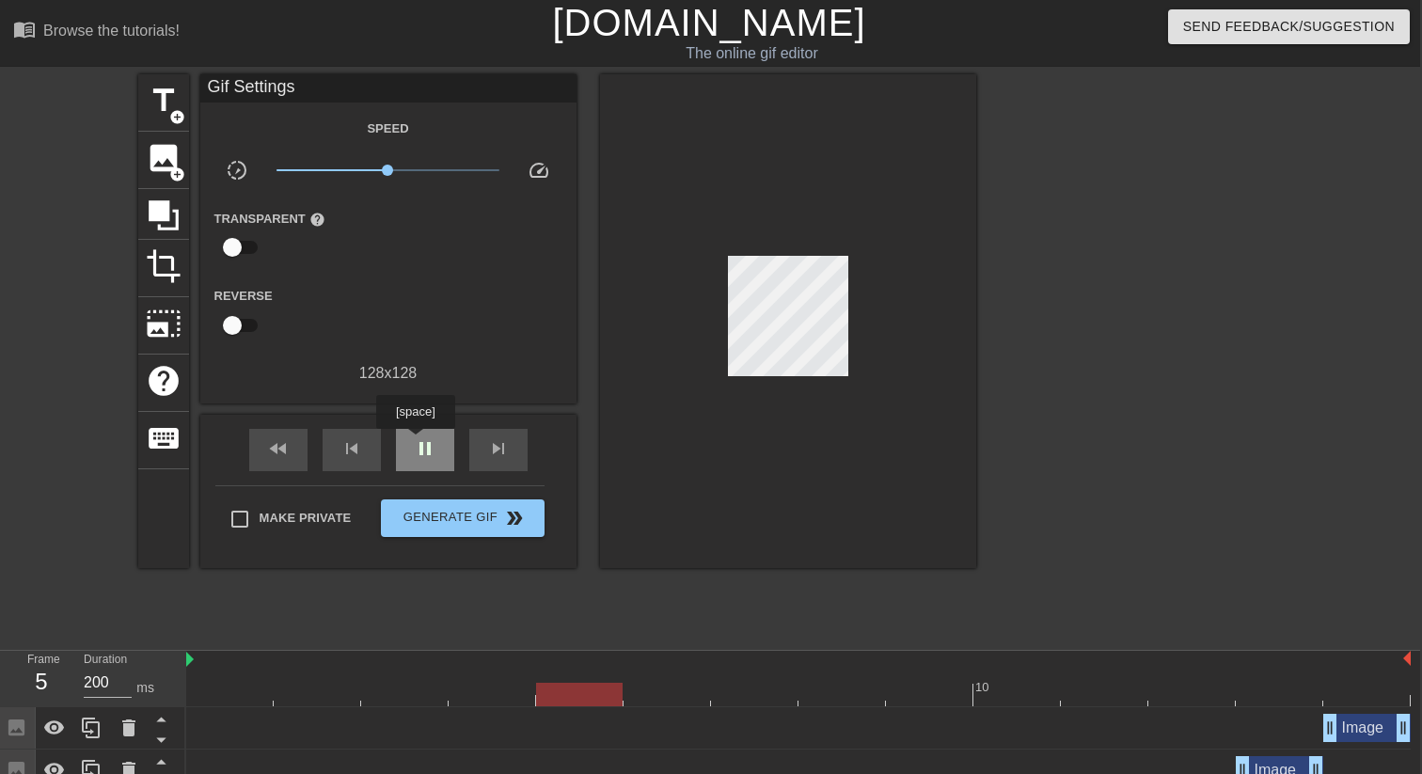
click at [418, 442] on span "pause" at bounding box center [425, 448] width 23 height 23
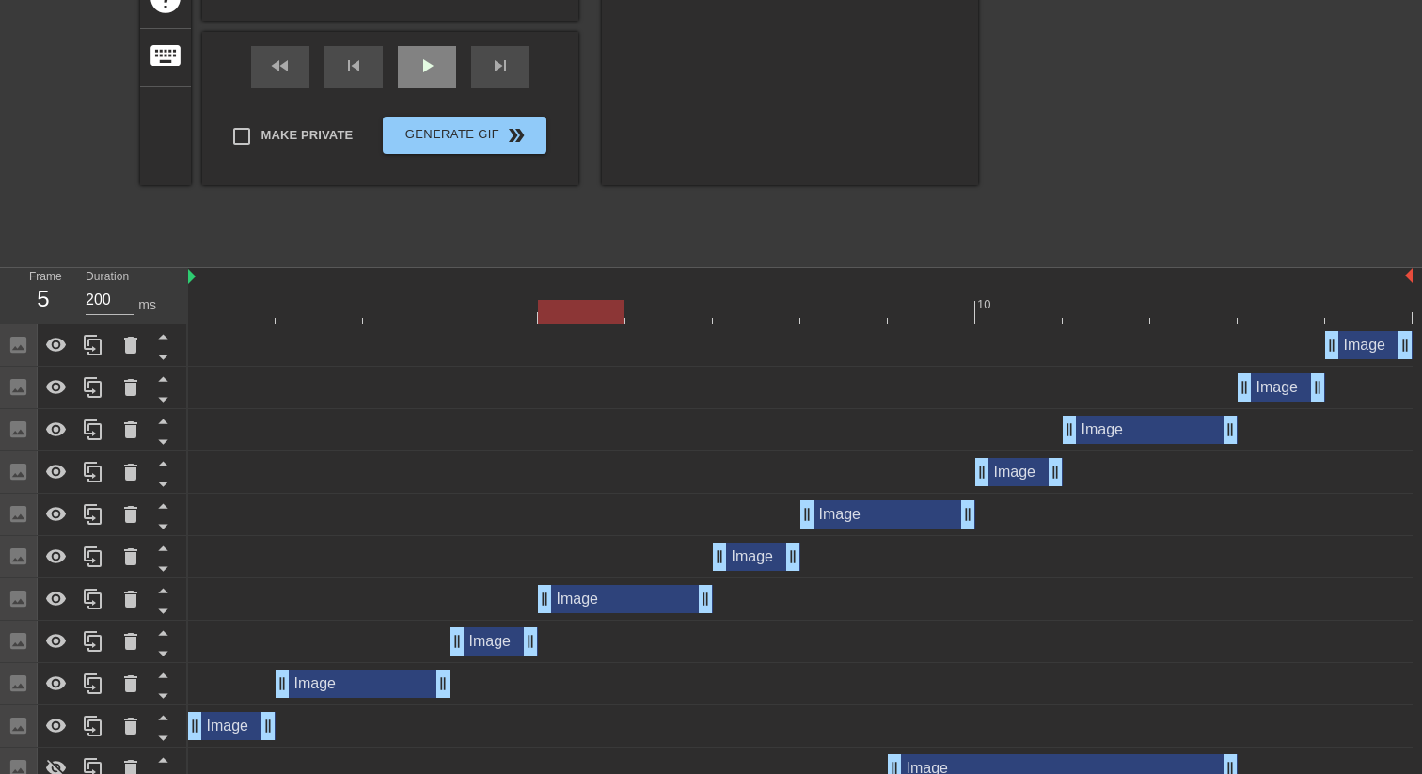
scroll to position [379, 0]
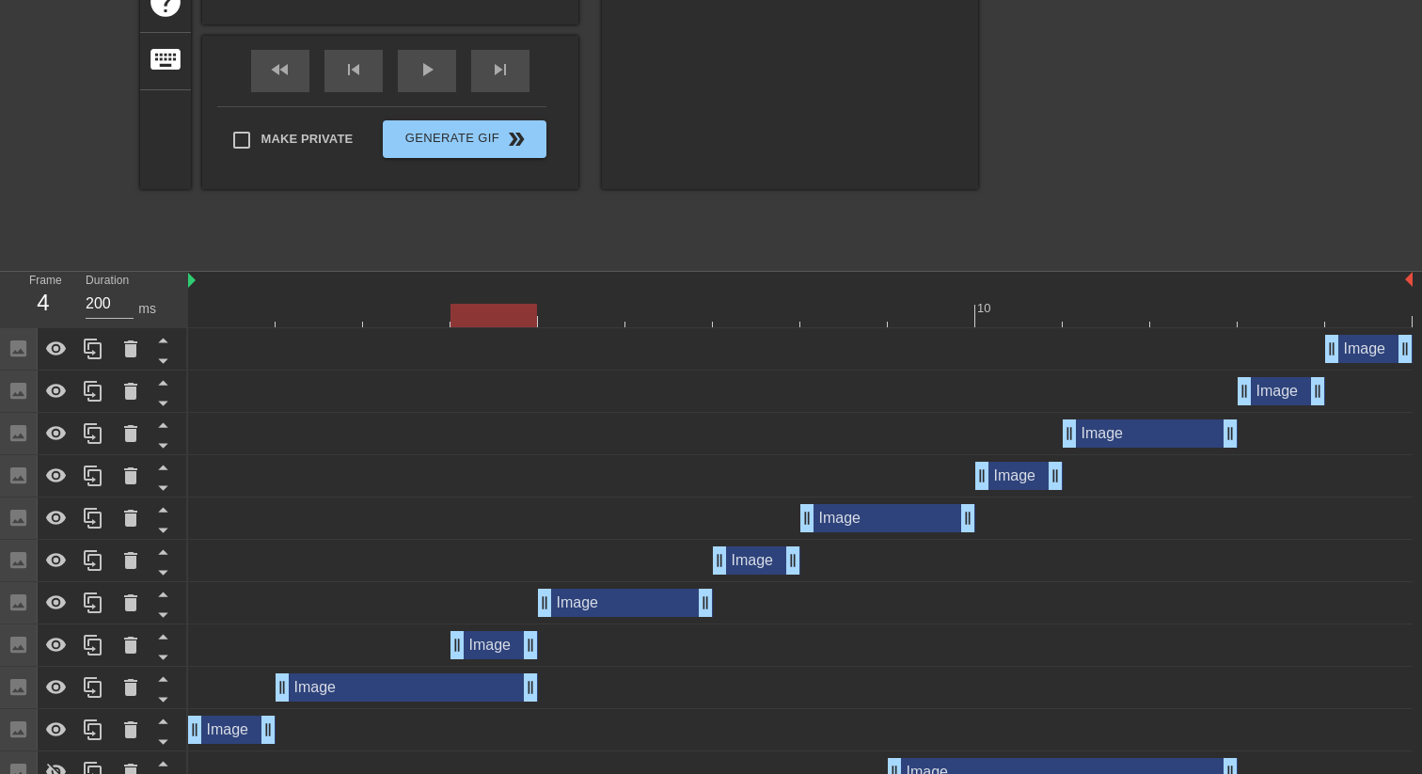
drag, startPoint x: 446, startPoint y: 687, endPoint x: 496, endPoint y: 691, distance: 50.0
click at [64, 641] on icon at bounding box center [56, 645] width 23 height 23
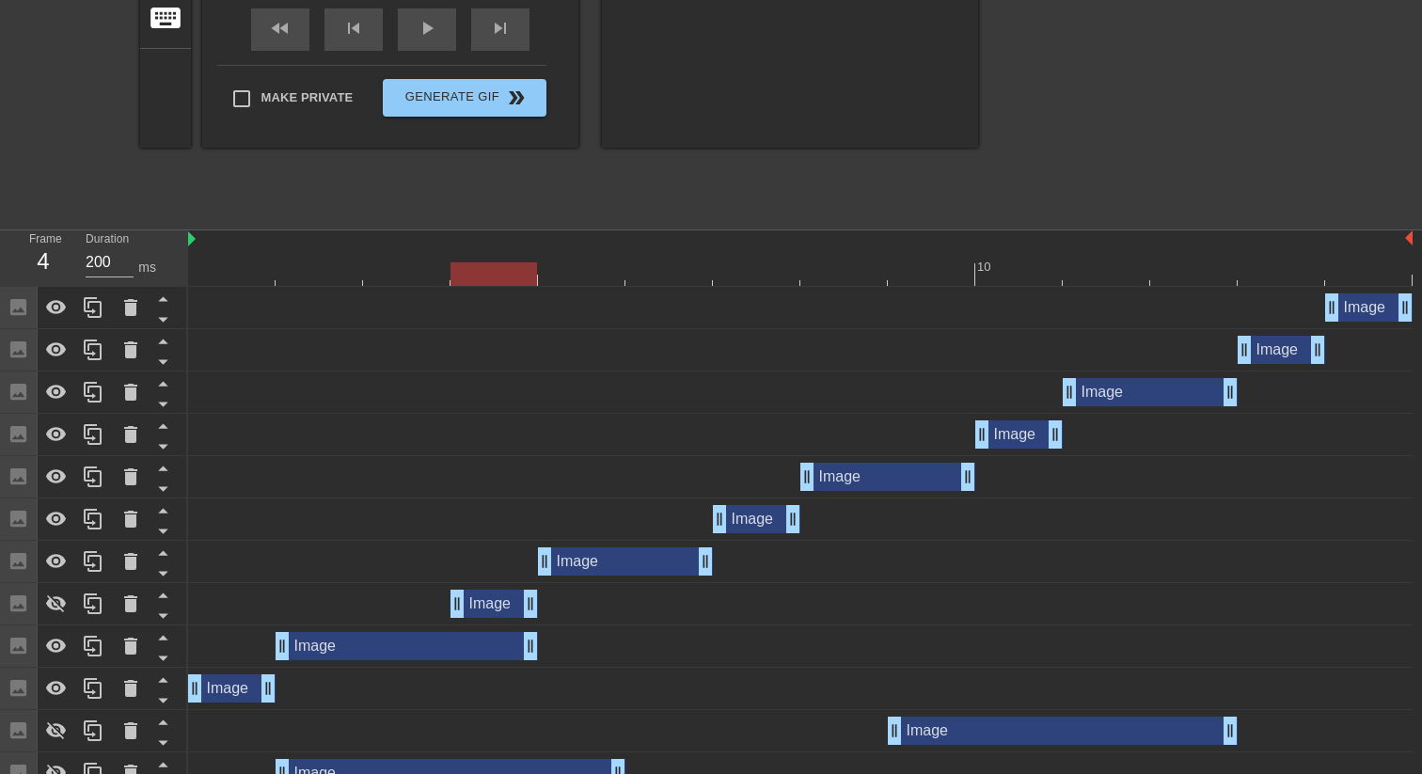
scroll to position [474, 0]
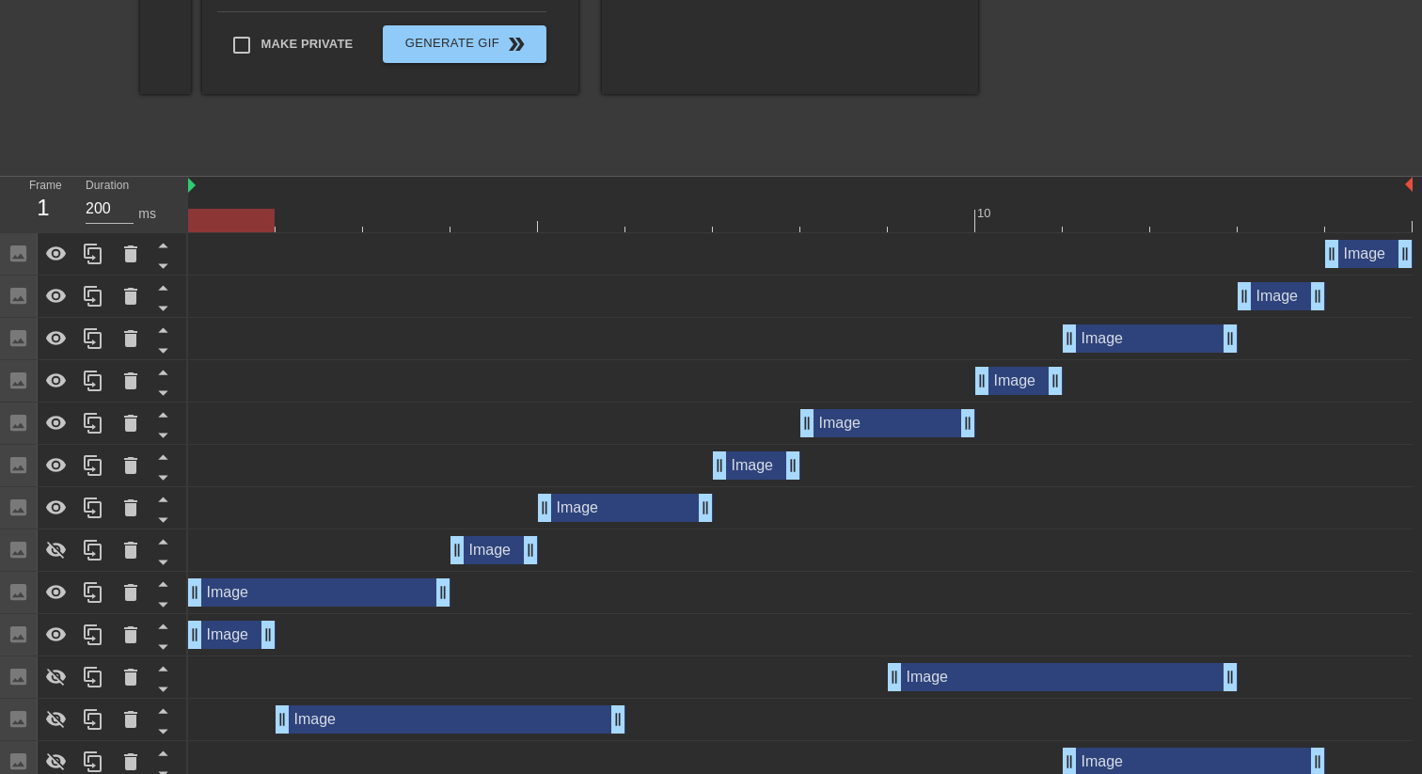
drag, startPoint x: 441, startPoint y: 591, endPoint x: 359, endPoint y: 591, distance: 81.8
click at [359, 591] on div "Image drag_handle drag_handle" at bounding box center [319, 592] width 262 height 28
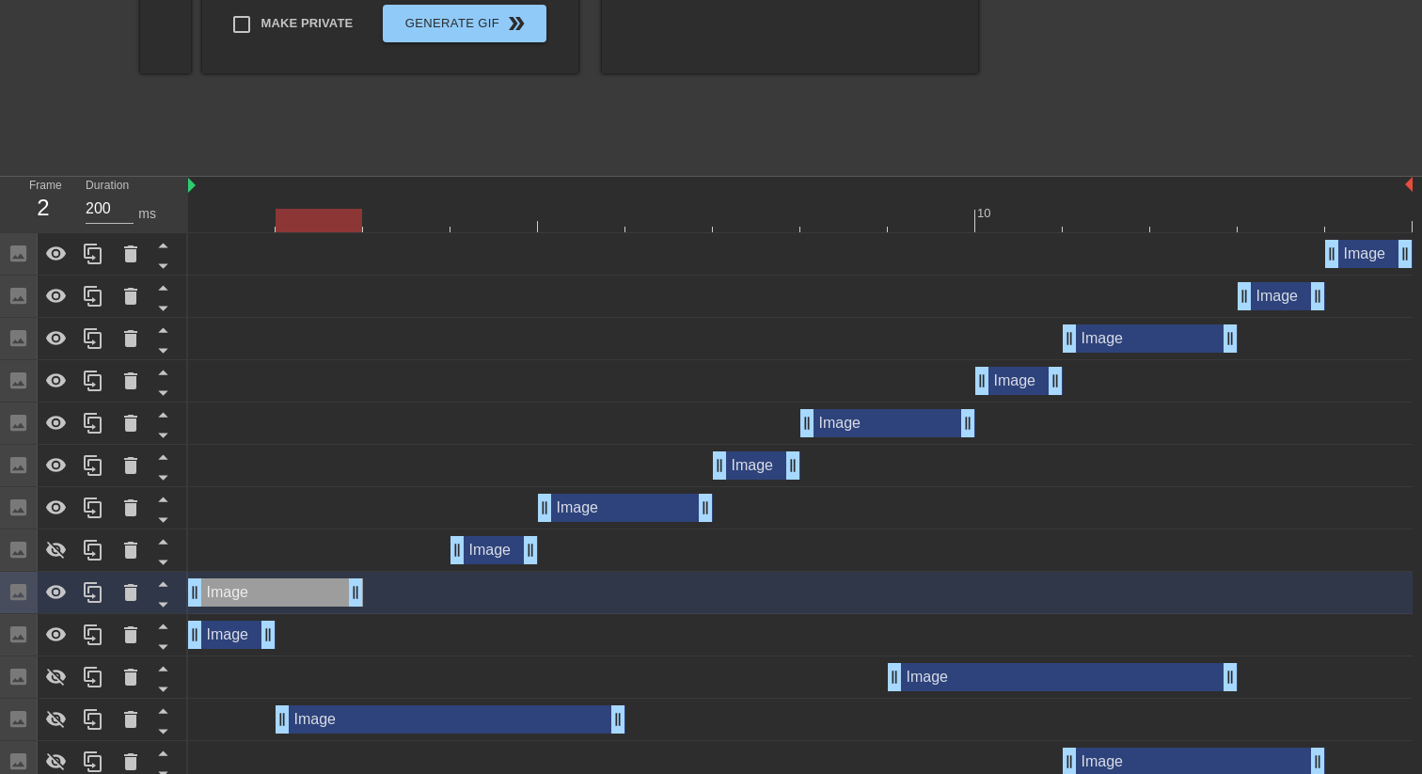
drag, startPoint x: 445, startPoint y: 592, endPoint x: 363, endPoint y: 591, distance: 81.8
click at [363, 591] on div "Image drag_handle drag_handle" at bounding box center [800, 592] width 1224 height 28
click at [64, 466] on icon at bounding box center [56, 465] width 21 height 14
click at [61, 383] on icon at bounding box center [56, 380] width 21 height 14
click at [62, 300] on icon at bounding box center [56, 296] width 21 height 14
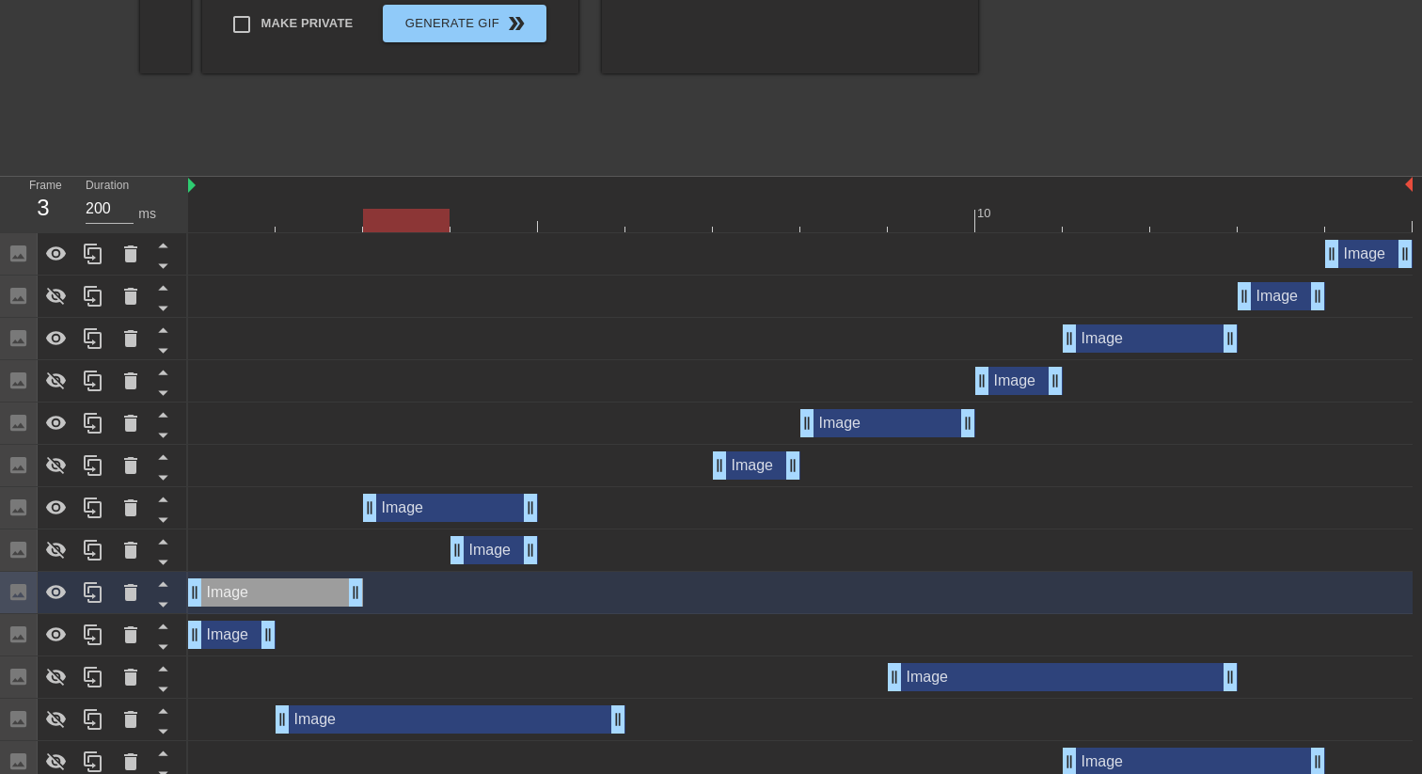
drag, startPoint x: 582, startPoint y: 510, endPoint x: 405, endPoint y: 509, distance: 176.8
click at [405, 509] on div "Image drag_handle drag_handle" at bounding box center [450, 508] width 175 height 28
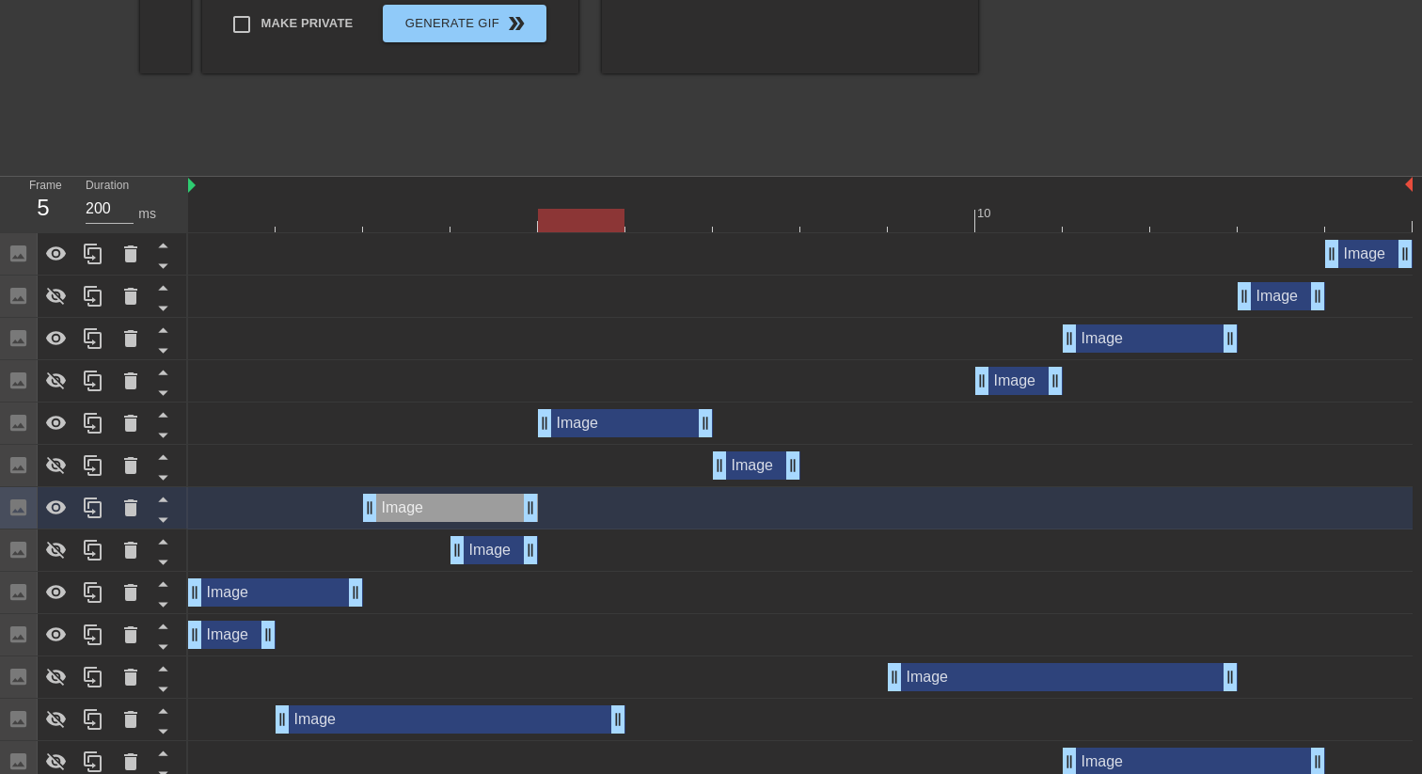
drag, startPoint x: 845, startPoint y: 418, endPoint x: 626, endPoint y: 434, distance: 219.8
click at [626, 434] on div "Image drag_handle drag_handle" at bounding box center [625, 423] width 175 height 28
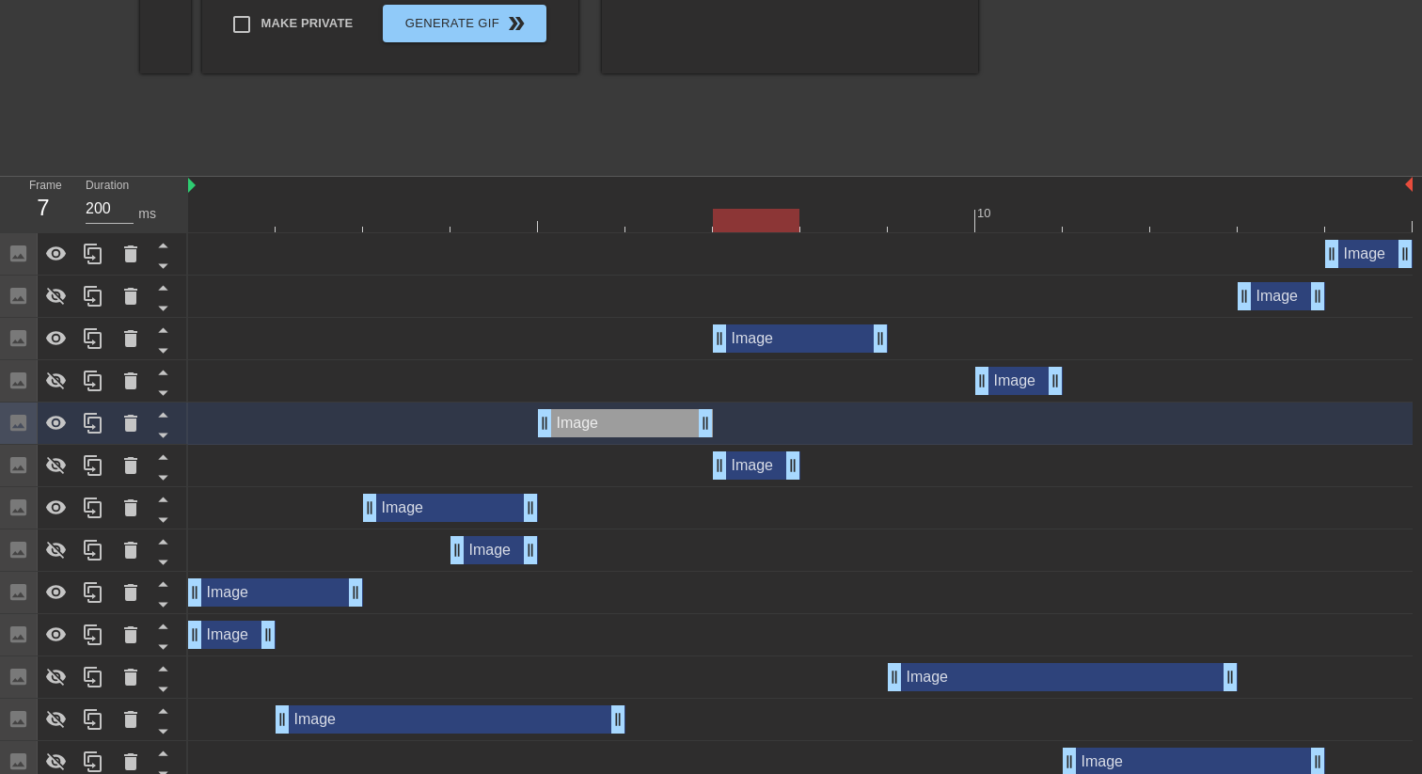
drag, startPoint x: 1107, startPoint y: 337, endPoint x: 781, endPoint y: 355, distance: 326.9
click at [781, 355] on div "Image drag_handle drag_handle" at bounding box center [800, 339] width 1224 height 42
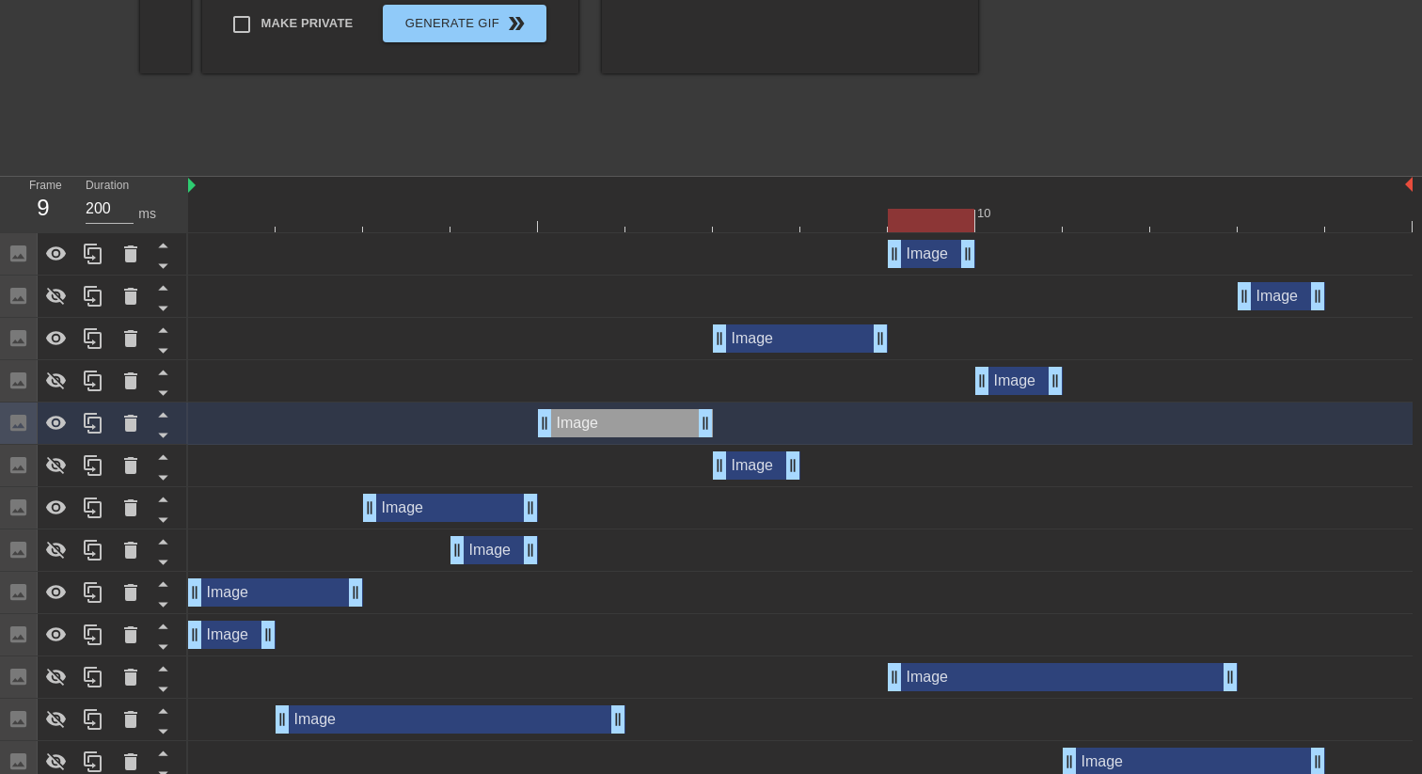
drag, startPoint x: 1365, startPoint y: 249, endPoint x: 933, endPoint y: 253, distance: 432.6
click at [933, 252] on div "Image drag_handle drag_handle" at bounding box center [931, 254] width 87 height 28
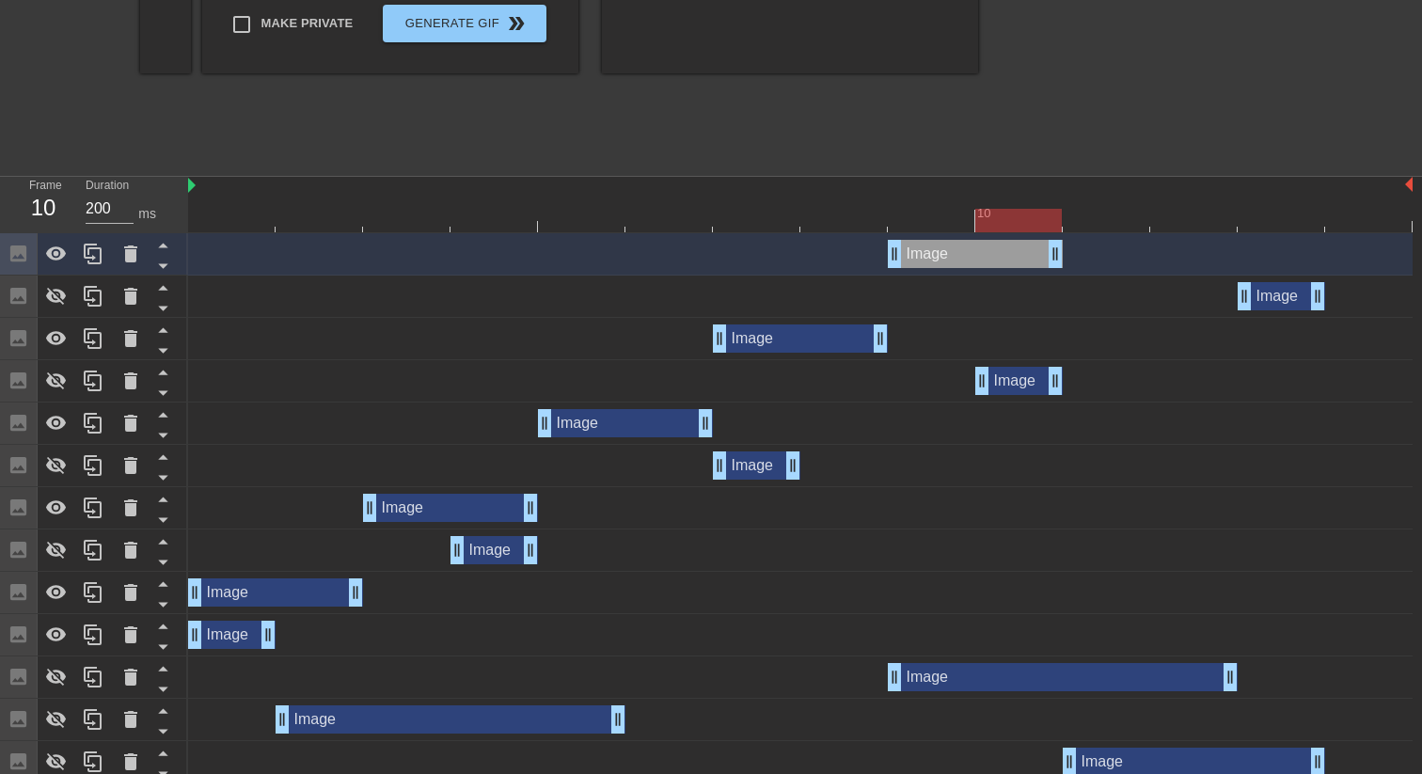
drag, startPoint x: 971, startPoint y: 255, endPoint x: 1025, endPoint y: 255, distance: 54.5
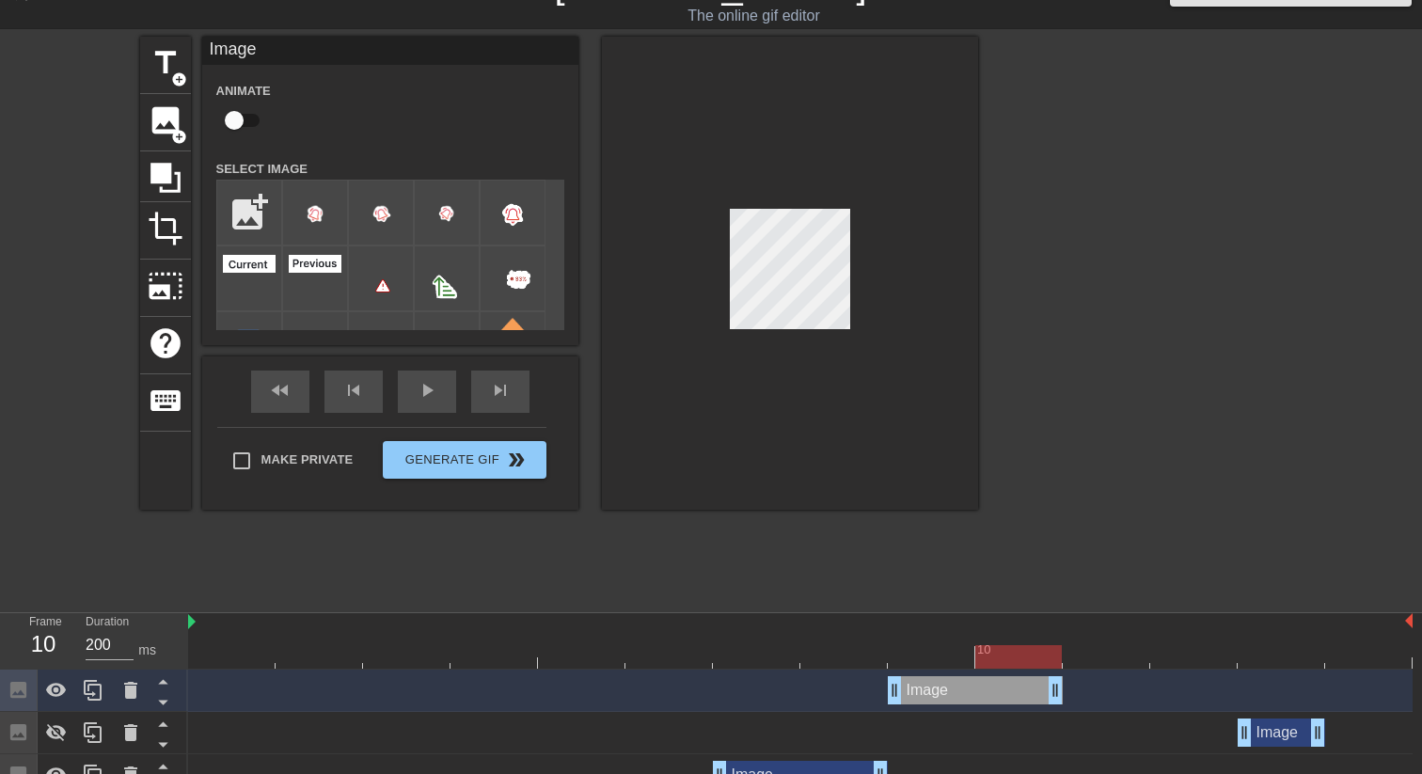
scroll to position [15, 0]
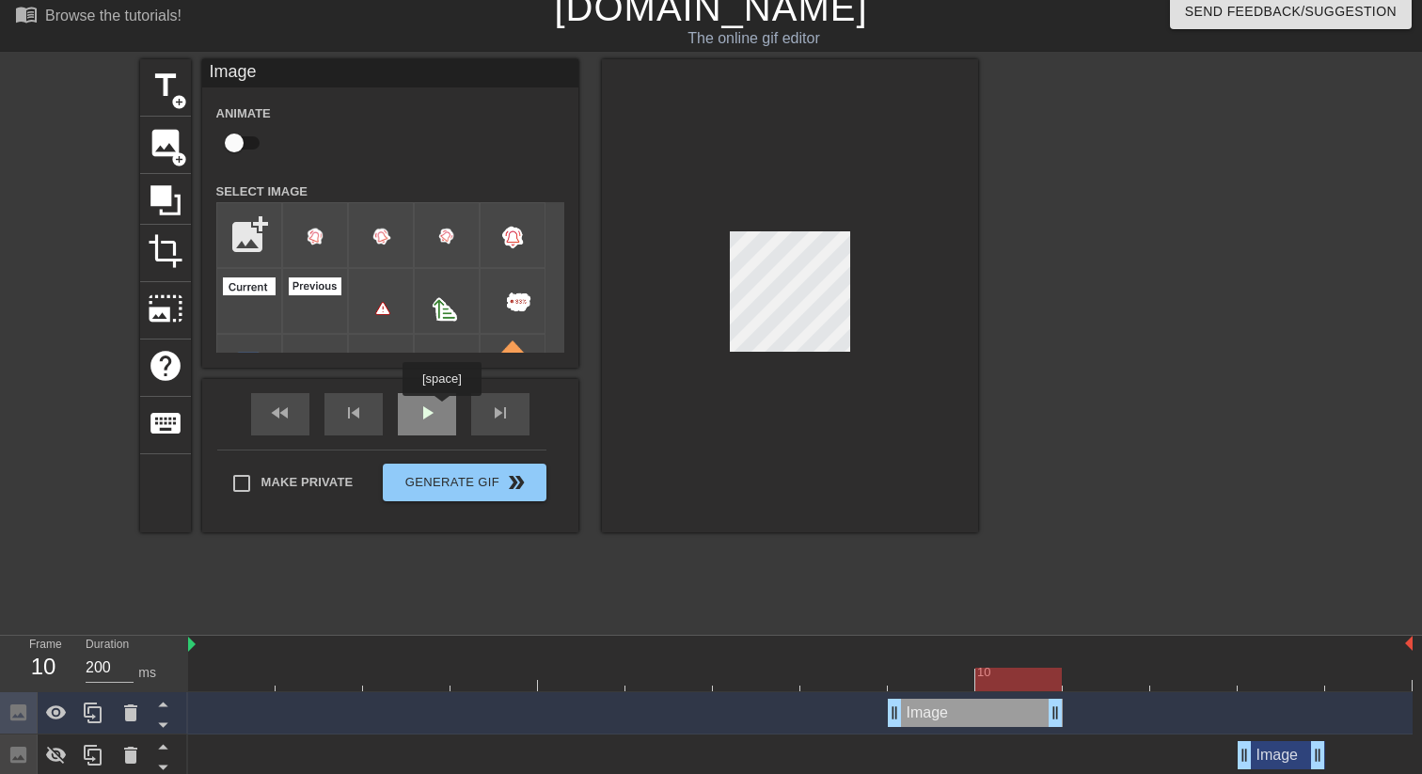
click at [443, 410] on div "fast_rewind skip_previous play_arrow skip_next" at bounding box center [390, 414] width 307 height 71
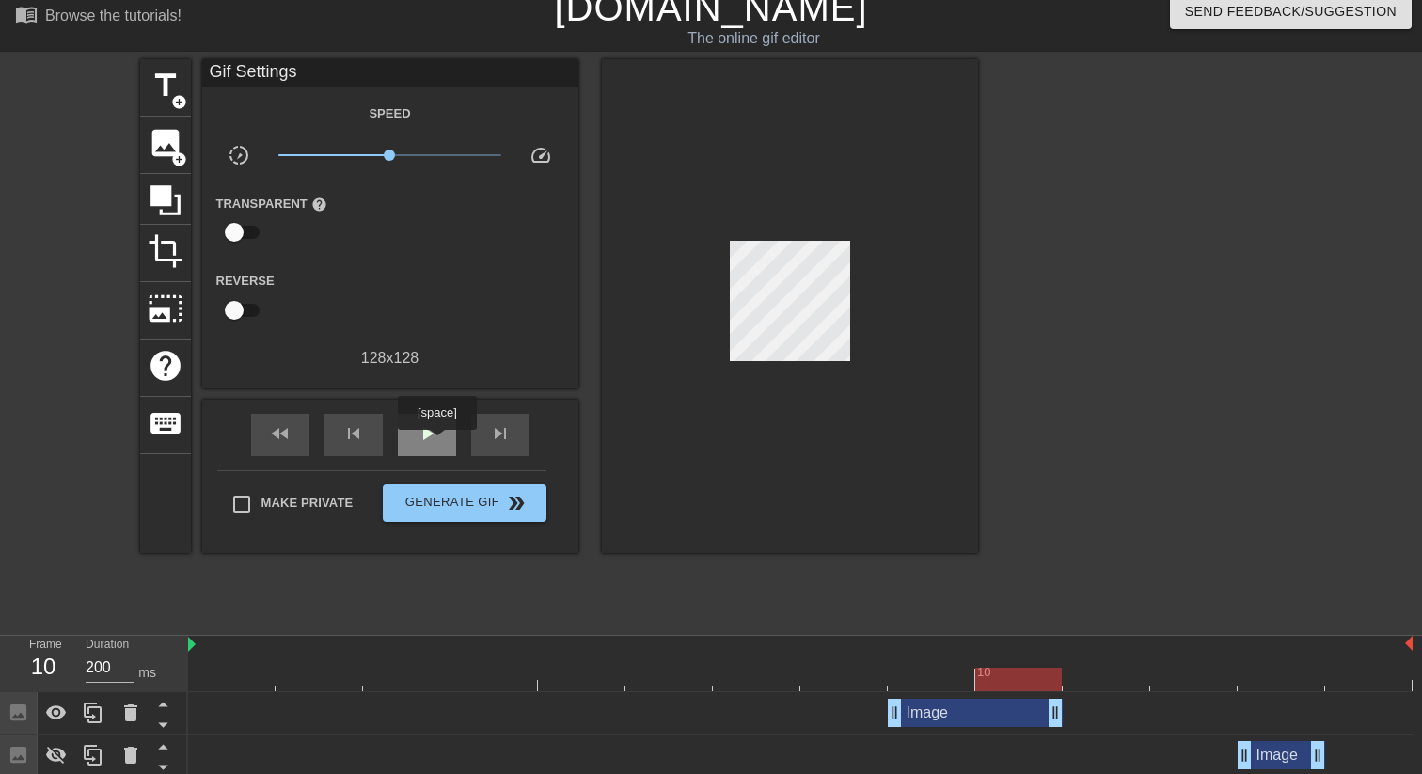
click at [439, 444] on div "play_arrow" at bounding box center [427, 435] width 58 height 42
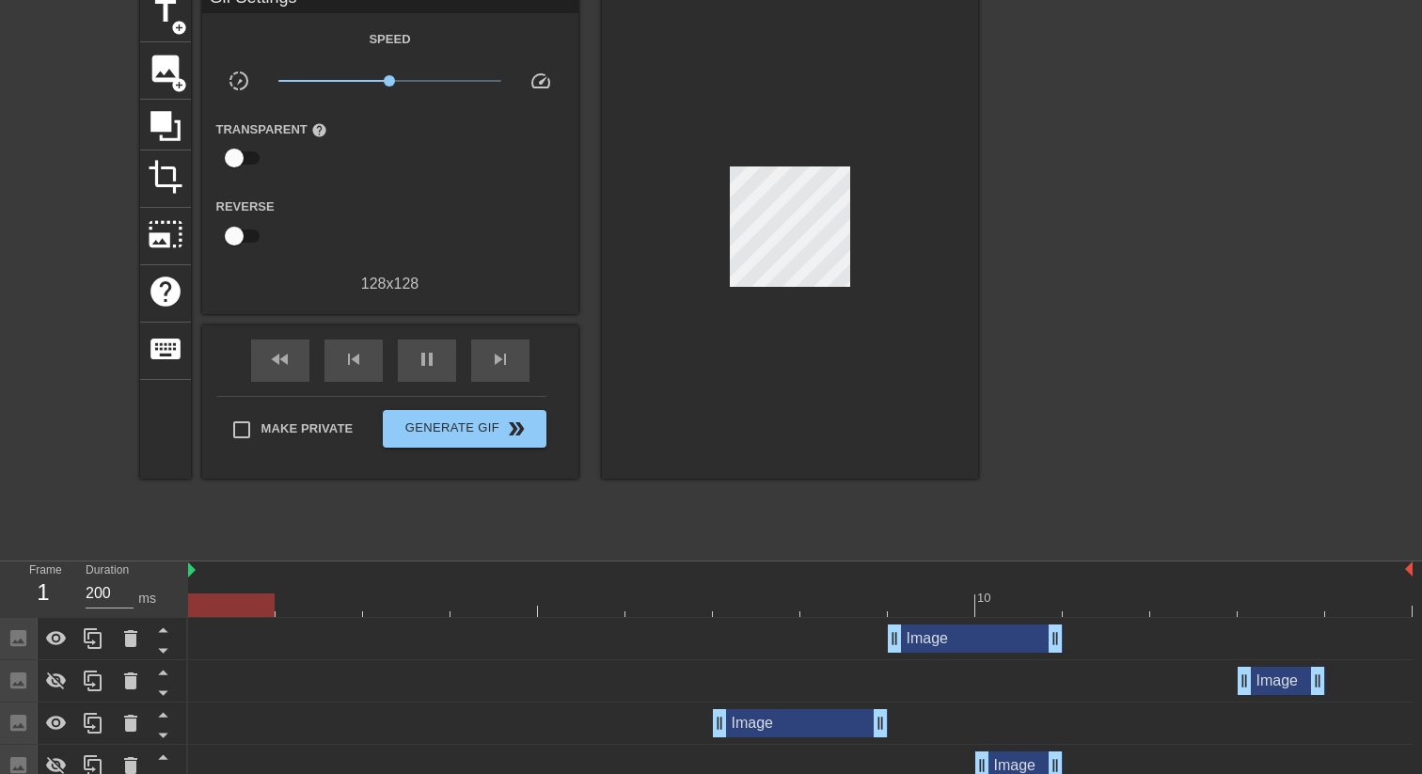
scroll to position [87, 0]
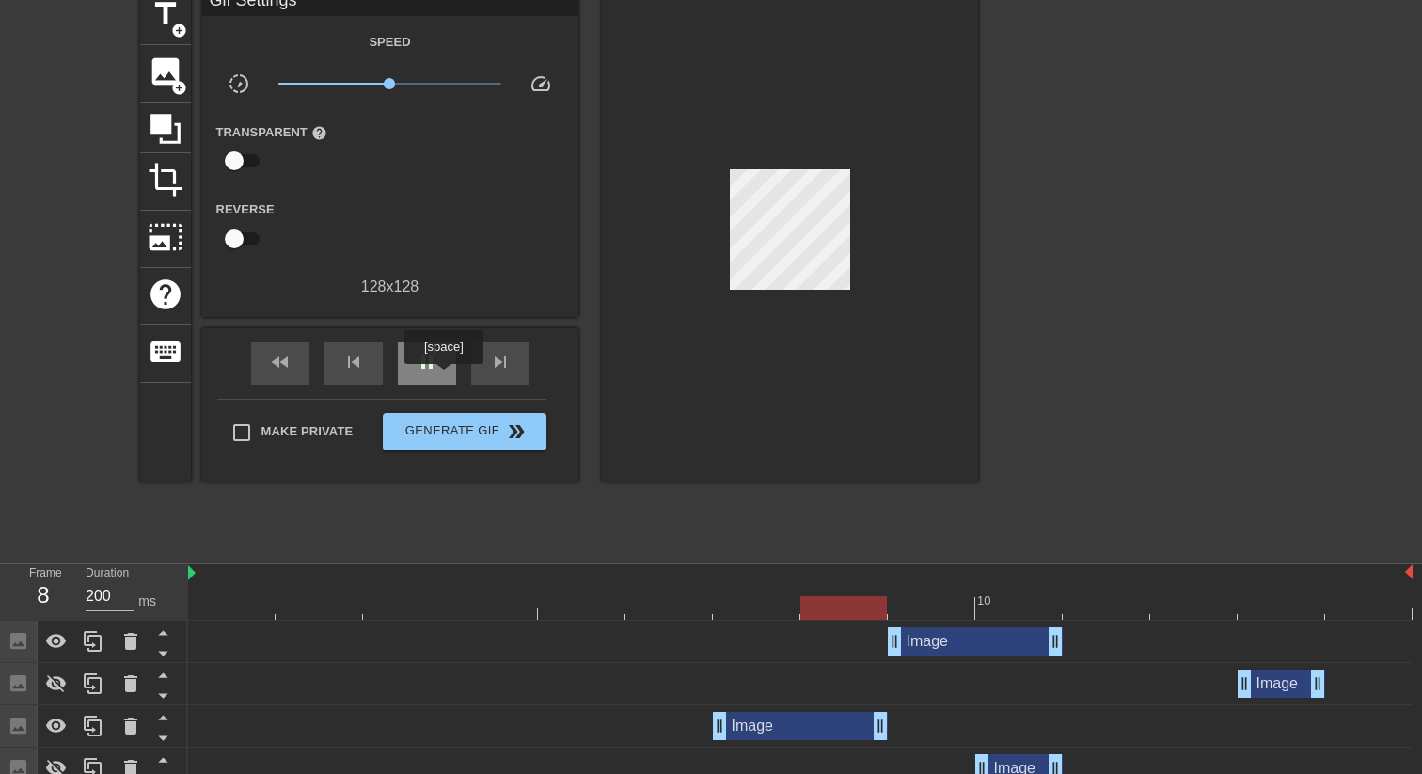
click at [446, 377] on div "pause" at bounding box center [427, 363] width 58 height 42
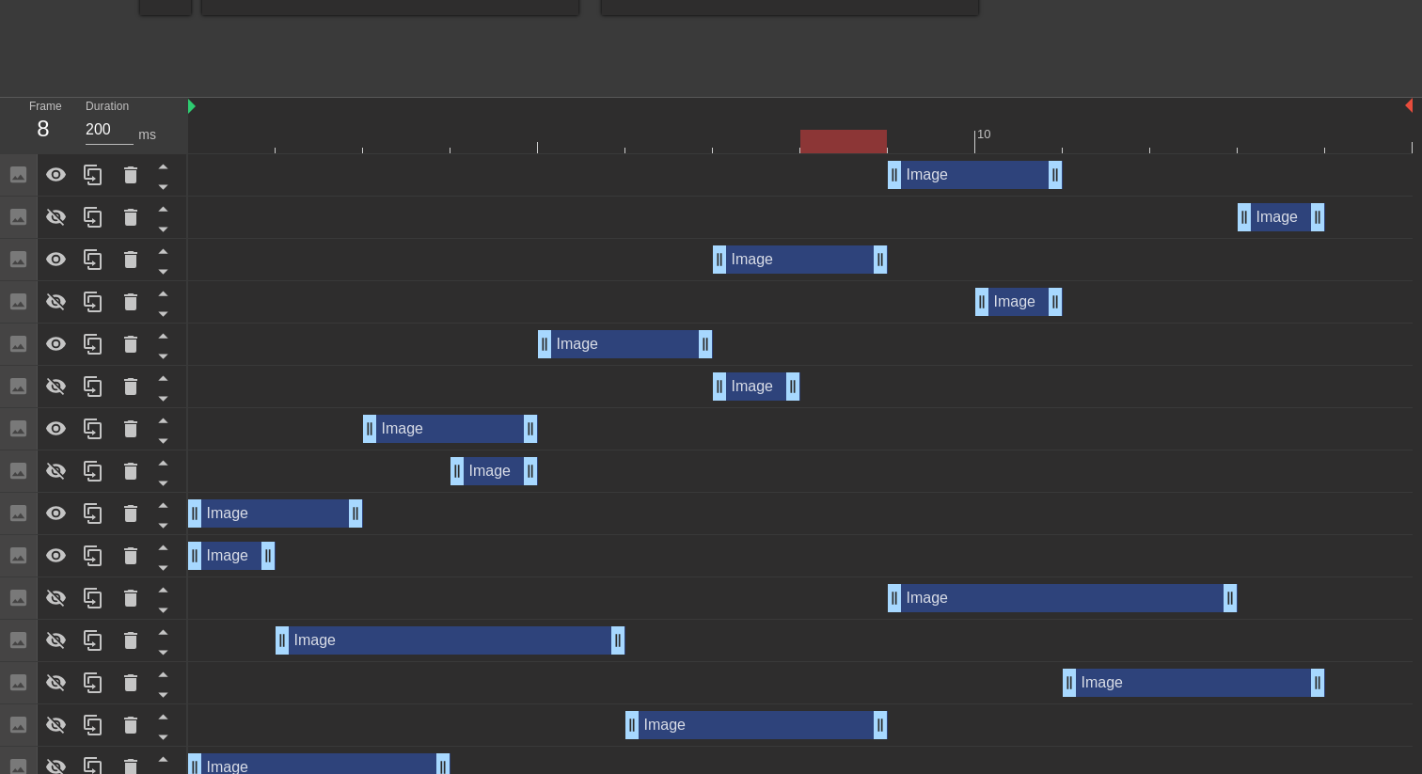
scroll to position [583, 0]
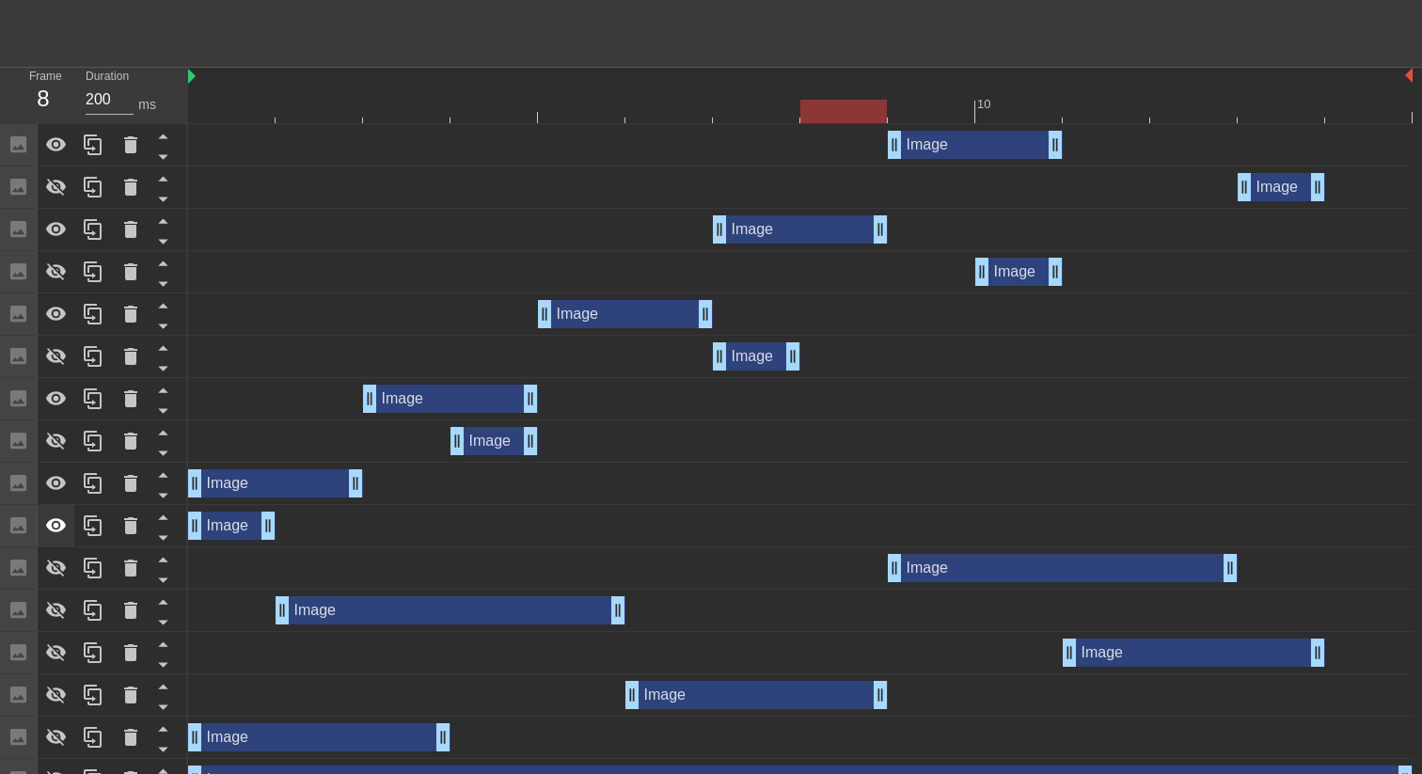
click at [73, 513] on div at bounding box center [57, 525] width 38 height 41
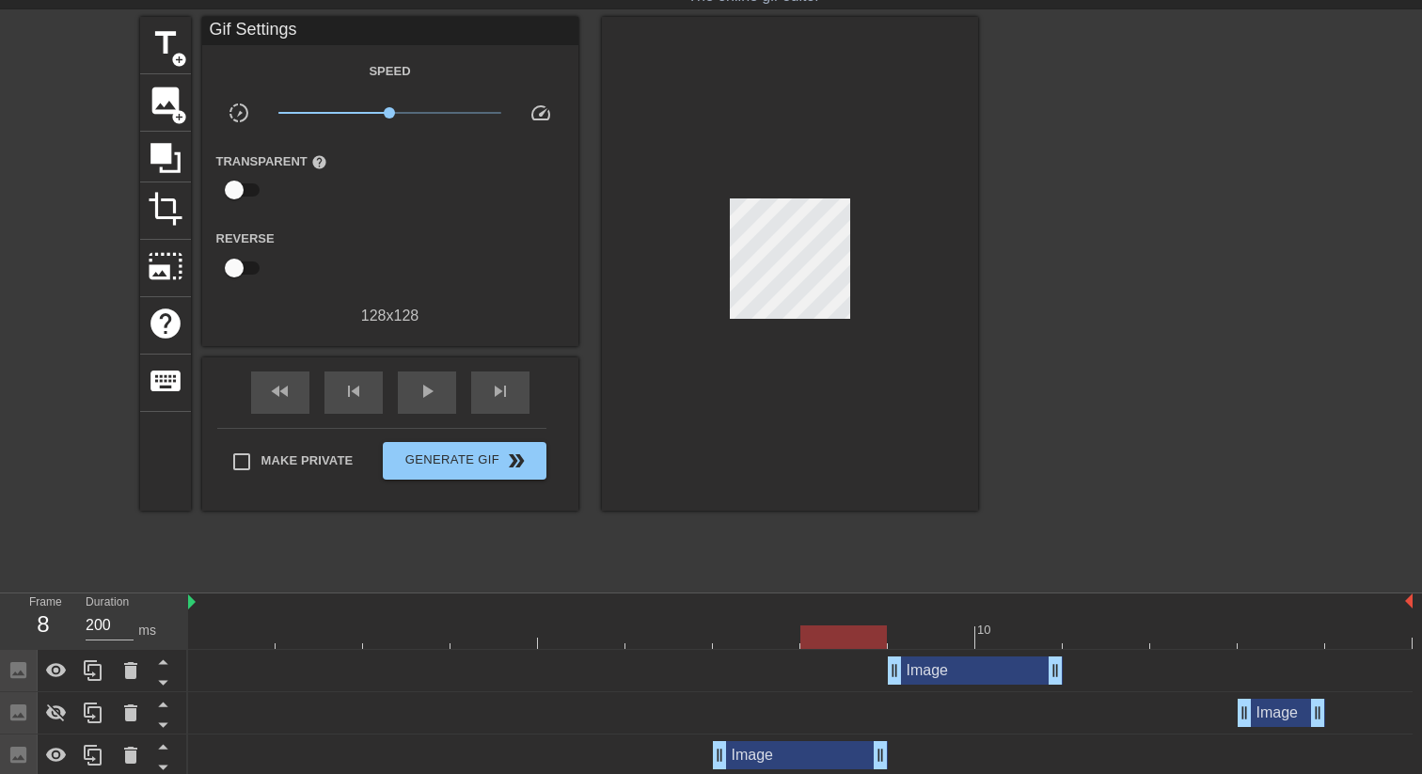
scroll to position [0, 0]
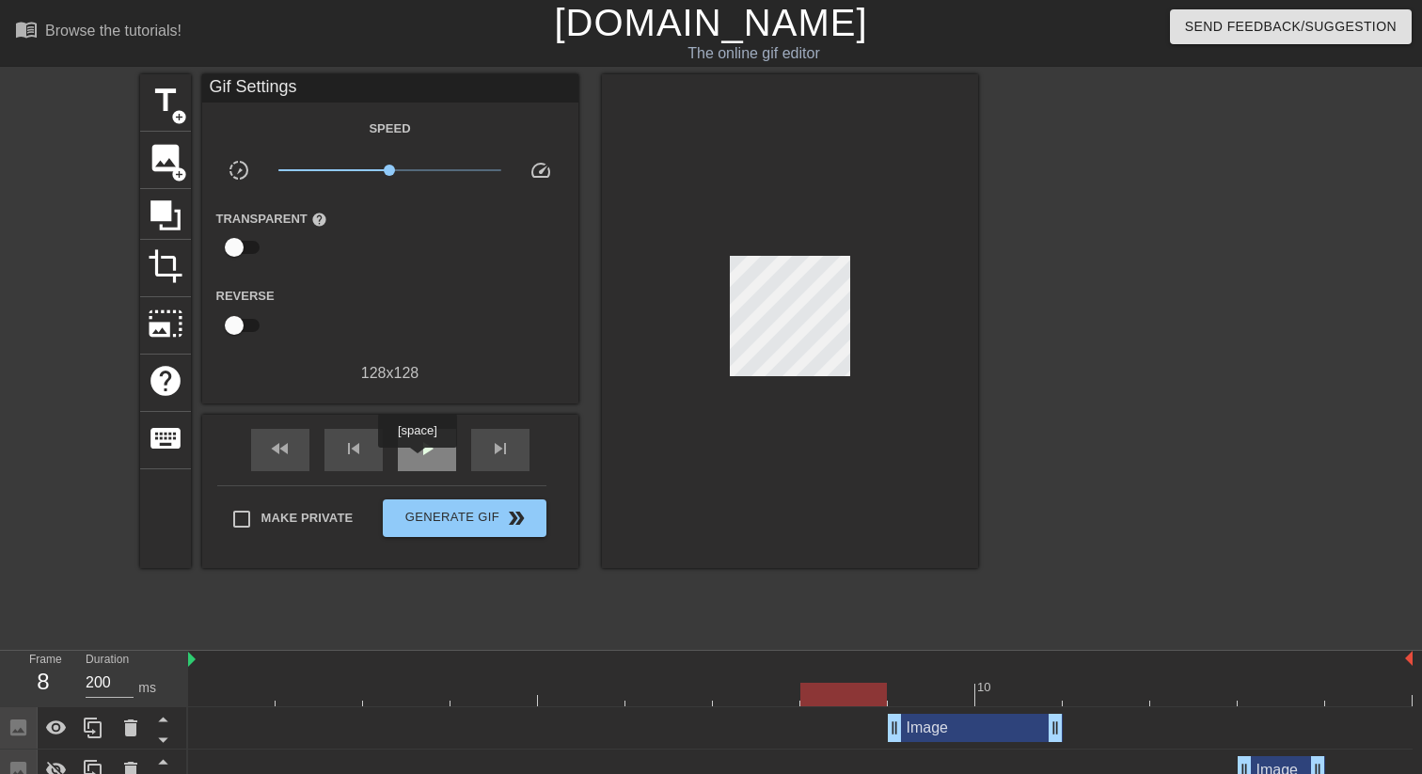
click at [419, 461] on div "play_arrow" at bounding box center [427, 450] width 58 height 42
click at [447, 442] on div "pause" at bounding box center [427, 450] width 58 height 42
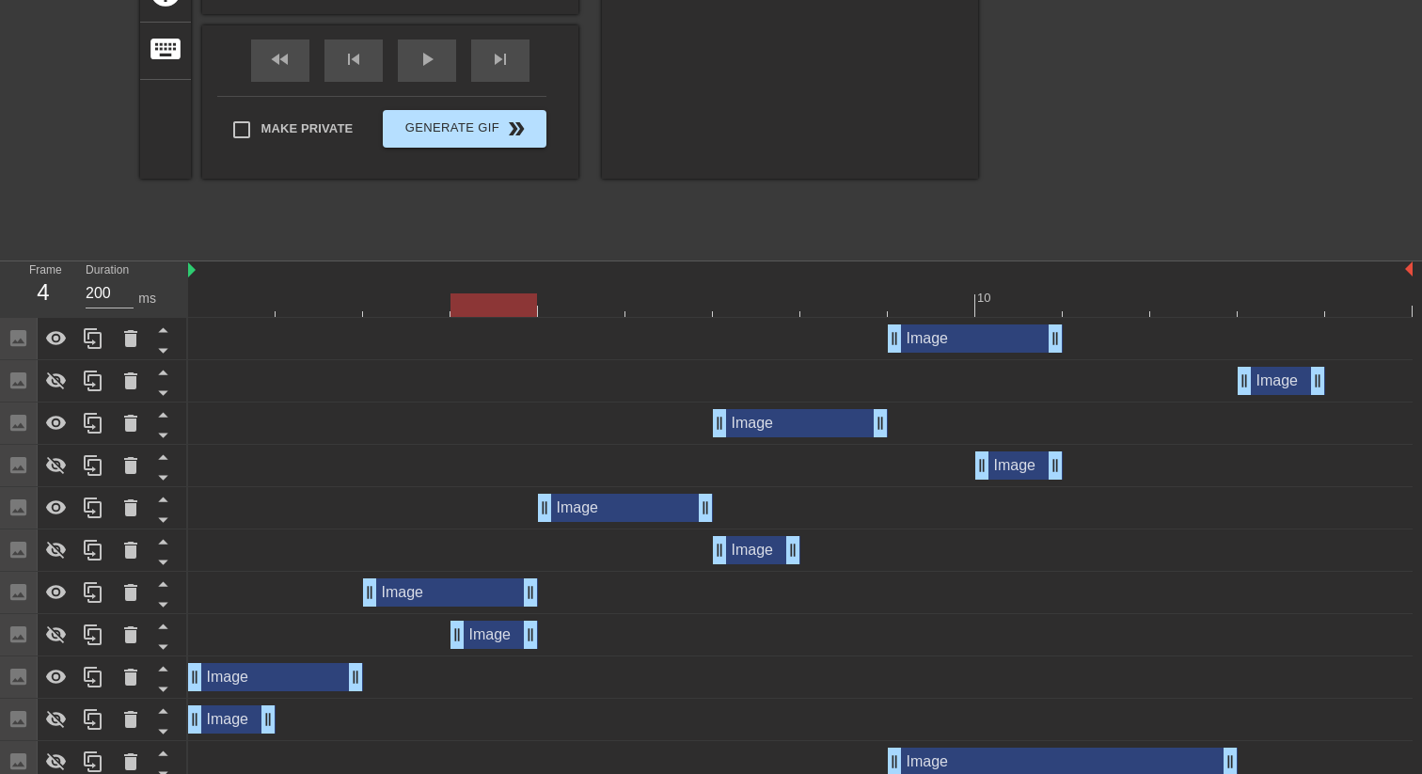
scroll to position [419, 0]
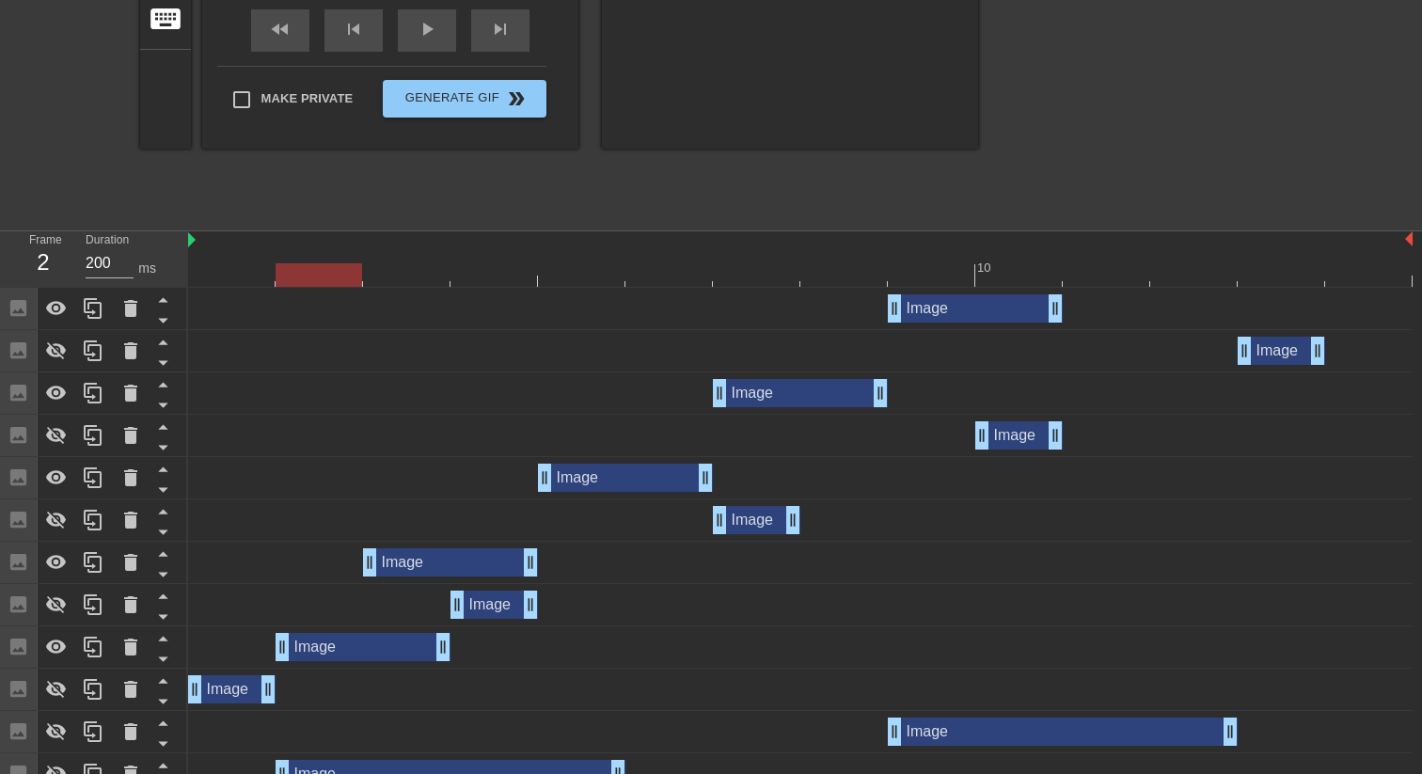
drag, startPoint x: 260, startPoint y: 647, endPoint x: 350, endPoint y: 654, distance: 90.5
click at [350, 654] on div "Image drag_handle drag_handle" at bounding box center [363, 647] width 175 height 28
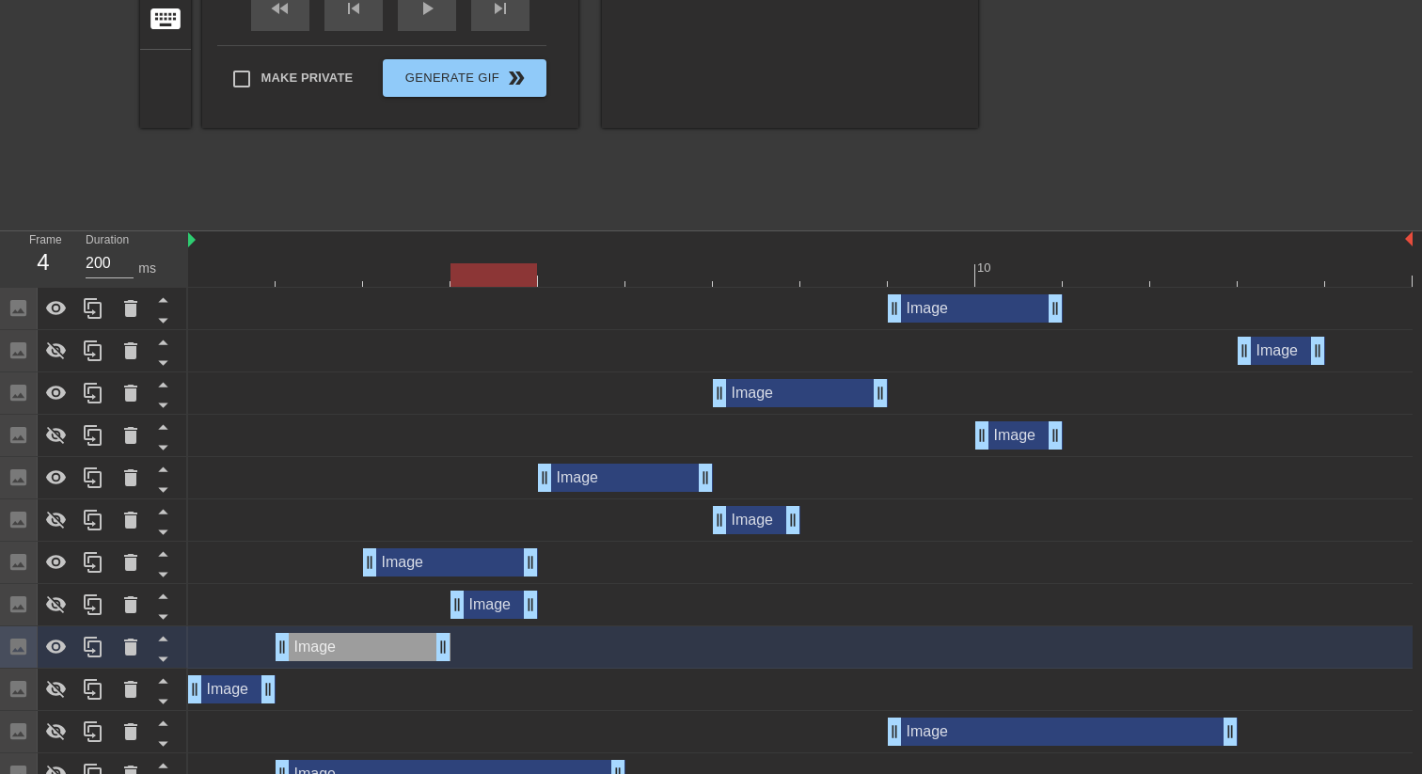
drag, startPoint x: 530, startPoint y: 603, endPoint x: 568, endPoint y: 608, distance: 37.9
click at [568, 608] on div "Image drag_handle drag_handle" at bounding box center [800, 605] width 1224 height 28
drag, startPoint x: 533, startPoint y: 599, endPoint x: 580, endPoint y: 595, distance: 47.2
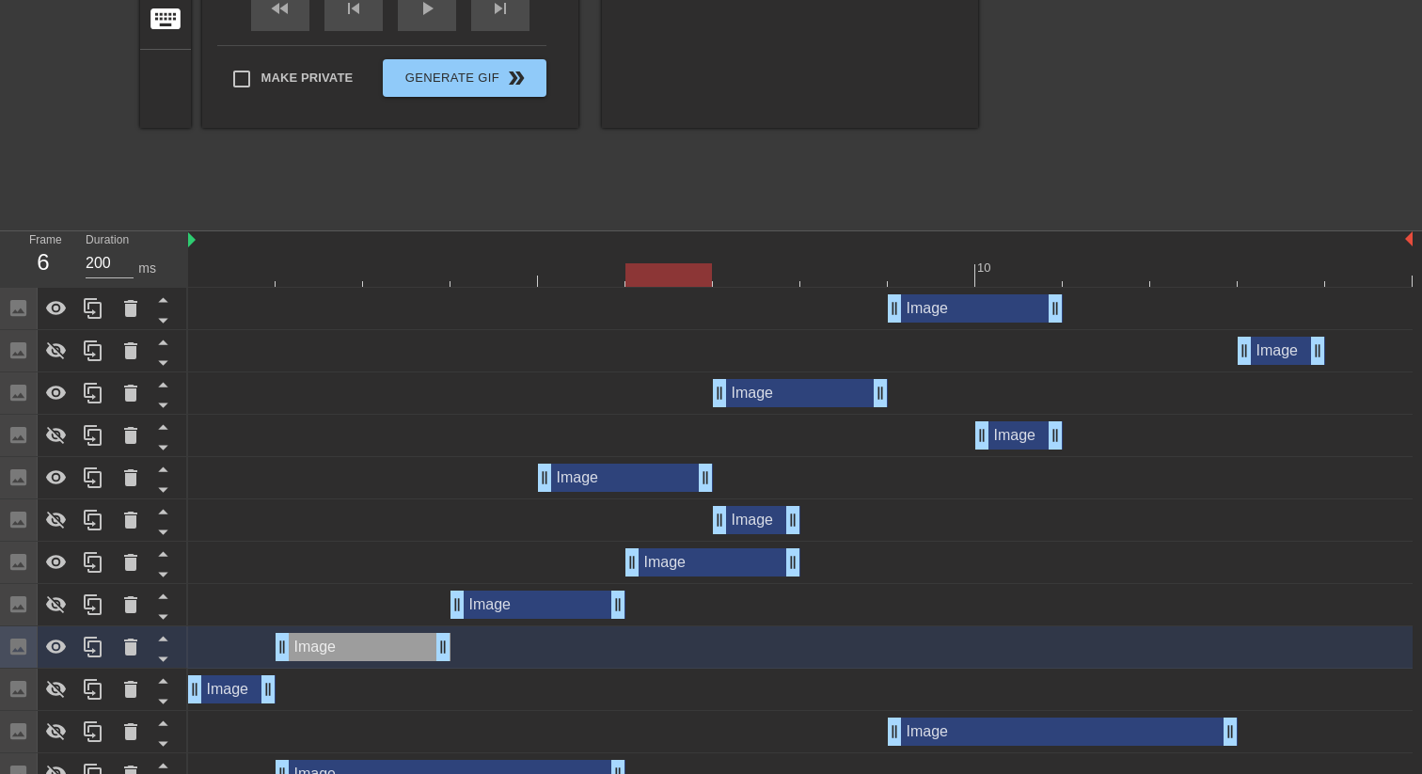
drag, startPoint x: 467, startPoint y: 557, endPoint x: 699, endPoint y: 565, distance: 231.5
click at [699, 565] on div "Image drag_handle drag_handle" at bounding box center [712, 562] width 175 height 28
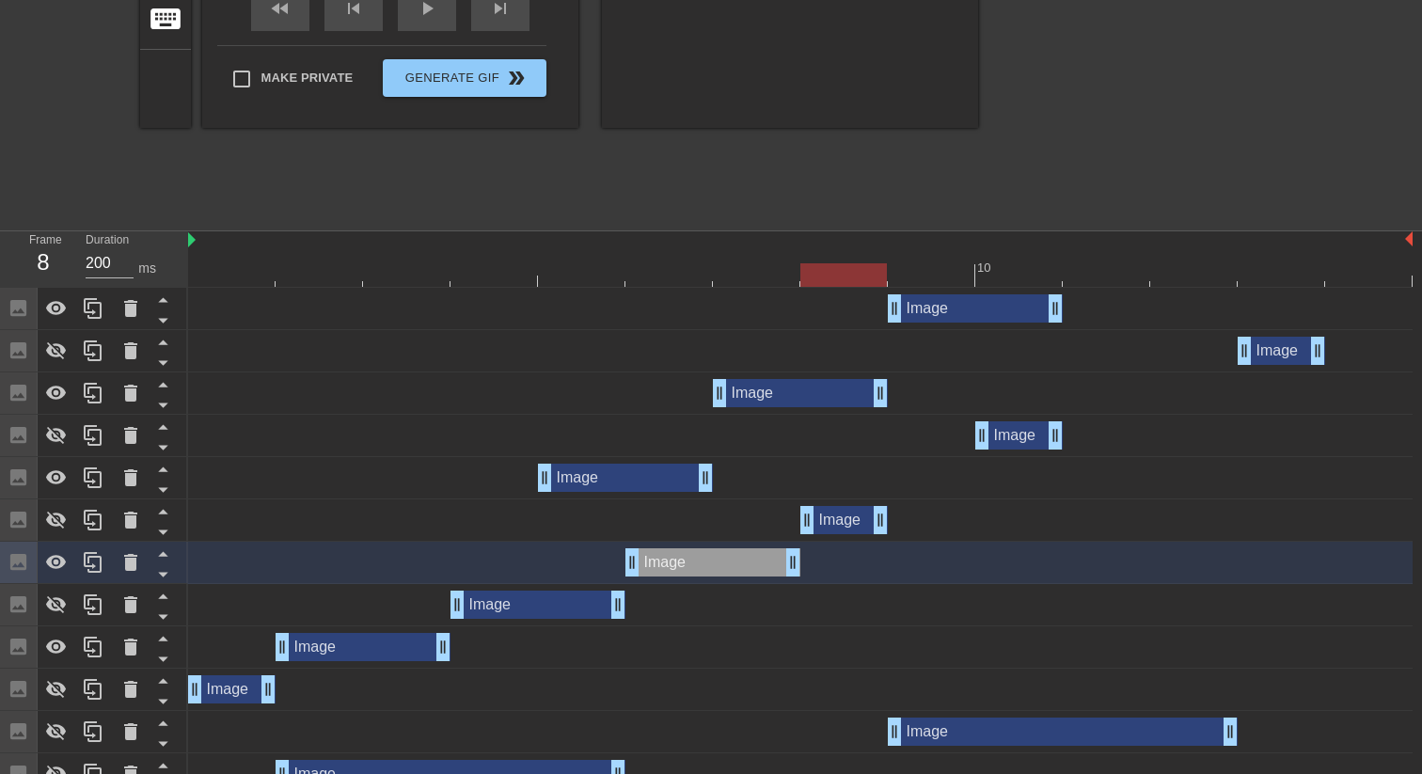
drag, startPoint x: 756, startPoint y: 519, endPoint x: 824, endPoint y: 524, distance: 67.9
click at [824, 524] on div "Image drag_handle drag_handle" at bounding box center [843, 520] width 87 height 28
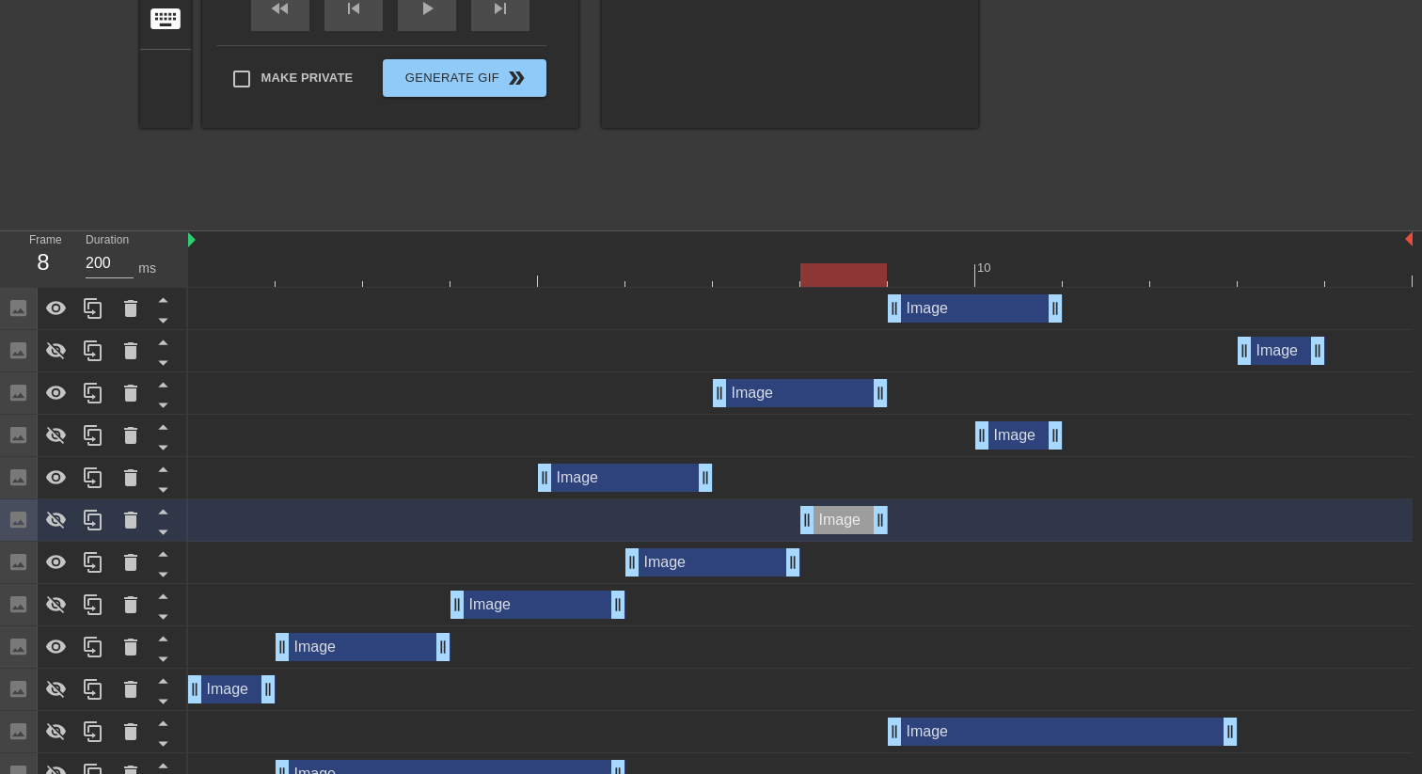
drag, startPoint x: 876, startPoint y: 519, endPoint x: 906, endPoint y: 520, distance: 30.1
click at [906, 520] on div "Image drag_handle drag_handle" at bounding box center [800, 520] width 1224 height 28
drag, startPoint x: 885, startPoint y: 520, endPoint x: 942, endPoint y: 517, distance: 57.4
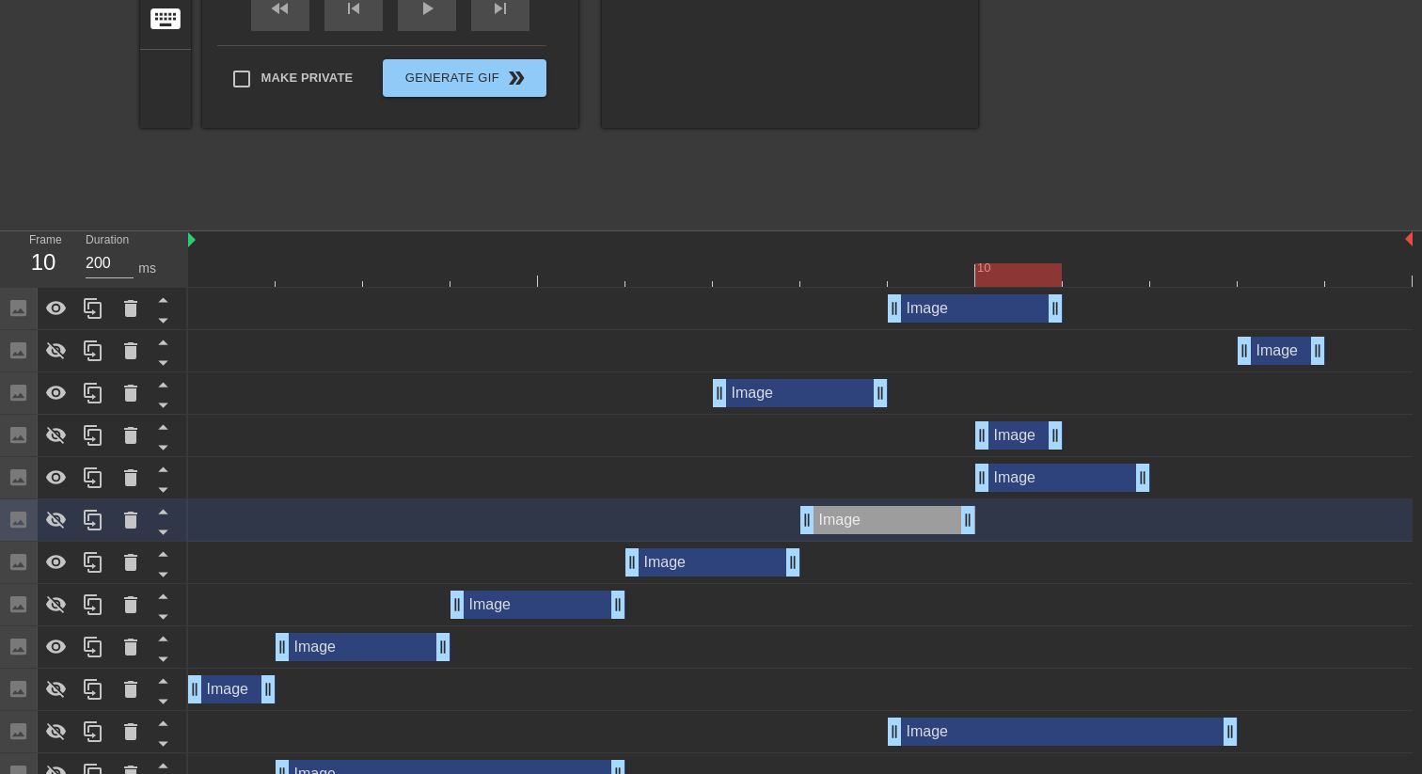
drag, startPoint x: 658, startPoint y: 469, endPoint x: 1092, endPoint y: 455, distance: 433.8
click at [1092, 455] on div "Image drag_handle drag_handle Image drag_handle drag_handle Image drag_handle d…" at bounding box center [805, 753] width 1234 height 931
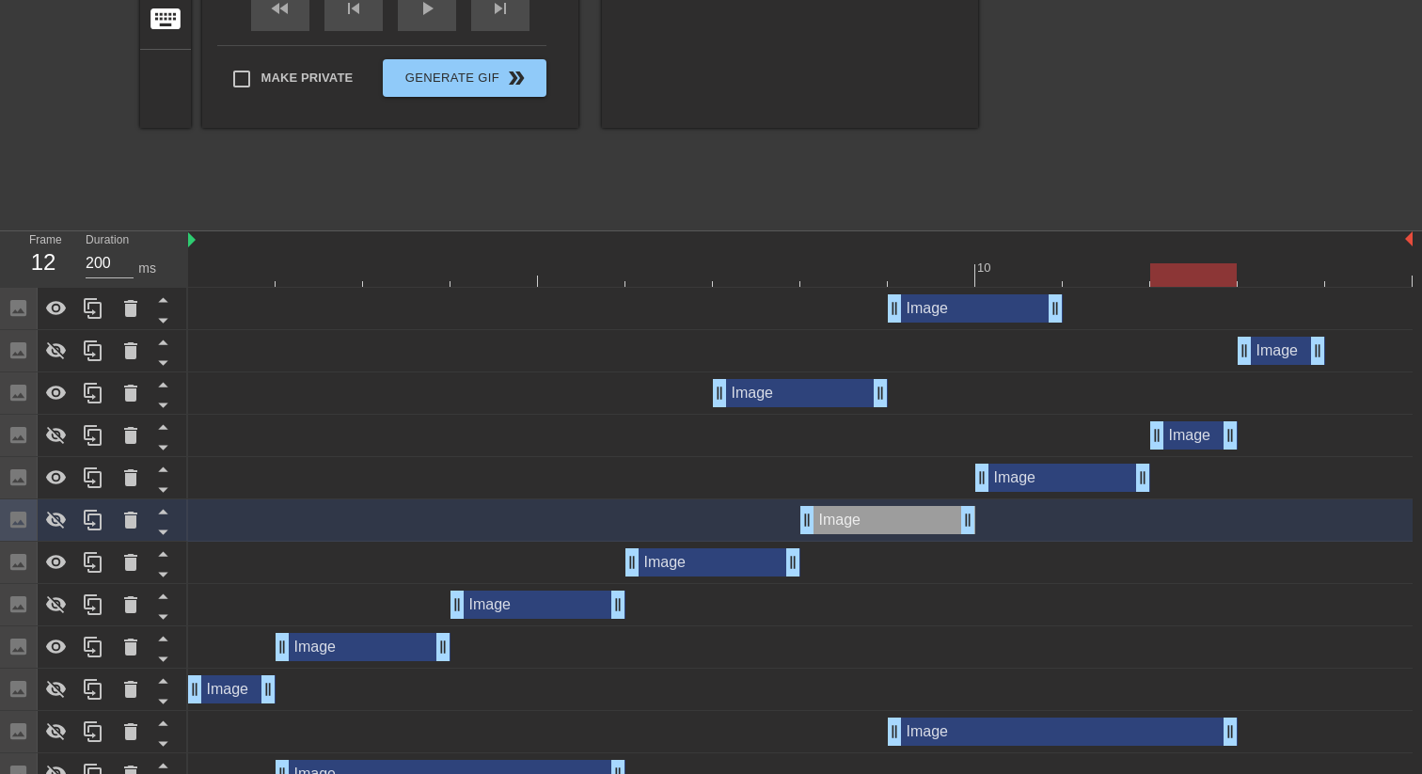
drag, startPoint x: 1037, startPoint y: 443, endPoint x: 1196, endPoint y: 442, distance: 158.9
click at [1196, 442] on div "Image drag_handle drag_handle" at bounding box center [1193, 435] width 87 height 28
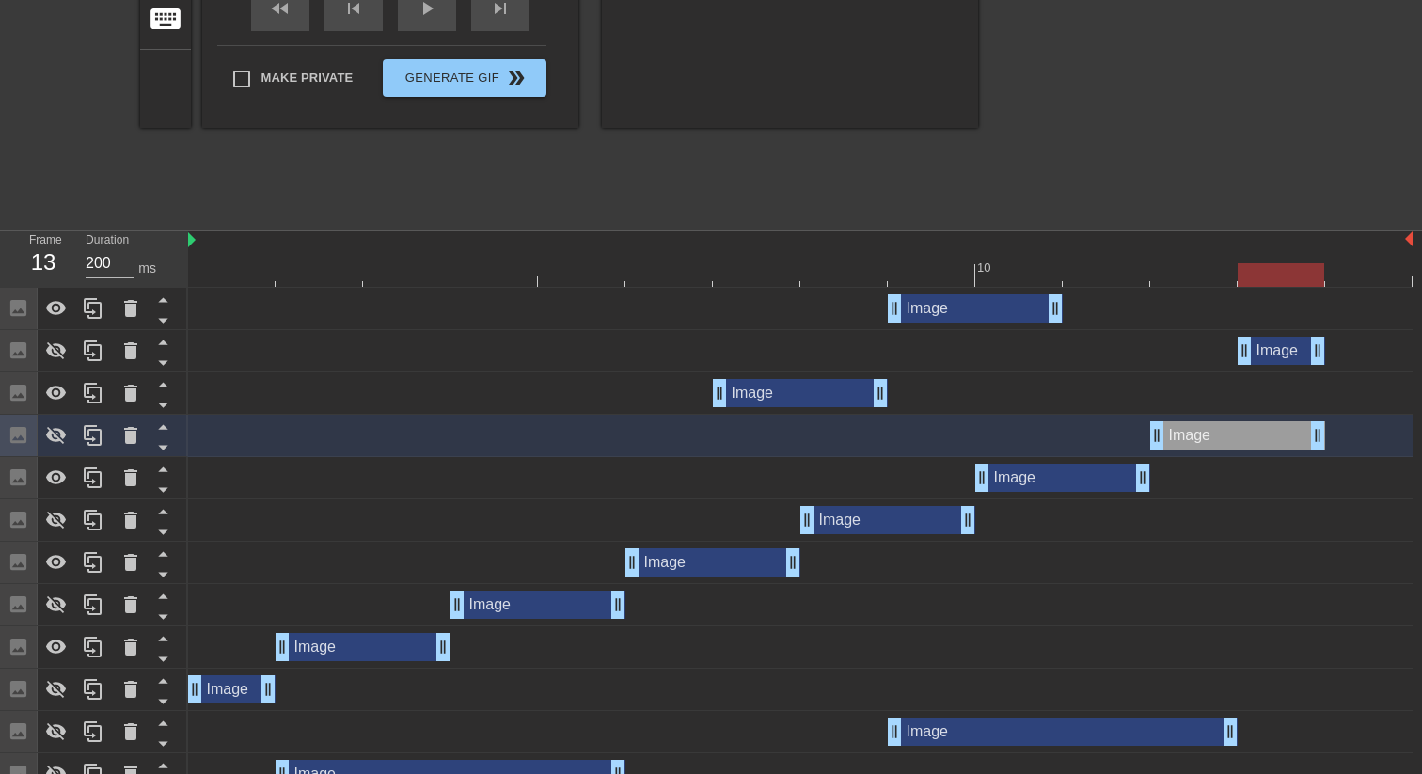
drag, startPoint x: 1229, startPoint y: 437, endPoint x: 1278, endPoint y: 434, distance: 49.0
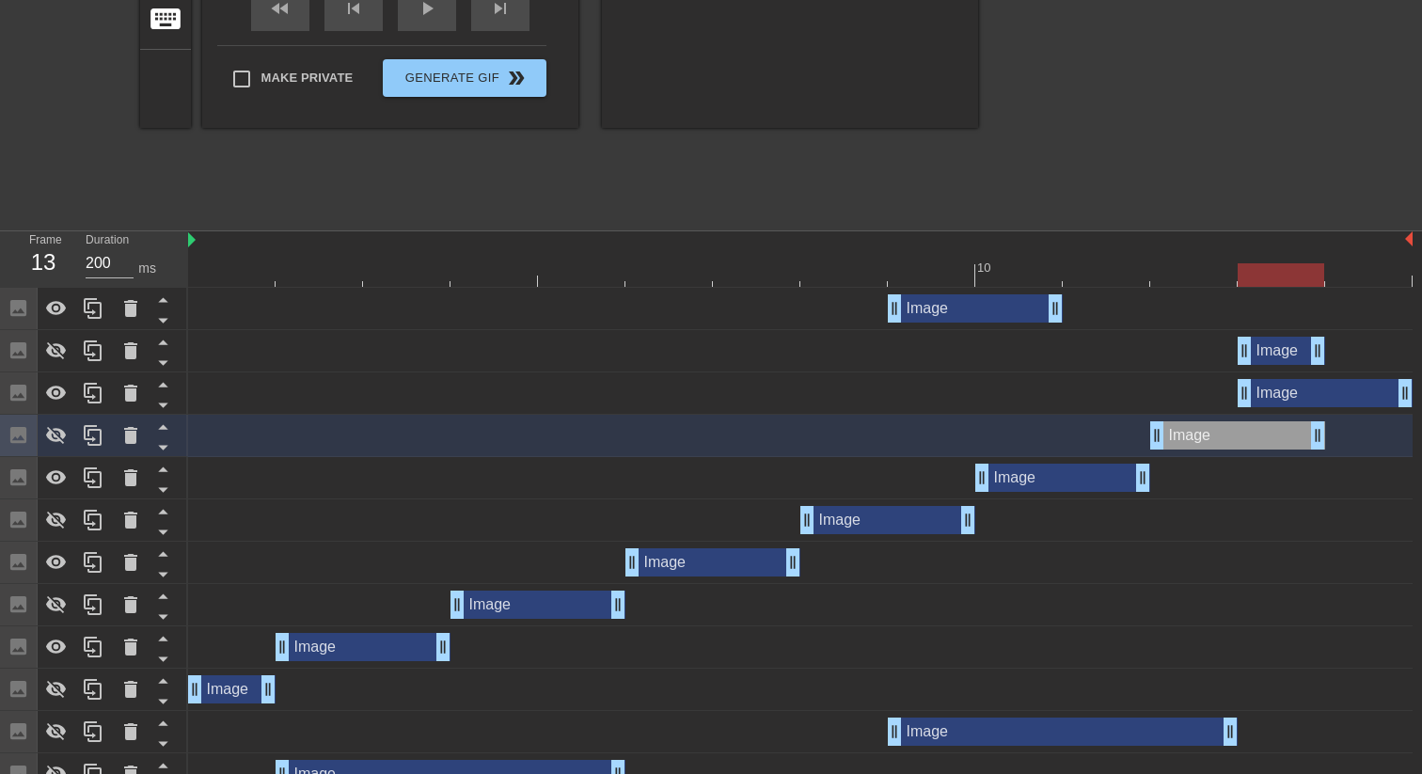
drag, startPoint x: 824, startPoint y: 391, endPoint x: 1338, endPoint y: 383, distance: 514.5
click at [1338, 383] on div "Image drag_handle drag_handle" at bounding box center [1325, 393] width 175 height 28
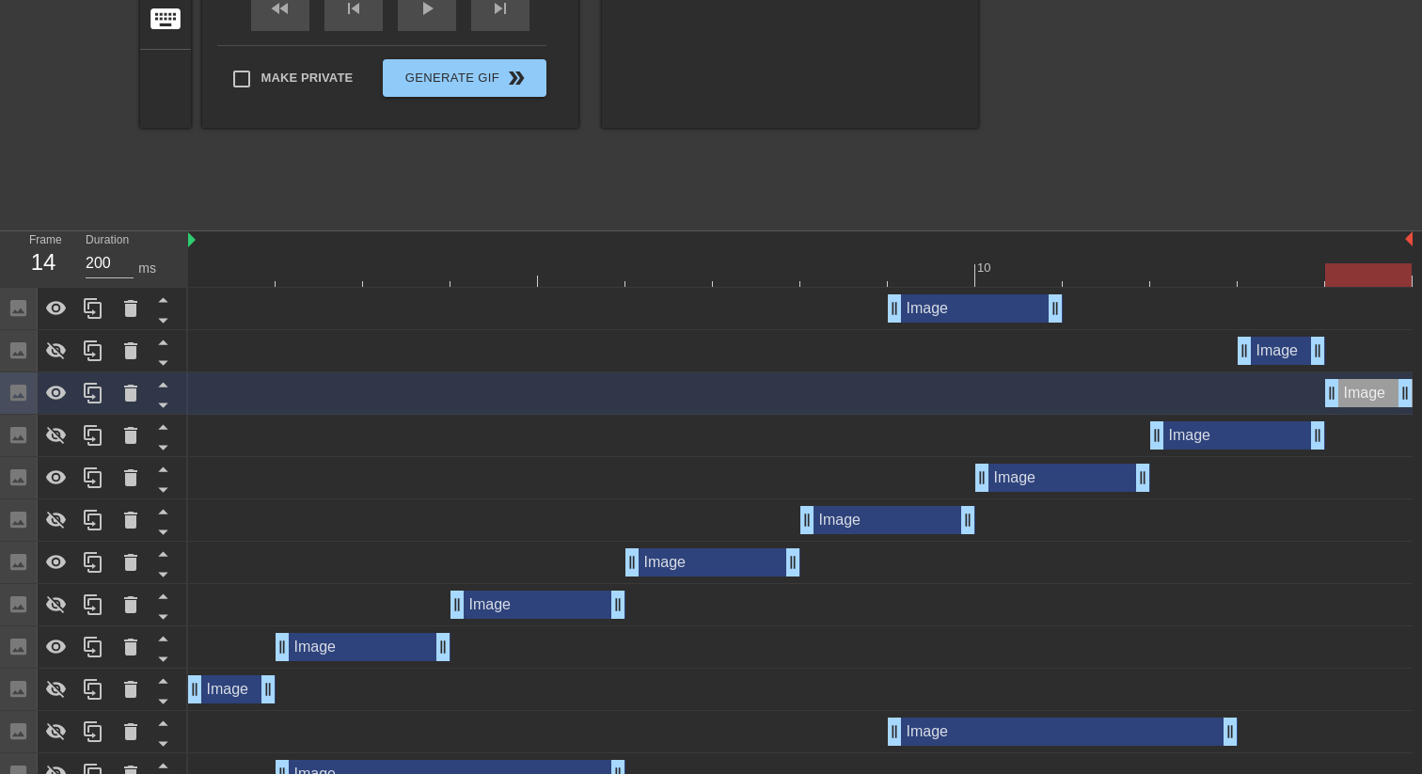
drag, startPoint x: 1241, startPoint y: 394, endPoint x: 1311, endPoint y: 394, distance: 69.6
click at [1311, 394] on div "Image drag_handle drag_handle" at bounding box center [800, 393] width 1224 height 28
click at [59, 298] on icon at bounding box center [56, 308] width 23 height 23
click at [44, 433] on div at bounding box center [57, 435] width 38 height 41
click at [46, 512] on icon at bounding box center [56, 520] width 23 height 23
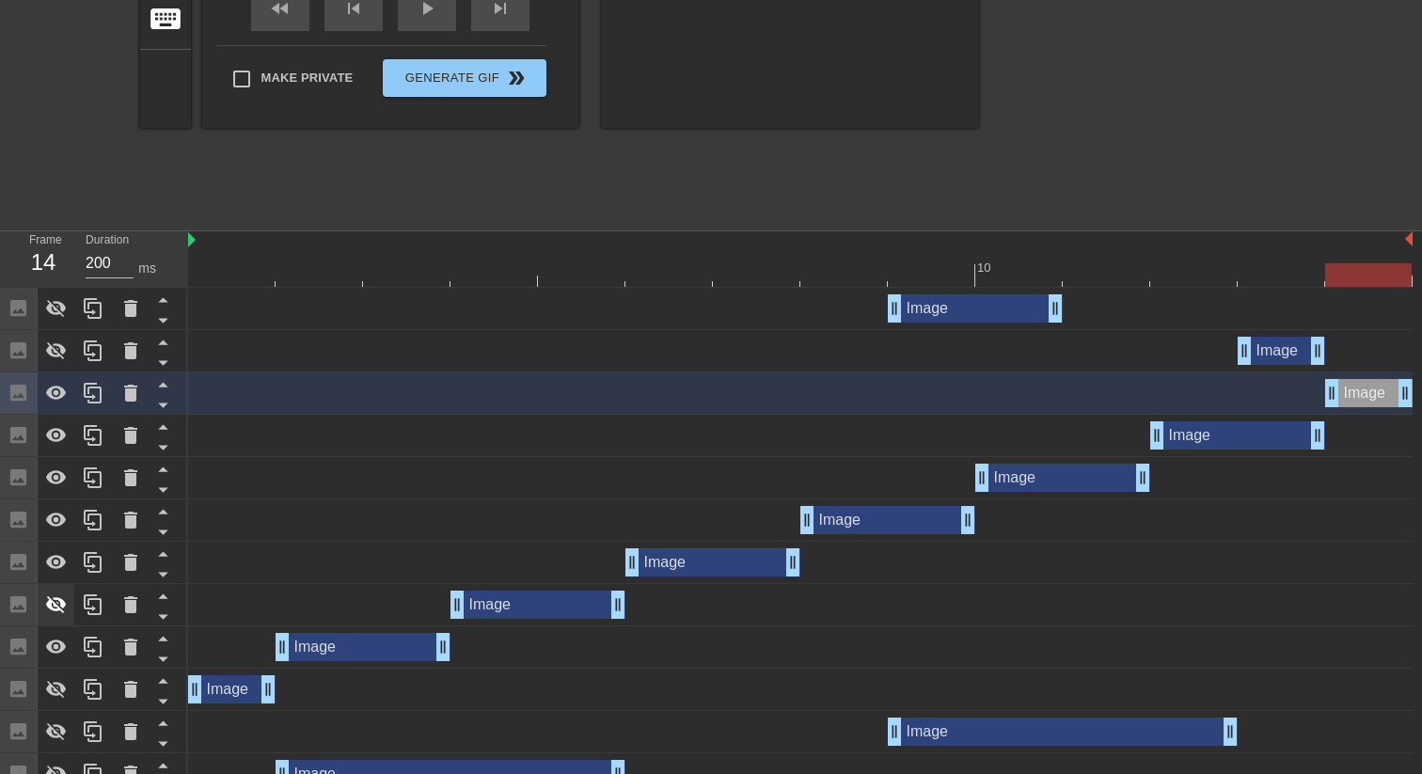
click at [51, 602] on icon at bounding box center [56, 605] width 21 height 18
click at [55, 688] on icon at bounding box center [56, 689] width 23 height 23
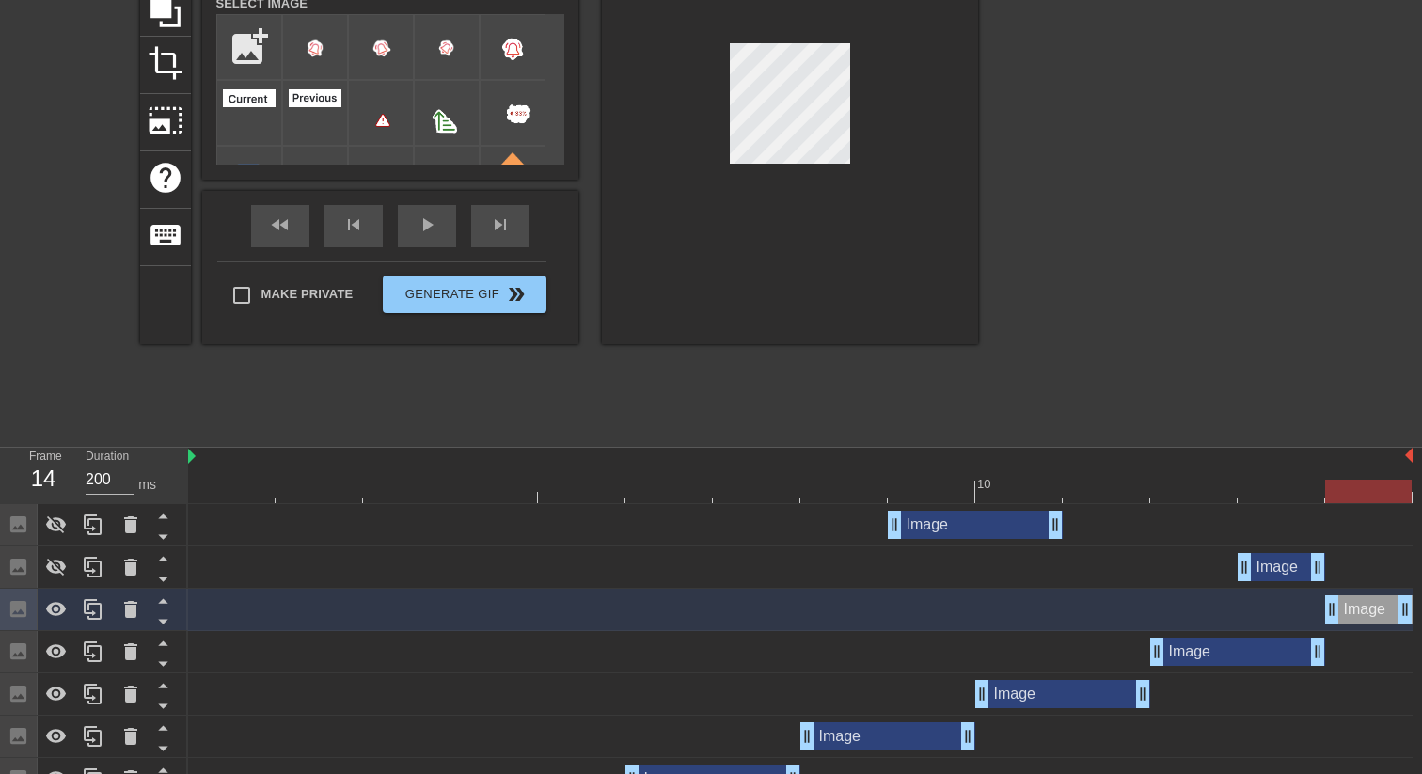
scroll to position [0, 0]
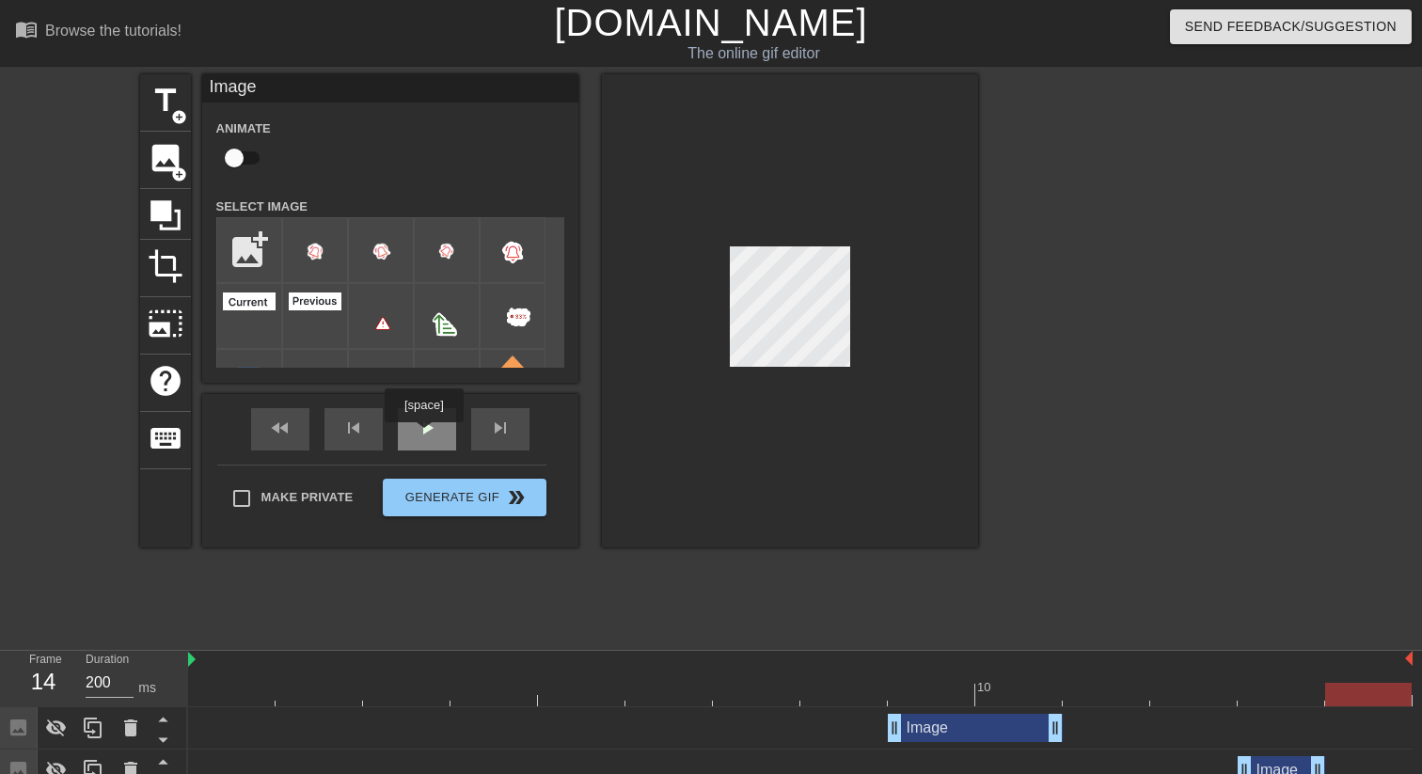
click at [426, 439] on div "play_arrow" at bounding box center [427, 429] width 58 height 42
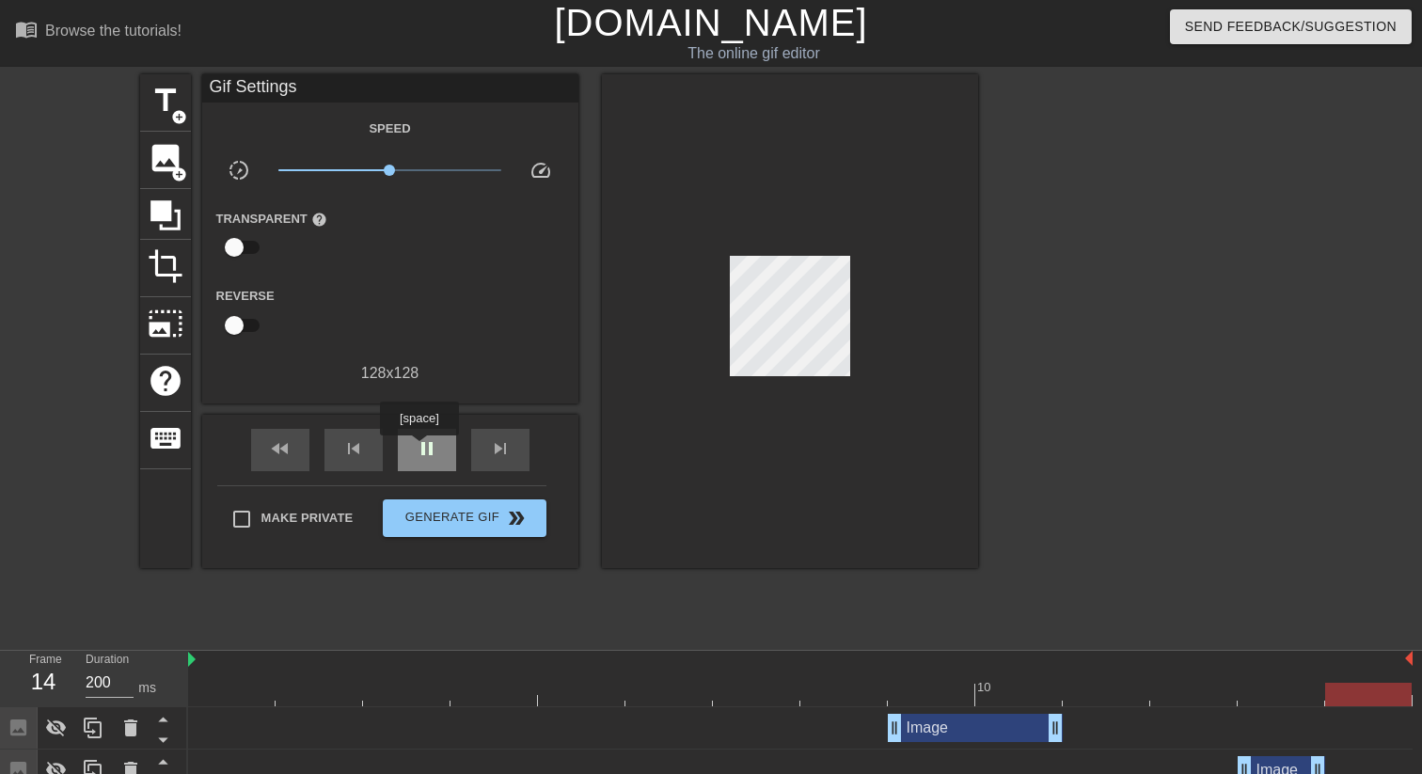
click at [421, 449] on span "pause" at bounding box center [427, 448] width 23 height 23
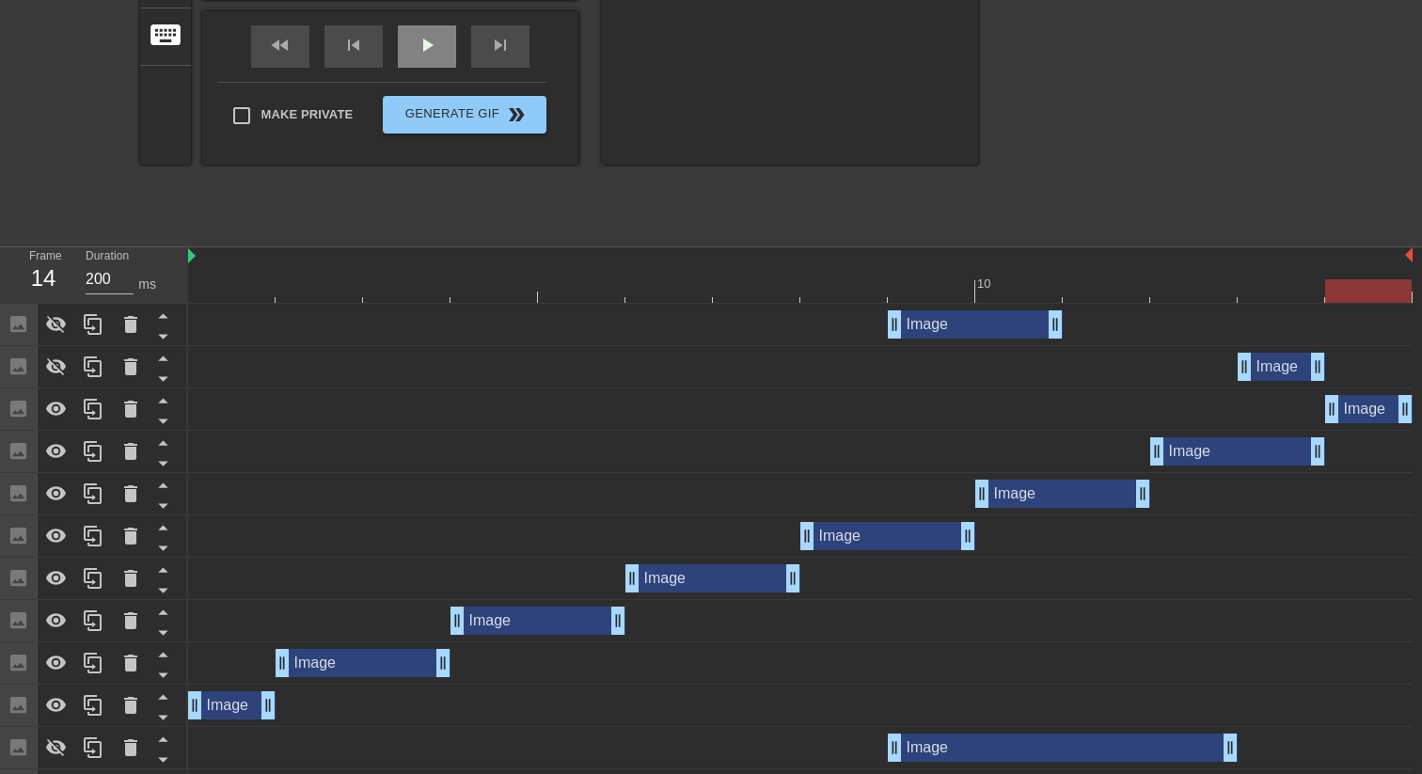
scroll to position [415, 0]
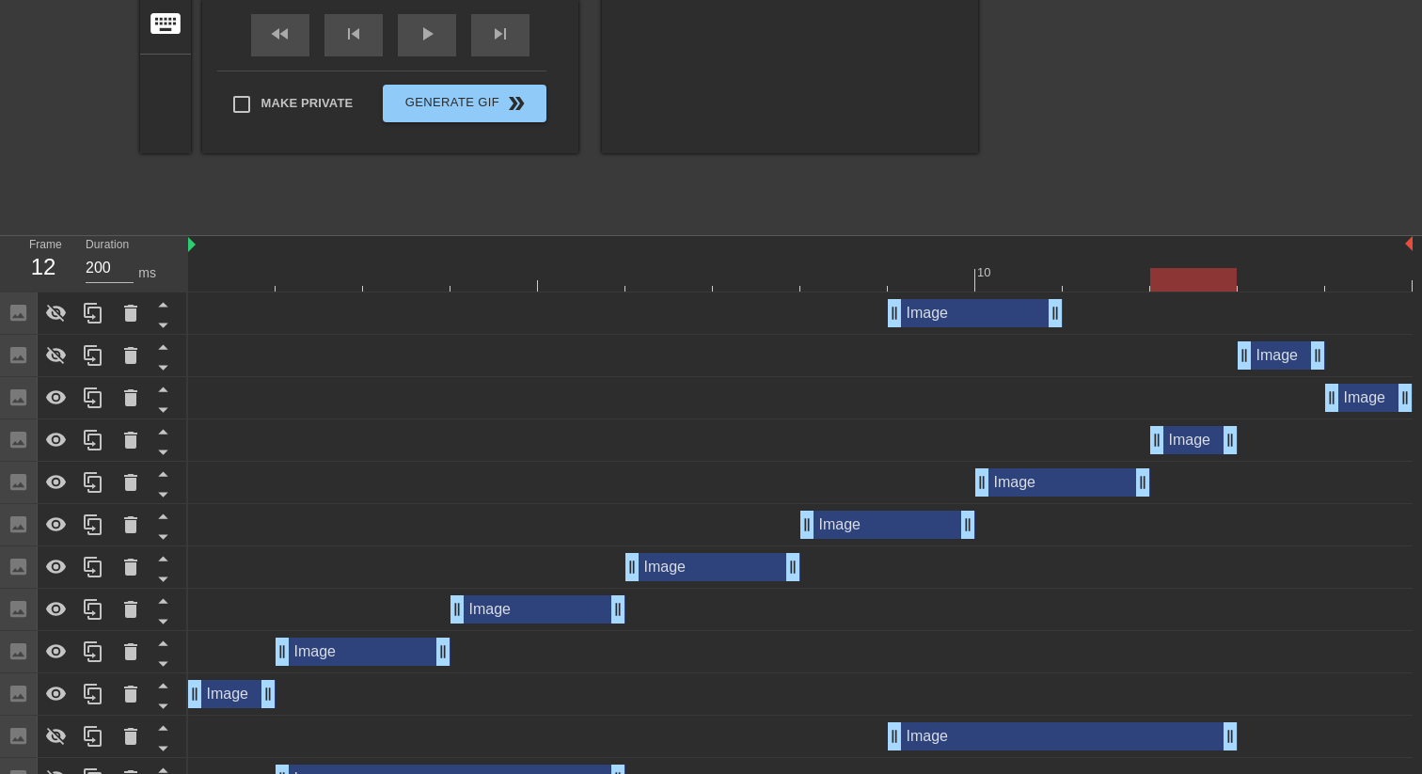
drag, startPoint x: 1309, startPoint y: 435, endPoint x: 1246, endPoint y: 430, distance: 63.3
click at [1245, 430] on div "Image drag_handle drag_handle" at bounding box center [800, 440] width 1224 height 28
drag, startPoint x: 1329, startPoint y: 397, endPoint x: 1253, endPoint y: 396, distance: 76.2
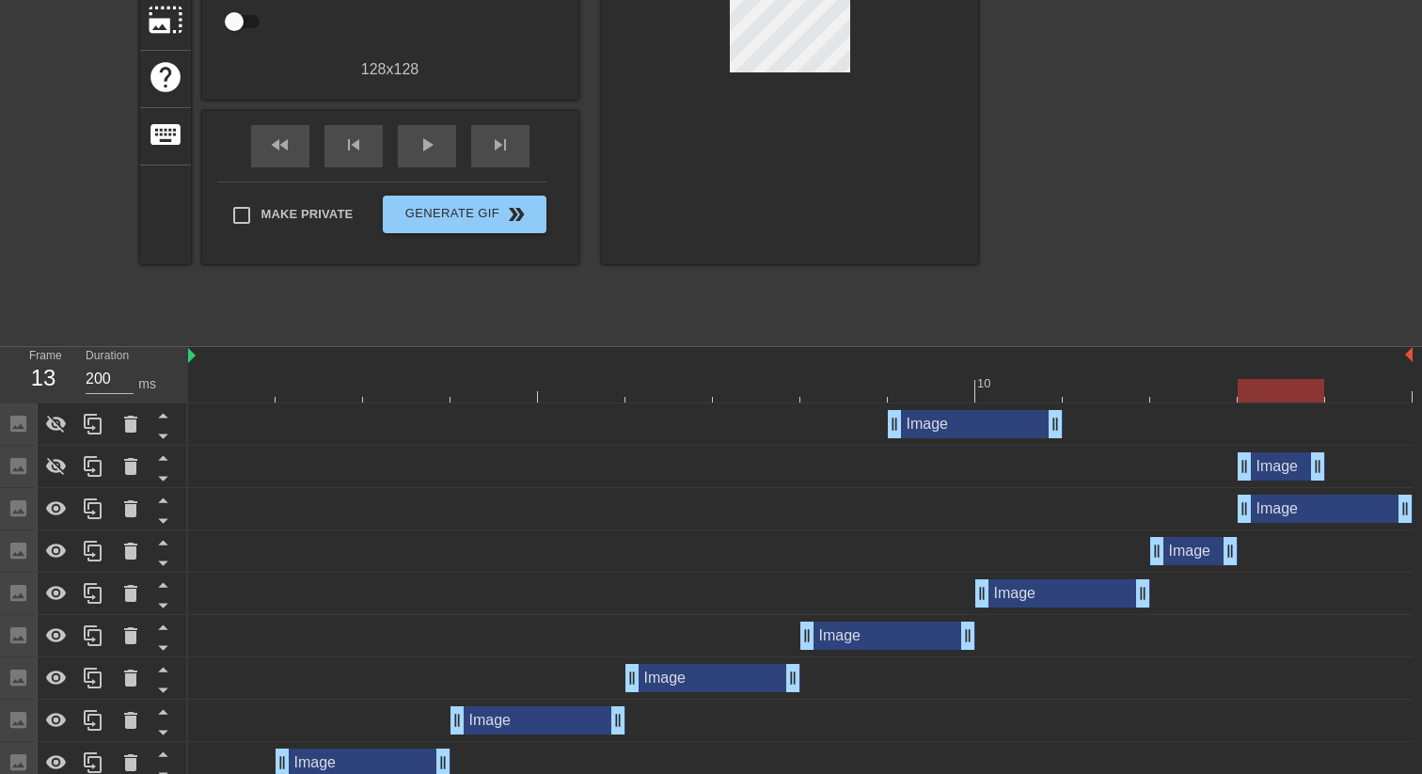
scroll to position [287, 0]
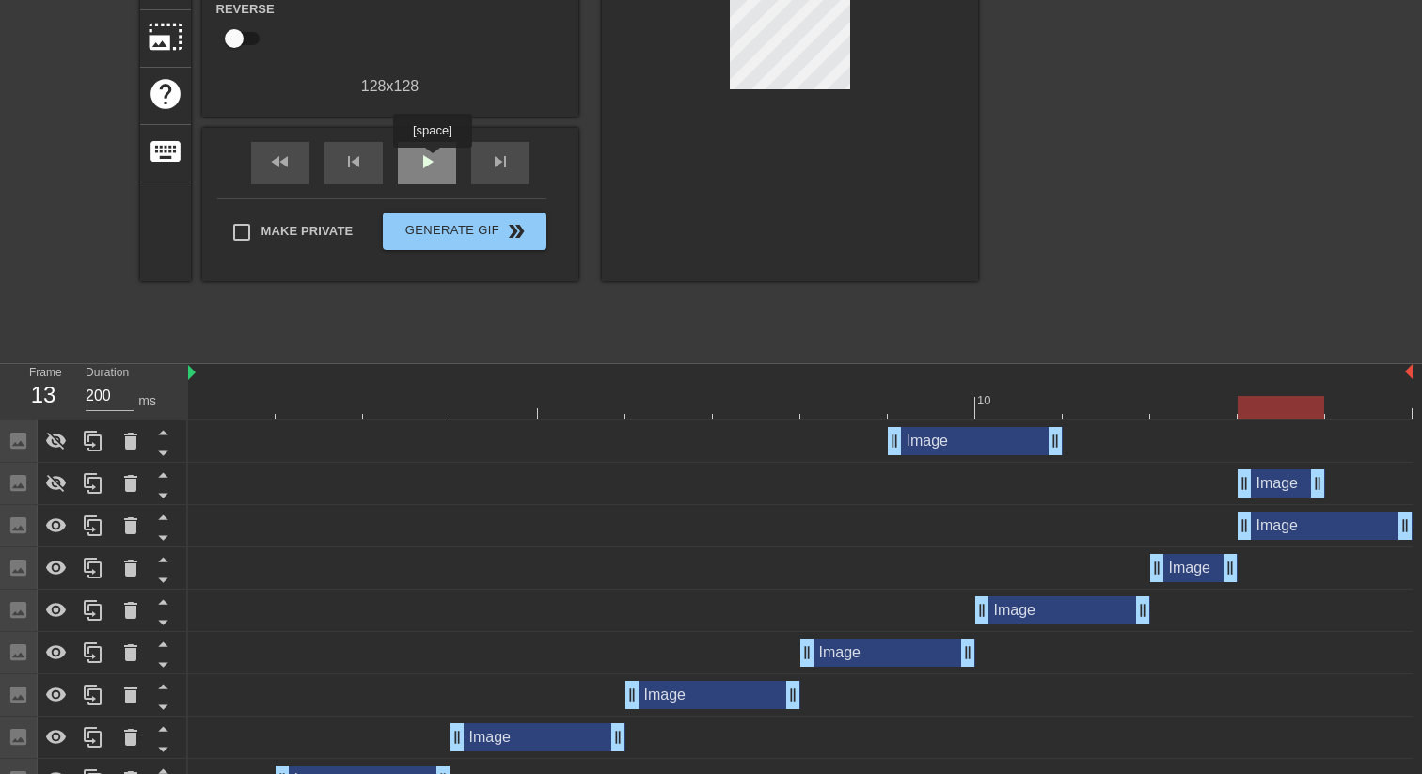
click at [434, 161] on span "play_arrow" at bounding box center [427, 161] width 23 height 23
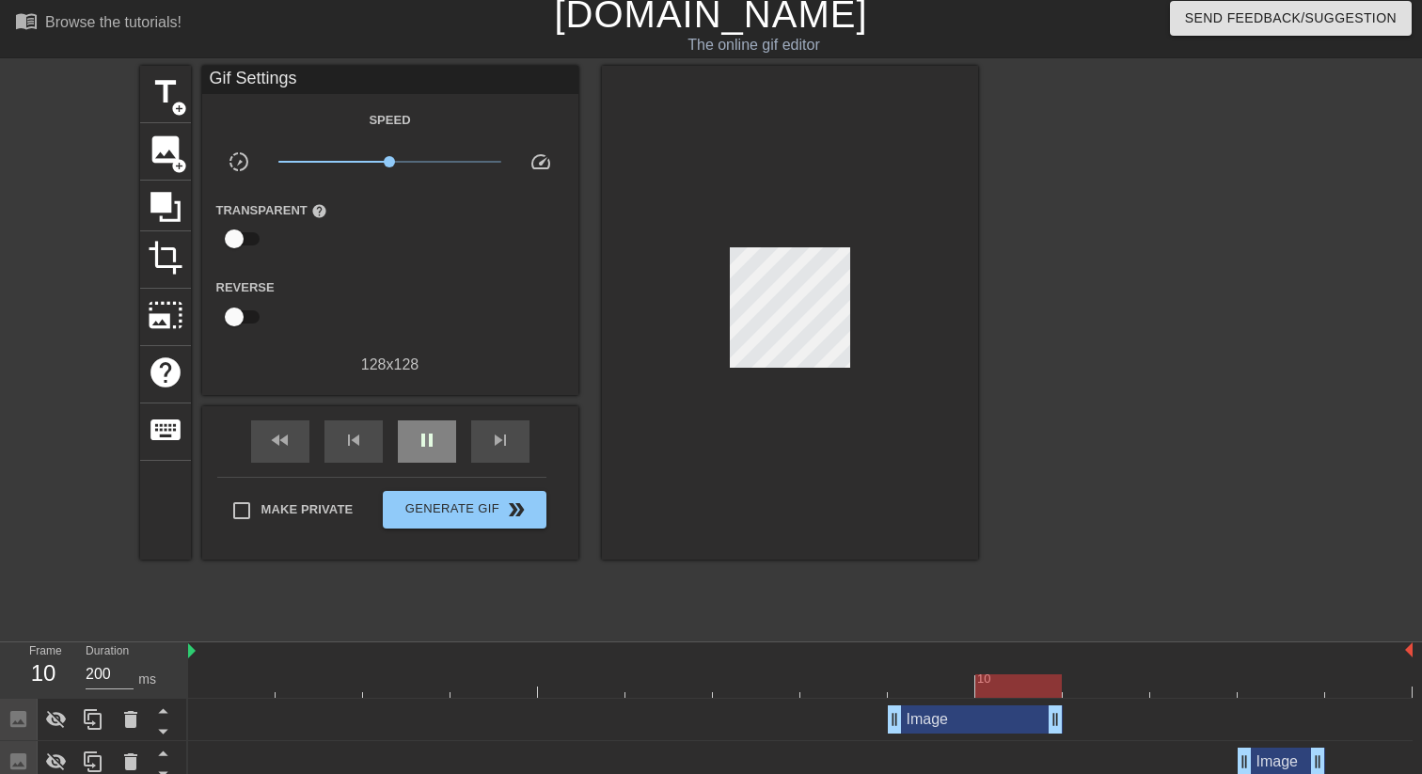
scroll to position [5, 0]
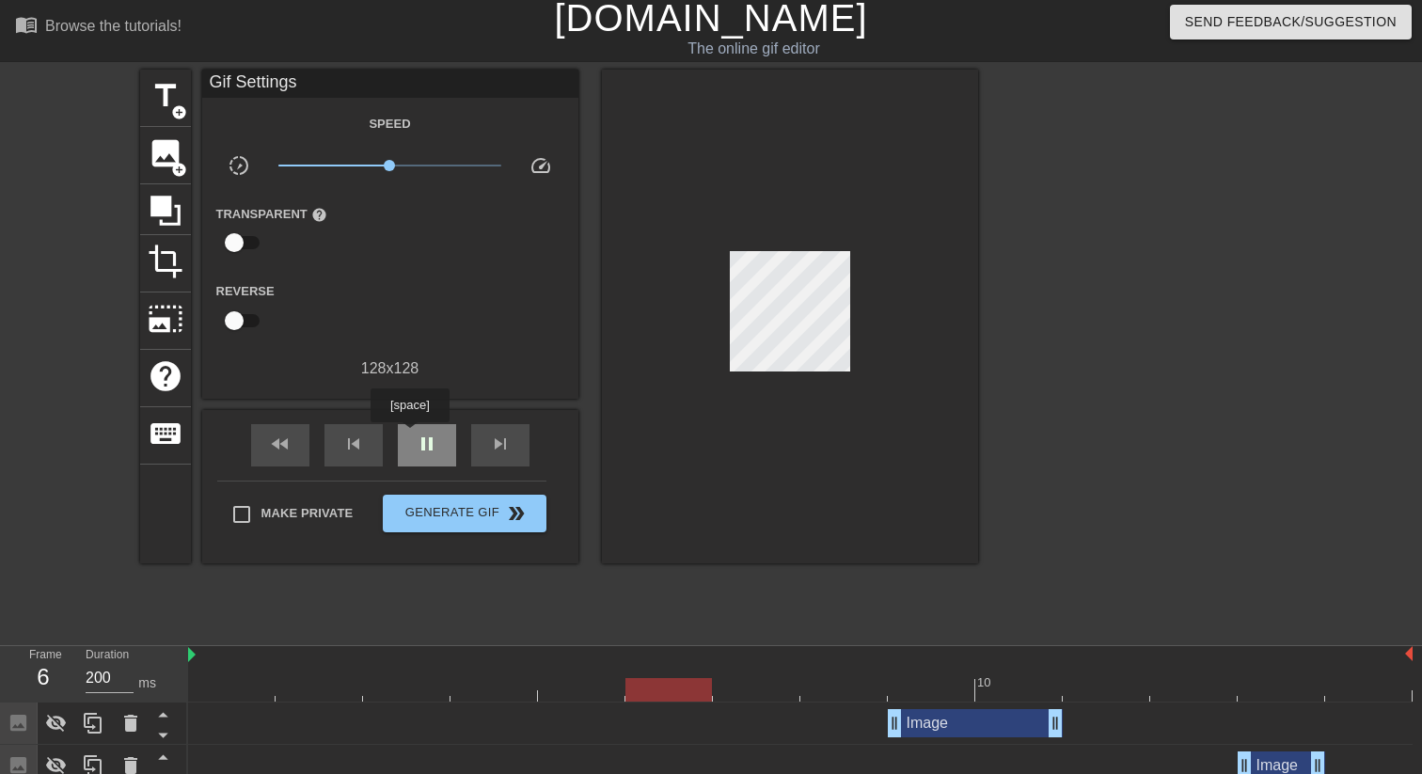
click at [412, 435] on div "pause" at bounding box center [427, 445] width 58 height 42
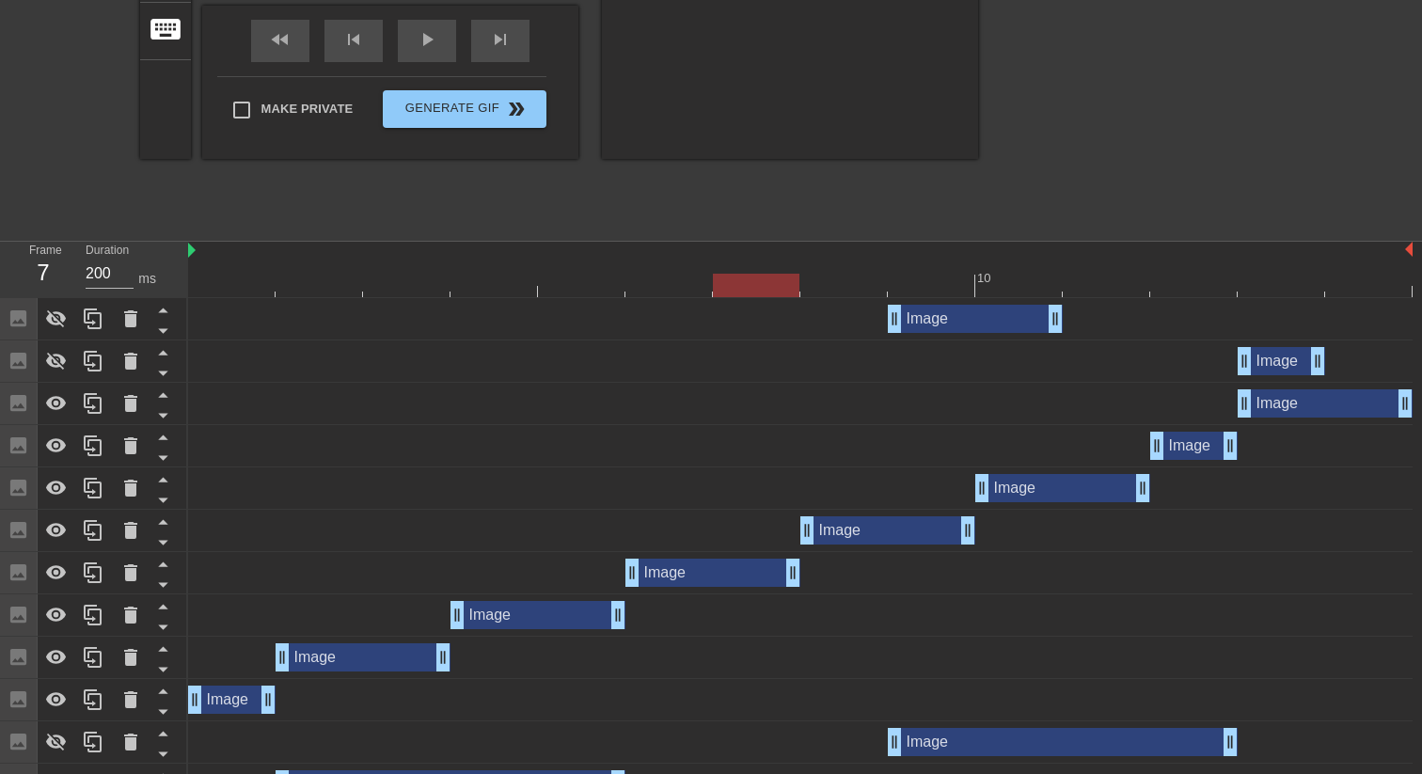
scroll to position [402, 0]
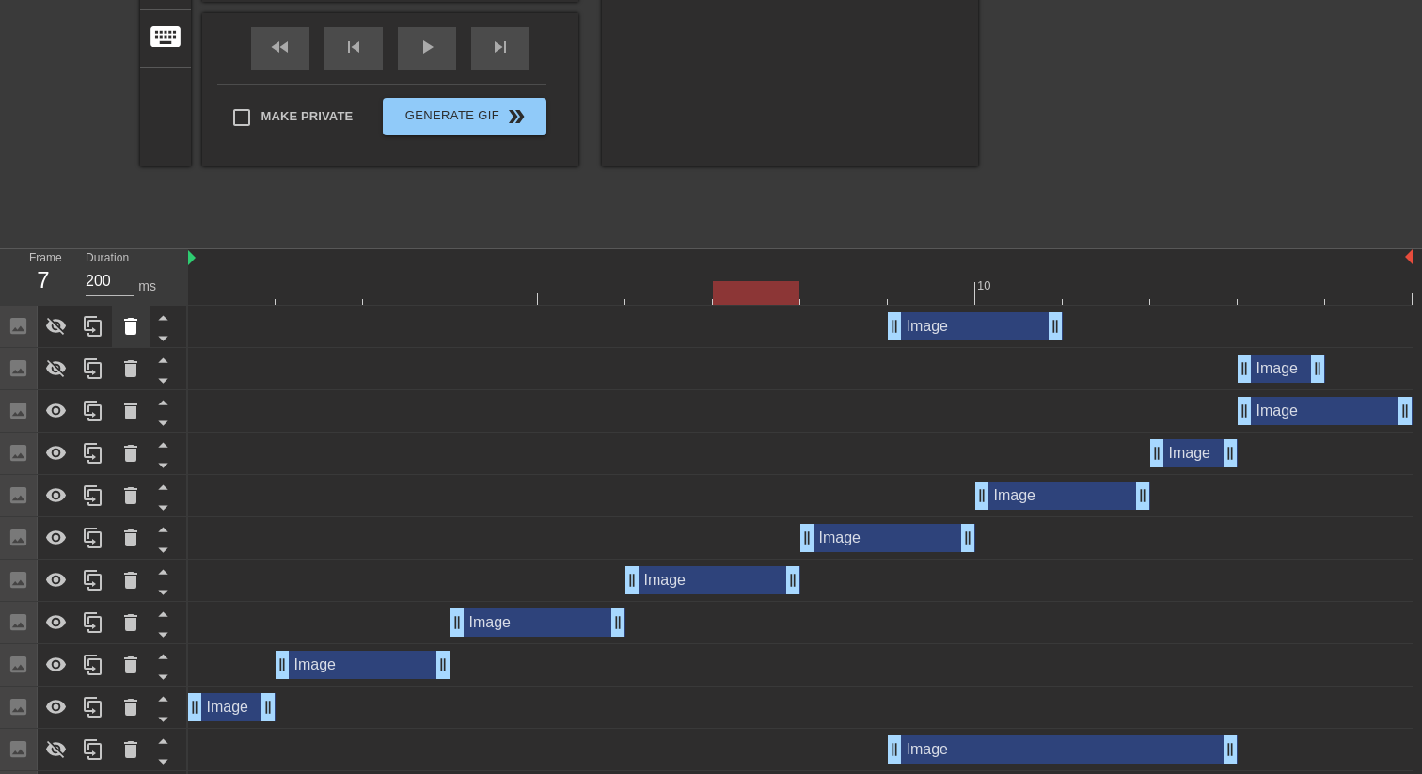
click at [137, 333] on icon at bounding box center [130, 326] width 23 height 23
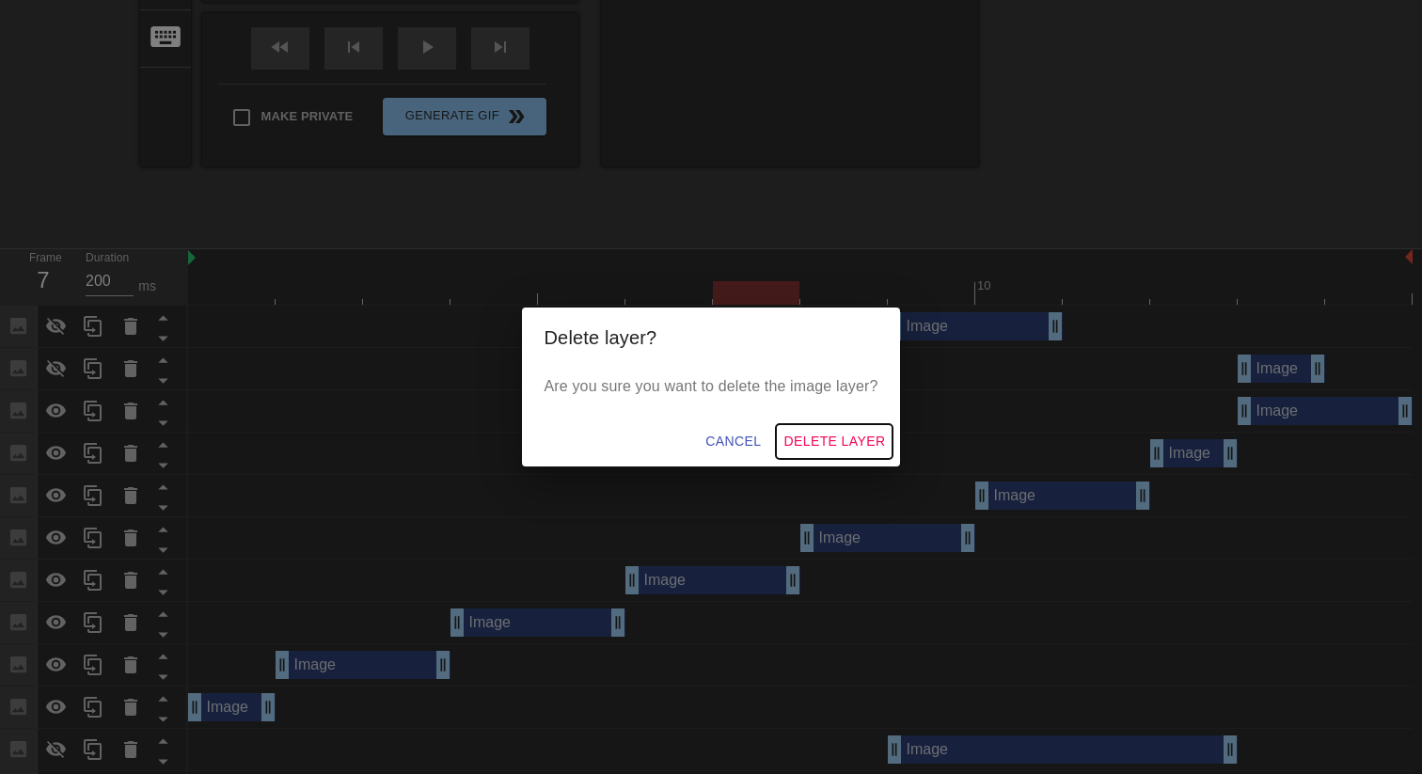
click at [842, 446] on span "Delete Layer" at bounding box center [834, 442] width 102 height 24
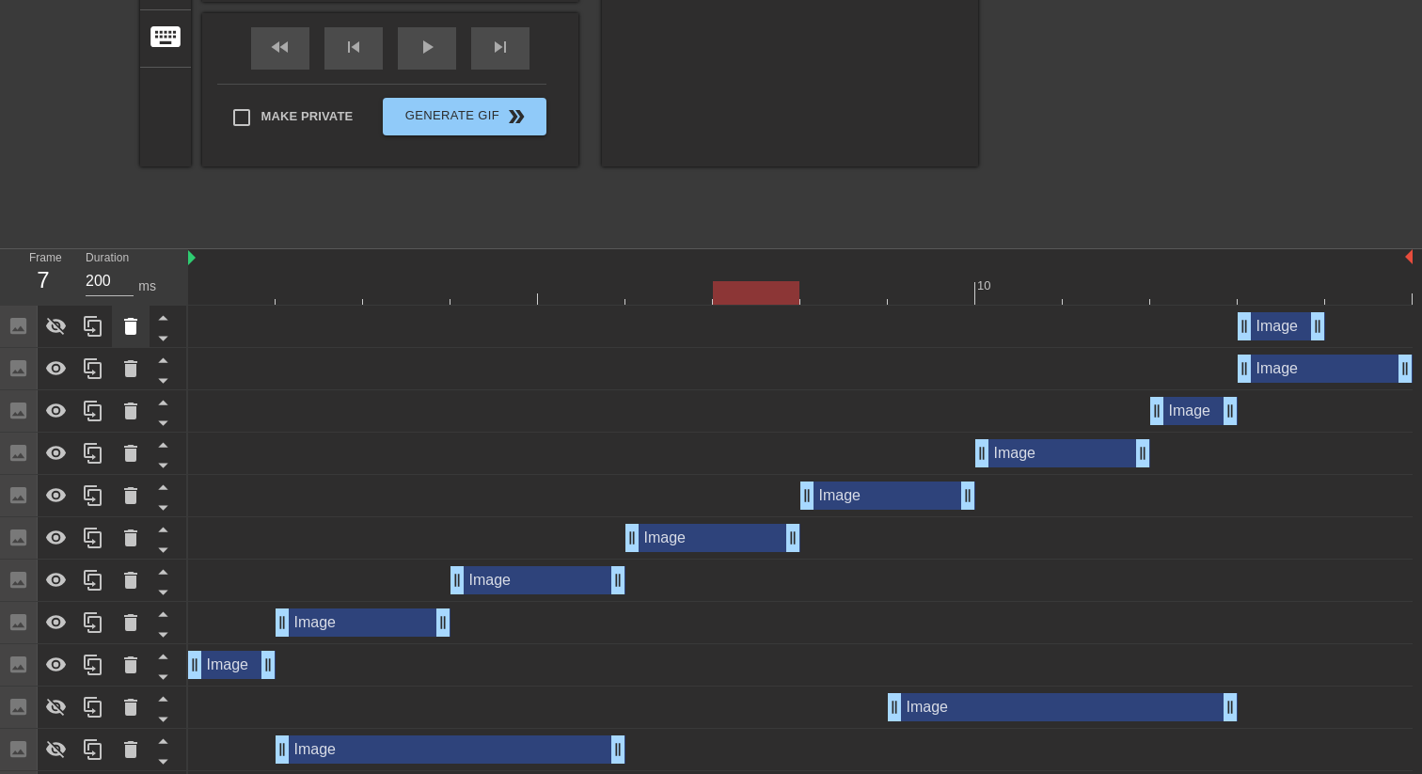
click at [132, 327] on icon at bounding box center [130, 326] width 13 height 17
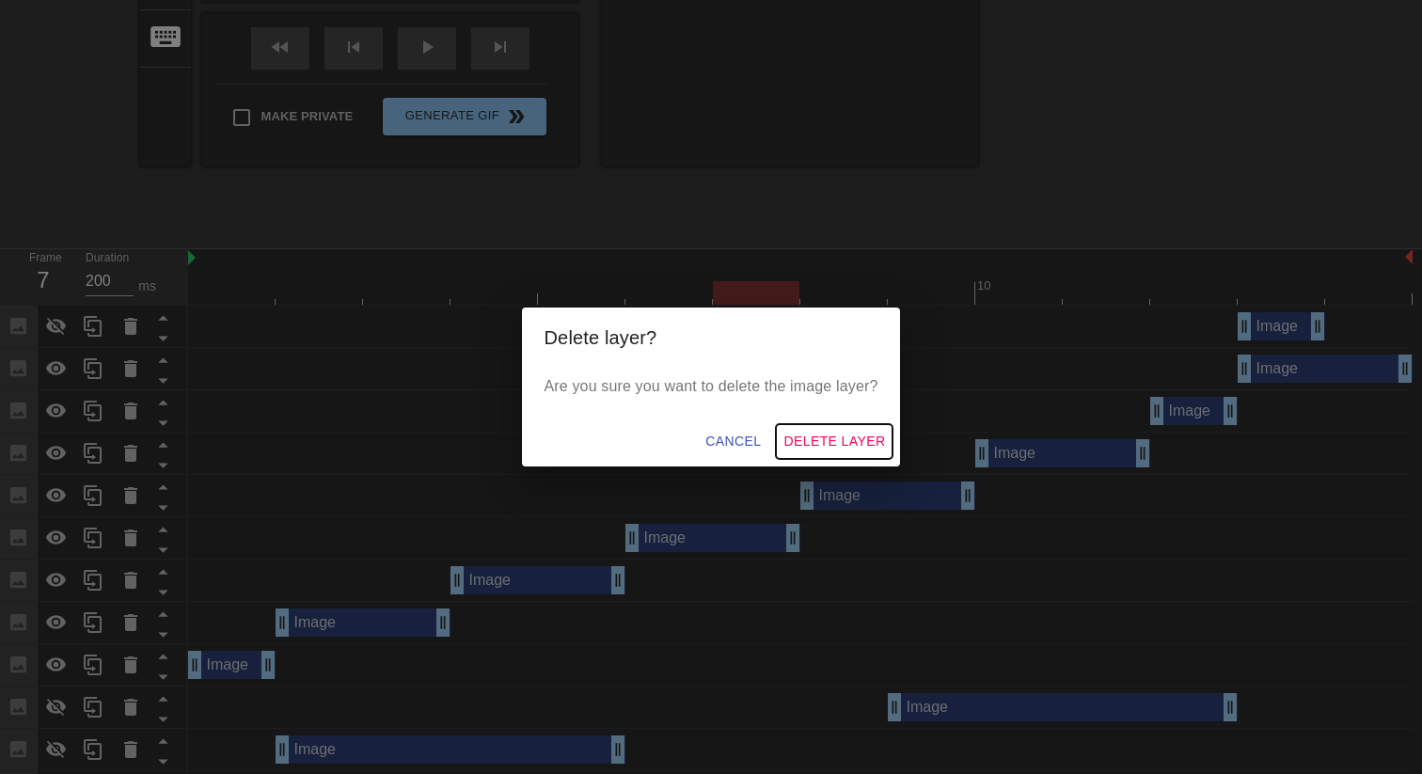
click at [804, 433] on span "Delete Layer" at bounding box center [834, 442] width 102 height 24
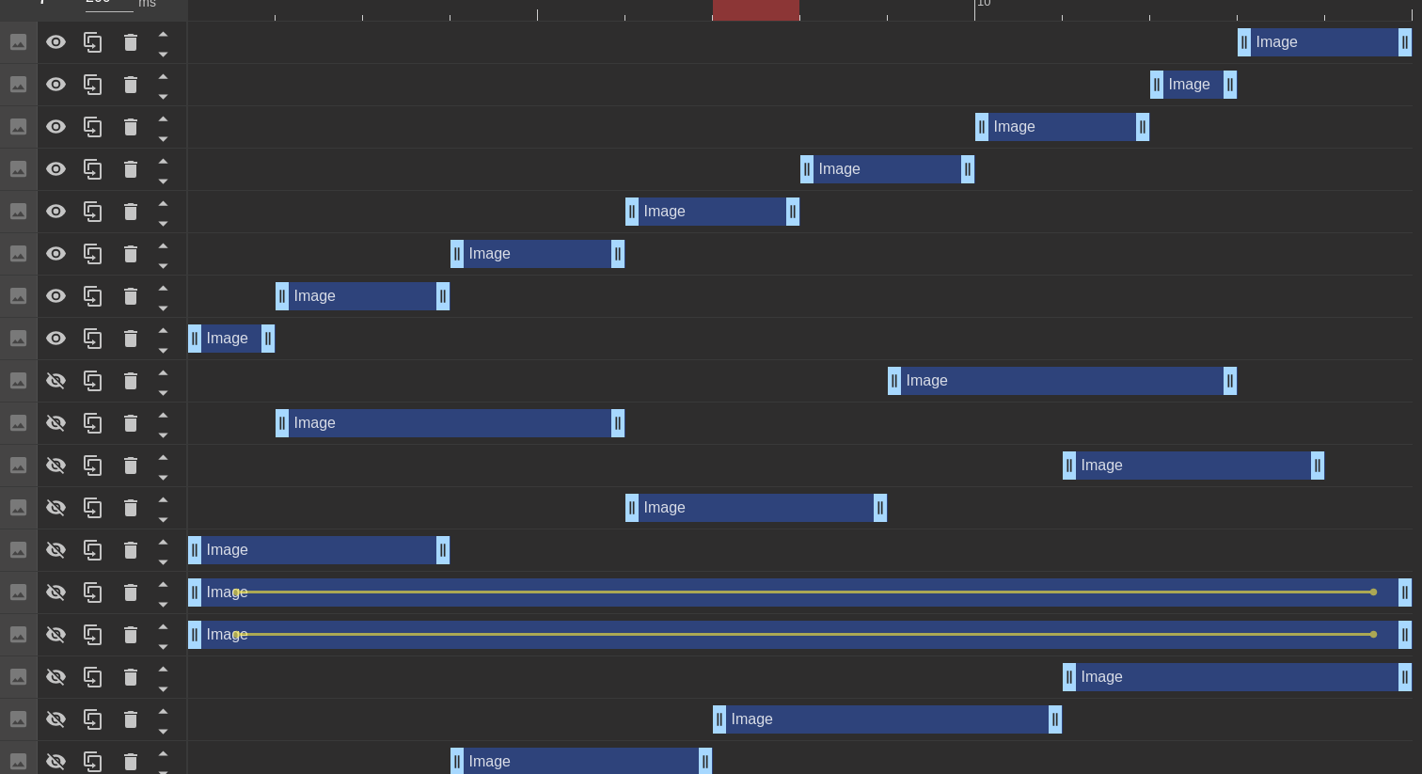
scroll to position [782, 0]
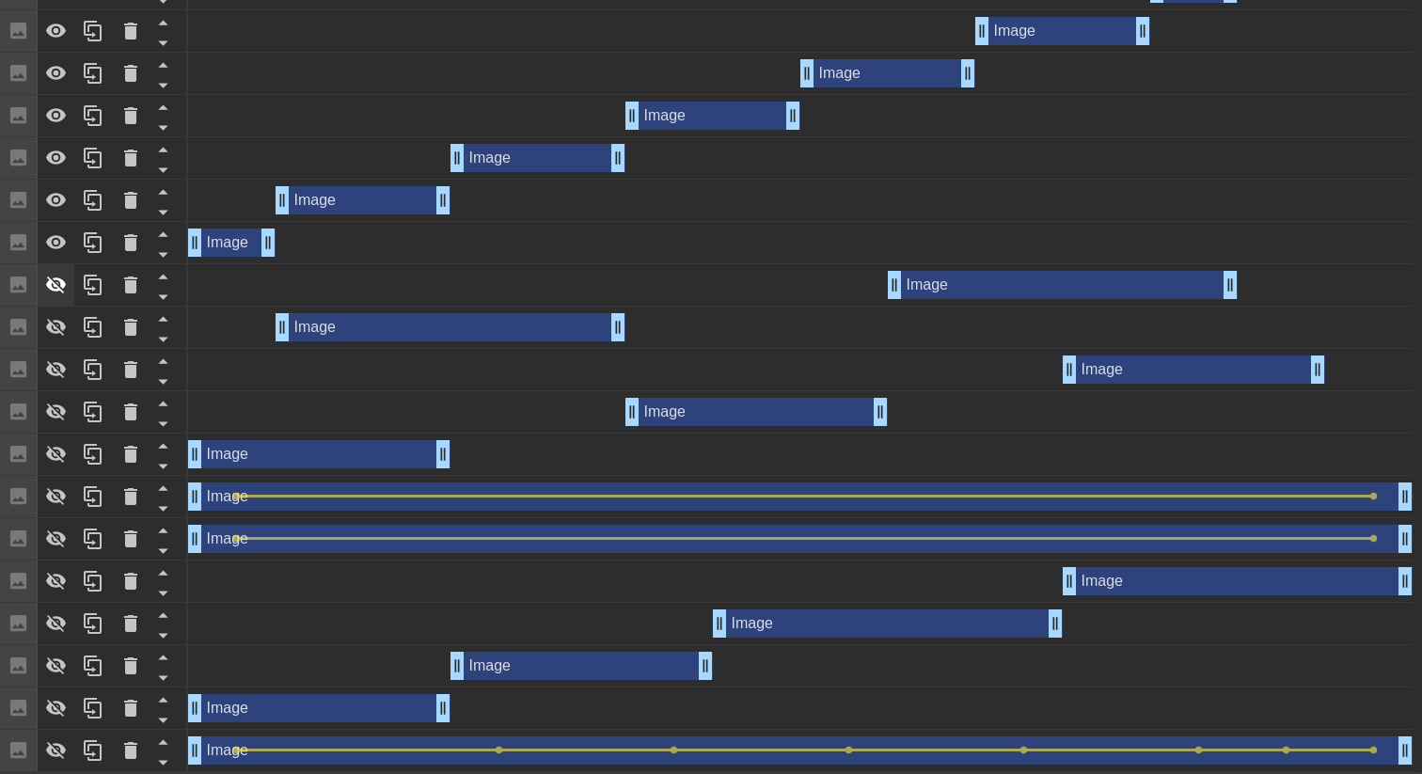
click at [57, 284] on icon at bounding box center [56, 285] width 23 height 23
click at [54, 310] on div at bounding box center [57, 327] width 38 height 41
click at [49, 371] on icon at bounding box center [56, 370] width 21 height 18
click at [55, 407] on icon at bounding box center [56, 412] width 23 height 23
click at [53, 454] on icon at bounding box center [56, 454] width 23 height 23
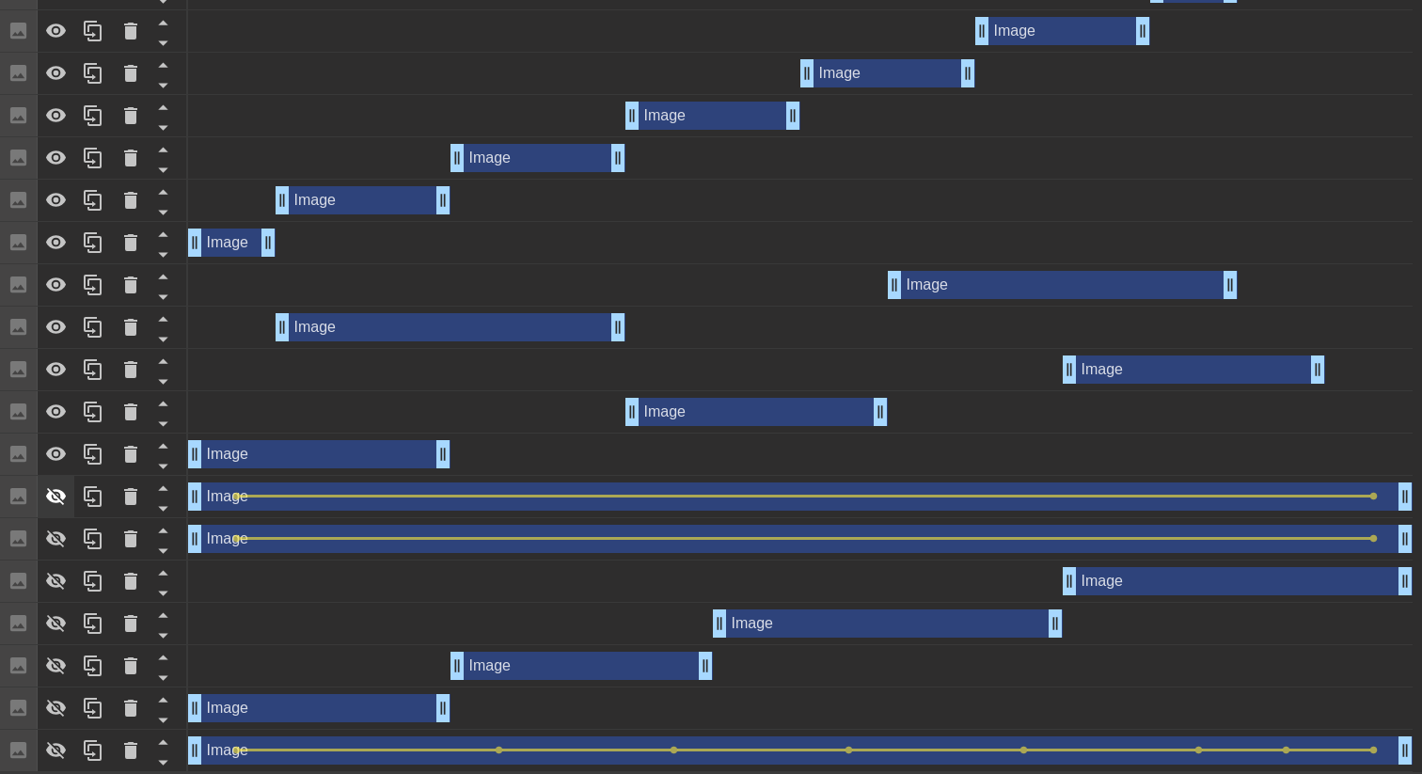
click at [50, 504] on icon at bounding box center [56, 496] width 23 height 23
click at [52, 543] on icon at bounding box center [56, 539] width 21 height 18
click at [50, 578] on icon at bounding box center [56, 582] width 21 height 18
click at [53, 617] on icon at bounding box center [56, 623] width 23 height 23
click at [52, 673] on icon at bounding box center [56, 666] width 23 height 23
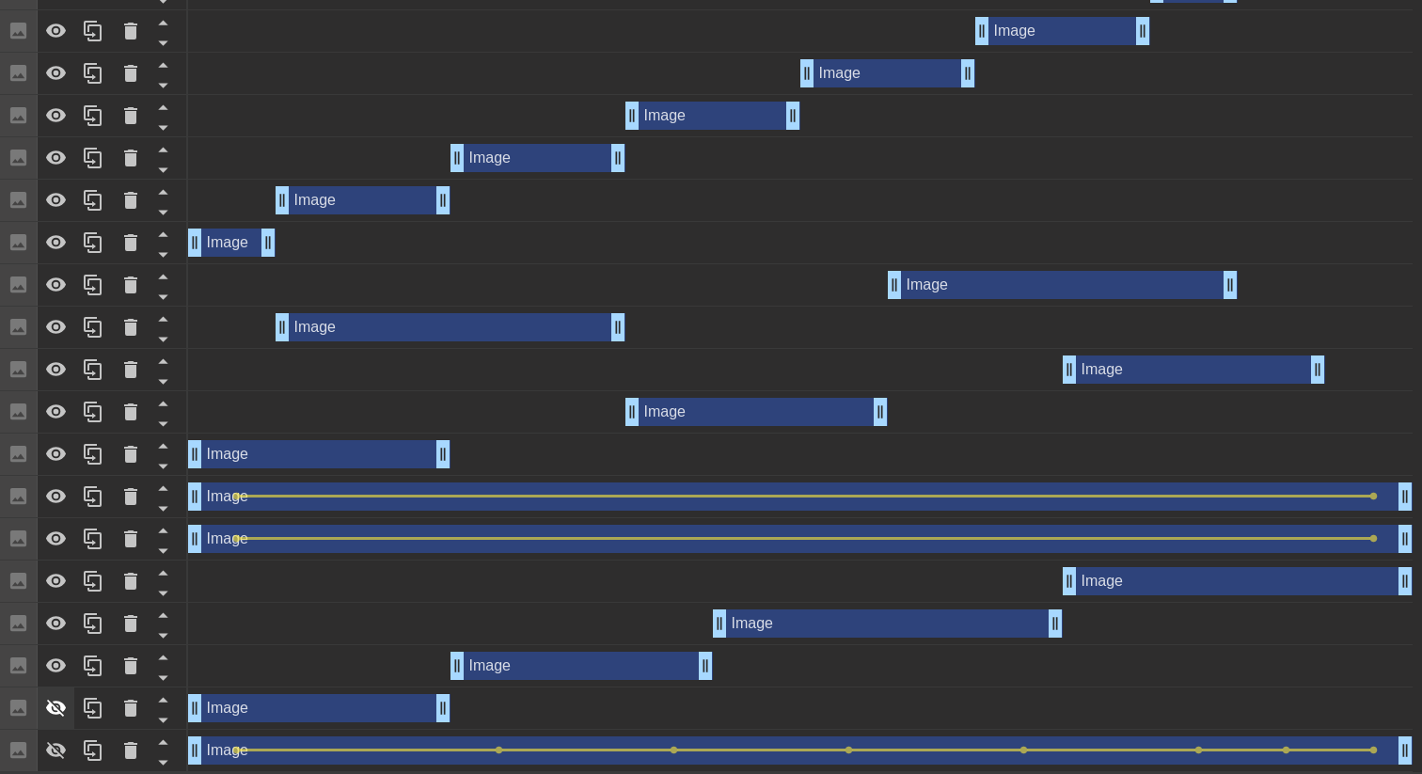
click at [52, 701] on icon at bounding box center [56, 708] width 23 height 23
click at [54, 740] on icon at bounding box center [56, 750] width 23 height 23
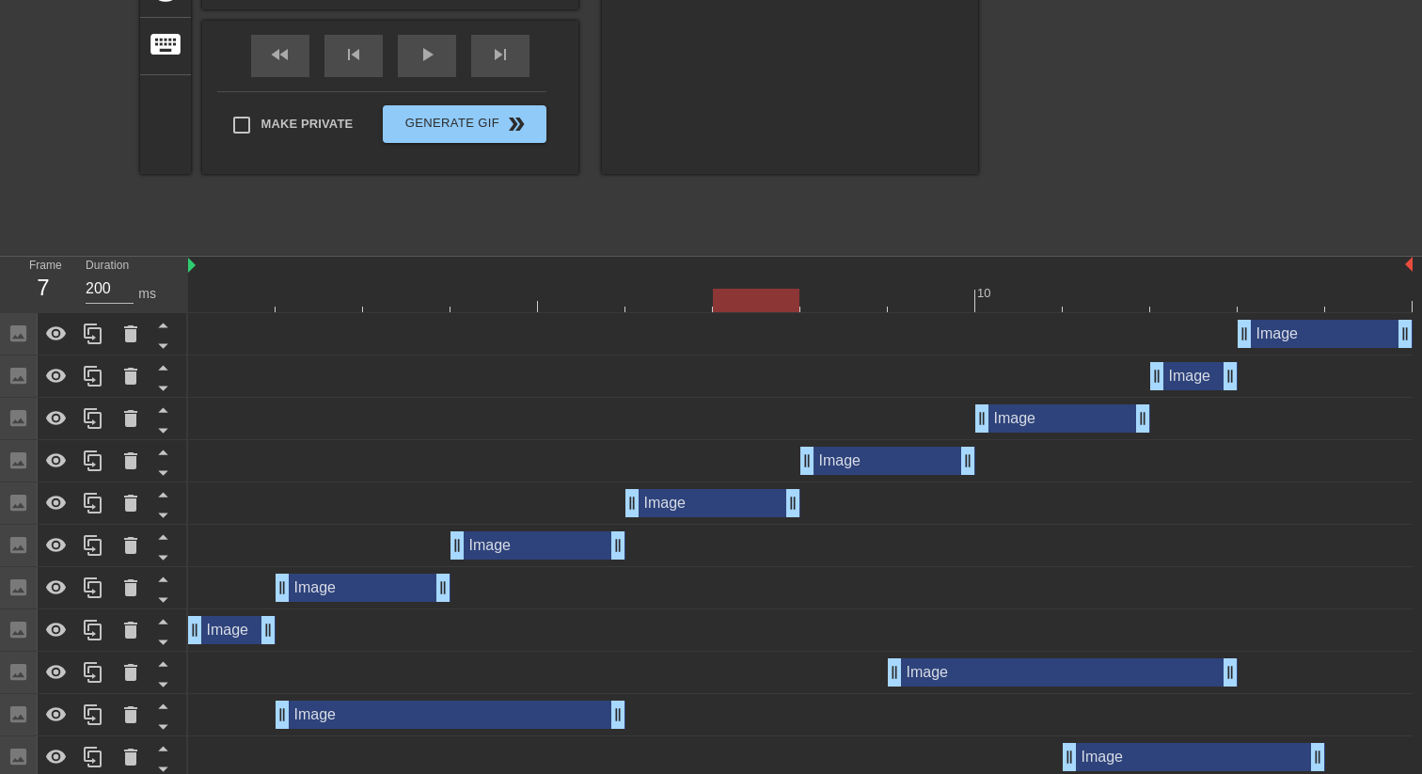
scroll to position [0, 0]
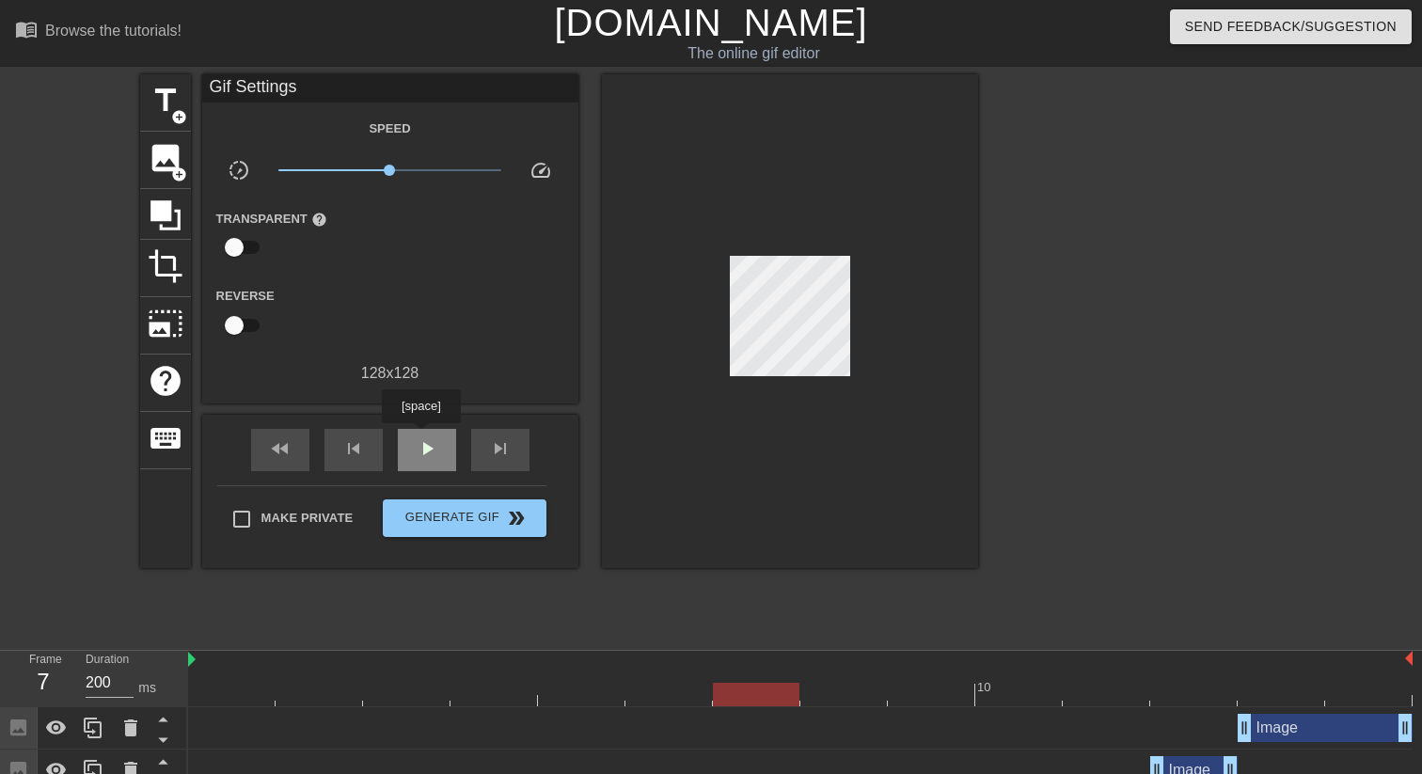
click at [423, 437] on span "play_arrow" at bounding box center [427, 448] width 23 height 23
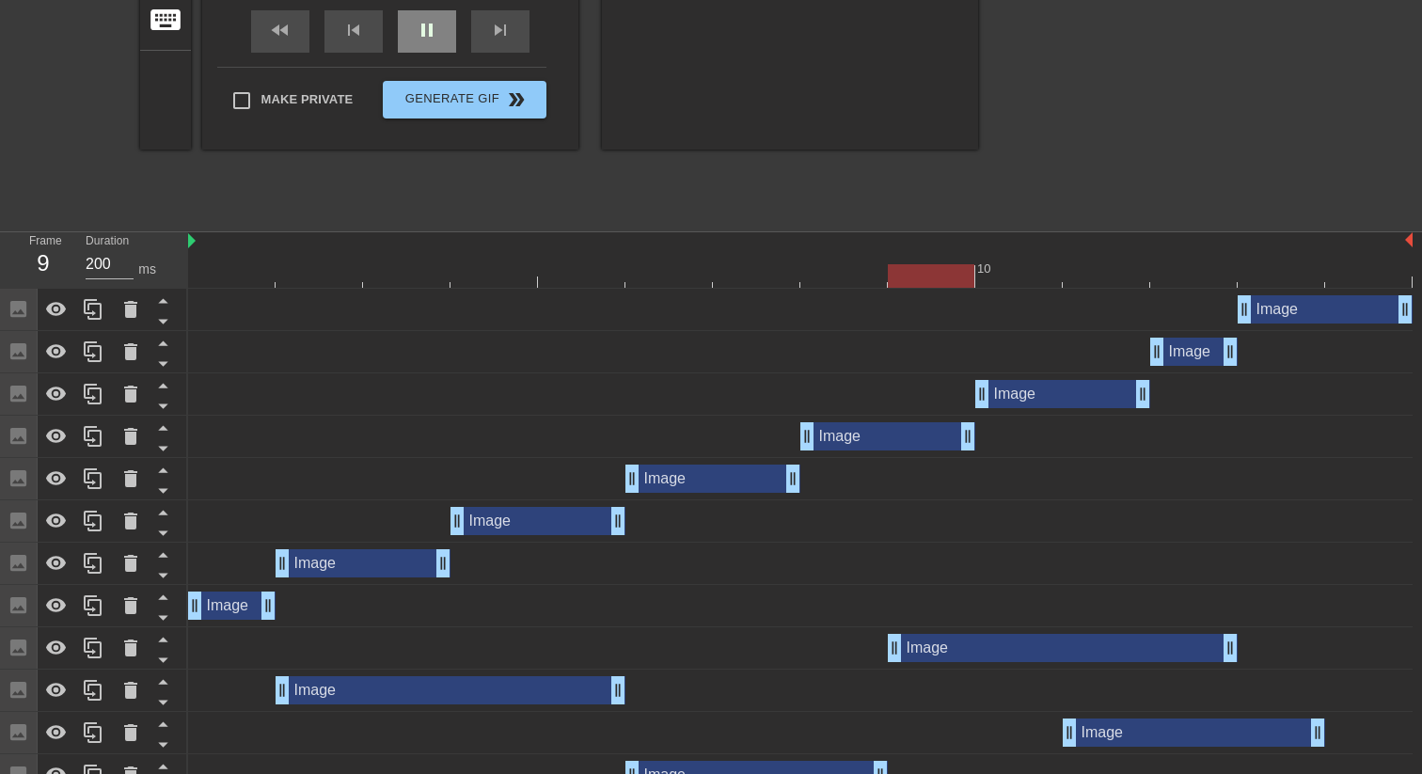
scroll to position [782, 0]
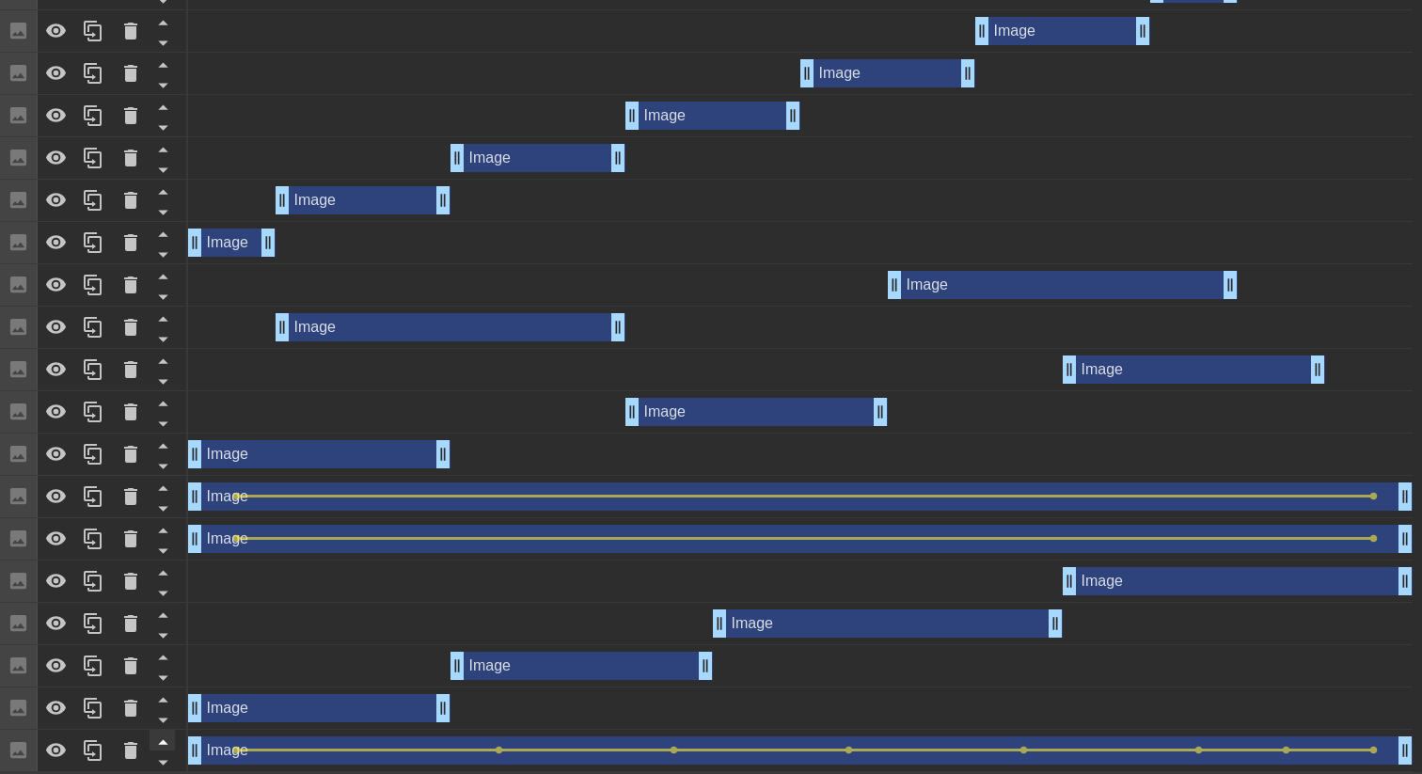
click at [161, 740] on icon at bounding box center [163, 742] width 24 height 24
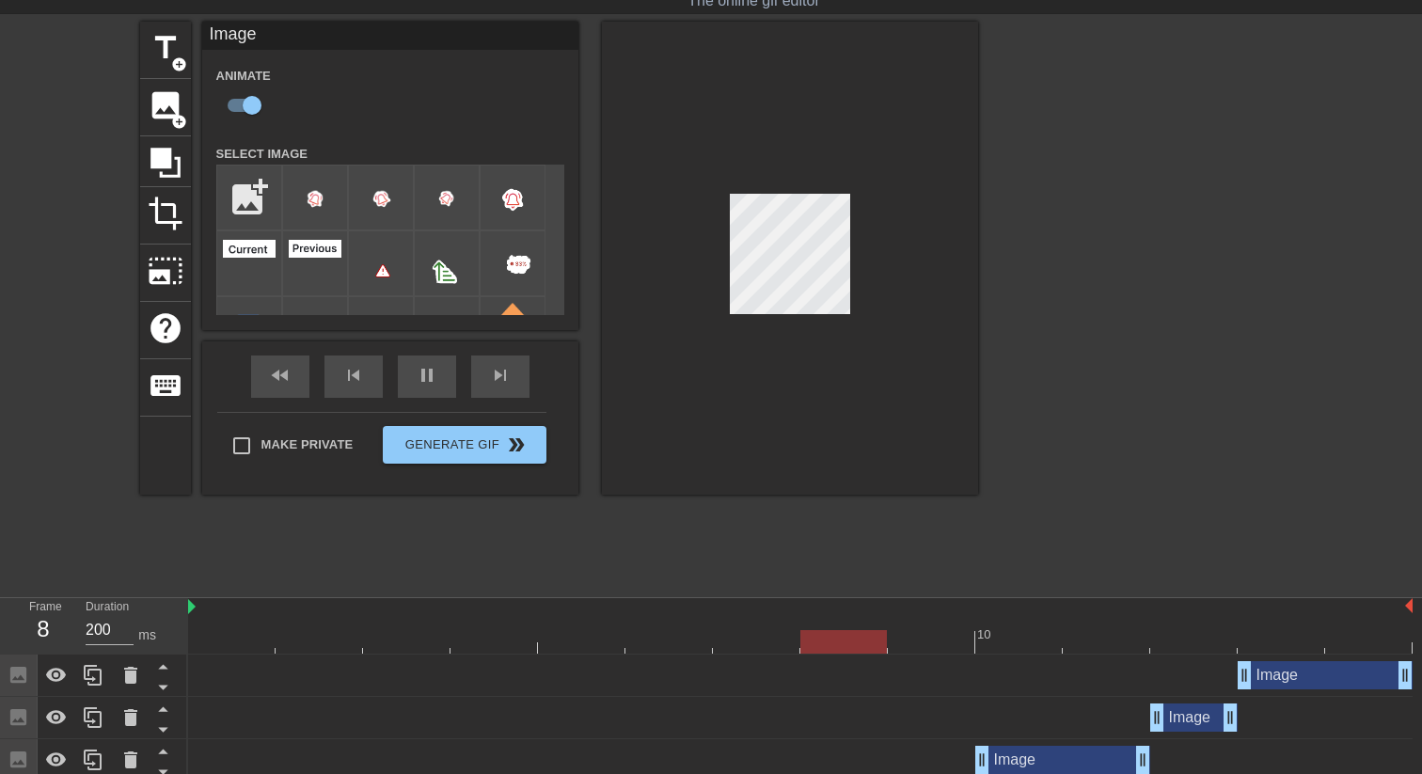
scroll to position [0, 0]
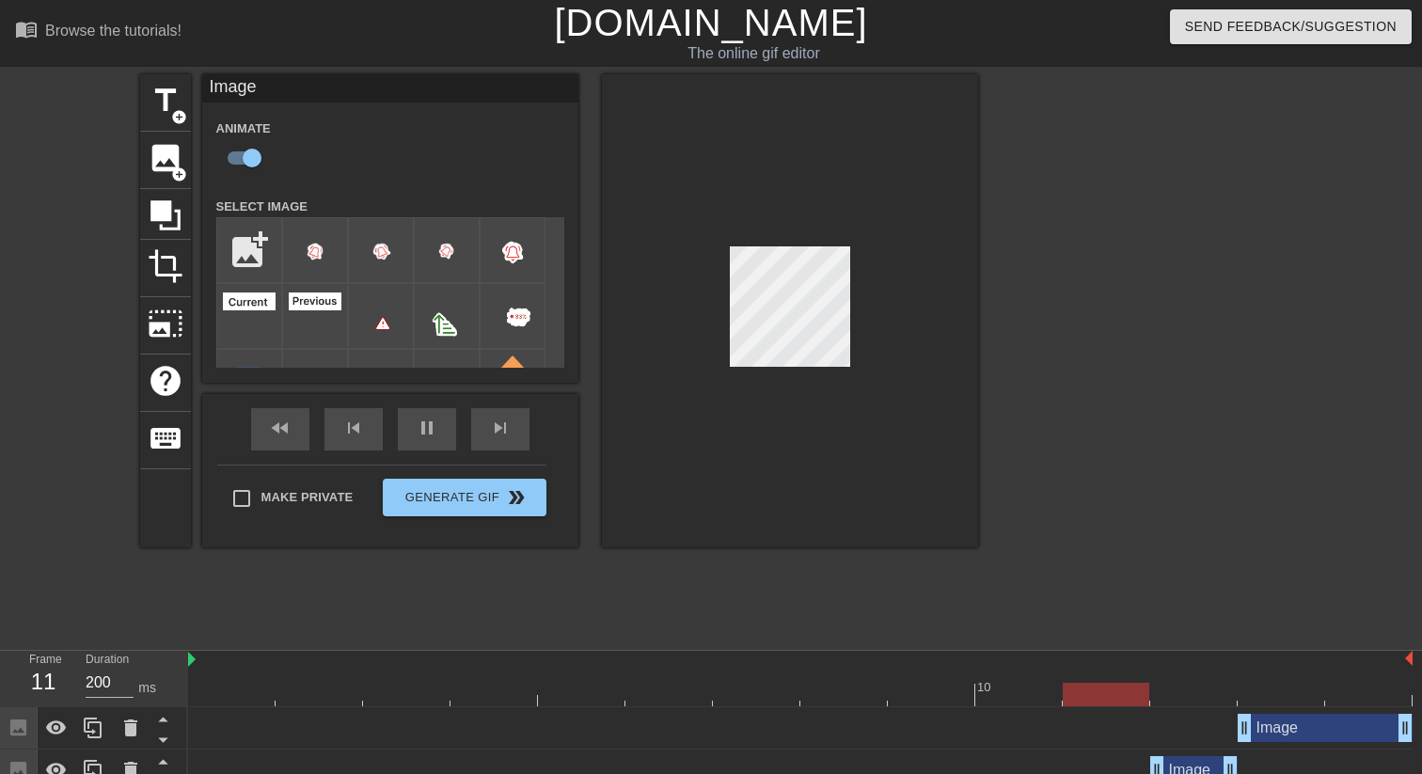
click at [683, 494] on div at bounding box center [790, 310] width 376 height 473
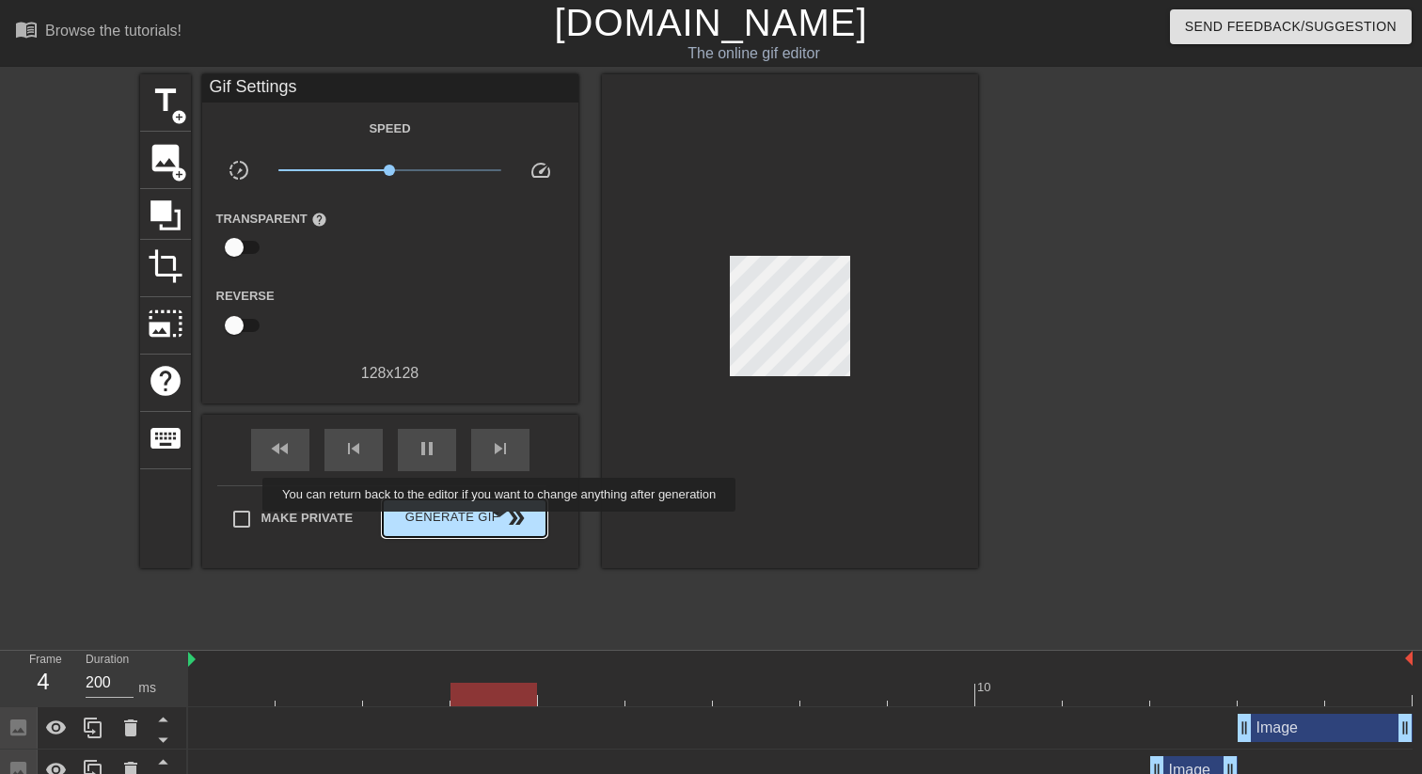
click at [512, 525] on span "double_arrow" at bounding box center [516, 518] width 23 height 23
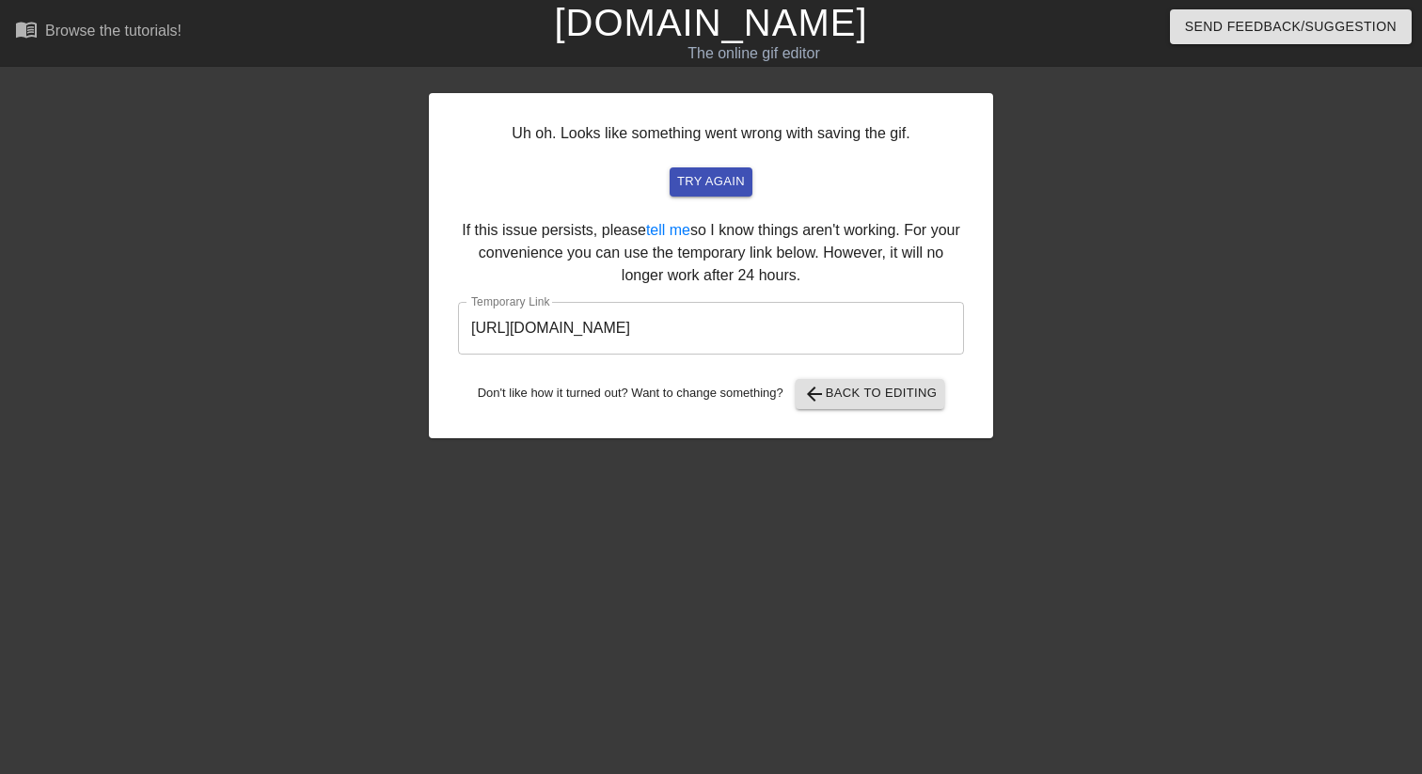
click at [702, 328] on input "[URL][DOMAIN_NAME]" at bounding box center [711, 328] width 506 height 53
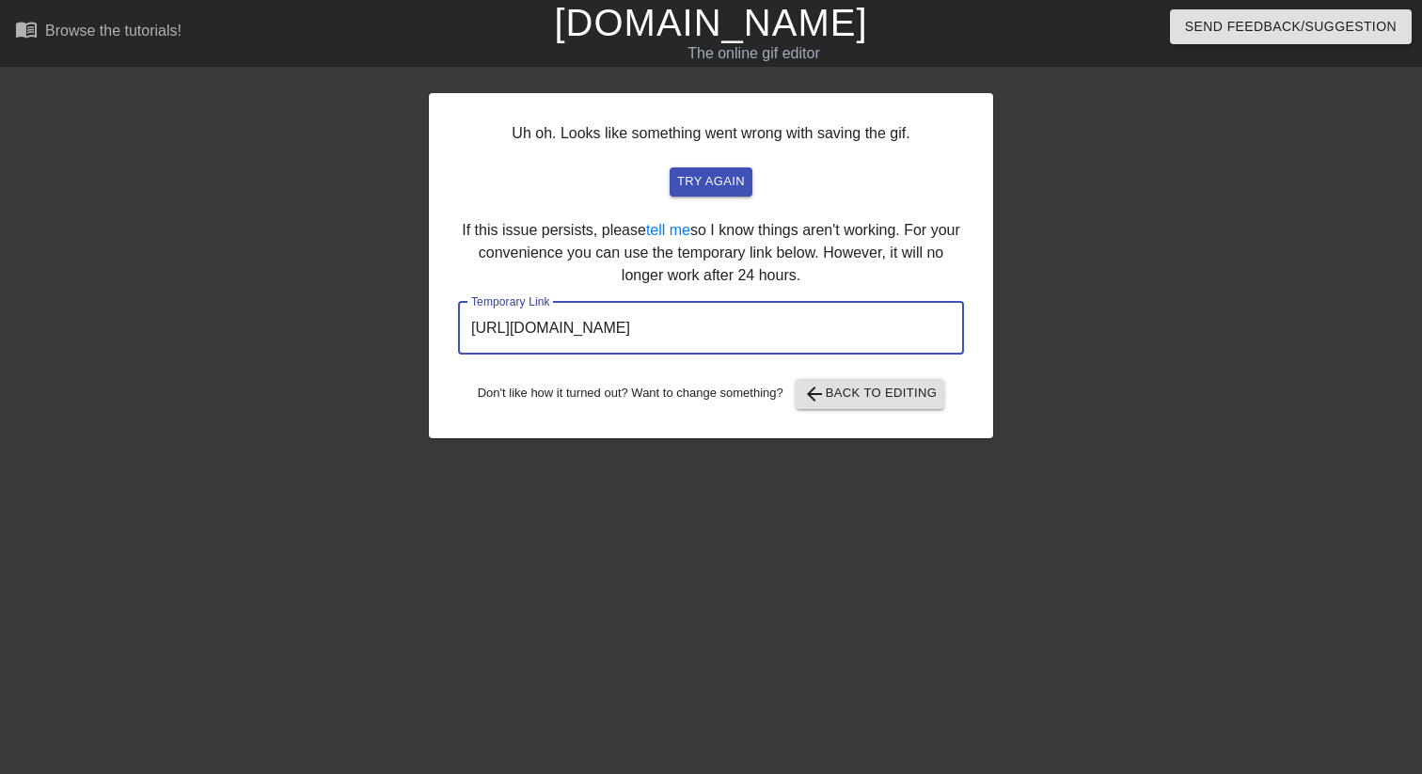
click at [702, 328] on input "[URL][DOMAIN_NAME]" at bounding box center [711, 328] width 506 height 53
click at [900, 389] on span "arrow_back Back to Editing" at bounding box center [870, 394] width 134 height 23
